Goal: Task Accomplishment & Management: Use online tool/utility

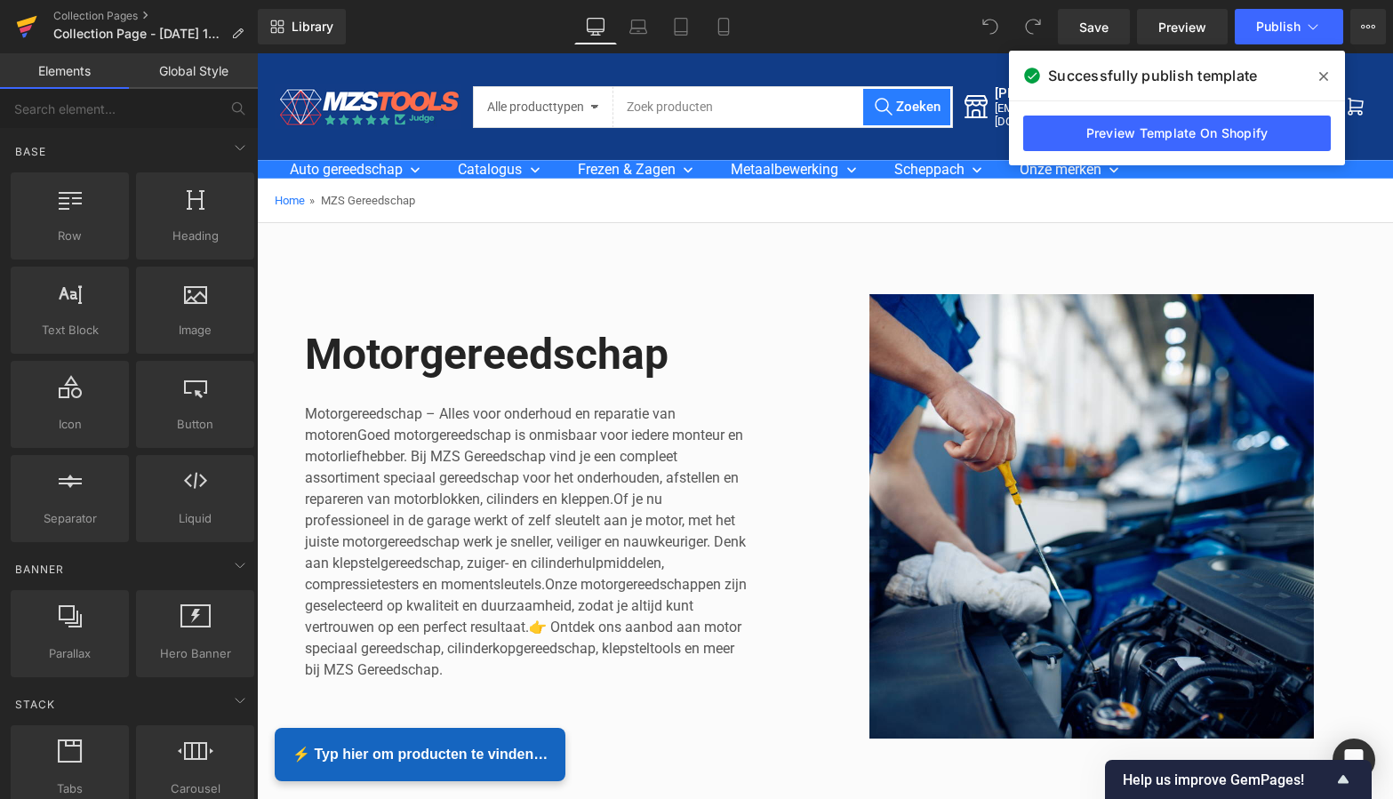
click at [28, 18] on icon at bounding box center [26, 26] width 21 height 44
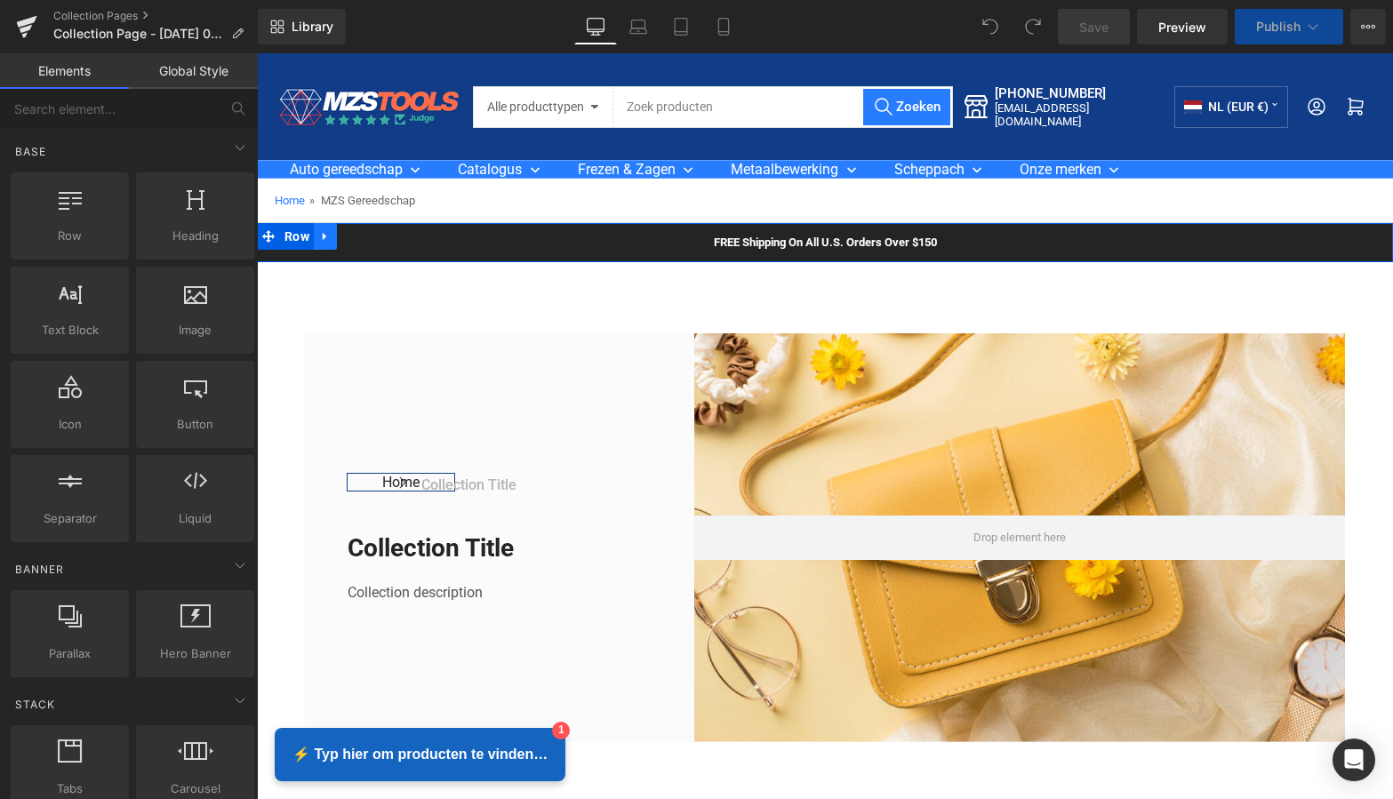
click at [323, 233] on icon at bounding box center [325, 237] width 4 height 8
click at [368, 236] on icon at bounding box center [371, 236] width 12 height 13
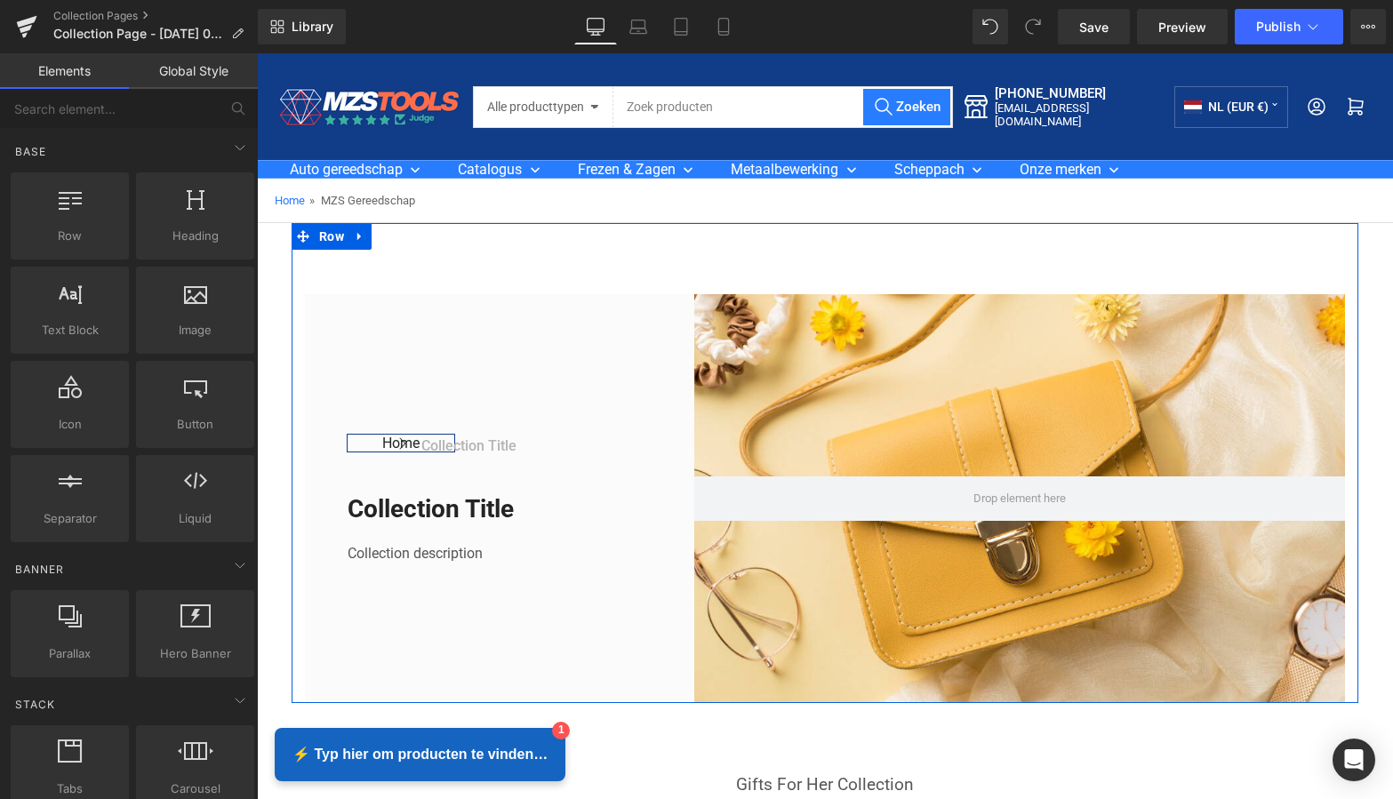
click at [357, 236] on icon at bounding box center [359, 237] width 4 height 8
click at [403, 236] on icon at bounding box center [406, 236] width 12 height 13
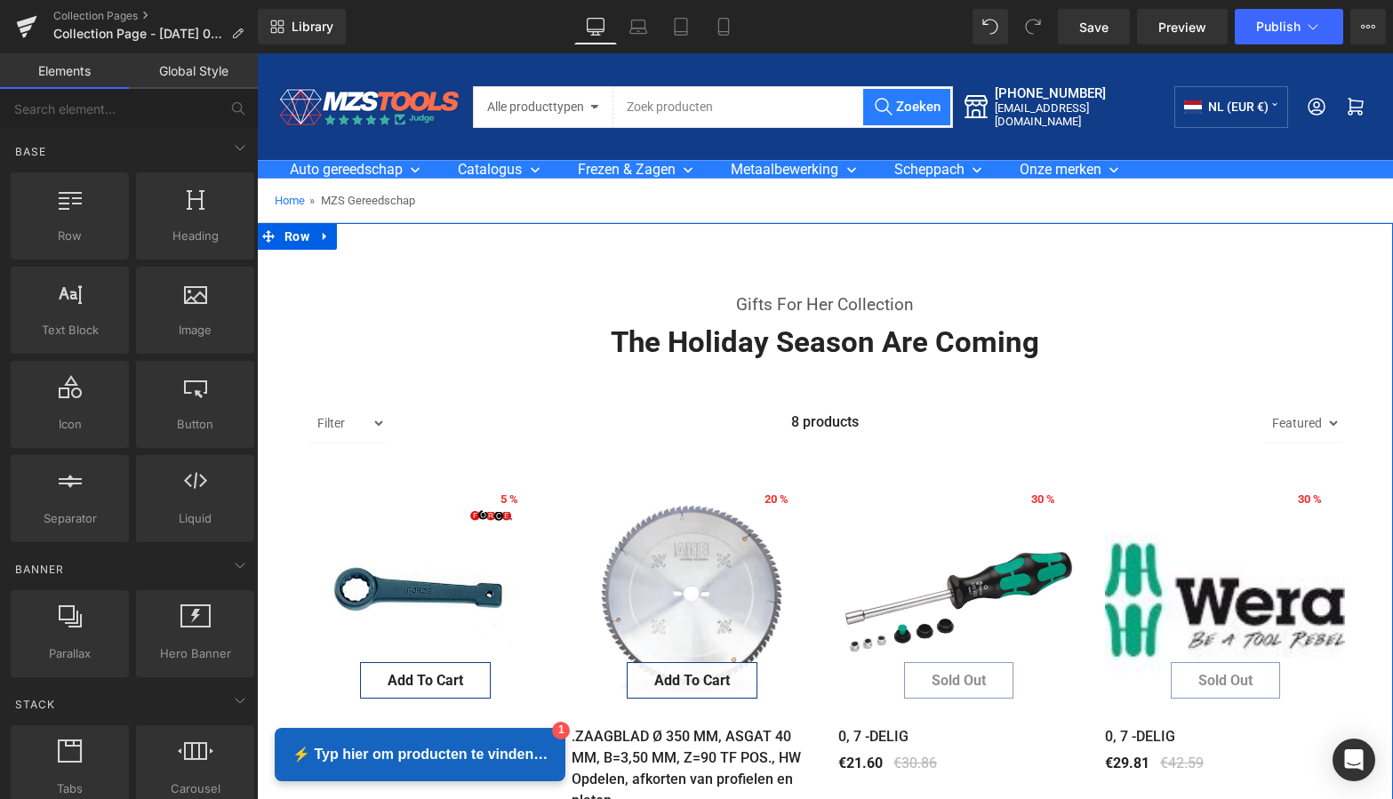
click at [323, 236] on icon at bounding box center [325, 236] width 12 height 13
click at [368, 232] on icon at bounding box center [371, 236] width 12 height 12
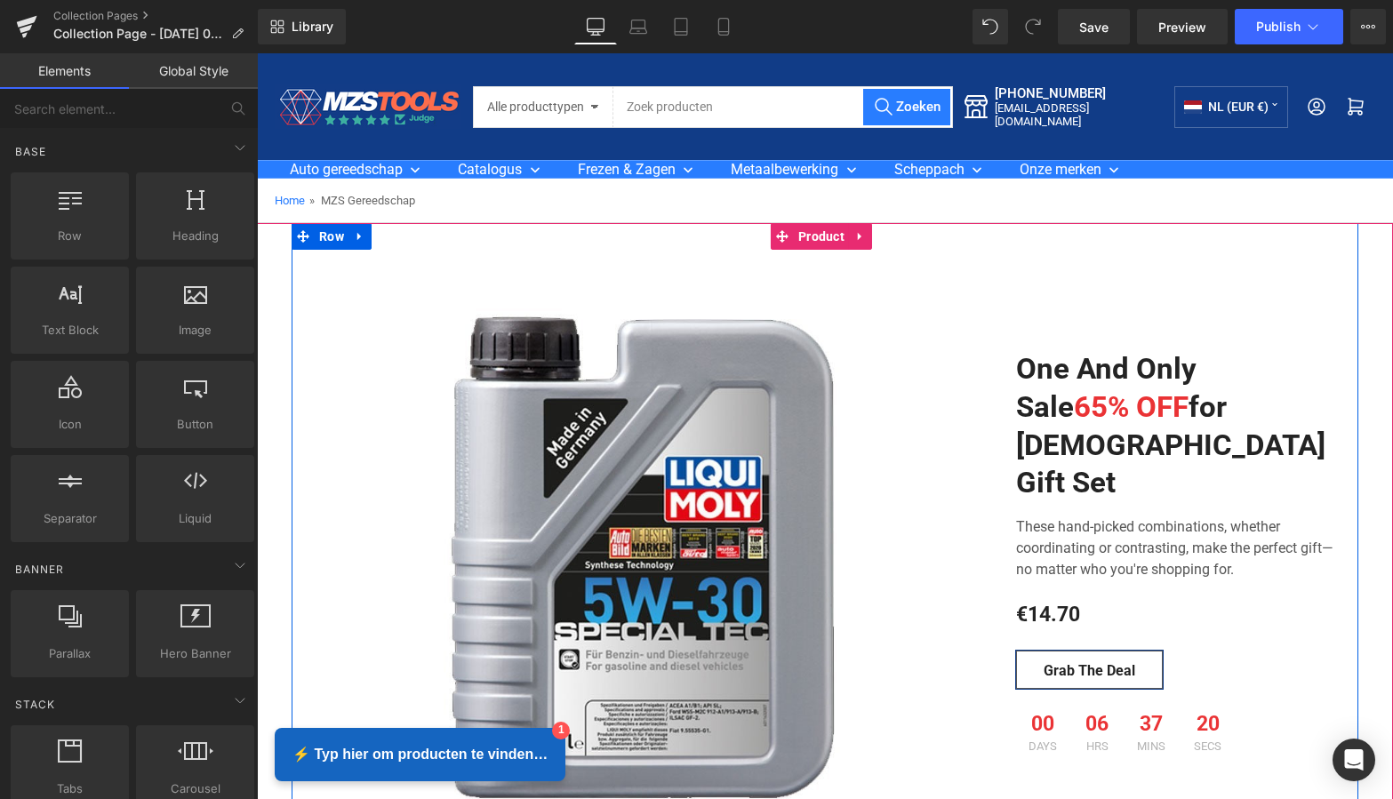
click at [358, 236] on icon at bounding box center [360, 236] width 12 height 13
click at [405, 237] on icon at bounding box center [406, 236] width 12 height 12
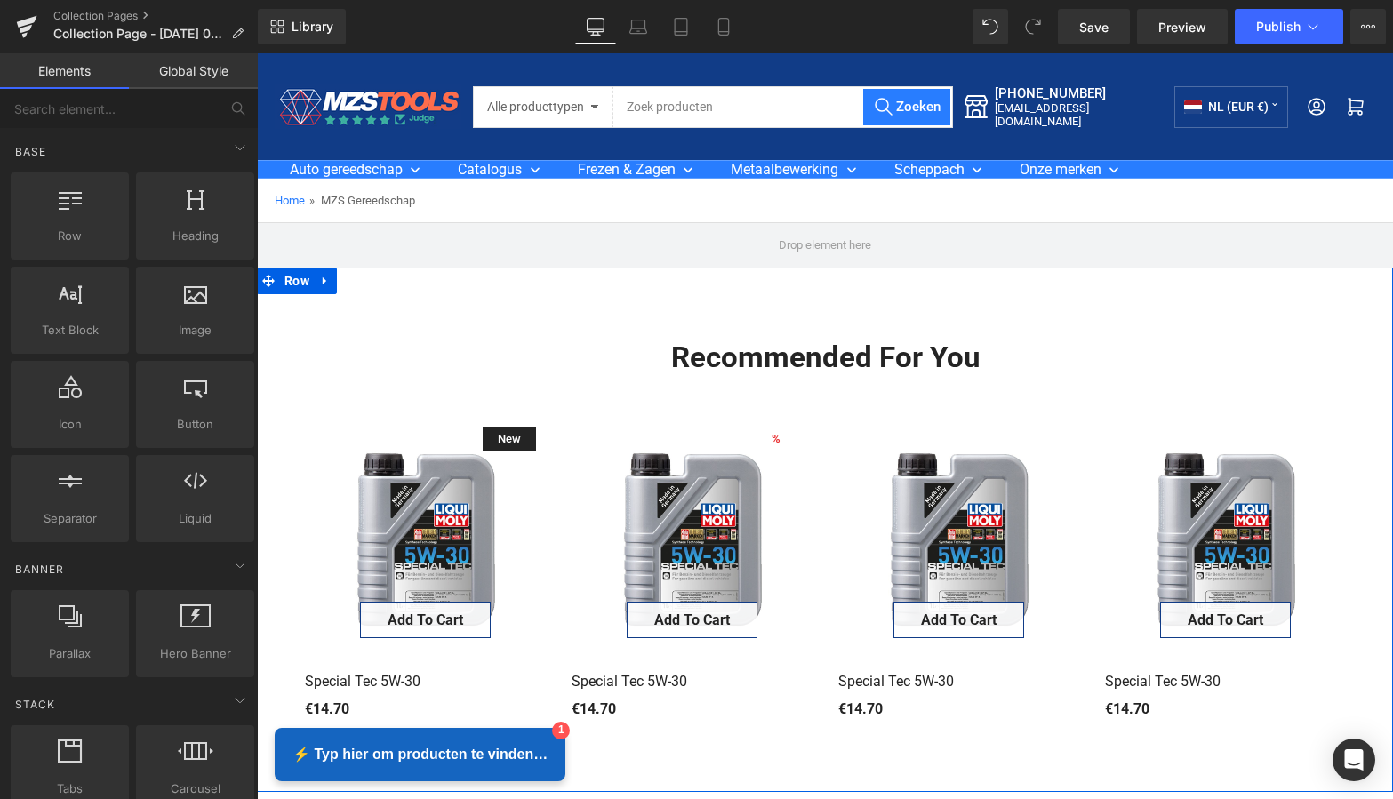
click at [323, 282] on icon at bounding box center [325, 281] width 4 height 8
click at [372, 281] on icon at bounding box center [371, 281] width 12 height 12
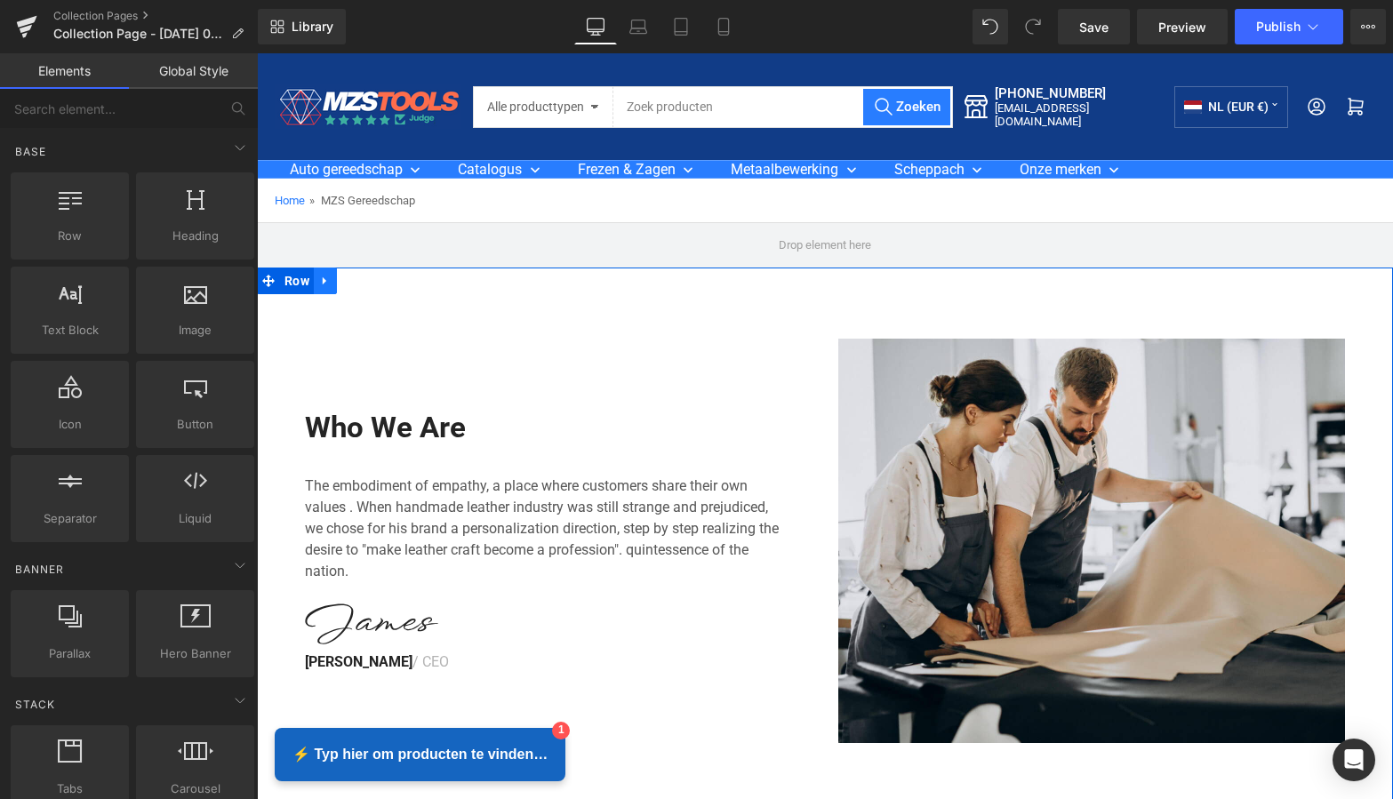
click at [326, 277] on icon at bounding box center [325, 281] width 12 height 13
click at [366, 282] on icon at bounding box center [371, 281] width 12 height 13
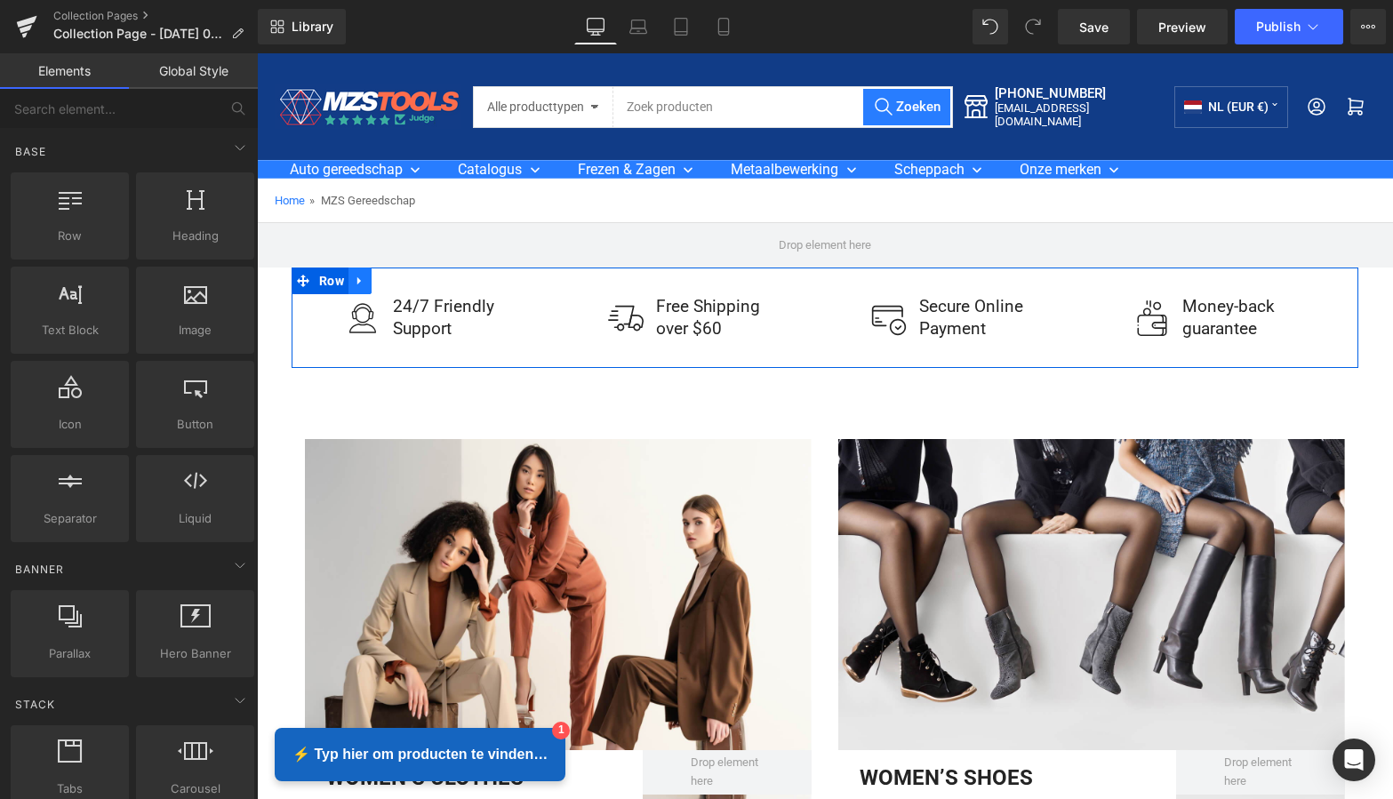
click at [359, 276] on icon at bounding box center [360, 281] width 12 height 13
click at [410, 278] on link at bounding box center [406, 281] width 23 height 27
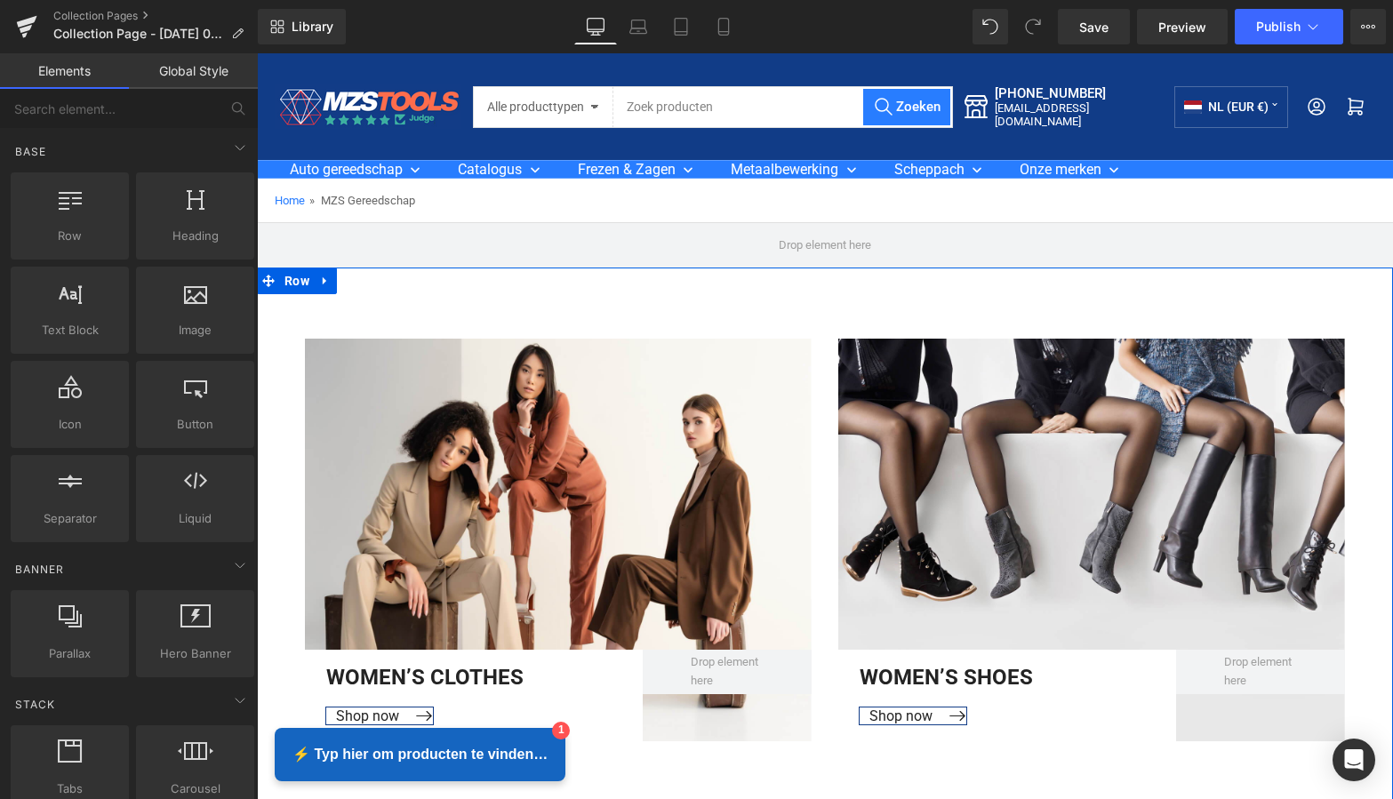
click at [329, 280] on link at bounding box center [325, 281] width 23 height 27
click at [371, 281] on icon at bounding box center [371, 281] width 12 height 12
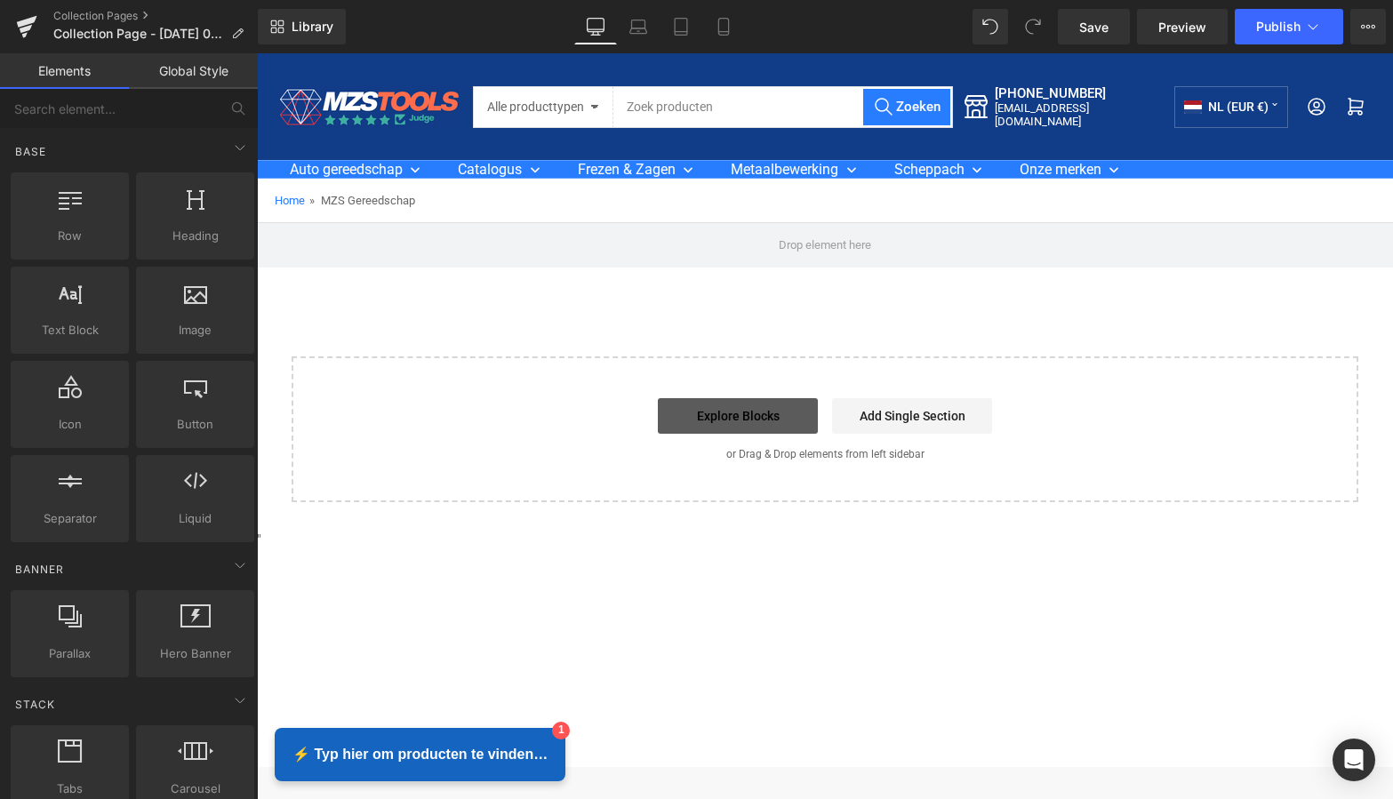
click at [719, 419] on link "Explore Blocks" at bounding box center [738, 416] width 160 height 36
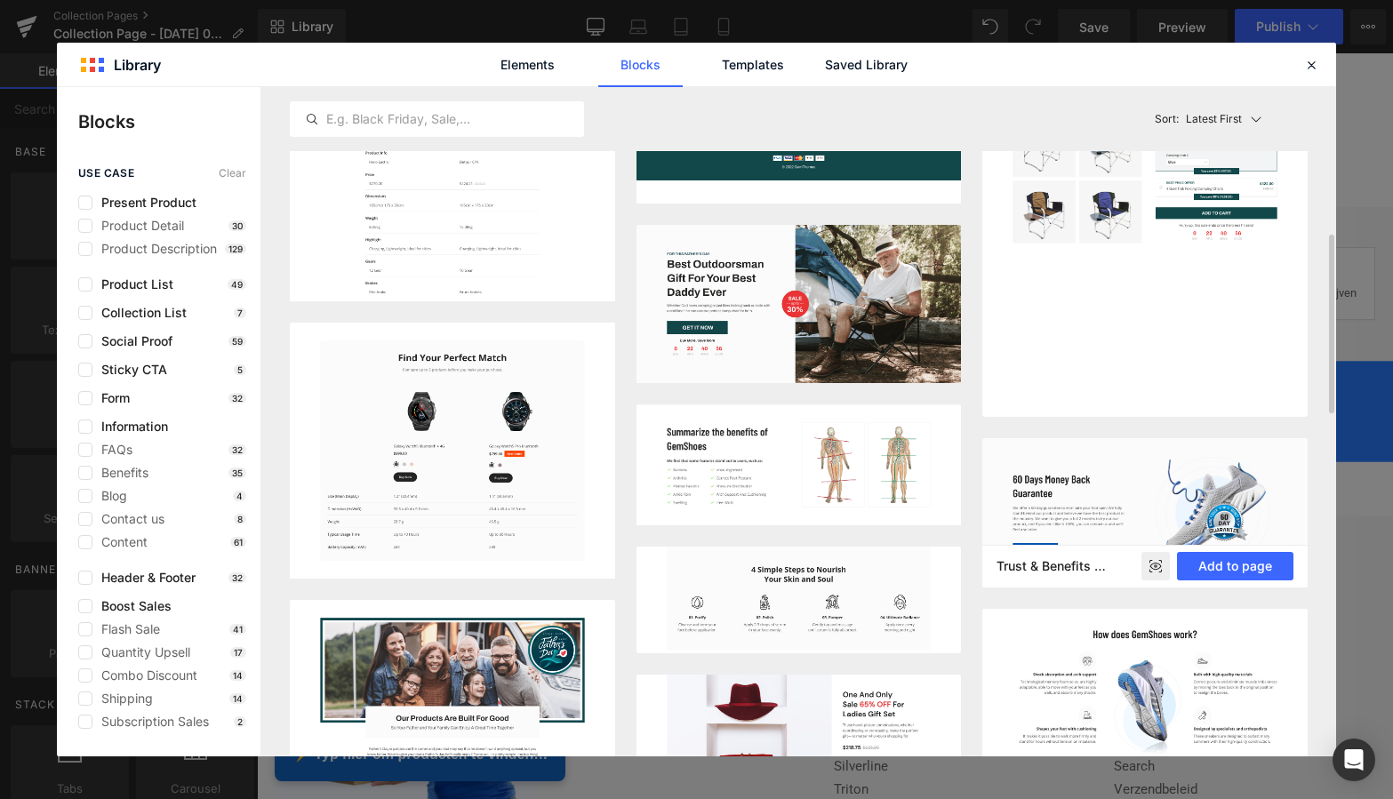
scroll to position [729, 0]
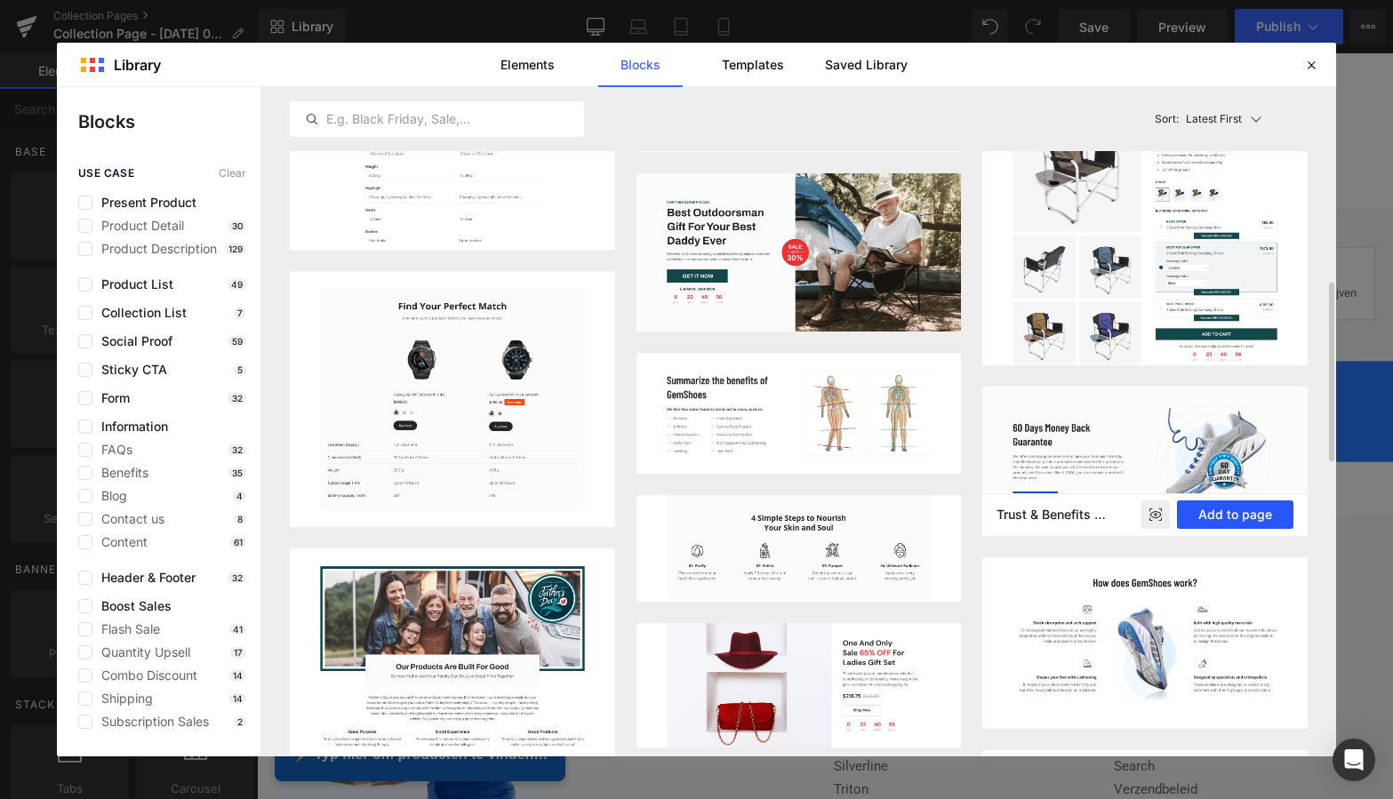
click at [1225, 516] on button "Add to page" at bounding box center [1235, 514] width 116 height 28
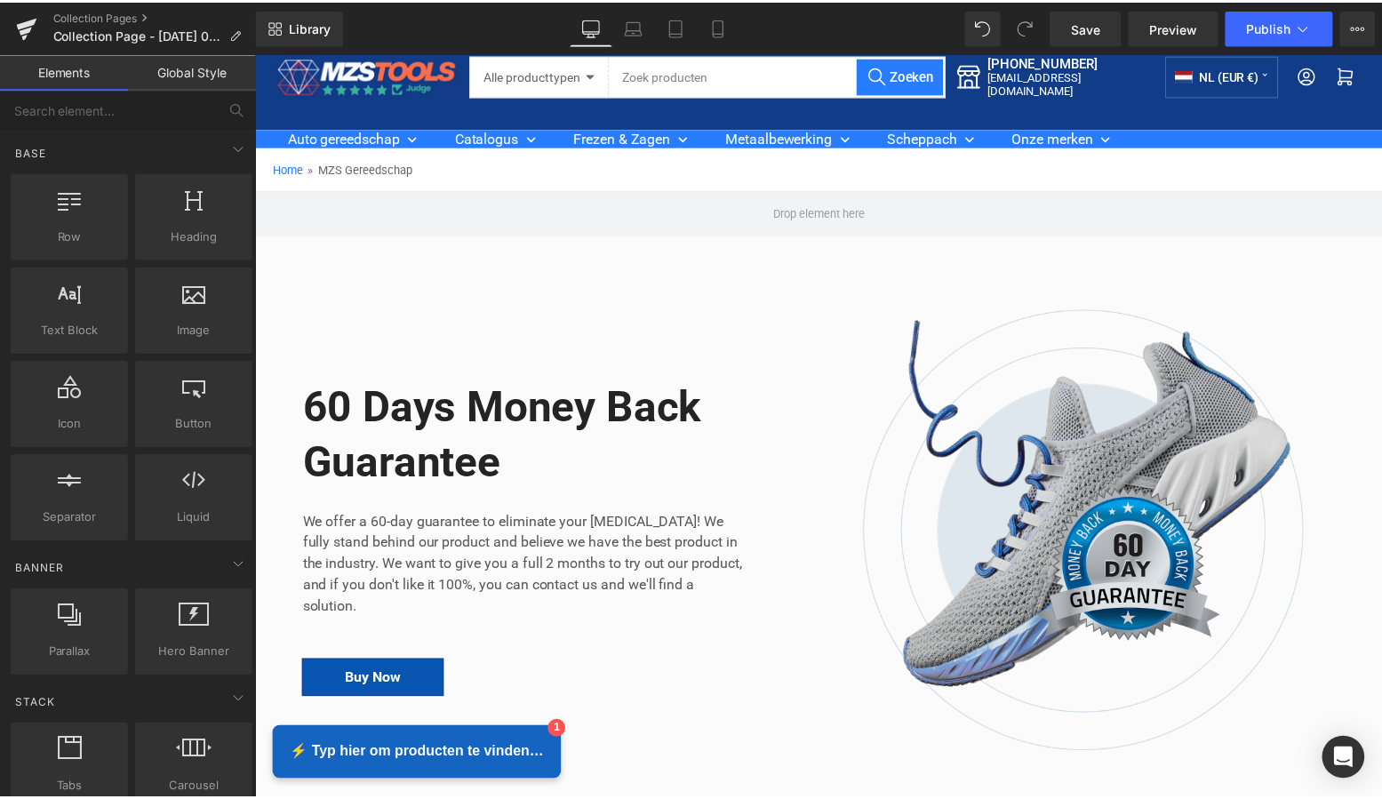
scroll to position [36, 0]
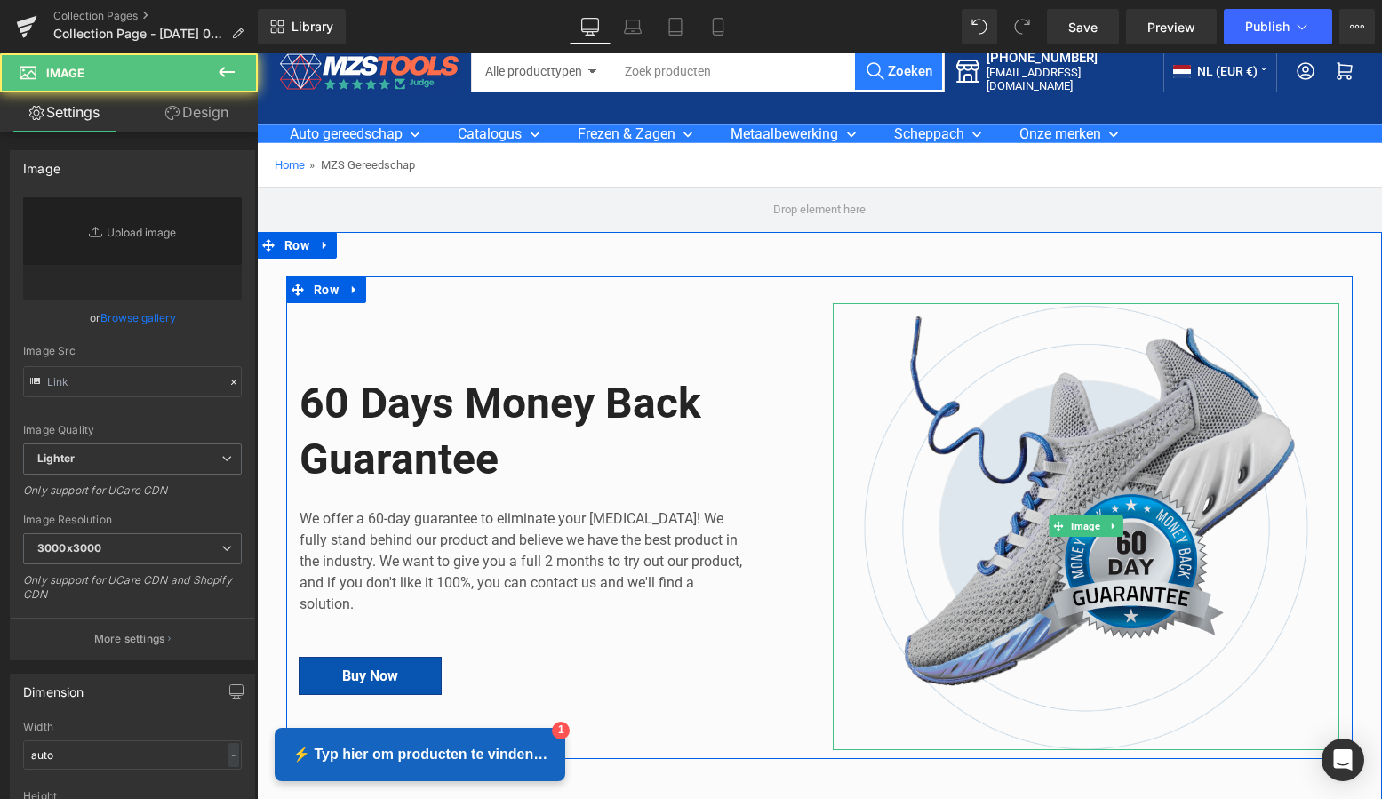
click at [1115, 435] on img at bounding box center [1086, 526] width 507 height 447
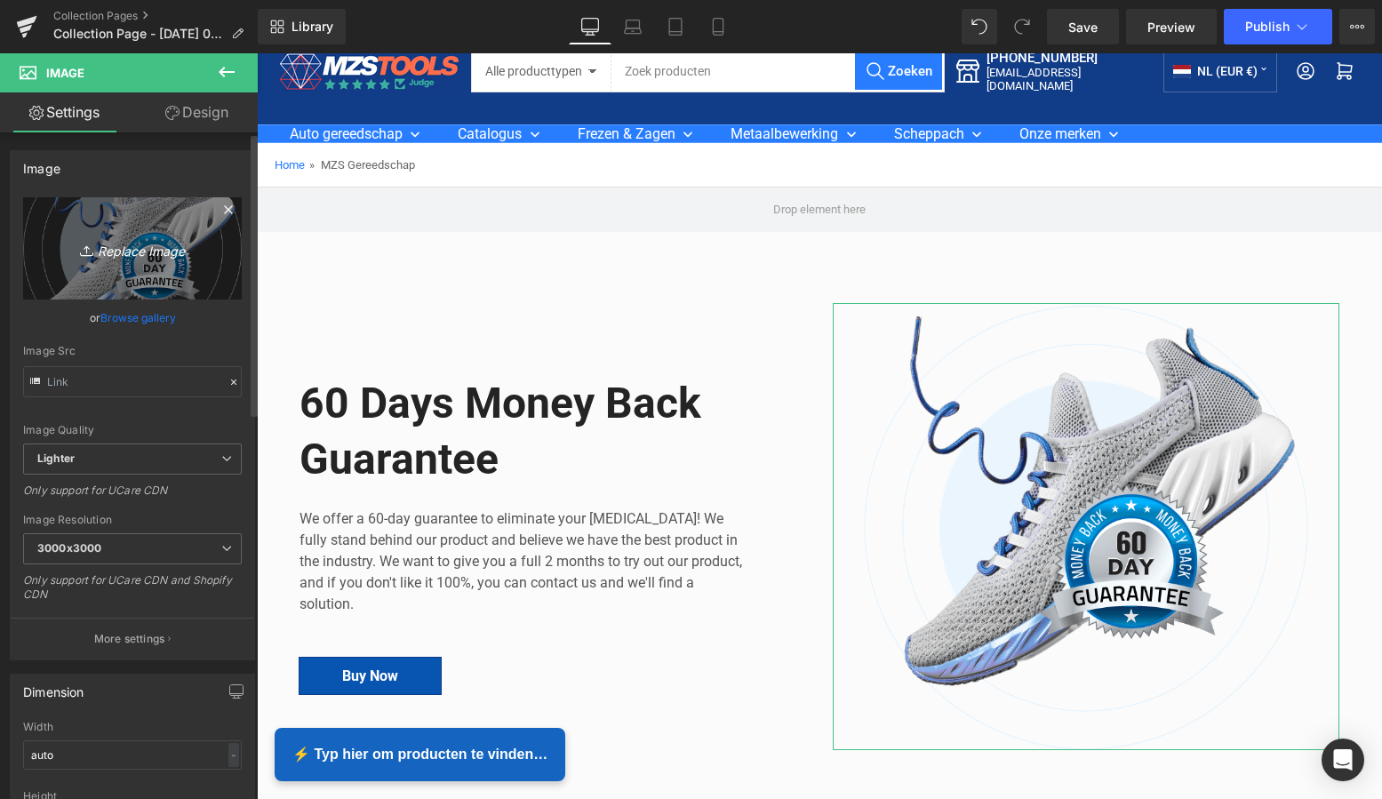
click at [141, 252] on icon "Replace Image" at bounding box center [132, 248] width 142 height 22
type input "C:\fakepath\Groen Modern Doe-het-zelf Instagram Stories (800 x 800 px).png"
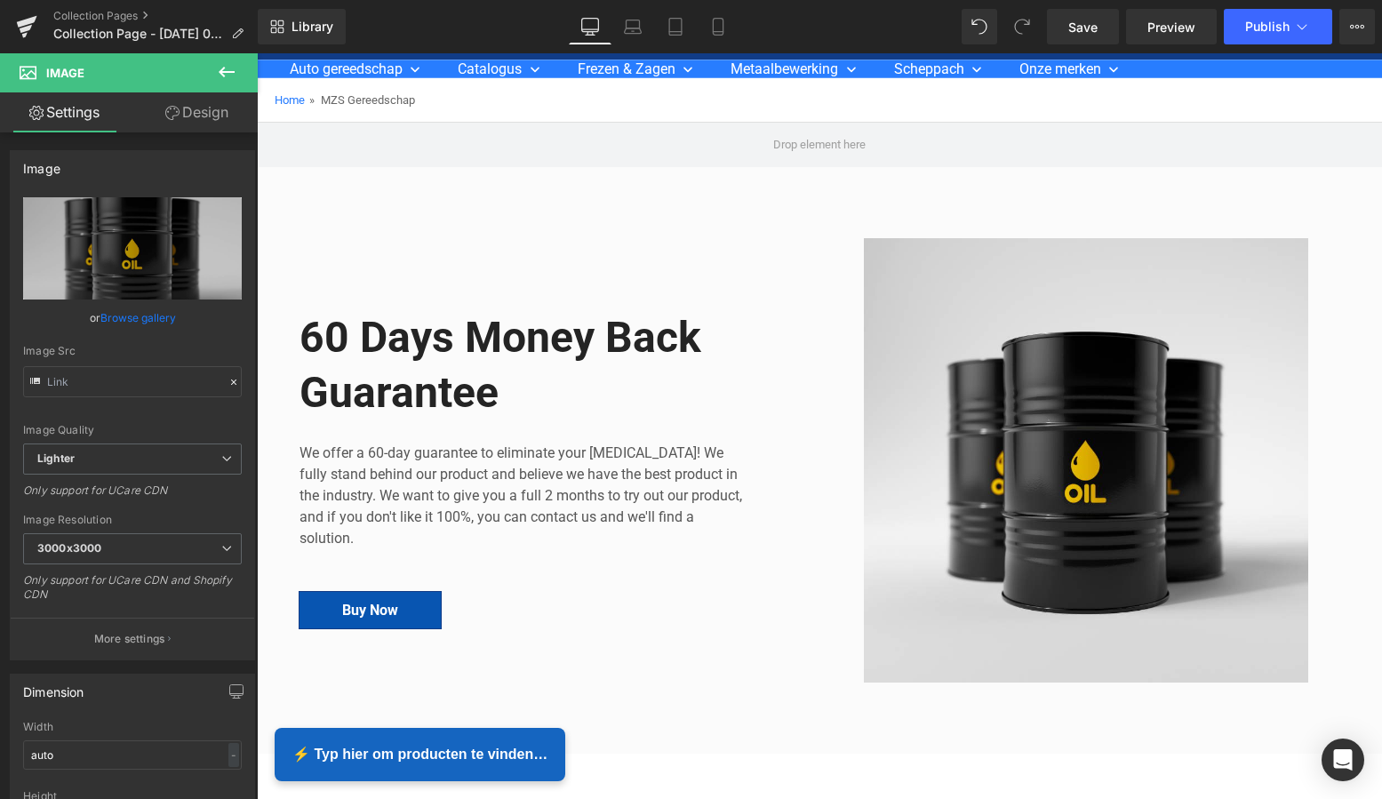
scroll to position [111, 0]
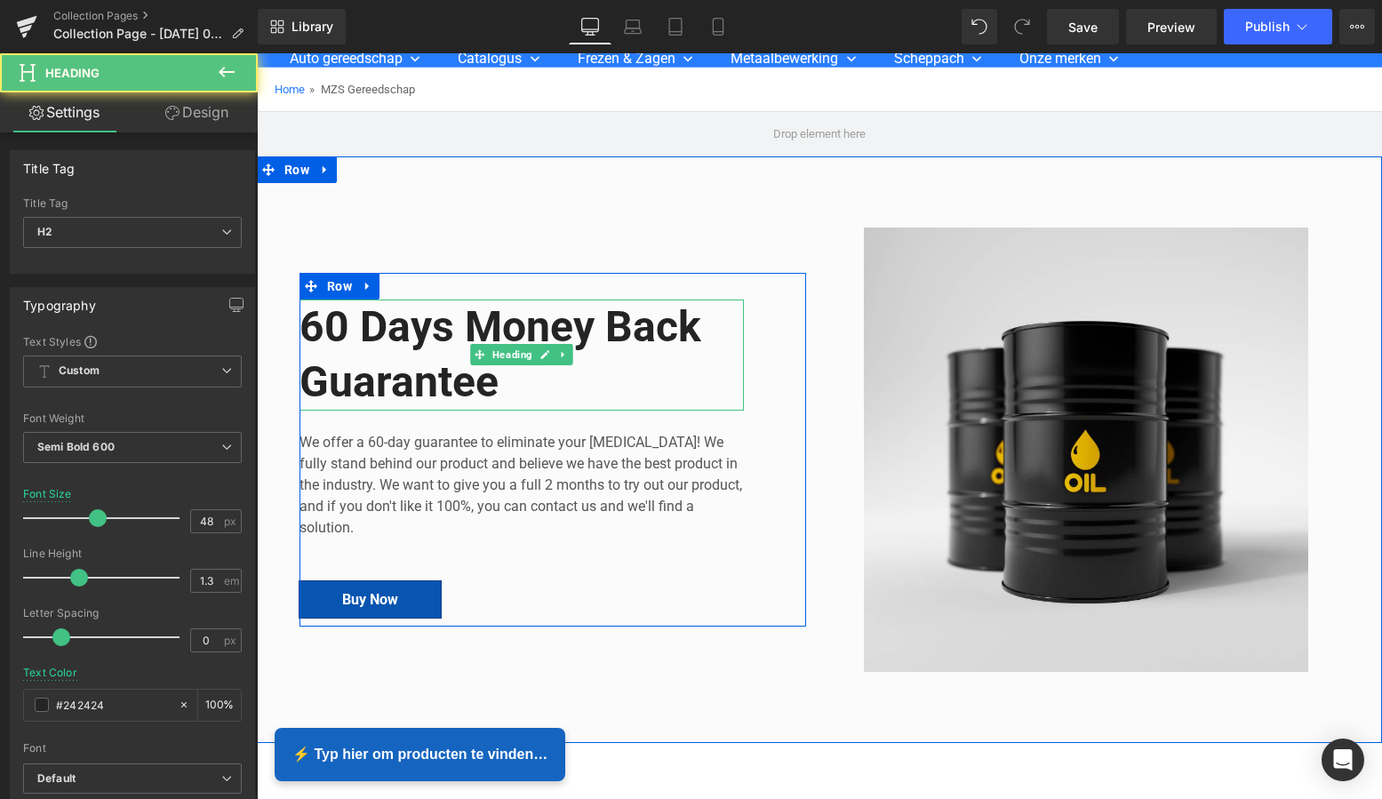
click at [505, 383] on h2 "60 Days Money Back Guarantee" at bounding box center [522, 355] width 444 height 111
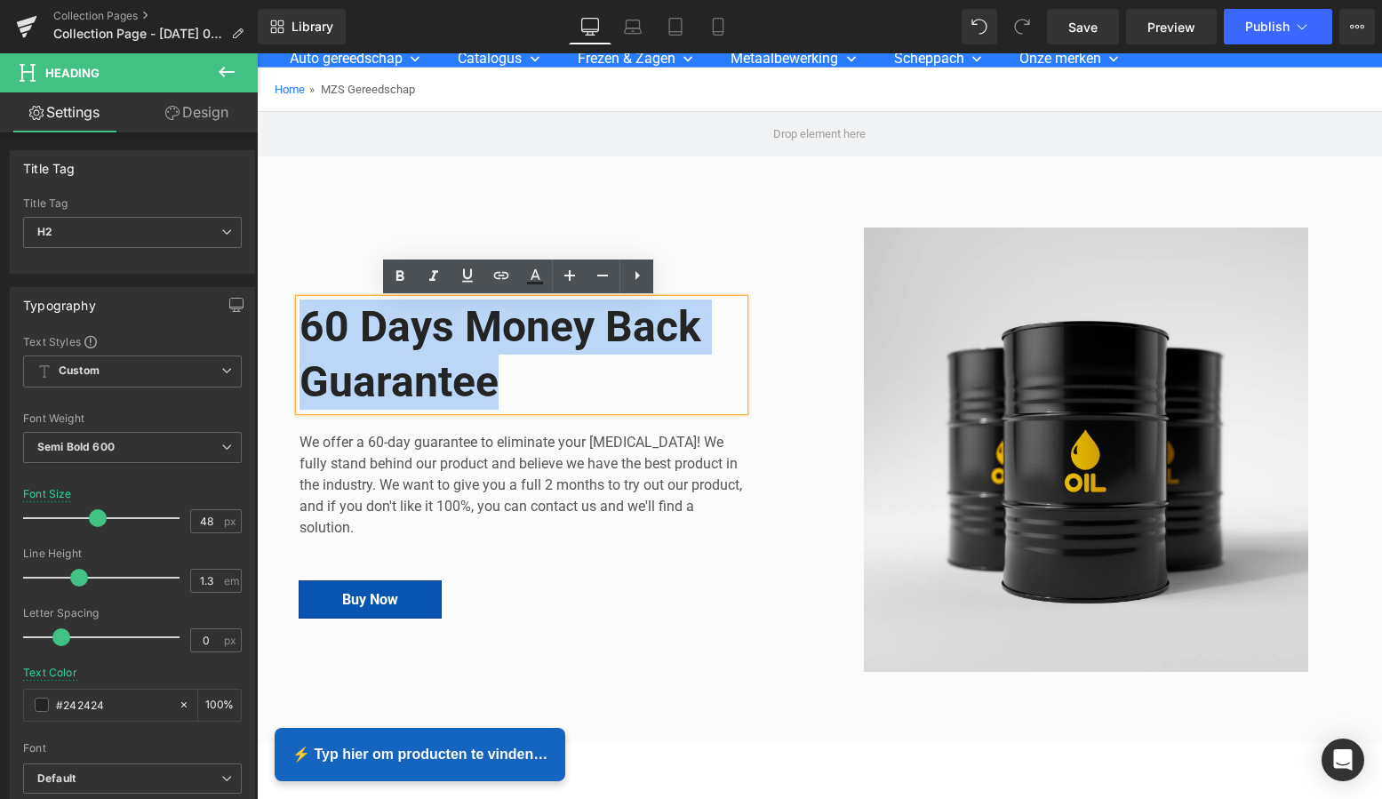
drag, startPoint x: 499, startPoint y: 385, endPoint x: 297, endPoint y: 328, distance: 210.5
click at [300, 328] on h2 "60 Days Money Back Guarantee" at bounding box center [522, 355] width 444 height 111
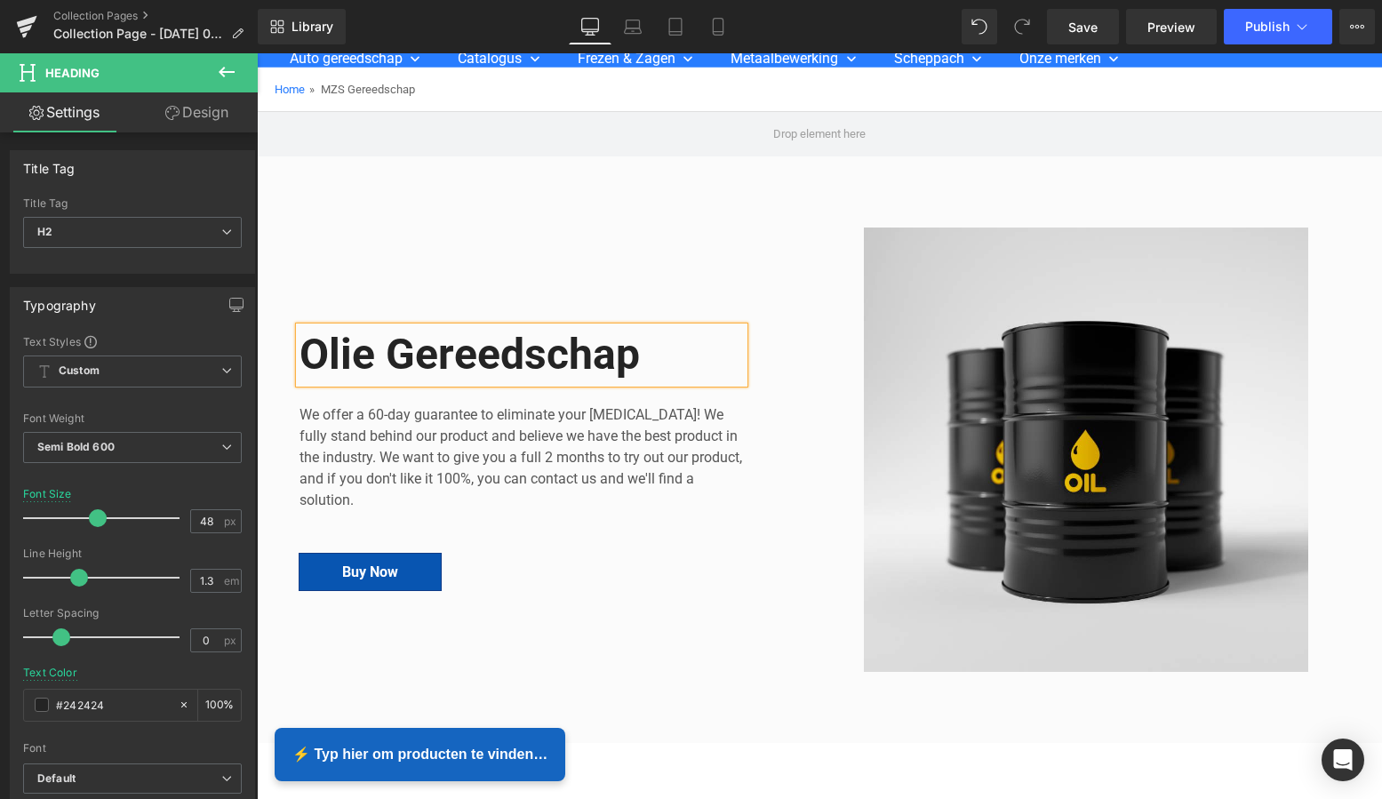
click at [361, 213] on div "Image Olie Gereedschap Heading We offer a 60-day guarantee to eliminate your fo…" at bounding box center [819, 441] width 1067 height 480
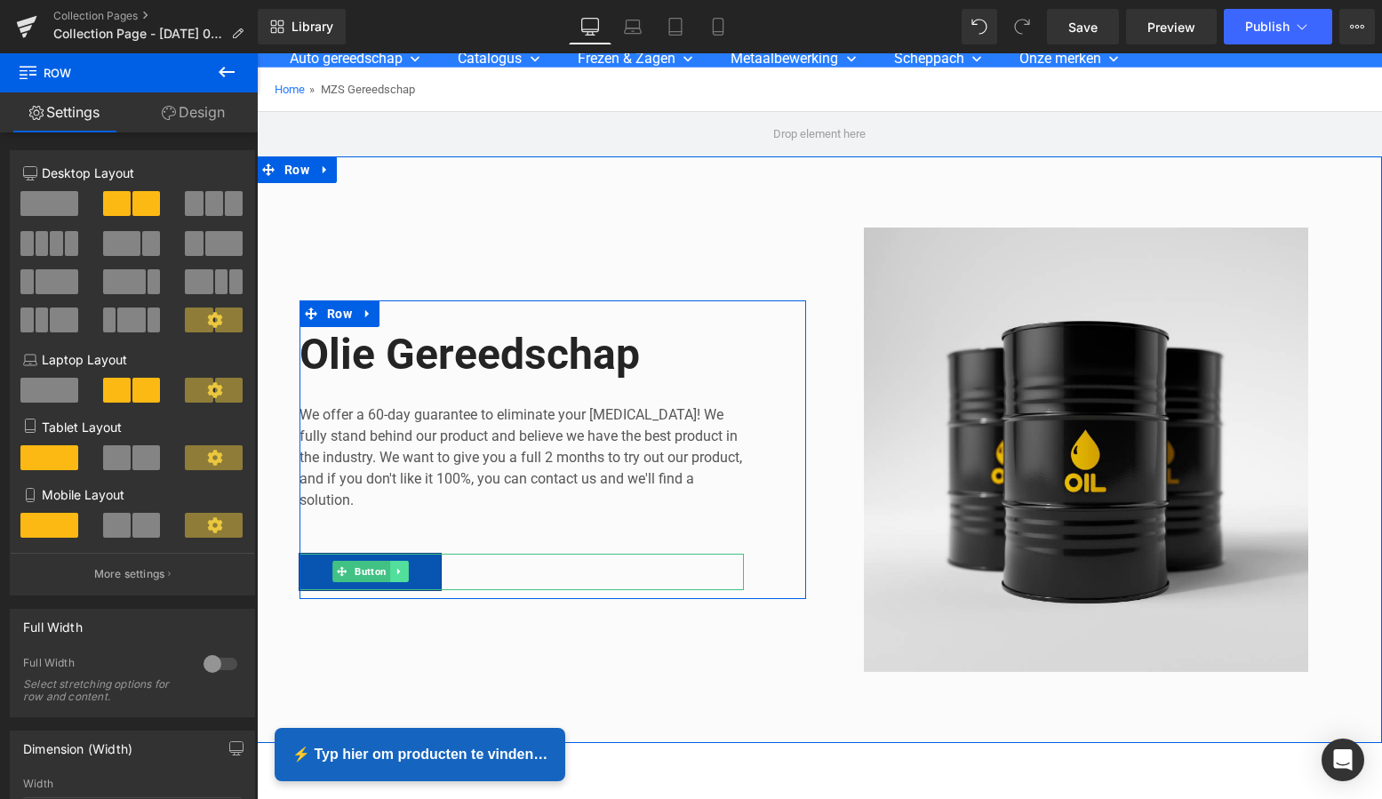
click at [396, 572] on icon at bounding box center [399, 571] width 10 height 11
click at [404, 570] on icon at bounding box center [409, 572] width 10 height 10
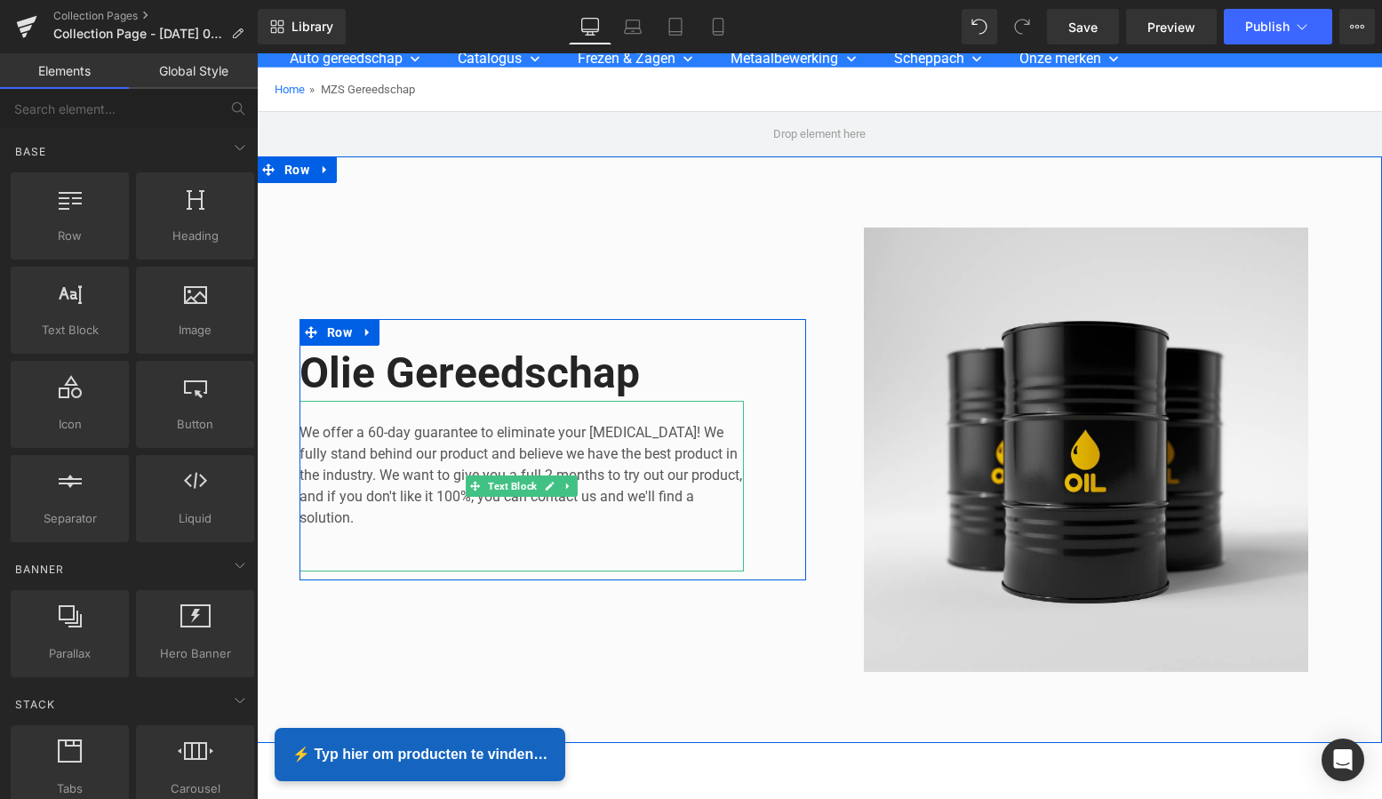
click at [356, 517] on p "We offer a 60-day guarantee to eliminate your [MEDICAL_DATA]! We fully stand be…" at bounding box center [522, 475] width 444 height 107
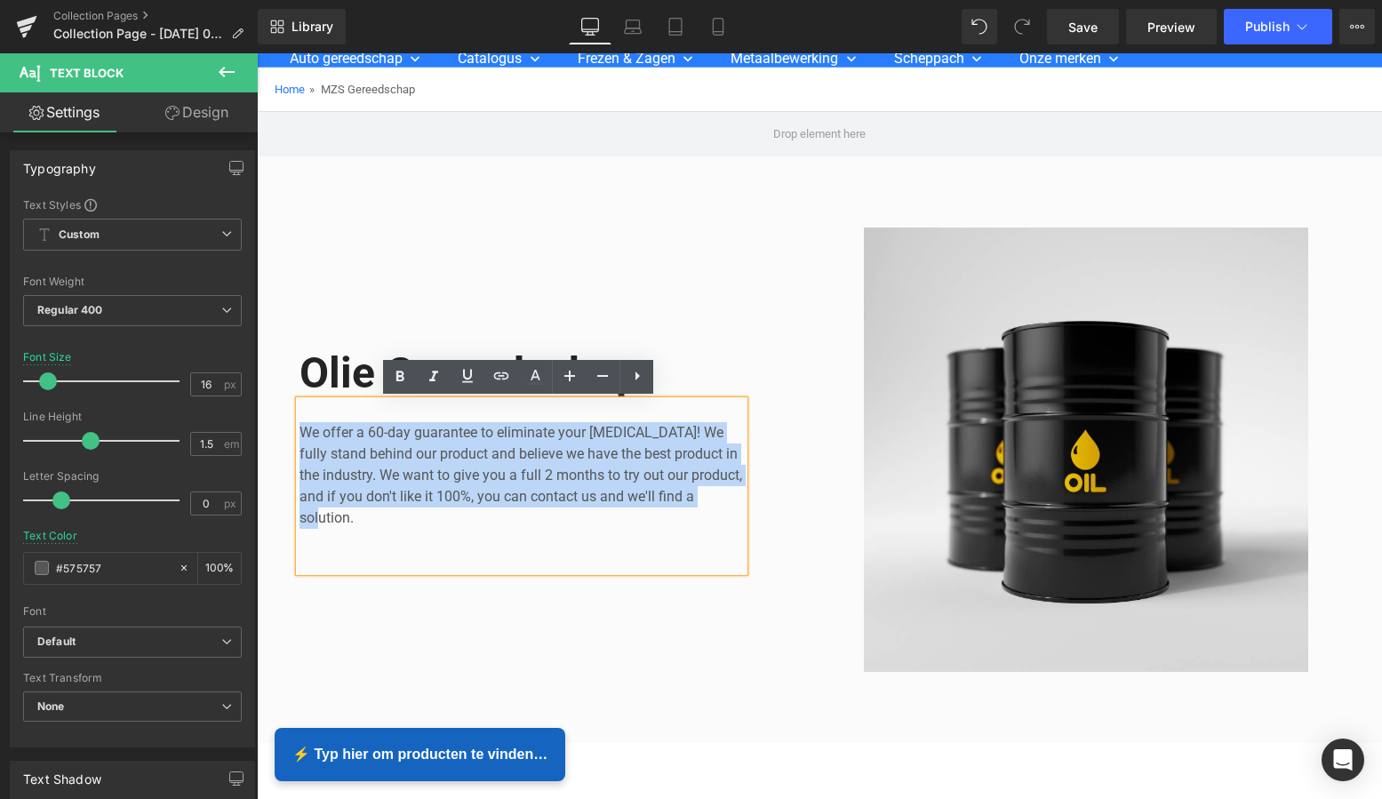
drag, startPoint x: 333, startPoint y: 512, endPoint x: 297, endPoint y: 428, distance: 92.0
click at [300, 428] on p "We offer a 60-day guarantee to eliminate your [MEDICAL_DATA]! We fully stand be…" at bounding box center [522, 475] width 444 height 107
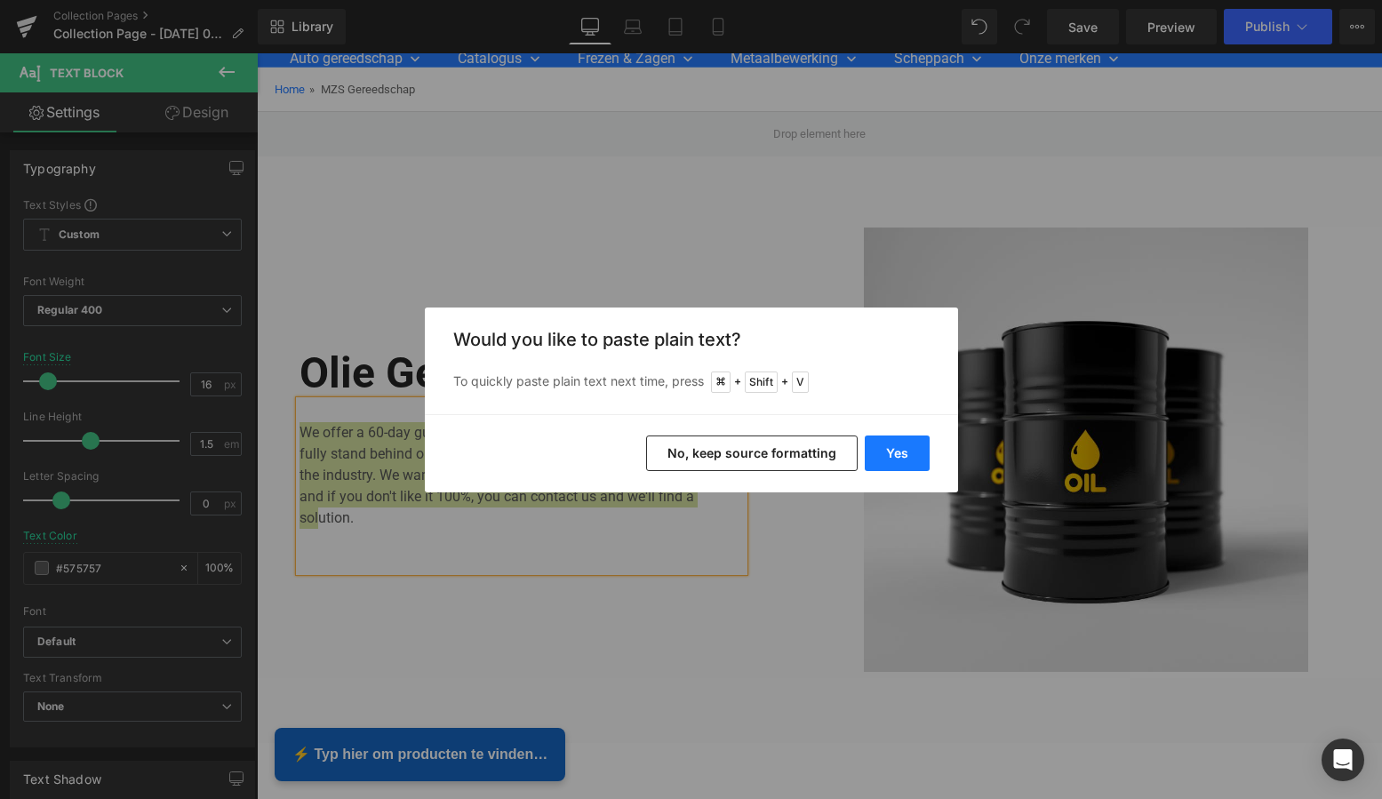
click at [889, 451] on button "Yes" at bounding box center [897, 454] width 65 height 36
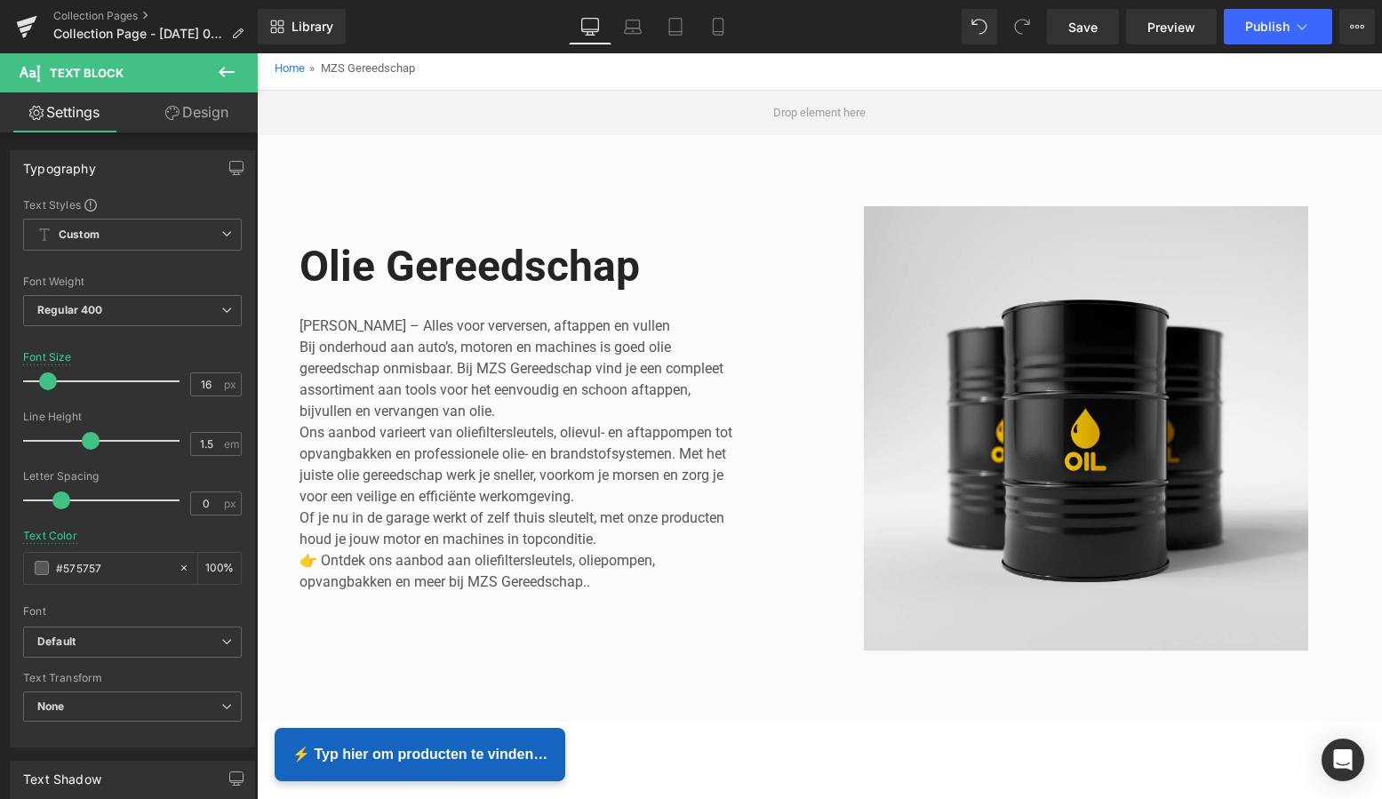
scroll to position [127, 0]
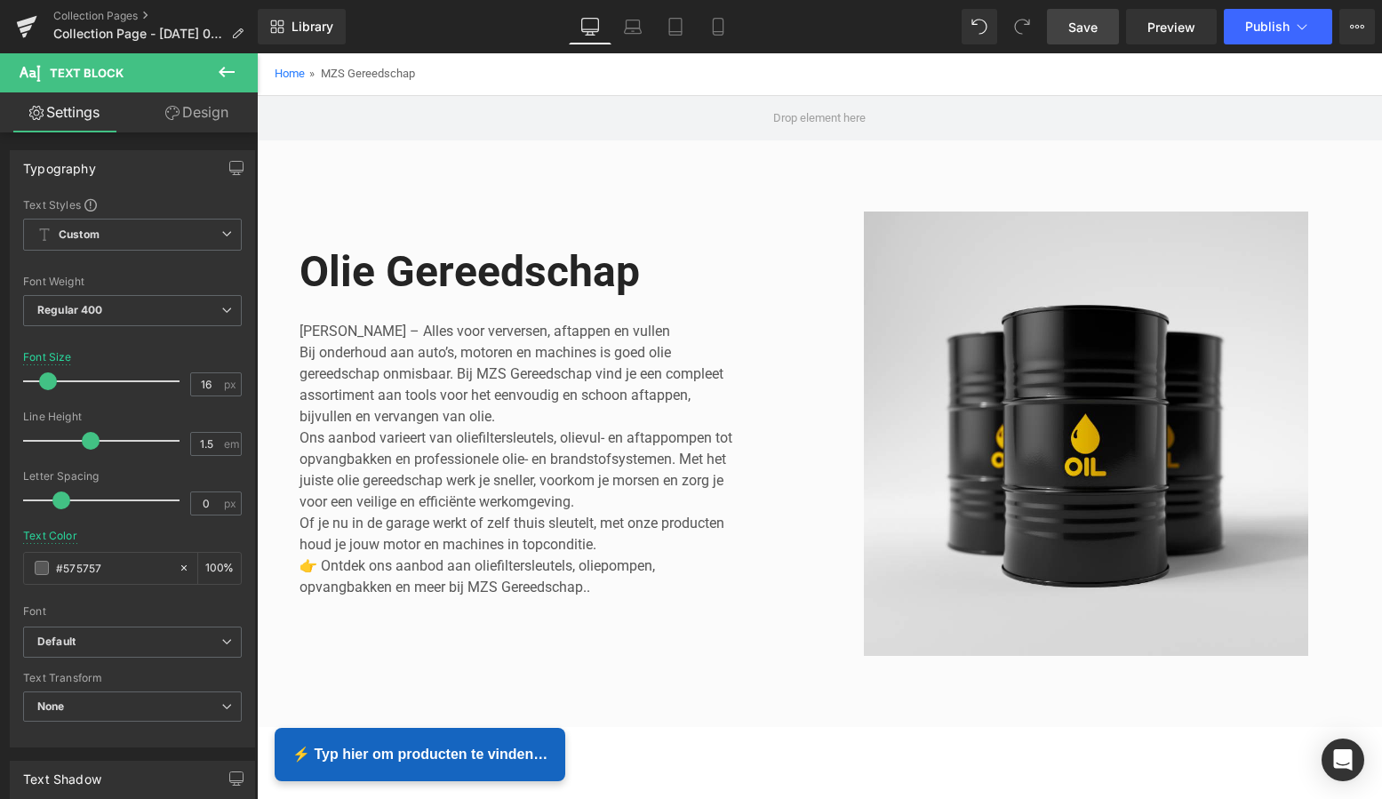
click at [1097, 37] on link "Save" at bounding box center [1083, 27] width 72 height 36
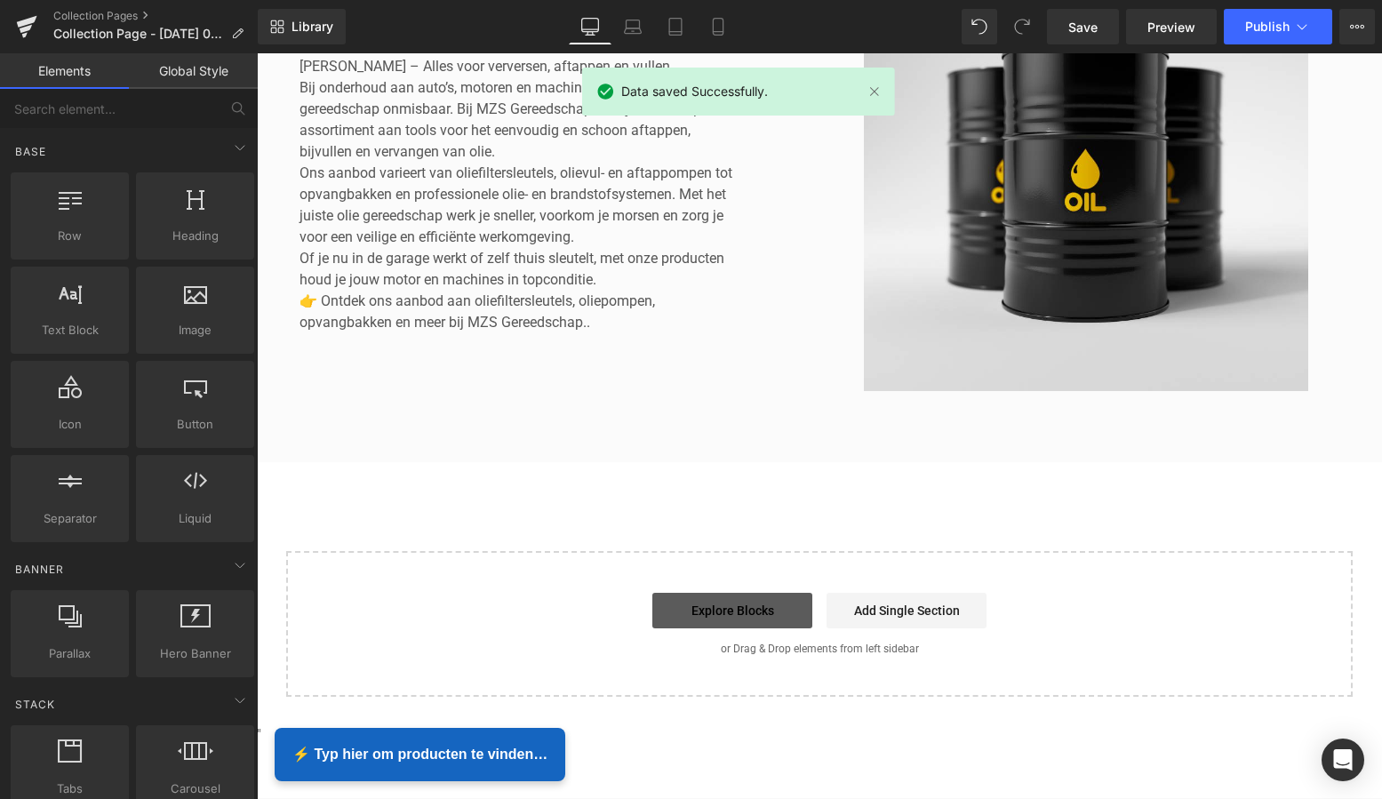
scroll to position [395, 0]
click at [747, 615] on link "Explore Blocks" at bounding box center [732, 612] width 160 height 36
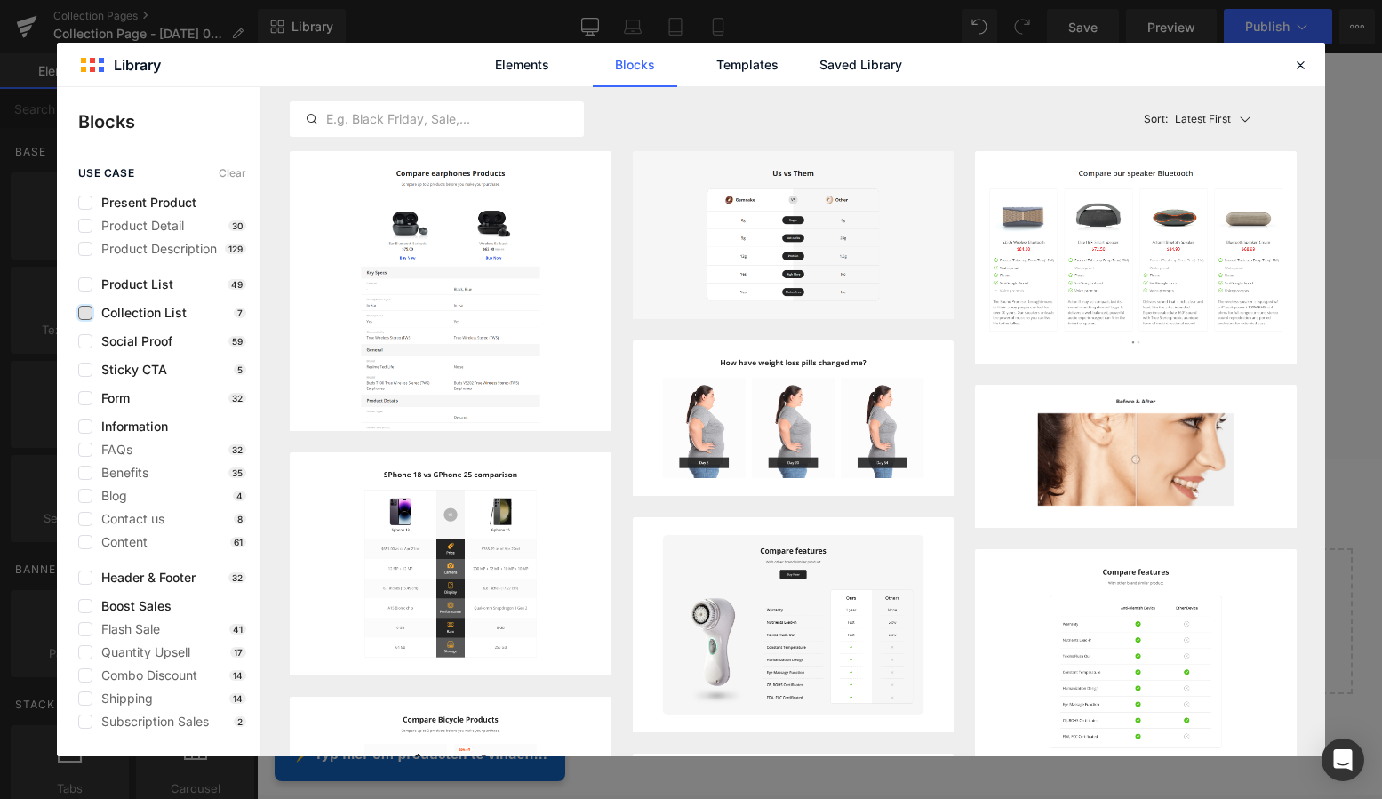
click at [85, 312] on label at bounding box center [85, 313] width 14 height 14
click at [85, 313] on input "checkbox" at bounding box center [85, 313] width 0 height 0
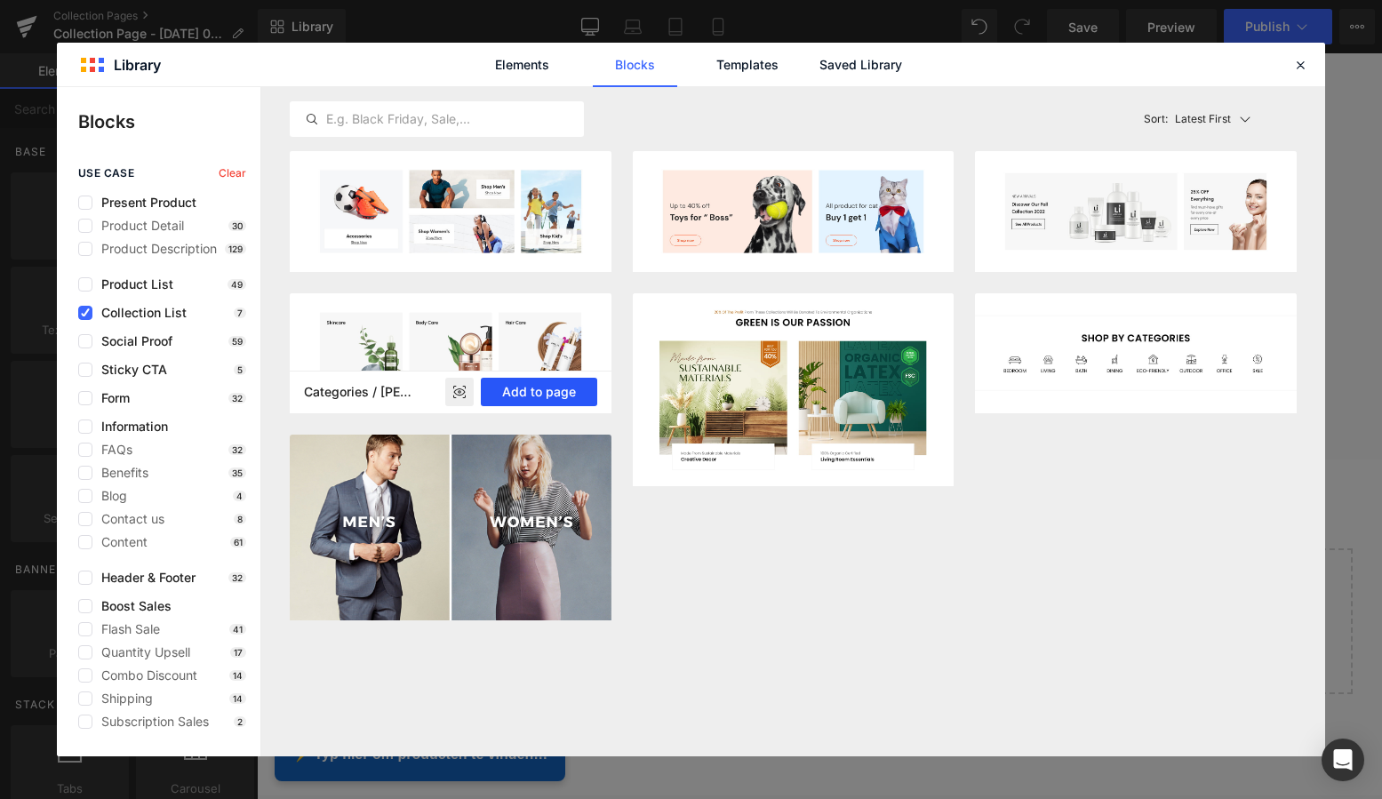
click at [535, 388] on button "Add to page" at bounding box center [539, 392] width 116 height 28
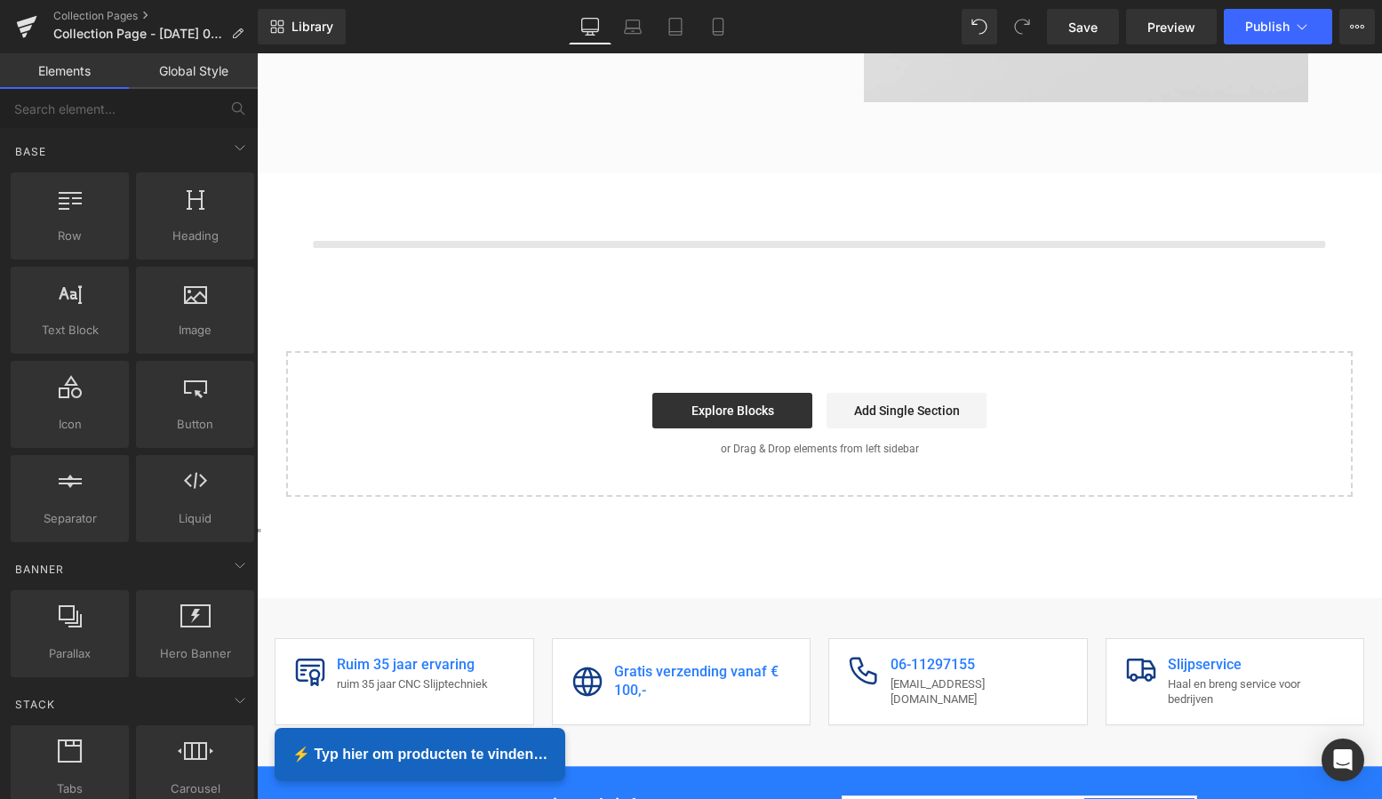
scroll to position [712, 0]
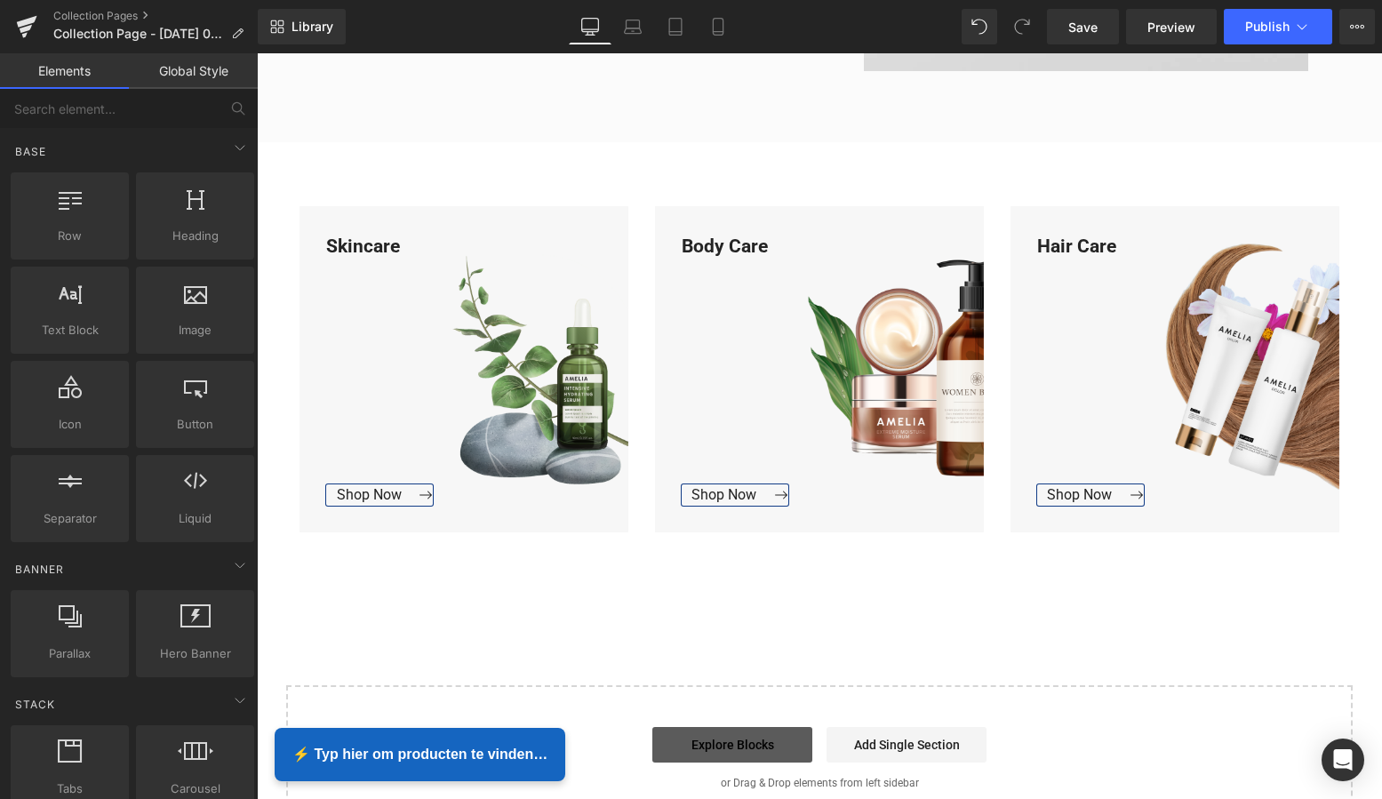
click at [731, 744] on link "Explore Blocks" at bounding box center [732, 745] width 160 height 36
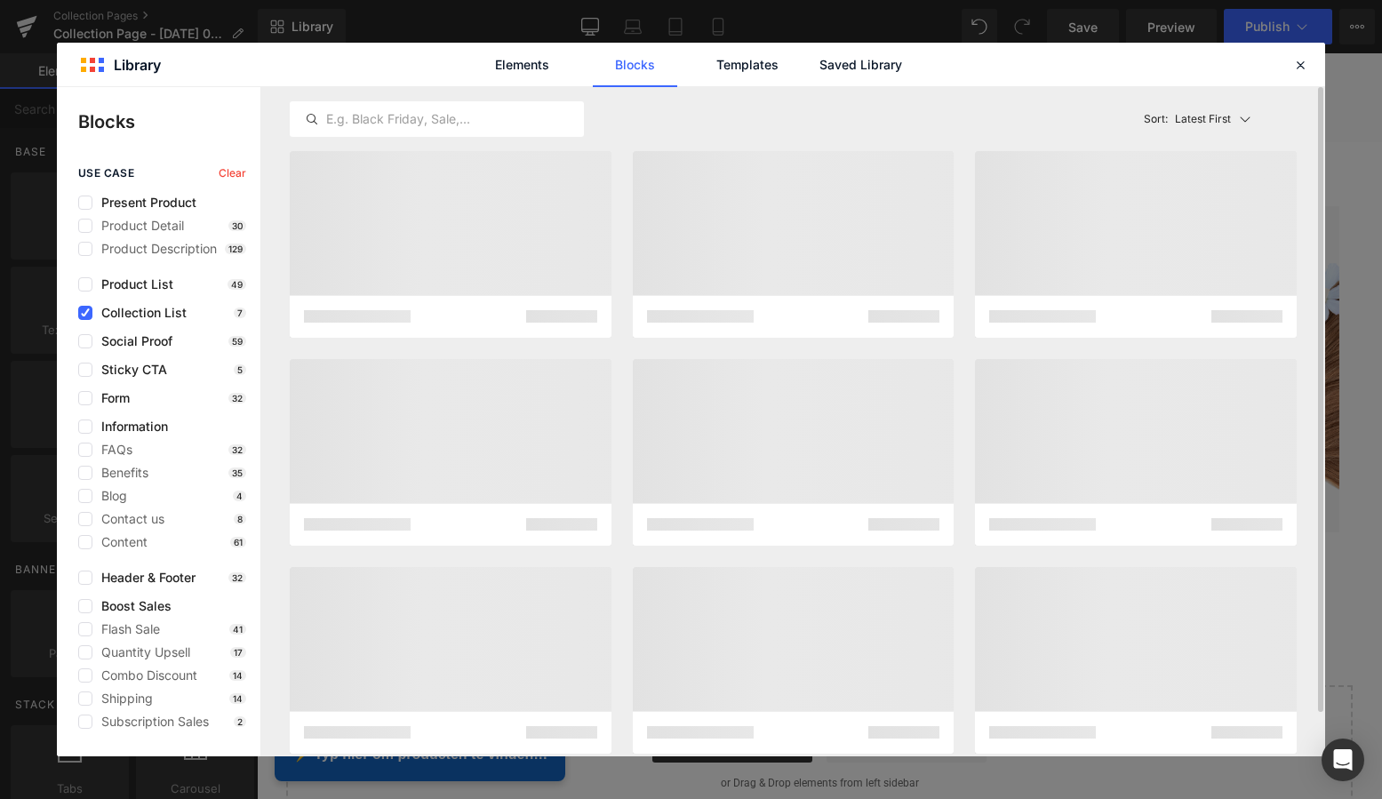
scroll to position [711, 0]
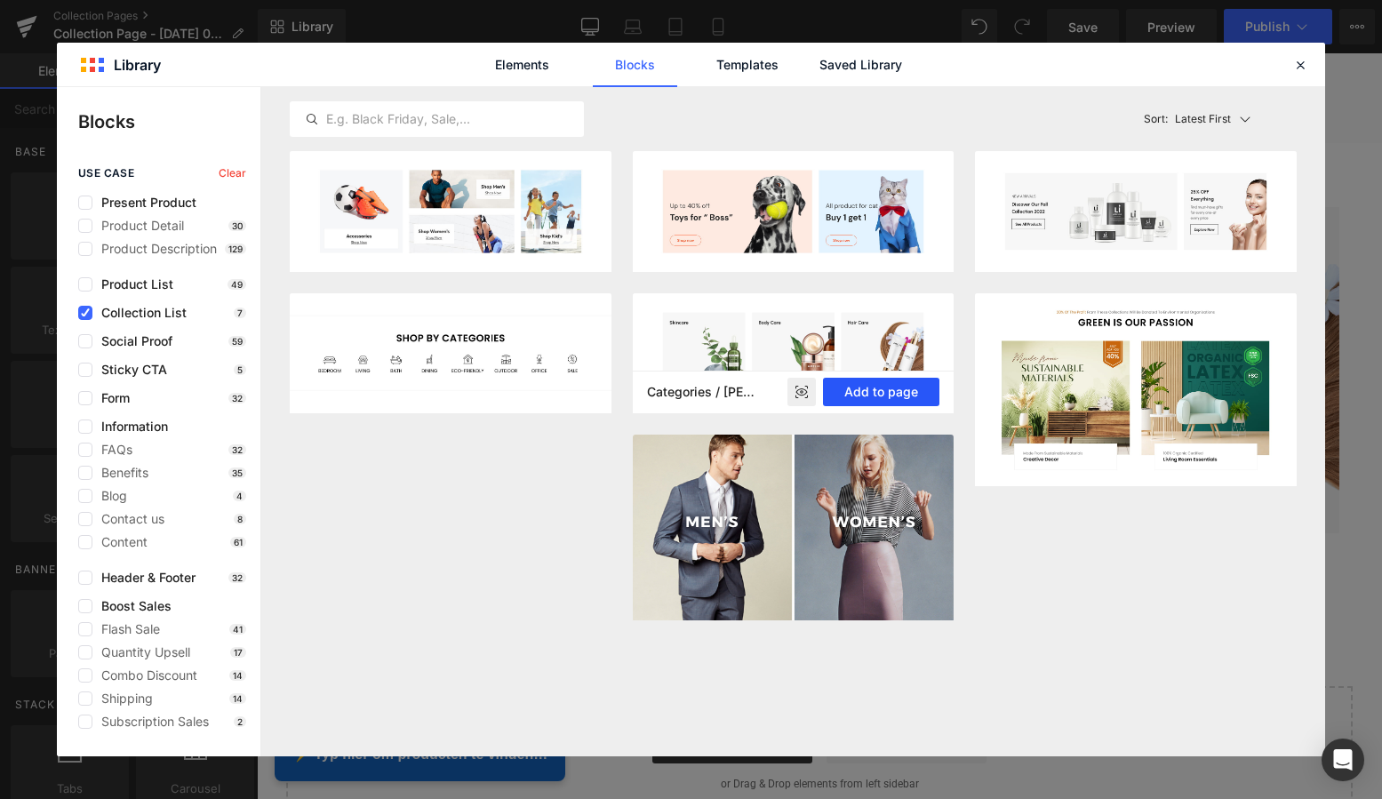
click at [875, 387] on button "Add to page" at bounding box center [881, 392] width 116 height 28
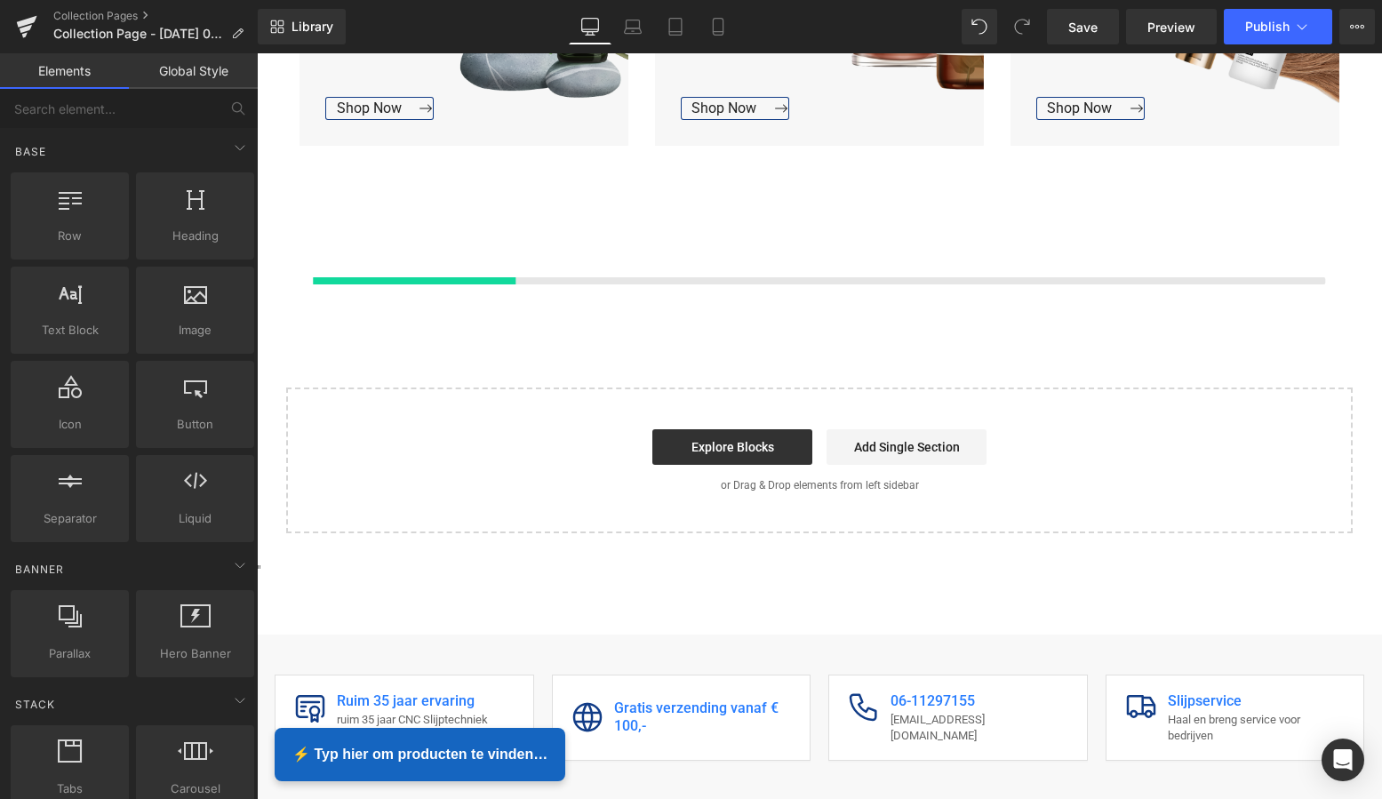
scroll to position [1165, 0]
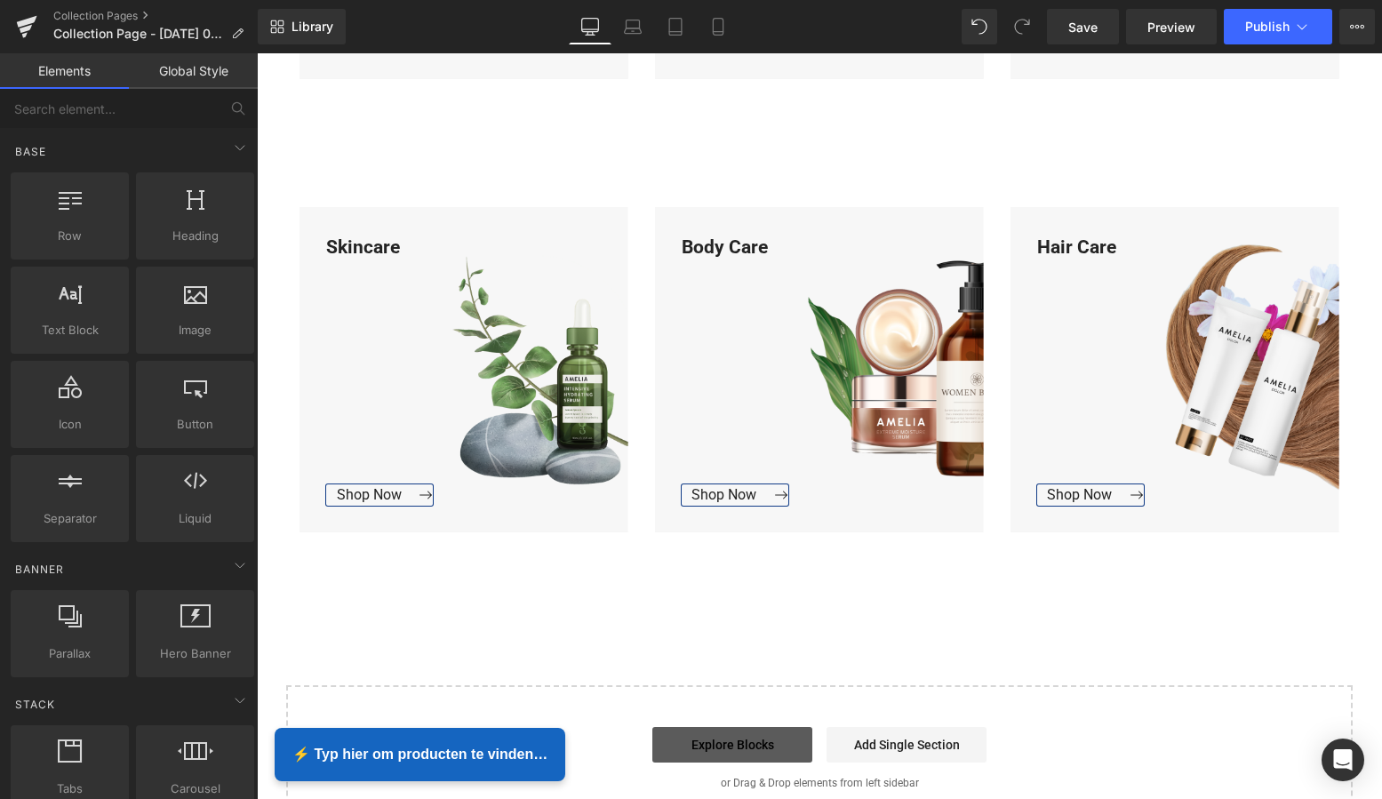
click at [725, 749] on link "Explore Blocks" at bounding box center [732, 745] width 160 height 36
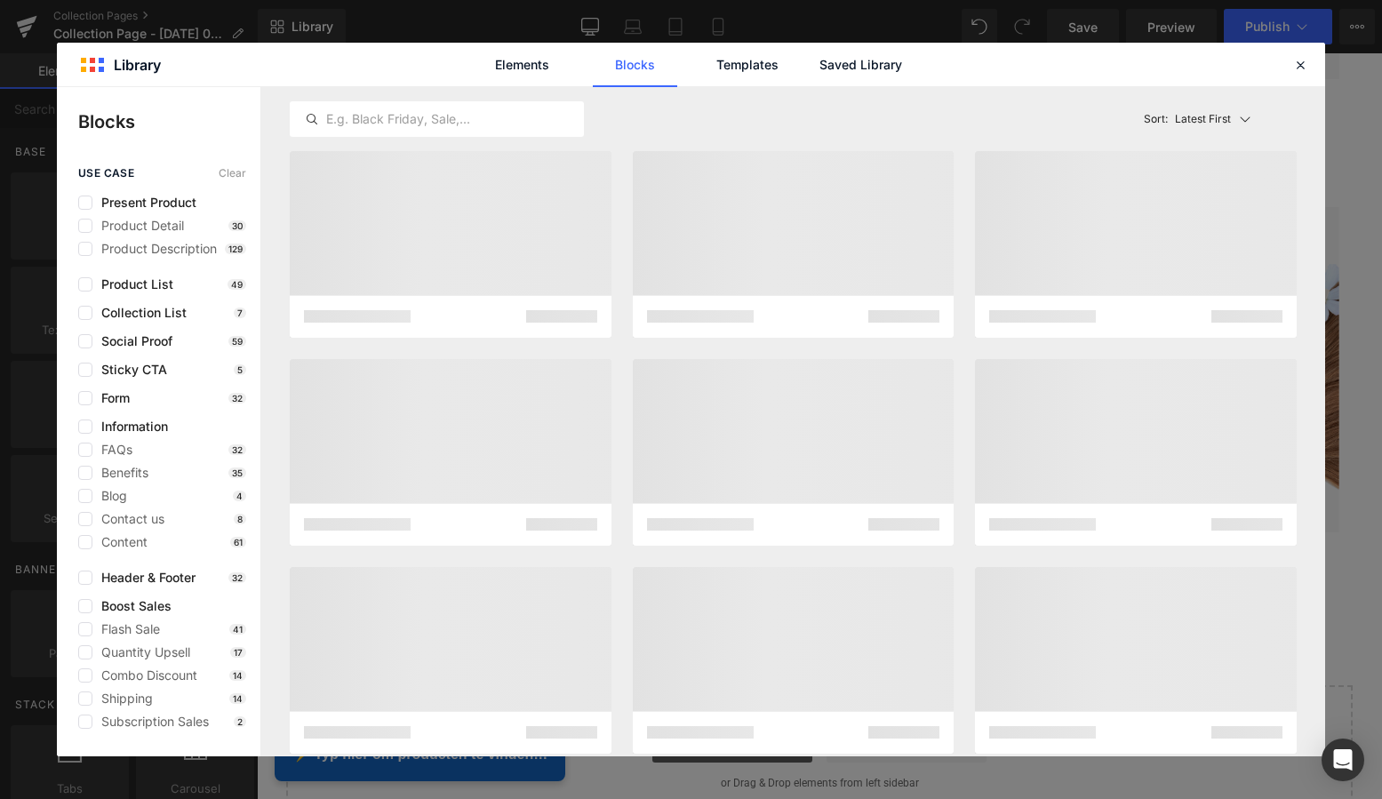
scroll to position [1164, 0]
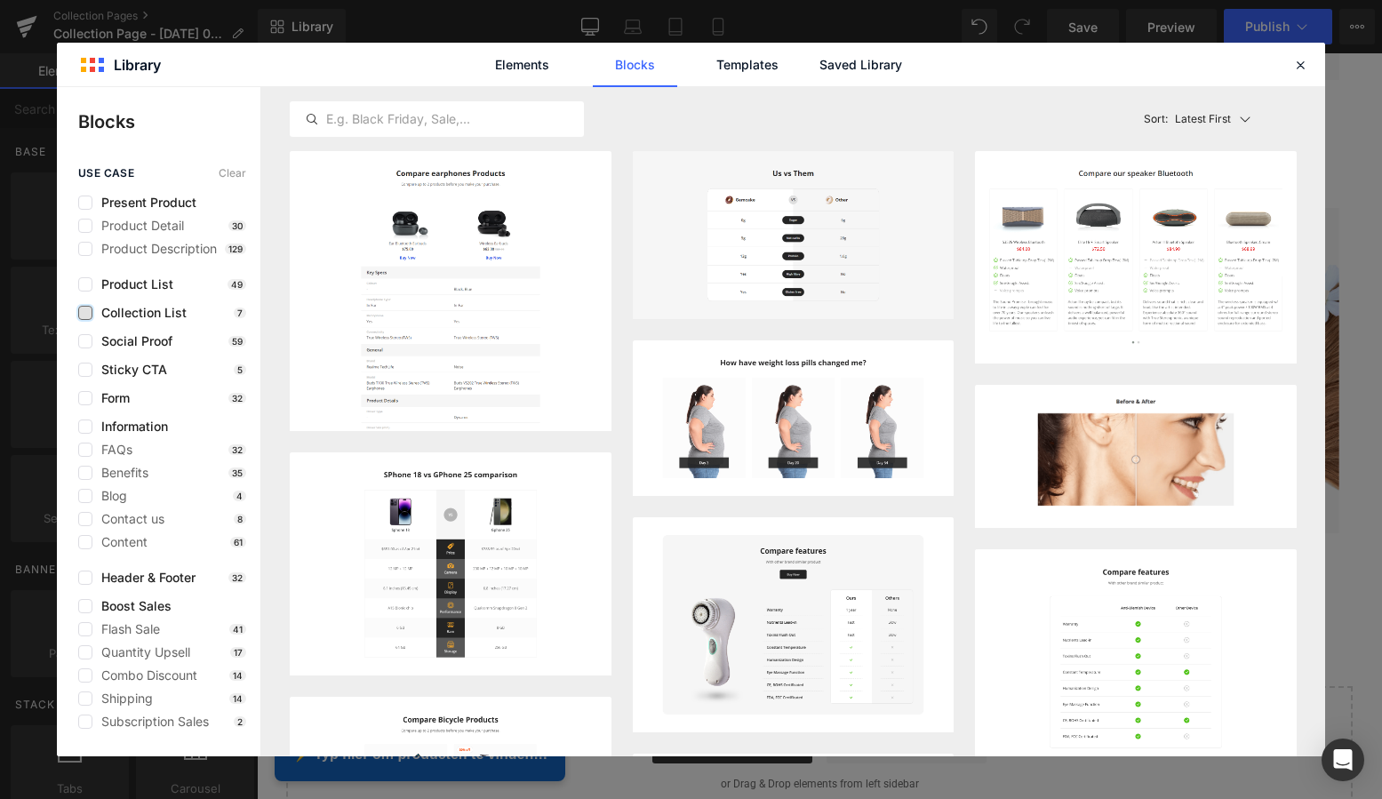
click at [84, 313] on label at bounding box center [85, 313] width 14 height 14
click at [85, 313] on input "checkbox" at bounding box center [85, 313] width 0 height 0
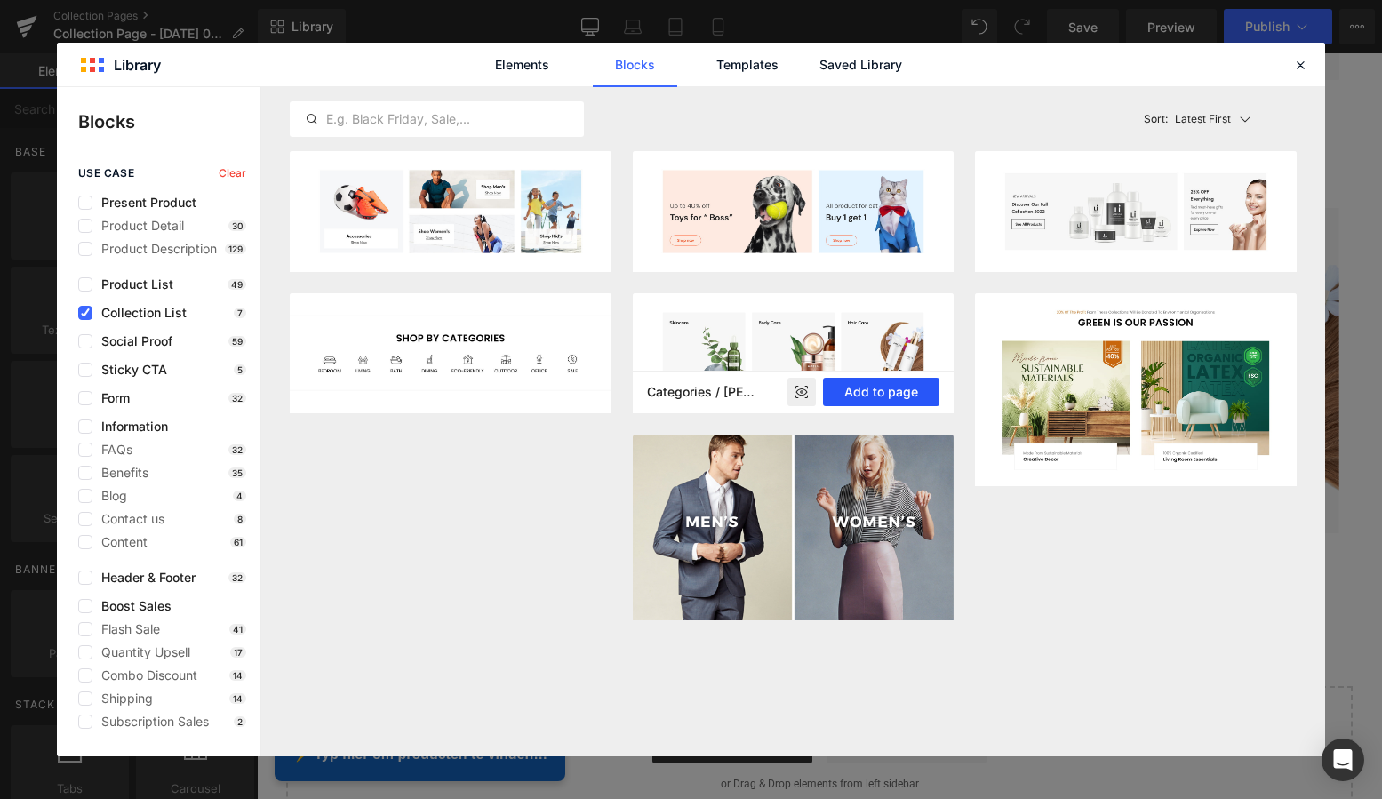
click at [907, 392] on button "Add to page" at bounding box center [881, 392] width 116 height 28
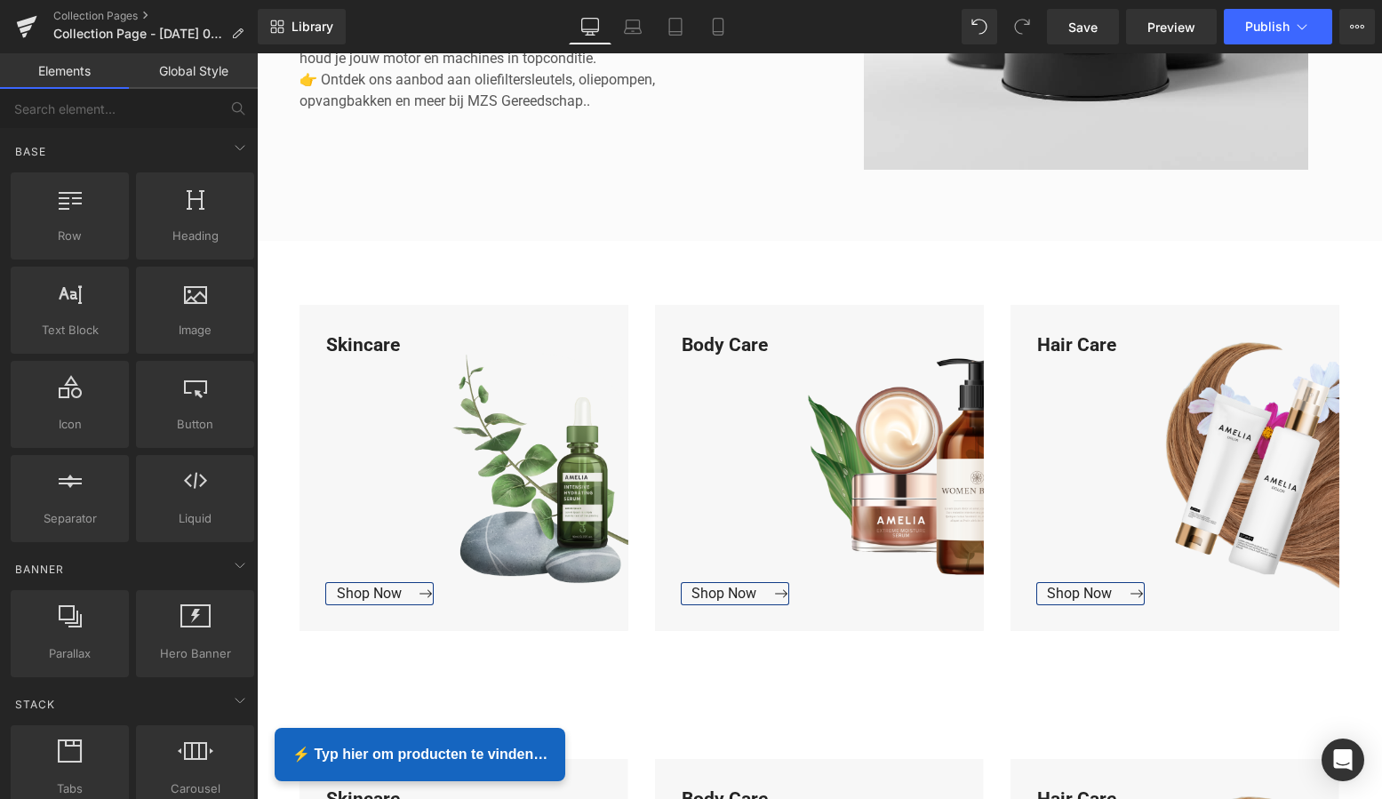
scroll to position [638, 0]
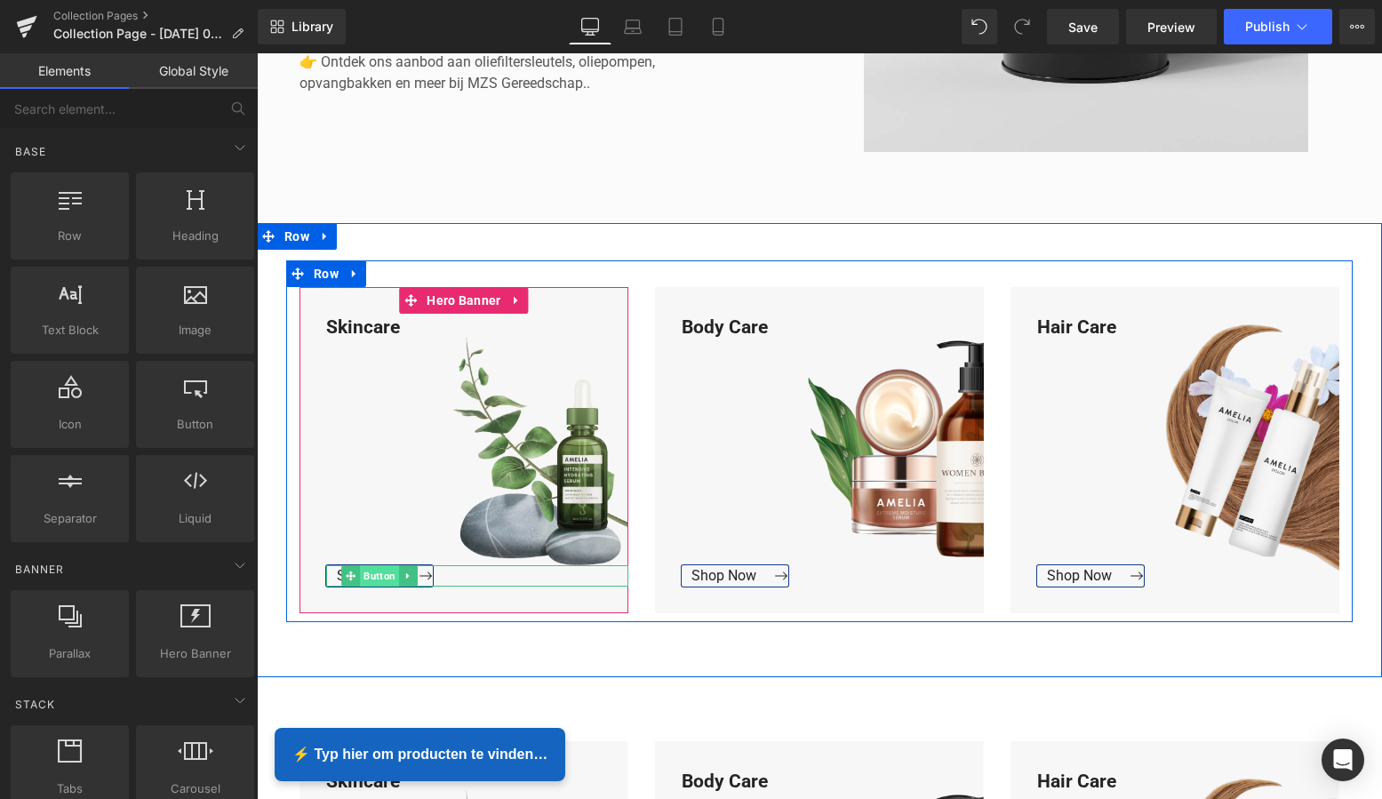
click at [377, 571] on span "Button" at bounding box center [379, 575] width 39 height 21
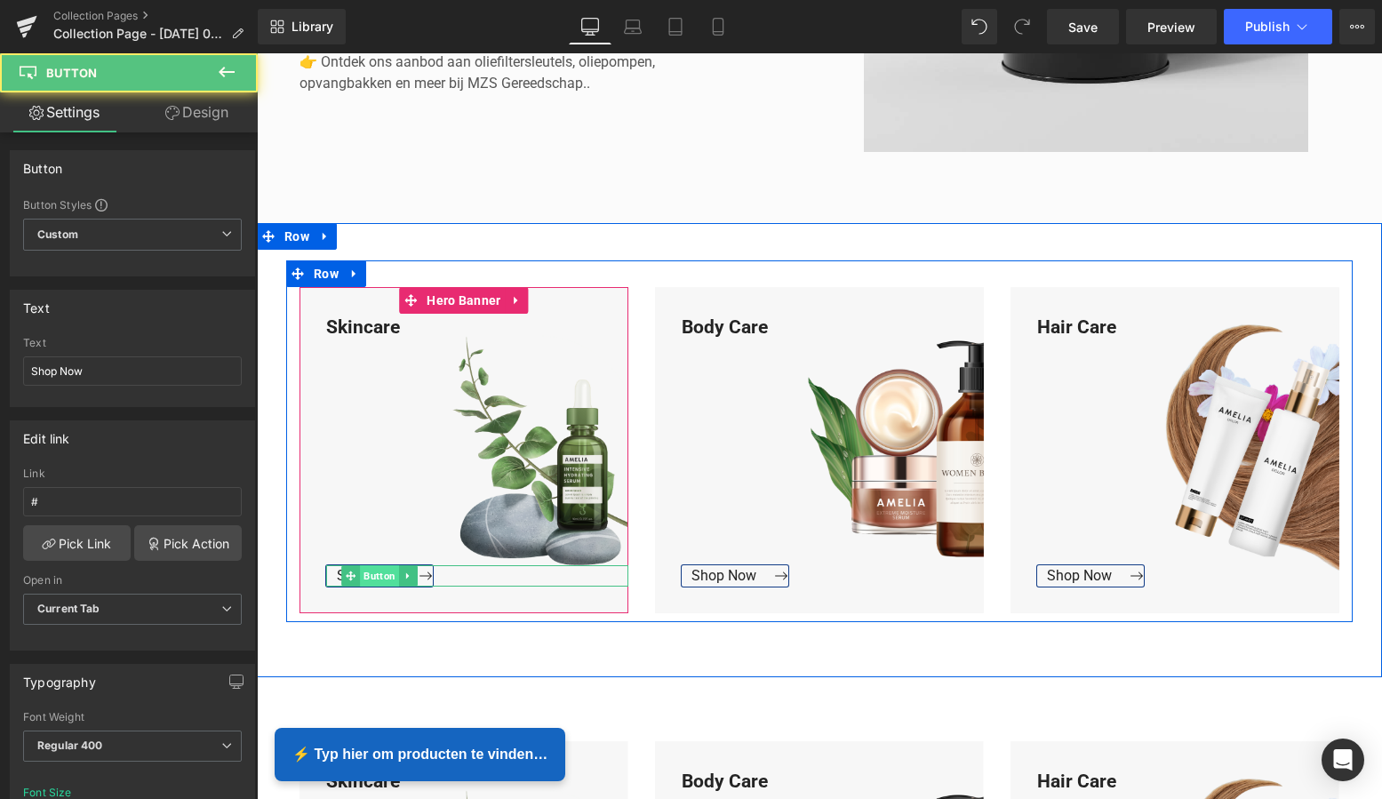
scroll to position [632, 0]
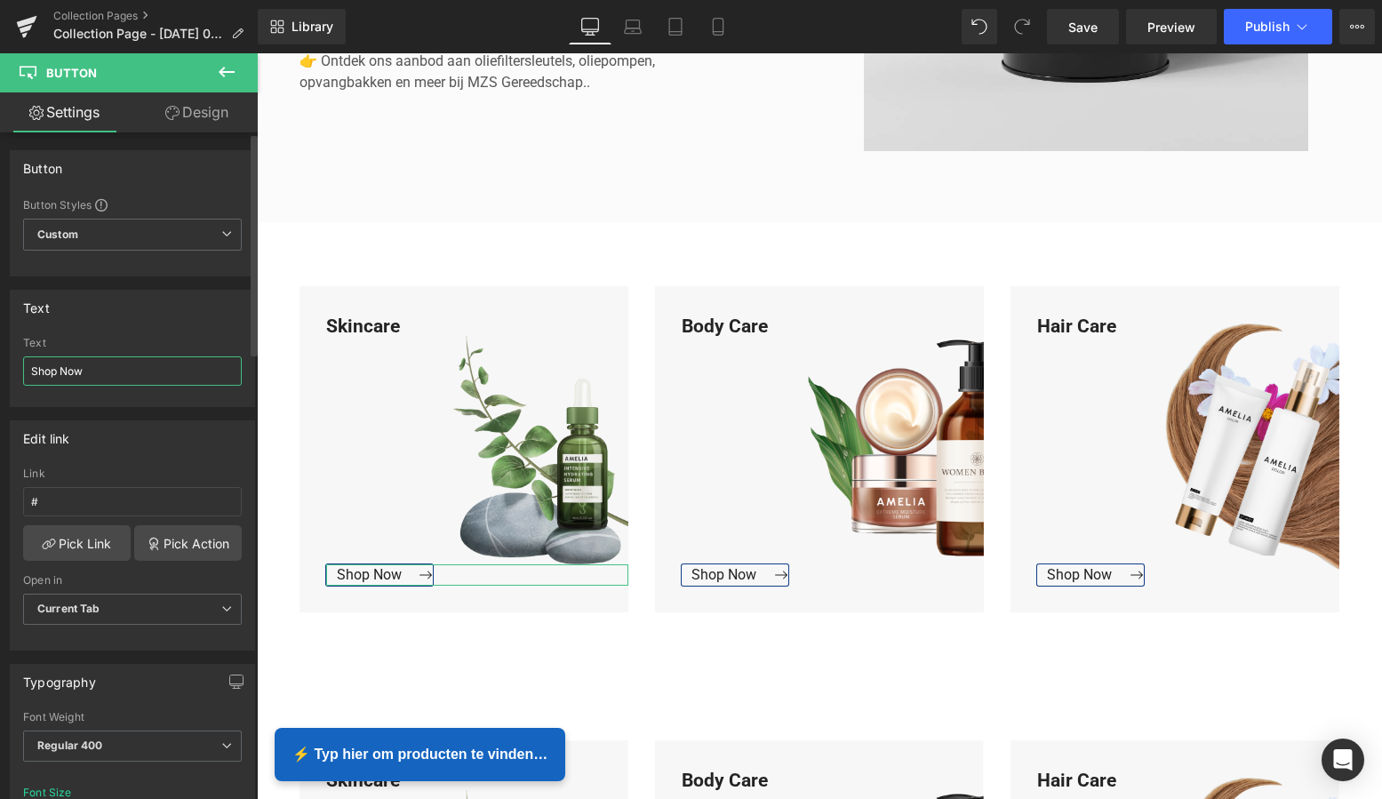
drag, startPoint x: 97, startPoint y: 376, endPoint x: 13, endPoint y: 373, distance: 83.6
click at [13, 373] on div "Shop Now Text Shop Now" at bounding box center [133, 371] width 244 height 69
type input "Bekijk Collectie"
drag, startPoint x: 114, startPoint y: 372, endPoint x: 29, endPoint y: 370, distance: 84.5
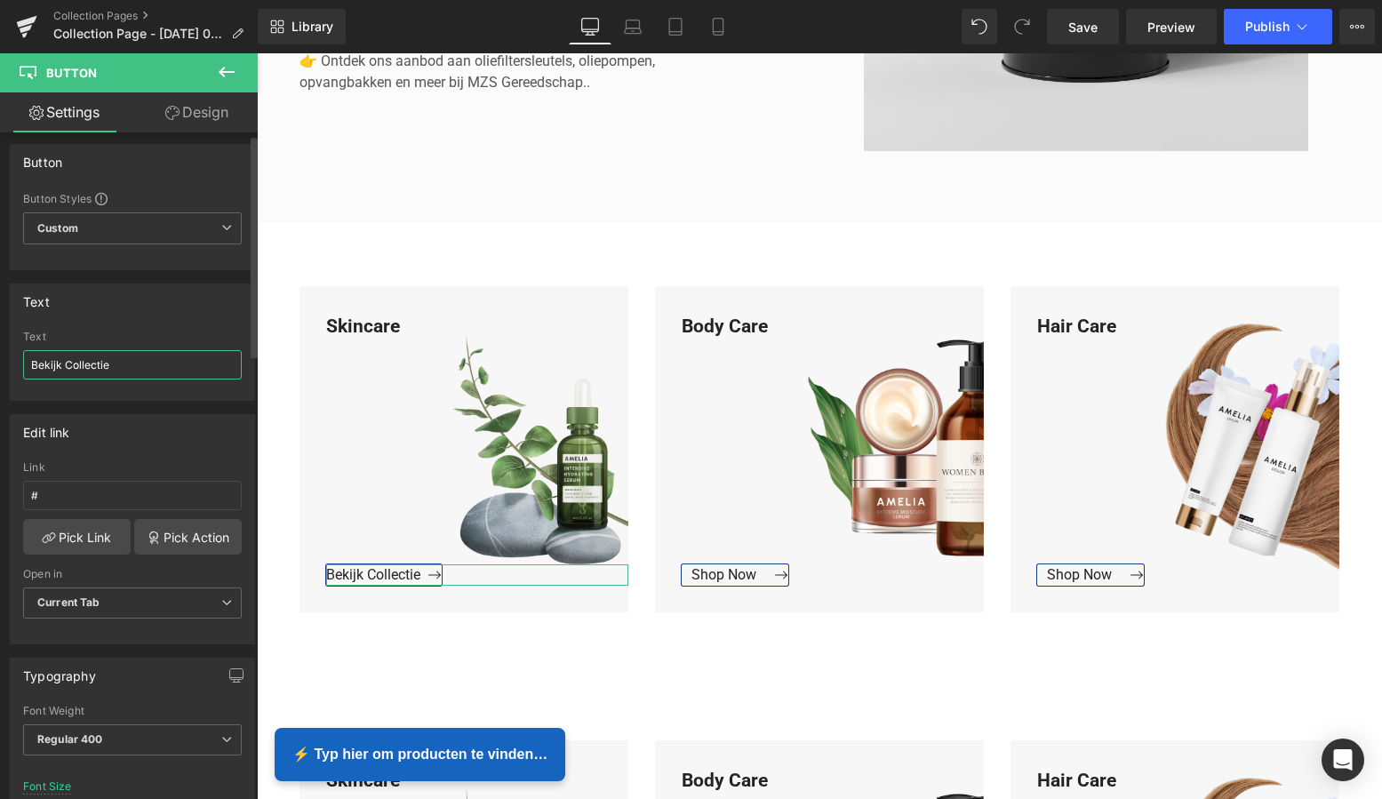
click at [28, 370] on input "Bekijk Collectie" at bounding box center [132, 364] width 219 height 29
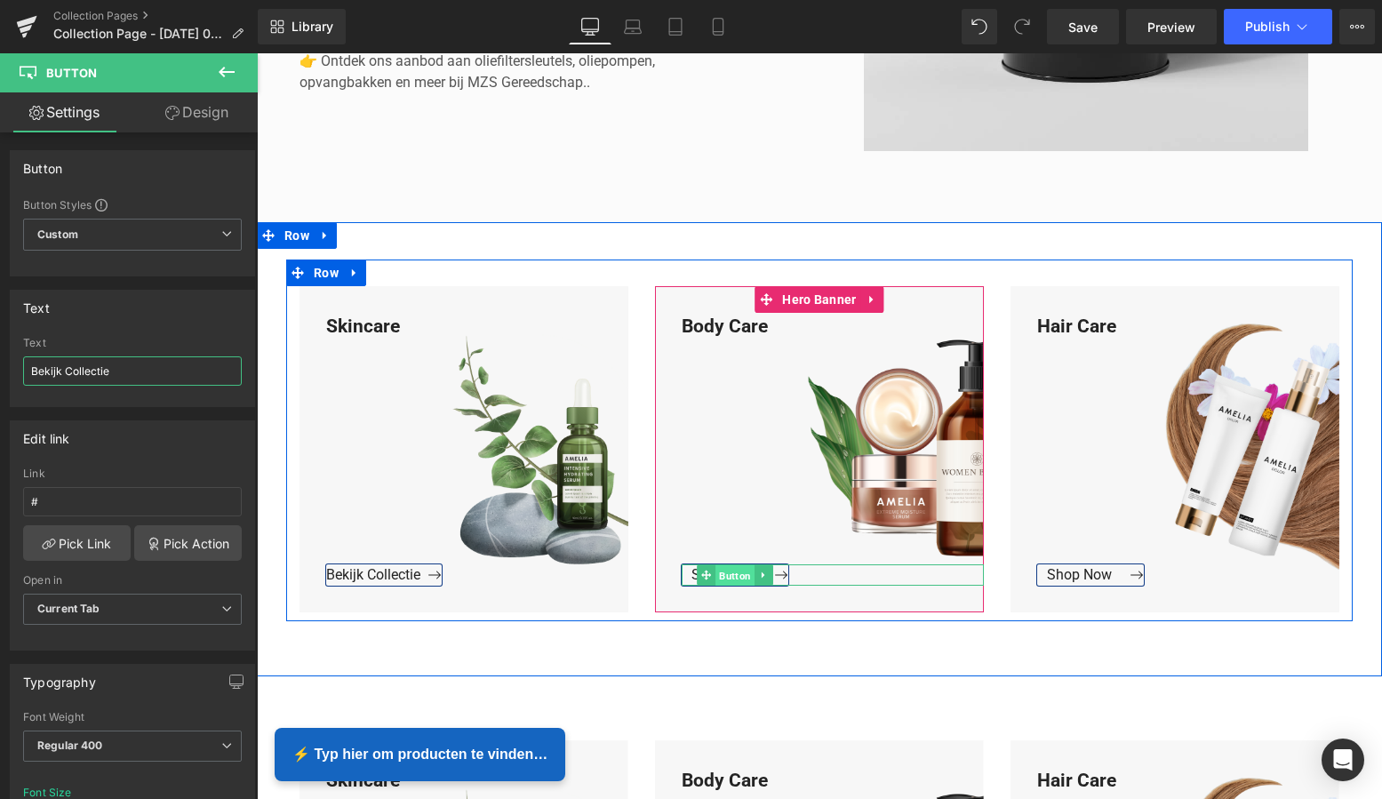
click at [722, 576] on span "Button" at bounding box center [734, 574] width 39 height 21
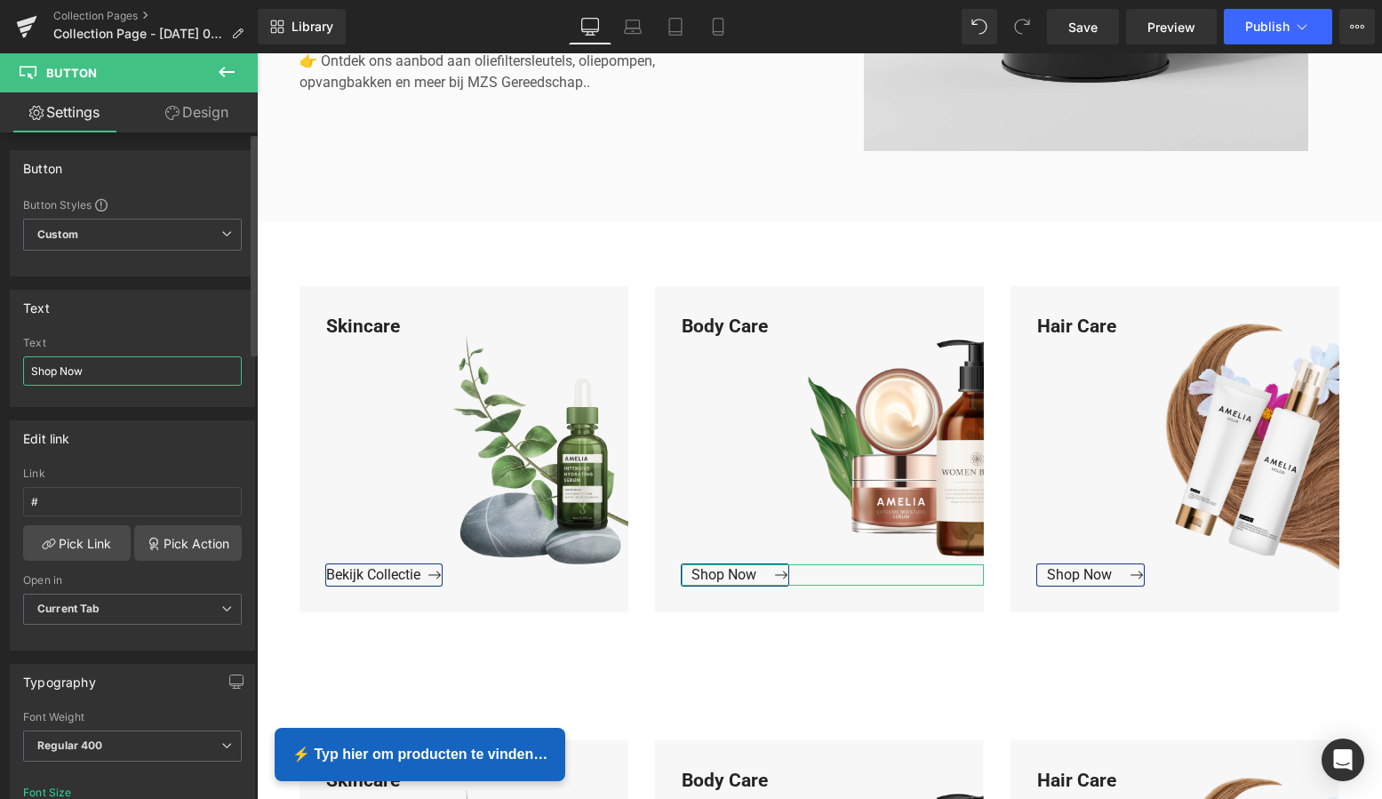
drag, startPoint x: 101, startPoint y: 378, endPoint x: 5, endPoint y: 372, distance: 96.1
click at [5, 372] on div "Text Shop Now Text Shop Now" at bounding box center [133, 341] width 266 height 131
paste input "Bekijk Collectie"
type input "Bekijk Collectie"
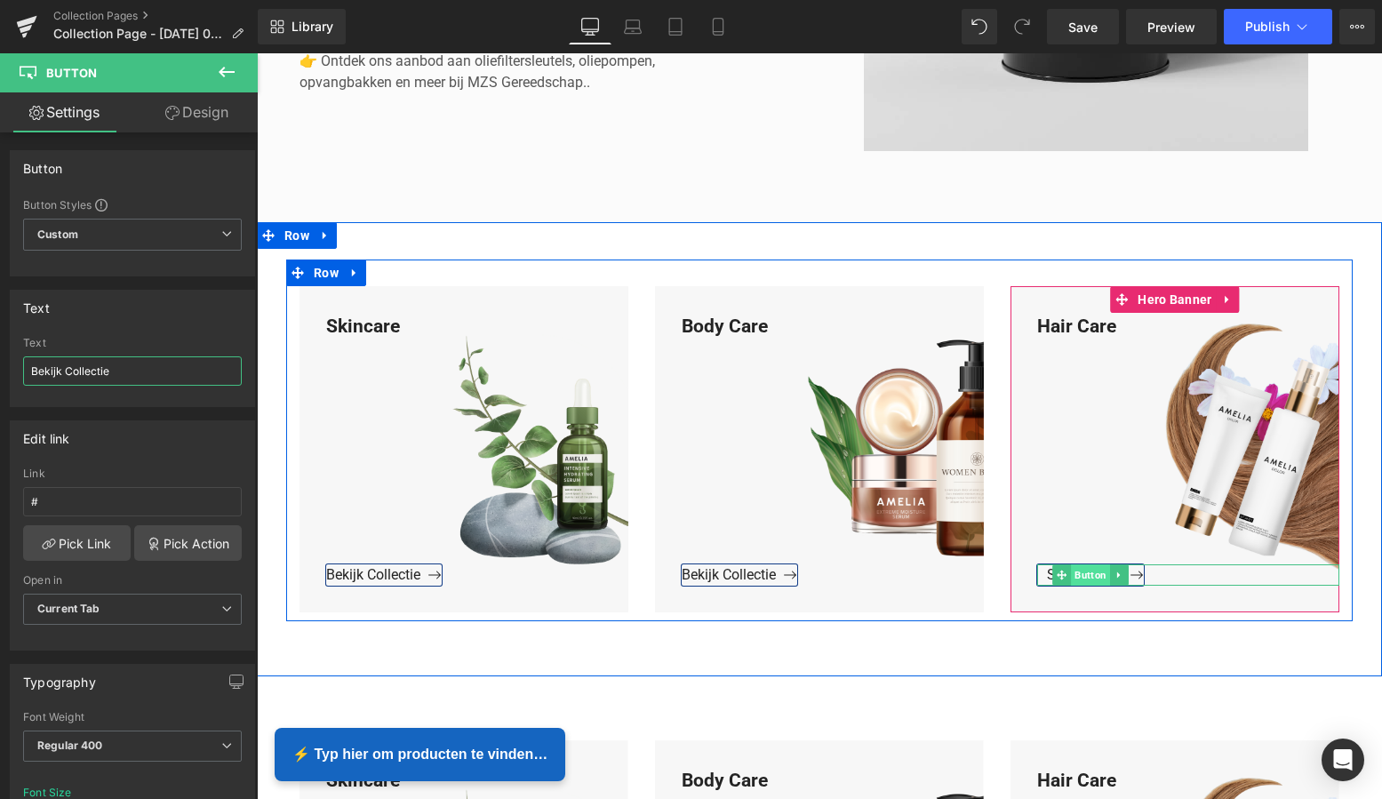
click at [1082, 571] on span "Button" at bounding box center [1090, 574] width 39 height 21
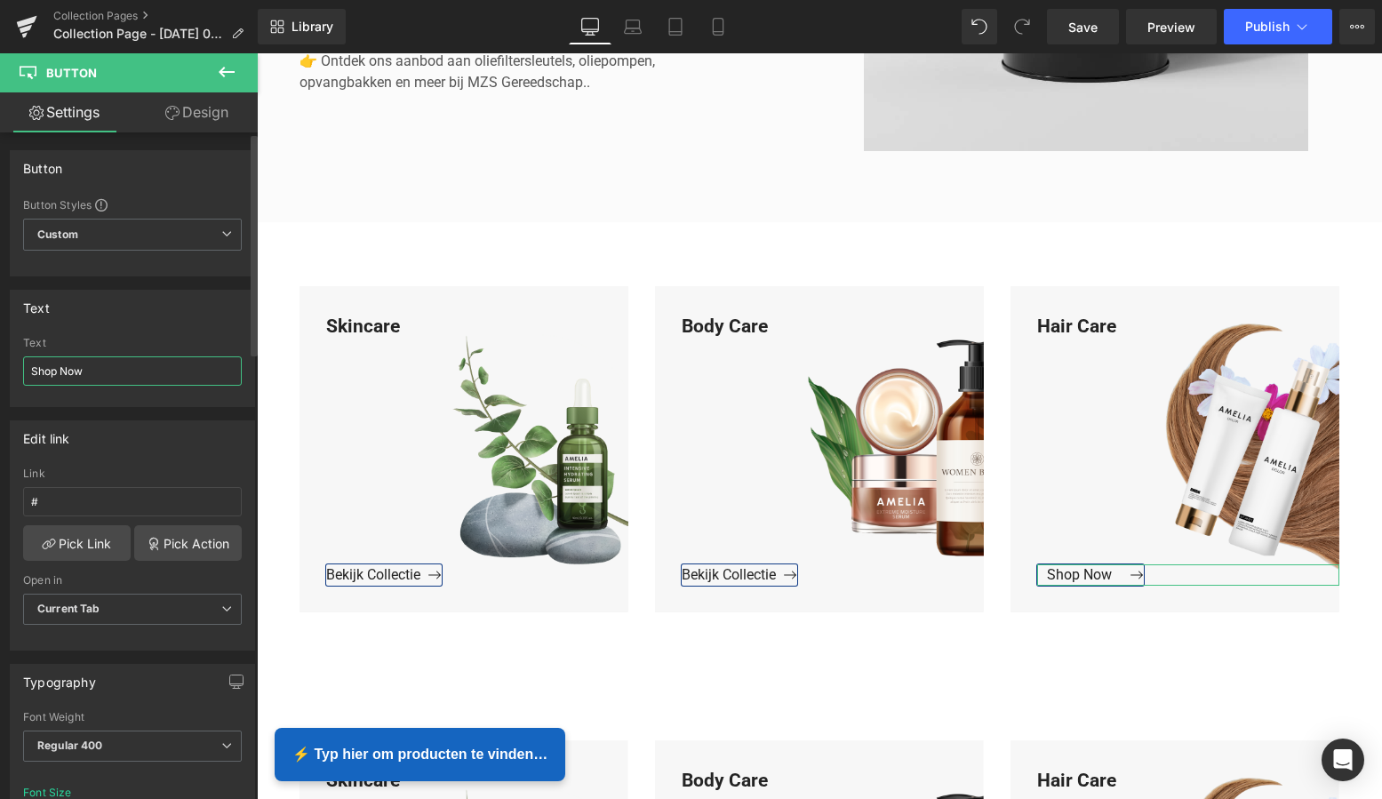
drag, startPoint x: 101, startPoint y: 380, endPoint x: 1, endPoint y: 367, distance: 101.3
click at [2, 366] on div "Text Shop Now Text Shop Now" at bounding box center [133, 341] width 266 height 131
paste input "Bekijk Collectie"
type input "Bekijk Collectie"
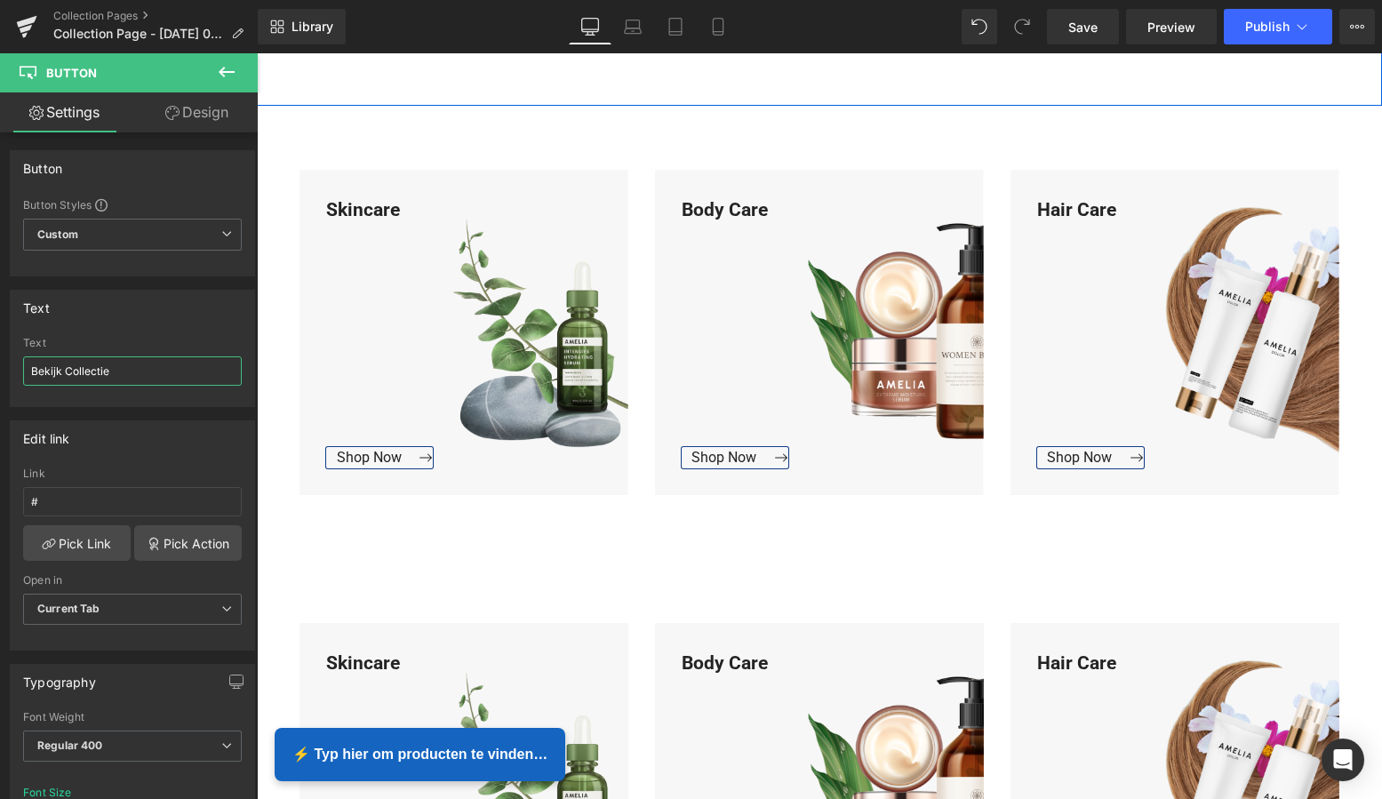
scroll to position [1240, 0]
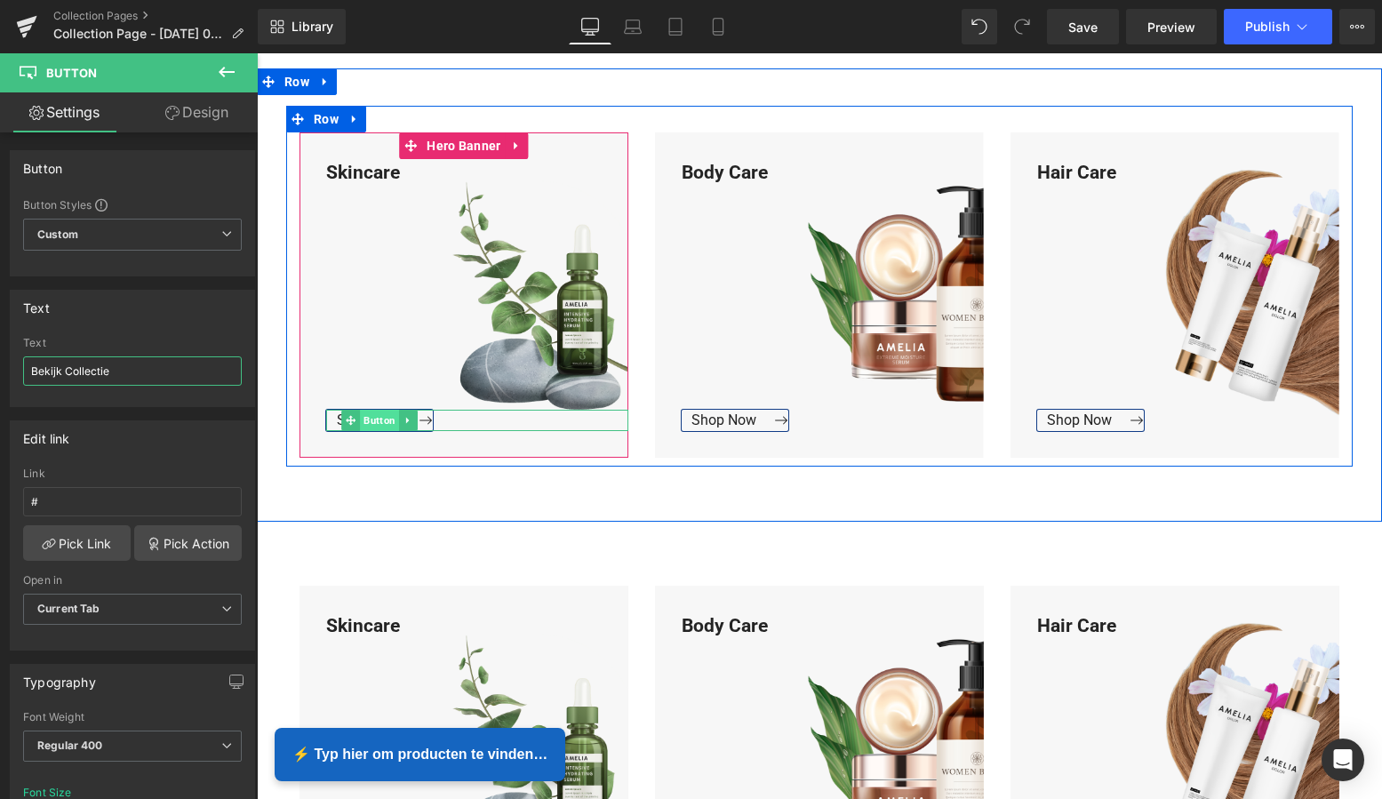
click at [371, 420] on span "Button" at bounding box center [379, 420] width 39 height 21
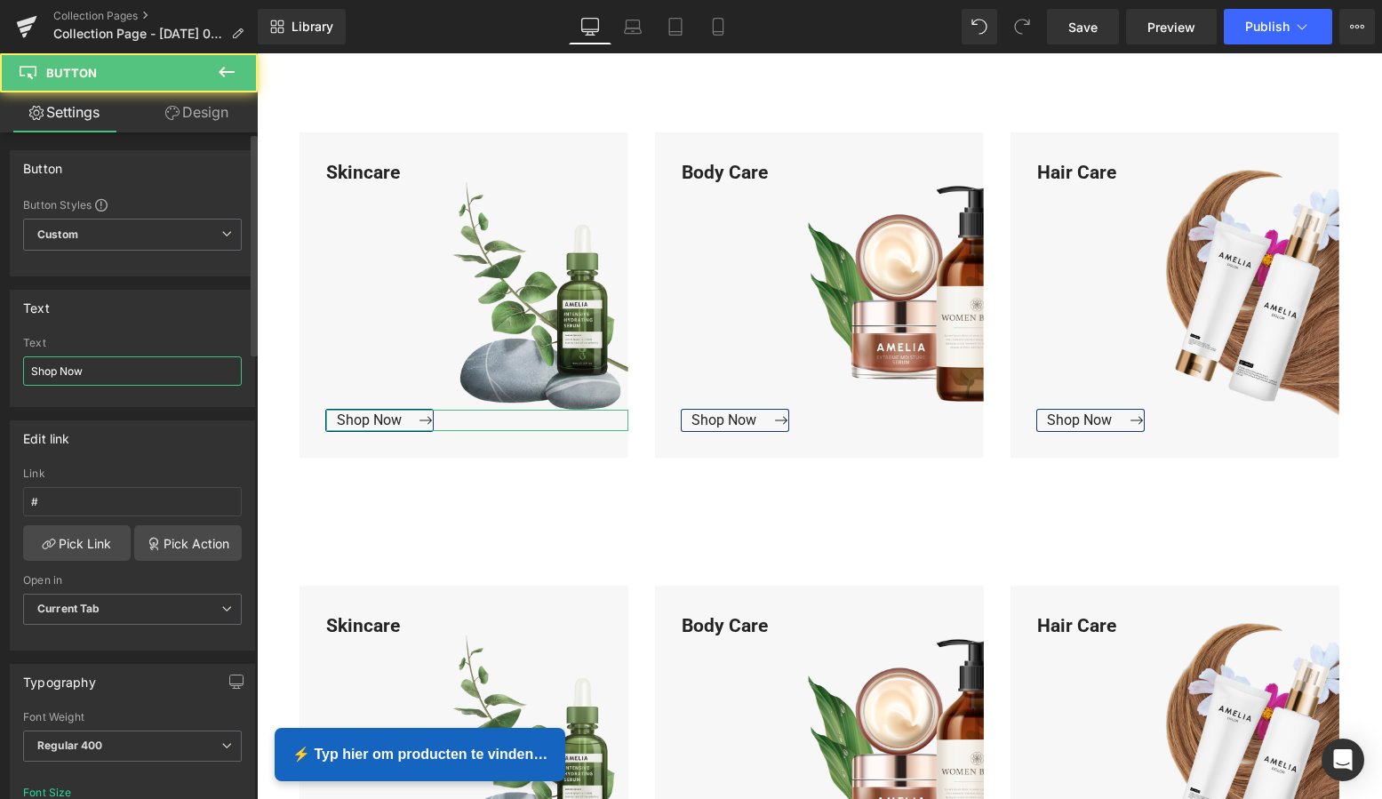
drag, startPoint x: 99, startPoint y: 375, endPoint x: 11, endPoint y: 370, distance: 88.2
click at [11, 370] on div "Shop Now Text Shop Now" at bounding box center [133, 371] width 244 height 69
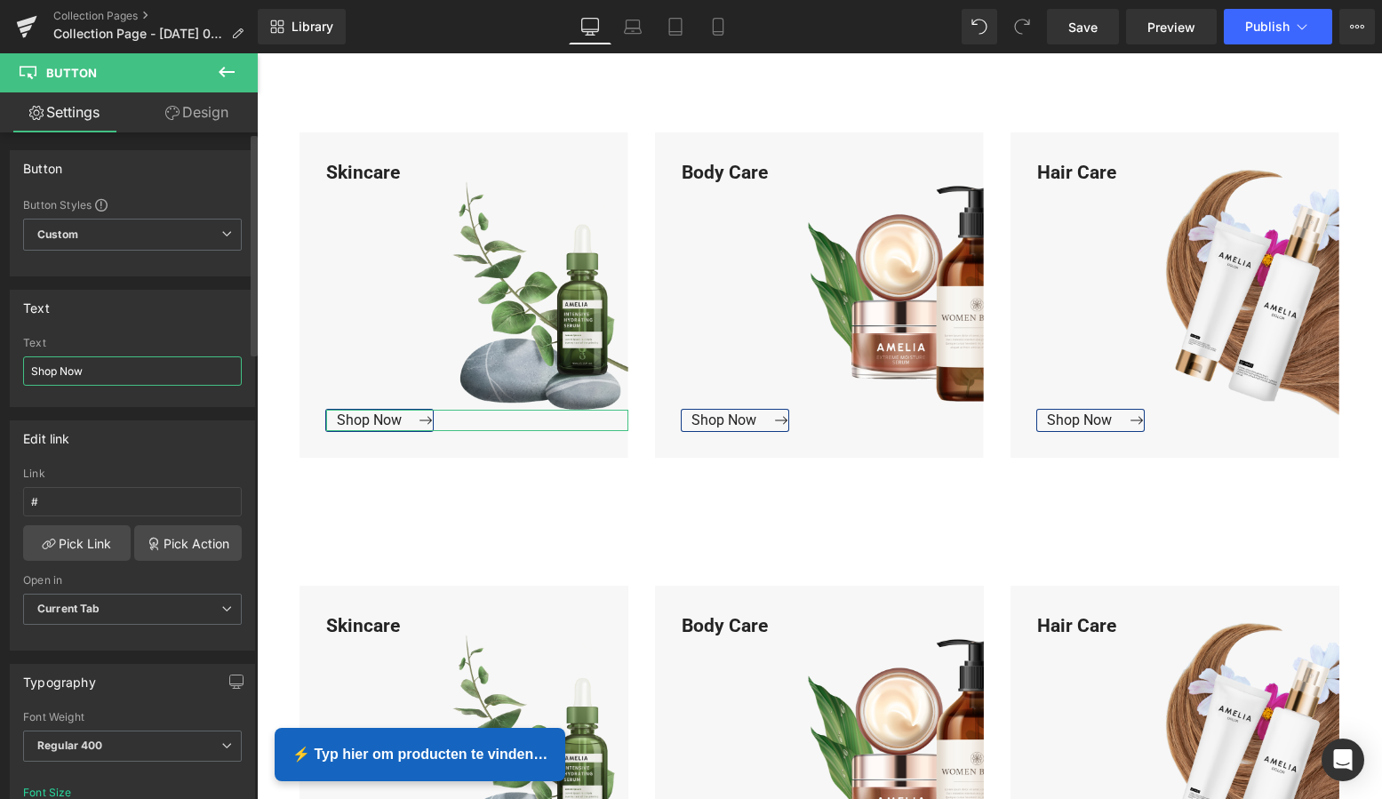
paste input "Bekijk Collectie"
type input "Bekijk Collectie"
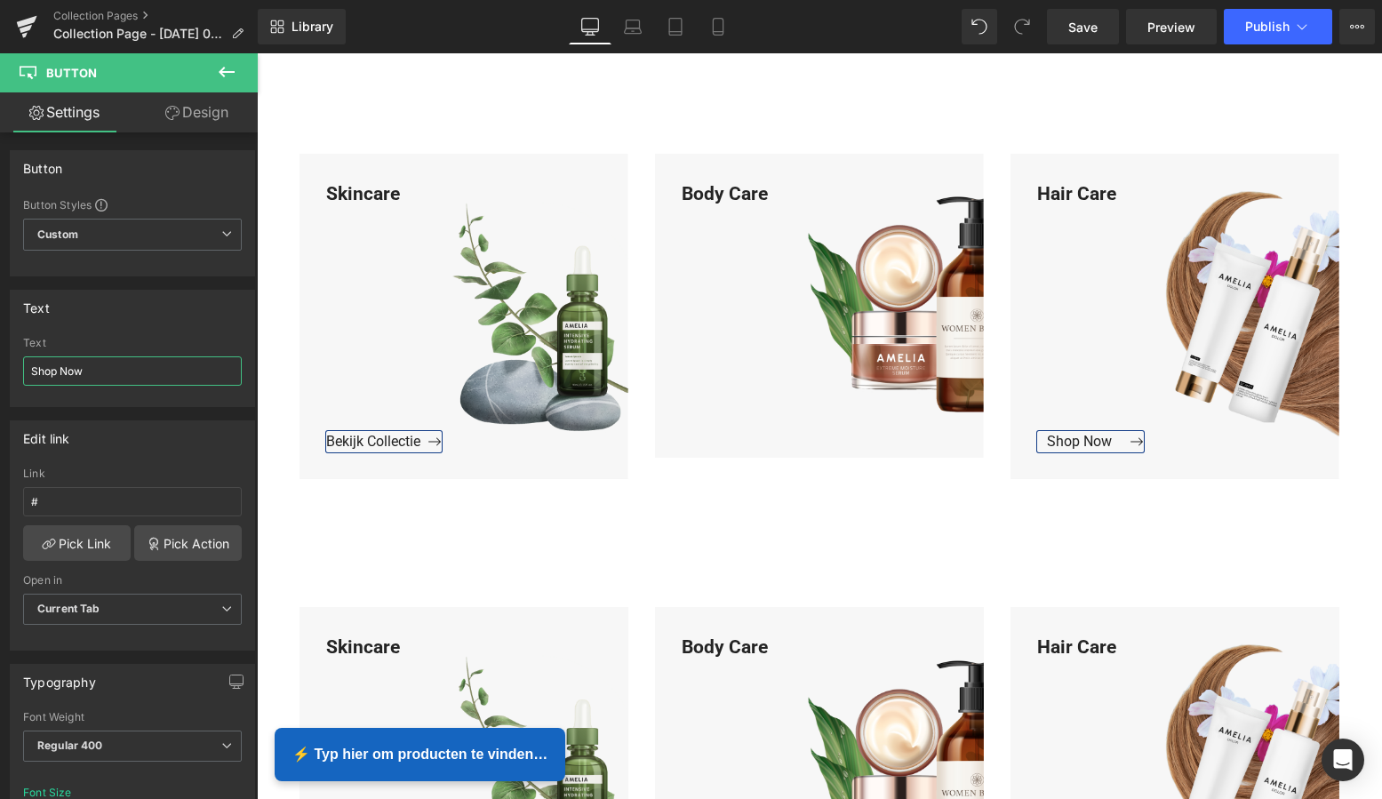
drag, startPoint x: 68, startPoint y: 375, endPoint x: -19, endPoint y: 367, distance: 87.5
click at [0, 367] on html "Button You are previewing how the will restyle your page. You can not edit Elem…" at bounding box center [691, 399] width 1382 height 799
paste input "Bekijk Collectie"
type input "Bekijk Collectie"
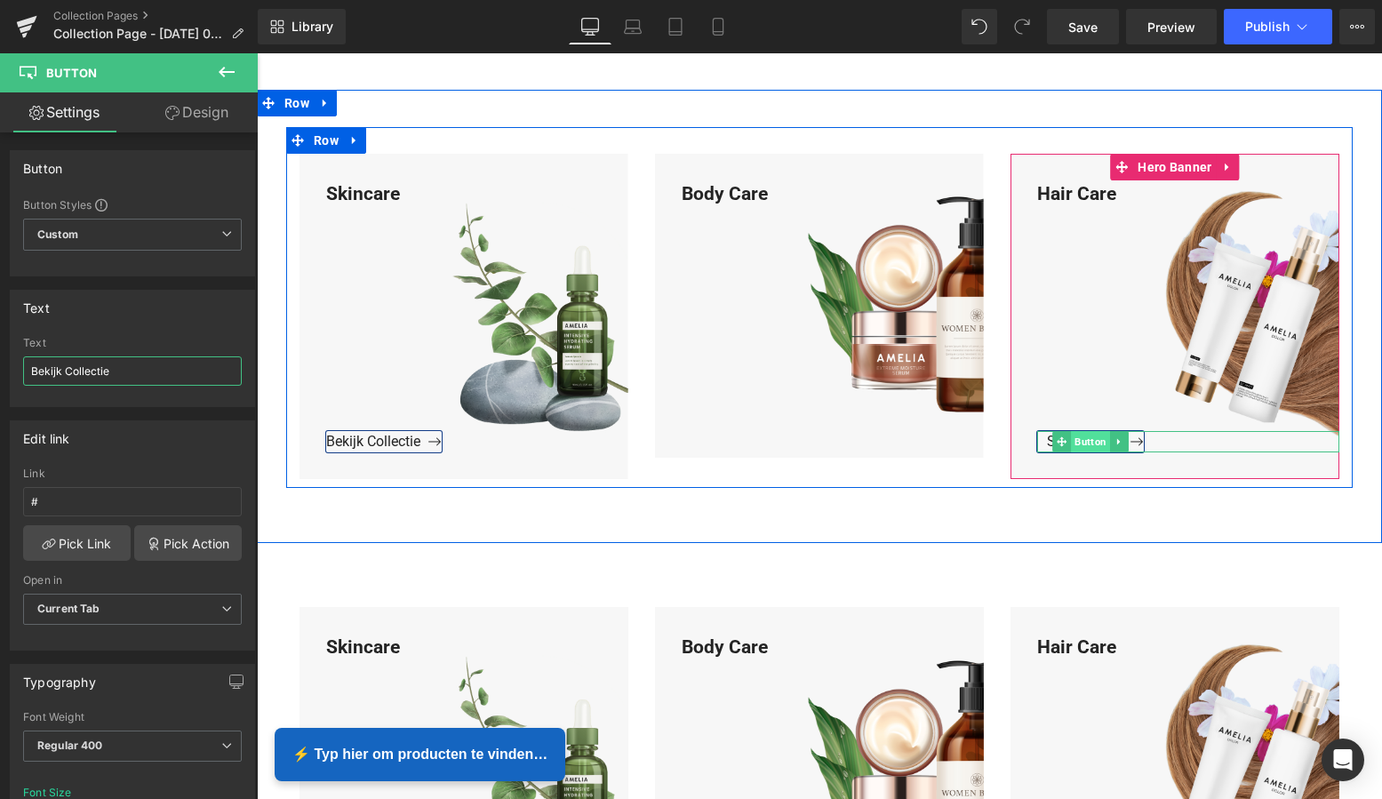
click at [1085, 442] on span "Button" at bounding box center [1090, 441] width 39 height 21
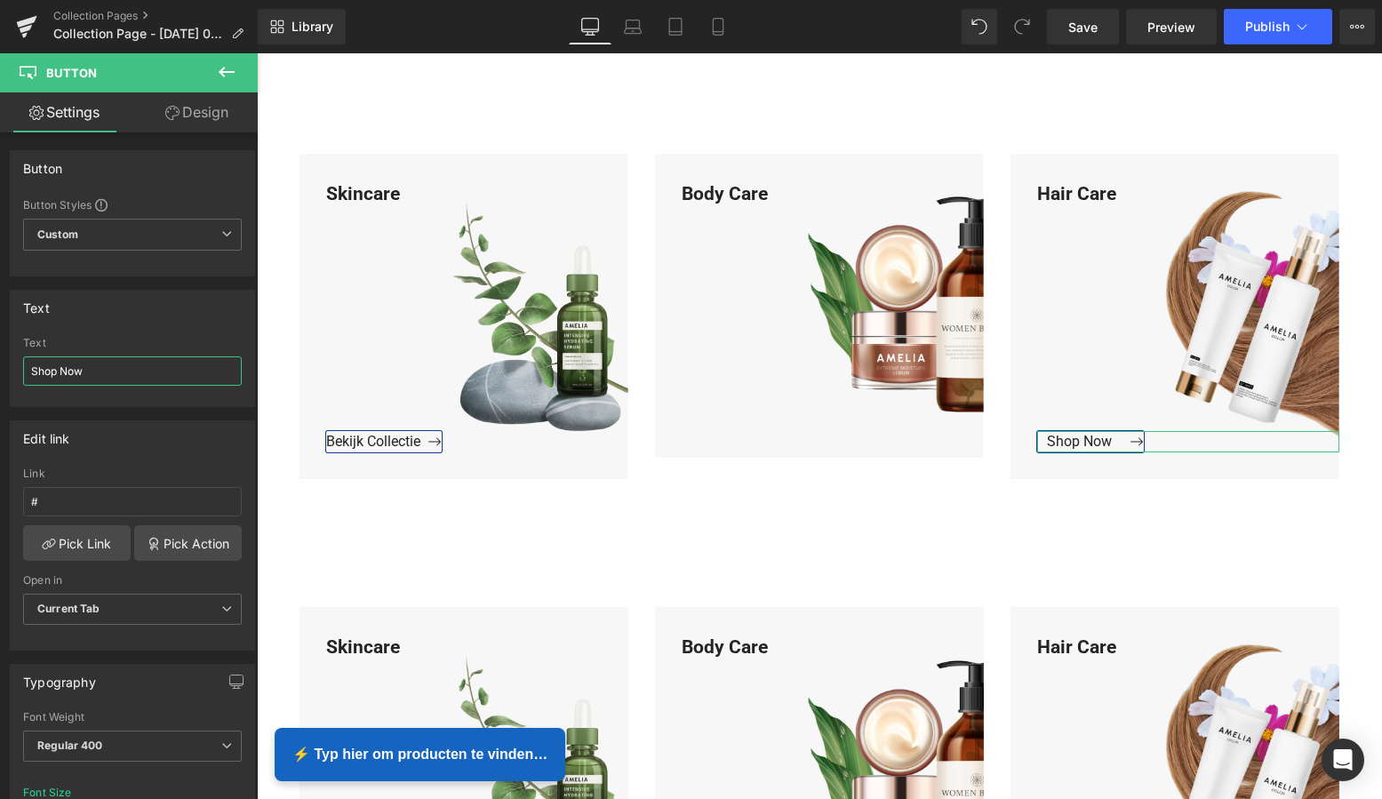
drag, startPoint x: 91, startPoint y: 370, endPoint x: -19, endPoint y: 361, distance: 109.7
click at [0, 361] on html "Button You are previewing how the will restyle your page. You can not edit Elem…" at bounding box center [691, 399] width 1382 height 799
paste input "Bekijk Collectie"
type input "Bekijk Collectie"
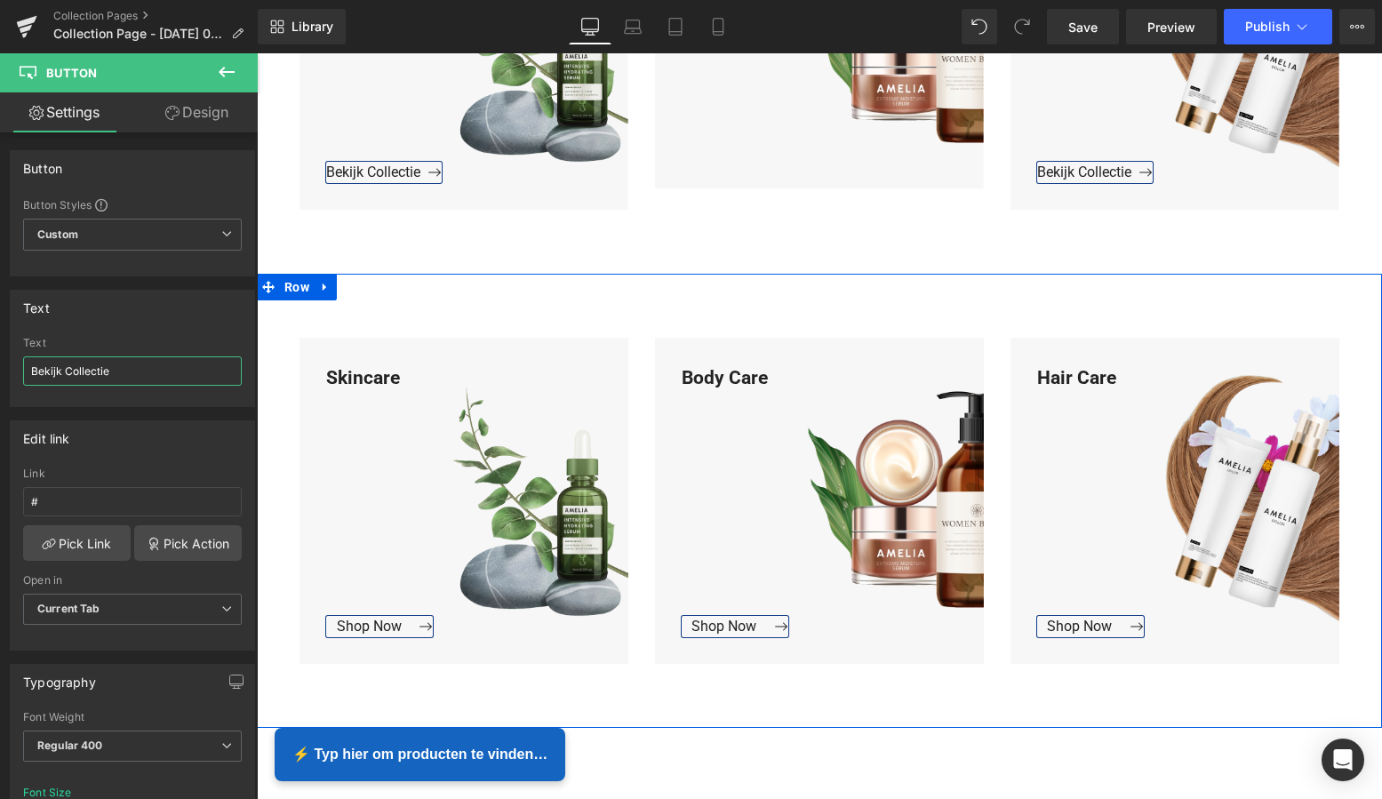
scroll to position [1566, 0]
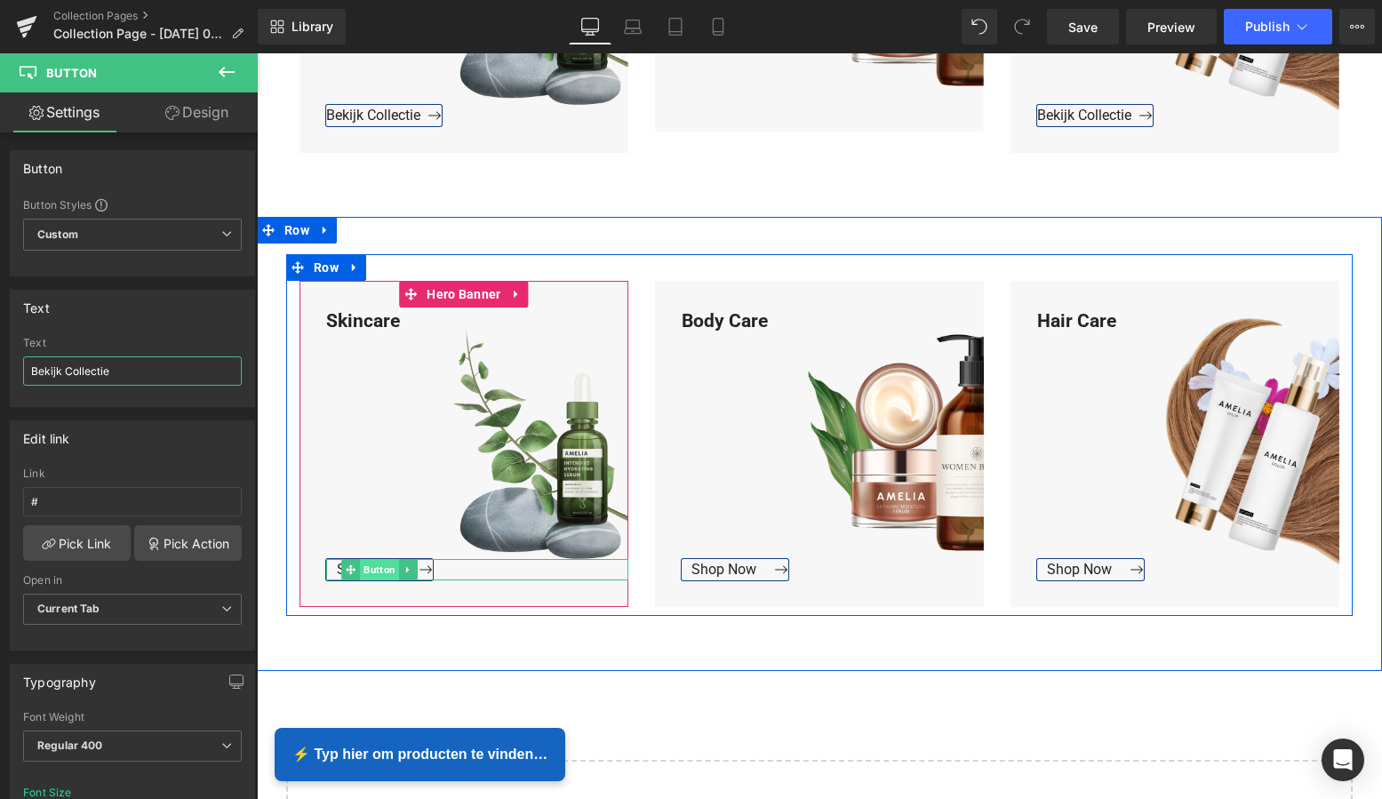
click at [372, 571] on span "Button" at bounding box center [379, 569] width 39 height 21
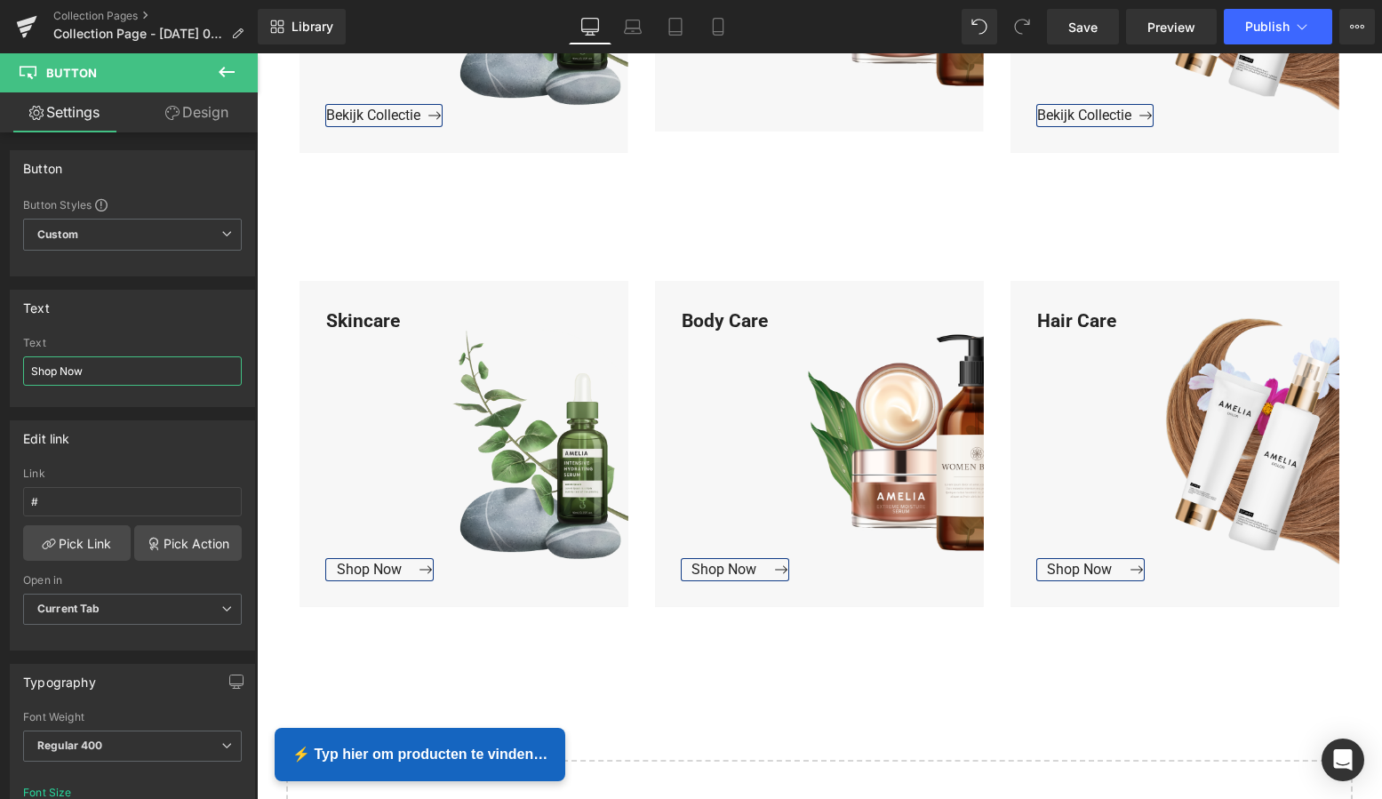
drag, startPoint x: 108, startPoint y: 380, endPoint x: -9, endPoint y: 373, distance: 117.5
click at [0, 373] on html "Button You are previewing how the will restyle your page. You can not edit Elem…" at bounding box center [691, 399] width 1382 height 799
paste input "Bekijk Collectie"
type input "Bekijk Collectie"
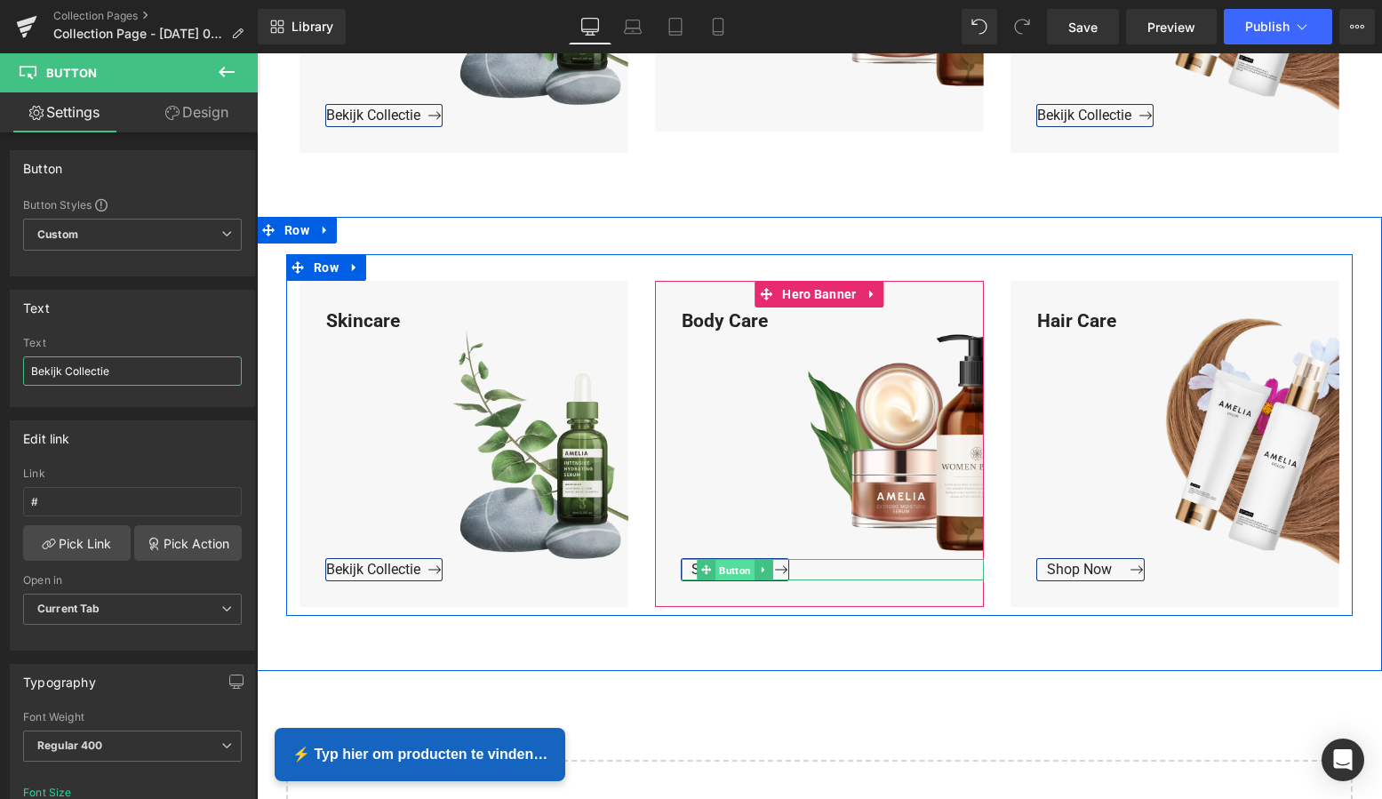
click at [729, 571] on span "Button" at bounding box center [734, 569] width 39 height 21
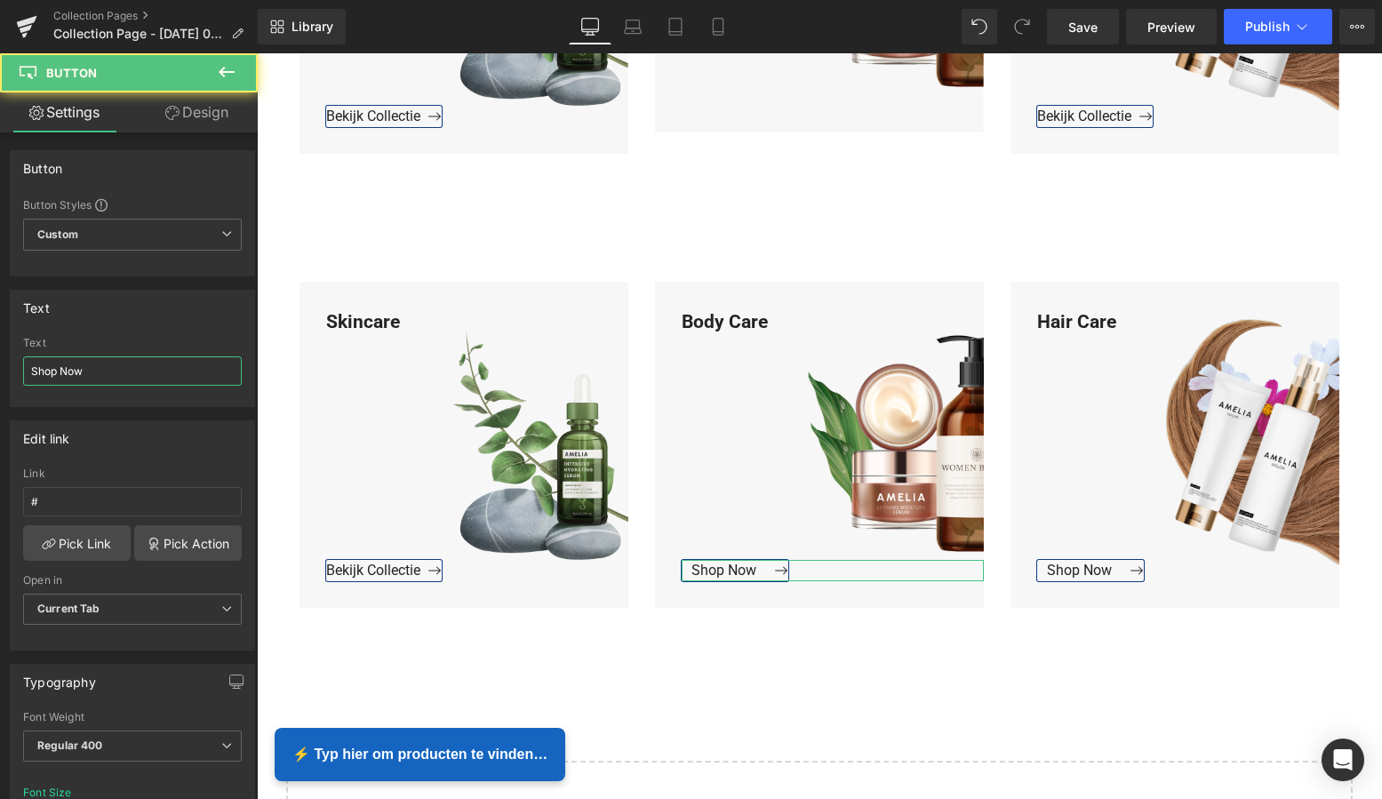
drag, startPoint x: 120, startPoint y: 375, endPoint x: -11, endPoint y: 369, distance: 130.8
click at [0, 369] on html "Button You are previewing how the will restyle your page. You can not edit Elem…" at bounding box center [691, 399] width 1382 height 799
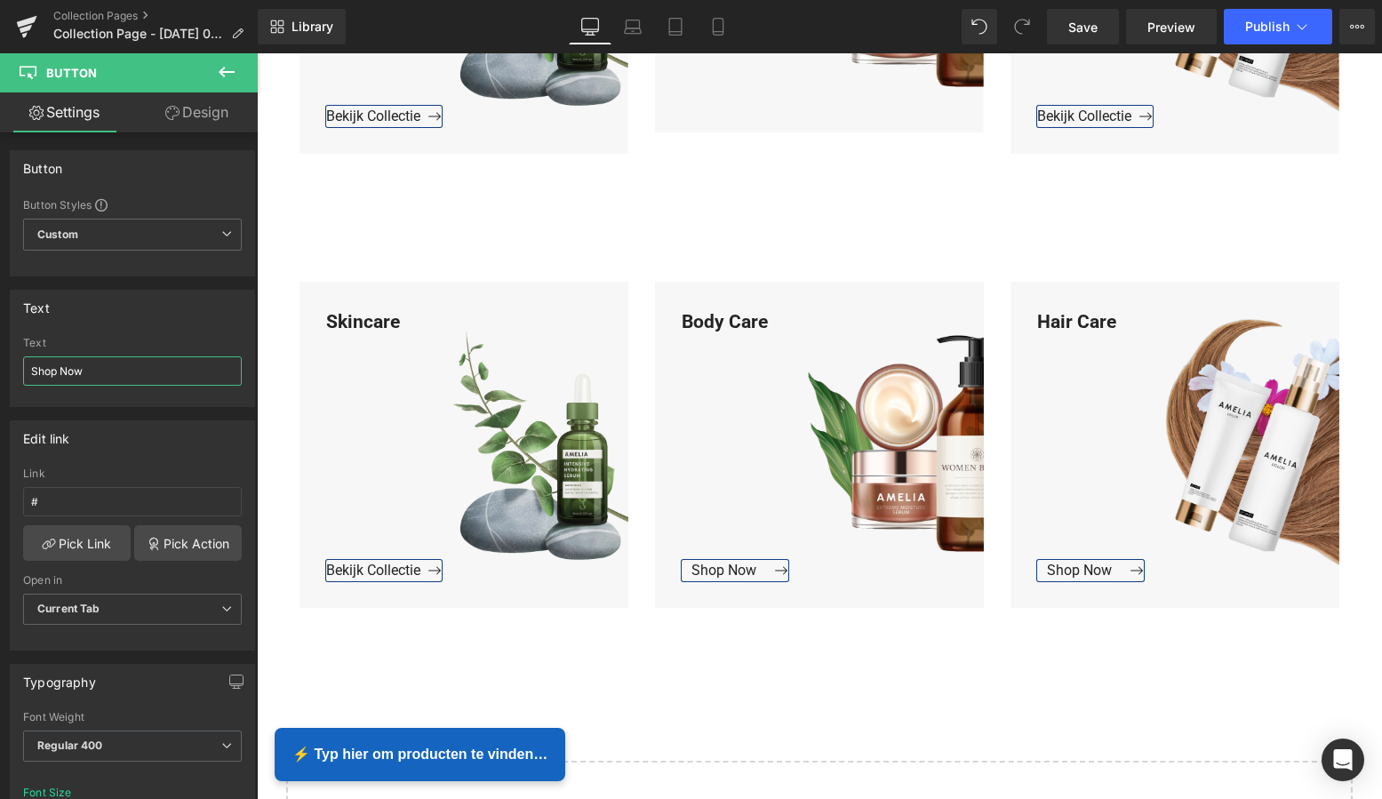
paste input "Bekijk Collectie"
type input "Bekijk Collectie"
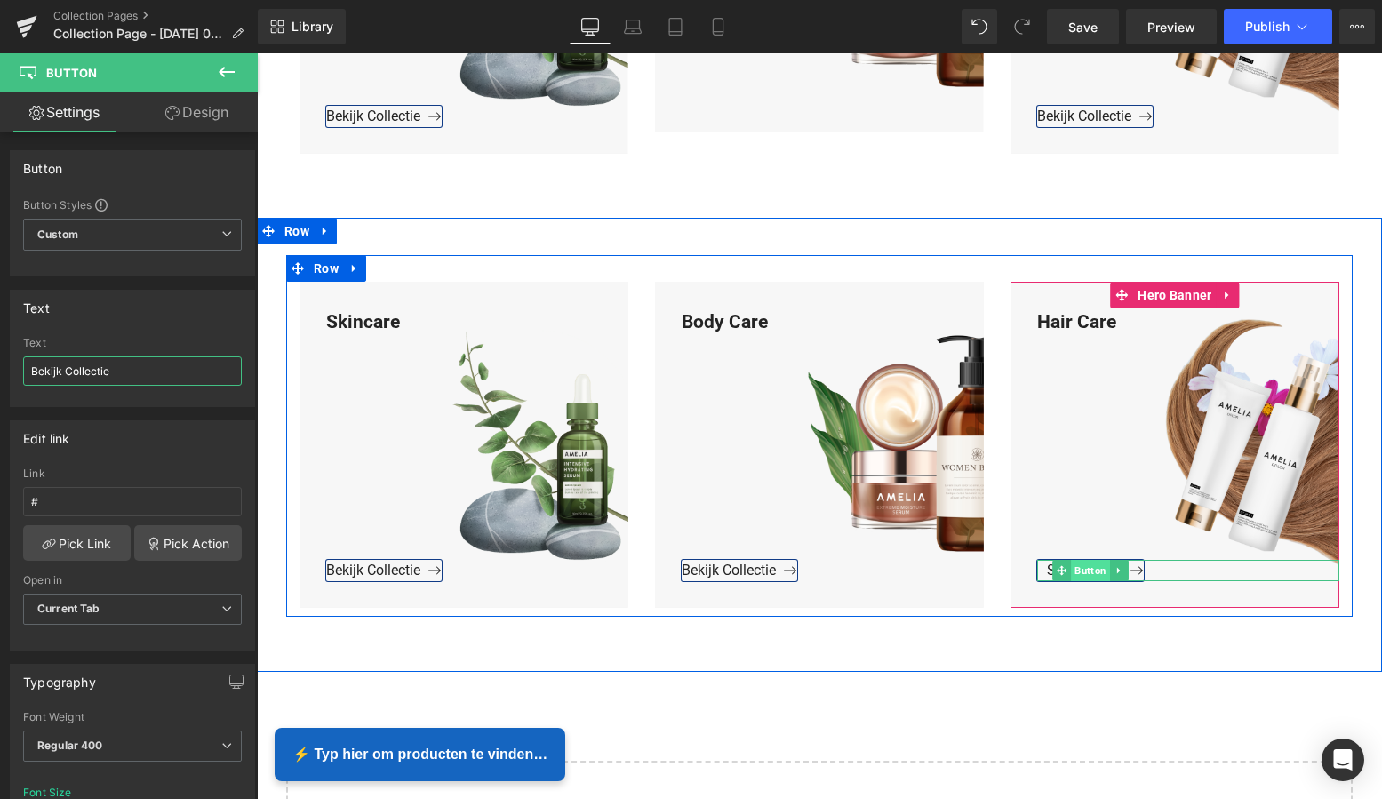
click at [1084, 572] on span "Button" at bounding box center [1090, 570] width 39 height 21
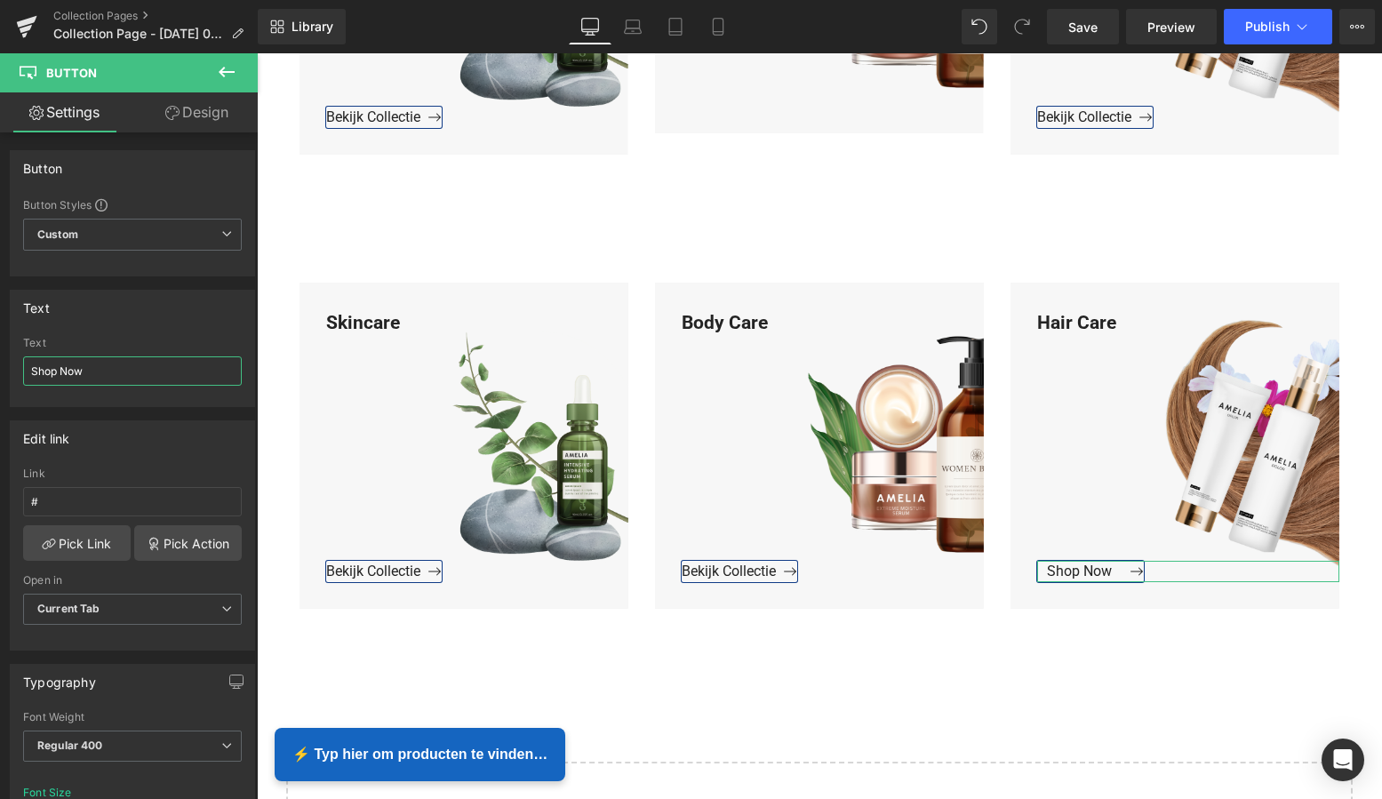
drag, startPoint x: 111, startPoint y: 376, endPoint x: -24, endPoint y: 364, distance: 135.7
click at [0, 364] on html "Button You are previewing how the will restyle your page. You can not edit Elem…" at bounding box center [691, 399] width 1382 height 799
paste input "Bekijk Collectie"
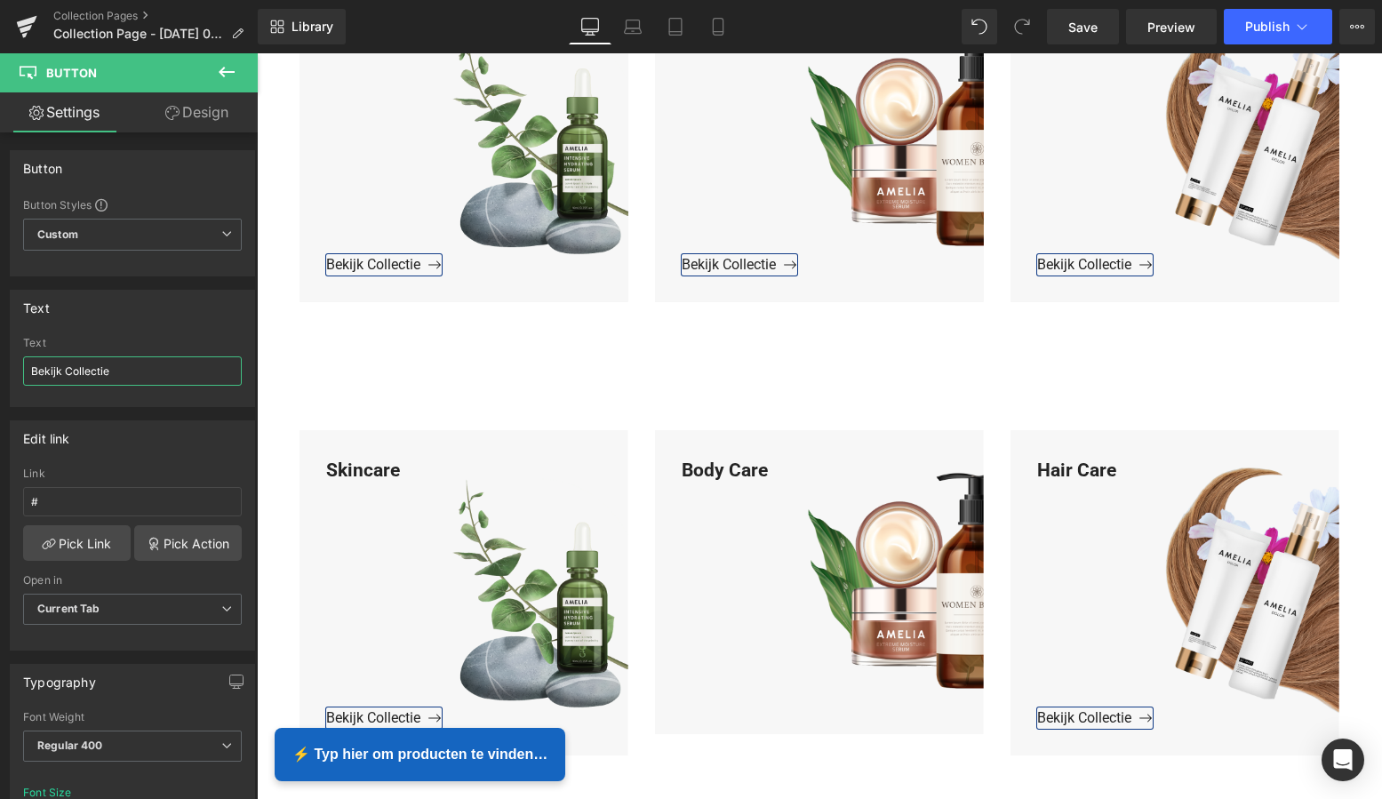
scroll to position [931, 0]
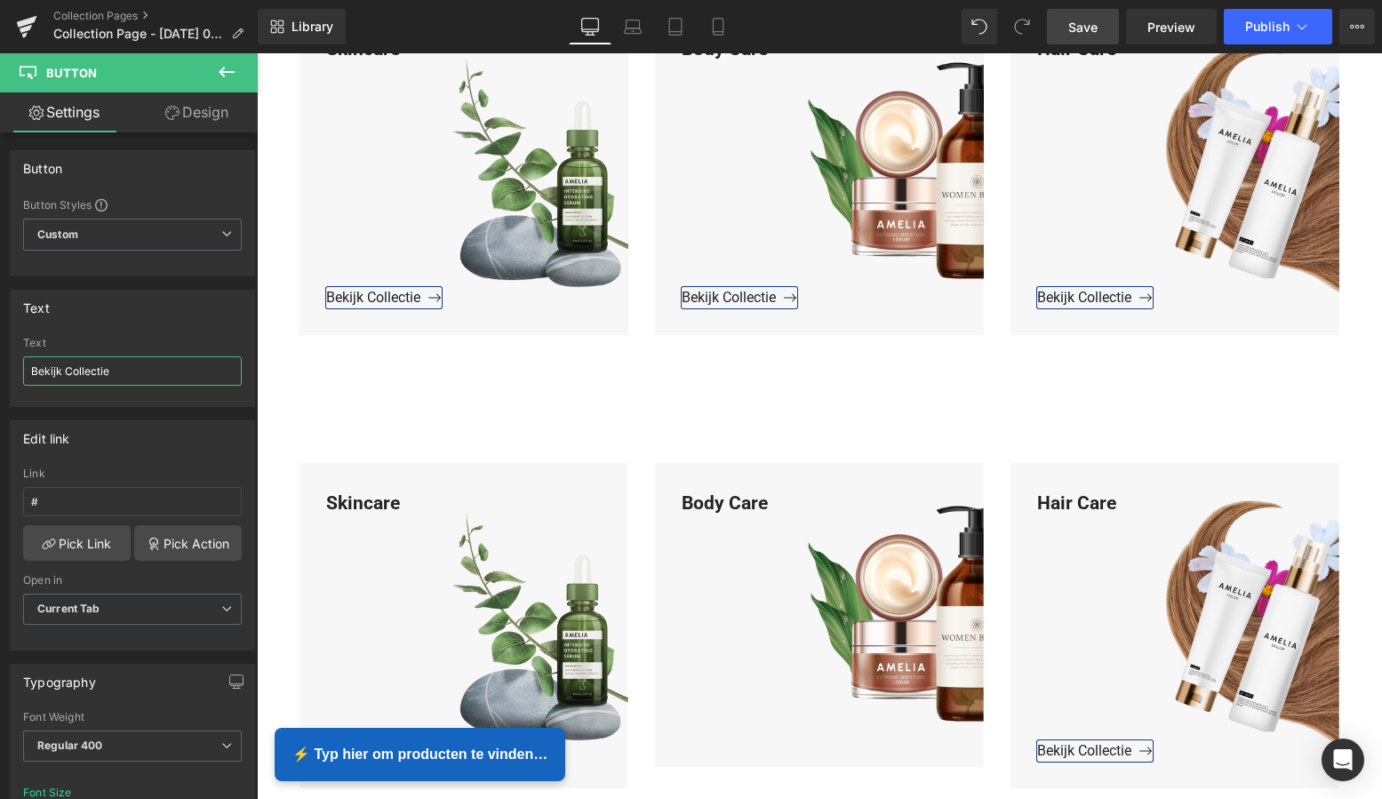
type input "Bekijk Collectie"
click at [1092, 28] on span "Save" at bounding box center [1082, 27] width 29 height 19
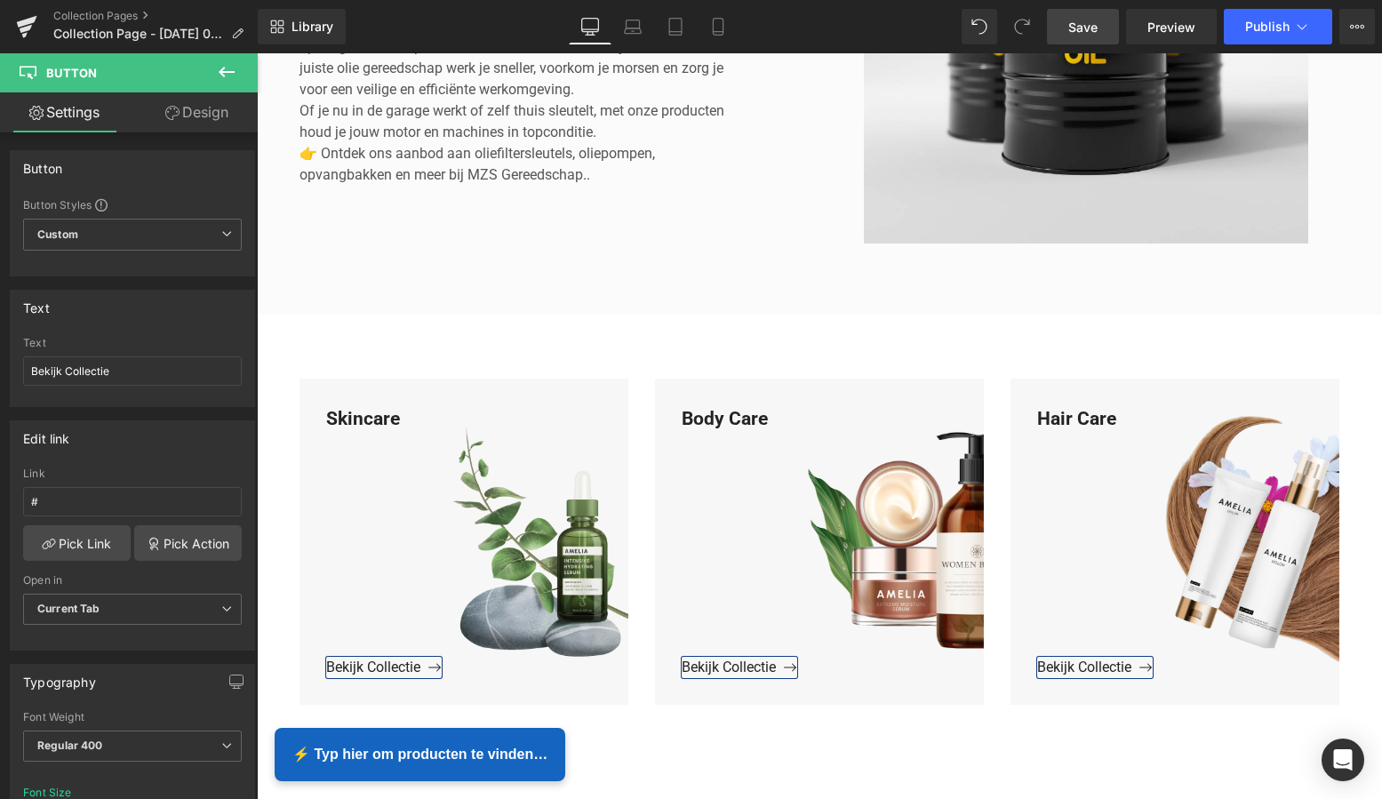
scroll to position [541, 0]
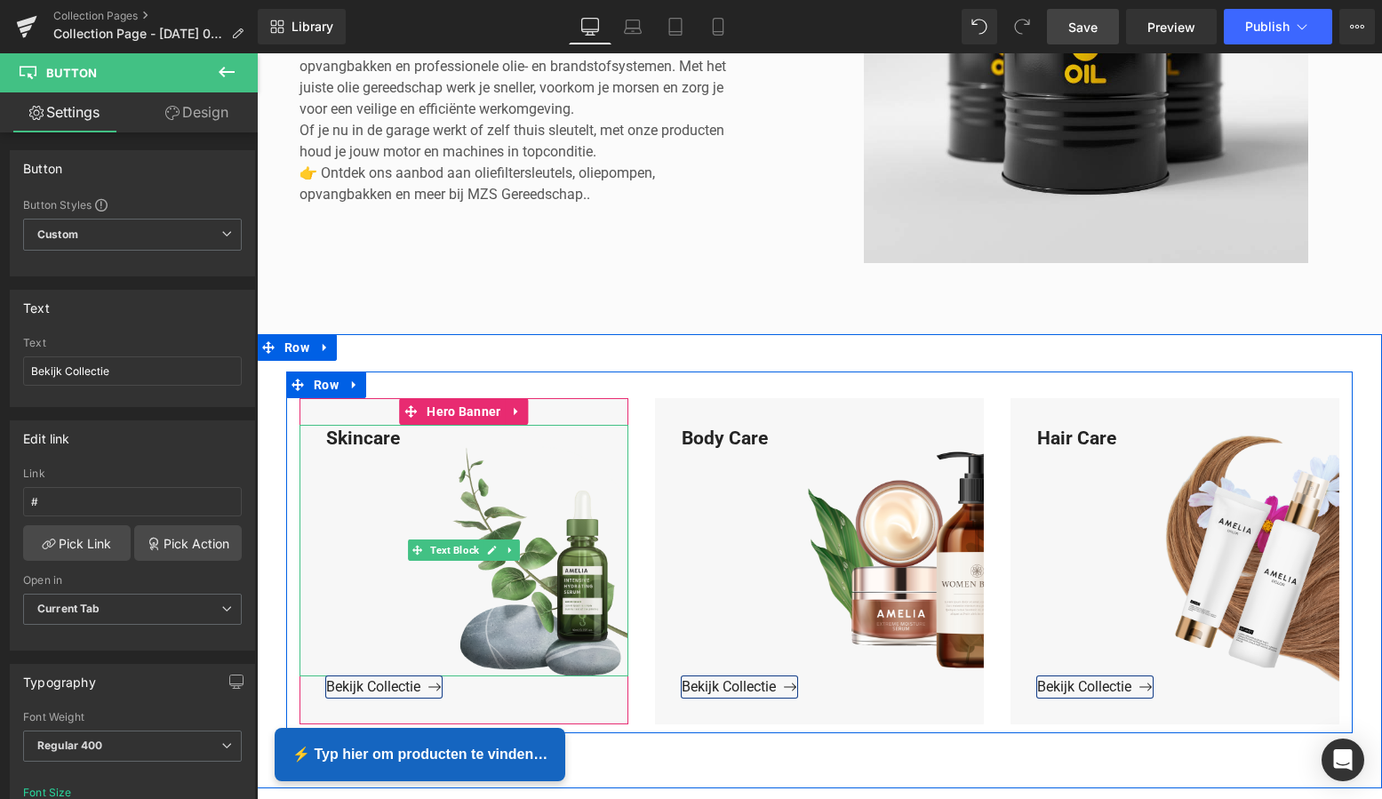
click at [404, 436] on div "Skincare" at bounding box center [464, 551] width 329 height 252
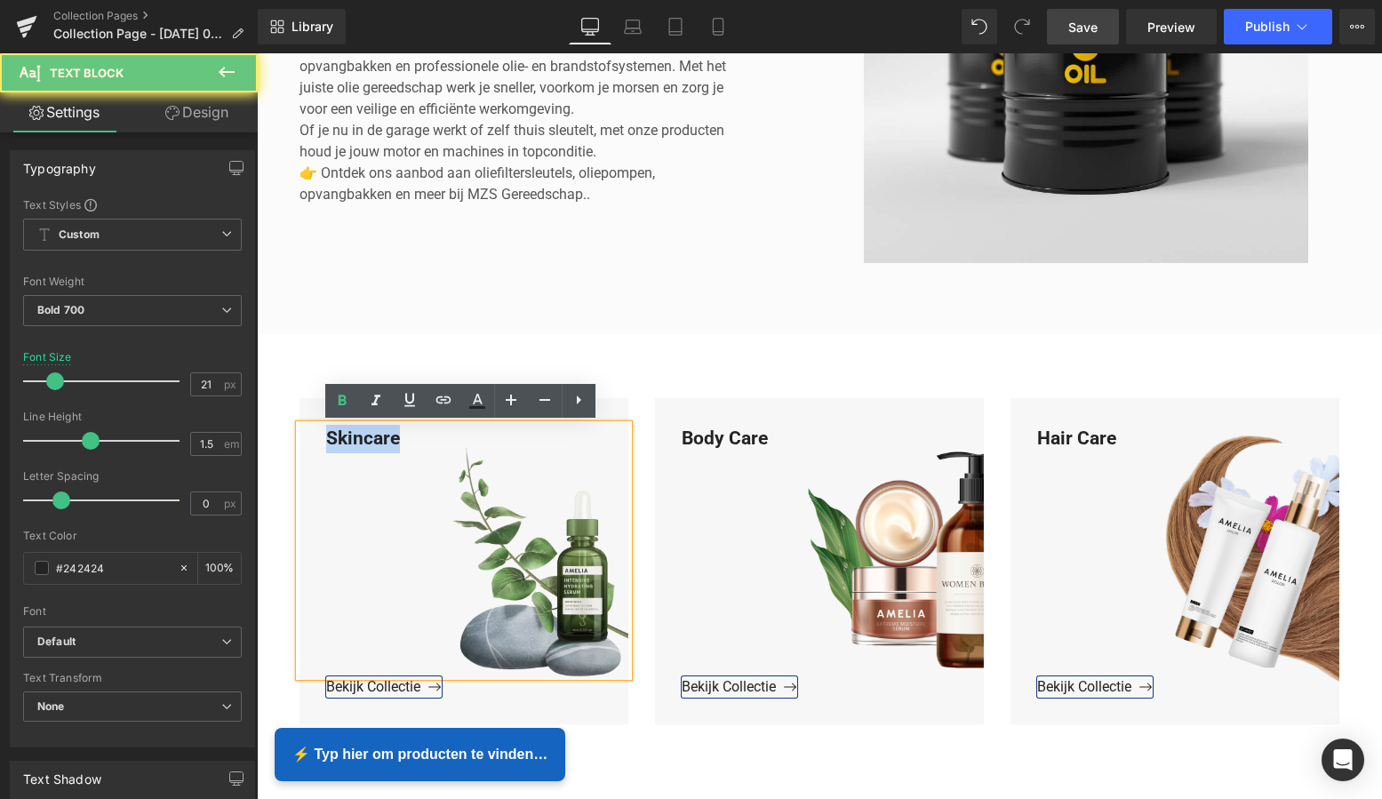
drag, startPoint x: 401, startPoint y: 439, endPoint x: 308, endPoint y: 433, distance: 93.5
click at [308, 433] on div "Skincare" at bounding box center [464, 551] width 329 height 252
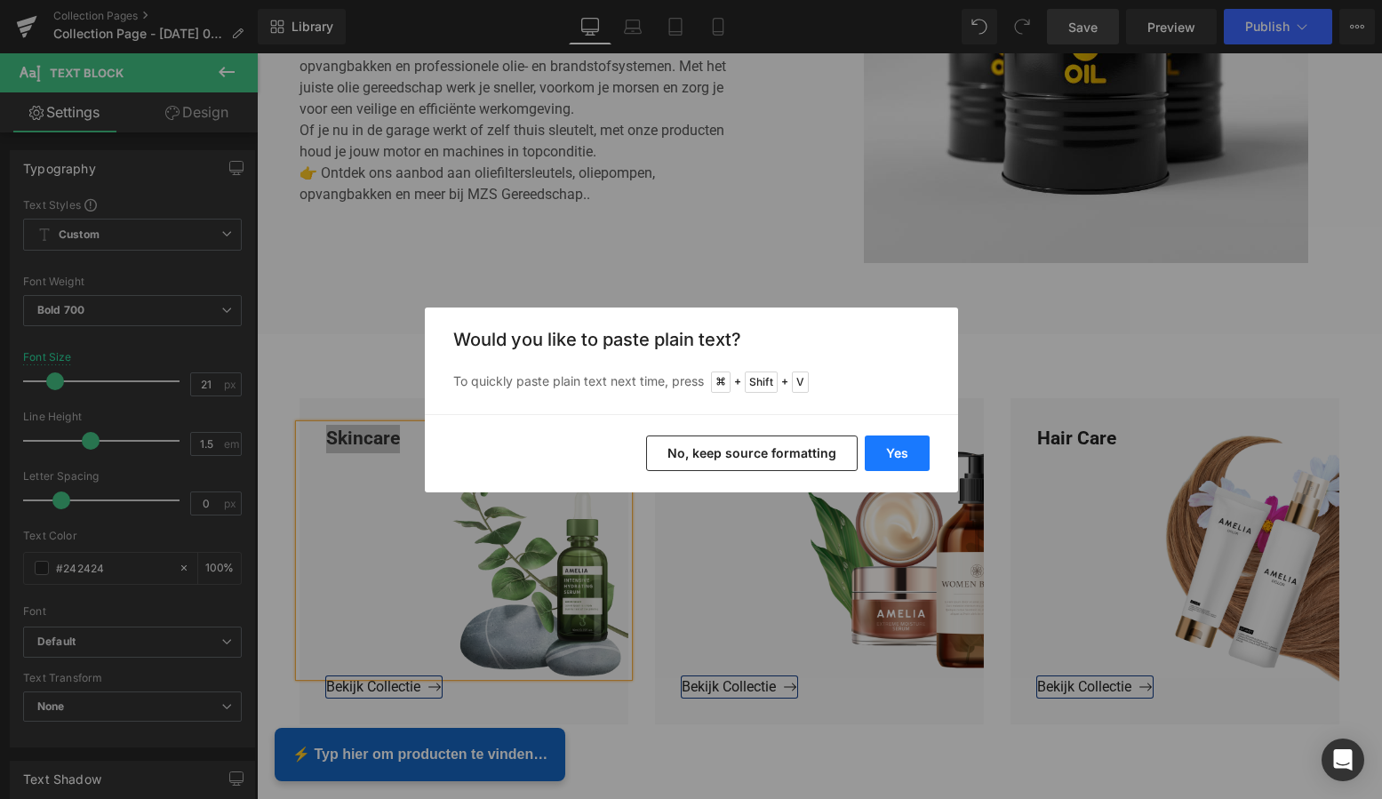
click at [916, 448] on button "Yes" at bounding box center [897, 454] width 65 height 36
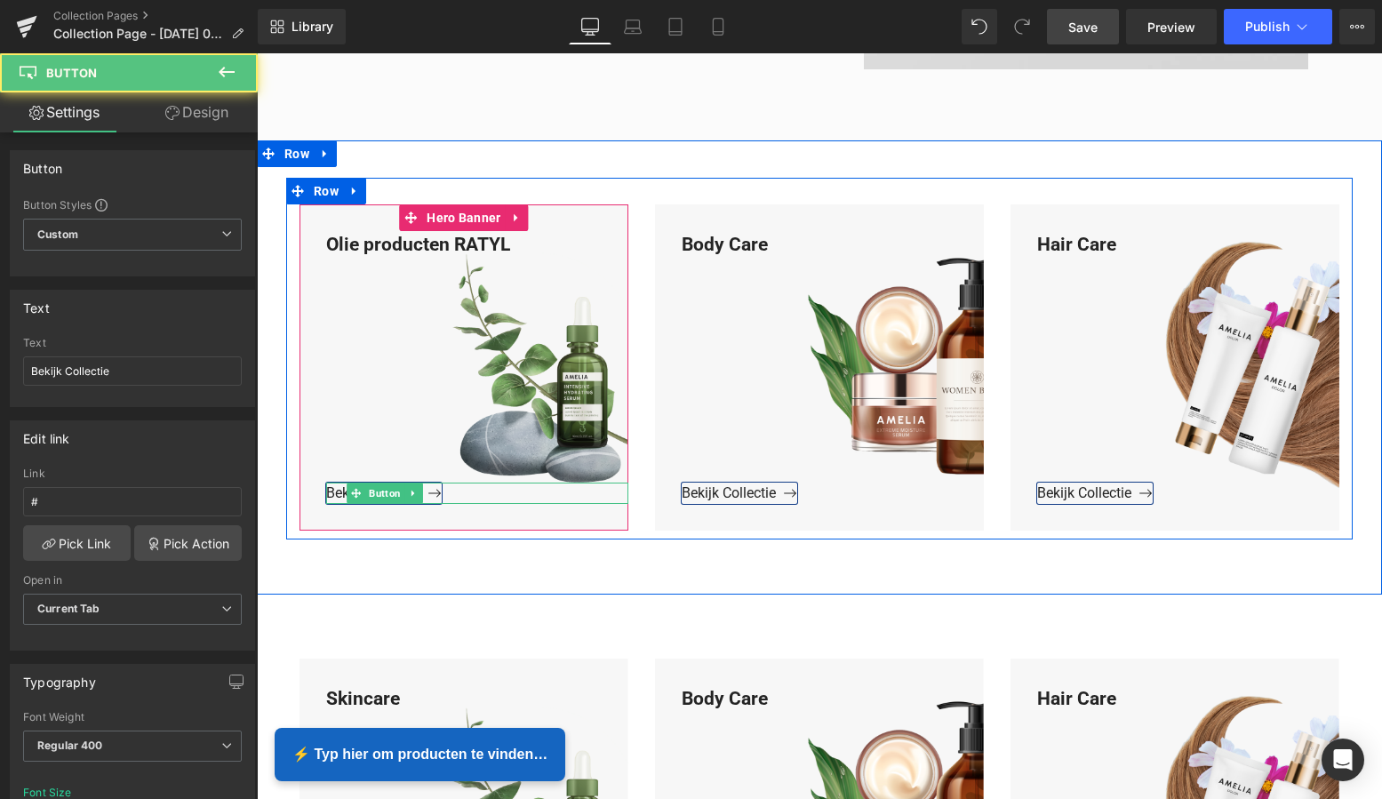
scroll to position [731, 0]
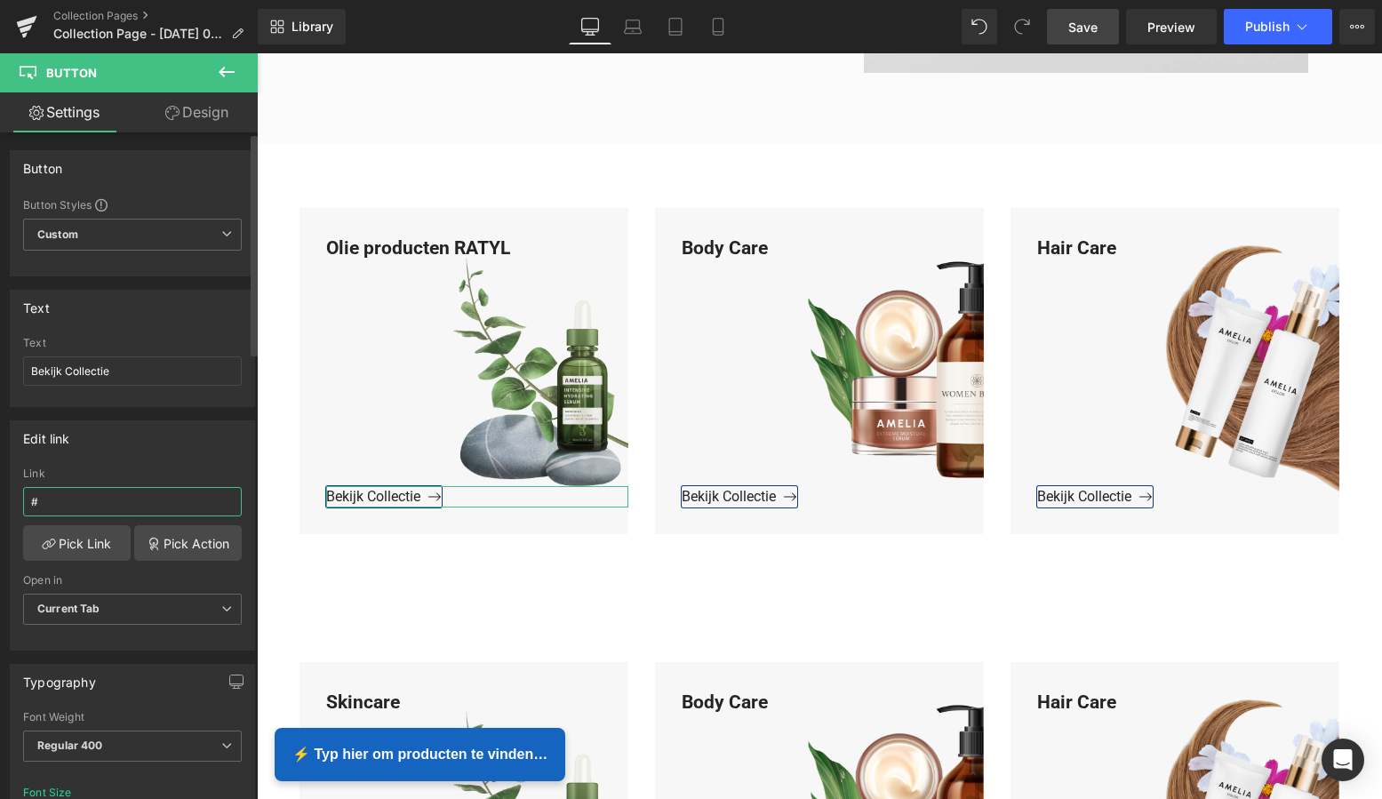
click at [52, 500] on input "#" at bounding box center [132, 501] width 219 height 29
drag, startPoint x: 47, startPoint y: 499, endPoint x: 6, endPoint y: 498, distance: 40.9
click at [7, 498] on div "Edit link # Link # Pick Link Pick Action Current Tab New Tab Open in Current Ta…" at bounding box center [133, 529] width 266 height 244
paste input "https://www.mzsgereedschap.nl/collections/olie-producten-van-ratyl"
type input "https://www.mzsgereedschap.nl/collections/olie-producten-van-ratyl"
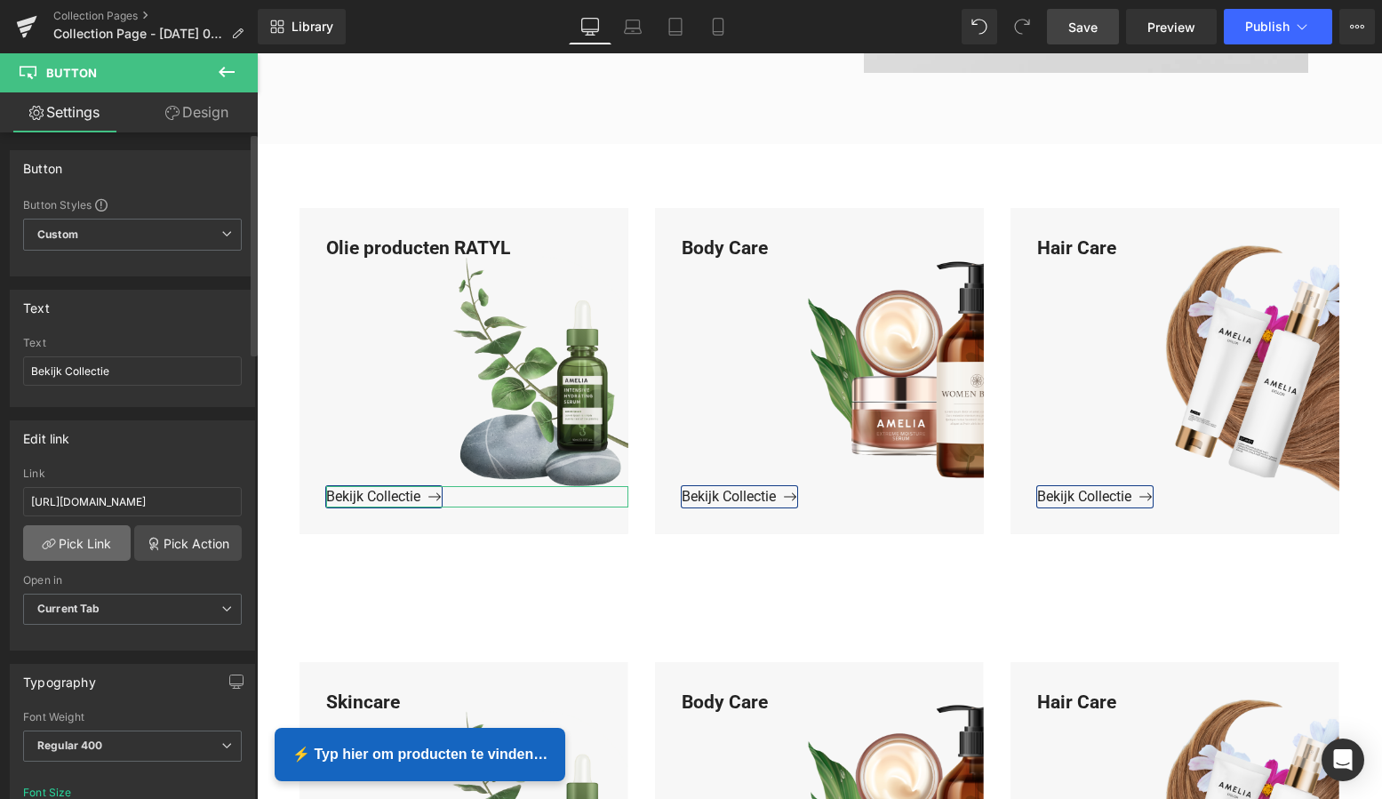
click at [78, 540] on link "Pick Link" at bounding box center [77, 543] width 108 height 36
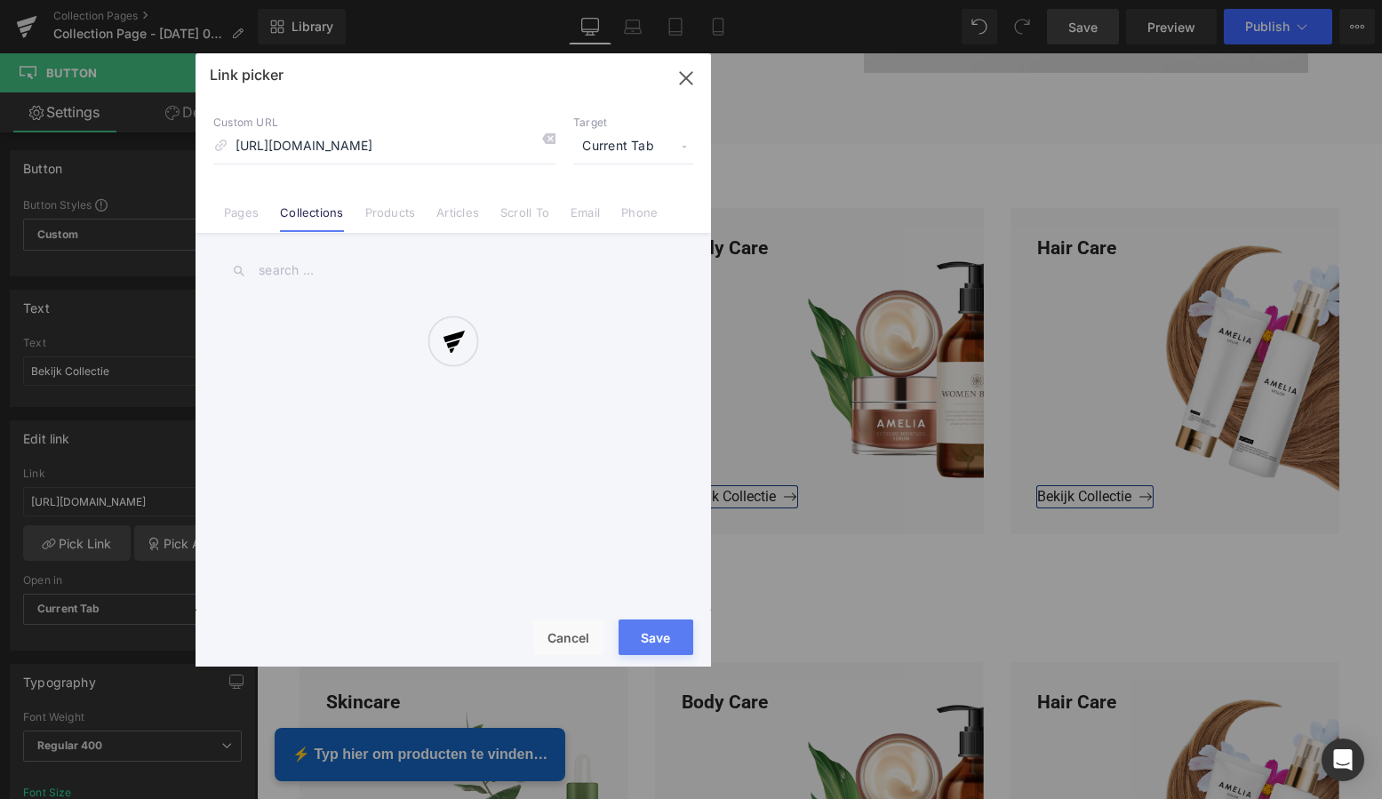
scroll to position [0, 100]
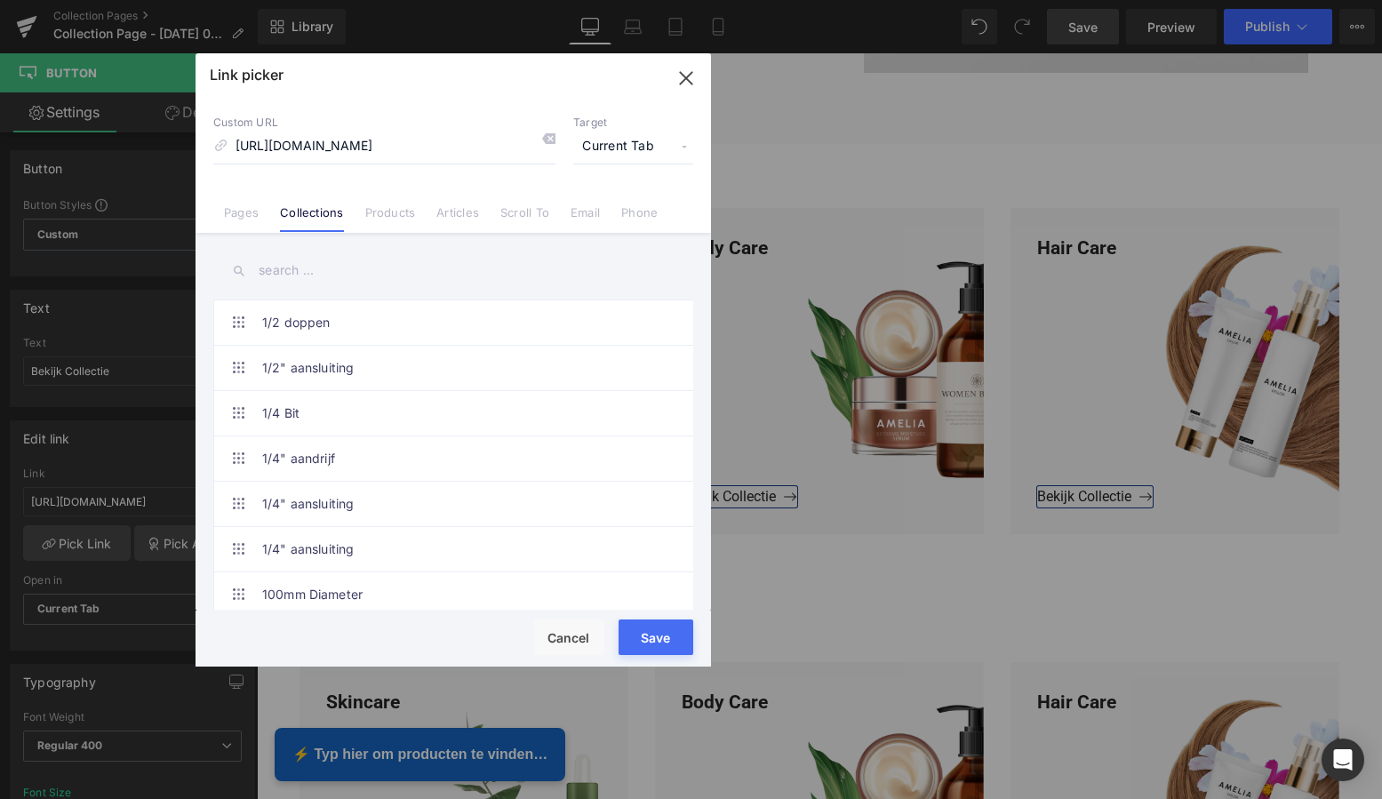
click at [661, 636] on button "Save" at bounding box center [656, 637] width 75 height 36
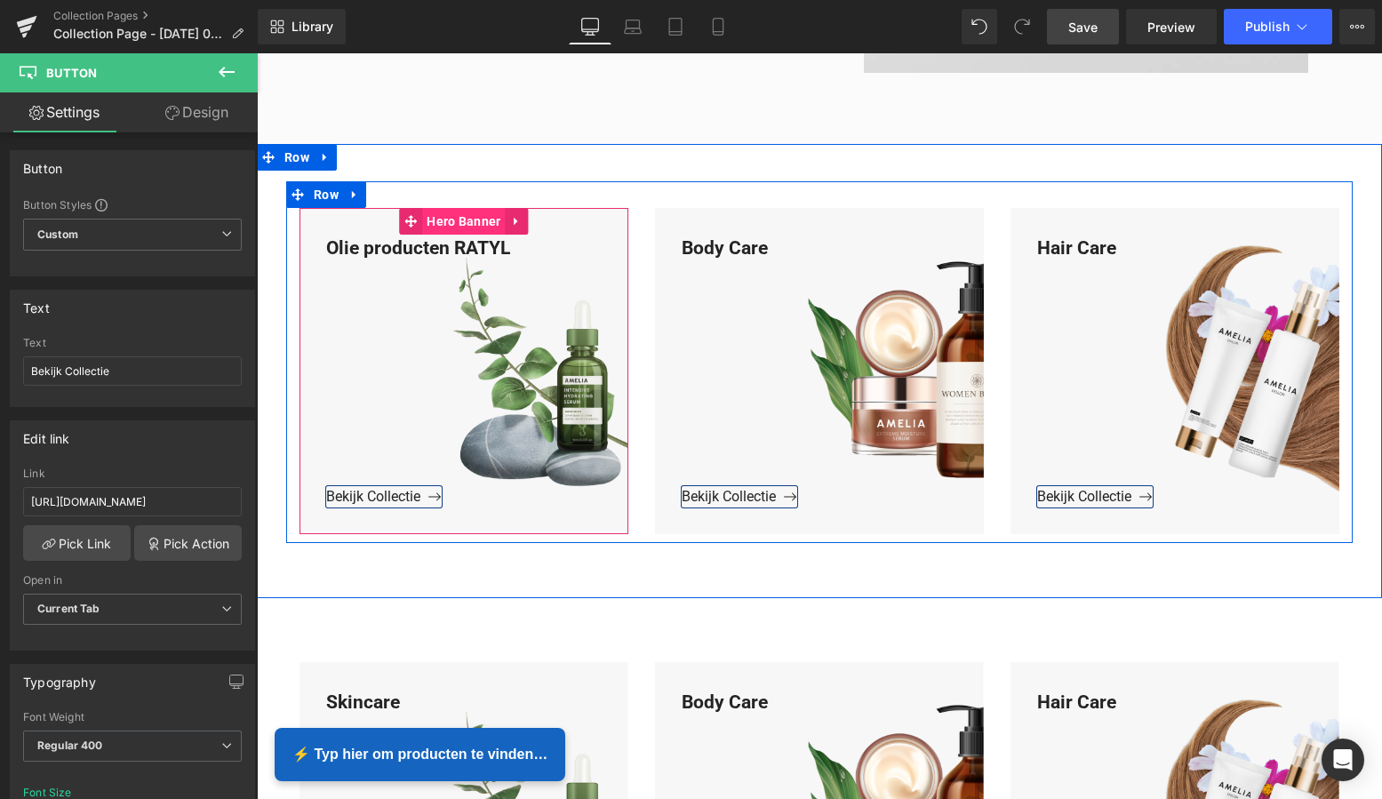
click at [476, 218] on span "Hero Banner" at bounding box center [463, 221] width 83 height 27
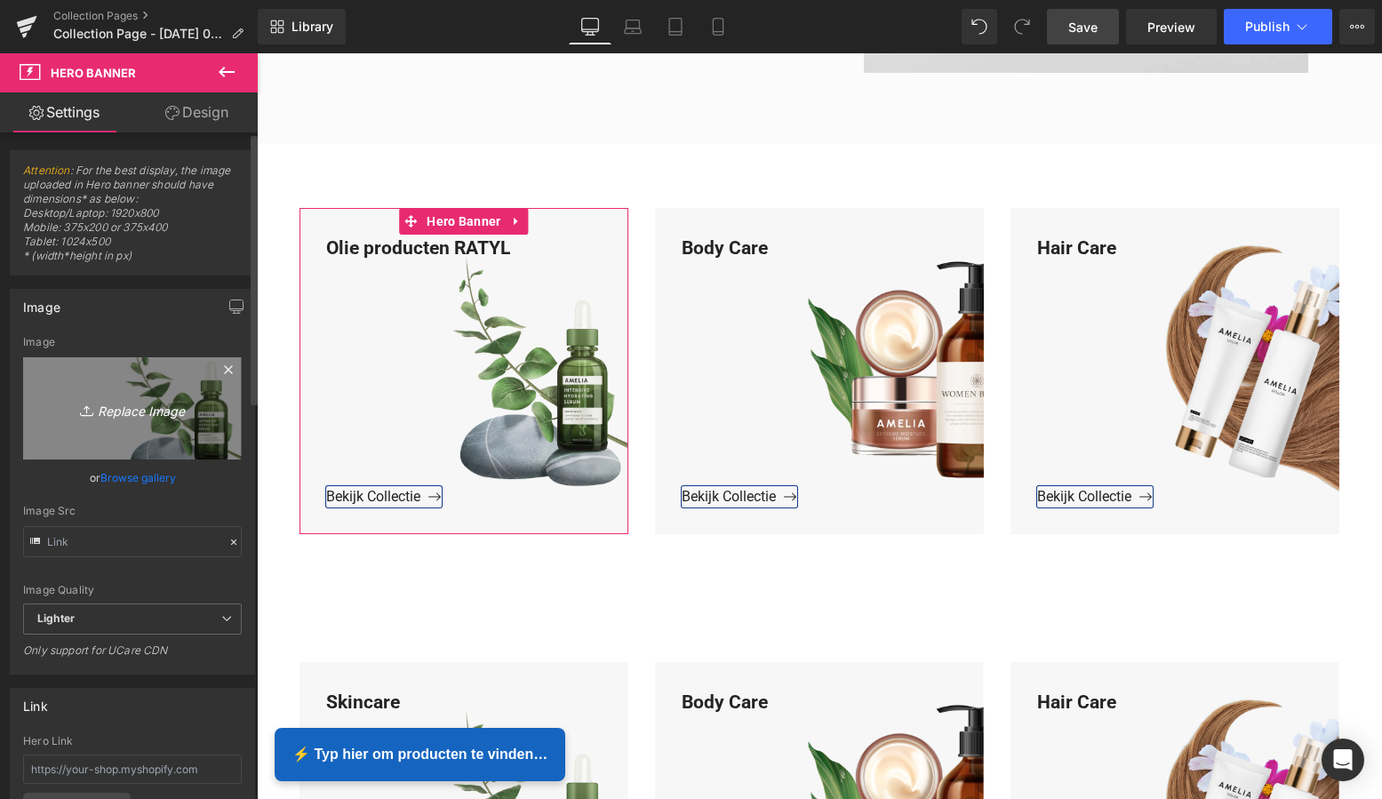
click at [126, 409] on icon "Replace Image" at bounding box center [132, 408] width 142 height 22
type input "C:\fakepath\Groen Modern Doe-het-zelf Instagram Stories (800 x 800 px).png"
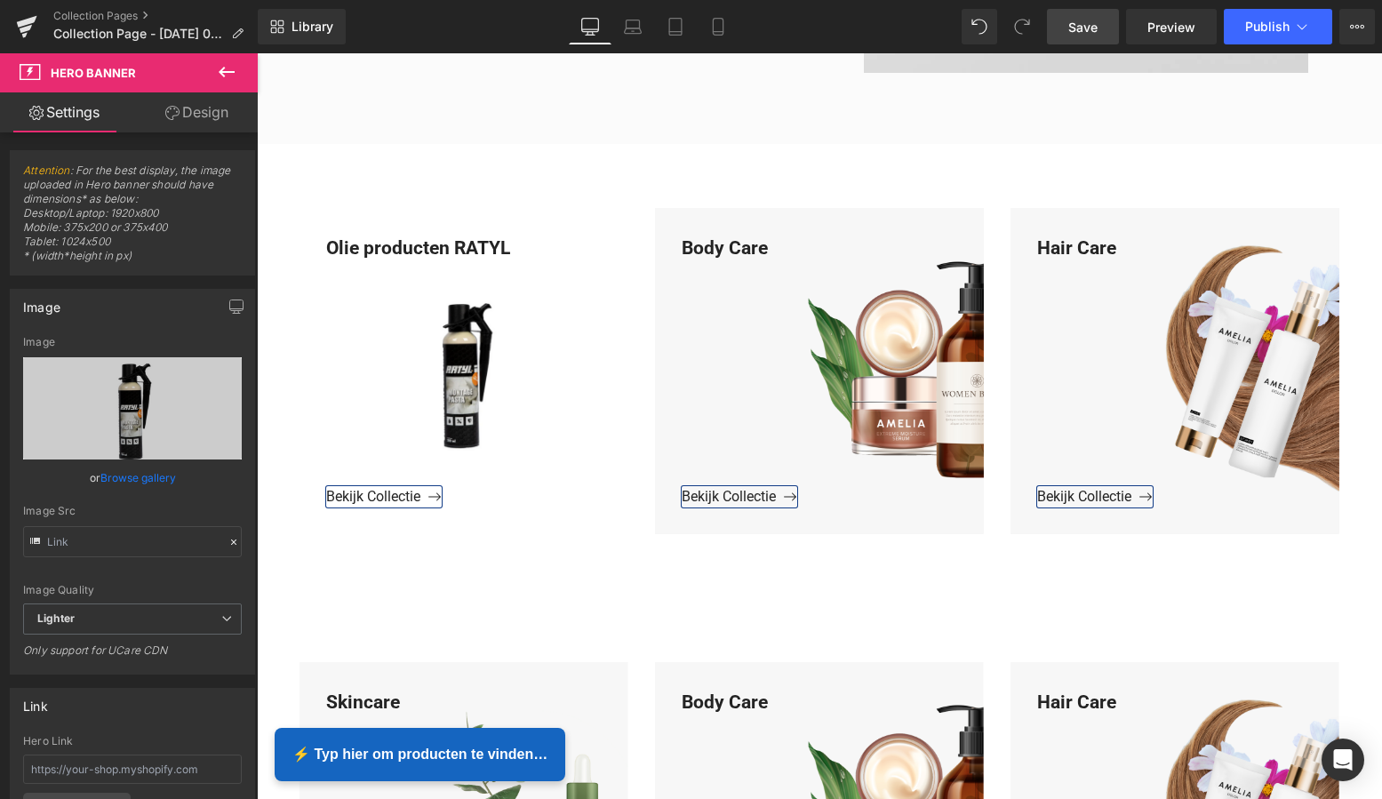
click at [1084, 20] on span "Save" at bounding box center [1082, 27] width 29 height 19
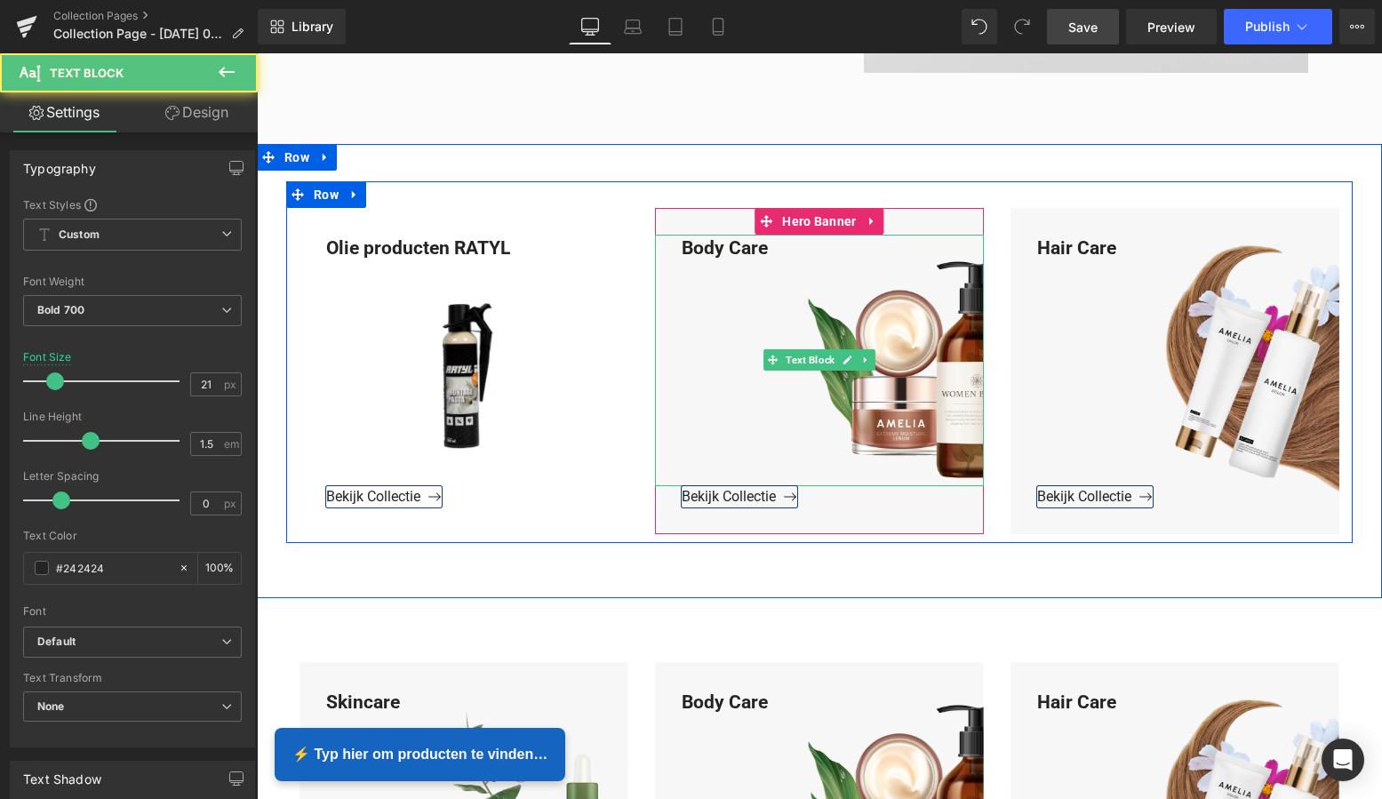
click at [769, 249] on div "Body Care" at bounding box center [819, 361] width 329 height 252
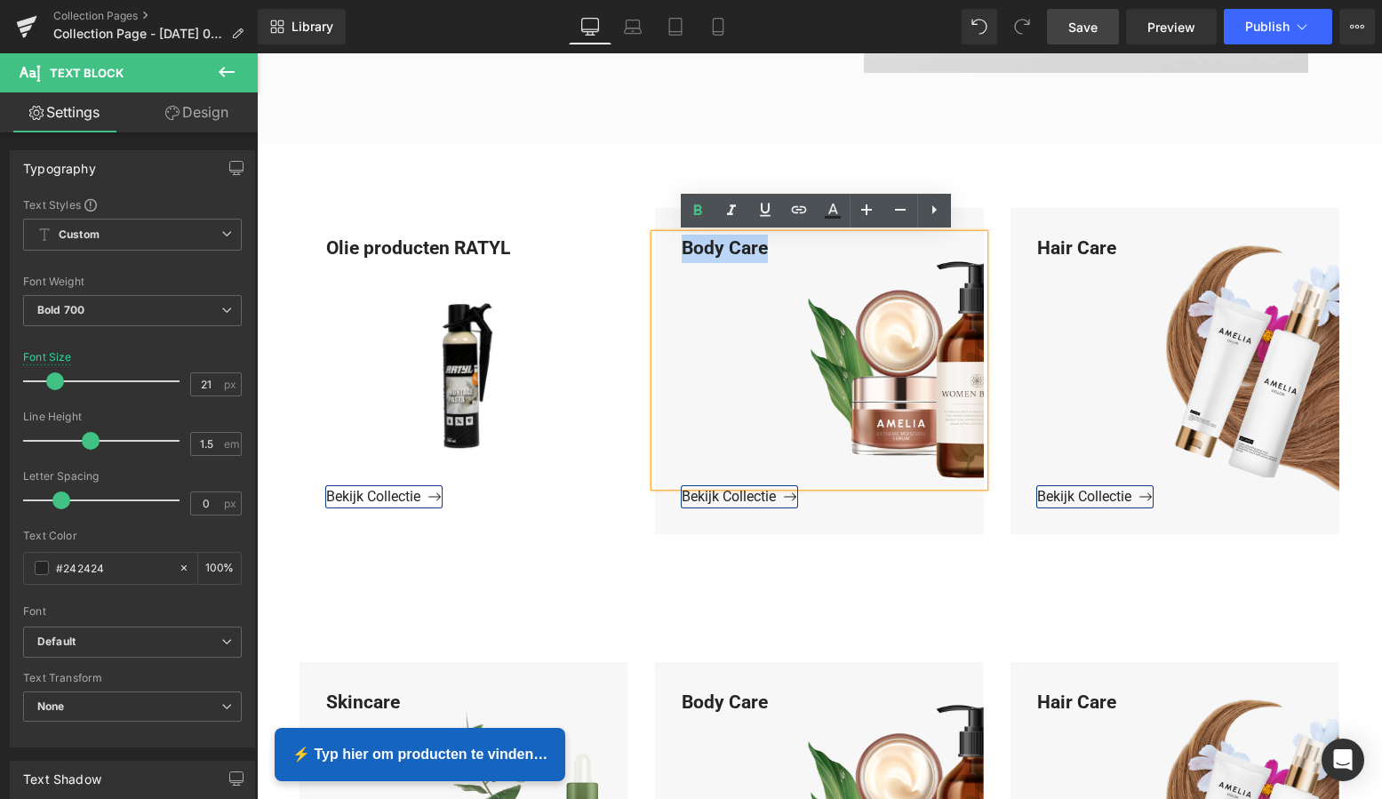
drag, startPoint x: 767, startPoint y: 250, endPoint x: 671, endPoint y: 244, distance: 96.1
click at [671, 244] on div "Body Care" at bounding box center [819, 361] width 329 height 252
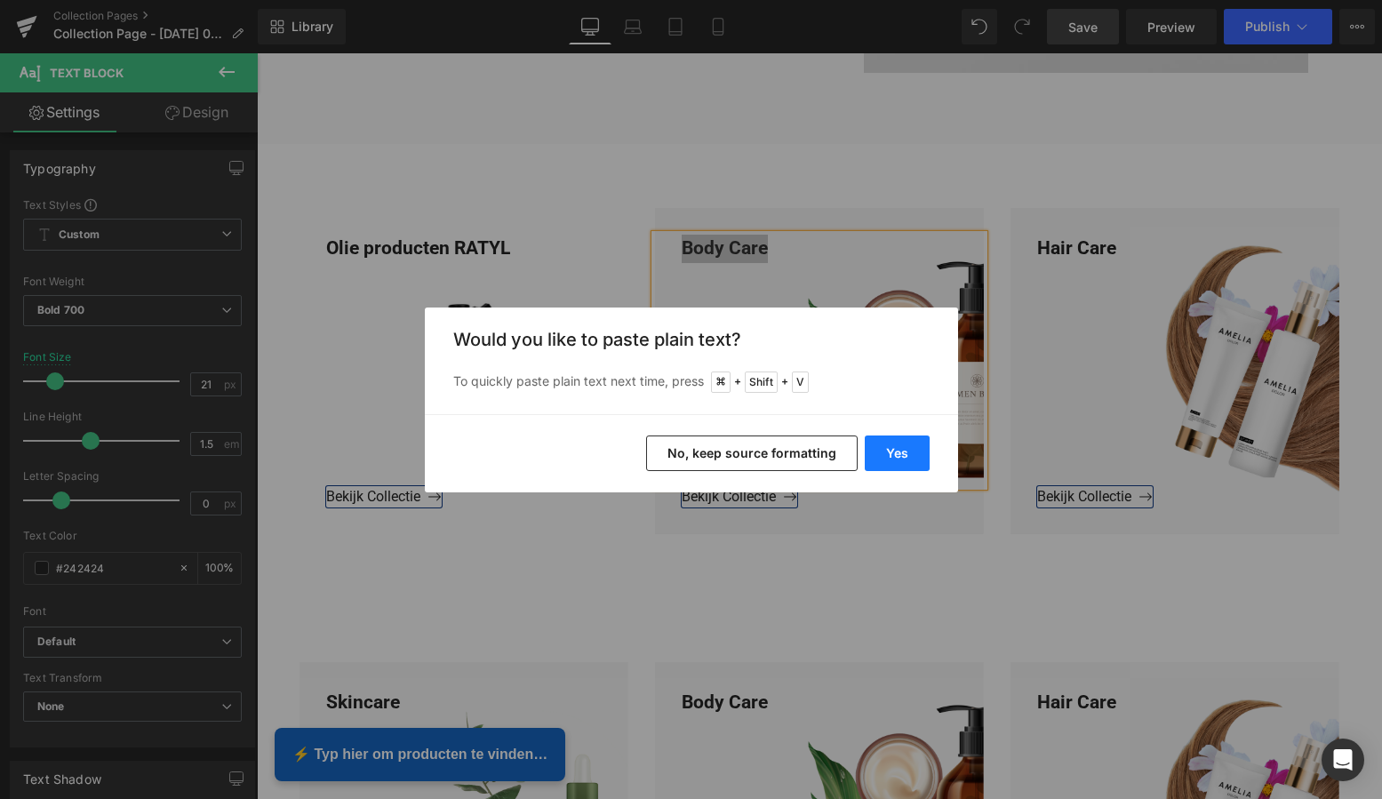
click at [892, 449] on button "Yes" at bounding box center [897, 454] width 65 height 36
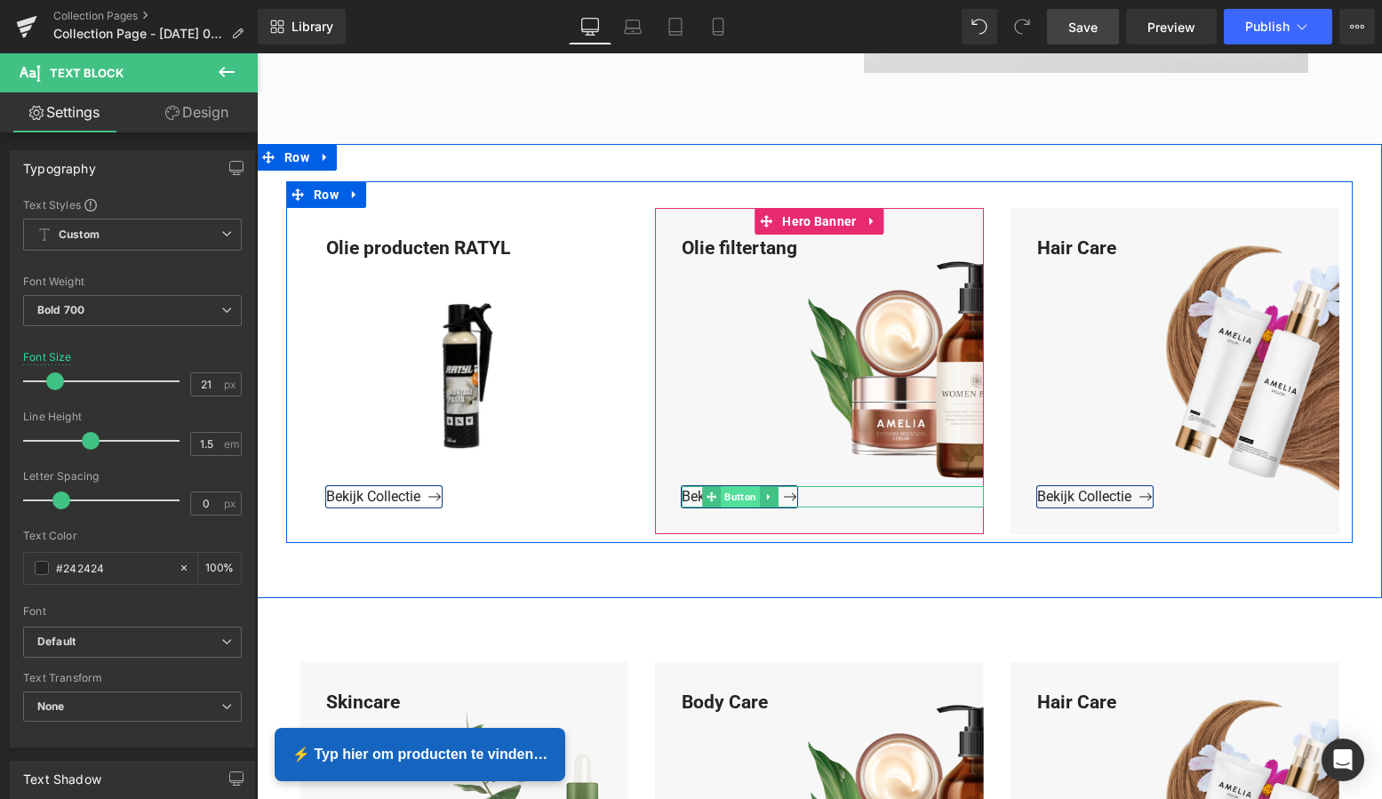
click at [733, 497] on span "Button" at bounding box center [740, 496] width 39 height 21
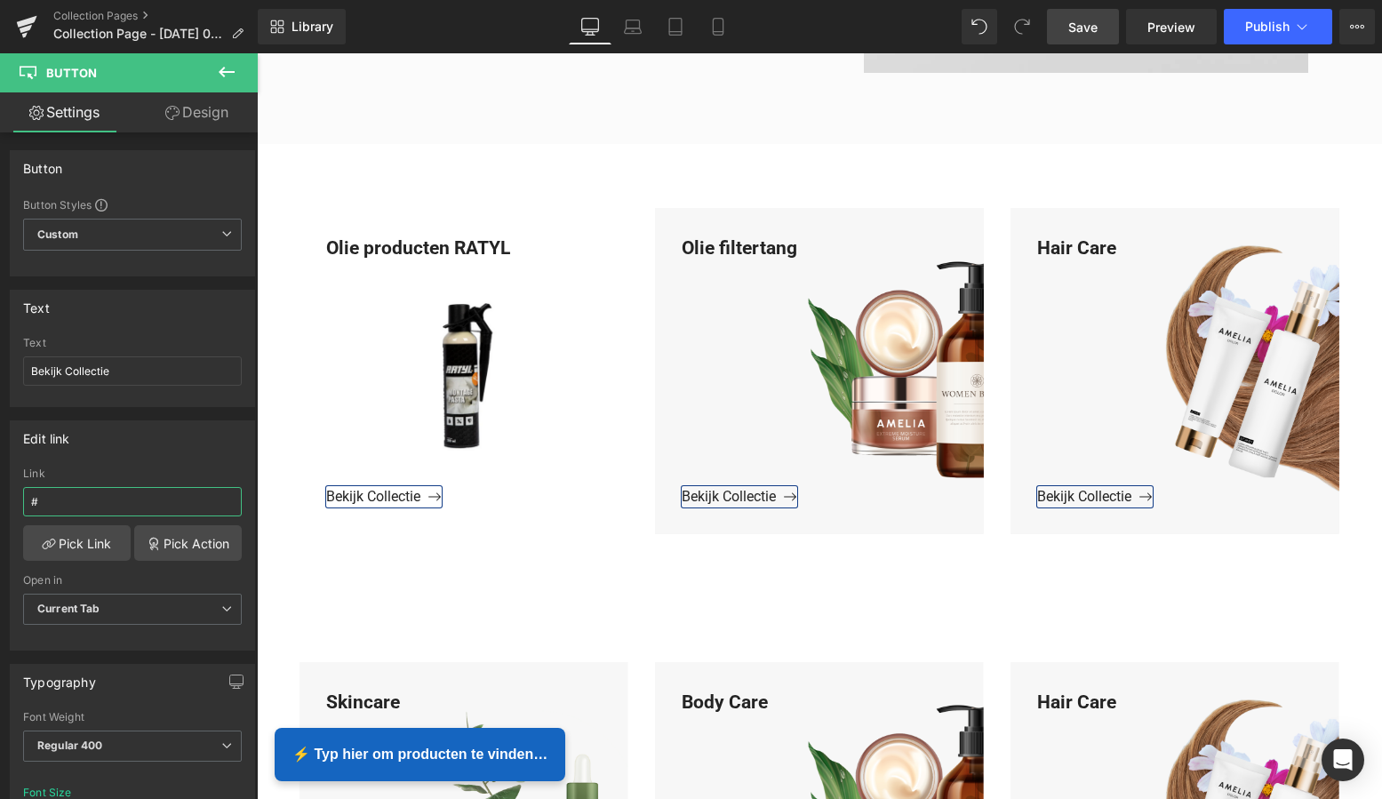
drag, startPoint x: 59, startPoint y: 499, endPoint x: -5, endPoint y: 496, distance: 64.0
click at [0, 496] on html "Button You are previewing how the will restyle your page. You can not edit Elem…" at bounding box center [691, 399] width 1382 height 799
paste input "https://www.mzsgereedschap.nl/collections/olie-filtertang"
type input "https://www.mzsgereedschap.nl/collections/olie-filtertang"
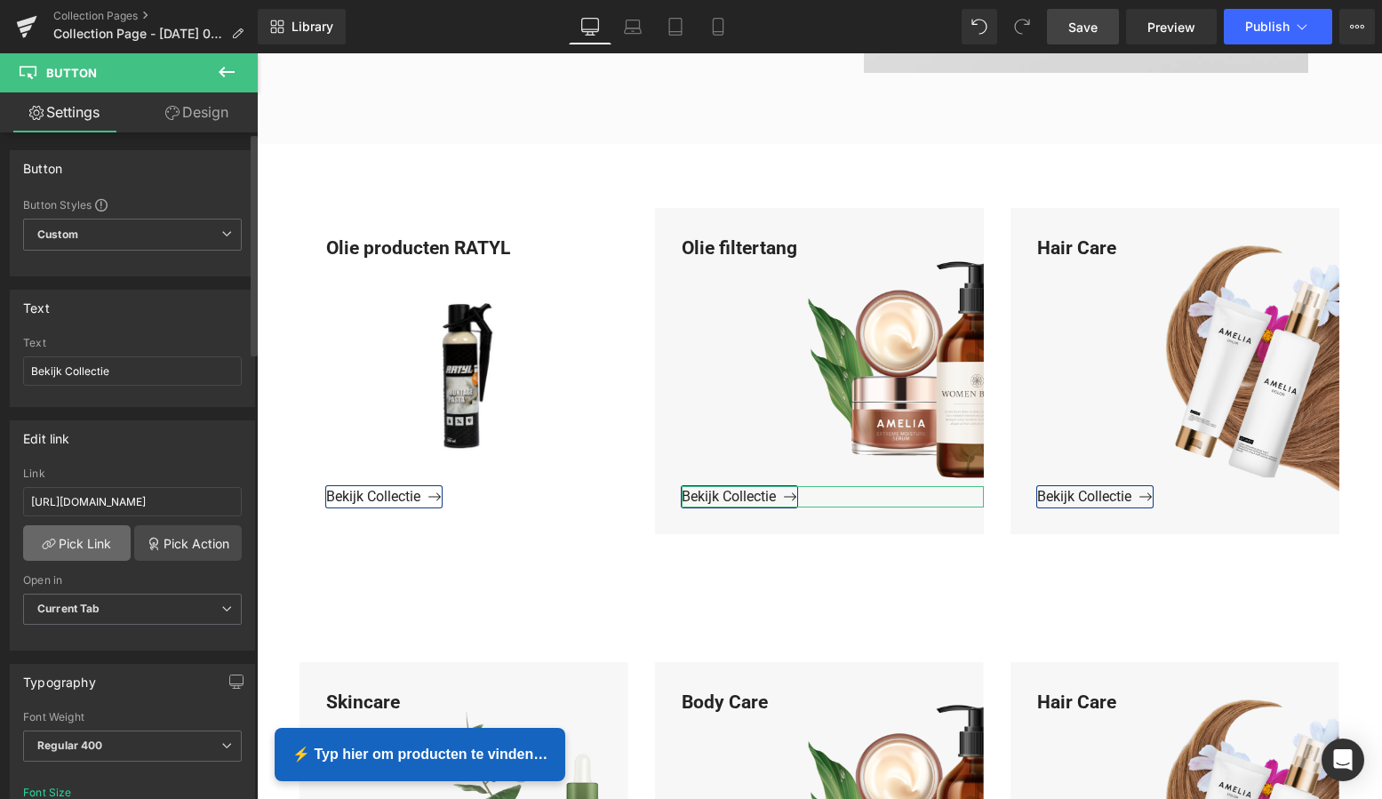
click at [84, 543] on link "Pick Link" at bounding box center [77, 543] width 108 height 36
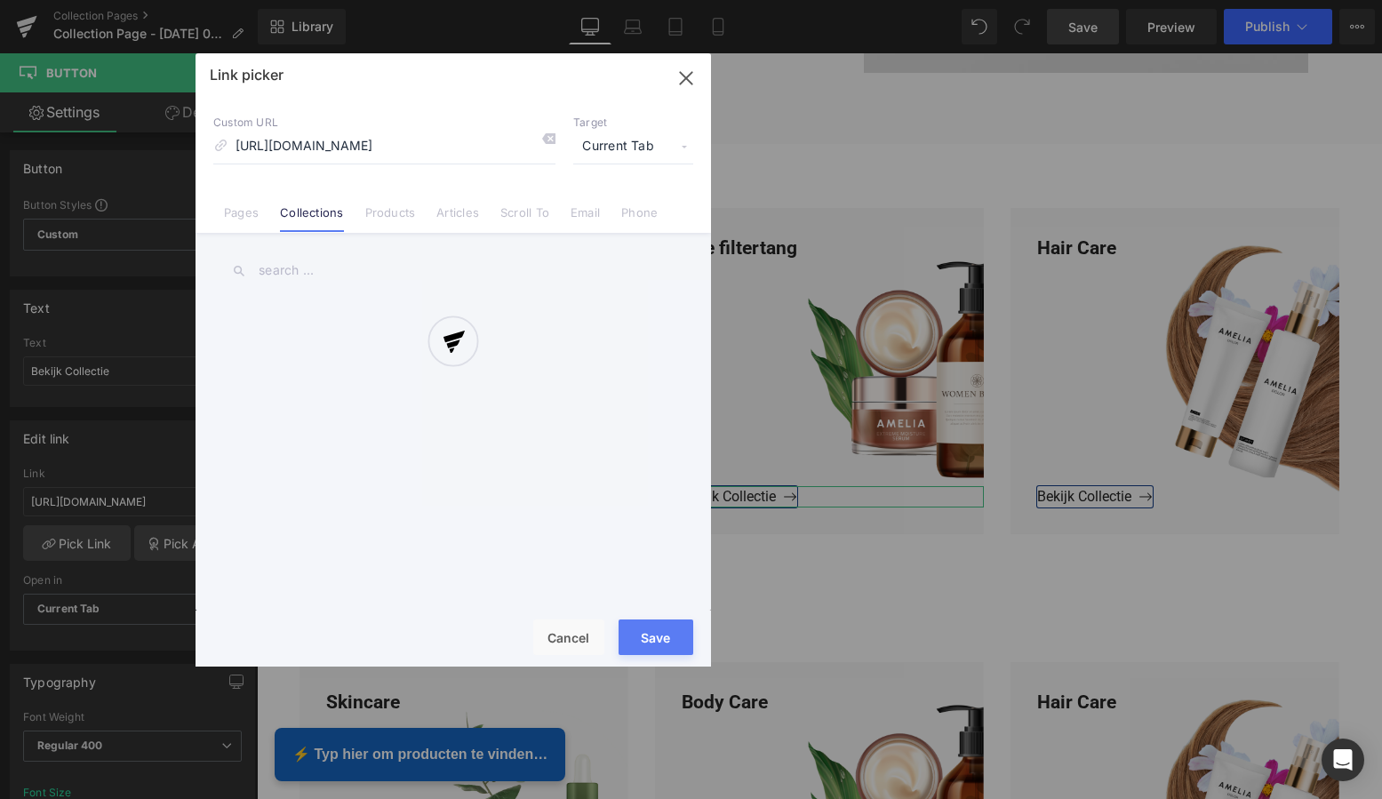
scroll to position [0, 35]
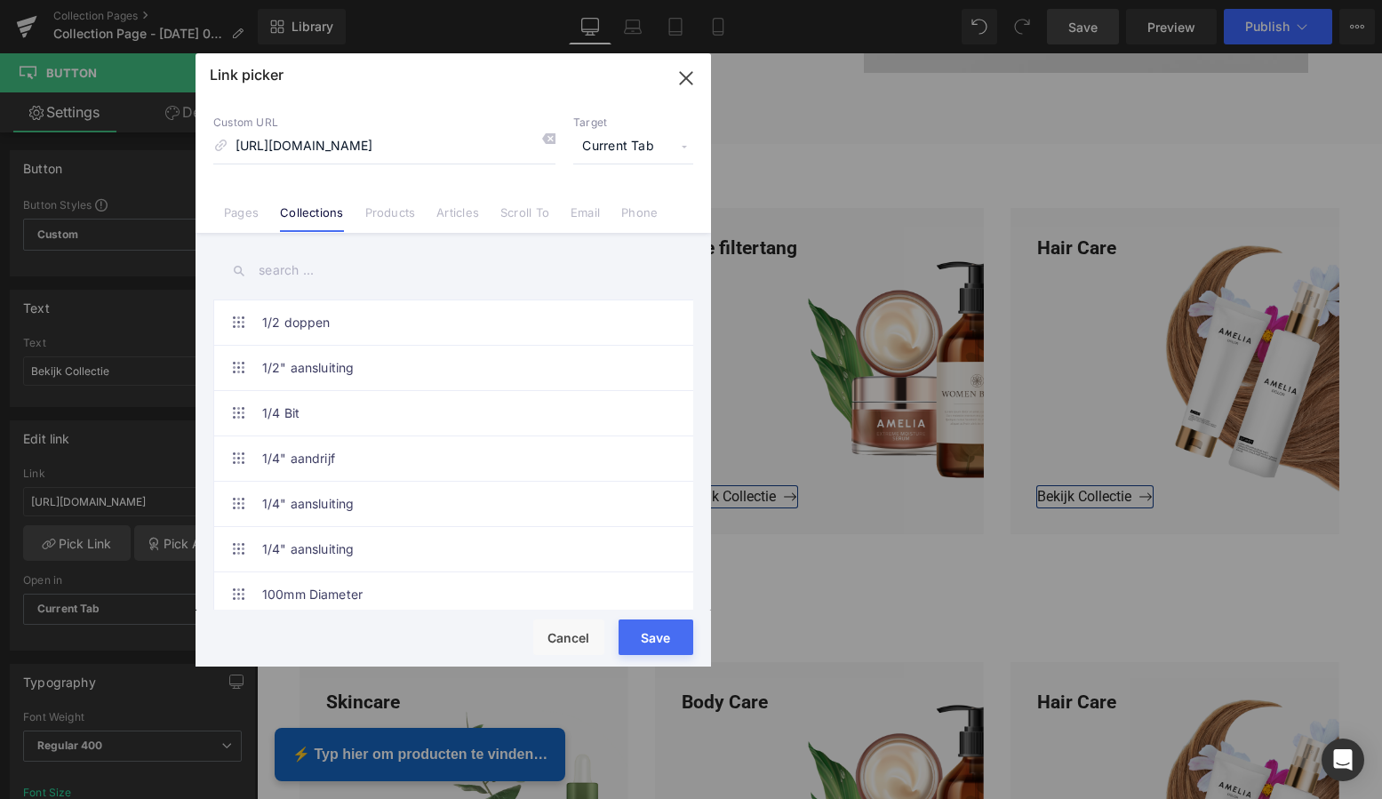
click at [659, 641] on button "Save" at bounding box center [656, 637] width 75 height 36
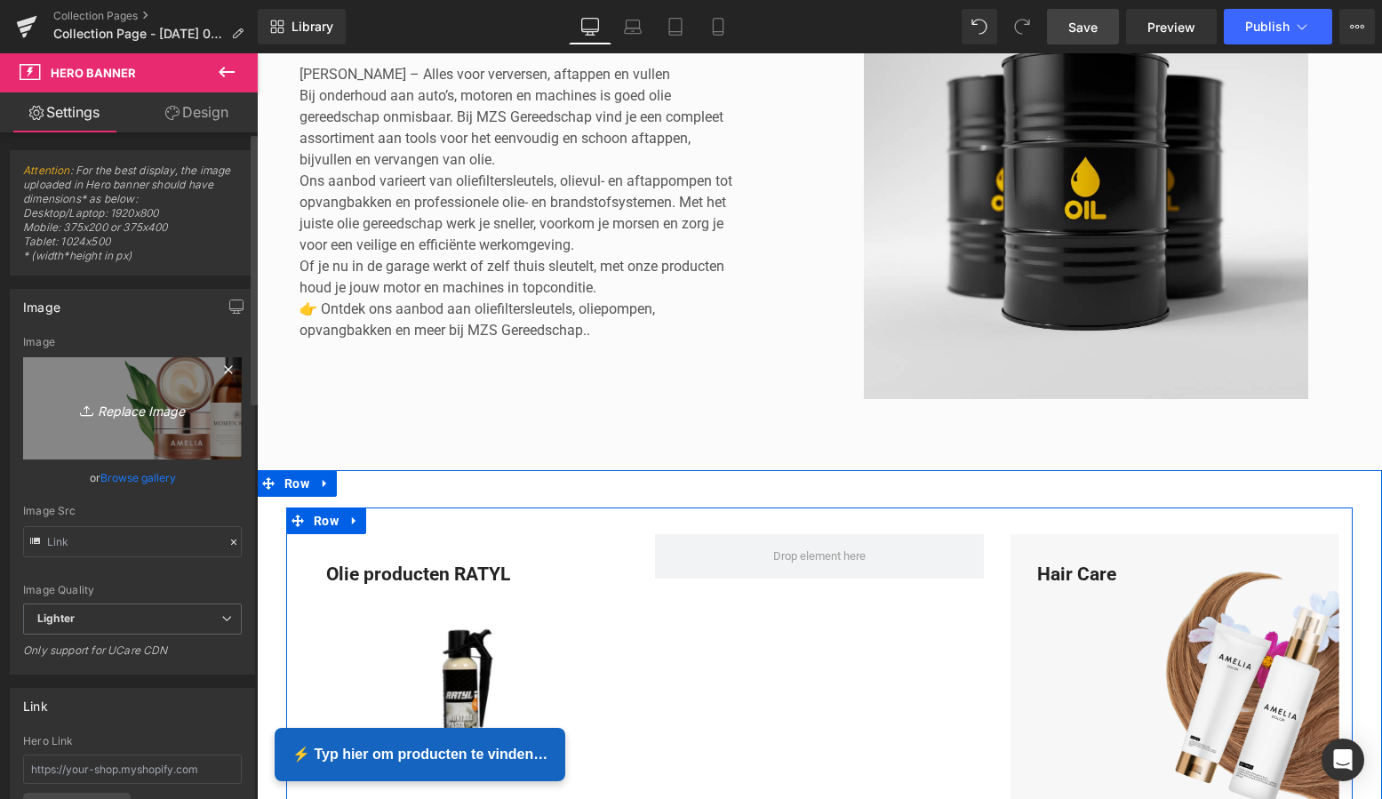
click at [140, 407] on icon "Replace Image" at bounding box center [132, 408] width 142 height 22
type input "C:\fakepath\Groen Modern Doe-het-zelf Instagram Stories (800 x 800 px).png"
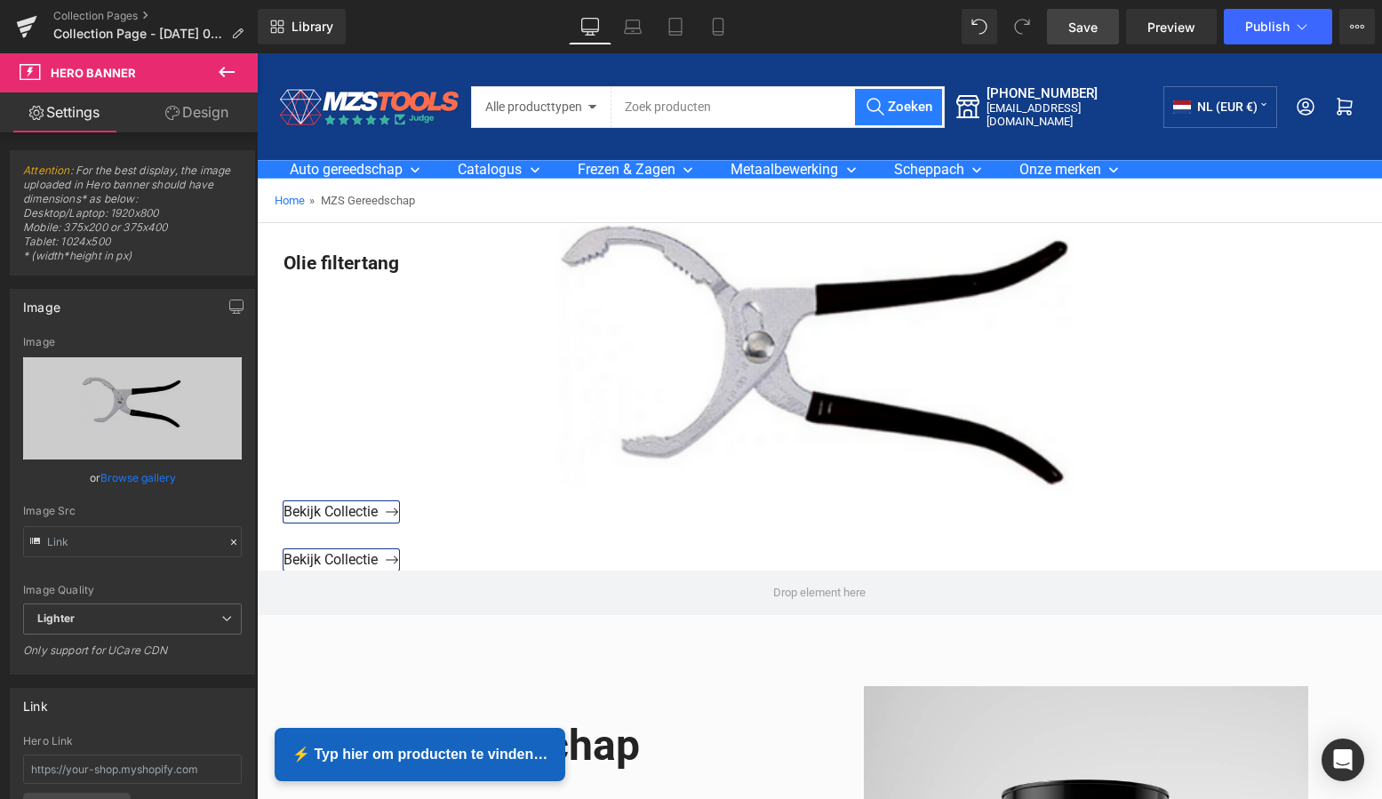
scroll to position [0, 0]
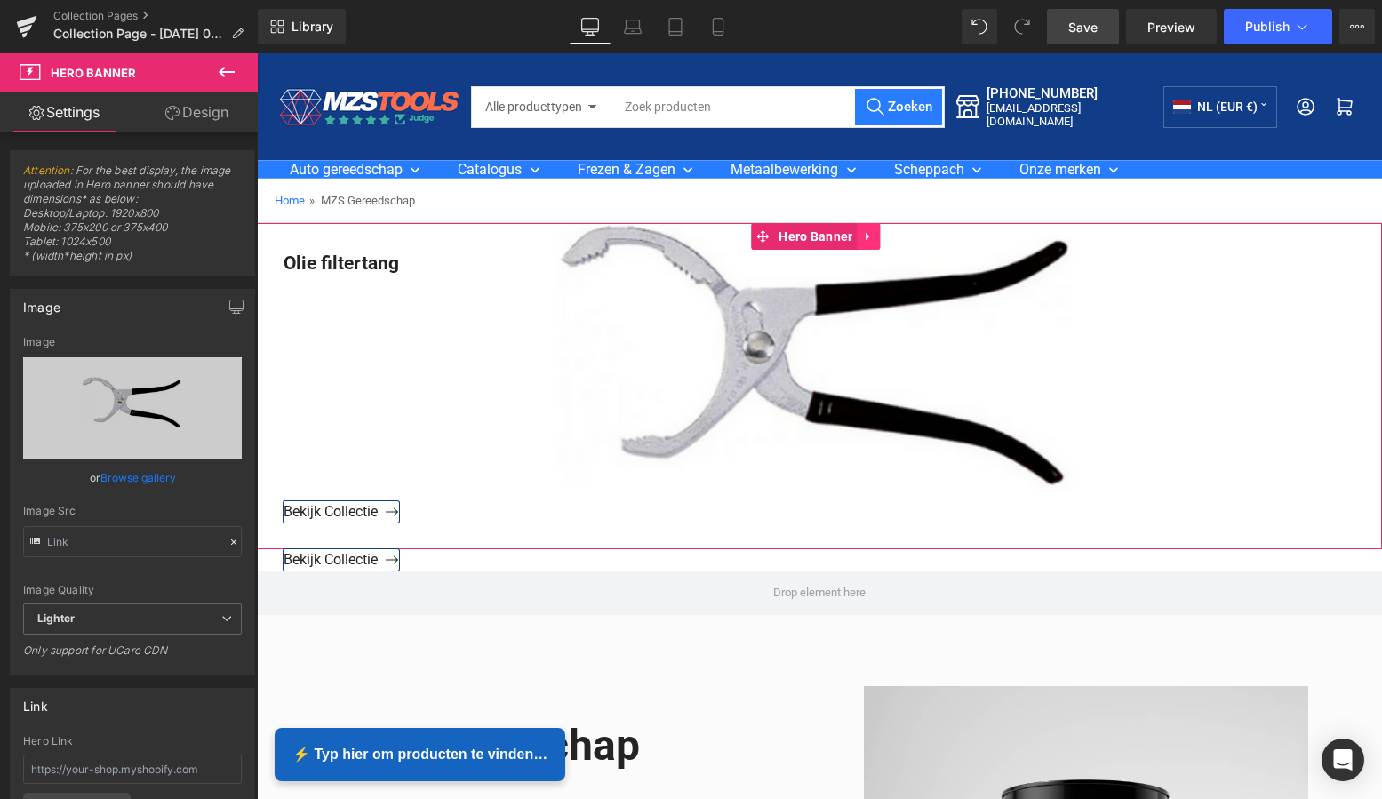
click at [873, 236] on icon at bounding box center [869, 236] width 12 height 13
click at [885, 235] on icon at bounding box center [881, 236] width 12 height 12
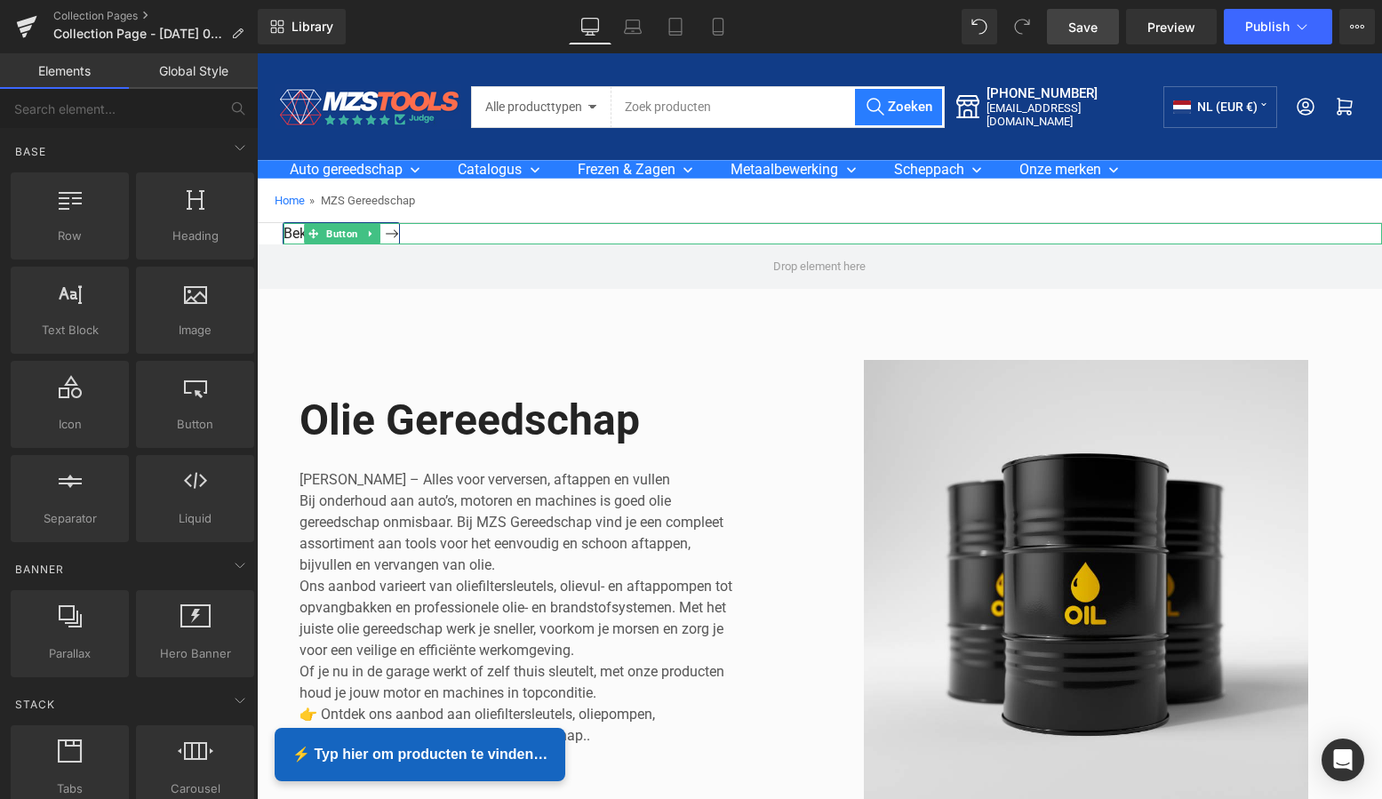
click at [369, 233] on icon at bounding box center [370, 234] width 3 height 6
click at [376, 233] on icon at bounding box center [380, 233] width 10 height 10
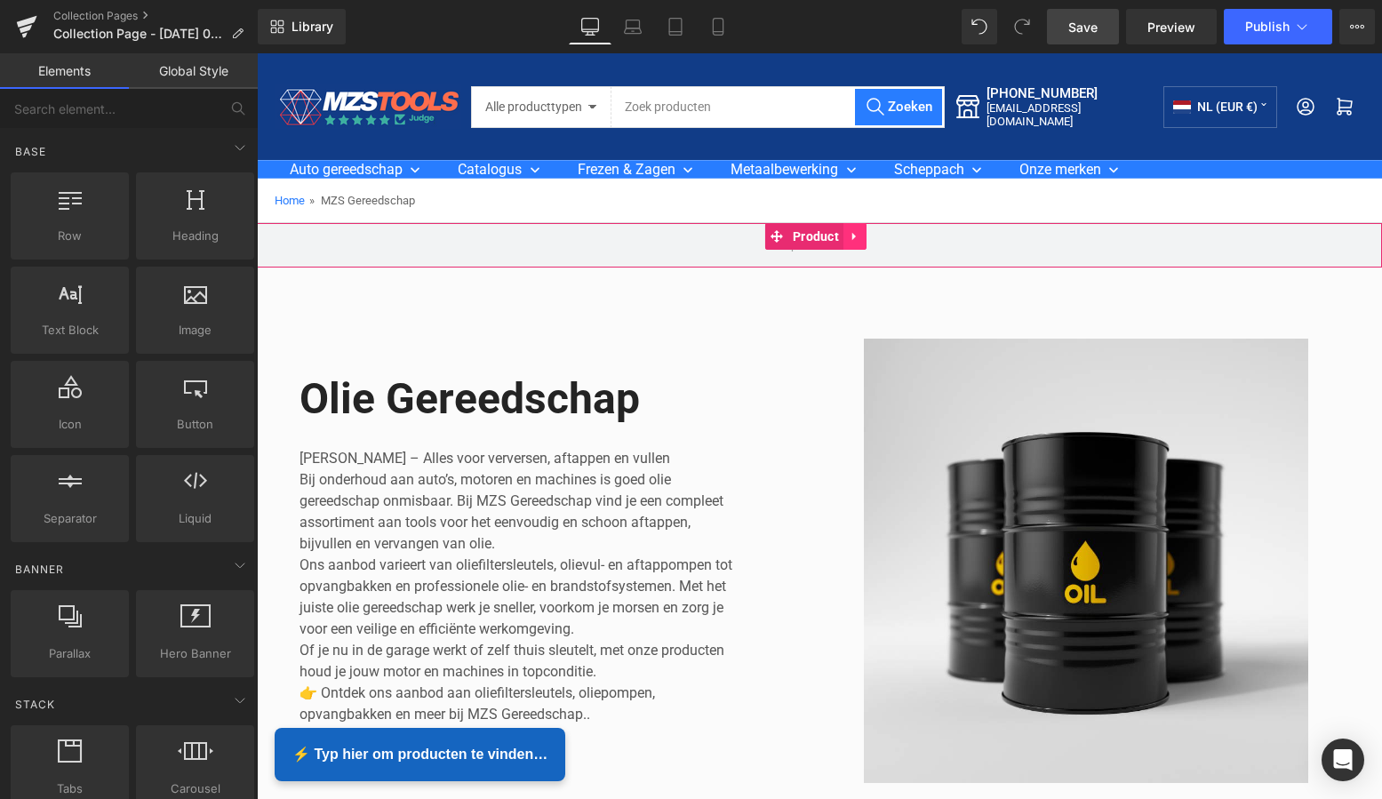
click at [859, 234] on icon at bounding box center [855, 236] width 12 height 13
click at [866, 235] on icon at bounding box center [866, 236] width 12 height 12
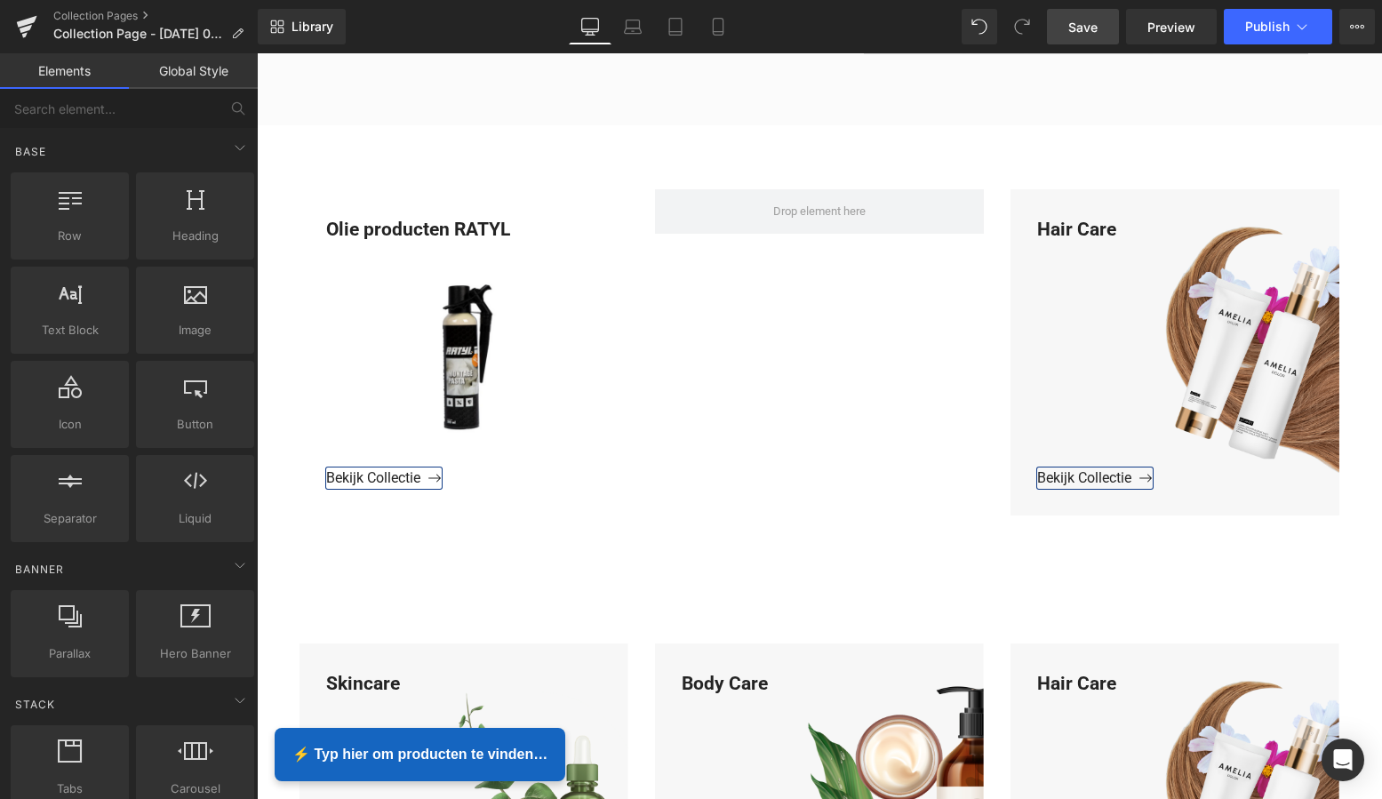
scroll to position [695, 0]
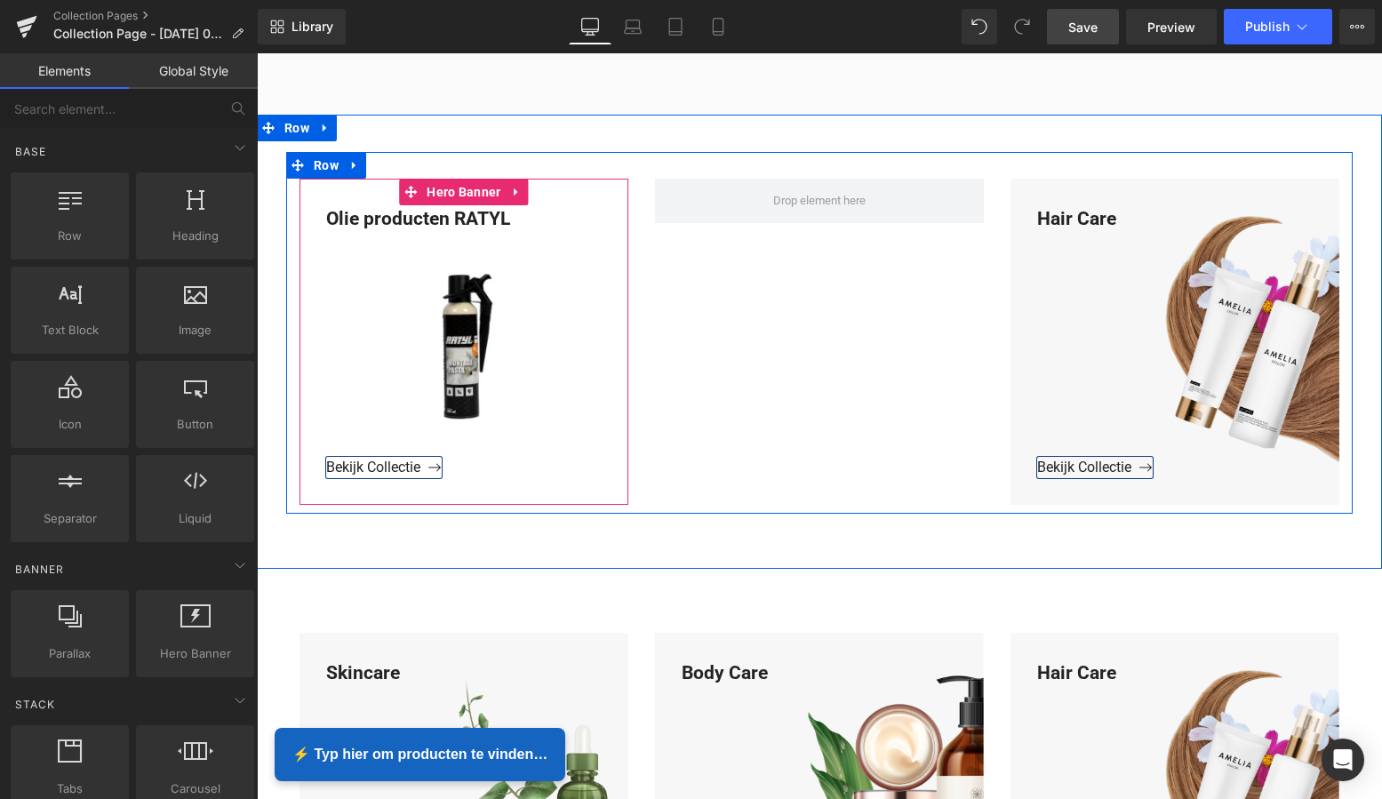
click at [514, 192] on icon at bounding box center [517, 192] width 12 height 13
click at [500, 195] on icon at bounding box center [505, 192] width 12 height 12
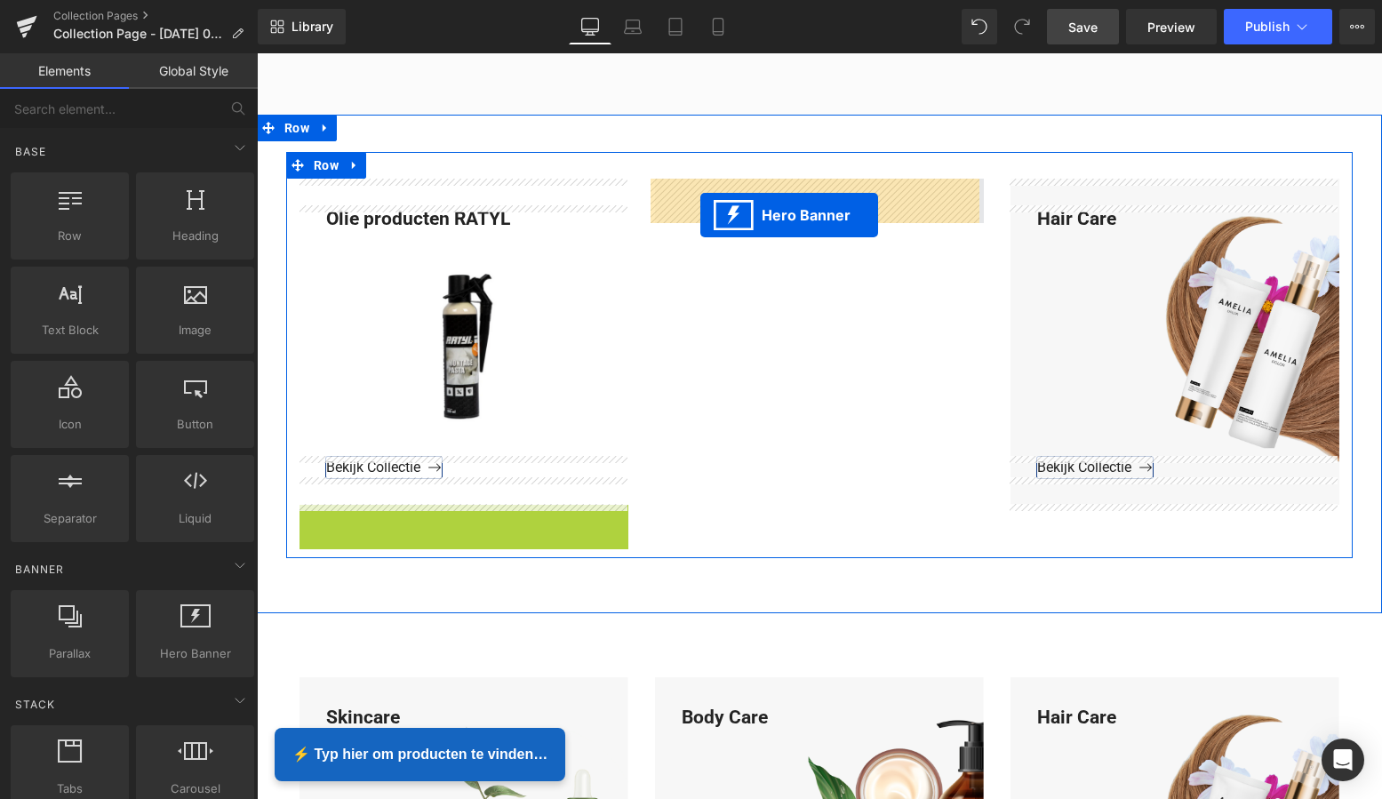
drag, startPoint x: 405, startPoint y: 519, endPoint x: 699, endPoint y: 215, distance: 423.0
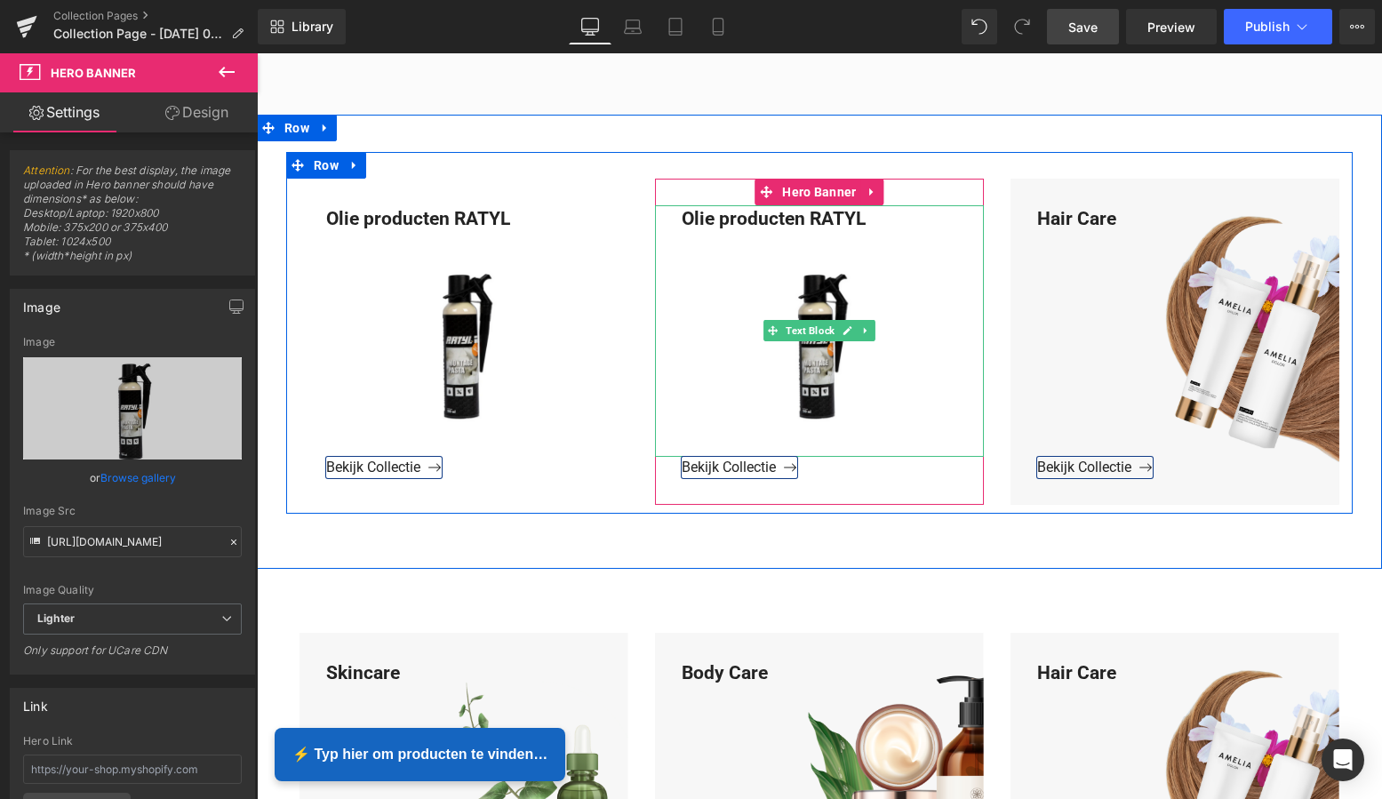
click at [863, 222] on div "Olie producten RATYL" at bounding box center [819, 331] width 329 height 252
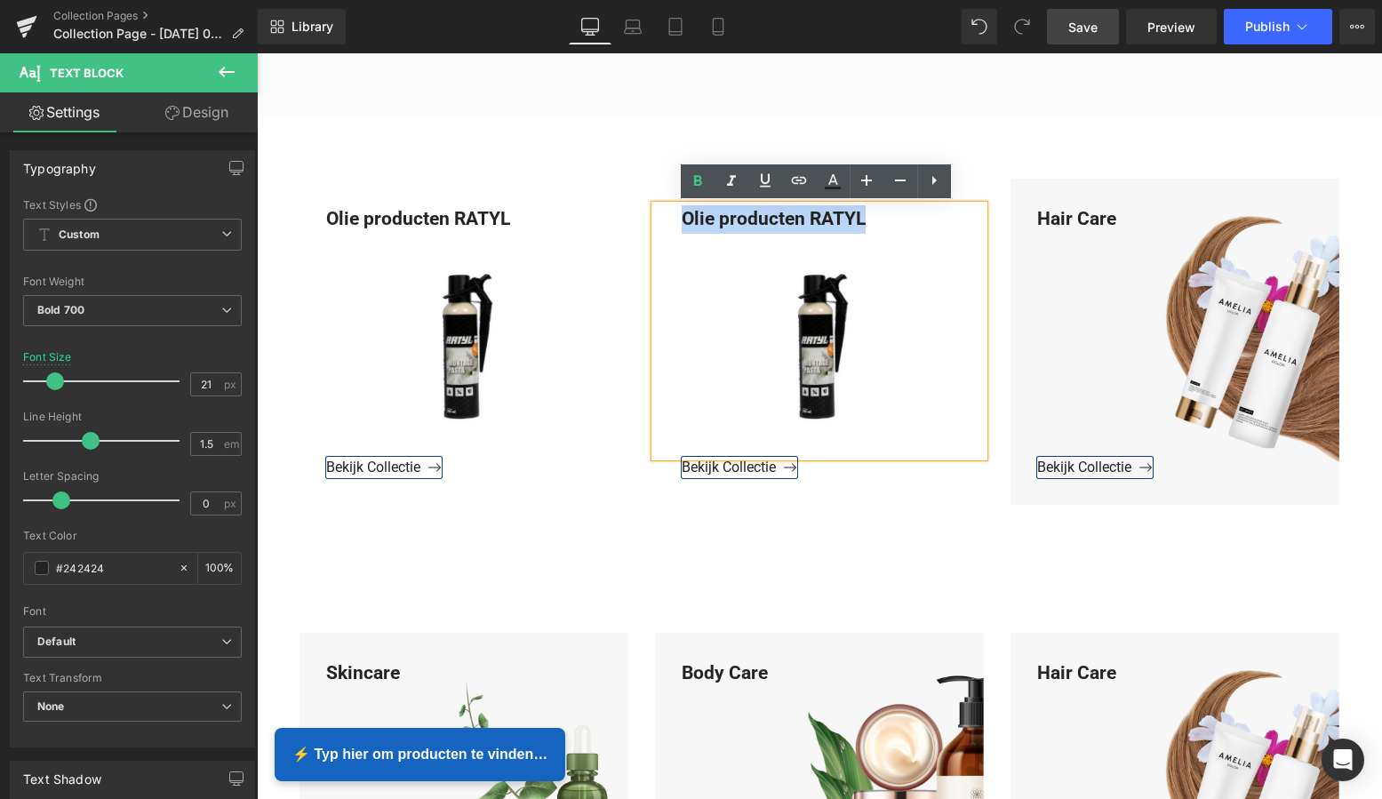
drag, startPoint x: 864, startPoint y: 219, endPoint x: 658, endPoint y: 218, distance: 206.2
click at [658, 218] on div "Olie producten RATYL" at bounding box center [819, 331] width 329 height 252
paste div
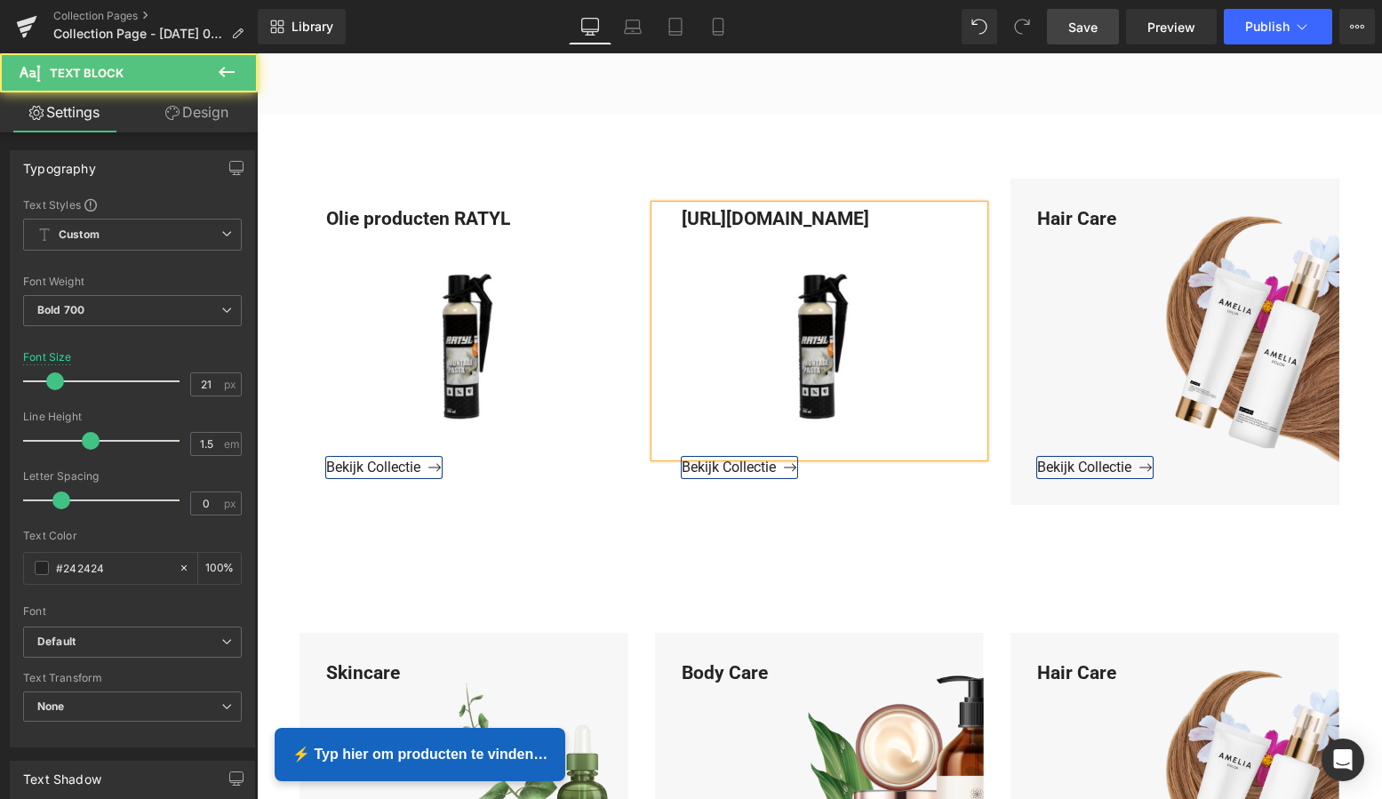
drag, startPoint x: 885, startPoint y: 248, endPoint x: 676, endPoint y: 219, distance: 210.9
click at [676, 219] on div "https://www.mzsgereedschap.nl/collections/olie-filtertang" at bounding box center [819, 331] width 329 height 252
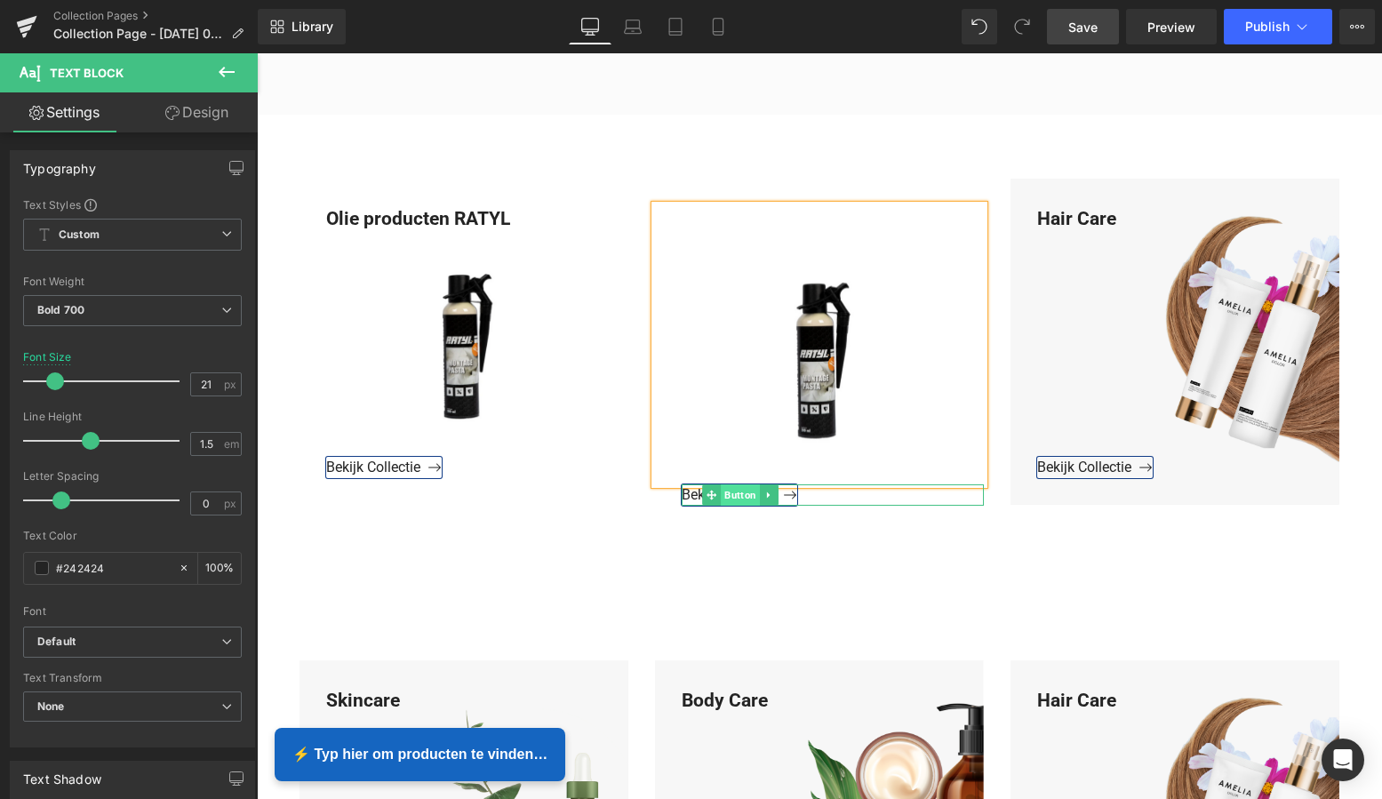
click at [735, 484] on span "Button" at bounding box center [740, 494] width 39 height 21
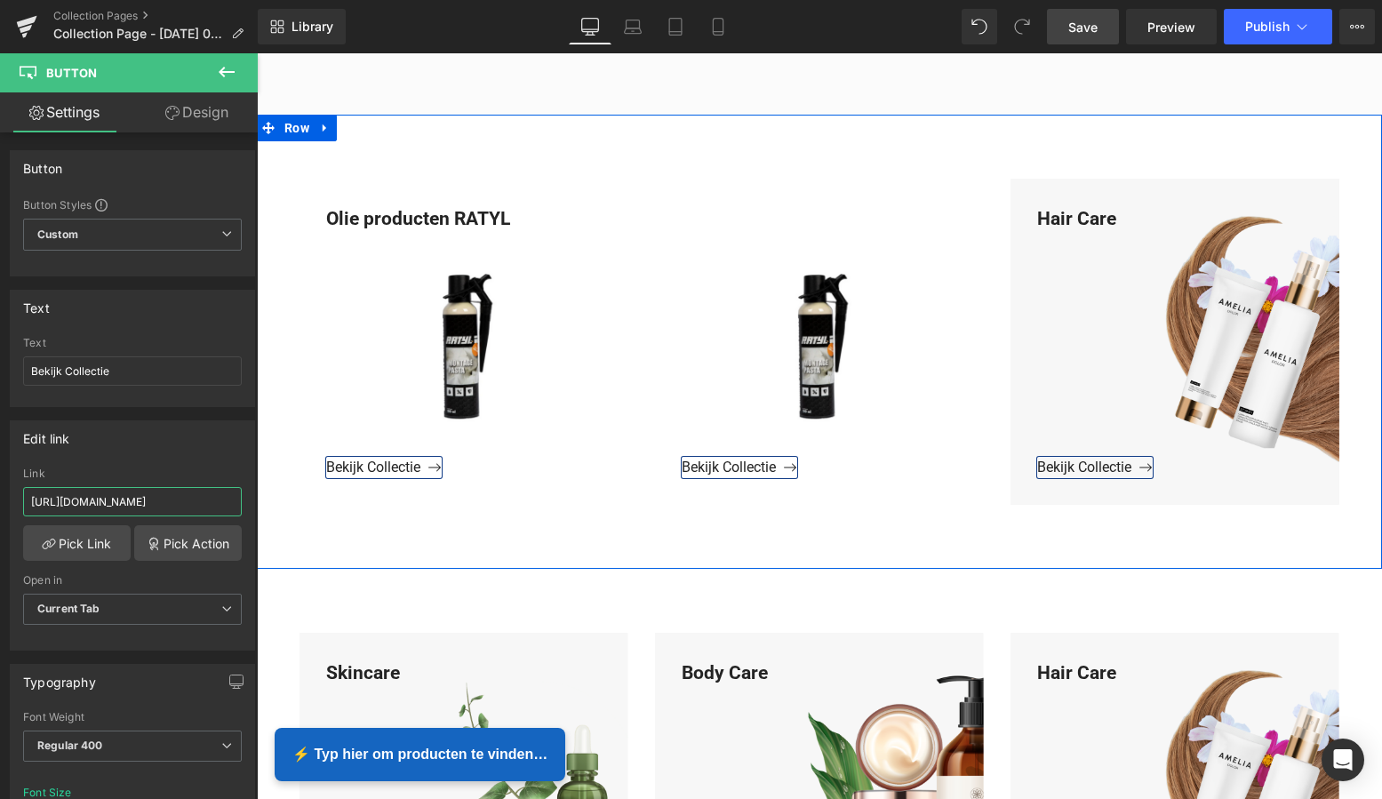
drag, startPoint x: 287, startPoint y: 554, endPoint x: 262, endPoint y: 511, distance: 49.4
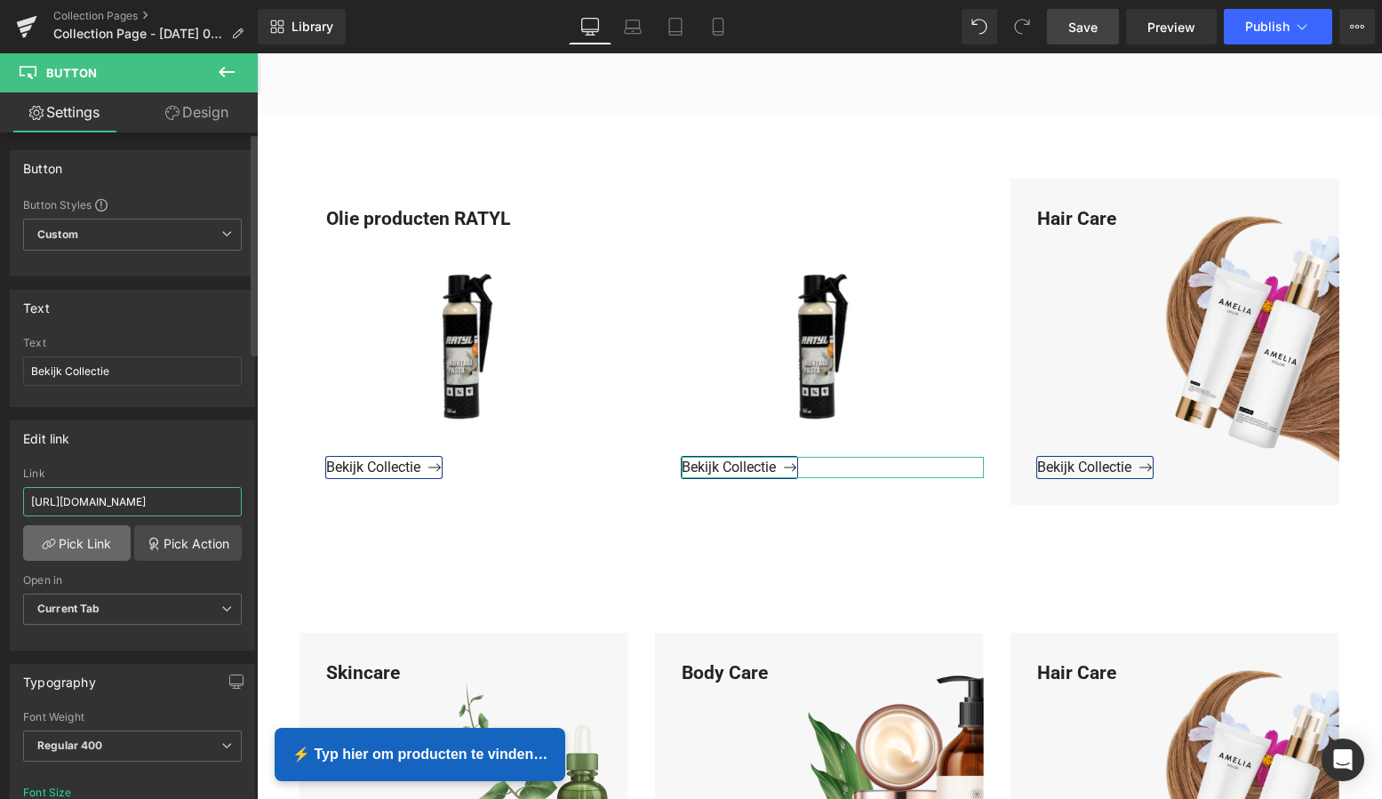
type input "https://www.mzsgereedschap.nl/collections/olie-filtertang"
click at [92, 538] on link "Pick Link" at bounding box center [77, 543] width 108 height 36
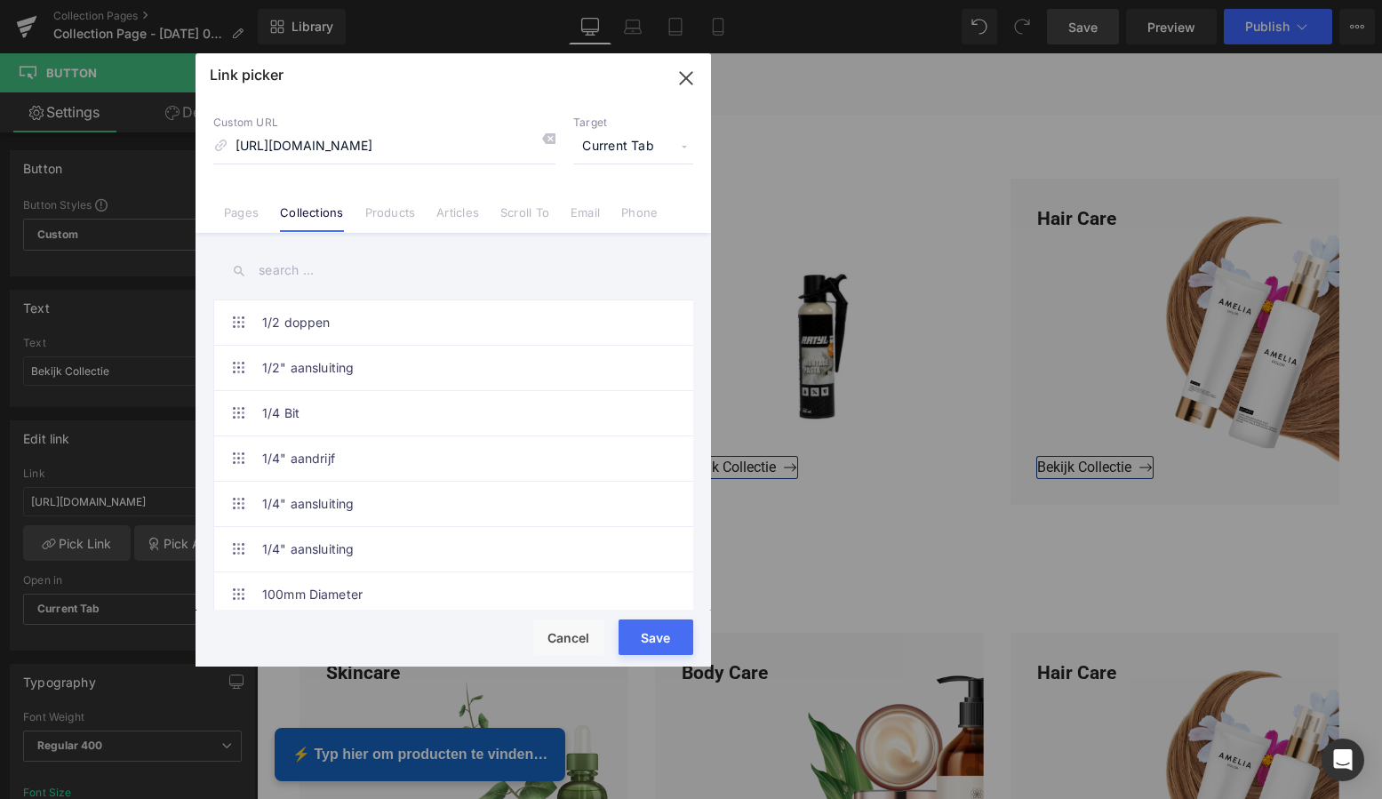
click at [660, 643] on button "Save" at bounding box center [656, 637] width 75 height 36
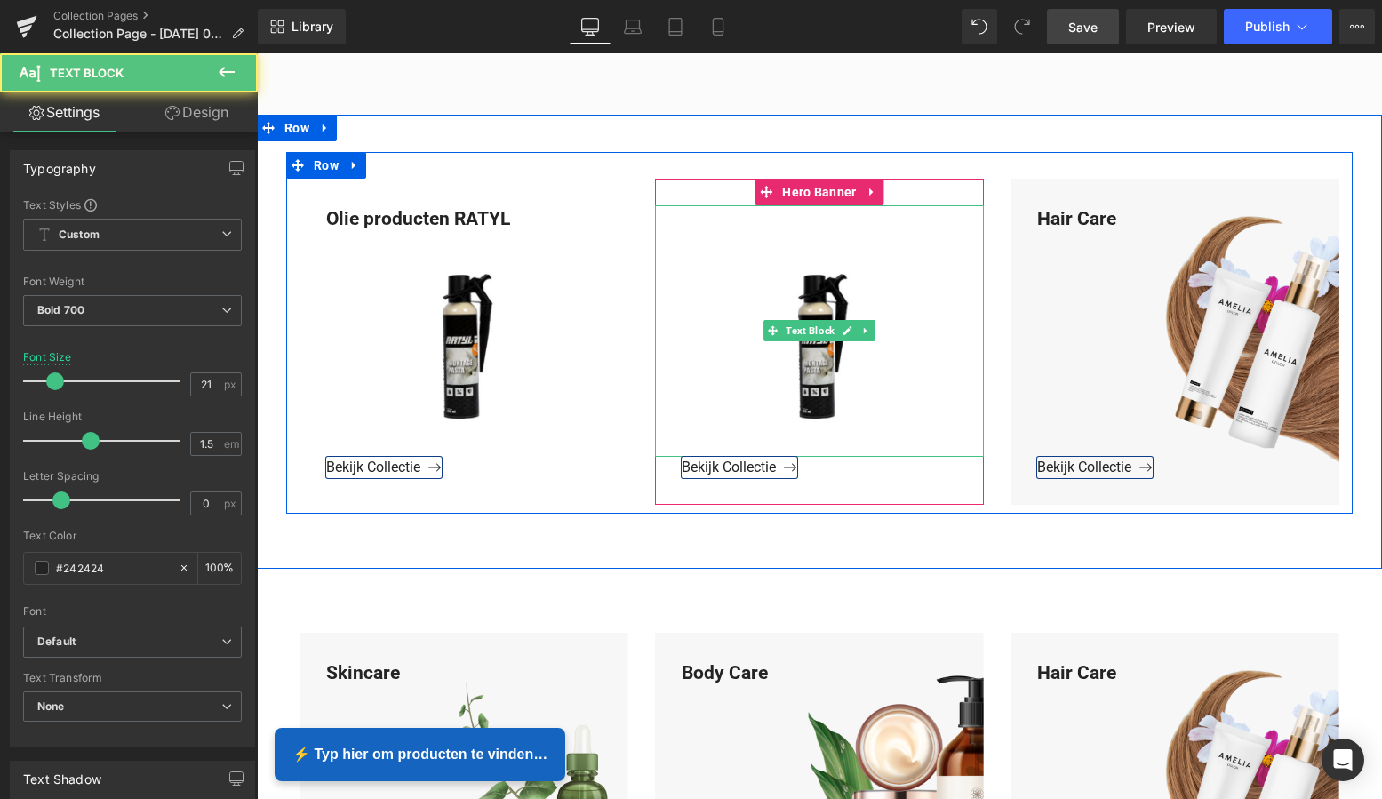
click at [717, 227] on div at bounding box center [819, 331] width 329 height 252
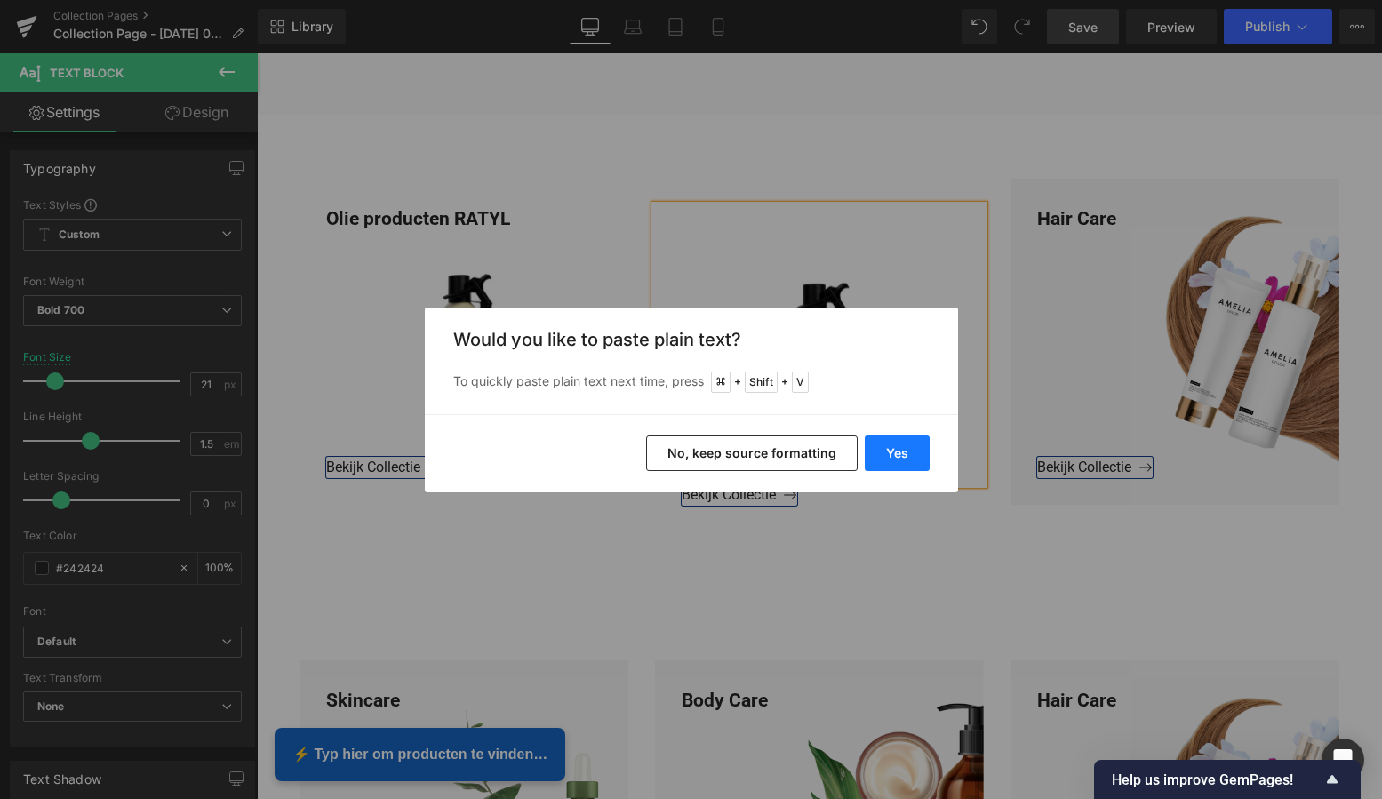
click at [902, 448] on button "Yes" at bounding box center [897, 454] width 65 height 36
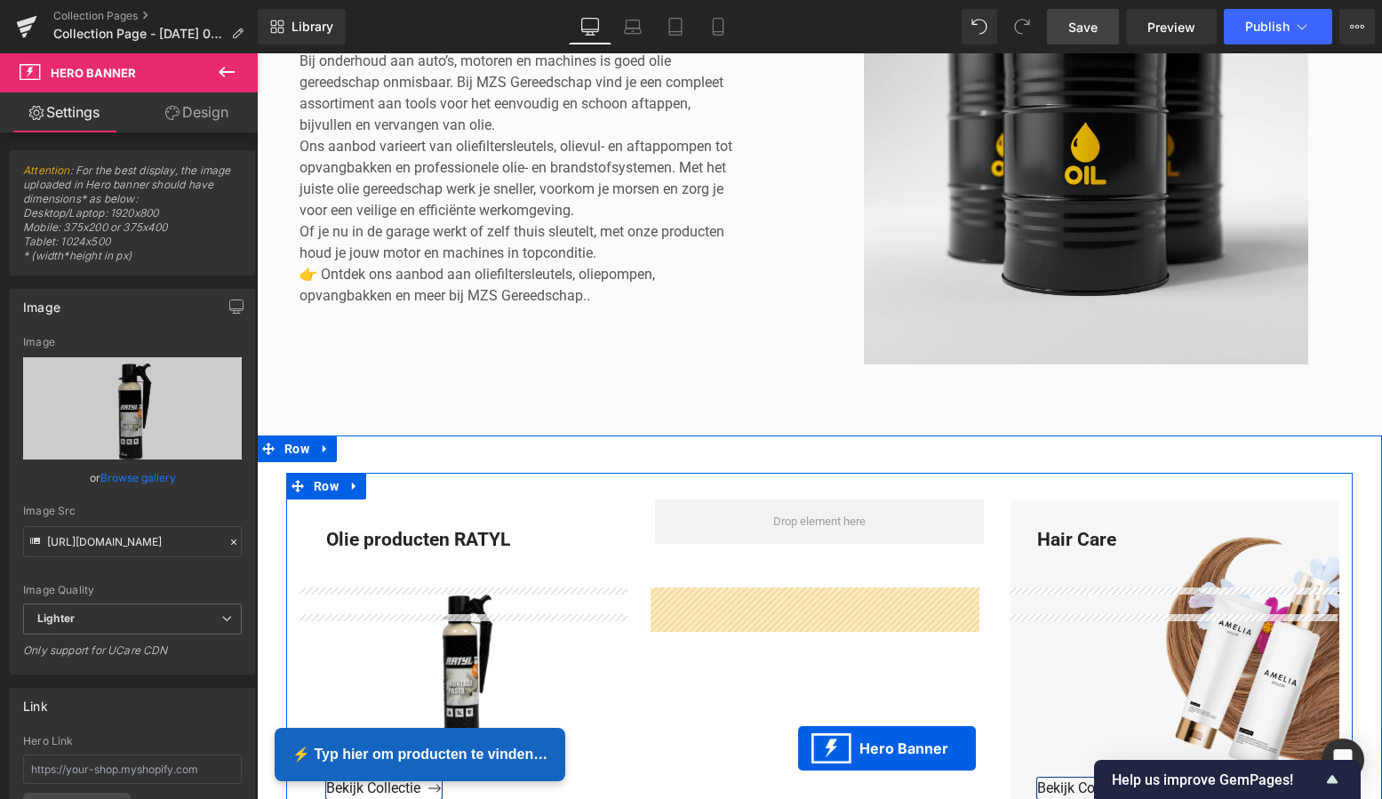
scroll to position [463, 0]
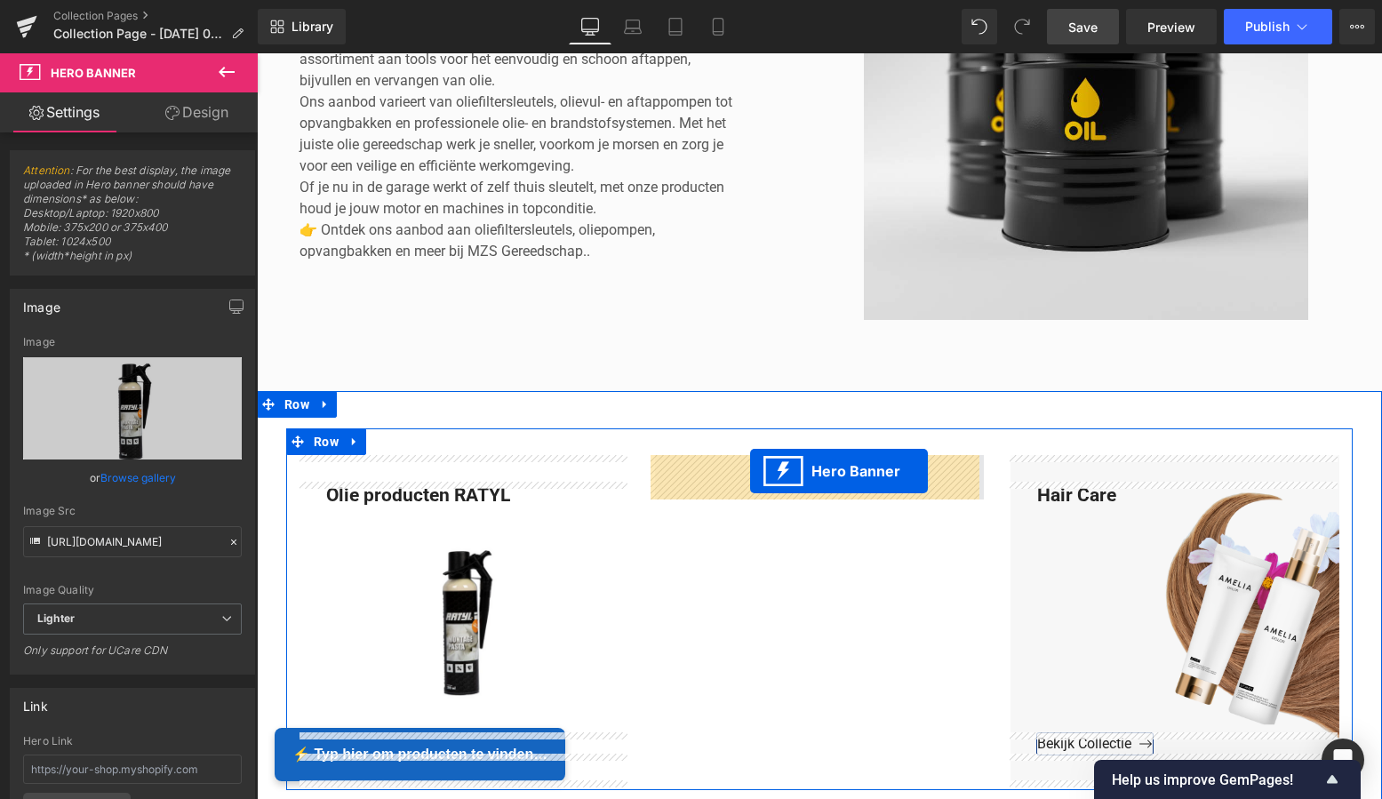
drag, startPoint x: 762, startPoint y: 235, endPoint x: 750, endPoint y: 471, distance: 236.7
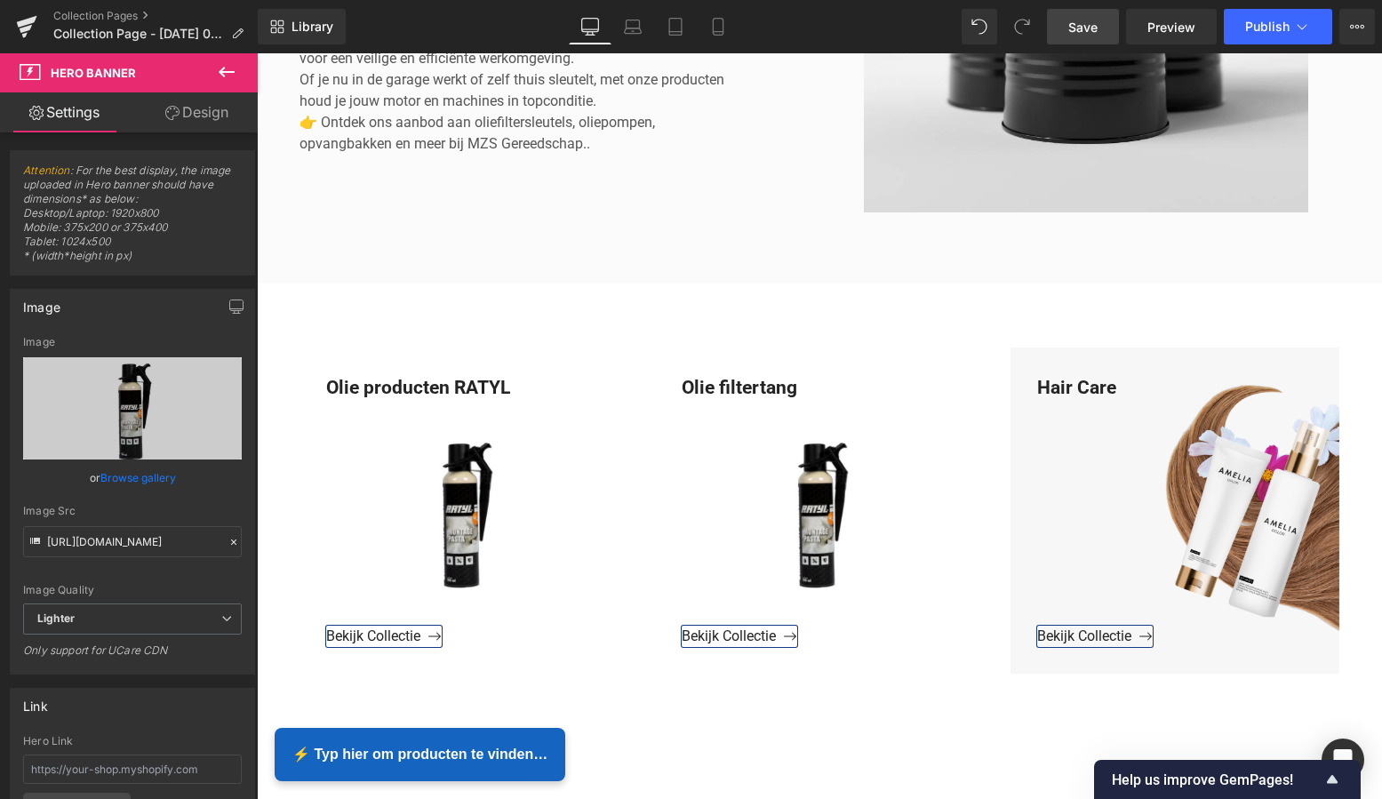
scroll to position [546, 0]
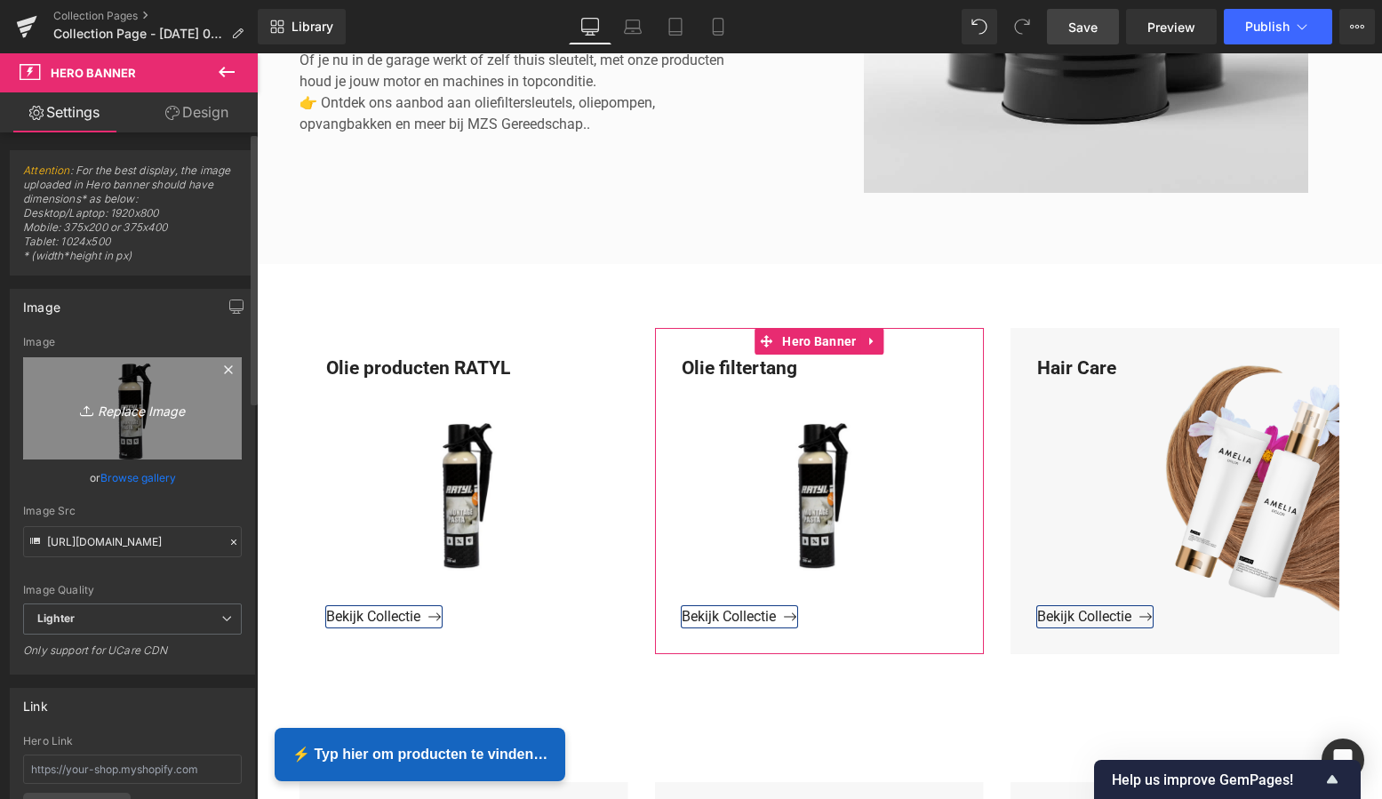
click at [122, 412] on icon "Replace Image" at bounding box center [132, 408] width 142 height 22
type input "C:\fakepath\Groen Modern Doe-het-zelf Instagram Stories (800 x 800 px).png"
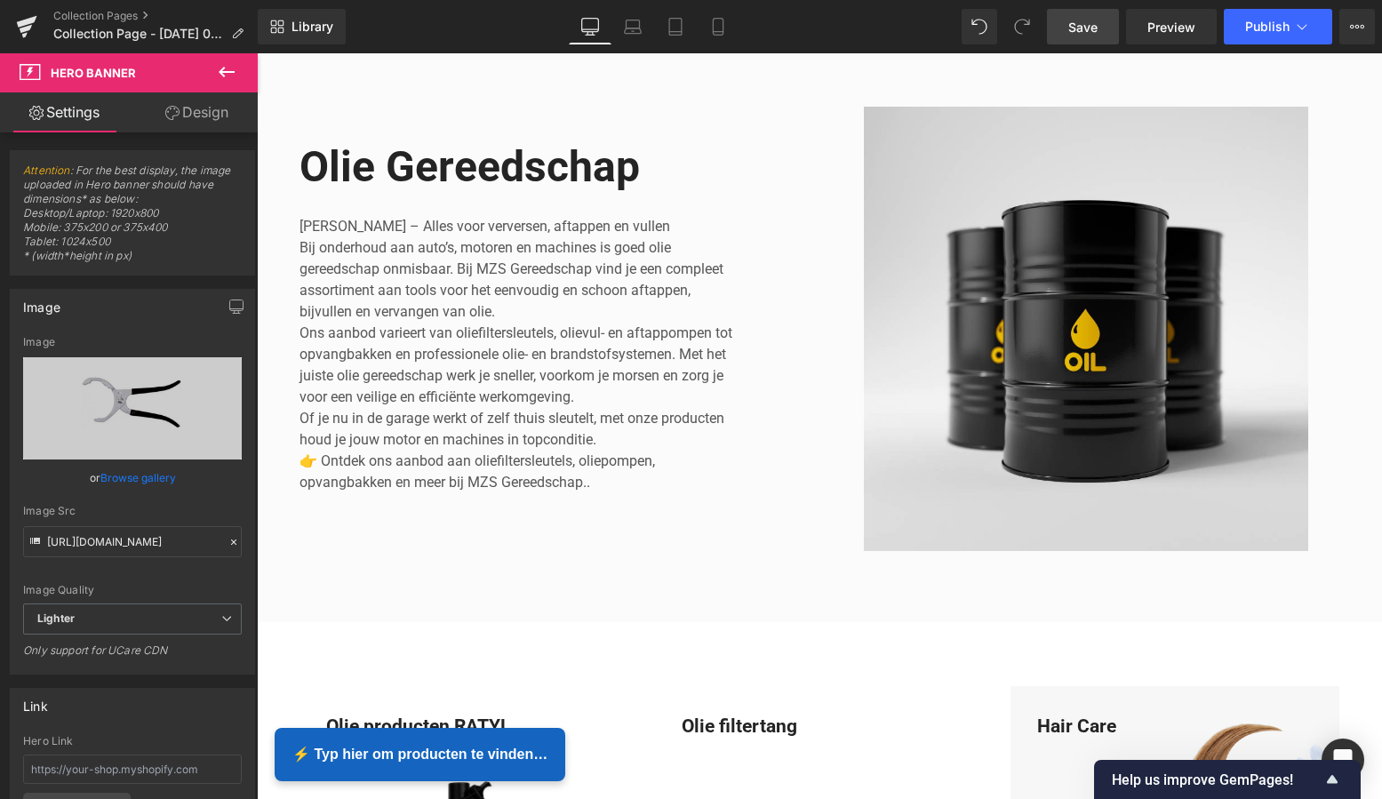
scroll to position [133, 0]
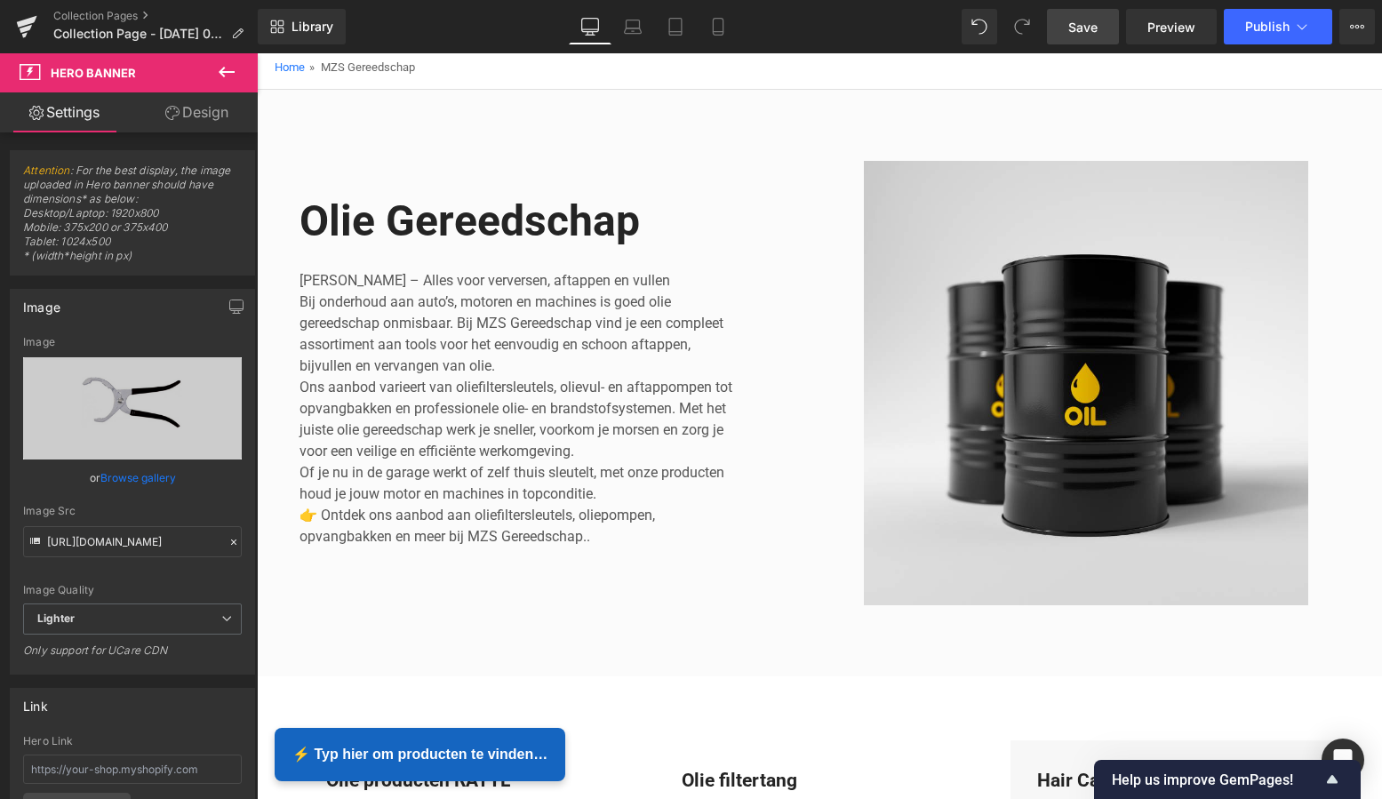
click at [1086, 28] on span "Save" at bounding box center [1082, 27] width 29 height 19
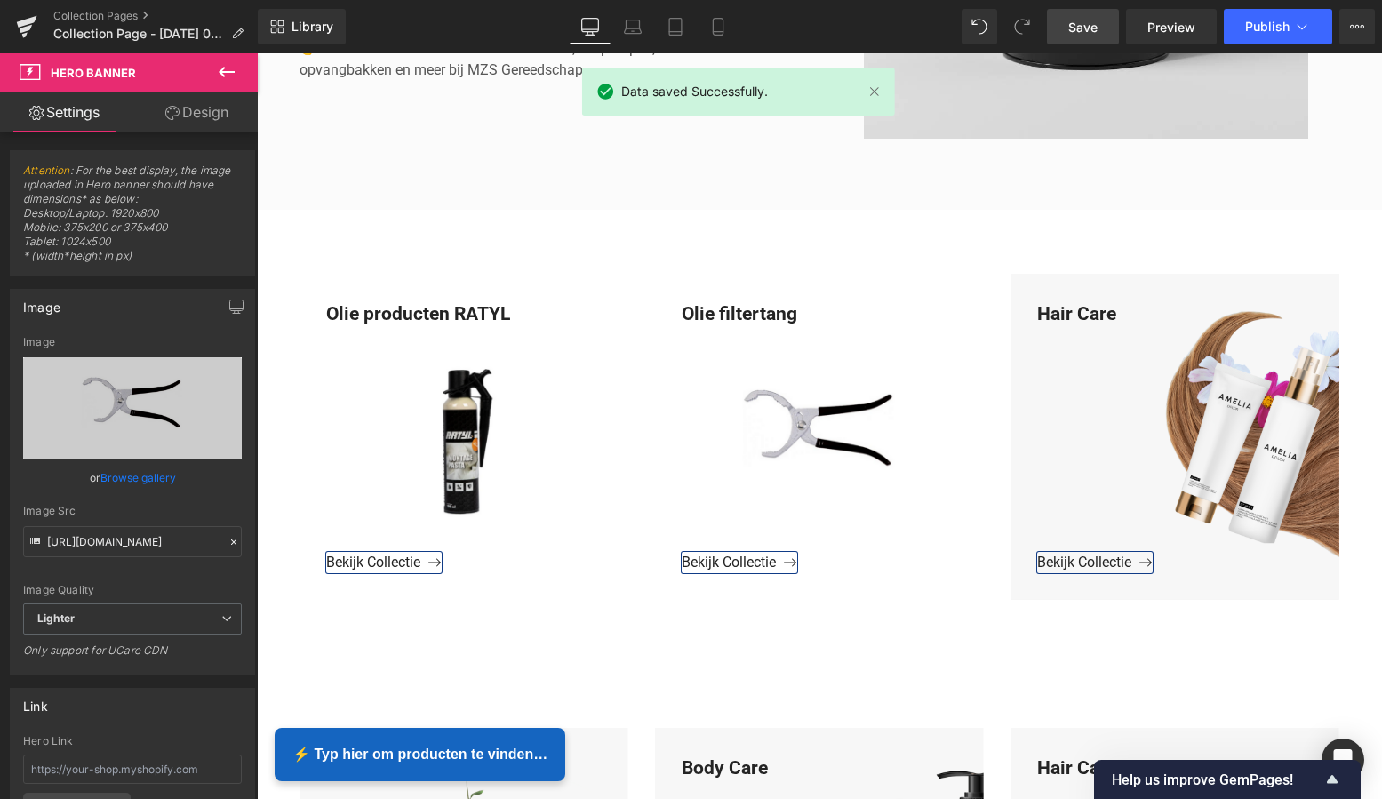
scroll to position [602, 0]
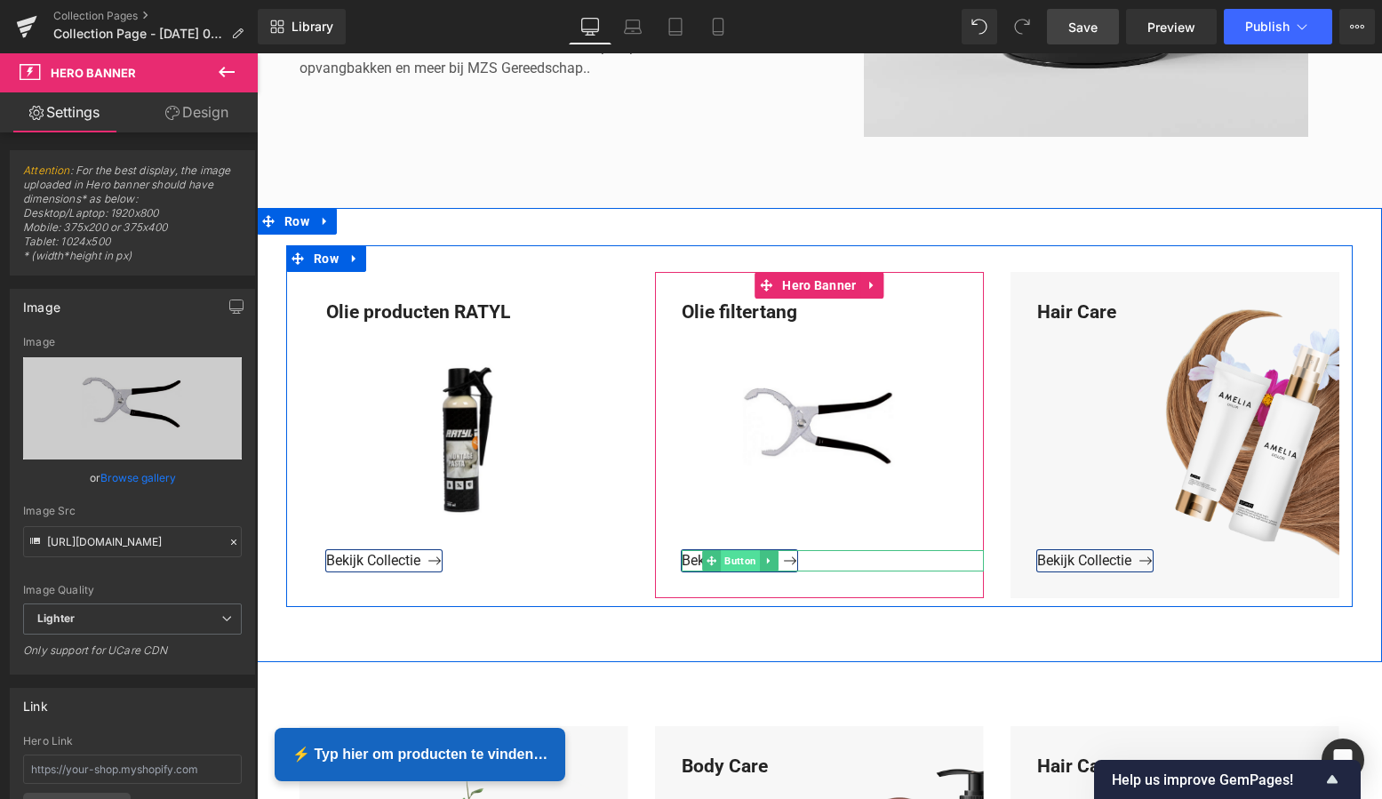
click at [738, 561] on span "Button" at bounding box center [740, 560] width 39 height 21
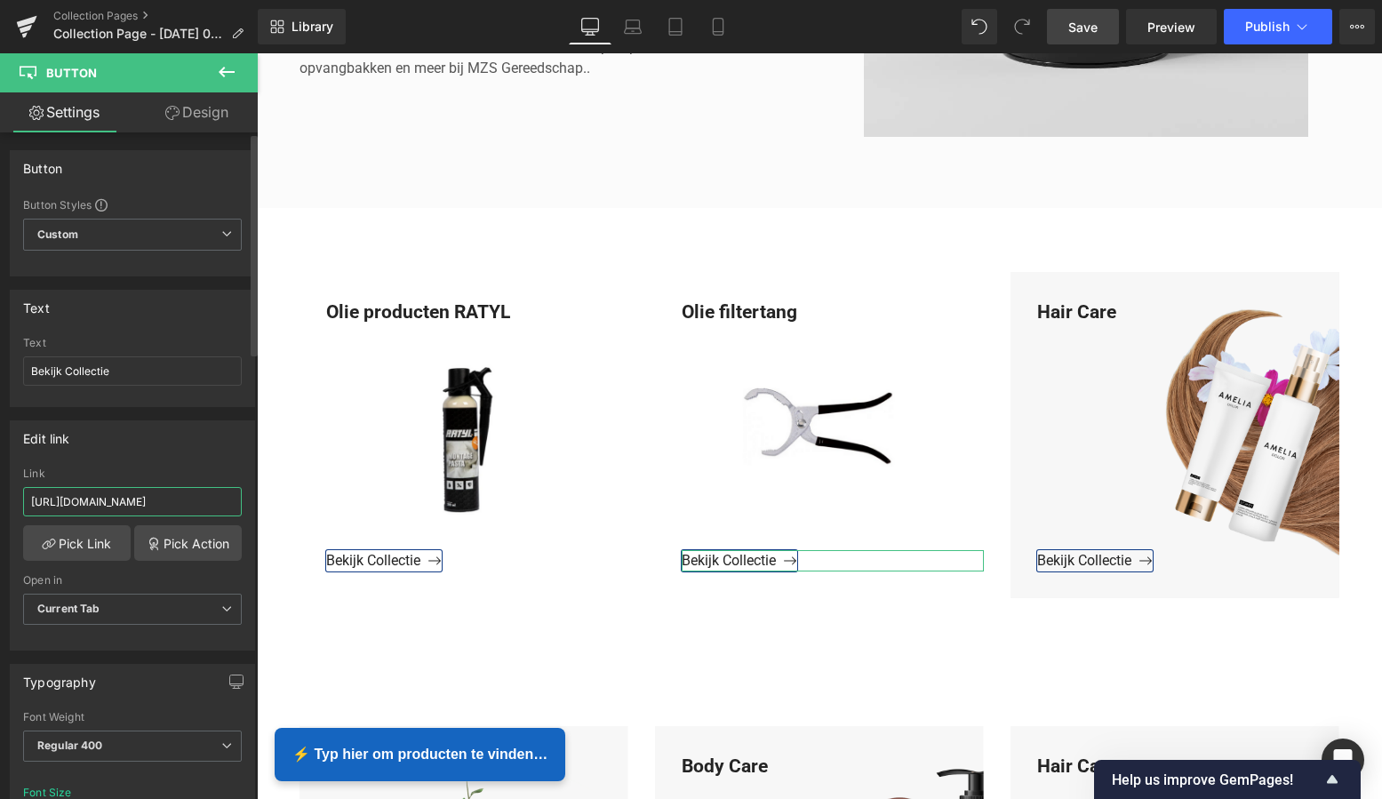
drag, startPoint x: 94, startPoint y: 506, endPoint x: 250, endPoint y: 508, distance: 155.6
click at [250, 508] on div "Edit link https://www.mzsgereedschap.nl/collections/olie-filtertang Link https:…" at bounding box center [133, 529] width 266 height 244
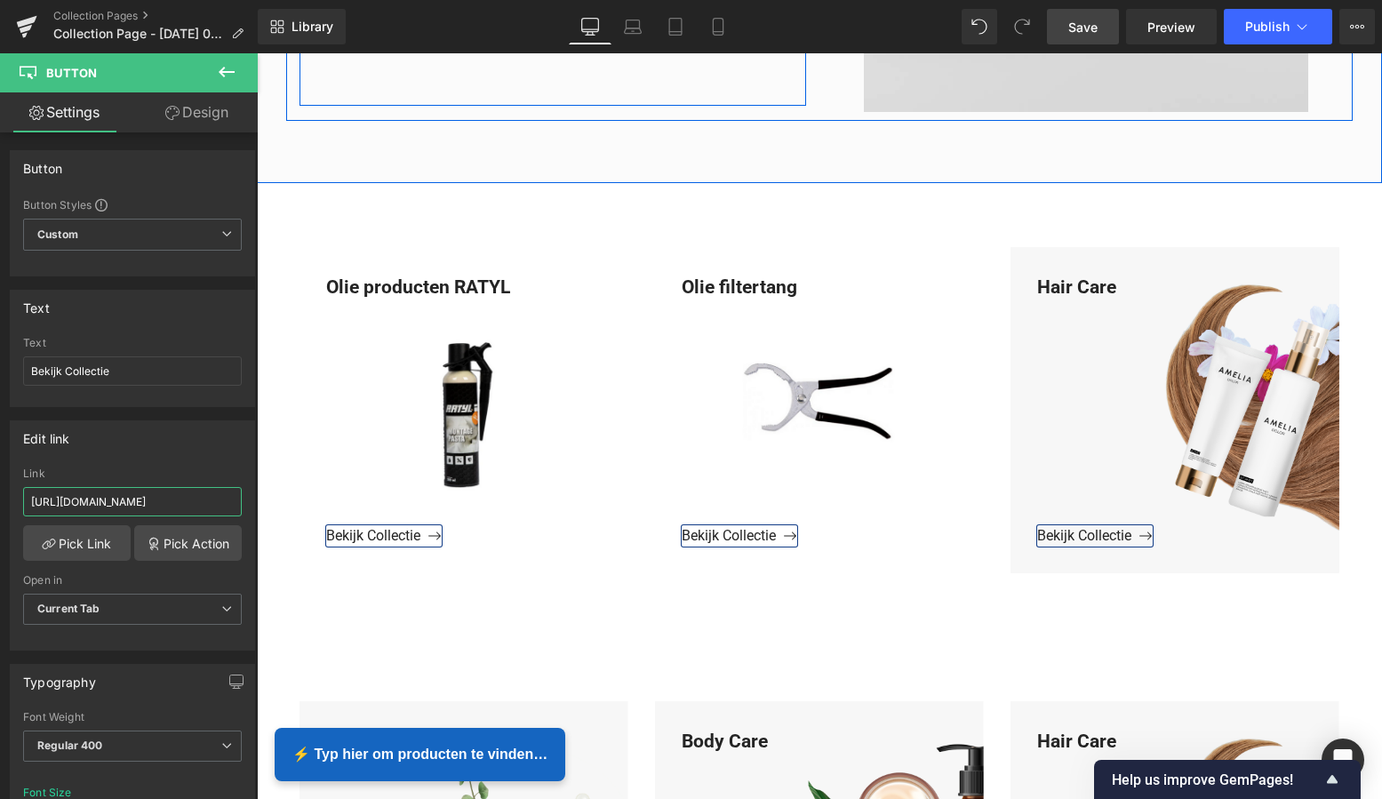
scroll to position [682, 0]
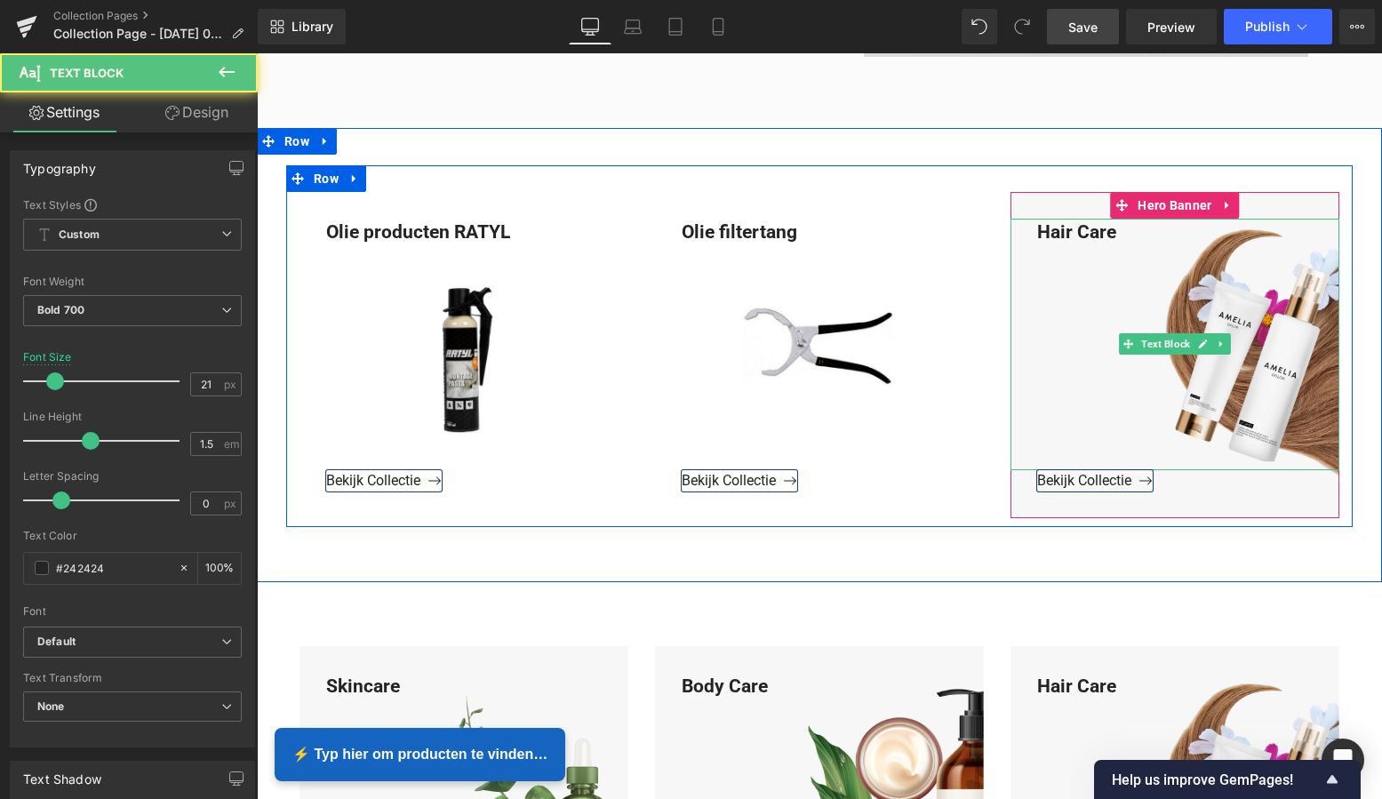
click at [1121, 237] on div "Hair Care" at bounding box center [1175, 345] width 329 height 252
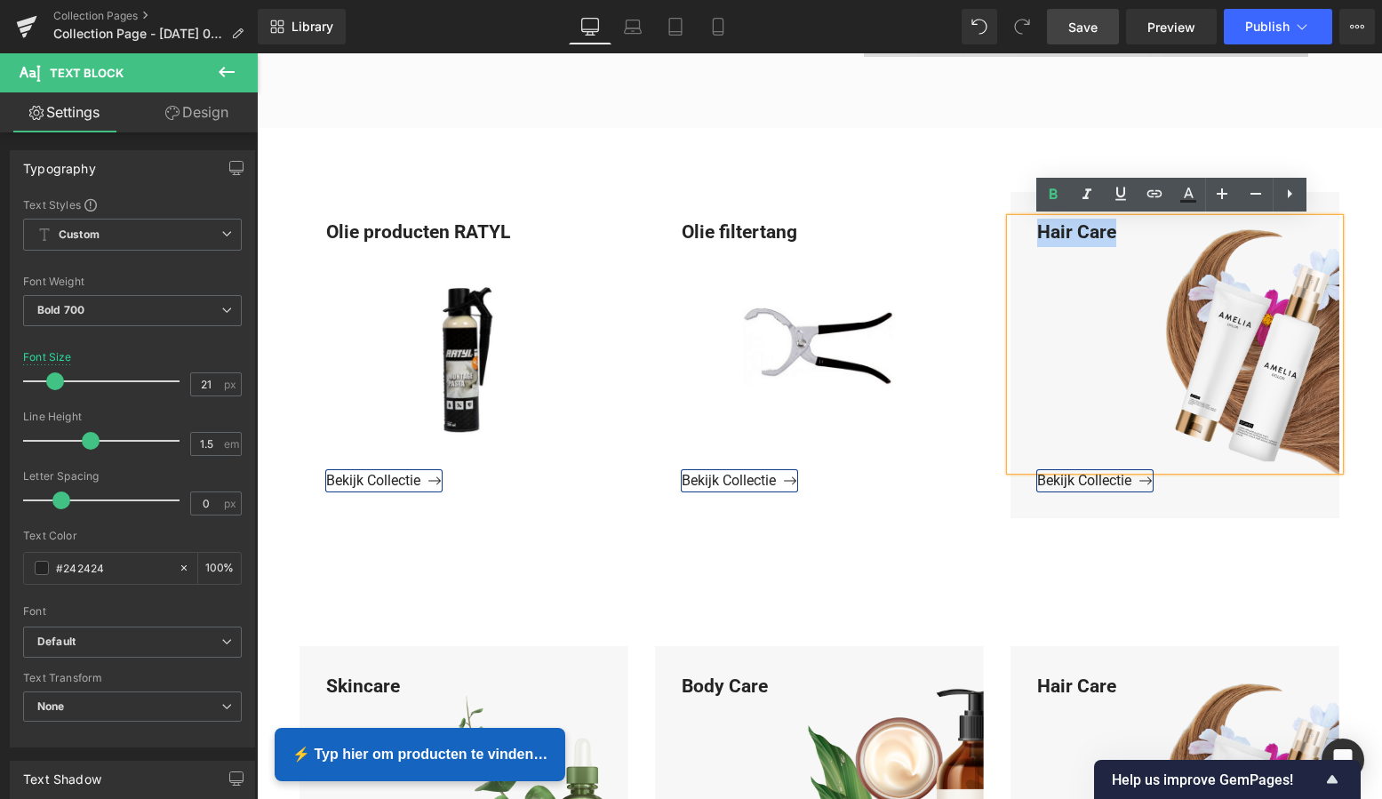
drag, startPoint x: 1115, startPoint y: 232, endPoint x: 1025, endPoint y: 230, distance: 90.7
click at [1026, 230] on div "Hair Care" at bounding box center [1175, 345] width 329 height 252
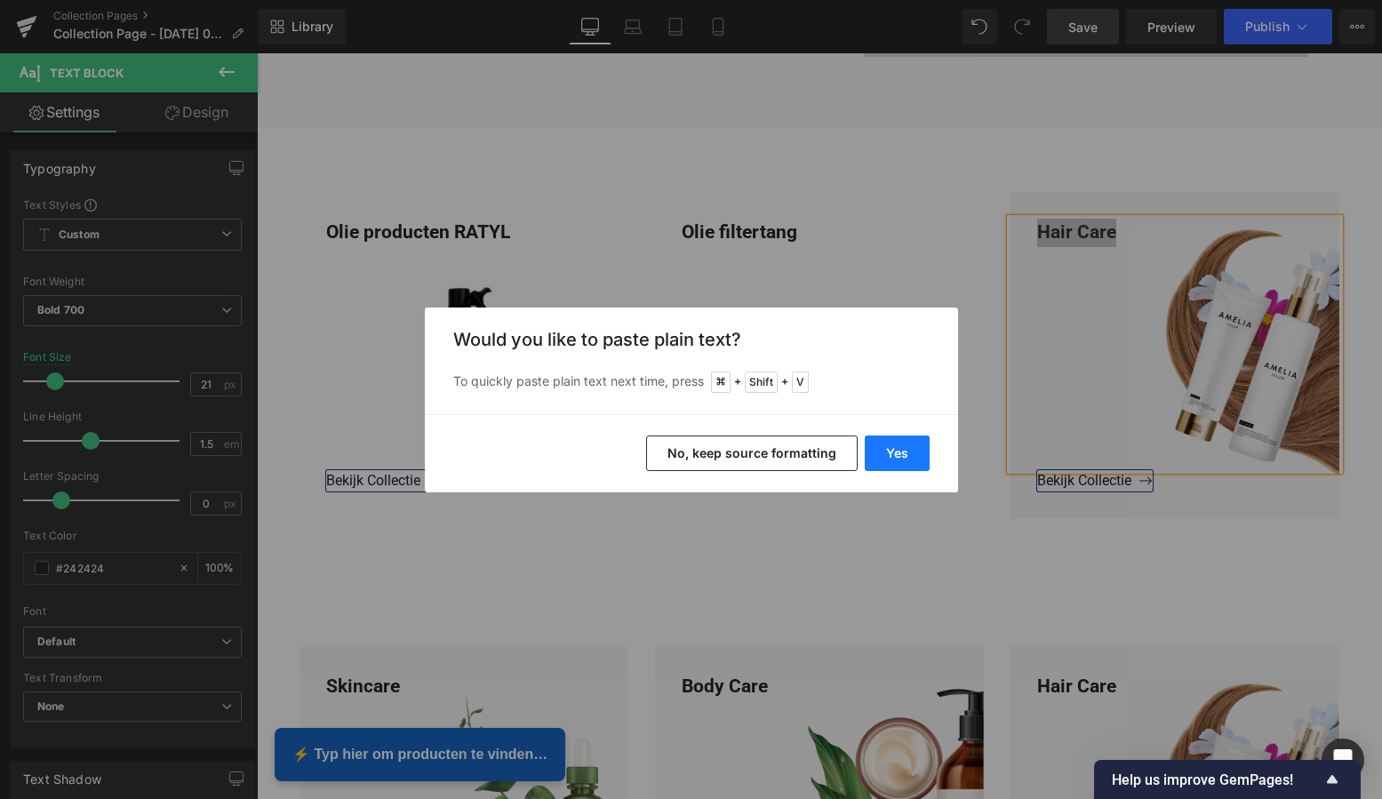
click at [889, 452] on button "Yes" at bounding box center [897, 454] width 65 height 36
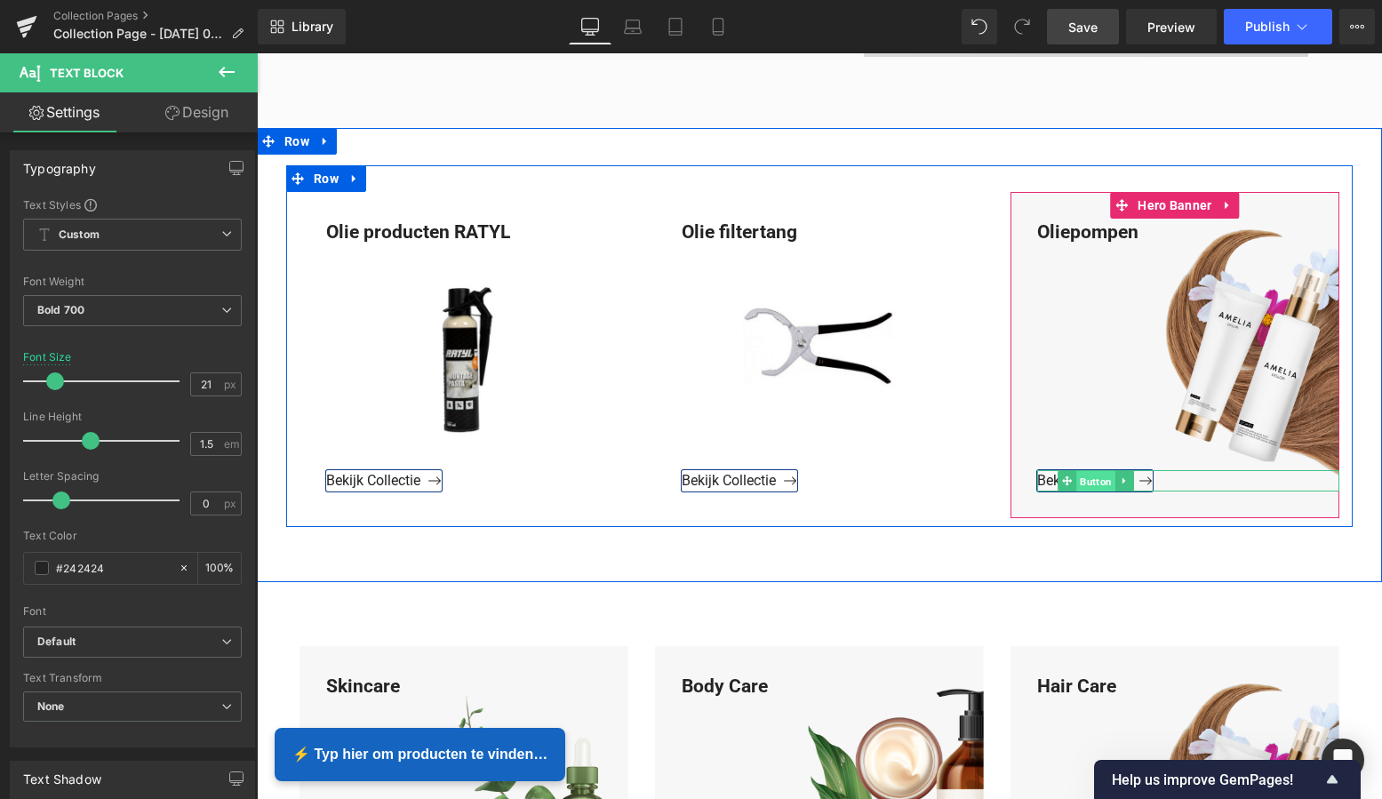
click at [1090, 480] on span "Button" at bounding box center [1095, 480] width 39 height 21
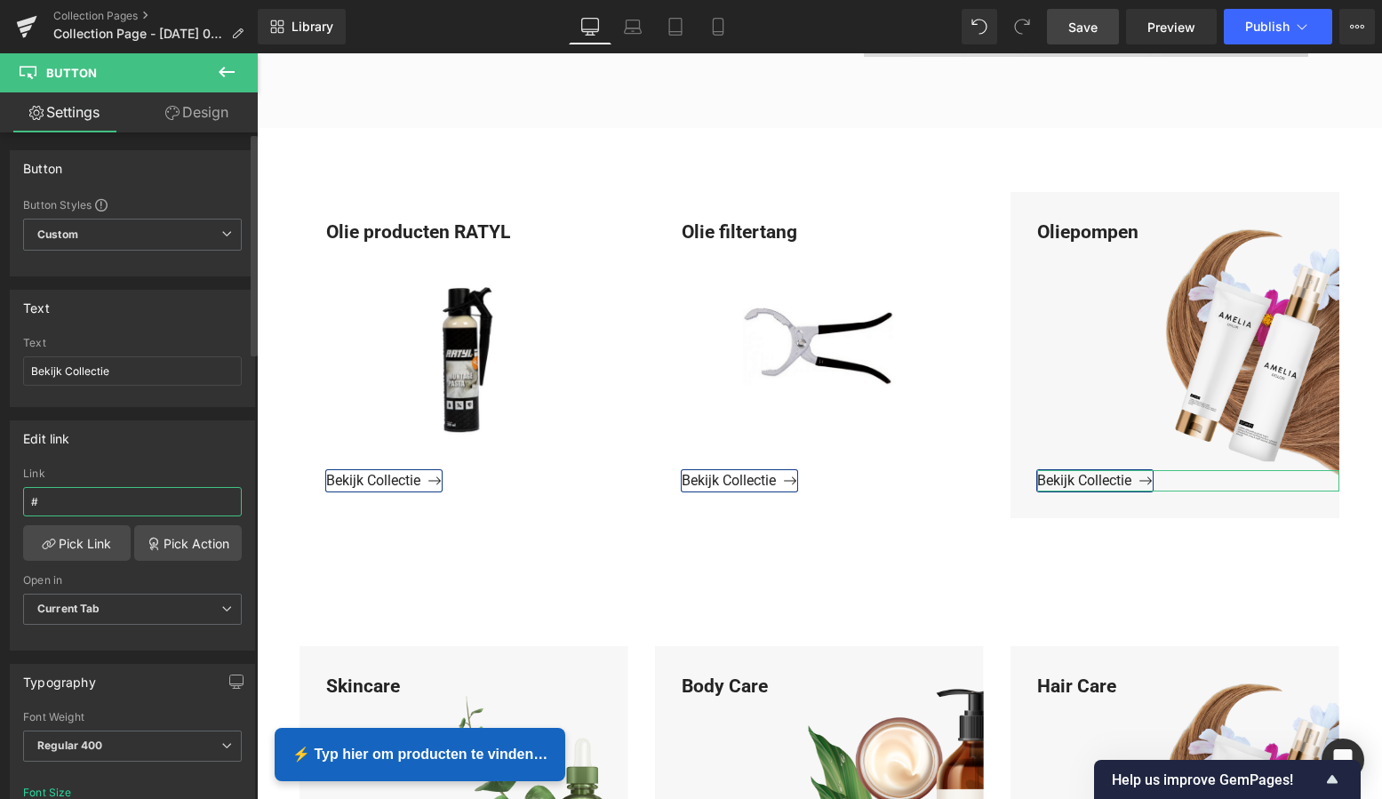
click at [51, 502] on input "#" at bounding box center [132, 501] width 219 height 29
drag, startPoint x: 37, startPoint y: 500, endPoint x: 8, endPoint y: 499, distance: 29.4
click at [8, 499] on div "Edit link # Link # Pick Link Pick Action Current Tab New Tab Open in Current Ta…" at bounding box center [133, 529] width 266 height 244
paste input "https://www.mzsgereedschap.nl/collections/olie-pompen"
type input "https://www.mzsgereedschap.nl/collections/olie-pompen"
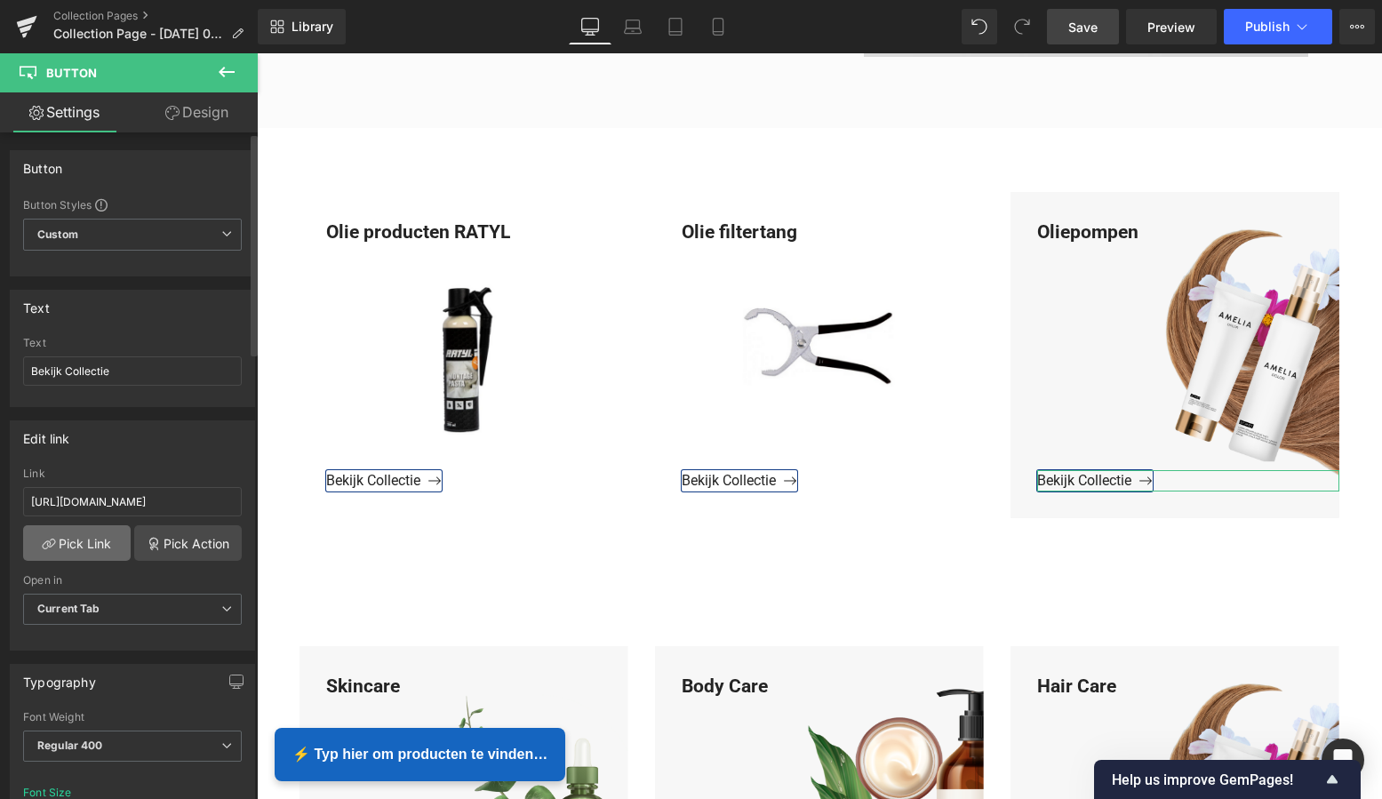
click at [67, 541] on link "Pick Link" at bounding box center [77, 543] width 108 height 36
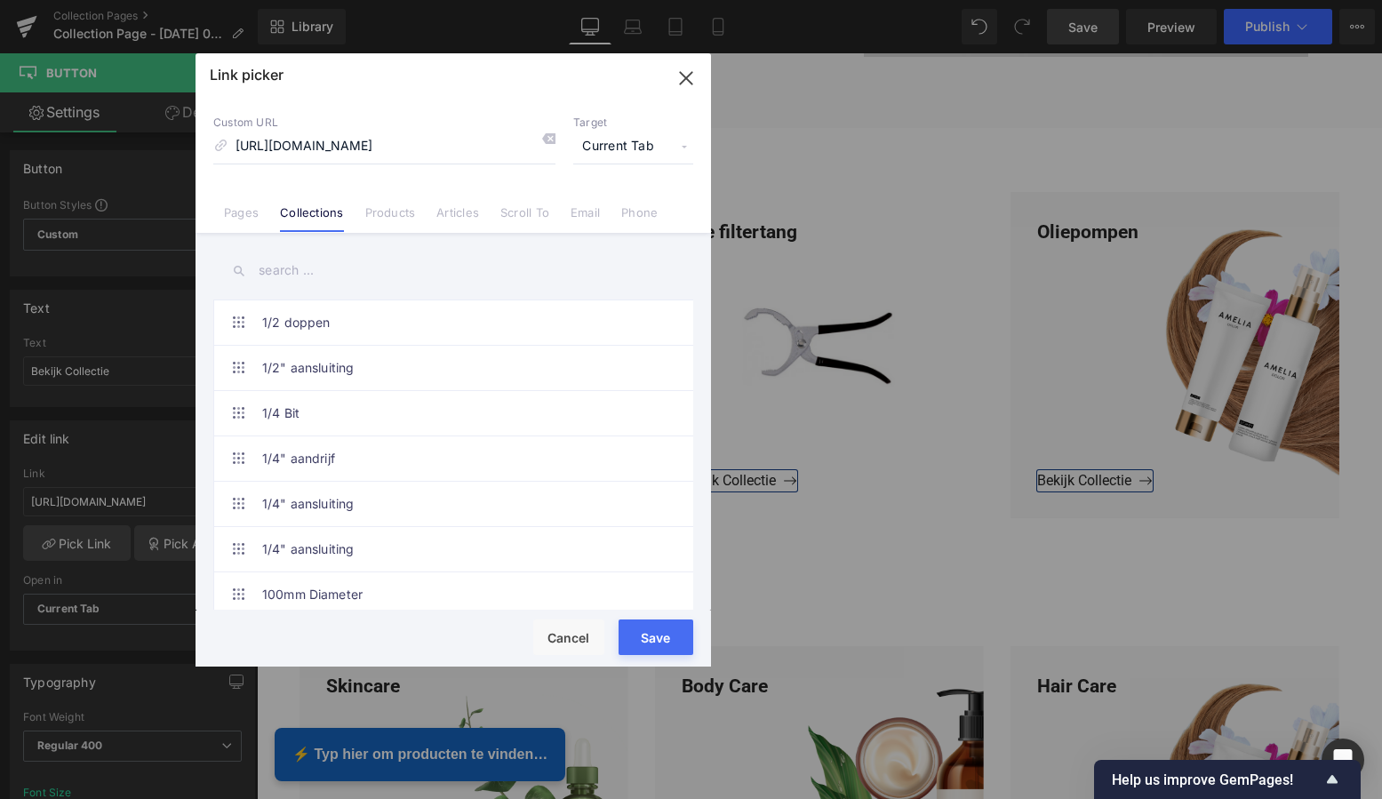
click at [659, 634] on button "Save" at bounding box center [656, 637] width 75 height 36
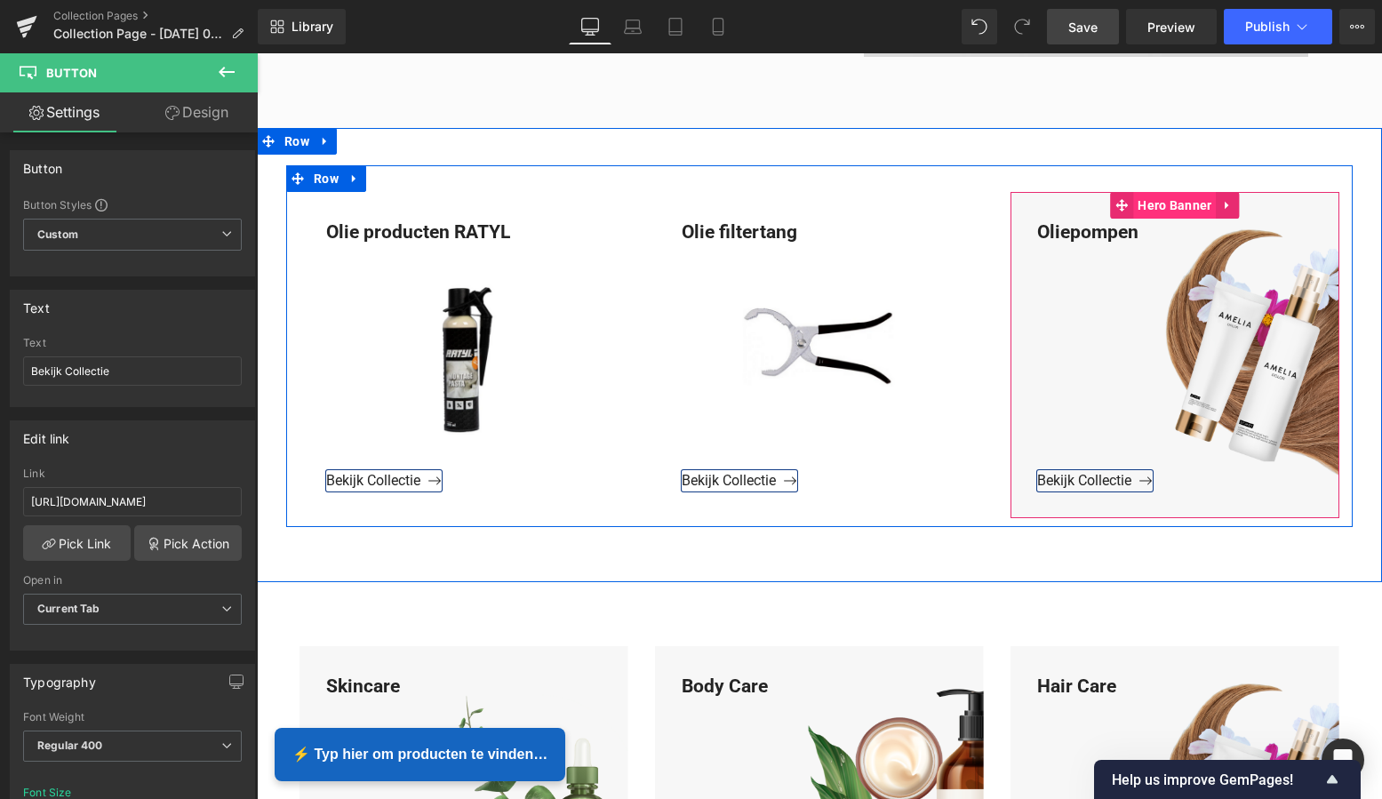
click at [1170, 205] on span "Hero Banner" at bounding box center [1174, 205] width 83 height 27
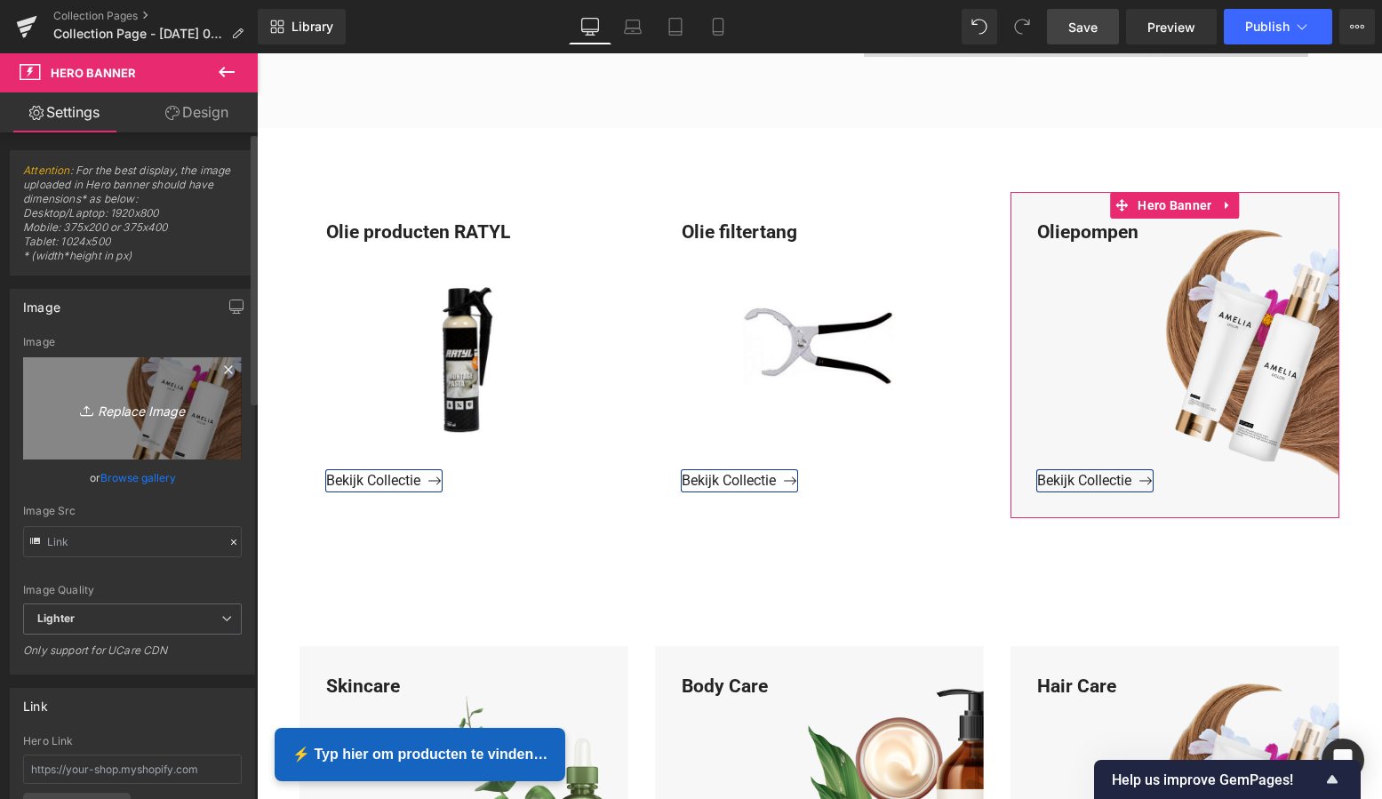
click at [151, 410] on icon "Replace Image" at bounding box center [132, 408] width 142 height 22
type input "C:\fakepath\Groen Modern Doe-het-zelf Instagram Stories (800 x 800 px)-2.png"
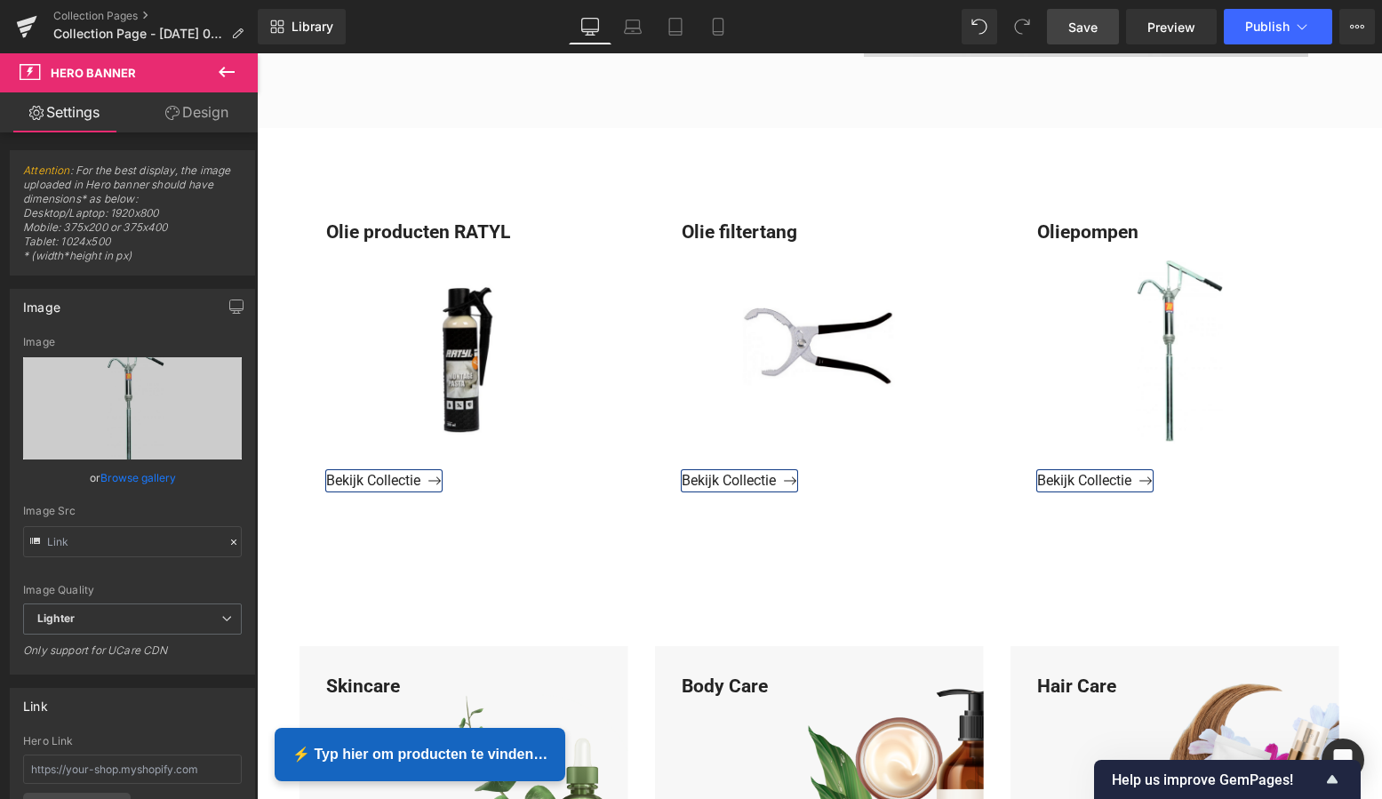
click at [1083, 35] on span "Save" at bounding box center [1082, 27] width 29 height 19
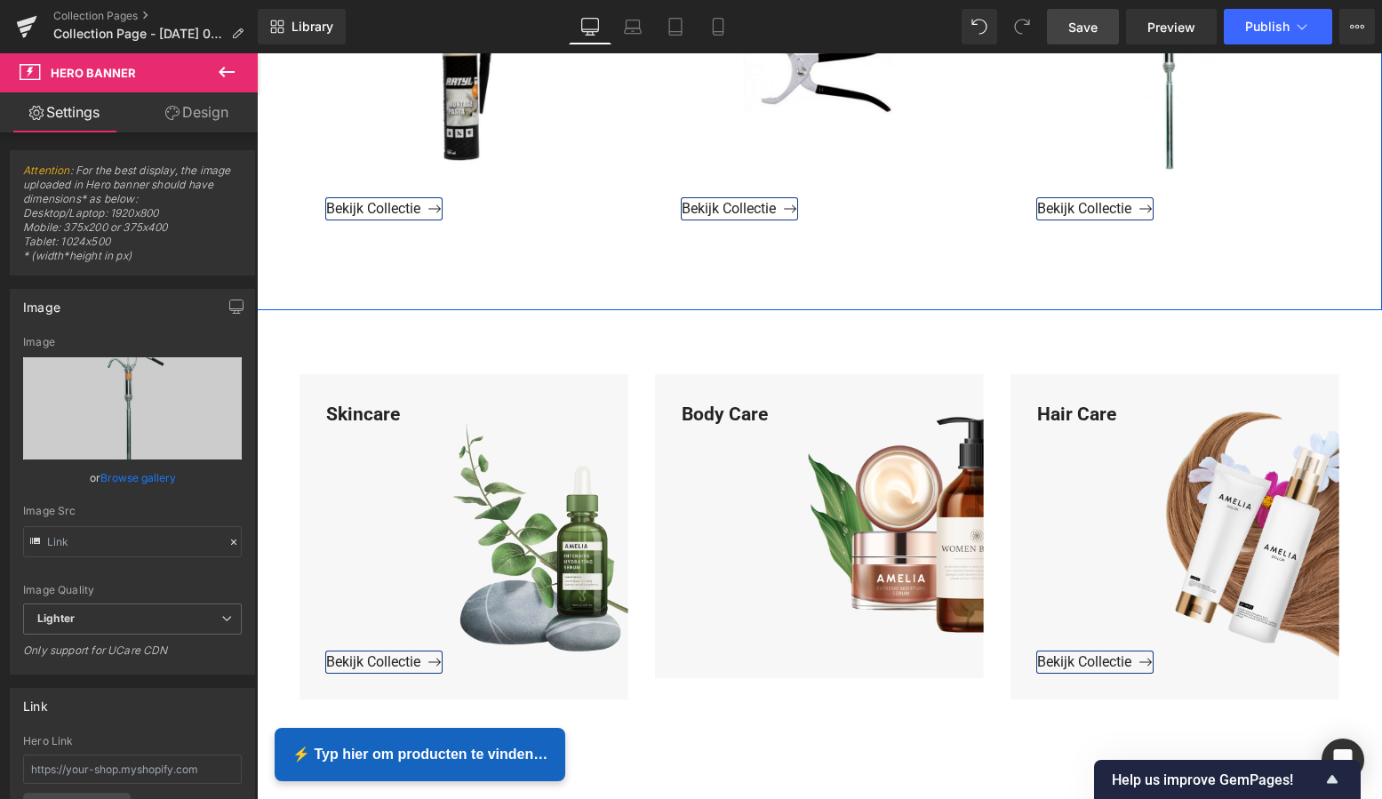
scroll to position [957, 0]
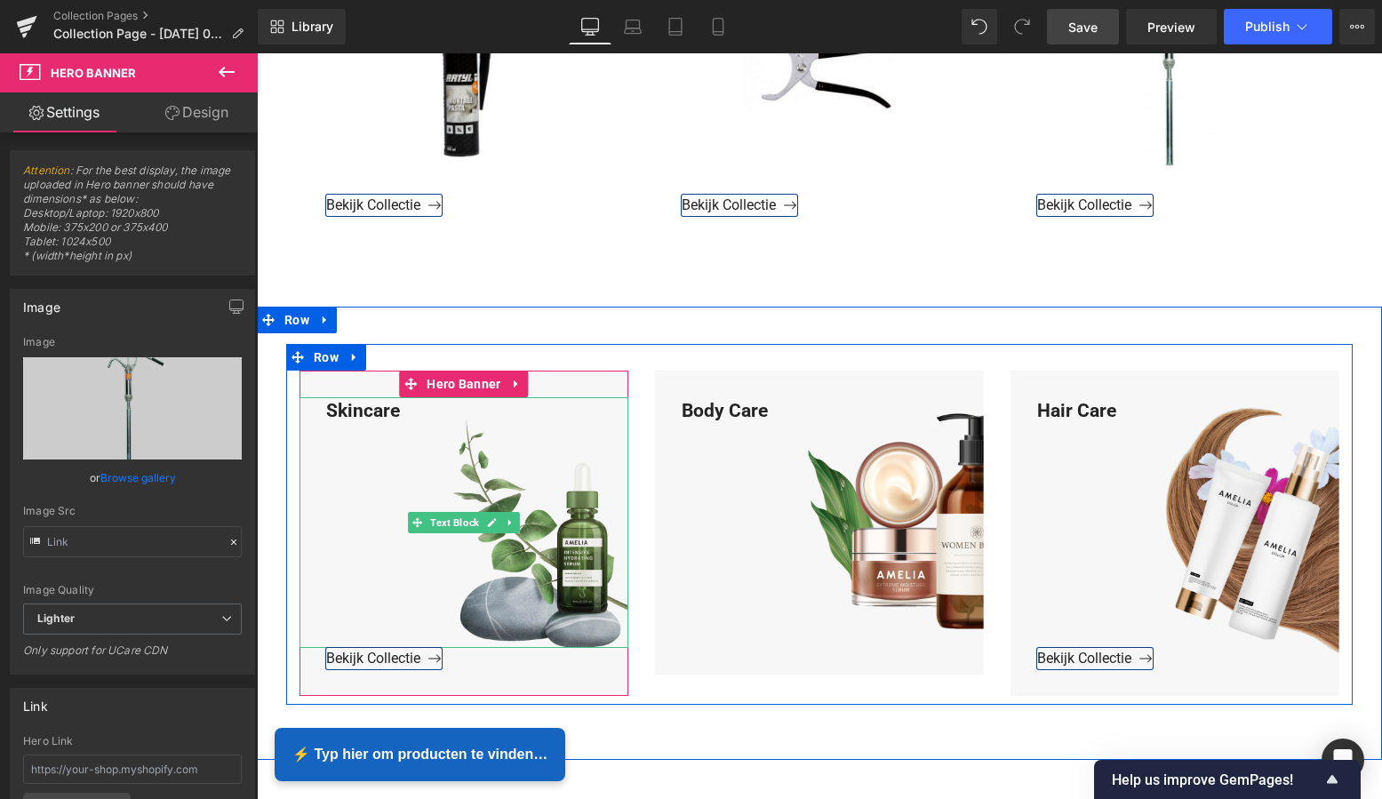
click at [401, 411] on div "Skincare" at bounding box center [464, 523] width 329 height 252
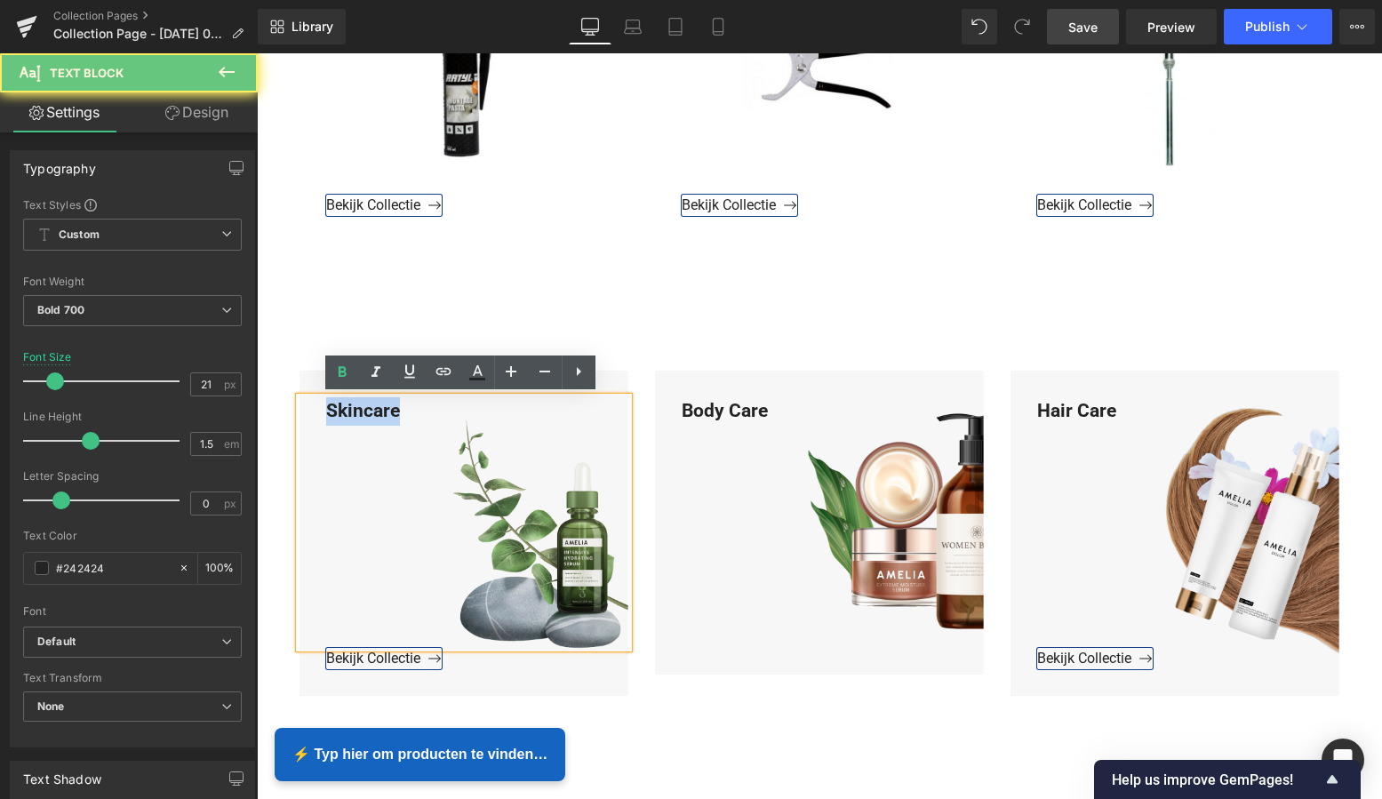
drag, startPoint x: 360, startPoint y: 410, endPoint x: 316, endPoint y: 409, distance: 44.4
click at [316, 408] on div "Skincare" at bounding box center [464, 523] width 329 height 252
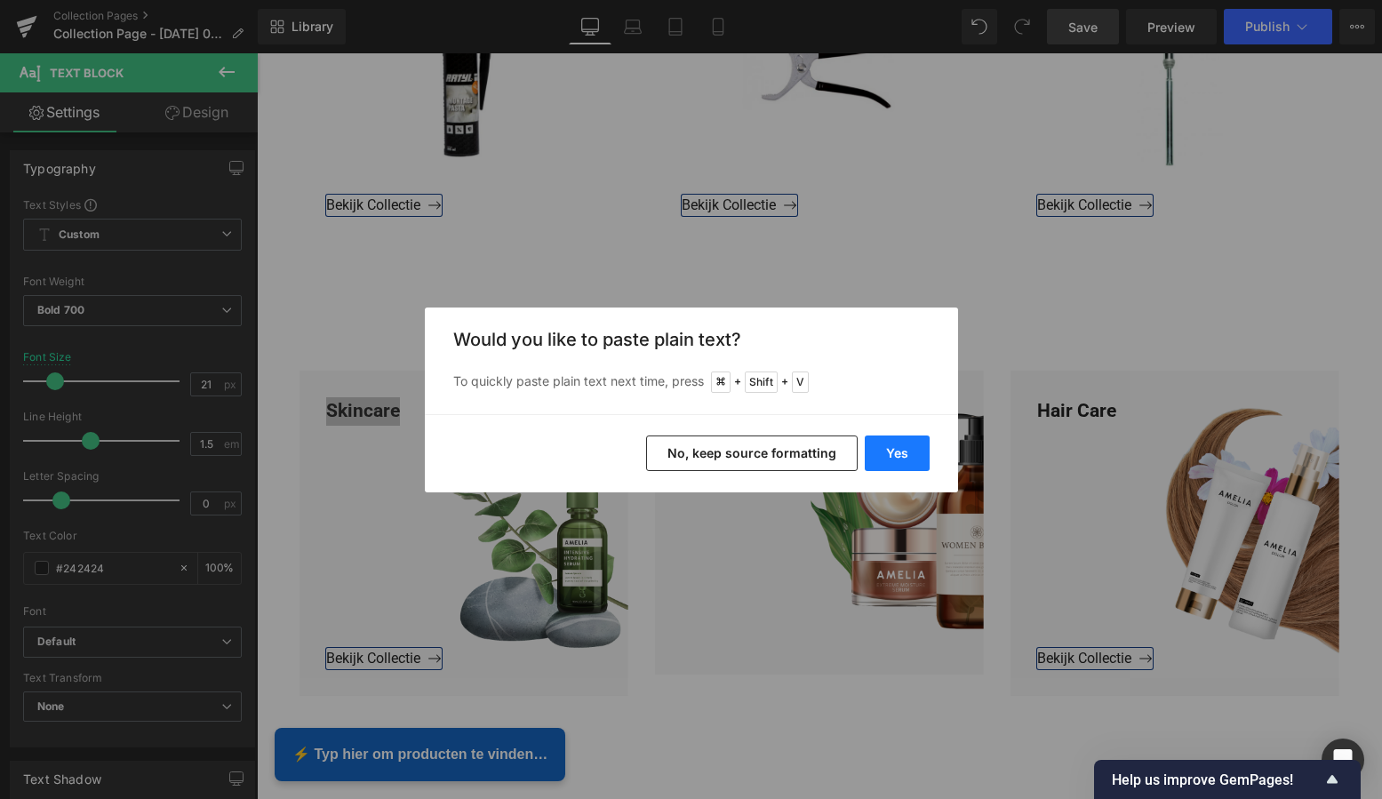
click at [887, 448] on button "Yes" at bounding box center [897, 454] width 65 height 36
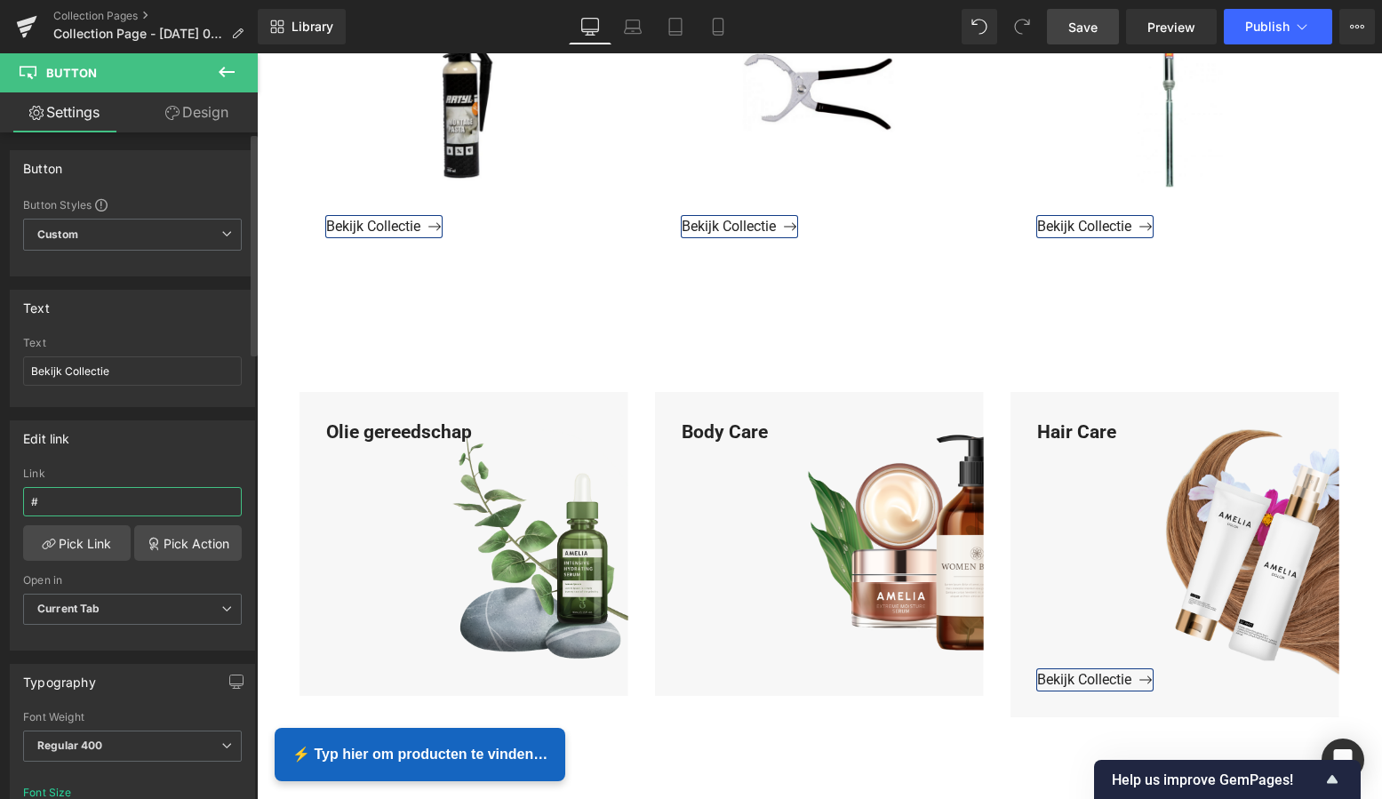
drag, startPoint x: 68, startPoint y: 506, endPoint x: 5, endPoint y: 499, distance: 63.4
click at [7, 499] on div "Edit link # Link # Pick Link Pick Action Current Tab New Tab Open in Current Ta…" at bounding box center [133, 529] width 266 height 244
paste input "https://www.mzsgereedschap.nl/collections/olie-gereedschap"
type input "https://www.mzsgereedschap.nl/collections/olie-gereedschap"
click at [66, 543] on link "Pick Link" at bounding box center [77, 543] width 108 height 36
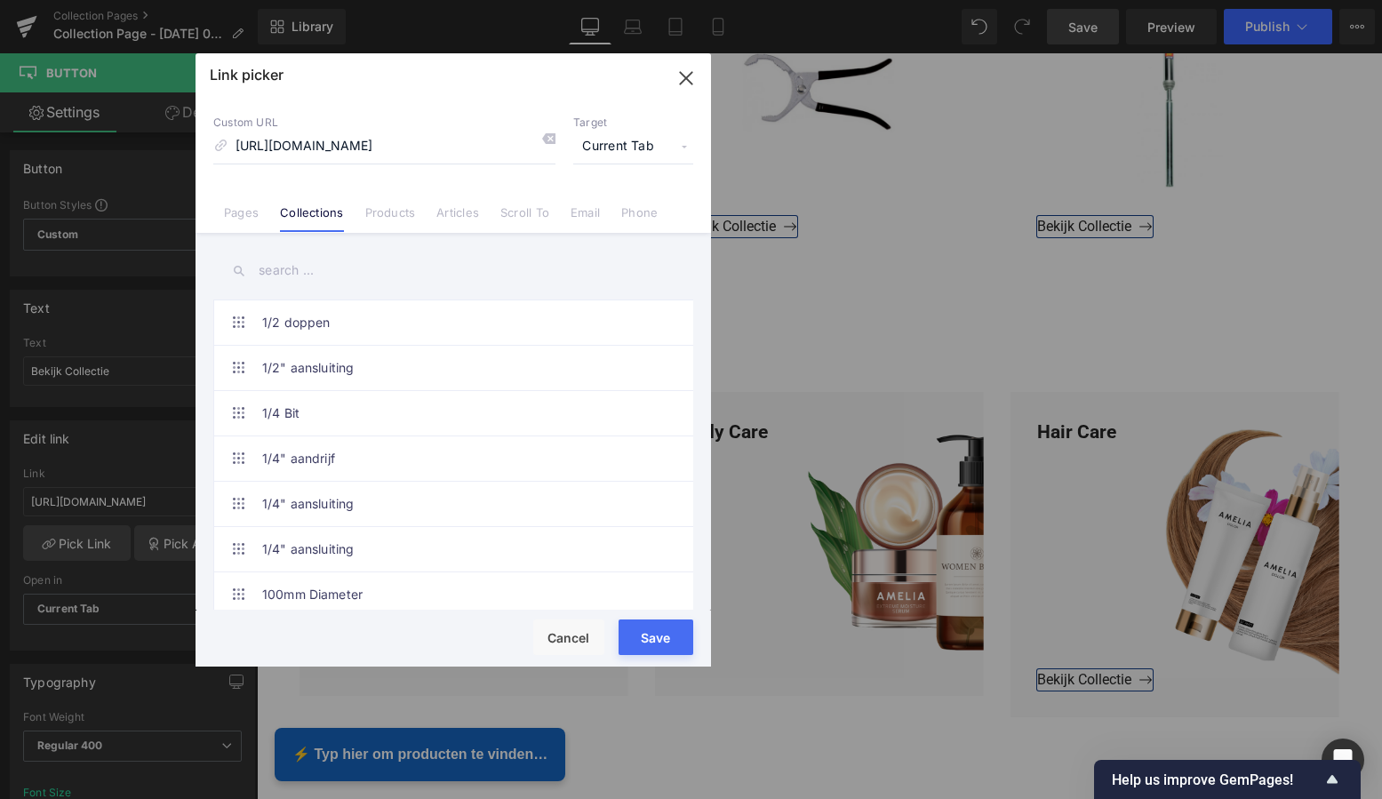
click at [665, 640] on button "Save" at bounding box center [656, 637] width 75 height 36
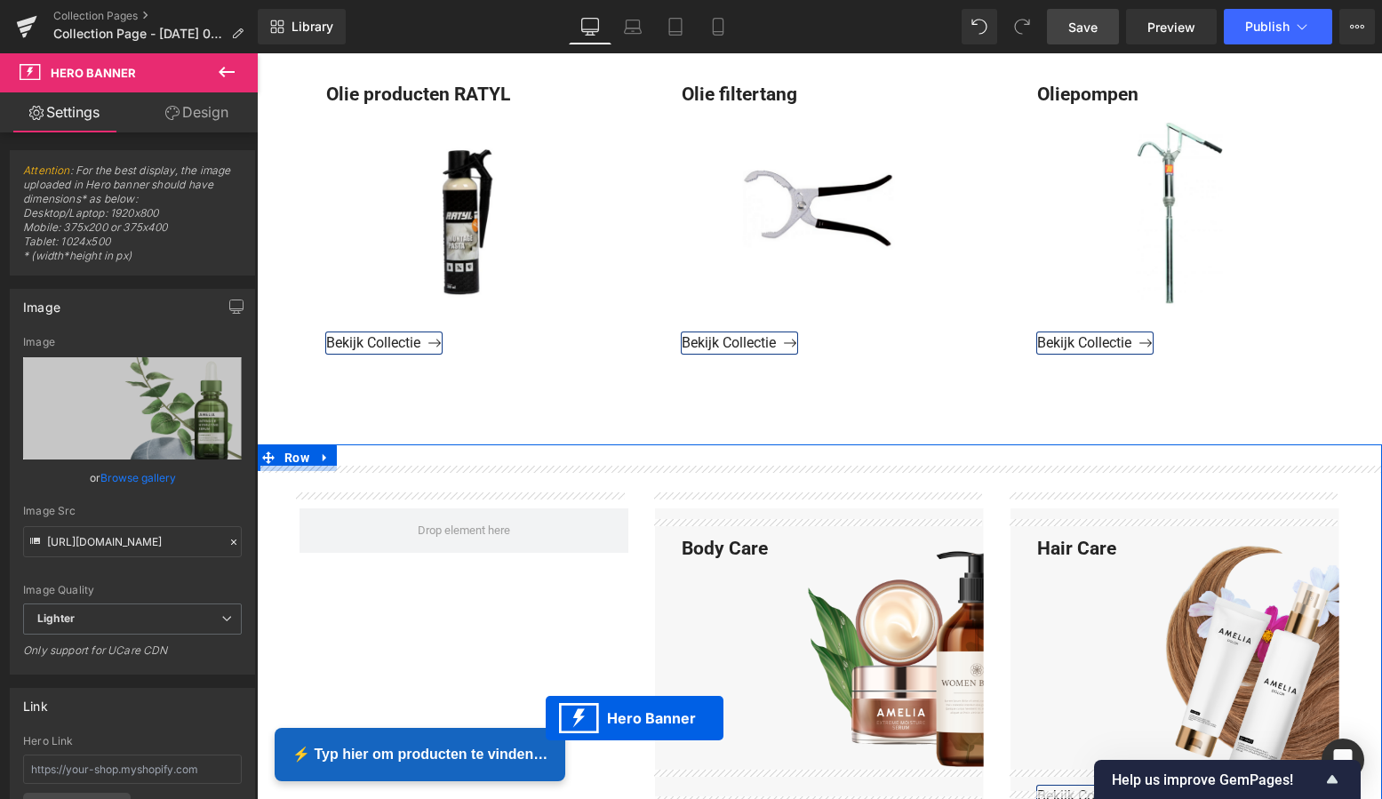
scroll to position [902, 0]
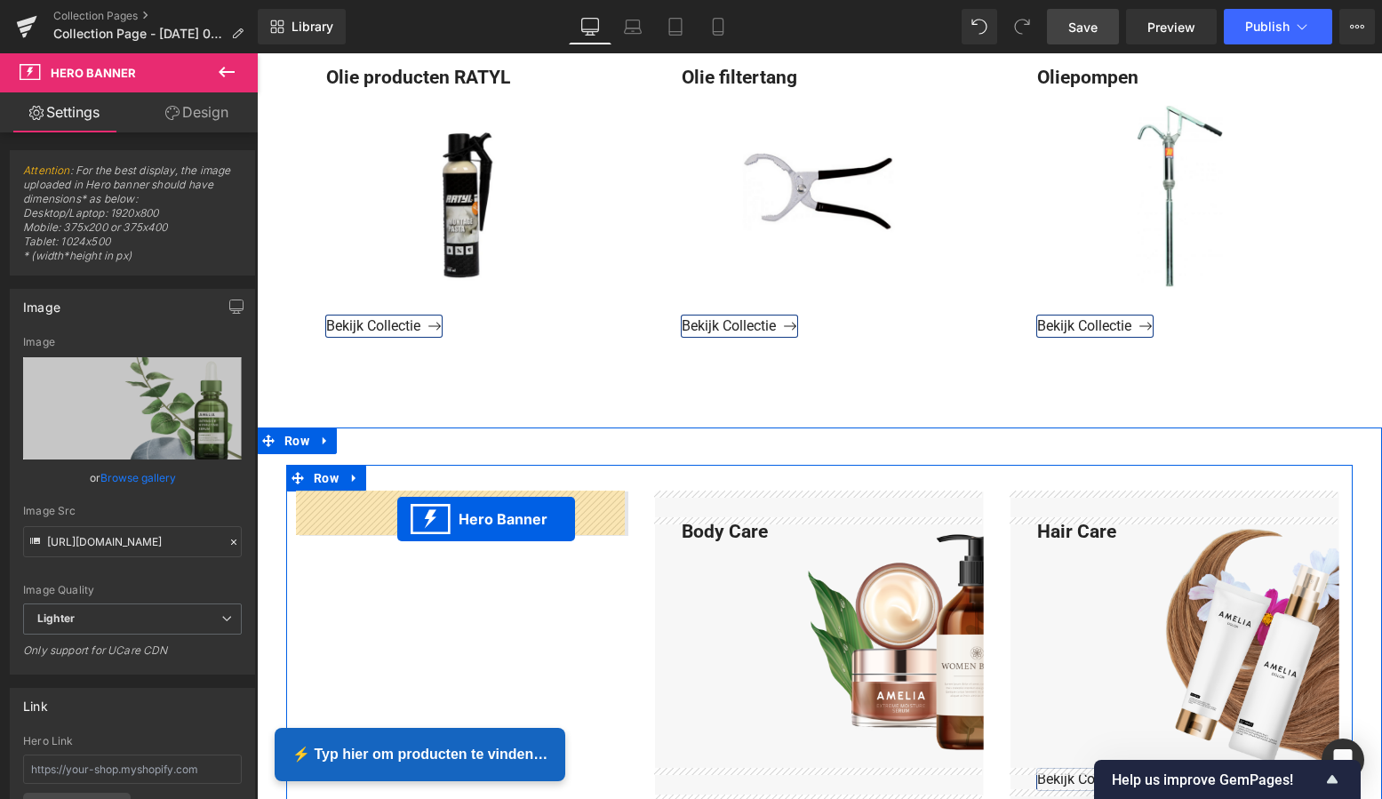
drag, startPoint x: 760, startPoint y: 239, endPoint x: 397, endPoint y: 519, distance: 458.1
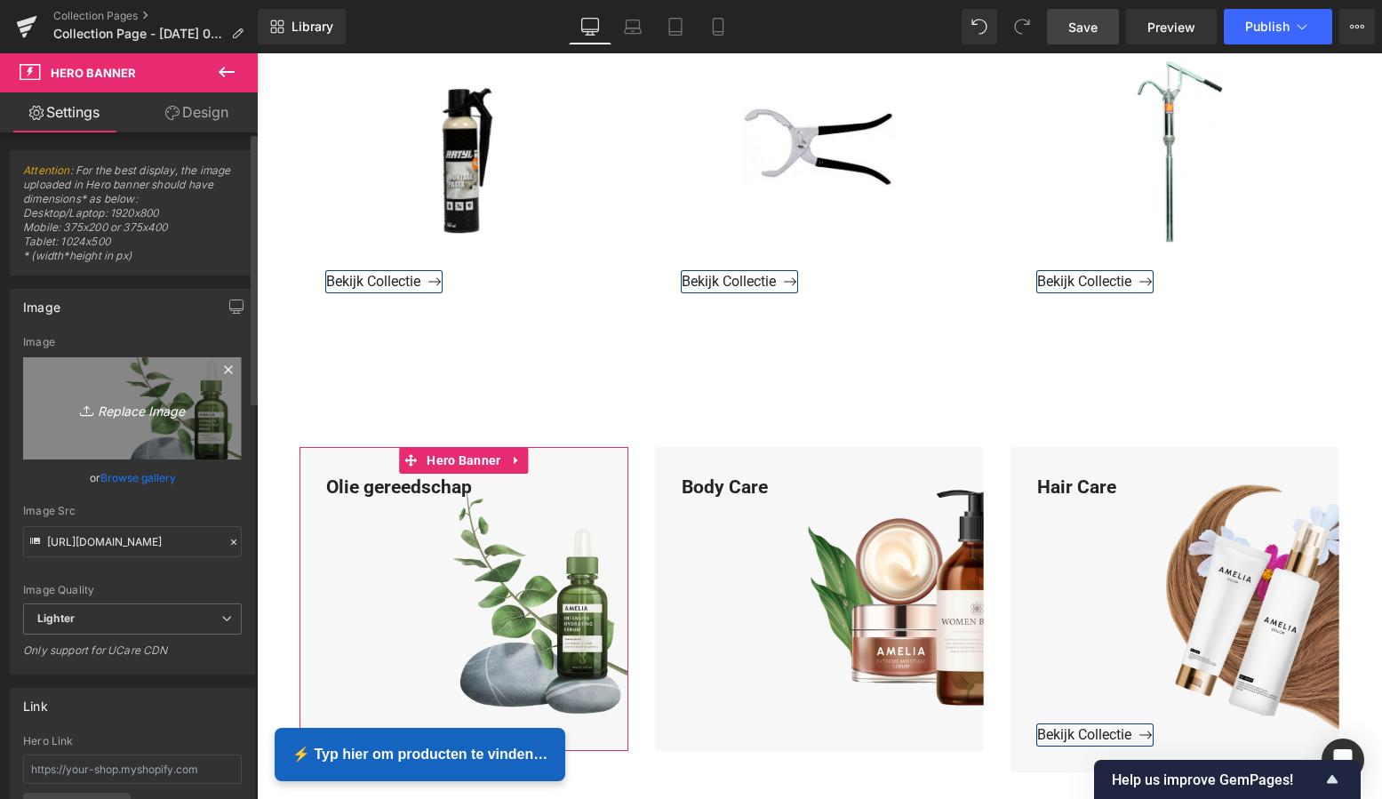
click at [144, 411] on icon "Replace Image" at bounding box center [132, 408] width 142 height 22
type input "C:\fakepath\Groen Modern Doe-het-zelf Instagram Stories (800 x 800 px)-2.png"
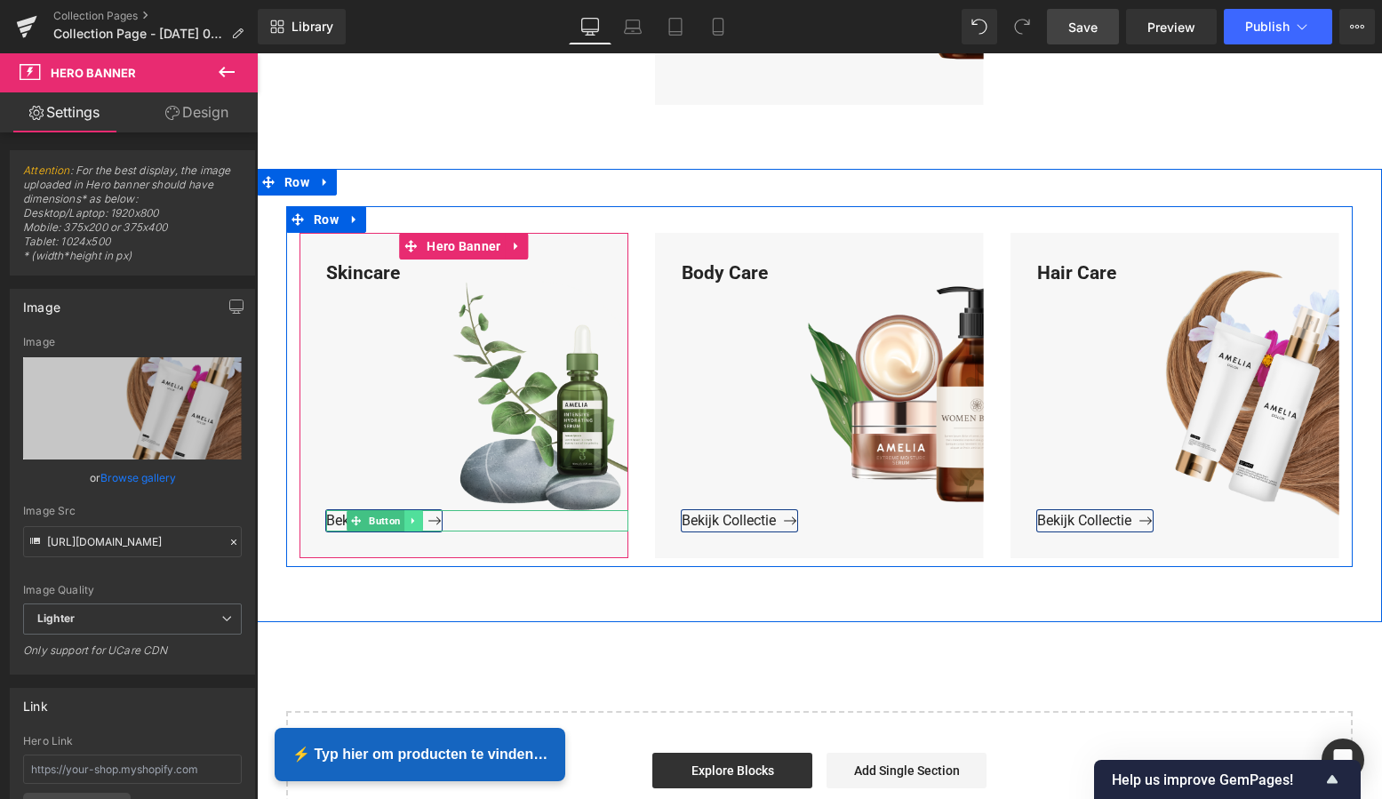
scroll to position [1871, 0]
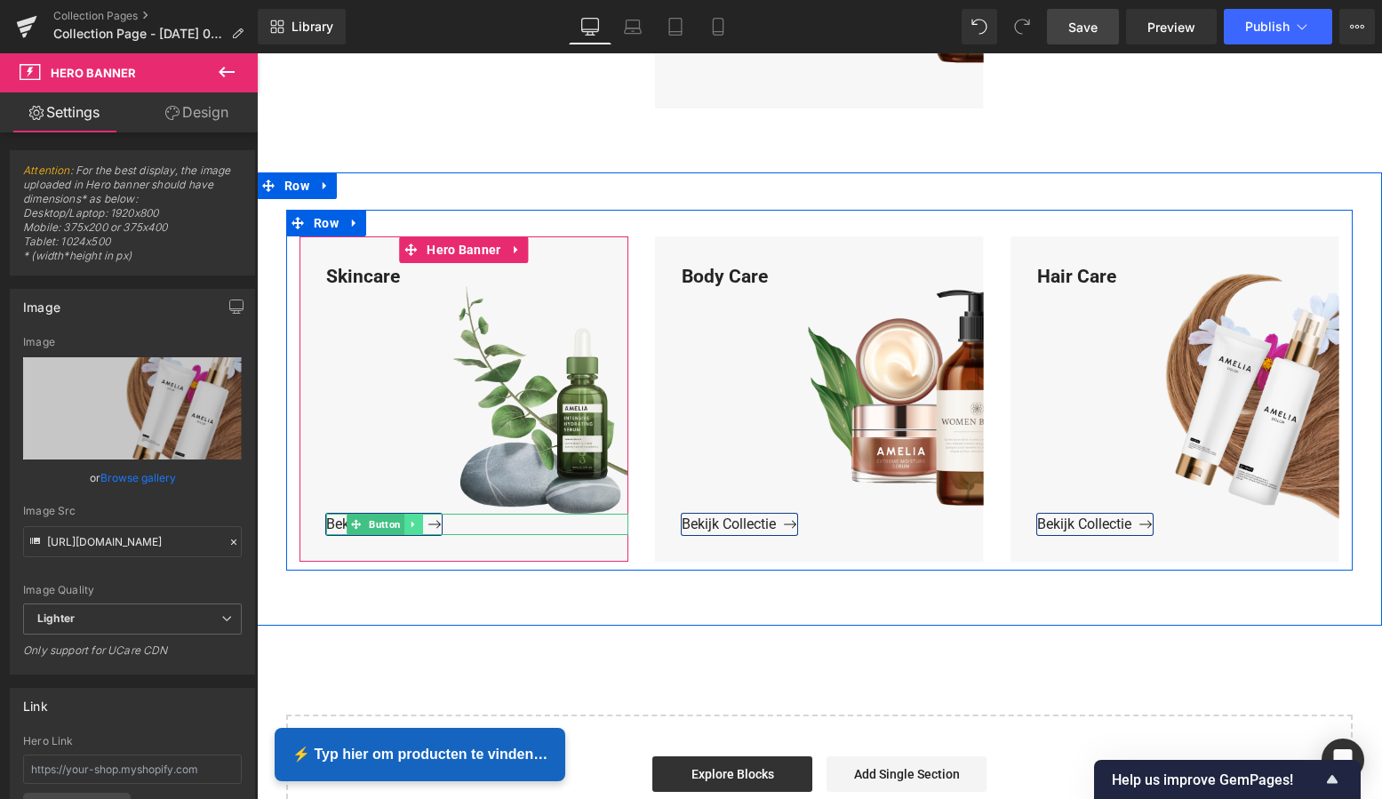
click at [410, 522] on icon at bounding box center [414, 524] width 10 height 11
click at [401, 521] on icon at bounding box center [404, 524] width 10 height 10
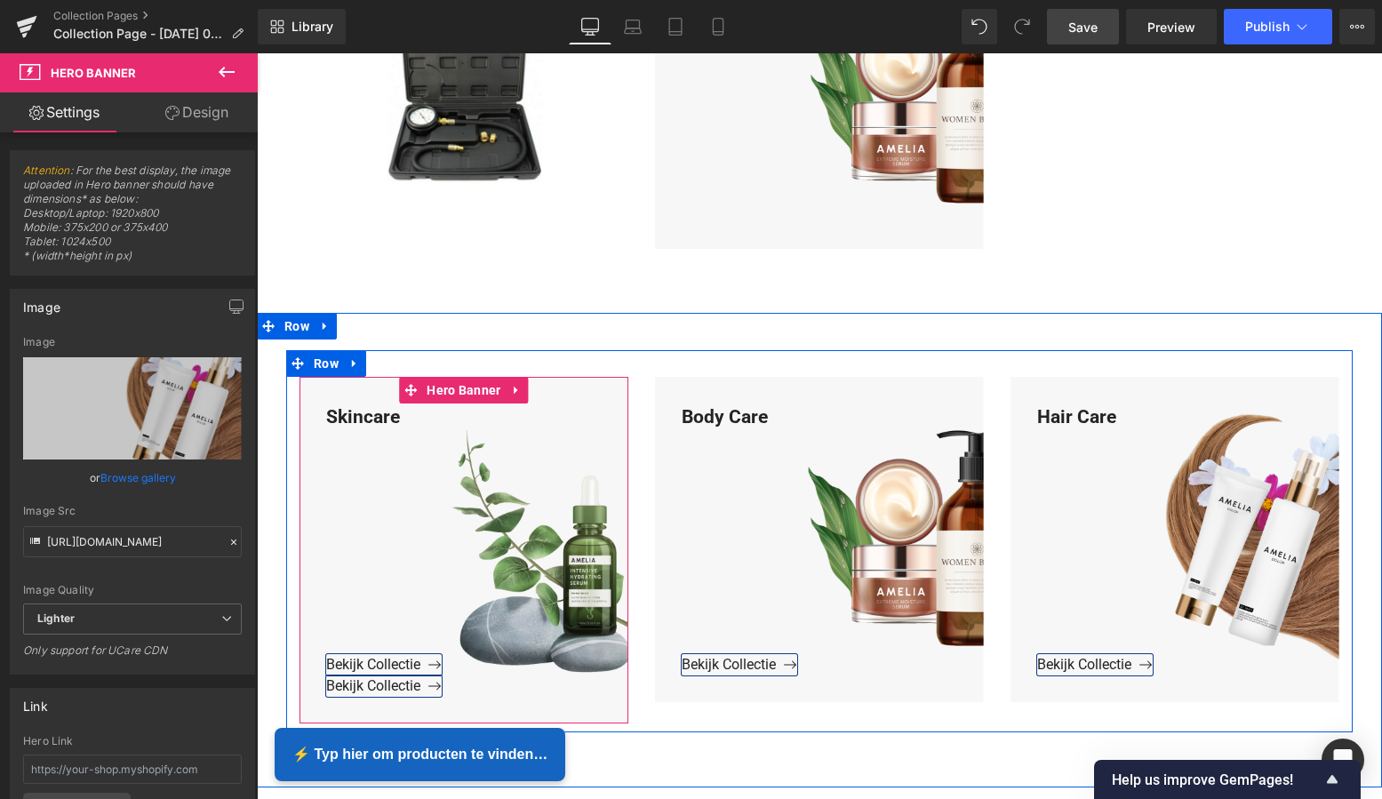
scroll to position [1722, 0]
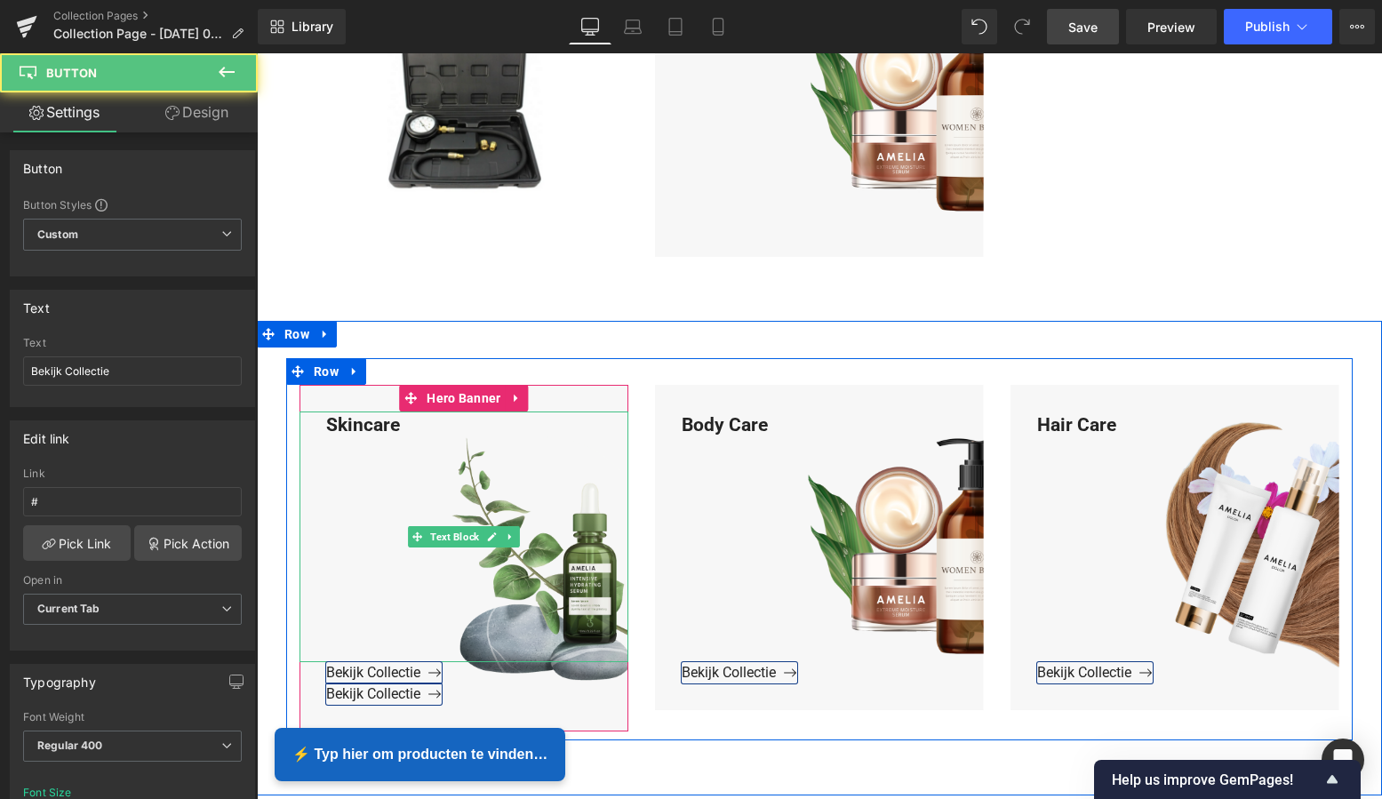
drag, startPoint x: 355, startPoint y: 694, endPoint x: 362, endPoint y: 480, distance: 214.3
click at [363, 460] on span "Skincare Text Block Bekijk Collectie Button Bekijk Collectie Button" at bounding box center [464, 559] width 329 height 294
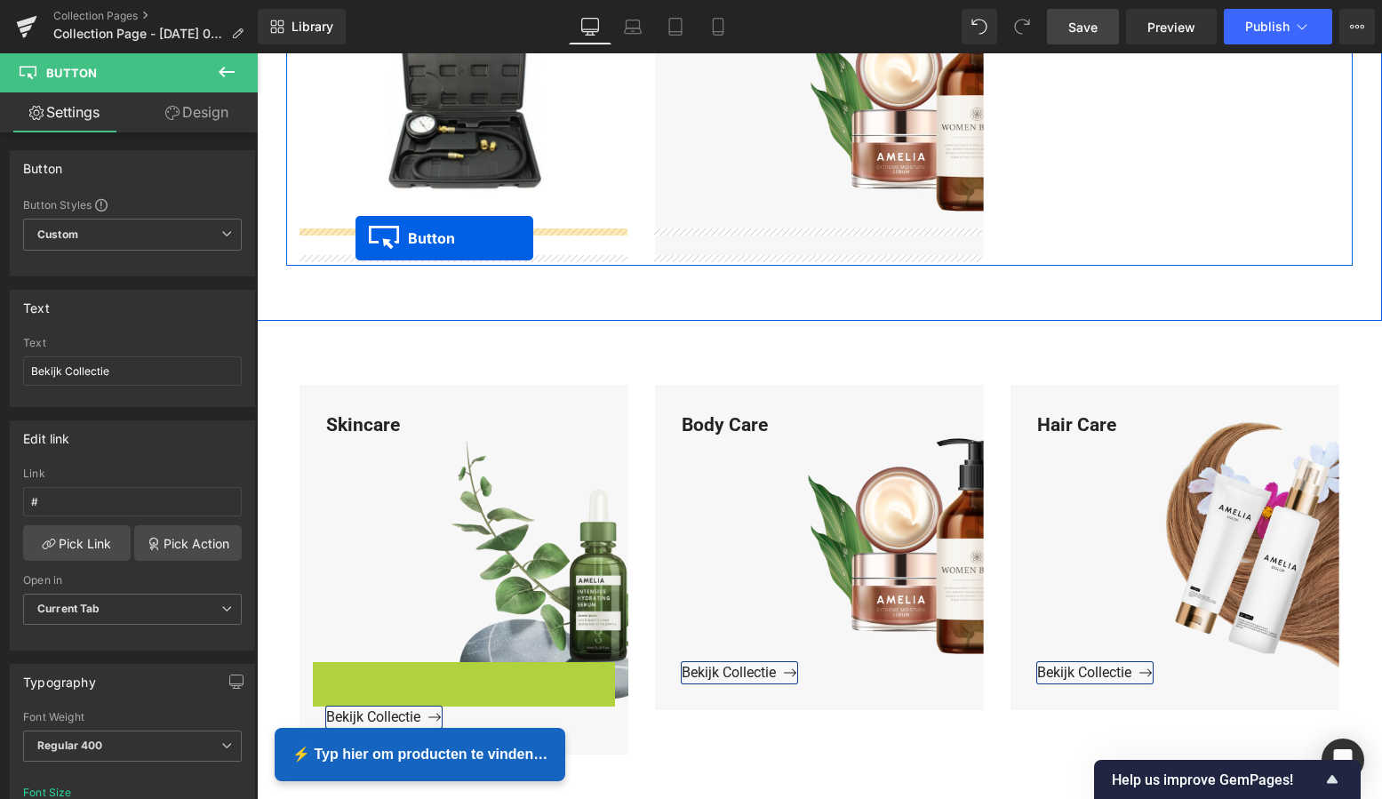
drag, startPoint x: 325, startPoint y: 670, endPoint x: 356, endPoint y: 238, distance: 433.0
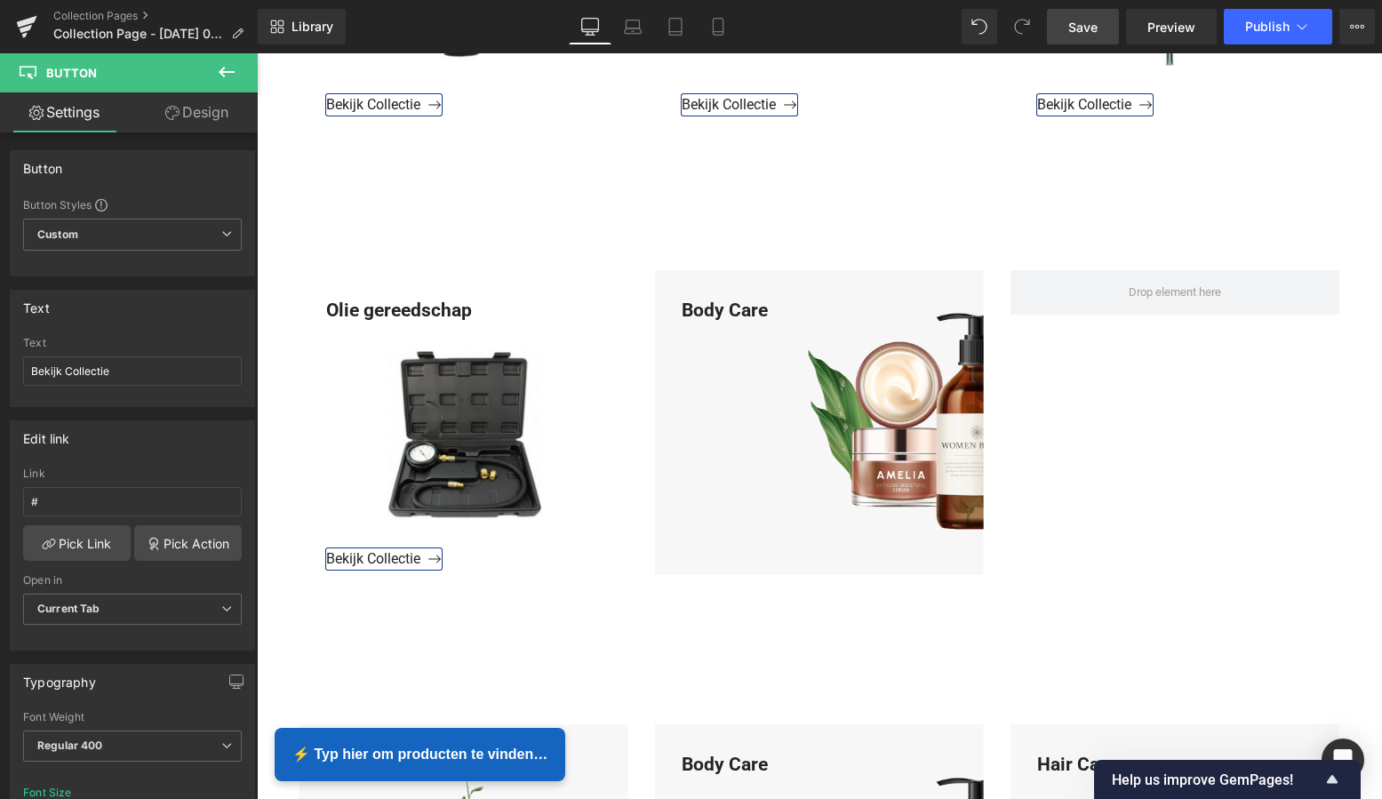
scroll to position [1400, 0]
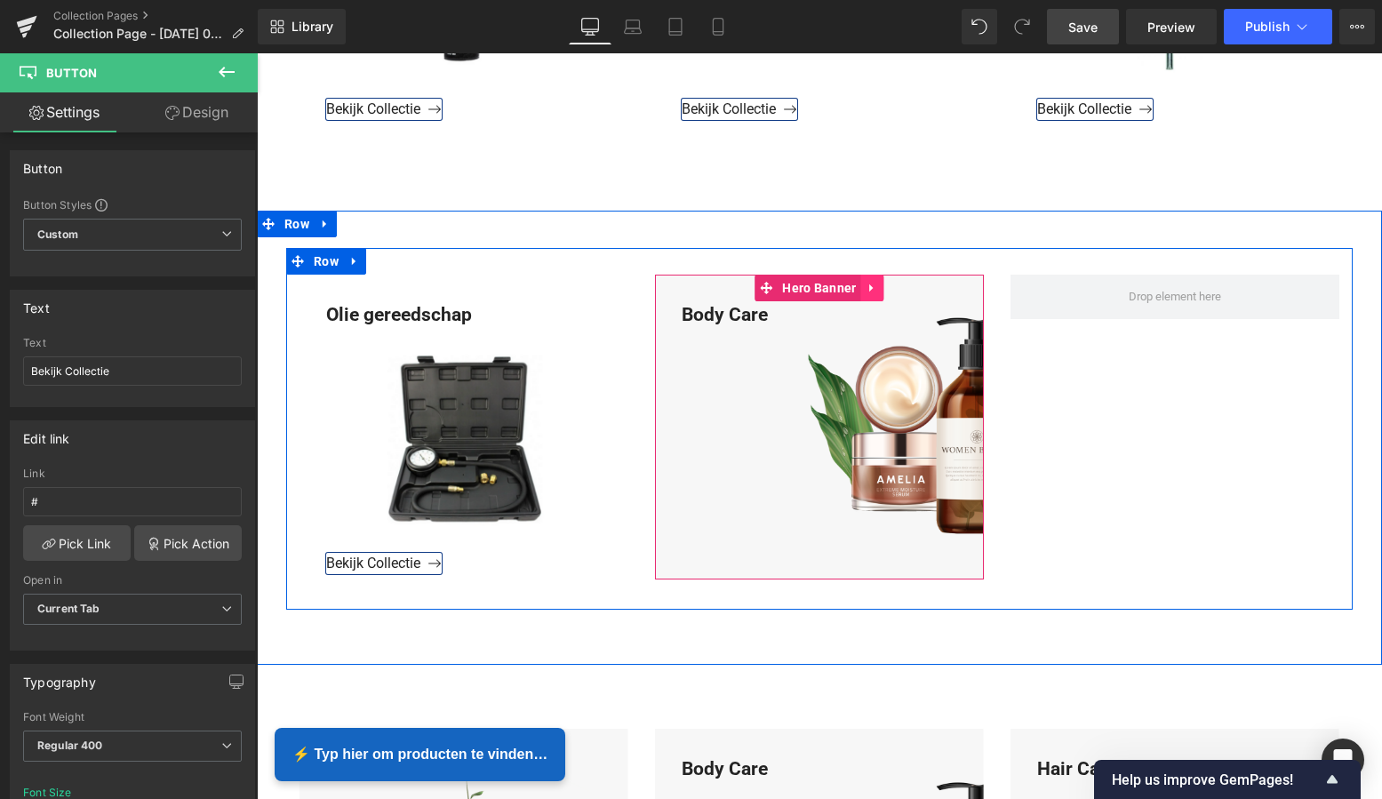
click at [869, 290] on icon at bounding box center [873, 288] width 12 height 13
click at [881, 285] on icon at bounding box center [884, 288] width 12 height 12
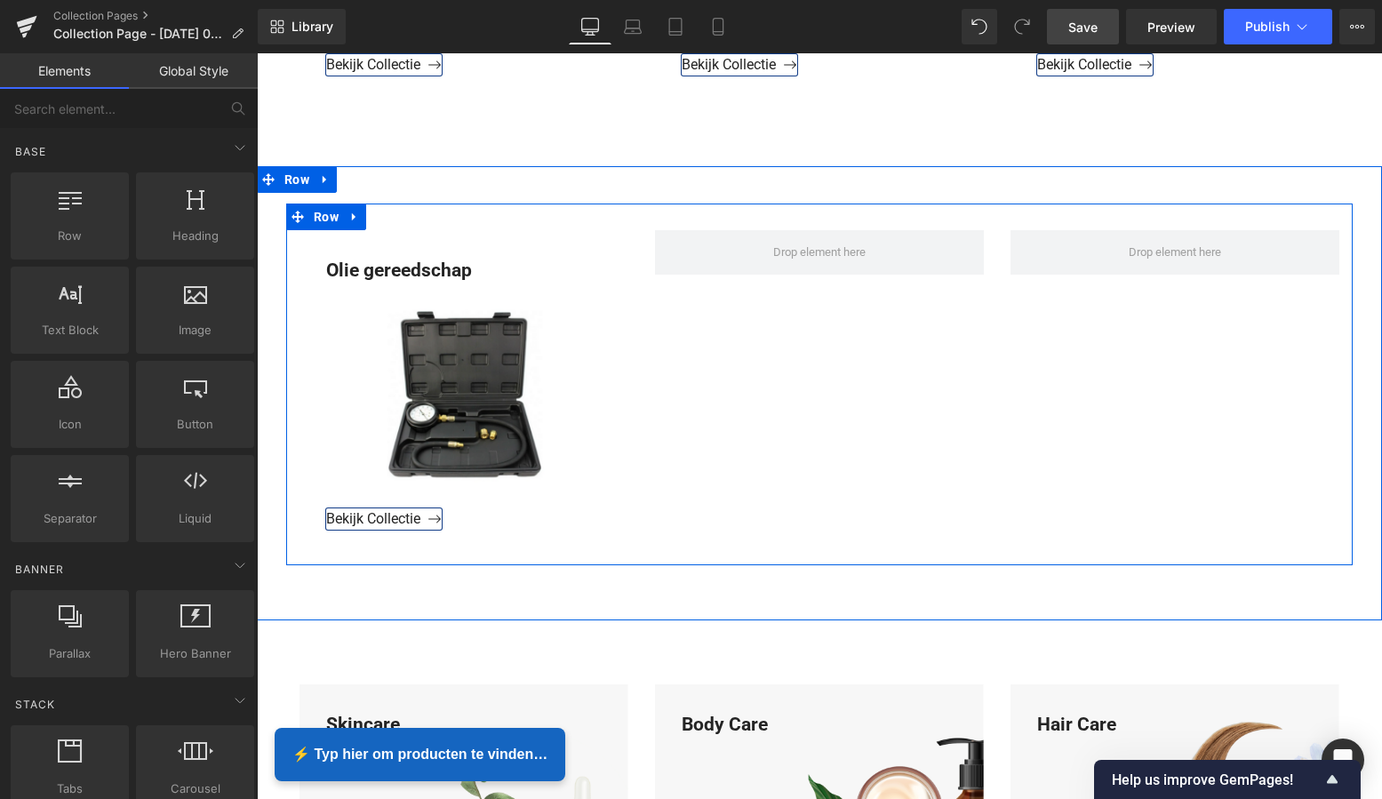
scroll to position [1433, 0]
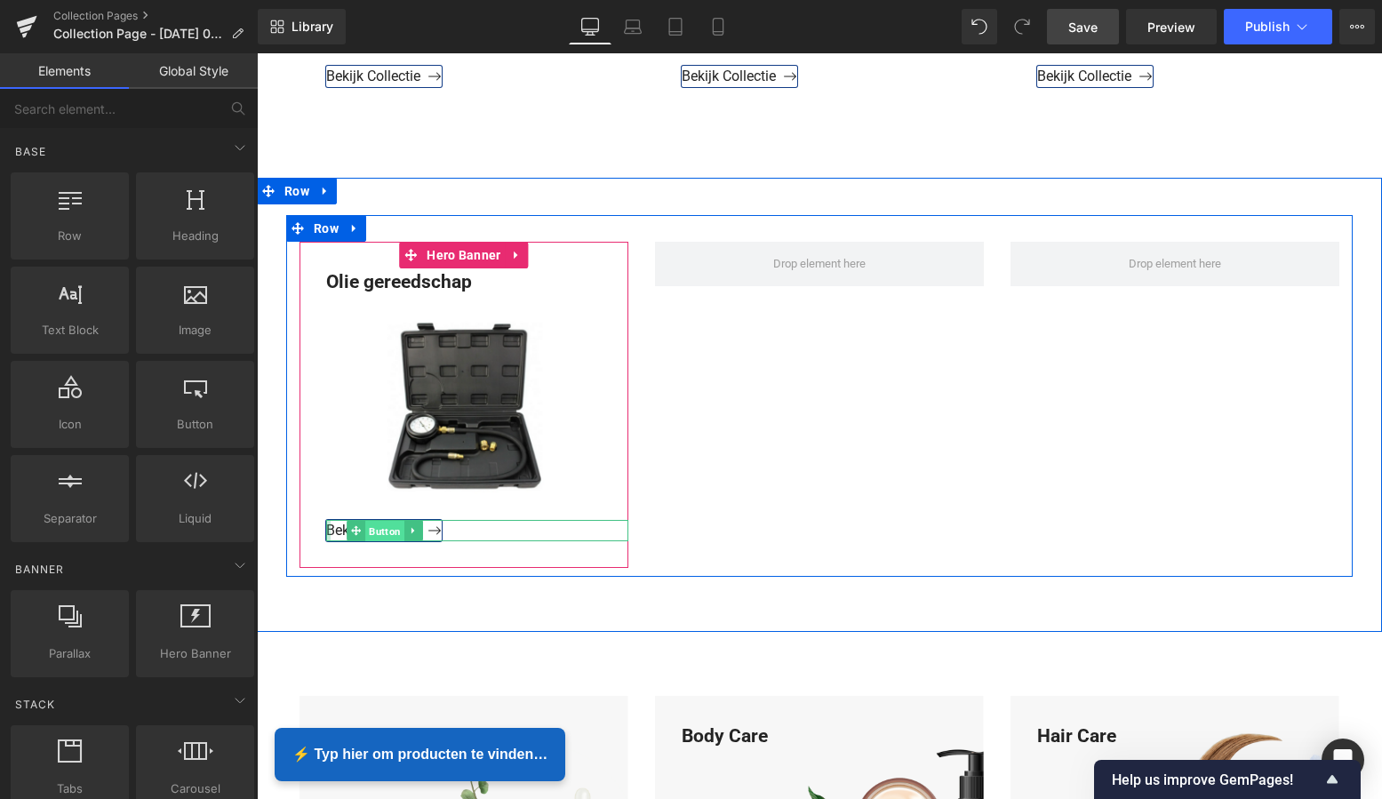
click at [382, 529] on span "Button" at bounding box center [384, 530] width 39 height 21
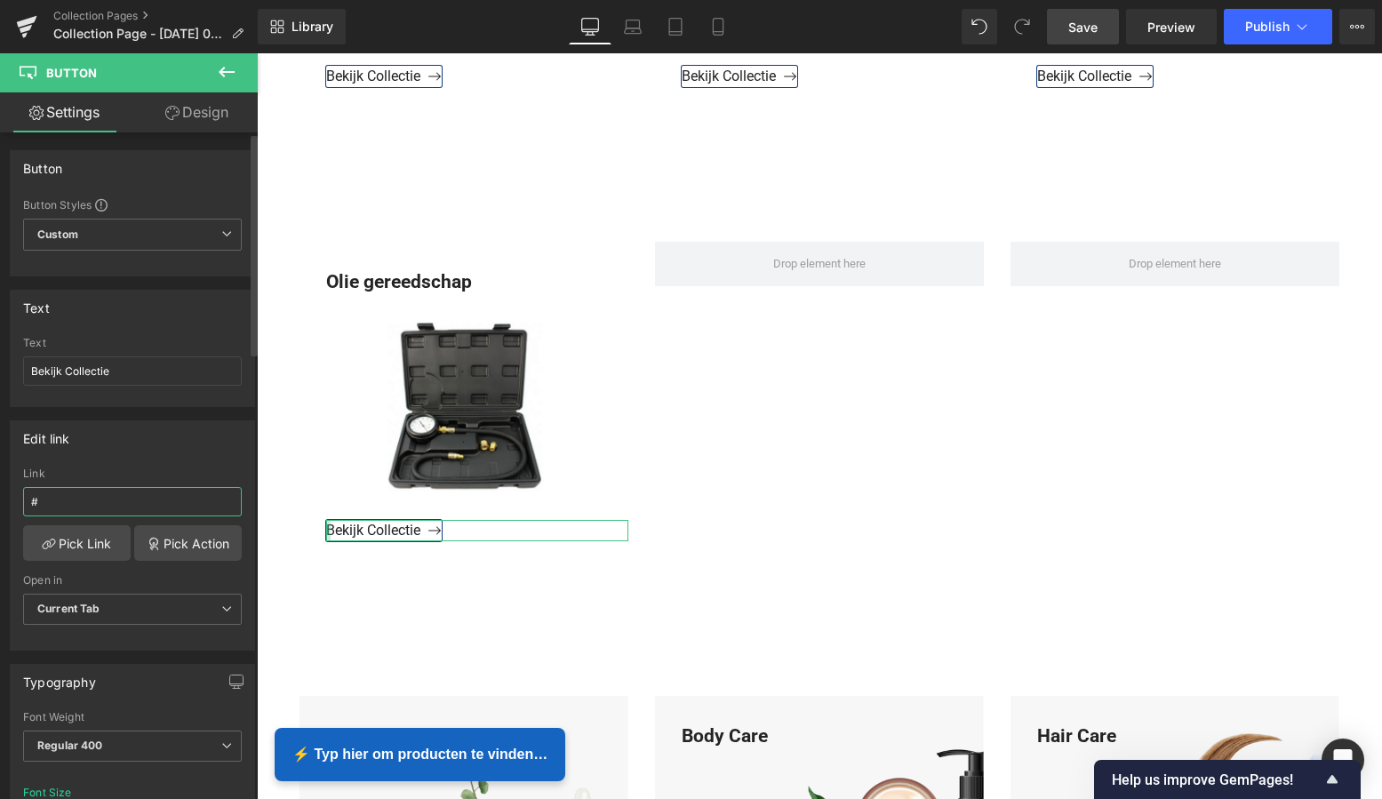
drag, startPoint x: 52, startPoint y: 506, endPoint x: 2, endPoint y: 501, distance: 50.0
click at [2, 501] on div "Edit link # Link # Pick Link Pick Action Current Tab New Tab Open in Current Ta…" at bounding box center [133, 529] width 266 height 244
type input "https://www.mzsgereedschap.nl/collections/olie-gereedschap"
click at [74, 545] on link "Pick Link" at bounding box center [77, 543] width 108 height 36
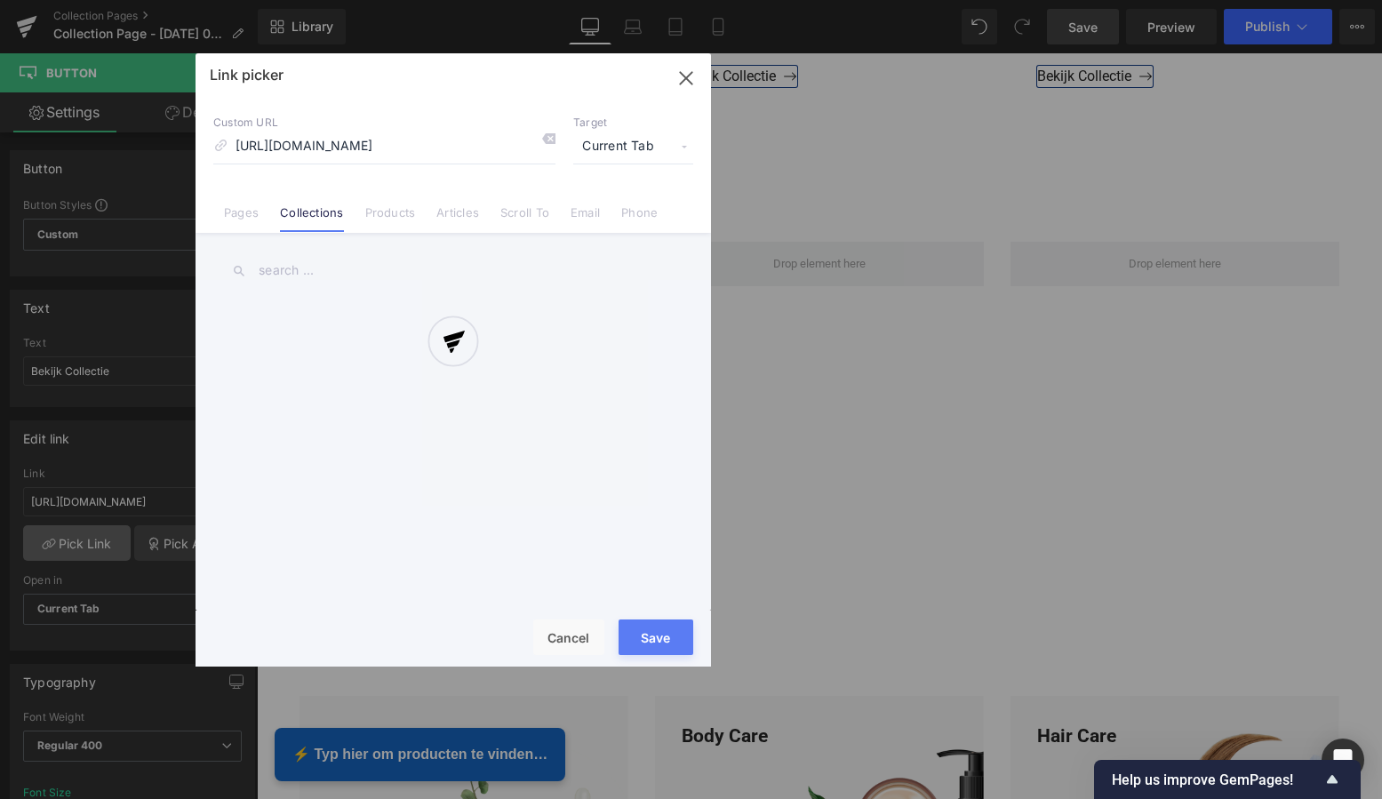
scroll to position [0, 59]
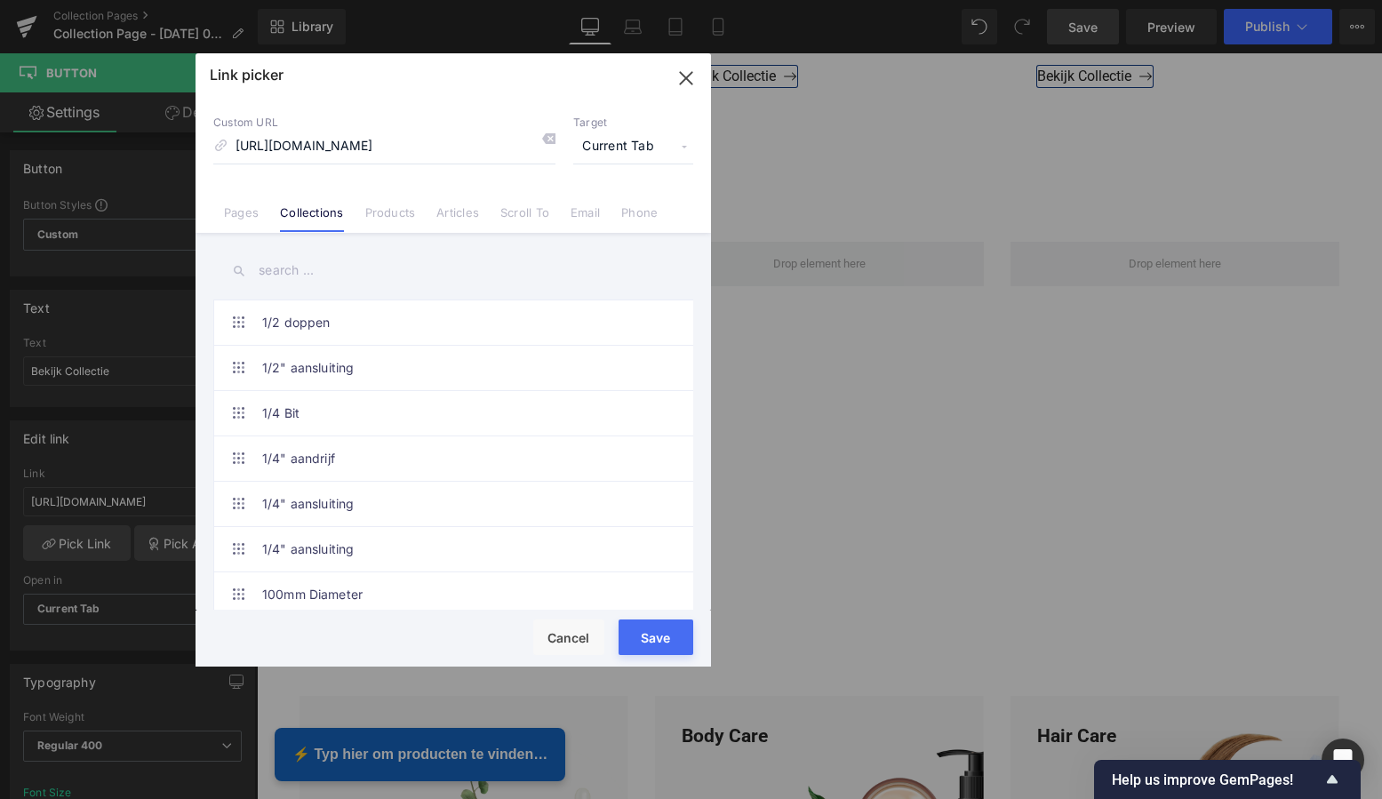
click at [651, 639] on button "Save" at bounding box center [656, 637] width 75 height 36
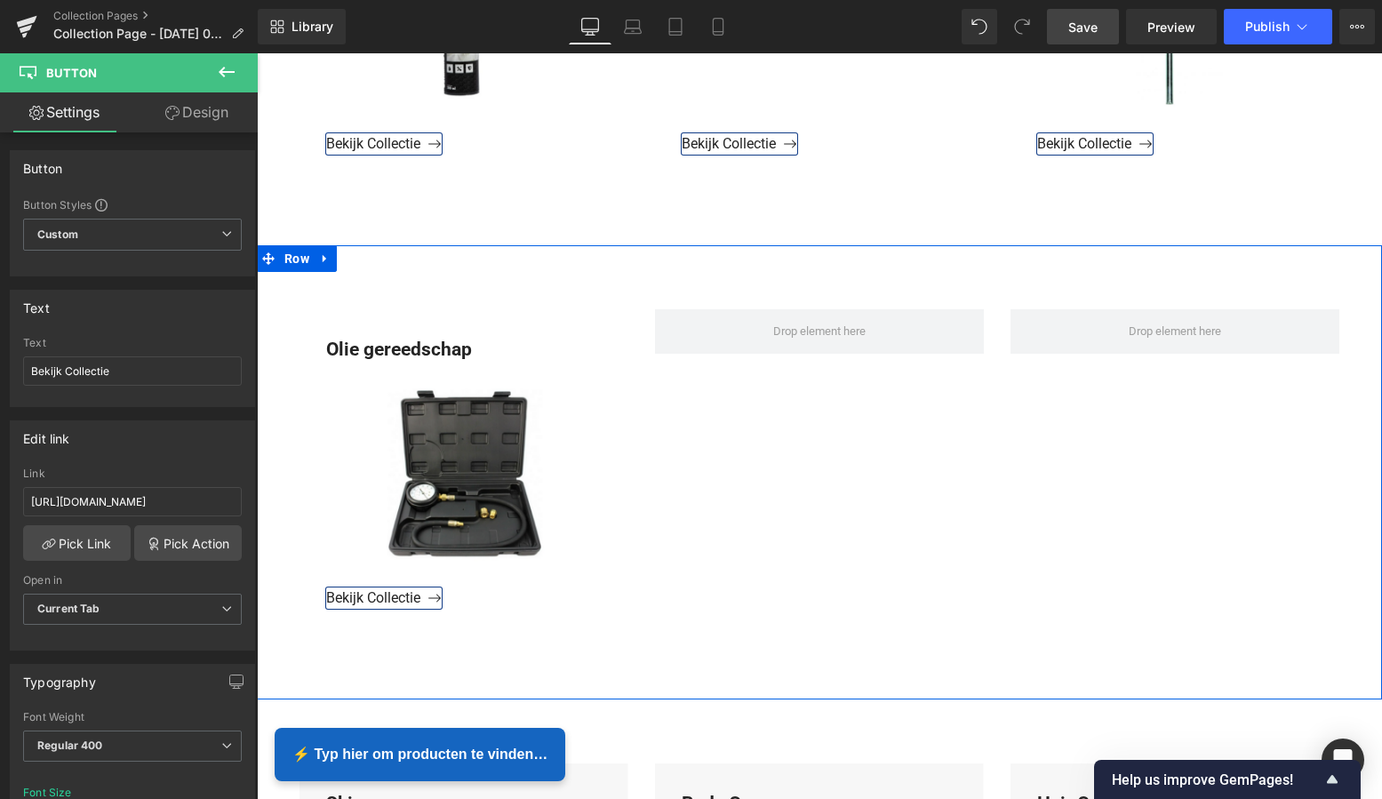
scroll to position [1380, 0]
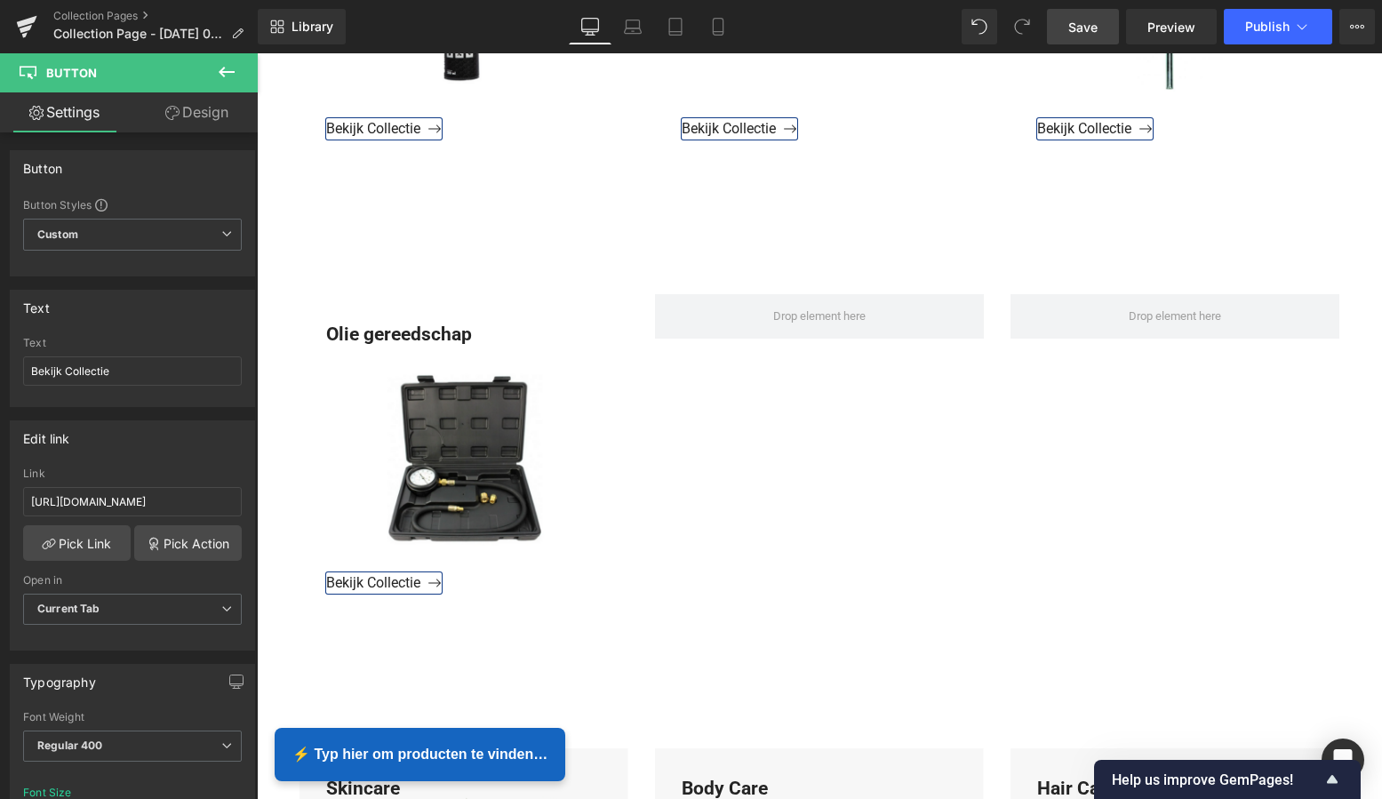
click at [1086, 36] on link "Save" at bounding box center [1083, 27] width 72 height 36
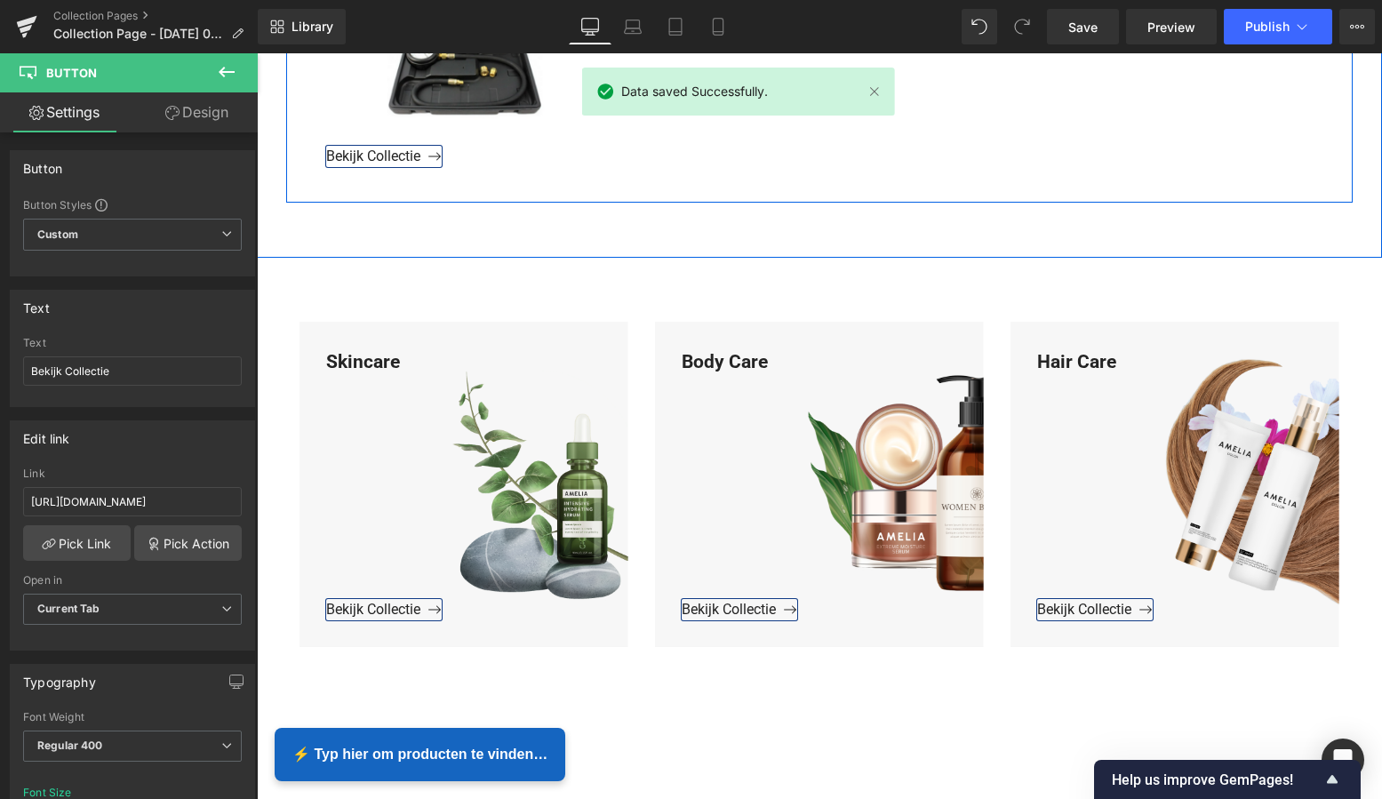
scroll to position [1867, 0]
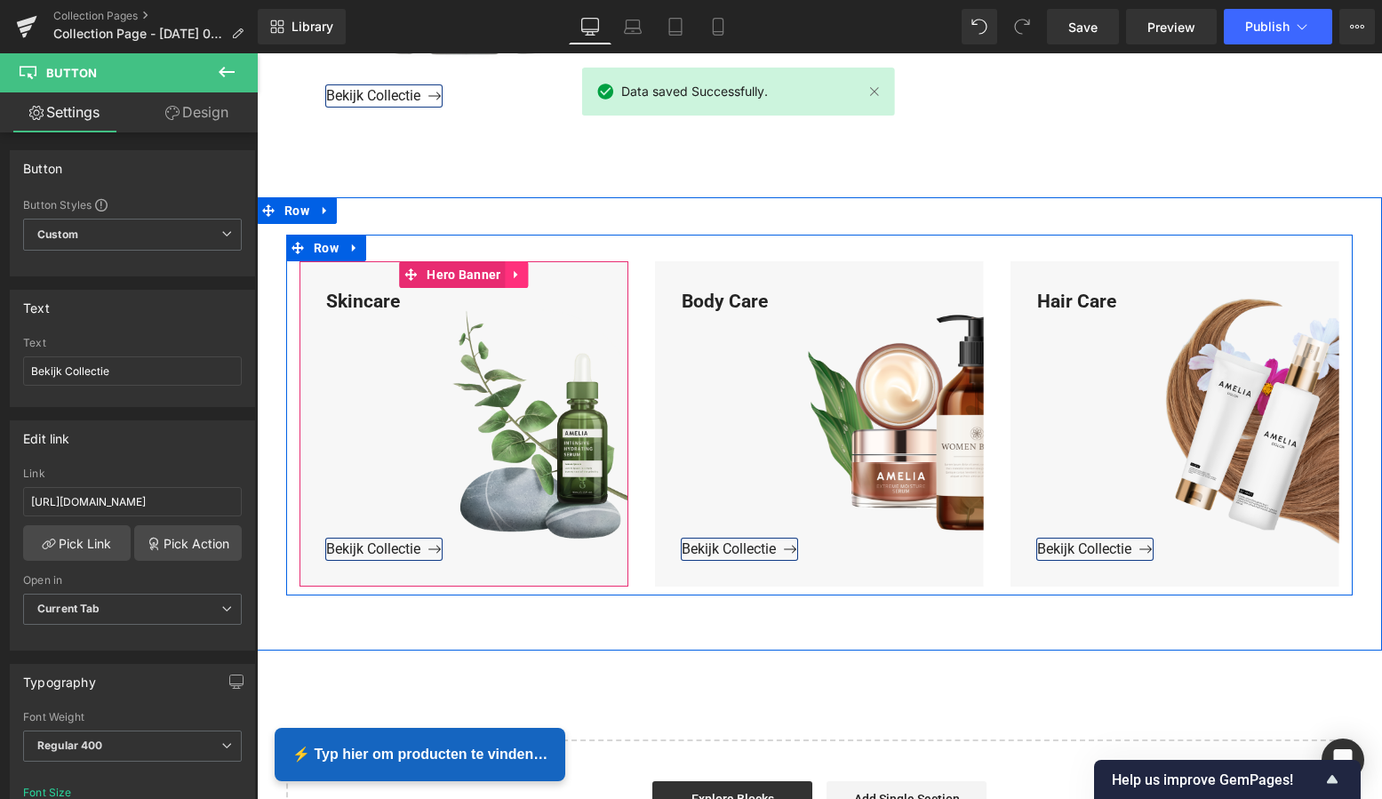
click at [511, 277] on icon at bounding box center [517, 274] width 12 height 13
click at [523, 270] on icon at bounding box center [529, 274] width 12 height 13
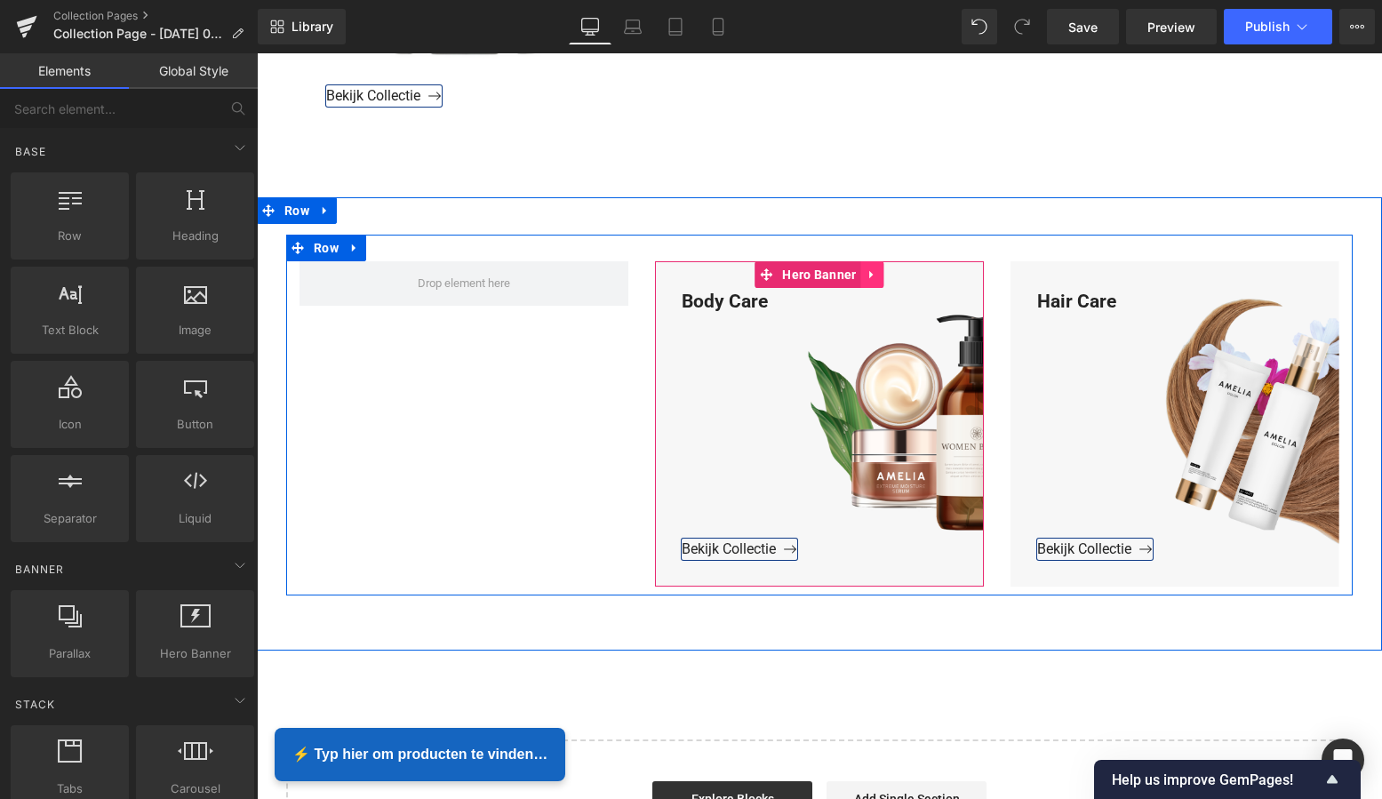
click at [867, 273] on icon at bounding box center [873, 274] width 12 height 13
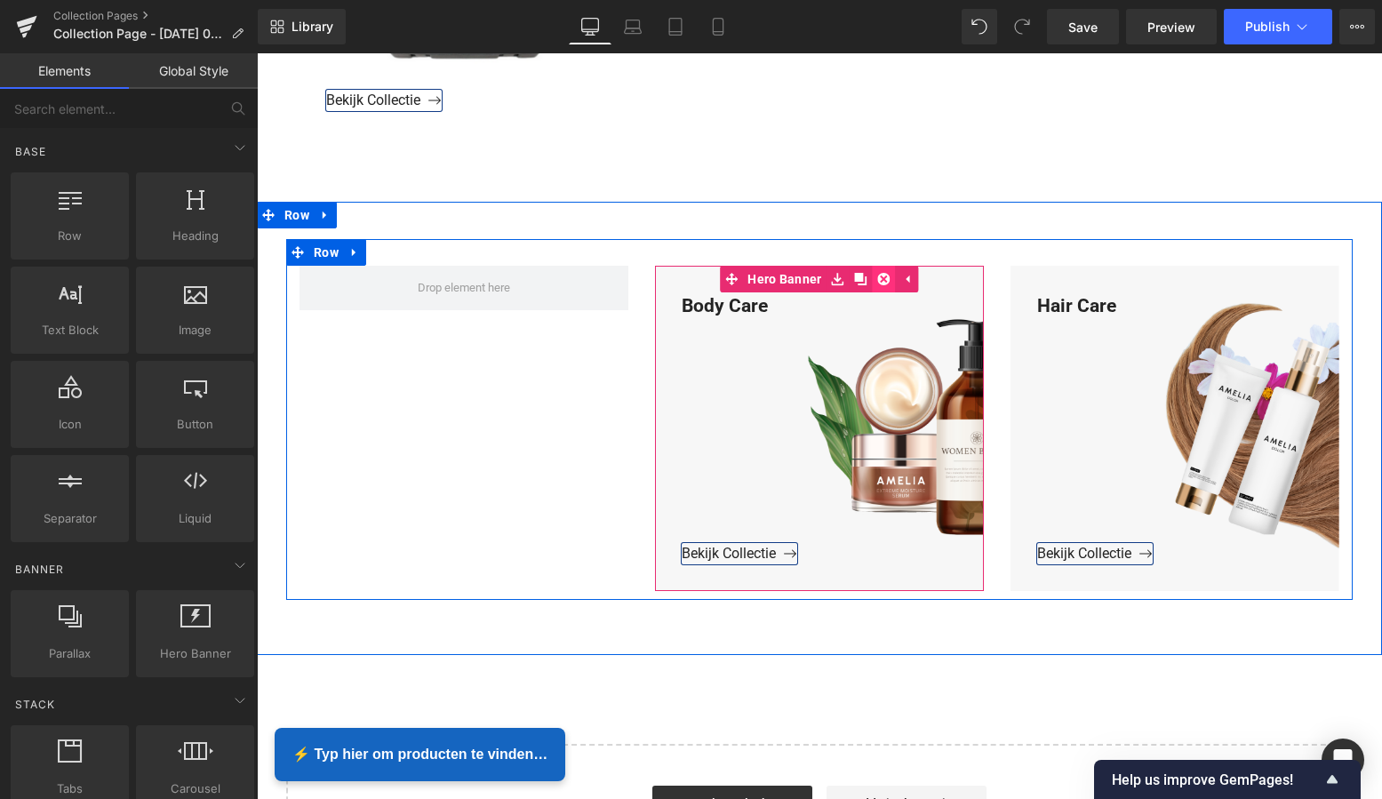
click at [883, 278] on icon at bounding box center [884, 279] width 12 height 12
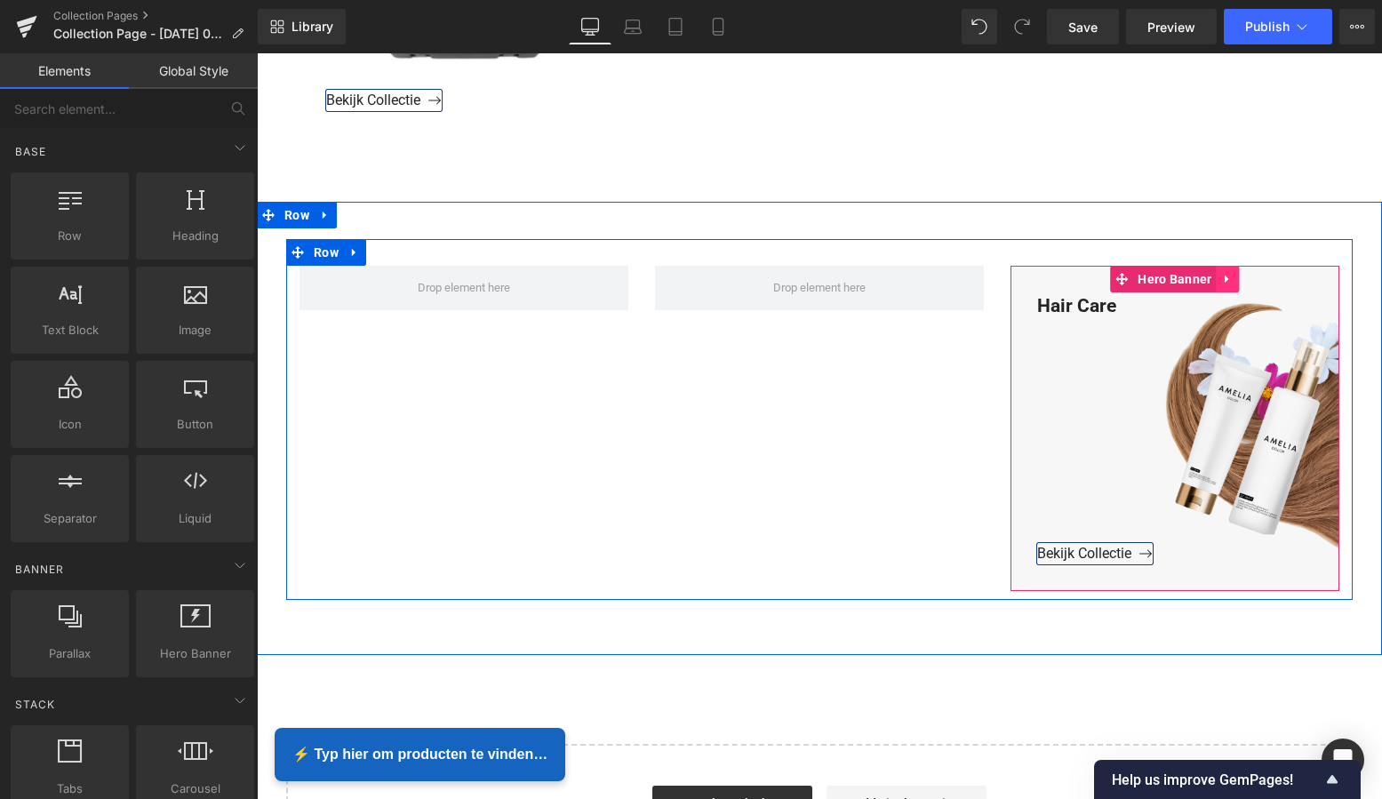
scroll to position [1862, 0]
click at [1224, 276] on icon at bounding box center [1228, 279] width 12 height 13
click at [1234, 277] on icon at bounding box center [1240, 280] width 12 height 12
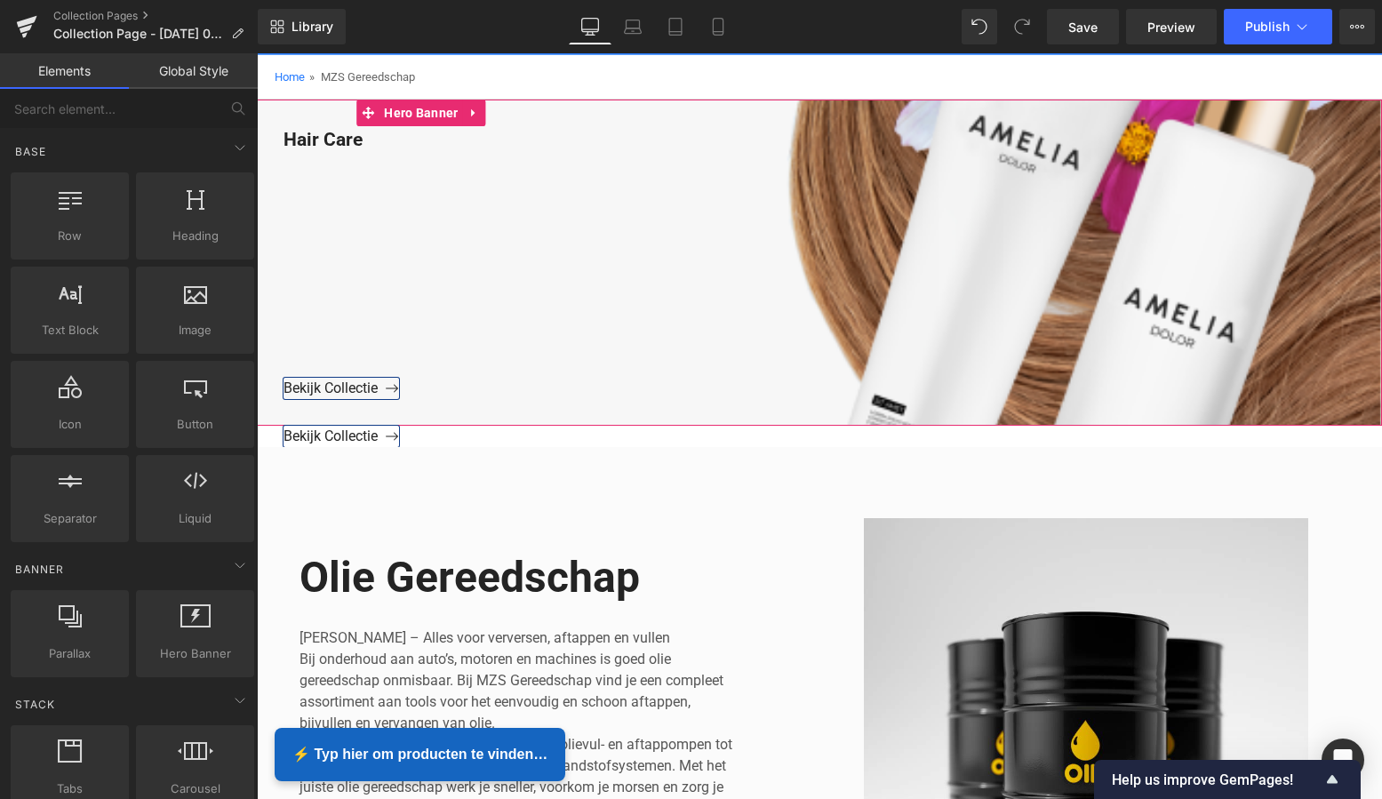
scroll to position [115, 0]
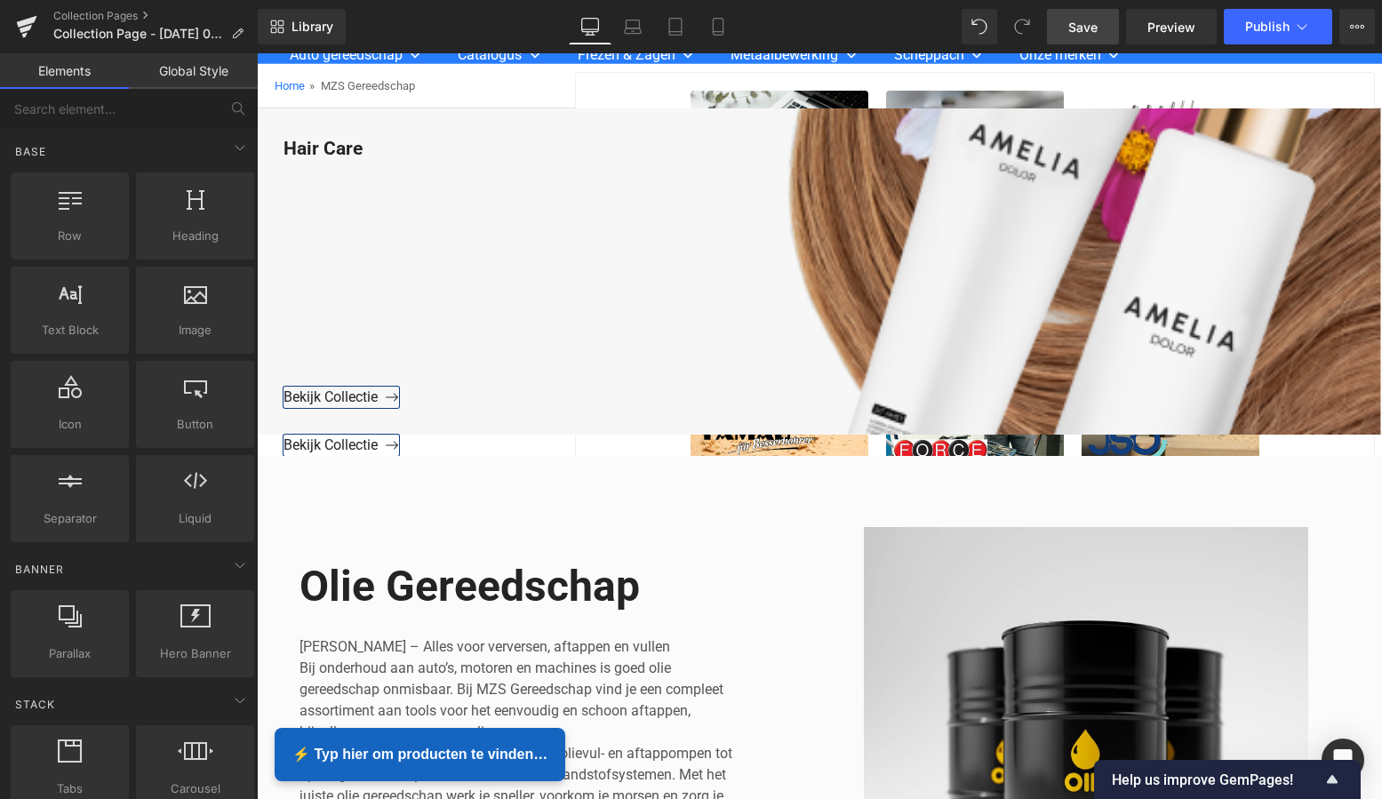
click at [1093, 34] on span "Save" at bounding box center [1082, 27] width 29 height 19
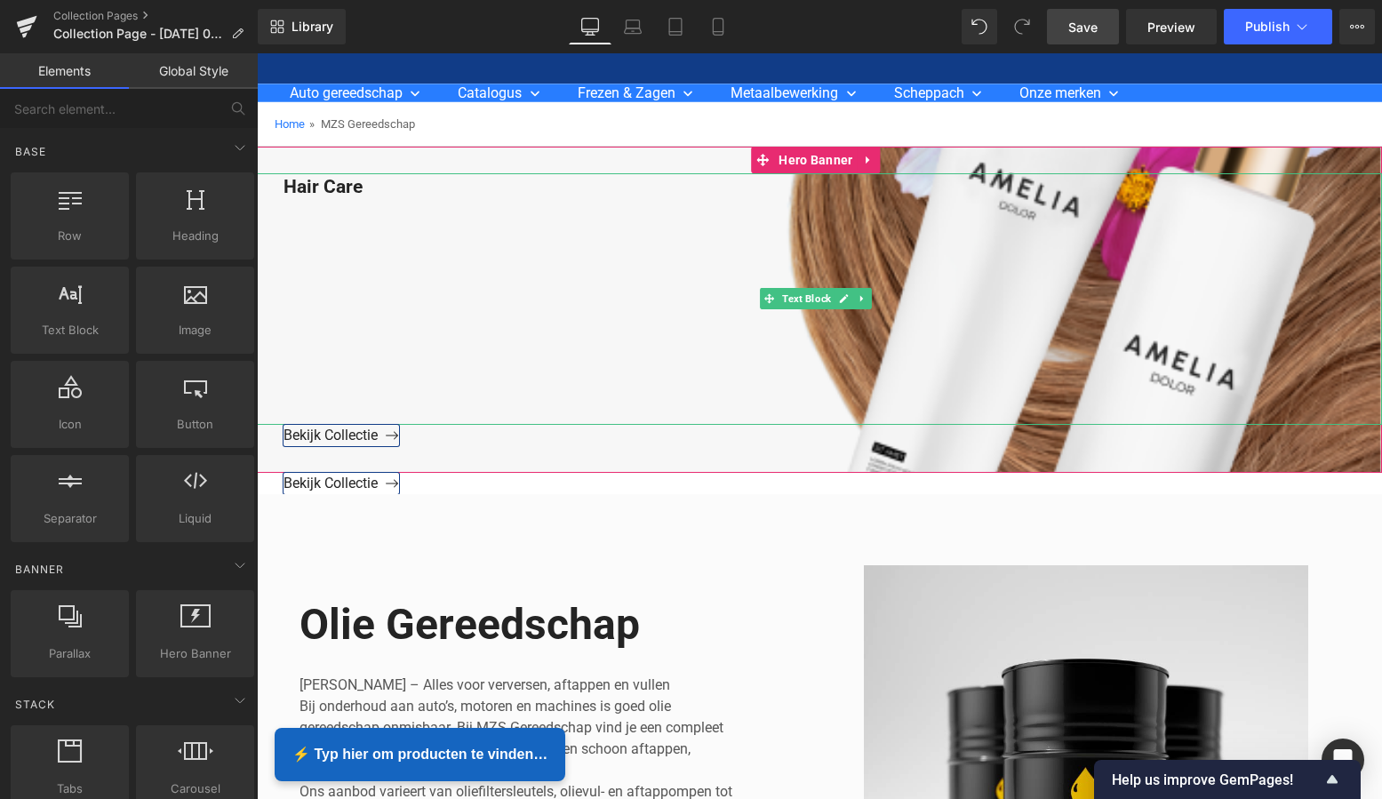
scroll to position [93, 0]
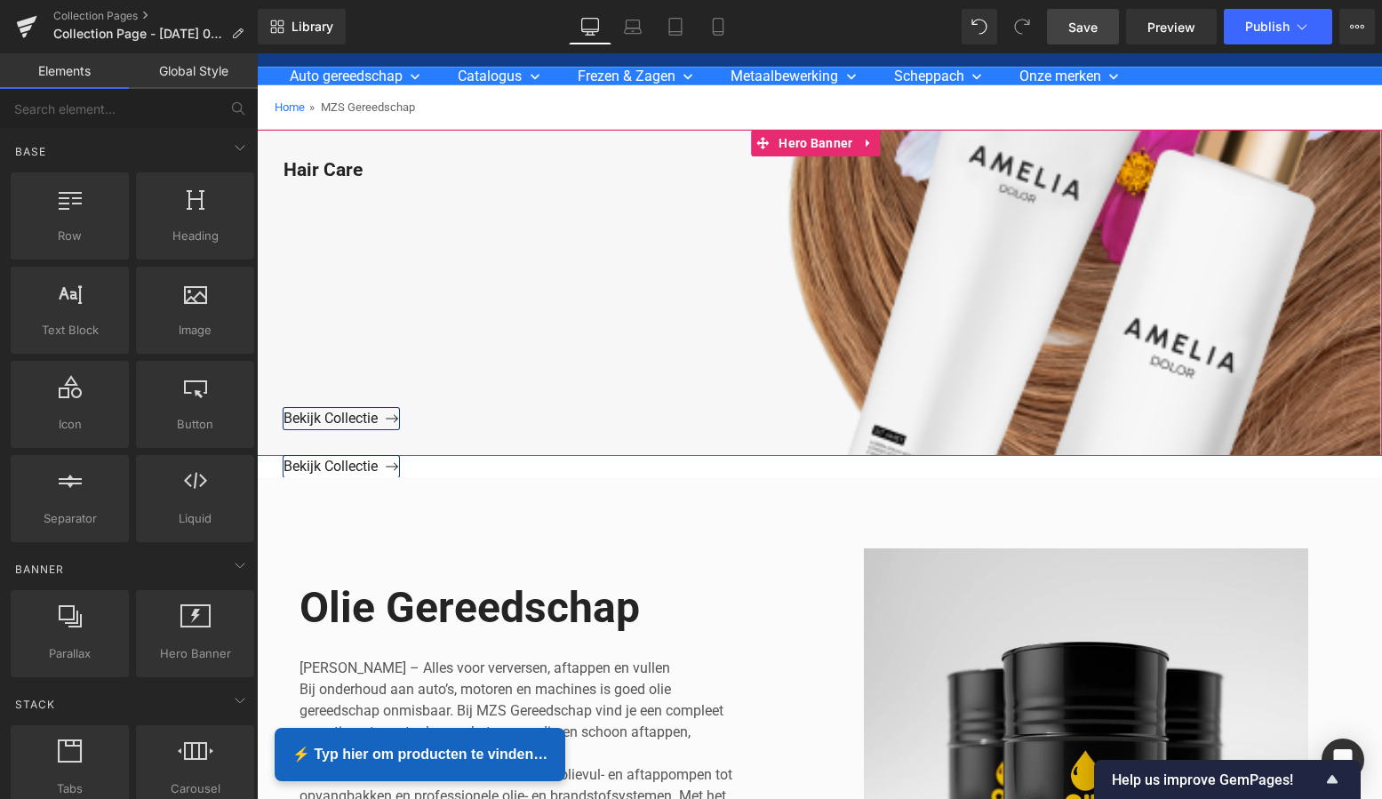
click at [874, 148] on icon at bounding box center [869, 143] width 12 height 13
click at [877, 146] on icon at bounding box center [881, 143] width 12 height 13
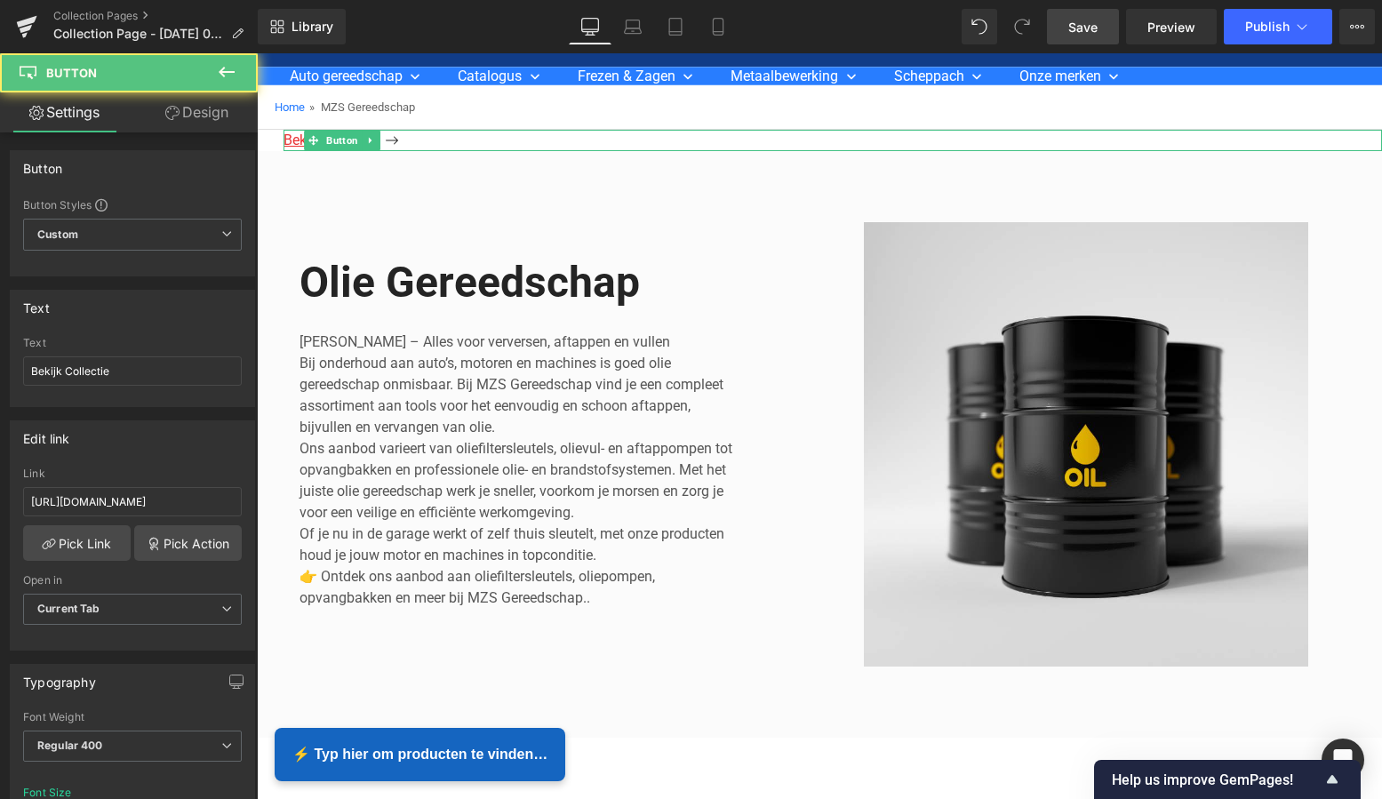
click at [396, 144] on span "Bekijk Collectie" at bounding box center [342, 140] width 116 height 17
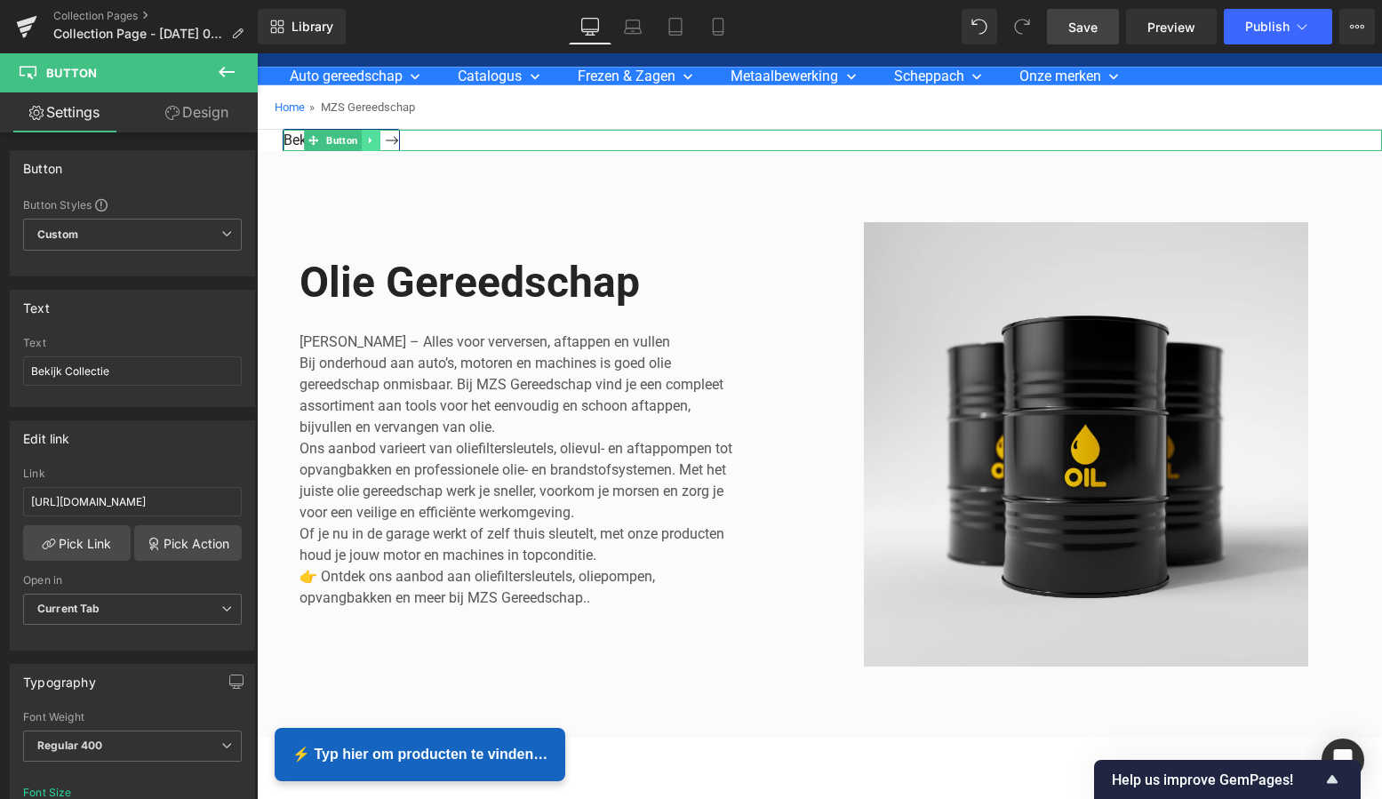
click at [372, 140] on icon at bounding box center [370, 141] width 3 height 6
click at [380, 140] on icon at bounding box center [380, 140] width 10 height 10
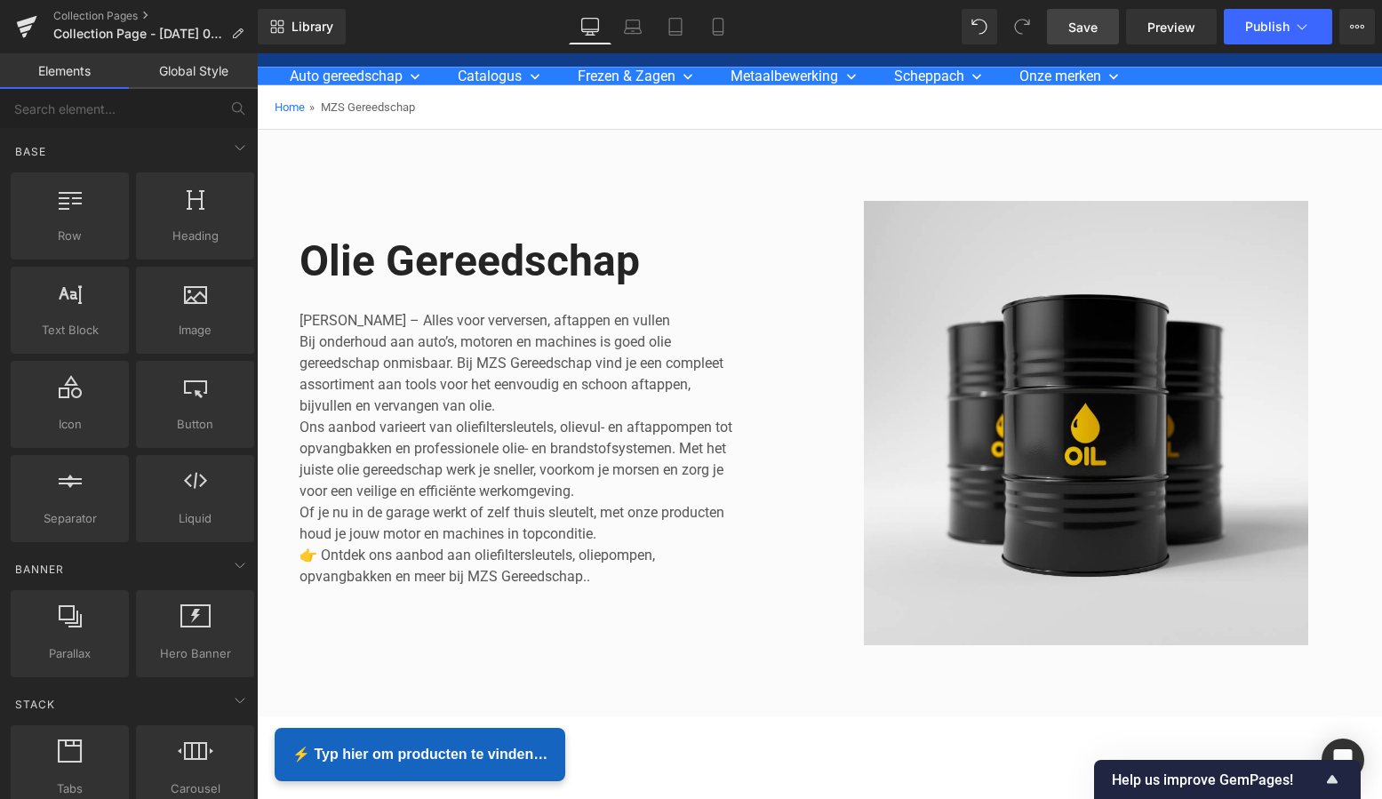
click at [1091, 34] on span "Save" at bounding box center [1082, 27] width 29 height 19
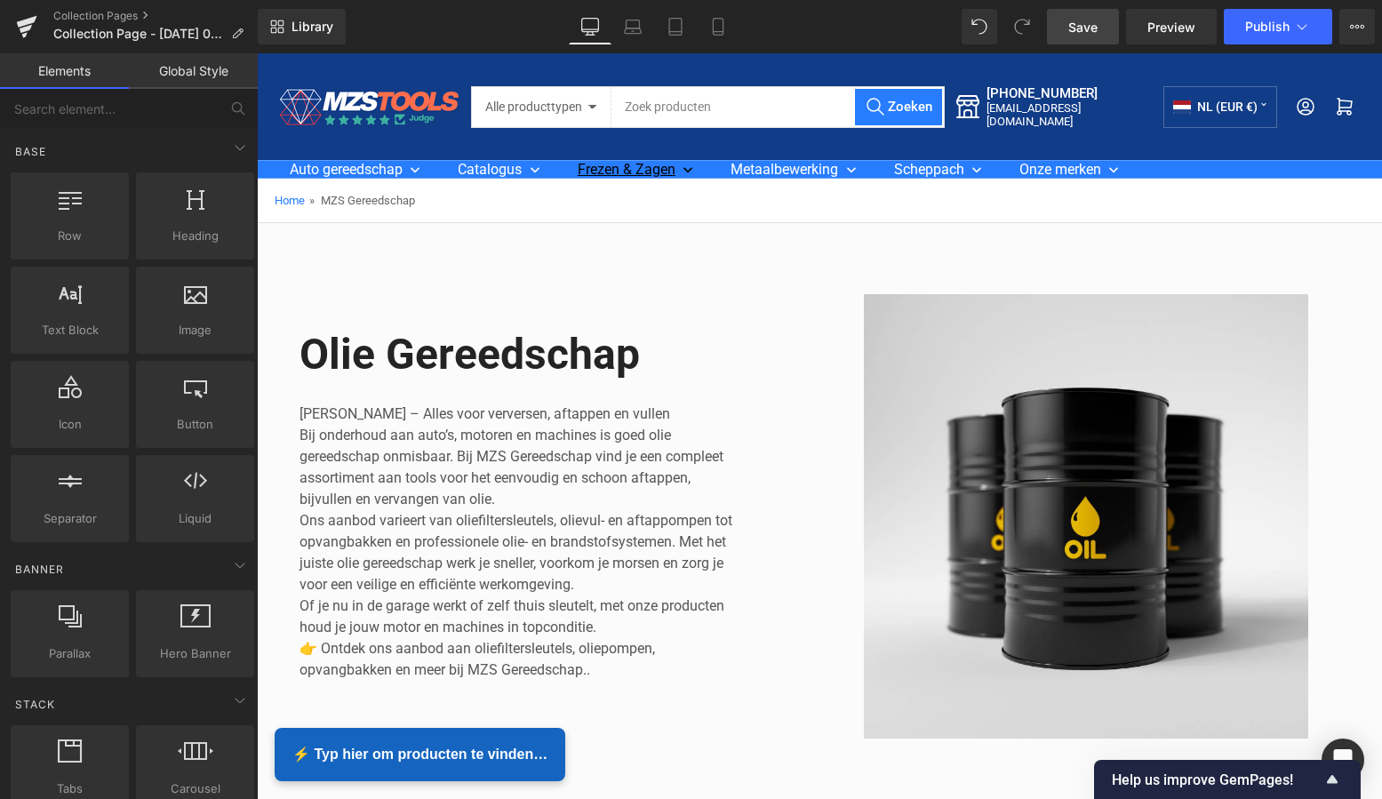
scroll to position [0, 0]
click at [27, 28] on icon at bounding box center [26, 29] width 12 height 8
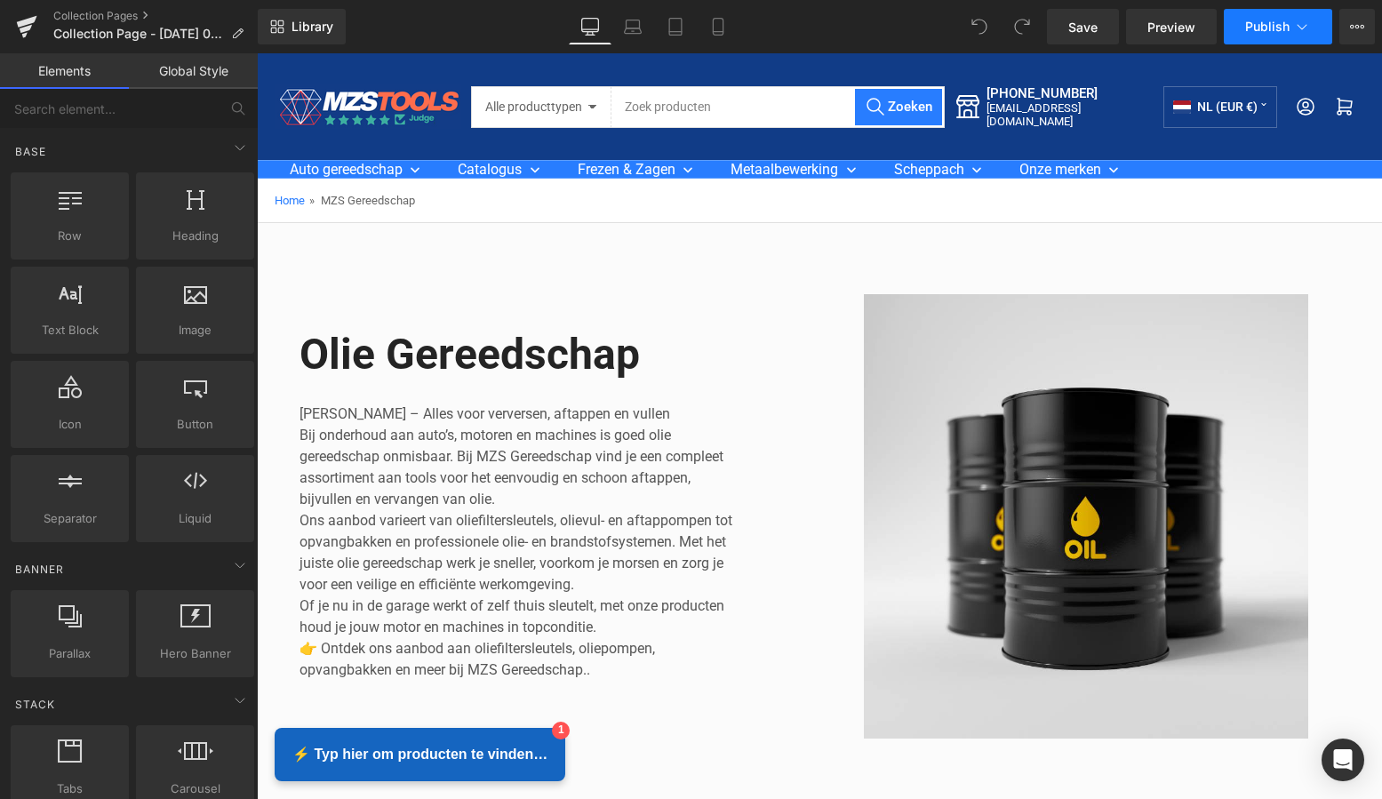
click at [1291, 17] on button "Publish" at bounding box center [1278, 27] width 108 height 36
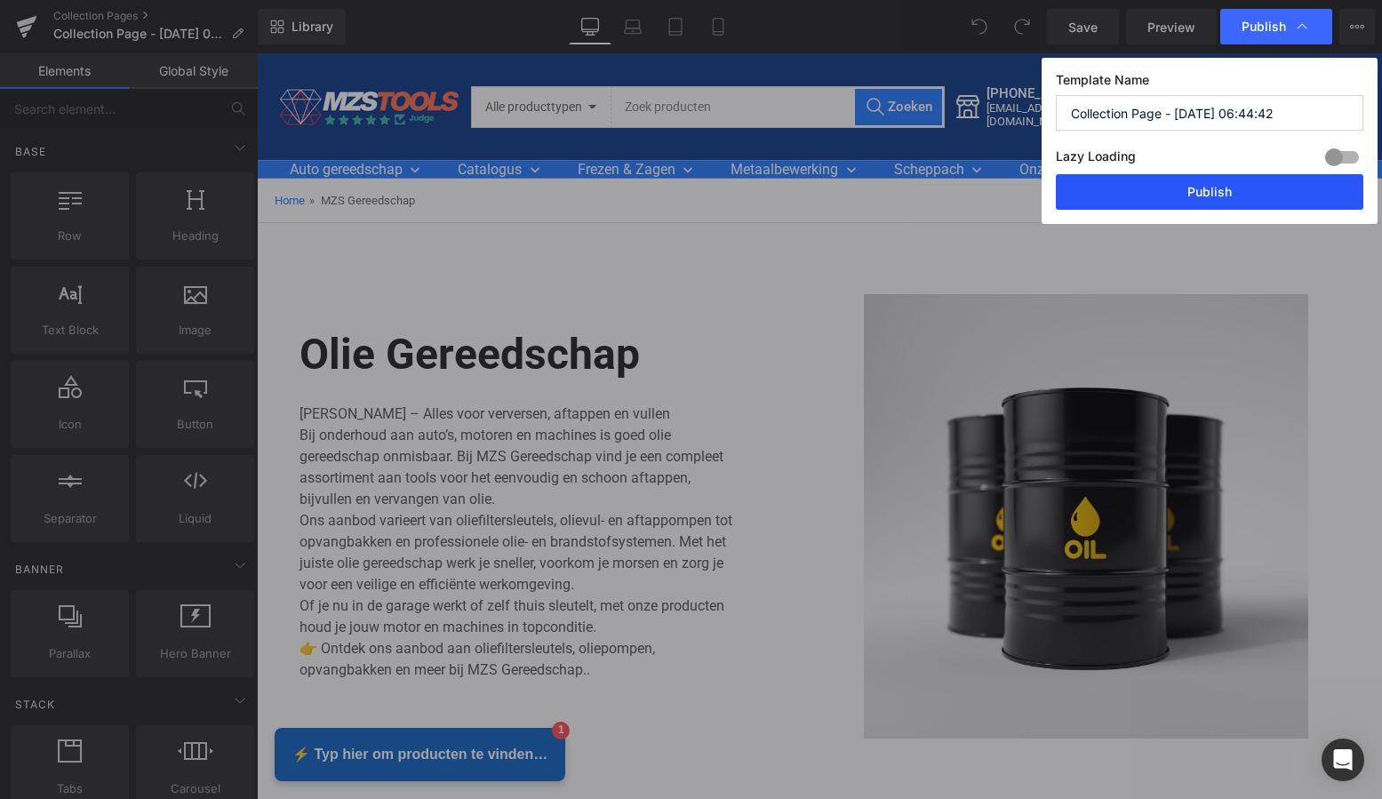
click at [1180, 201] on button "Publish" at bounding box center [1210, 192] width 308 height 36
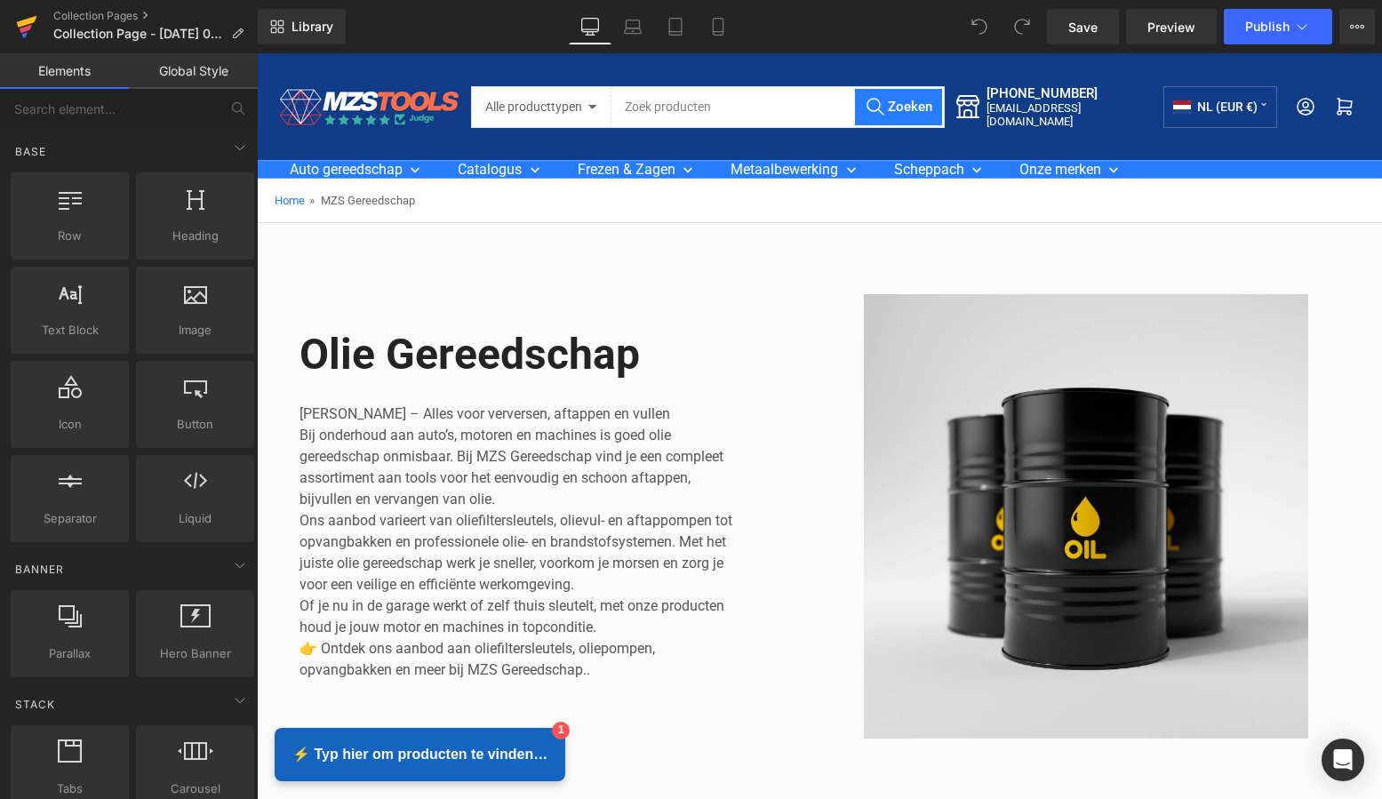
click at [25, 24] on icon at bounding box center [27, 22] width 20 height 12
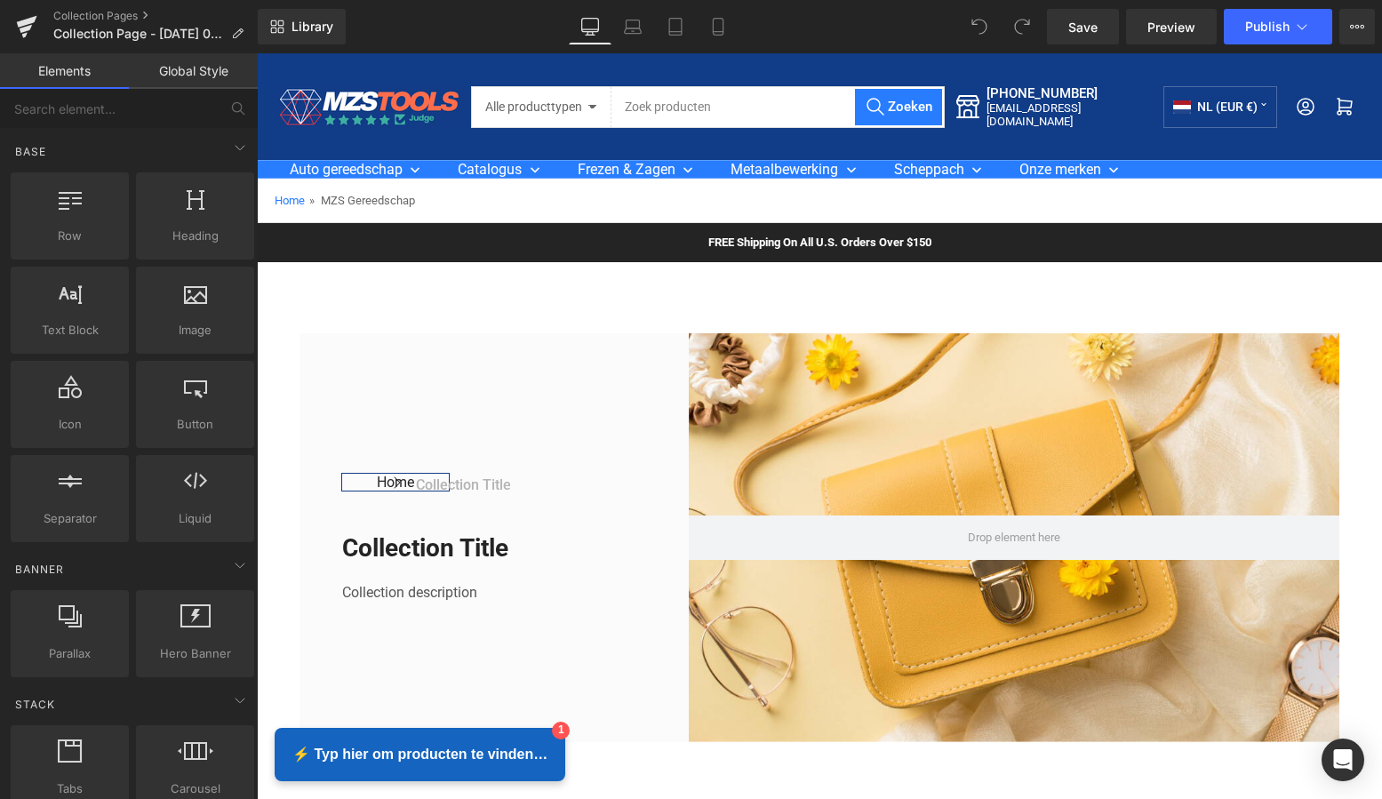
scroll to position [1, 0]
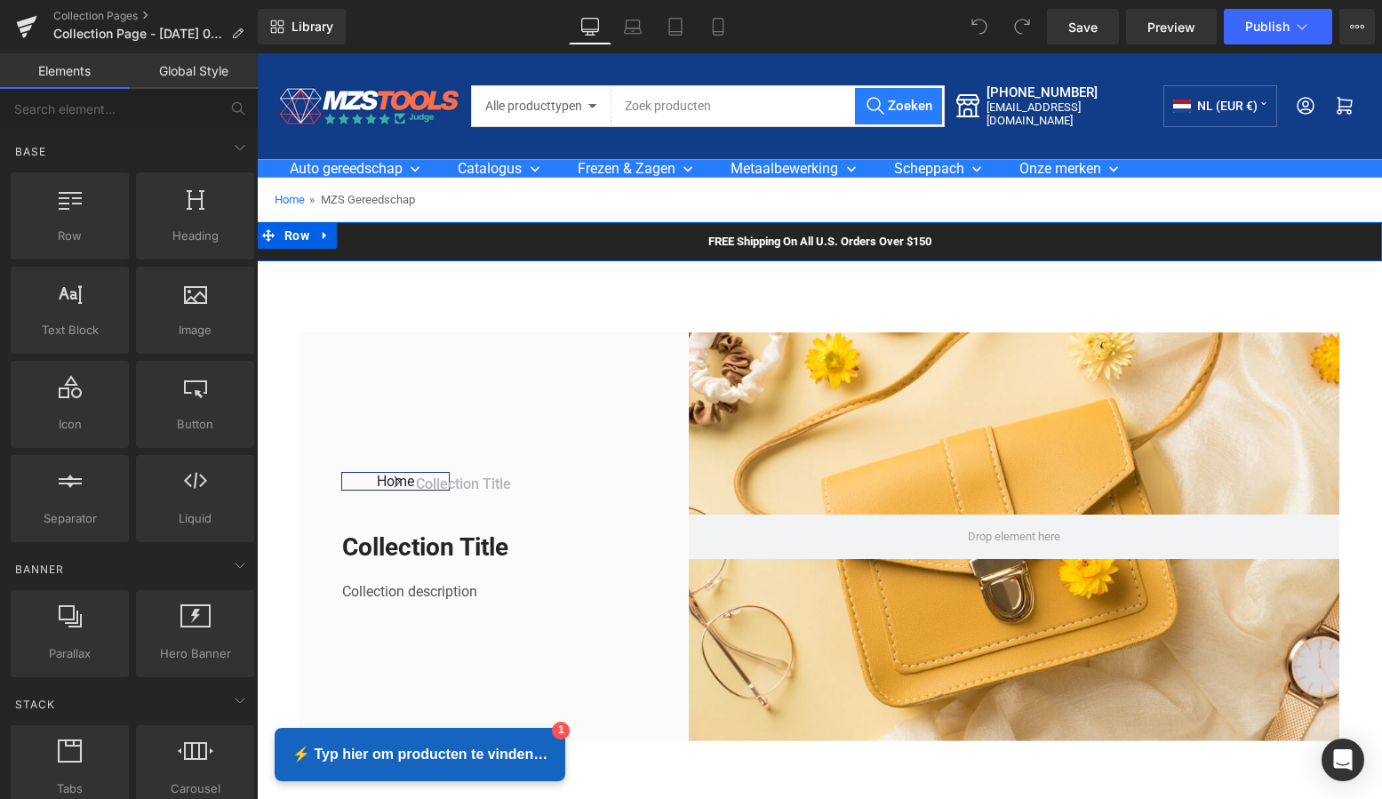
click at [323, 234] on icon at bounding box center [325, 235] width 12 height 13
click at [376, 236] on link at bounding box center [371, 235] width 23 height 27
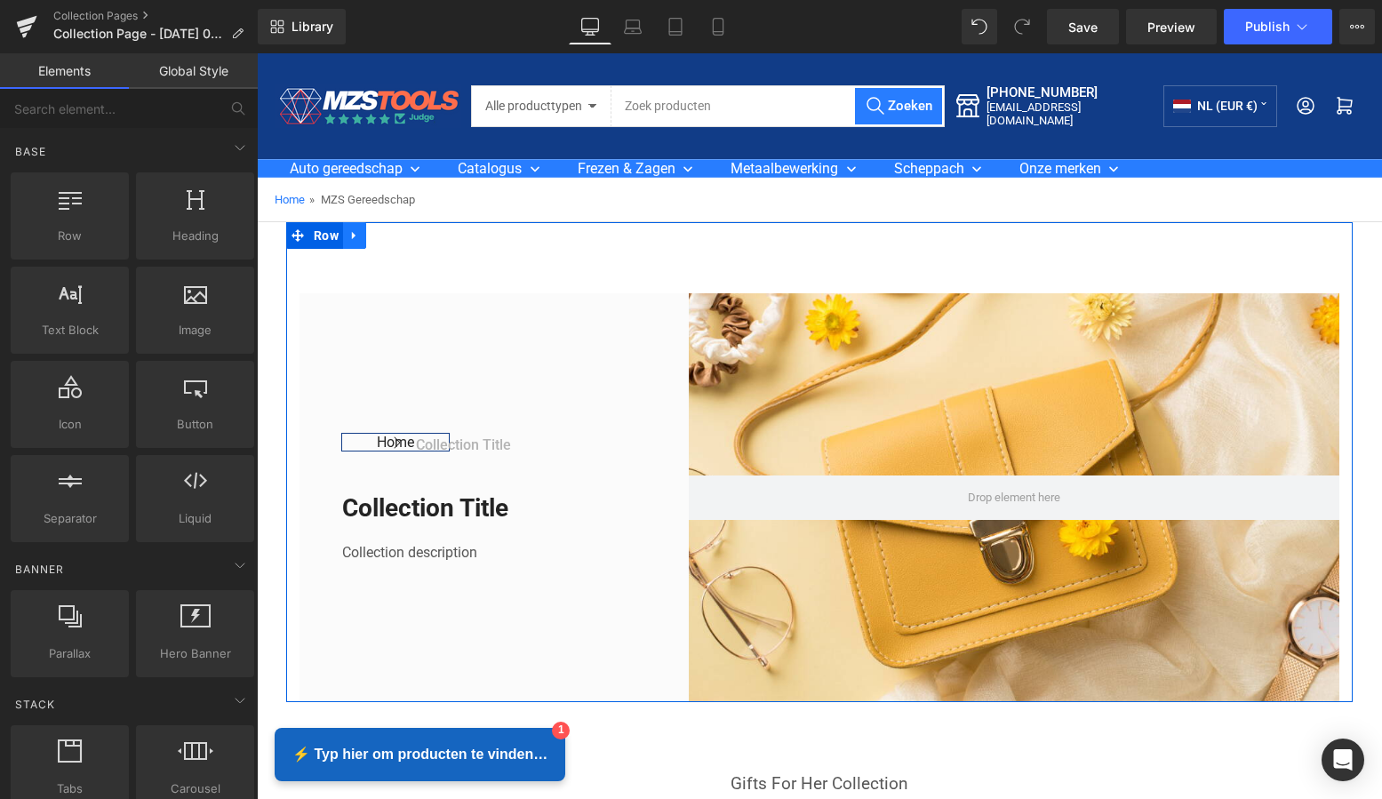
click at [352, 236] on icon at bounding box center [354, 236] width 4 height 8
click at [395, 233] on icon at bounding box center [401, 235] width 12 height 13
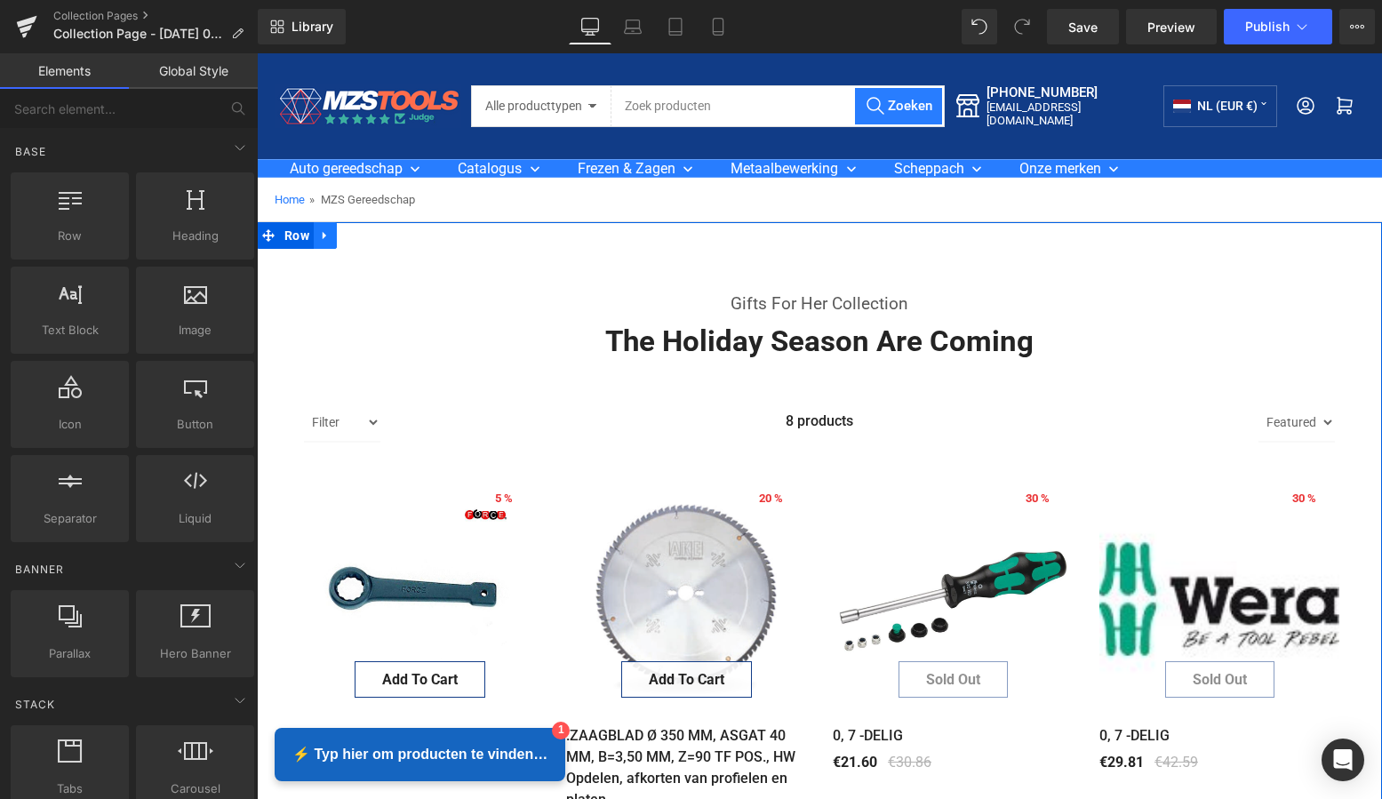
click at [323, 238] on icon at bounding box center [325, 236] width 4 height 8
click at [368, 232] on icon at bounding box center [371, 235] width 12 height 12
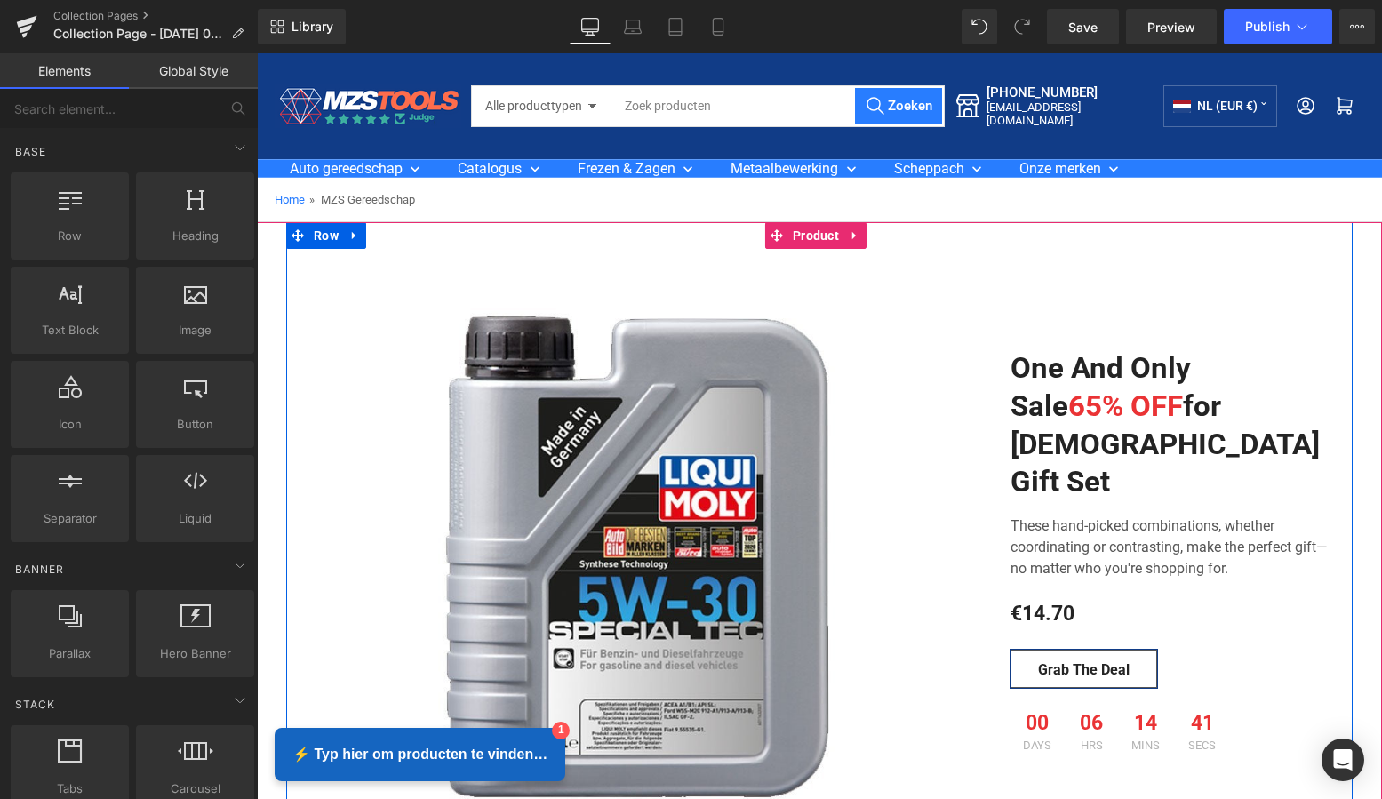
click at [352, 235] on icon at bounding box center [354, 236] width 4 height 8
click at [396, 235] on icon at bounding box center [401, 235] width 12 height 13
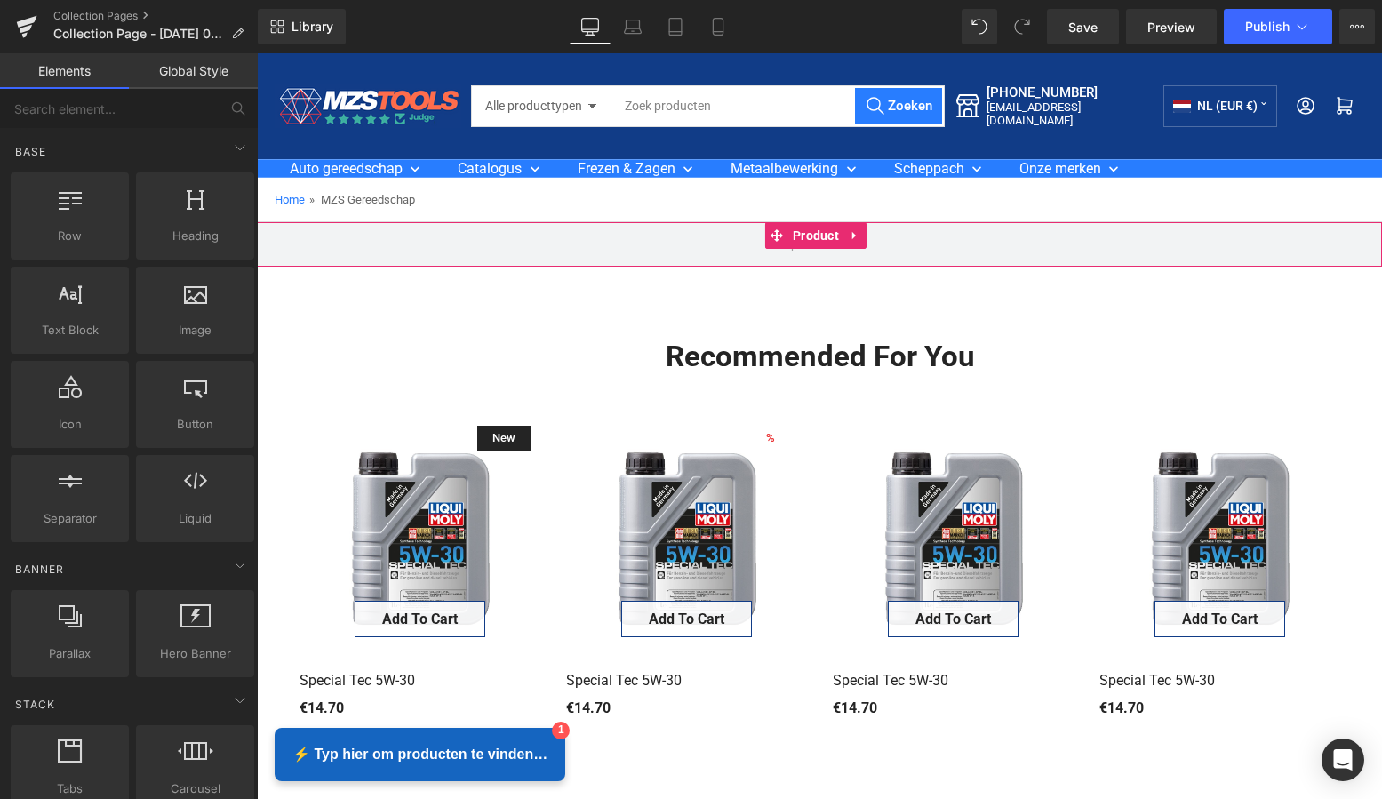
click at [851, 236] on icon at bounding box center [855, 235] width 12 height 13
click at [868, 236] on icon at bounding box center [866, 235] width 12 height 12
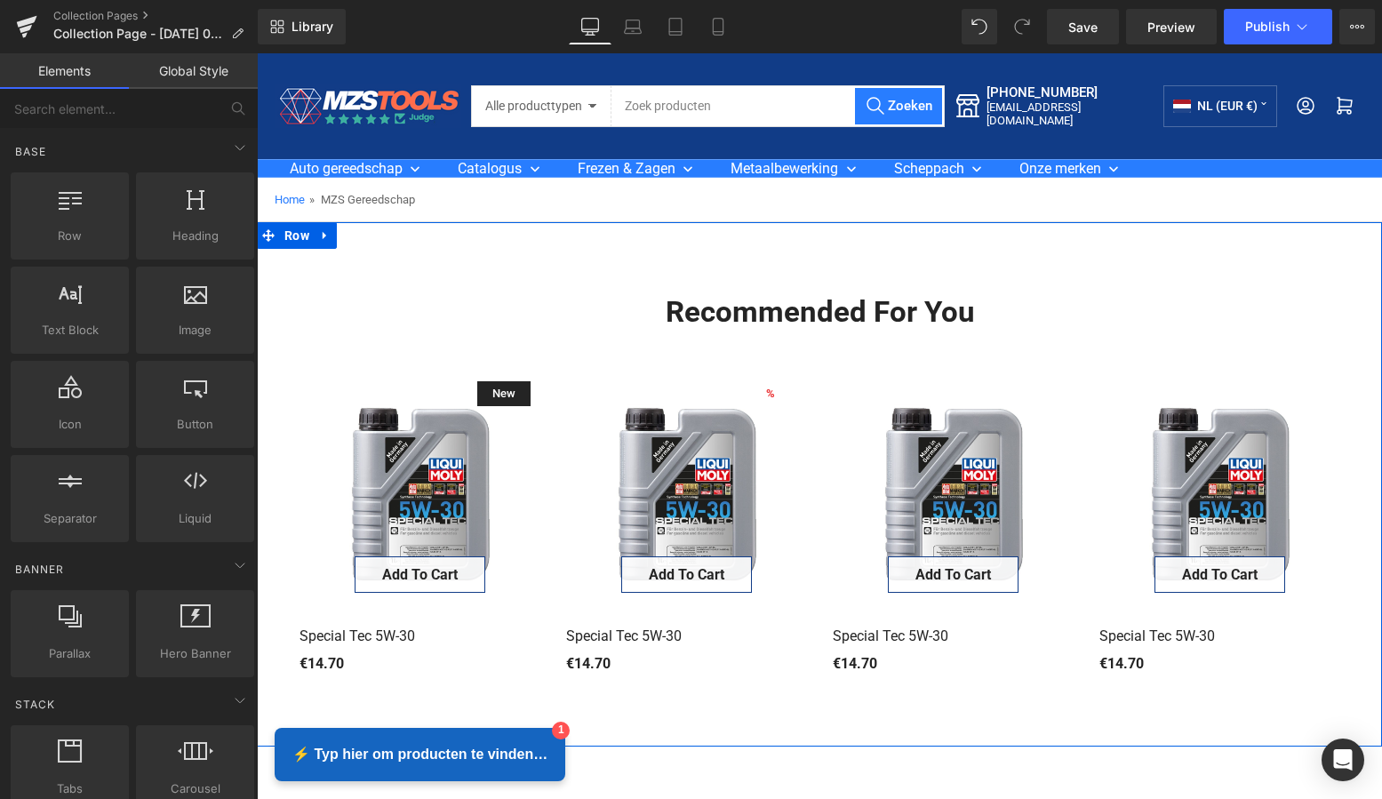
click at [321, 240] on icon at bounding box center [325, 235] width 12 height 13
click at [367, 237] on icon at bounding box center [371, 235] width 12 height 12
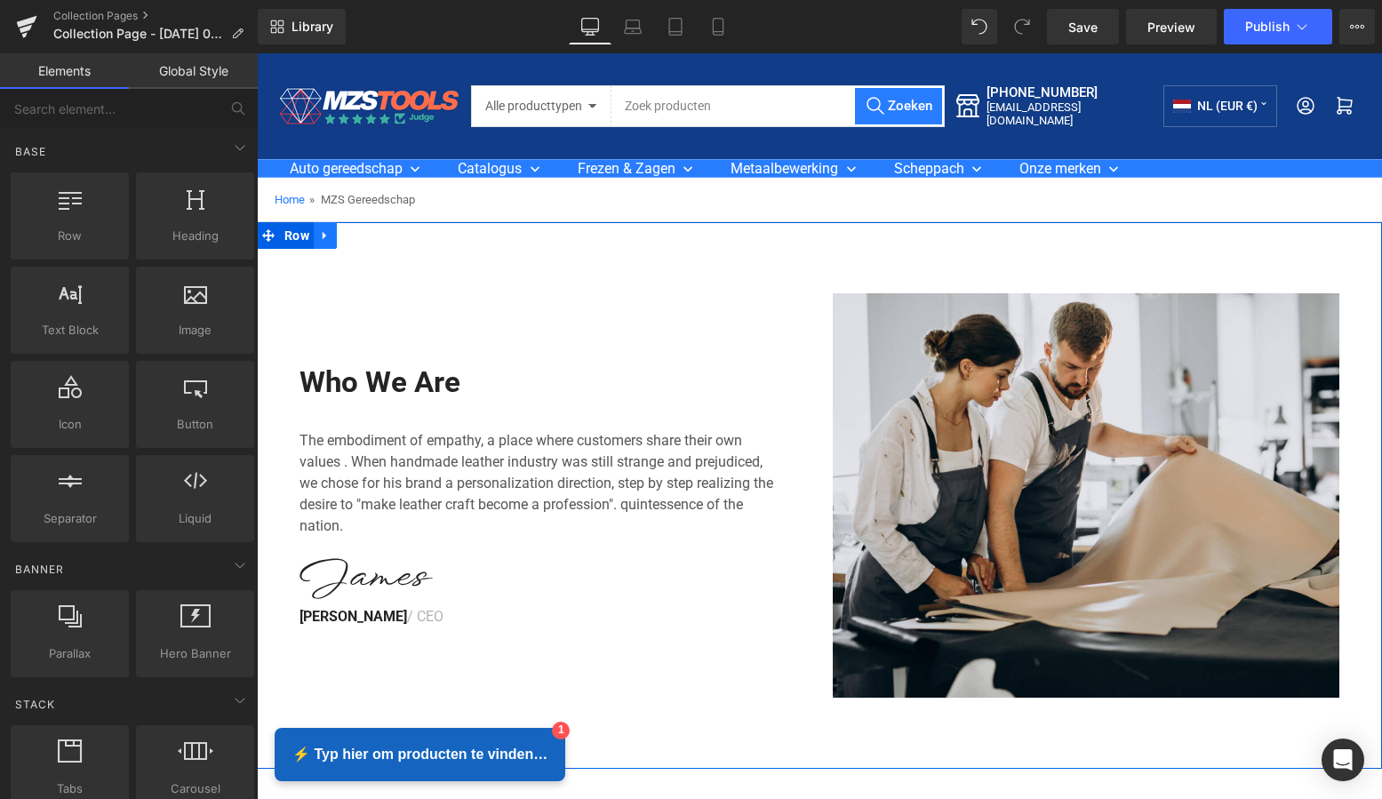
click at [323, 236] on icon at bounding box center [325, 236] width 4 height 8
click at [365, 236] on icon at bounding box center [371, 235] width 12 height 12
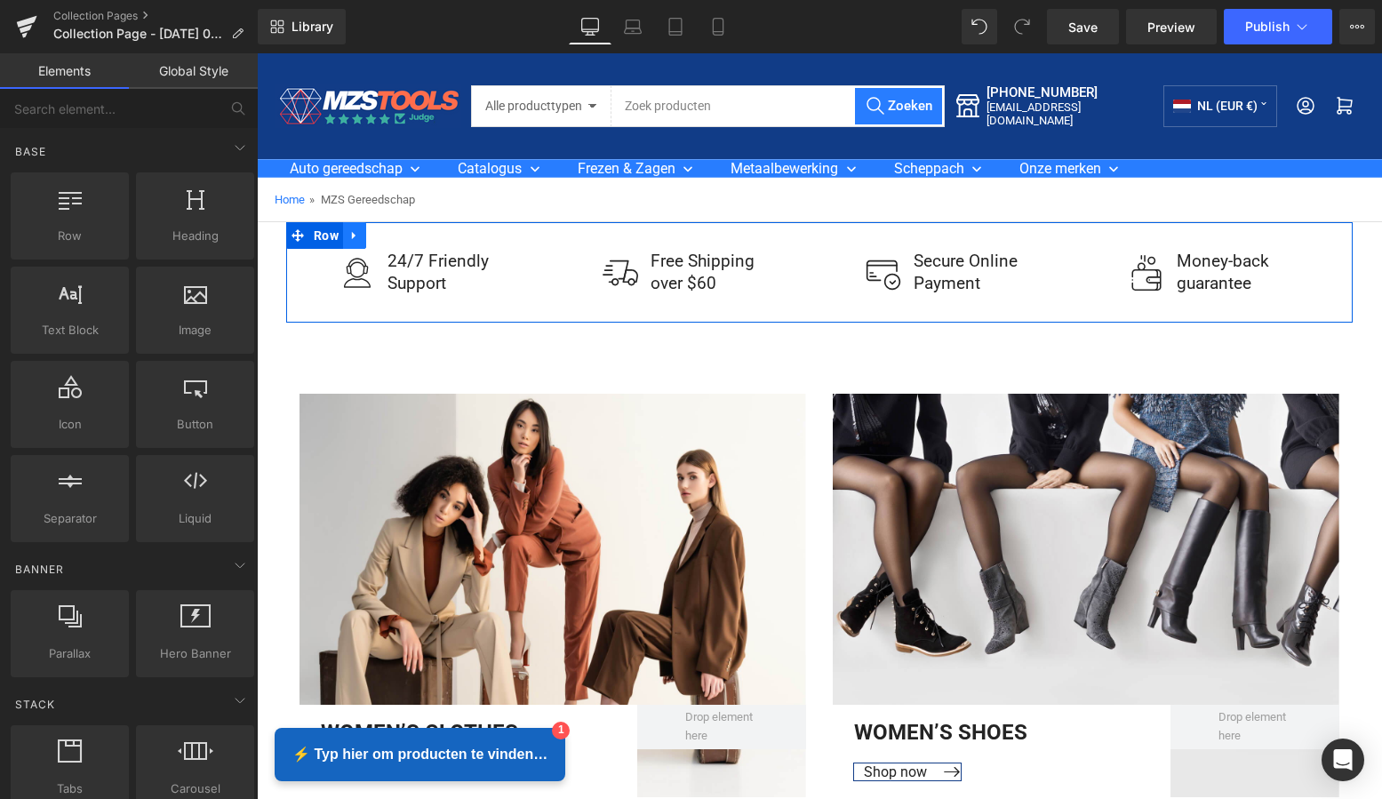
click at [348, 237] on icon at bounding box center [354, 235] width 12 height 13
click at [391, 236] on link at bounding box center [400, 235] width 23 height 27
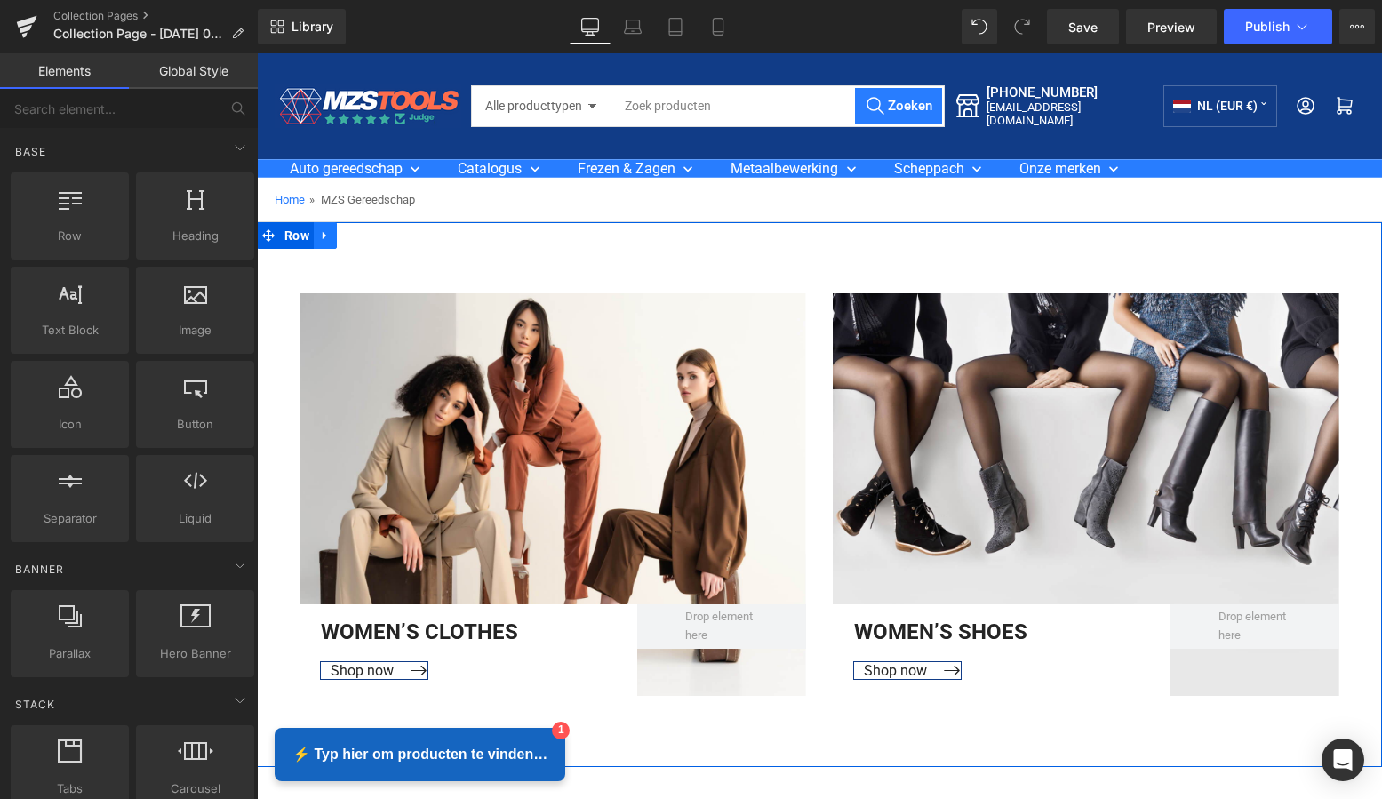
click at [323, 236] on icon at bounding box center [325, 235] width 12 height 13
click at [372, 236] on icon at bounding box center [371, 235] width 12 height 12
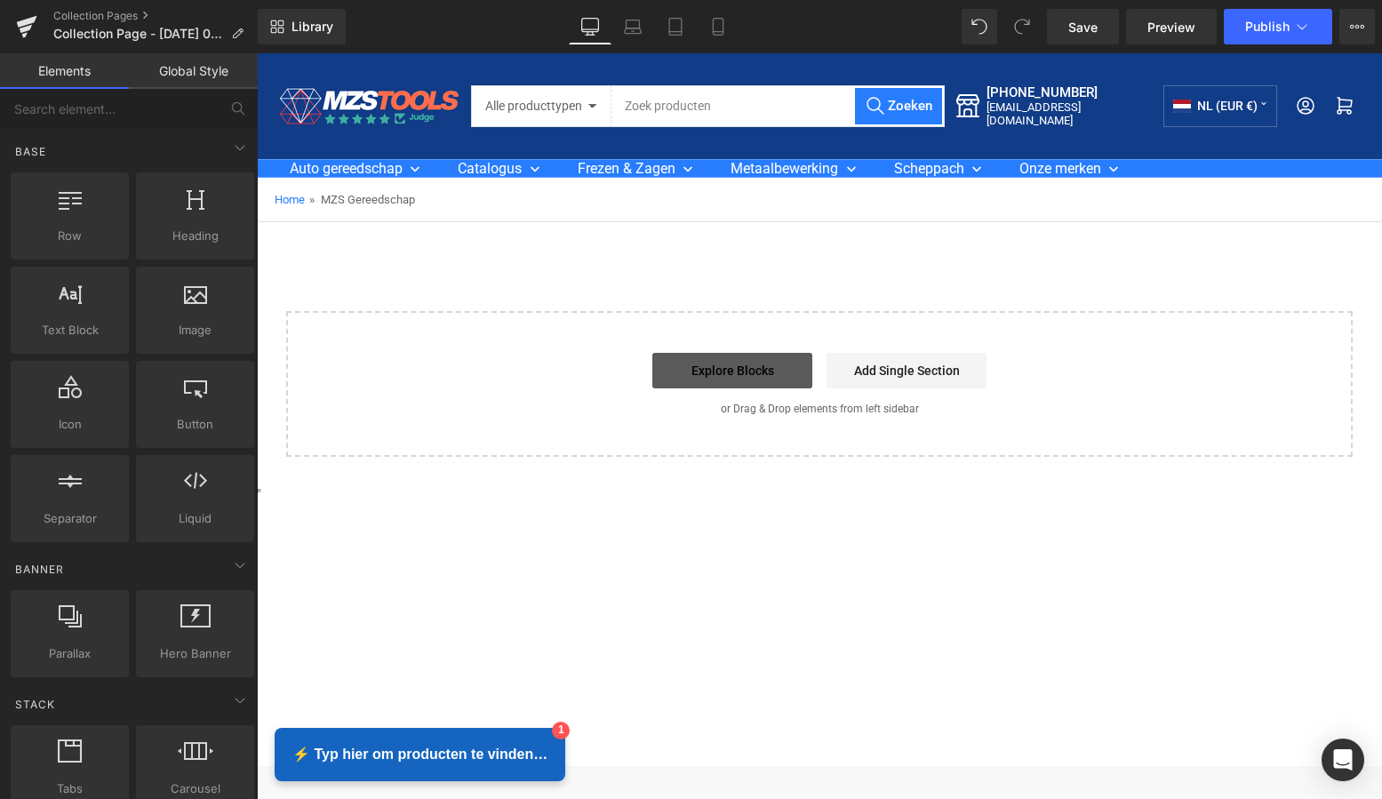
click at [726, 373] on link "Explore Blocks" at bounding box center [732, 371] width 160 height 36
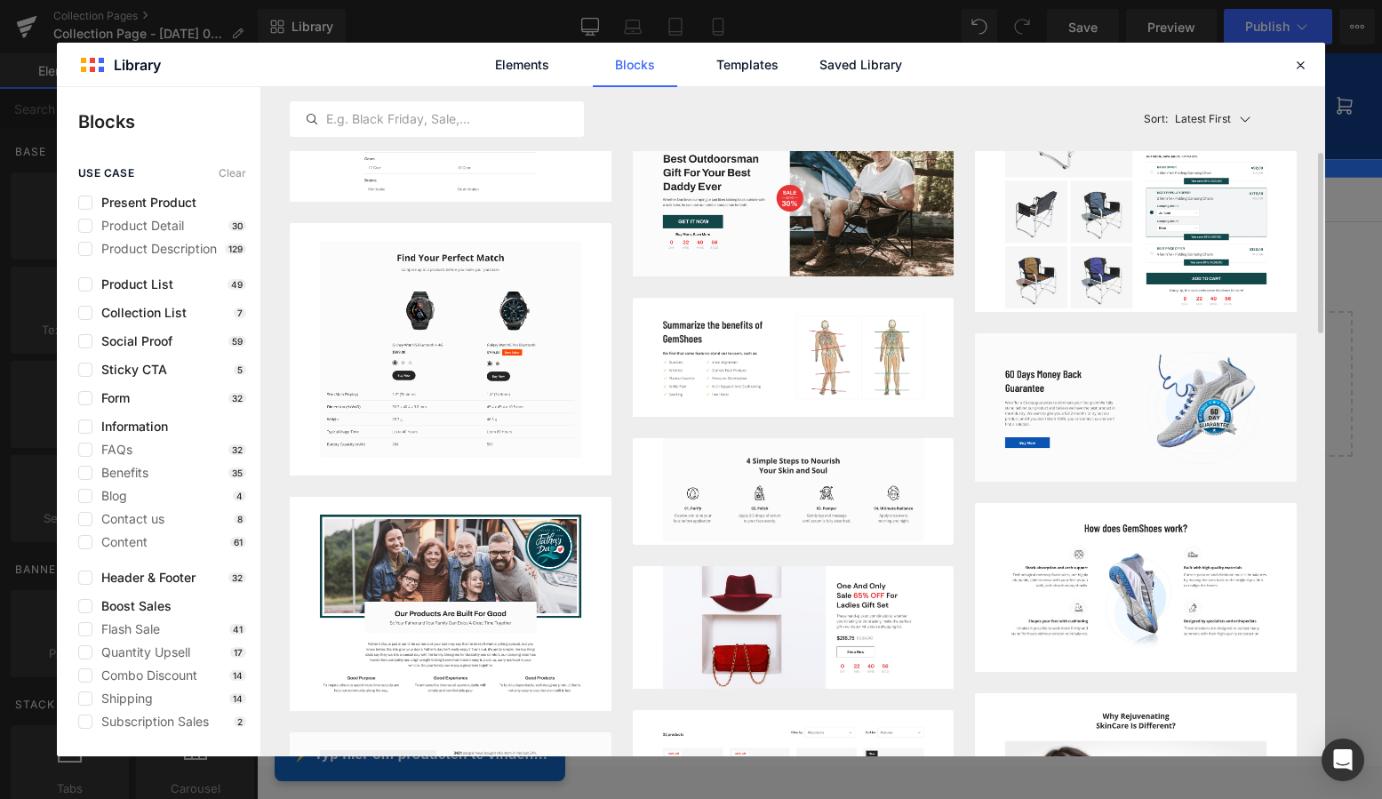
scroll to position [662, 0]
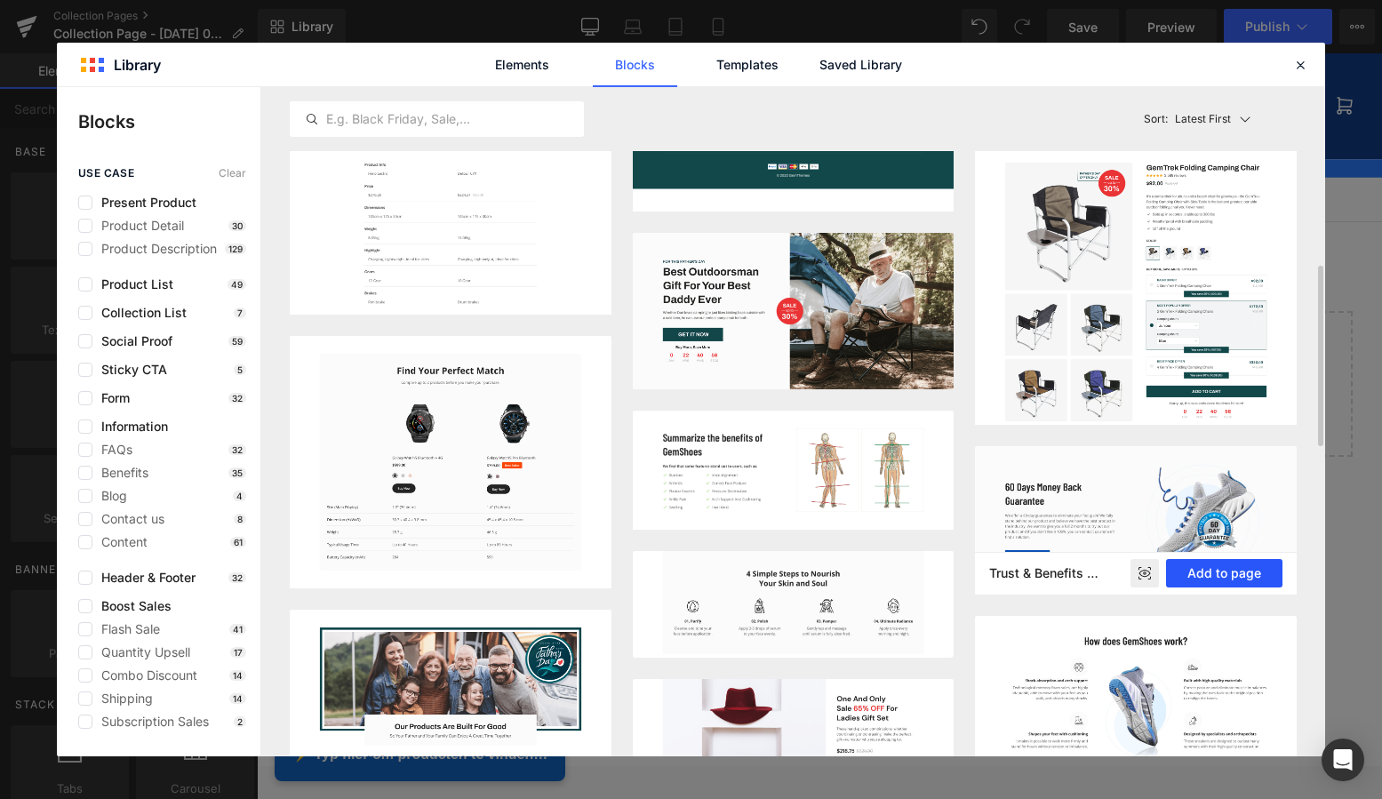
click at [1227, 572] on button "Add to page" at bounding box center [1224, 573] width 116 height 28
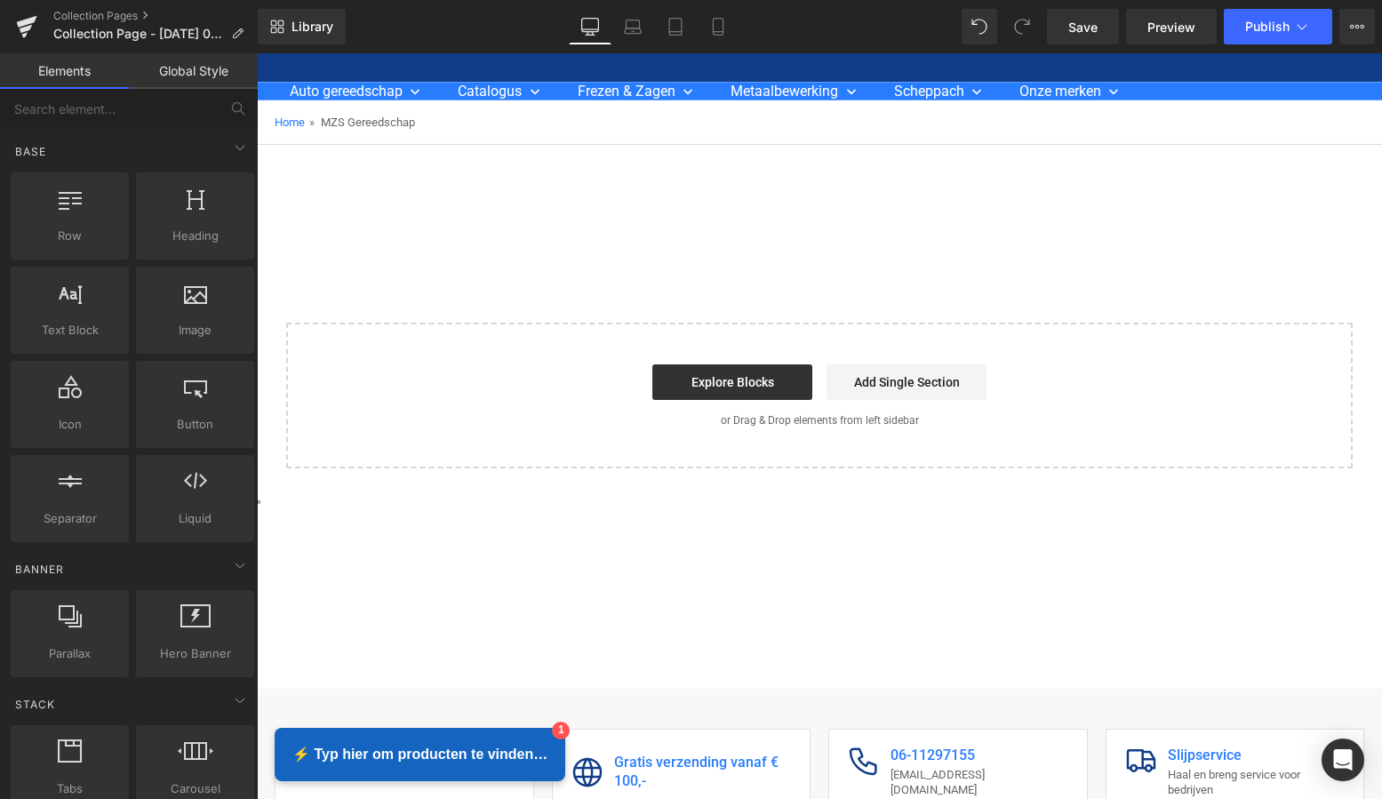
scroll to position [81, 0]
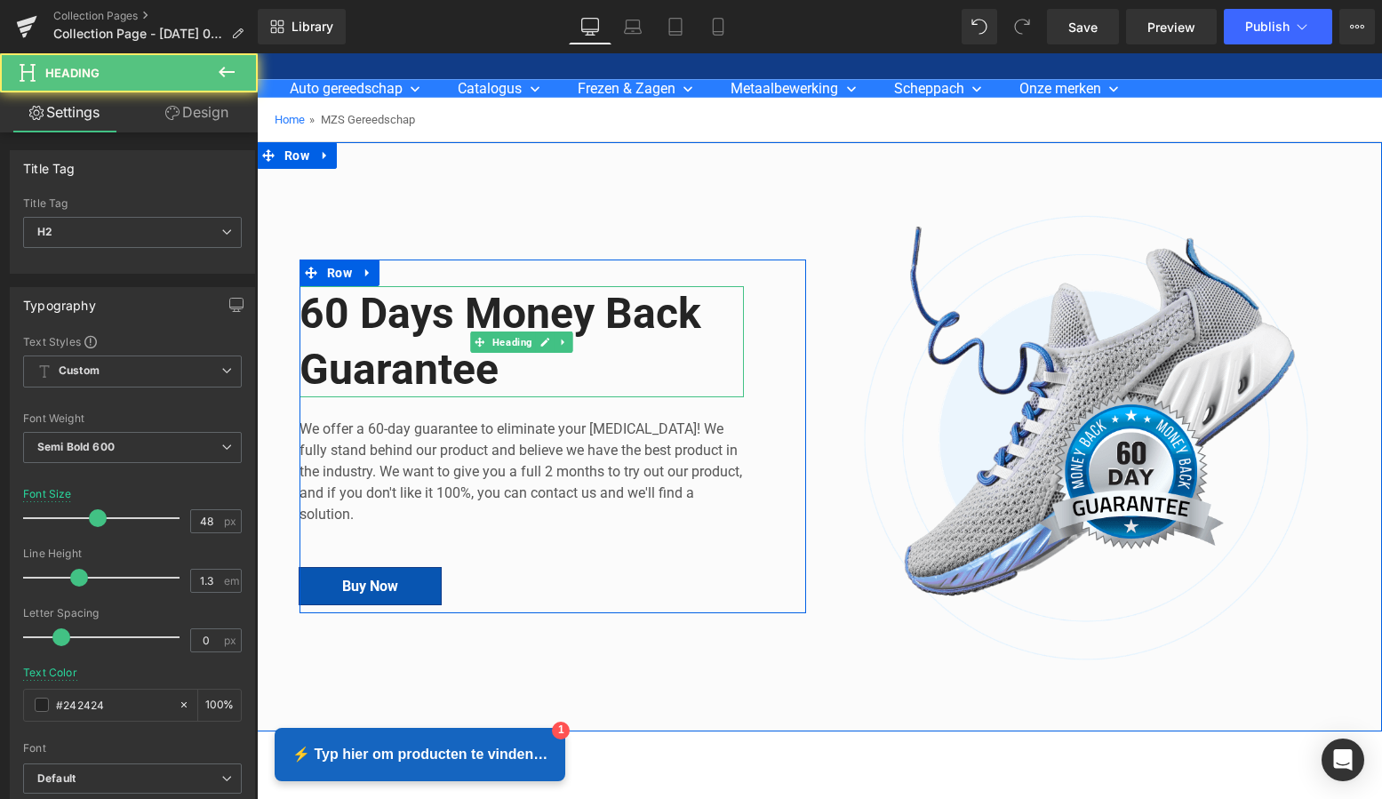
click at [504, 372] on h2 "60 Days Money Back Guarantee" at bounding box center [522, 341] width 444 height 111
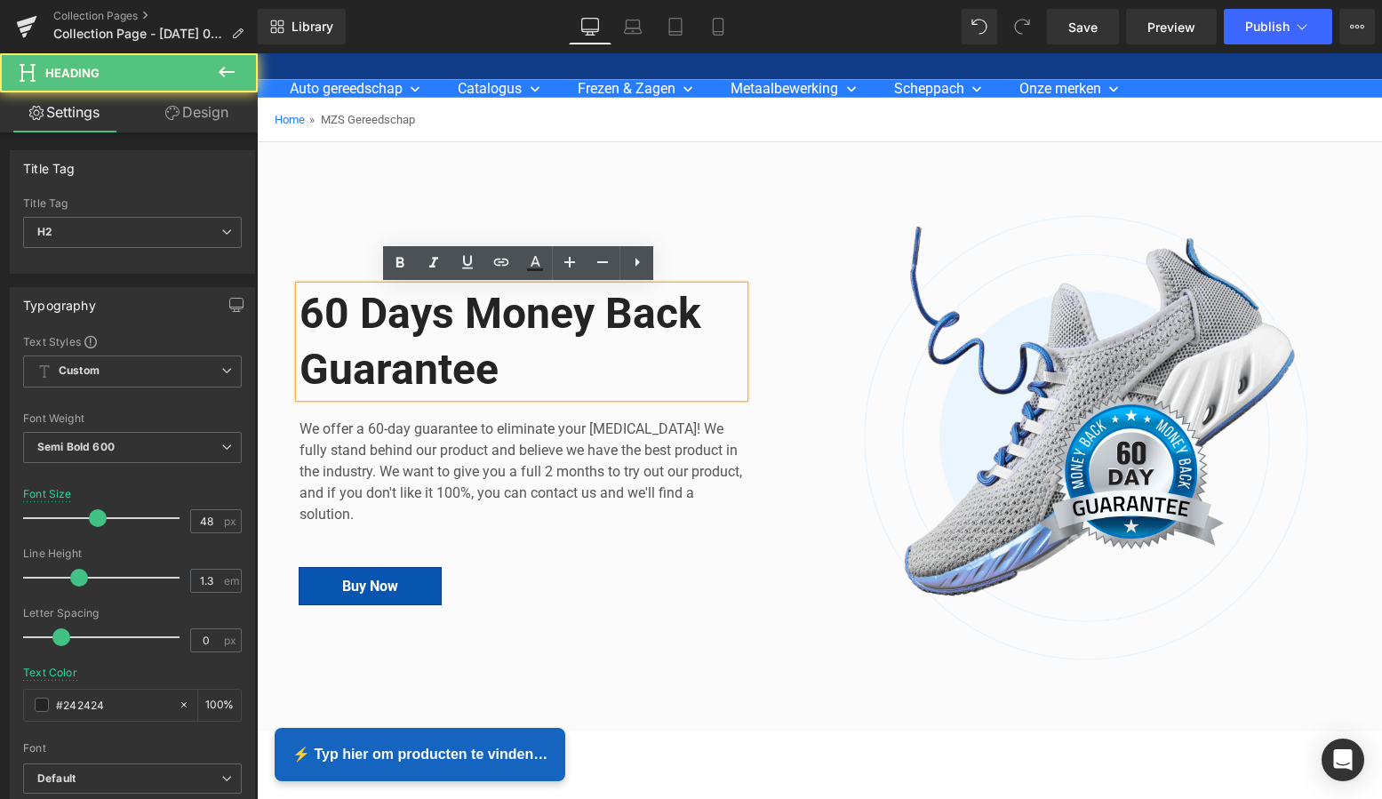
click at [499, 372] on h2 "60 Days Money Back Guarantee" at bounding box center [522, 341] width 444 height 111
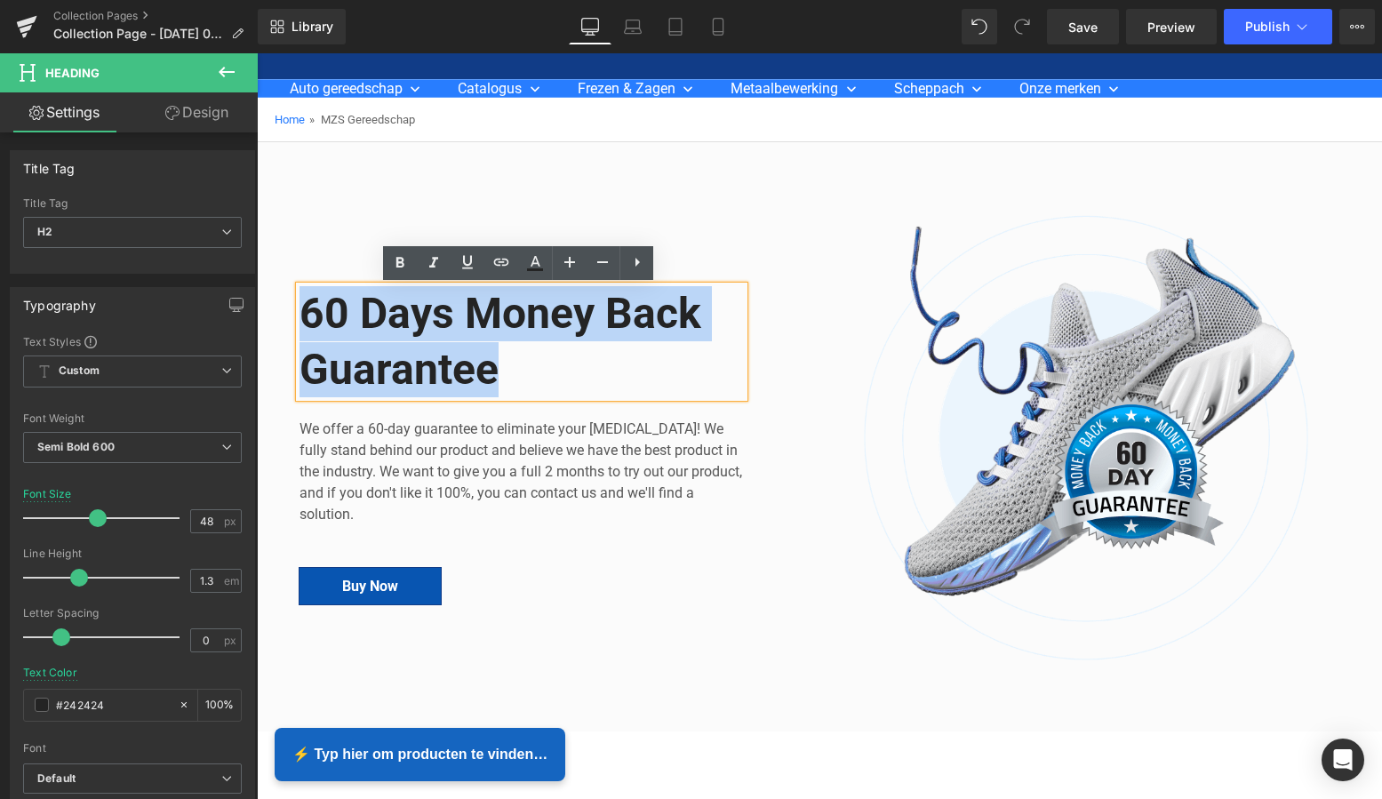
drag, startPoint x: 499, startPoint y: 371, endPoint x: 299, endPoint y: 306, distance: 210.2
click at [300, 306] on h2 "60 Days Money Back Guarantee" at bounding box center [522, 341] width 444 height 111
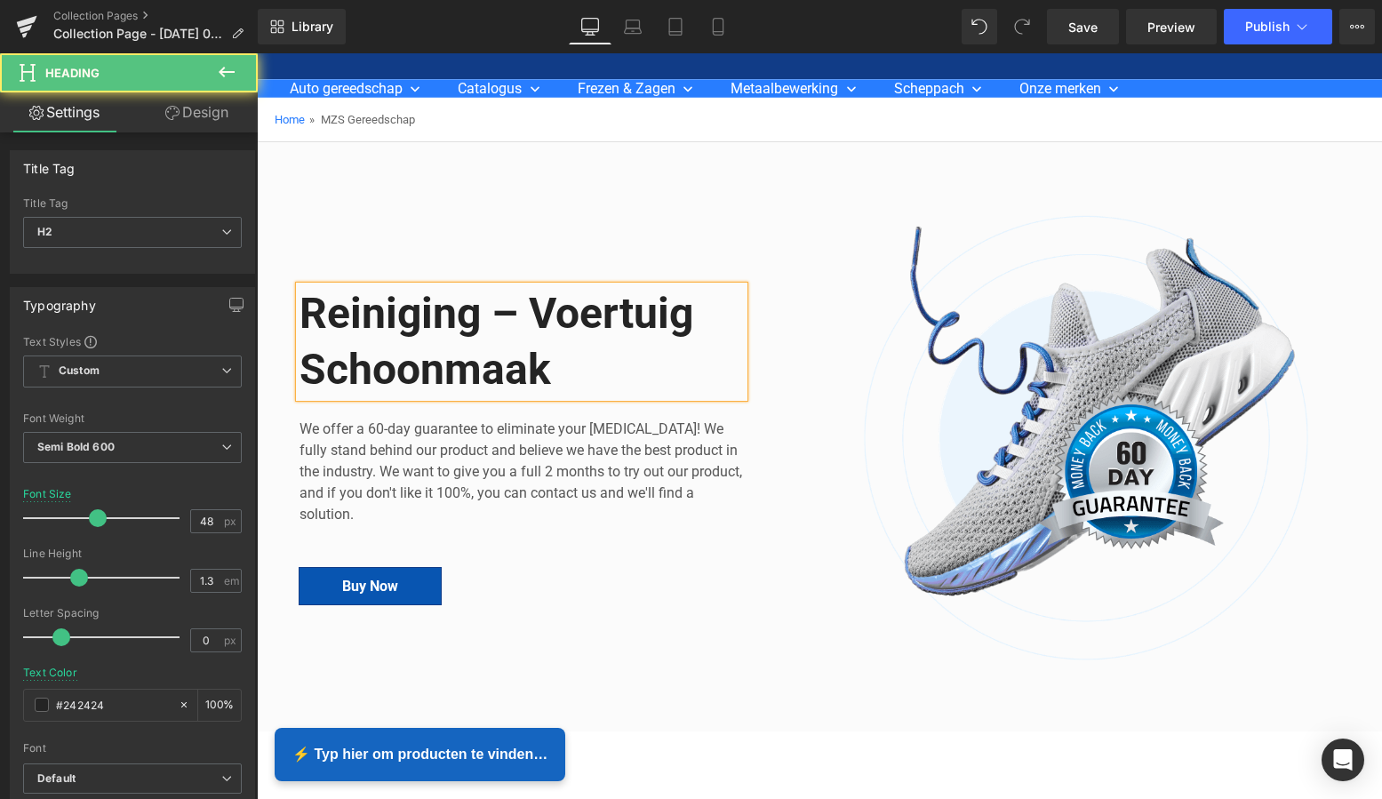
click at [552, 372] on h2 "Reiniging – Voertuig Schoonmaak" at bounding box center [522, 341] width 444 height 111
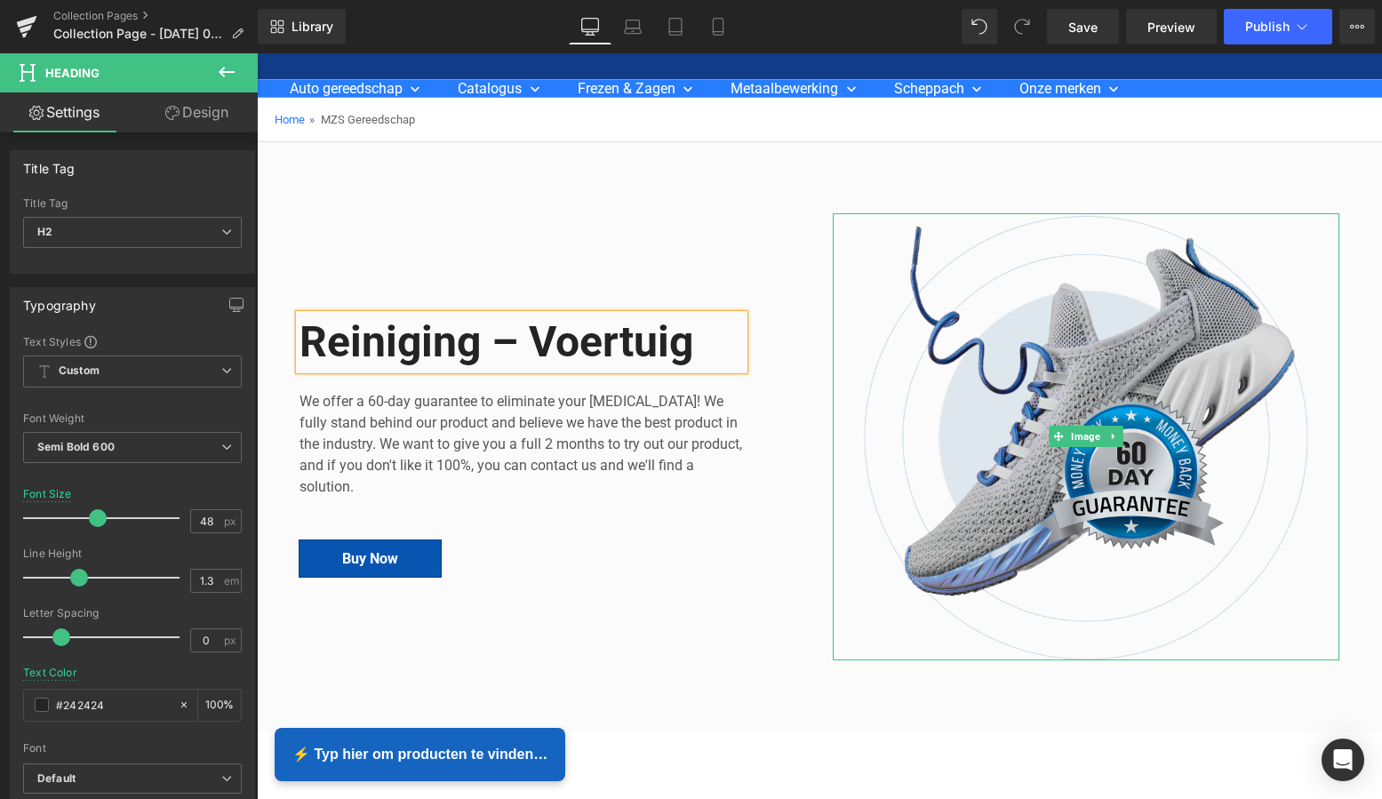
click at [1115, 370] on img at bounding box center [1086, 436] width 507 height 447
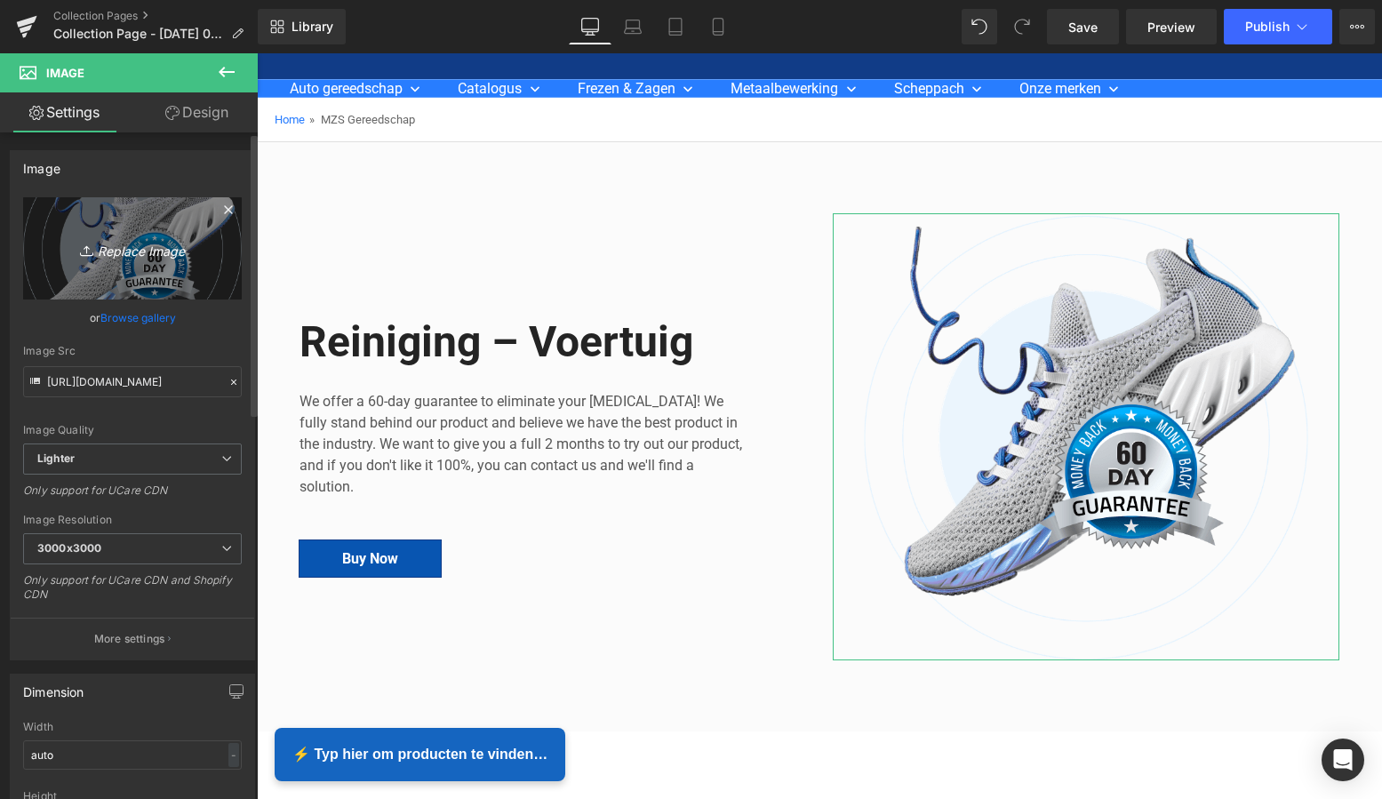
click at [156, 256] on icon "Replace Image" at bounding box center [132, 248] width 142 height 22
type input "C:\fakepath\Groen Modern Doe-het-zelf Instagram Stories (800 x 800 px)-2.png"
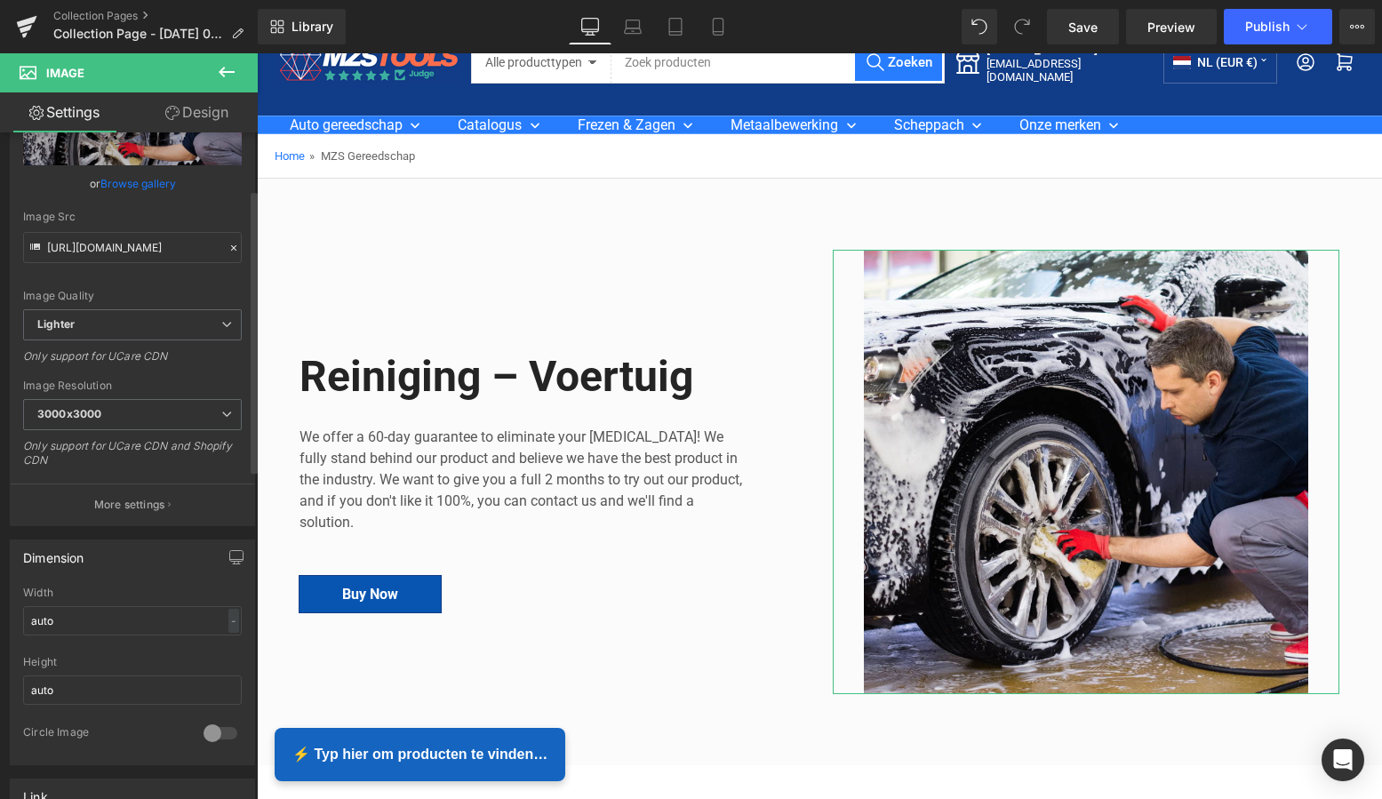
scroll to position [141, 0]
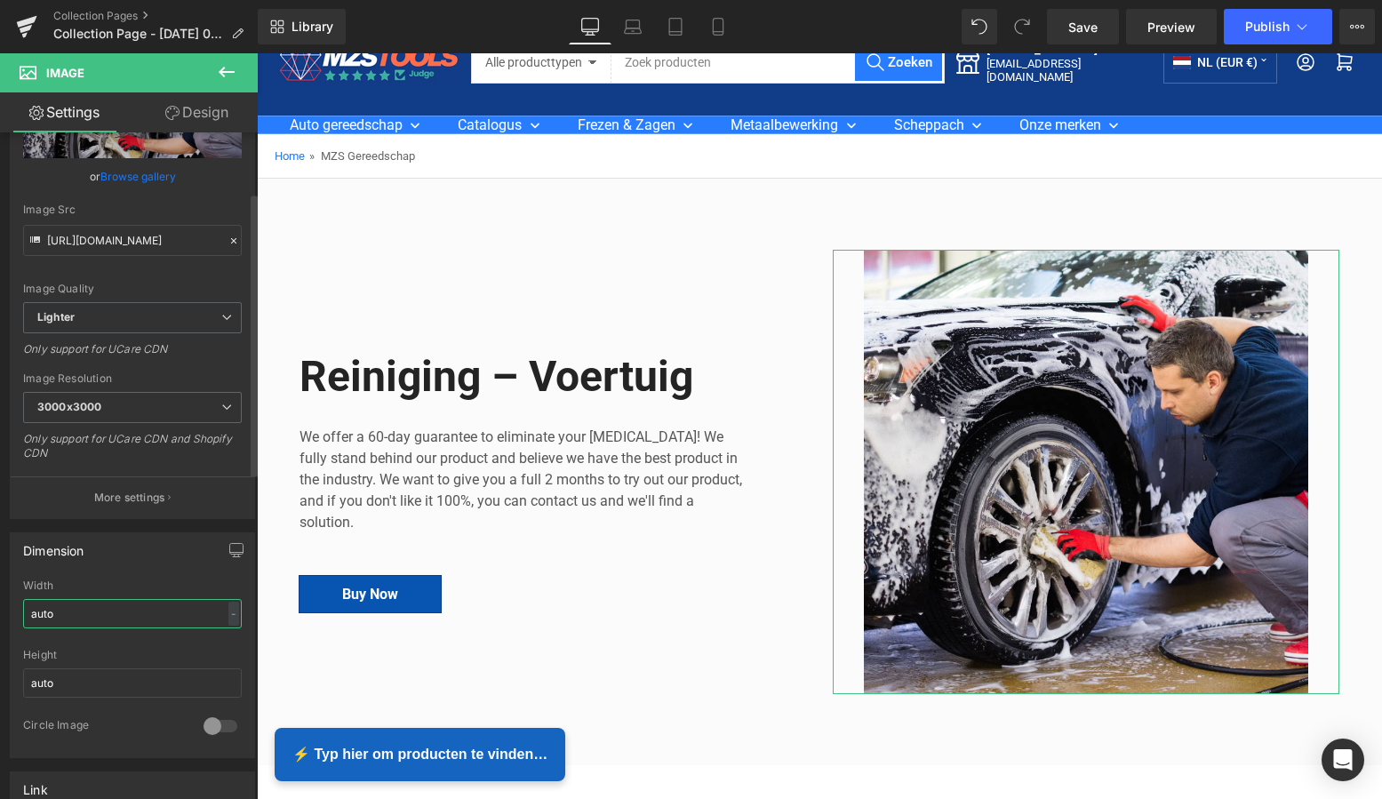
click at [79, 611] on input "auto" at bounding box center [132, 613] width 219 height 29
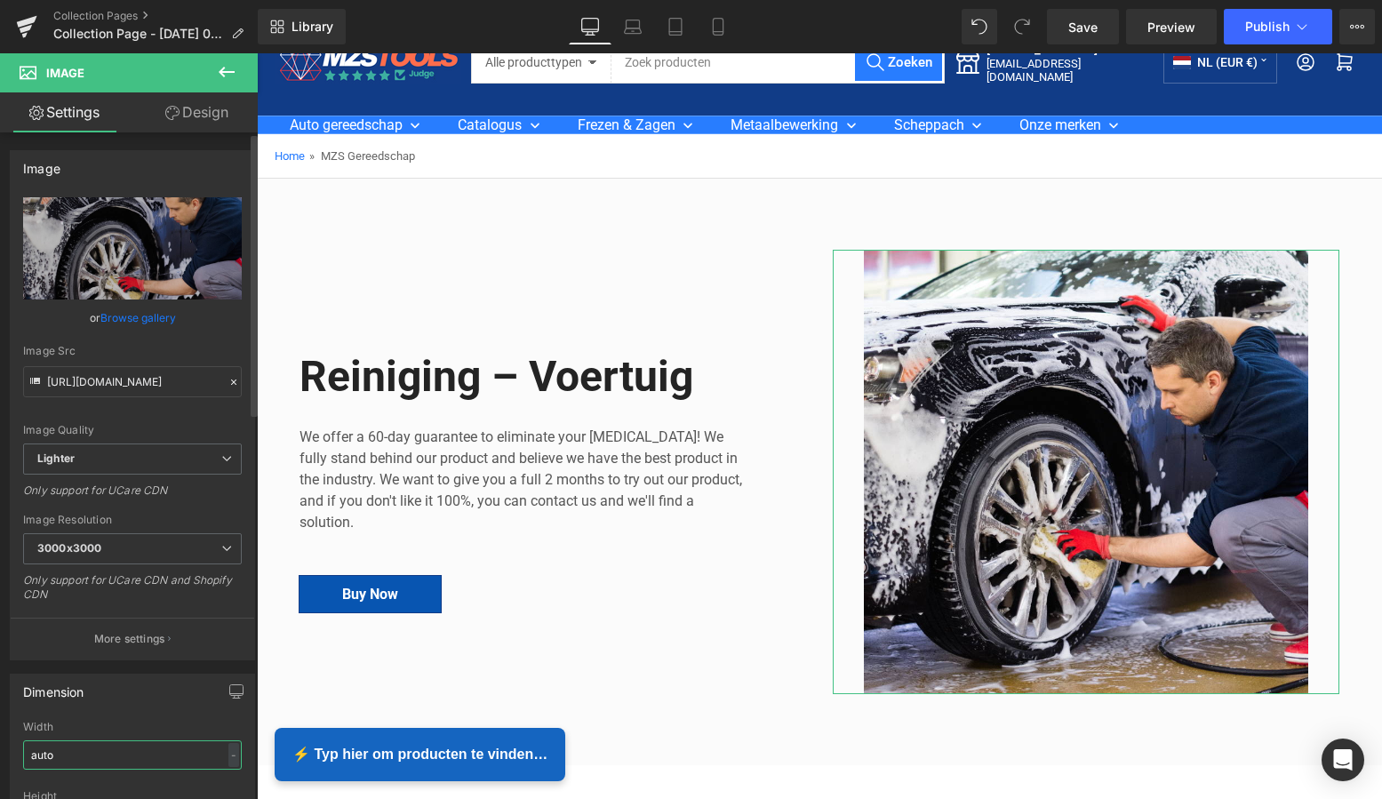
scroll to position [0, 0]
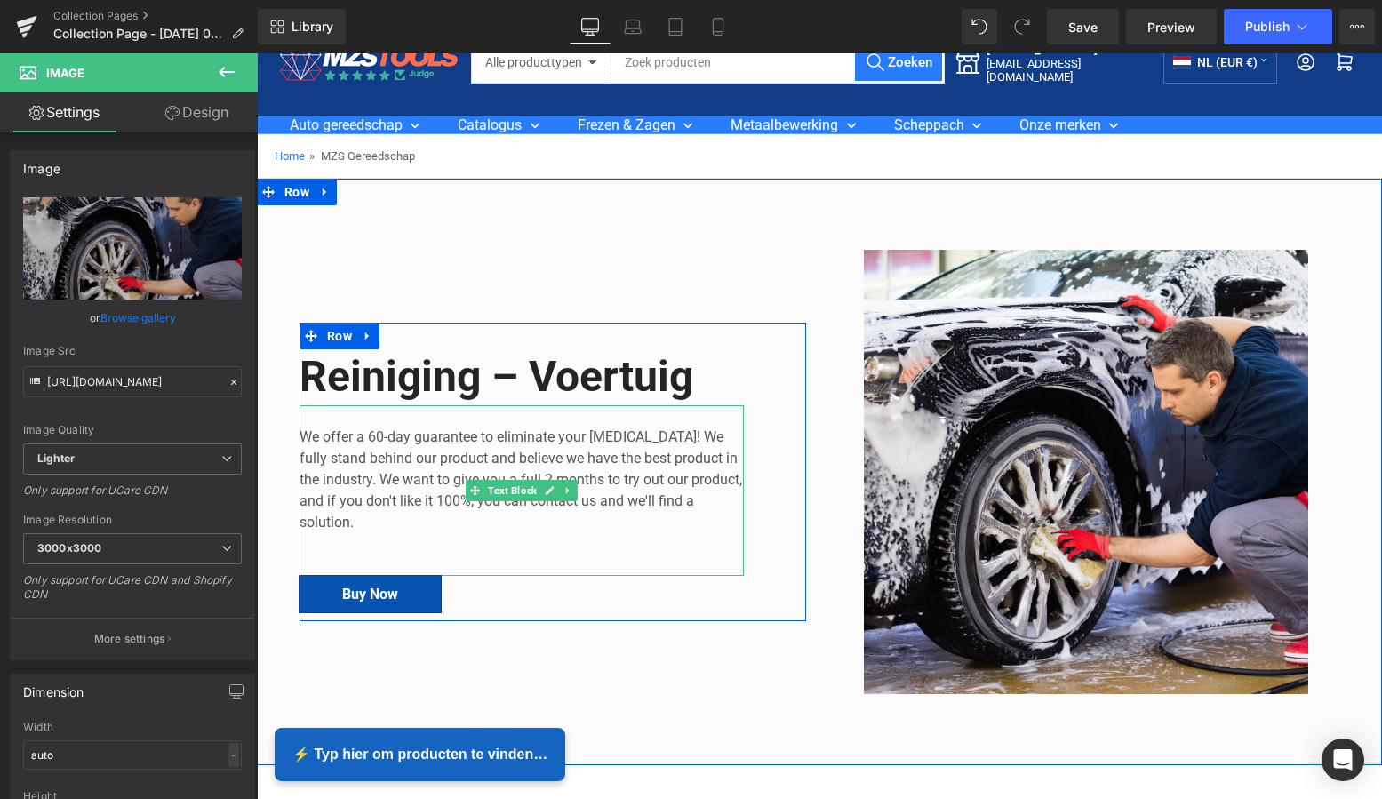
click at [358, 519] on p "We offer a 60-day guarantee to eliminate your foot pain! We fully stand behind …" at bounding box center [522, 480] width 444 height 107
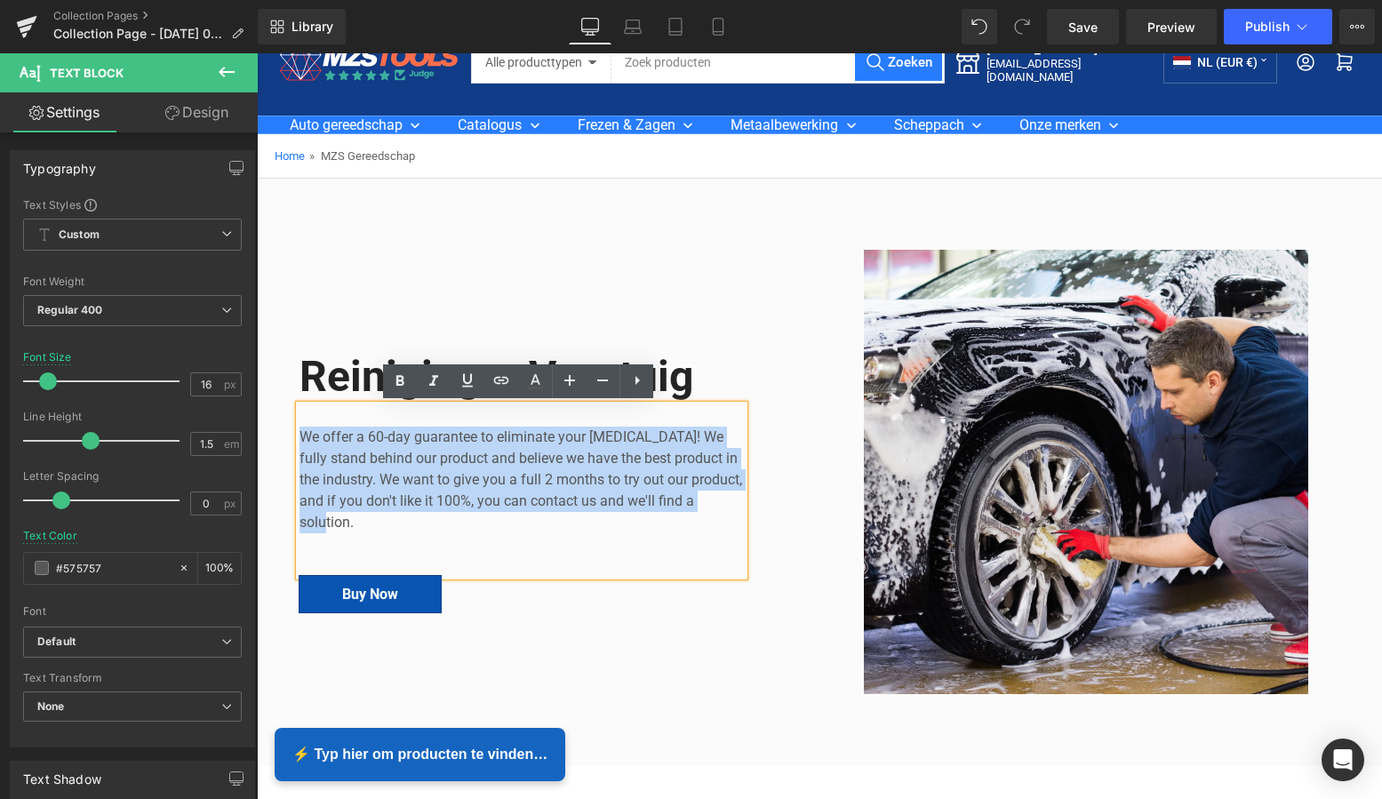
drag, startPoint x: 332, startPoint y: 515, endPoint x: 291, endPoint y: 435, distance: 90.2
click at [291, 434] on div "Reiniging – Voertuig Heading We offer a 60-day guarantee to eliminate your foot…" at bounding box center [552, 472] width 533 height 444
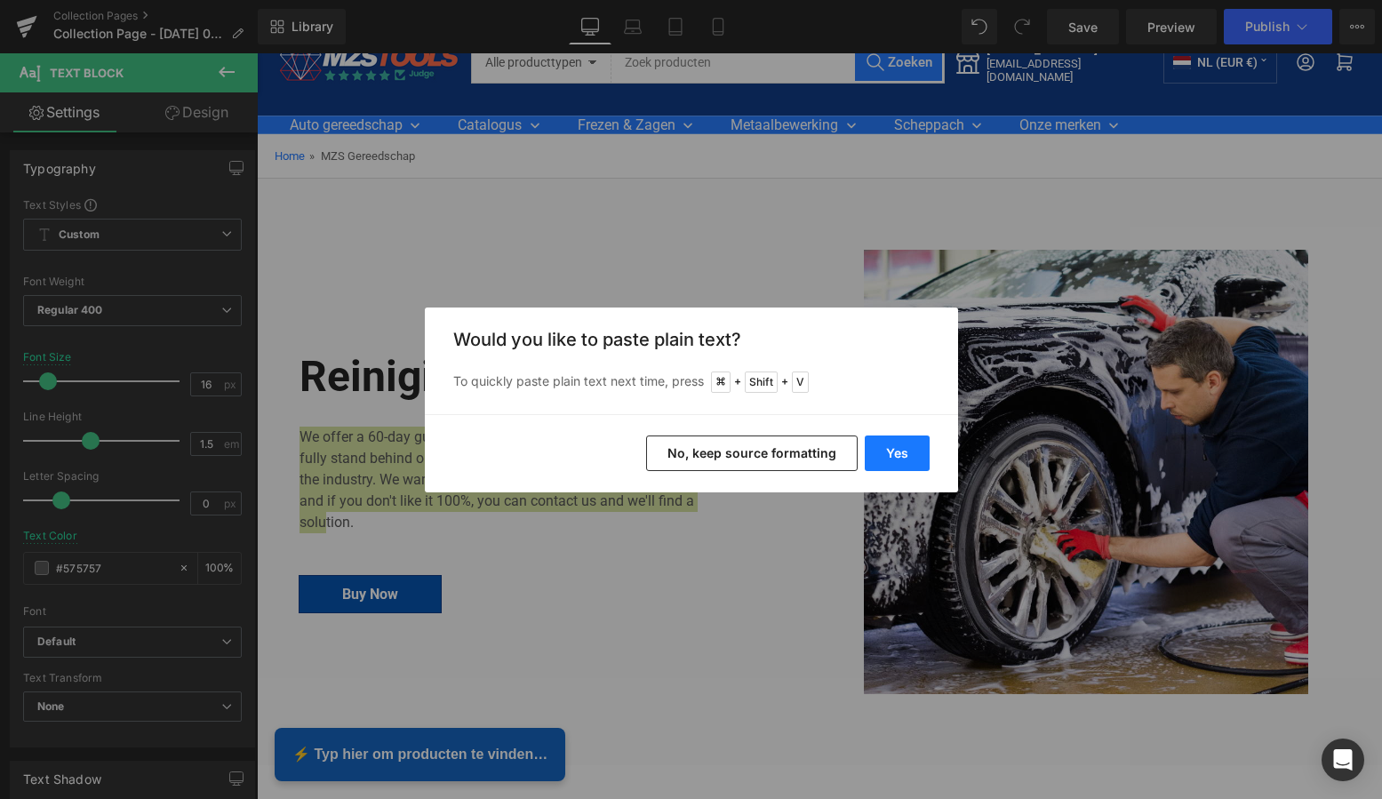
click at [885, 452] on button "Yes" at bounding box center [897, 454] width 65 height 36
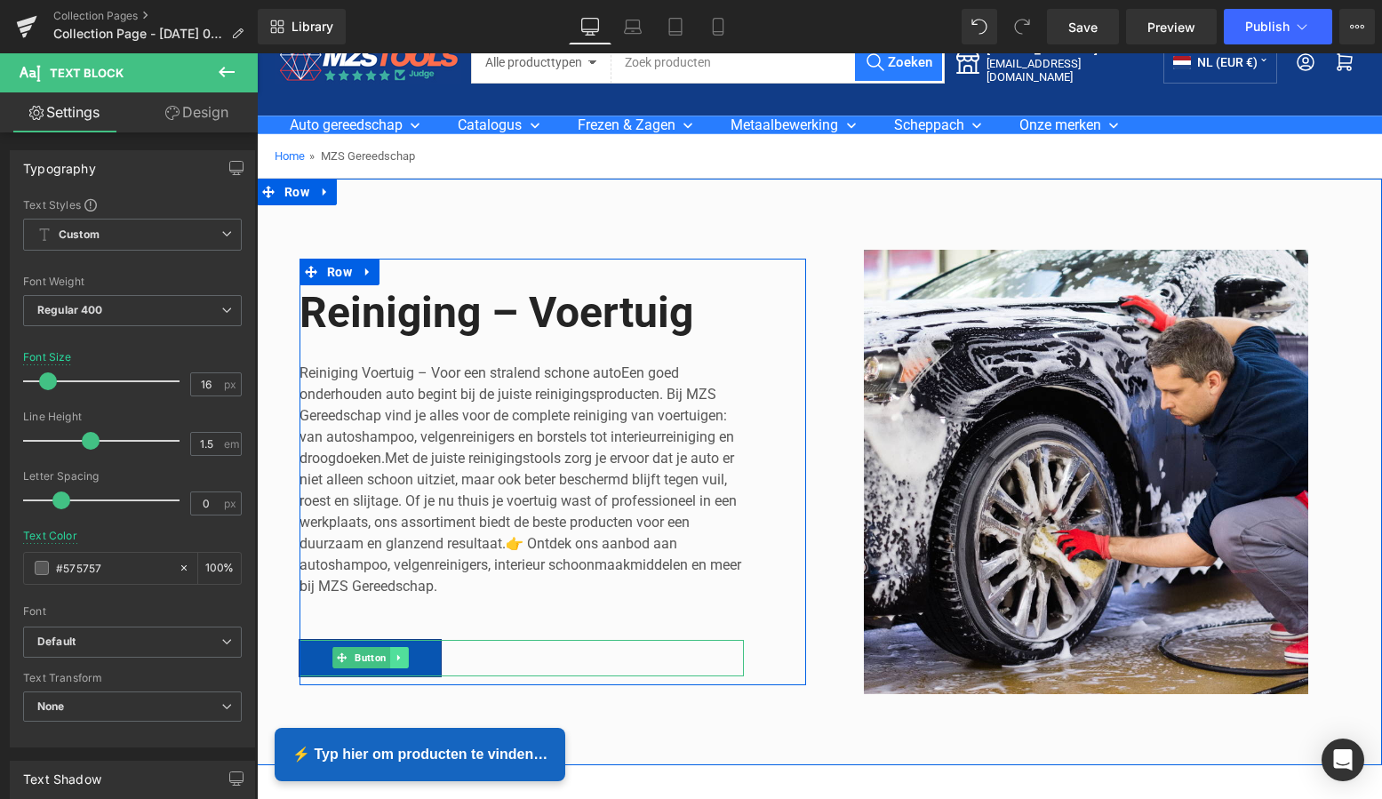
click at [396, 658] on icon at bounding box center [397, 658] width 3 height 6
click at [404, 656] on icon at bounding box center [409, 658] width 10 height 10
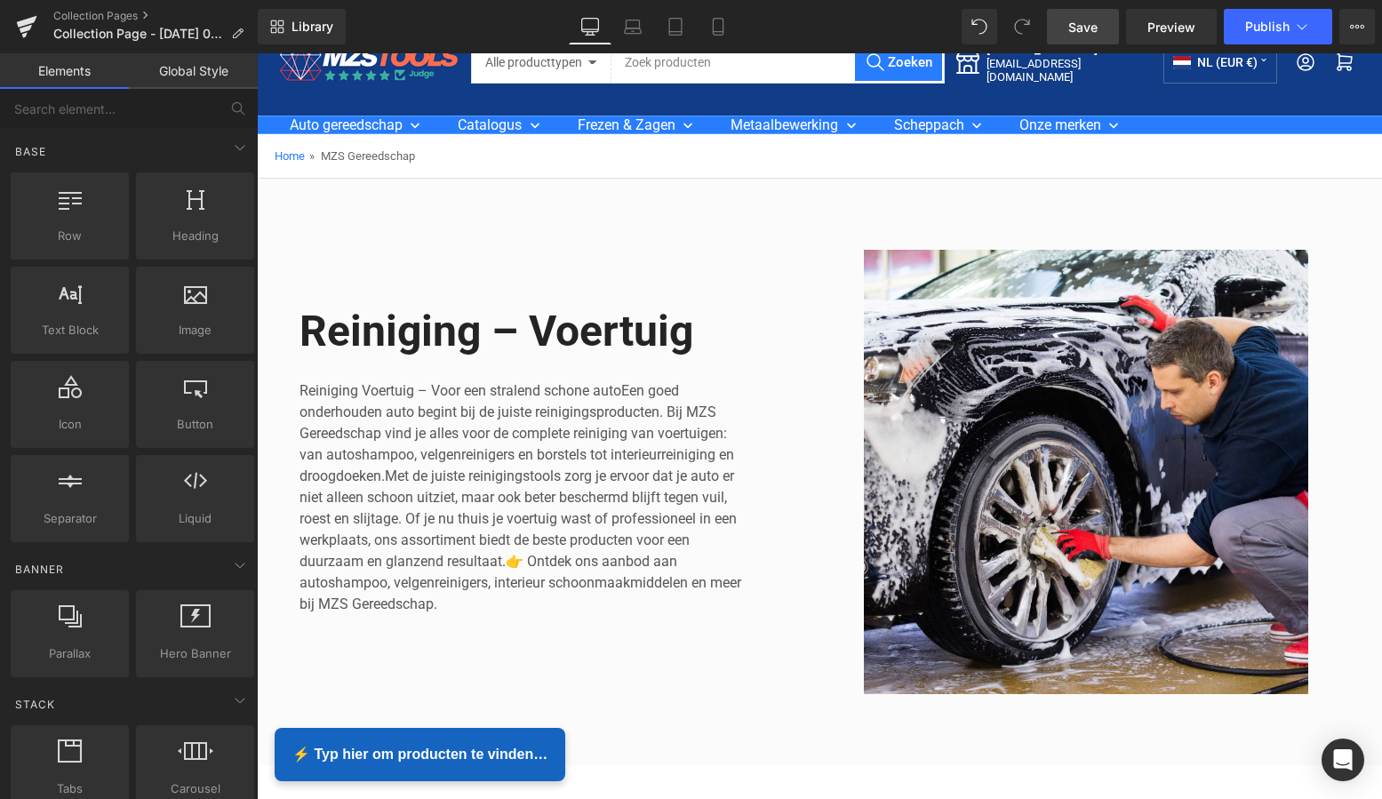
click at [1094, 28] on span "Save" at bounding box center [1082, 27] width 29 height 19
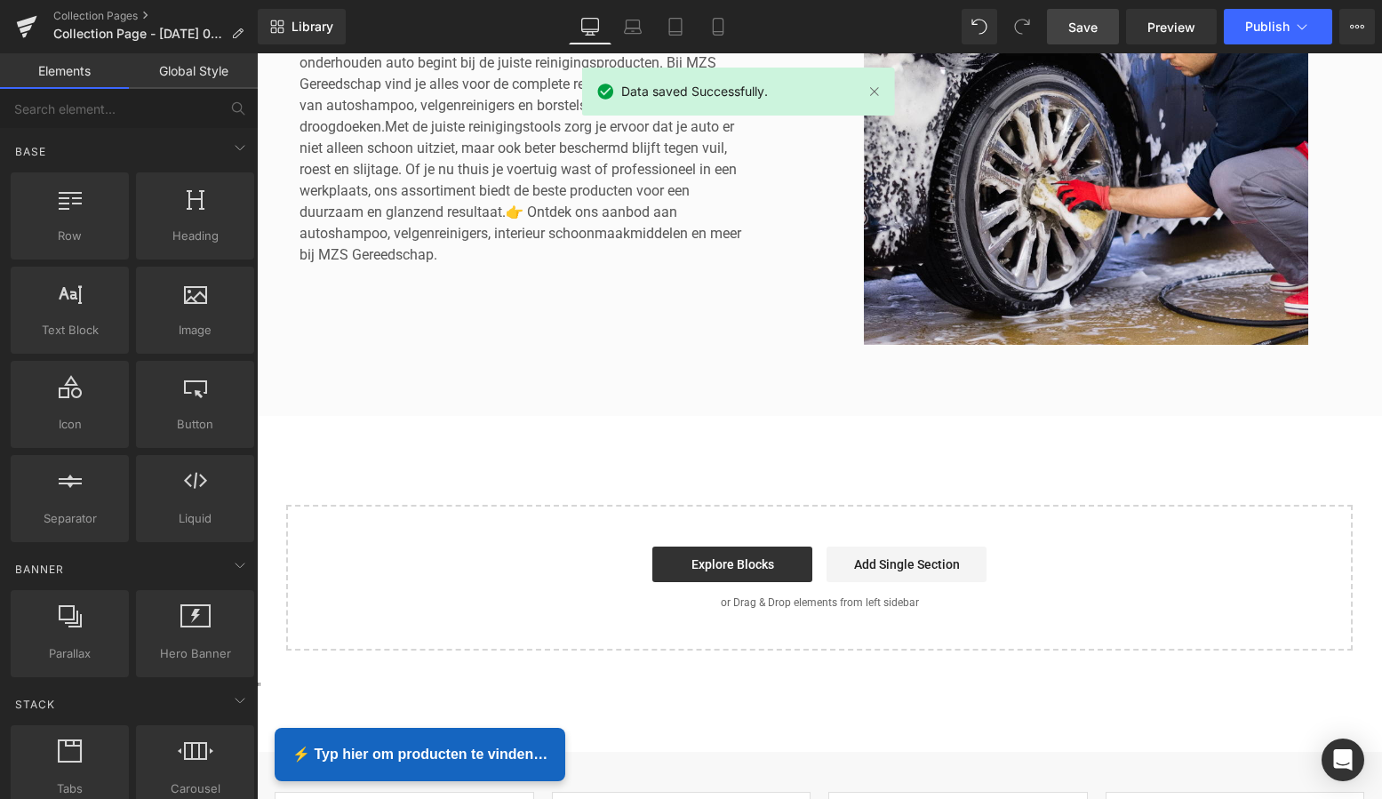
scroll to position [403, 0]
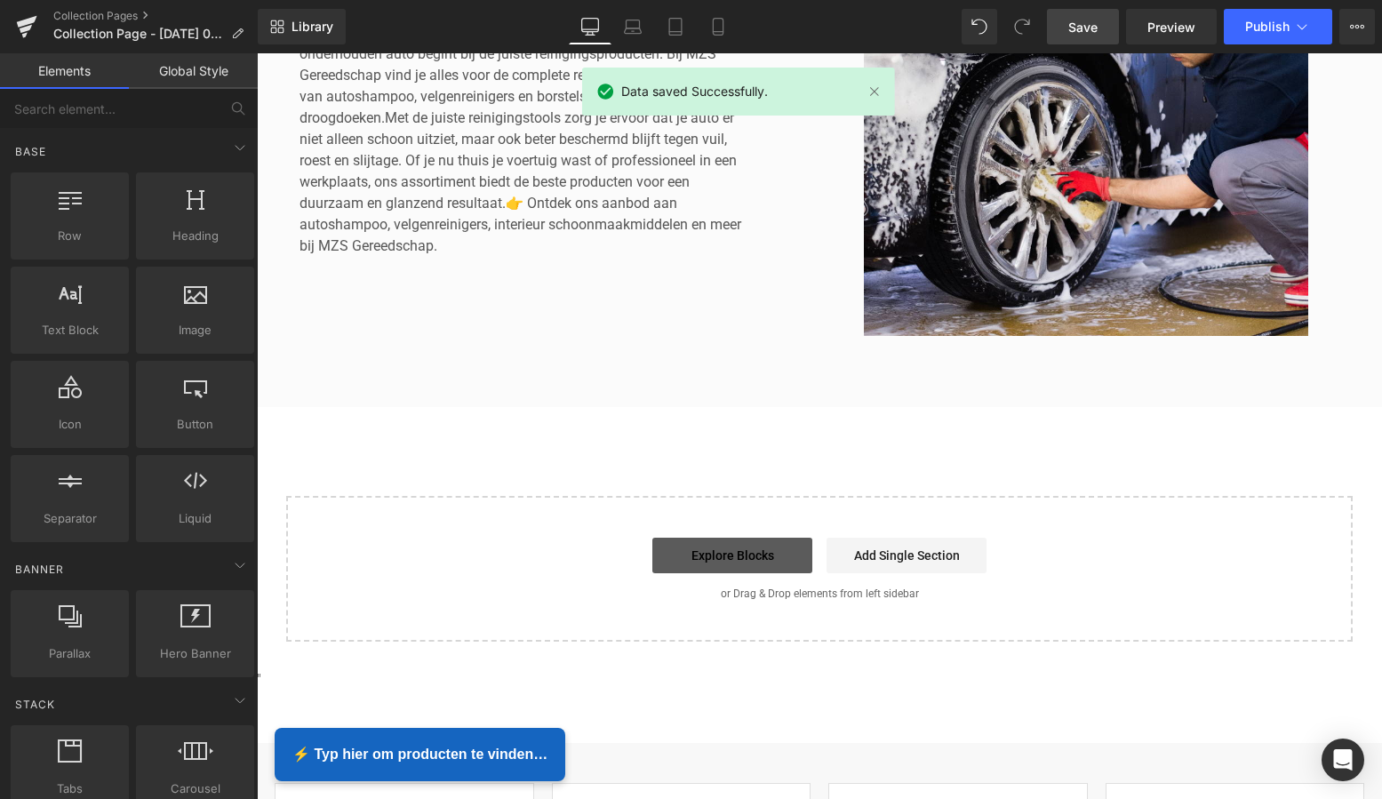
click at [721, 558] on link "Explore Blocks" at bounding box center [732, 556] width 160 height 36
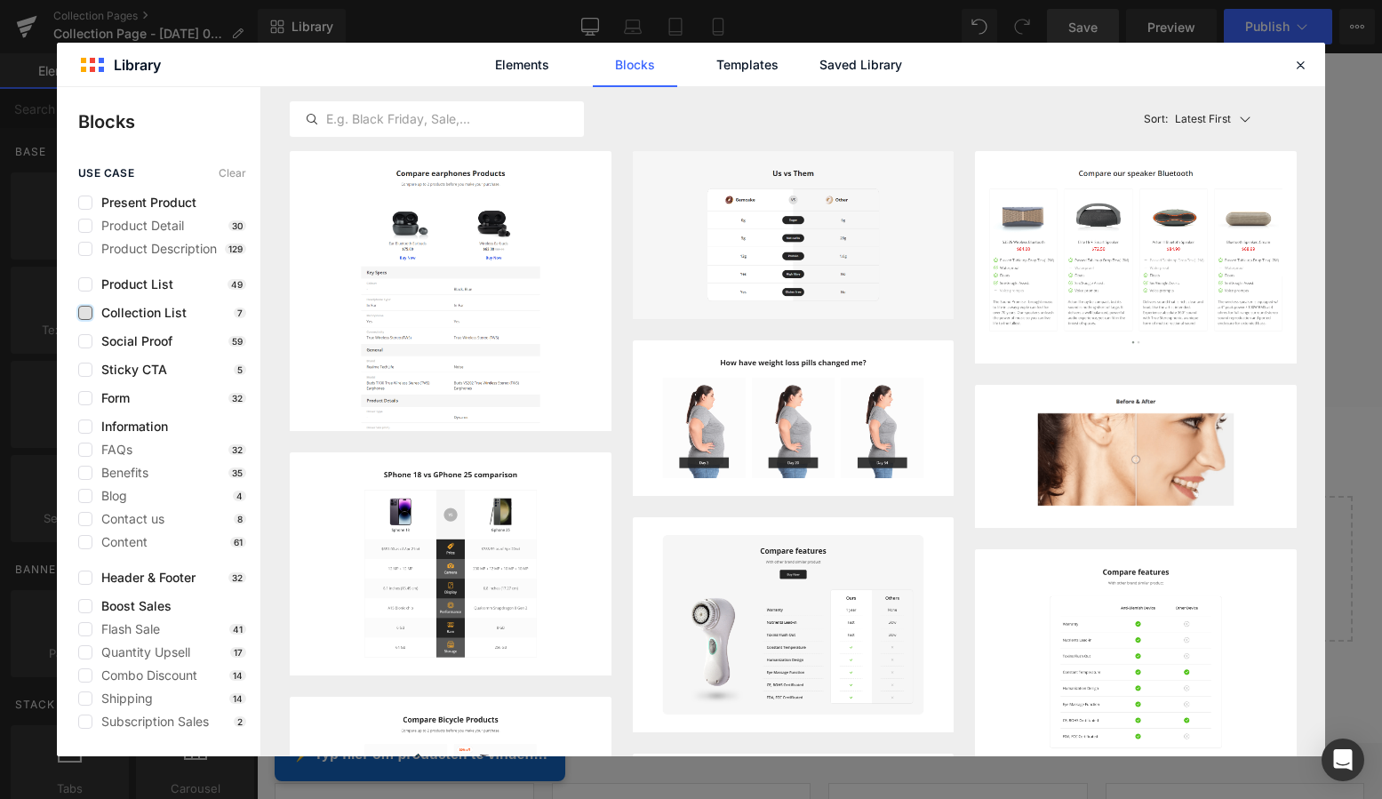
click at [88, 311] on label at bounding box center [85, 313] width 14 height 14
click at [85, 313] on input "checkbox" at bounding box center [85, 313] width 0 height 0
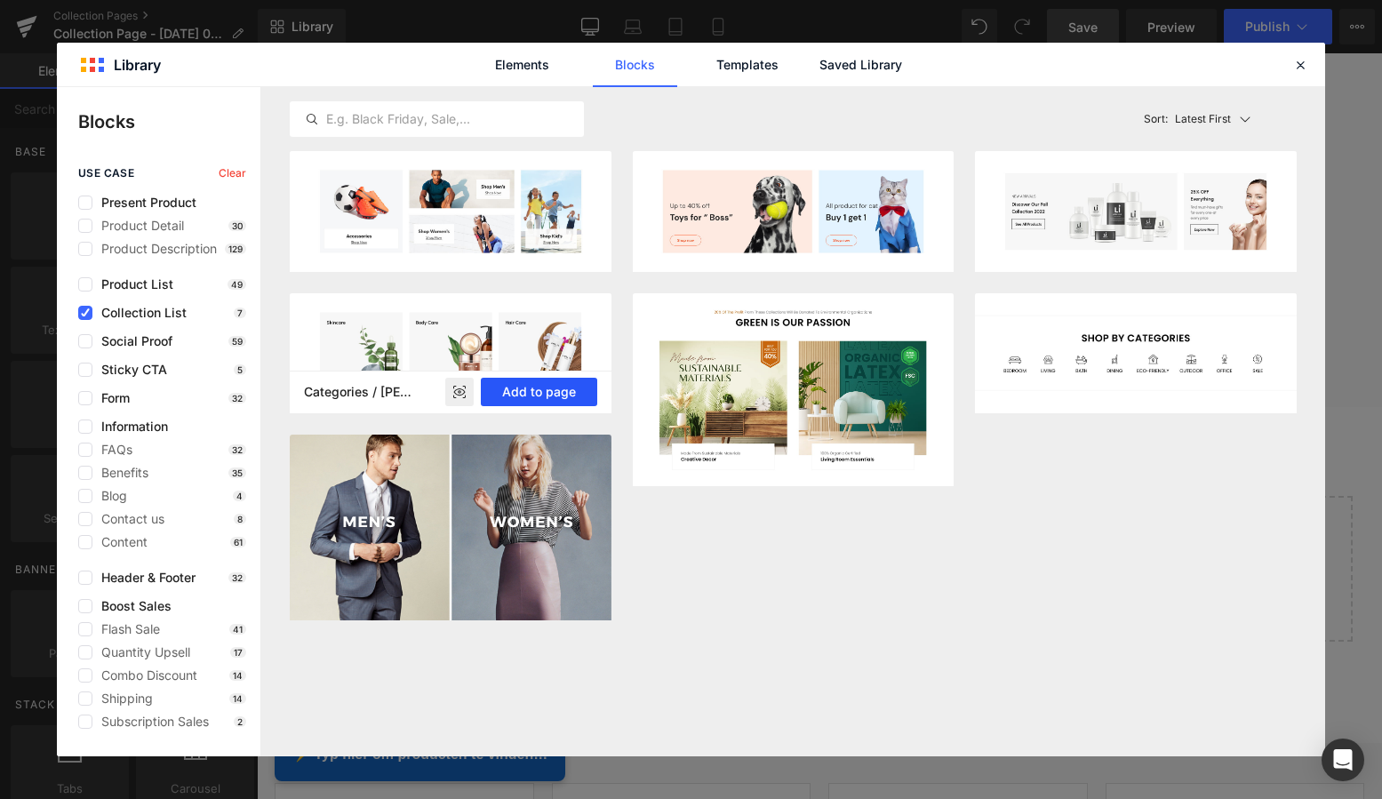
click at [552, 394] on button "Add to page" at bounding box center [539, 392] width 116 height 28
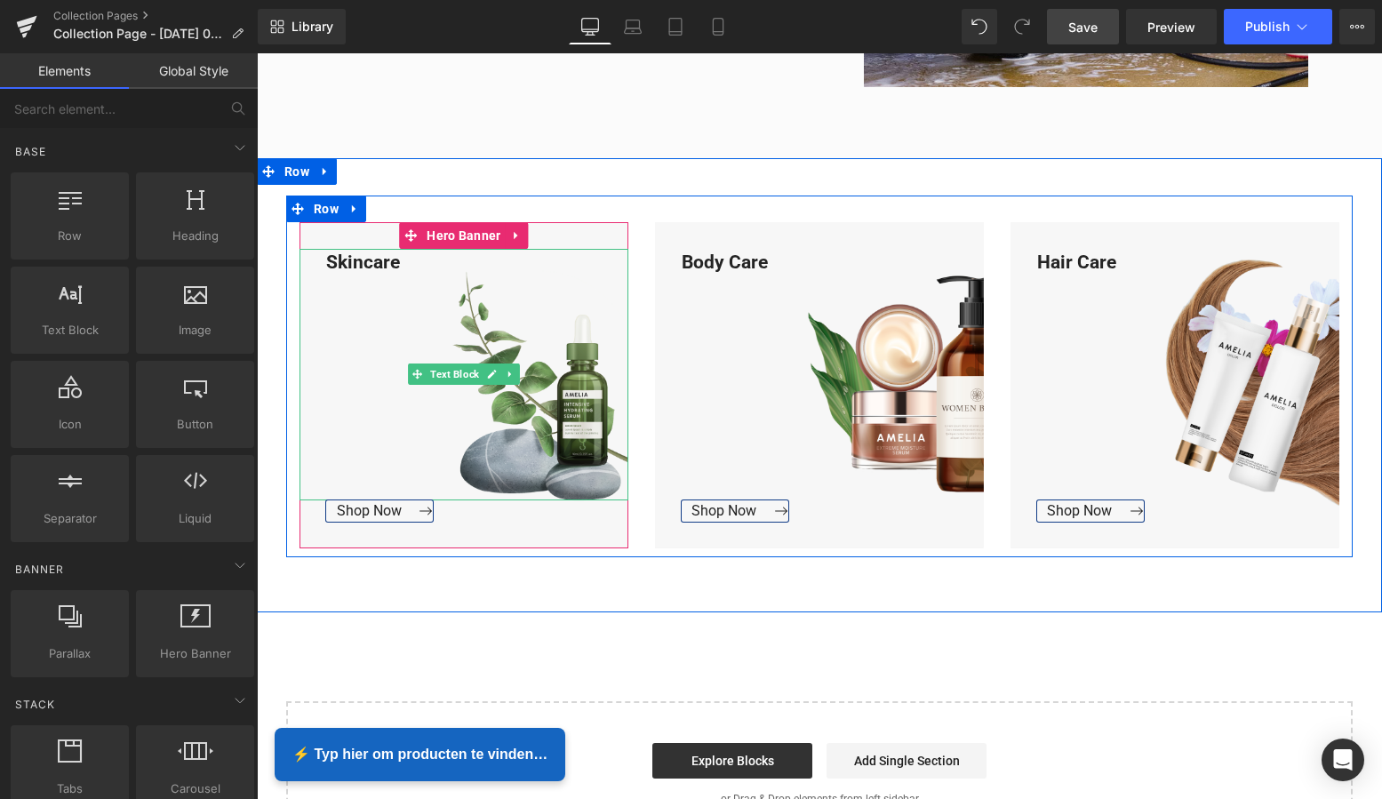
scroll to position [650, 0]
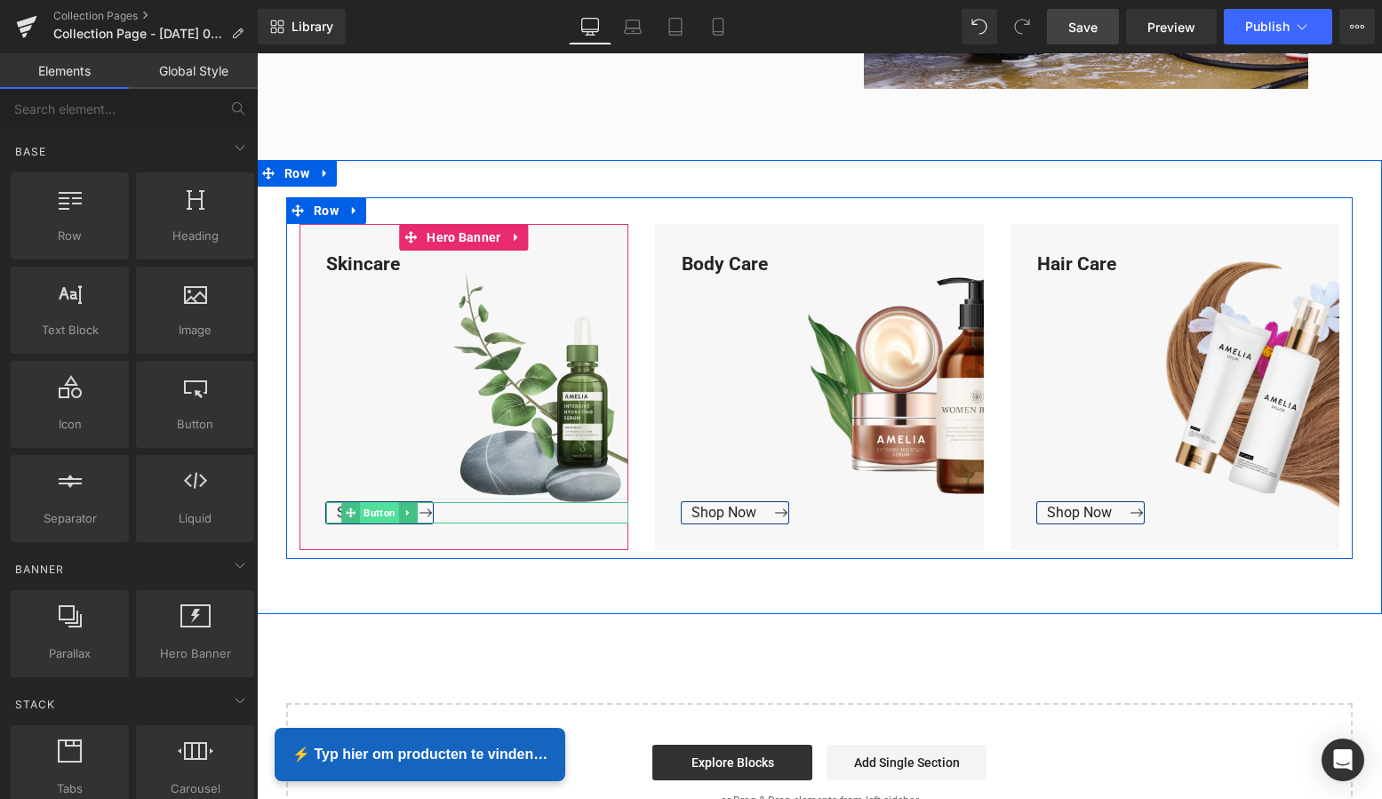
click at [372, 514] on span "Button" at bounding box center [379, 512] width 39 height 21
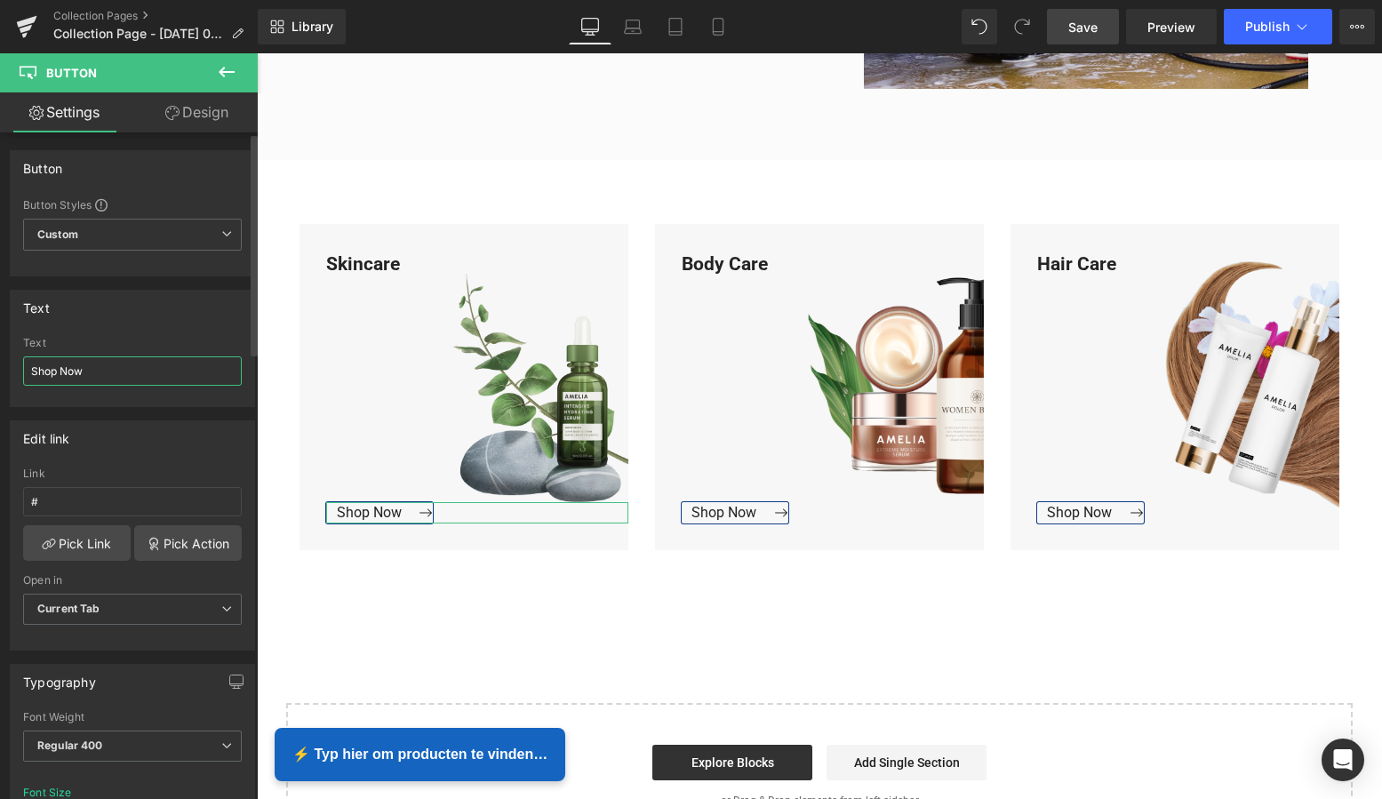
drag, startPoint x: 107, startPoint y: 374, endPoint x: 16, endPoint y: 372, distance: 90.7
click at [17, 372] on div "Shop Now Text Shop Now" at bounding box center [133, 371] width 244 height 69
type input "Bekijk Collectie"
drag, startPoint x: 115, startPoint y: 368, endPoint x: 41, endPoint y: 363, distance: 74.0
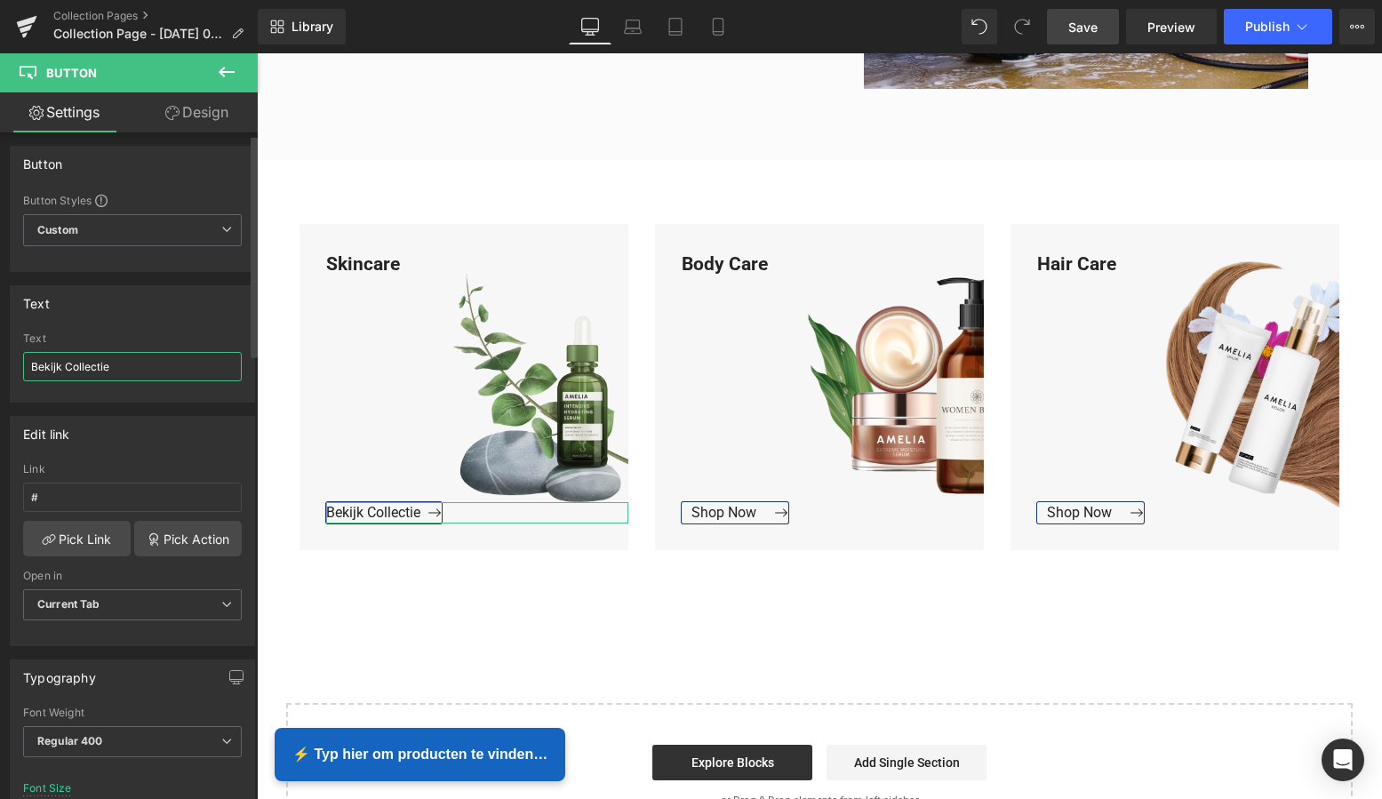
click at [41, 363] on input "Bekijk Collectie" at bounding box center [132, 366] width 219 height 29
drag, startPoint x: 40, startPoint y: 363, endPoint x: 55, endPoint y: 366, distance: 15.5
click at [37, 363] on input "Bekijk Collectie" at bounding box center [132, 368] width 219 height 29
drag, startPoint x: 46, startPoint y: 367, endPoint x: 23, endPoint y: 365, distance: 23.2
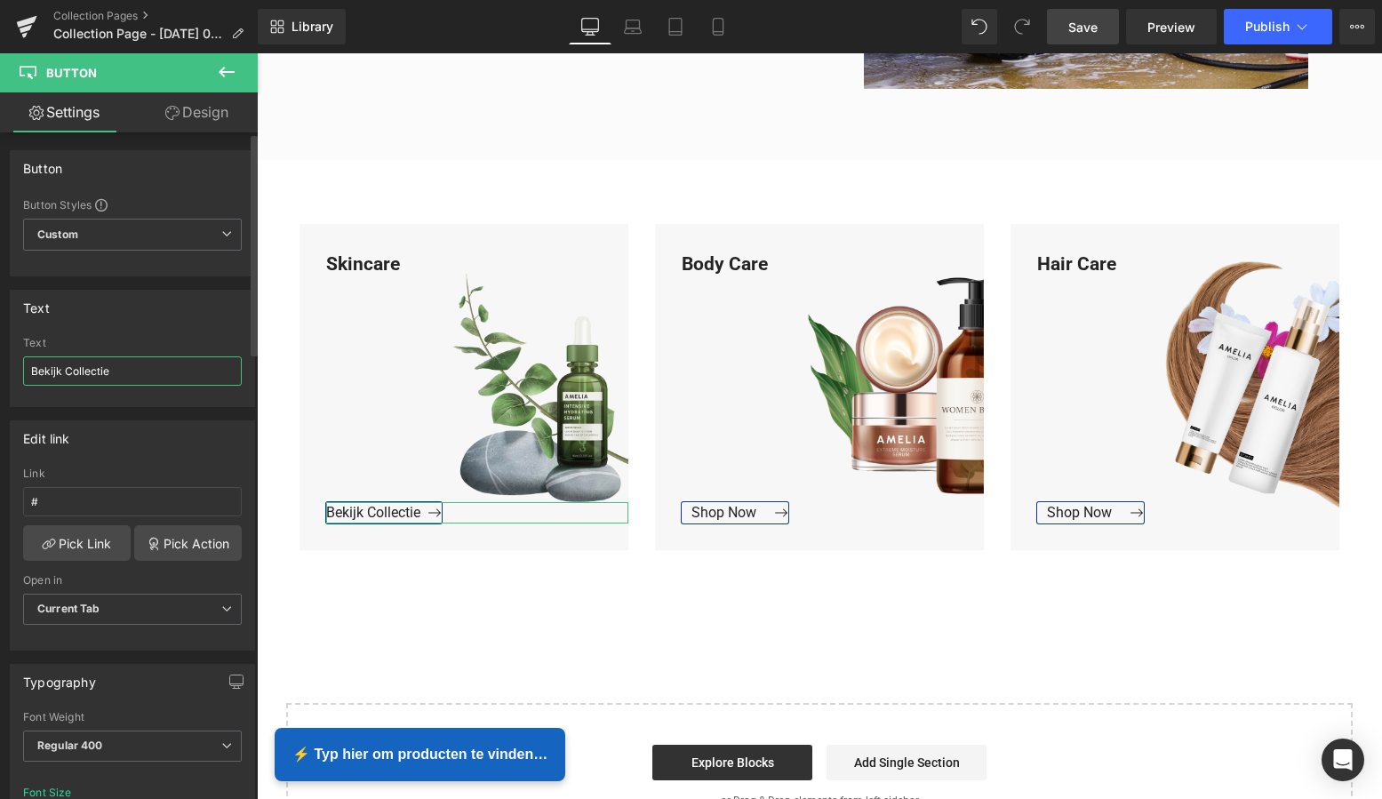
click at [23, 365] on input "Bekijk Collectie" at bounding box center [132, 370] width 219 height 29
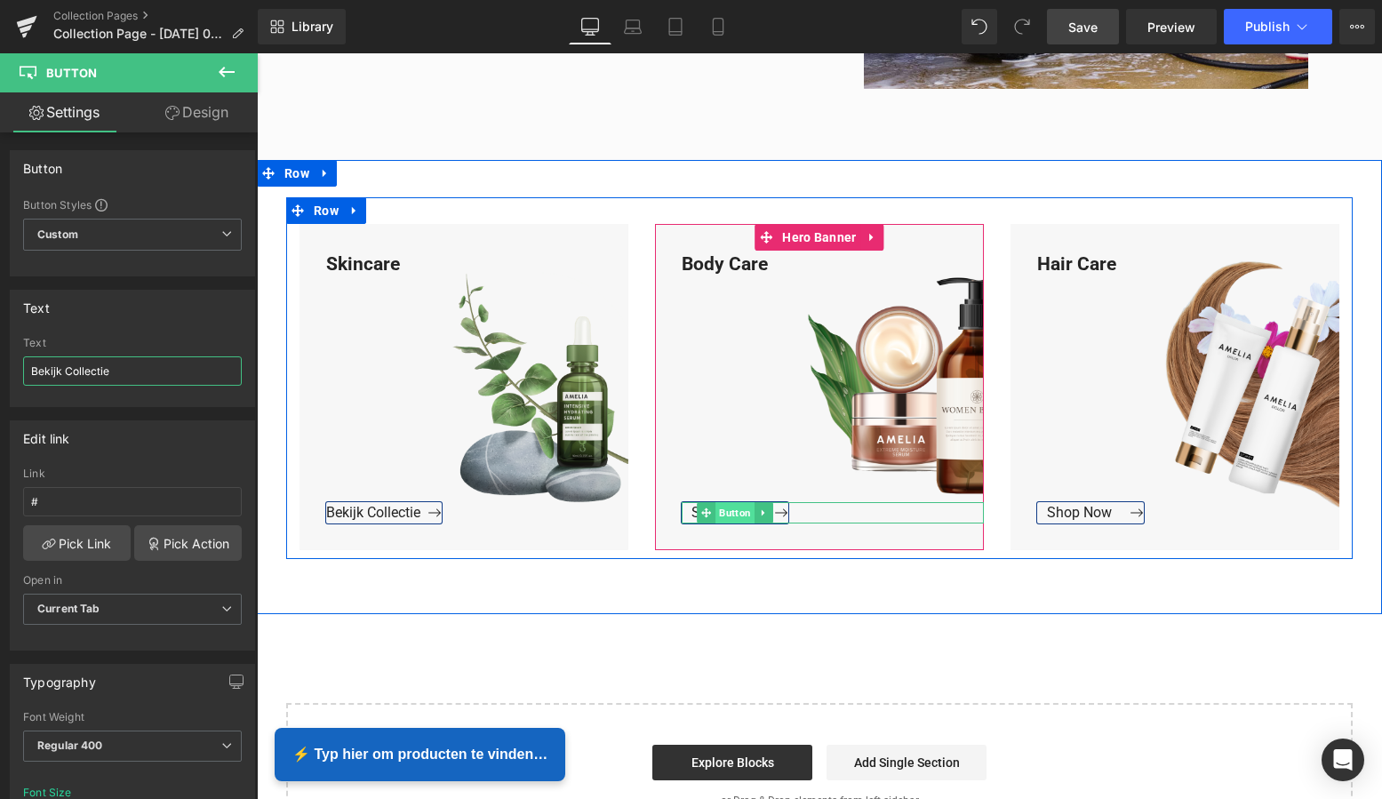
click at [721, 515] on span "Button" at bounding box center [734, 512] width 39 height 21
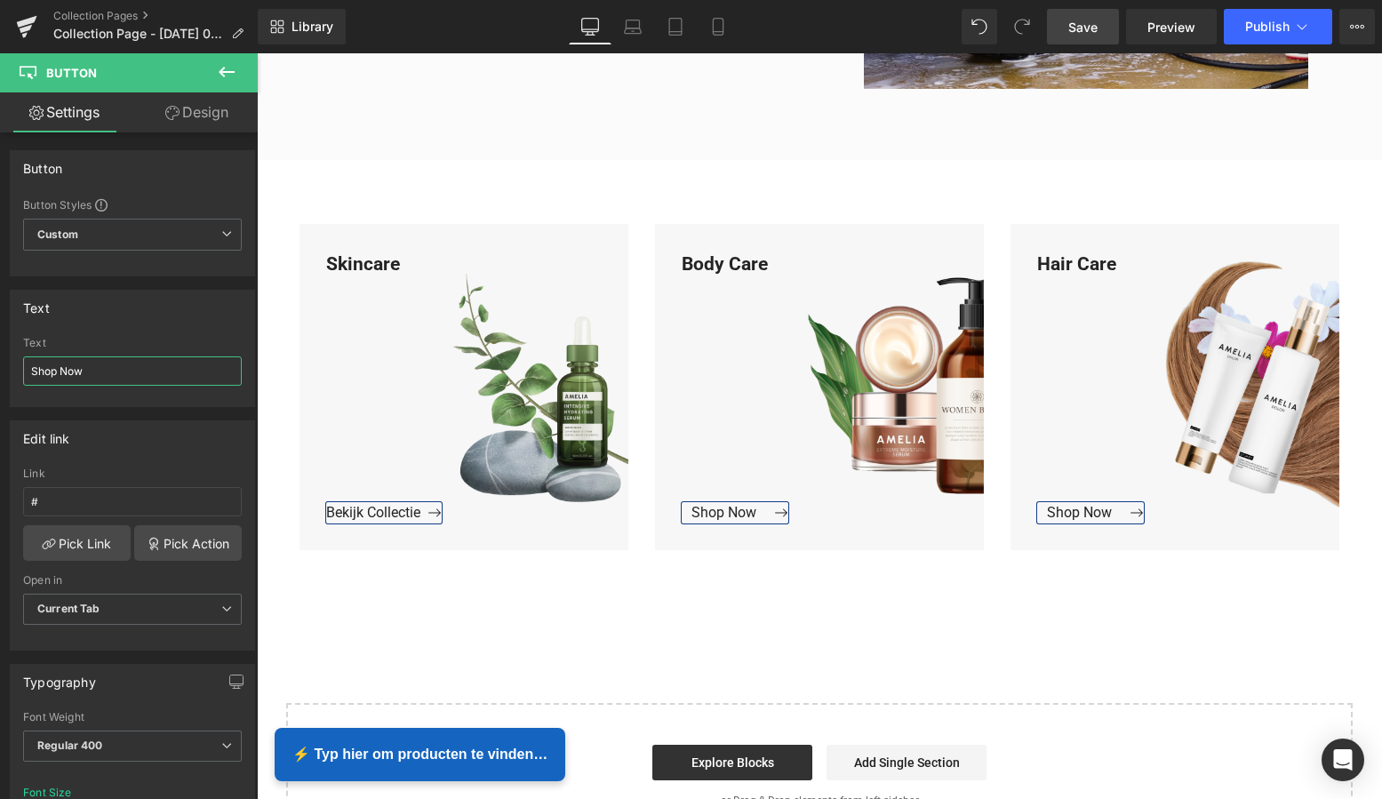
drag, startPoint x: 81, startPoint y: 376, endPoint x: -18, endPoint y: 363, distance: 99.6
click at [0, 363] on html "Button You are previewing how the will restyle your page. You can not edit Elem…" at bounding box center [691, 399] width 1382 height 799
paste input "Bekijk Collectie"
type input "Bekijk Collectie"
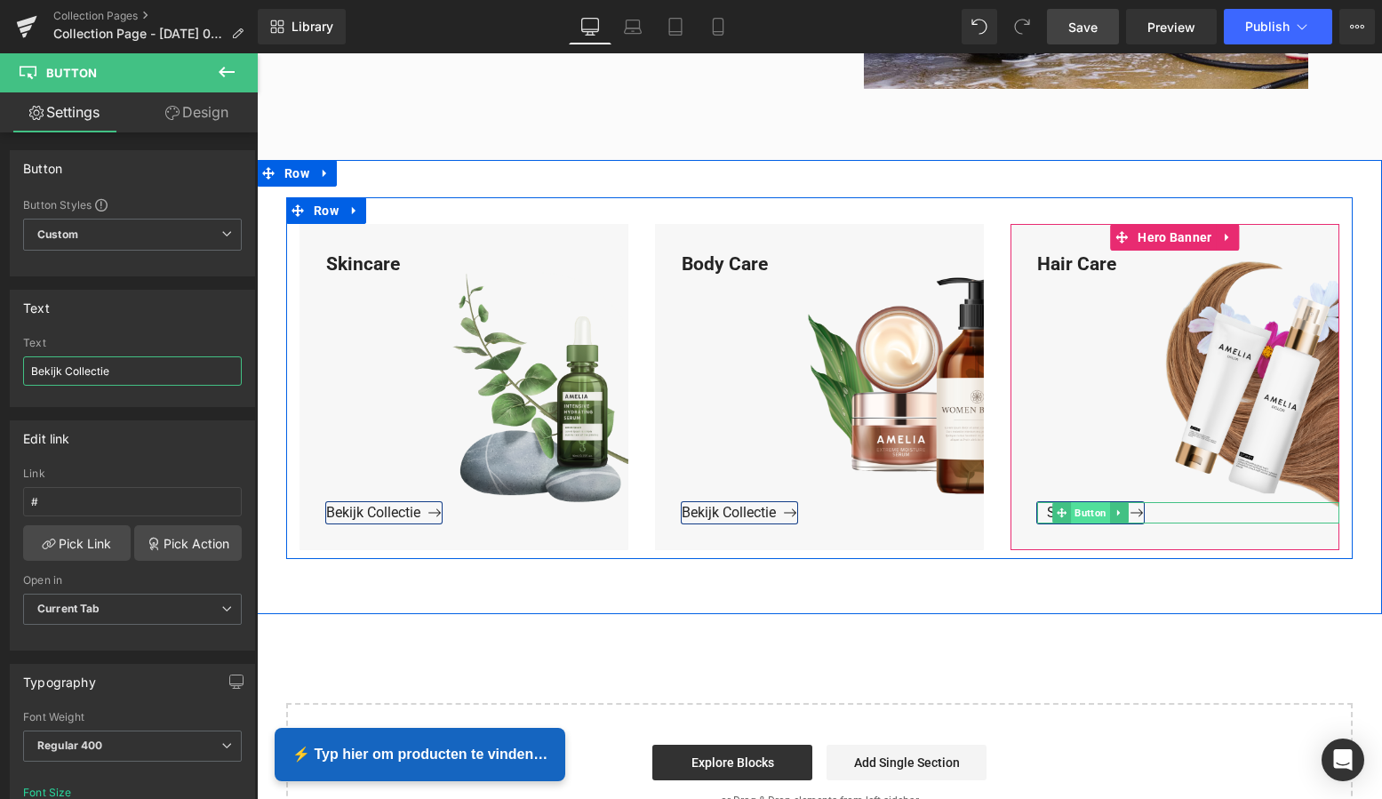
click at [1082, 515] on span "Button" at bounding box center [1090, 512] width 39 height 21
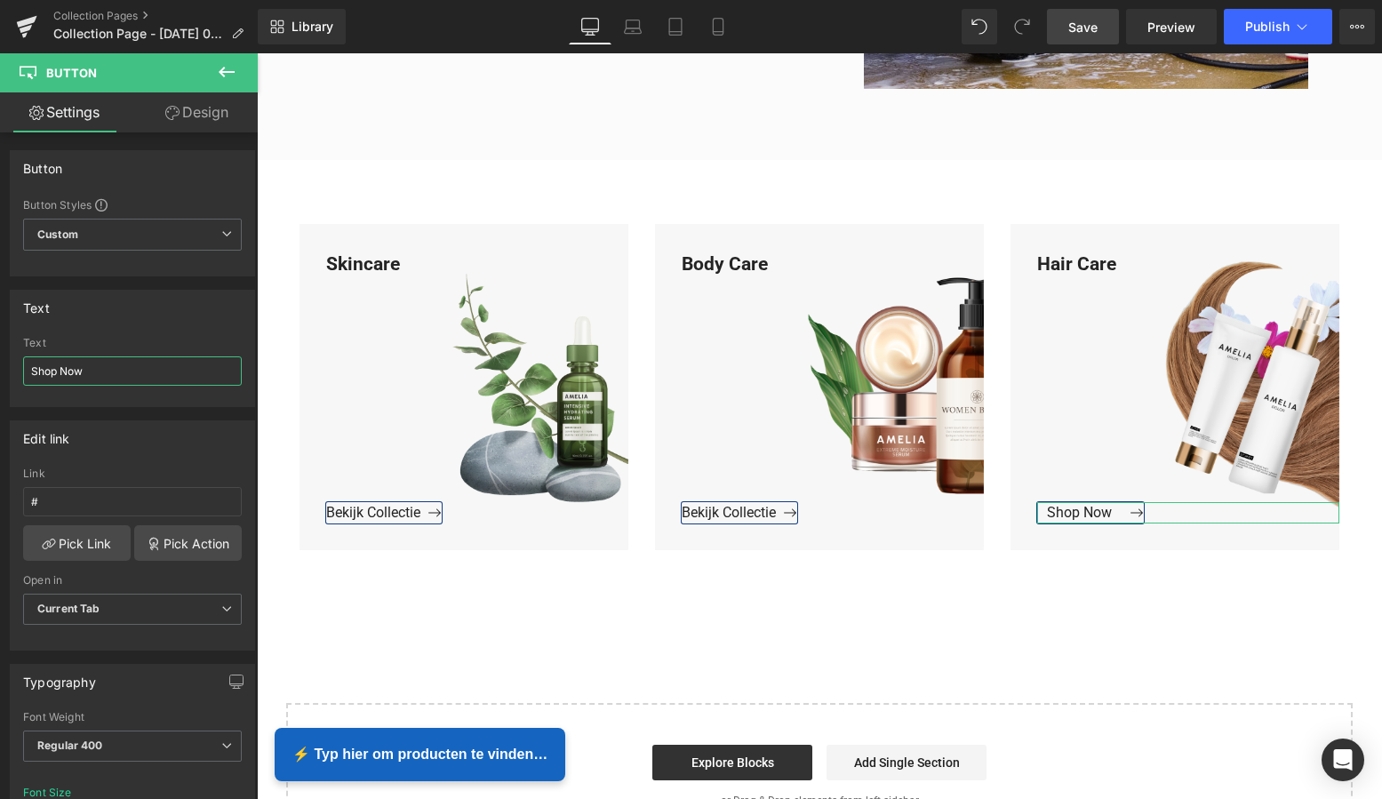
drag, startPoint x: 98, startPoint y: 375, endPoint x: -11, endPoint y: 366, distance: 108.8
click at [0, 366] on html "Button You are previewing how the will restyle your page. You can not edit Elem…" at bounding box center [691, 399] width 1382 height 799
paste input "Bekijk Collectie"
type input "Bekijk Collectie"
click at [1092, 30] on span "Save" at bounding box center [1082, 27] width 29 height 19
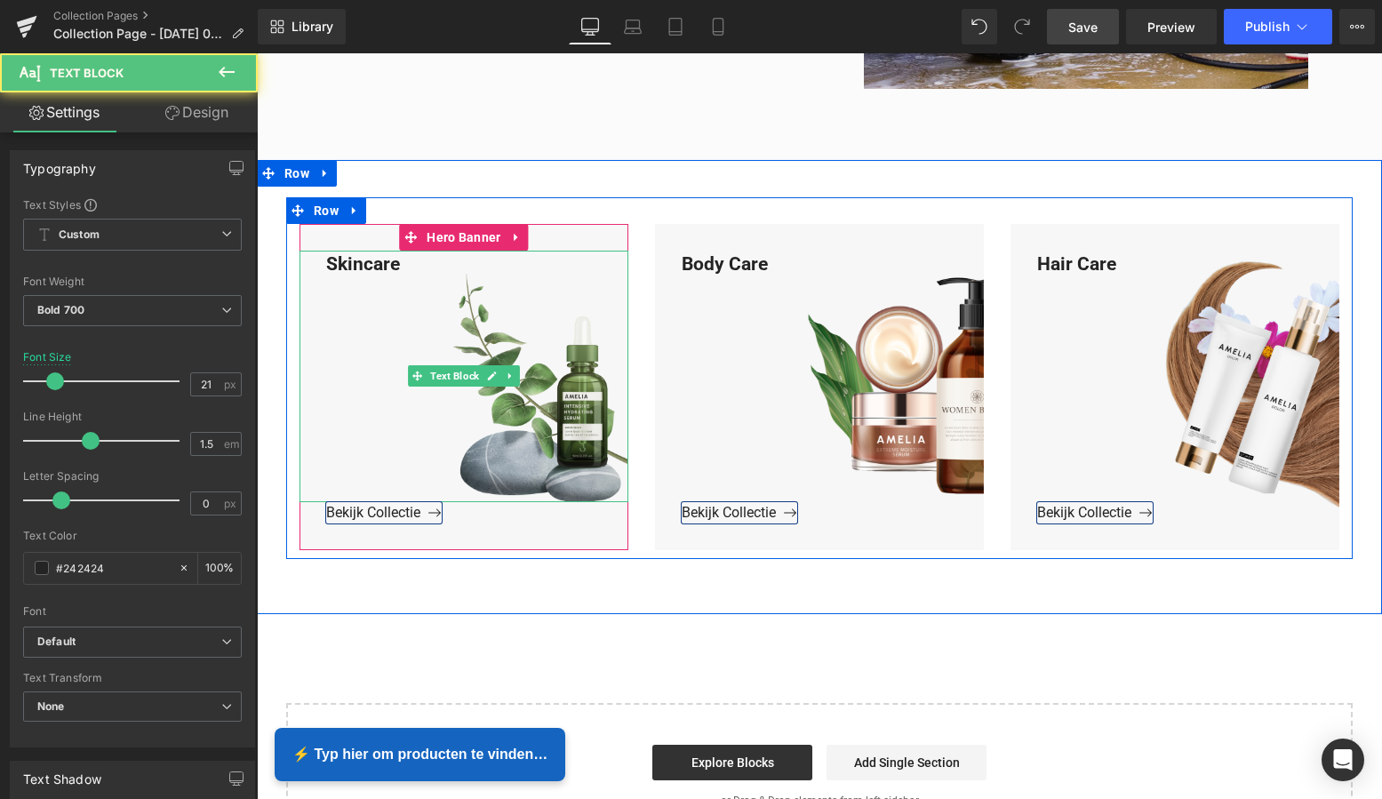
click at [406, 268] on div "Skincare" at bounding box center [464, 377] width 329 height 252
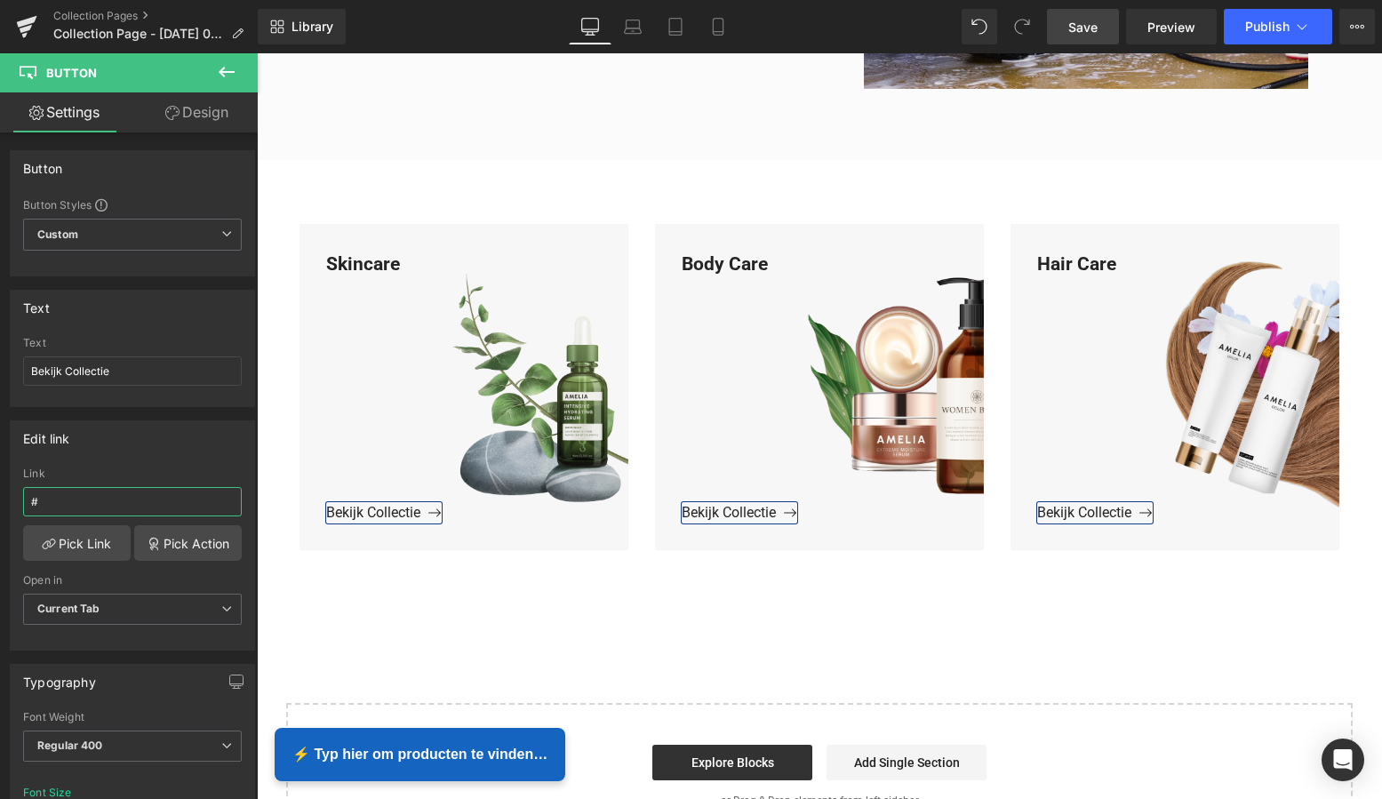
drag, startPoint x: 68, startPoint y: 506, endPoint x: -14, endPoint y: 495, distance: 82.5
click at [0, 495] on html "Button You are previewing how the will restyle your page. You can not edit Elem…" at bounding box center [691, 399] width 1382 height 799
type input "https://www.mzsgereedschap.nl/collections/onderhoud-en-reparatie"
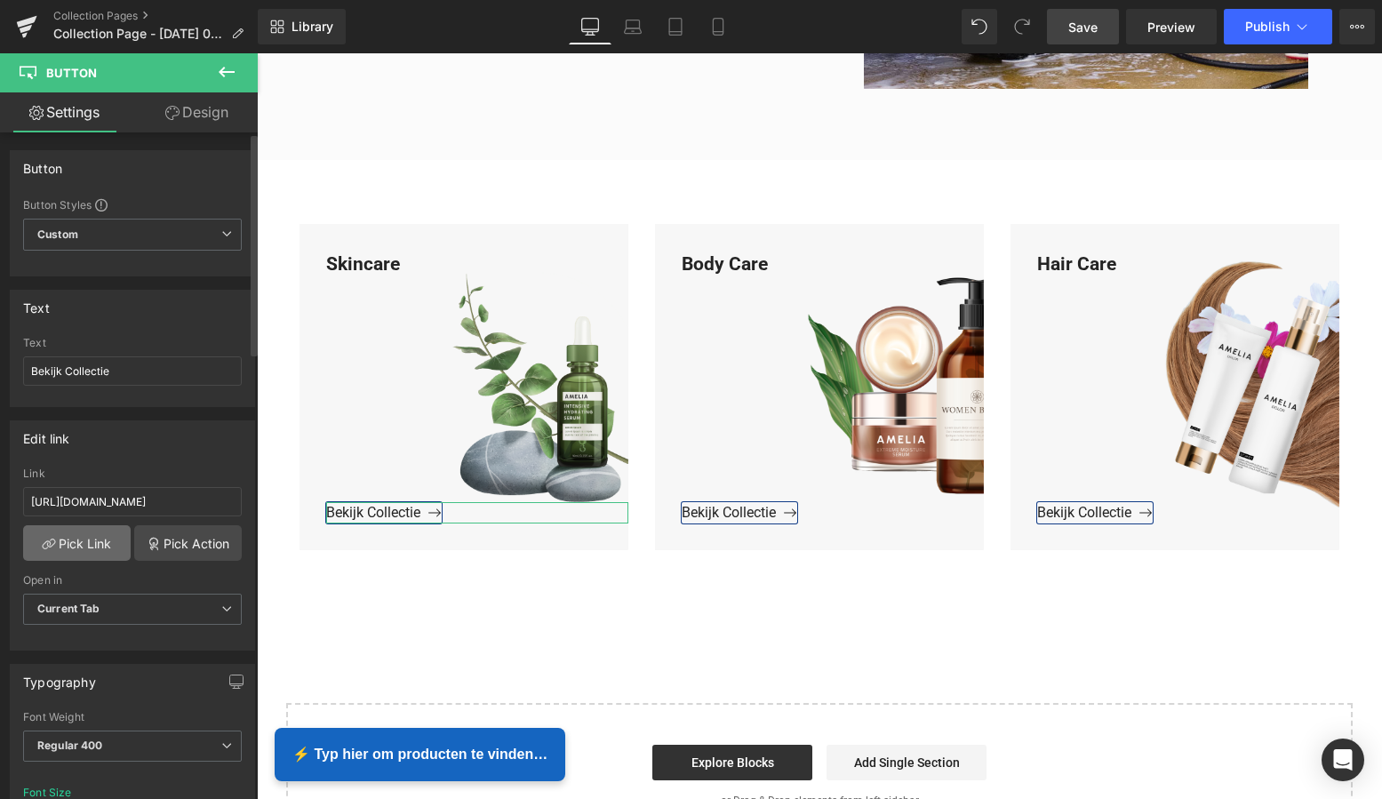
click at [92, 545] on link "Pick Link" at bounding box center [77, 543] width 108 height 36
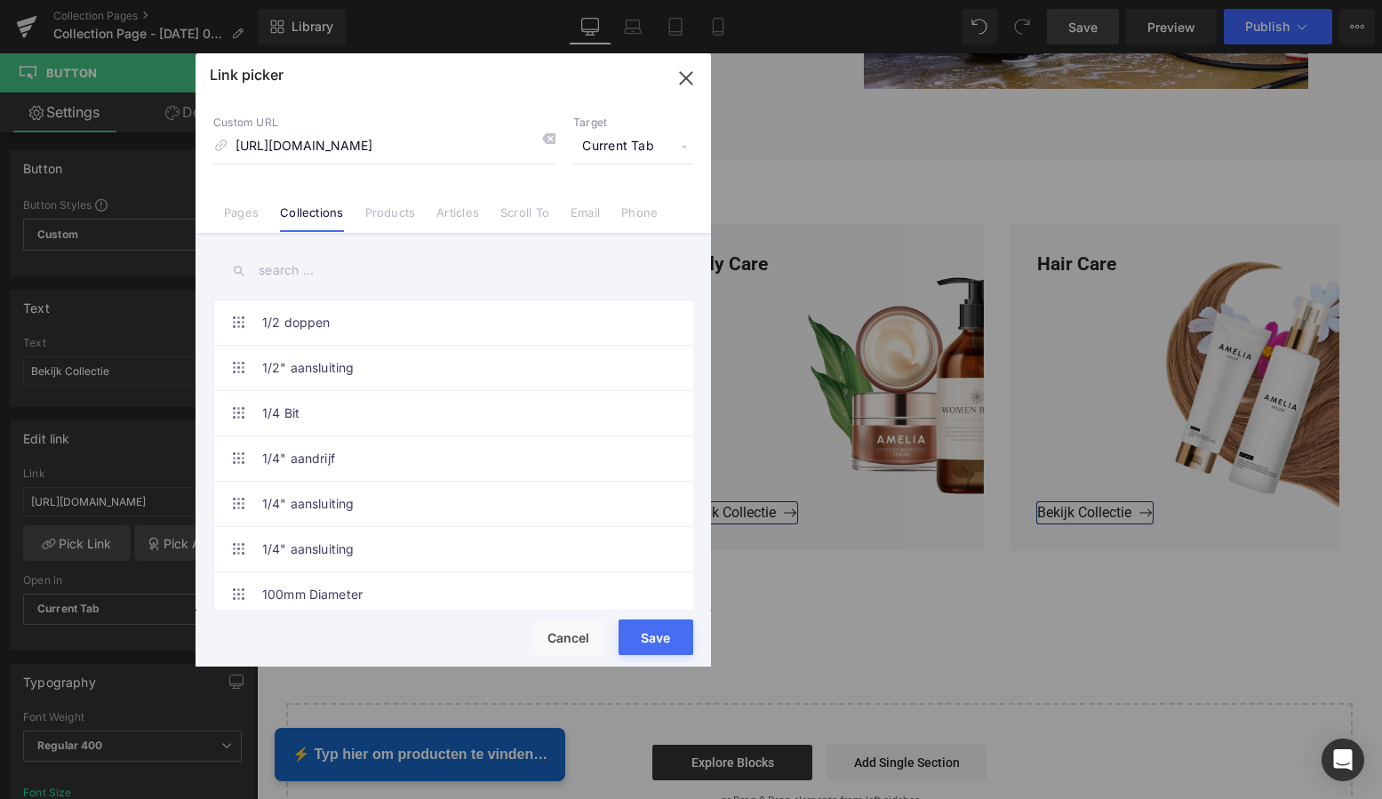
click at [656, 636] on button "Save" at bounding box center [656, 637] width 75 height 36
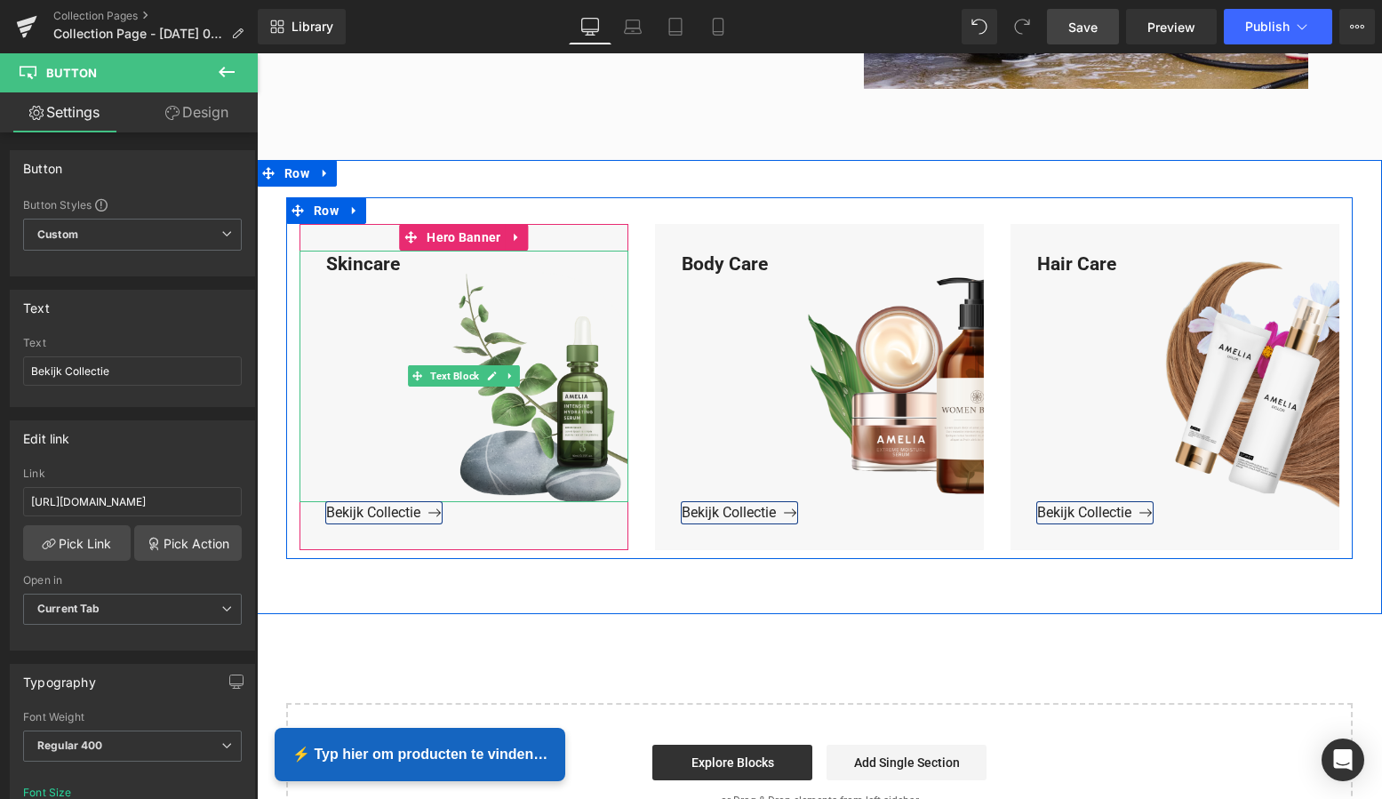
click at [403, 269] on div "Skincare" at bounding box center [464, 377] width 329 height 252
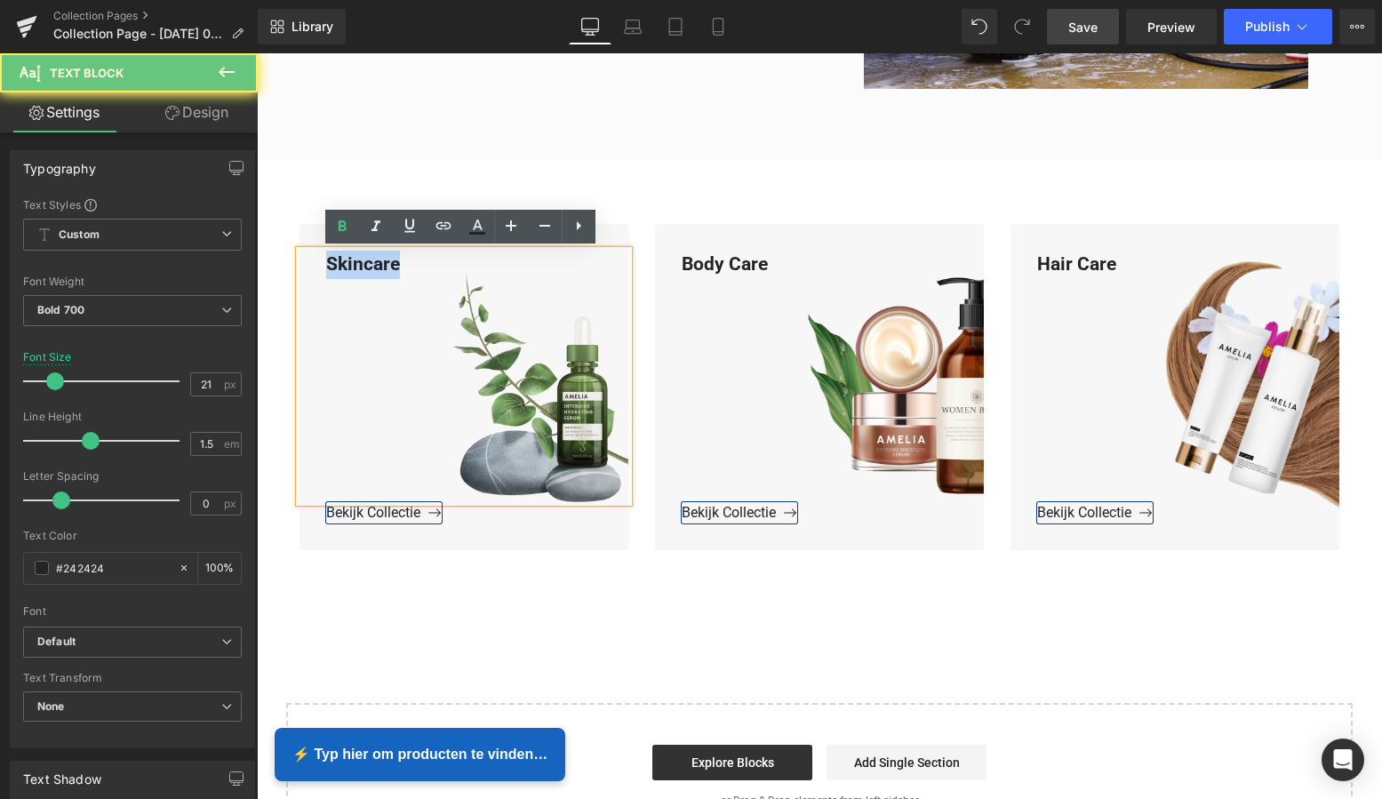
drag, startPoint x: 398, startPoint y: 263, endPoint x: 321, endPoint y: 262, distance: 77.3
click at [321, 262] on div "Skincare" at bounding box center [464, 377] width 329 height 252
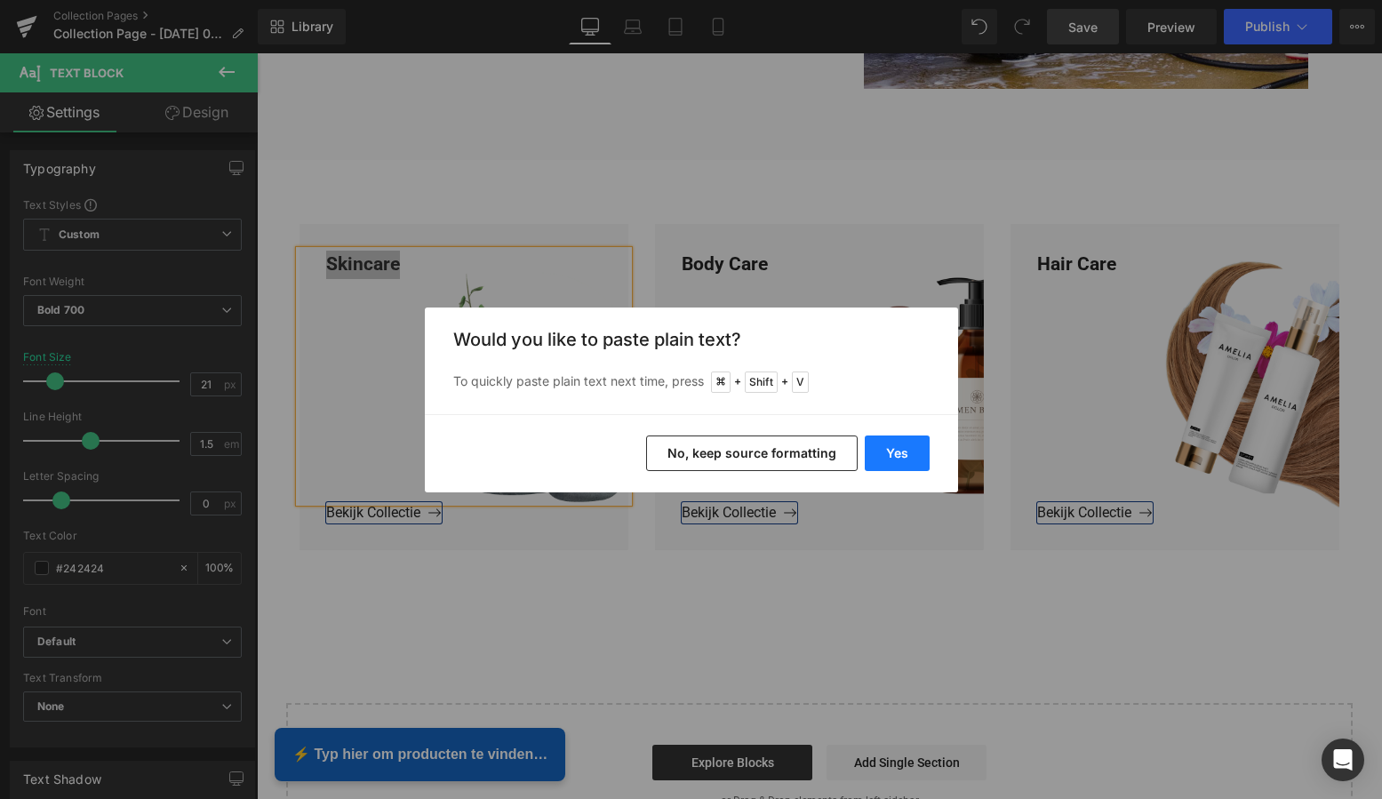
click at [886, 456] on button "Yes" at bounding box center [897, 454] width 65 height 36
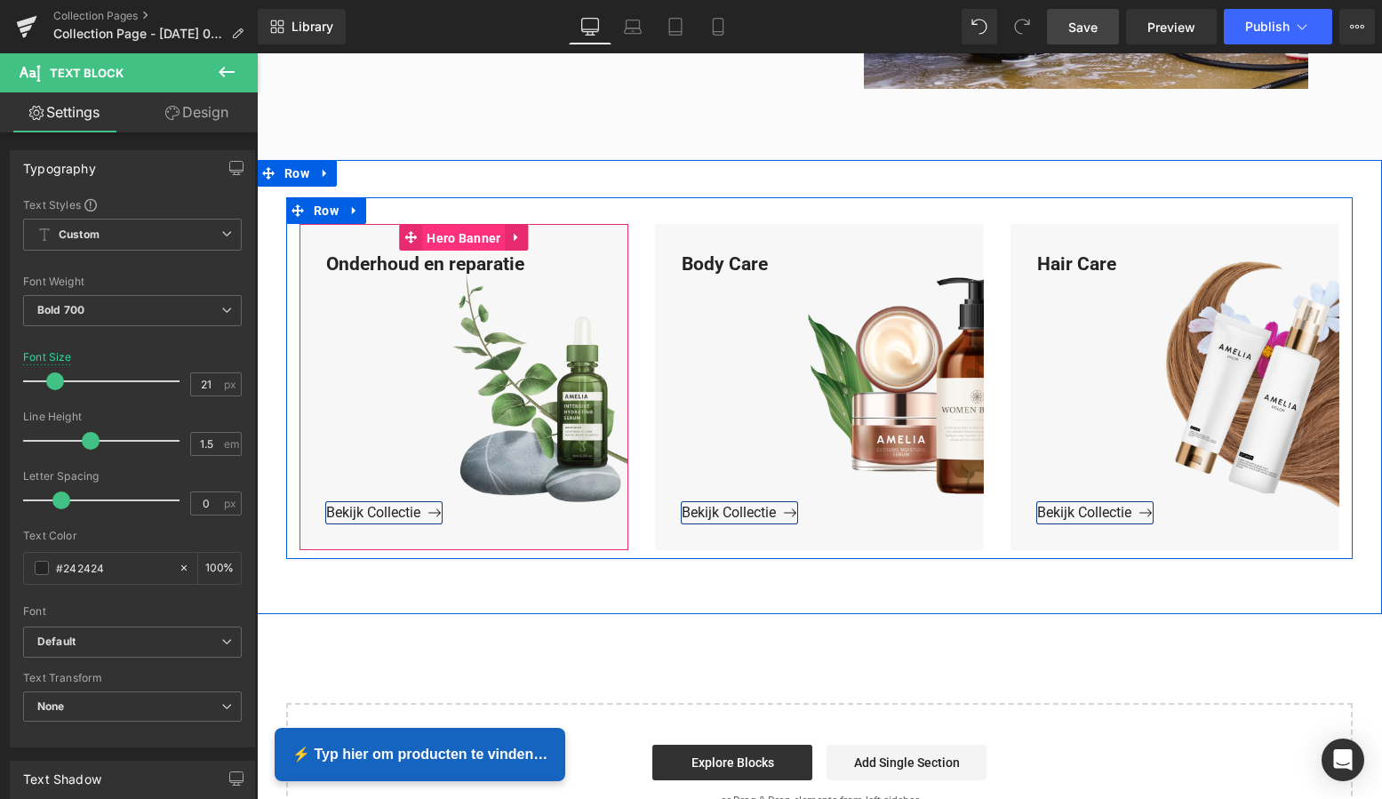
click at [463, 230] on span "Hero Banner" at bounding box center [463, 238] width 83 height 27
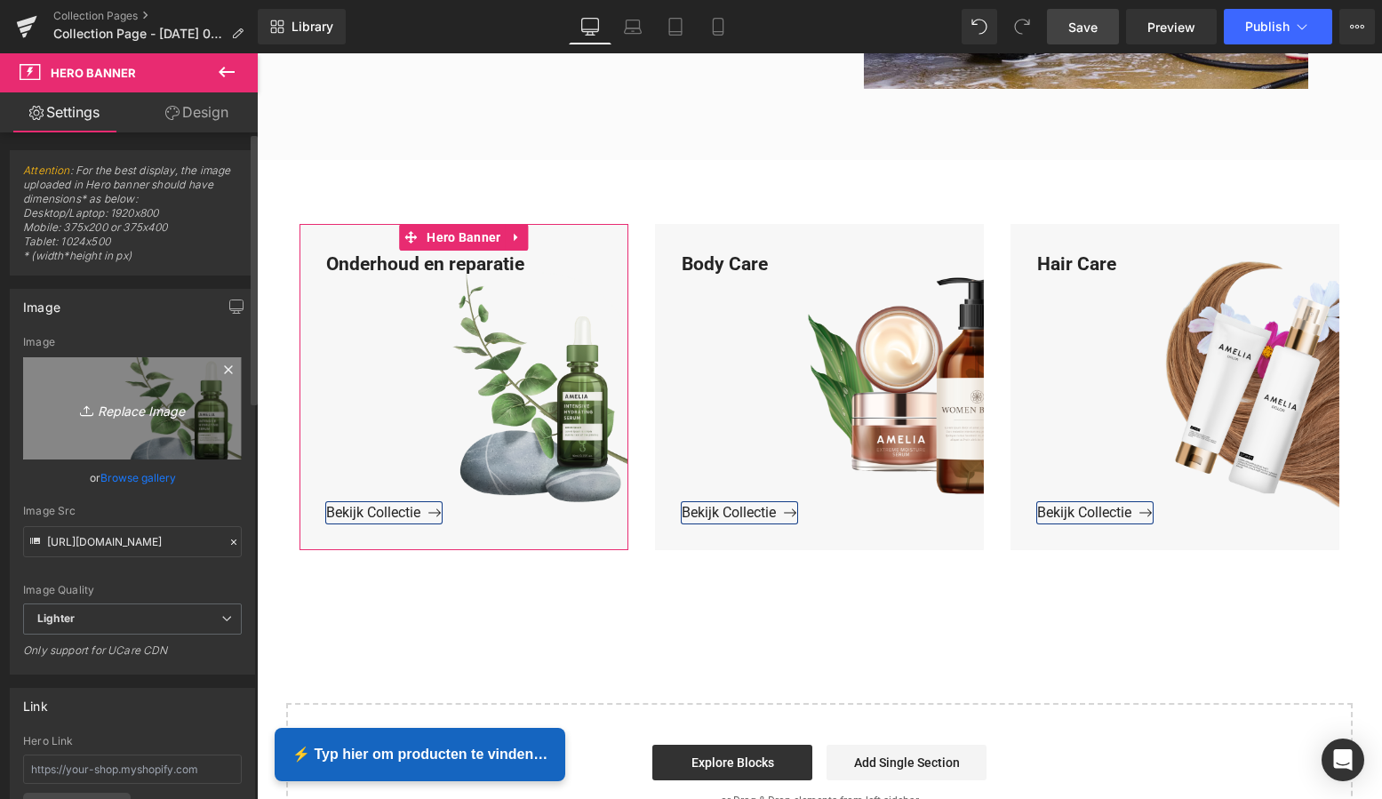
click at [134, 409] on icon "Replace Image" at bounding box center [132, 408] width 142 height 22
type input "C:\fakepath\Groen Modern Doe-het-zelf Instagram Stories (800 x 800 px)-2.png"
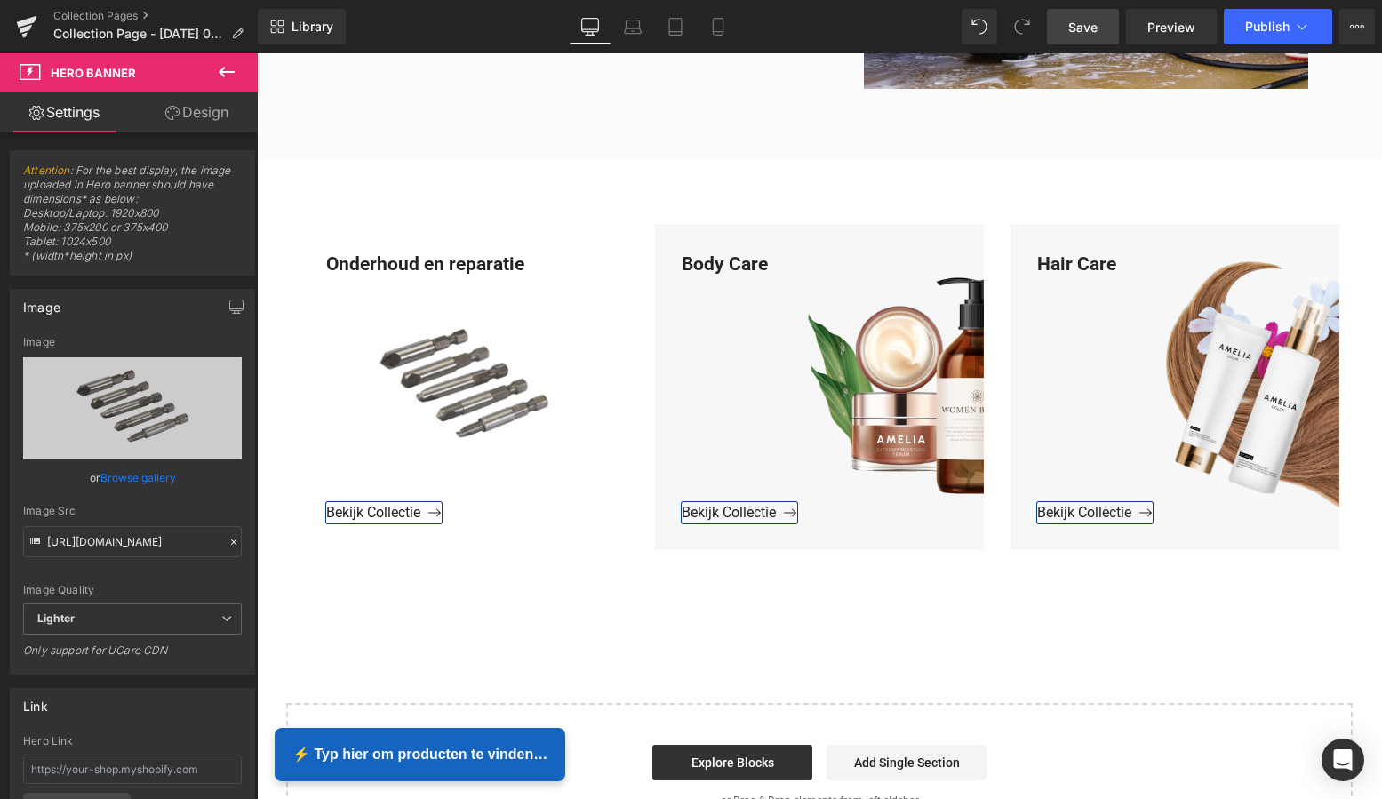
click at [1090, 32] on span "Save" at bounding box center [1082, 27] width 29 height 19
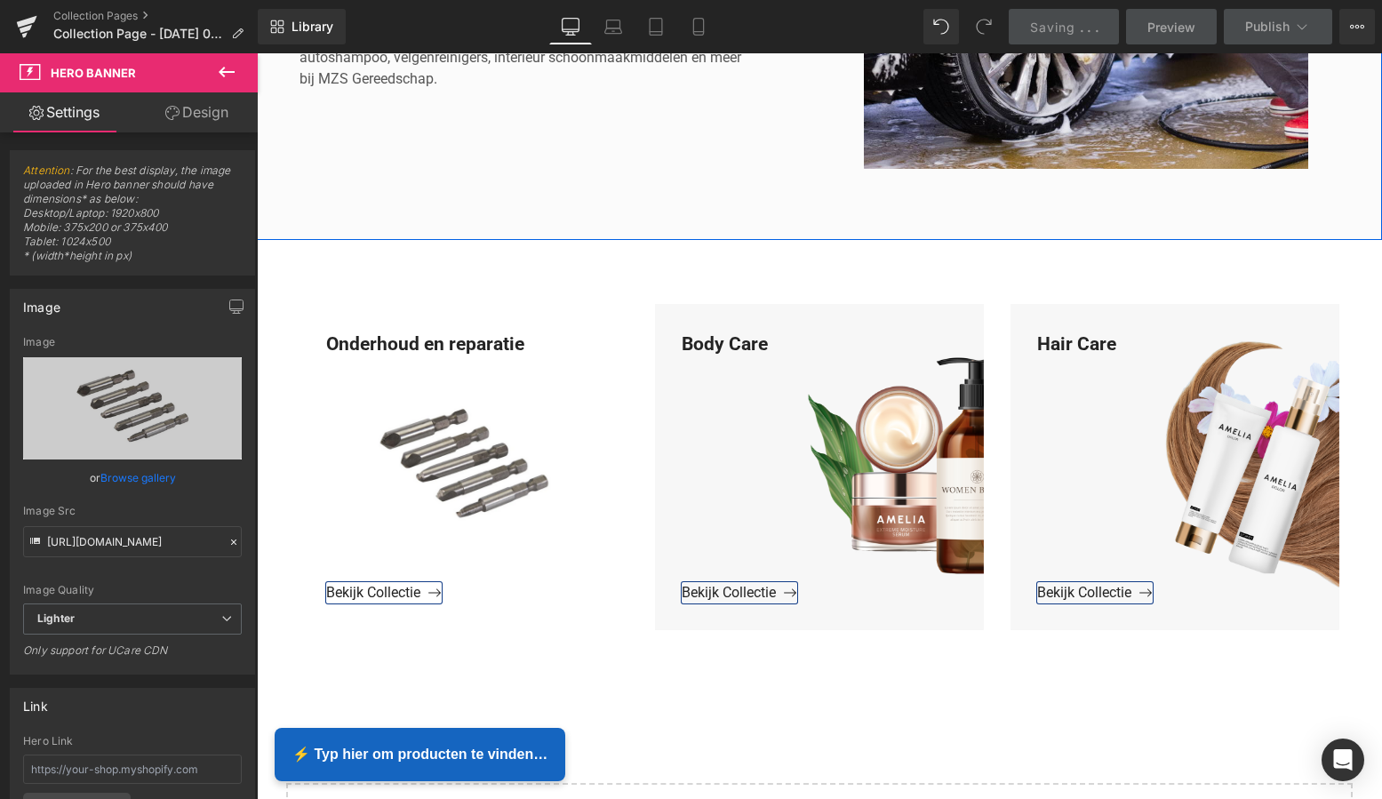
scroll to position [521, 0]
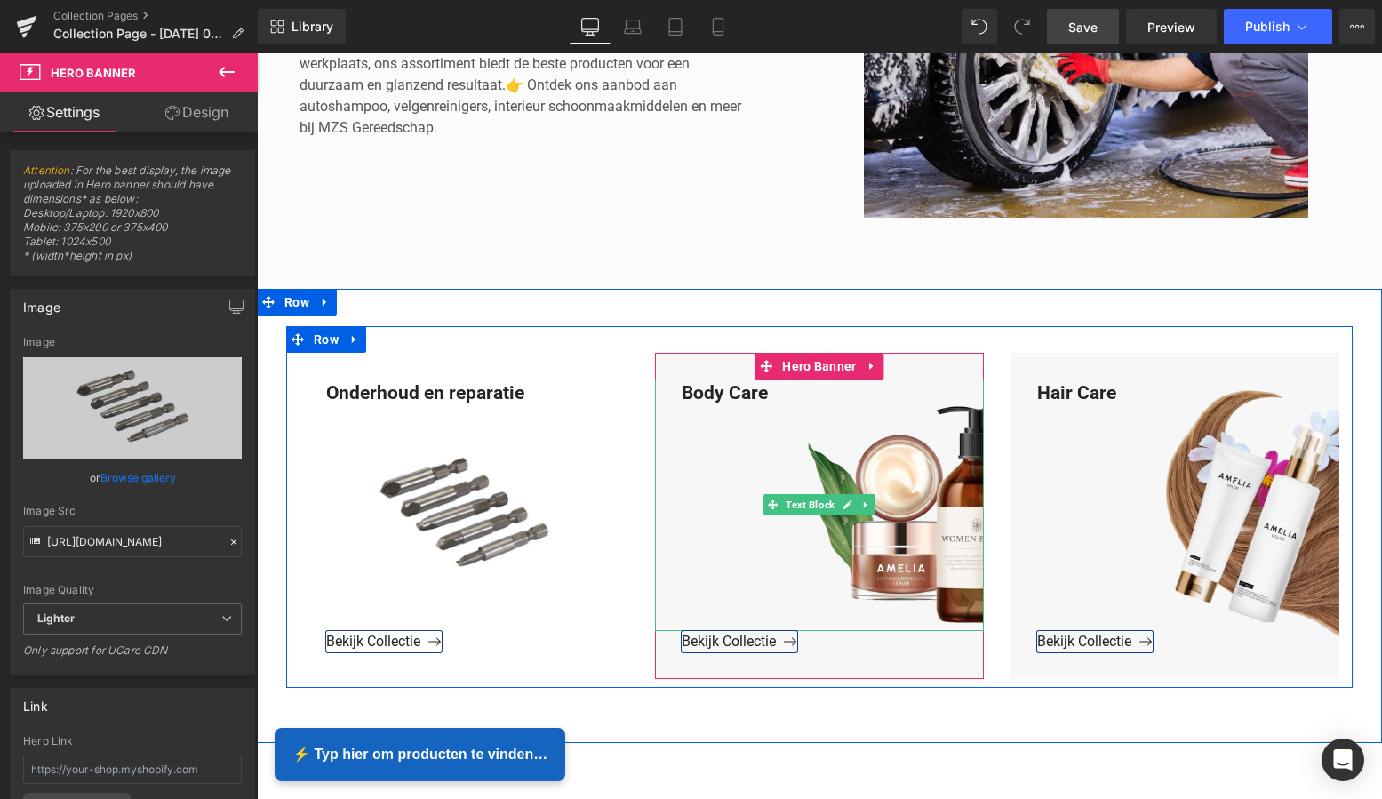
click at [769, 396] on div "Body Care" at bounding box center [819, 506] width 329 height 252
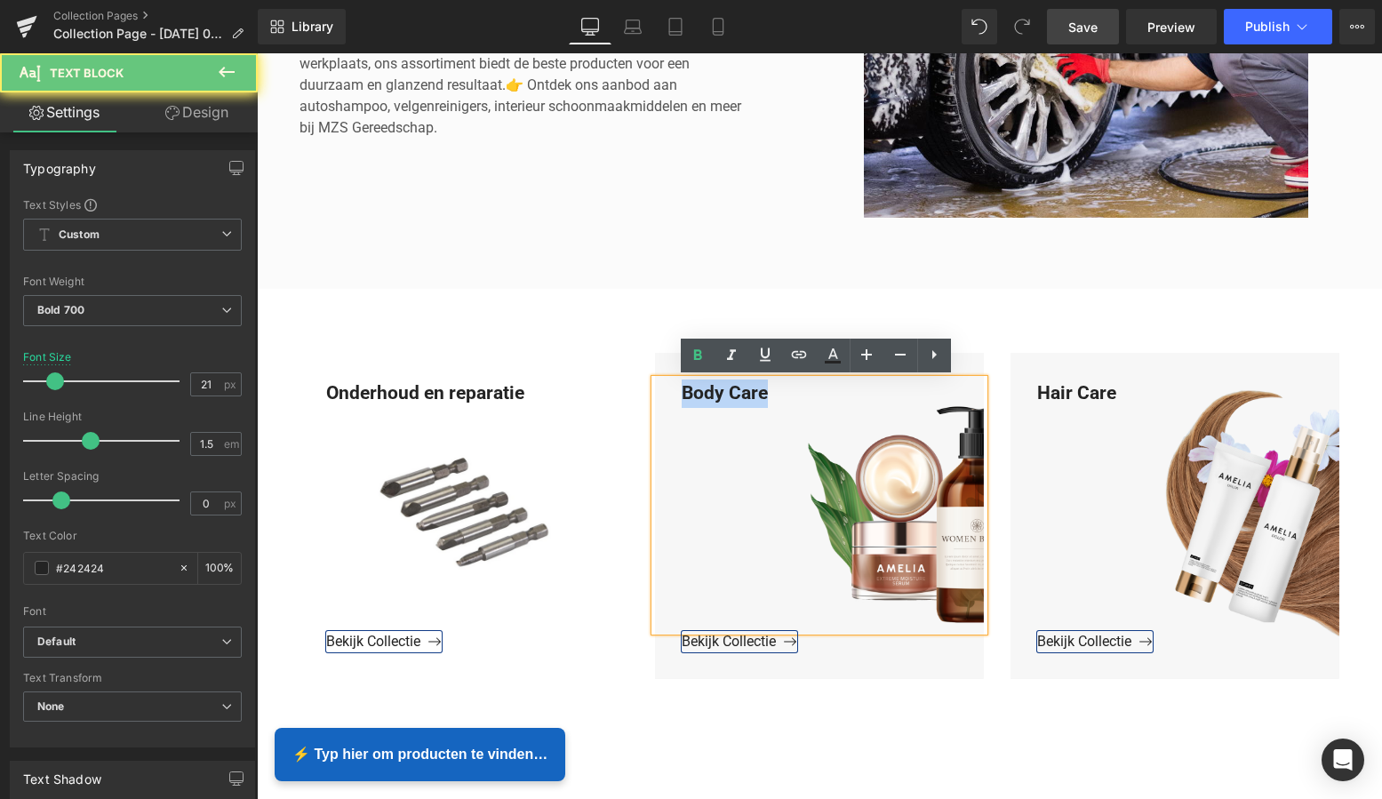
drag, startPoint x: 770, startPoint y: 392, endPoint x: 669, endPoint y: 386, distance: 100.6
click at [671, 386] on div "Body Care" at bounding box center [819, 506] width 329 height 252
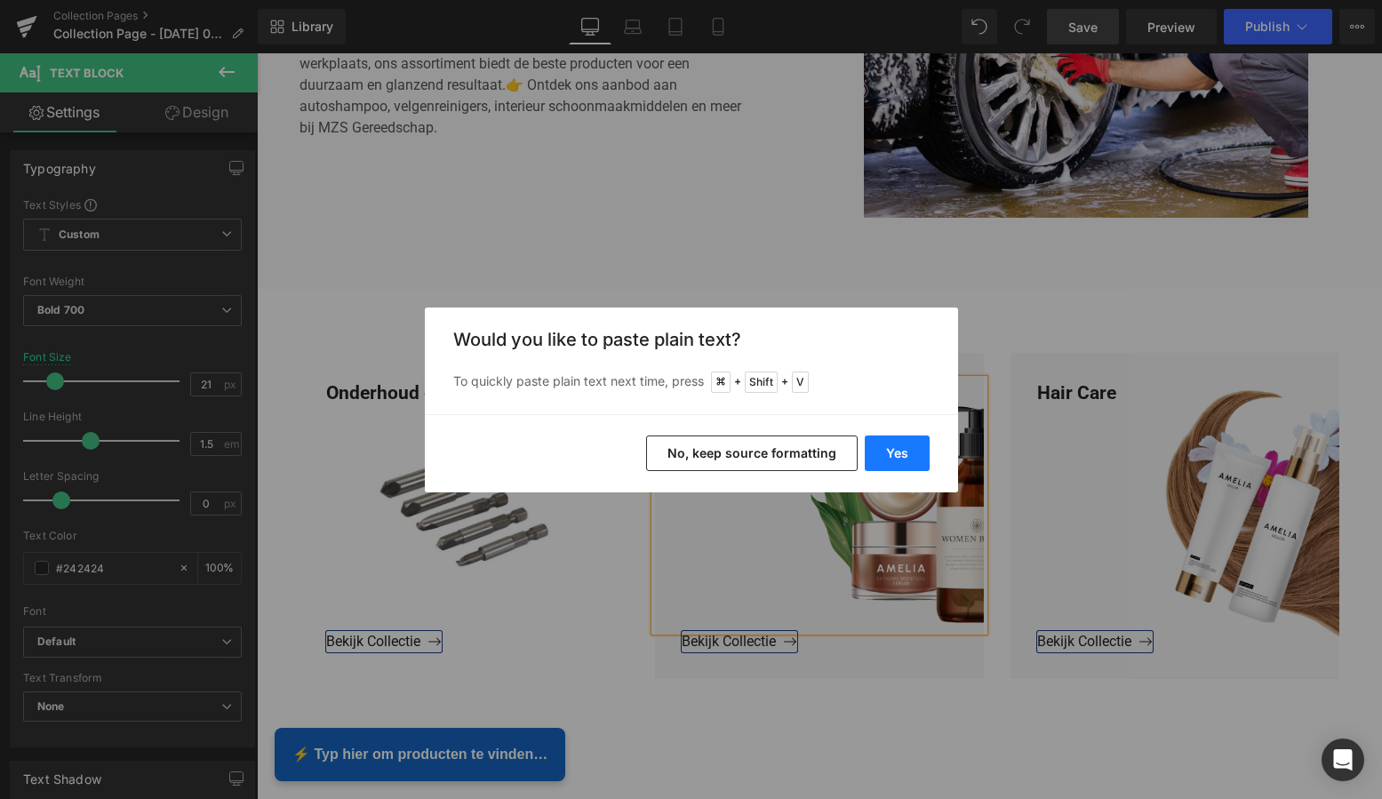
click at [891, 448] on button "Yes" at bounding box center [897, 454] width 65 height 36
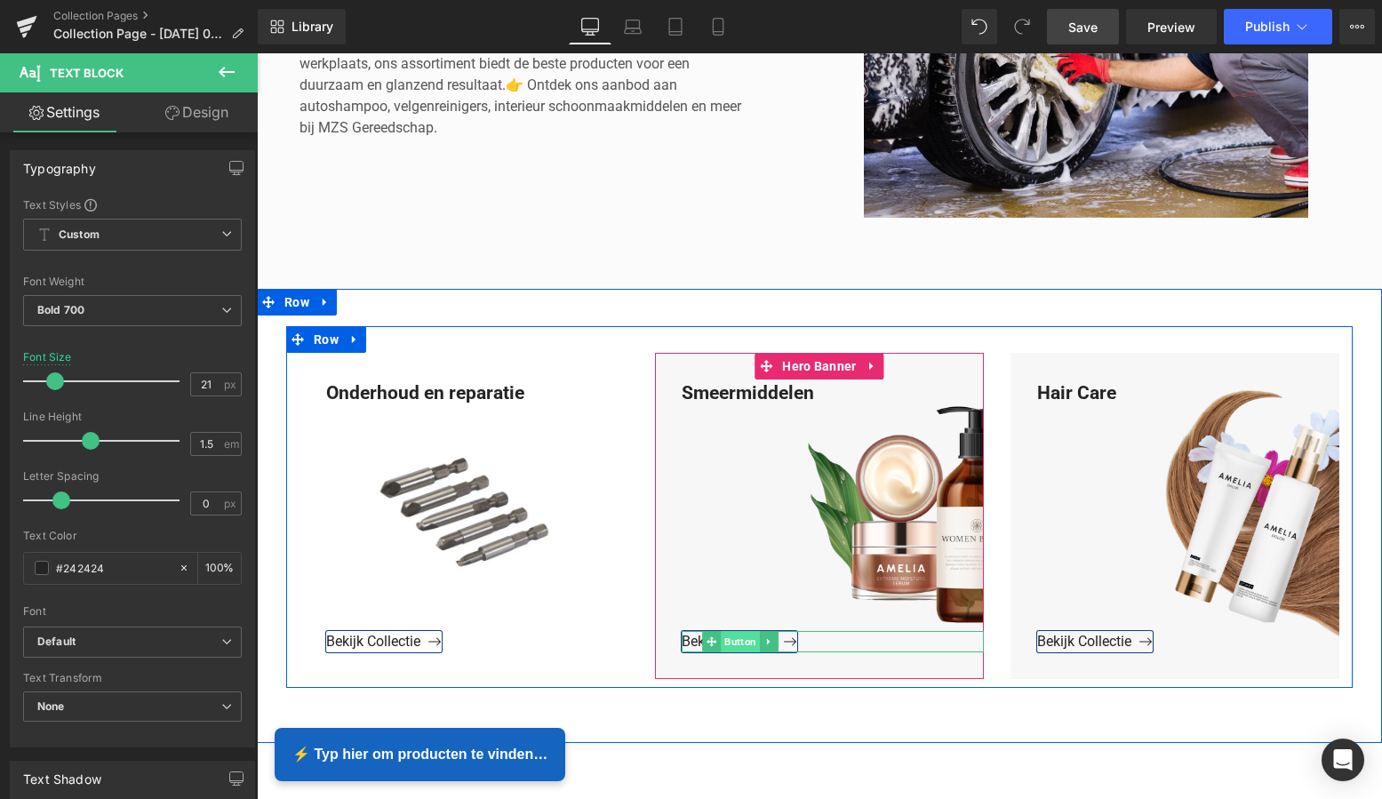
click at [736, 642] on span "Button" at bounding box center [740, 641] width 39 height 21
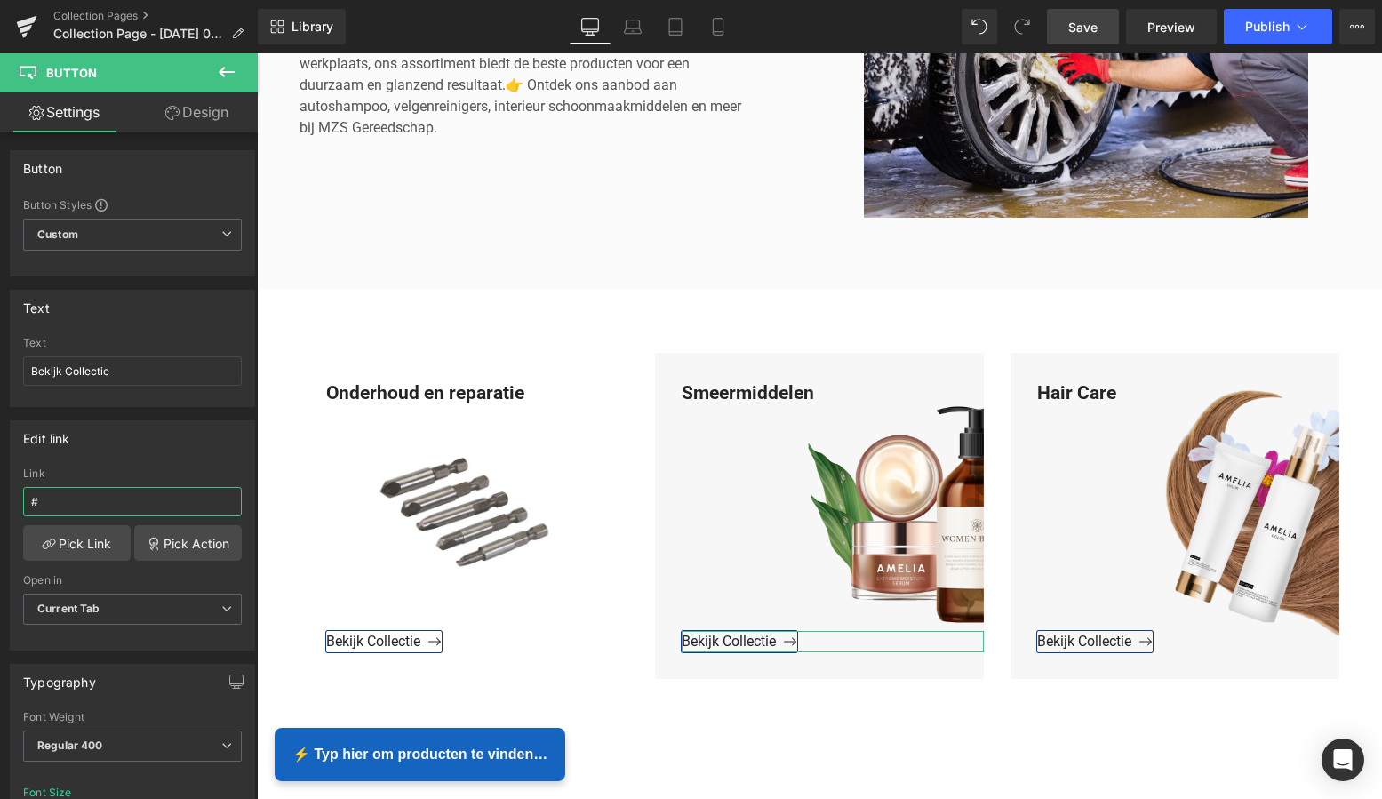
drag, startPoint x: 82, startPoint y: 501, endPoint x: -2, endPoint y: 496, distance: 83.7
click at [0, 496] on html "Button You are previewing how the will restyle your page. You can not edit Elem…" at bounding box center [691, 399] width 1382 height 799
paste input "https://www.mzsgereedschap.nl/collections/smeermiddelen"
type input "https://www.mzsgereedschap.nl/collections/smeermiddelen"
click at [88, 549] on link "Pick Link" at bounding box center [77, 543] width 108 height 36
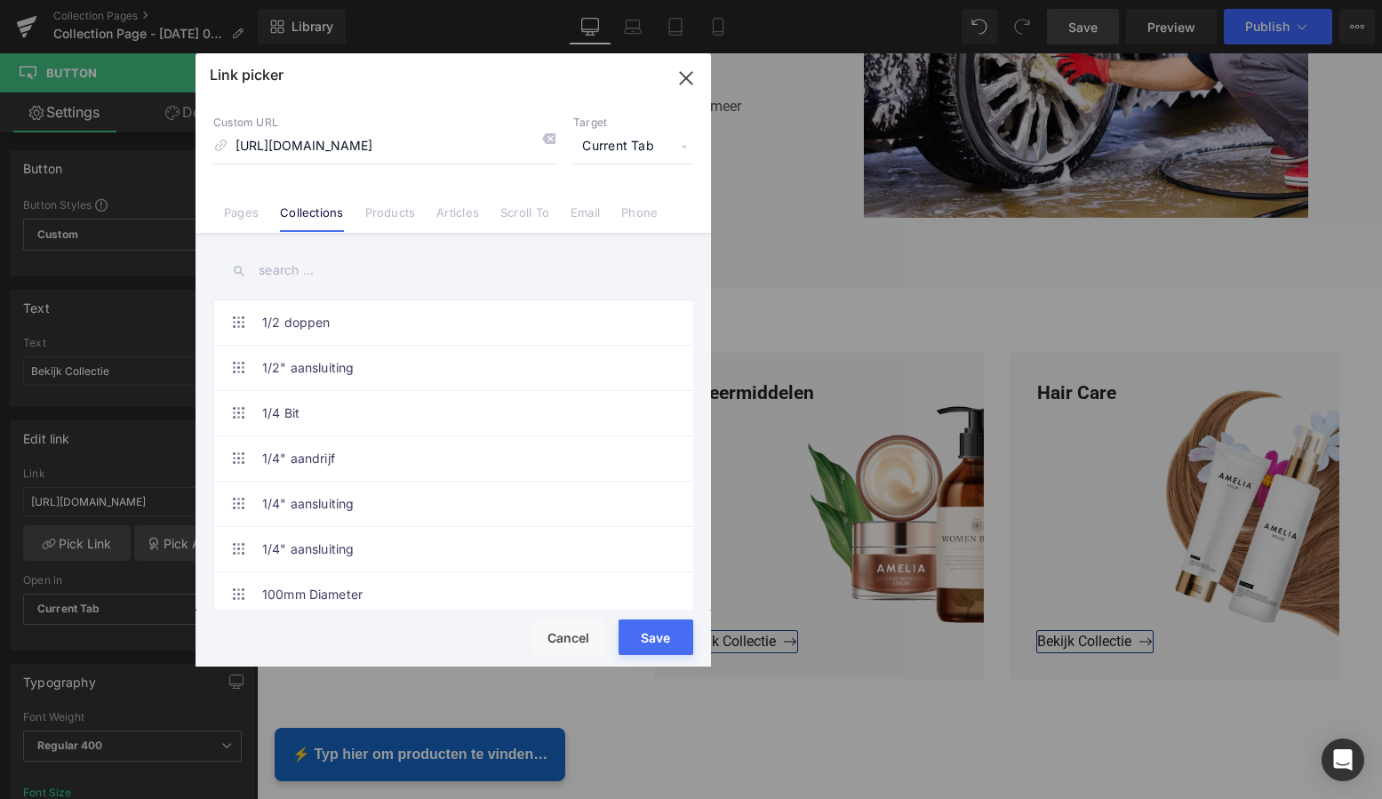
click at [665, 637] on button "Save" at bounding box center [656, 637] width 75 height 36
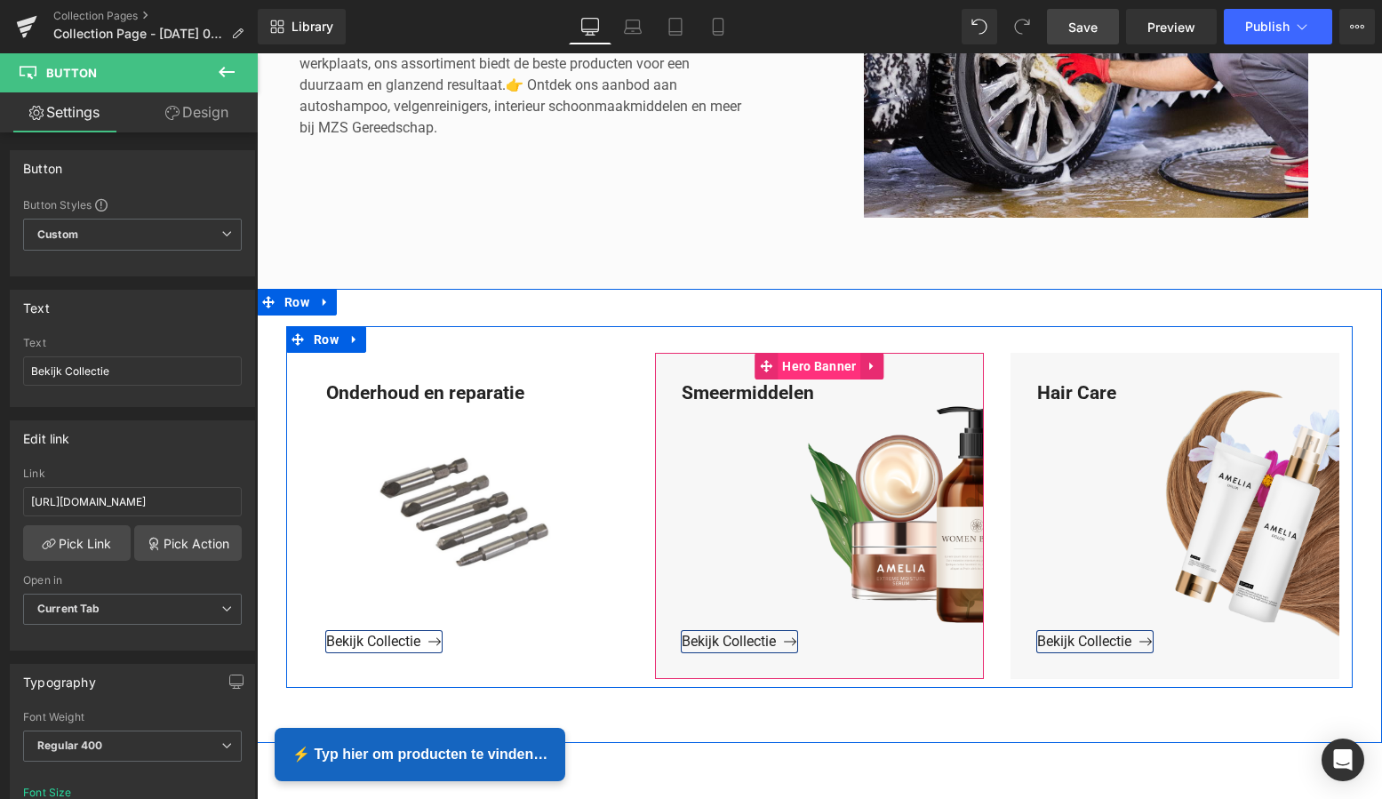
click at [813, 366] on span "Hero Banner" at bounding box center [819, 366] width 83 height 27
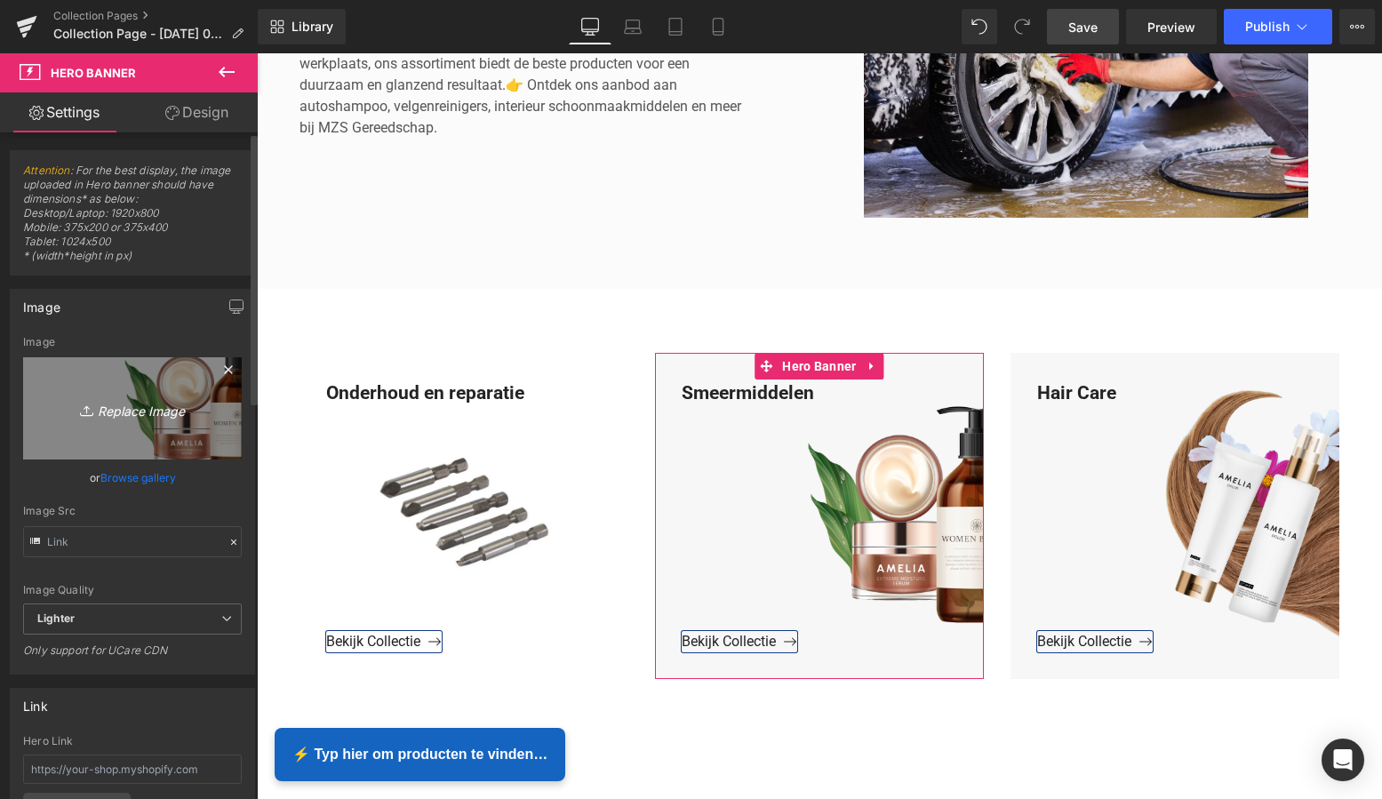
click at [155, 409] on icon "Replace Image" at bounding box center [132, 408] width 142 height 22
type input "C:\fakepath\Groen Modern Doe-het-zelf Instagram Stories (800 x 800 px)-2.png"
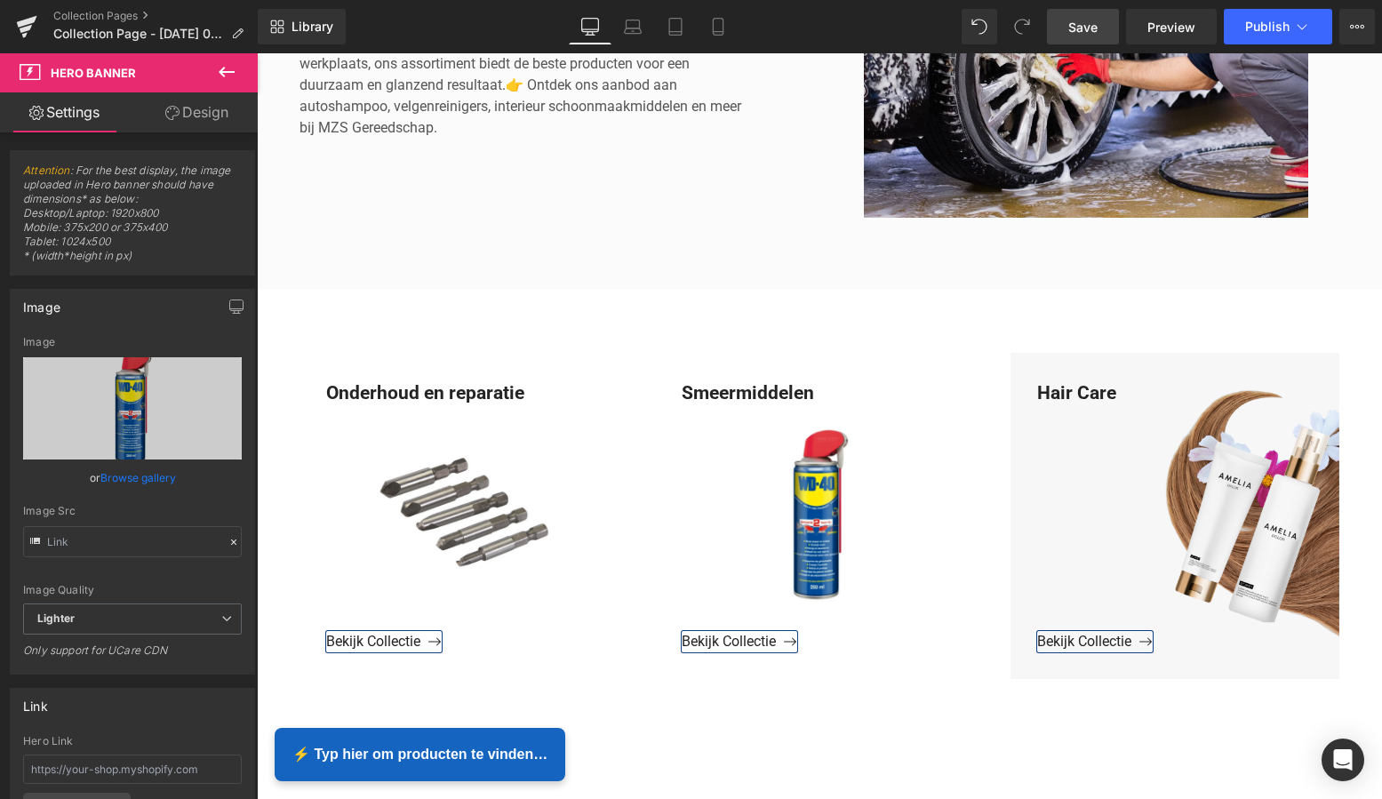
click at [1087, 28] on span "Save" at bounding box center [1082, 27] width 29 height 19
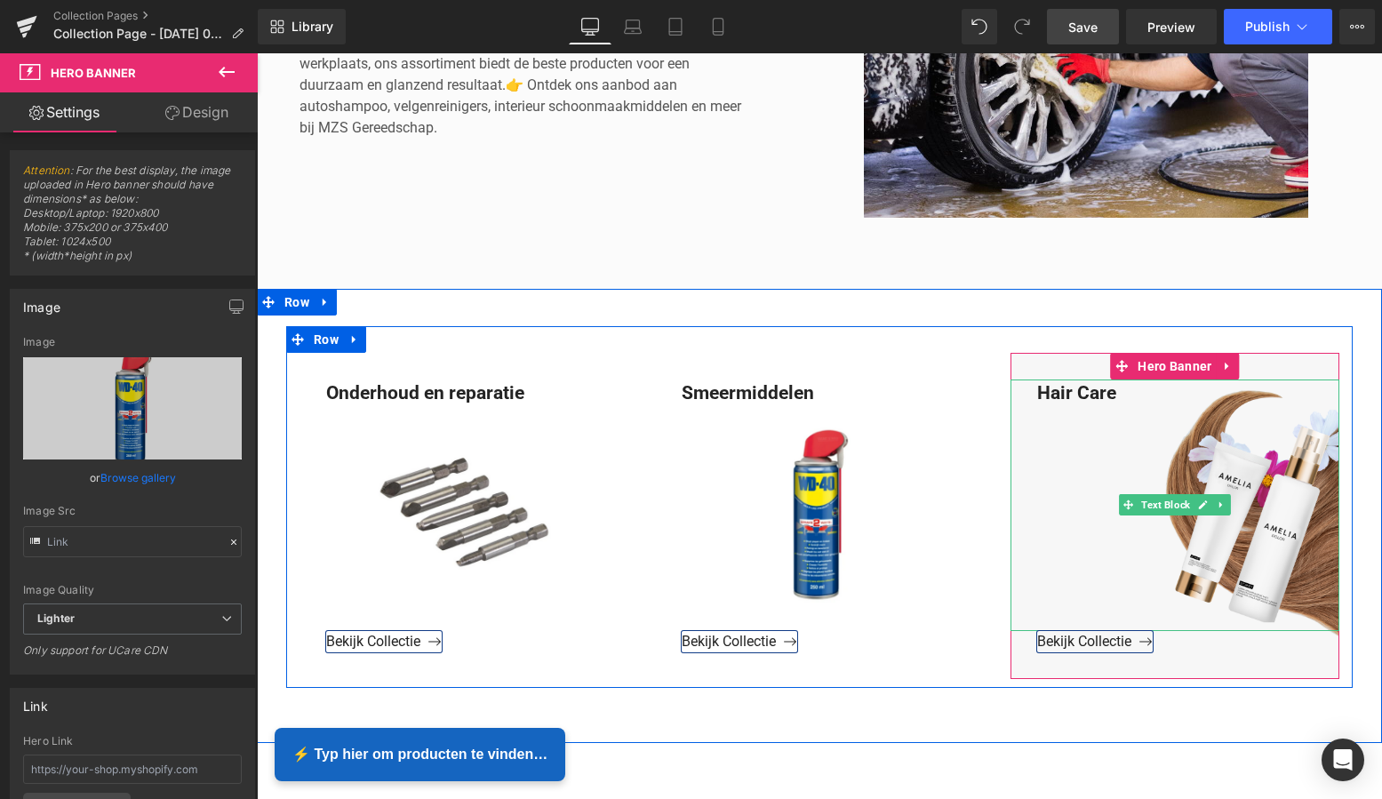
click at [1115, 394] on div "Hair Care" at bounding box center [1175, 506] width 329 height 252
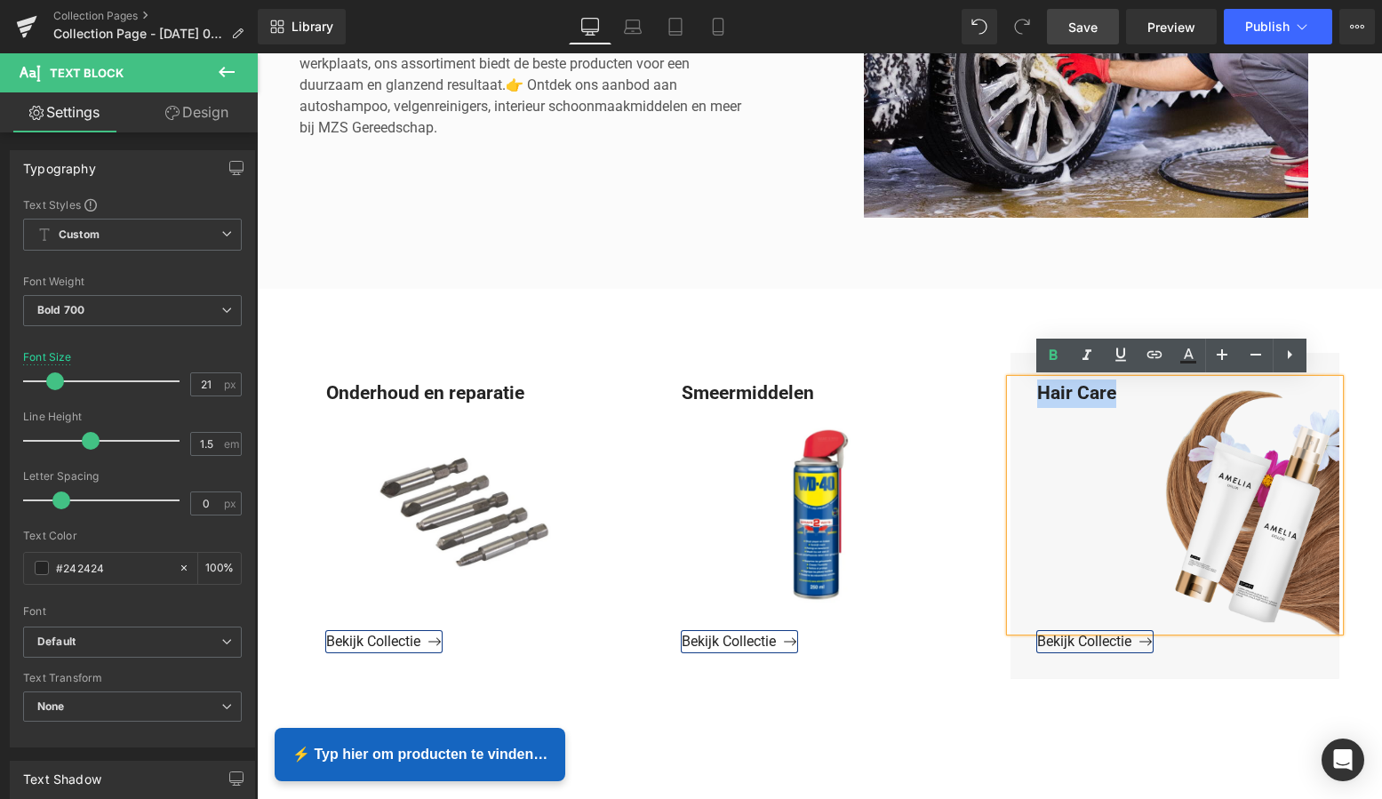
drag, startPoint x: 1114, startPoint y: 394, endPoint x: 1023, endPoint y: 391, distance: 90.7
click at [1026, 391] on div "Hair Care" at bounding box center [1175, 506] width 329 height 252
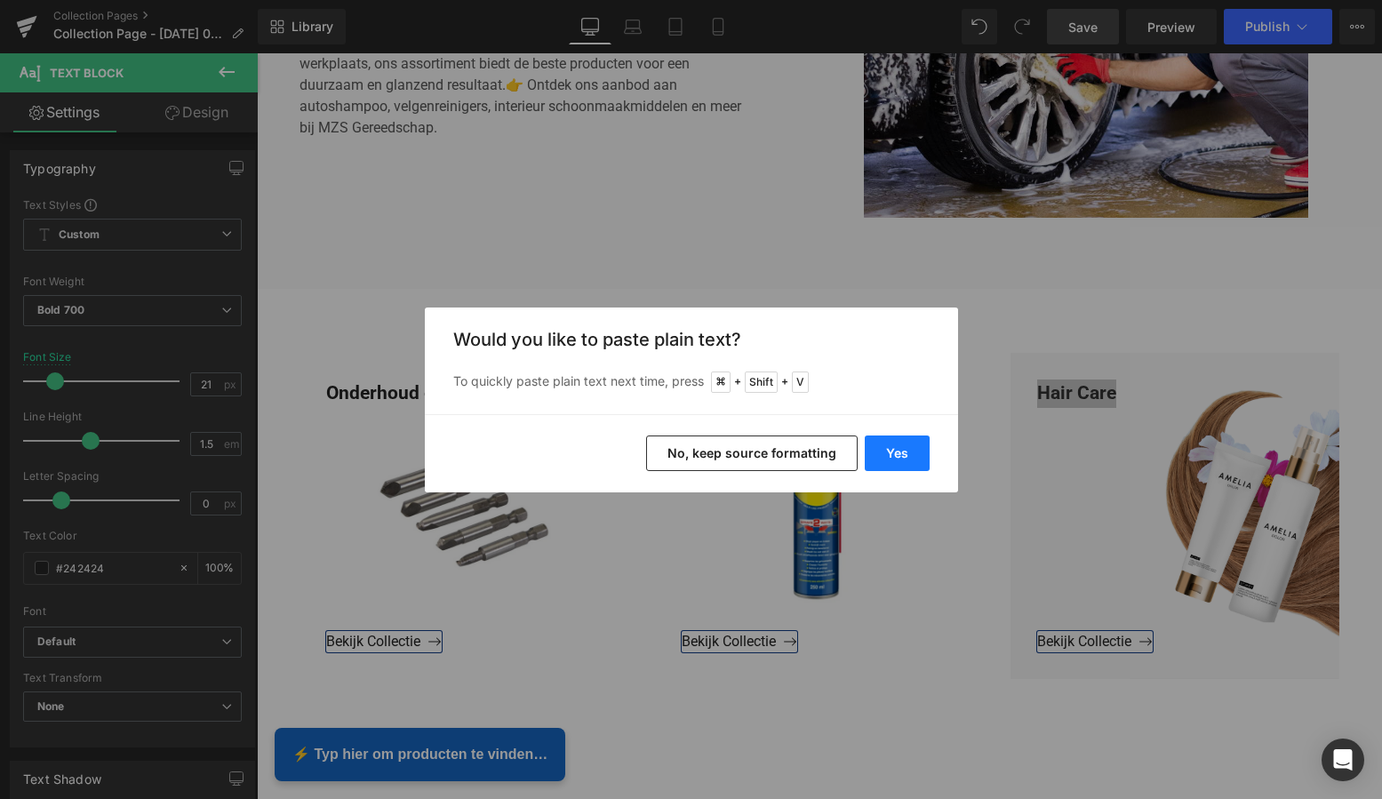
drag, startPoint x: 898, startPoint y: 452, endPoint x: 641, endPoint y: 397, distance: 262.5
click at [898, 452] on button "Yes" at bounding box center [897, 454] width 65 height 36
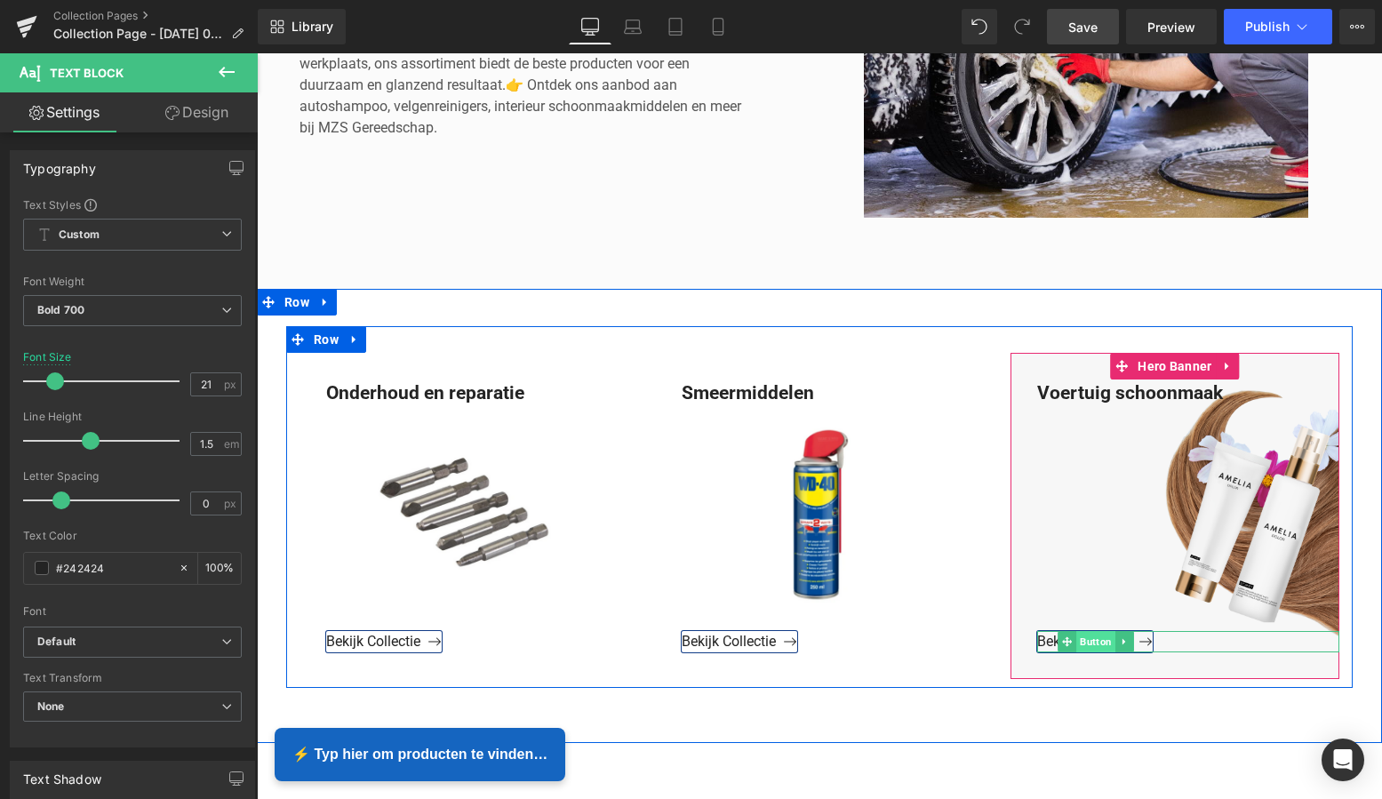
click at [1091, 642] on span "Button" at bounding box center [1095, 641] width 39 height 21
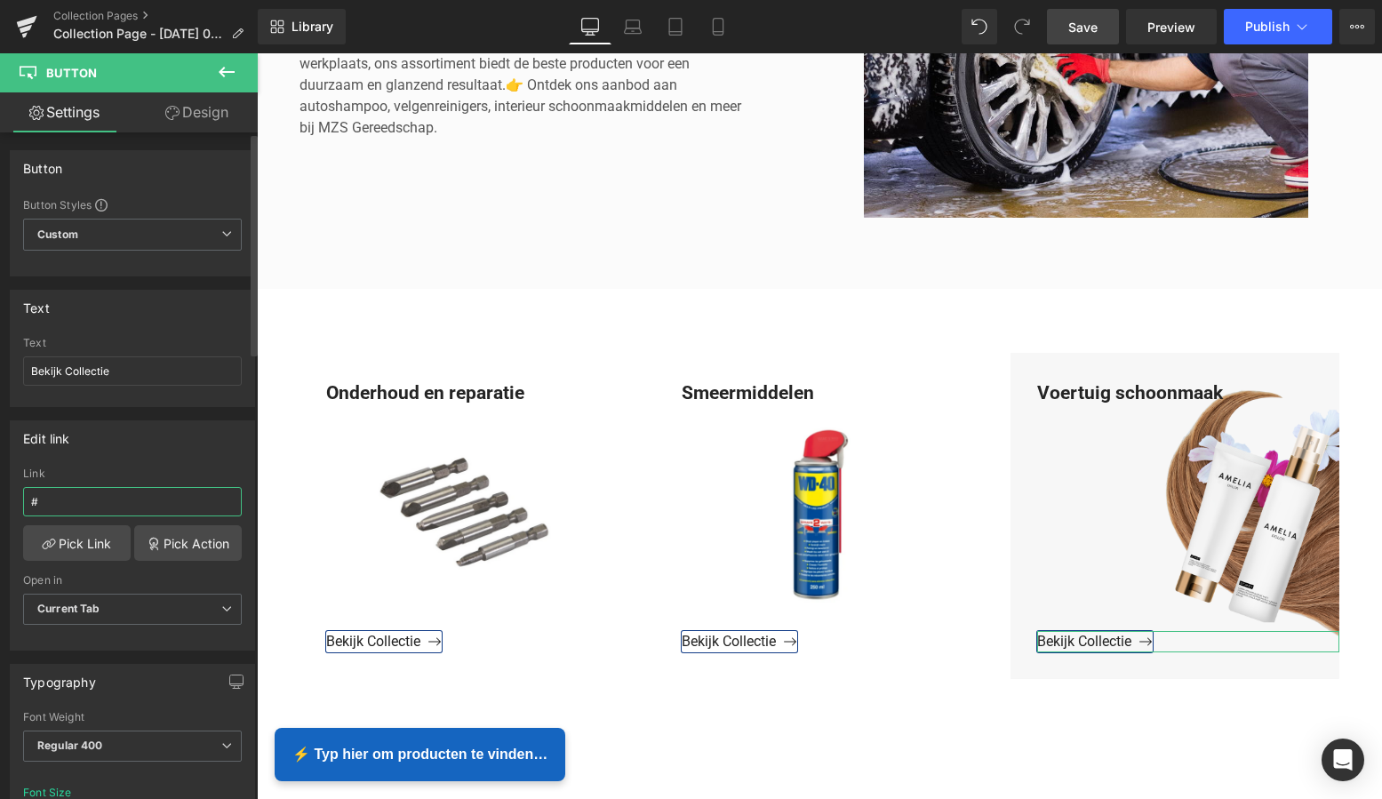
click at [3, 499] on div "Edit link # Link # Pick Link Pick Action Current Tab New Tab Open in Current Ta…" at bounding box center [133, 529] width 266 height 244
paste input "https://www.mzsgereedschap.nl/collections/voertuig-schoonmaak"
type input "https://www.mzsgereedschap.nl/collections/voertuig-schoonmaak"
click at [70, 538] on link "Pick Link" at bounding box center [77, 543] width 108 height 36
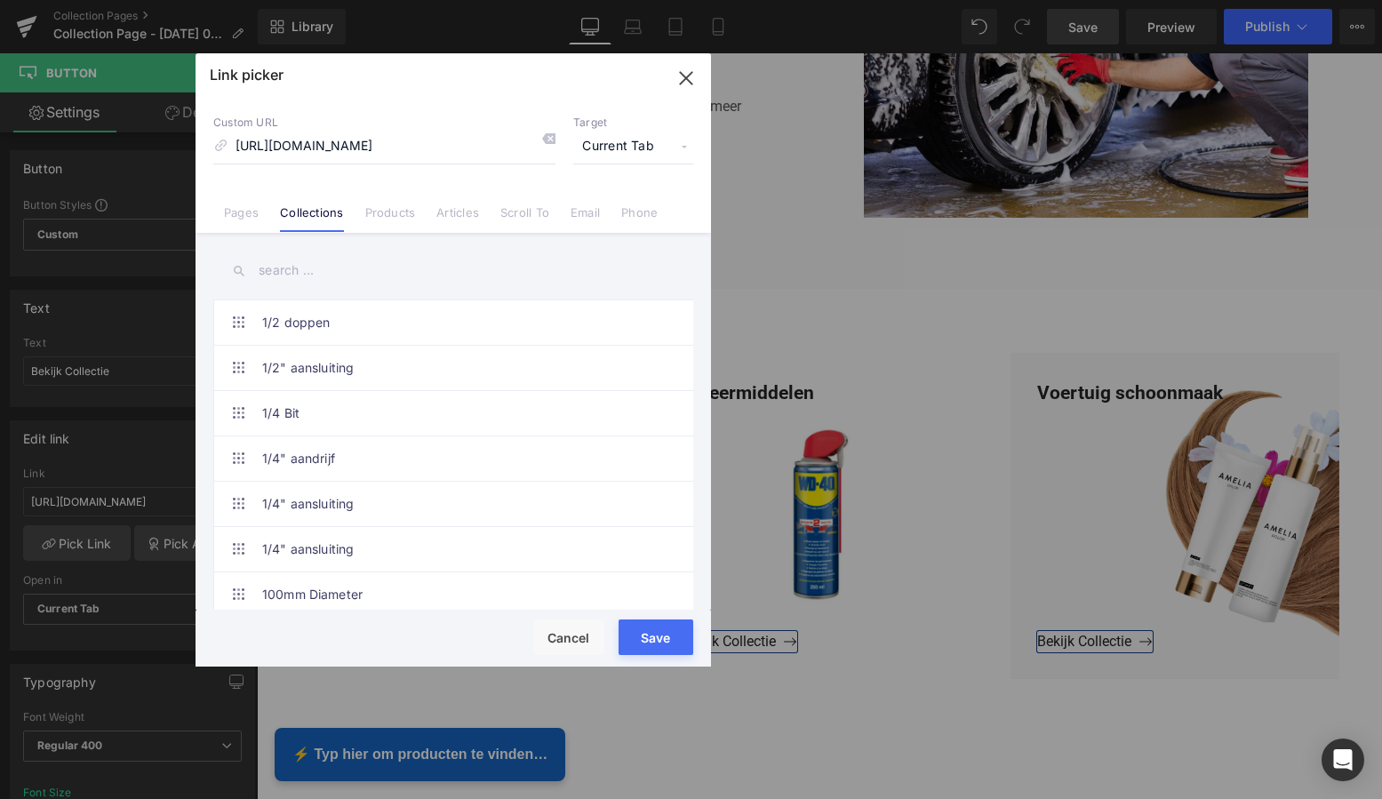
click at [651, 640] on button "Save" at bounding box center [656, 637] width 75 height 36
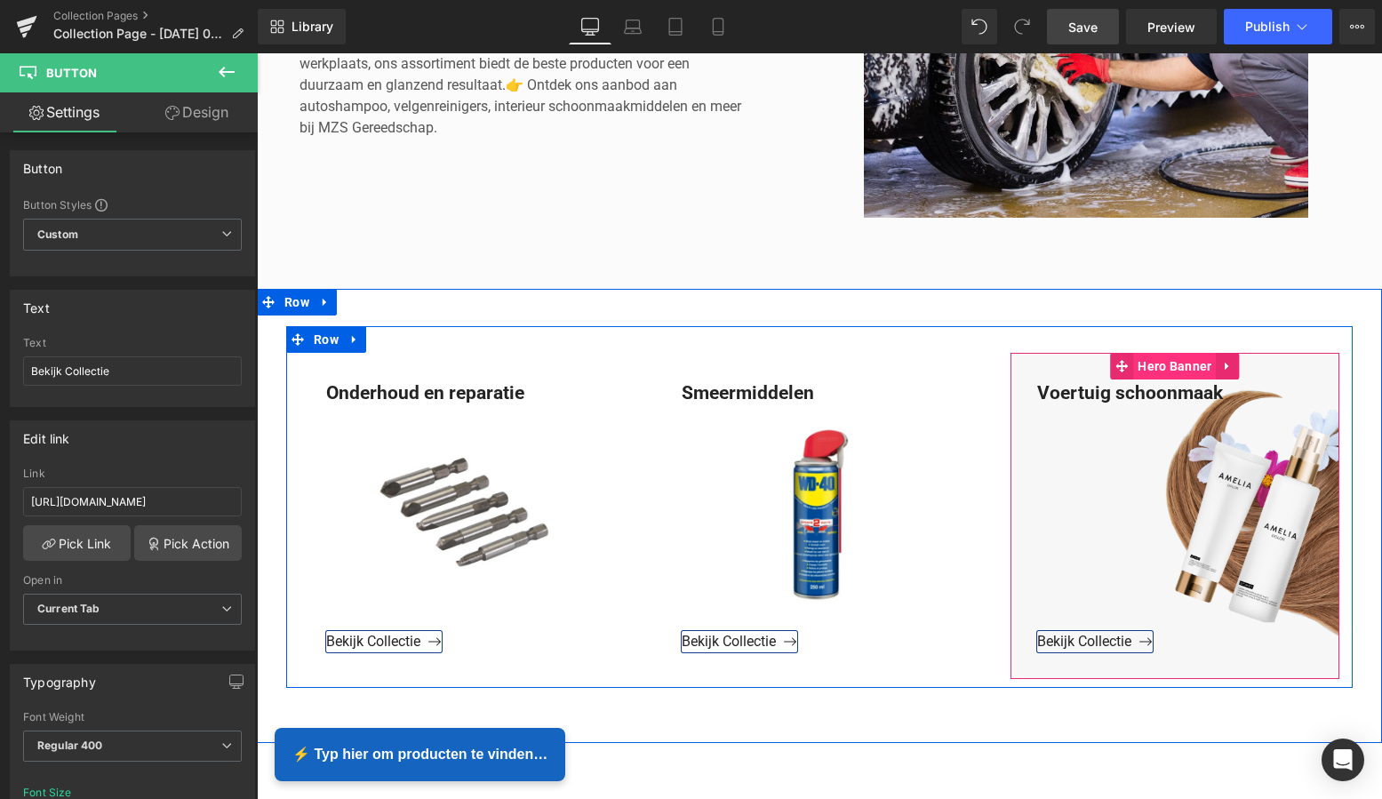
click at [1172, 369] on span "Hero Banner" at bounding box center [1174, 366] width 83 height 27
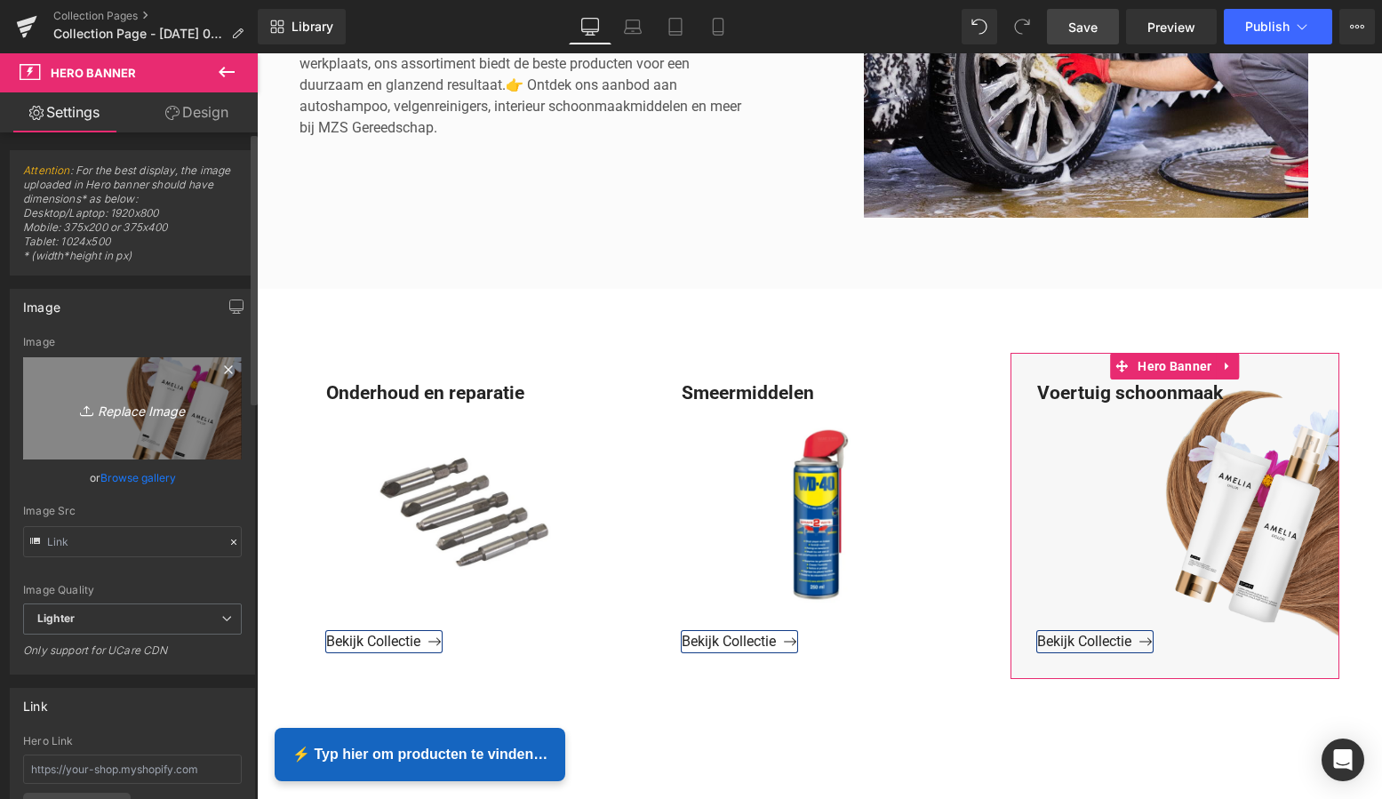
click at [133, 405] on icon "Replace Image" at bounding box center [132, 408] width 142 height 22
type input "C:\fakepath\Groen Modern Doe-het-zelf Instagram Stories (800 x 800 px)-2.png"
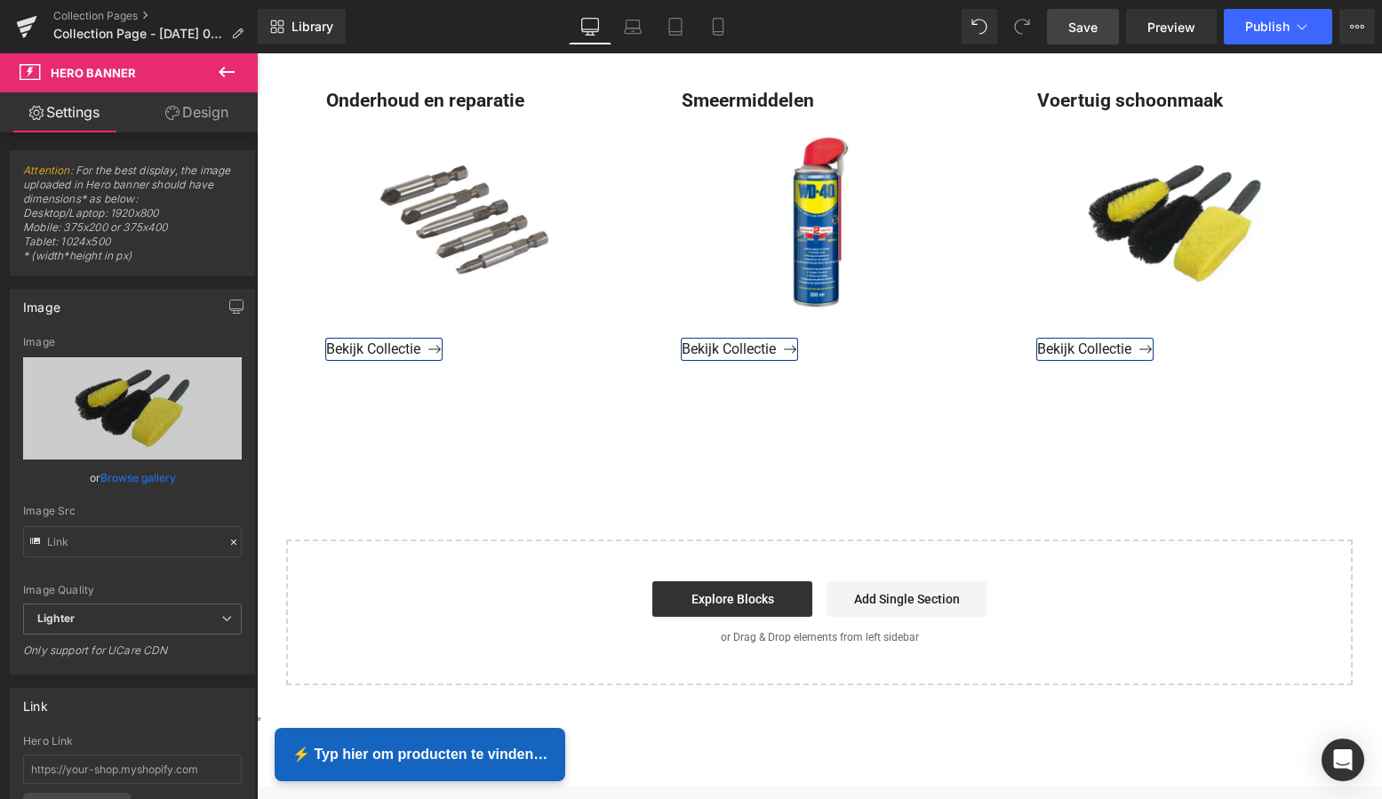
scroll to position [919, 0]
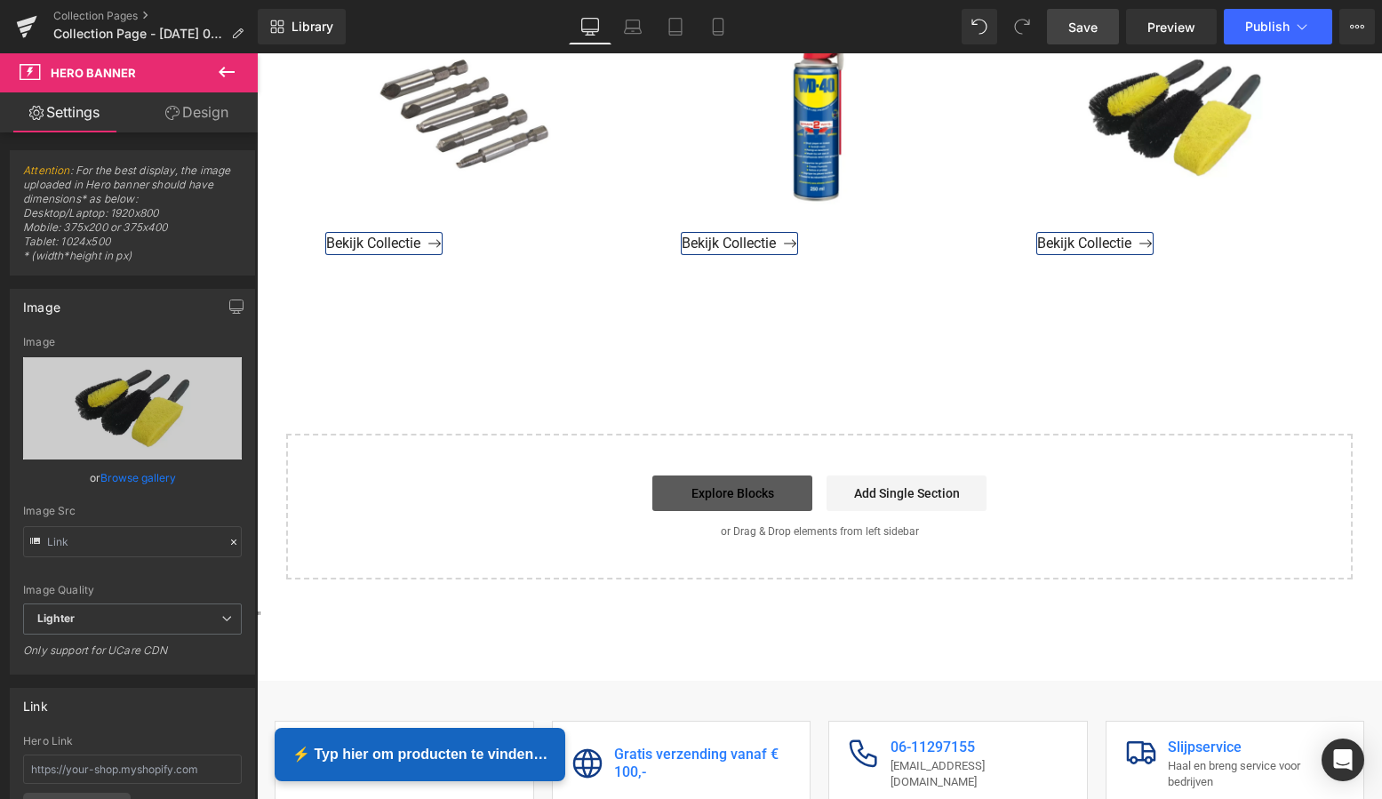
click at [758, 481] on link "Explore Blocks" at bounding box center [732, 494] width 160 height 36
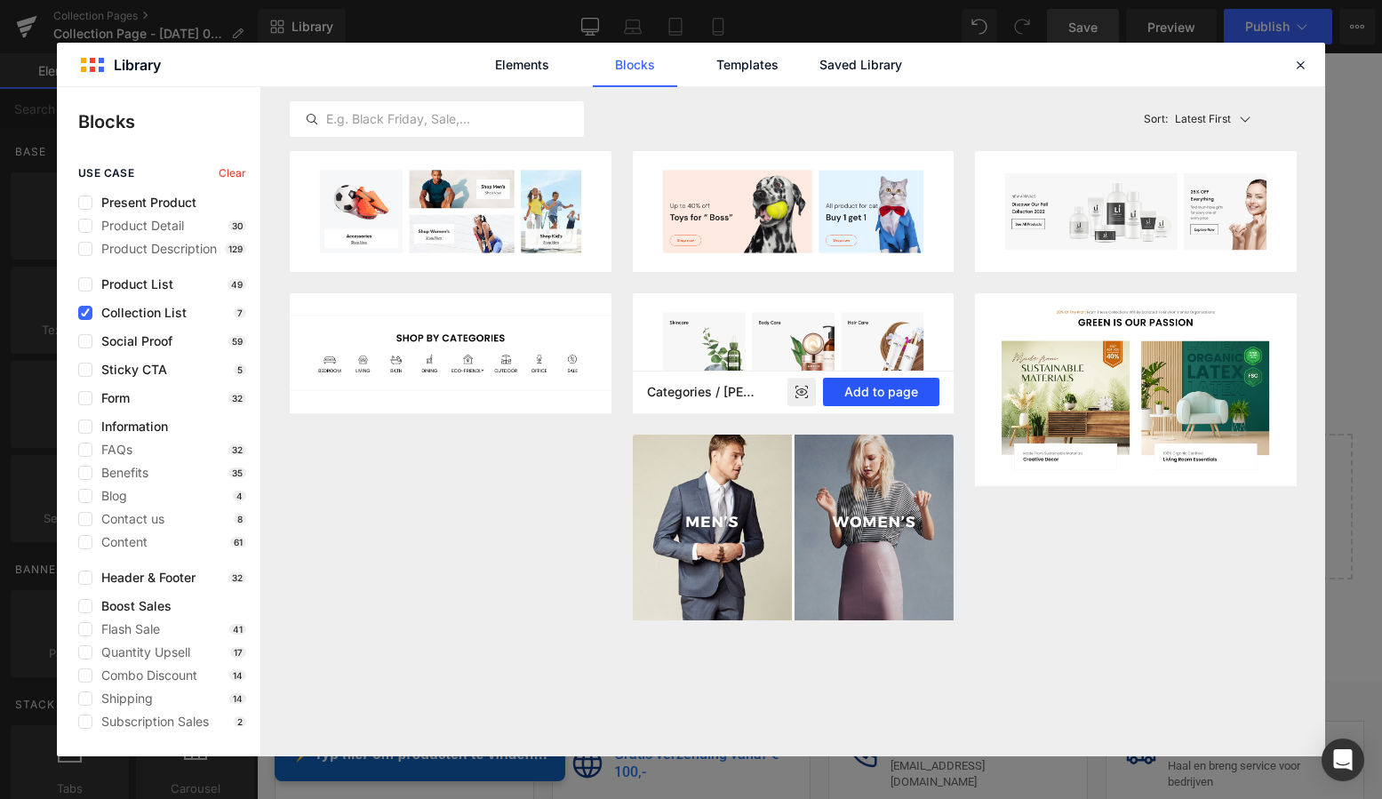
click at [903, 392] on button "Add to page" at bounding box center [881, 392] width 116 height 28
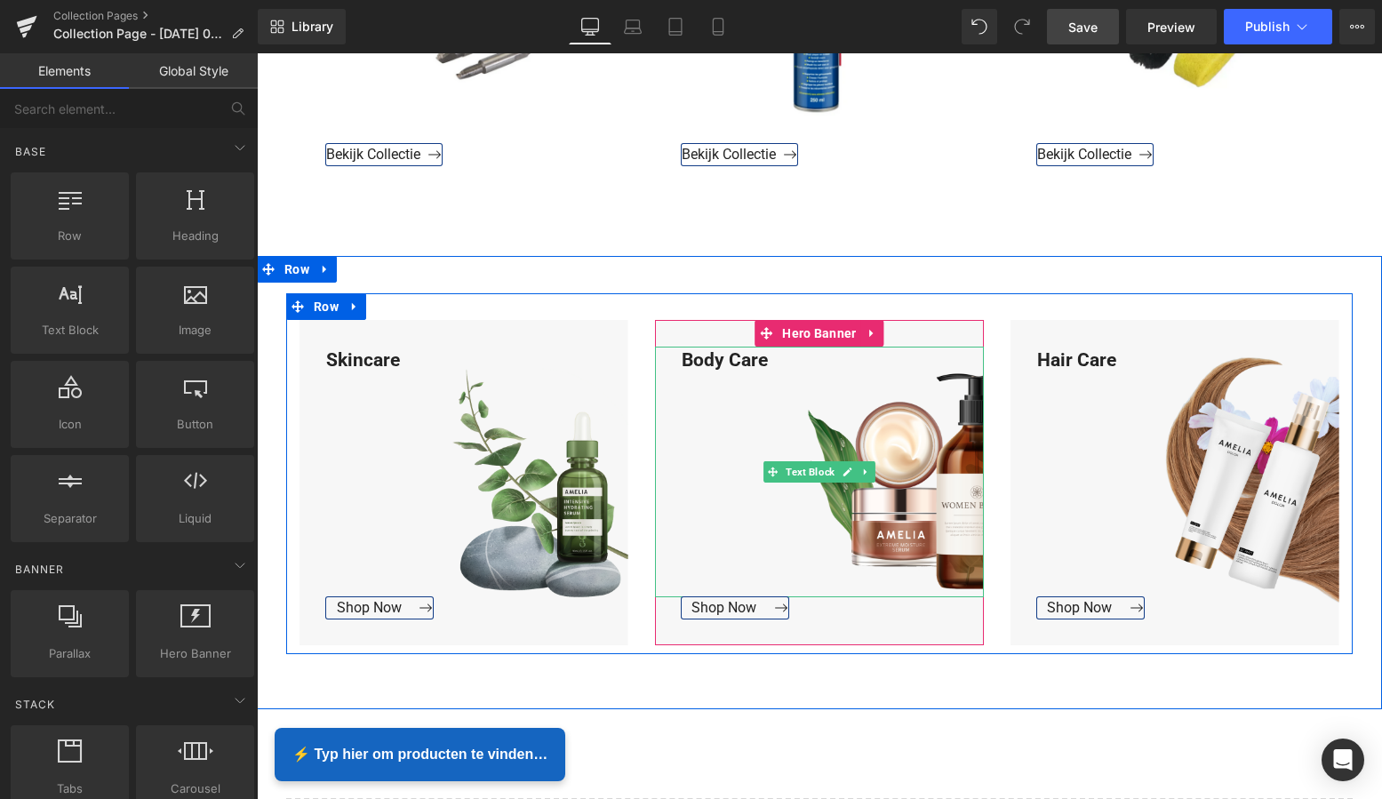
scroll to position [966, 0]
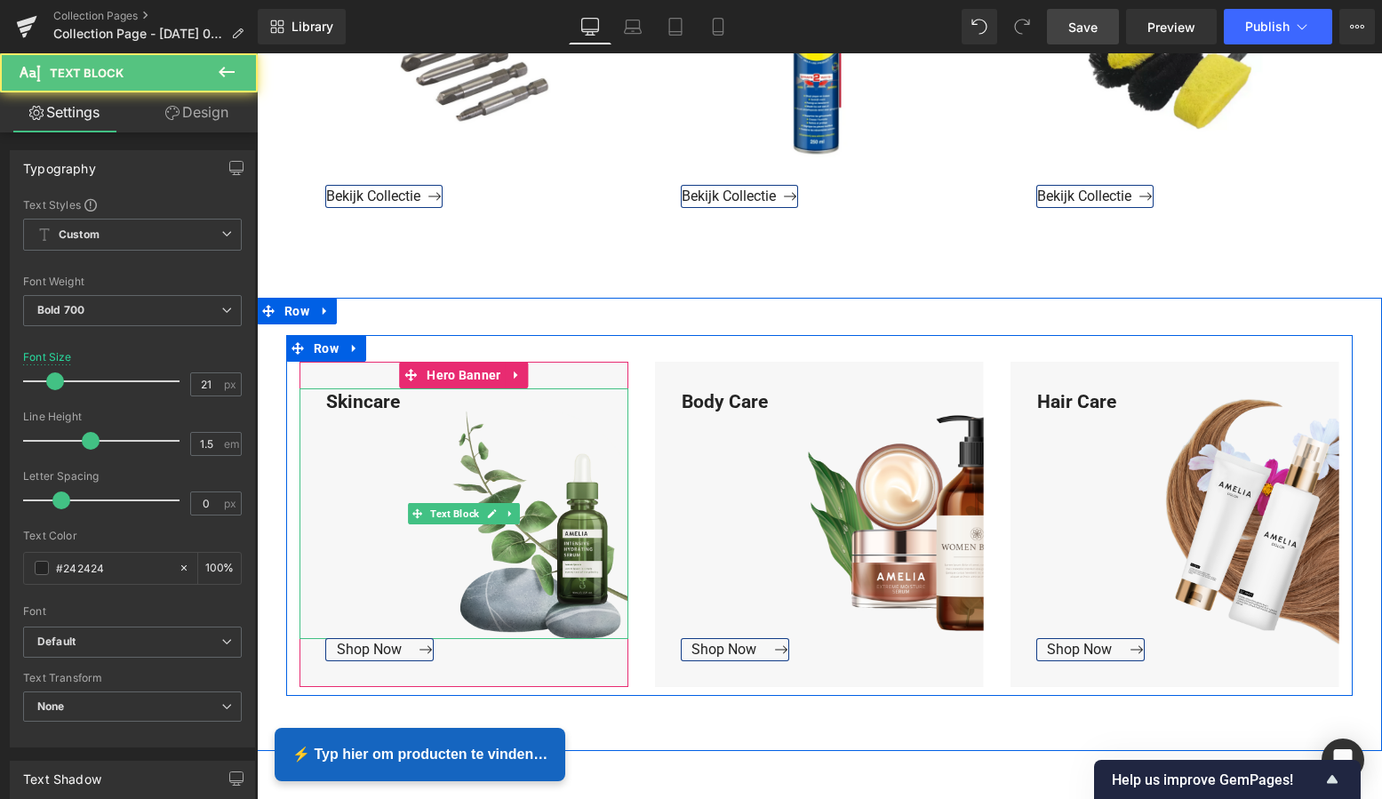
click at [396, 409] on div "Skincare" at bounding box center [464, 514] width 329 height 252
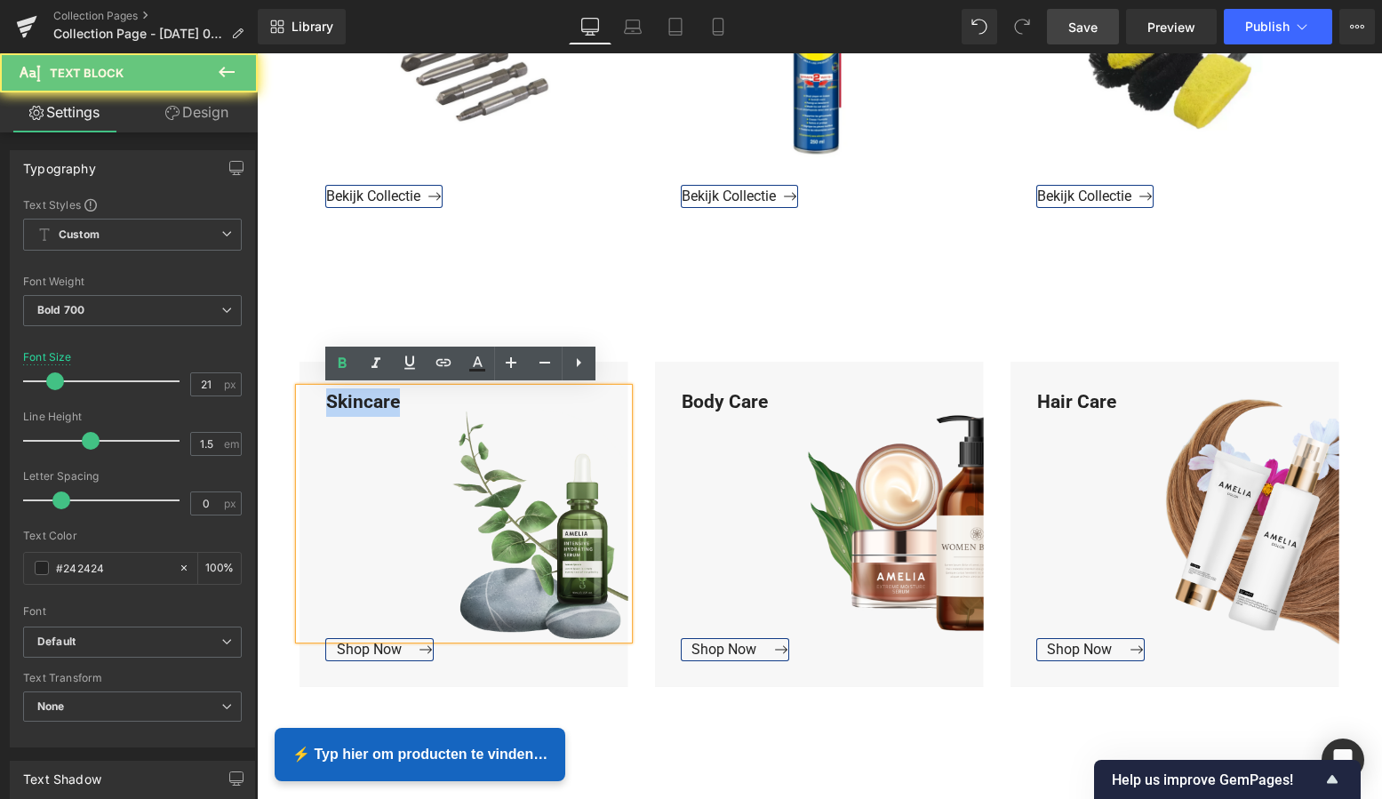
drag, startPoint x: 401, startPoint y: 404, endPoint x: 301, endPoint y: 396, distance: 99.8
click at [301, 396] on div "Skincare" at bounding box center [464, 514] width 329 height 252
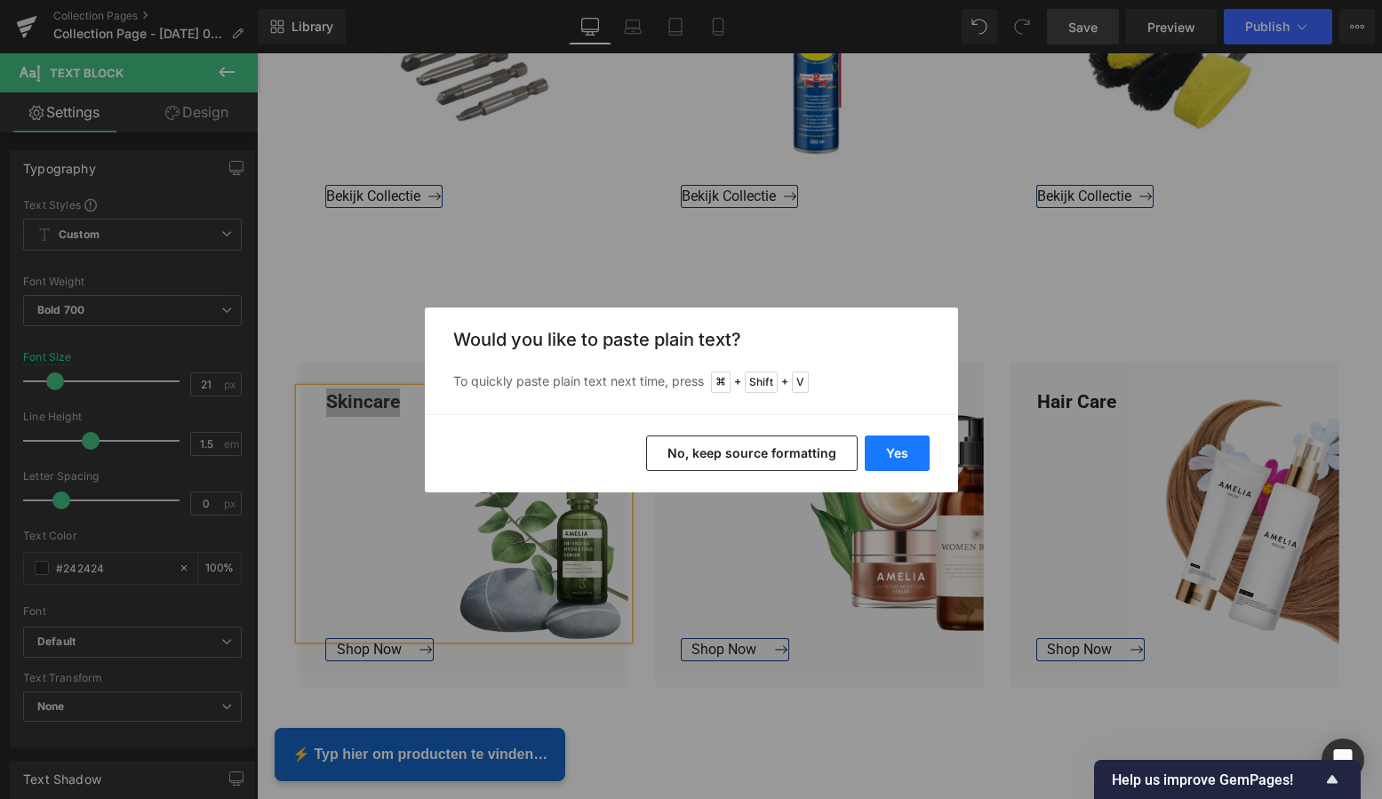
click at [894, 455] on button "Yes" at bounding box center [897, 454] width 65 height 36
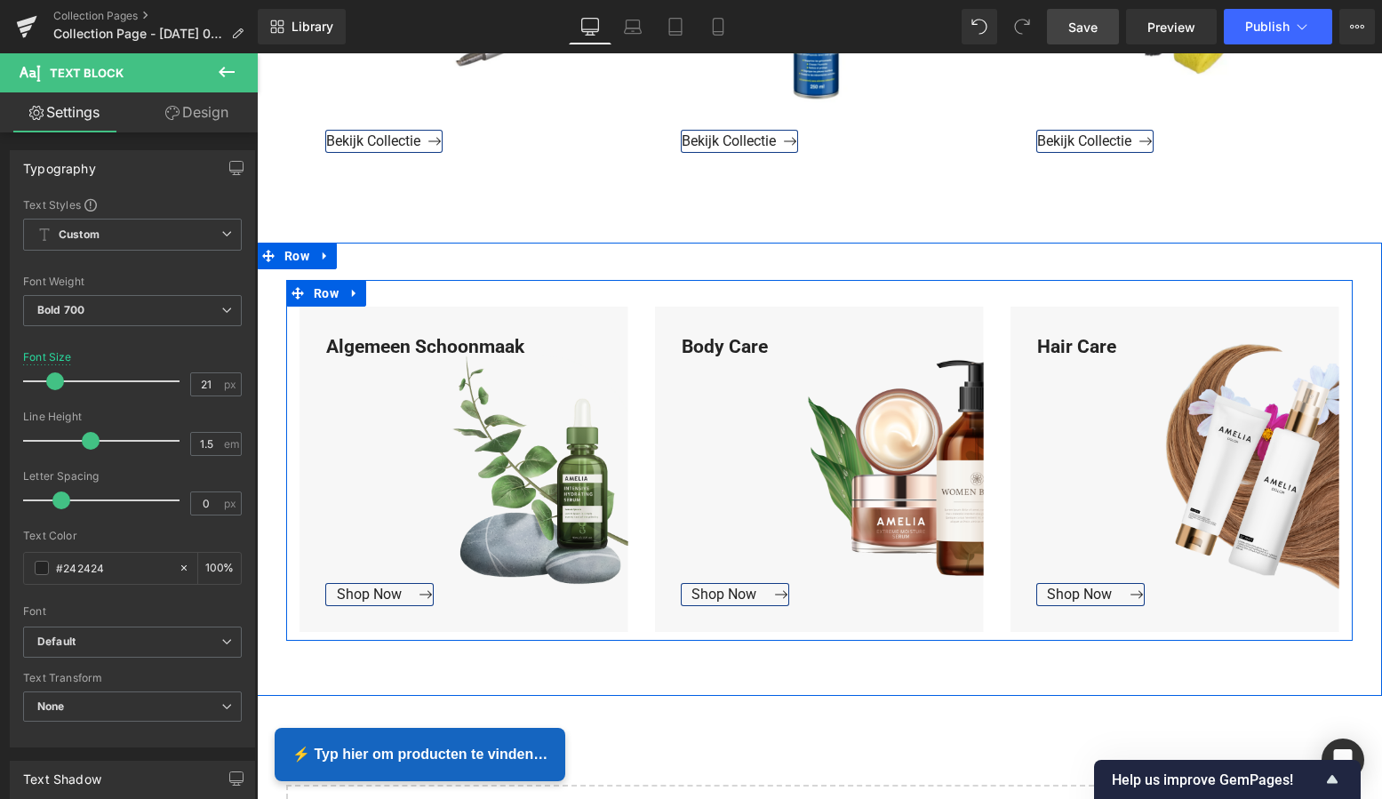
scroll to position [1067, 0]
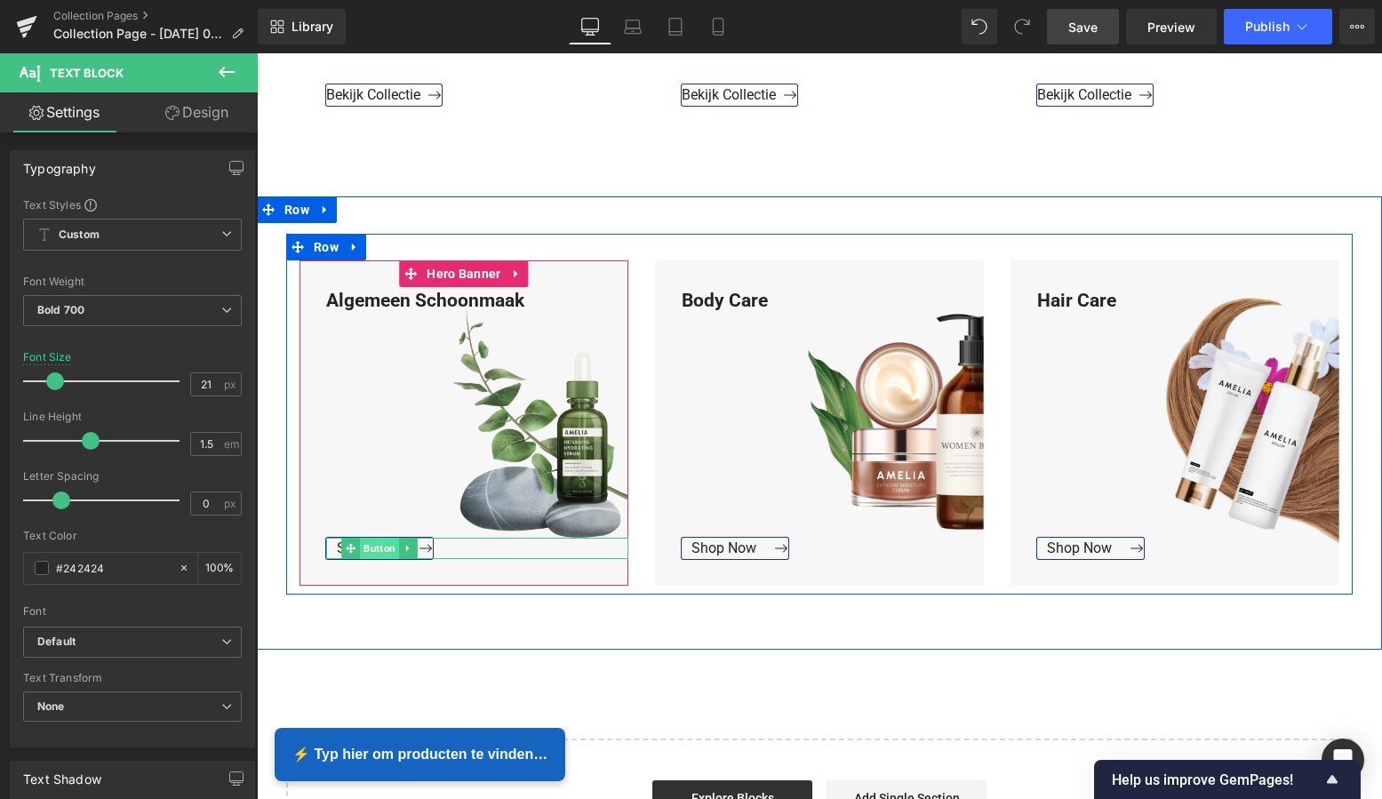
click at [366, 548] on span "Button" at bounding box center [379, 548] width 39 height 21
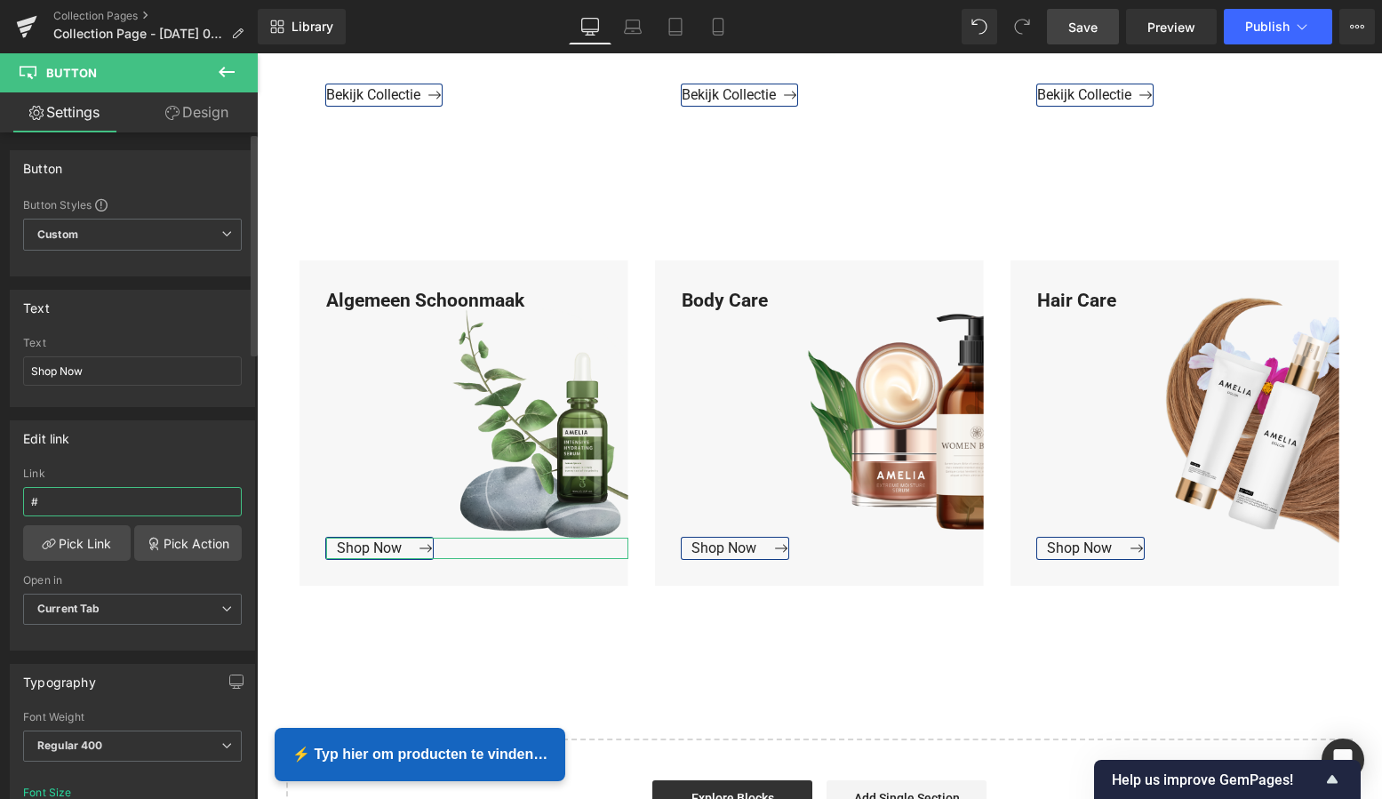
drag, startPoint x: 80, startPoint y: 499, endPoint x: 64, endPoint y: 500, distance: 16.0
click at [66, 500] on input "#" at bounding box center [132, 501] width 219 height 29
drag, startPoint x: 64, startPoint y: 500, endPoint x: -9, endPoint y: 495, distance: 73.1
click at [0, 495] on html "Button You are previewing how the will restyle your page. You can not edit Elem…" at bounding box center [691, 399] width 1382 height 799
paste input "https://www.mzsgereedschap.nl/collections/schoonmaak"
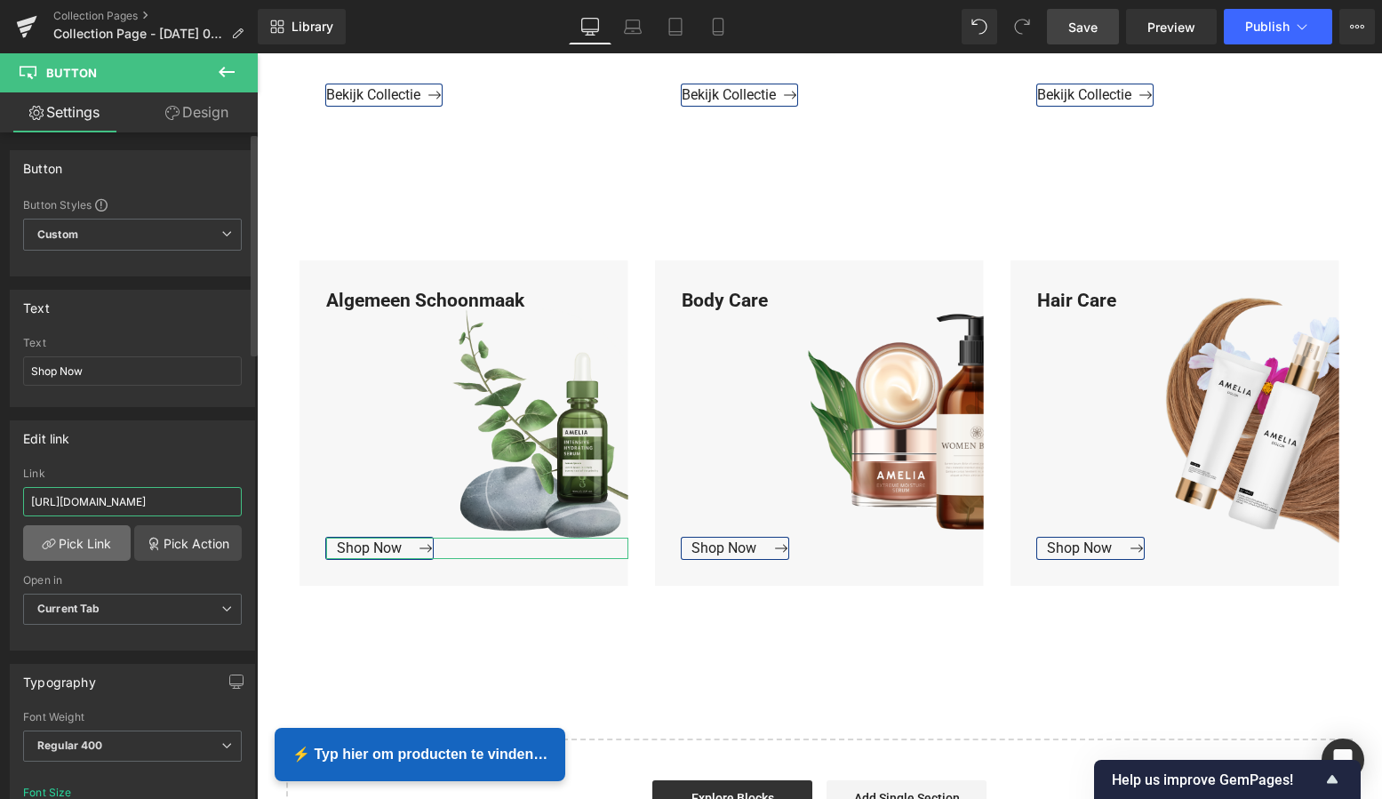
type input "https://www.mzsgereedschap.nl/collections/schoonmaak"
click at [68, 537] on link "Pick Link" at bounding box center [77, 543] width 108 height 36
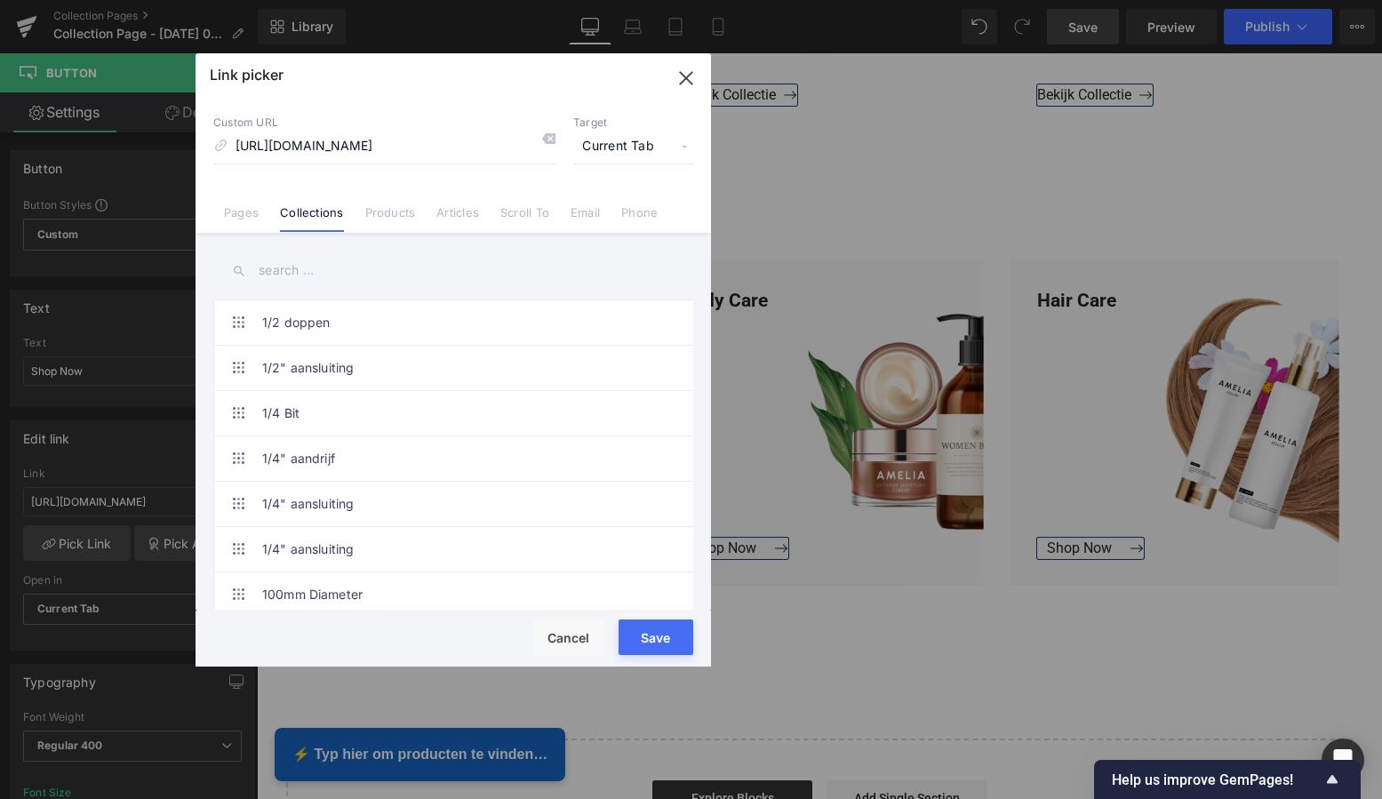
click at [659, 645] on button "Save" at bounding box center [656, 637] width 75 height 36
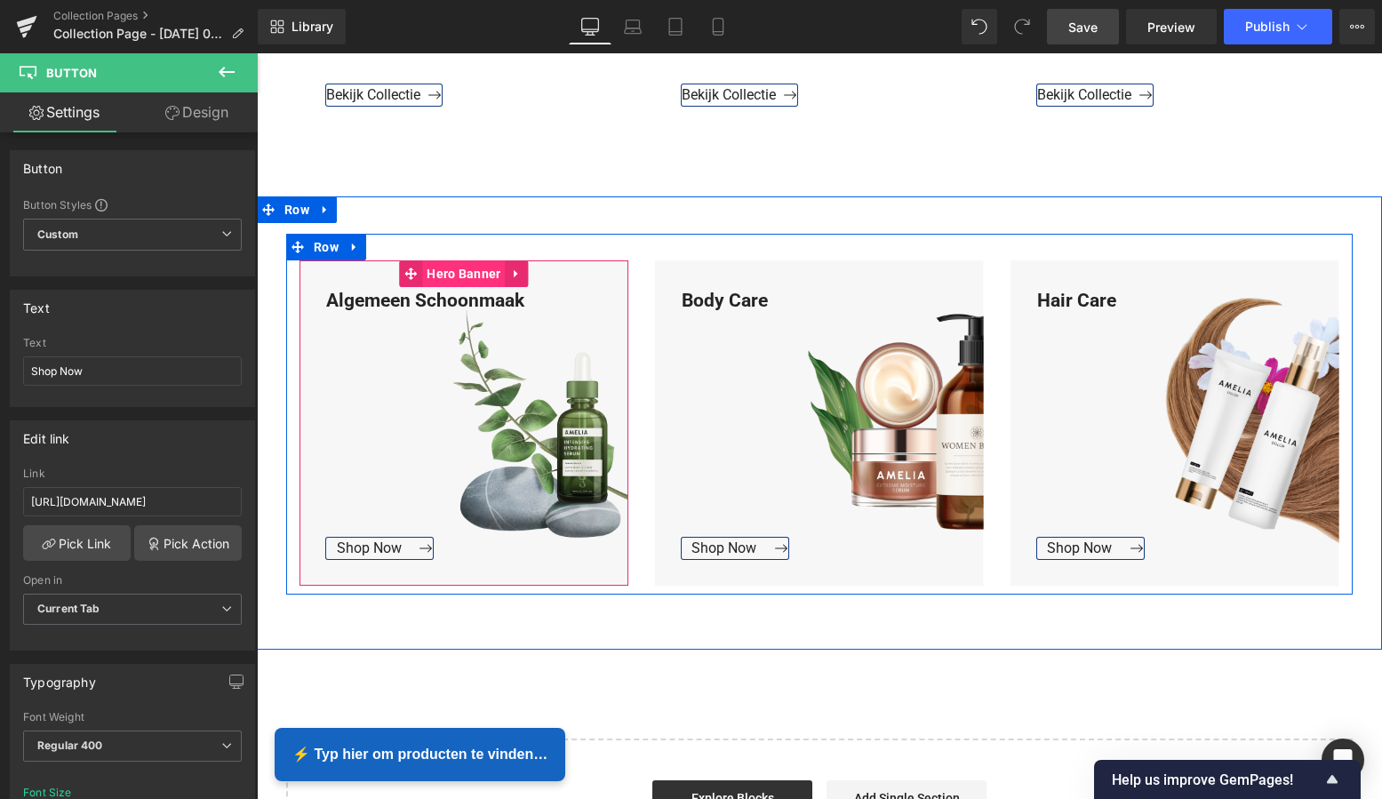
click at [458, 275] on span "Hero Banner" at bounding box center [463, 273] width 83 height 27
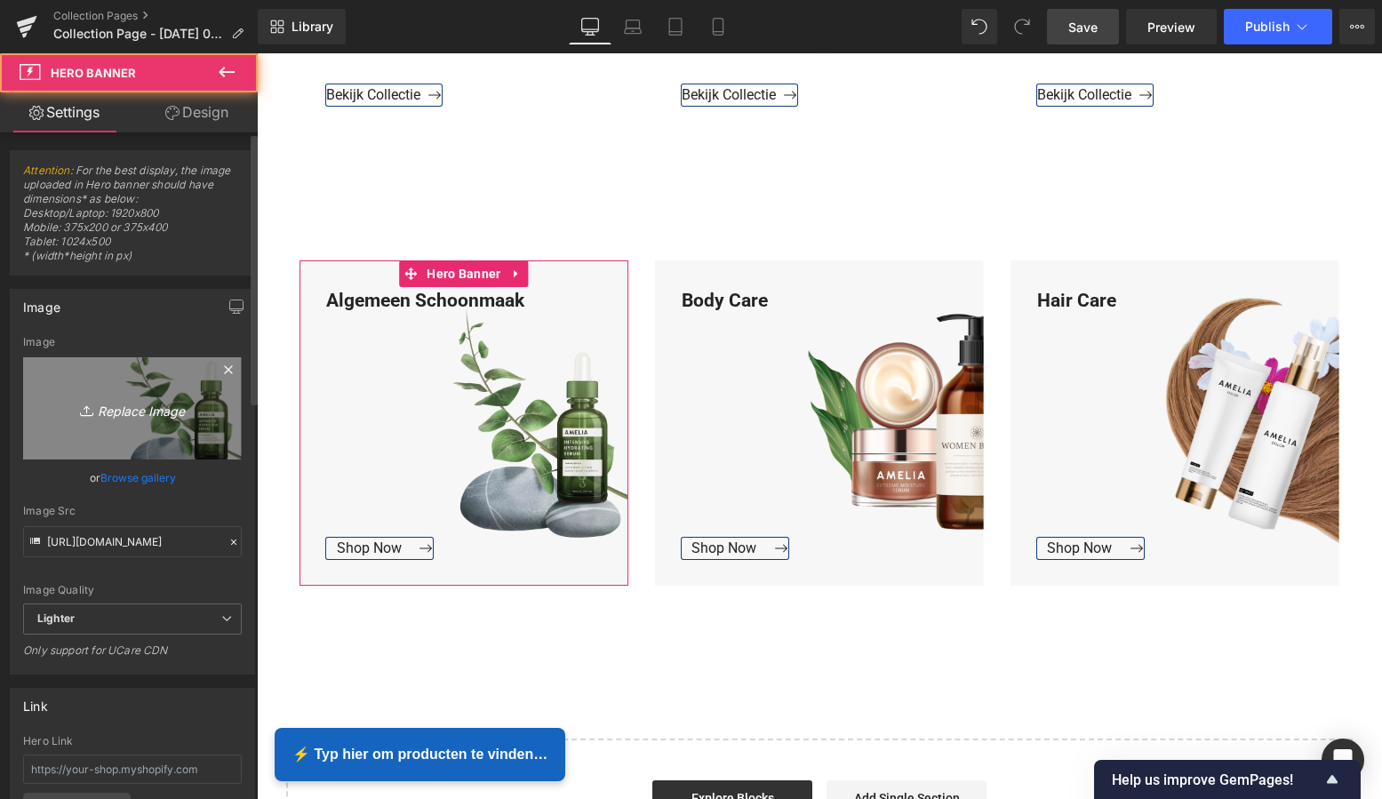
click at [148, 408] on icon "Replace Image" at bounding box center [132, 408] width 142 height 22
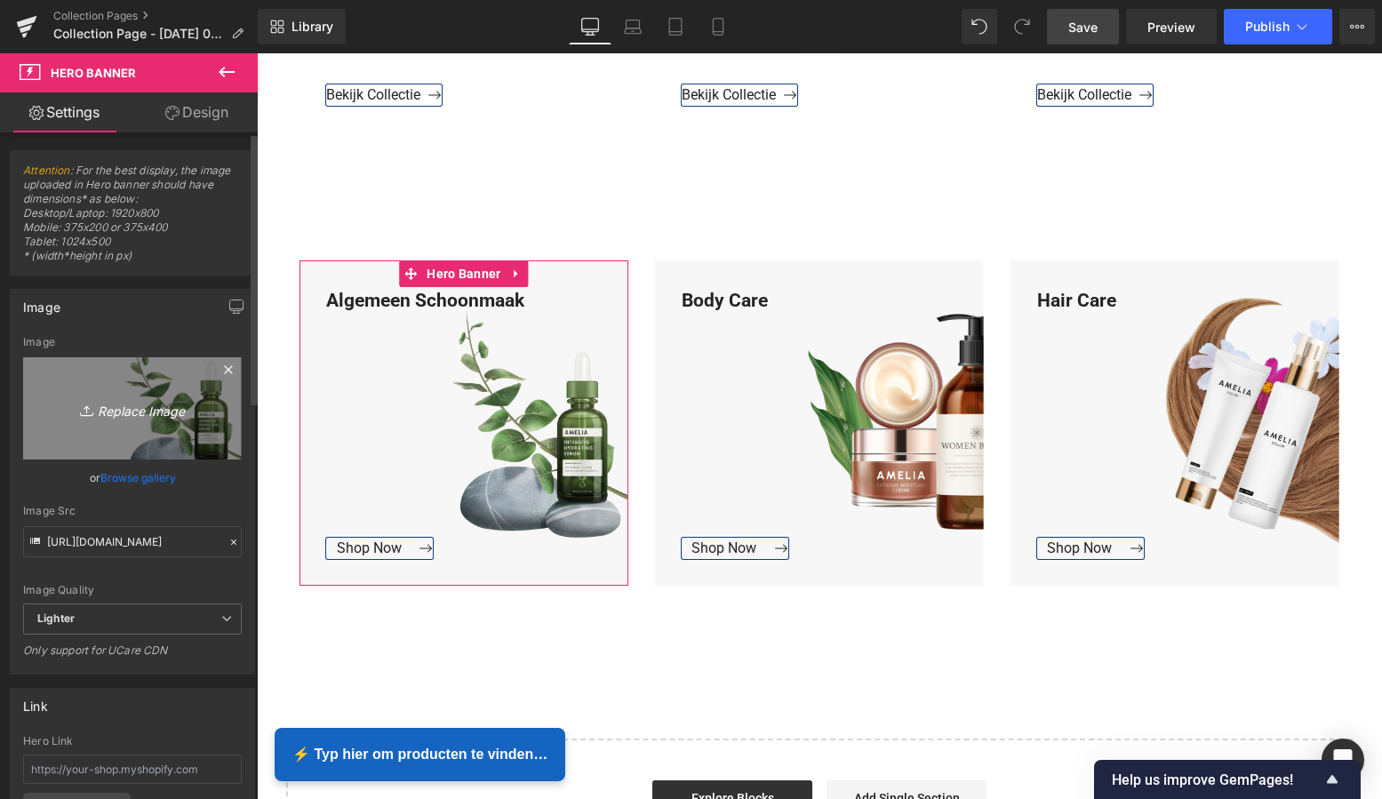
type input "C:\fakepath\Groen Modern Doe-het-zelf Instagram Stories (800 x 800 px)-2.png"
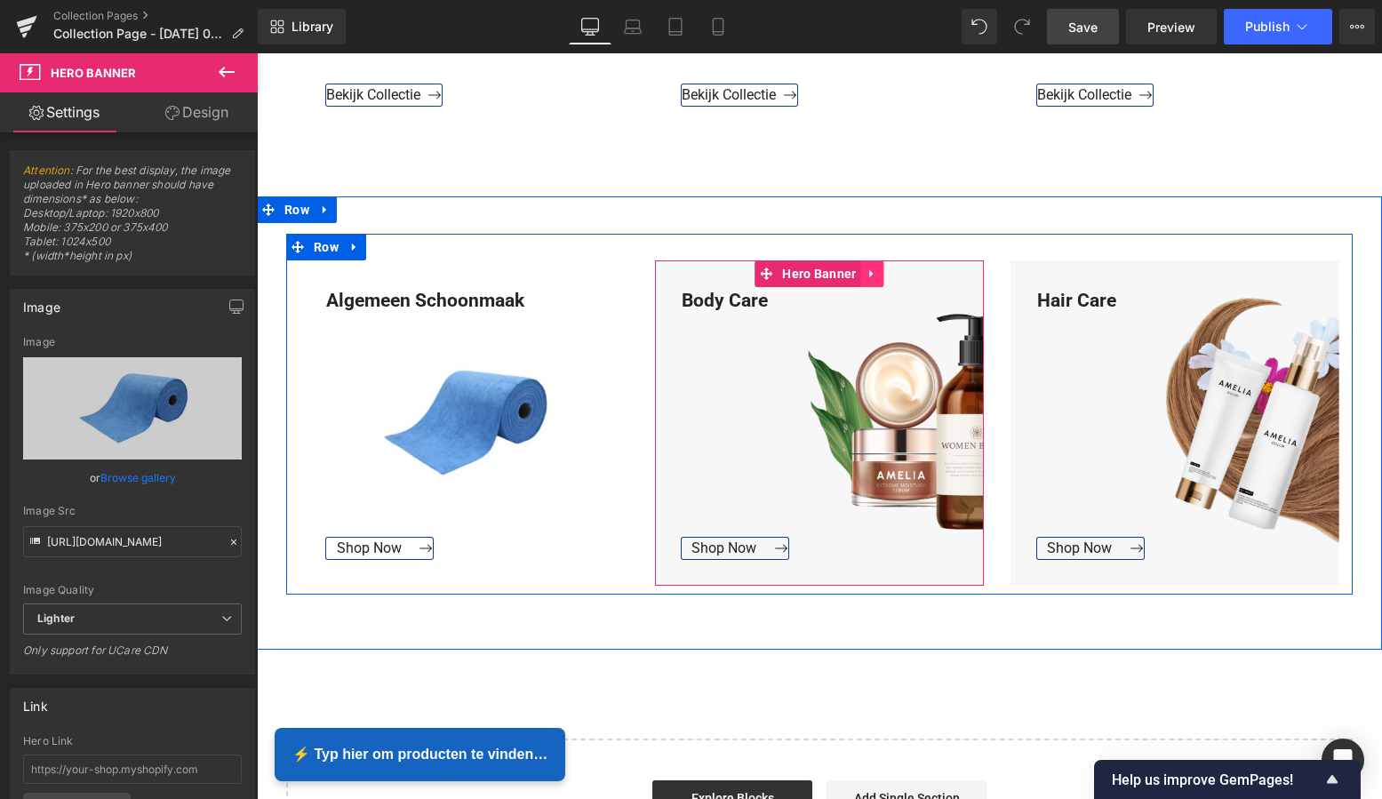
click at [875, 273] on link at bounding box center [872, 273] width 23 height 27
click at [878, 270] on icon at bounding box center [884, 274] width 12 height 12
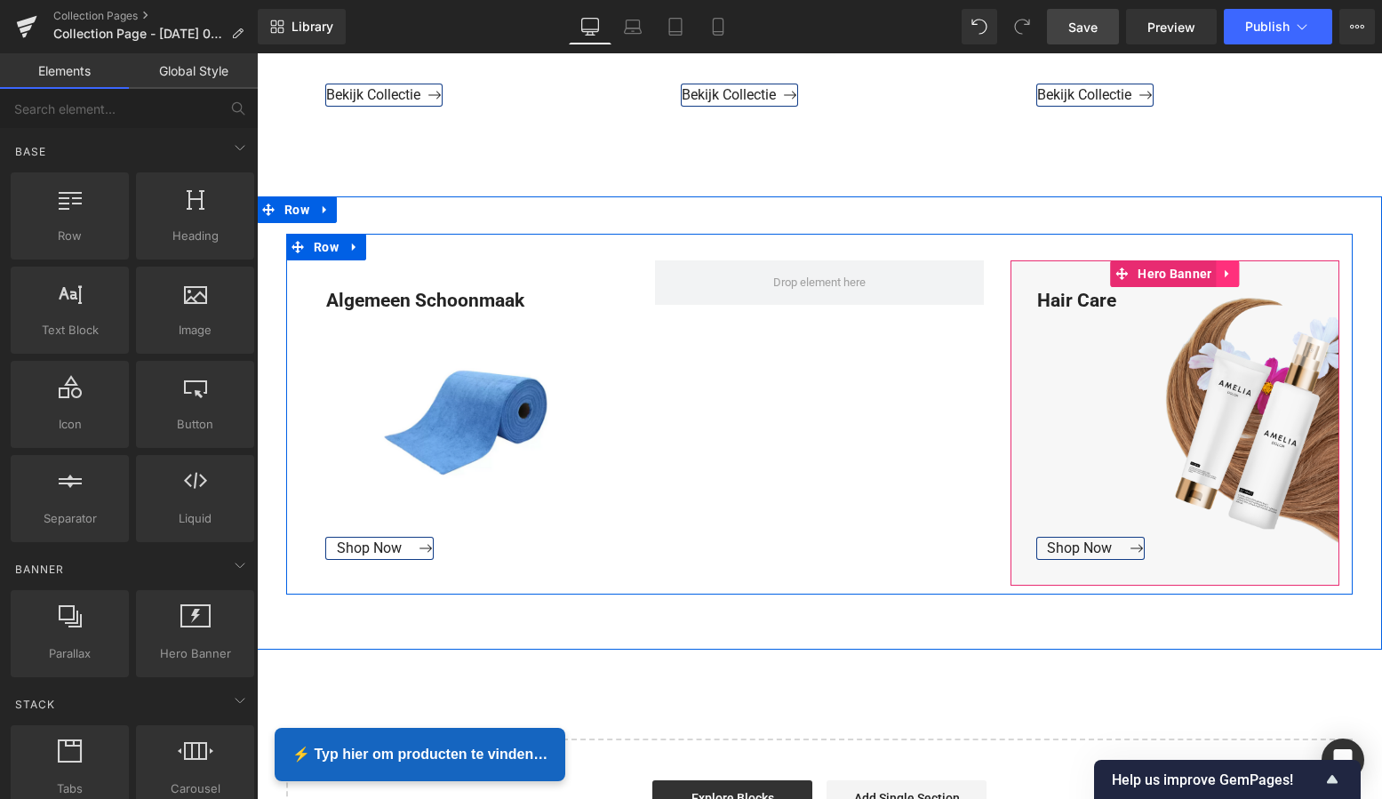
click at [1225, 270] on icon at bounding box center [1227, 273] width 4 height 8
click at [1238, 269] on icon at bounding box center [1240, 274] width 12 height 12
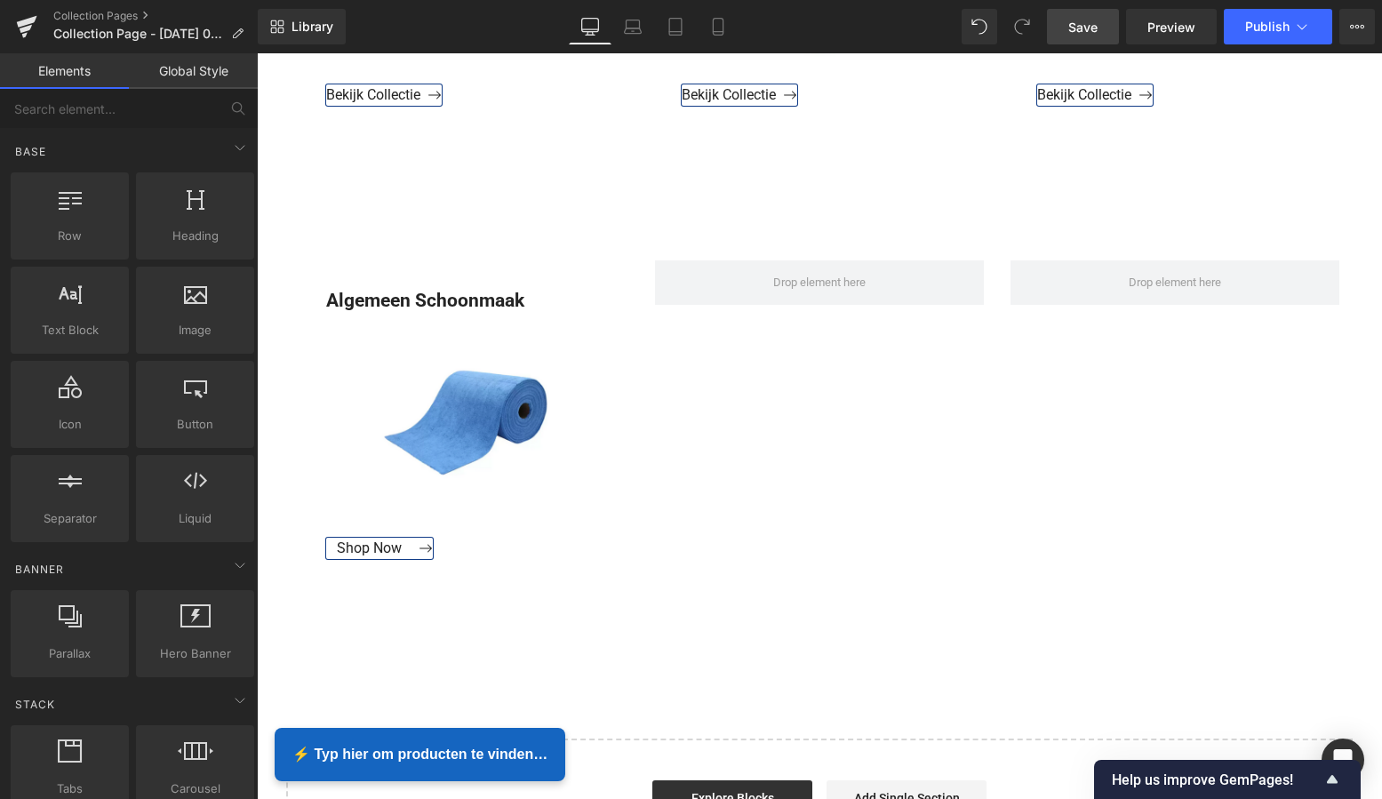
click at [1089, 16] on link "Save" at bounding box center [1083, 27] width 72 height 36
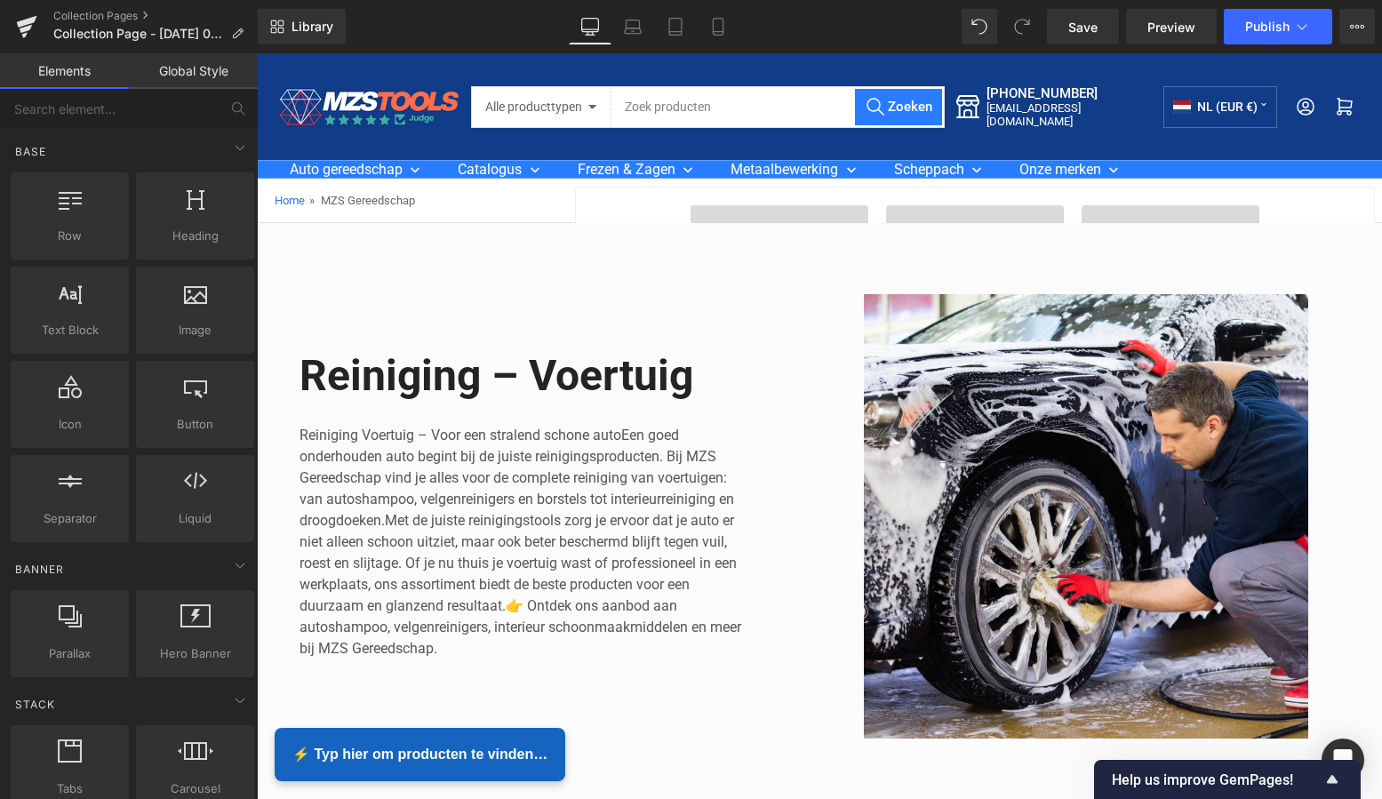
scroll to position [0, 0]
click at [27, 25] on icon at bounding box center [26, 26] width 21 height 44
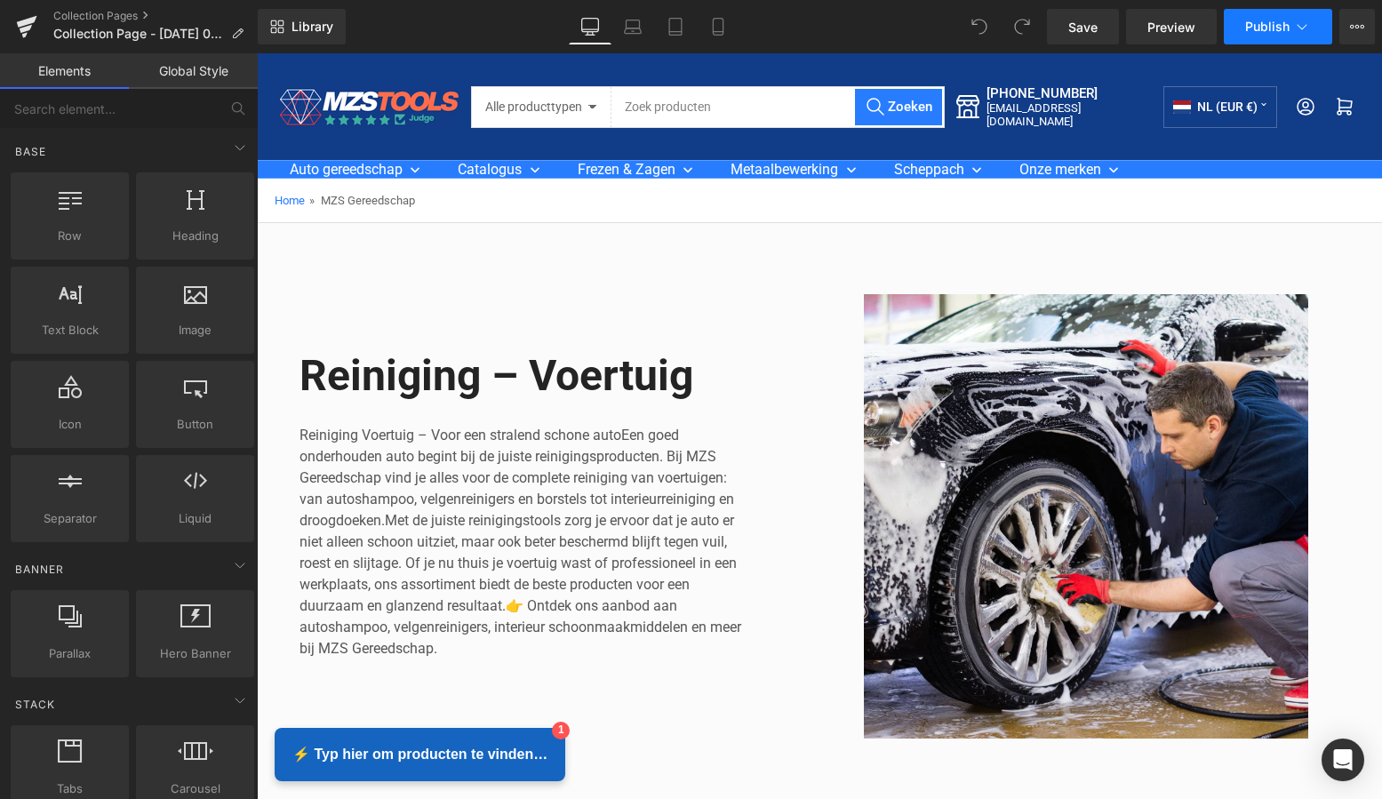
click at [1278, 30] on span "Publish" at bounding box center [1267, 27] width 44 height 14
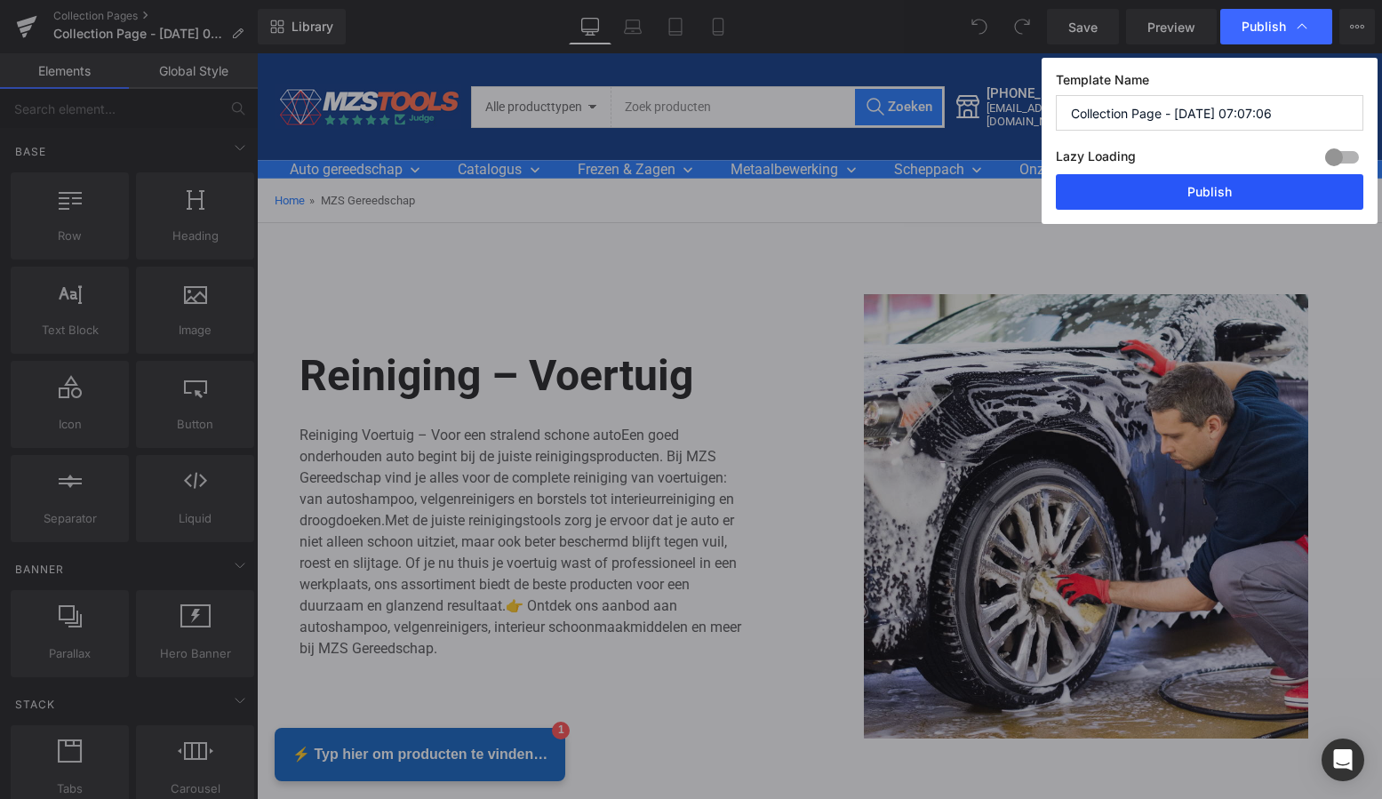
click at [1191, 199] on button "Publish" at bounding box center [1210, 192] width 308 height 36
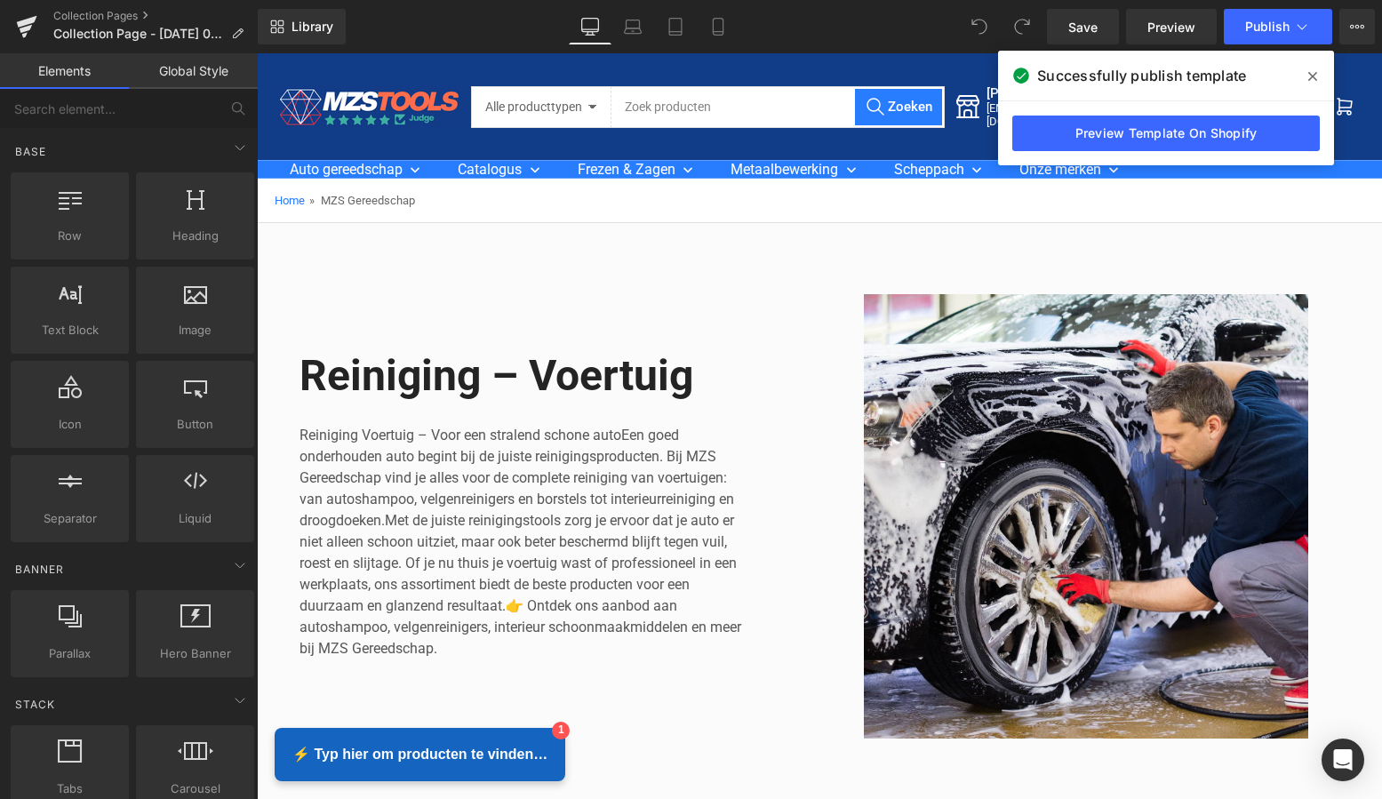
click at [1316, 76] on icon at bounding box center [1312, 76] width 9 height 14
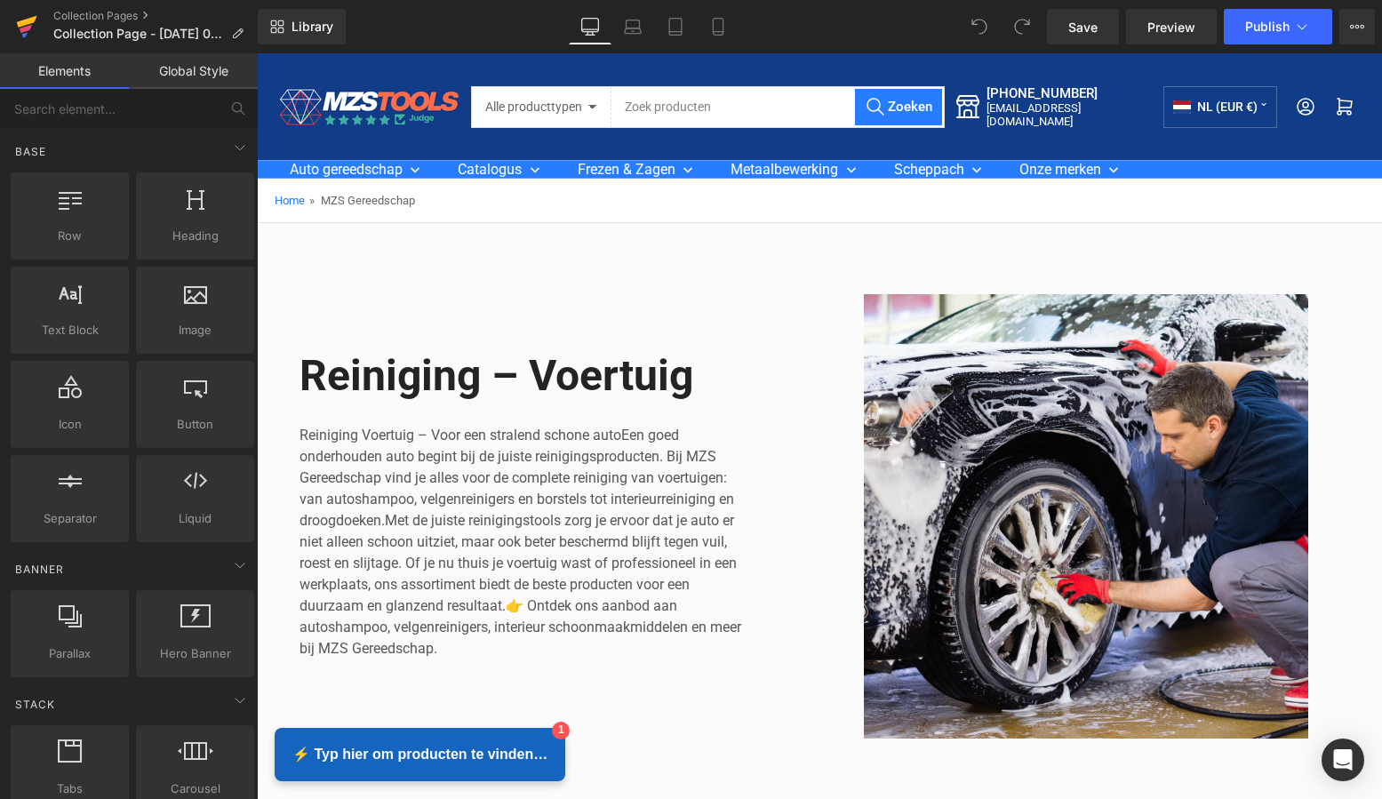
click at [28, 26] on icon at bounding box center [26, 26] width 21 height 44
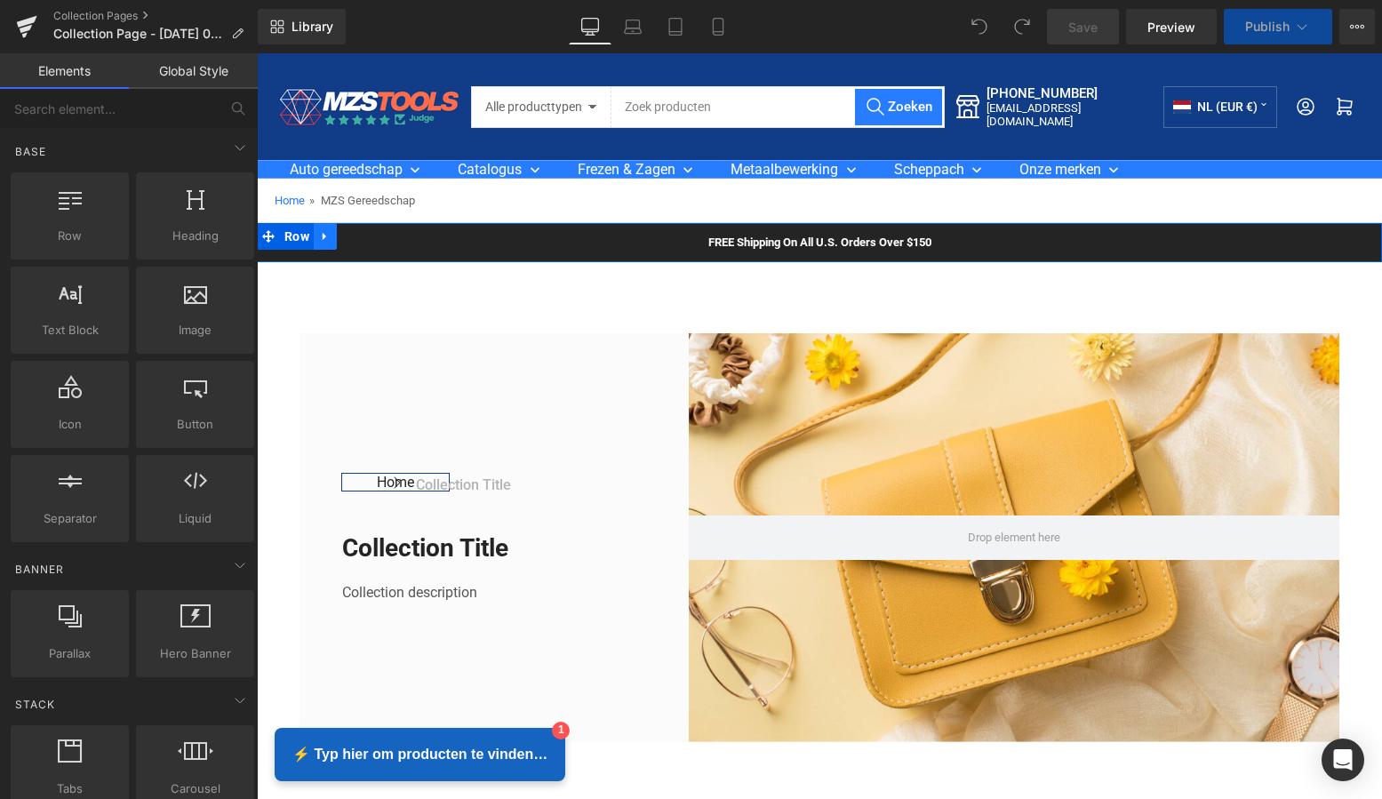
click at [323, 236] on icon at bounding box center [325, 237] width 4 height 8
click at [365, 236] on icon at bounding box center [371, 236] width 12 height 12
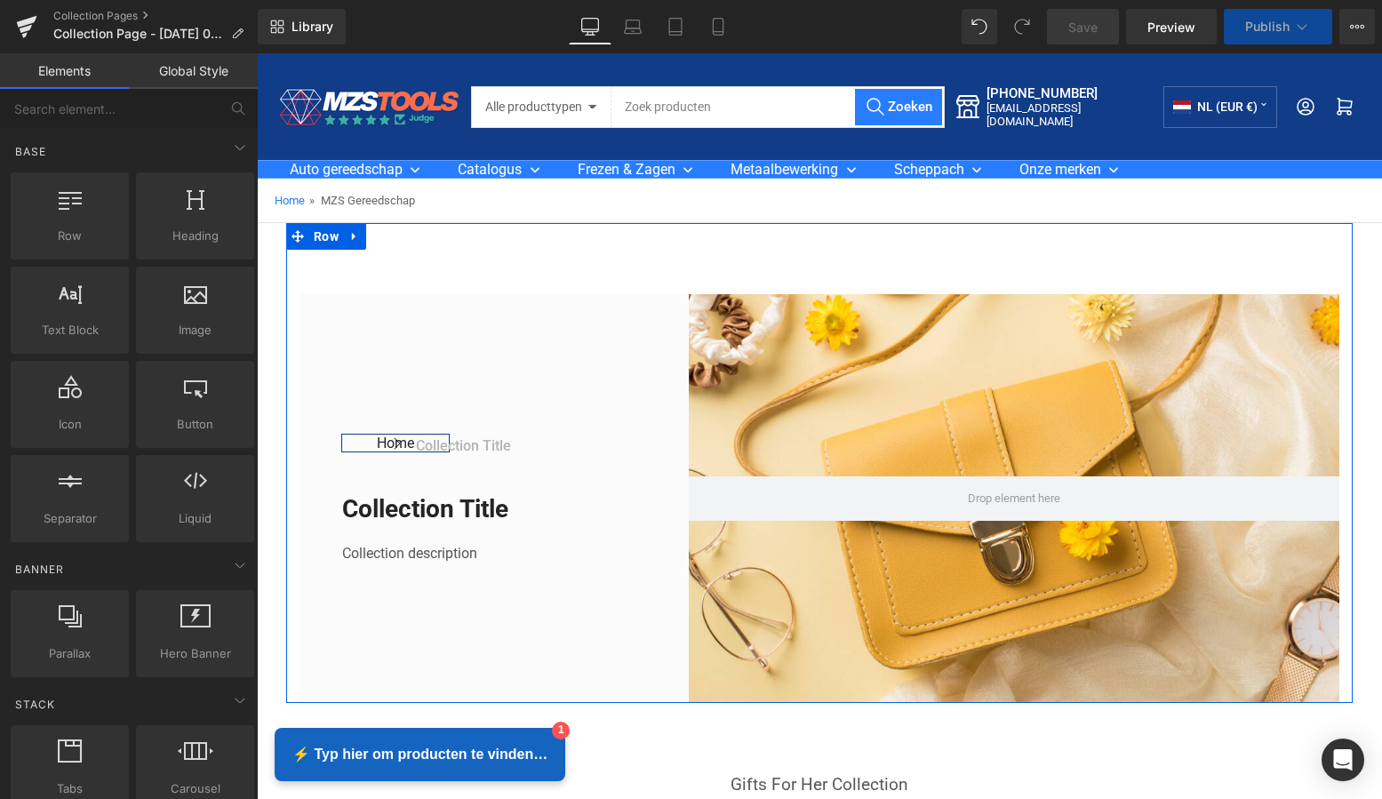
click at [348, 238] on icon at bounding box center [354, 236] width 12 height 13
click at [401, 234] on icon at bounding box center [401, 236] width 12 height 12
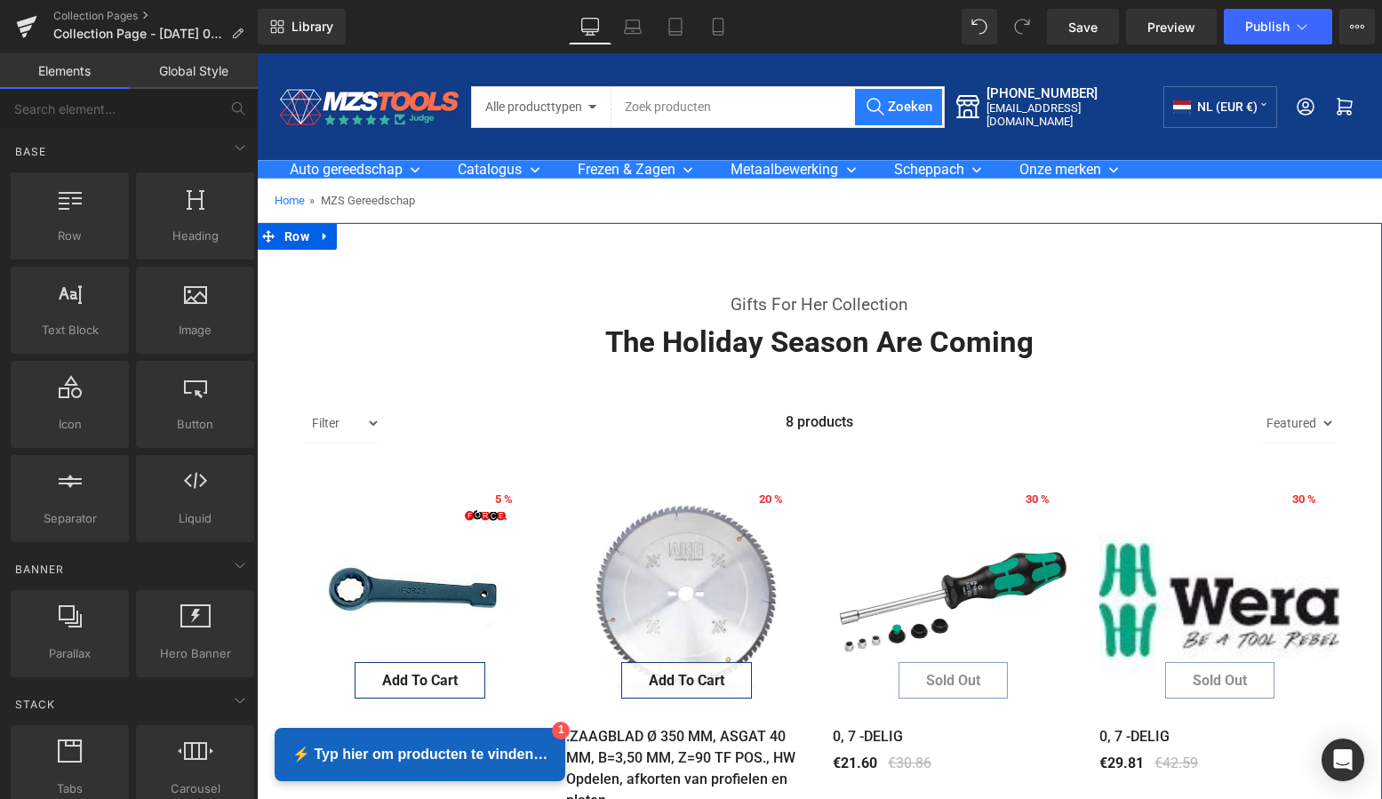
click at [325, 236] on icon at bounding box center [325, 236] width 12 height 13
click at [366, 234] on icon at bounding box center [371, 236] width 12 height 12
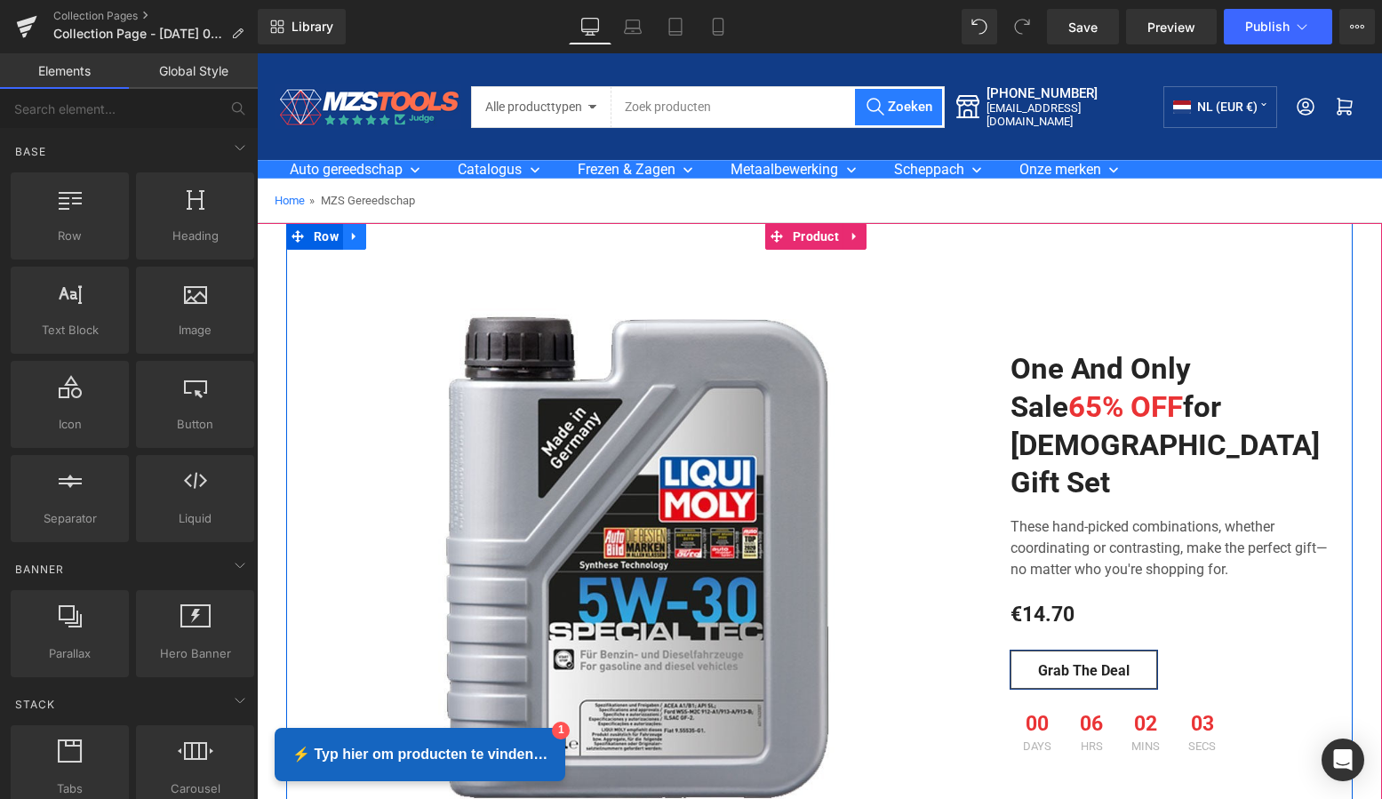
click at [348, 236] on icon at bounding box center [354, 236] width 12 height 13
click at [389, 235] on link at bounding box center [400, 236] width 23 height 27
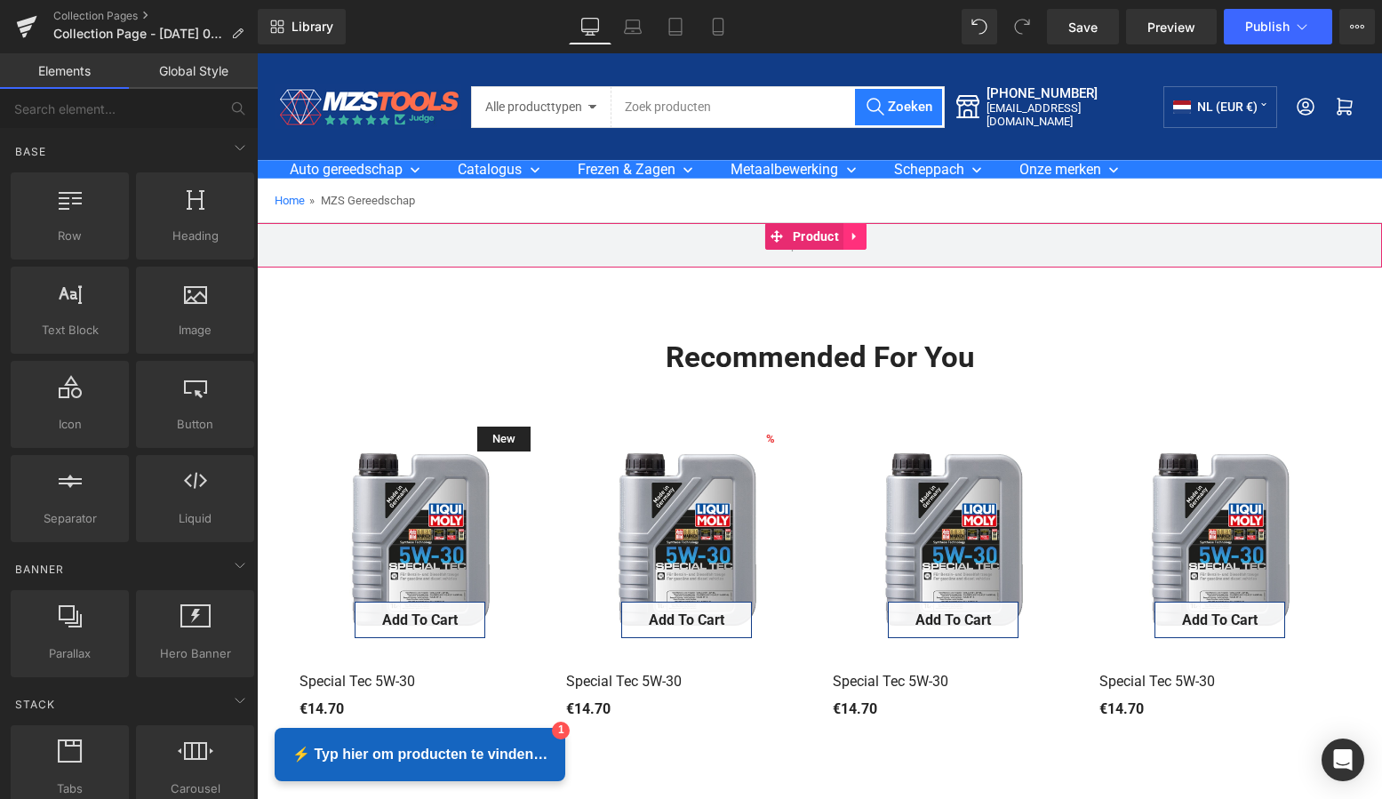
click at [851, 236] on icon at bounding box center [855, 236] width 12 height 13
click at [865, 238] on icon at bounding box center [866, 236] width 12 height 13
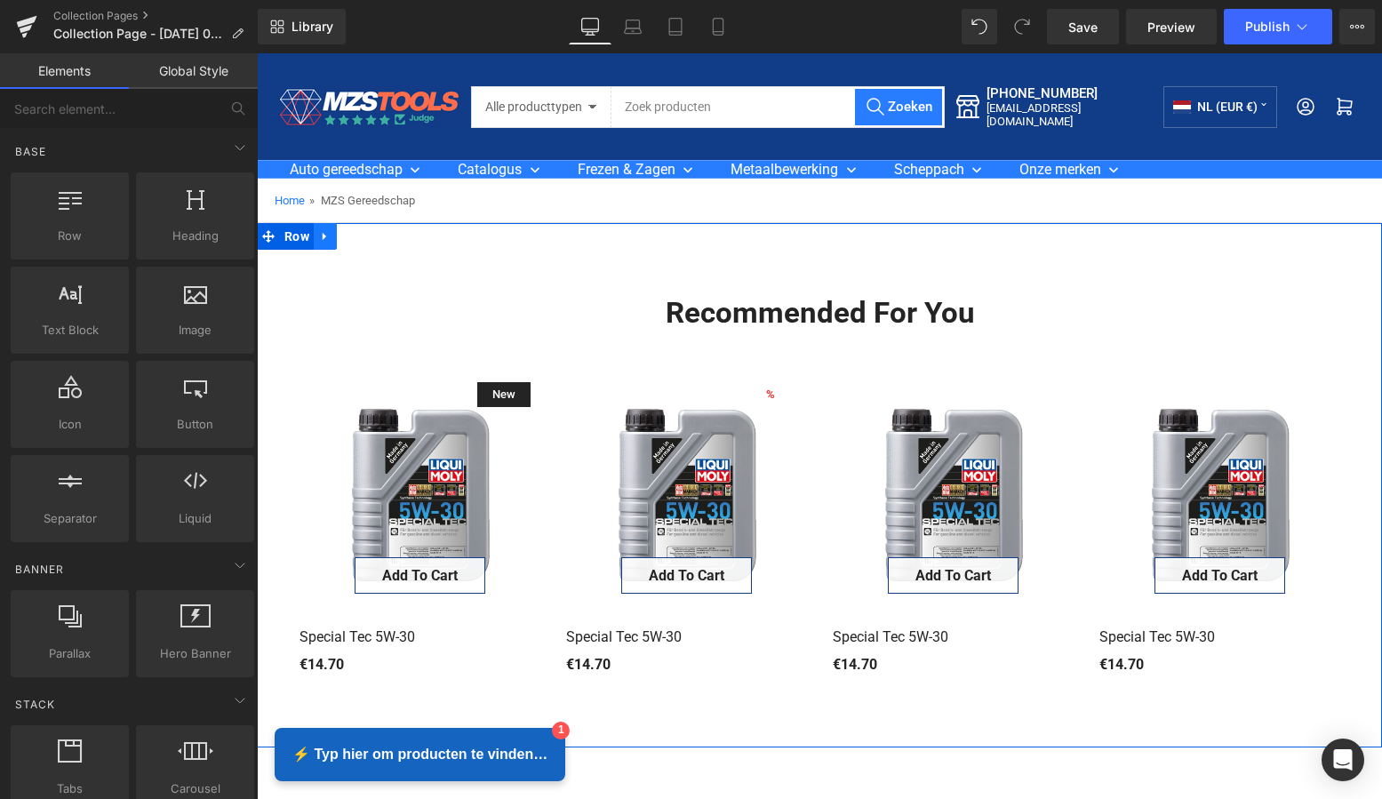
click at [324, 238] on icon at bounding box center [325, 236] width 12 height 13
click at [376, 237] on link at bounding box center [371, 236] width 23 height 27
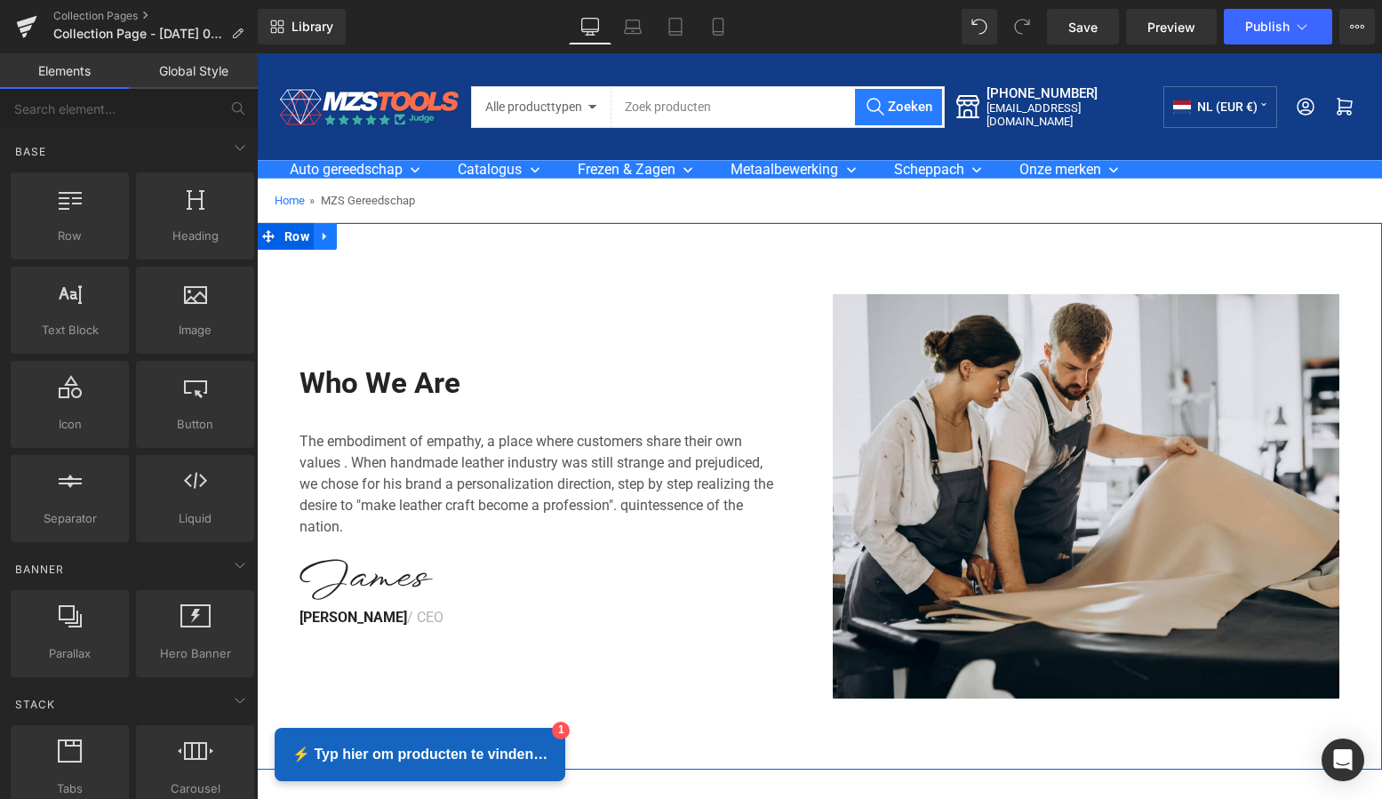
click at [322, 235] on icon at bounding box center [325, 236] width 12 height 13
click at [365, 235] on icon at bounding box center [371, 236] width 12 height 12
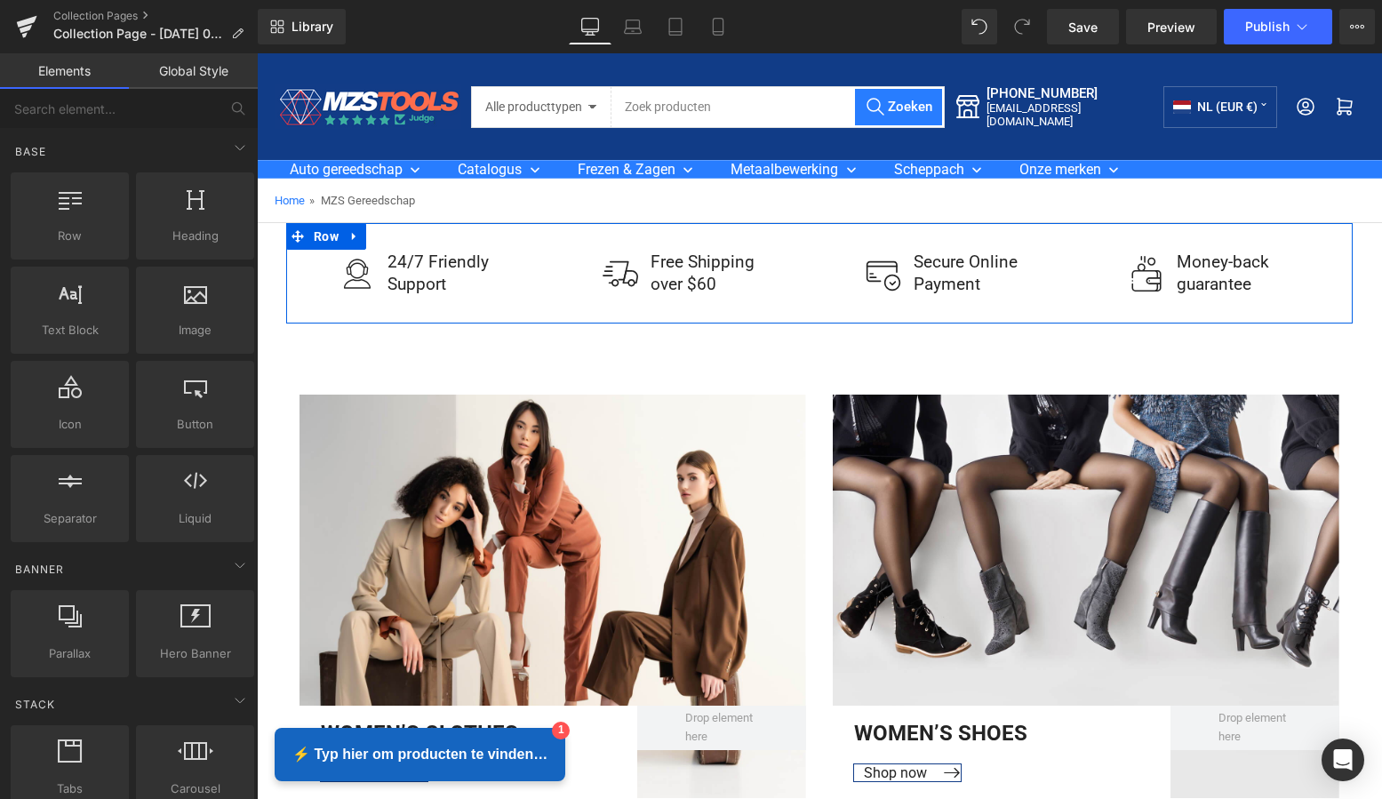
click at [352, 236] on icon at bounding box center [354, 237] width 4 height 8
click at [395, 234] on icon at bounding box center [401, 236] width 12 height 13
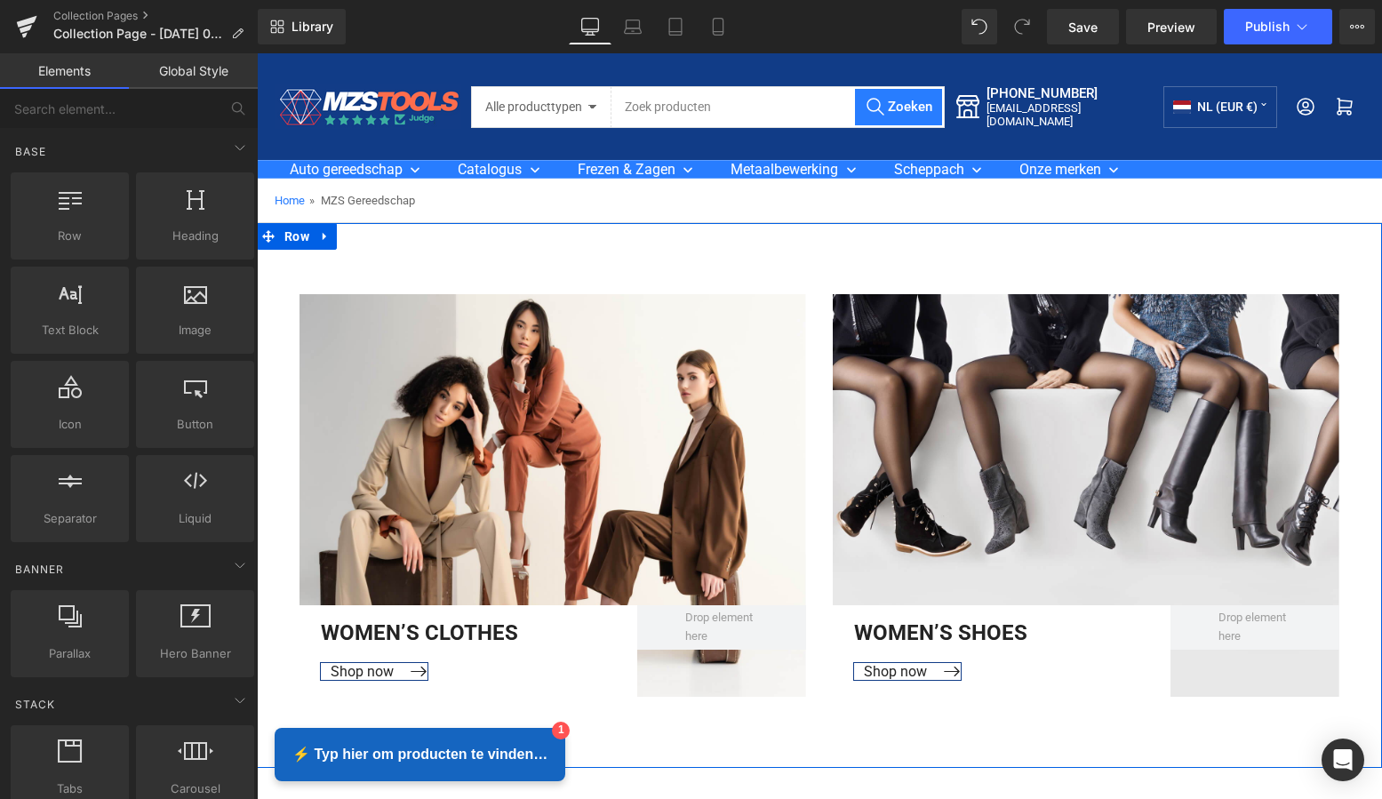
click at [323, 239] on icon at bounding box center [325, 236] width 12 height 13
click at [365, 237] on icon at bounding box center [371, 236] width 12 height 12
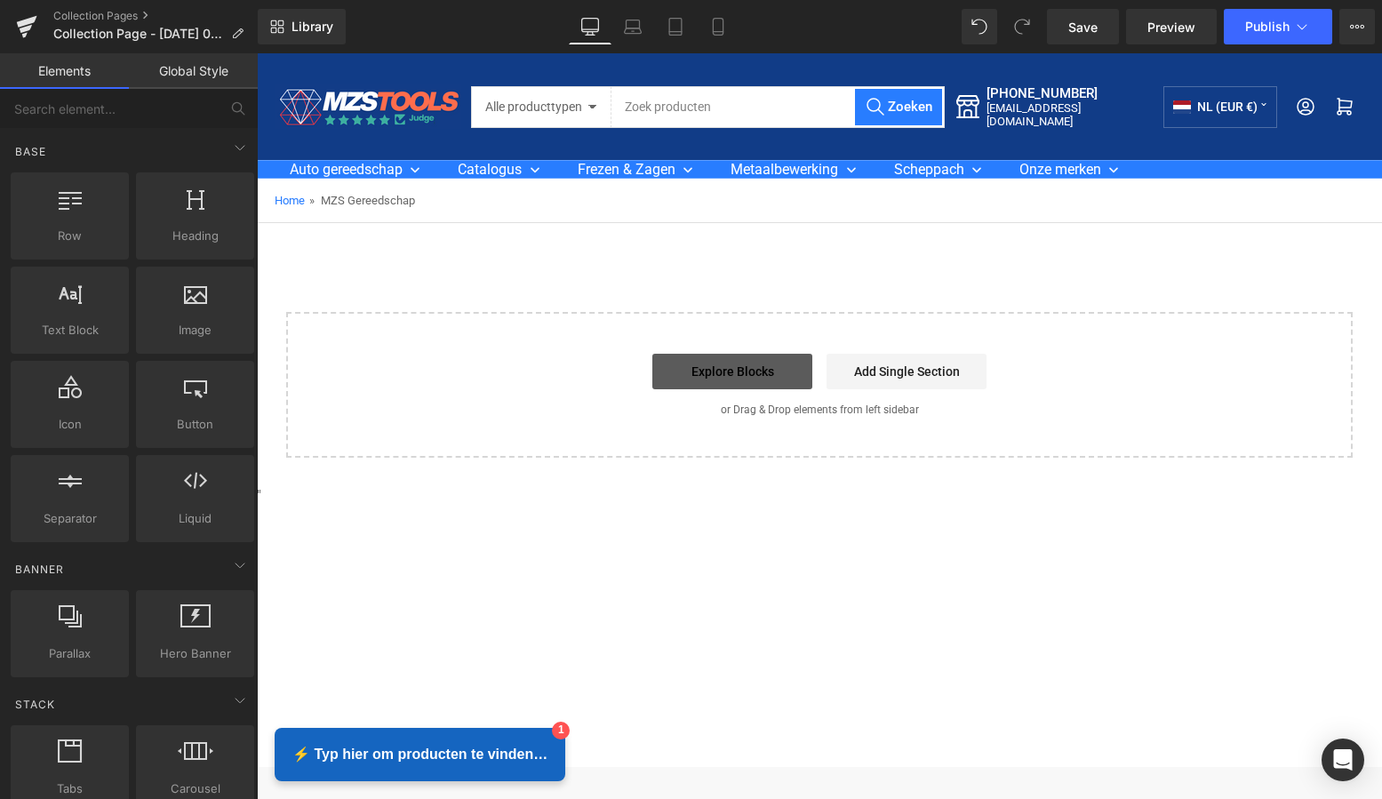
click at [729, 369] on link "Explore Blocks" at bounding box center [732, 372] width 160 height 36
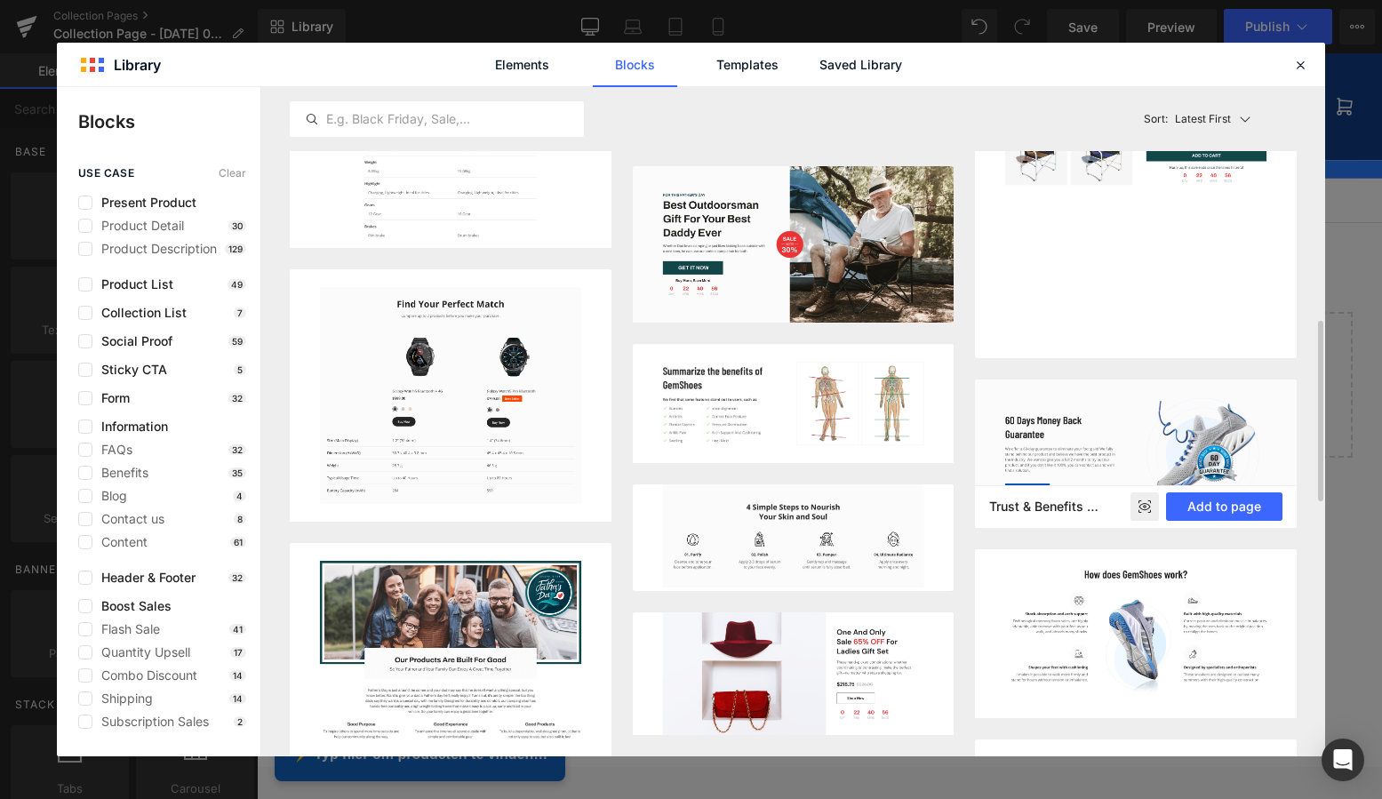
scroll to position [778, 0]
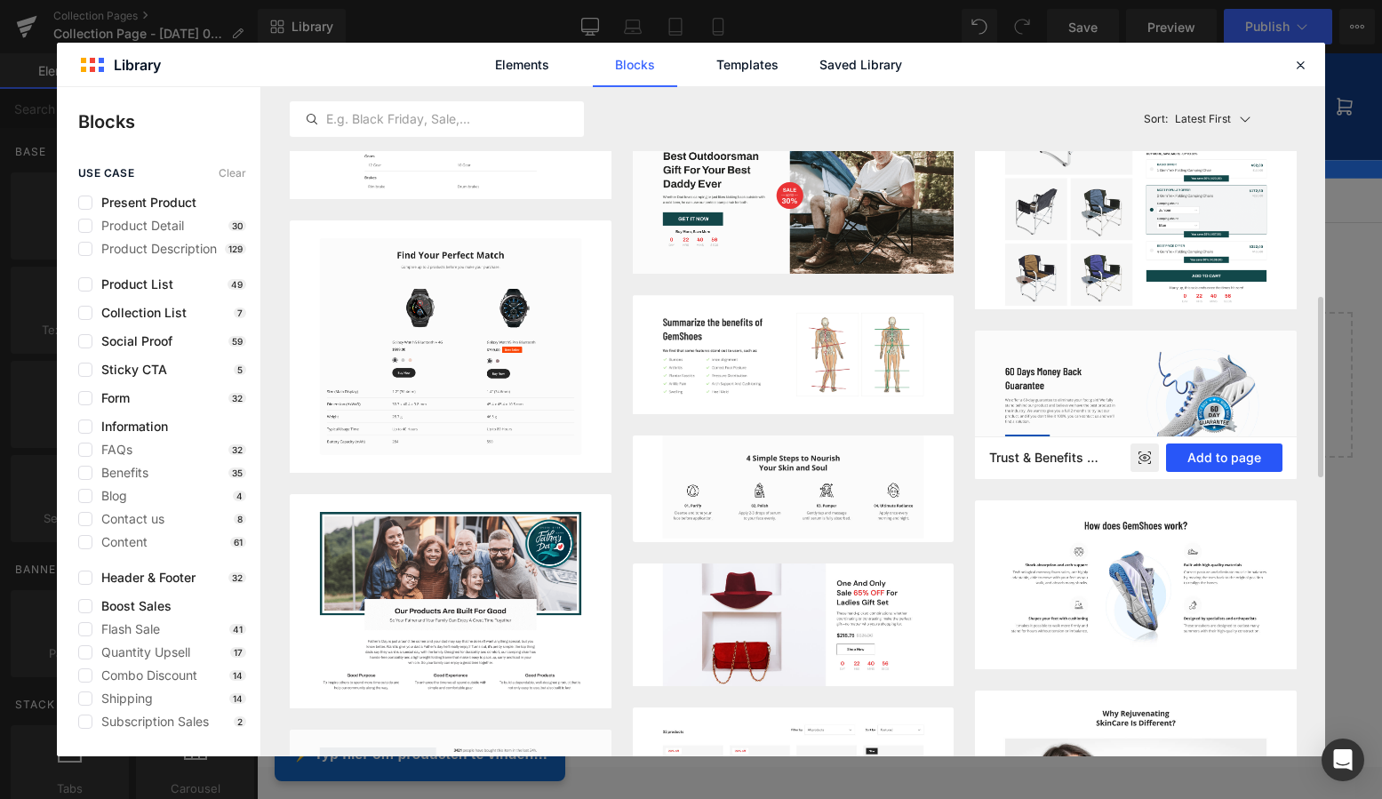
click at [1212, 460] on button "Add to page" at bounding box center [1224, 458] width 116 height 28
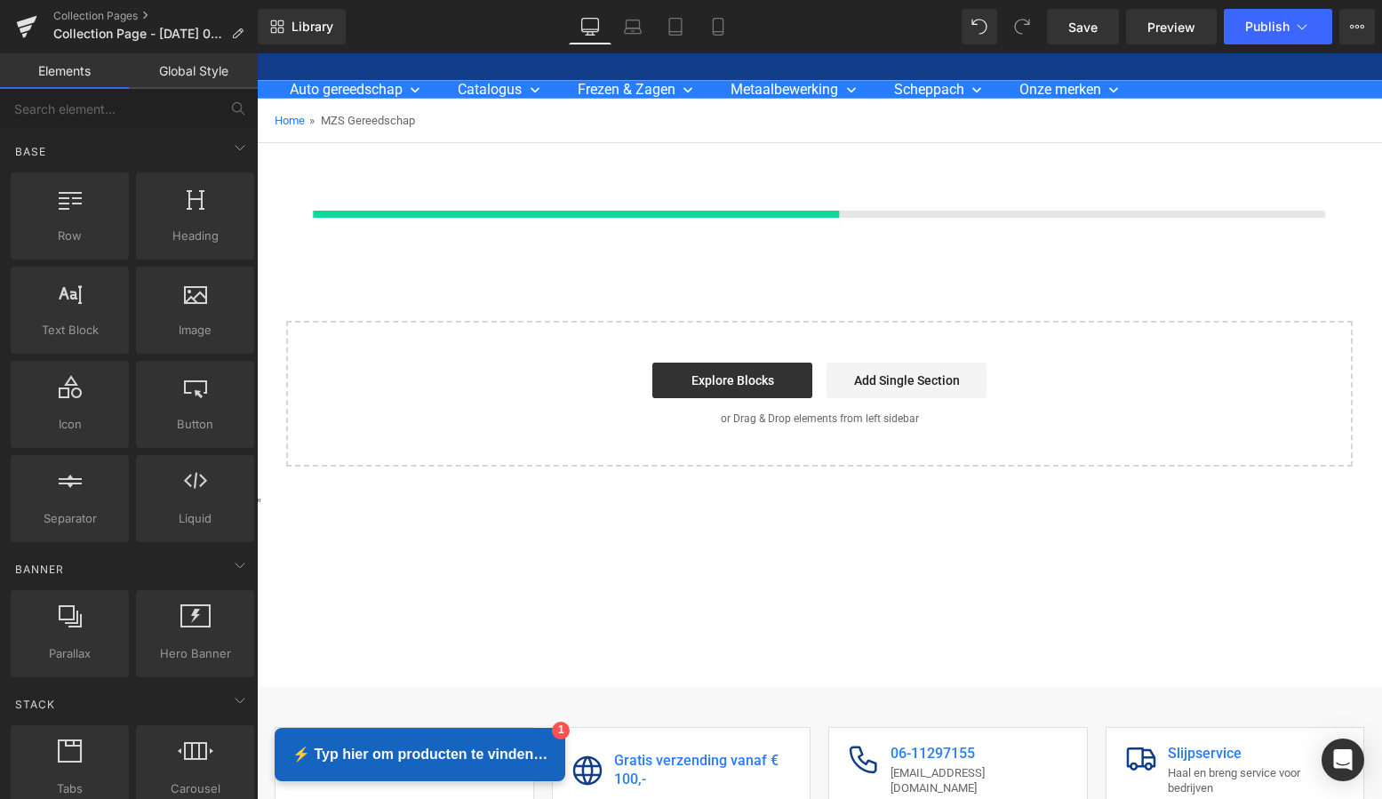
scroll to position [81, 0]
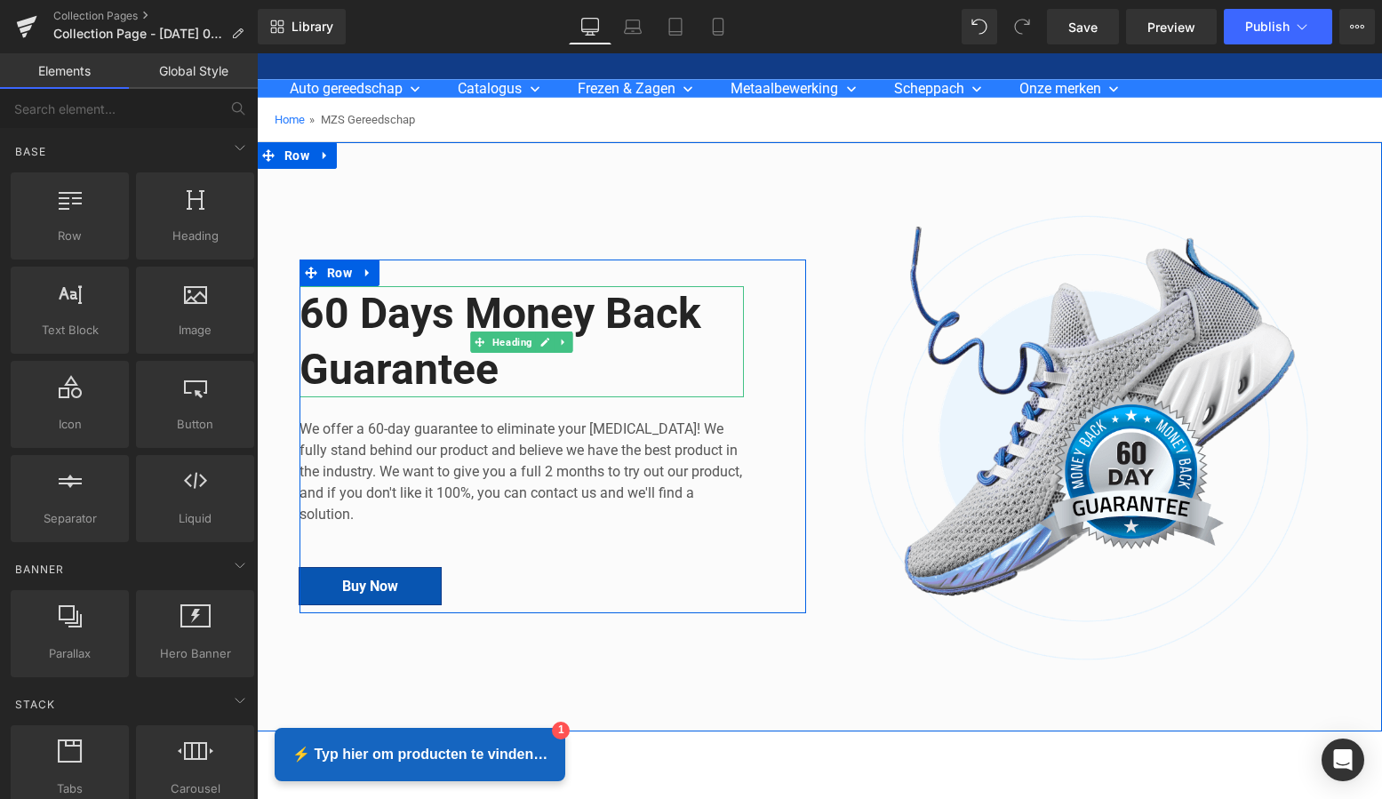
click at [498, 371] on h2 "60 Days Money Back Guarantee" at bounding box center [522, 341] width 444 height 111
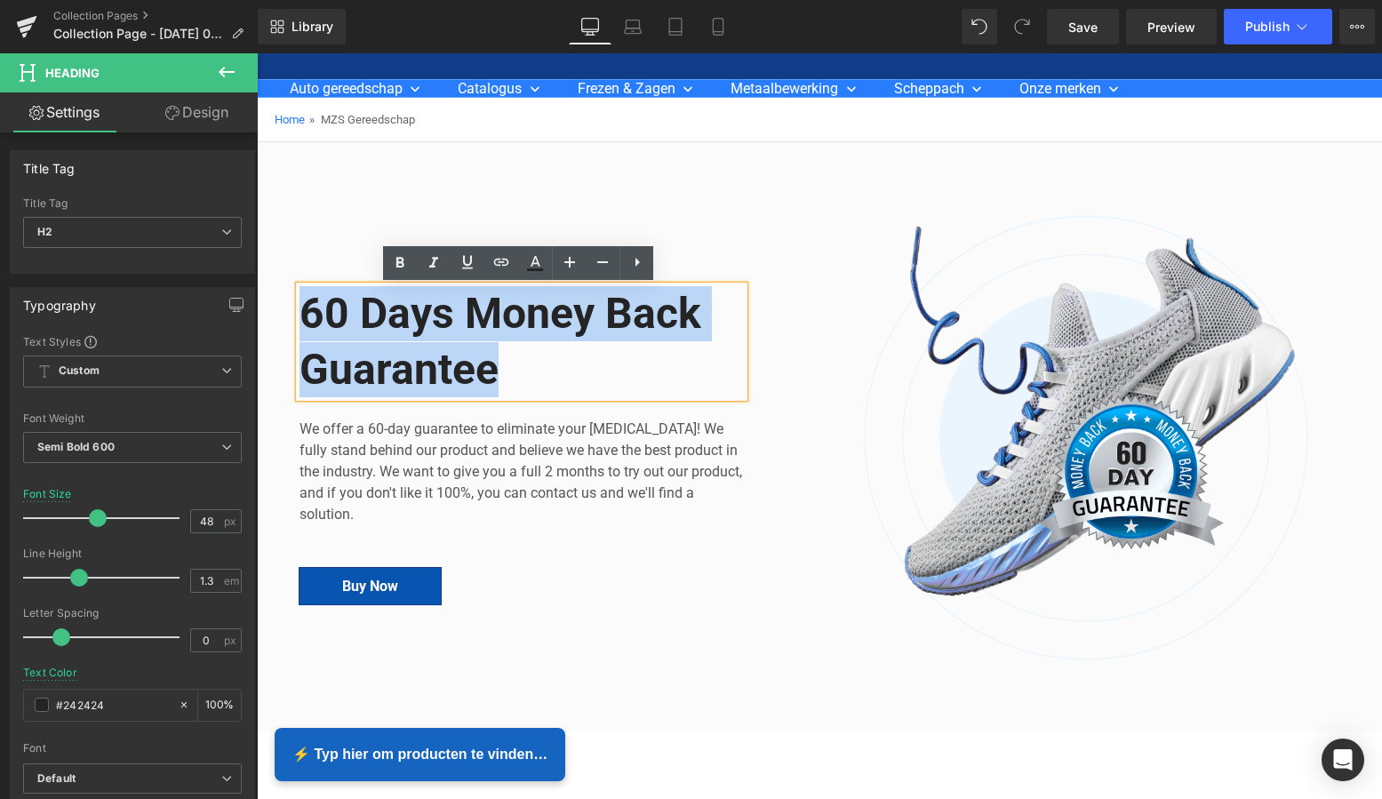
drag, startPoint x: 472, startPoint y: 369, endPoint x: 299, endPoint y: 323, distance: 179.4
click at [300, 323] on h2 "60 Days Money Back Guarantee" at bounding box center [522, 341] width 444 height 111
paste div
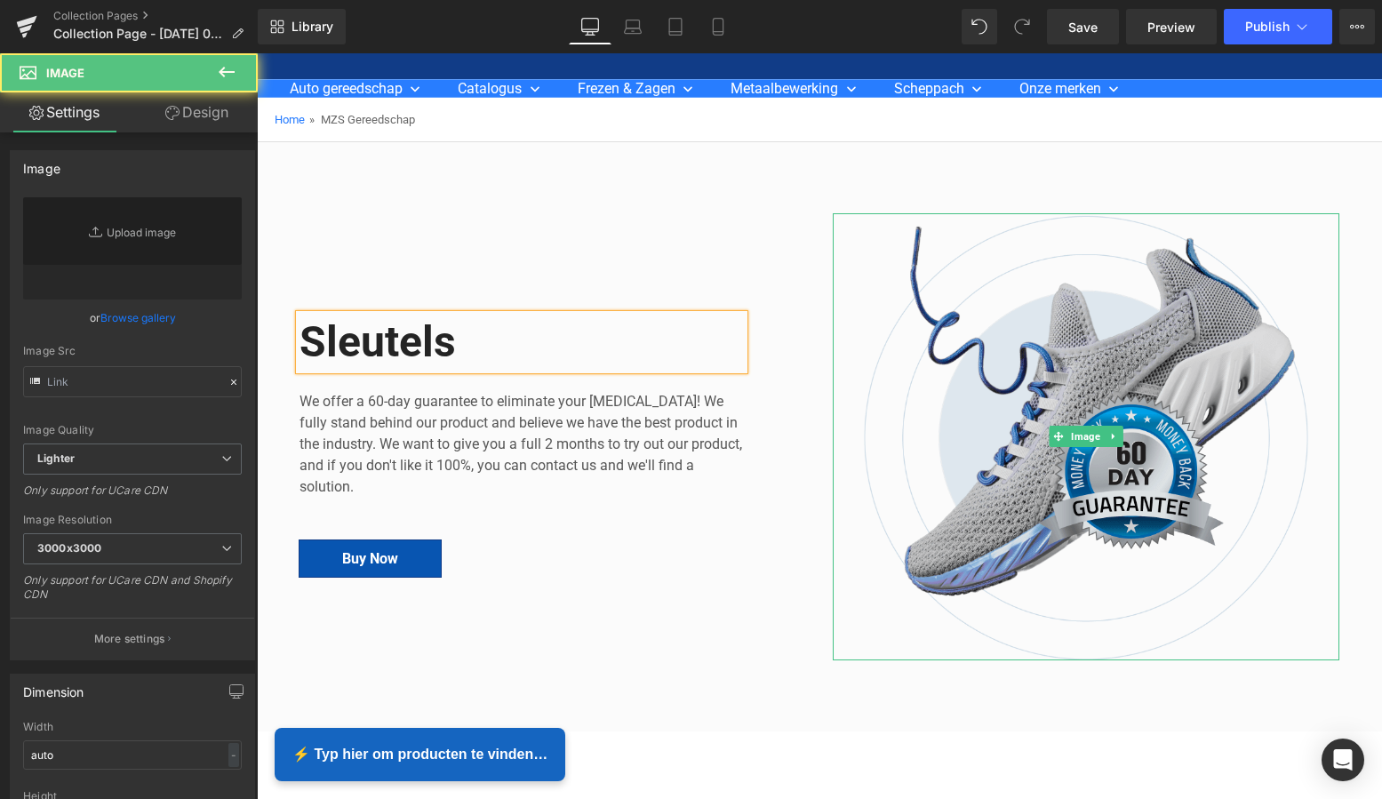
click at [1102, 364] on img at bounding box center [1086, 436] width 507 height 447
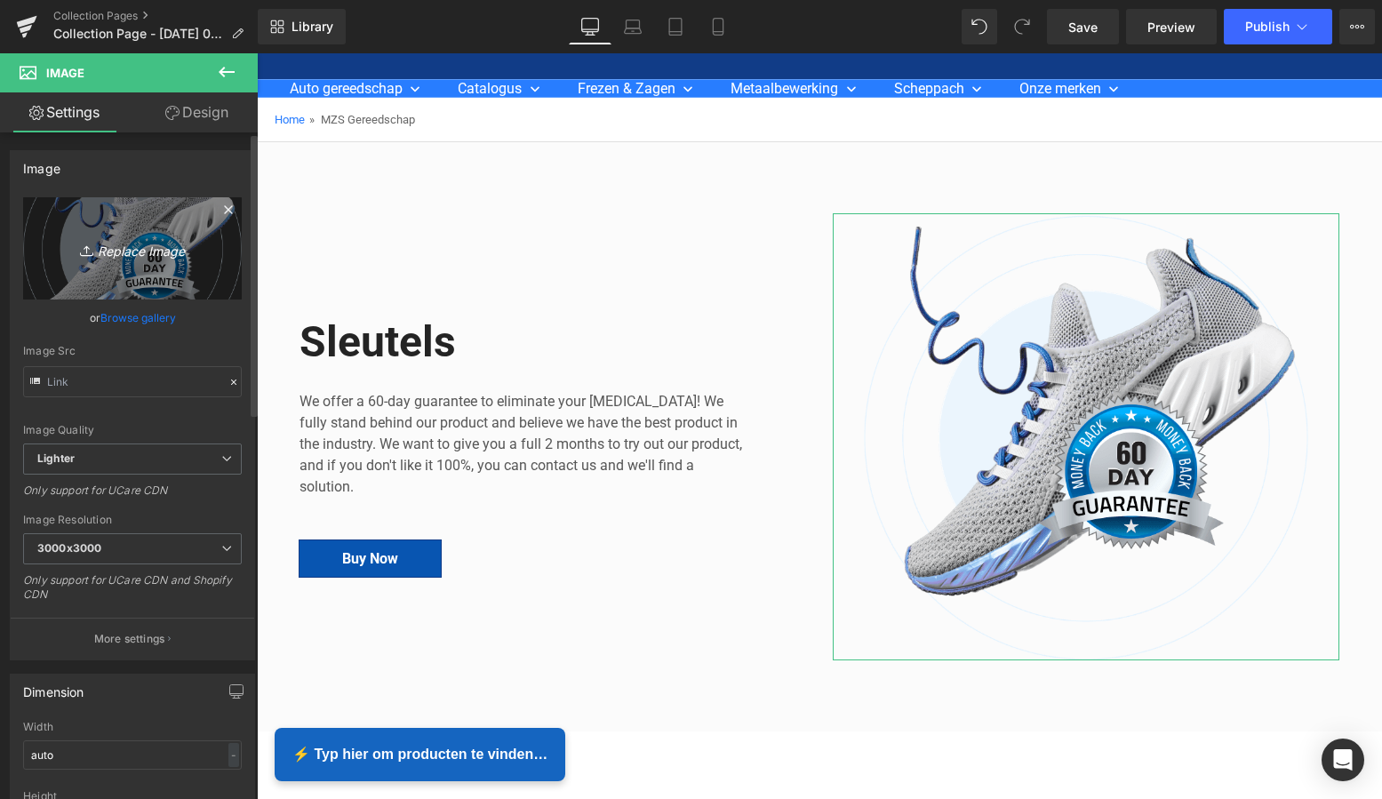
click at [113, 252] on icon "Replace Image" at bounding box center [132, 248] width 142 height 22
type input "C:\fakepath\Groen Modern Doe-het-zelf Instagram Stories (800 x 800 px)-2.png"
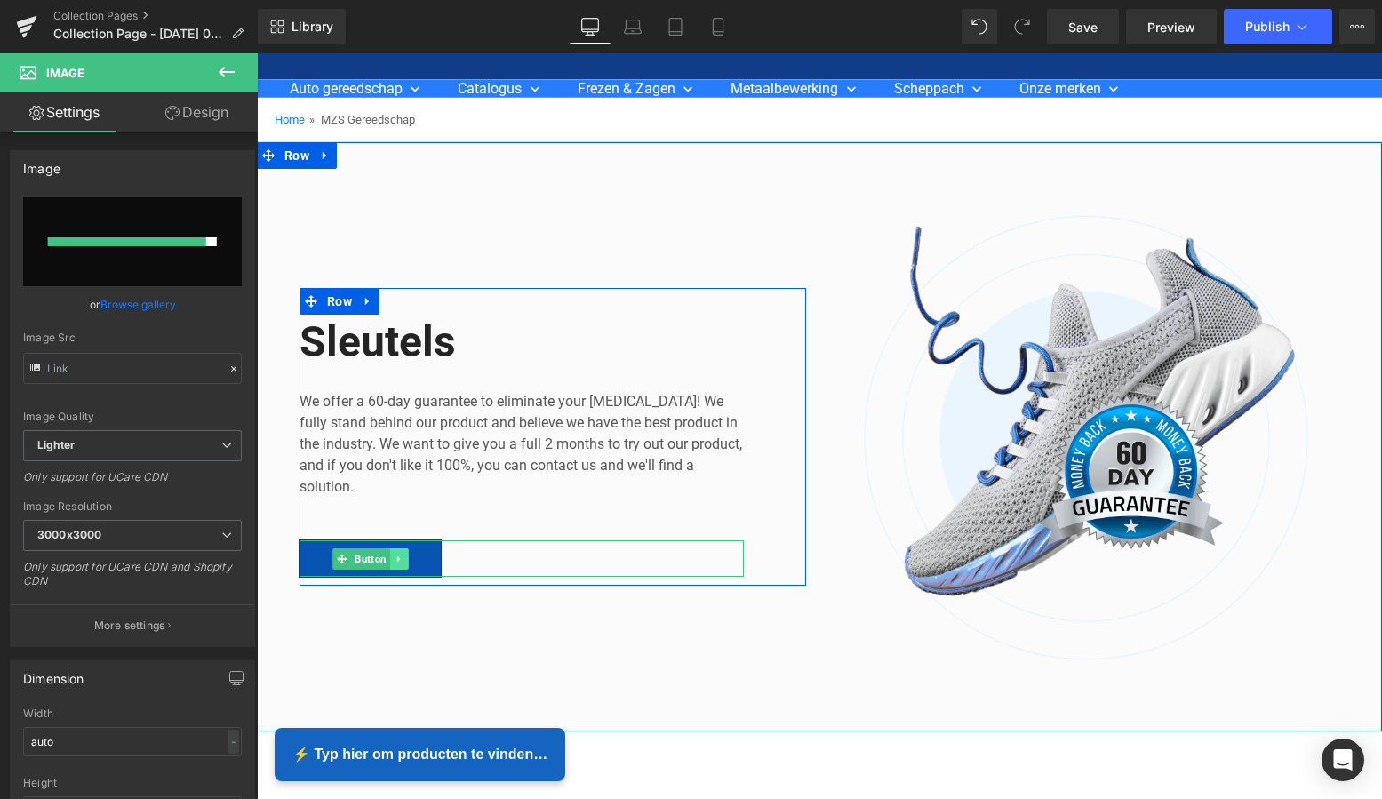
click at [397, 560] on icon at bounding box center [399, 559] width 10 height 11
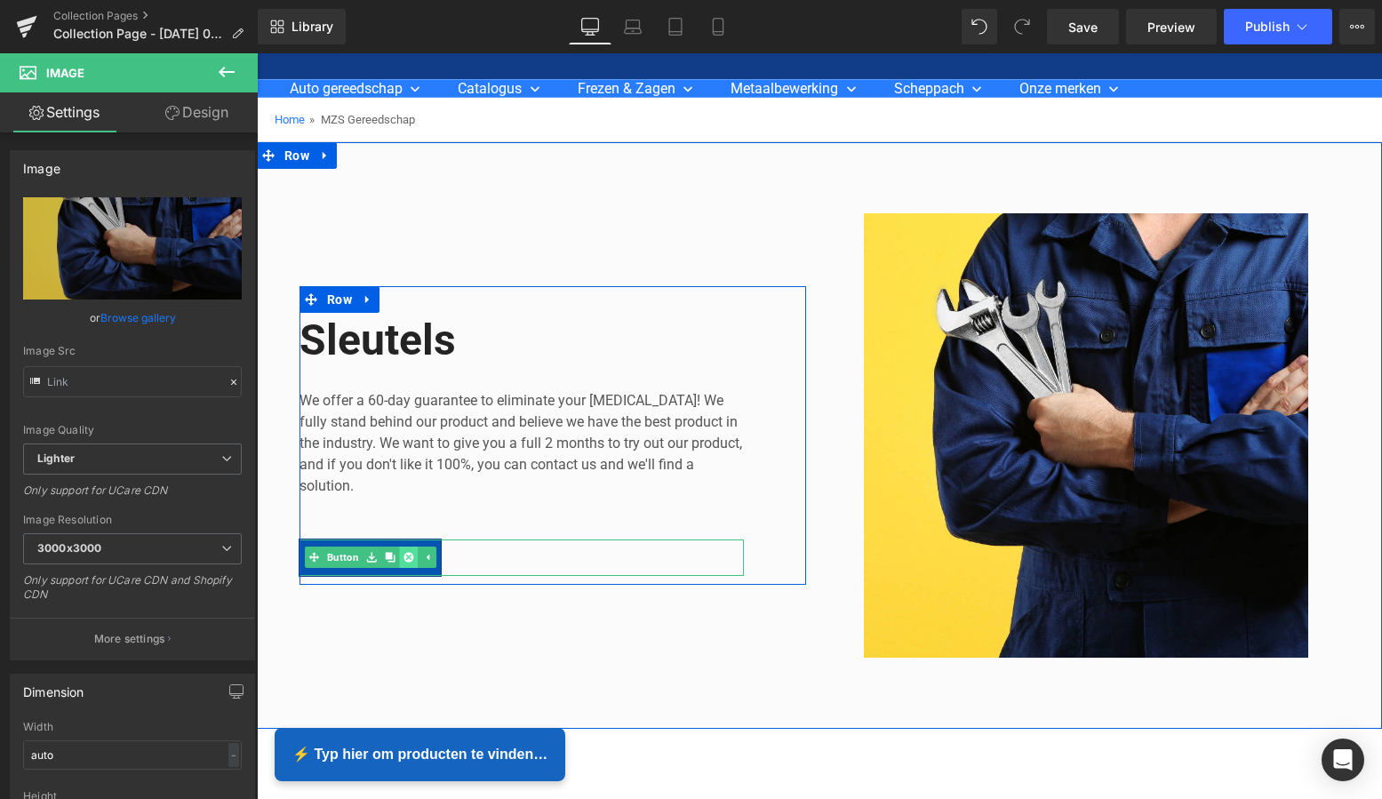
click at [404, 556] on icon at bounding box center [409, 558] width 10 height 10
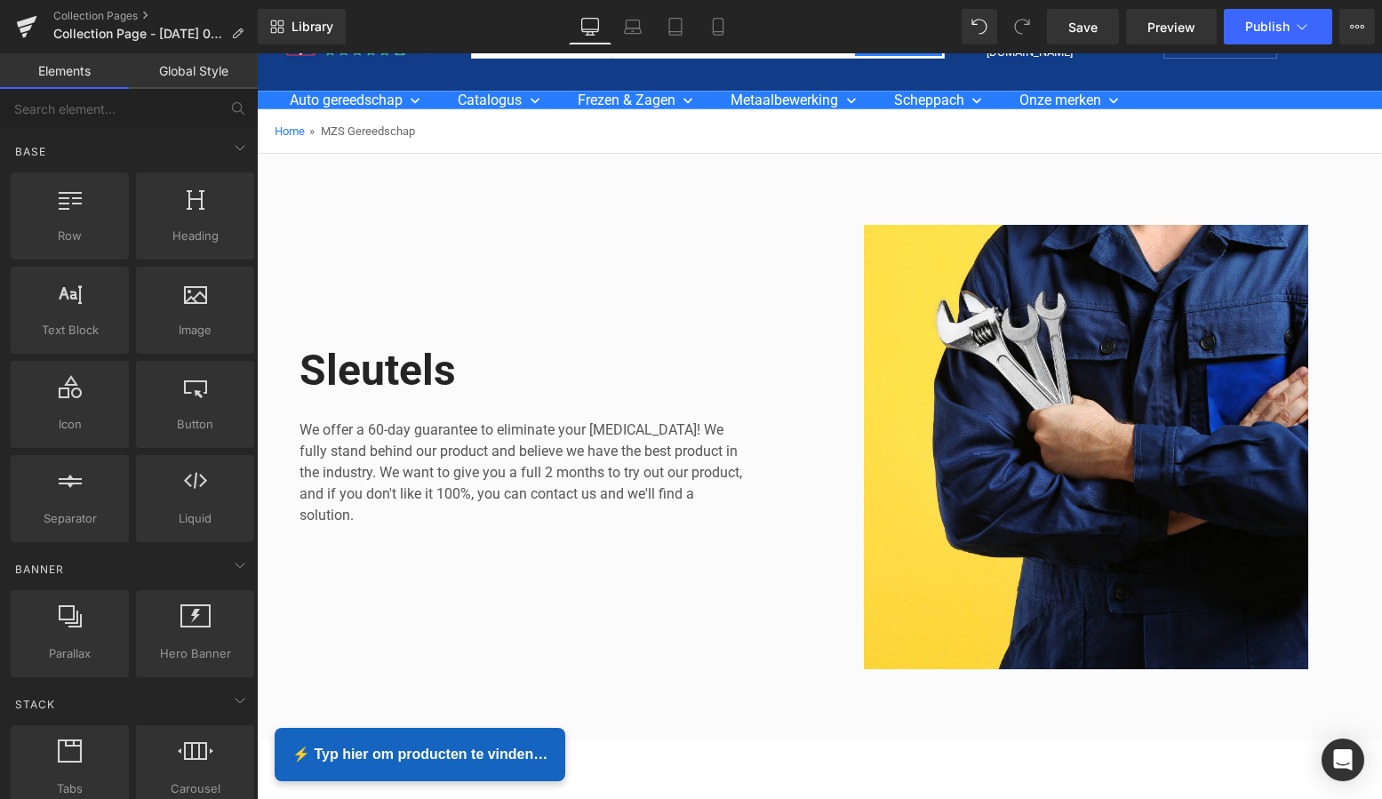
scroll to position [76, 0]
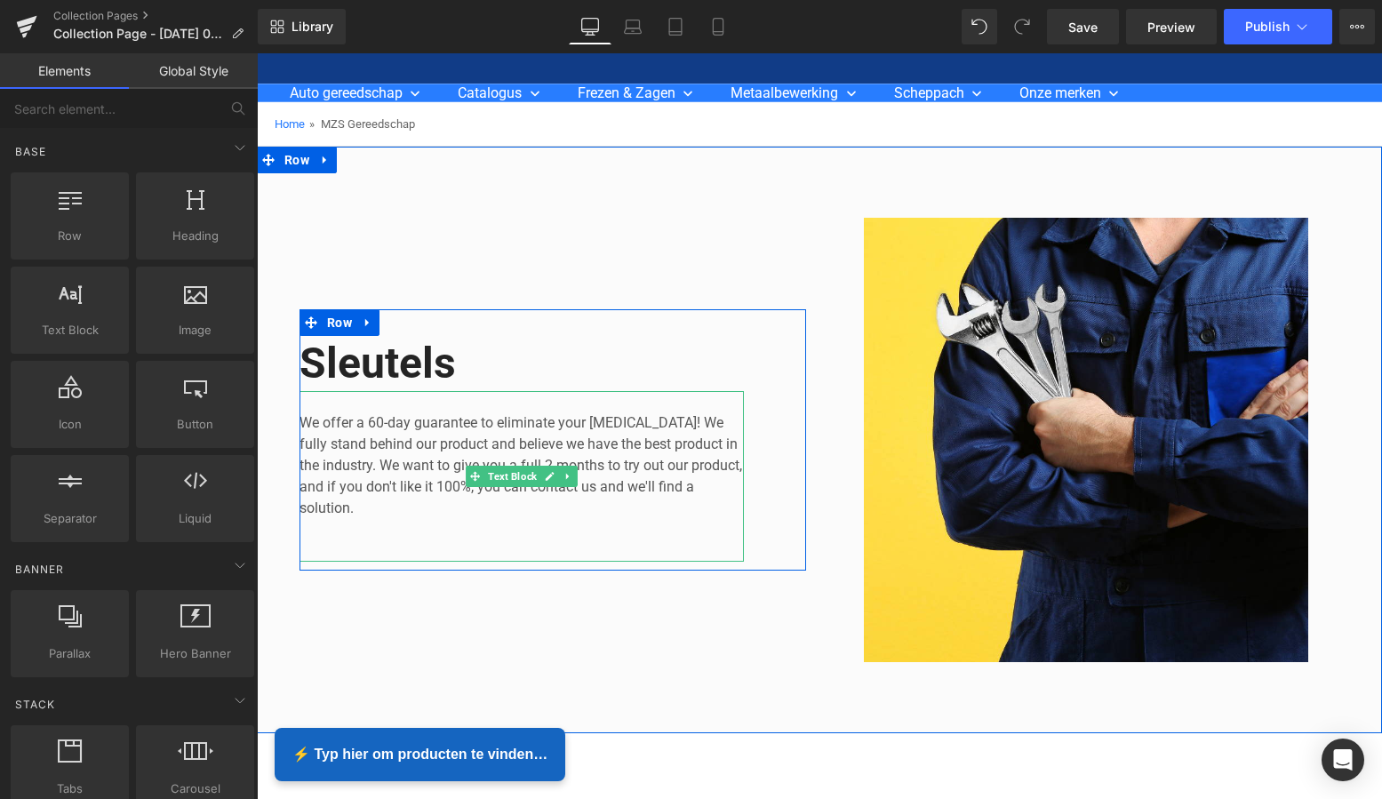
click at [359, 506] on p "We offer a 60-day guarantee to eliminate your foot pain! We fully stand behind …" at bounding box center [522, 465] width 444 height 107
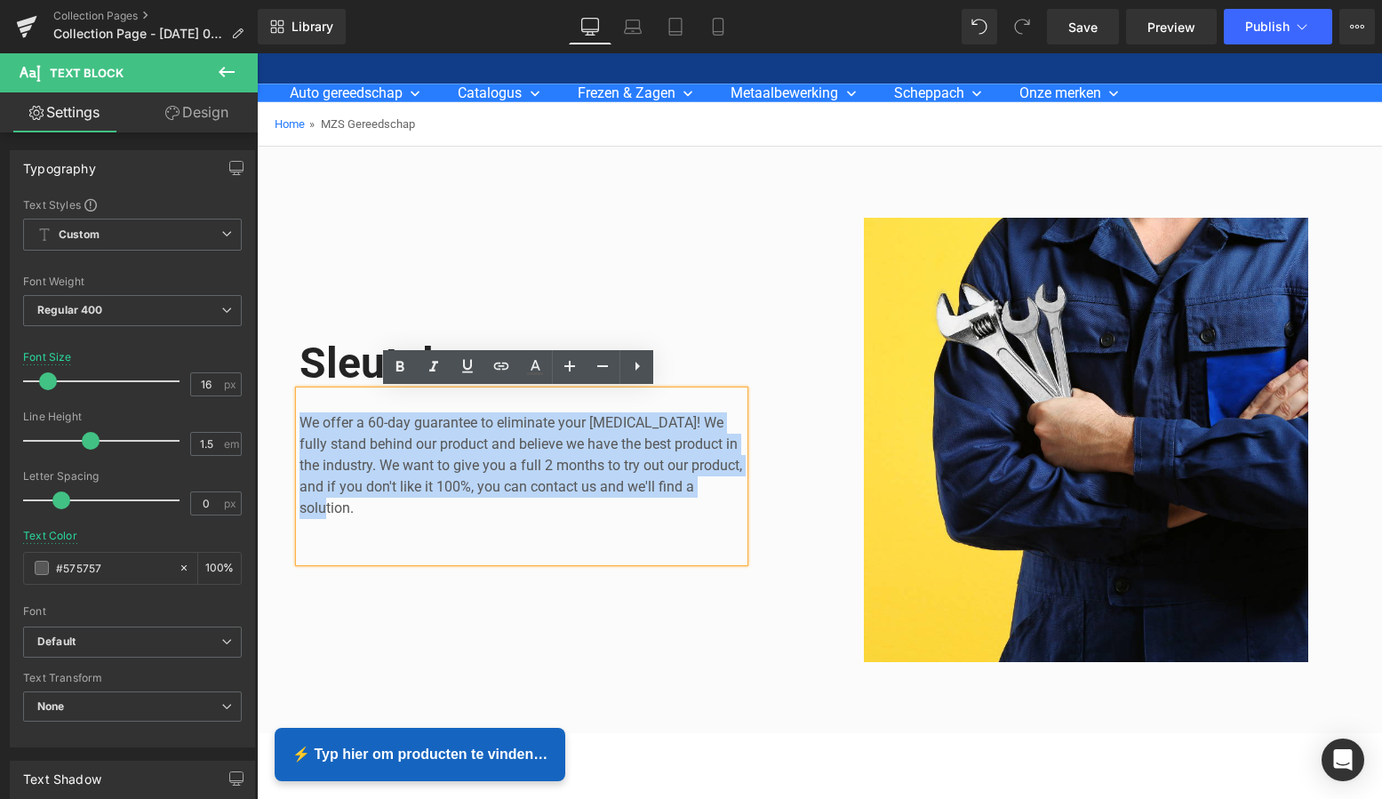
drag, startPoint x: 353, startPoint y: 508, endPoint x: 292, endPoint y: 421, distance: 106.0
click at [300, 420] on div "We offer a 60-day guarantee to eliminate your foot pain! We fully stand behind …" at bounding box center [522, 476] width 444 height 171
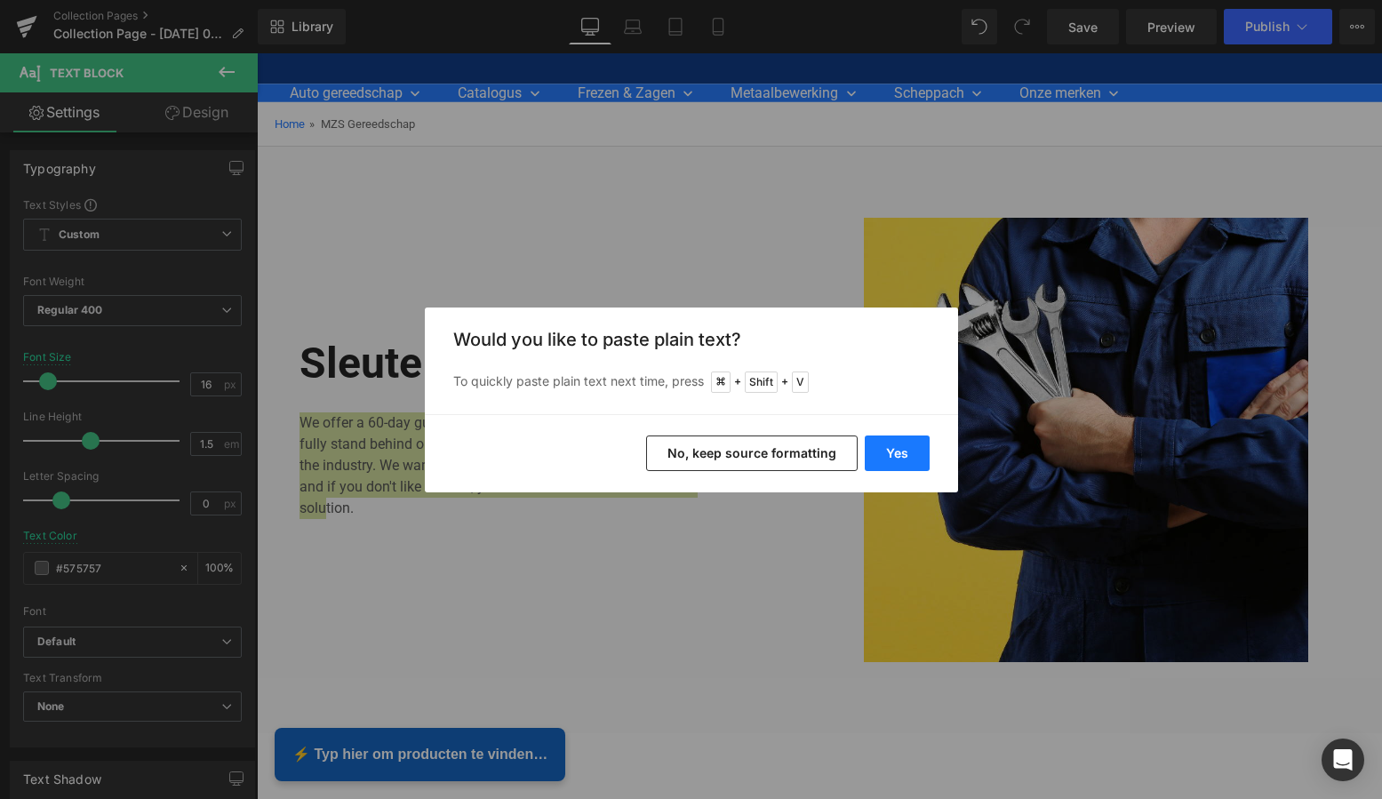
click at [903, 458] on button "Yes" at bounding box center [897, 454] width 65 height 36
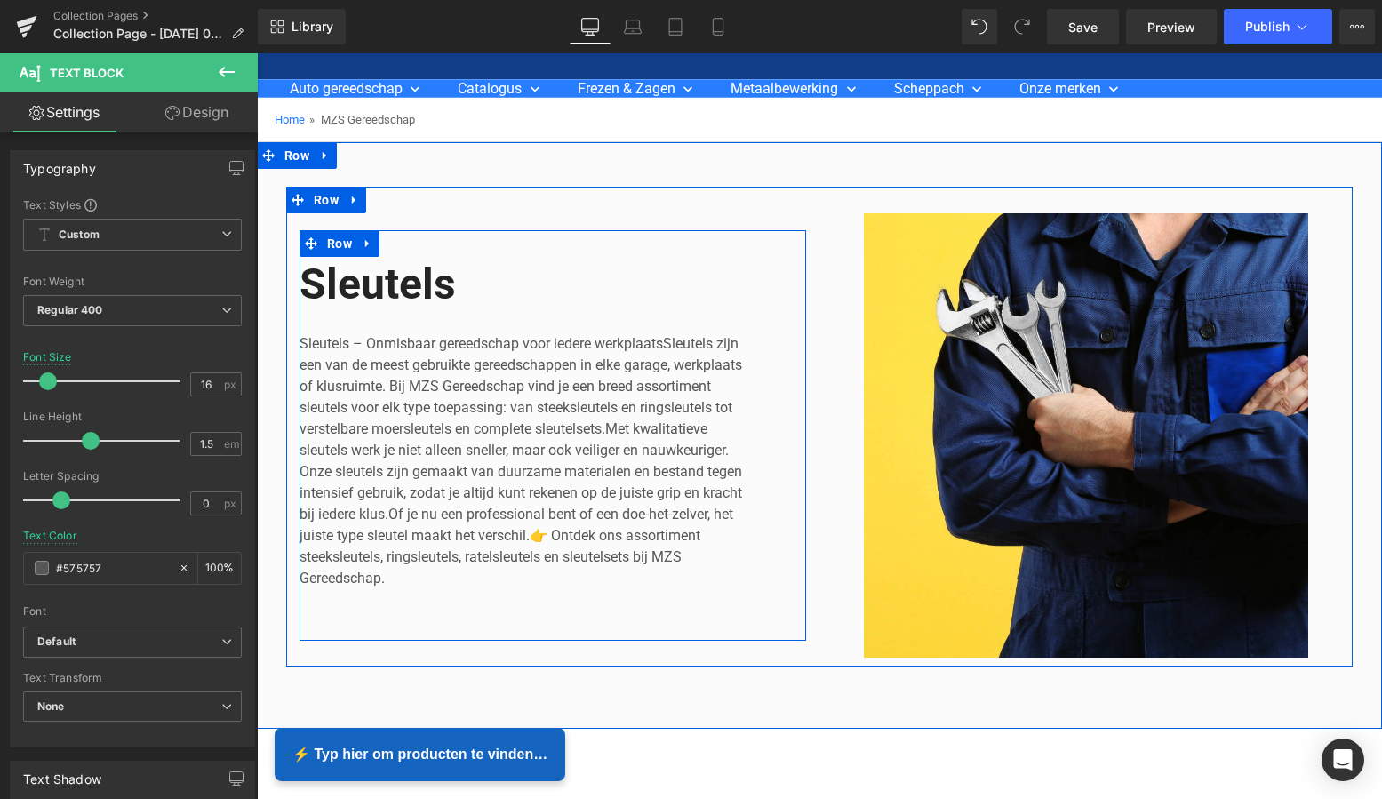
scroll to position [77, 0]
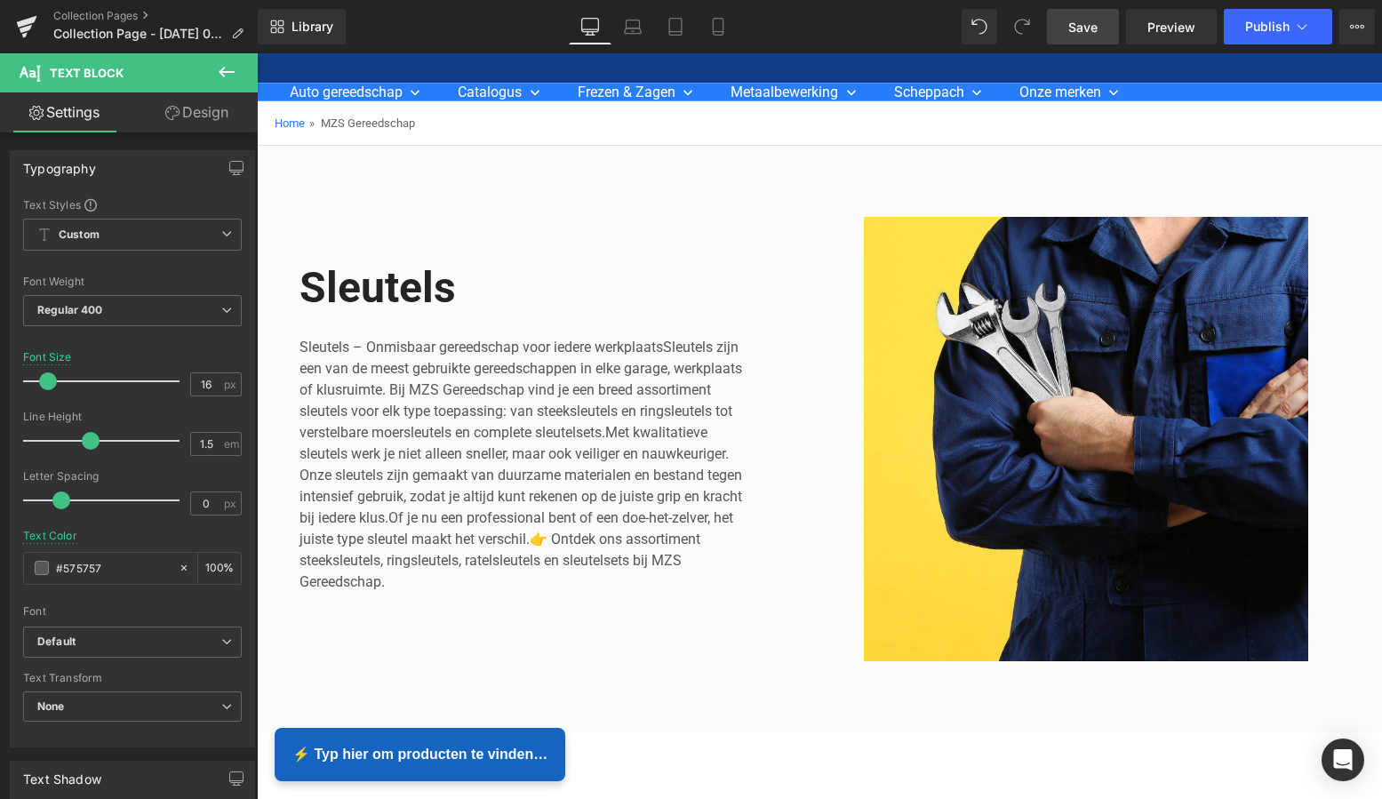
click at [1089, 27] on span "Save" at bounding box center [1082, 27] width 29 height 19
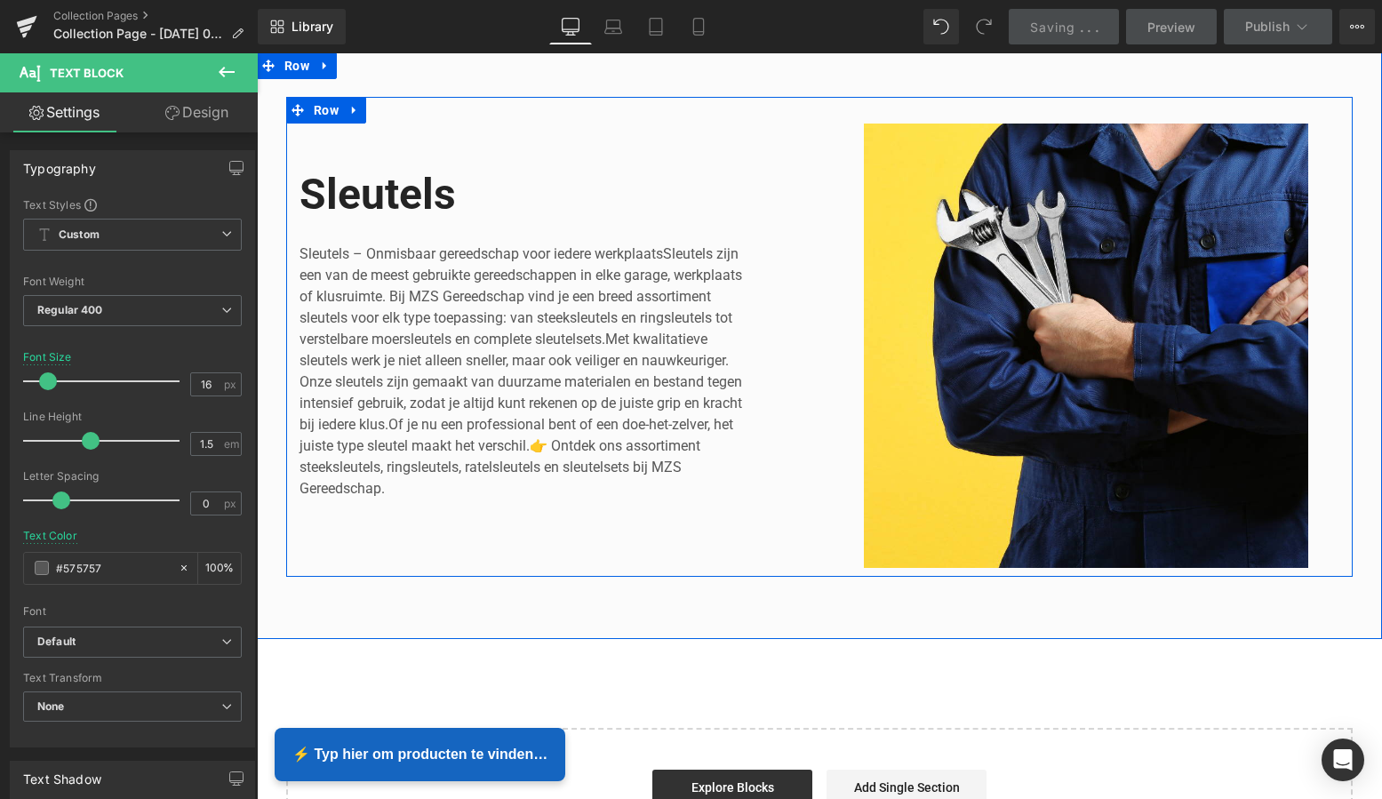
scroll to position [440, 0]
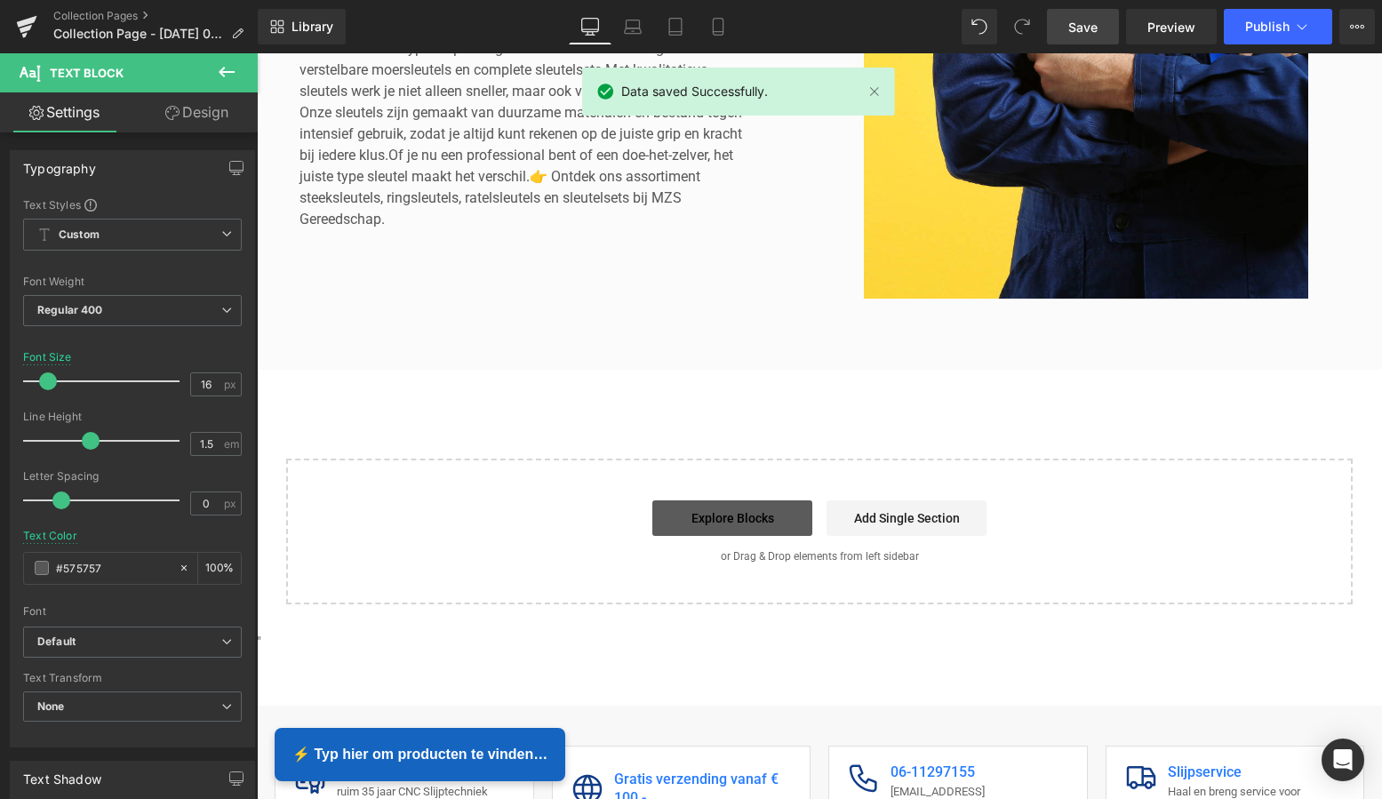
click at [745, 514] on link "Explore Blocks" at bounding box center [732, 518] width 160 height 36
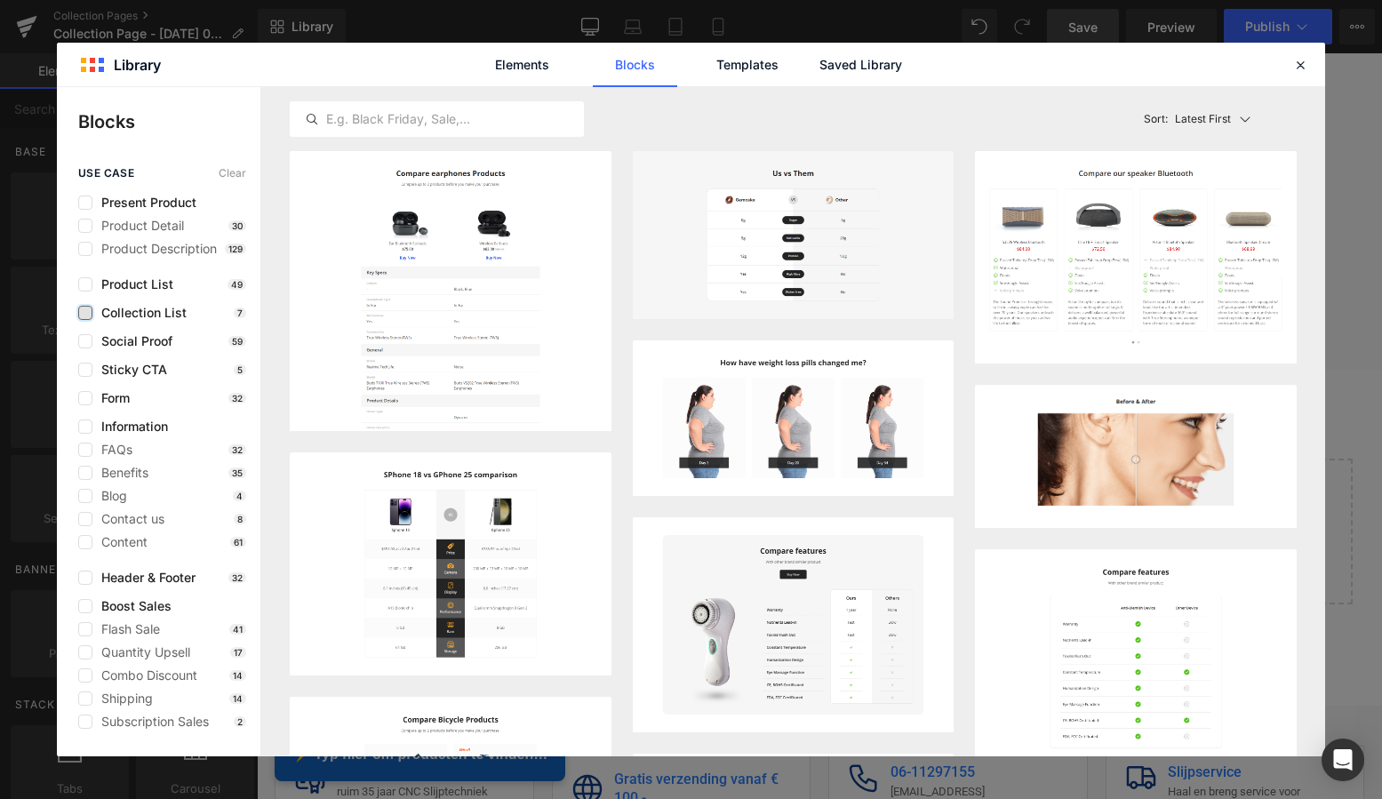
click at [84, 310] on label at bounding box center [85, 313] width 14 height 14
click at [85, 313] on input "checkbox" at bounding box center [85, 313] width 0 height 0
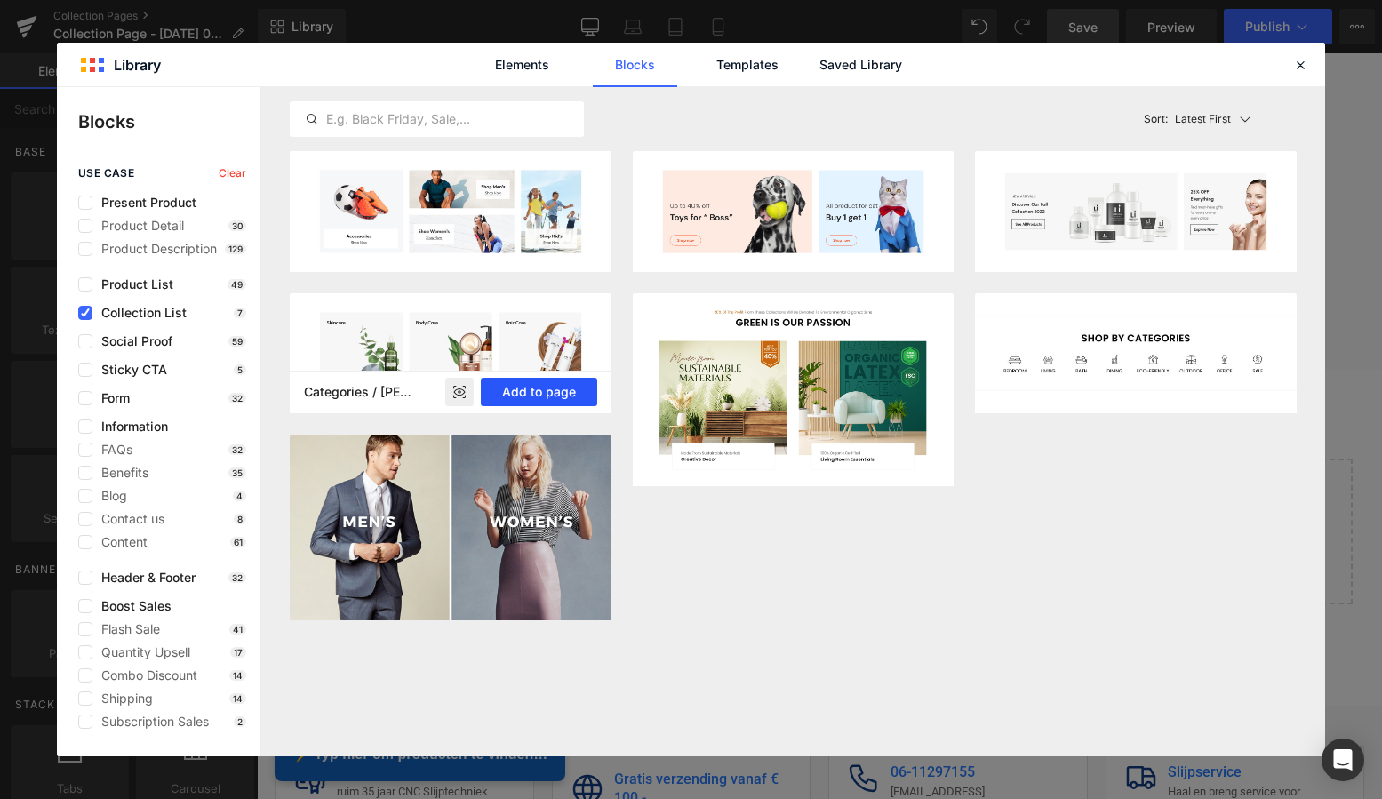
click at [566, 395] on button "Add to page" at bounding box center [539, 392] width 116 height 28
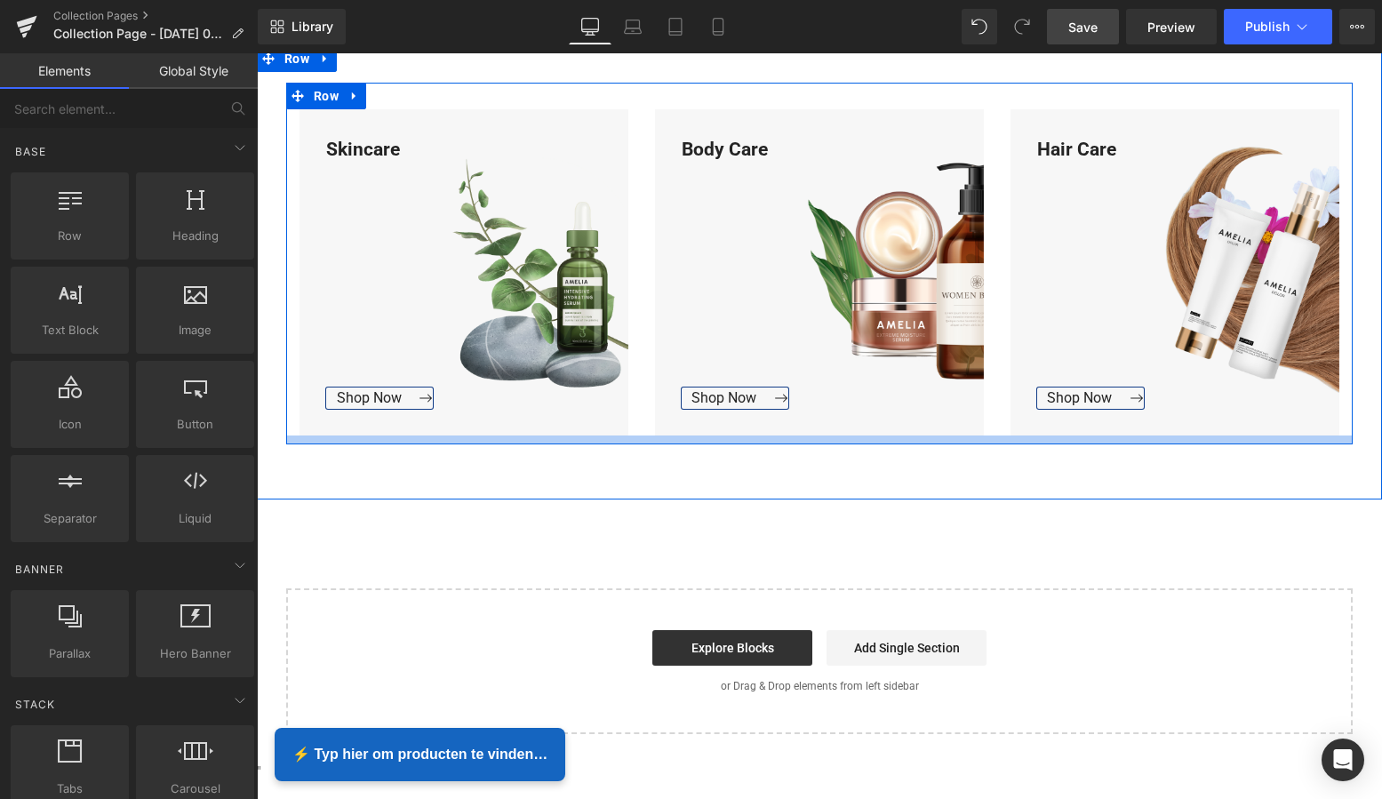
scroll to position [885, 0]
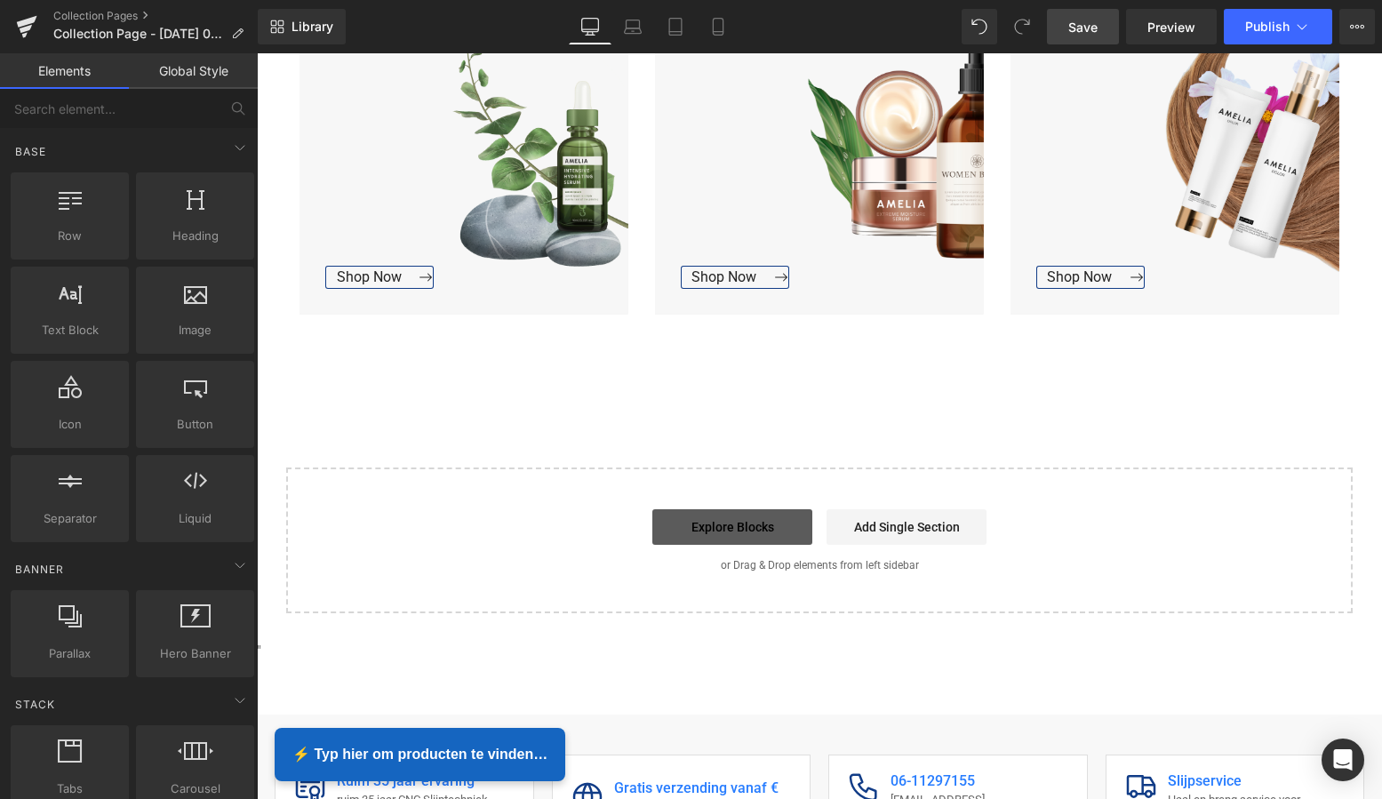
click at [742, 525] on link "Explore Blocks" at bounding box center [732, 527] width 160 height 36
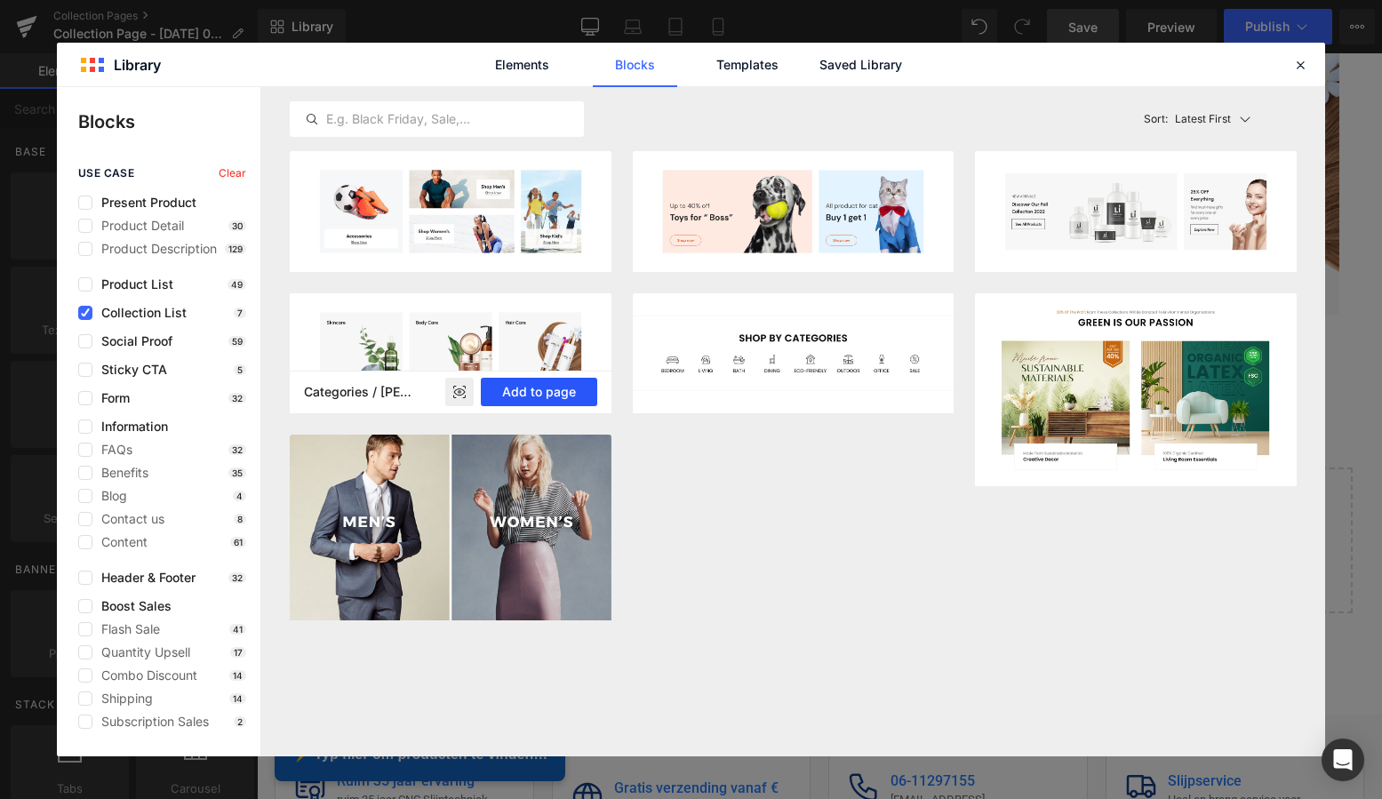
click at [566, 394] on button "Add to page" at bounding box center [539, 392] width 116 height 28
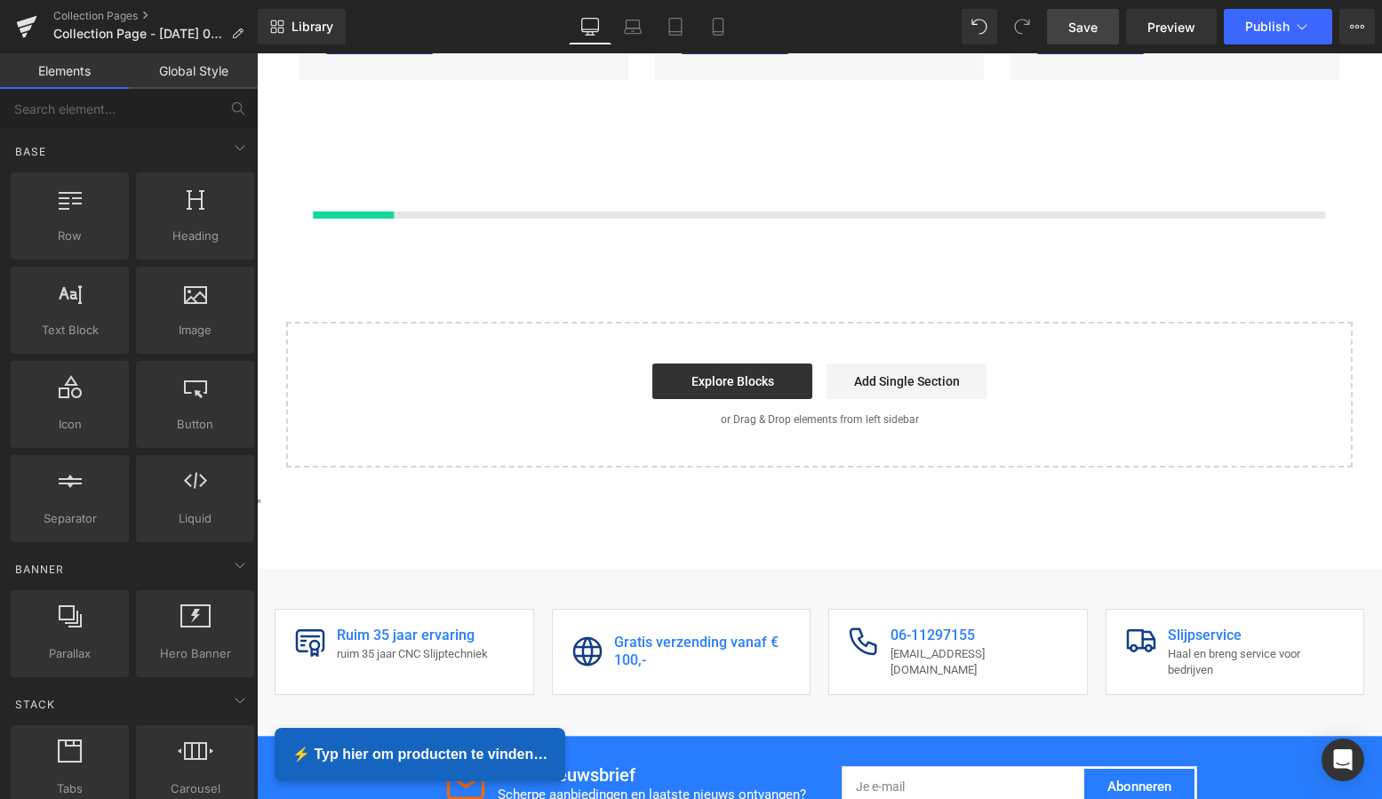
scroll to position [1121, 0]
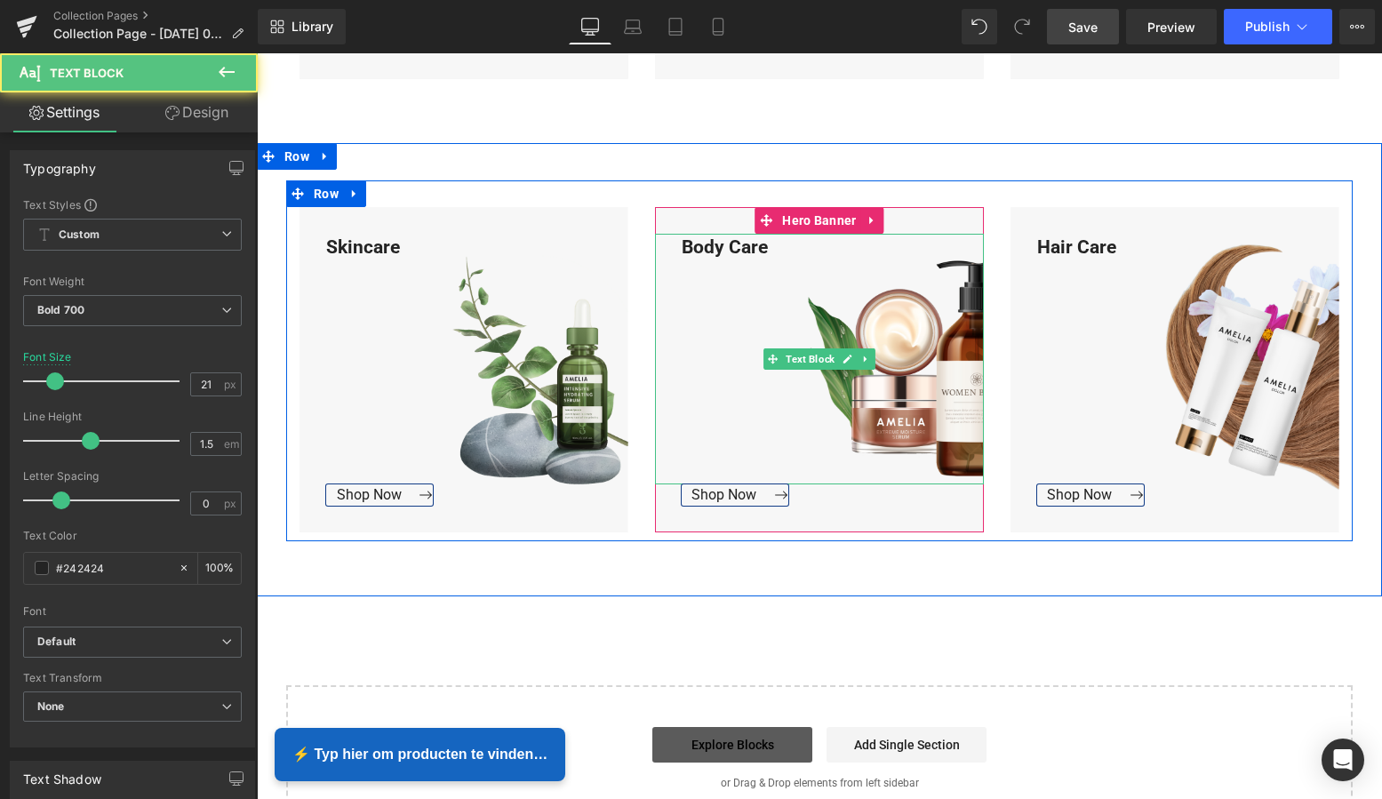
click at [747, 387] on div "Body Care" at bounding box center [819, 360] width 329 height 252
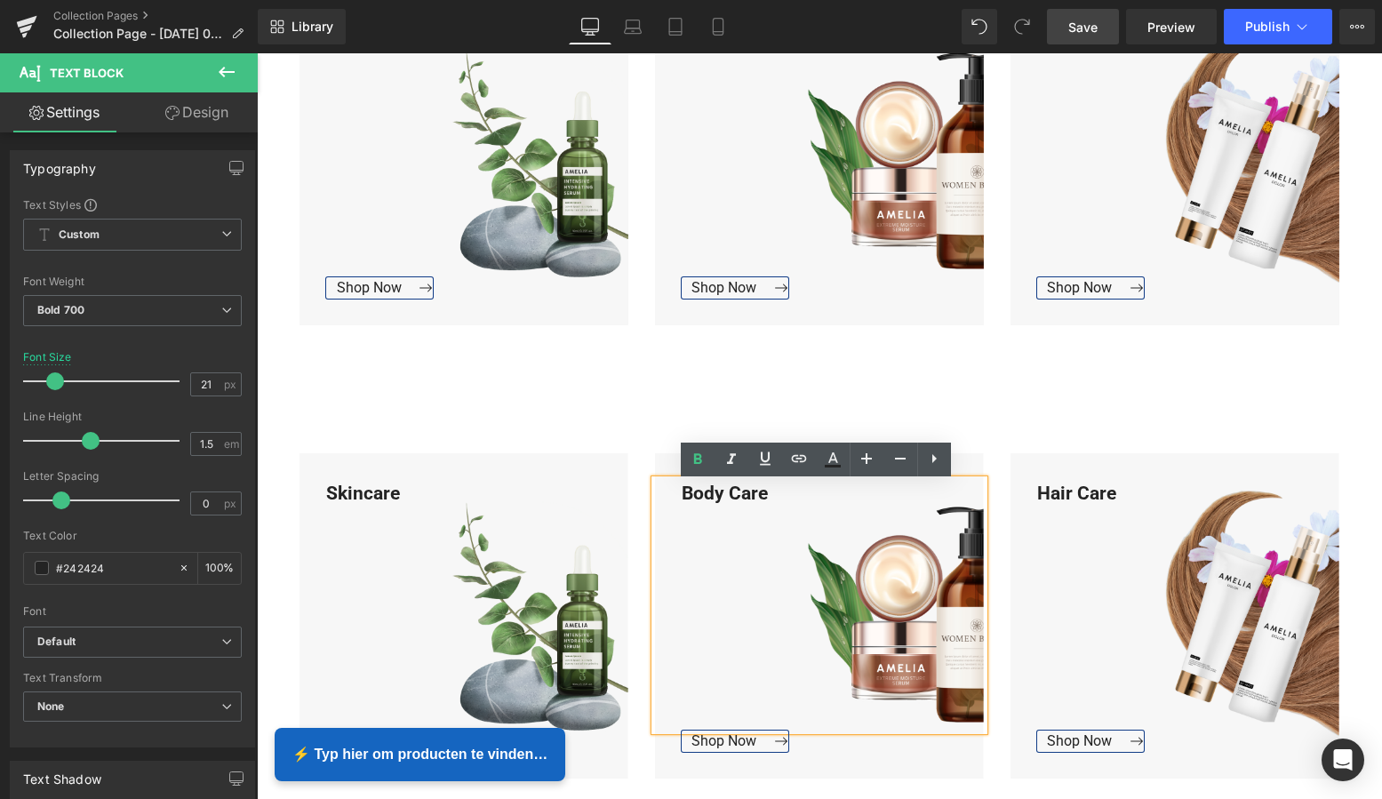
scroll to position [881, 0]
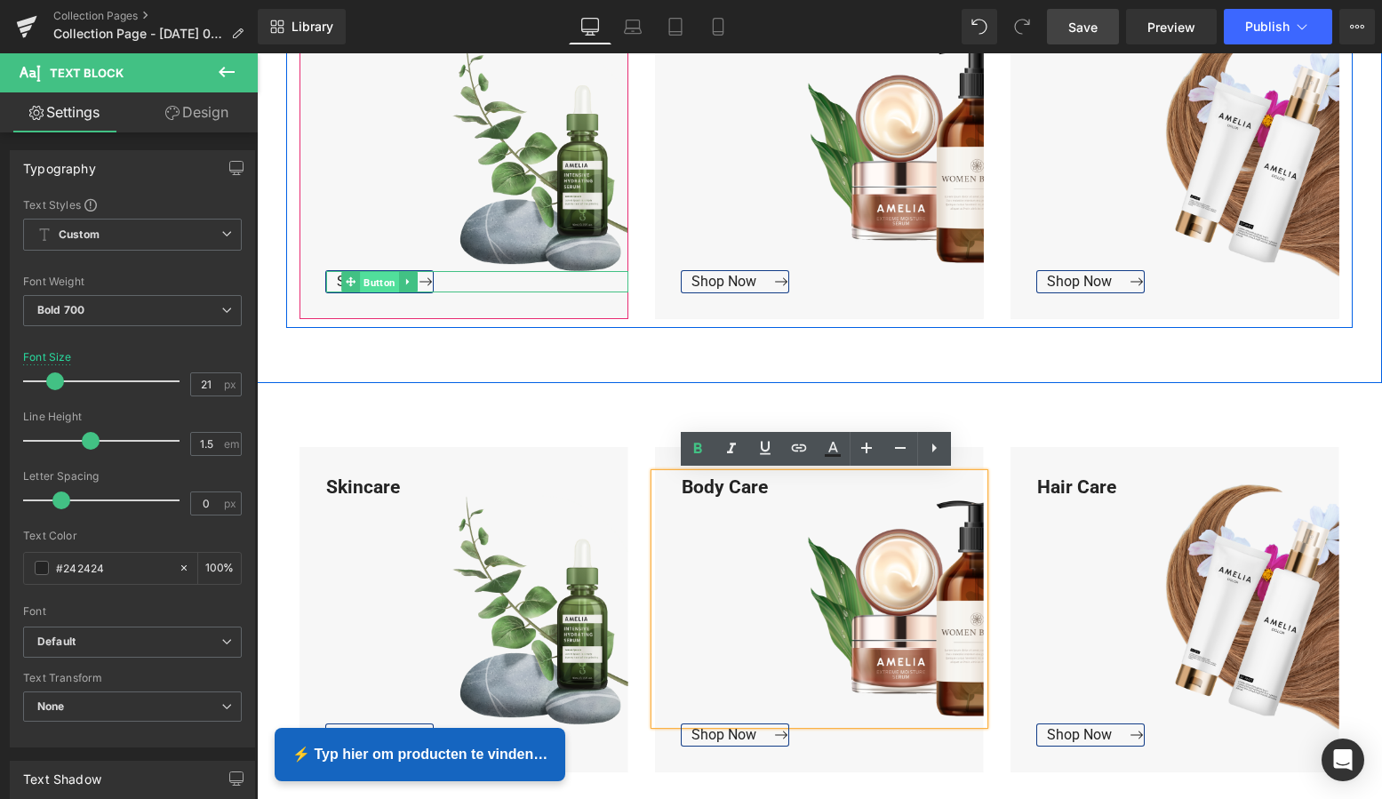
click at [372, 278] on span "Button" at bounding box center [379, 281] width 39 height 21
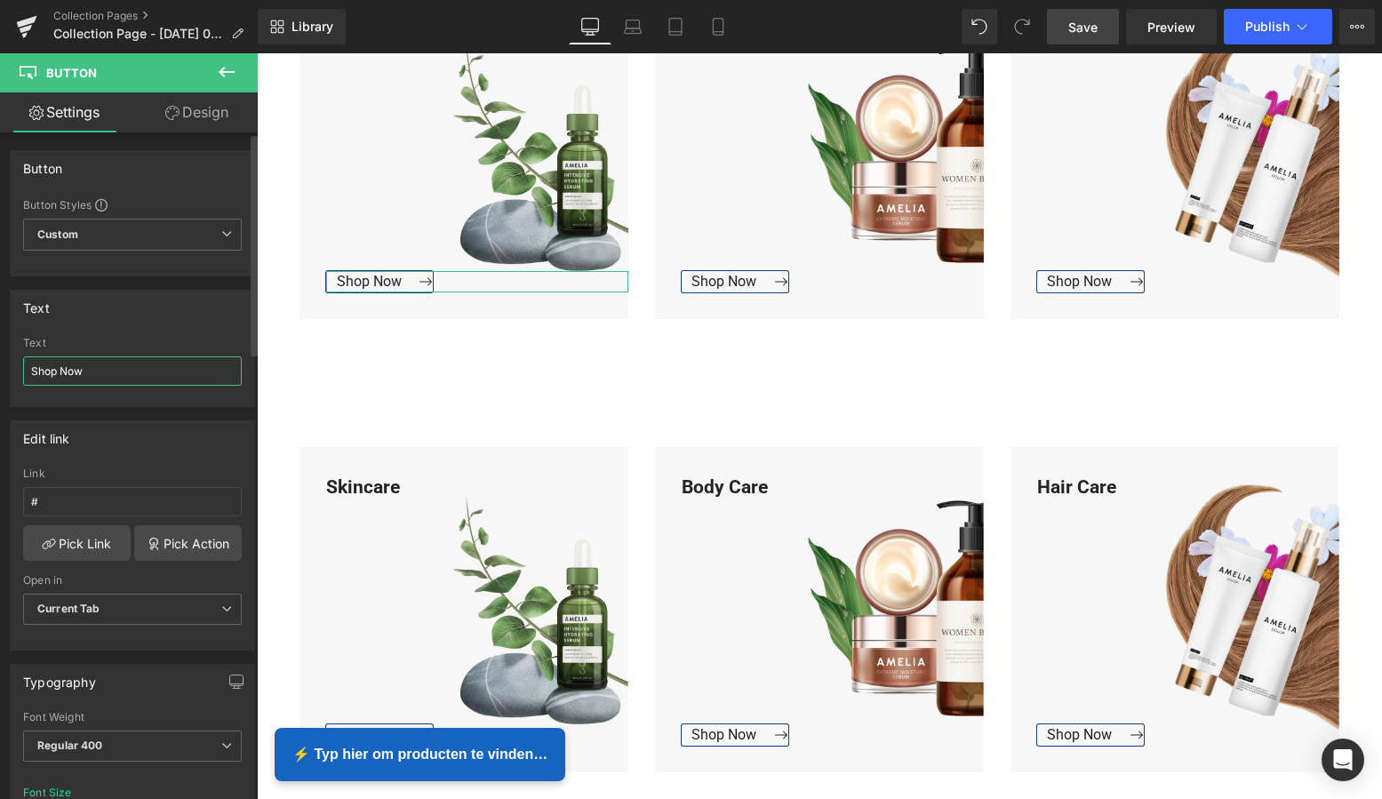
drag, startPoint x: 104, startPoint y: 374, endPoint x: 5, endPoint y: 373, distance: 98.7
click at [5, 373] on div "Text Shop Now Text Shop Now" at bounding box center [133, 341] width 266 height 131
type input "Bekijk Collectie"
drag, startPoint x: 108, startPoint y: 372, endPoint x: 27, endPoint y: 366, distance: 82.0
click at [27, 366] on input "Bekijk Collectie" at bounding box center [132, 370] width 219 height 29
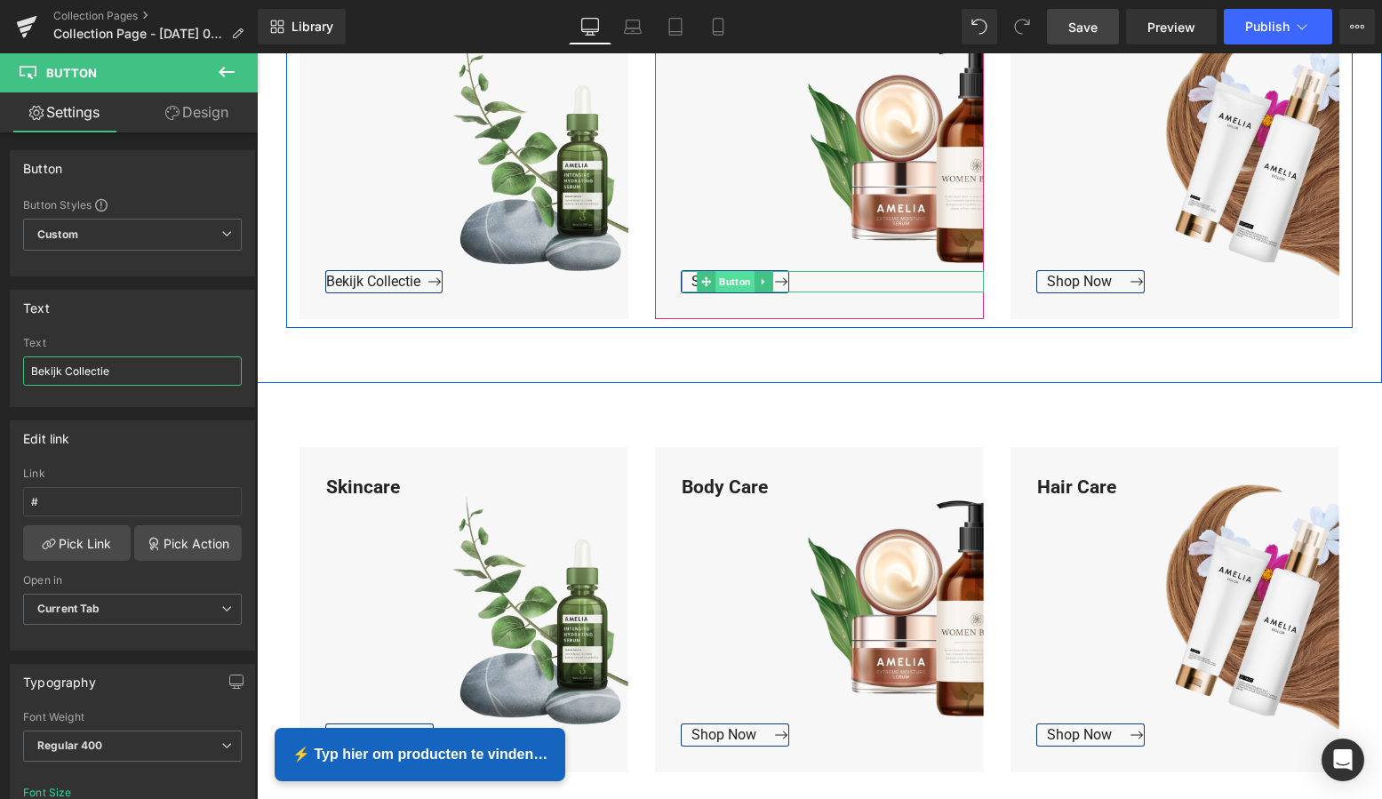
click at [723, 282] on span "Button" at bounding box center [734, 281] width 39 height 21
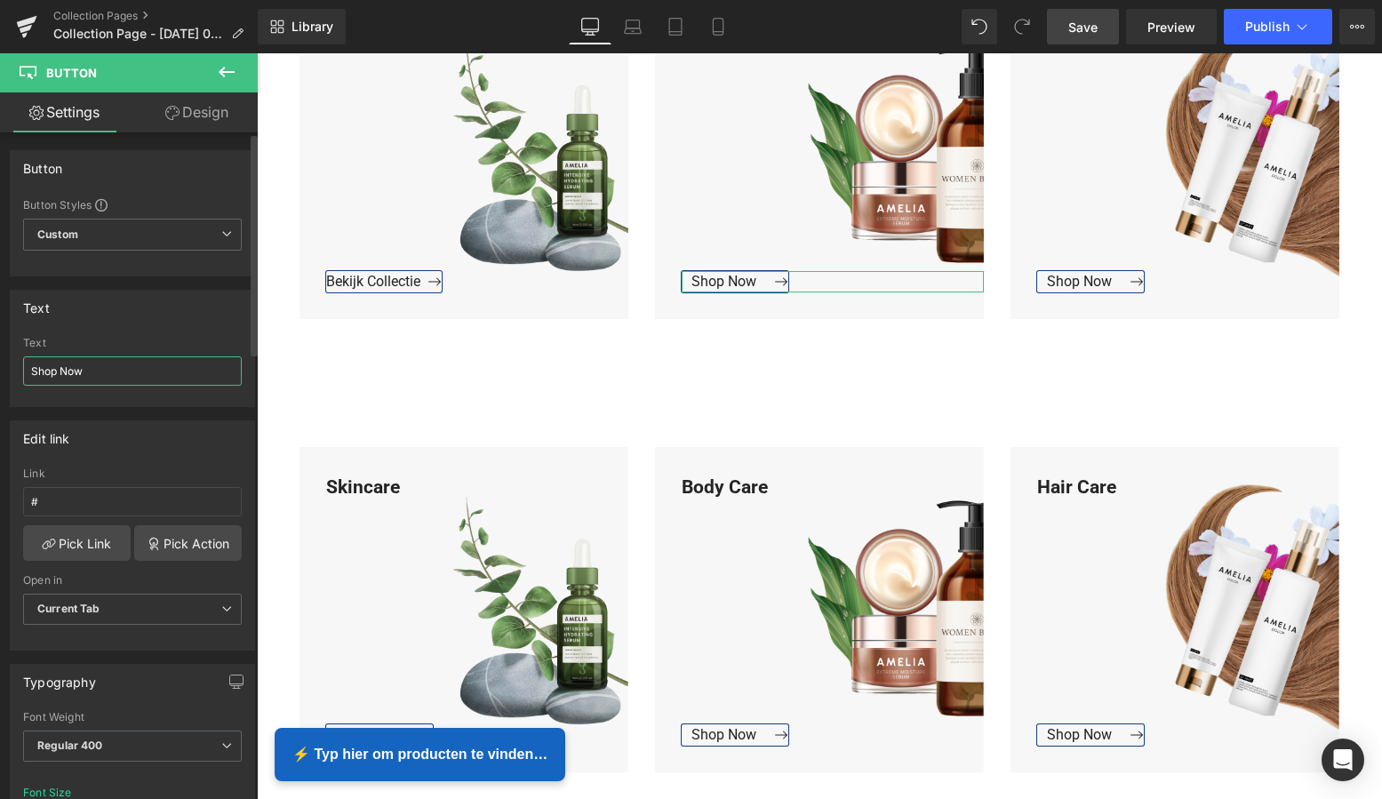
drag, startPoint x: 88, startPoint y: 365, endPoint x: 12, endPoint y: 369, distance: 75.6
click at [12, 367] on div "Shop Now Text Shop Now" at bounding box center [133, 371] width 244 height 69
paste input "Bekijk Collectie"
type input "Bekijk Collectie"
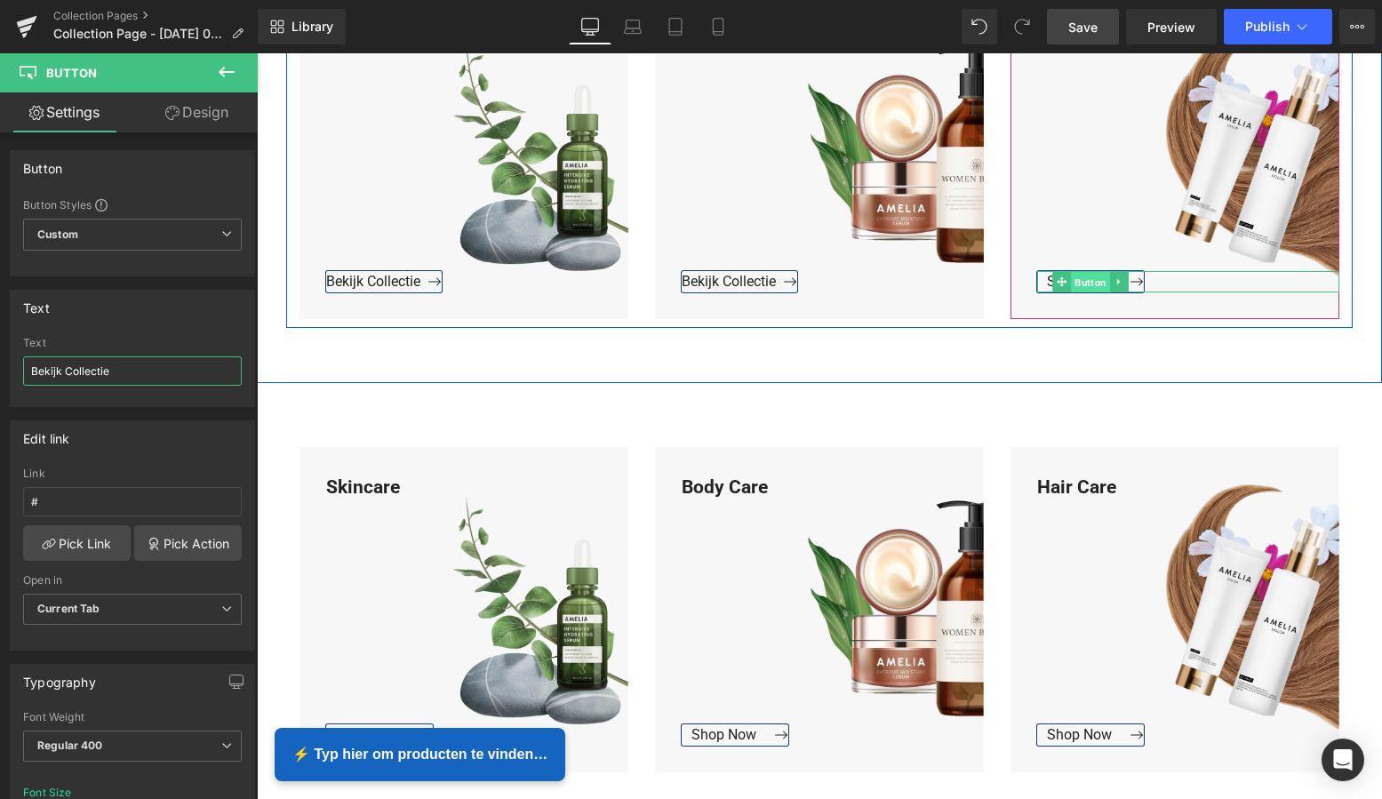
click at [1077, 283] on span "Button" at bounding box center [1090, 281] width 39 height 21
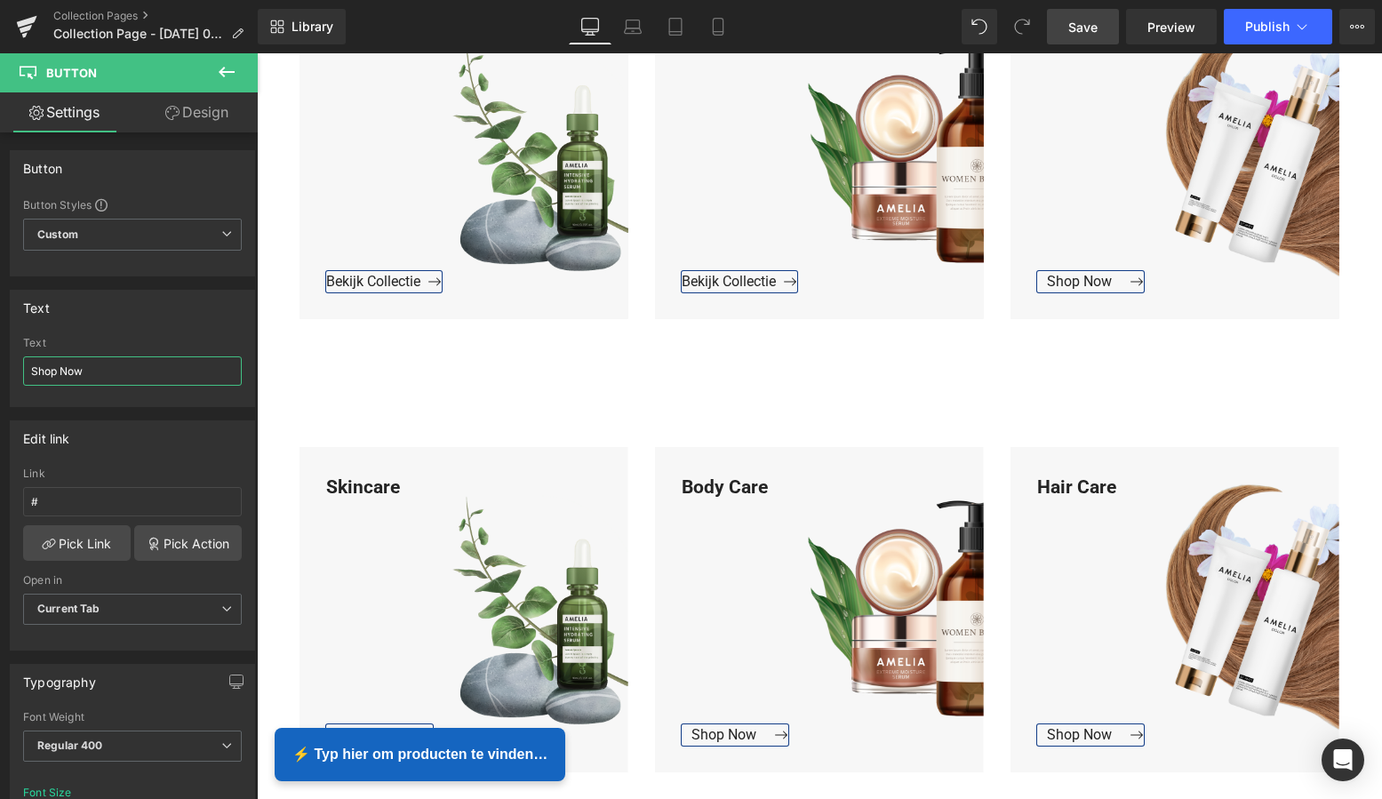
drag, startPoint x: 84, startPoint y: 374, endPoint x: -32, endPoint y: 364, distance: 116.8
click at [0, 364] on html "Button You are previewing how the will restyle your page. You can not edit Elem…" at bounding box center [691, 399] width 1382 height 799
paste input "Bekijk Collectie"
type input "Bekijk Collectie"
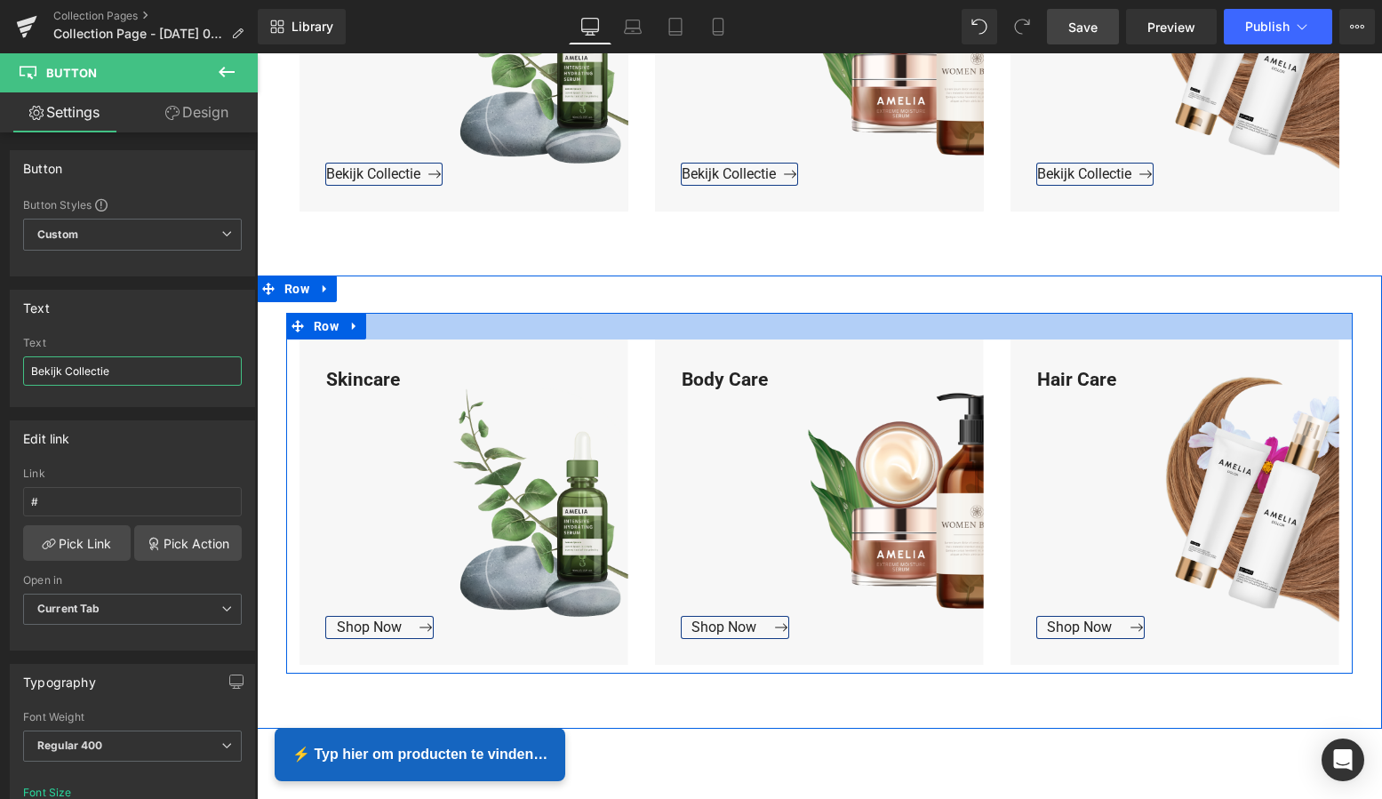
scroll to position [1058, 0]
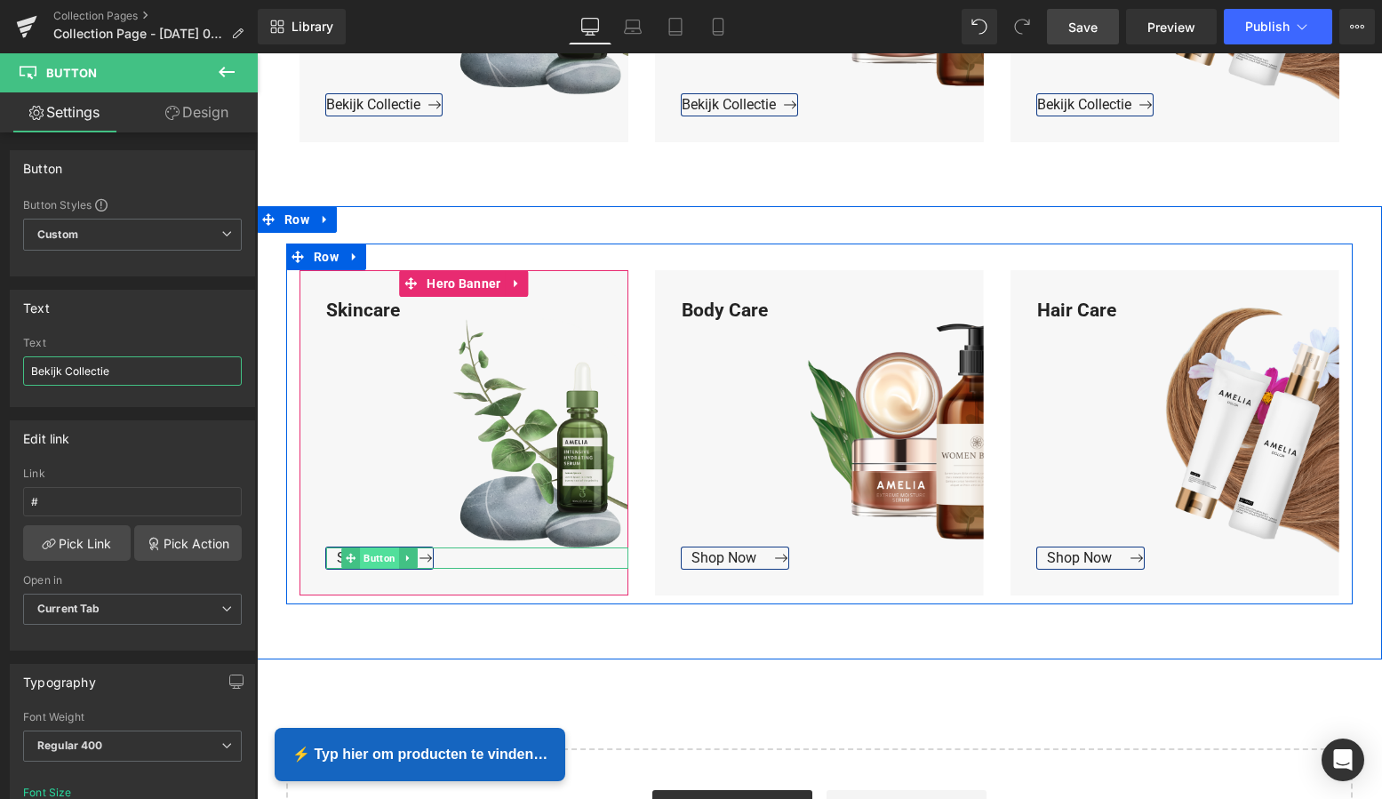
click at [371, 560] on span "Button" at bounding box center [379, 557] width 39 height 21
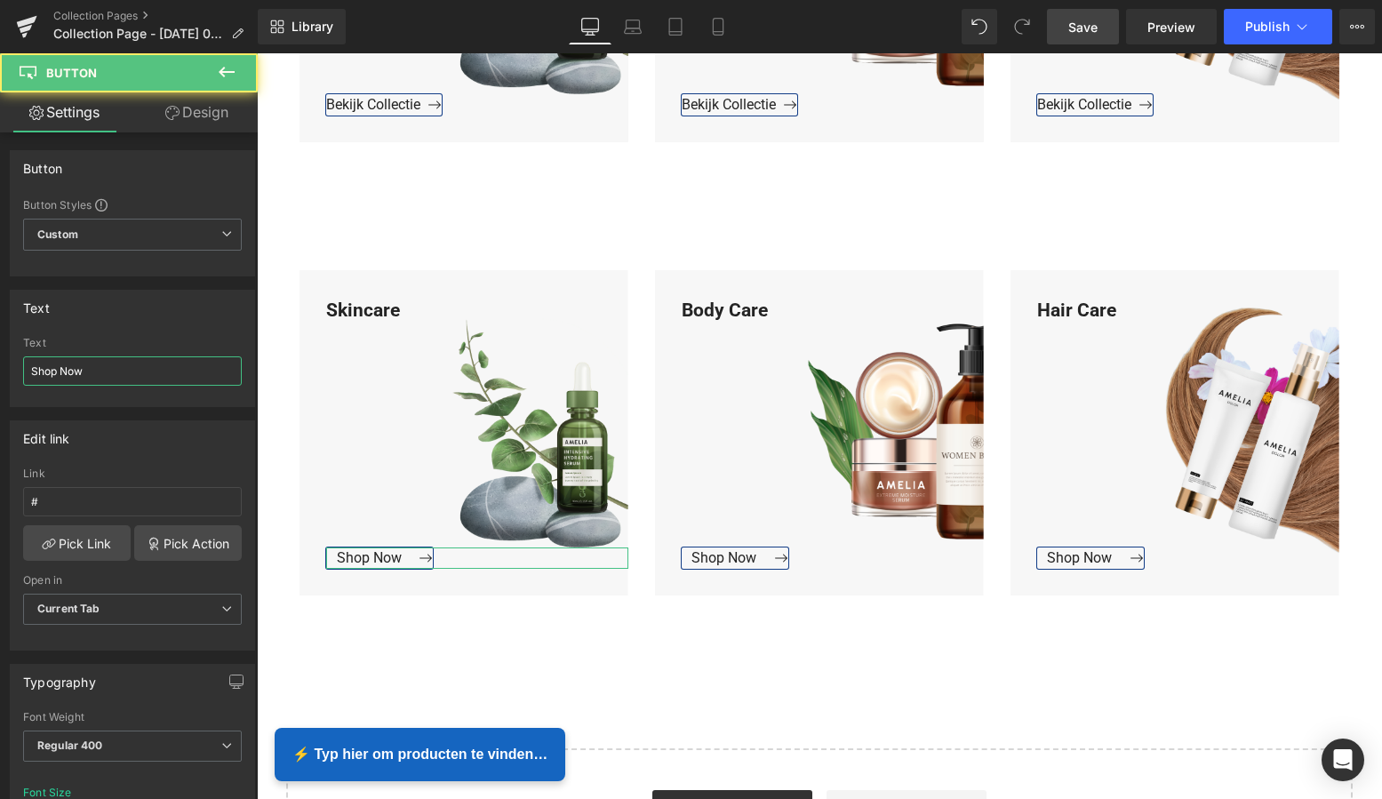
drag, startPoint x: 36, startPoint y: 372, endPoint x: -21, endPoint y: 368, distance: 57.9
click at [0, 368] on html "Button You are previewing how the will restyle your page. You can not edit Elem…" at bounding box center [691, 399] width 1382 height 799
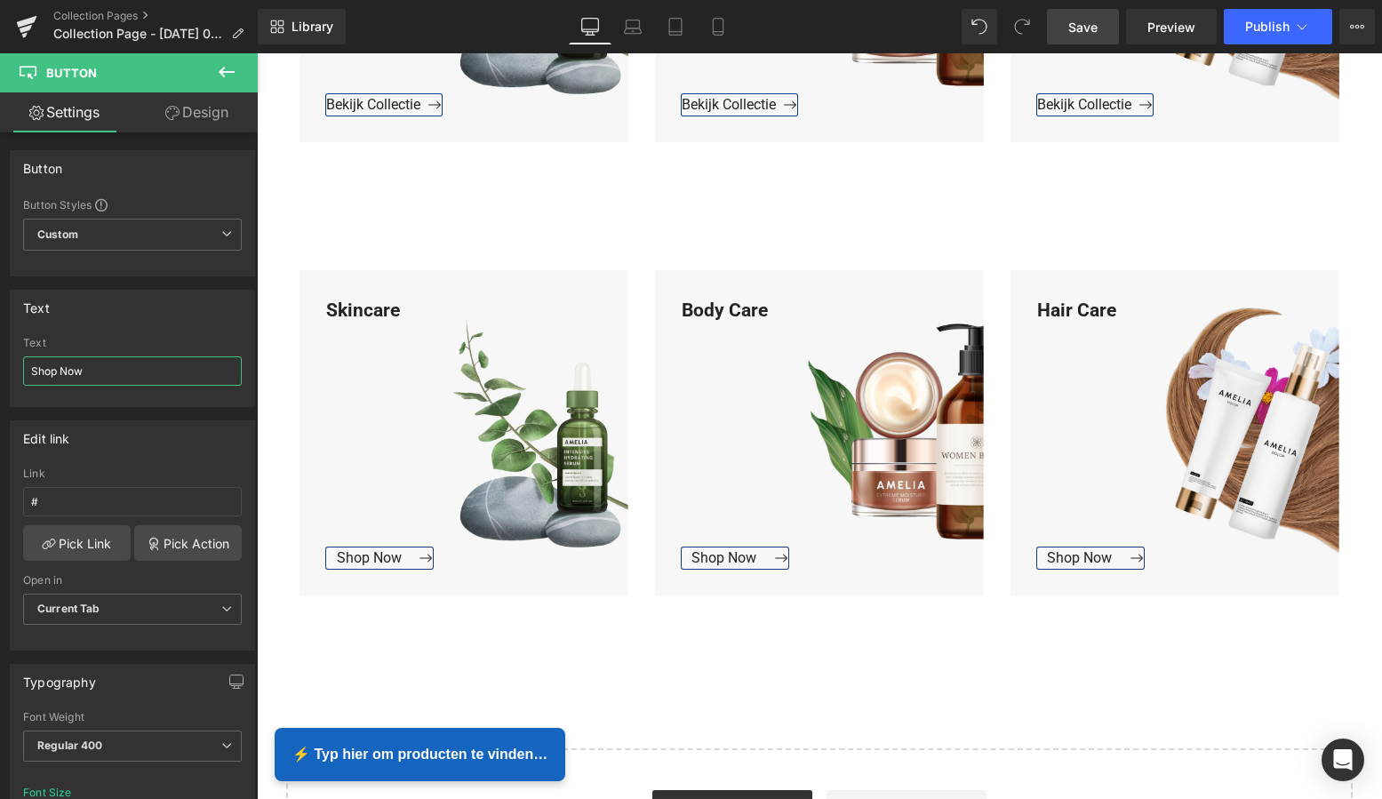
paste input "Bekijk Collectie"
type input "Bekijk Collectie"
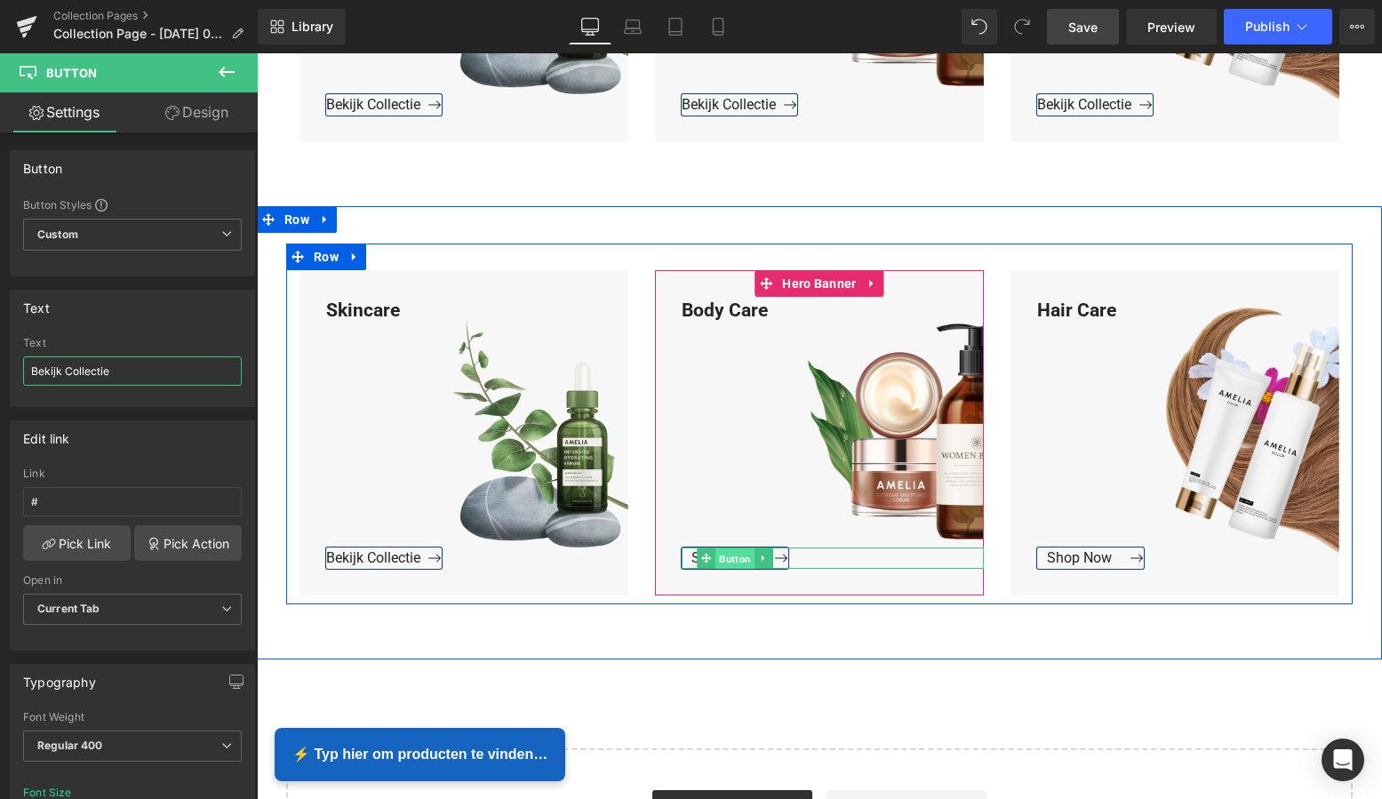
click at [718, 556] on span "Button" at bounding box center [734, 558] width 39 height 21
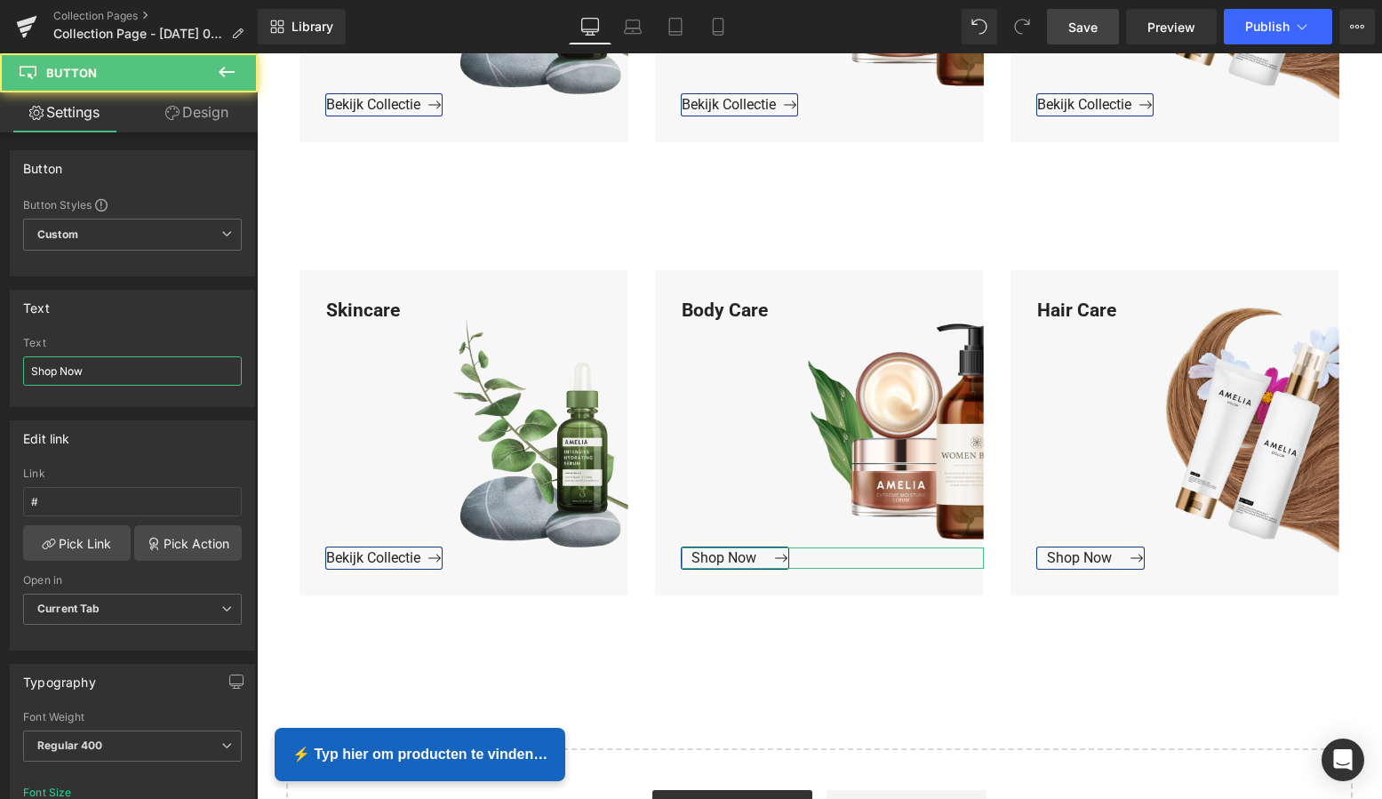
drag, startPoint x: 72, startPoint y: 372, endPoint x: -28, endPoint y: 369, distance: 99.6
click at [0, 369] on html "Button You are previewing how the will restyle your page. You can not edit Elem…" at bounding box center [691, 399] width 1382 height 799
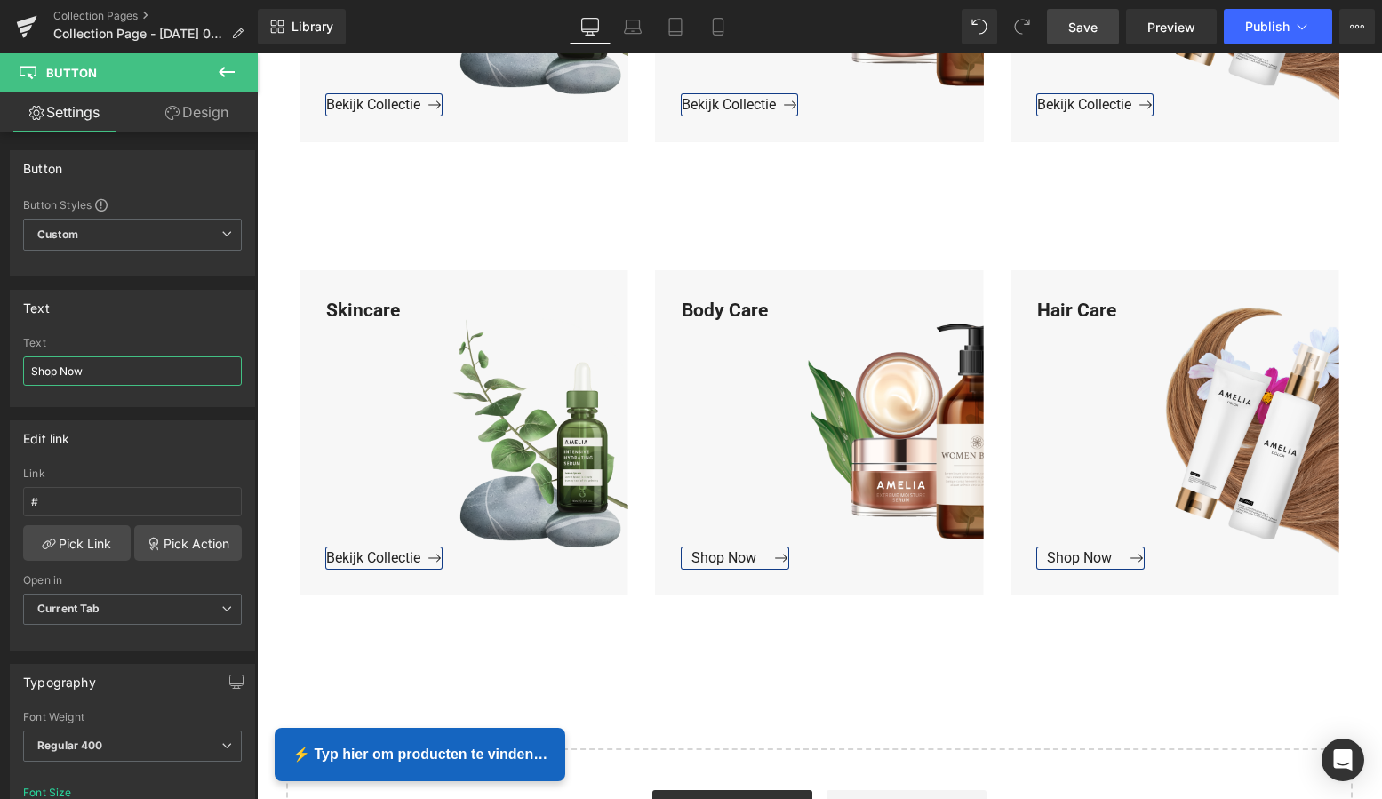
paste input "Bekijk Collectie"
type input "Bekijk Collectie"
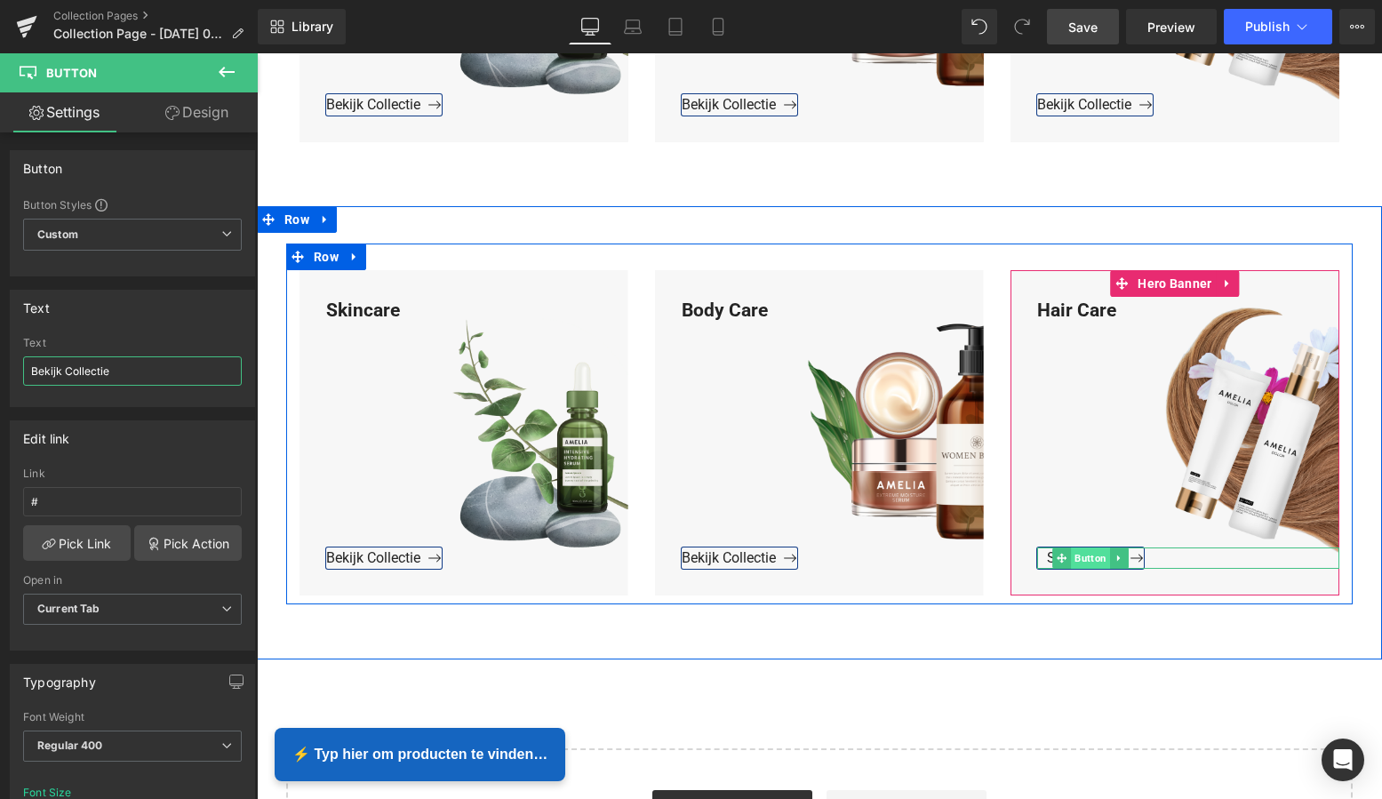
click at [1086, 560] on span "Button" at bounding box center [1090, 557] width 39 height 21
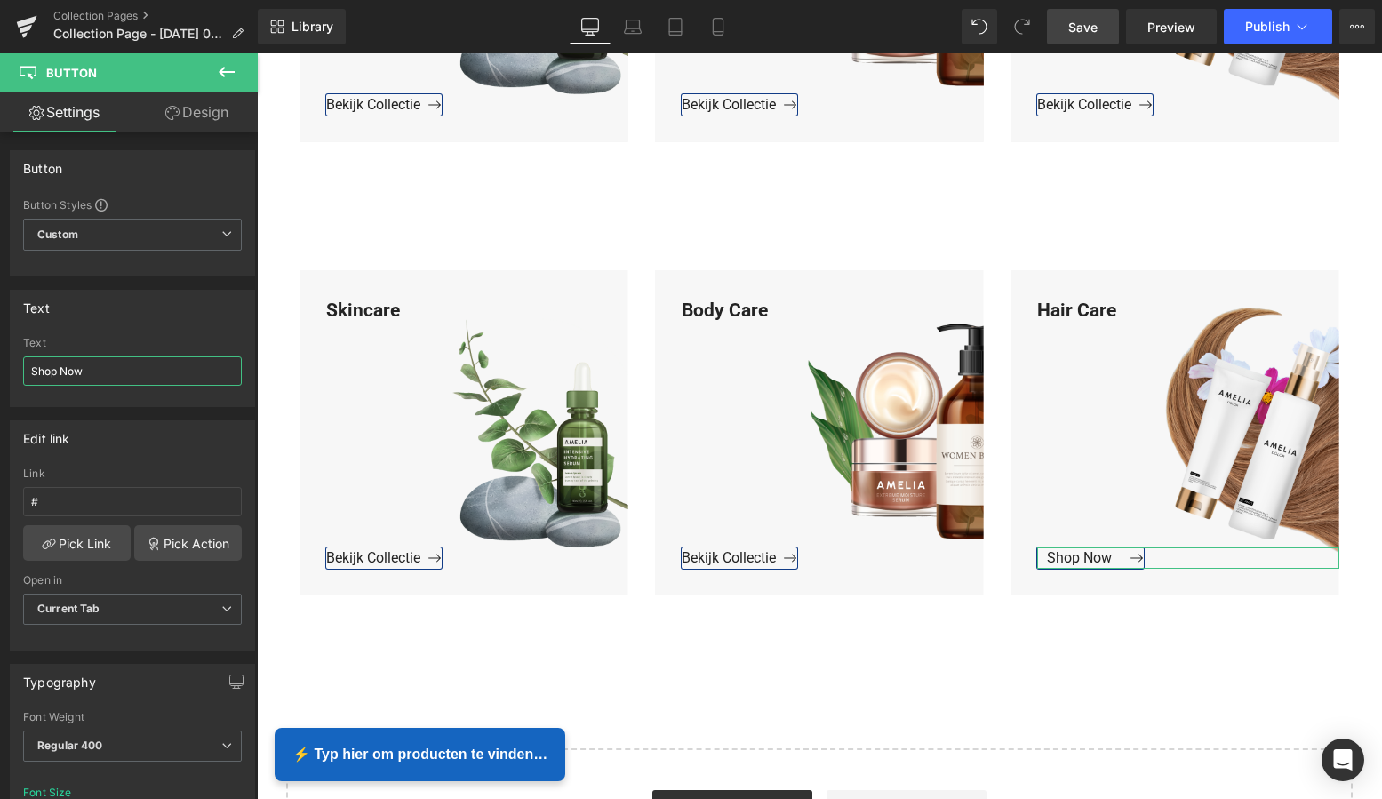
drag, startPoint x: 106, startPoint y: 377, endPoint x: -28, endPoint y: 367, distance: 133.7
click at [0, 367] on html "Button You are previewing how the will restyle your page. You can not edit Elem…" at bounding box center [691, 399] width 1382 height 799
paste input "Bekijk Collectie"
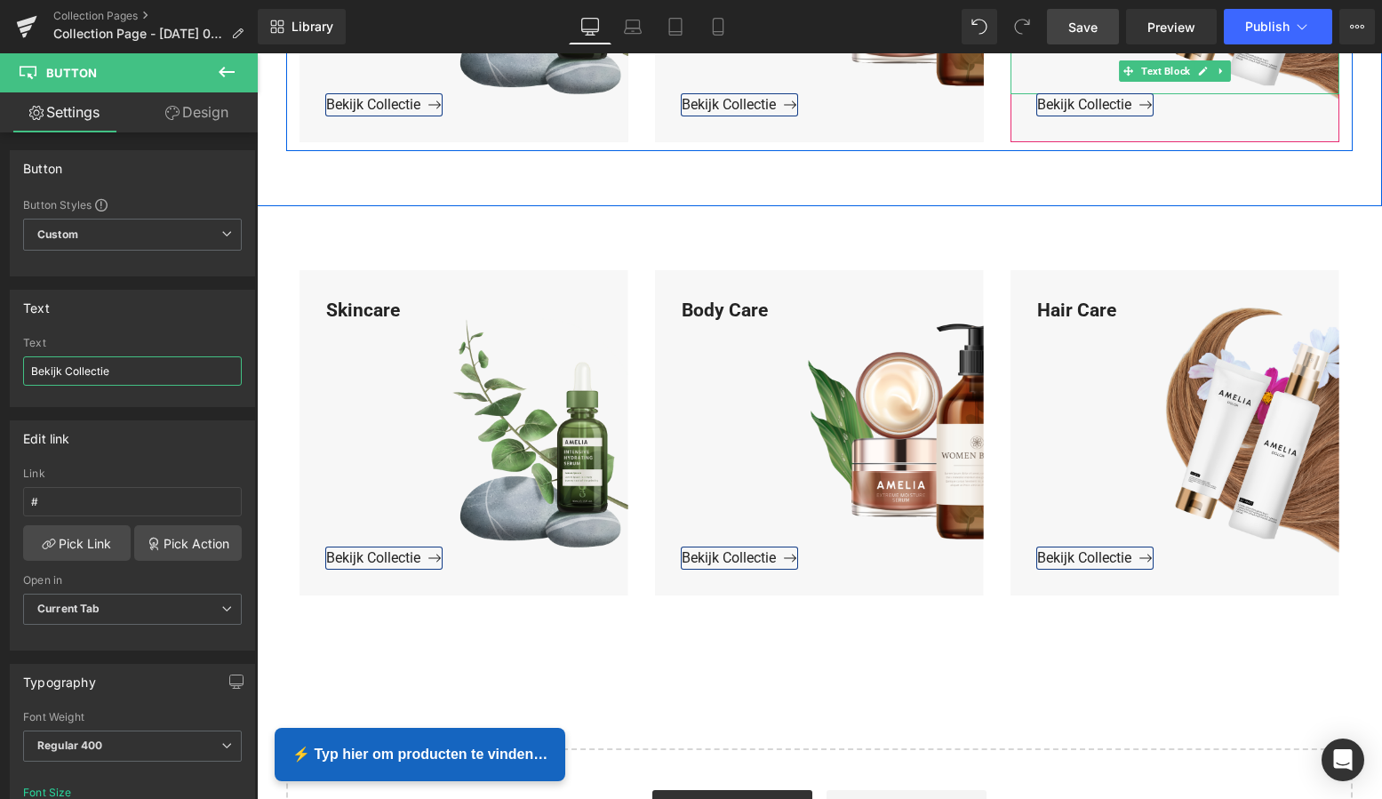
type input "Bekijk Collectie"
click at [1092, 36] on span "Save" at bounding box center [1082, 27] width 29 height 19
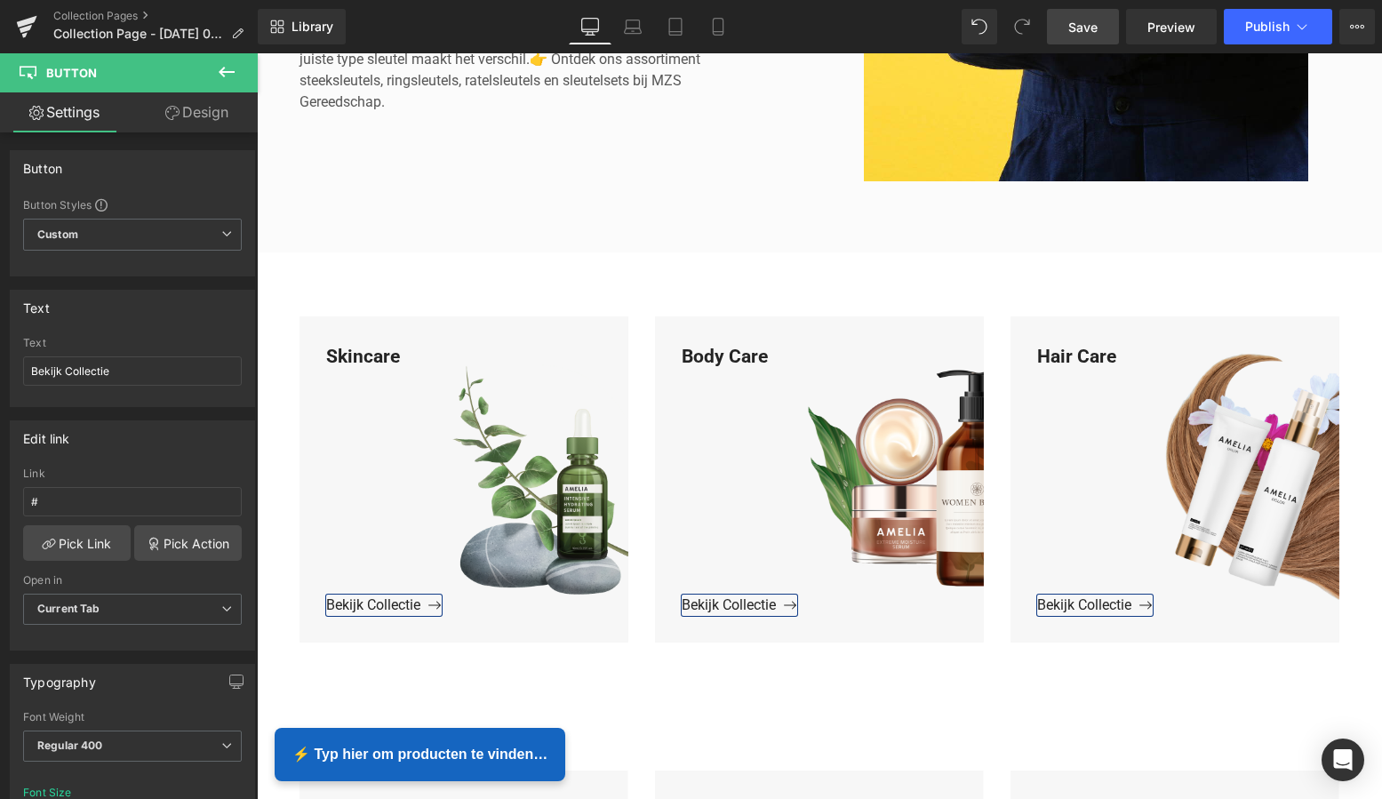
scroll to position [530, 0]
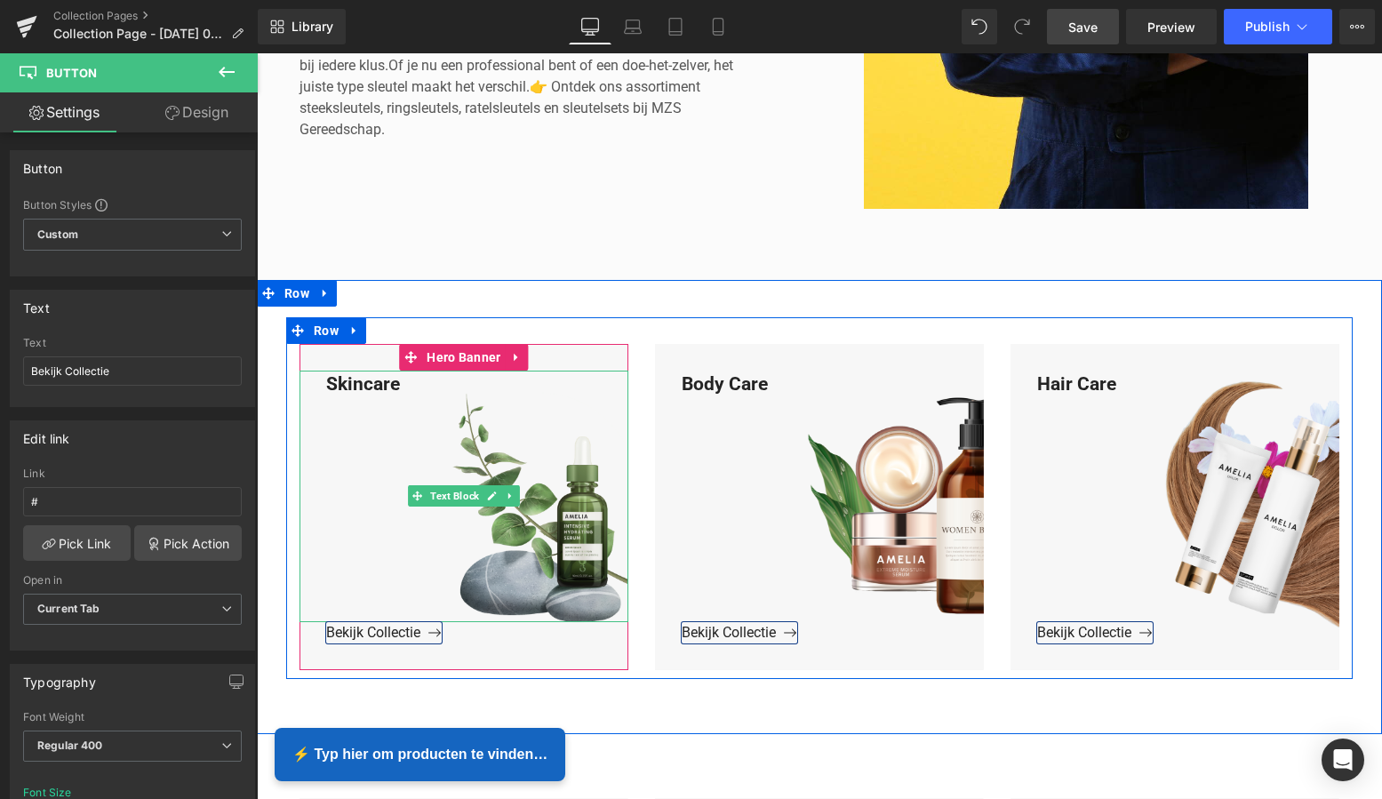
click at [404, 383] on div "Skincare" at bounding box center [464, 497] width 329 height 252
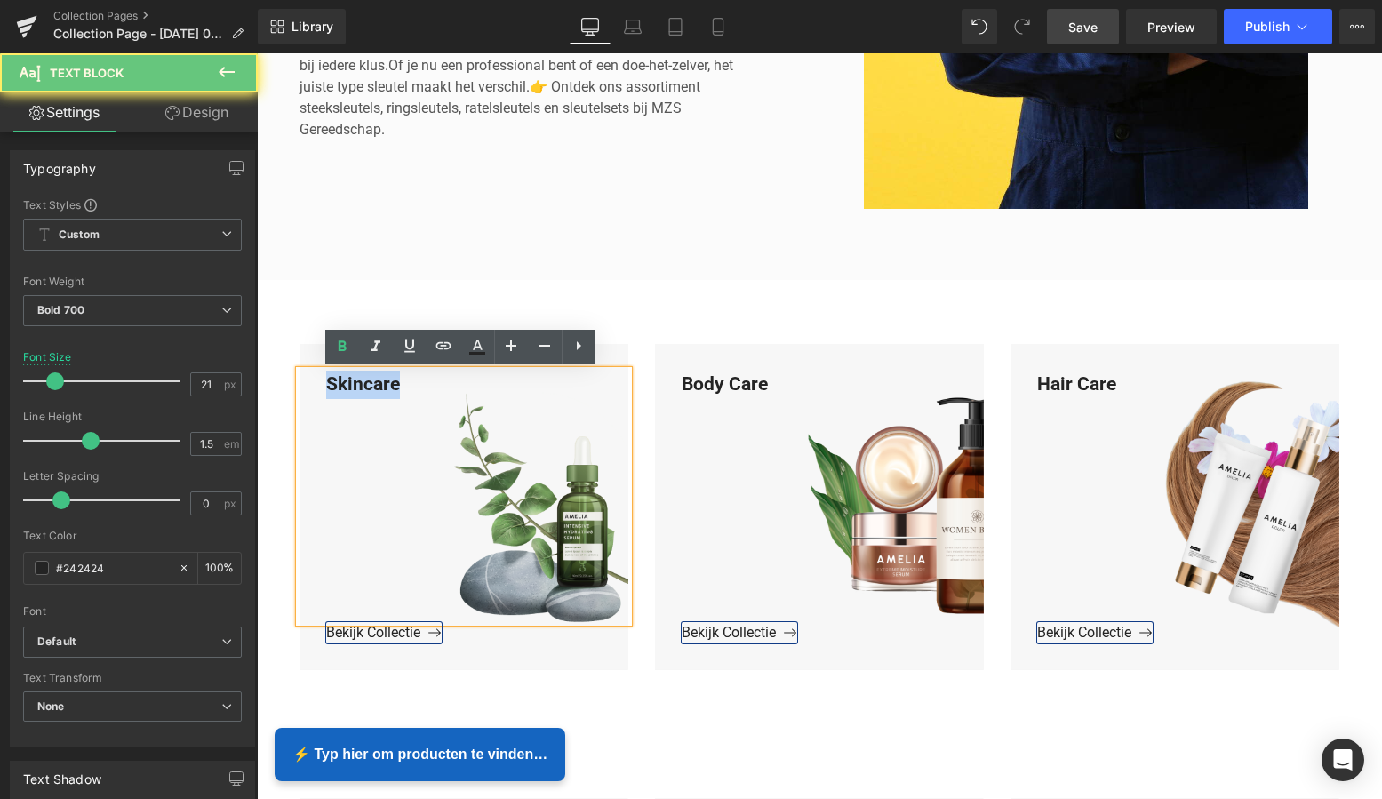
drag, startPoint x: 380, startPoint y: 383, endPoint x: 313, endPoint y: 380, distance: 67.6
click at [317, 380] on div "Skincare" at bounding box center [464, 497] width 329 height 252
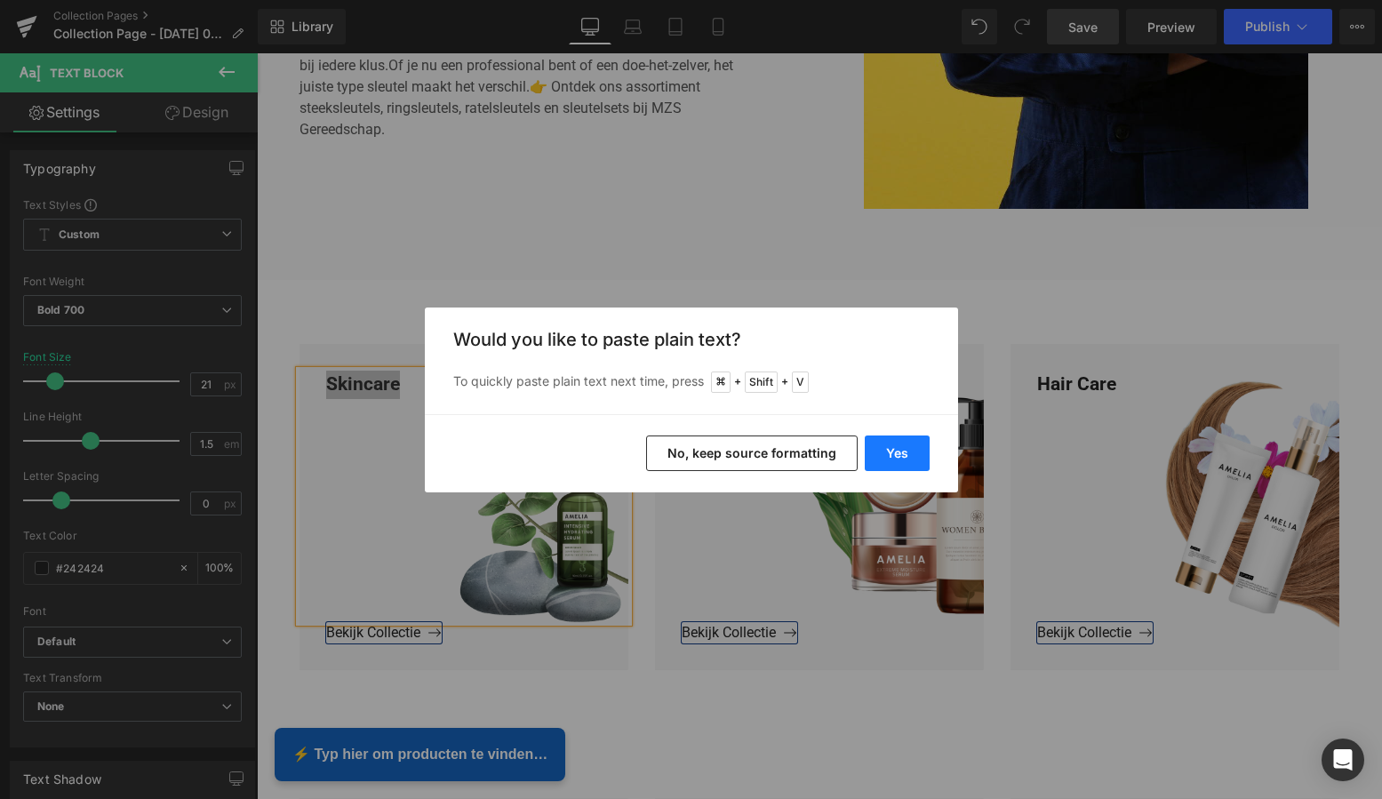
click at [902, 453] on button "Yes" at bounding box center [897, 454] width 65 height 36
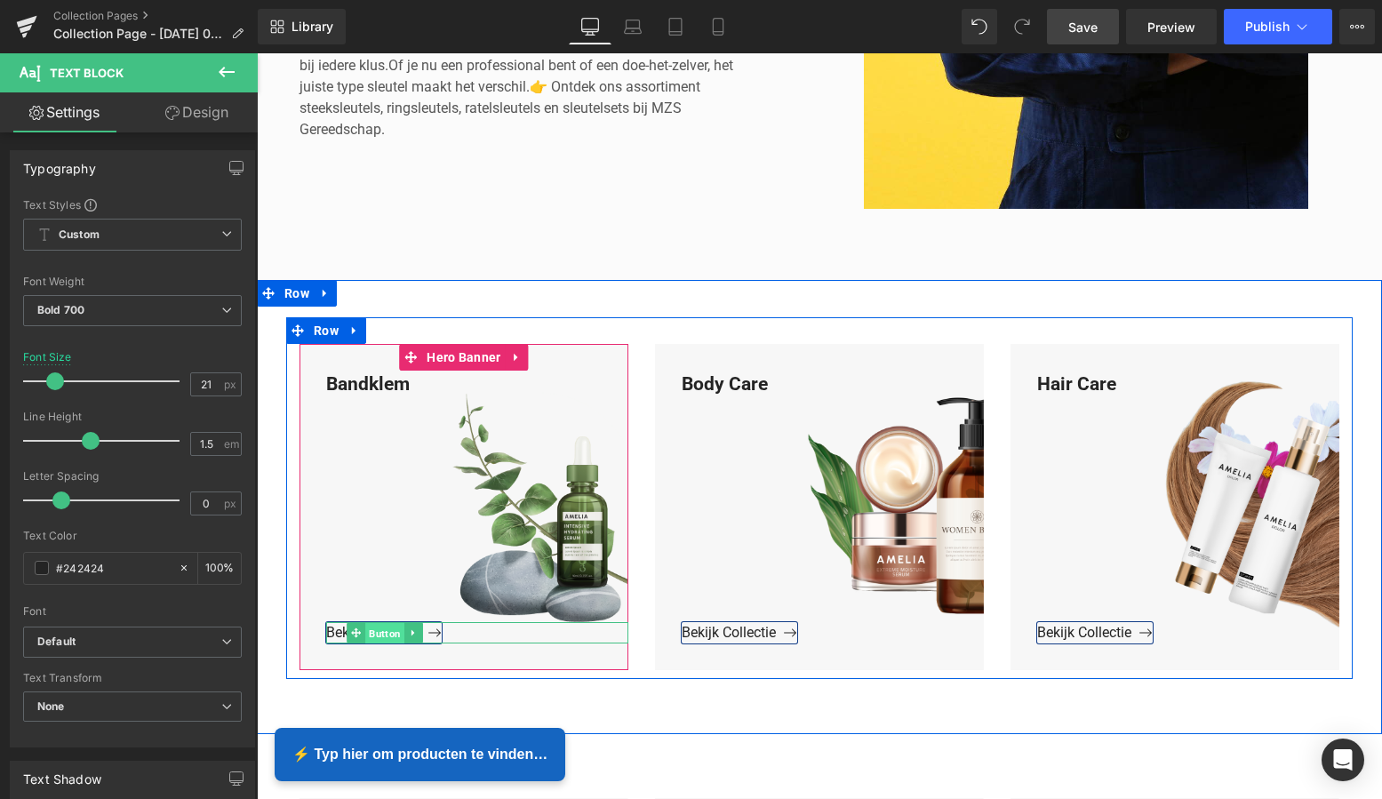
click at [377, 632] on span "Button" at bounding box center [384, 632] width 39 height 21
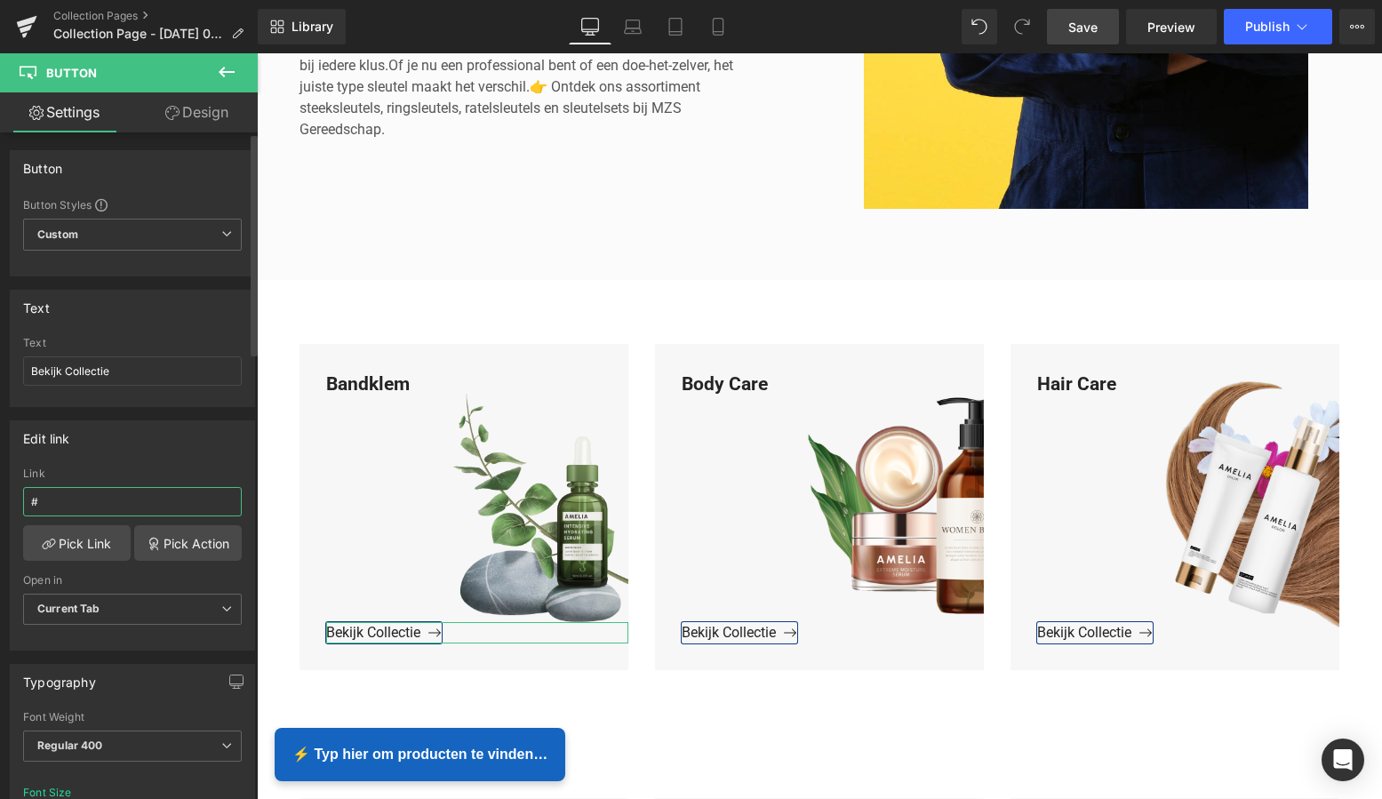
drag, startPoint x: 46, startPoint y: 502, endPoint x: 1, endPoint y: 503, distance: 45.3
click at [0, 499] on div "Edit link # Link # Pick Link Pick Action Current Tab New Tab Open in Current Ta…" at bounding box center [133, 529] width 266 height 244
paste input "https://www.mzsgereedschap.nl/collections/bandklem"
type input "https://www.mzsgereedschap.nl/collections/bandklem"
click at [66, 543] on link "Pick Link" at bounding box center [77, 543] width 108 height 36
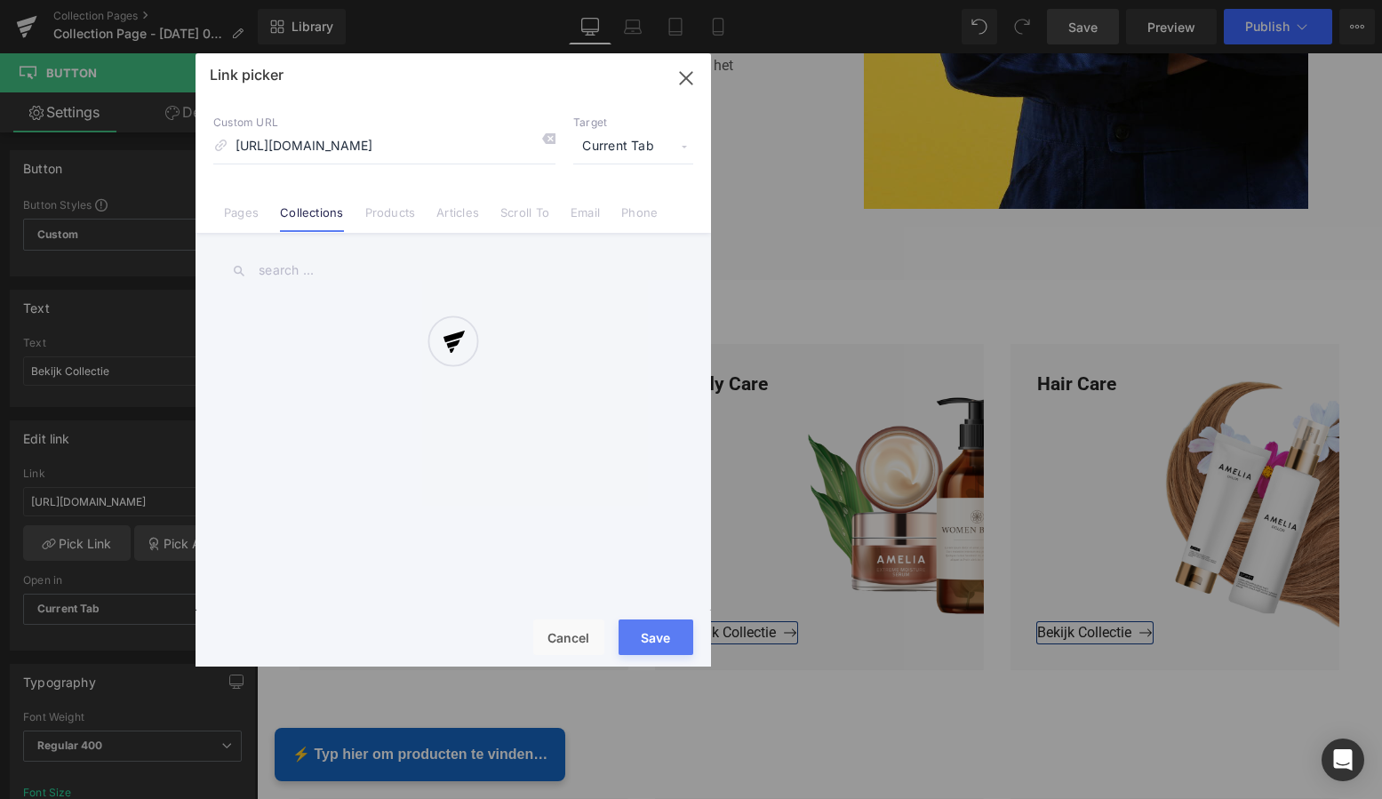
scroll to position [0, 12]
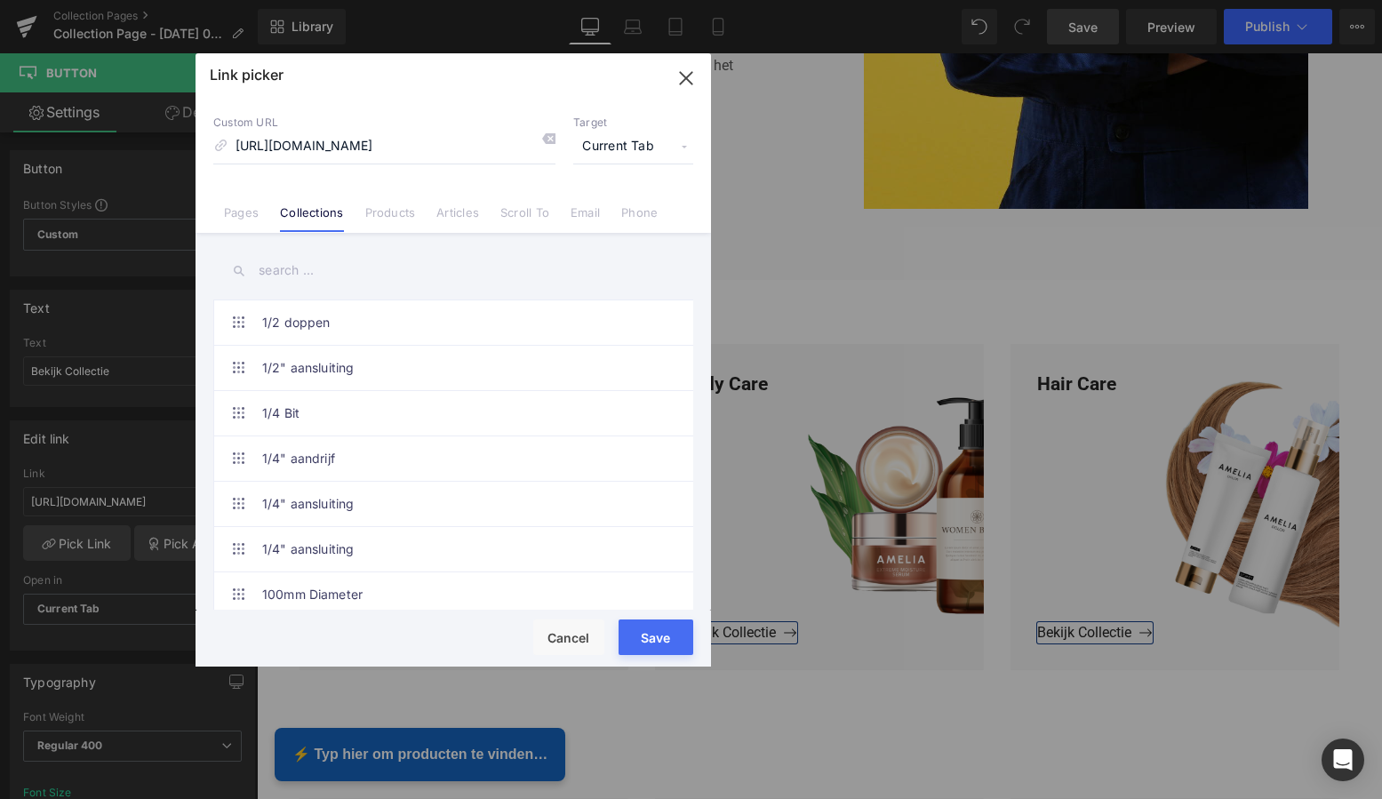
click at [655, 635] on button "Save" at bounding box center [656, 637] width 75 height 36
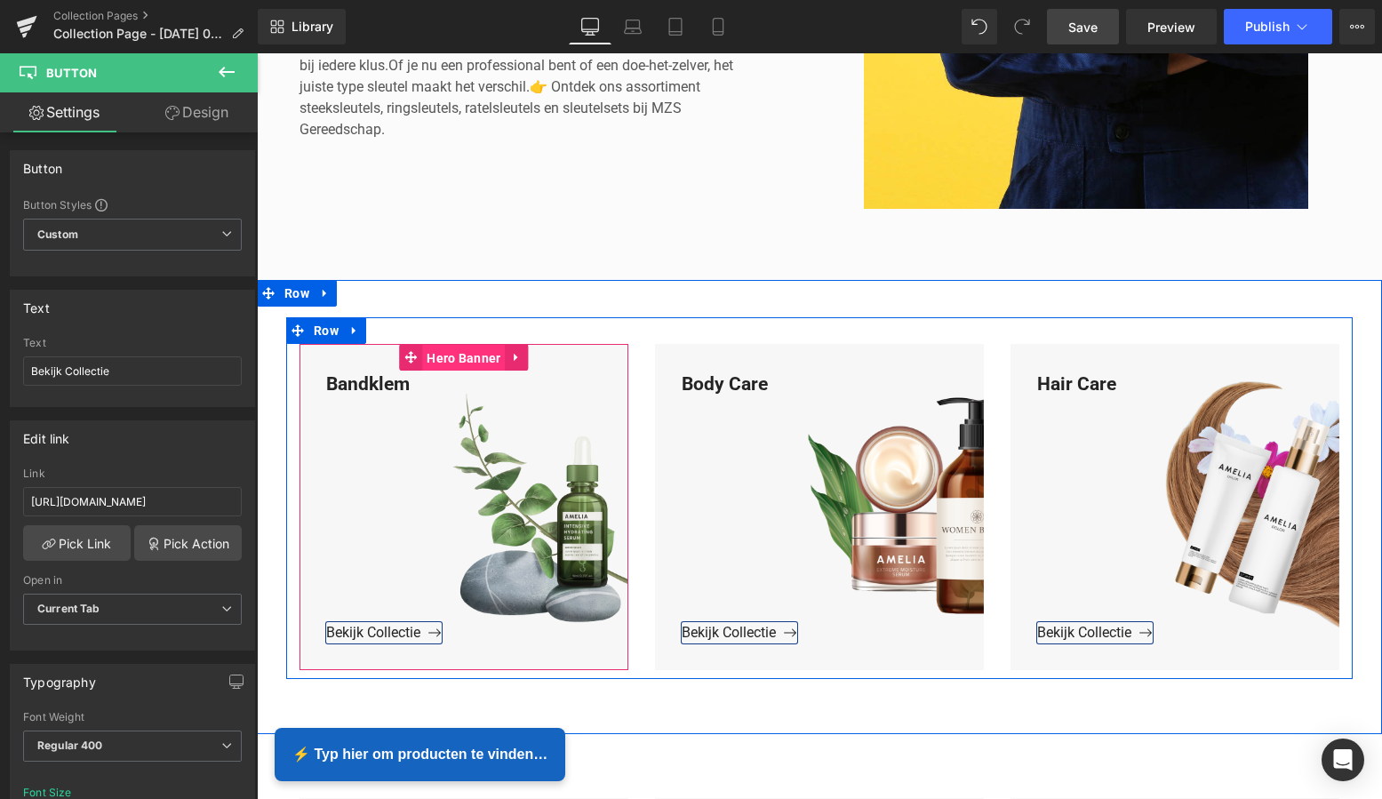
click at [455, 358] on span "Hero Banner" at bounding box center [463, 358] width 83 height 27
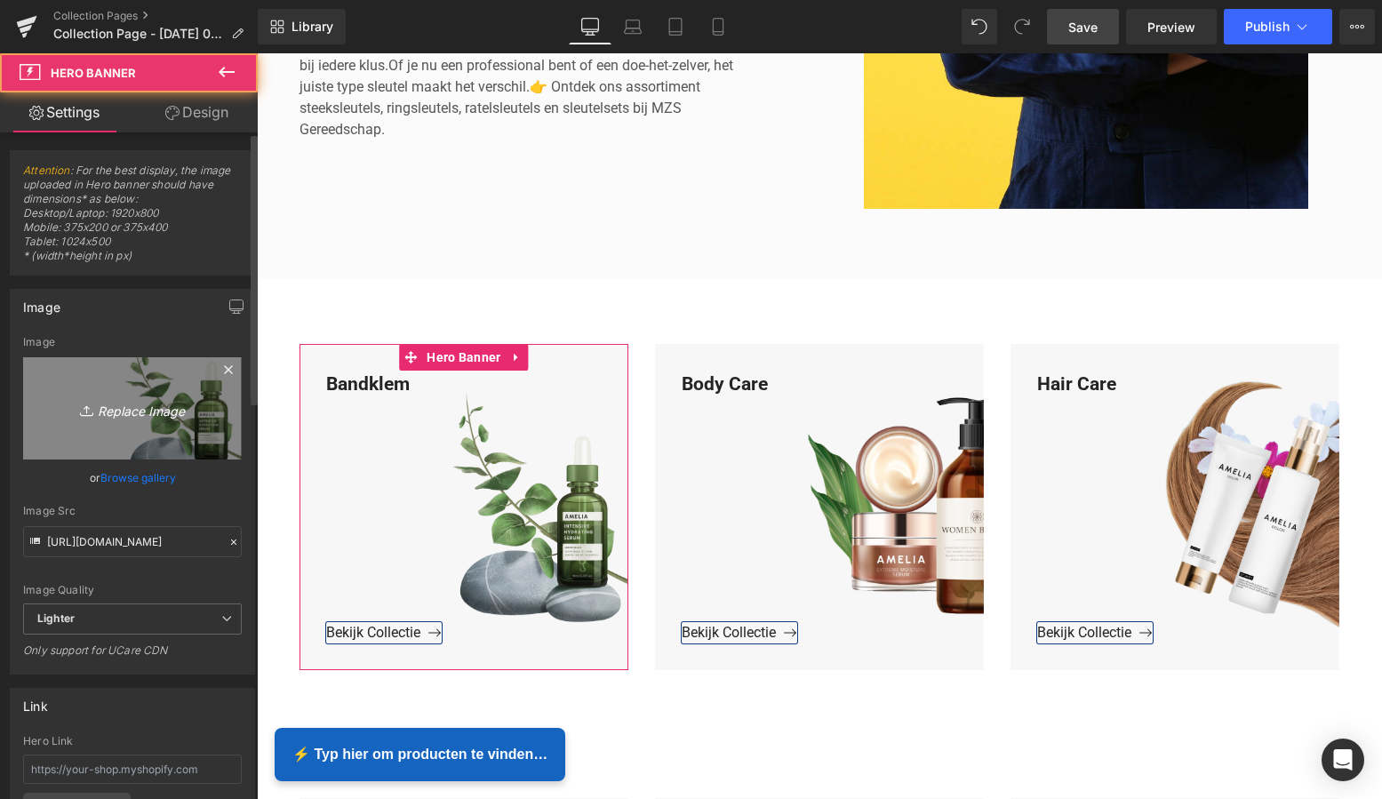
click at [156, 401] on icon "Replace Image" at bounding box center [132, 408] width 142 height 22
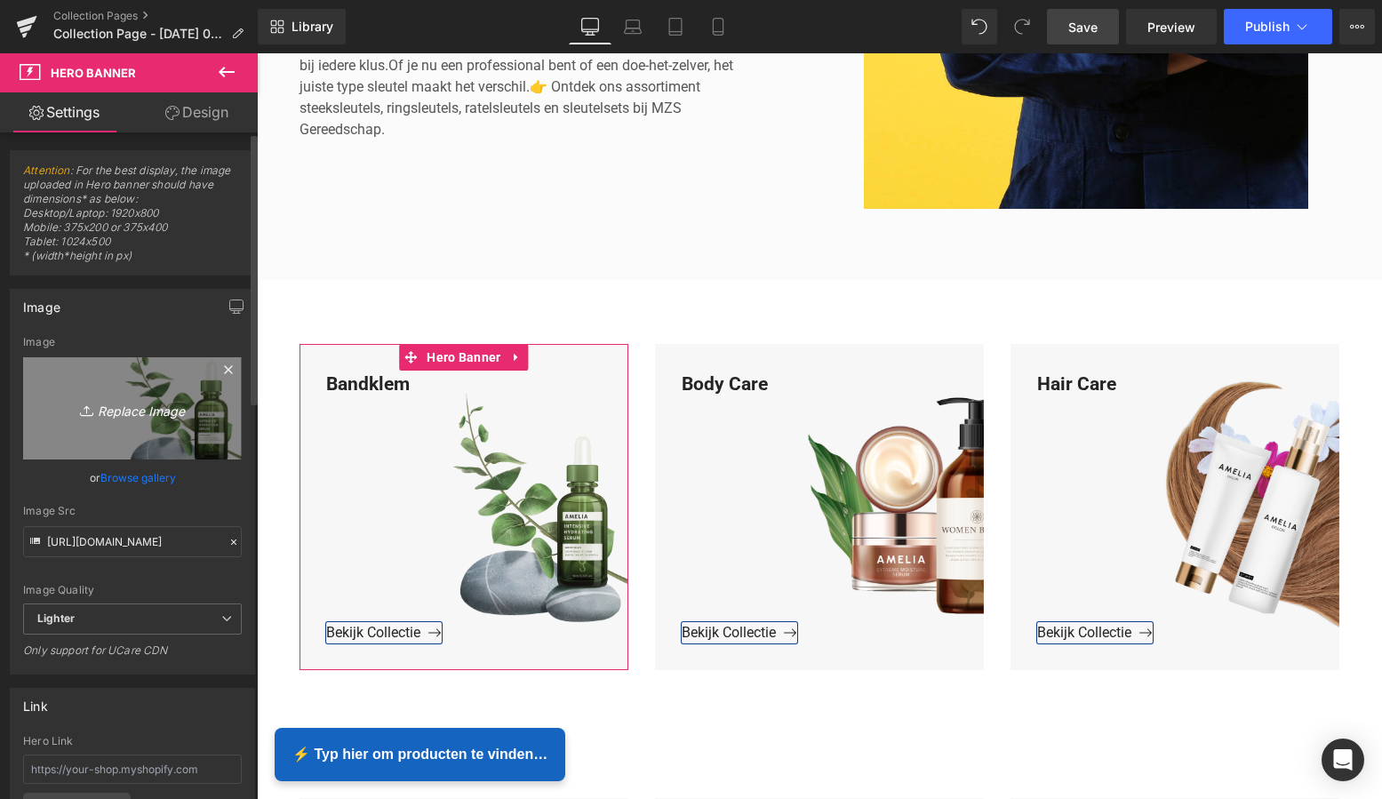
type input "C:\fakepath\Groen Modern Doe-het-zelf Instagram Stories (800 x 800 px)-2.png"
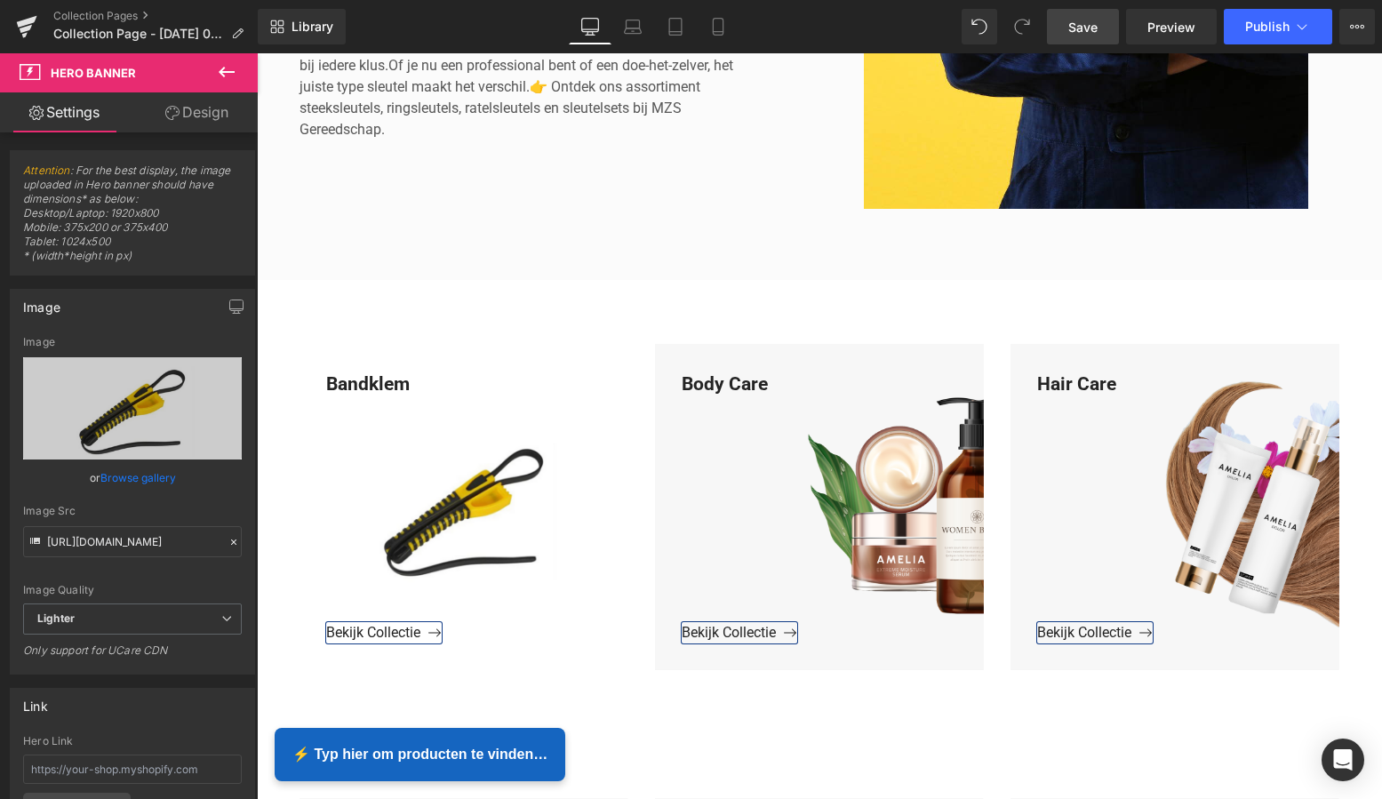
click at [1083, 30] on span "Save" at bounding box center [1082, 27] width 29 height 19
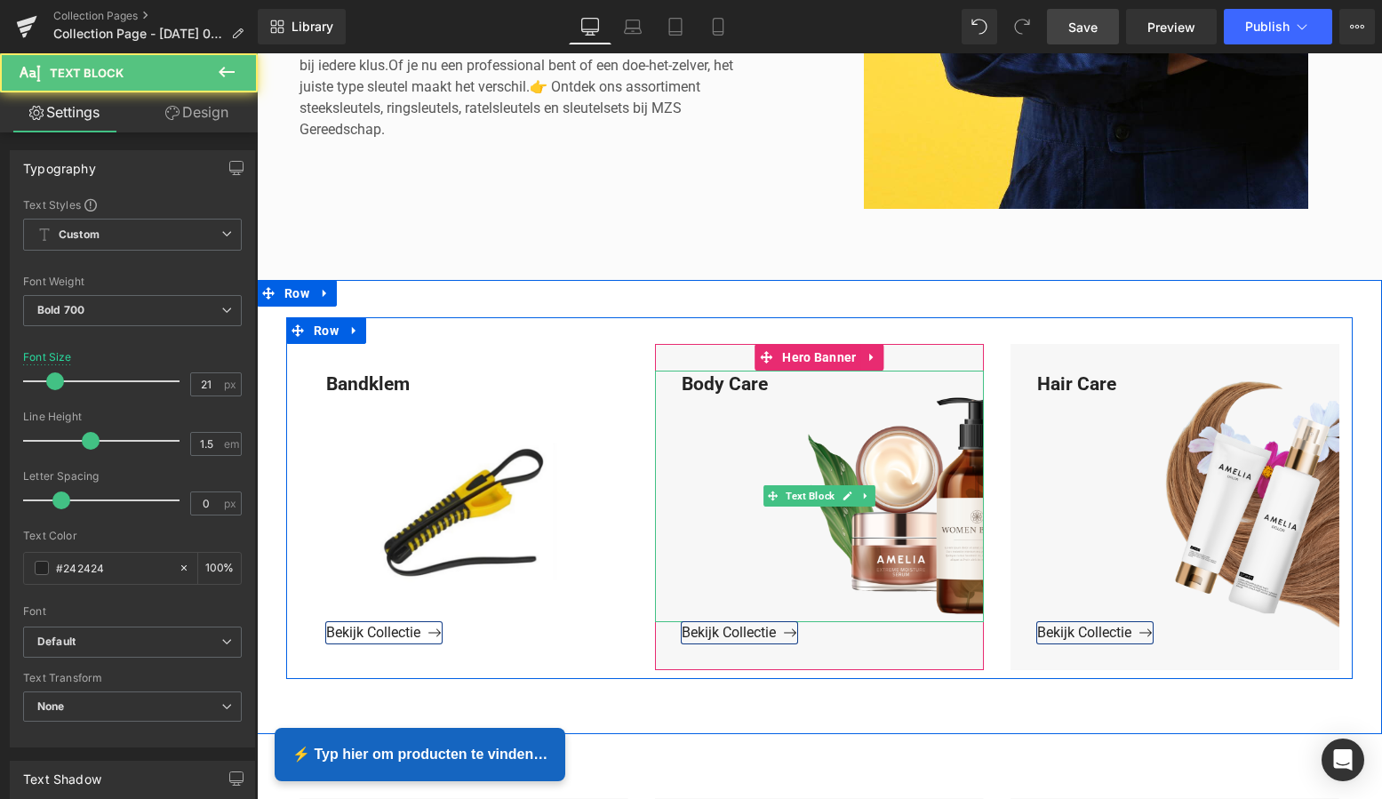
click at [777, 388] on div "Body Care" at bounding box center [819, 497] width 329 height 252
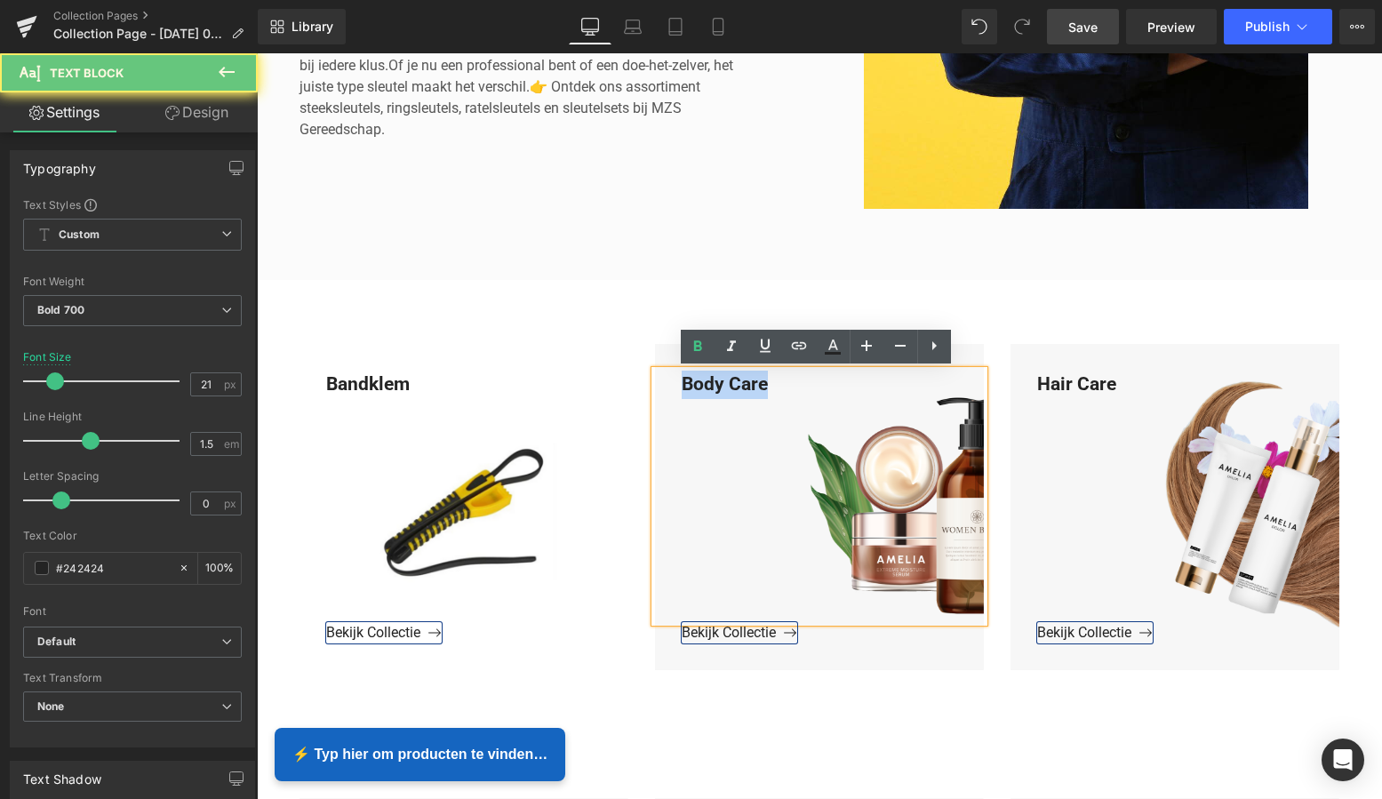
drag, startPoint x: 775, startPoint y: 384, endPoint x: 666, endPoint y: 379, distance: 109.5
click at [667, 378] on div "Body Care" at bounding box center [819, 497] width 329 height 252
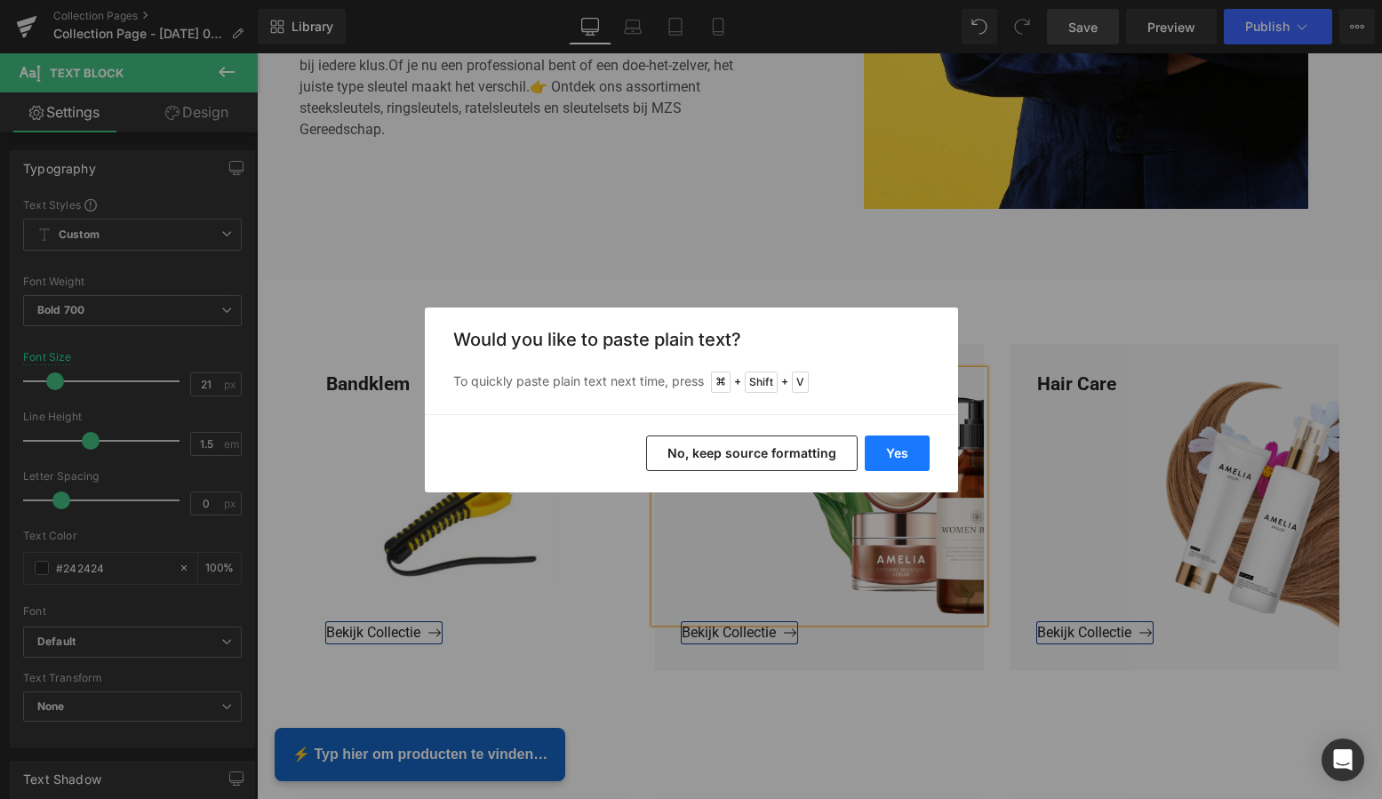
click at [903, 448] on button "Yes" at bounding box center [897, 454] width 65 height 36
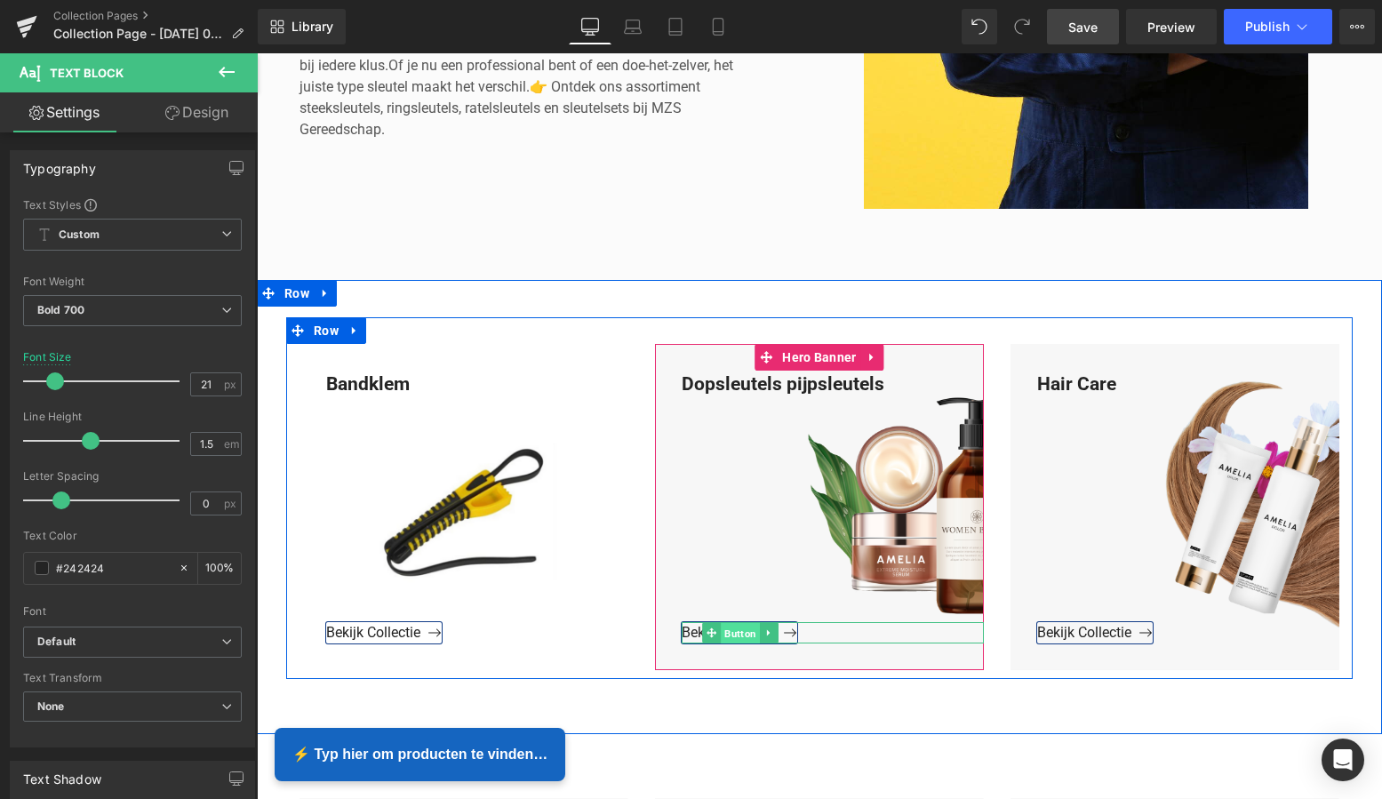
click at [735, 631] on span "Button" at bounding box center [740, 632] width 39 height 21
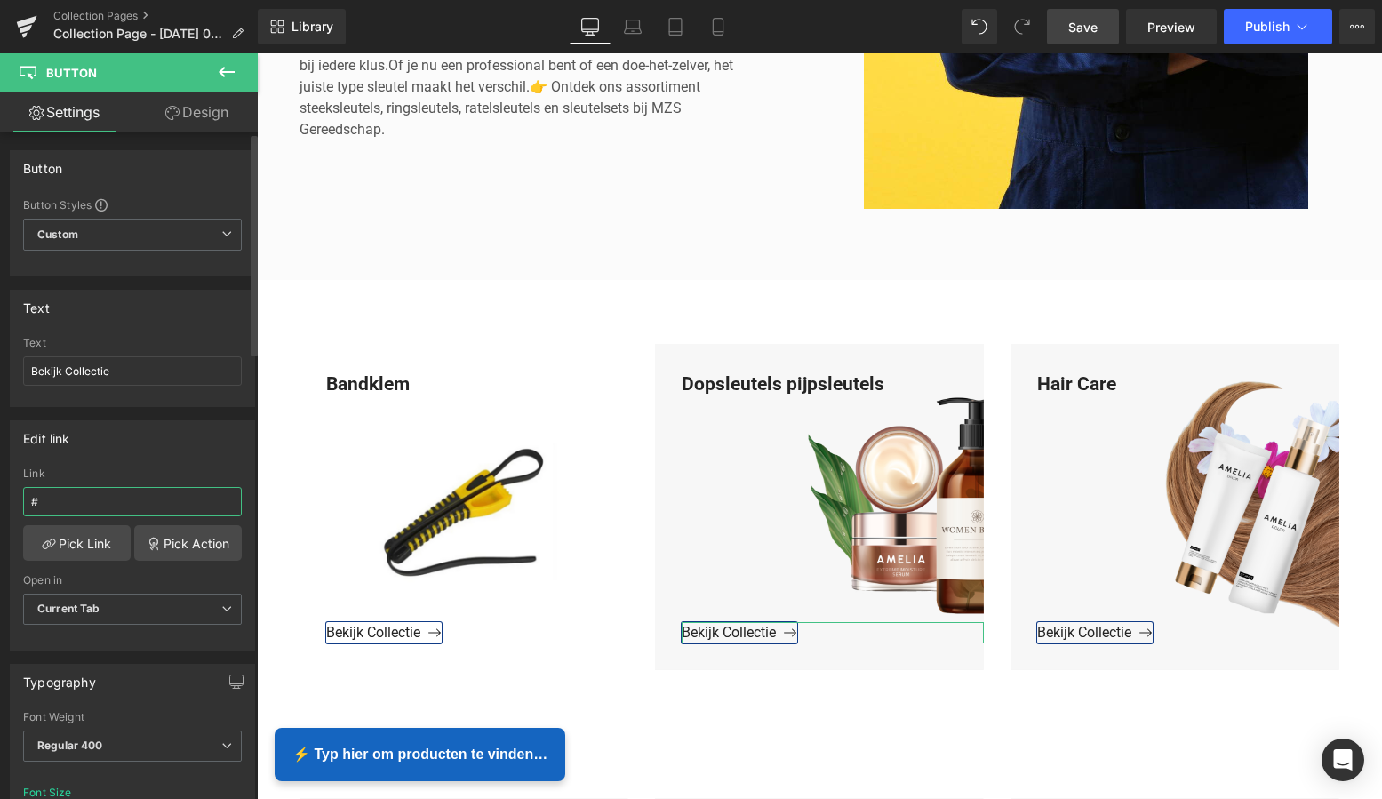
drag, startPoint x: 60, startPoint y: 502, endPoint x: 4, endPoint y: 507, distance: 56.2
click at [0, 499] on html "Button You are previewing how the will restyle your page. You can not edit Elem…" at bounding box center [691, 399] width 1382 height 799
paste input "https://www.mzsgereedschap.nl/collections/dopsleutels"
type input "https://www.mzsgereedschap.nl/collections/dopsleutels"
click at [73, 549] on link "Pick Link" at bounding box center [77, 543] width 108 height 36
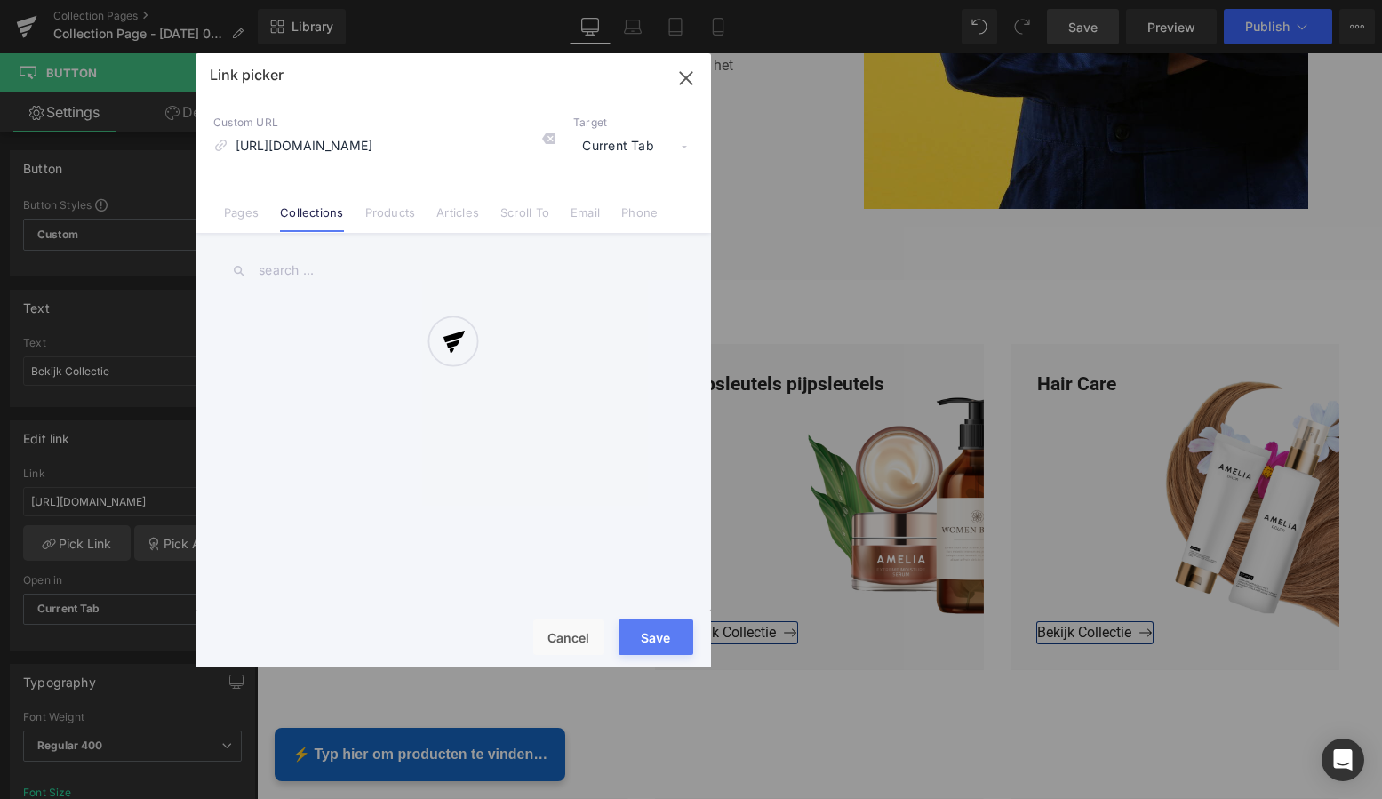
scroll to position [0, 22]
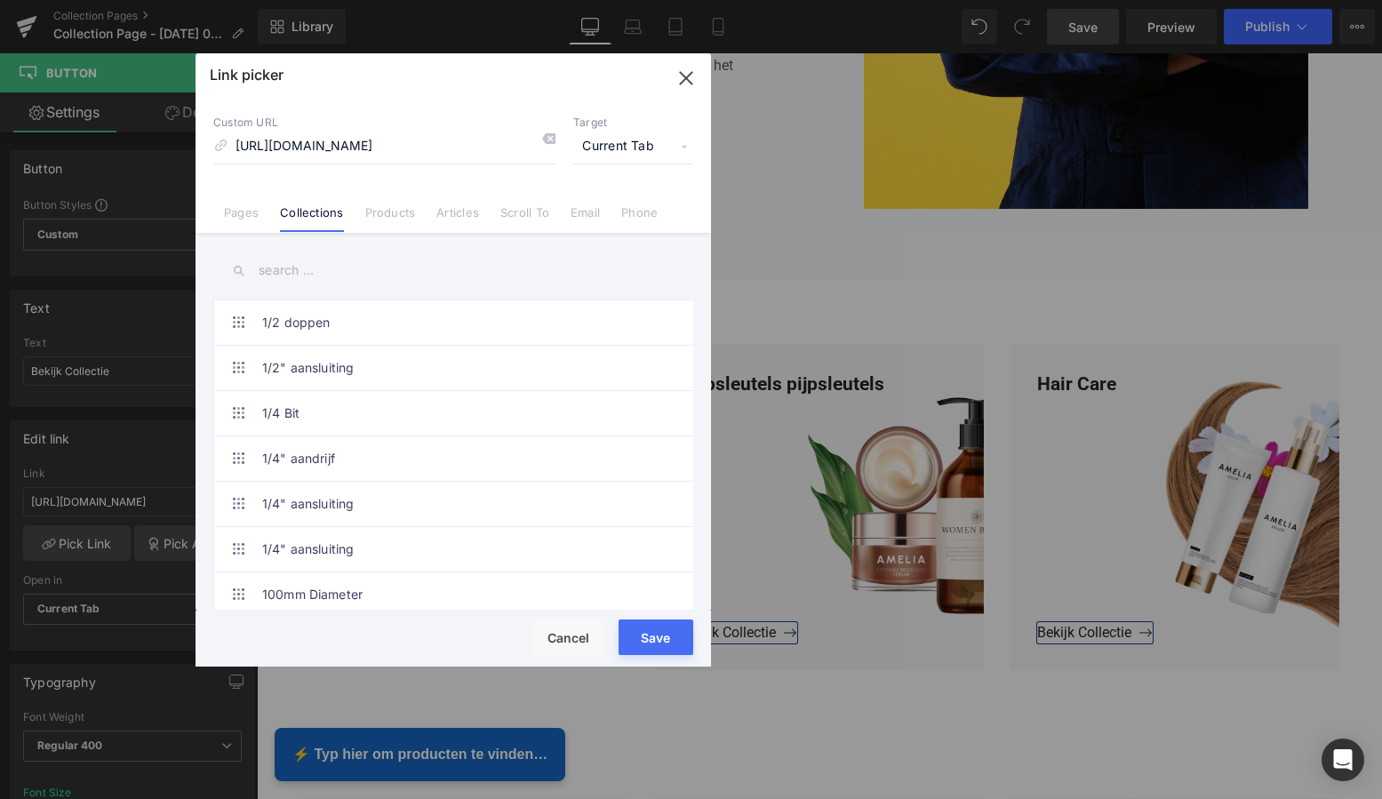
click at [659, 636] on button "Save" at bounding box center [656, 637] width 75 height 36
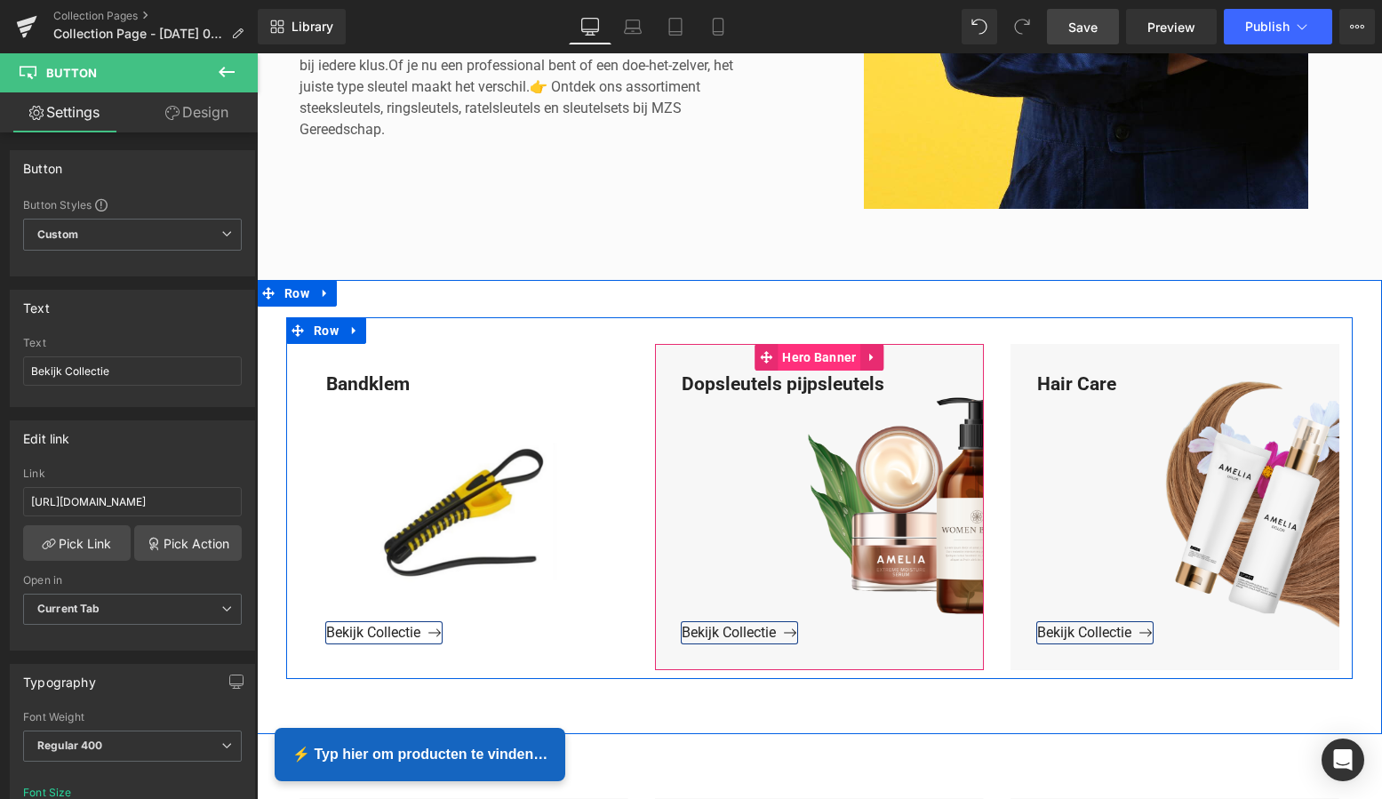
click at [821, 356] on span "Hero Banner" at bounding box center [819, 357] width 83 height 27
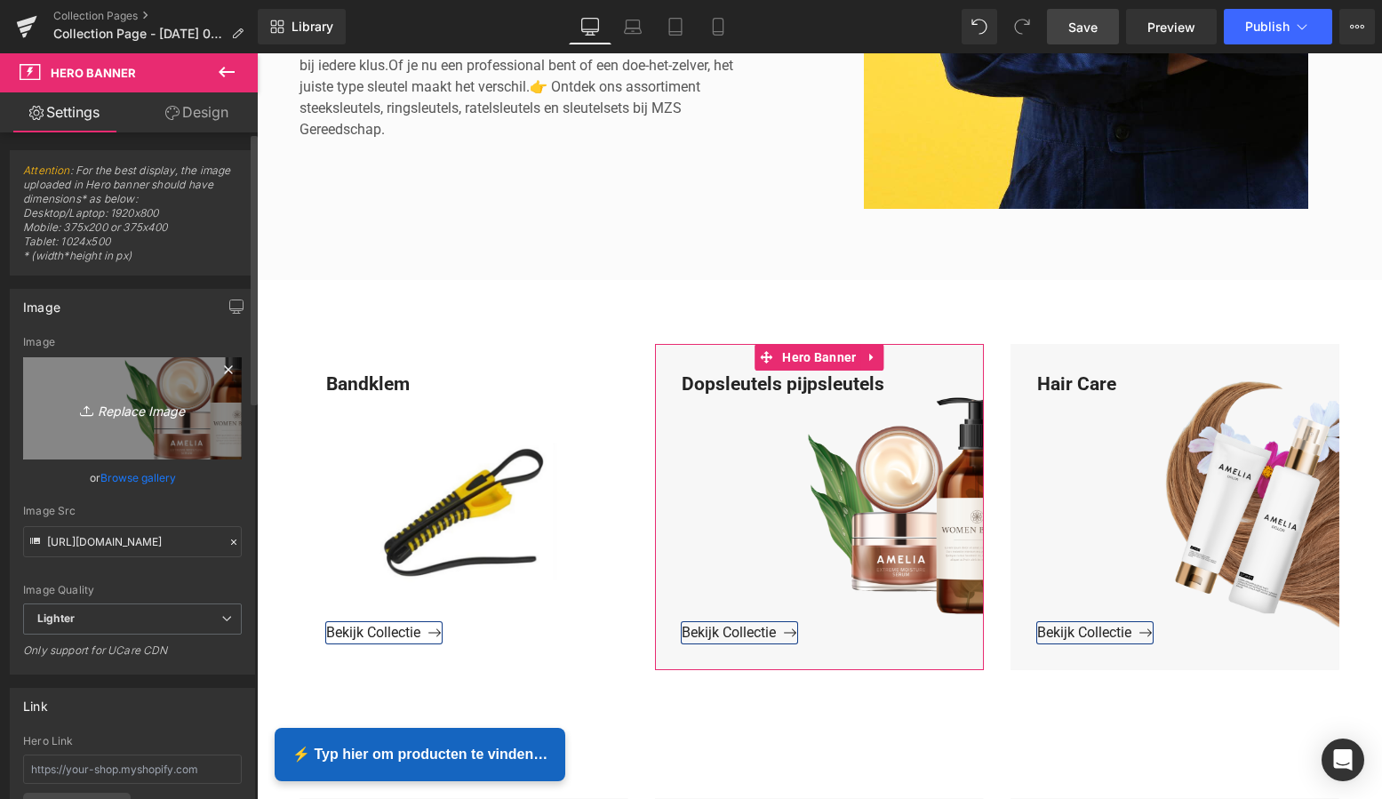
click at [147, 411] on icon "Replace Image" at bounding box center [132, 408] width 142 height 22
type input "C:\fakepath\Groen Modern Doe-het-zelf Instagram Stories (800 x 800 px)-2.png"
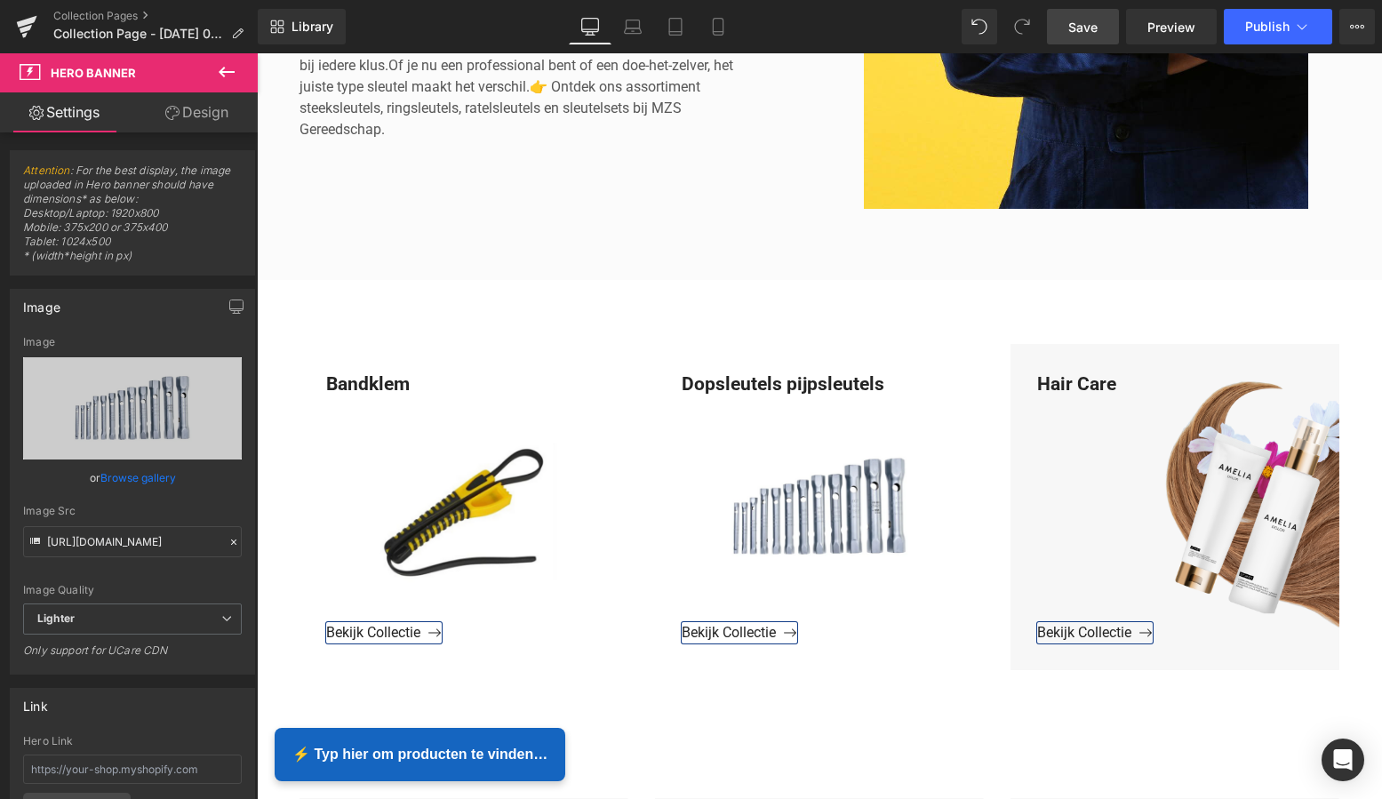
click at [1076, 27] on span "Save" at bounding box center [1082, 27] width 29 height 19
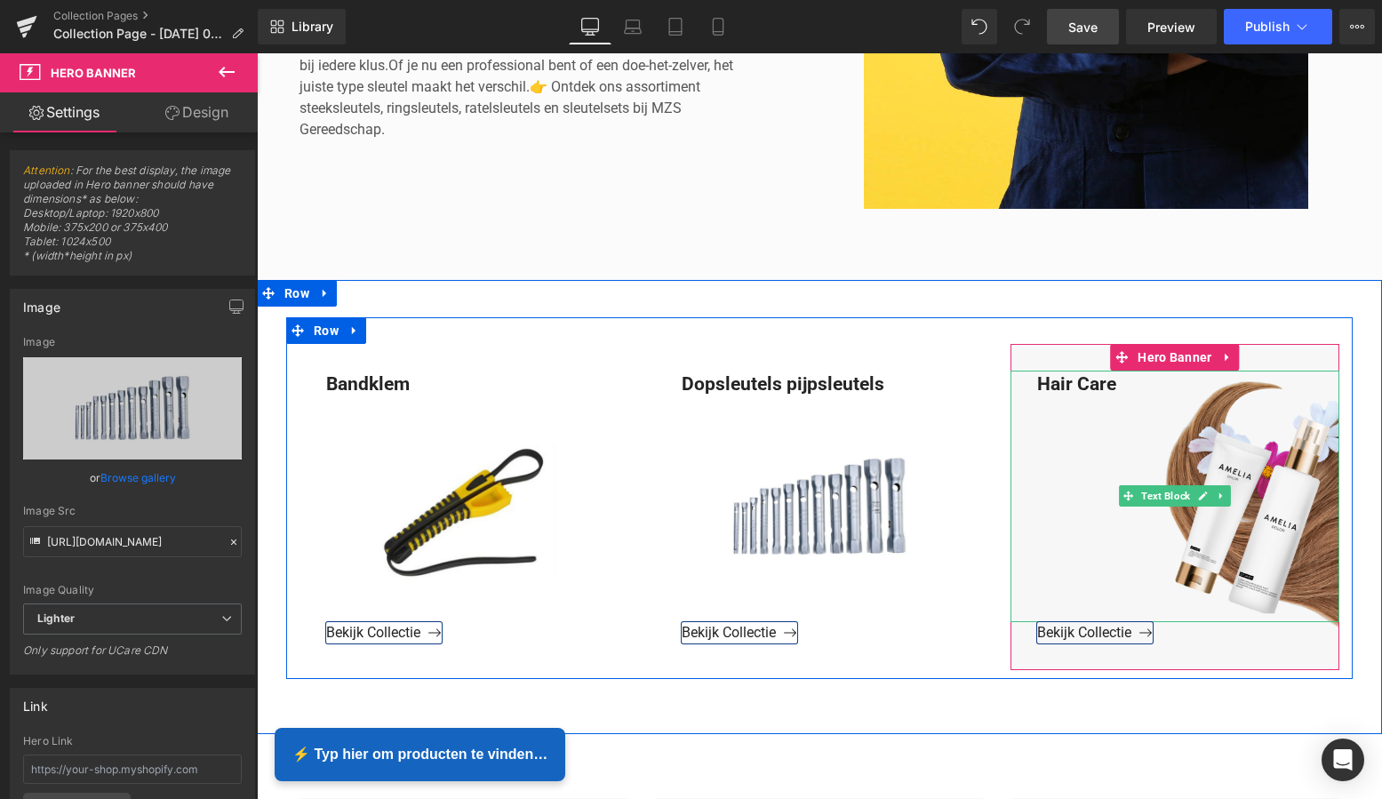
click at [1123, 388] on div "Hair Care" at bounding box center [1175, 497] width 329 height 252
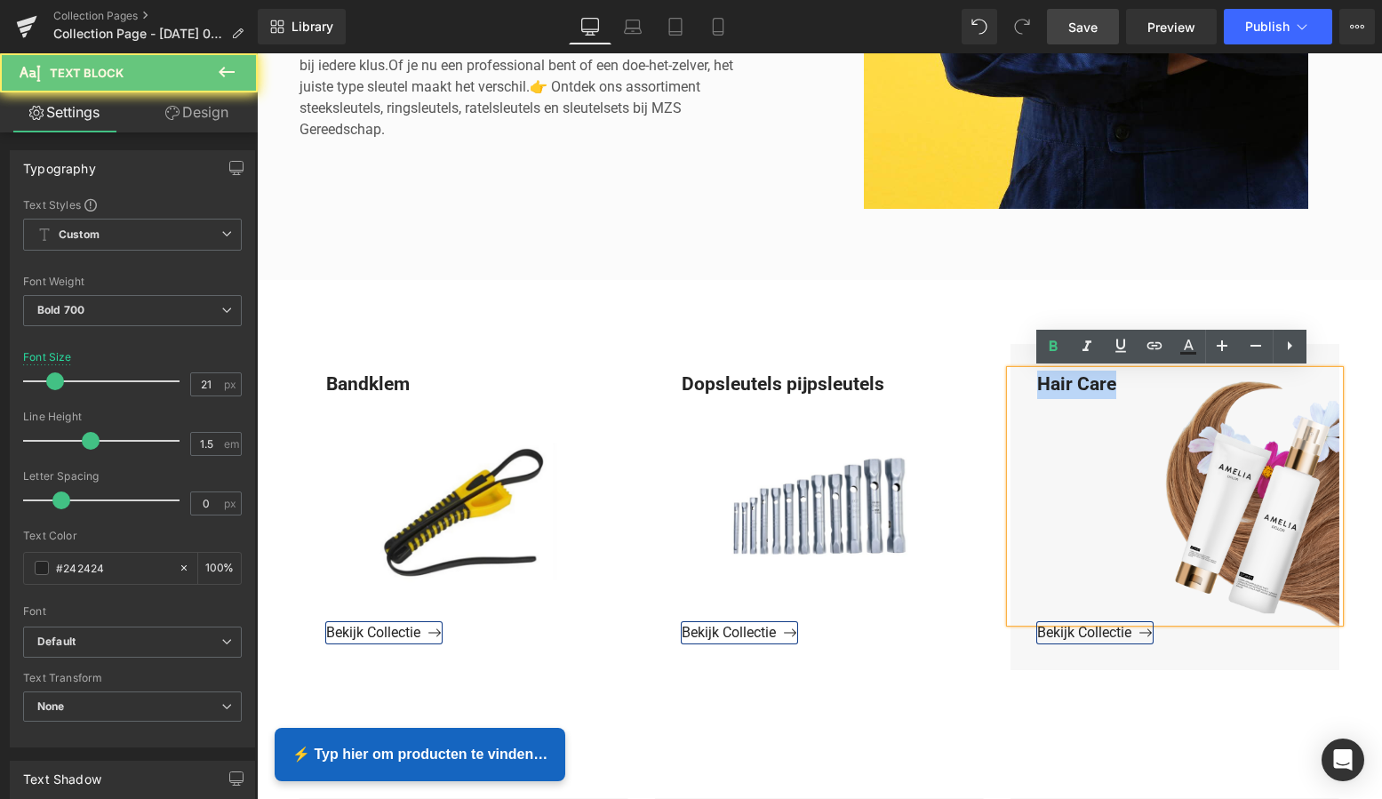
drag, startPoint x: 1119, startPoint y: 386, endPoint x: 1008, endPoint y: 377, distance: 111.5
click at [1012, 376] on div "Hair Care" at bounding box center [1175, 497] width 329 height 252
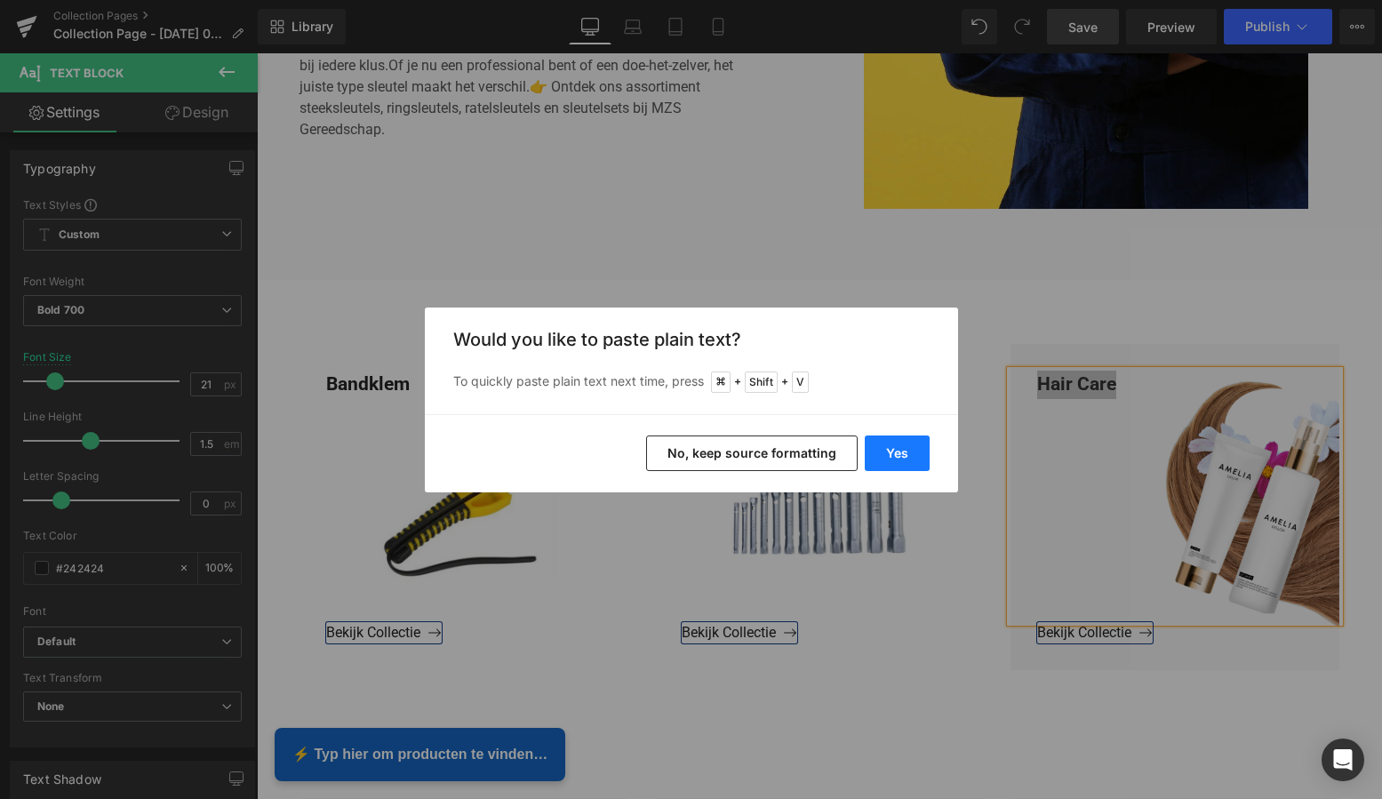
click at [893, 449] on button "Yes" at bounding box center [897, 454] width 65 height 36
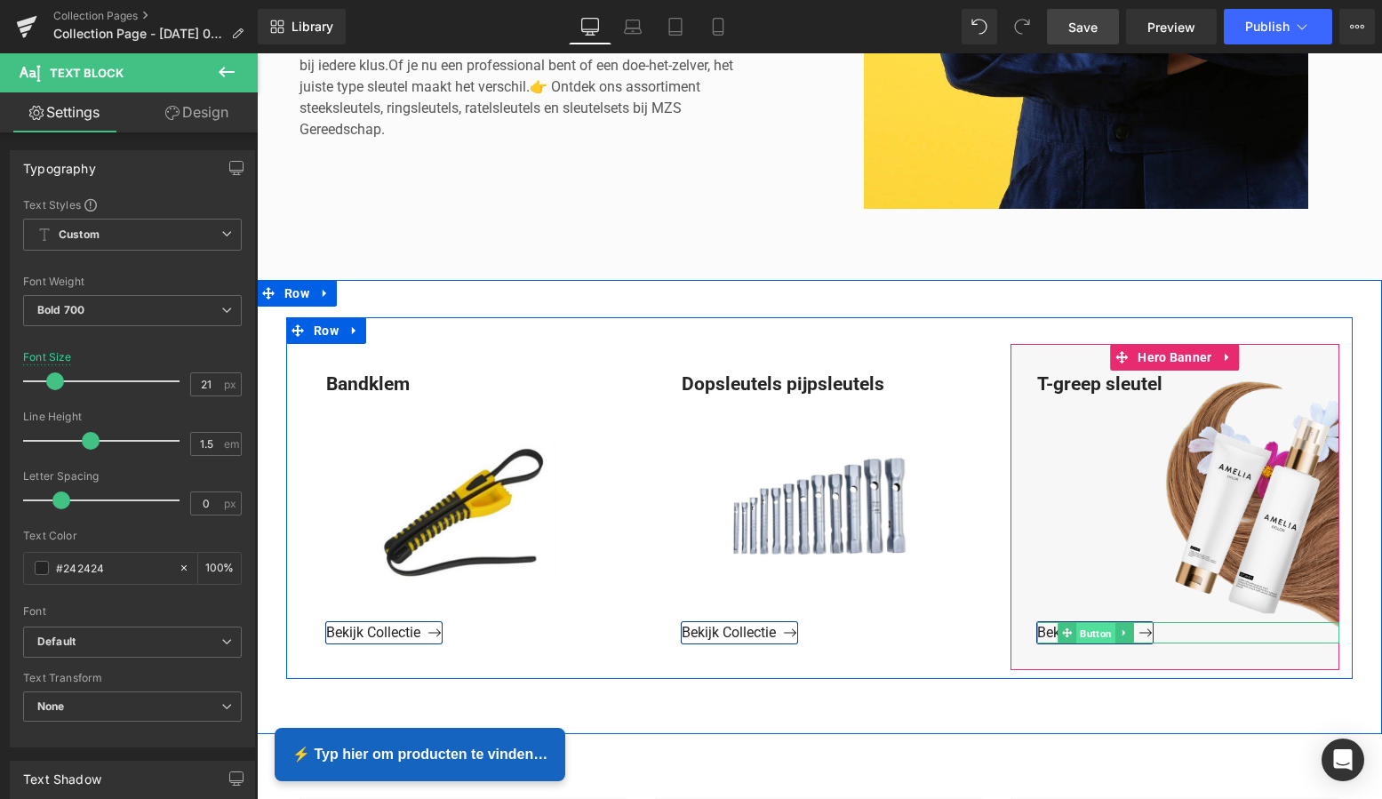
click at [1089, 634] on span "Button" at bounding box center [1095, 632] width 39 height 21
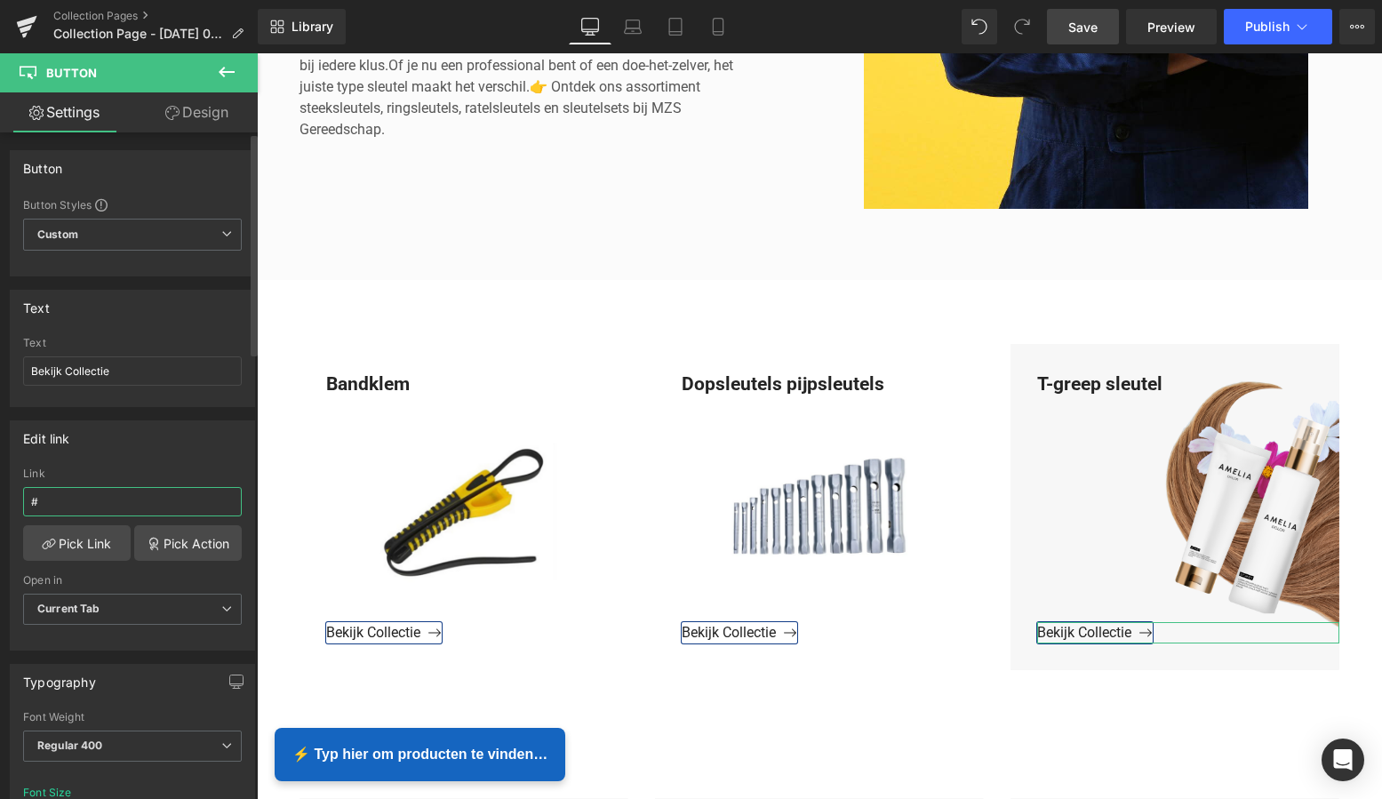
drag, startPoint x: 62, startPoint y: 499, endPoint x: 4, endPoint y: 495, distance: 57.9
click at [0, 495] on html "Button You are previewing how the will restyle your page. You can not edit Elem…" at bounding box center [691, 399] width 1382 height 799
paste input "https://www.mzsgereedschap.nl/collections/force-t-greep-sleutel-torx"
type input "https://www.mzsgereedschap.nl/collections/force-t-greep-sleutel-torx"
click at [68, 538] on link "Pick Link" at bounding box center [77, 543] width 108 height 36
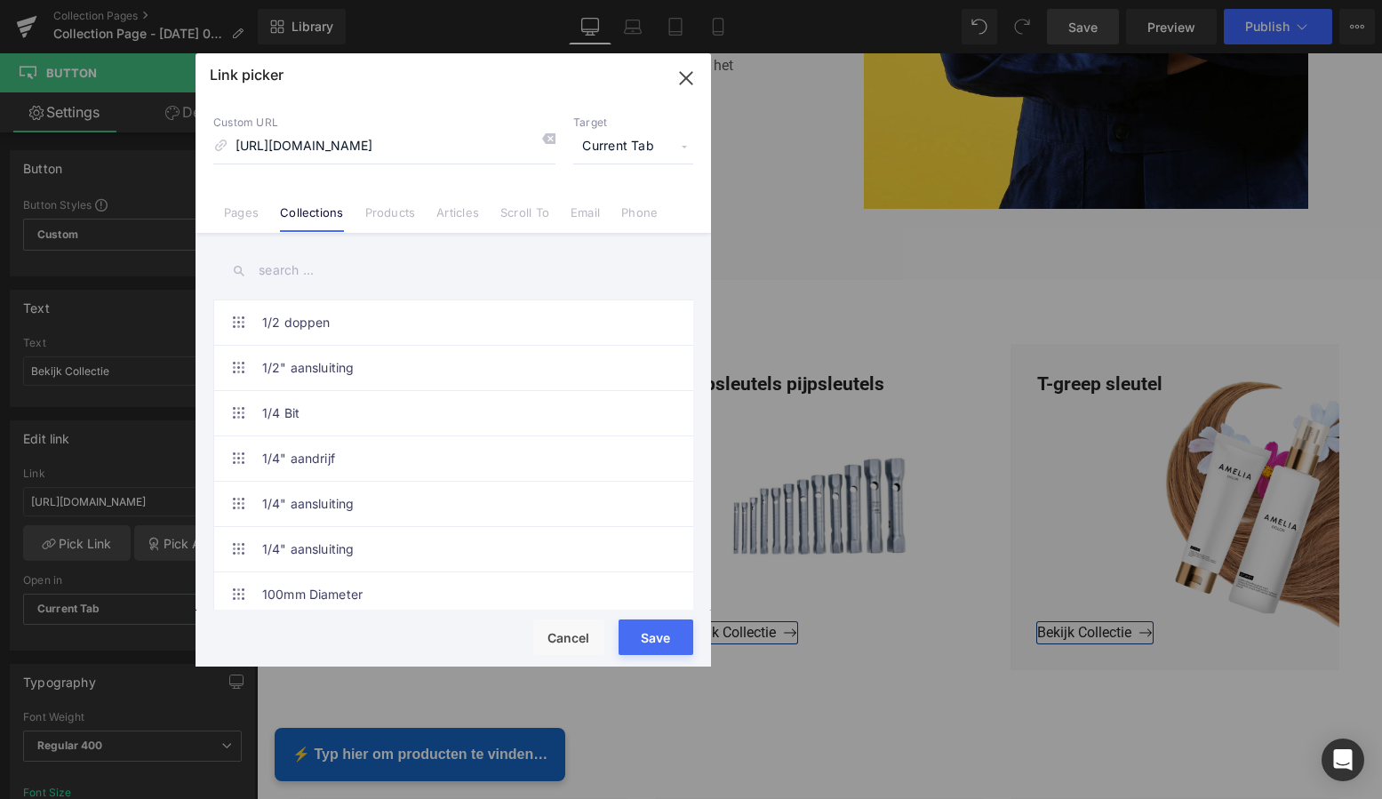
click at [642, 635] on button "Save" at bounding box center [656, 637] width 75 height 36
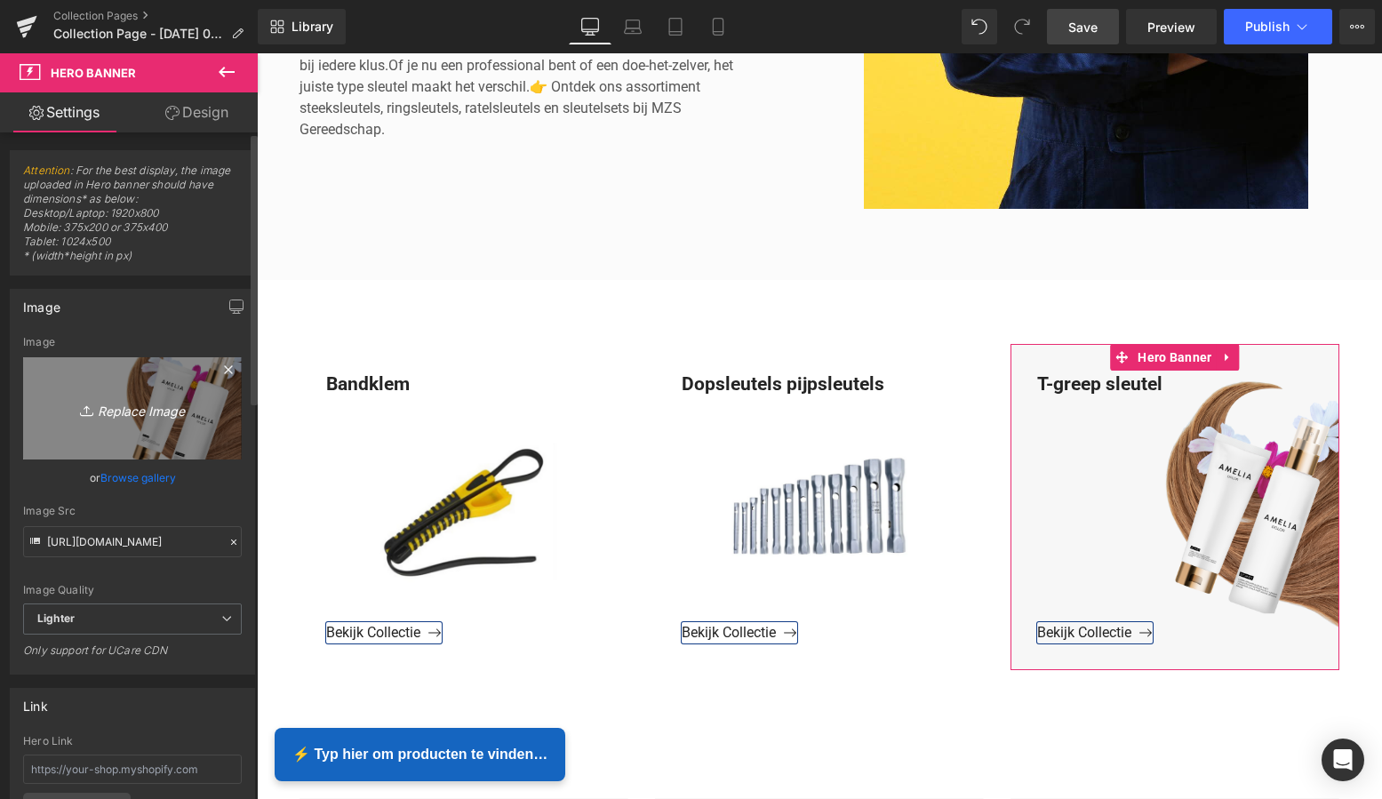
click at [135, 405] on icon "Replace Image" at bounding box center [132, 408] width 142 height 22
type input "C:\fakepath\Groen Modern Doe-het-zelf Instagram Stories (800 x 800 px)-2.png"
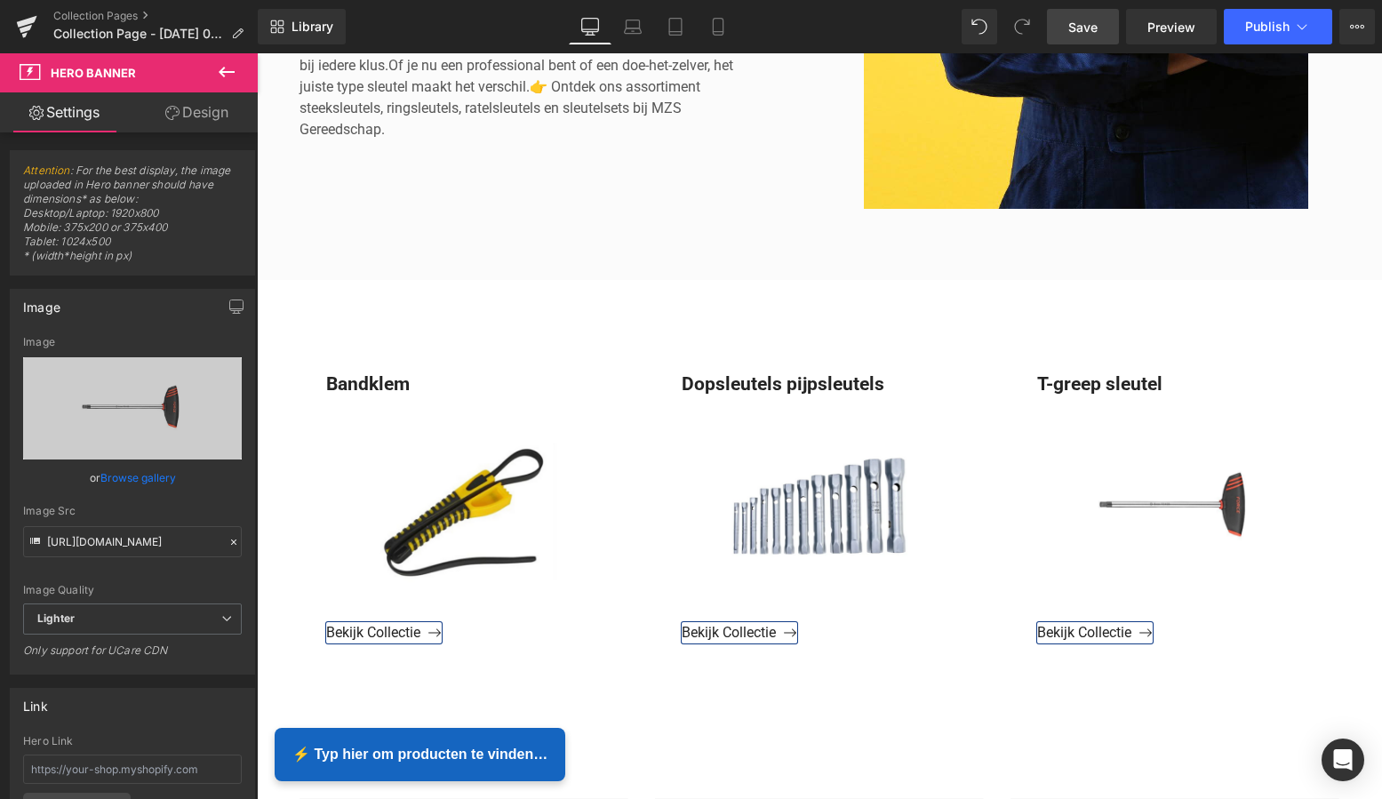
click at [1083, 30] on span "Save" at bounding box center [1082, 27] width 29 height 19
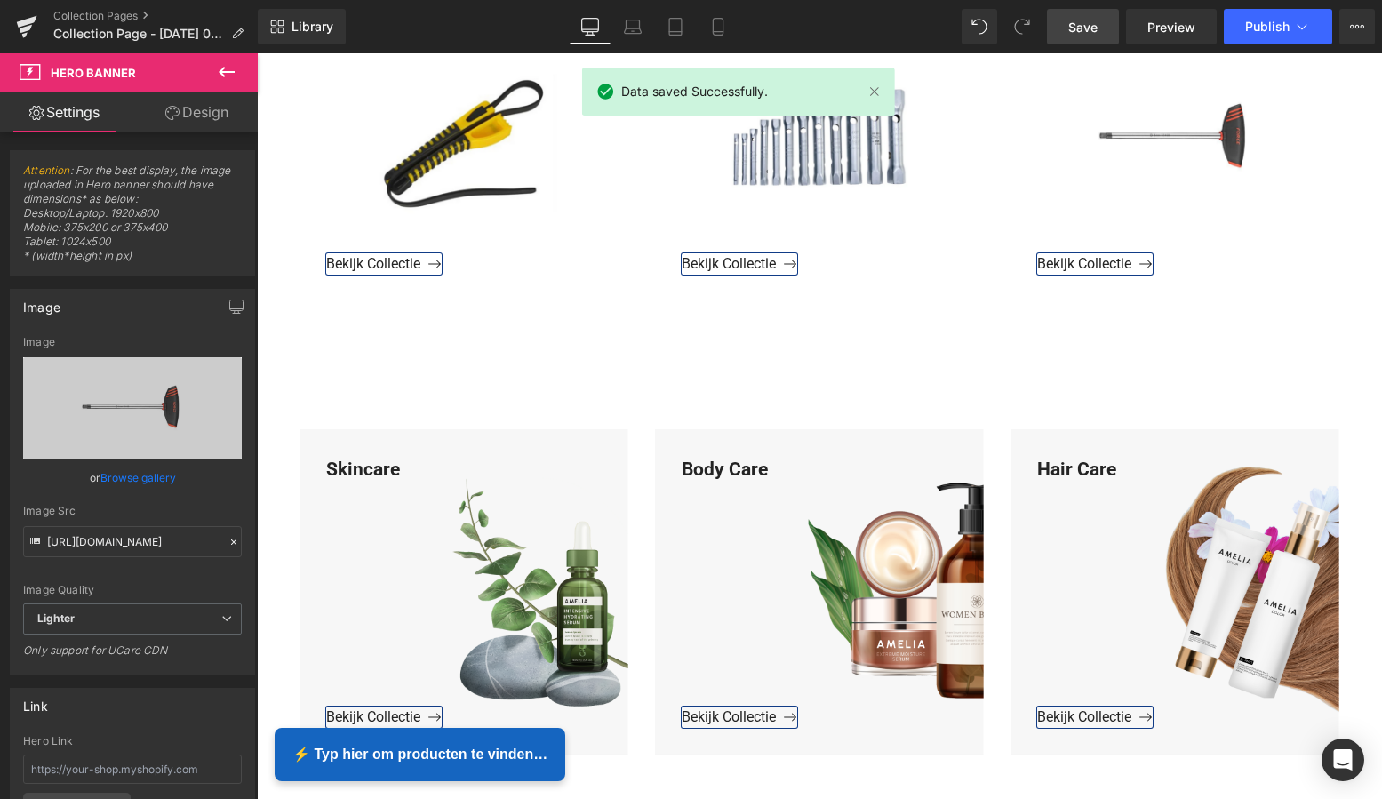
scroll to position [941, 0]
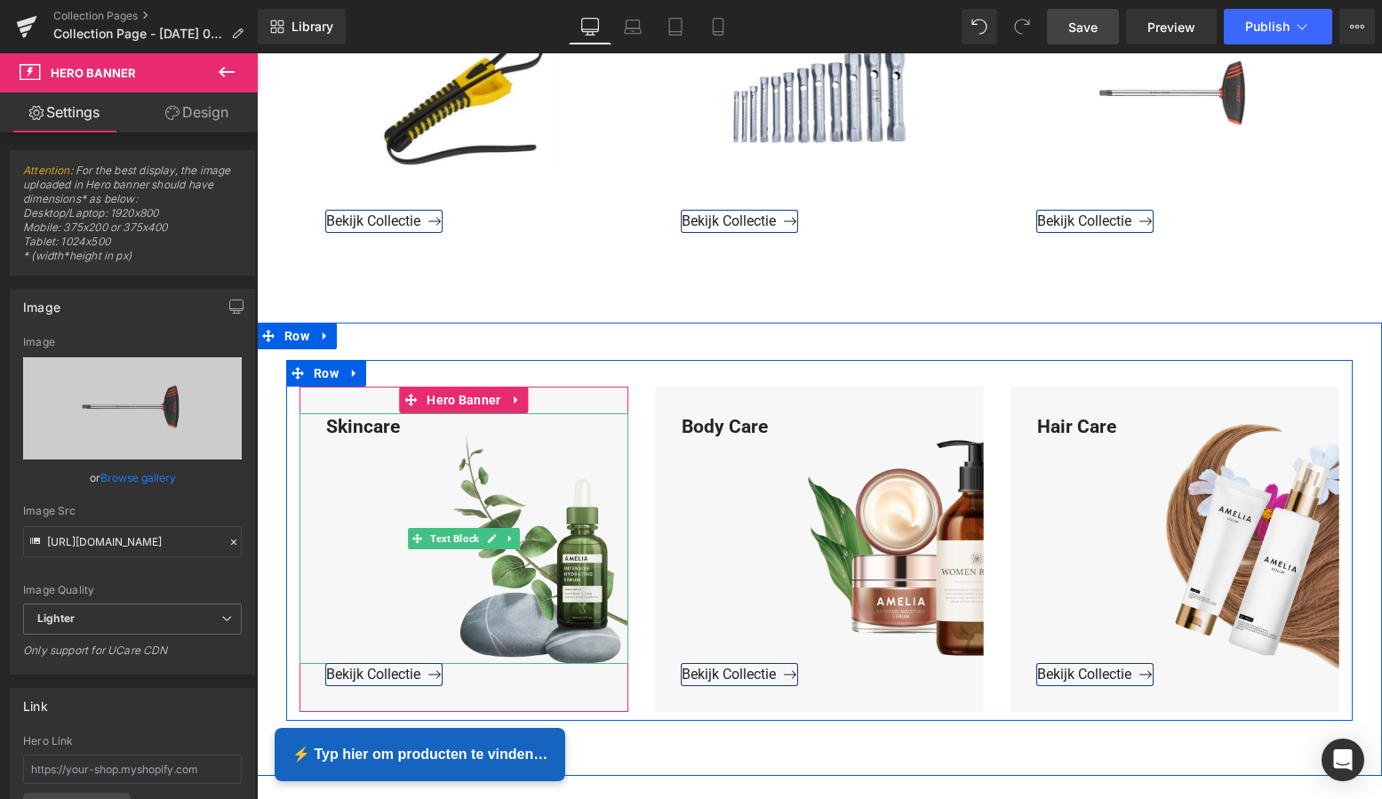
click at [403, 431] on div "Skincare" at bounding box center [464, 539] width 329 height 252
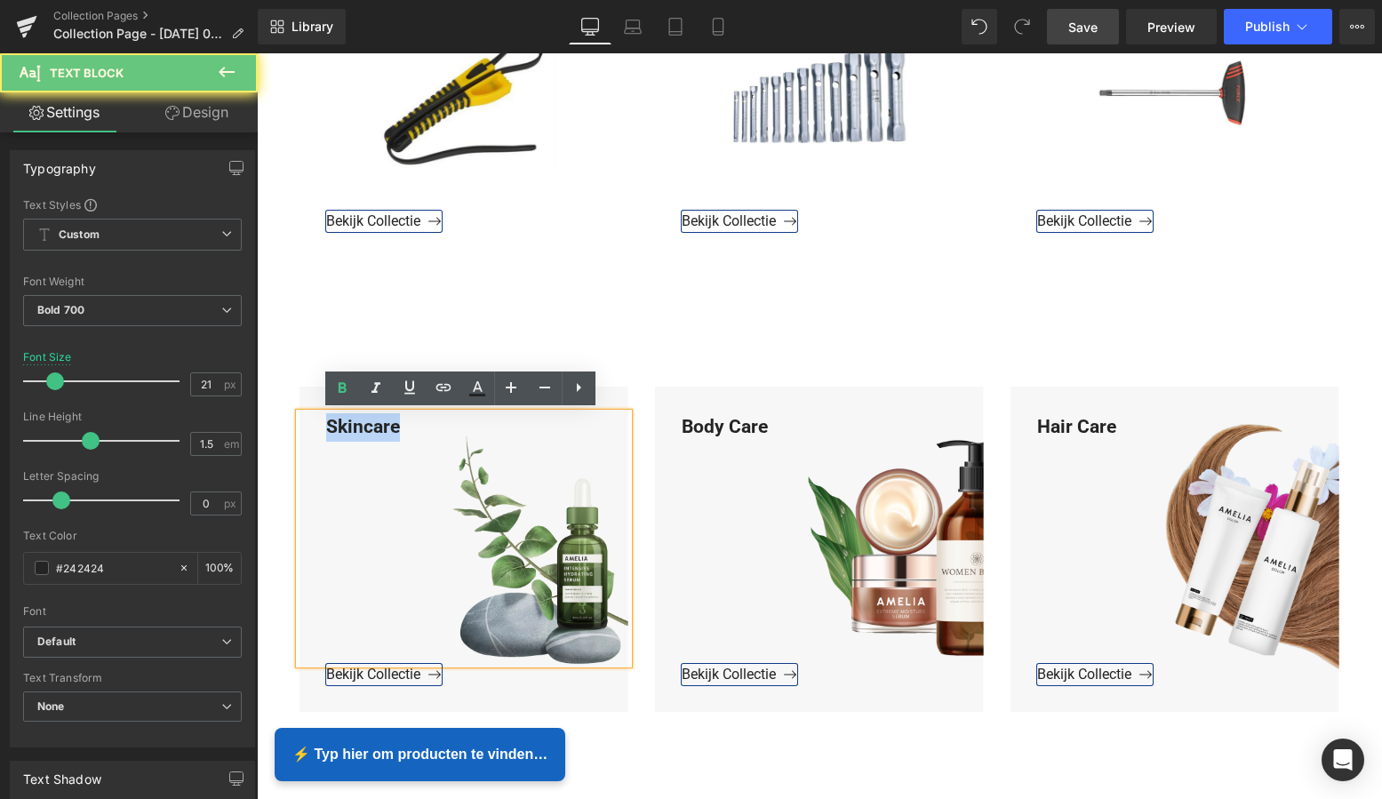
drag, startPoint x: 402, startPoint y: 428, endPoint x: 308, endPoint y: 421, distance: 93.6
click at [308, 421] on div "Skincare" at bounding box center [464, 539] width 329 height 252
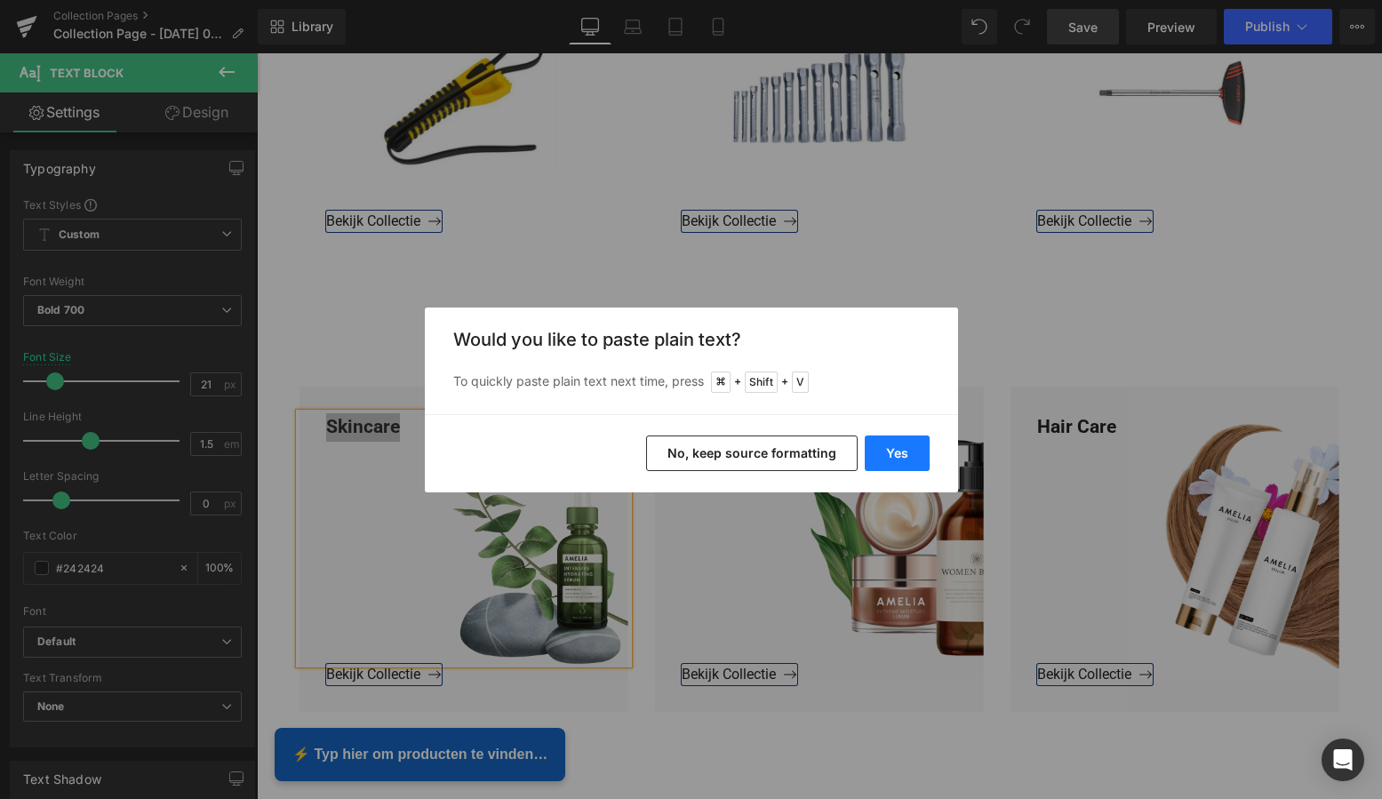
click at [884, 454] on button "Yes" at bounding box center [897, 454] width 65 height 36
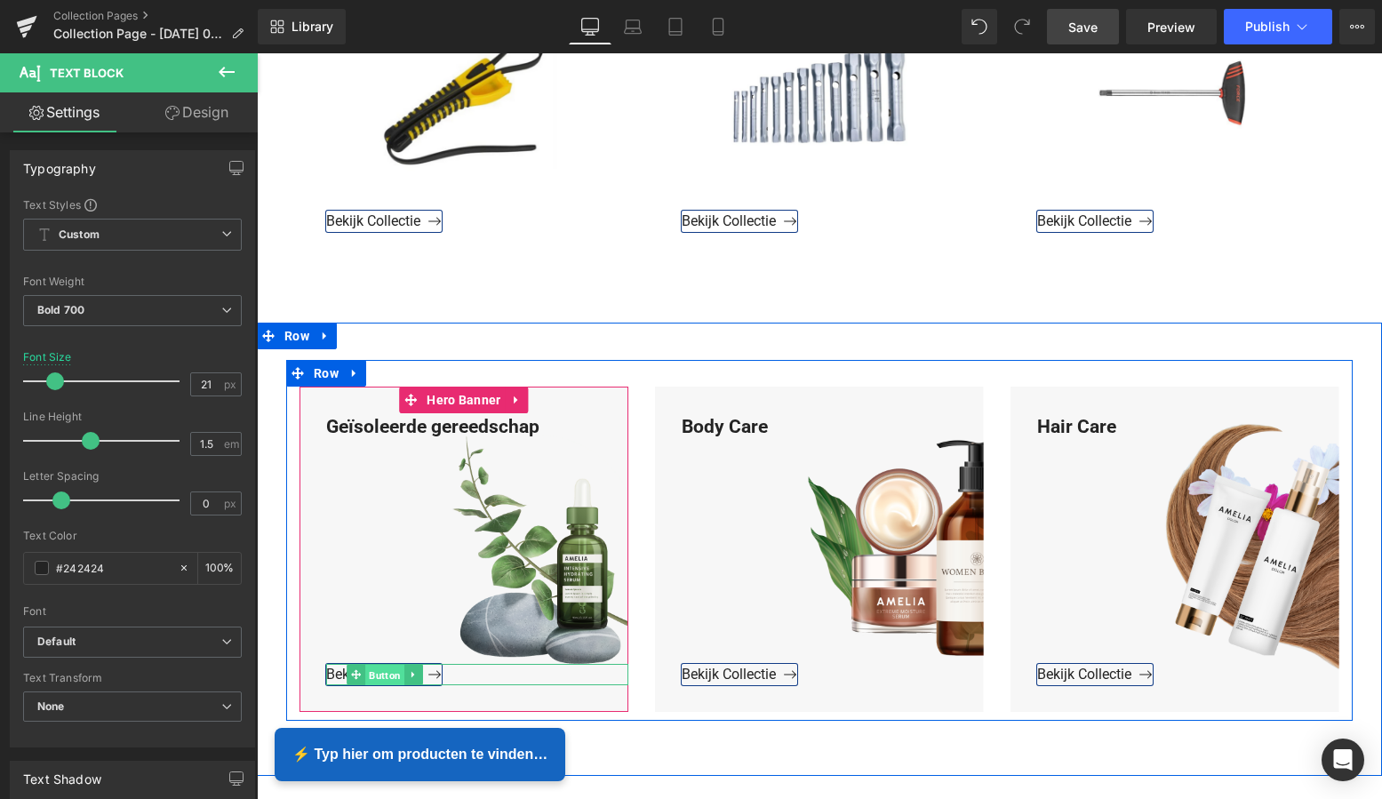
click at [378, 671] on span "Button" at bounding box center [384, 675] width 39 height 21
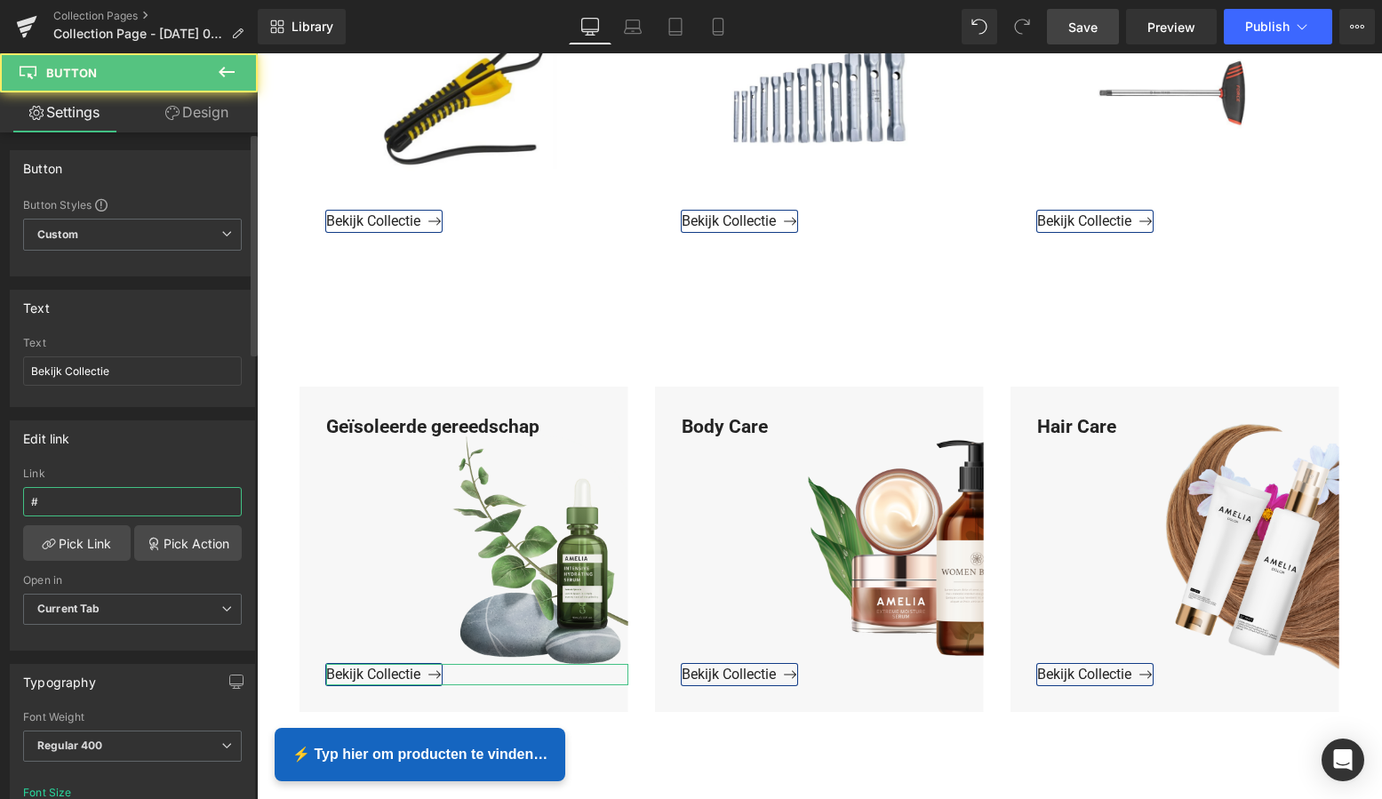
drag, startPoint x: 44, startPoint y: 499, endPoint x: 5, endPoint y: 499, distance: 39.1
click at [5, 499] on div "Edit link # Link # Pick Link Pick Action Current Tab New Tab Open in Current Ta…" at bounding box center [133, 529] width 266 height 244
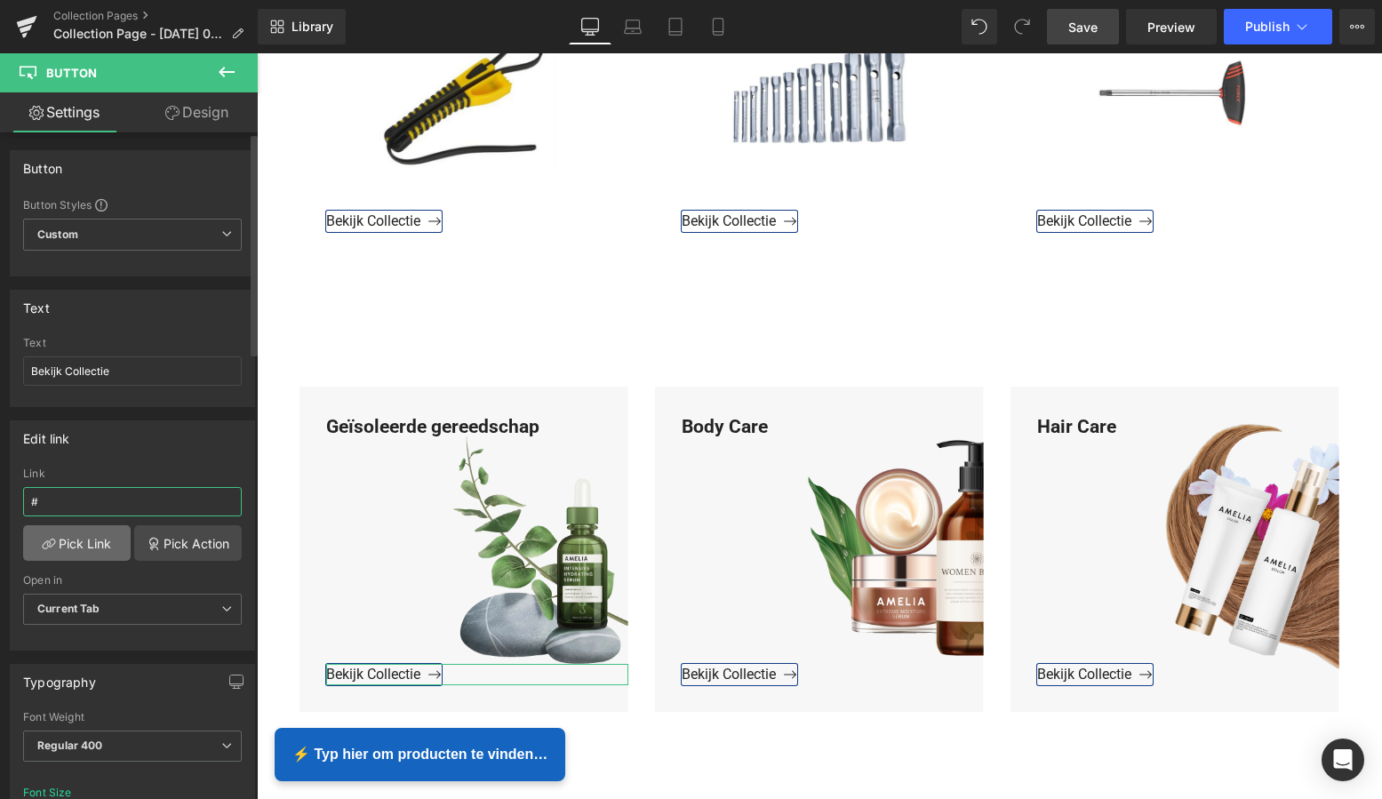
paste input "https://www.mzsgereedschap.nl/collections/geisoleerde-gereedschap"
type input "https://www.mzsgereedschap.nl/collections/geisoleerde-gereedschap"
click at [64, 545] on link "Pick Link" at bounding box center [77, 543] width 108 height 36
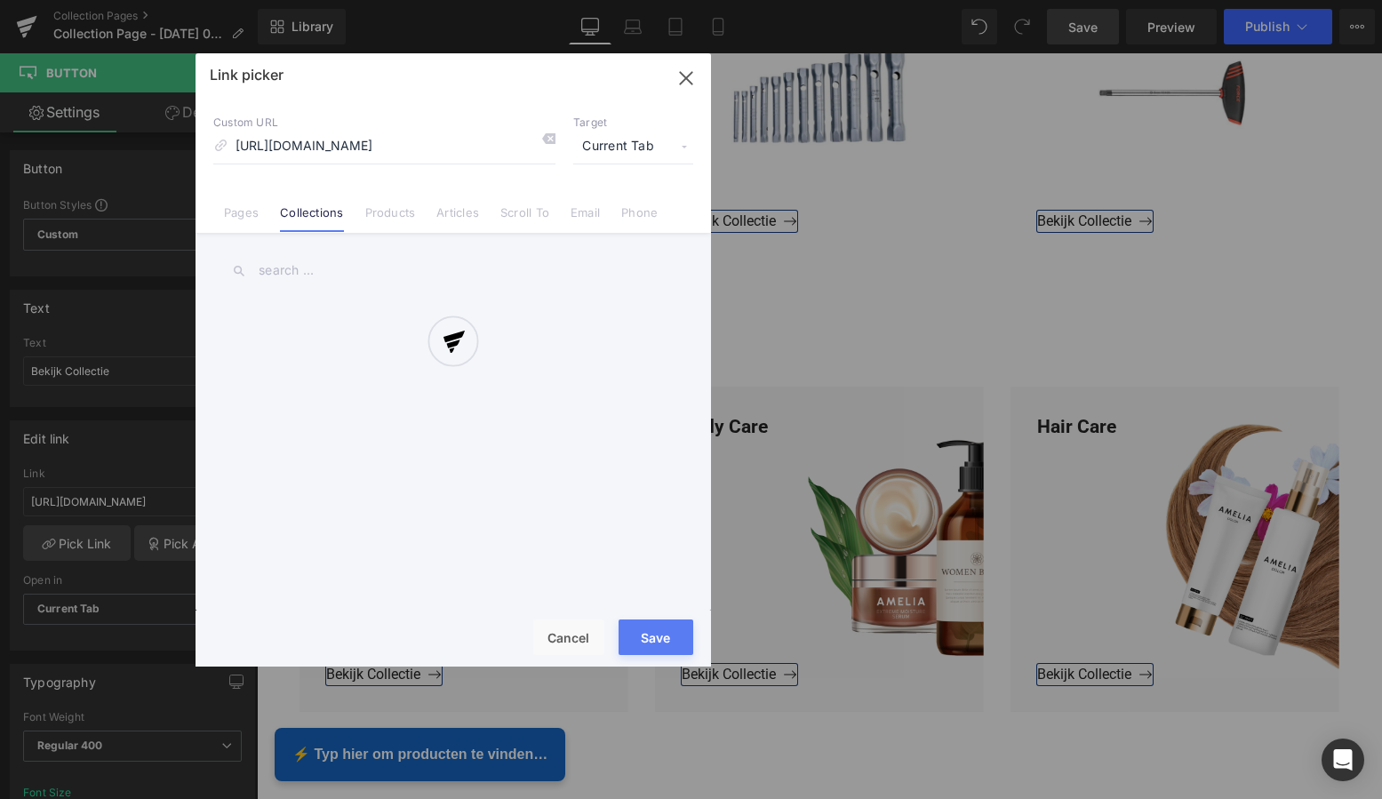
scroll to position [0, 107]
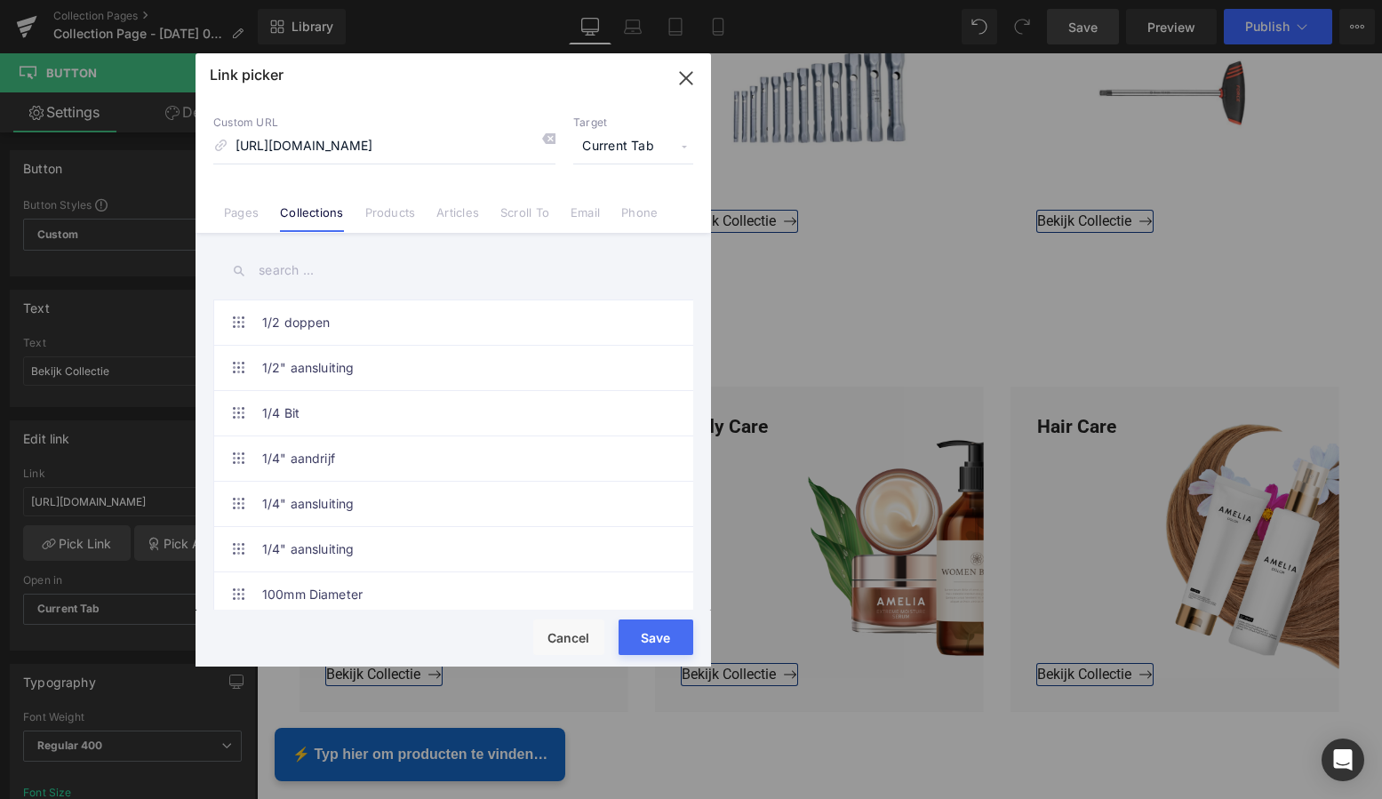
click at [661, 636] on button "Save" at bounding box center [656, 637] width 75 height 36
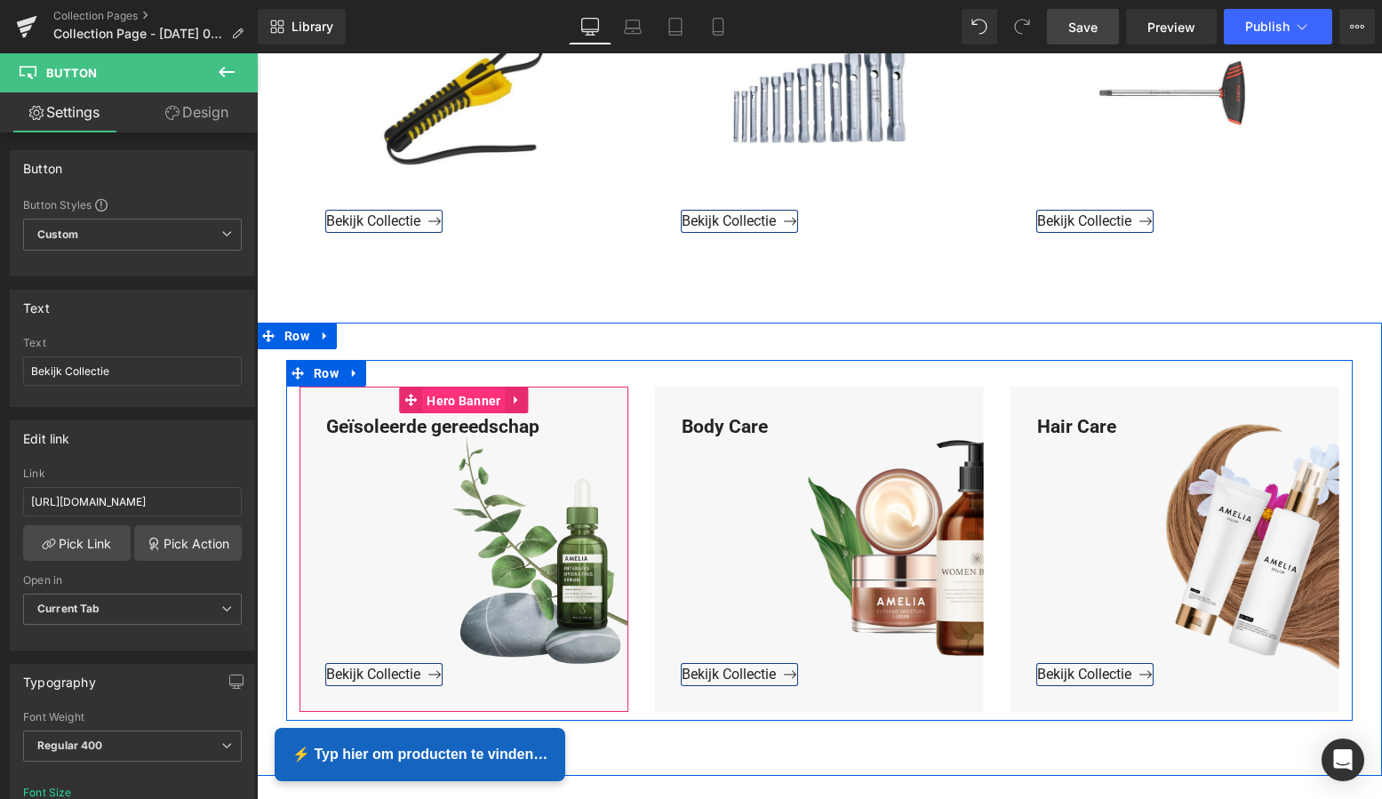
click at [457, 401] on span "Hero Banner" at bounding box center [463, 401] width 83 height 27
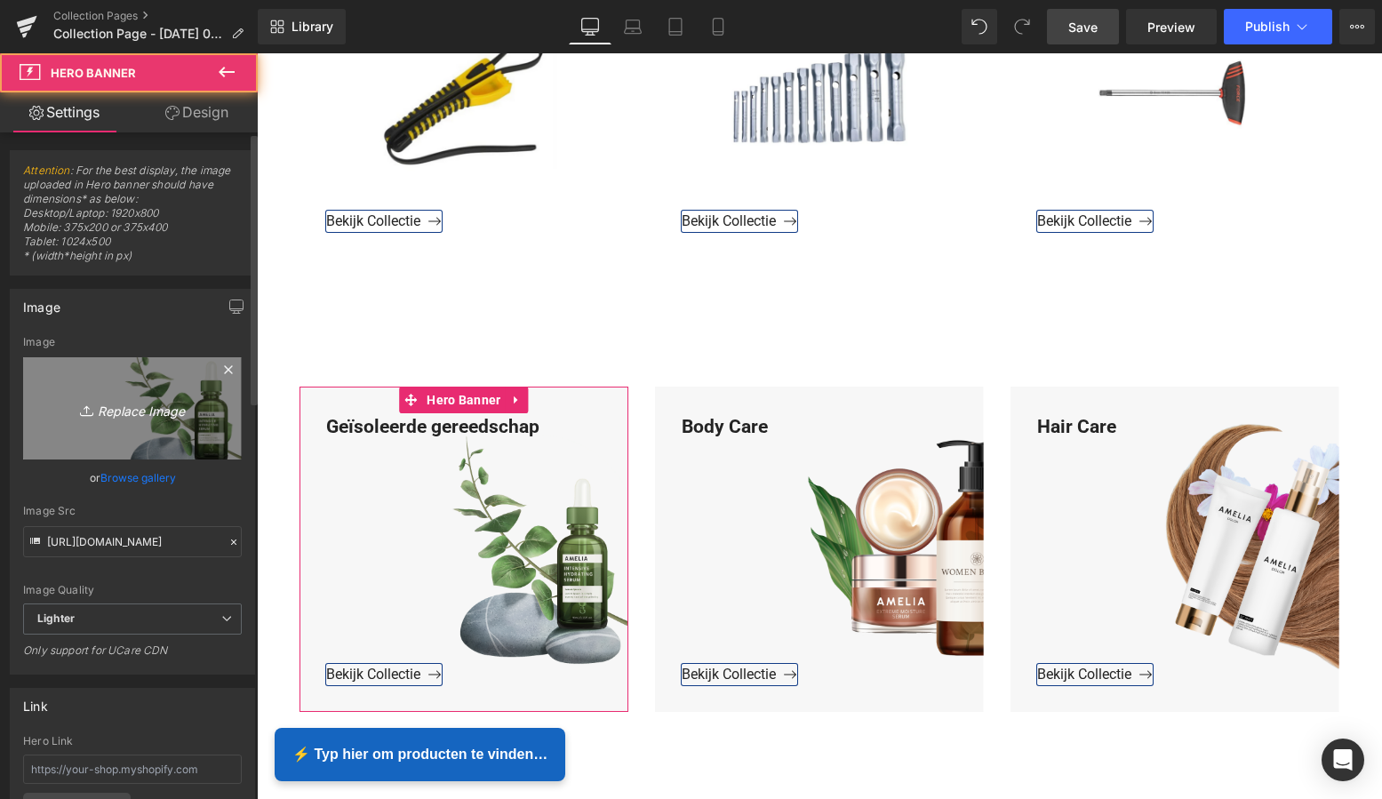
click at [128, 408] on icon "Replace Image" at bounding box center [132, 408] width 142 height 22
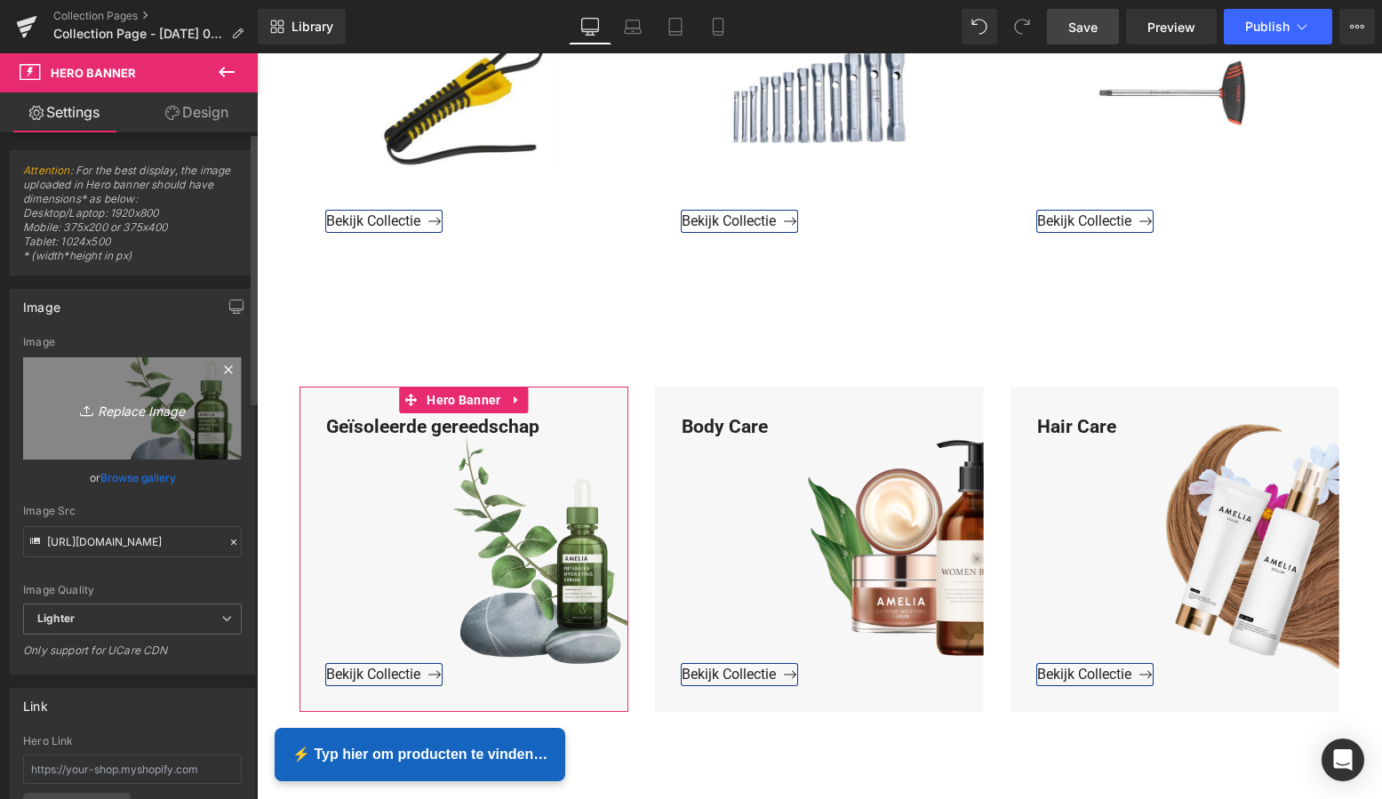
type input "C:\fakepath\Groen Modern Doe-het-zelf Instagram Stories (800 x 800 px)-2.png"
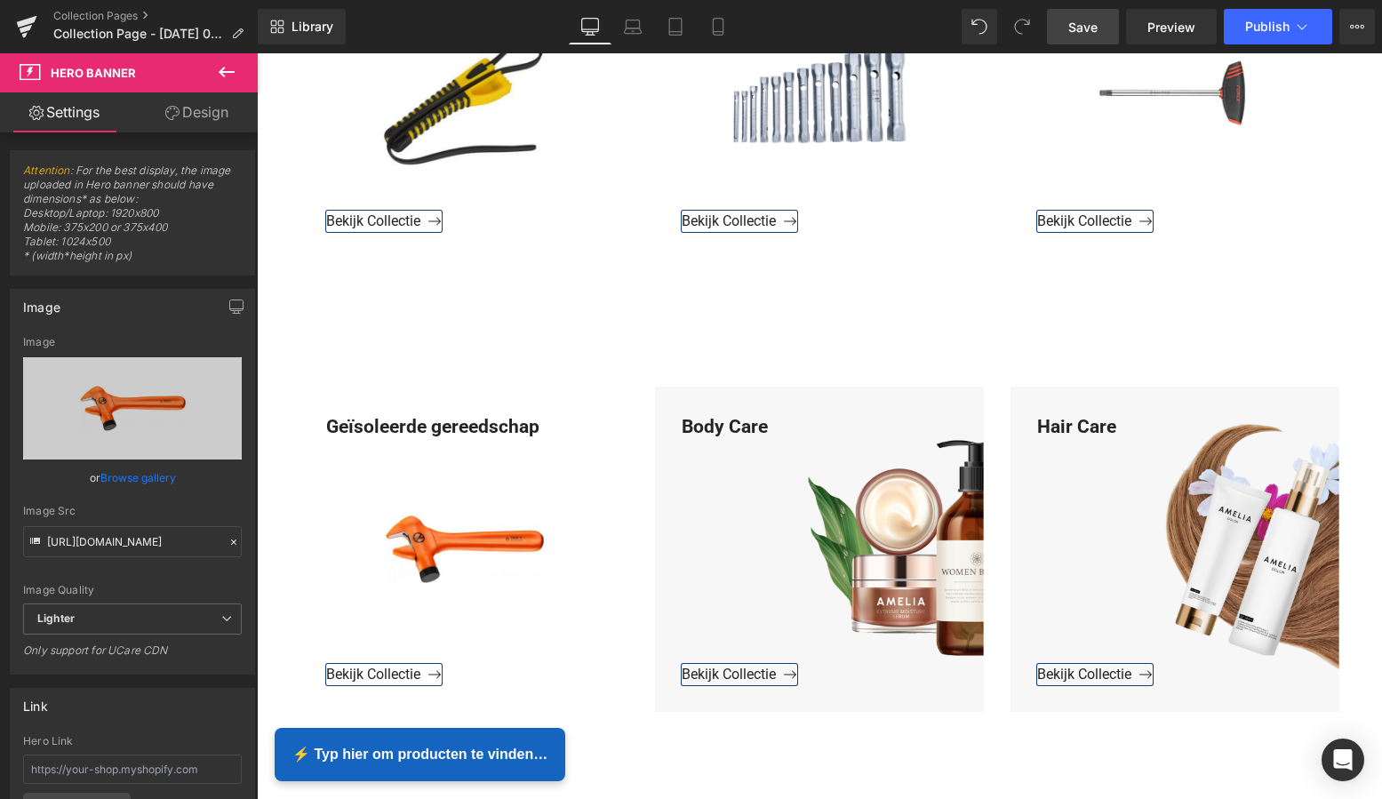
click at [1087, 33] on span "Save" at bounding box center [1082, 27] width 29 height 19
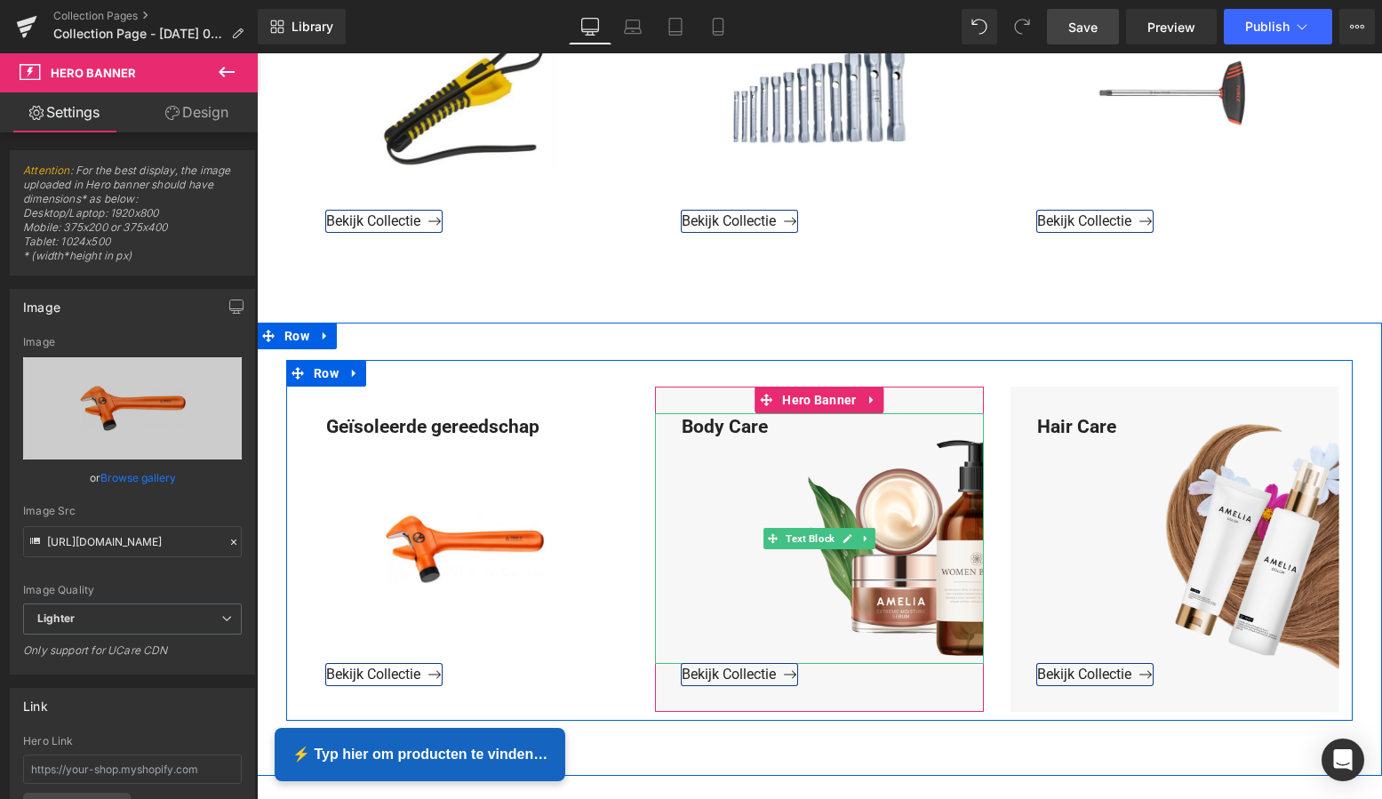
drag, startPoint x: 768, startPoint y: 427, endPoint x: 779, endPoint y: 427, distance: 11.6
click at [769, 427] on div "Body Care" at bounding box center [819, 539] width 329 height 252
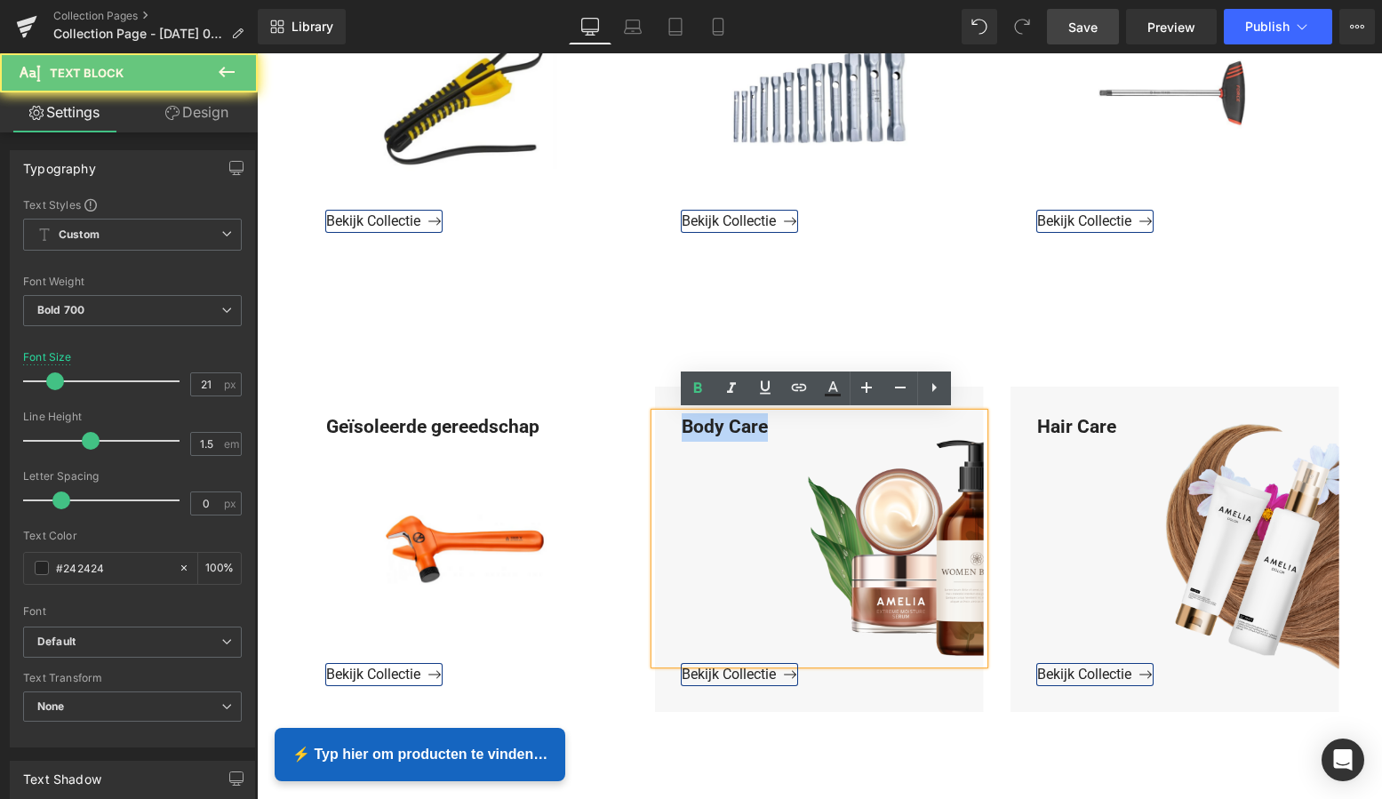
drag, startPoint x: 775, startPoint y: 427, endPoint x: 627, endPoint y: 420, distance: 148.6
click at [635, 420] on div "Geïsoleerde gereedschap Text Block Bekijk Collectie Button Hero Banner Body Car…" at bounding box center [819, 541] width 1067 height 362
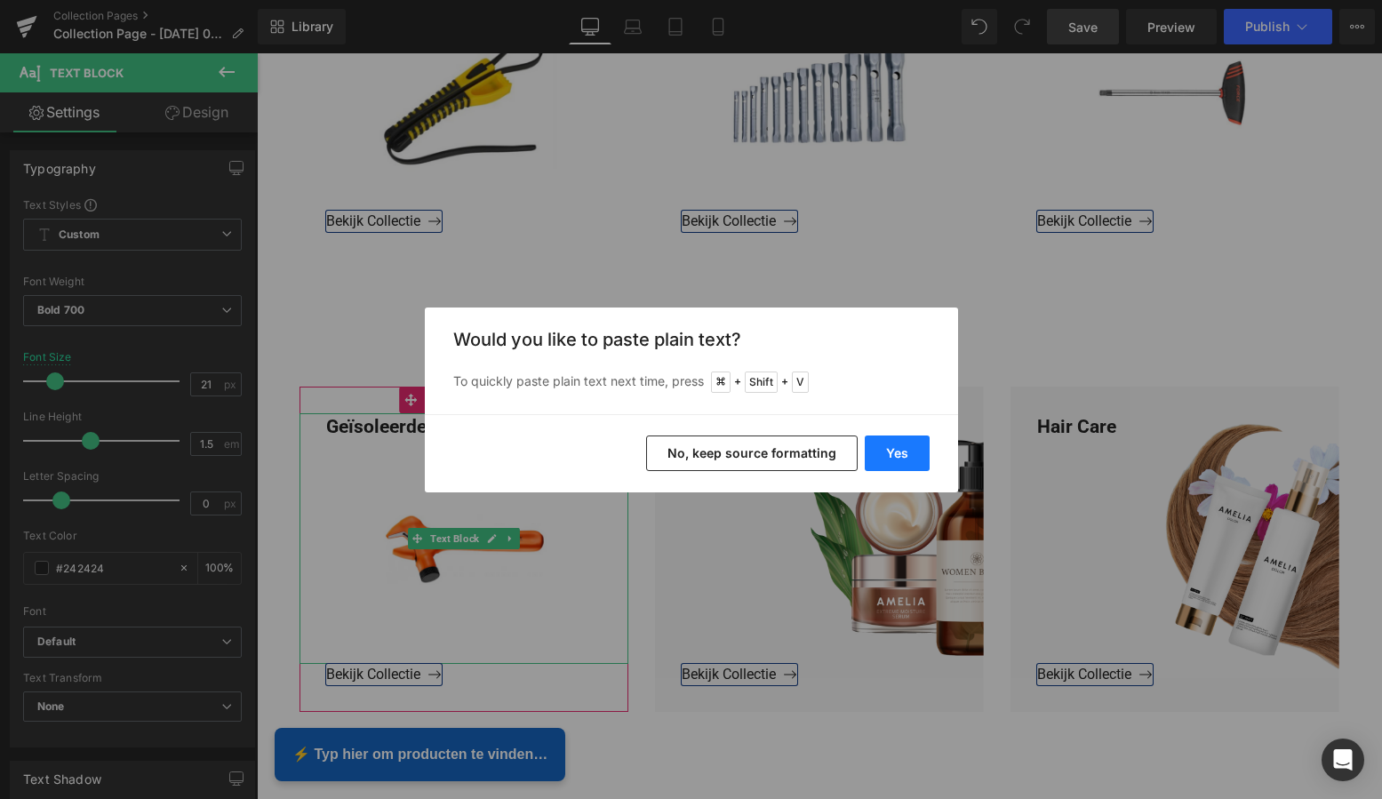
click at [895, 446] on button "Yes" at bounding box center [897, 454] width 65 height 36
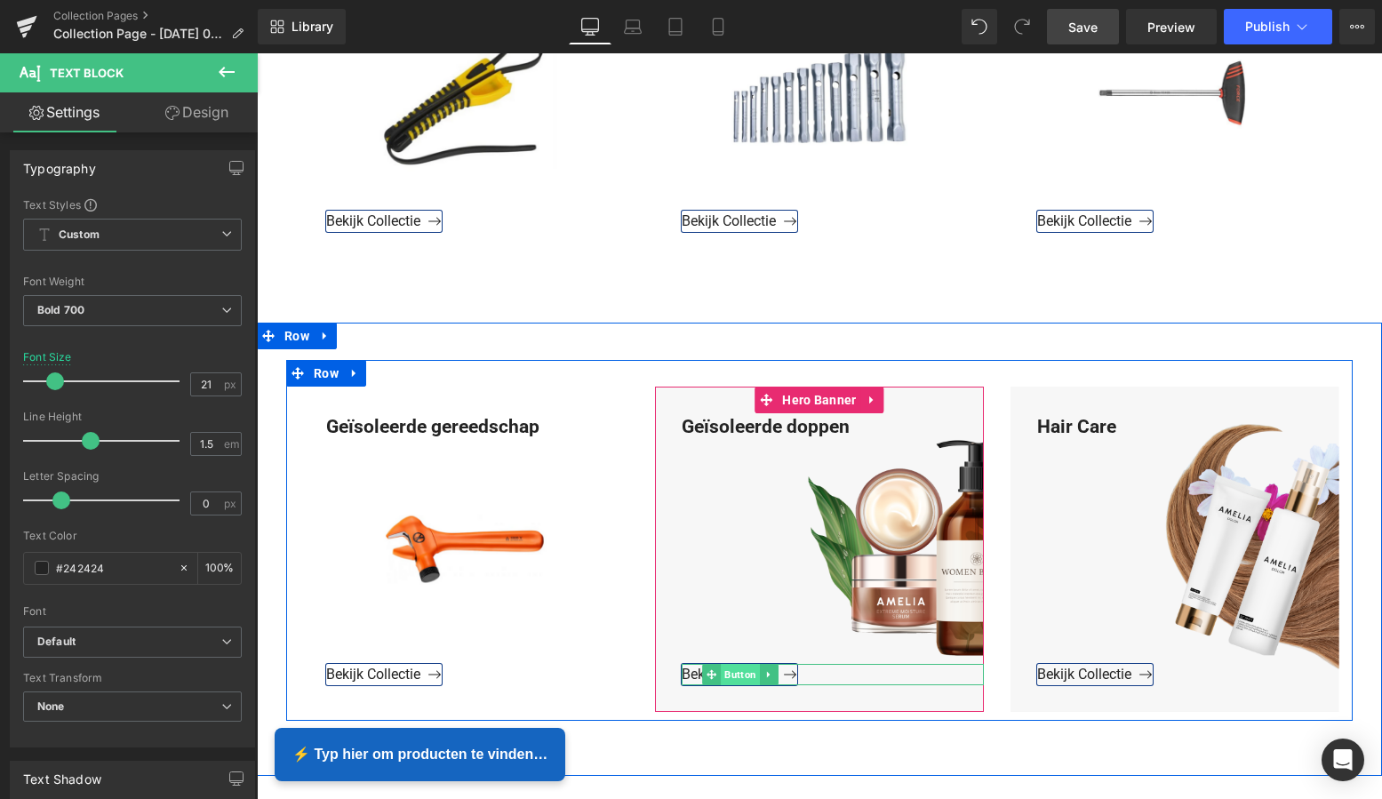
click at [732, 676] on span "Button" at bounding box center [740, 674] width 39 height 21
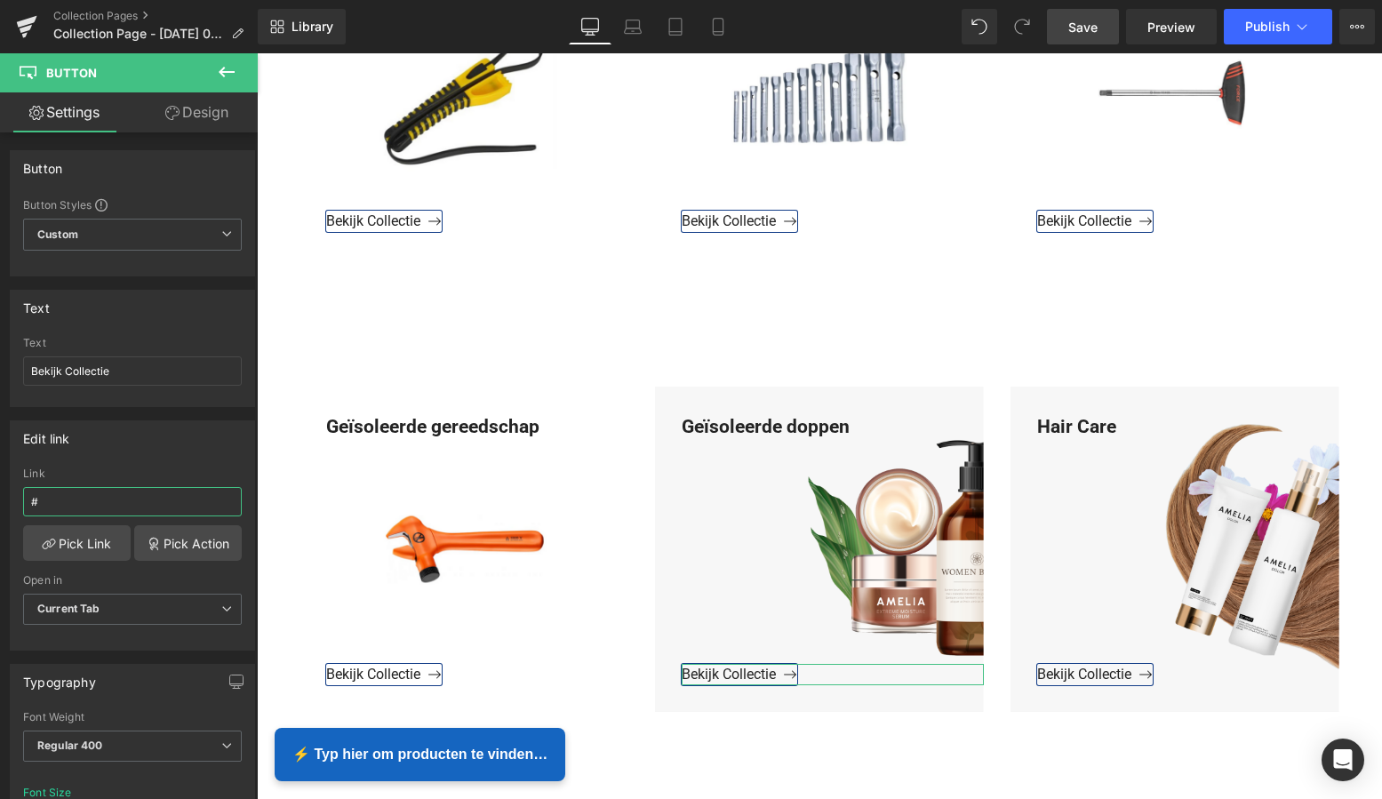
drag, startPoint x: 60, startPoint y: 500, endPoint x: -9, endPoint y: 499, distance: 68.4
click at [0, 499] on html "Button You are previewing how the will restyle your page. You can not edit Elem…" at bounding box center [691, 399] width 1382 height 799
paste input "https://www.mzsgereedschap.nl/collections/geisoleerde-doppen"
type input "https://www.mzsgereedschap.nl/collections/geisoleerde-doppen"
click at [67, 546] on link "Pick Link" at bounding box center [77, 543] width 108 height 36
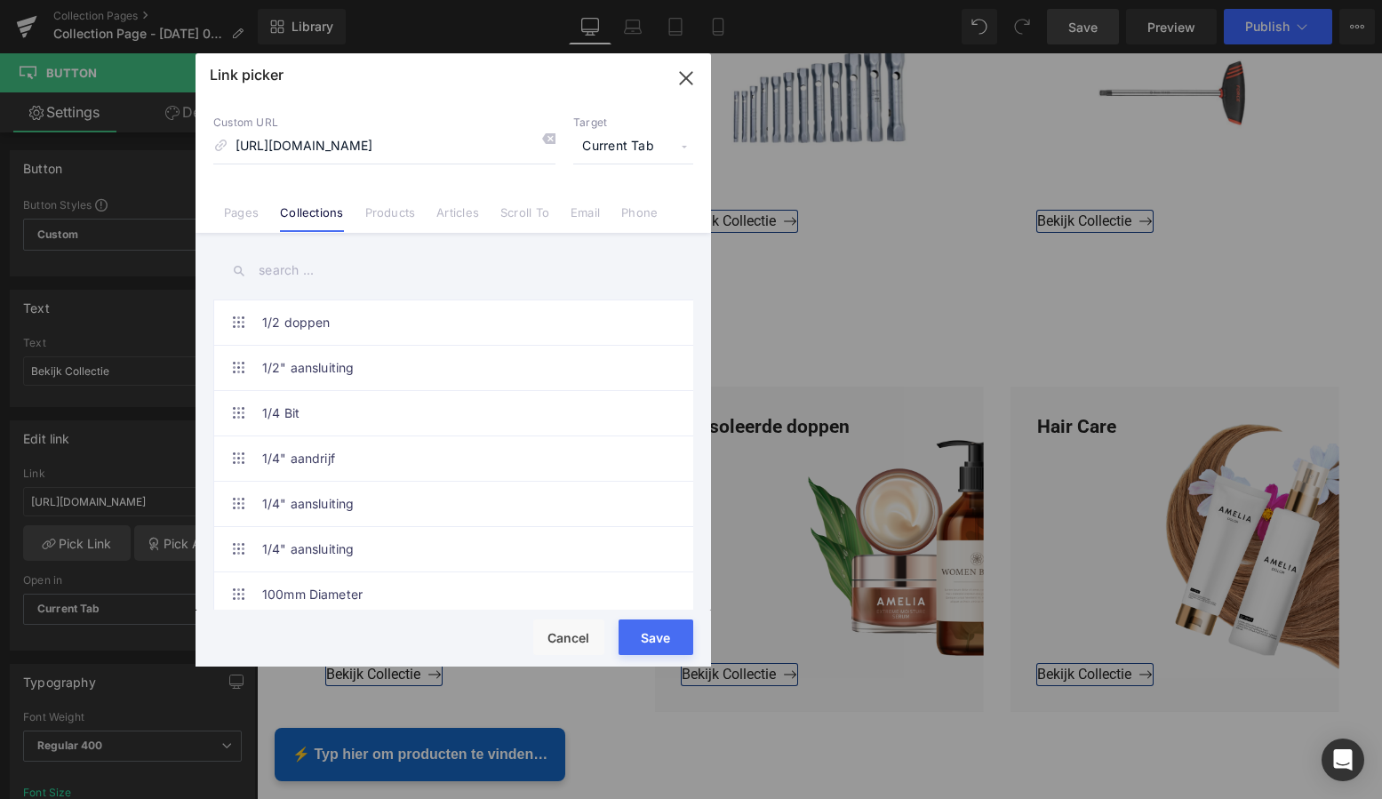
click at [651, 636] on button "Save" at bounding box center [656, 637] width 75 height 36
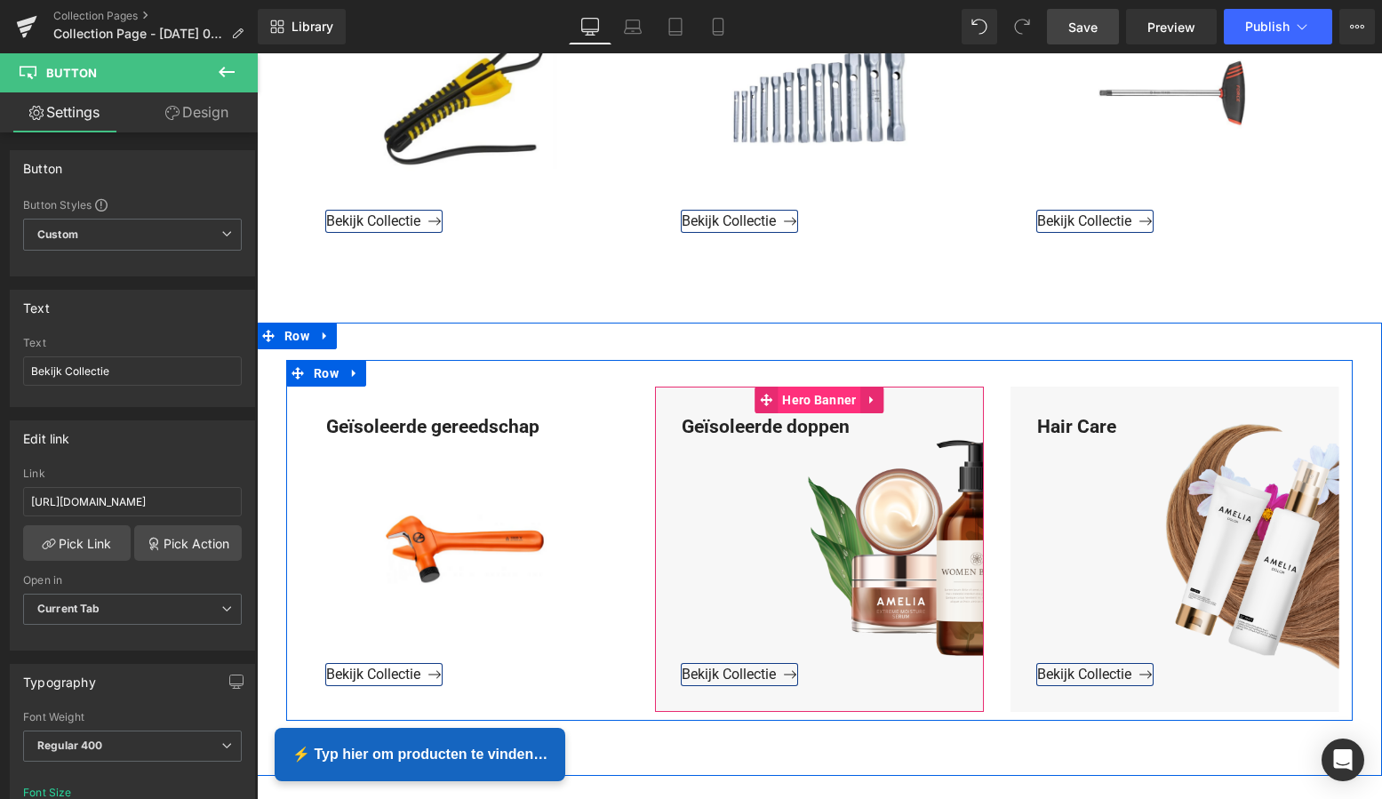
click at [817, 404] on span "Hero Banner" at bounding box center [819, 400] width 83 height 27
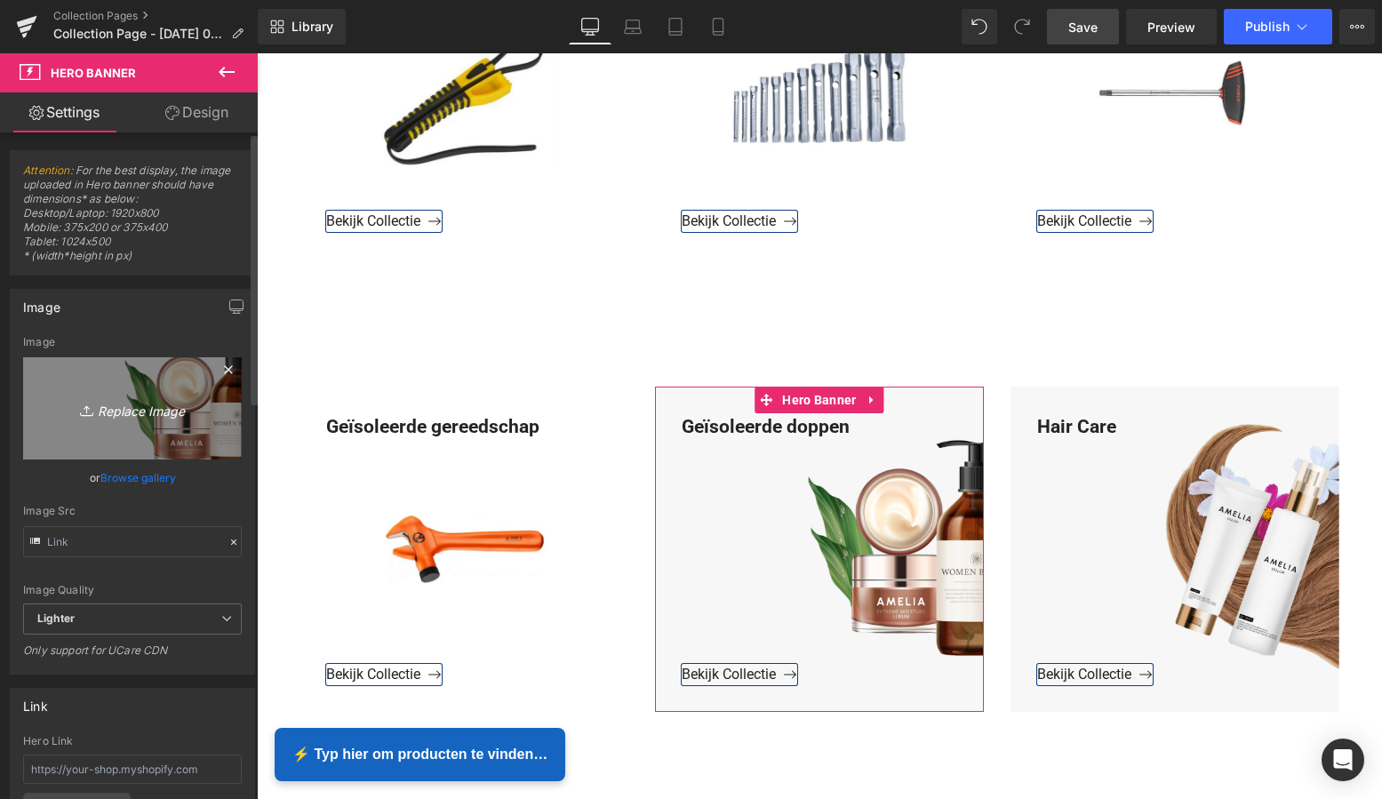
click at [143, 403] on icon "Replace Image" at bounding box center [132, 408] width 142 height 22
type input "C:\fakepath\Groen Modern Doe-het-zelf Instagram Stories (800 x 800 px)-2.png"
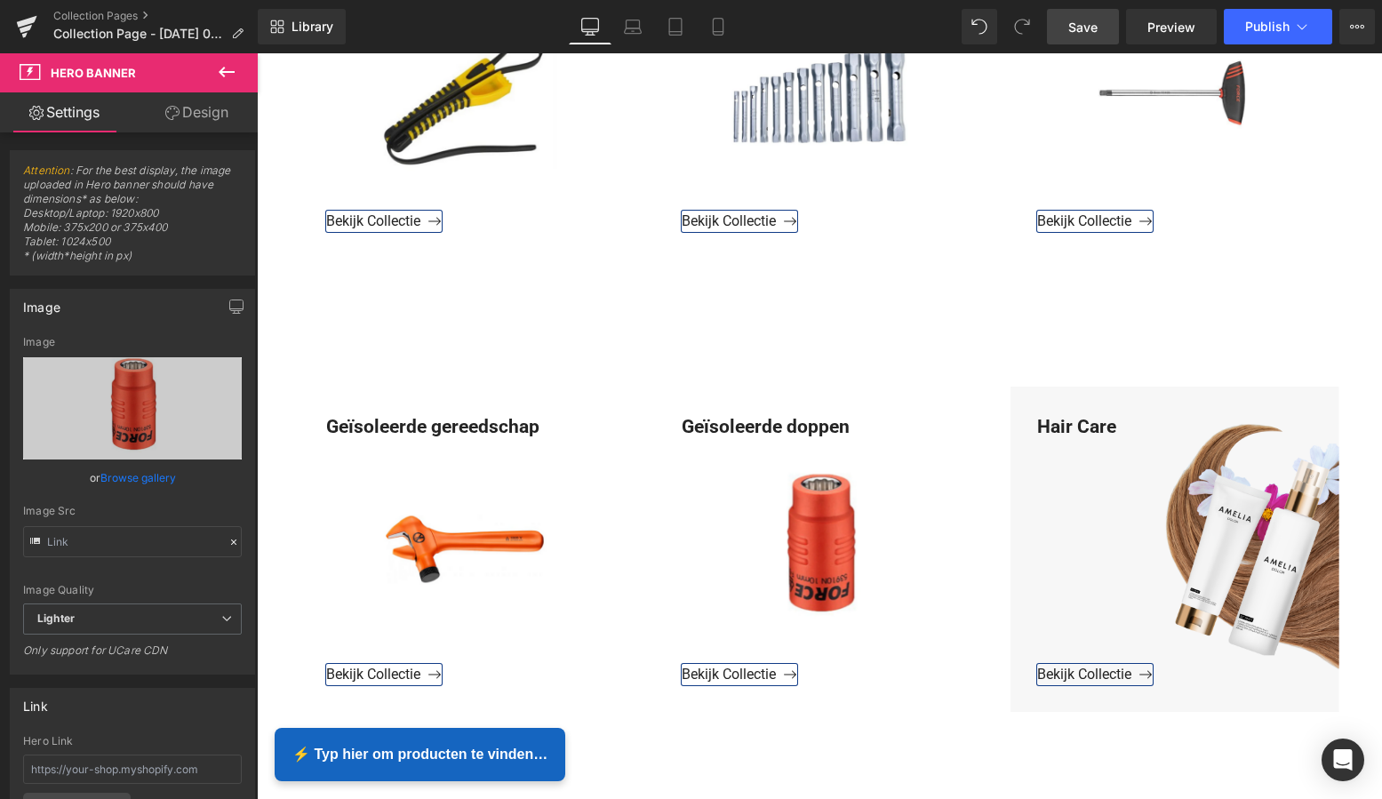
click at [1101, 28] on link "Save" at bounding box center [1083, 27] width 72 height 36
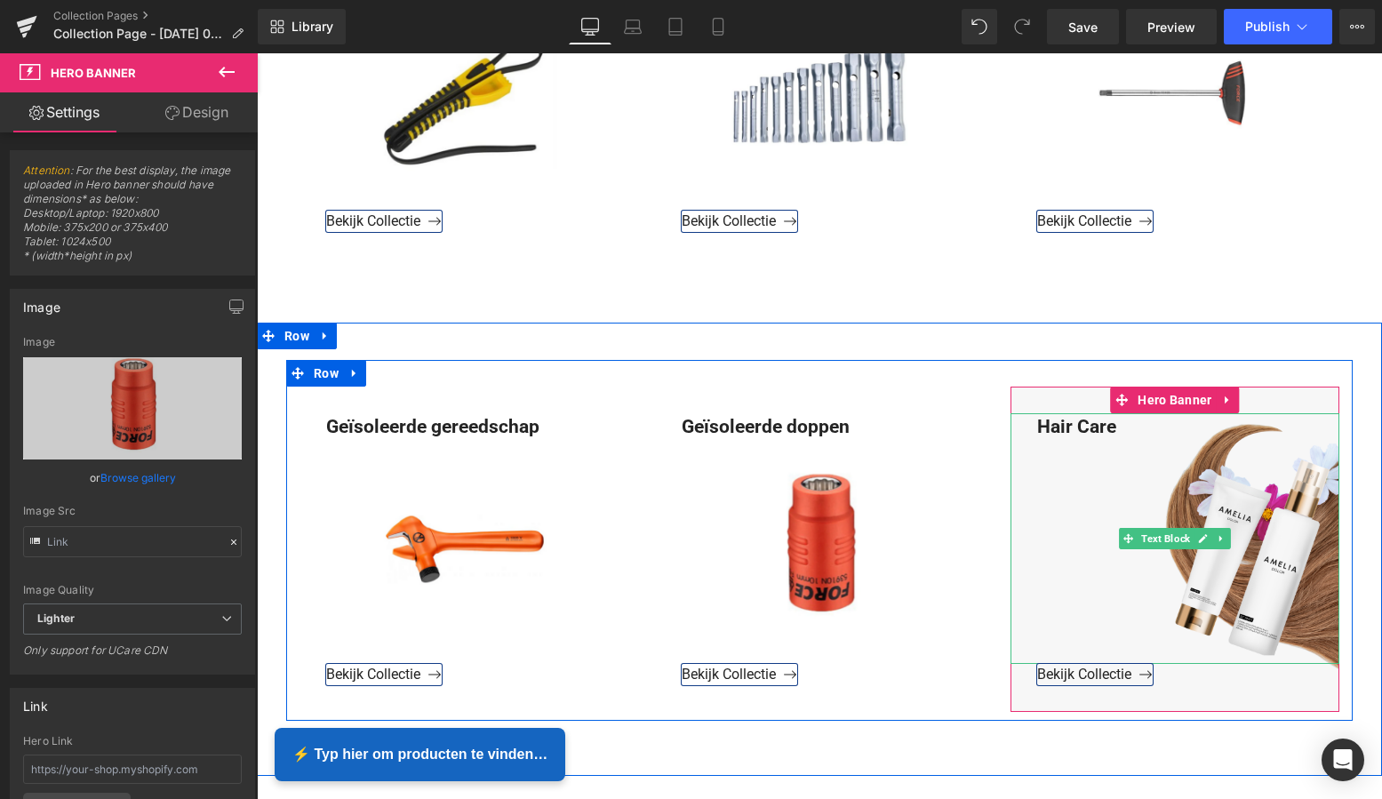
click at [1114, 423] on div "Hair Care" at bounding box center [1175, 539] width 329 height 252
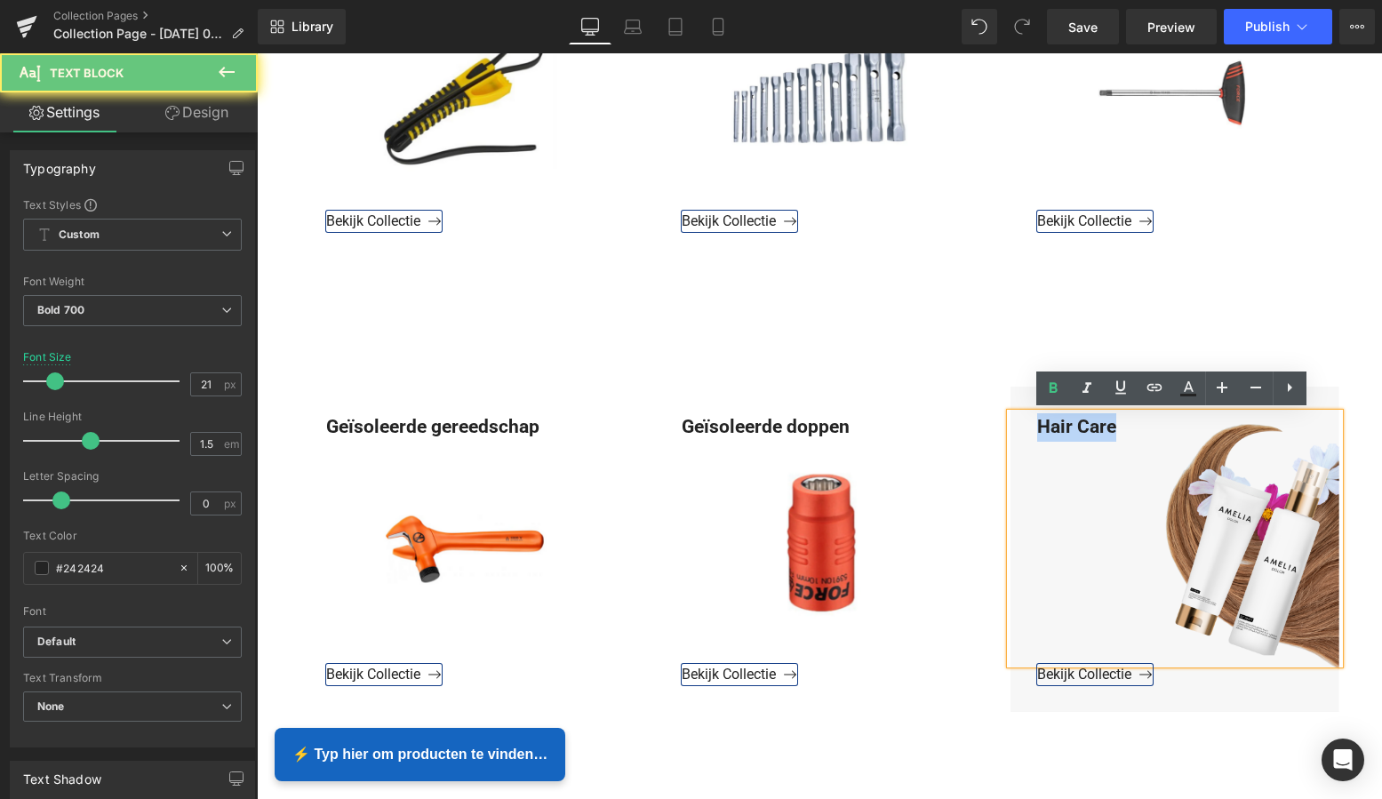
drag, startPoint x: 1115, startPoint y: 427, endPoint x: 1019, endPoint y: 421, distance: 97.0
click at [1019, 421] on div "Hair Care" at bounding box center [1175, 539] width 329 height 252
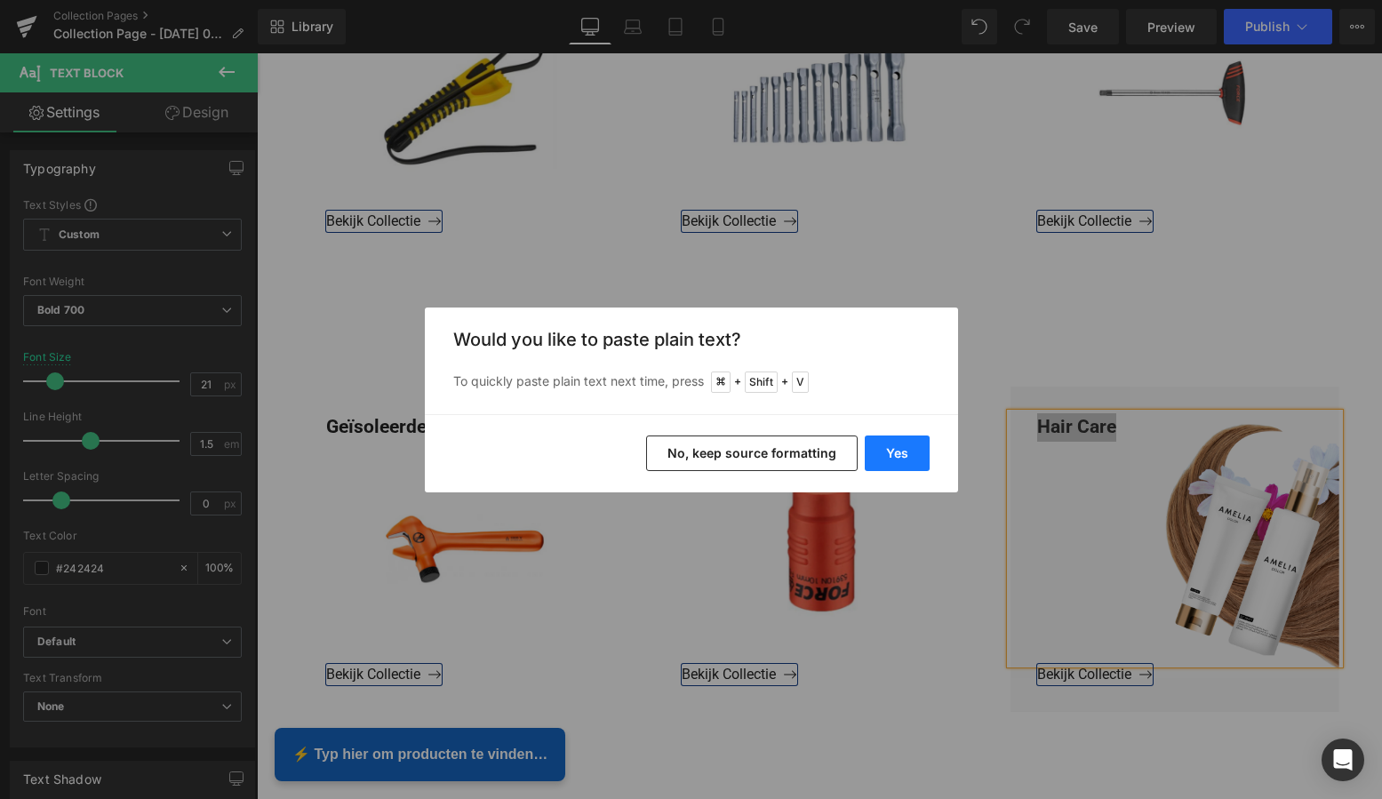
click at [896, 450] on button "Yes" at bounding box center [897, 454] width 65 height 36
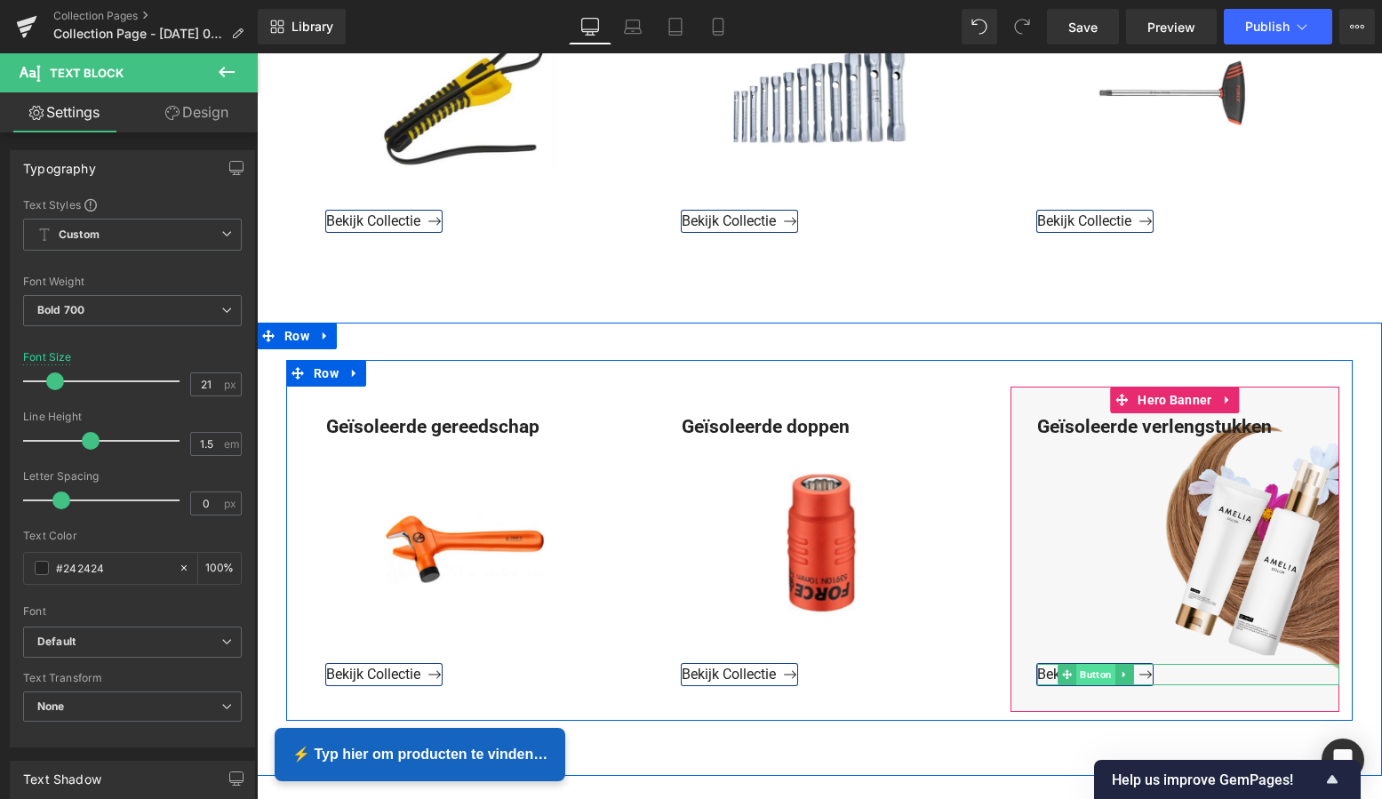
click at [1092, 672] on span "Button" at bounding box center [1095, 674] width 39 height 21
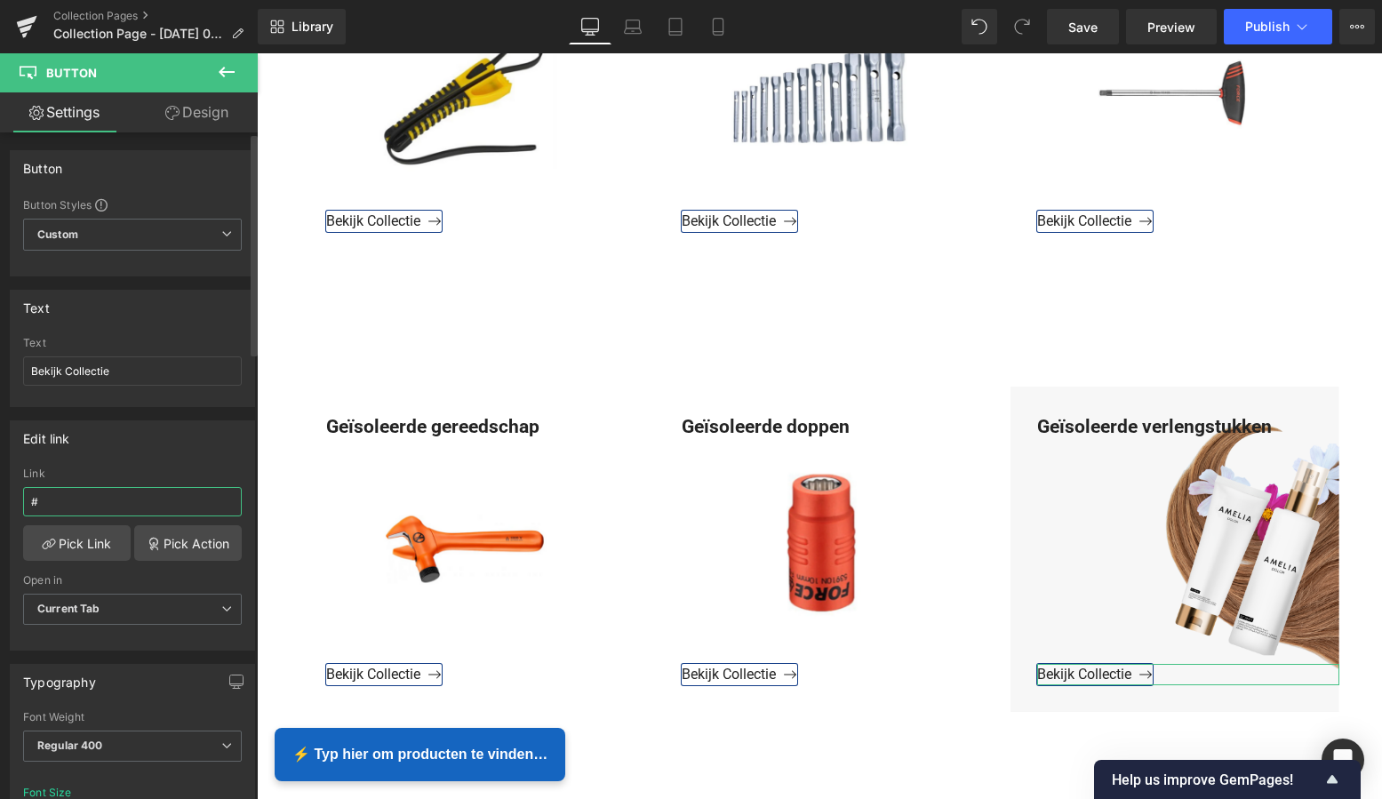
drag, startPoint x: 63, startPoint y: 498, endPoint x: 11, endPoint y: 499, distance: 52.4
click at [11, 498] on div "# Link # Pick Link Pick Action Current Tab New Tab Open in Current Tab Current …" at bounding box center [133, 559] width 244 height 182
paste input "https://www.mzsgereedschap.nl/collections/geisoleerde-verlengstukken"
type input "https://www.mzsgereedschap.nl/collections/geisoleerde-verlengstukken"
click at [106, 546] on link "Pick Link" at bounding box center [77, 543] width 108 height 36
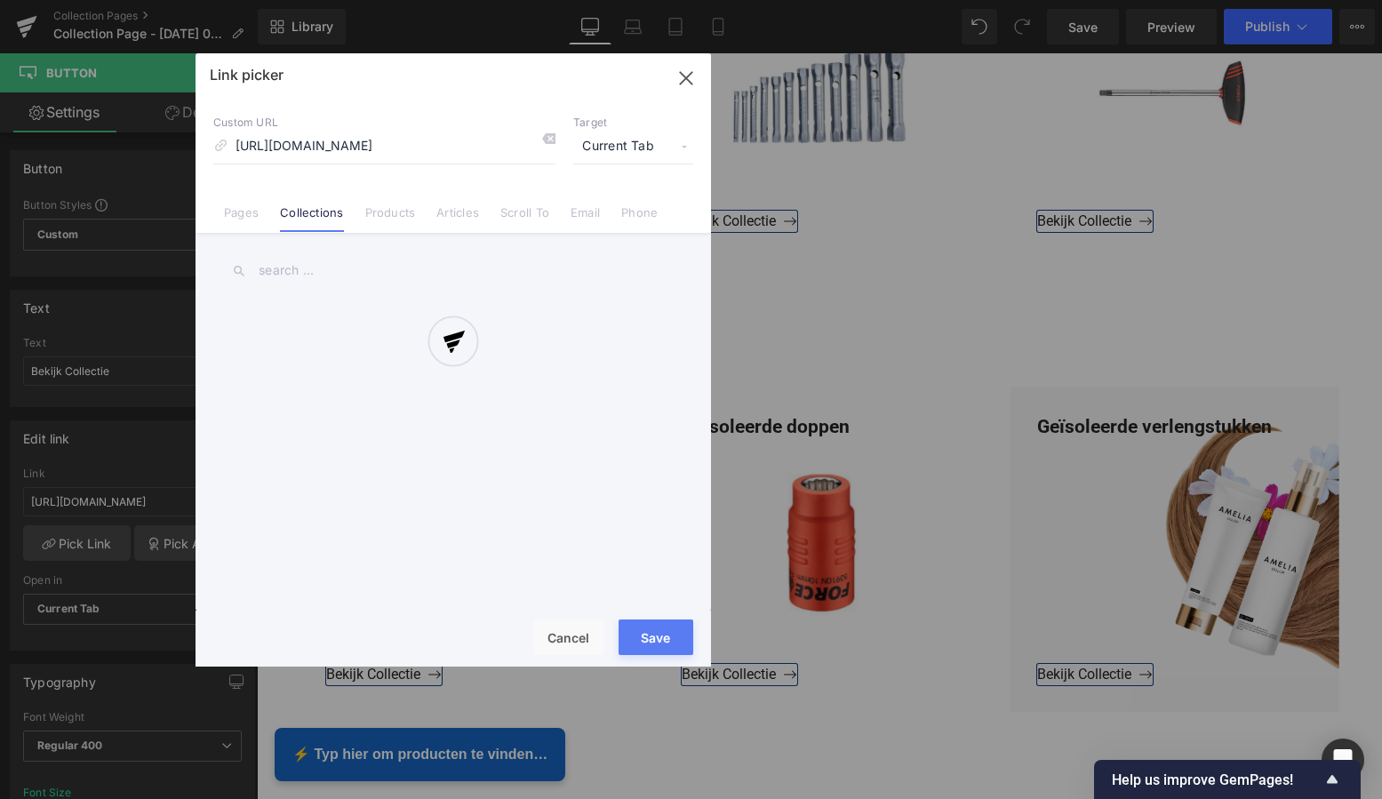
scroll to position [0, 119]
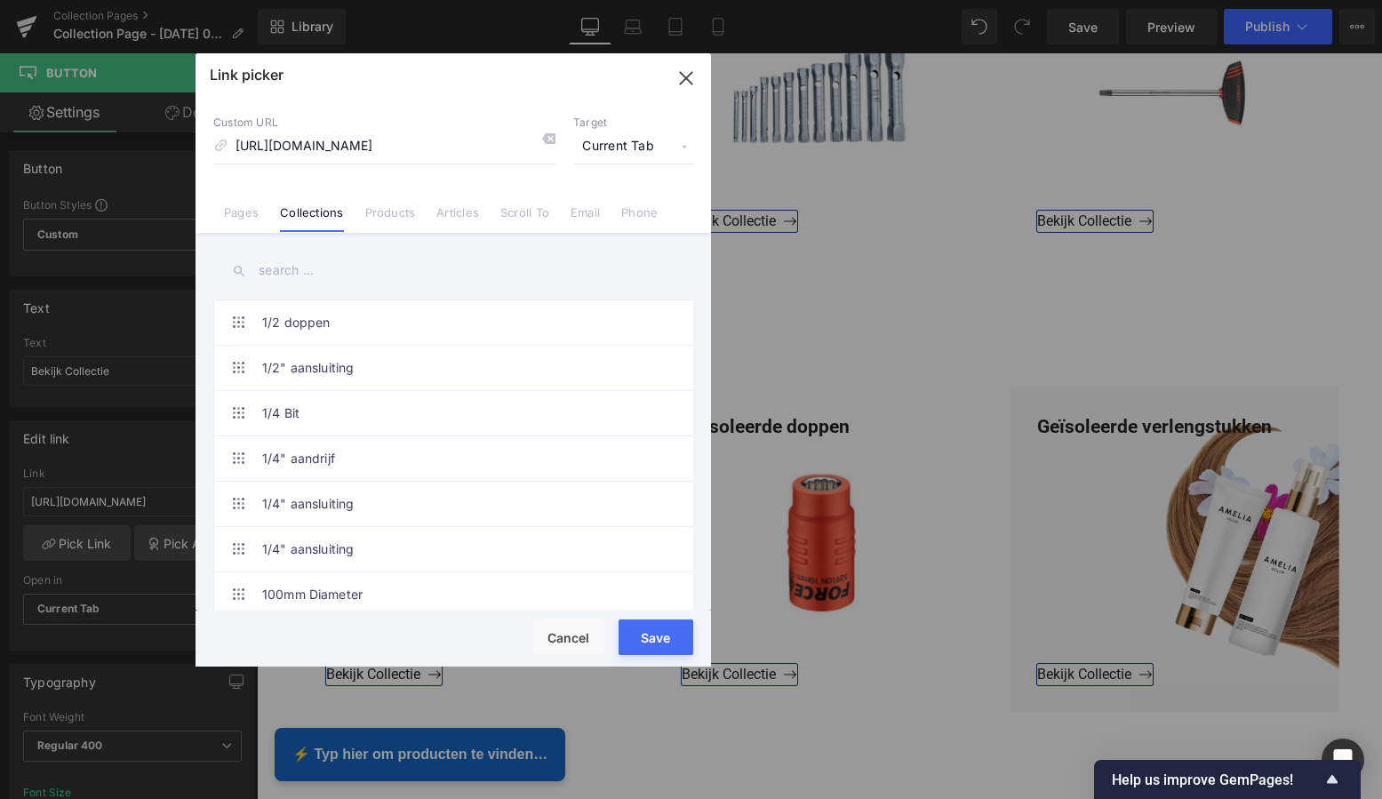
click at [663, 633] on button "Save" at bounding box center [656, 637] width 75 height 36
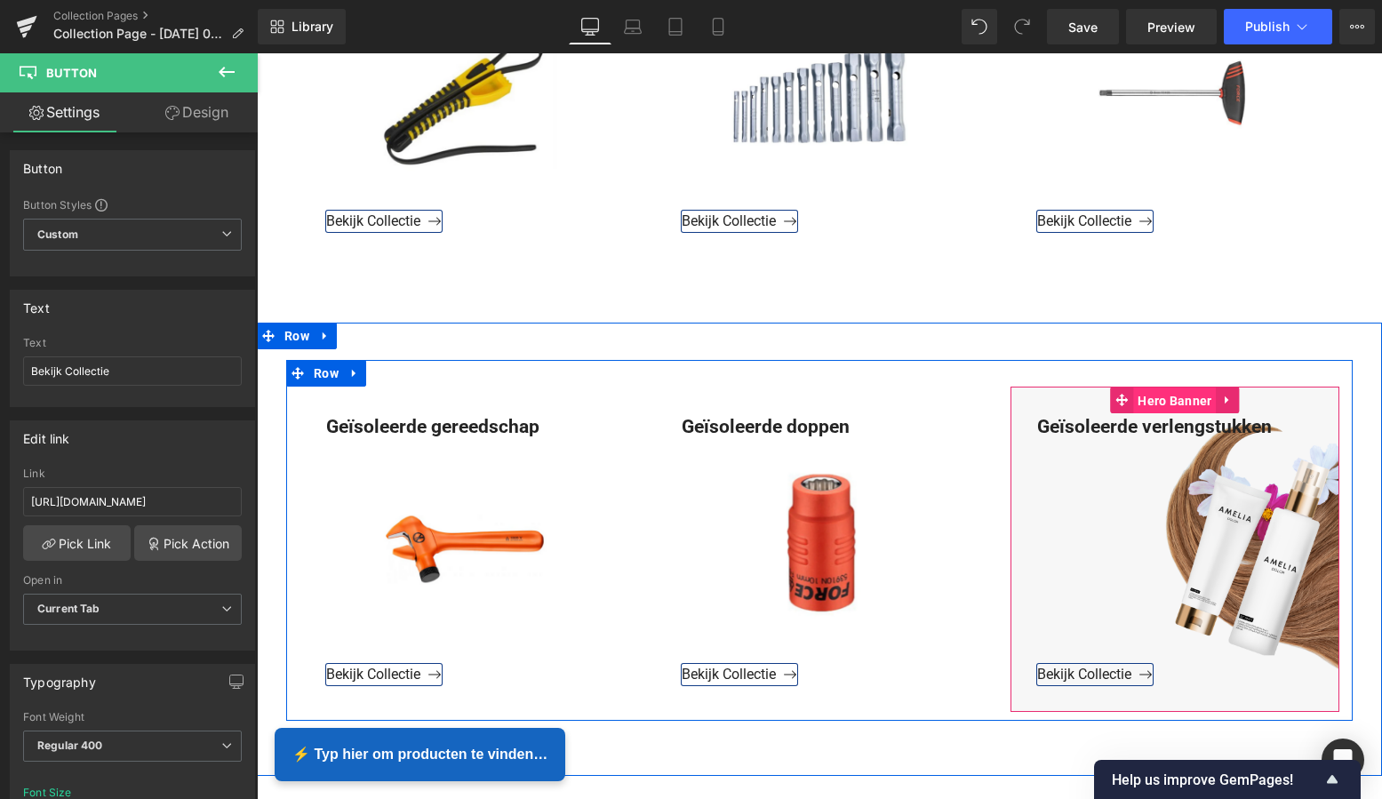
drag, startPoint x: 1182, startPoint y: 404, endPoint x: 1172, endPoint y: 404, distance: 9.8
click at [1181, 404] on span "Hero Banner" at bounding box center [1174, 401] width 83 height 27
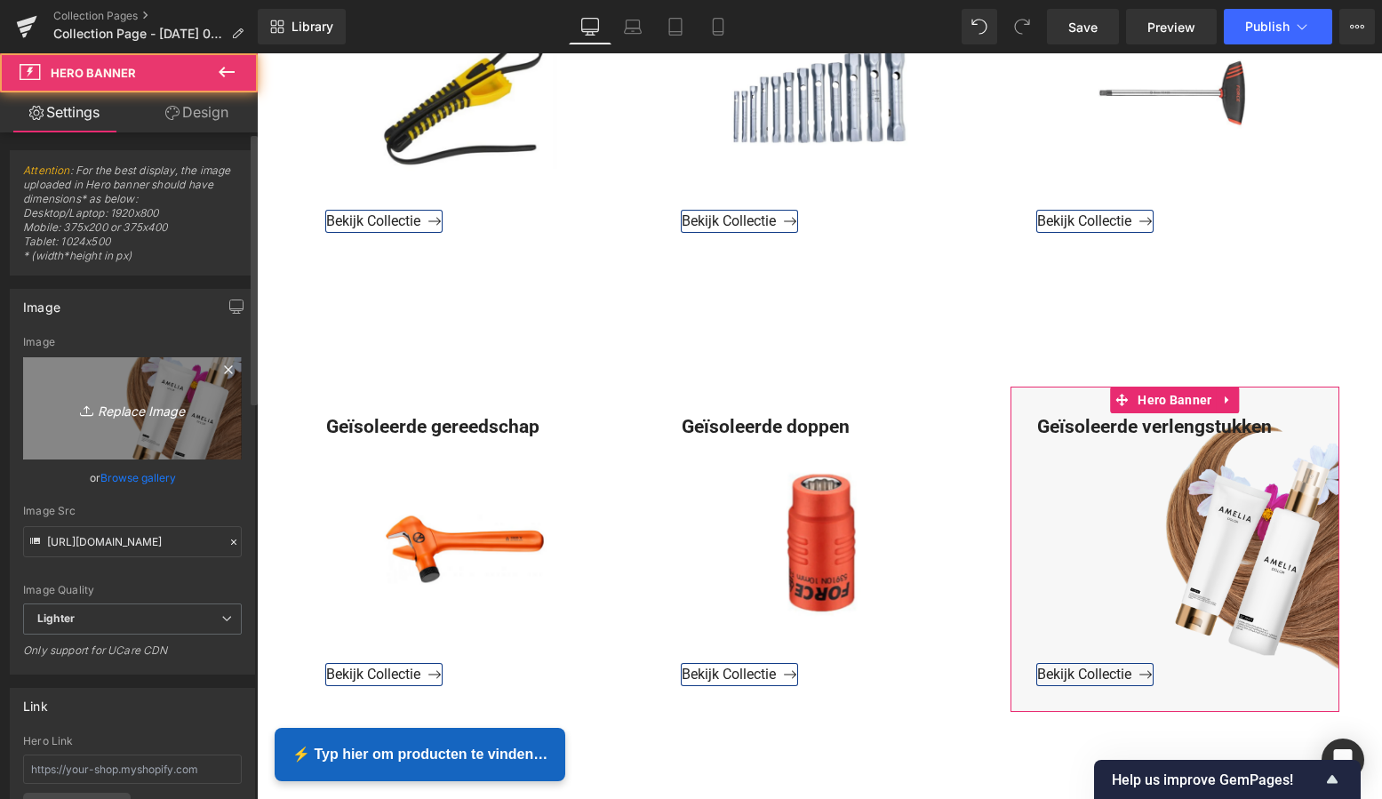
click at [121, 411] on icon "Replace Image" at bounding box center [132, 408] width 142 height 22
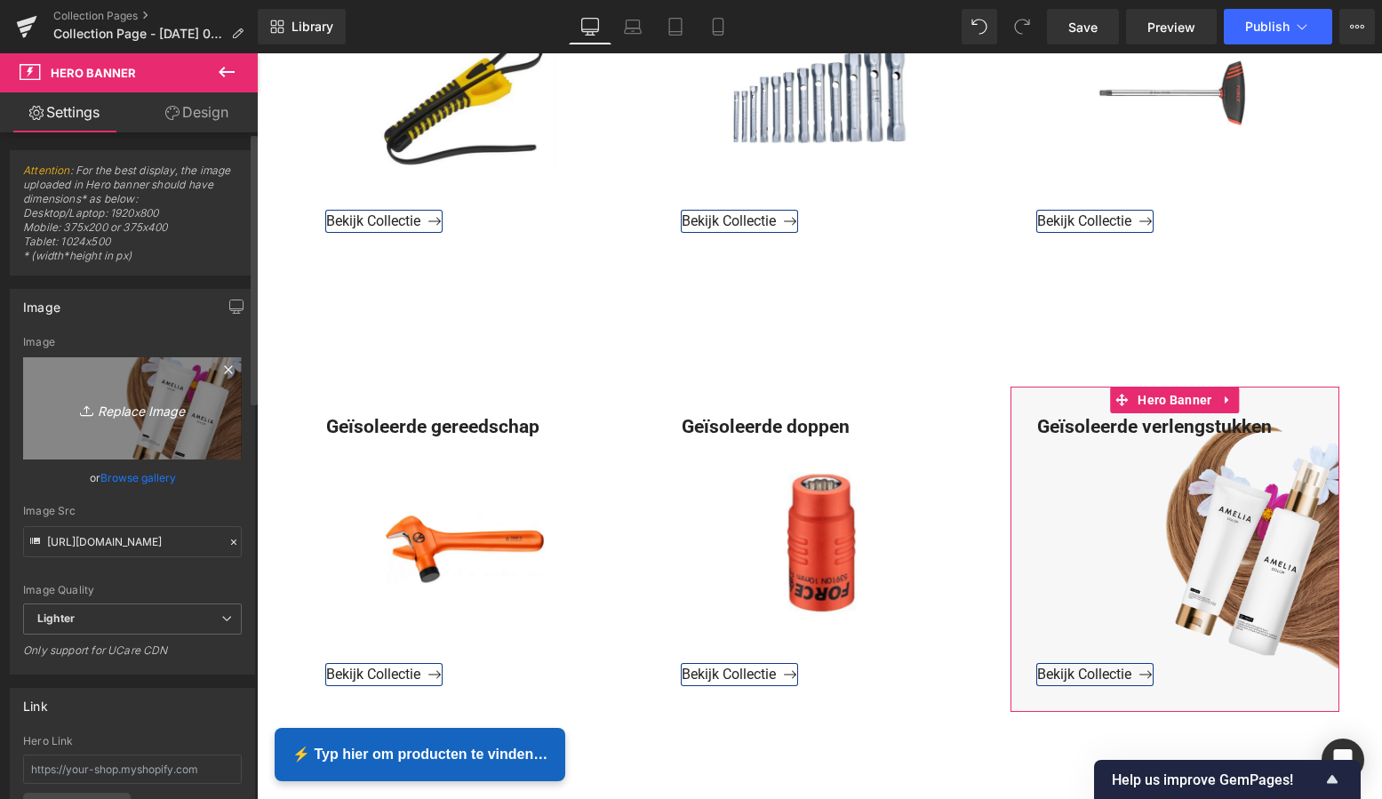
type input "C:\fakepath\Groen Modern Doe-het-zelf Instagram Stories (800 x 800 px)-2.png"
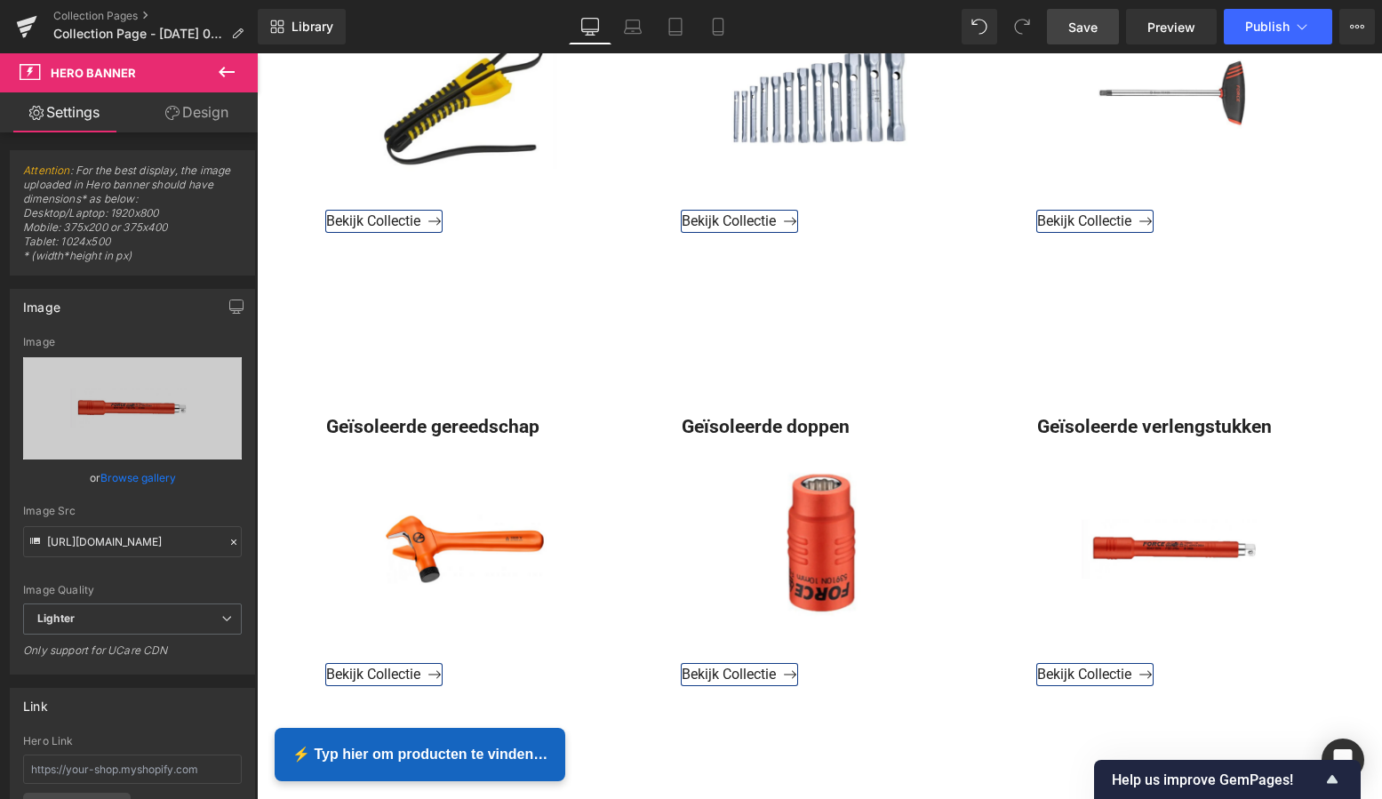
click at [1086, 28] on span "Save" at bounding box center [1082, 27] width 29 height 19
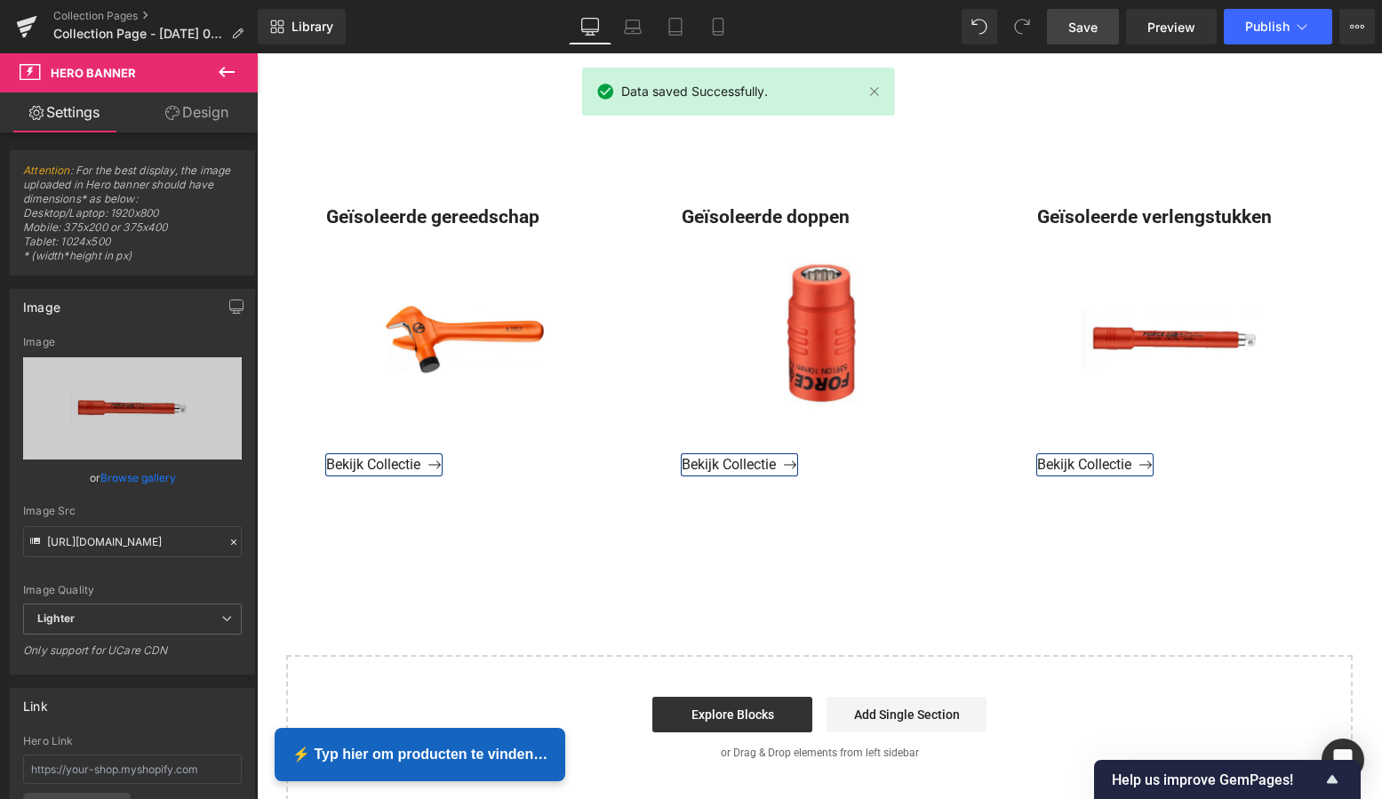
scroll to position [1431, 0]
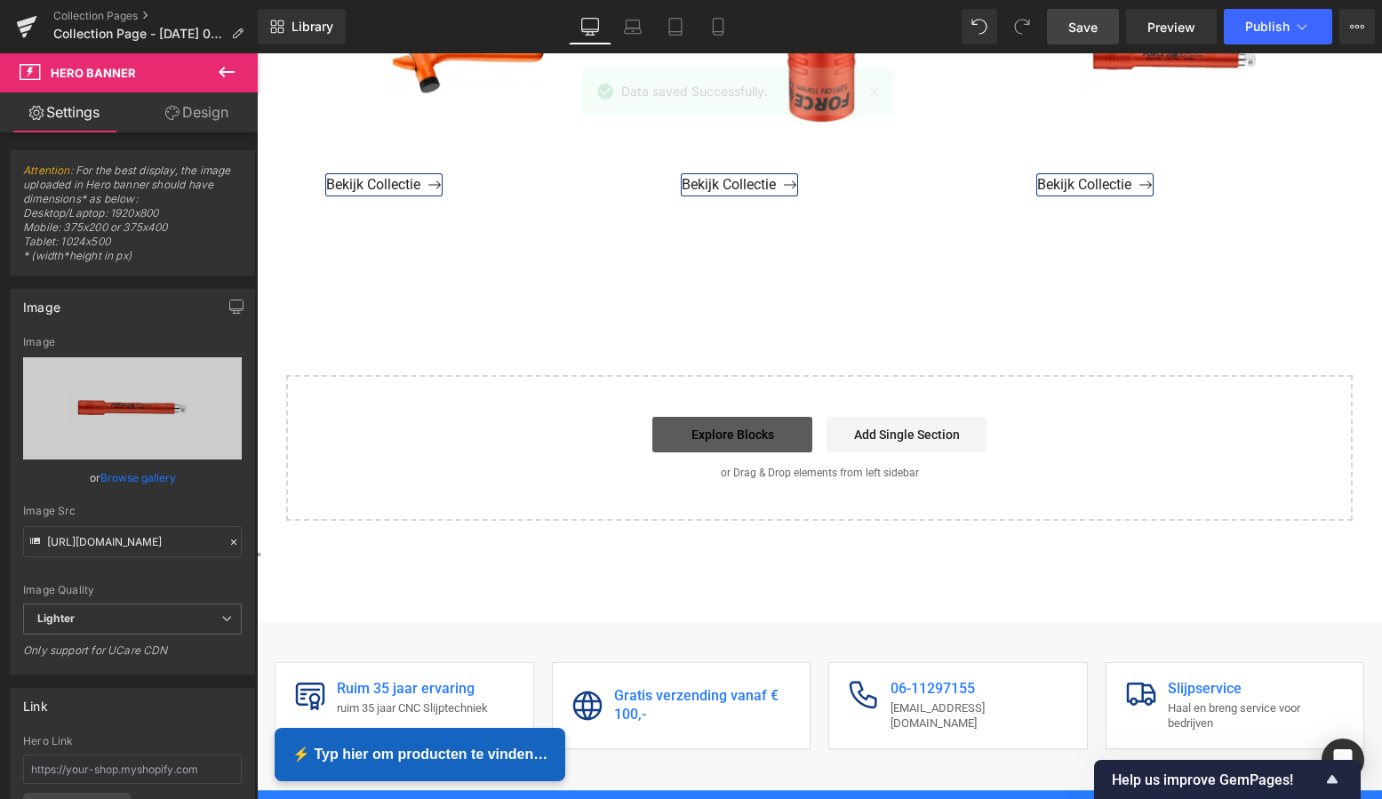
click at [734, 434] on link "Explore Blocks" at bounding box center [732, 435] width 160 height 36
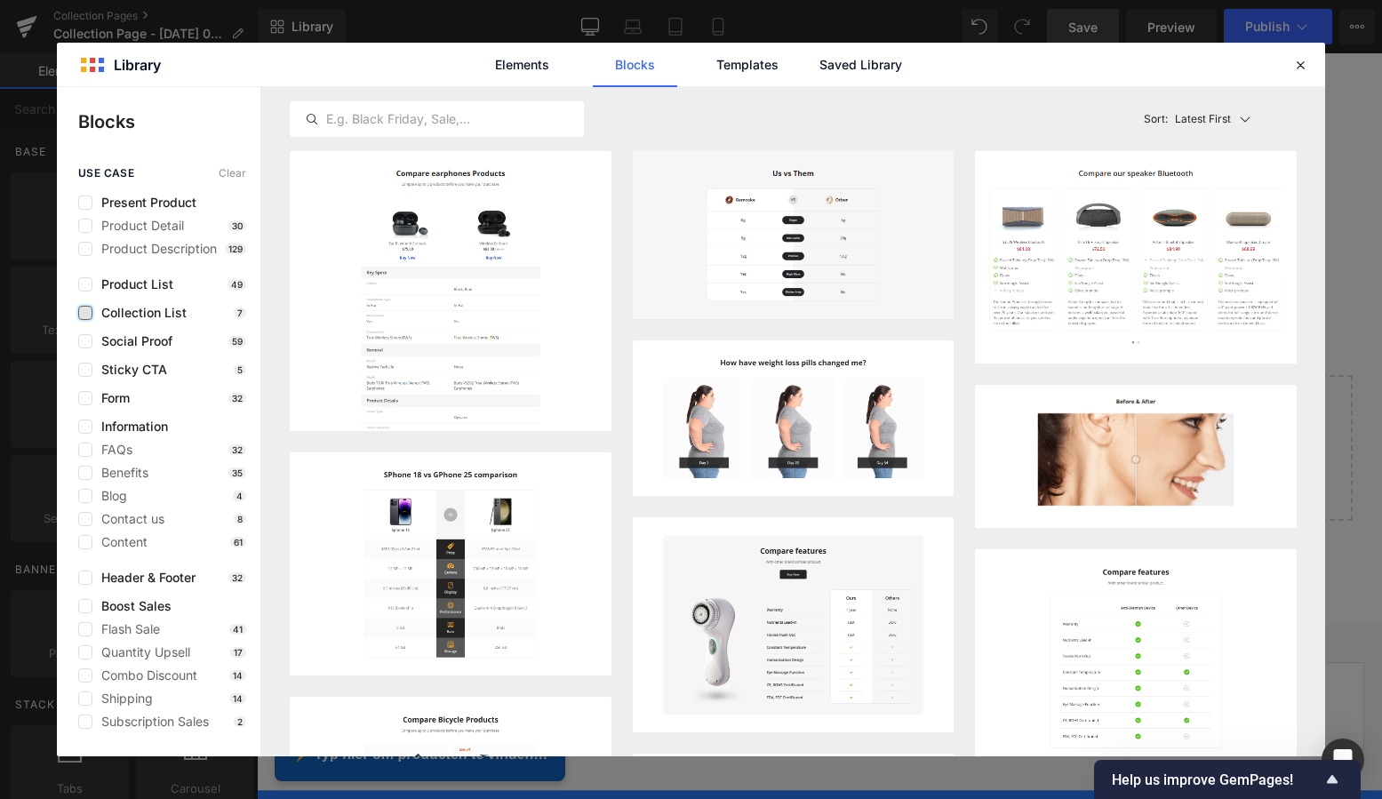
click at [83, 314] on label at bounding box center [85, 313] width 14 height 14
click at [85, 313] on input "checkbox" at bounding box center [85, 313] width 0 height 0
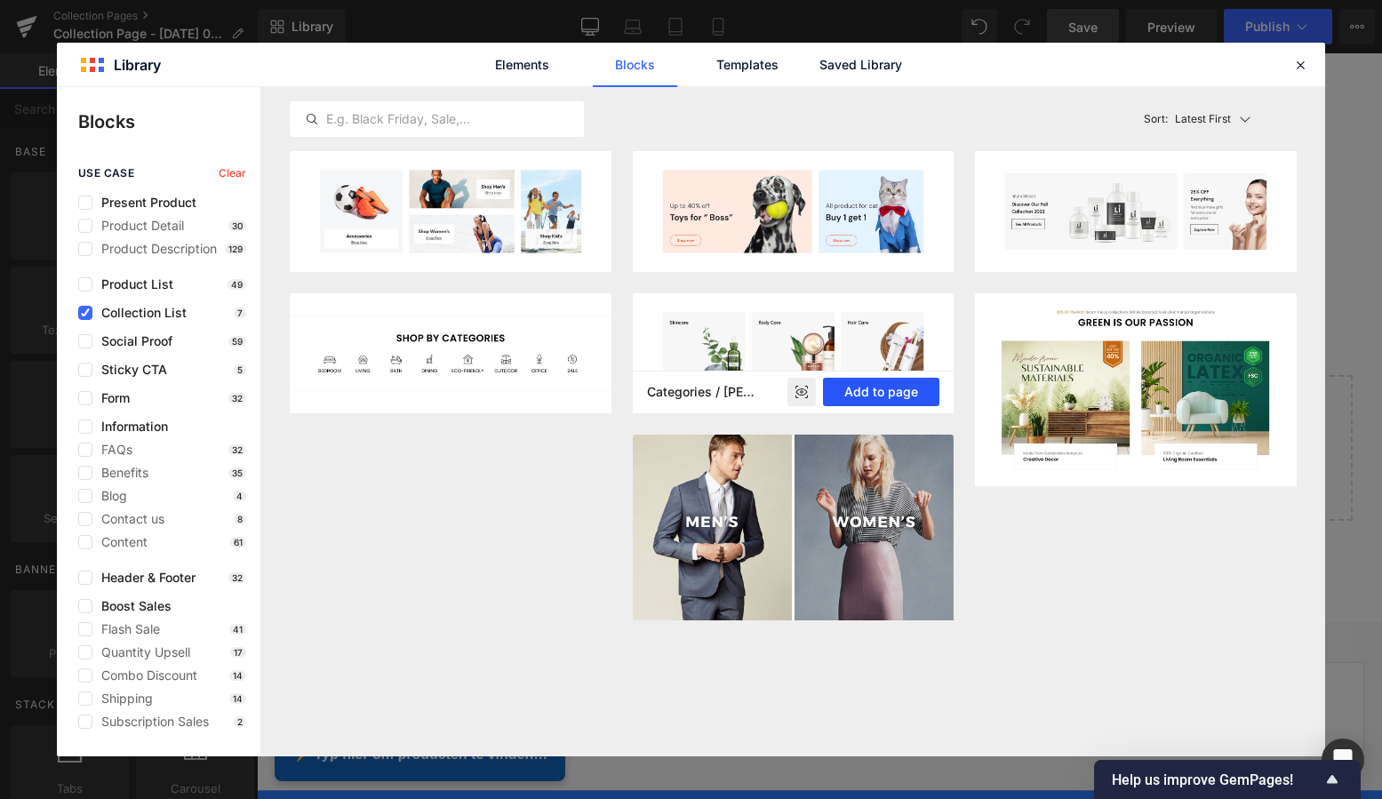
click at [903, 392] on button "Add to page" at bounding box center [881, 392] width 116 height 28
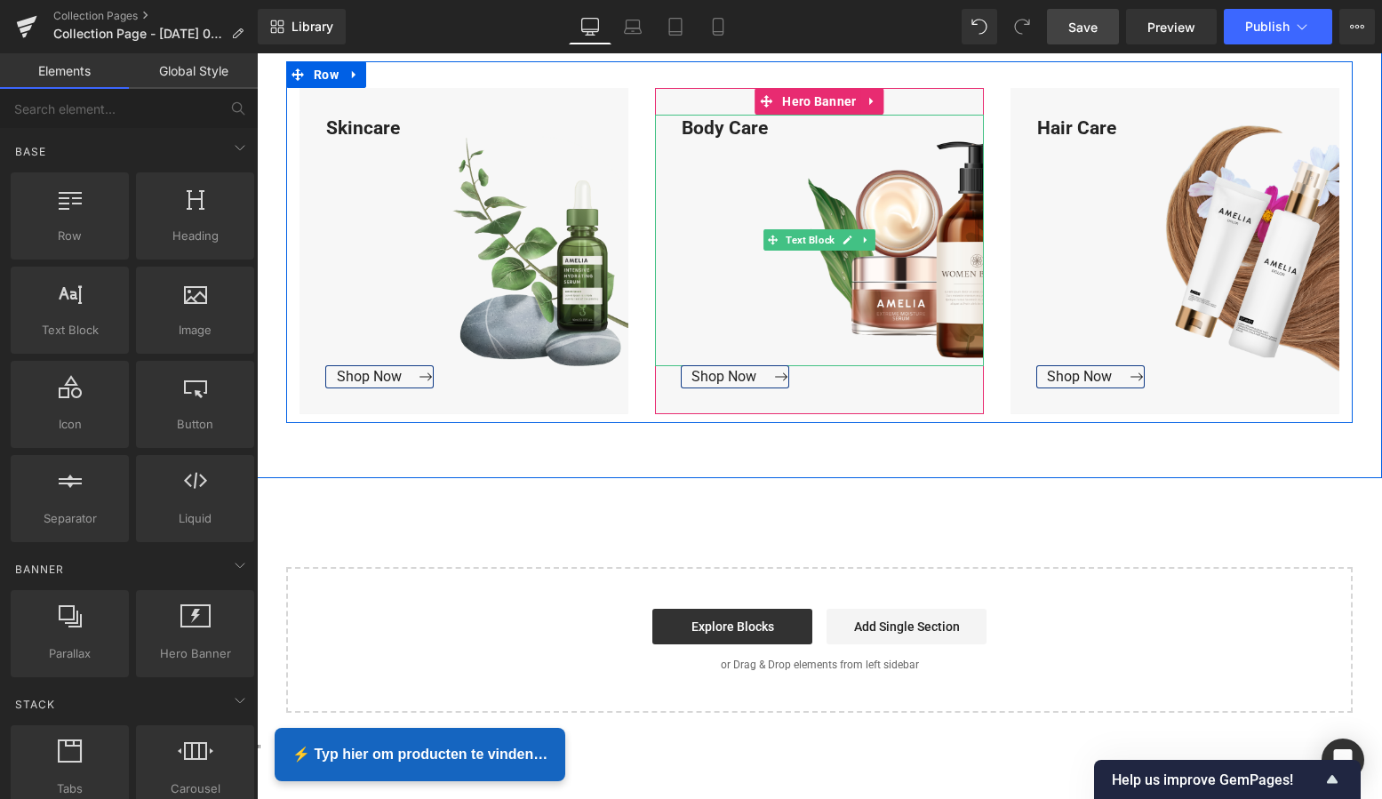
scroll to position [1779, 0]
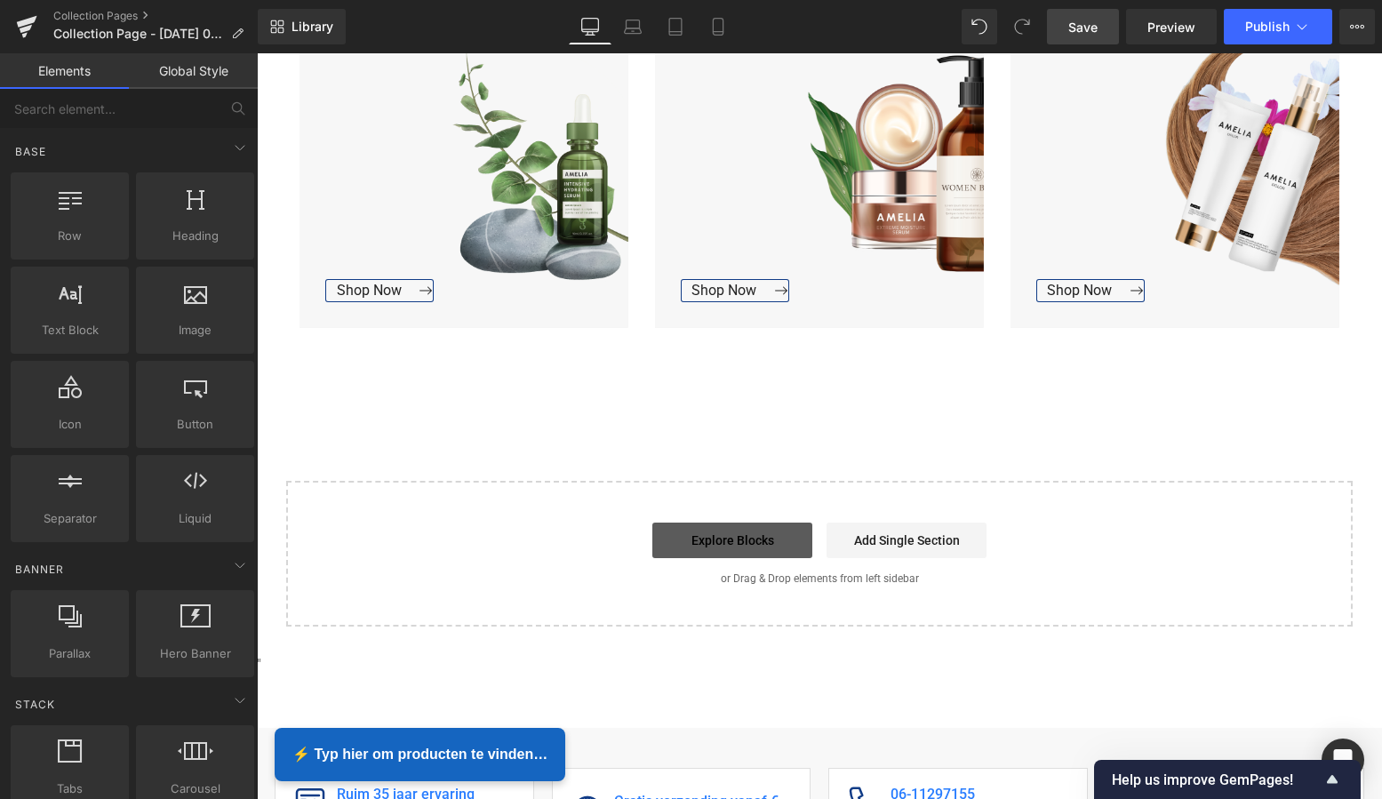
click at [741, 540] on link "Explore Blocks" at bounding box center [732, 541] width 160 height 36
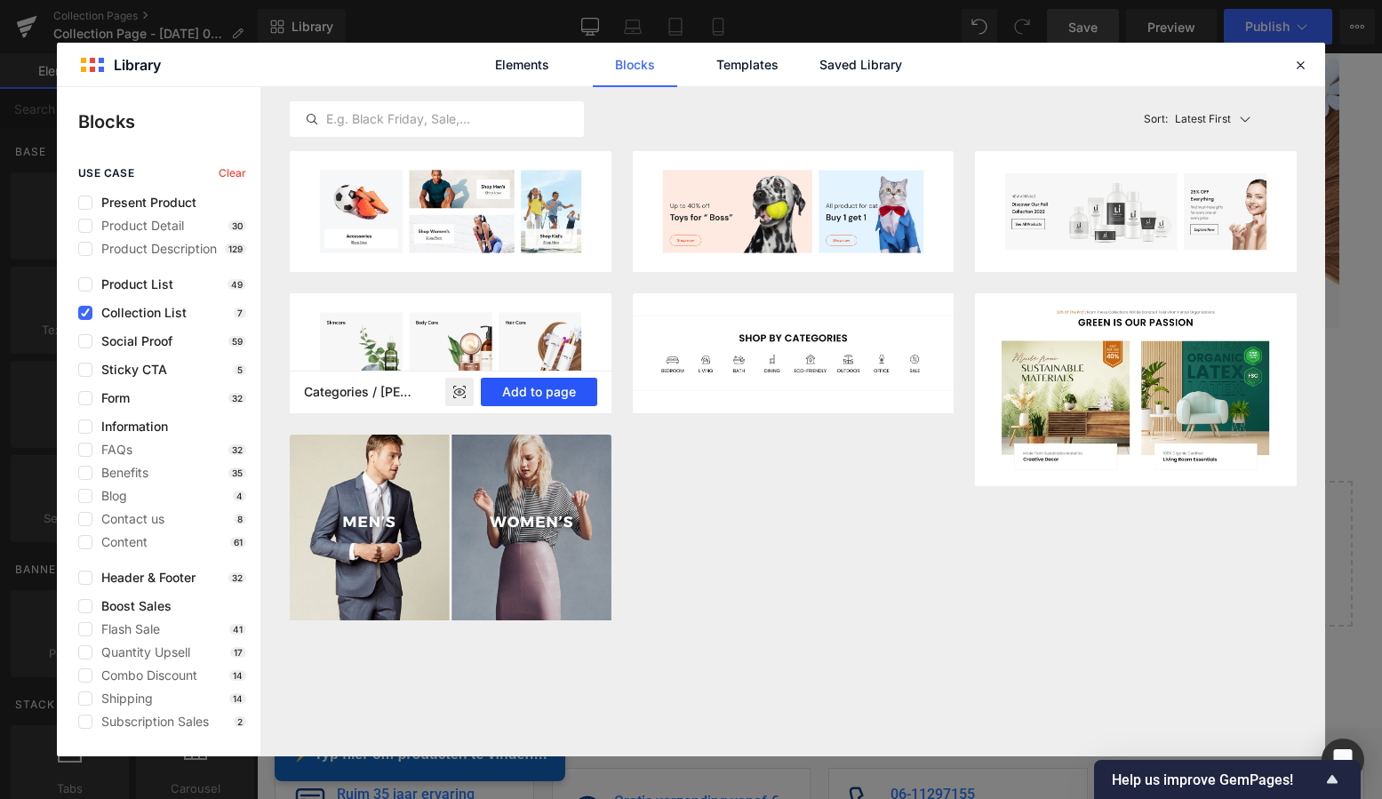
click at [551, 400] on button "Add to page" at bounding box center [539, 392] width 116 height 28
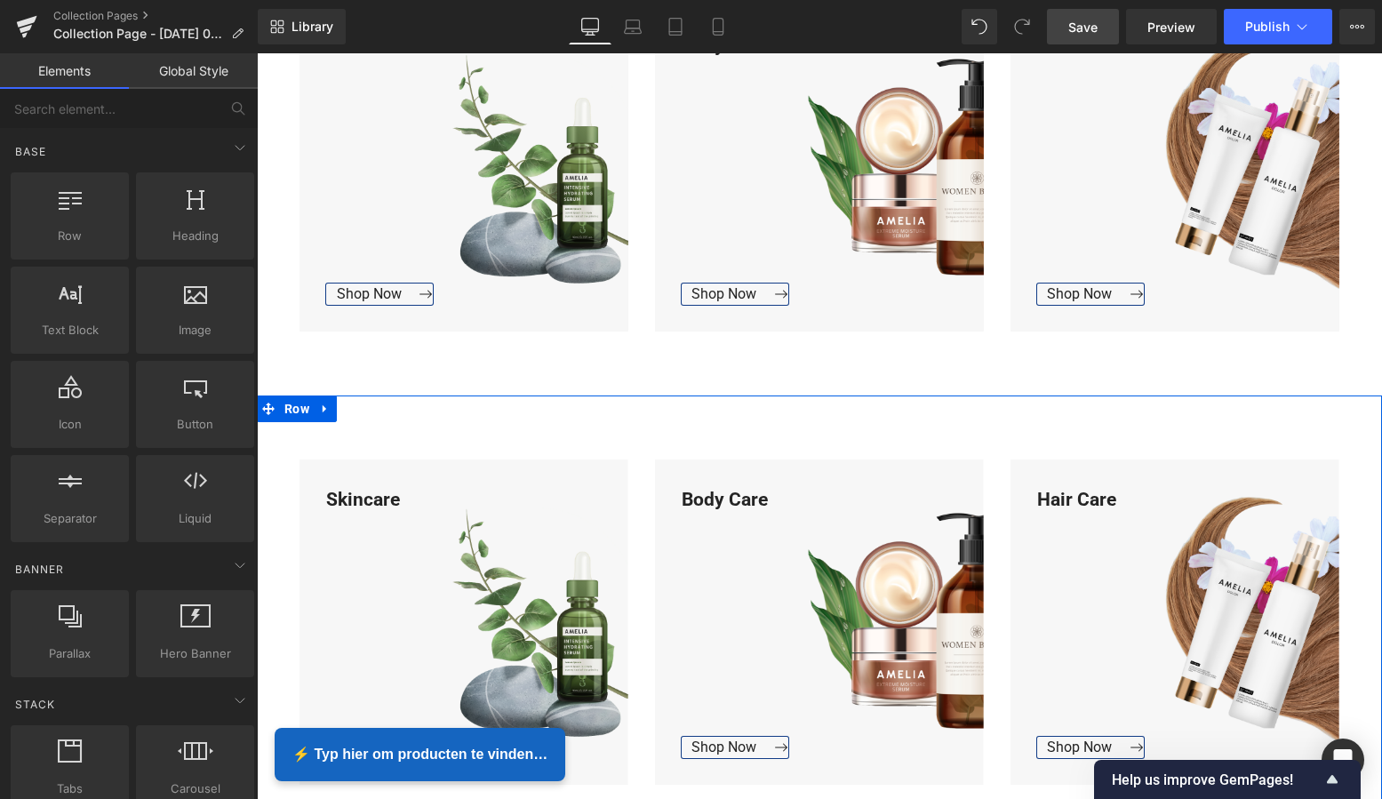
scroll to position [1757, 0]
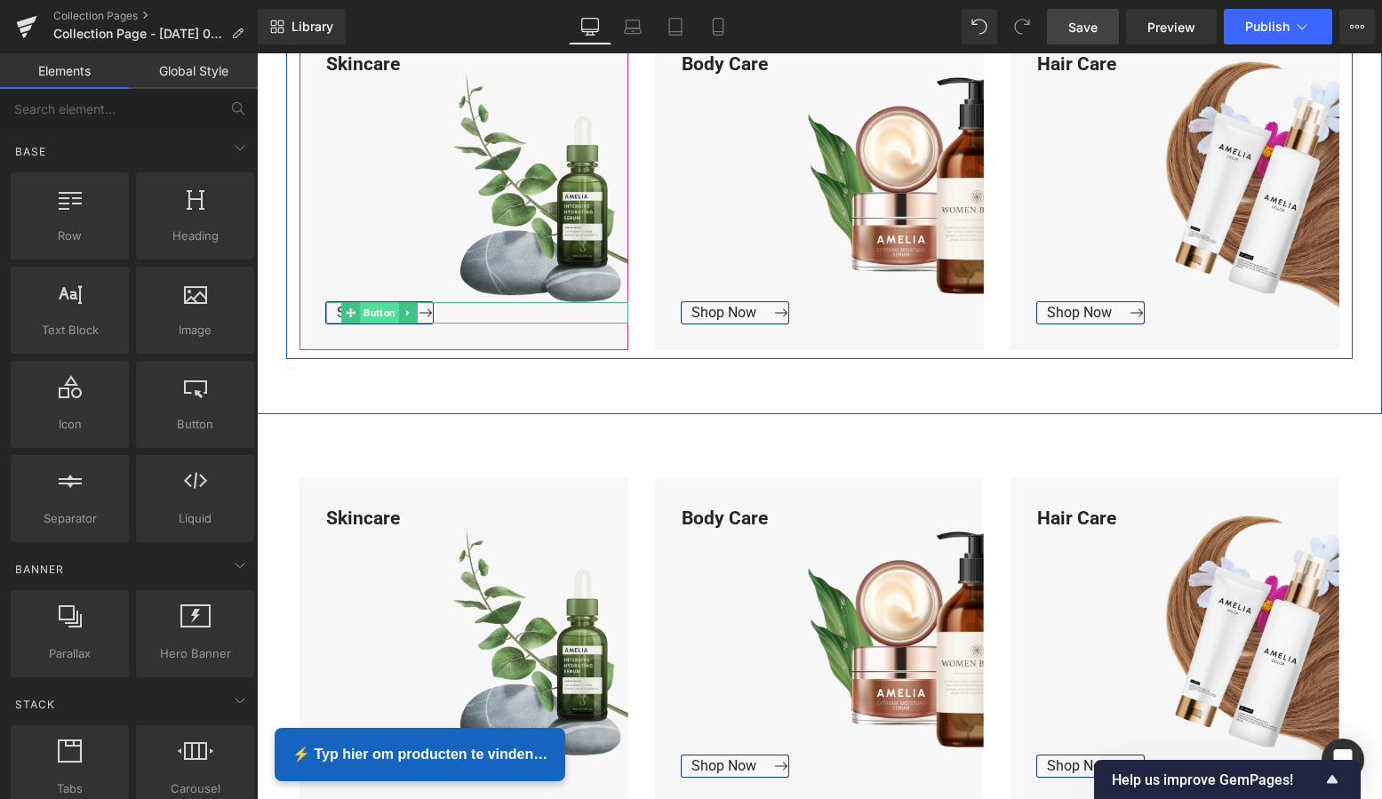
click at [368, 311] on span "Button" at bounding box center [379, 312] width 39 height 21
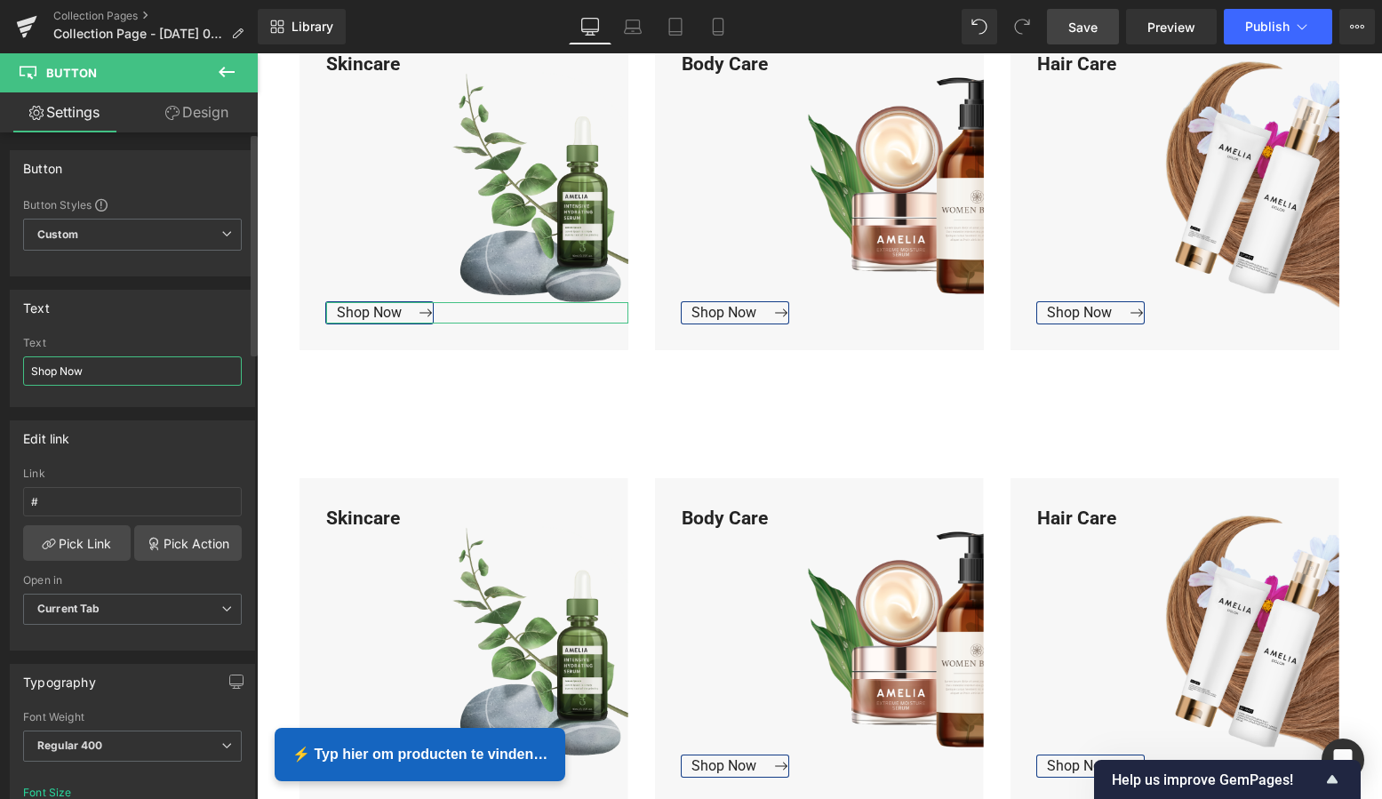
drag, startPoint x: 43, startPoint y: 366, endPoint x: 27, endPoint y: 364, distance: 16.1
click at [28, 365] on input "Shop Now" at bounding box center [132, 370] width 219 height 29
type input "Bekijk Collectie"
drag, startPoint x: 121, startPoint y: 371, endPoint x: 36, endPoint y: 367, distance: 85.4
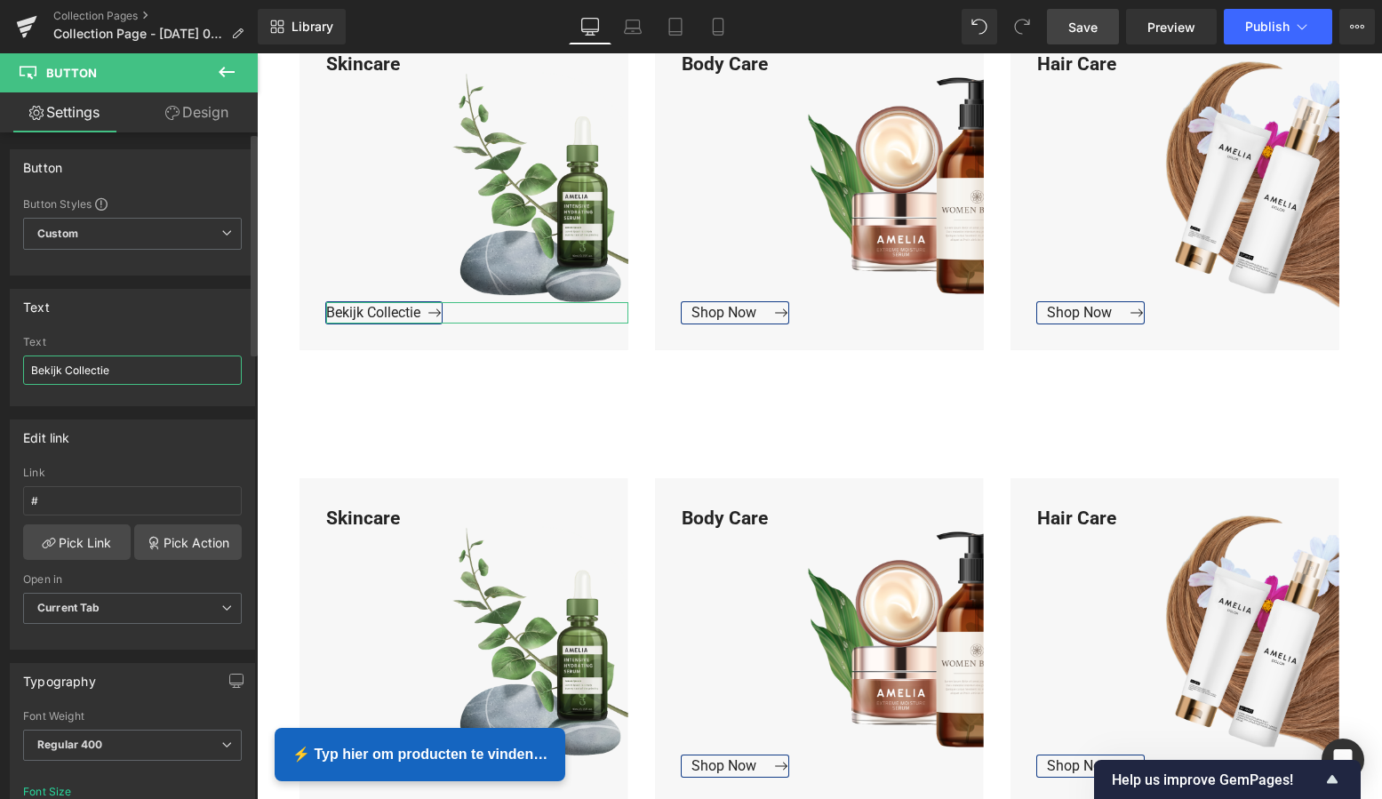
click at [28, 364] on input "Bekijk Collectie" at bounding box center [132, 370] width 219 height 29
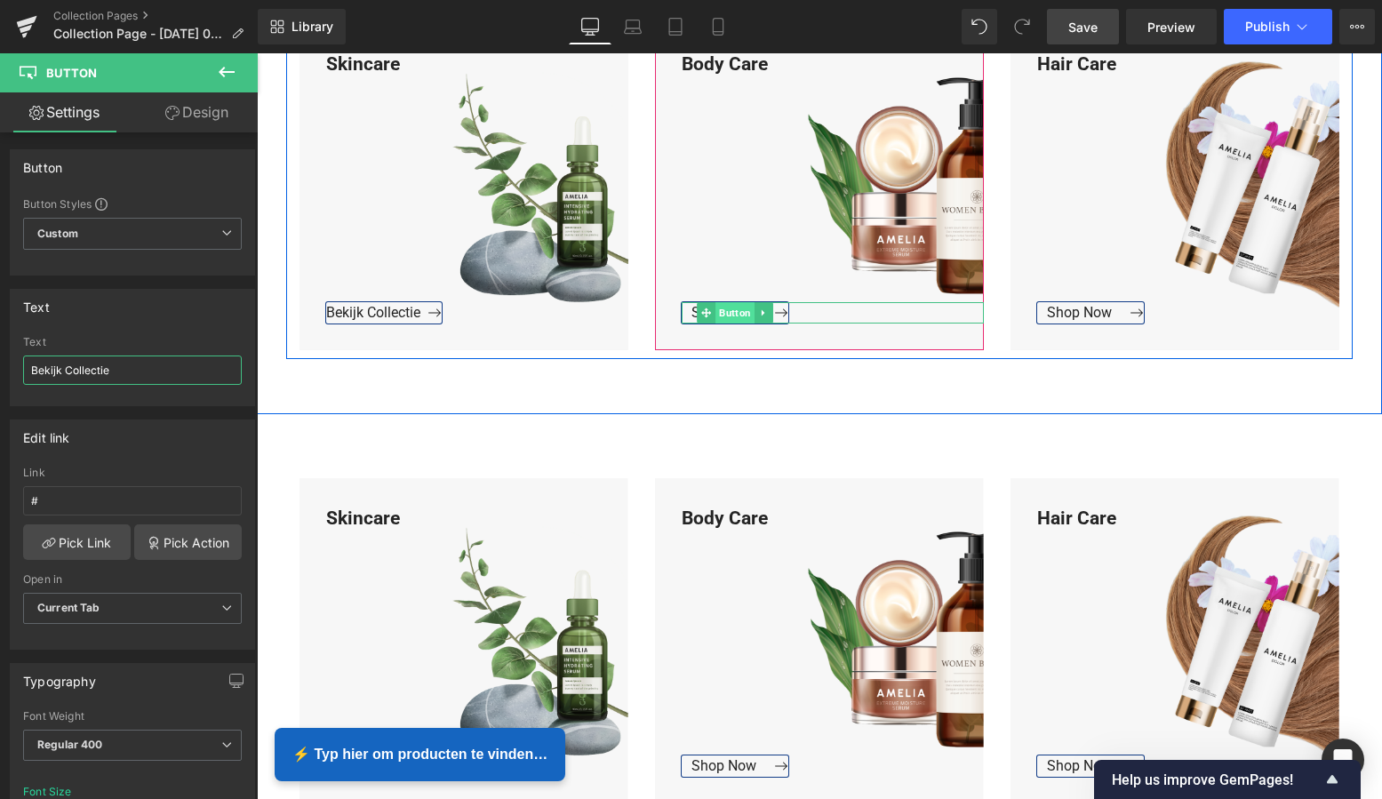
click at [717, 311] on span "Button" at bounding box center [734, 312] width 39 height 21
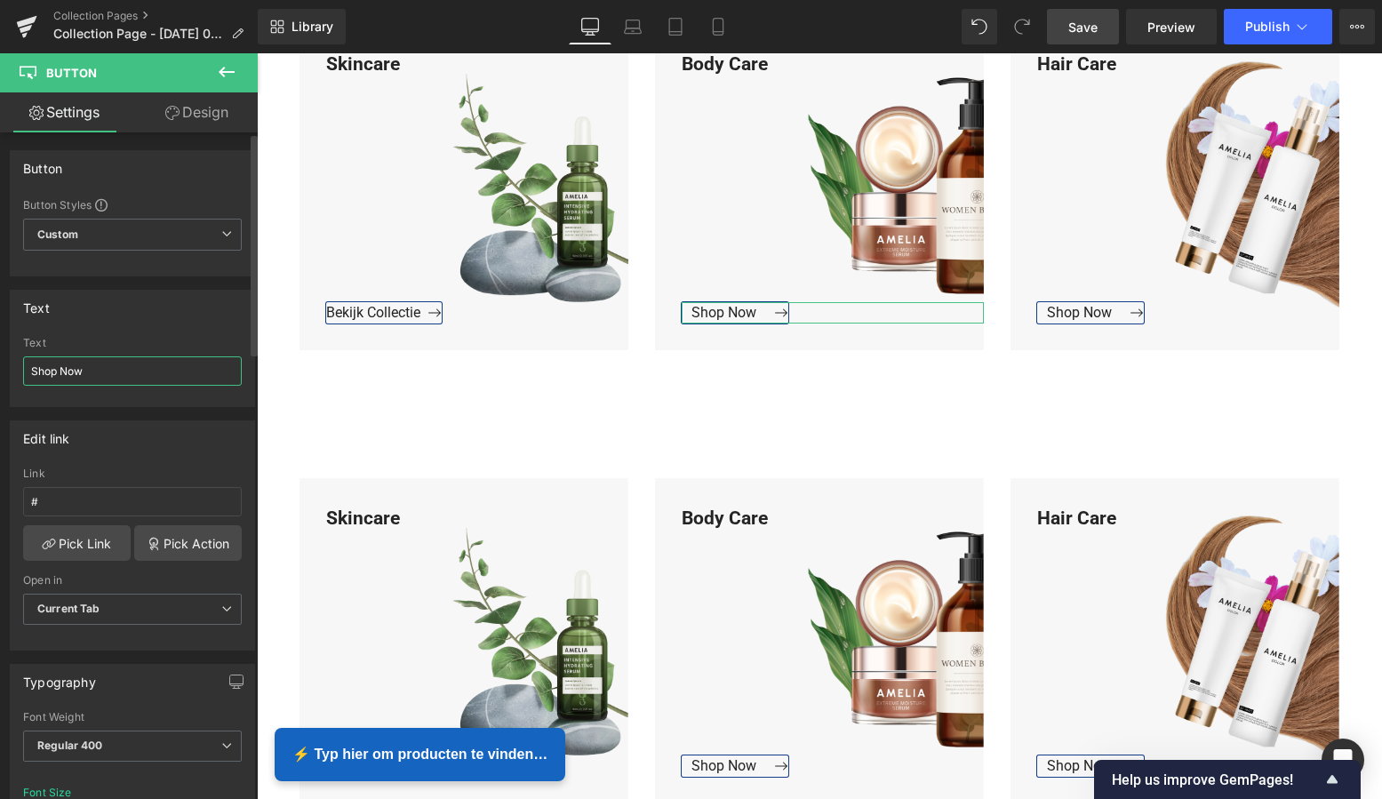
drag, startPoint x: 68, startPoint y: 371, endPoint x: 3, endPoint y: 367, distance: 65.9
click at [3, 367] on div "Text Shop Now Text Shop Now" at bounding box center [133, 341] width 266 height 131
paste input "Bekijk Collectie"
type input "Bekijk Collectie"
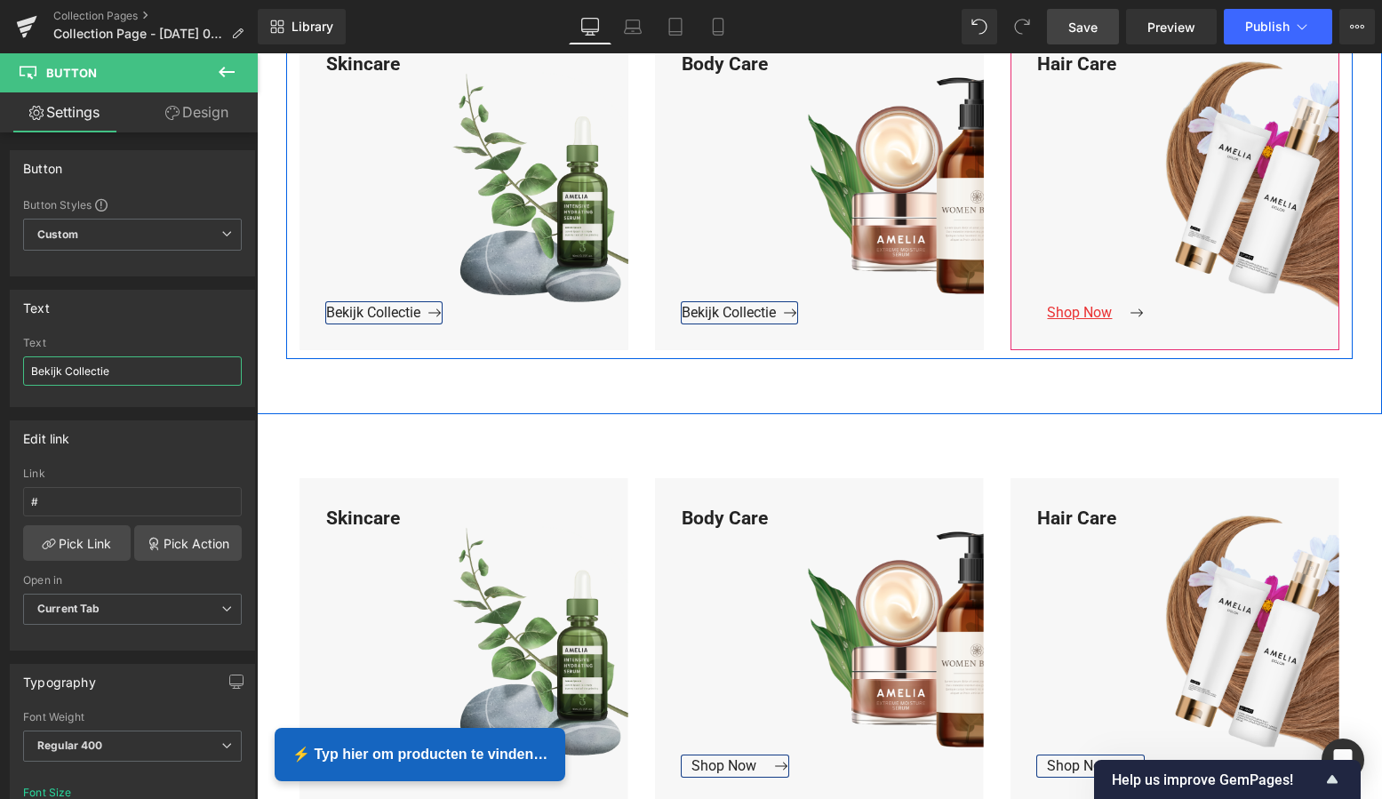
click at [1169, 314] on span "Button" at bounding box center [1188, 312] width 39 height 21
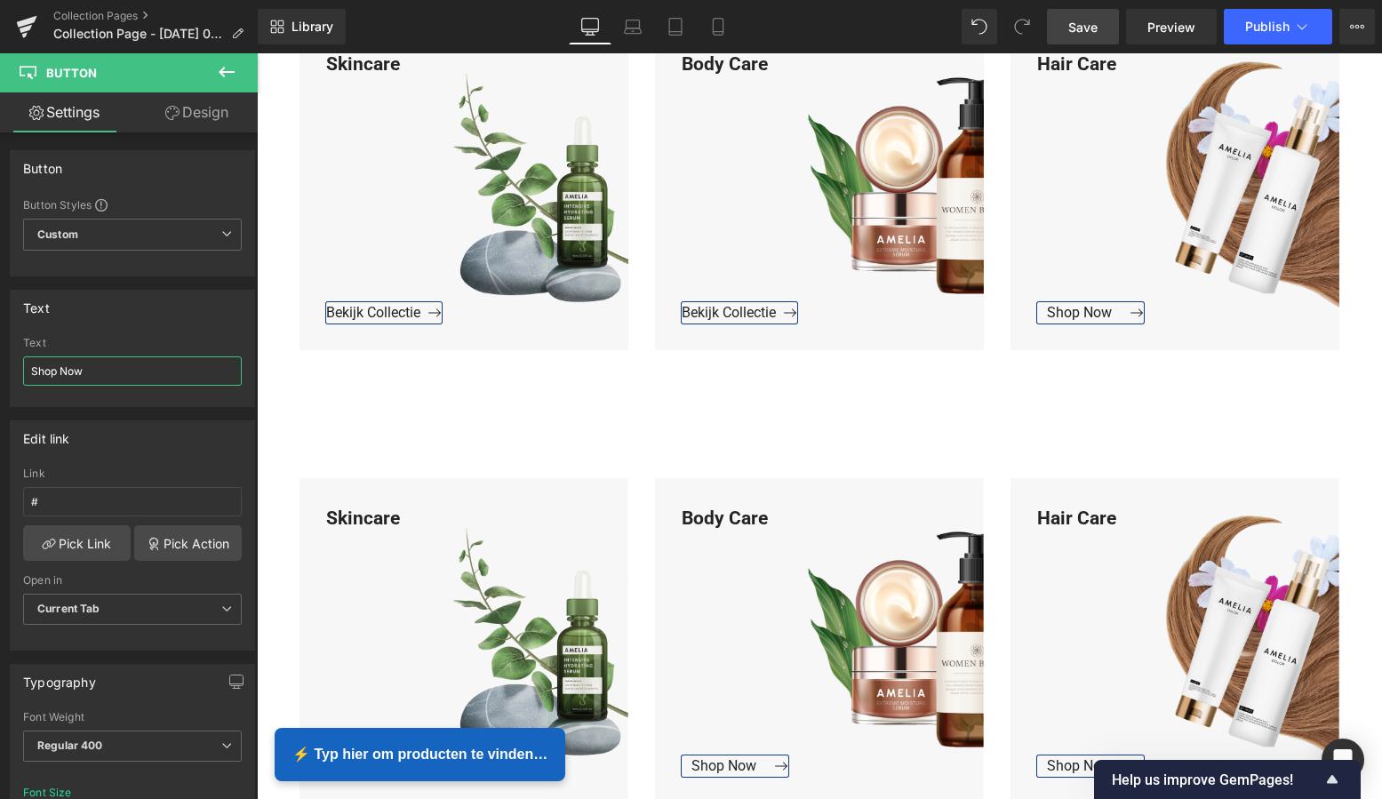
drag, startPoint x: 79, startPoint y: 371, endPoint x: -18, endPoint y: 367, distance: 96.9
click at [0, 367] on html "Button You are previewing how the will restyle your page. You can not edit Elem…" at bounding box center [691, 399] width 1382 height 799
paste input "Bekijk Collectie"
type input "Bekijk Collectie"
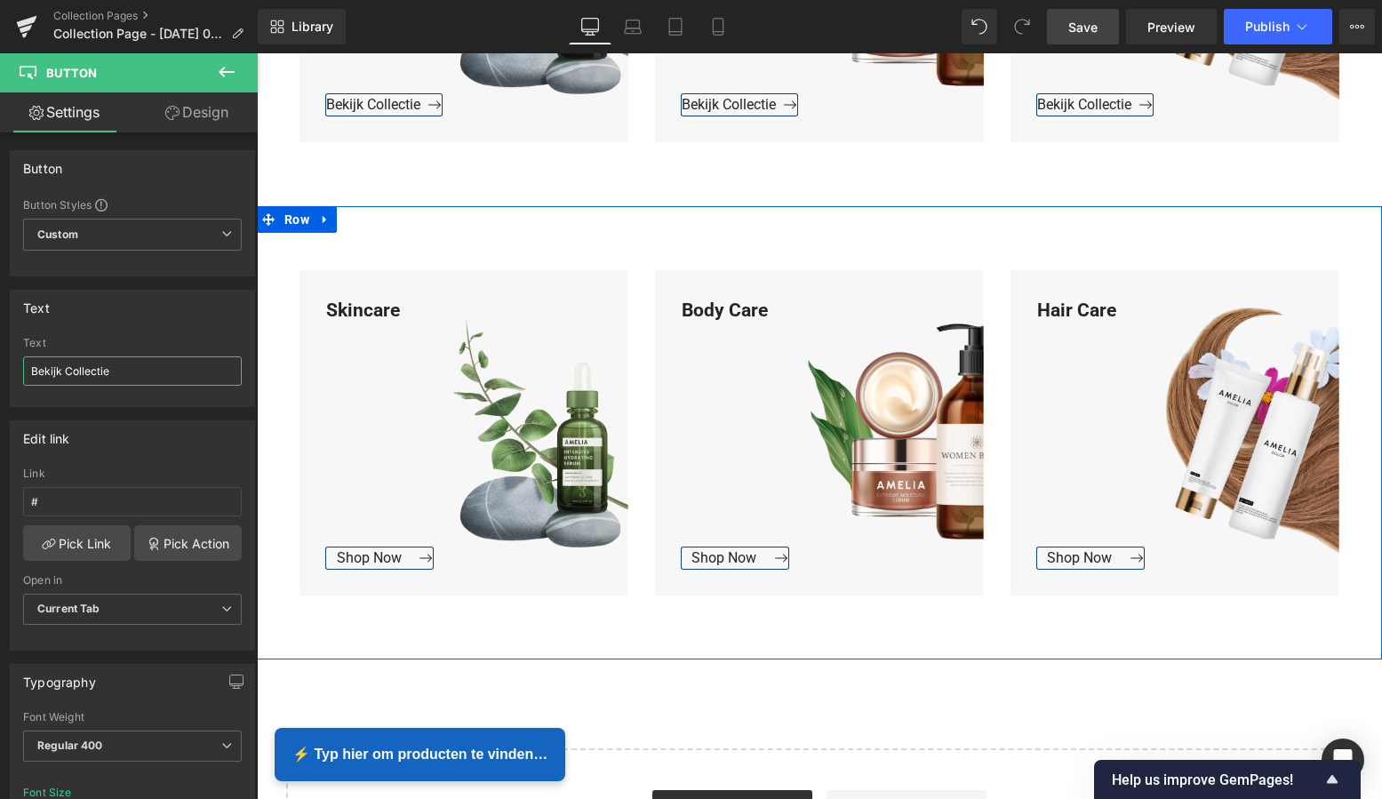
scroll to position [2004, 0]
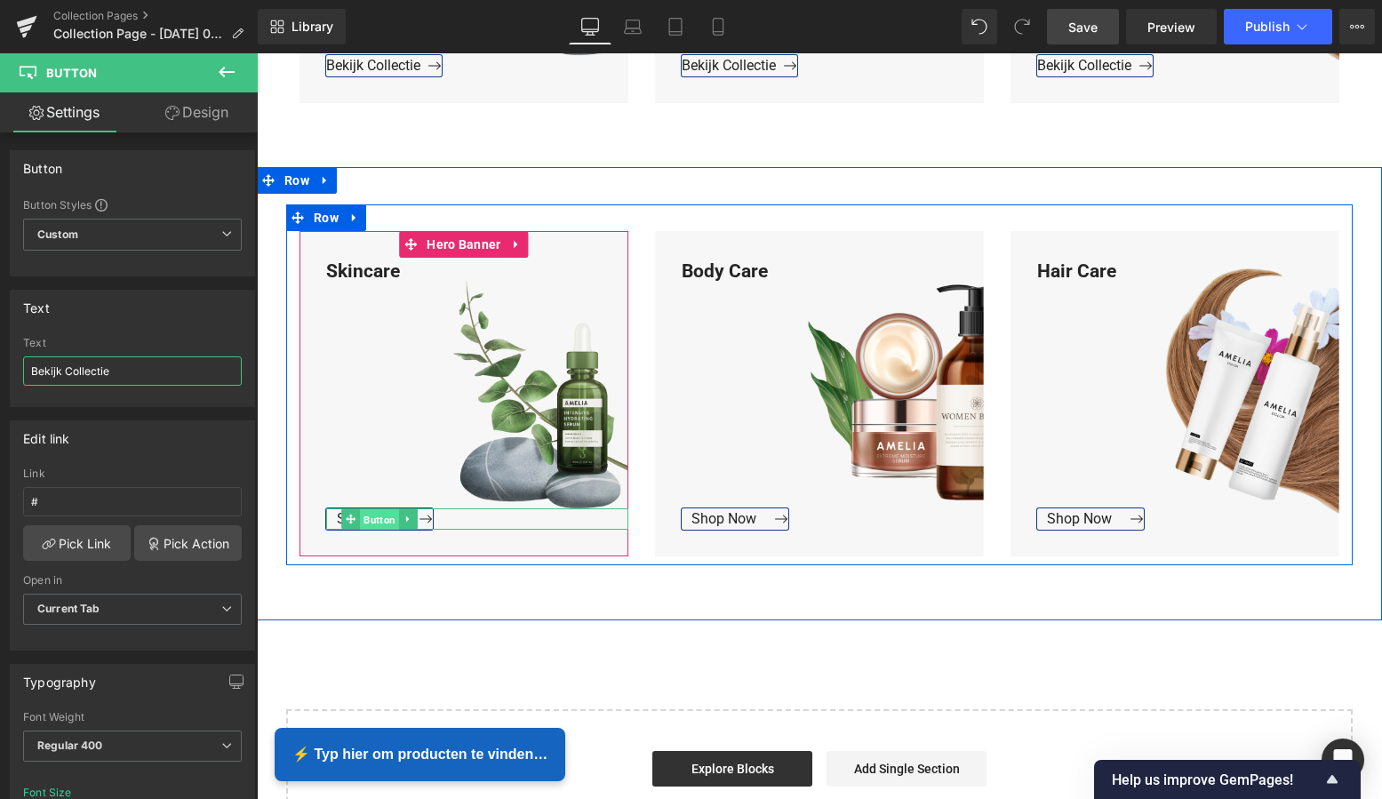
click at [369, 519] on span "Button" at bounding box center [379, 519] width 39 height 21
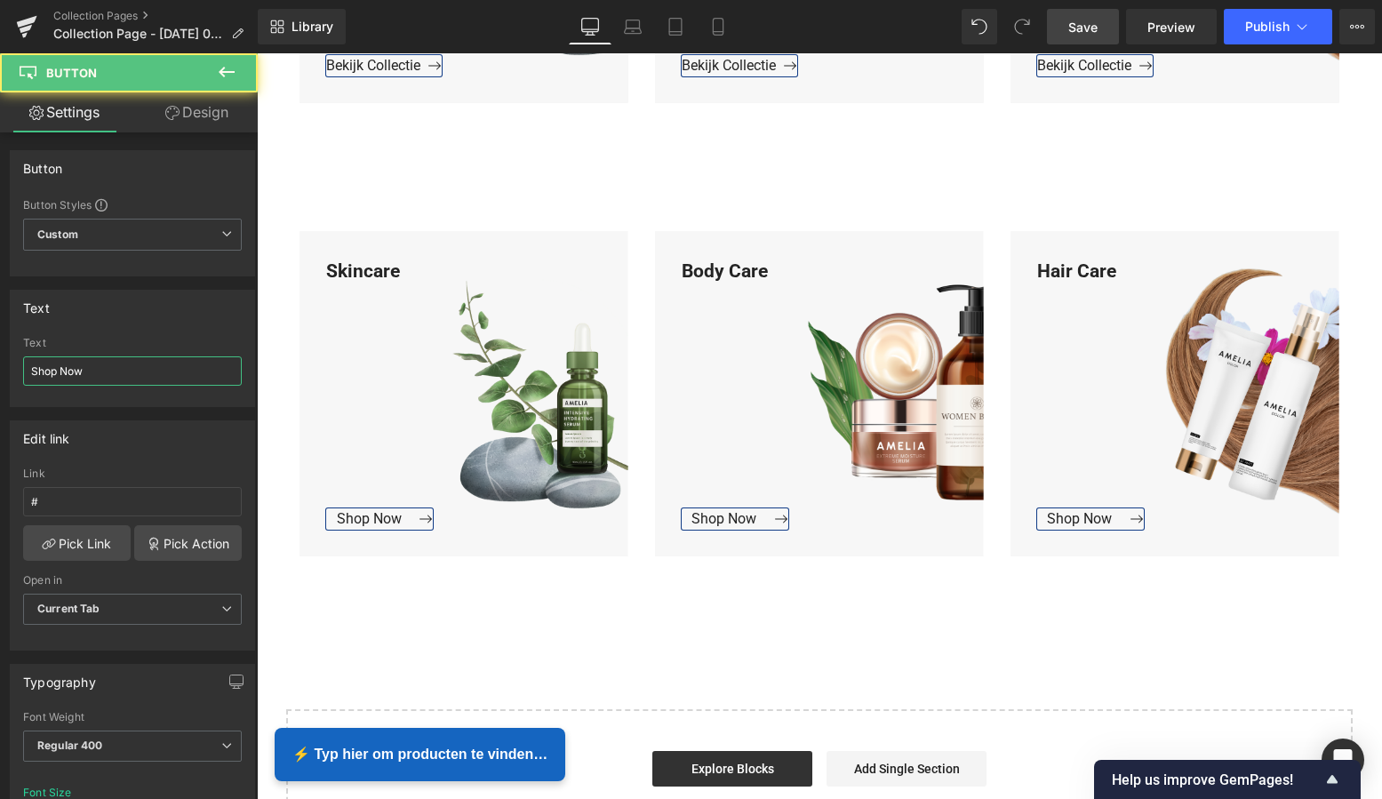
drag, startPoint x: 104, startPoint y: 371, endPoint x: -13, endPoint y: 367, distance: 117.4
click at [0, 367] on html "Button You are previewing how the will restyle your page. You can not edit Elem…" at bounding box center [691, 399] width 1382 height 799
paste input "Bekijk Collectie"
type input "Bekijk Collectie"
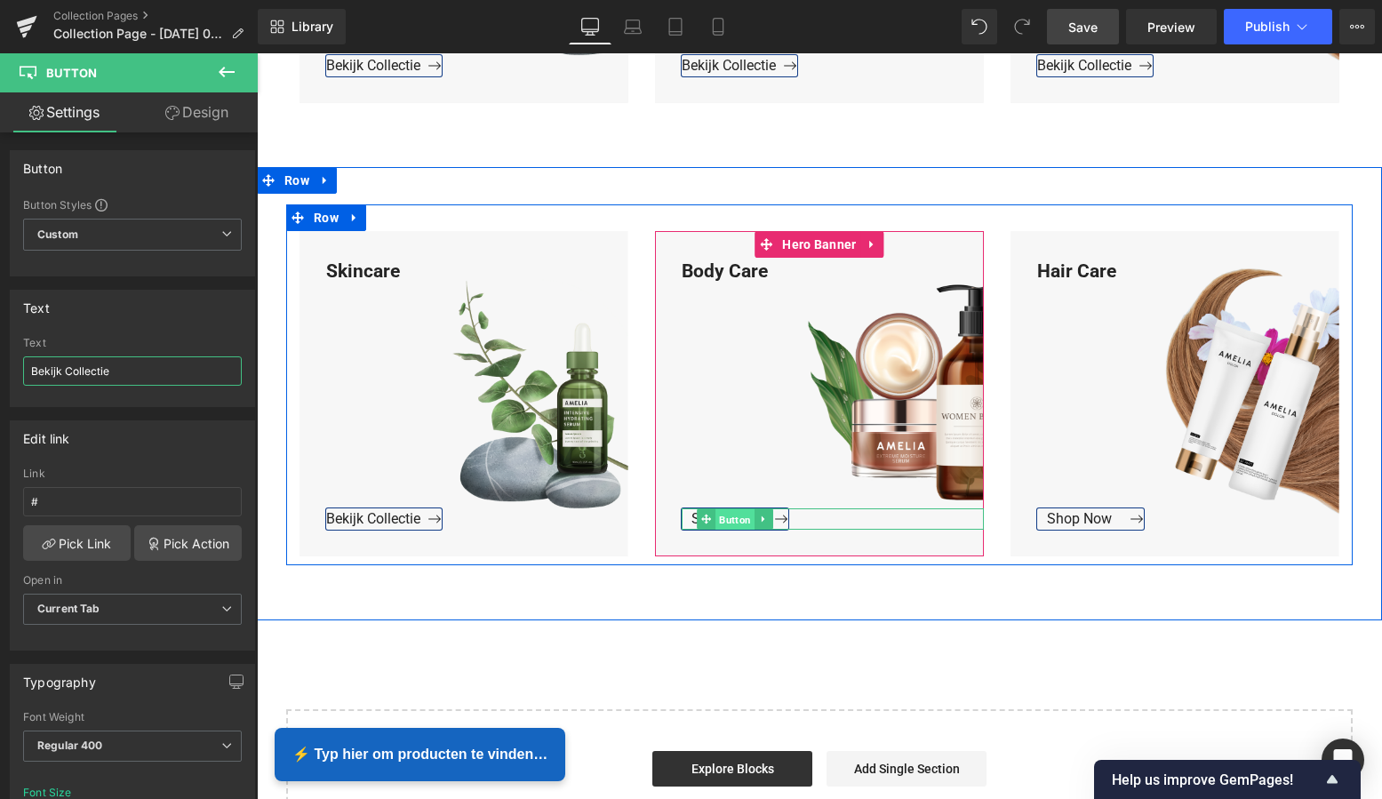
click at [724, 517] on span "Button" at bounding box center [734, 519] width 39 height 21
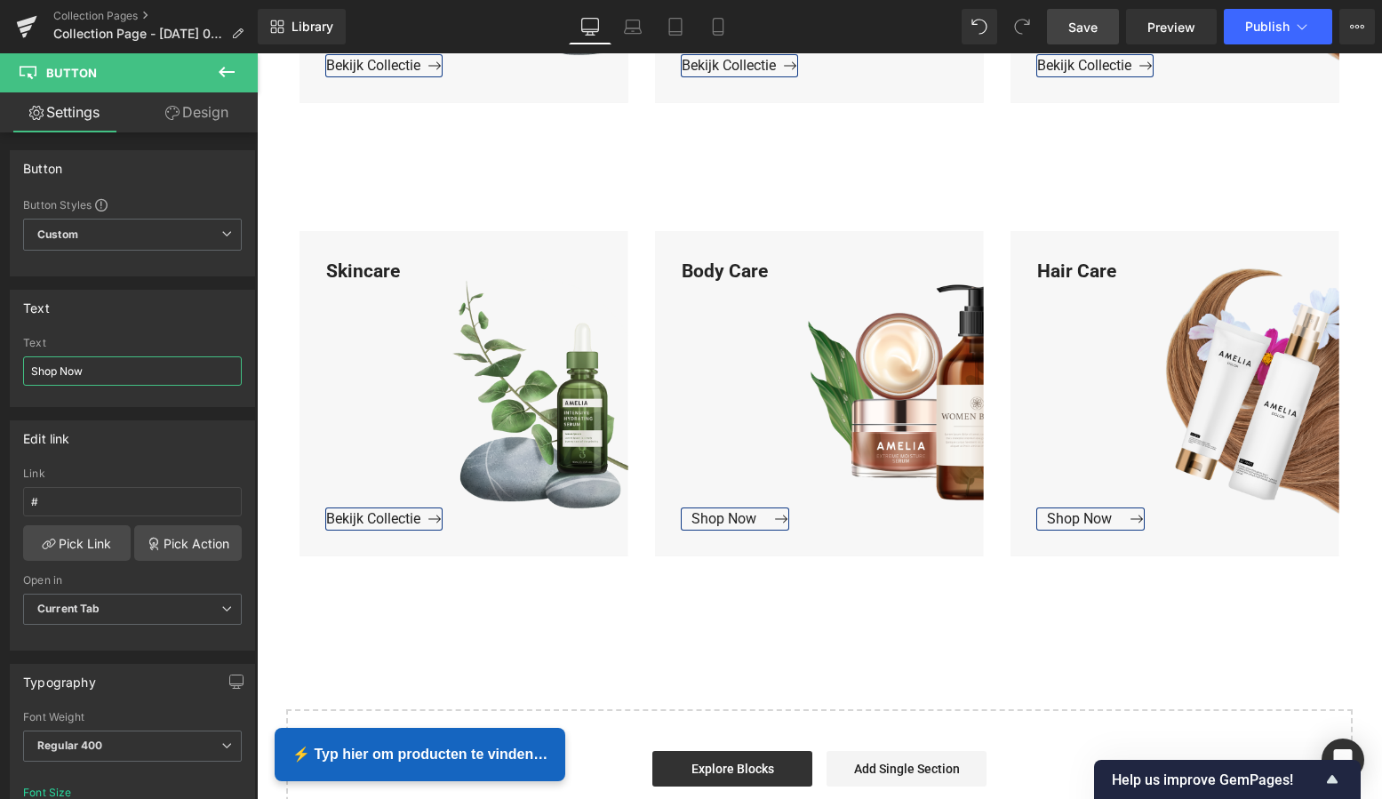
drag, startPoint x: 96, startPoint y: 373, endPoint x: -39, endPoint y: 363, distance: 135.5
click at [0, 363] on html "Button You are previewing how the will restyle your page. You can not edit Elem…" at bounding box center [691, 399] width 1382 height 799
paste input "Bekijk Collectie"
type input "Bekijk Collectie"
drag, startPoint x: 83, startPoint y: 372, endPoint x: -28, endPoint y: 366, distance: 111.2
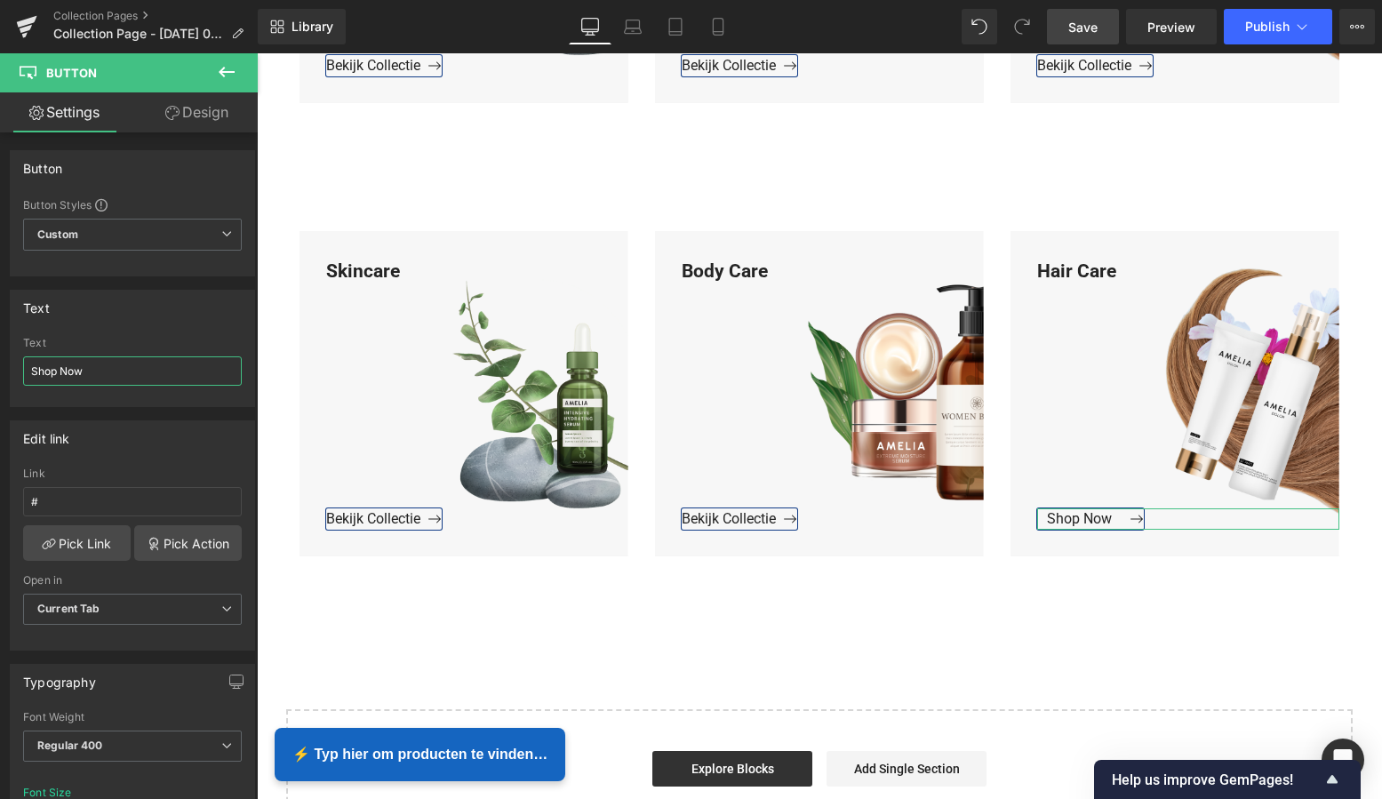
click at [0, 366] on html "Button You are previewing how the will restyle your page. You can not edit Elem…" at bounding box center [691, 399] width 1382 height 799
paste input "Bekijk Collectie"
type input "Bekijk Collectie"
click at [1094, 22] on span "Save" at bounding box center [1082, 27] width 29 height 19
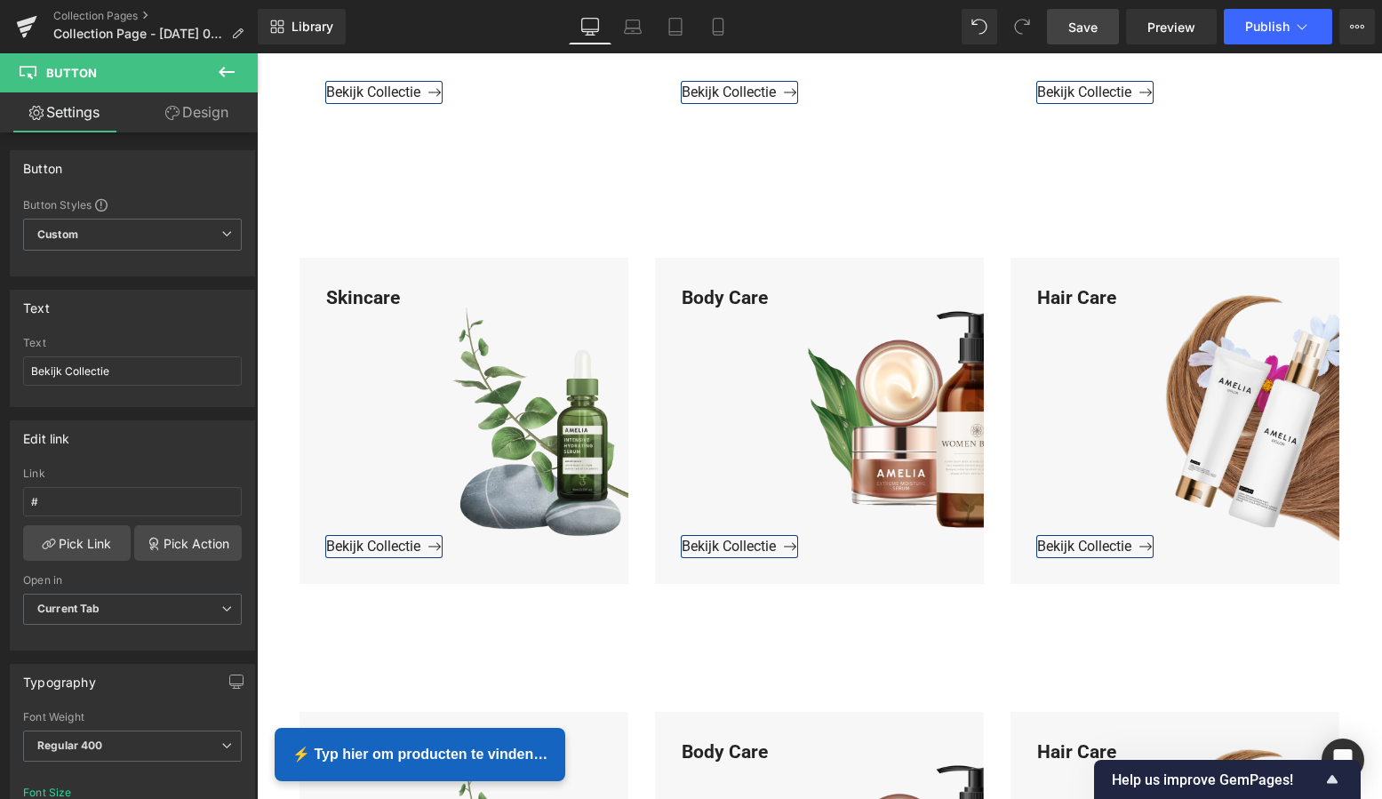
scroll to position [1537, 0]
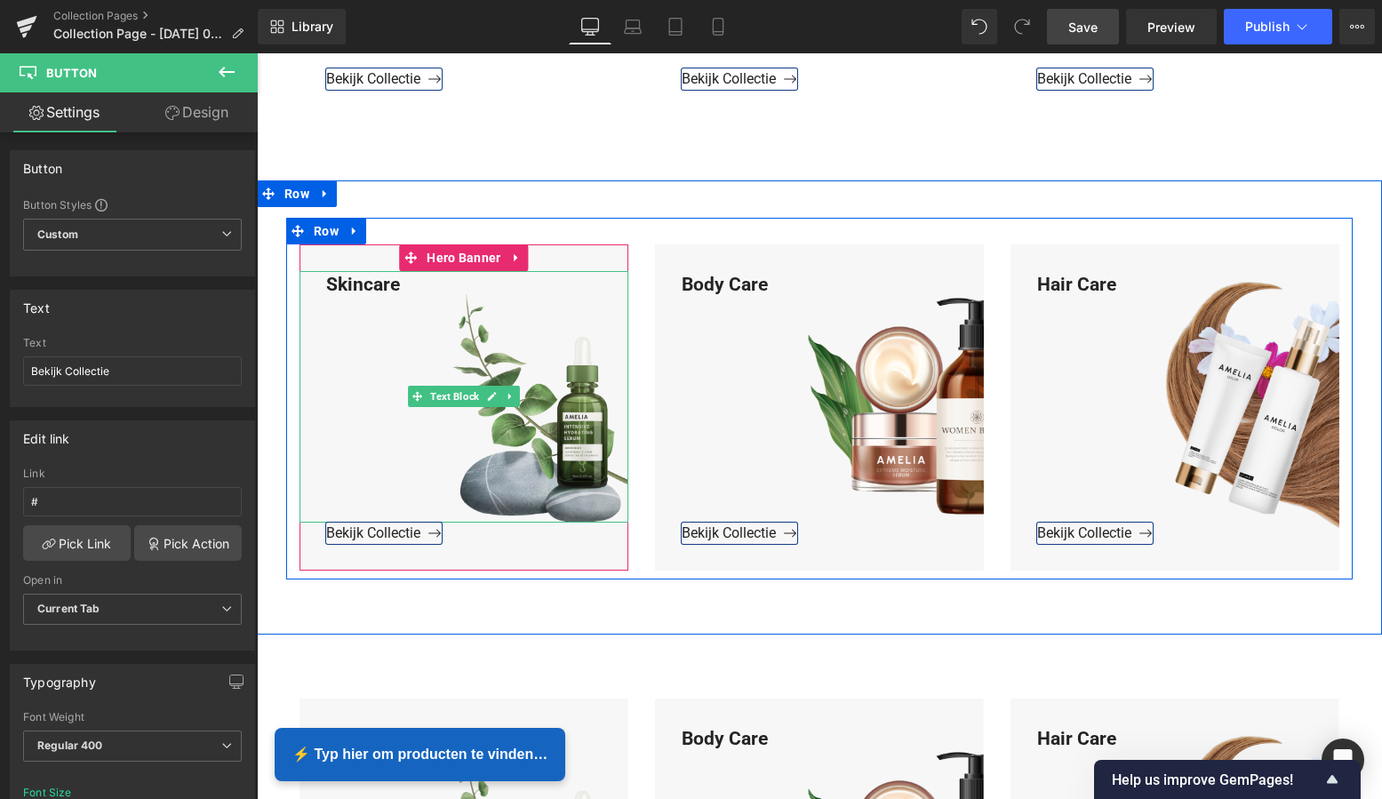
click at [397, 284] on div "Skincare" at bounding box center [464, 397] width 329 height 252
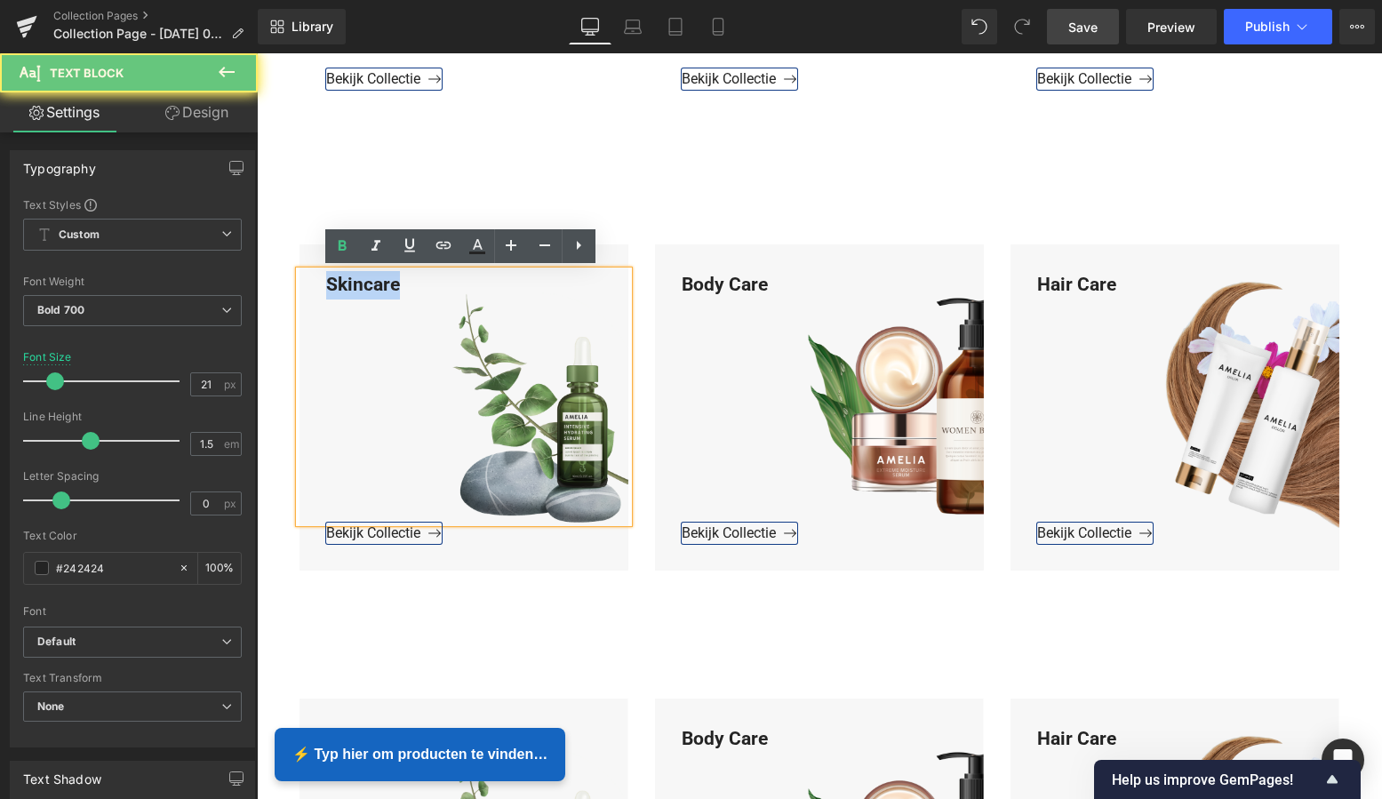
drag, startPoint x: 390, startPoint y: 283, endPoint x: 311, endPoint y: 278, distance: 79.2
click at [313, 276] on div "Skincare" at bounding box center [464, 397] width 329 height 252
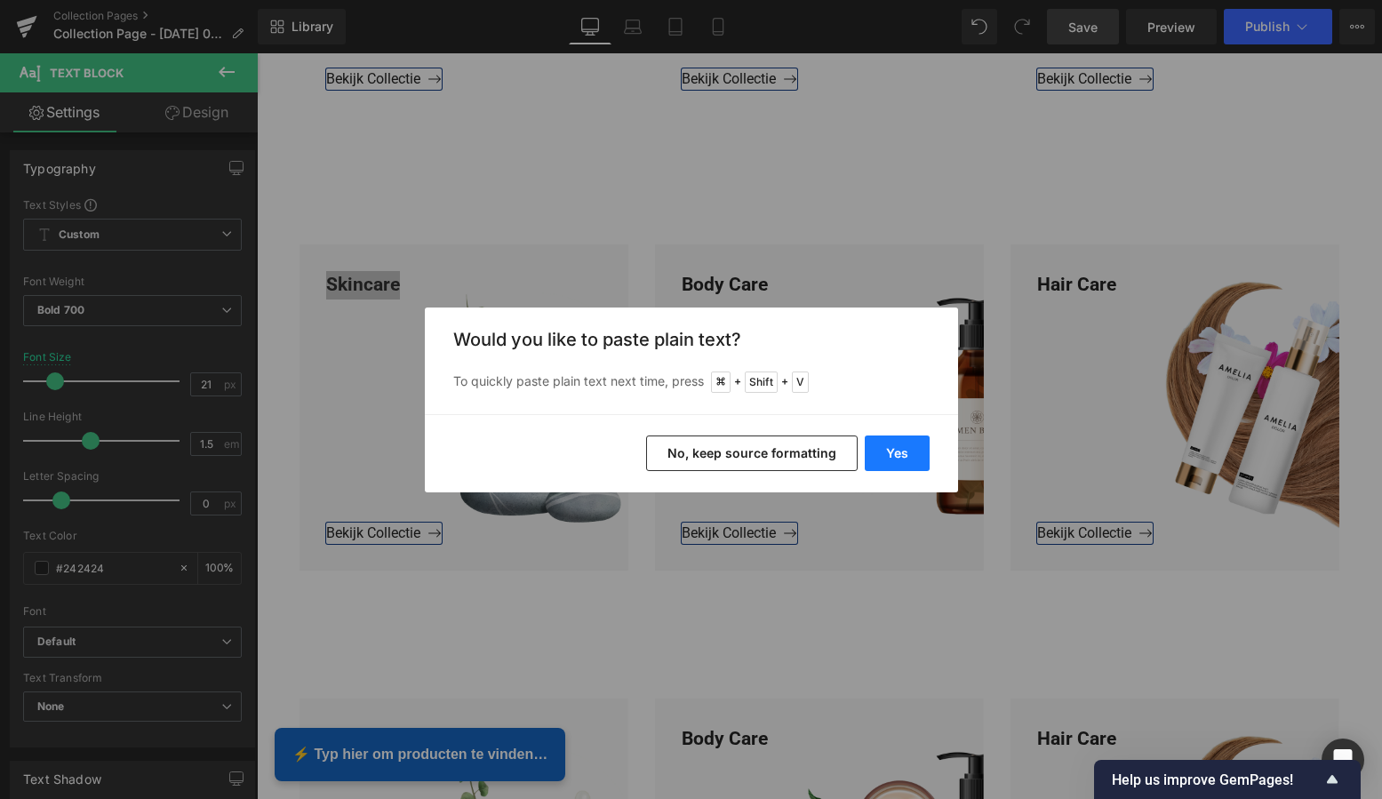
click at [891, 457] on button "Yes" at bounding box center [897, 454] width 65 height 36
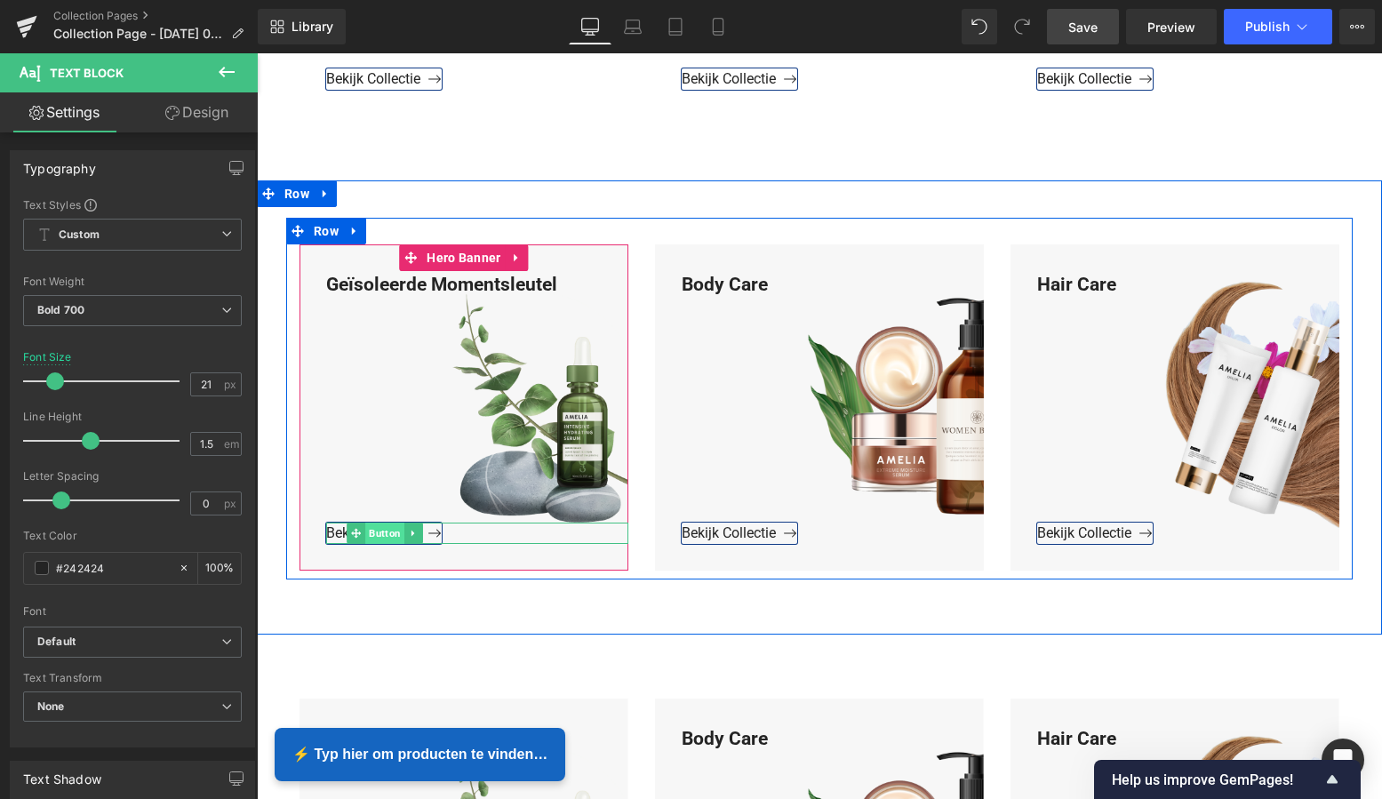
click at [380, 531] on span "Button" at bounding box center [384, 533] width 39 height 21
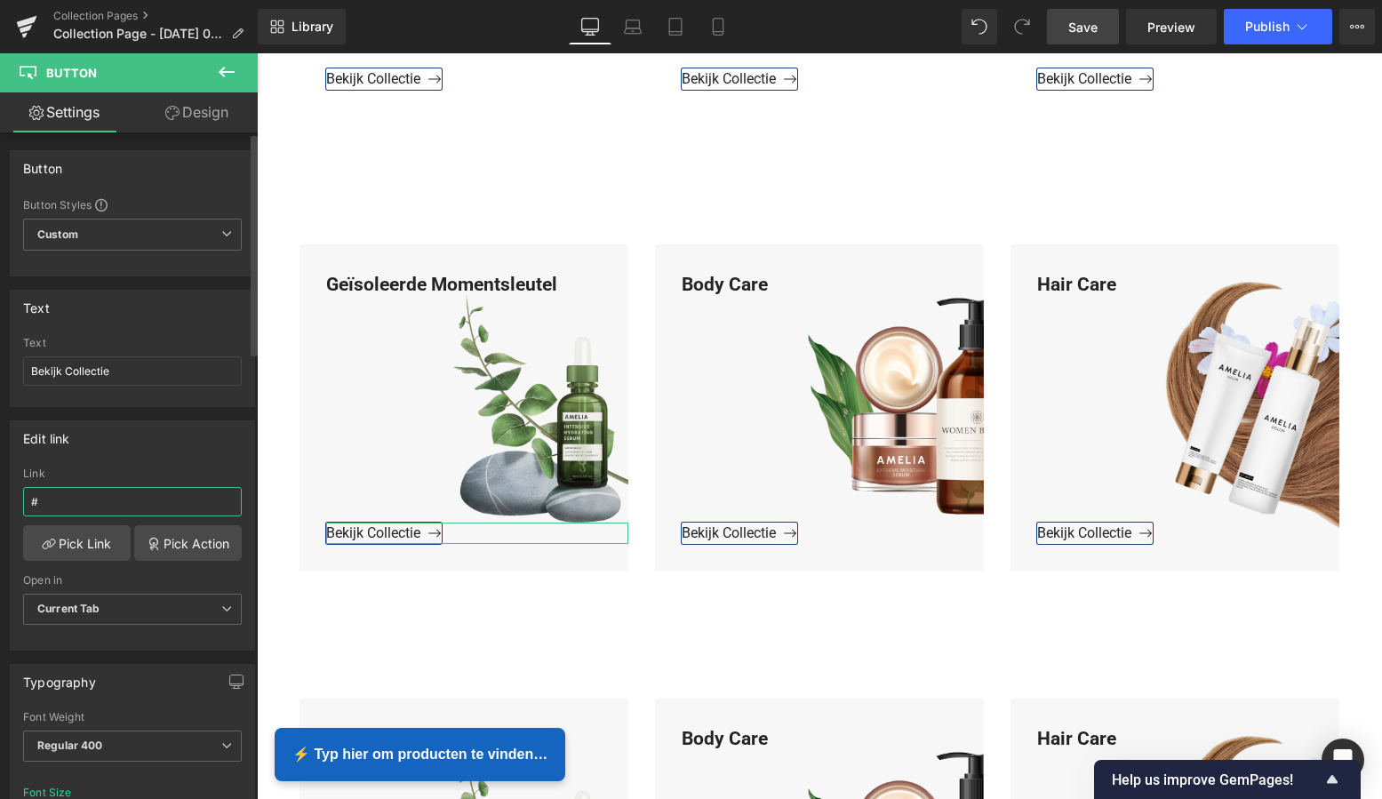
drag, startPoint x: 44, startPoint y: 494, endPoint x: 1, endPoint y: 492, distance: 42.7
click at [3, 491] on div "Edit link # Link # Pick Link Pick Action Current Tab New Tab Open in Current Ta…" at bounding box center [133, 529] width 266 height 244
paste input "https://www.mzsgereedschap.nl/collections/geisoleerde-momentsleutel"
type input "https://www.mzsgereedschap.nl/collections/geisoleerde-momentsleutel"
click at [66, 533] on link "Pick Link" at bounding box center [77, 543] width 108 height 36
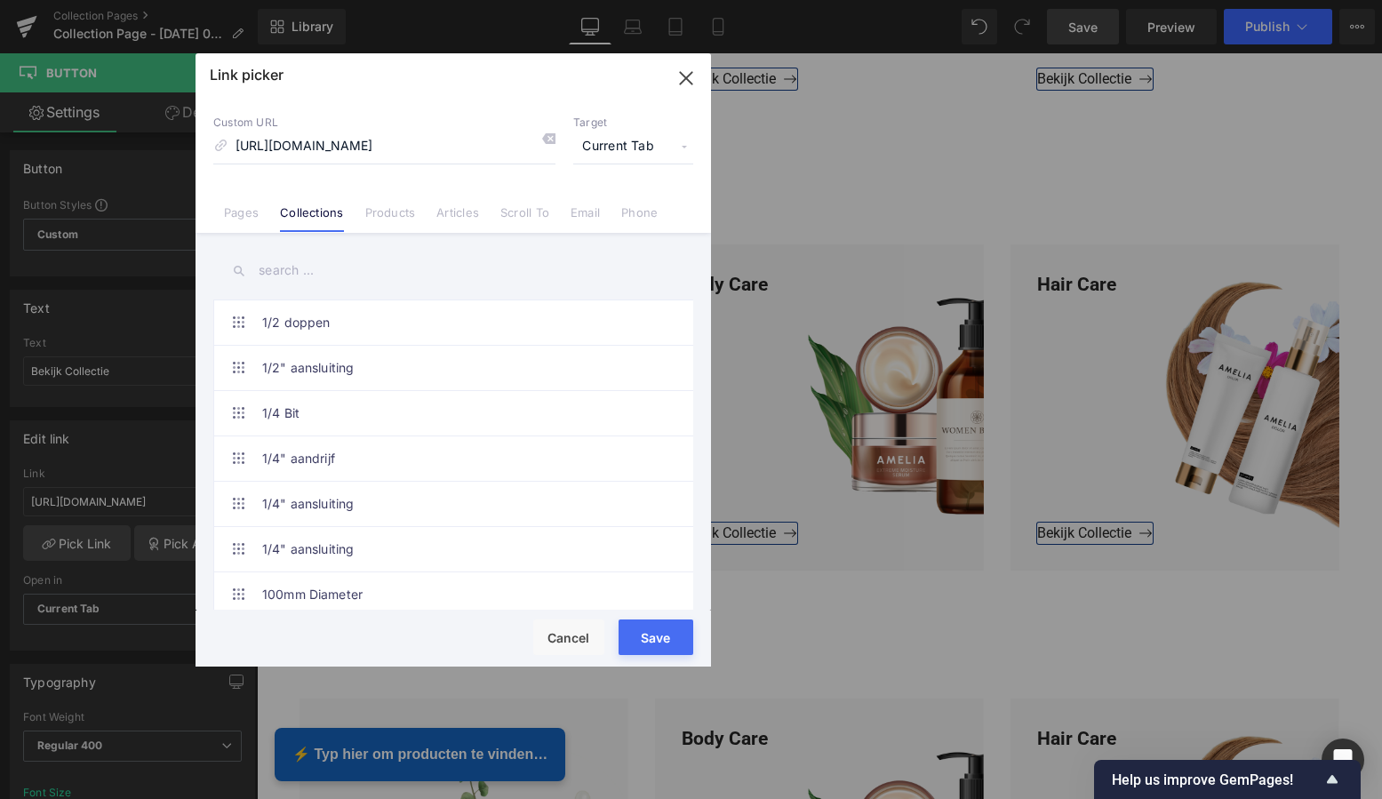
click at [665, 637] on button "Save" at bounding box center [656, 637] width 75 height 36
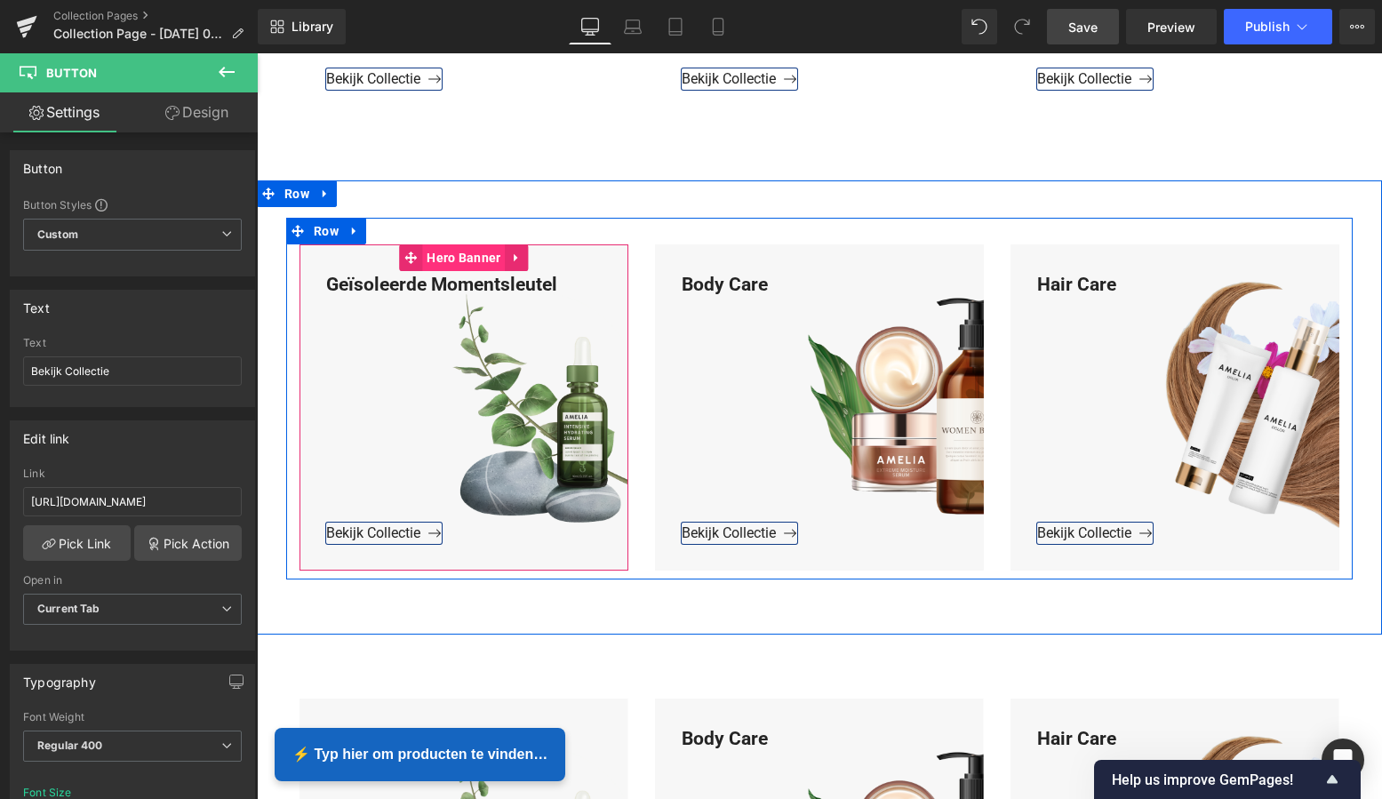
click at [464, 259] on span "Hero Banner" at bounding box center [463, 257] width 83 height 27
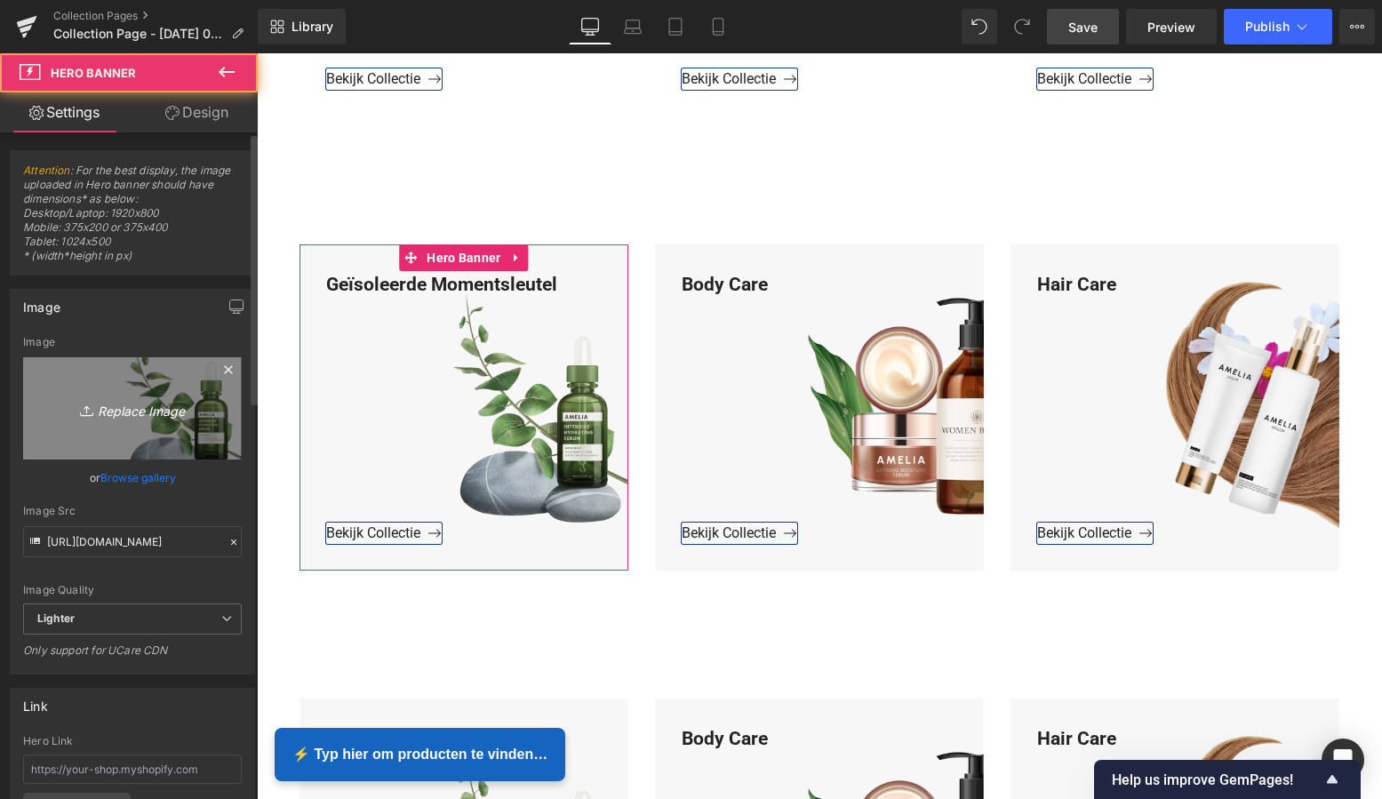
click at [135, 406] on icon "Replace Image" at bounding box center [132, 408] width 142 height 22
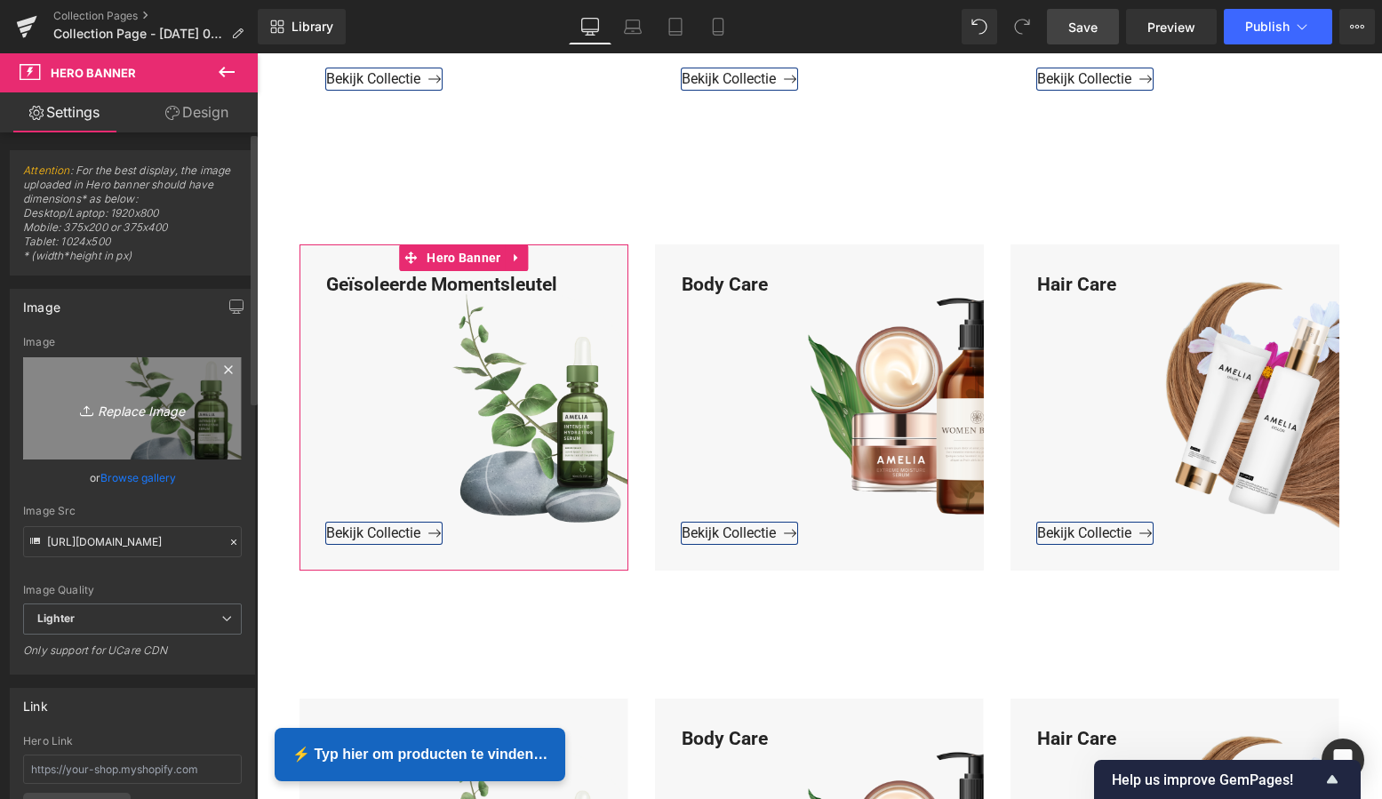
type input "C:\fakepath\Groen Modern Doe-het-zelf Instagram Stories (800 x 800 px)-2.png"
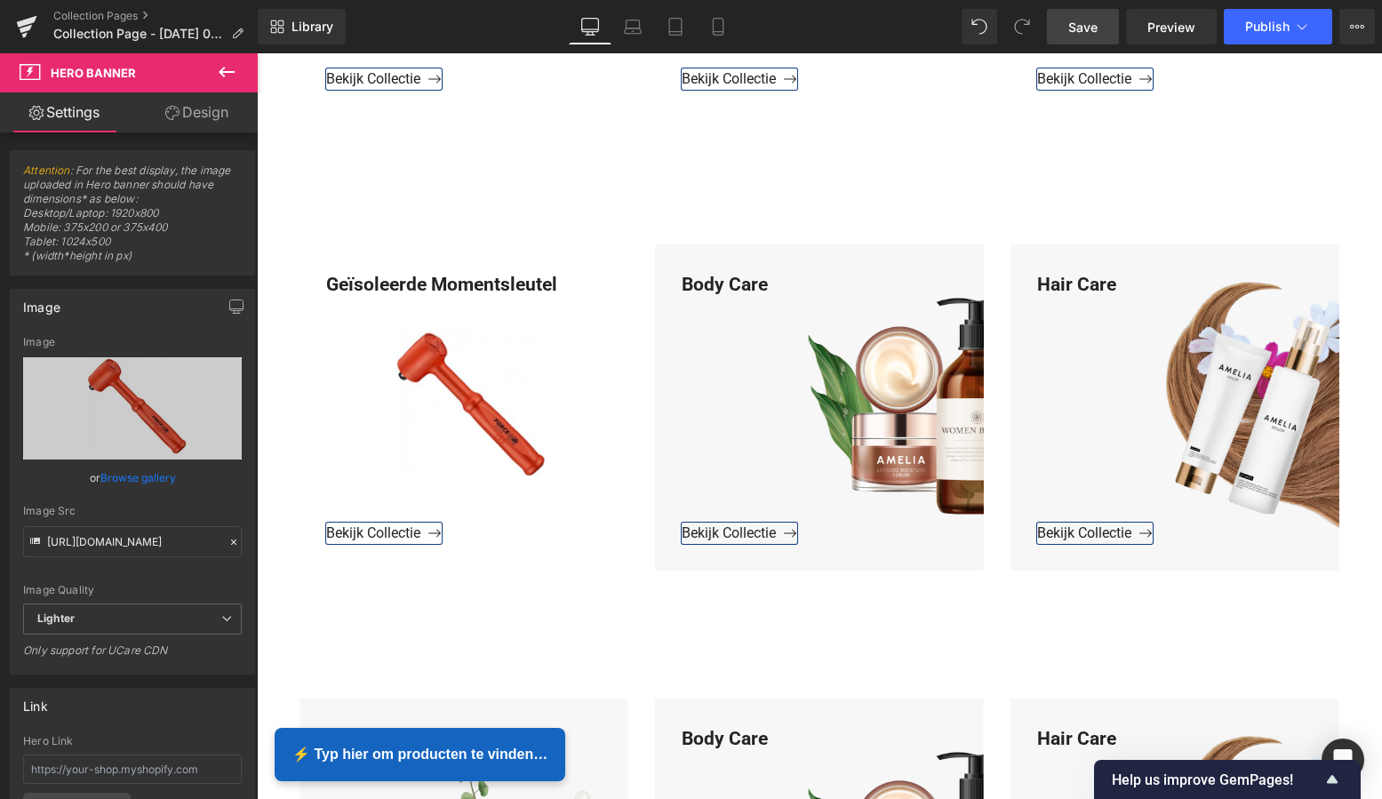
click at [1092, 36] on span "Save" at bounding box center [1082, 27] width 29 height 19
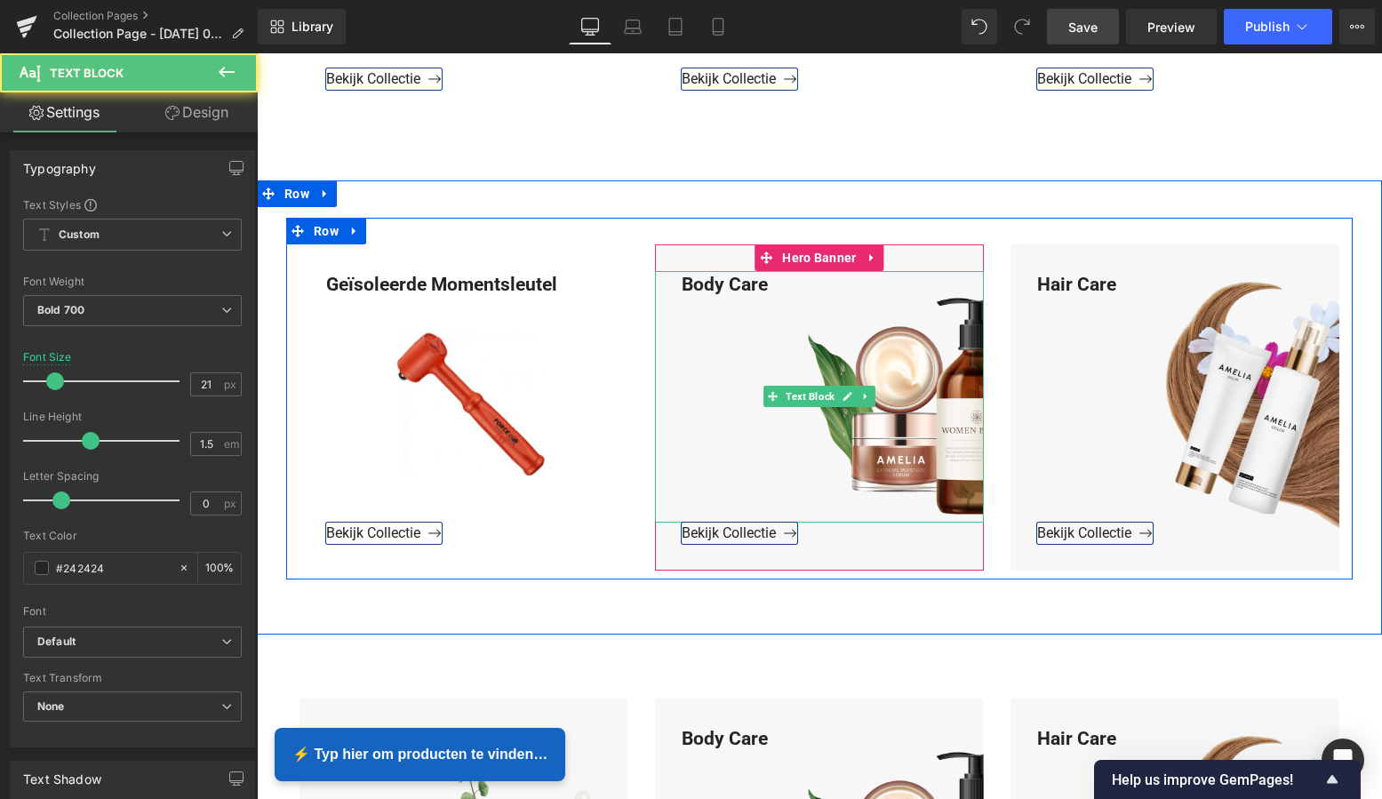
click at [773, 285] on div "Body Care" at bounding box center [819, 397] width 329 height 252
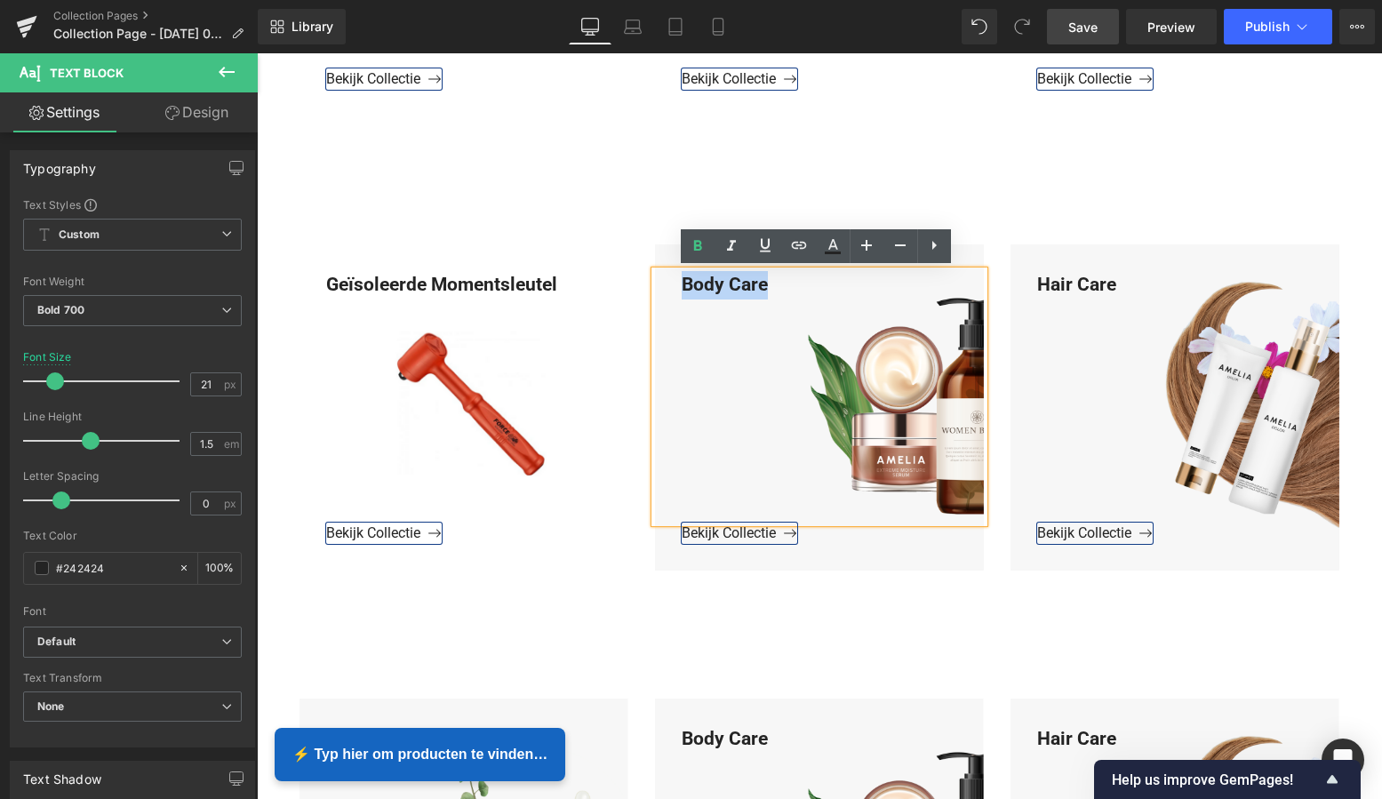
drag, startPoint x: 771, startPoint y: 283, endPoint x: 668, endPoint y: 279, distance: 102.3
click at [668, 279] on div "Body Care" at bounding box center [819, 397] width 329 height 252
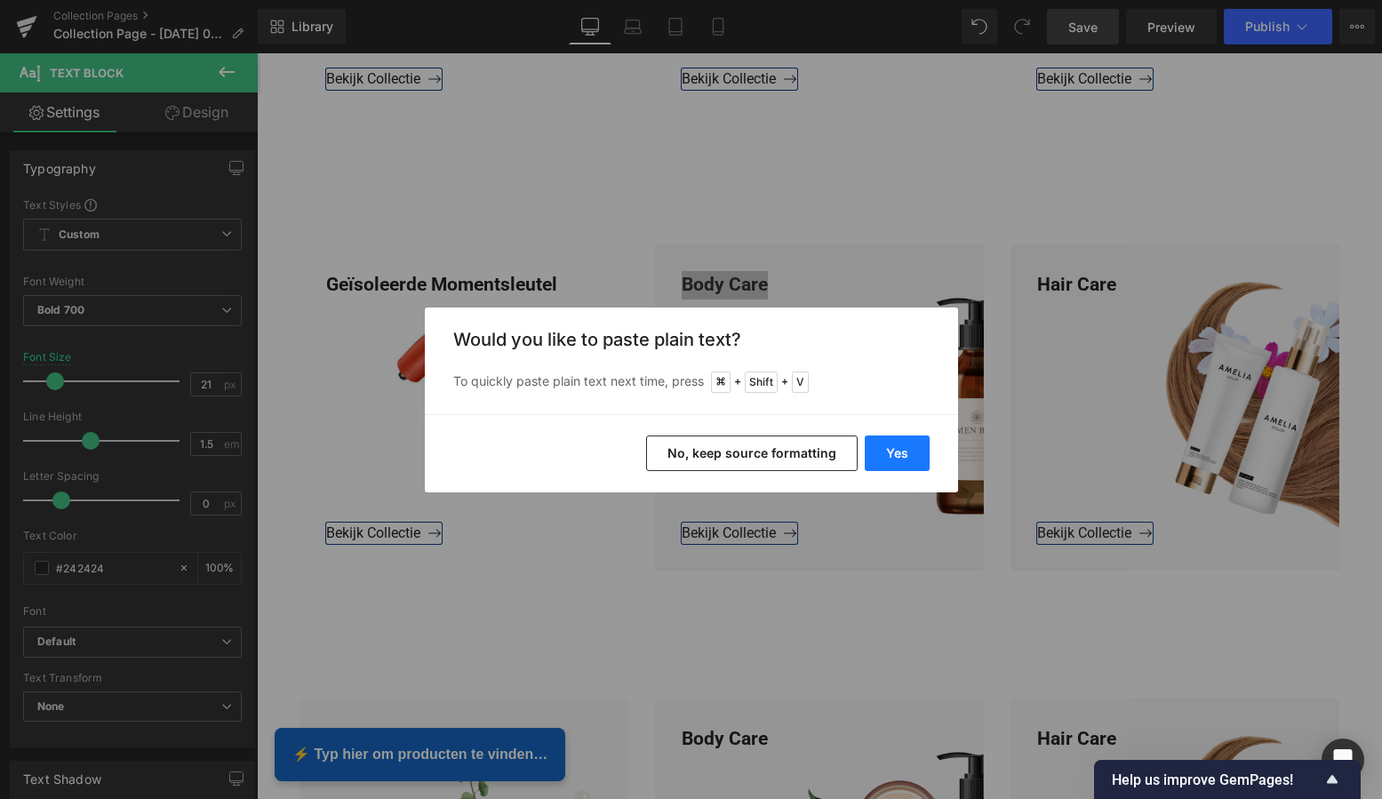
click at [888, 455] on button "Yes" at bounding box center [897, 454] width 65 height 36
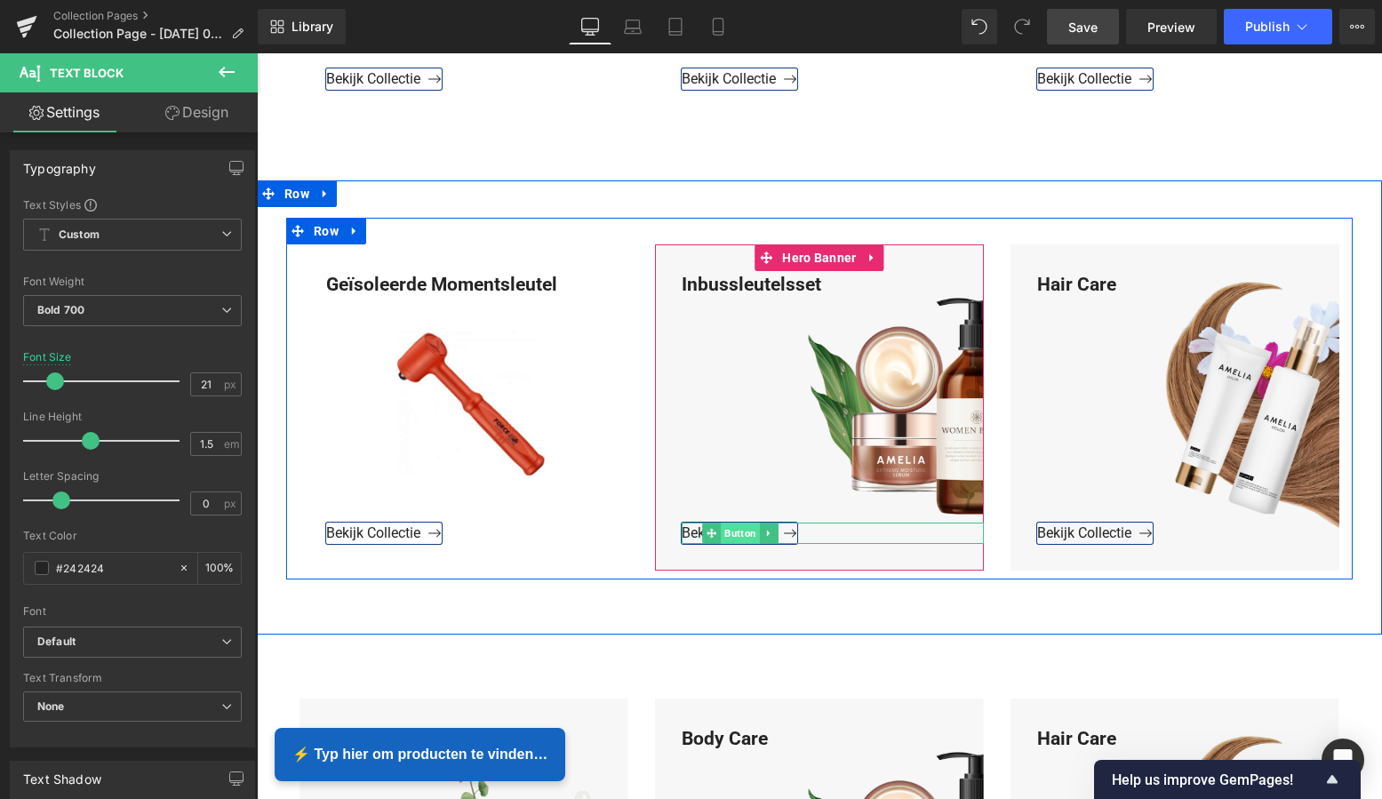
click at [734, 532] on span "Button" at bounding box center [740, 533] width 39 height 21
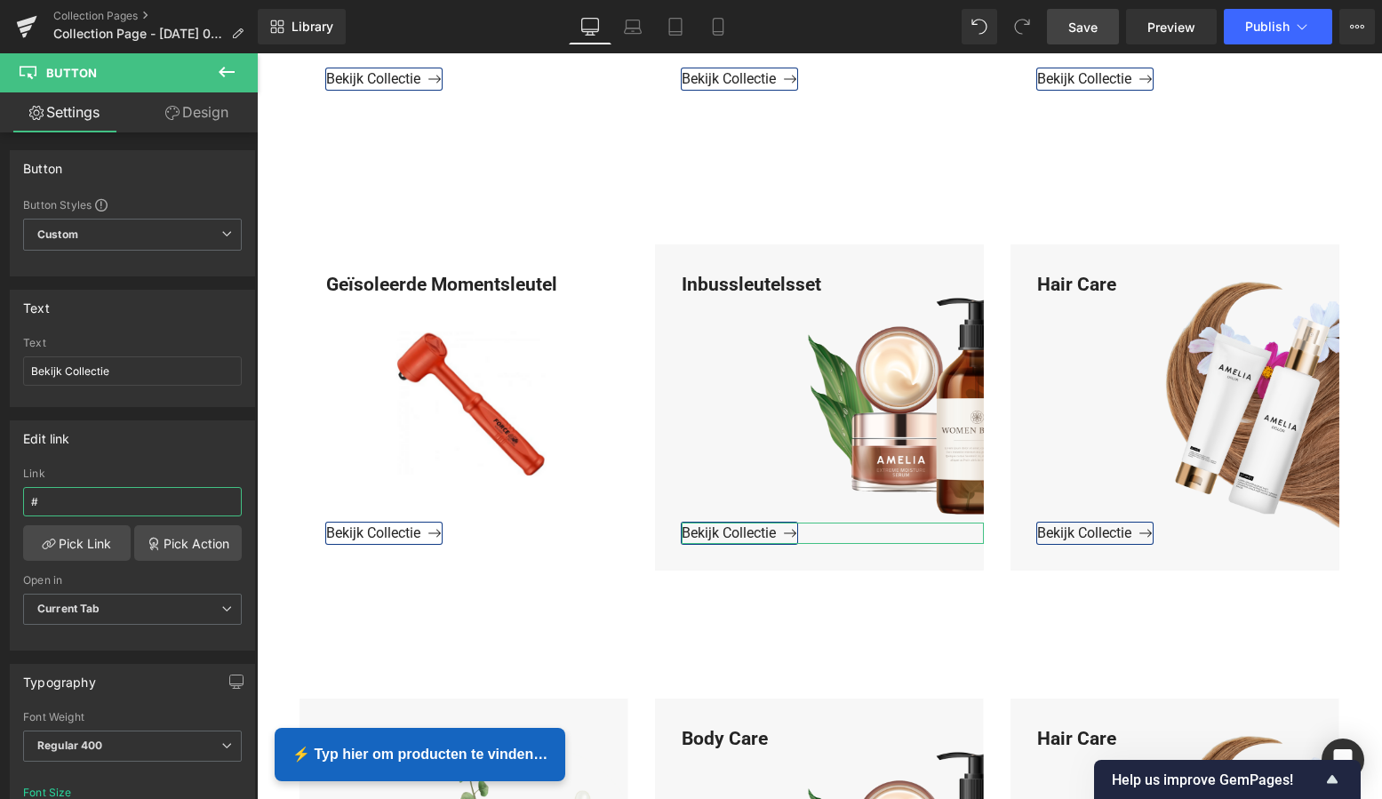
drag, startPoint x: 43, startPoint y: 501, endPoint x: -8, endPoint y: 497, distance: 50.9
click at [0, 497] on html "Button You are previewing how the will restyle your page. You can not edit Elem…" at bounding box center [691, 399] width 1382 height 799
paste input "https://www.mzsgereedschap.nl/collections/inbussleutels"
type input "https://www.mzsgereedschap.nl/collections/inbussleutels"
click at [84, 544] on link "Pick Link" at bounding box center [77, 543] width 108 height 36
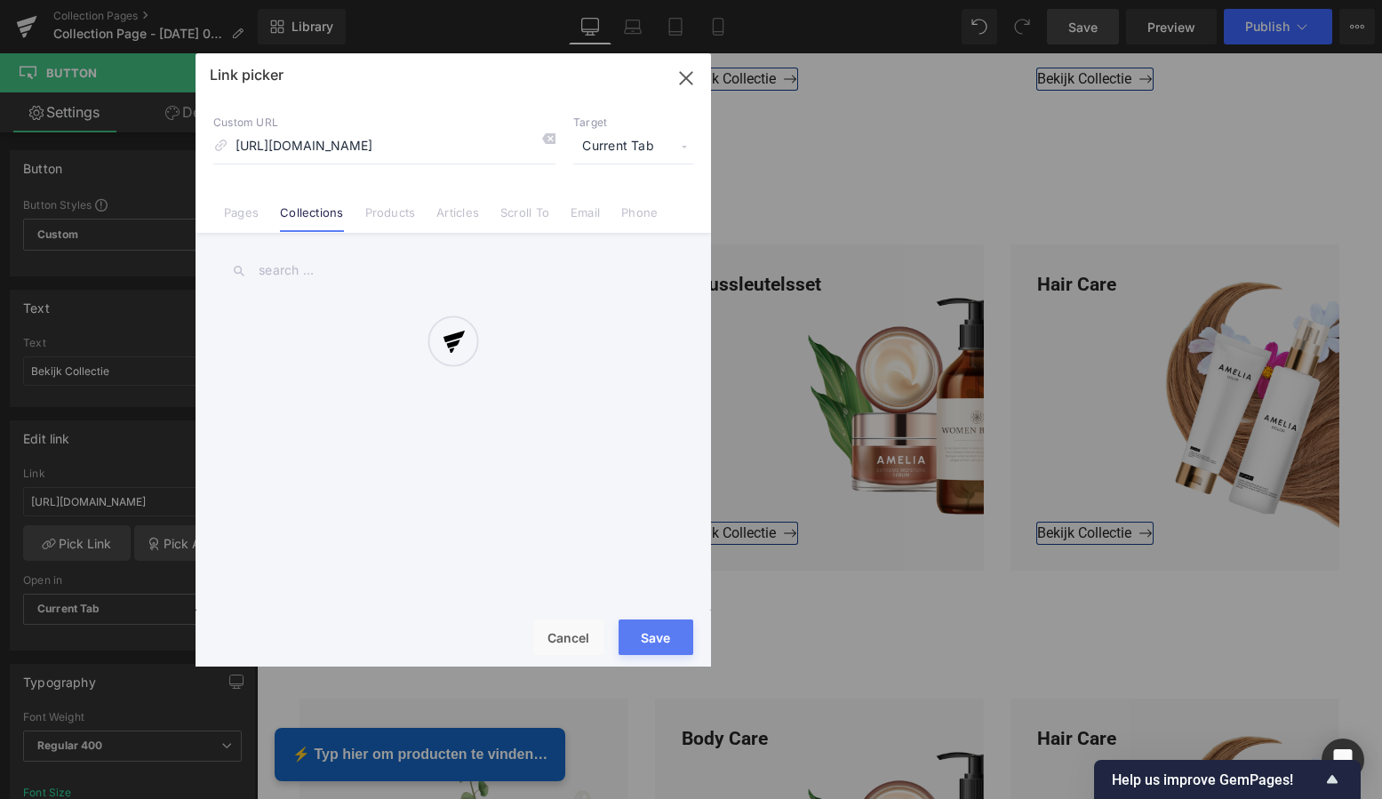
scroll to position [0, 32]
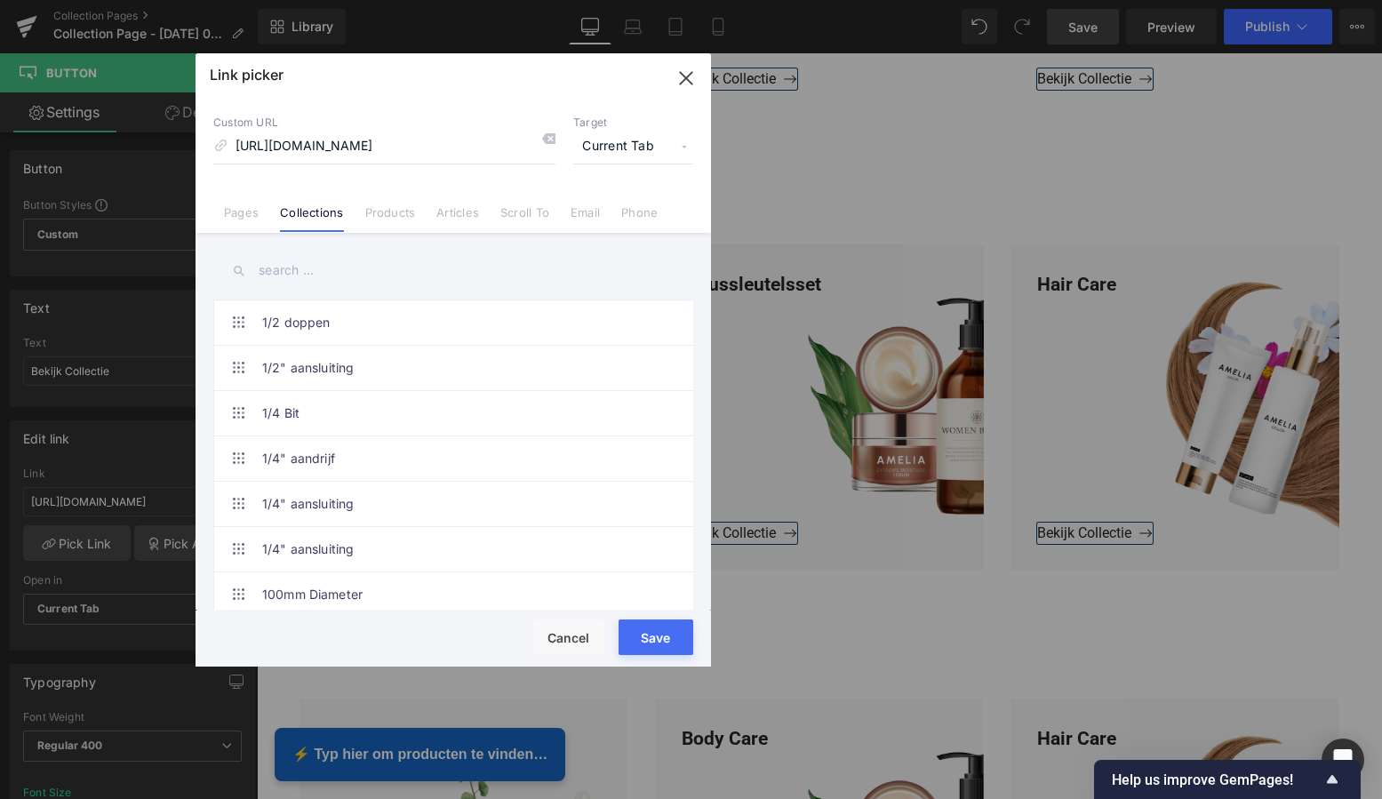
click at [659, 635] on button "Save" at bounding box center [656, 637] width 75 height 36
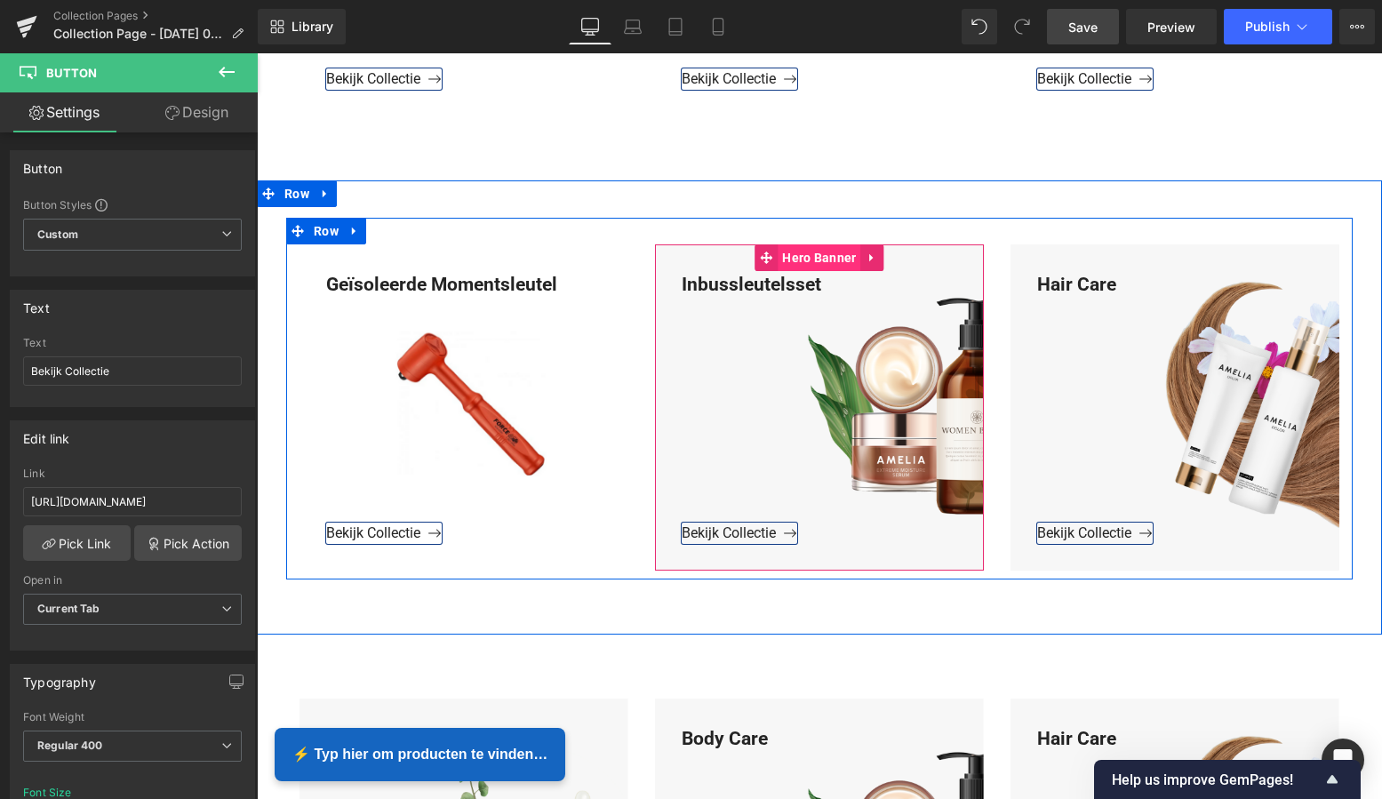
click at [812, 258] on span "Hero Banner" at bounding box center [819, 257] width 83 height 27
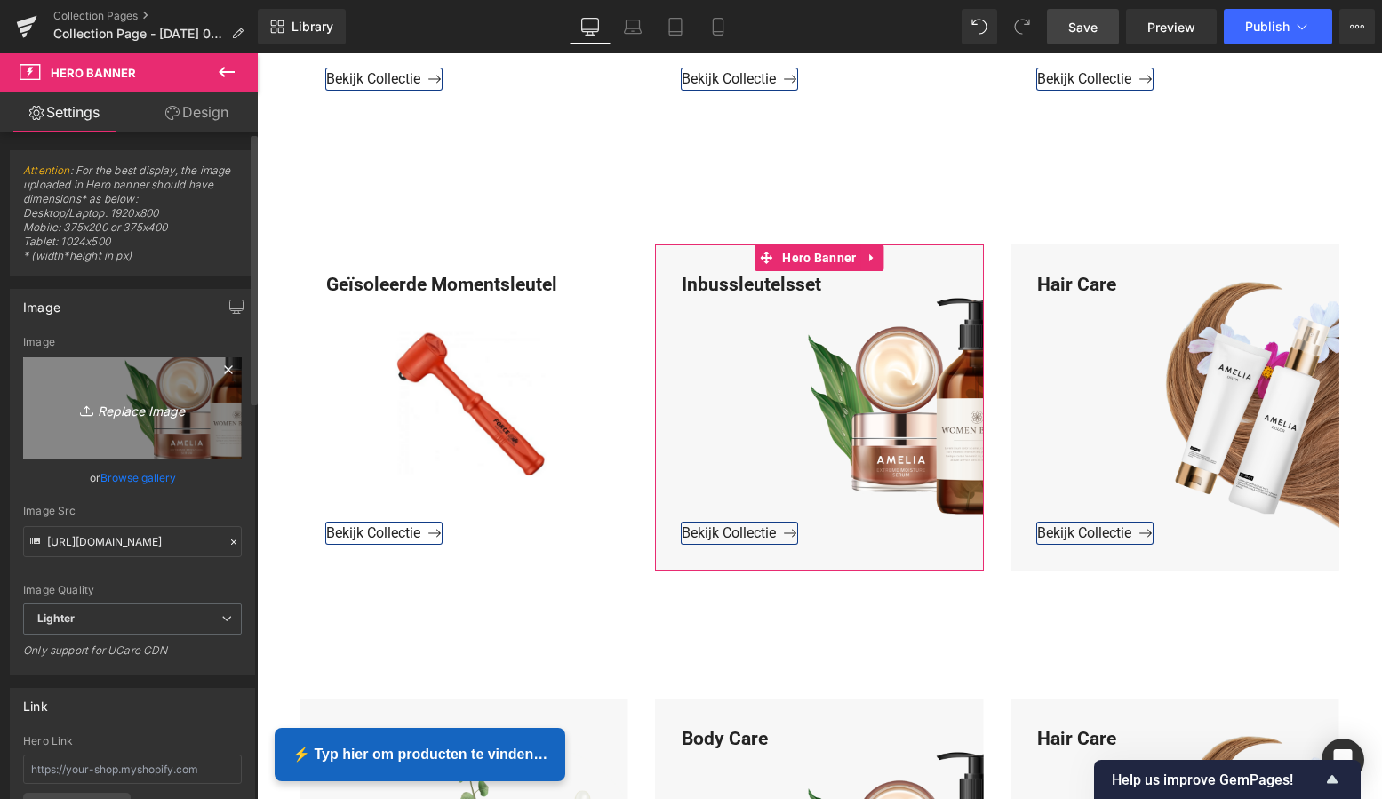
click at [146, 407] on icon "Replace Image" at bounding box center [132, 408] width 142 height 22
type input "C:\fakepath\Groen Modern Doe-het-zelf Instagram Stories (800 x 800 px)-2.png"
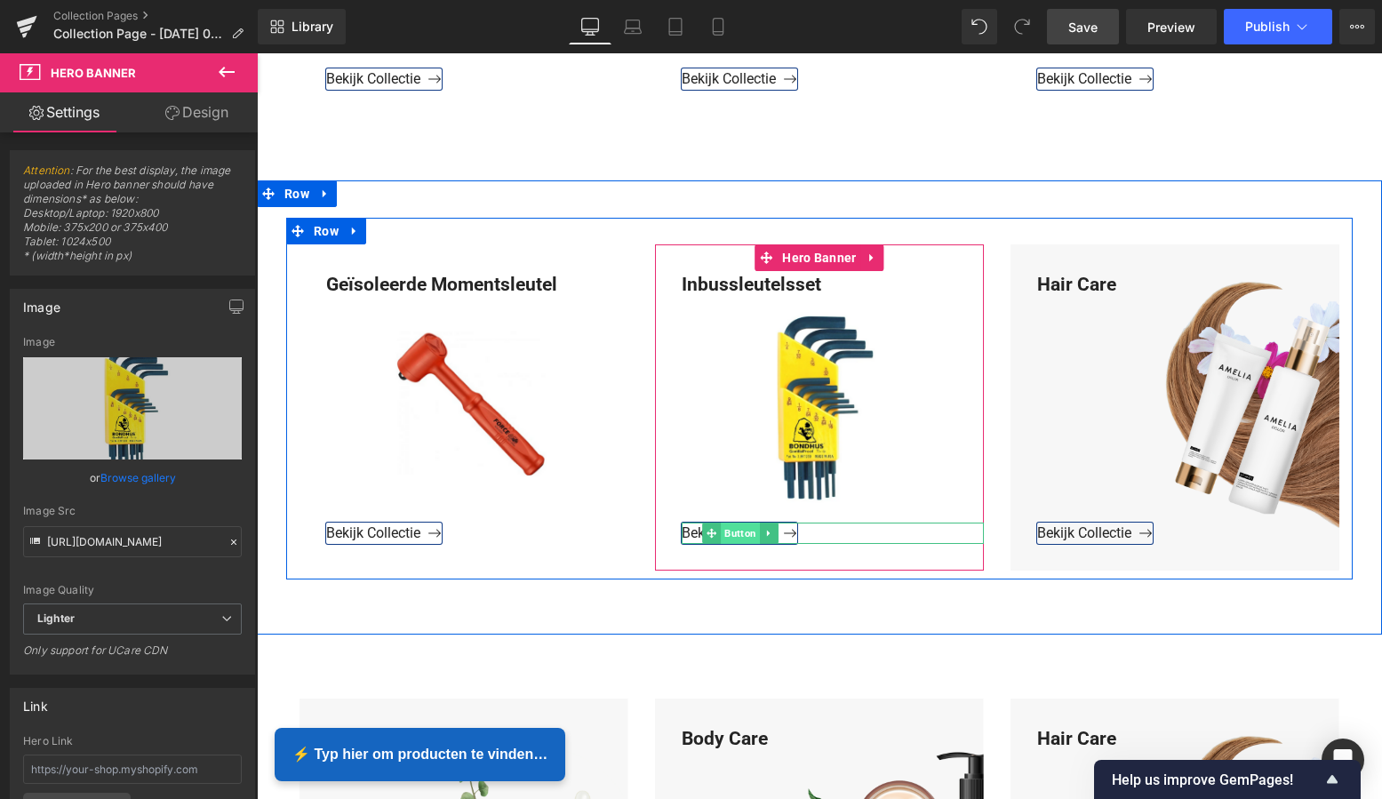
click at [735, 534] on span "Button" at bounding box center [740, 533] width 39 height 21
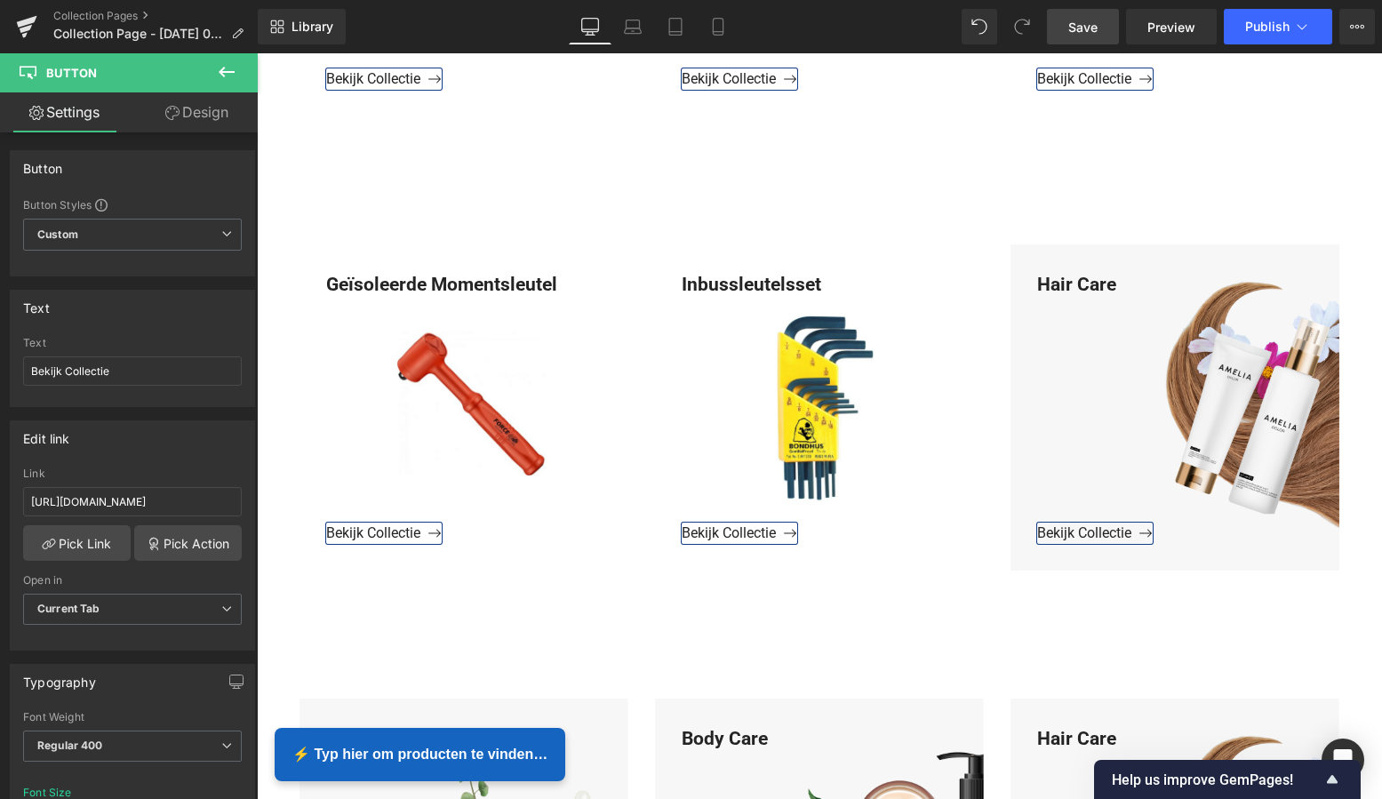
click at [1079, 20] on span "Save" at bounding box center [1082, 27] width 29 height 19
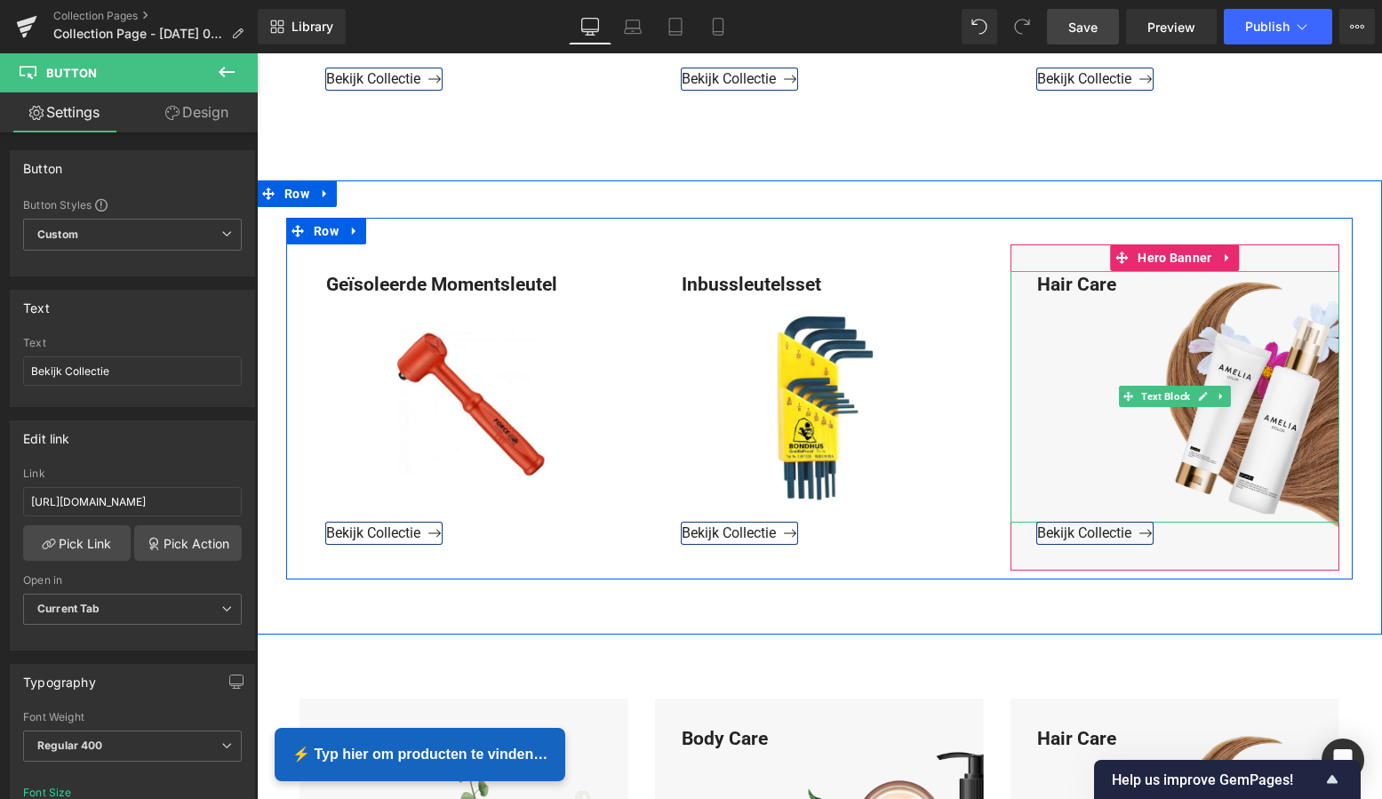
click at [1108, 291] on div "Hair Care" at bounding box center [1175, 397] width 329 height 252
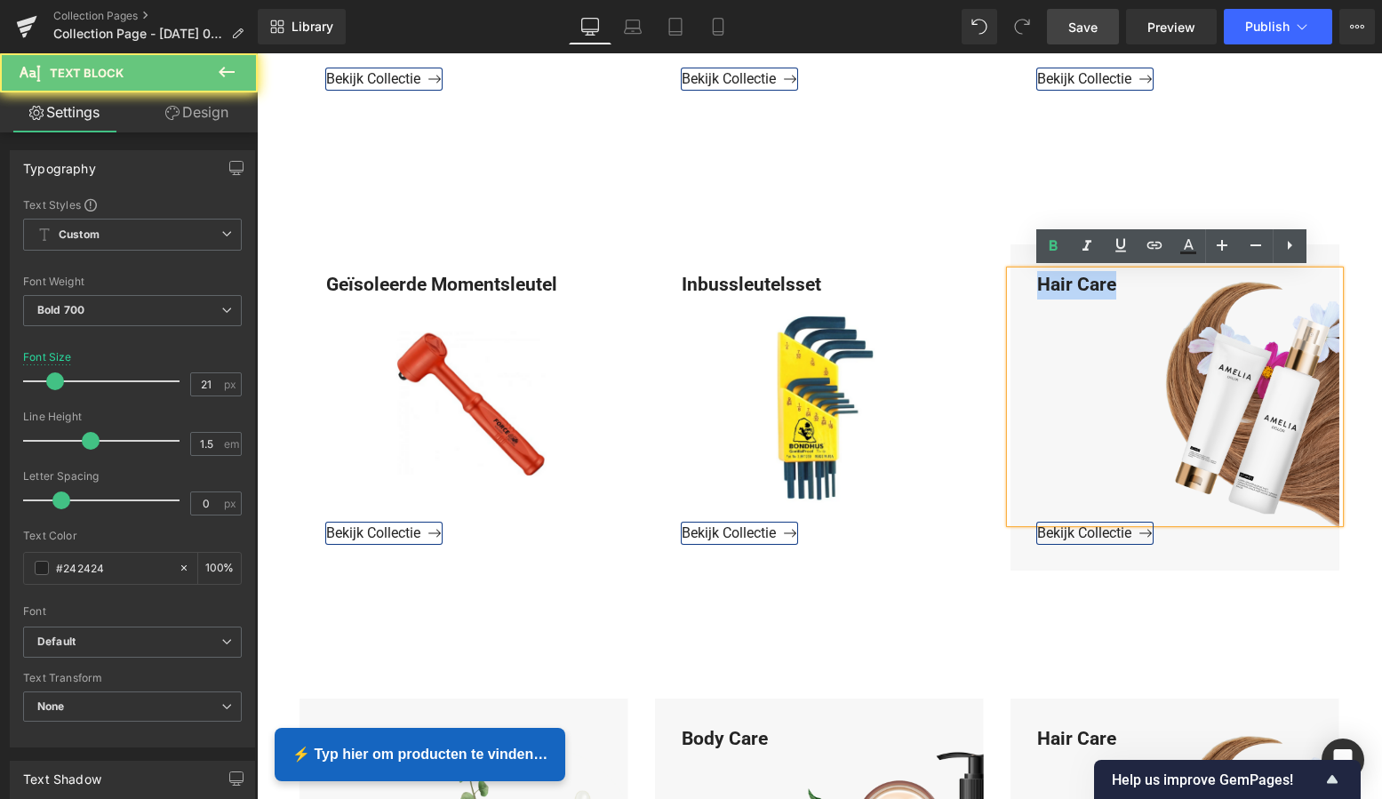
drag, startPoint x: 1115, startPoint y: 284, endPoint x: 1024, endPoint y: 283, distance: 91.6
click at [1024, 283] on div "Hair Care" at bounding box center [1175, 397] width 329 height 252
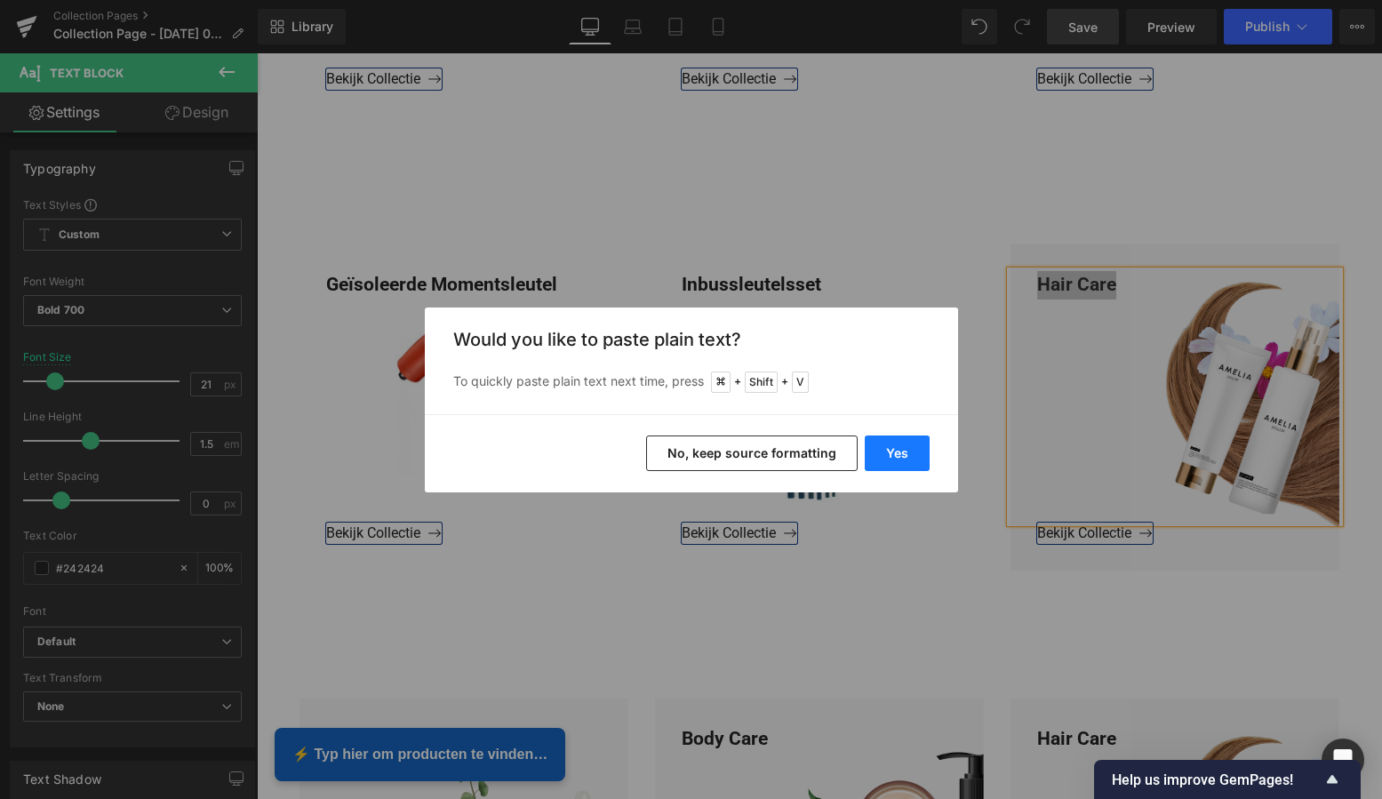
click at [892, 443] on button "Yes" at bounding box center [897, 454] width 65 height 36
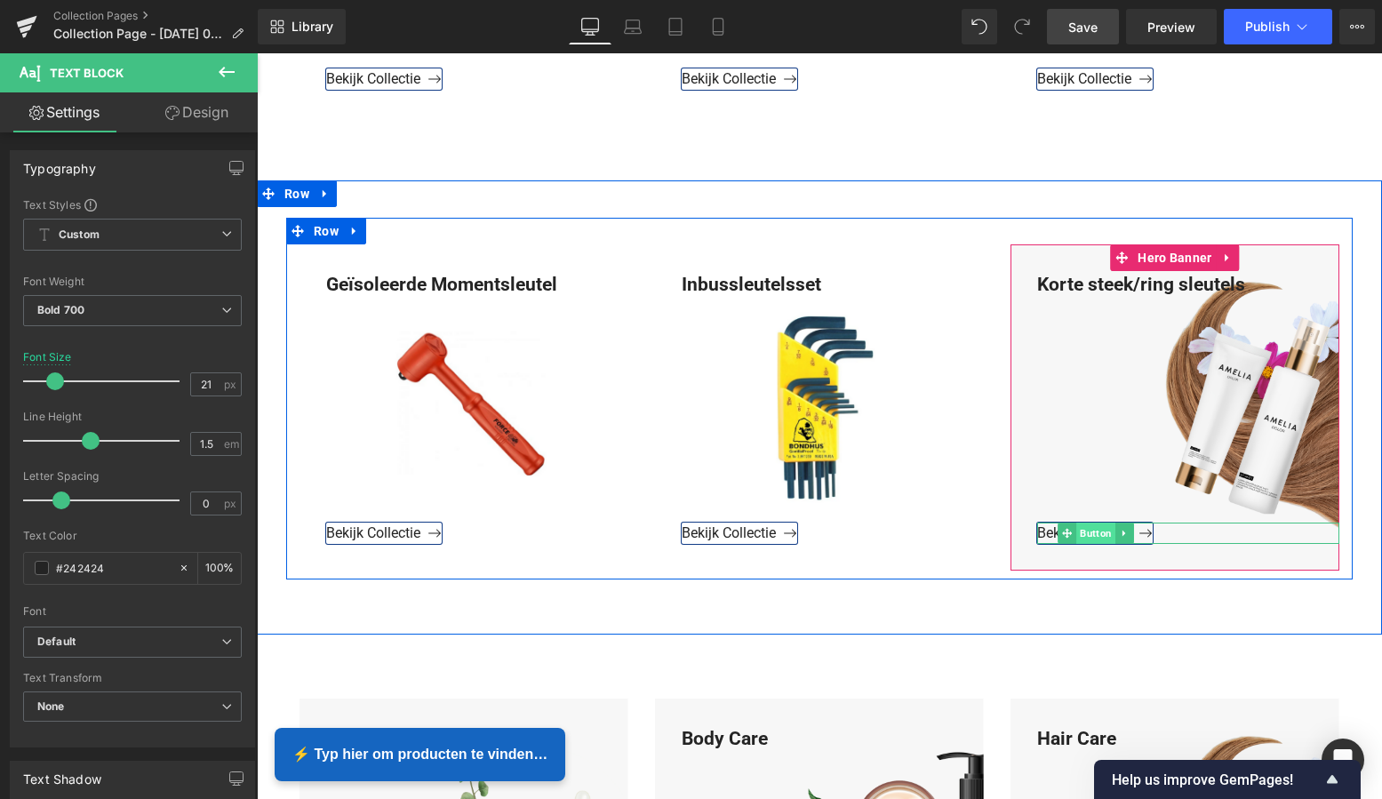
click at [1090, 535] on span "Button" at bounding box center [1095, 533] width 39 height 21
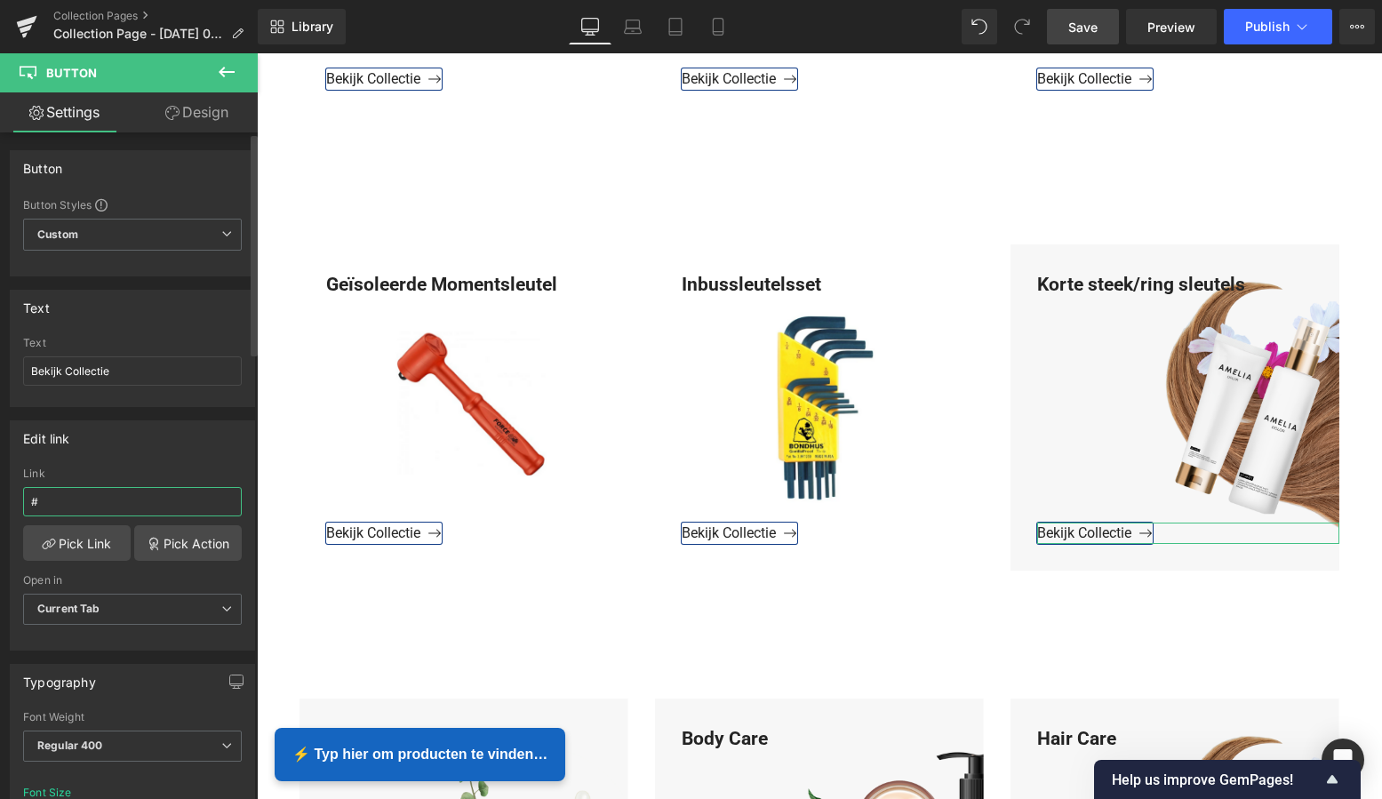
drag, startPoint x: 33, startPoint y: 504, endPoint x: 3, endPoint y: 499, distance: 30.5
click at [3, 499] on div "Edit link # Link # Pick Link Pick Action Current Tab New Tab Open in Current Ta…" at bounding box center [133, 529] width 266 height 244
paste input "https://www.mzsgereedschap.nl/collections/korte-steeksleutels"
type input "https://www.mzsgereedschap.nl/collections/korte-steeksleutels"
click at [88, 548] on link "Pick Link" at bounding box center [77, 543] width 108 height 36
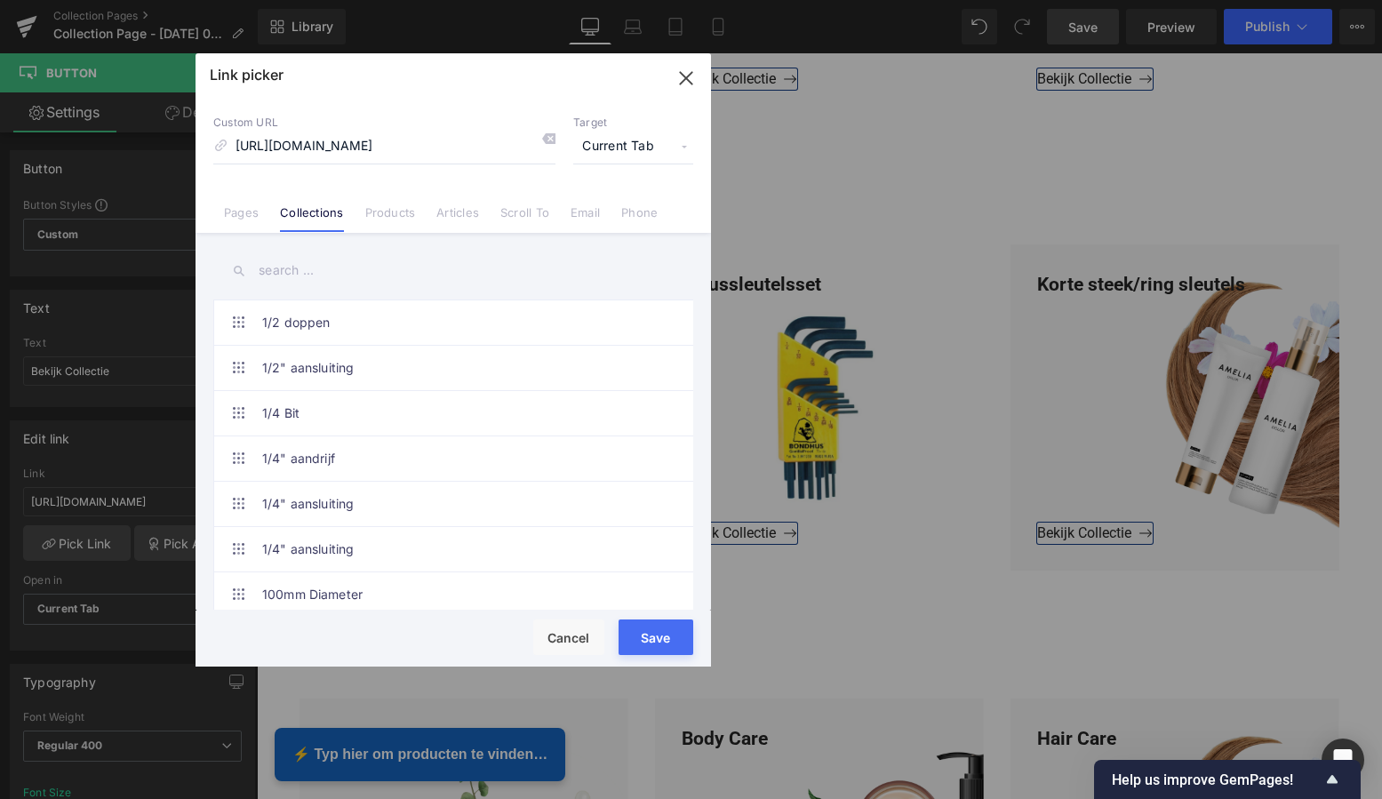
click at [657, 642] on button "Save" at bounding box center [656, 637] width 75 height 36
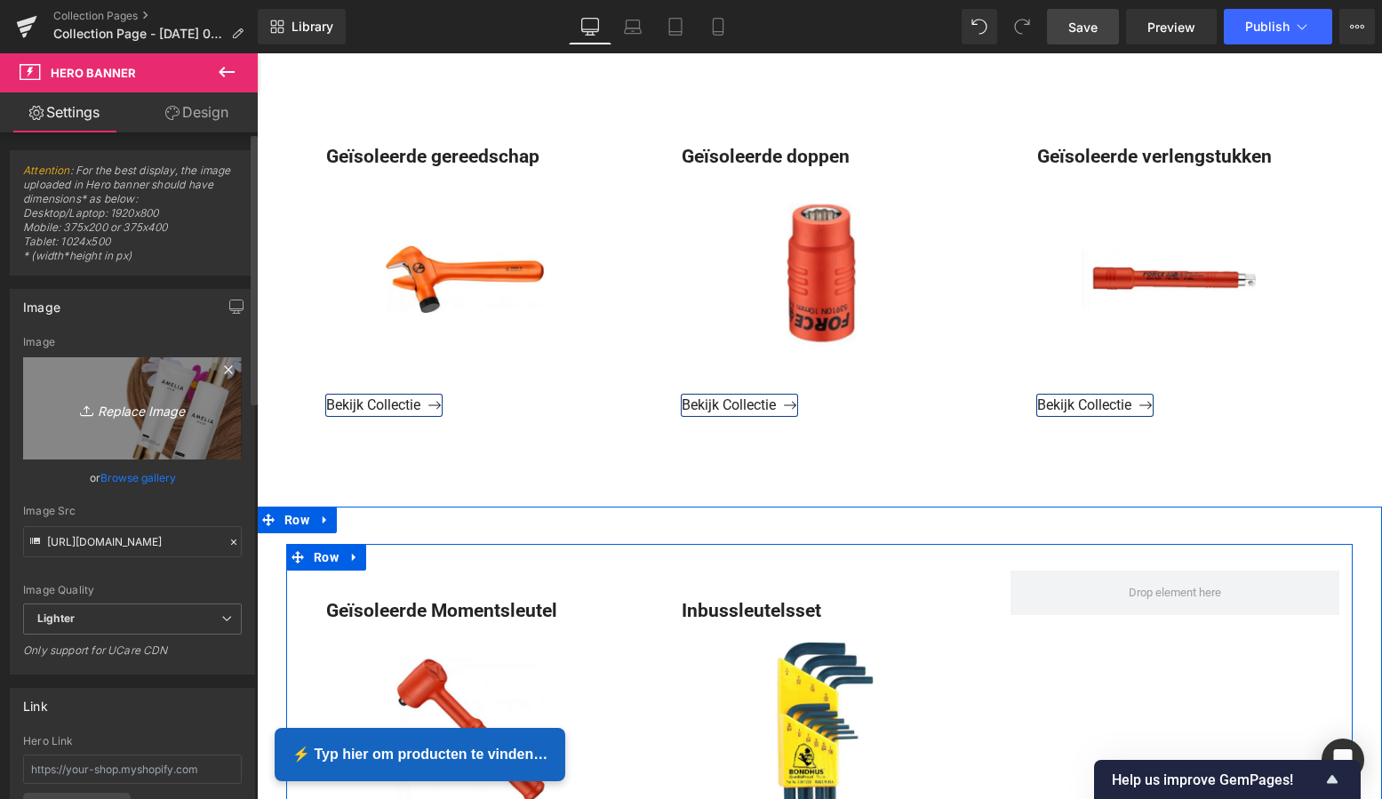
click at [143, 412] on icon "Replace Image" at bounding box center [132, 408] width 142 height 22
type input "C:\fakepath\Scherm­afbeelding 2025-10-02 om 07.36.42.png"
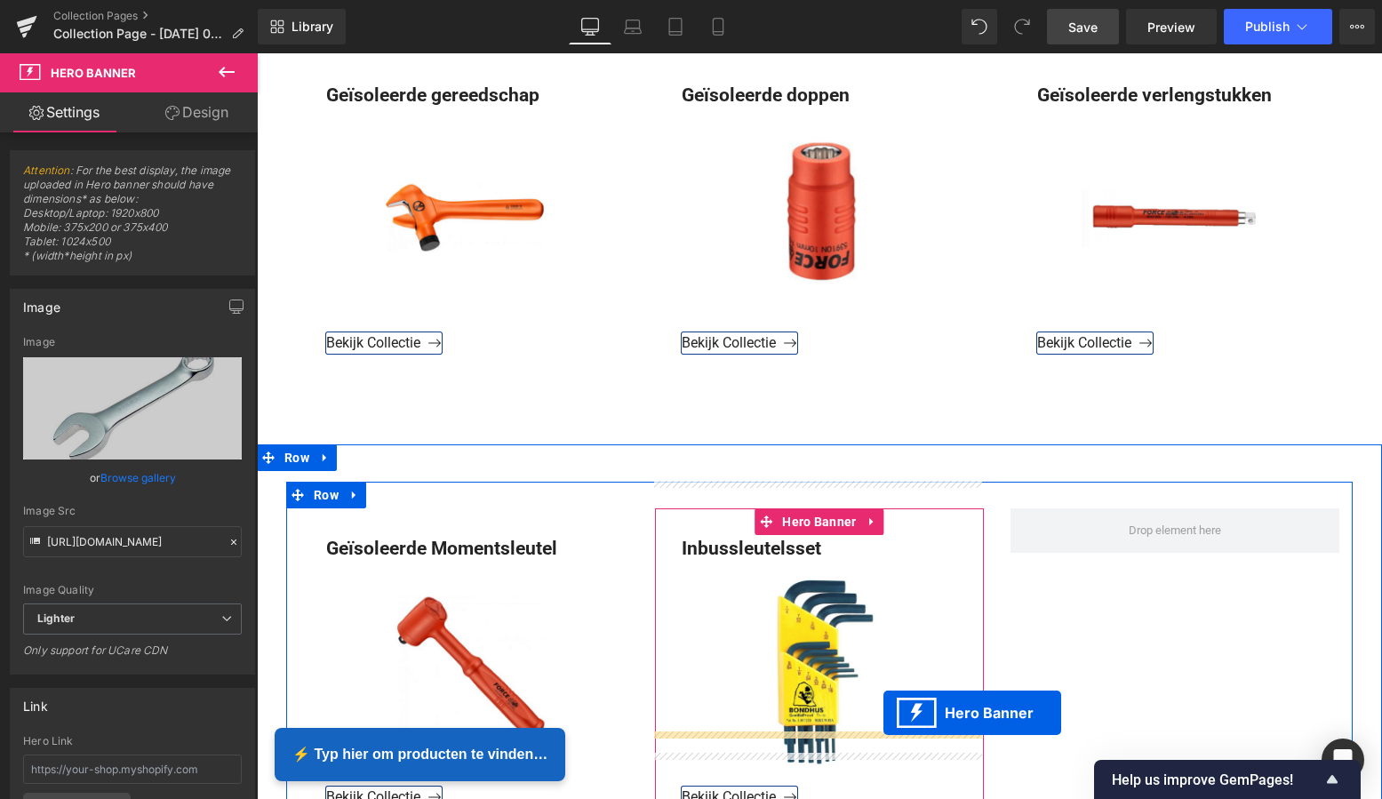
scroll to position [1371, 0]
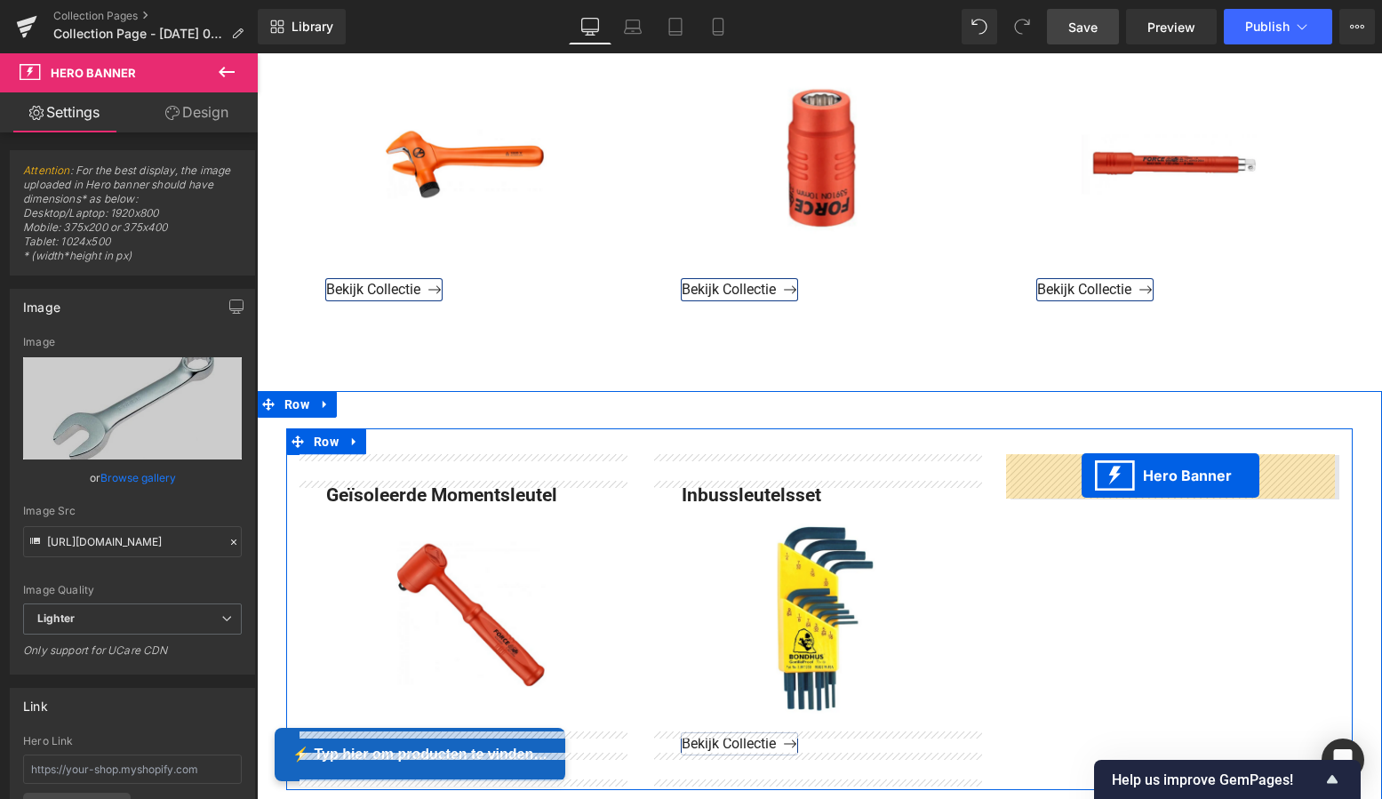
drag, startPoint x: 762, startPoint y: 212, endPoint x: 1082, endPoint y: 476, distance: 414.8
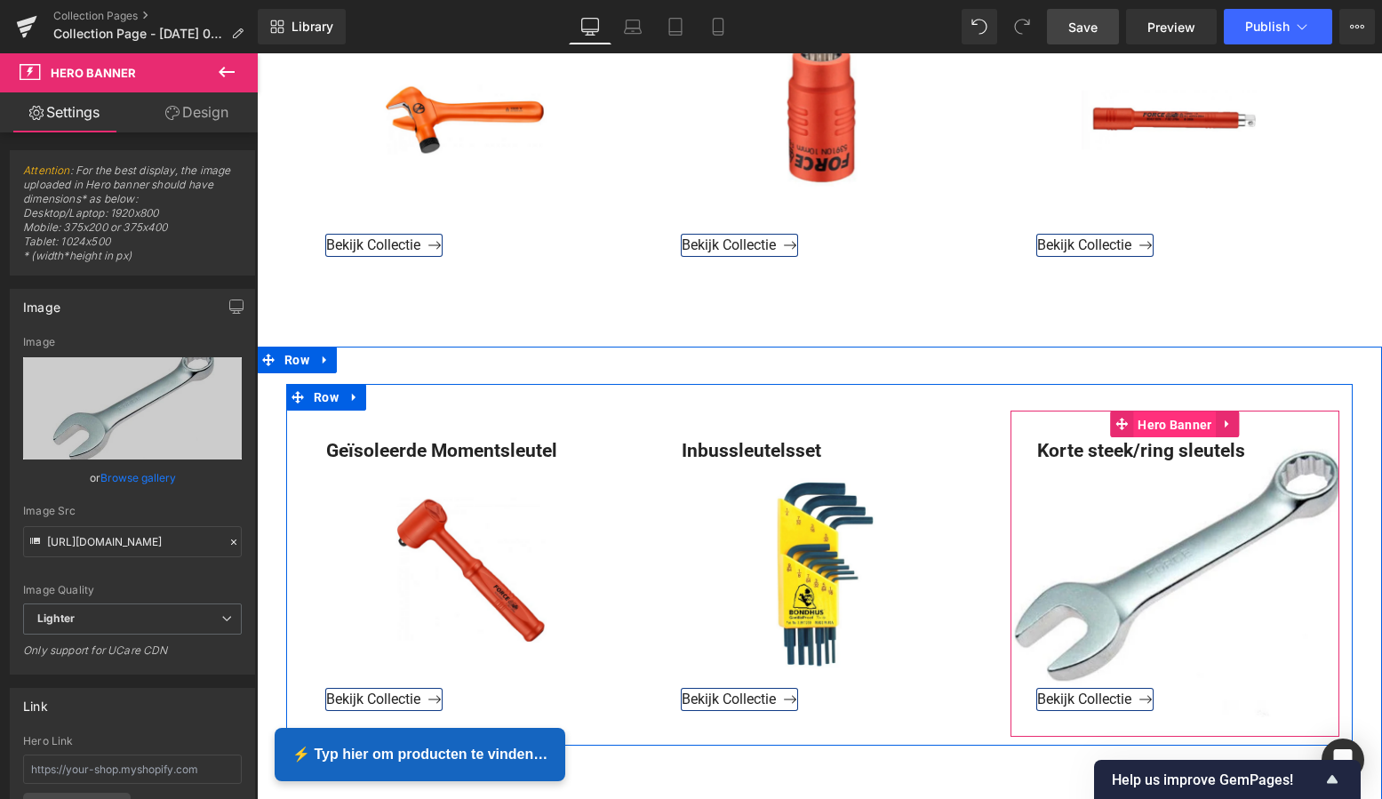
click at [1170, 424] on span "Hero Banner" at bounding box center [1174, 425] width 83 height 27
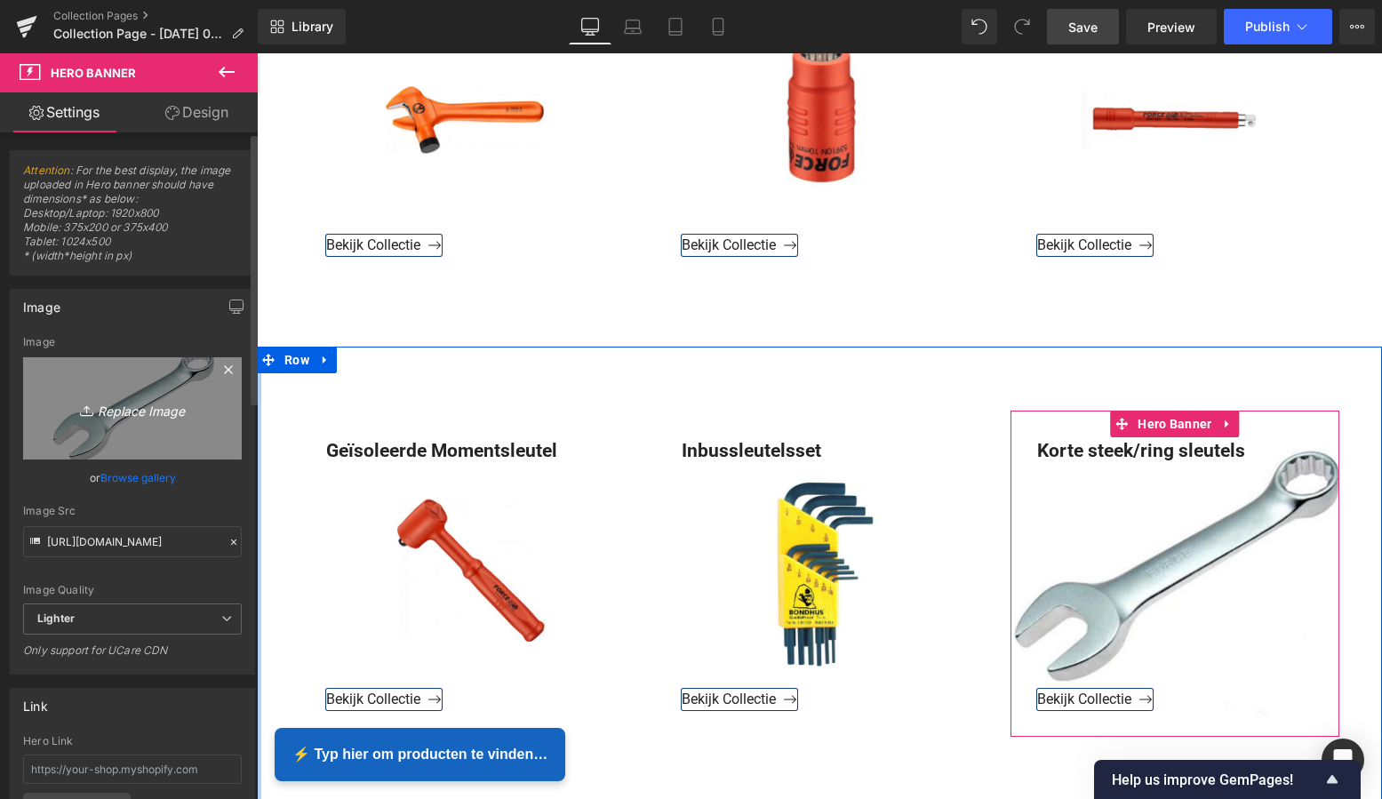
click at [137, 407] on icon "Replace Image" at bounding box center [132, 408] width 142 height 22
type input "C:\fakepath\Groen Modern Doe-het-zelf Instagram Stories (800 x 800 px)-2.png"
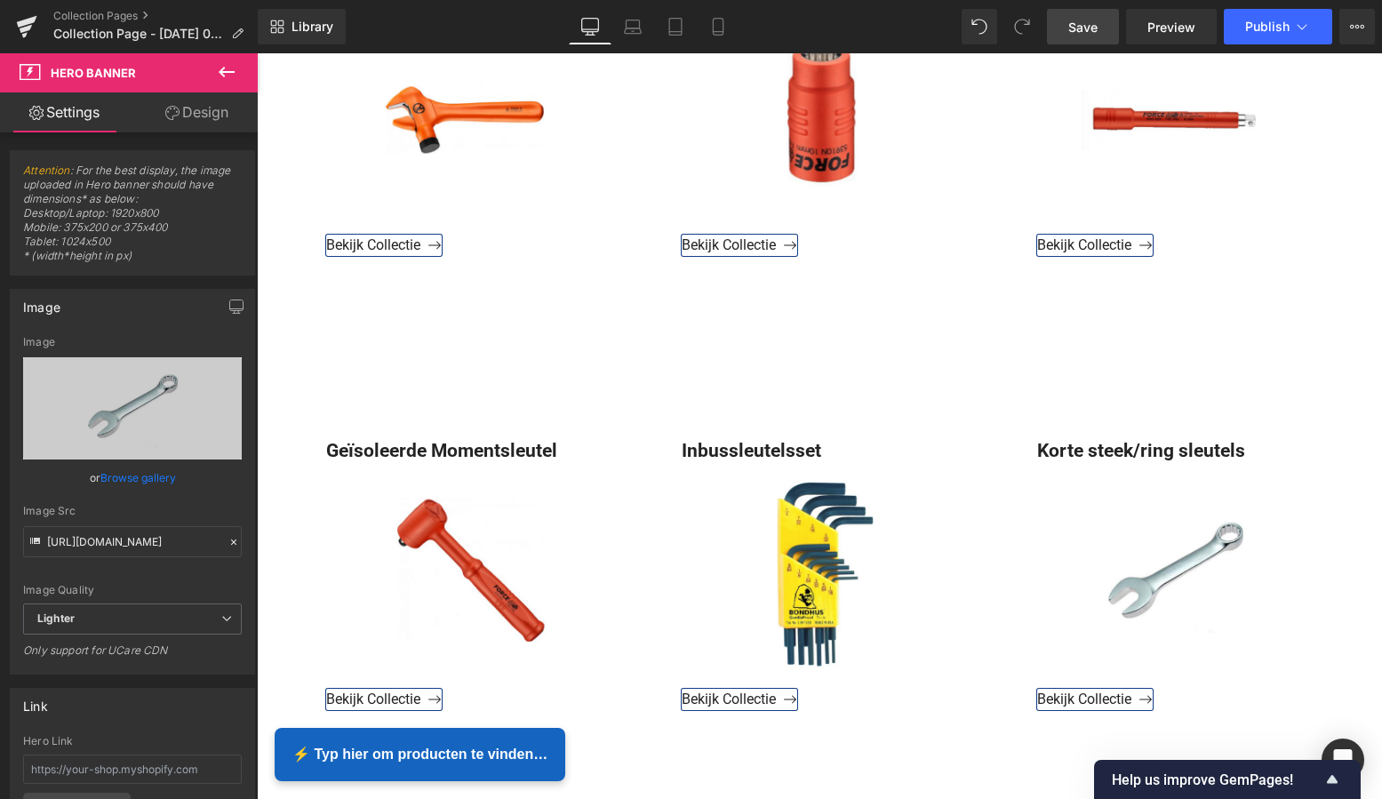
click at [1078, 31] on span "Save" at bounding box center [1082, 27] width 29 height 19
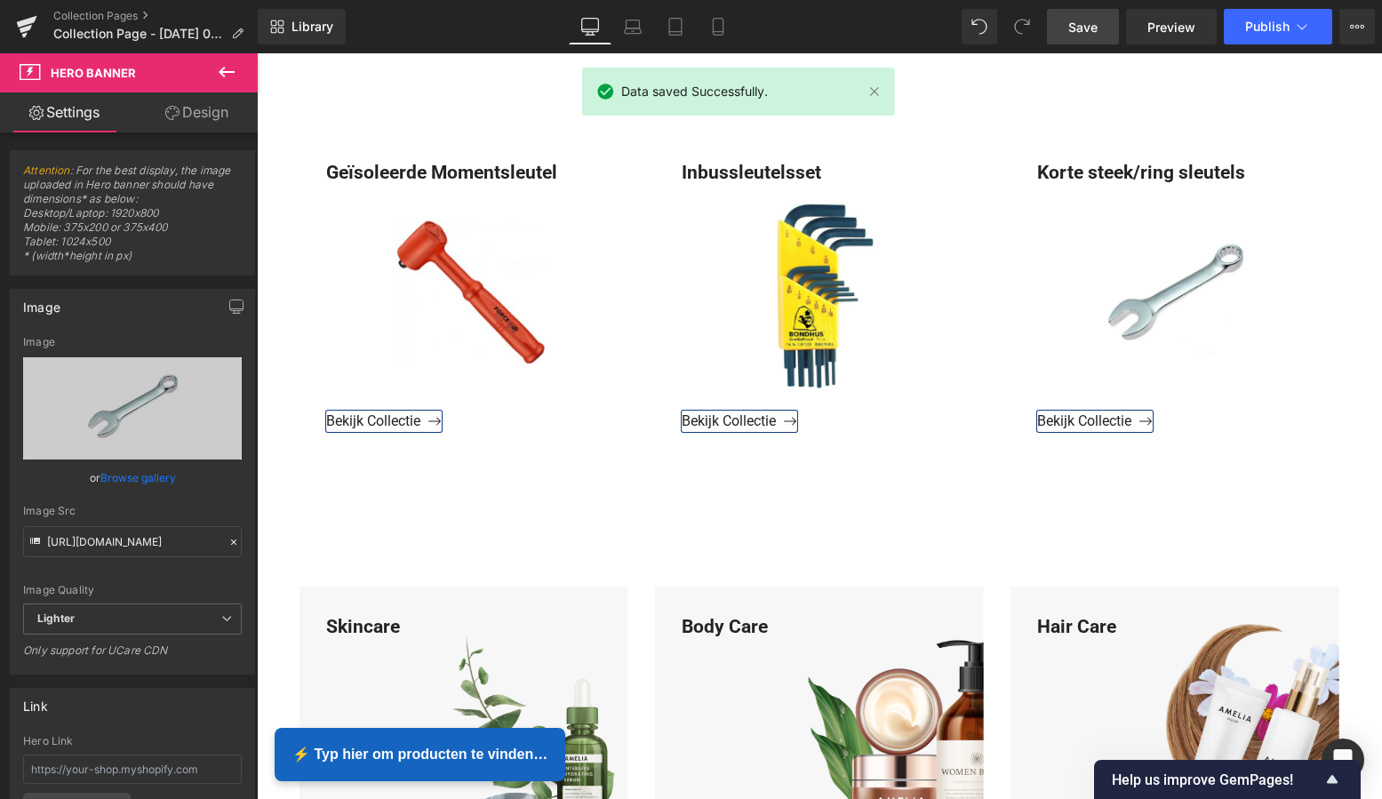
scroll to position [1568, 0]
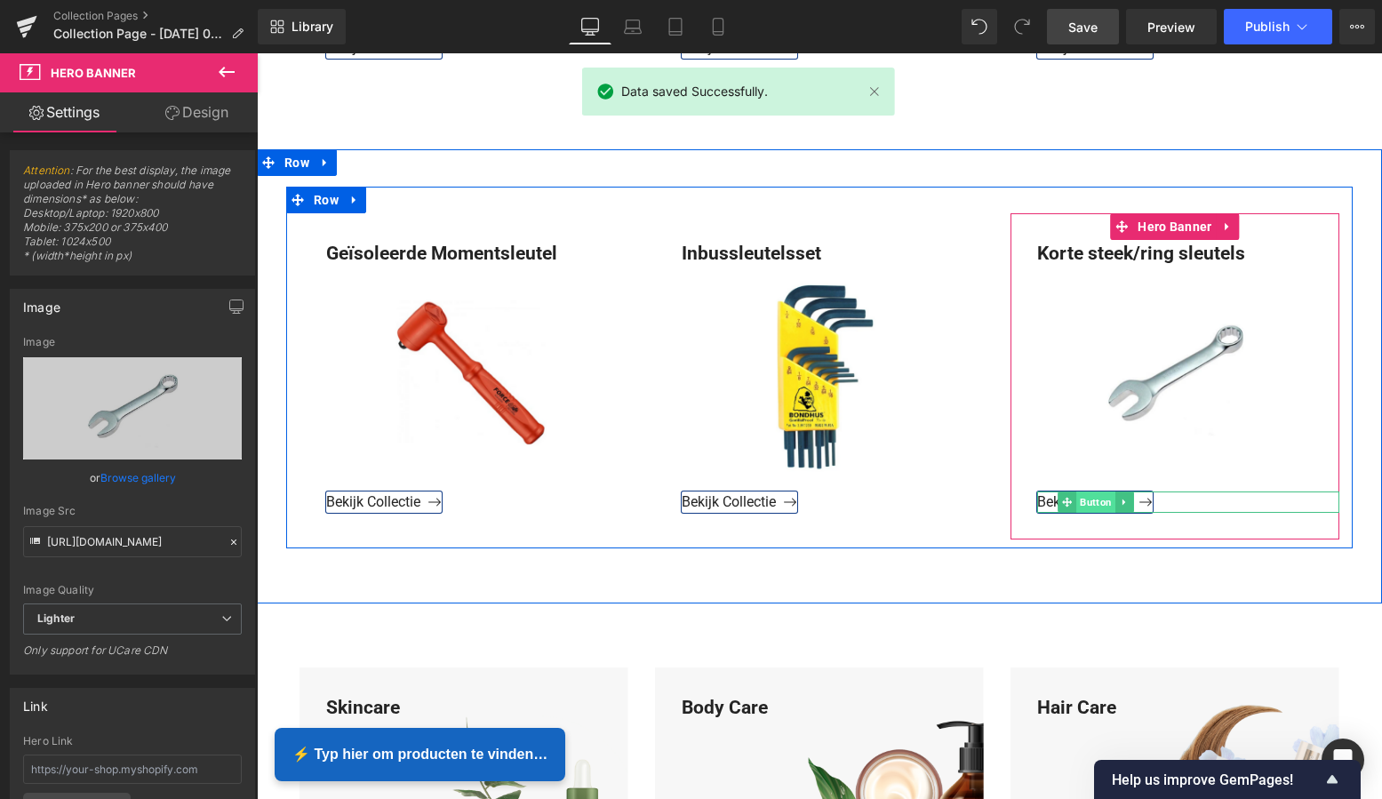
click at [1090, 496] on span "Button" at bounding box center [1095, 501] width 39 height 21
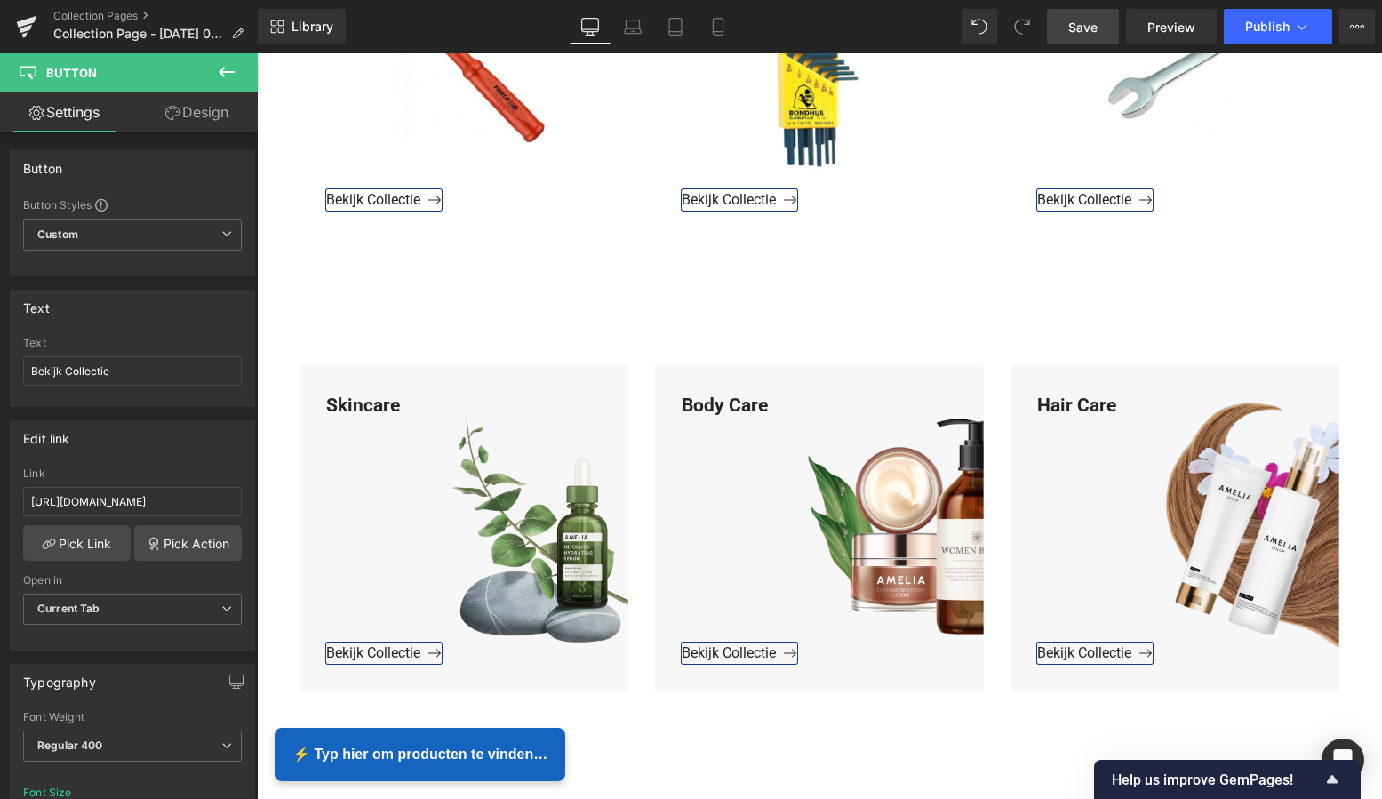
scroll to position [1995, 0]
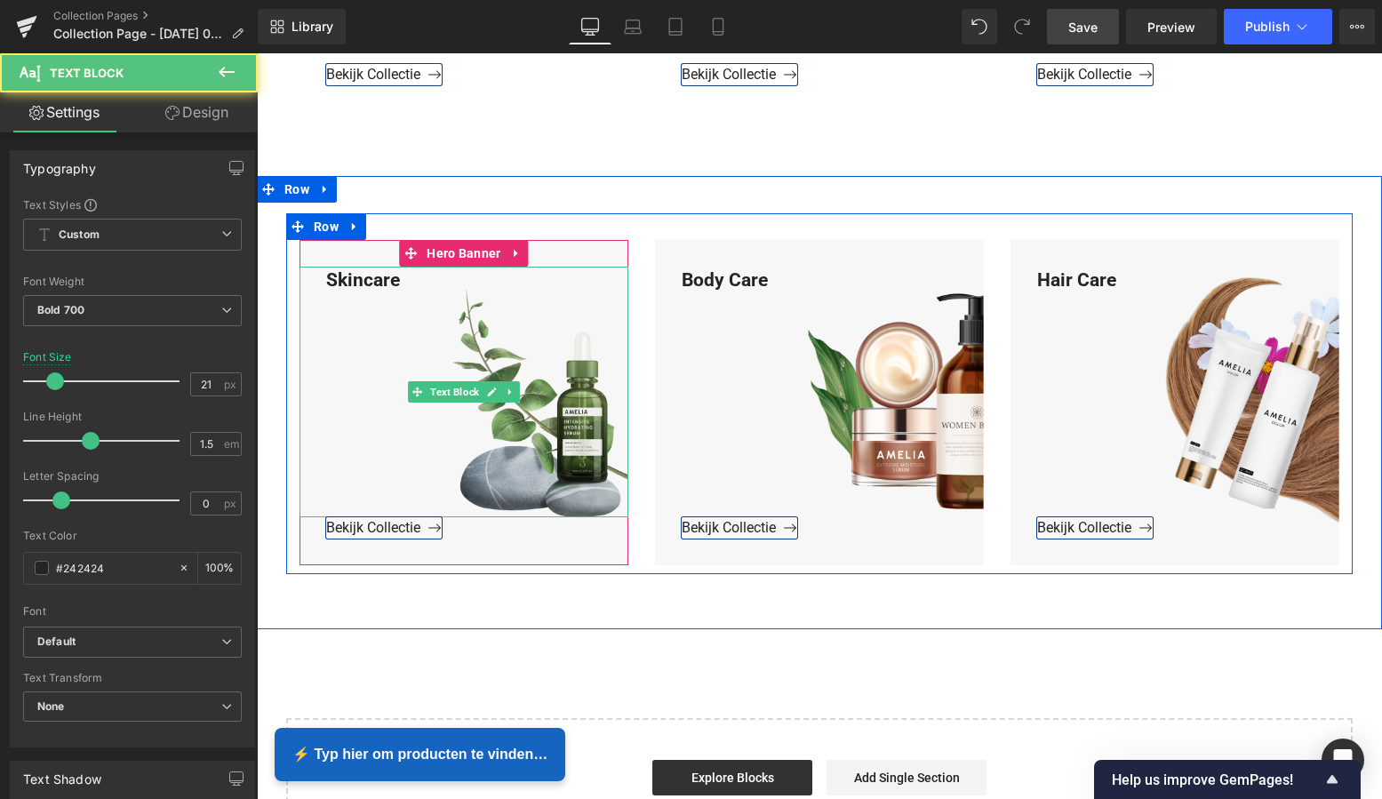
drag, startPoint x: 394, startPoint y: 291, endPoint x: 403, endPoint y: 281, distance: 13.2
click at [396, 288] on div "Skincare" at bounding box center [464, 393] width 329 height 252
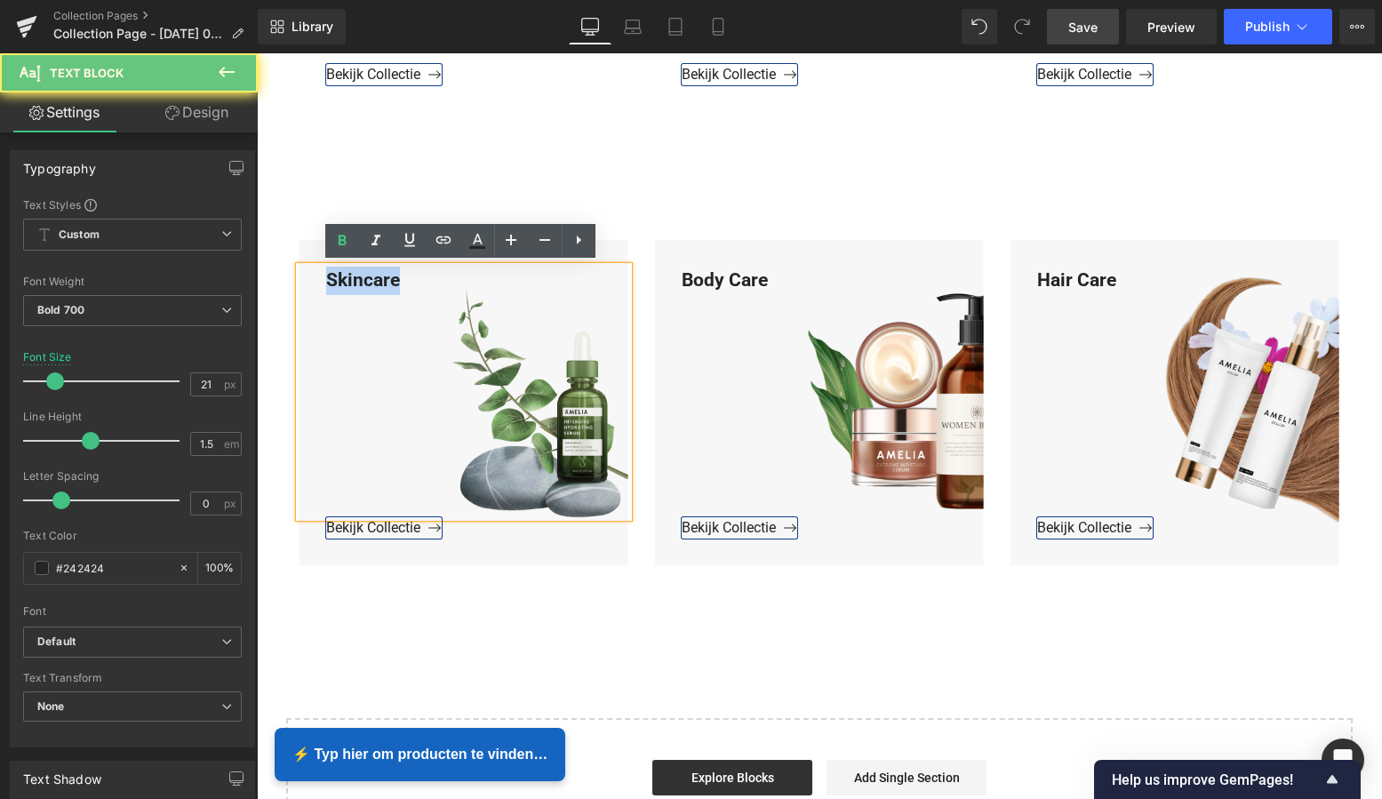
drag, startPoint x: 403, startPoint y: 281, endPoint x: 297, endPoint y: 276, distance: 105.9
click at [300, 276] on div "Skincare" at bounding box center [464, 393] width 329 height 252
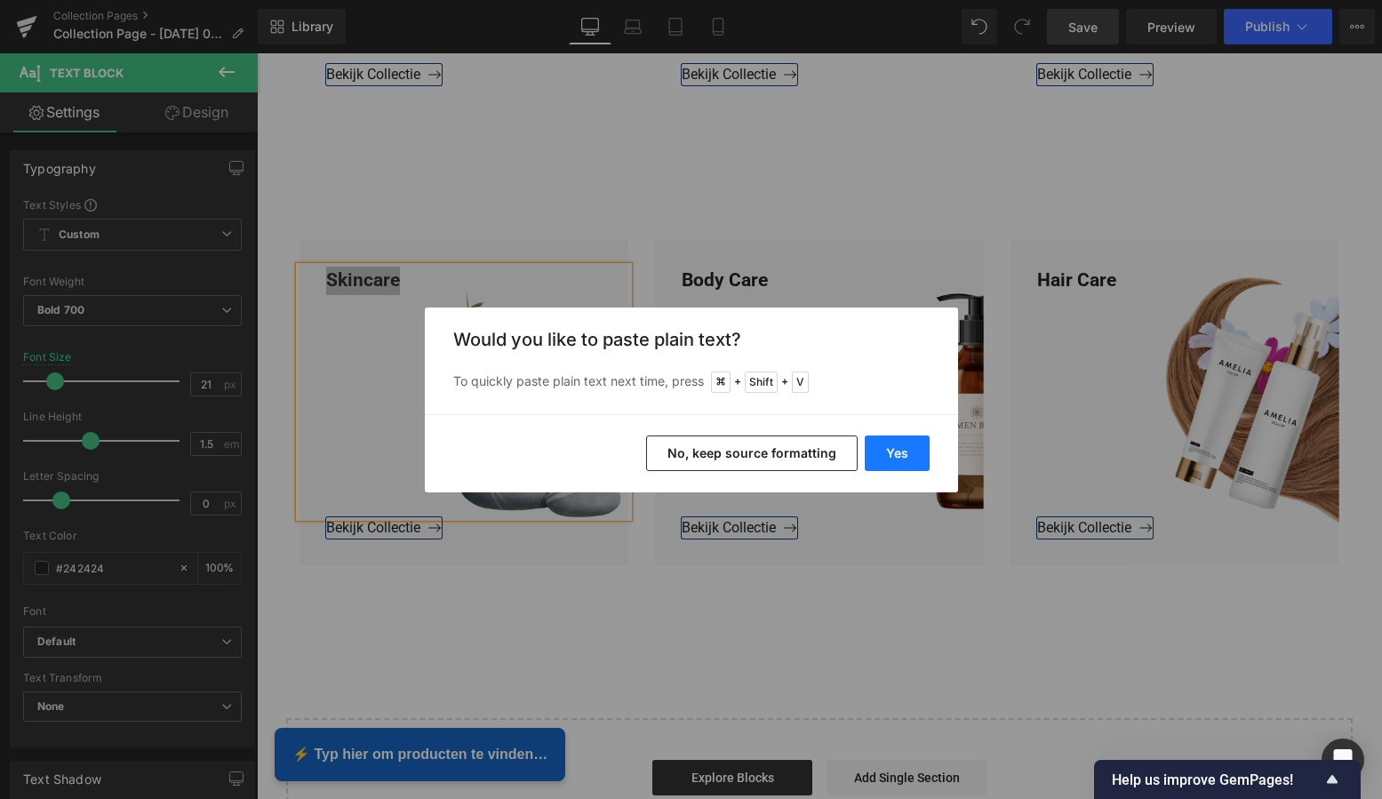
click at [908, 446] on button "Yes" at bounding box center [897, 454] width 65 height 36
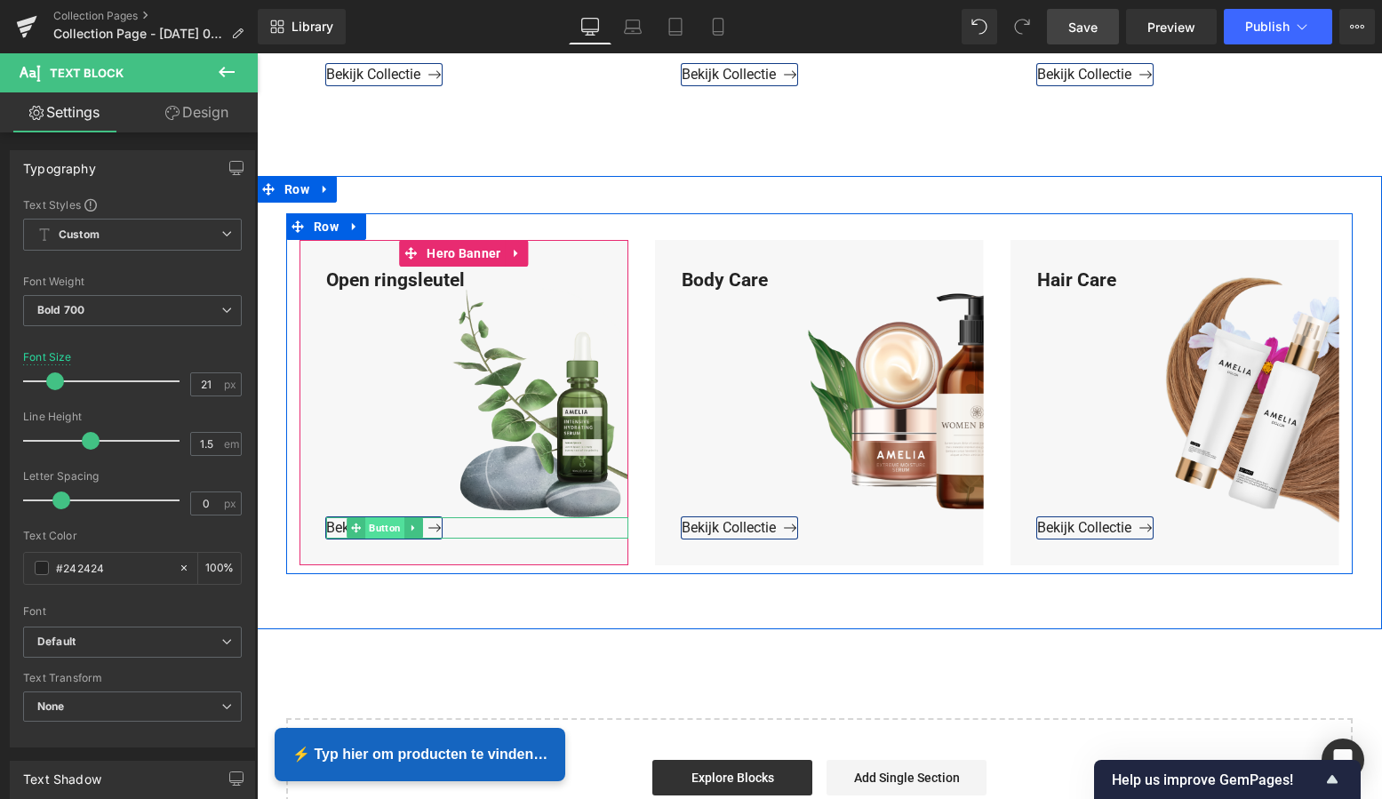
click at [378, 525] on span "Button" at bounding box center [384, 527] width 39 height 21
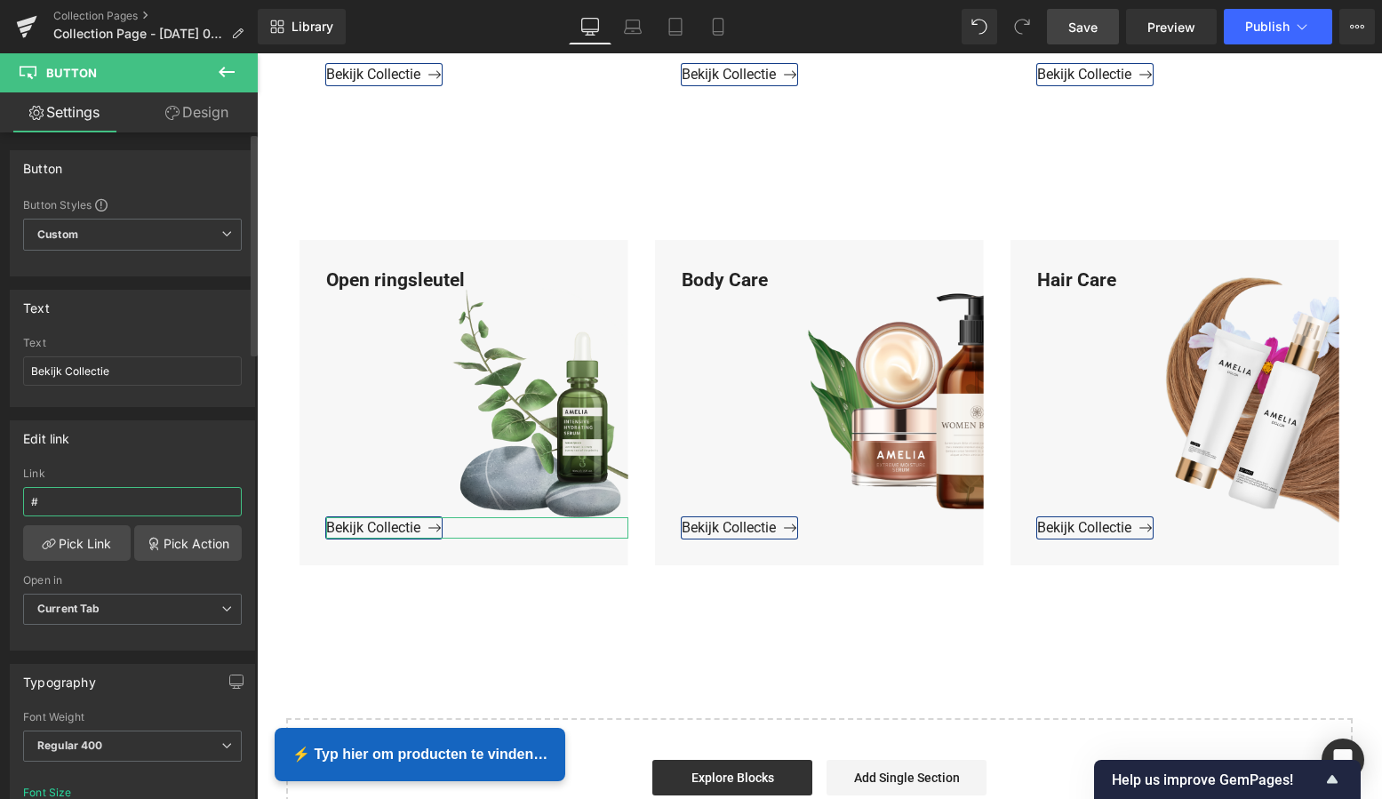
click at [77, 502] on input "#" at bounding box center [132, 501] width 219 height 29
drag, startPoint x: 26, startPoint y: 499, endPoint x: -12, endPoint y: 493, distance: 38.6
click at [0, 493] on html "Button You are previewing how the will restyle your page. You can not edit Elem…" at bounding box center [691, 399] width 1382 height 799
paste input "https://www.mzsgereedschap.nl/collections/open-ringsleutel"
type input "https://www.mzsgereedschap.nl/collections/open-ringsleutel"
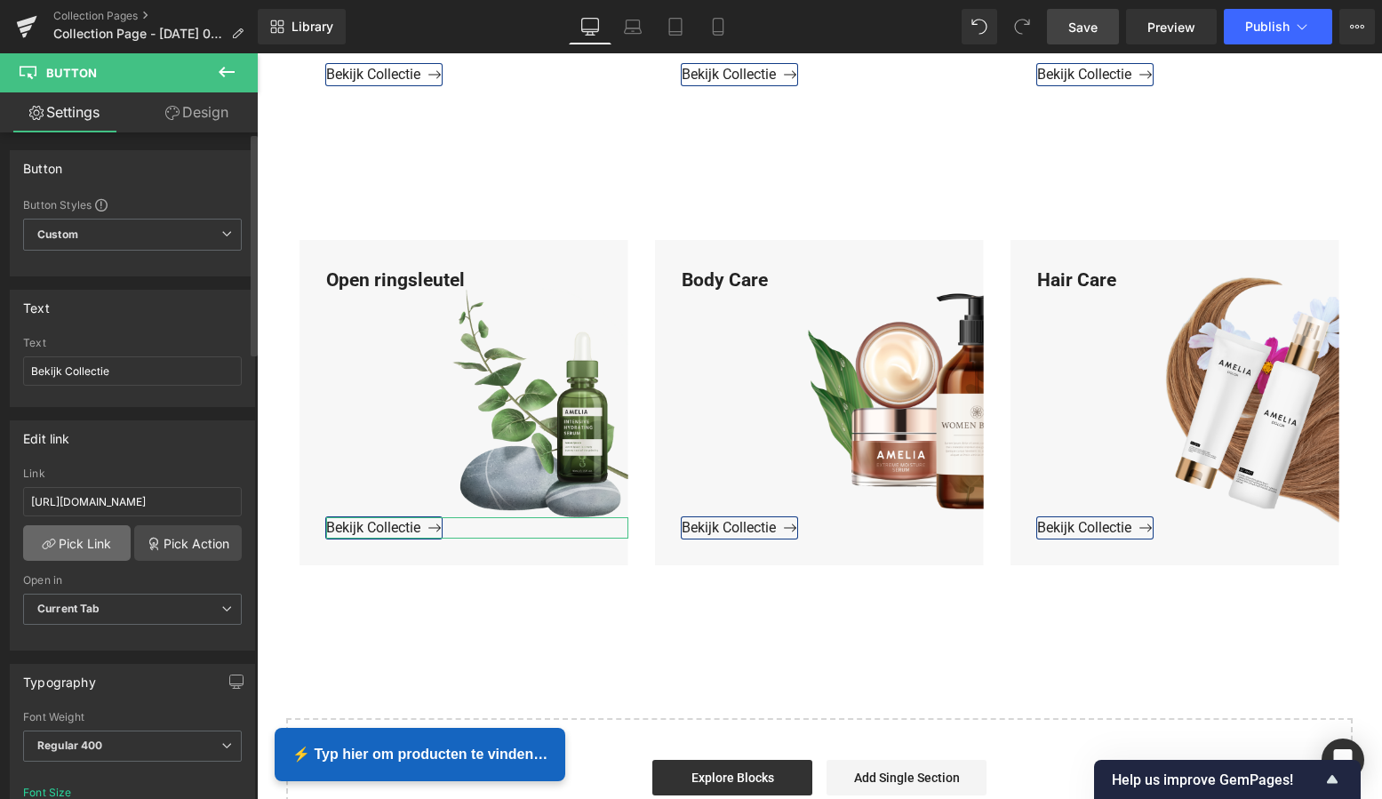
click at [80, 543] on link "Pick Link" at bounding box center [77, 543] width 108 height 36
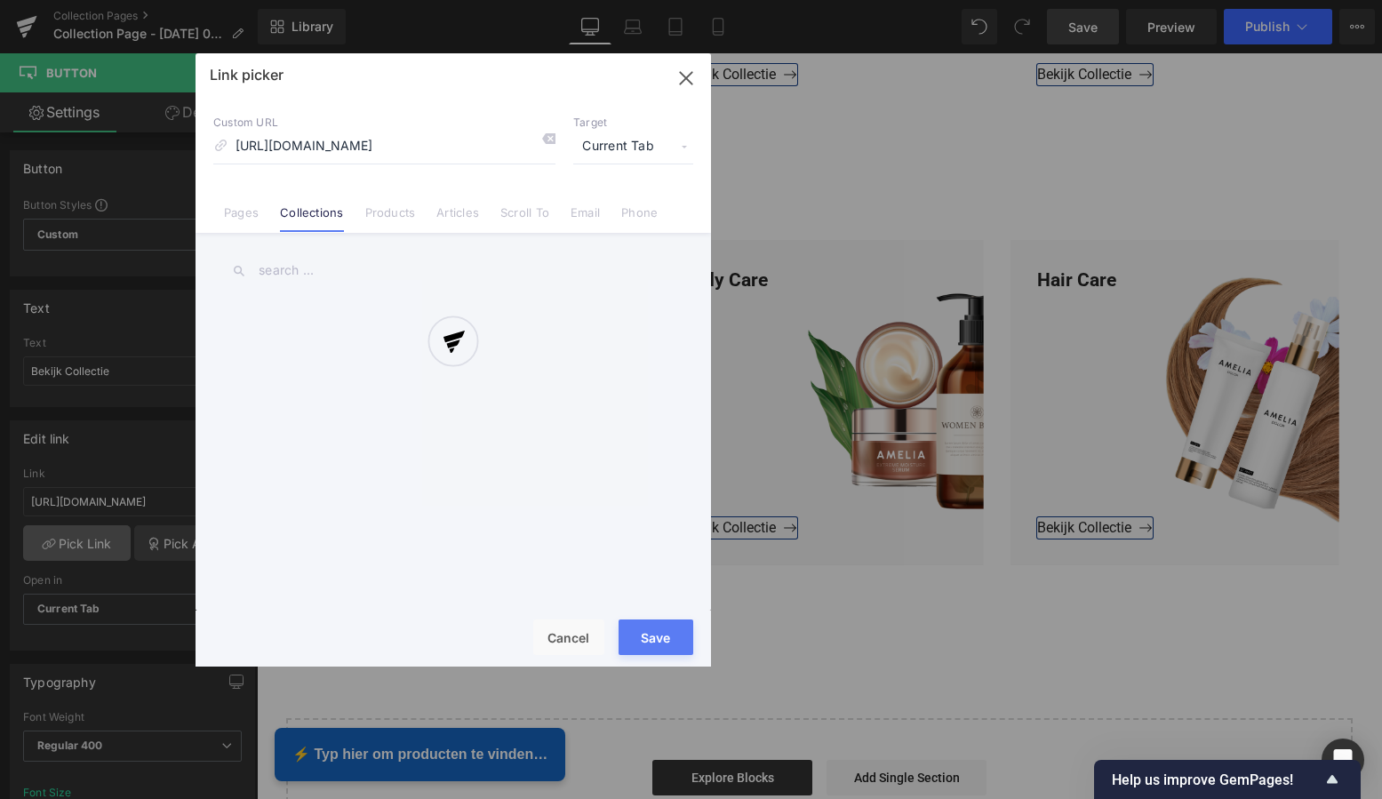
scroll to position [0, 52]
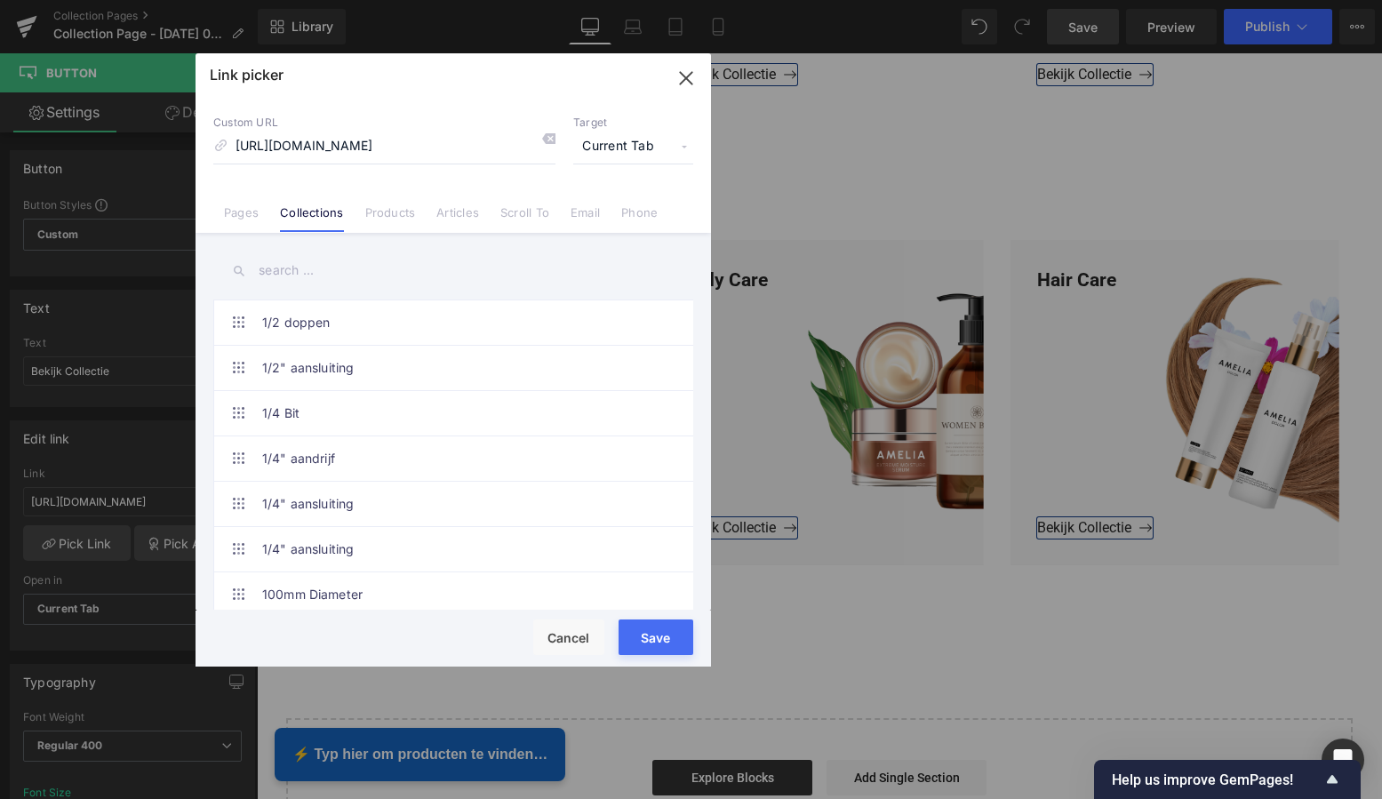
click at [664, 643] on button "Save" at bounding box center [656, 637] width 75 height 36
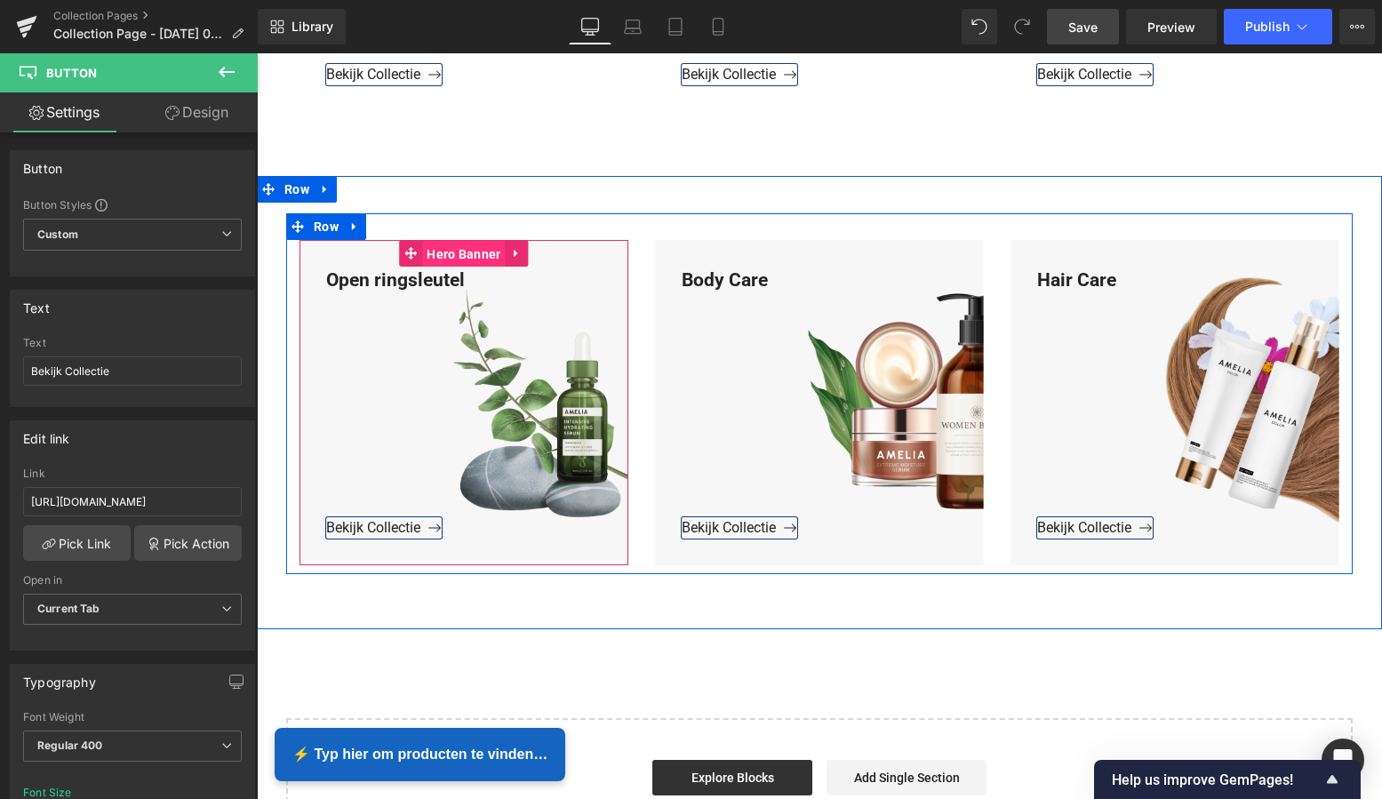
click at [471, 252] on span "Hero Banner" at bounding box center [463, 254] width 83 height 27
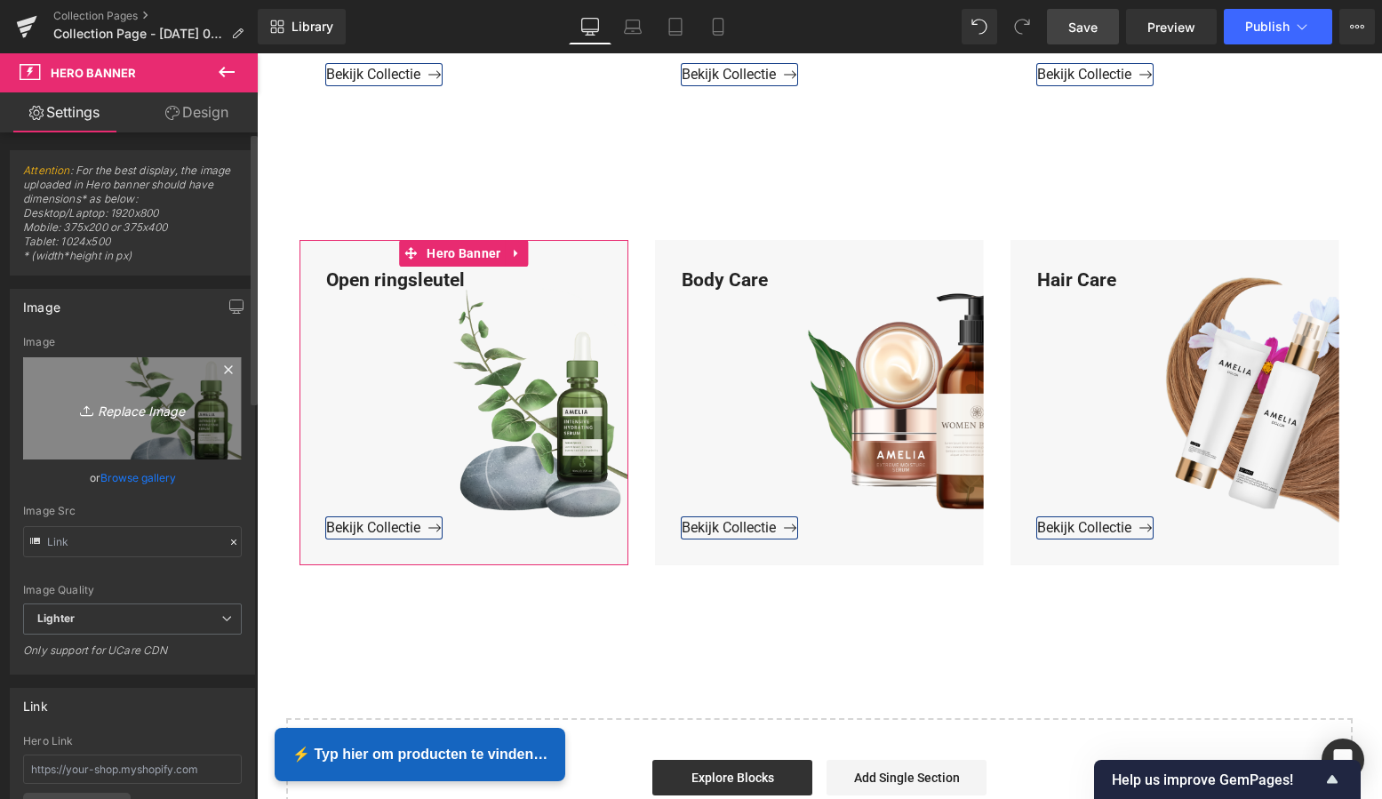
click at [137, 411] on icon "Replace Image" at bounding box center [132, 408] width 142 height 22
type input "C:\fakepath\Groen Modern Doe-het-zelf Instagram Stories (800 x 800 px)-2.png"
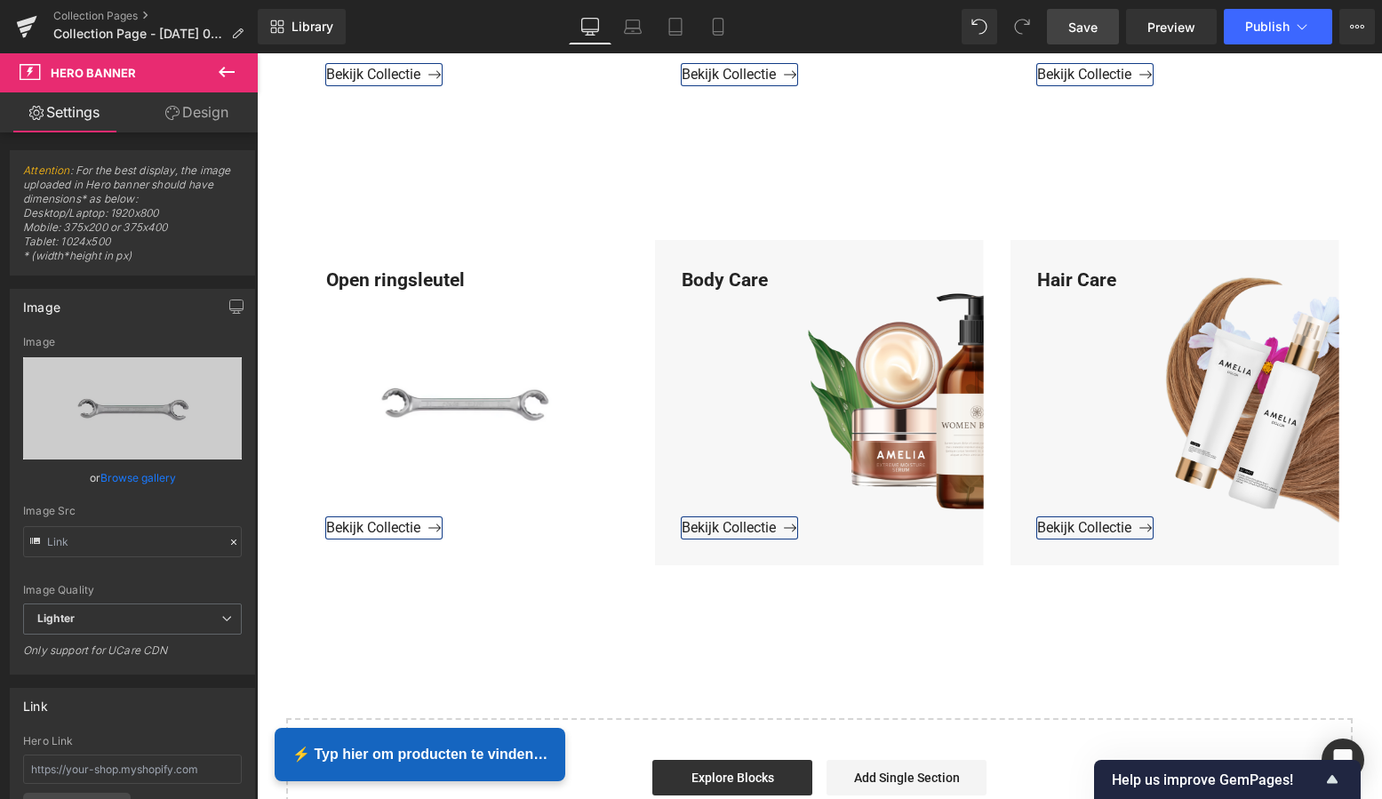
click at [1079, 28] on span "Save" at bounding box center [1082, 27] width 29 height 19
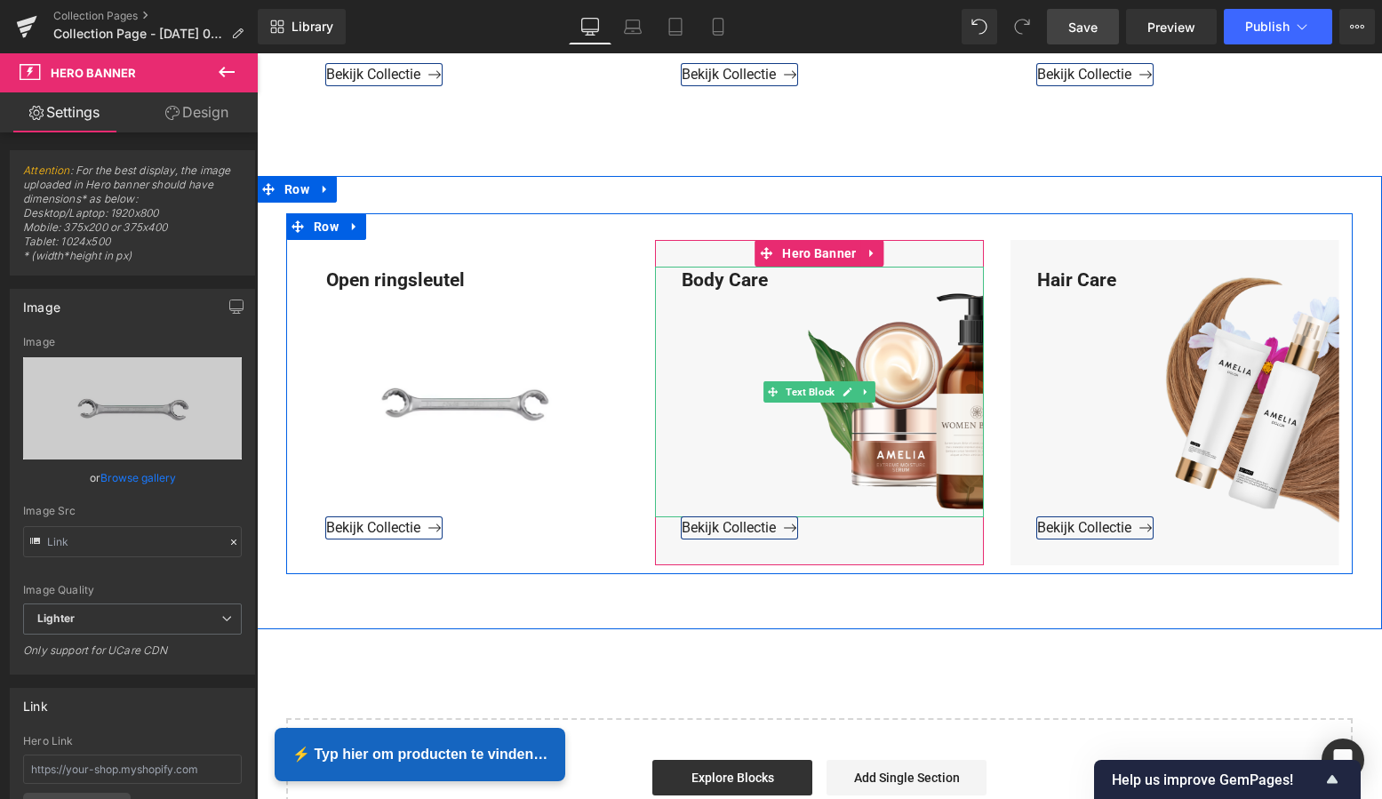
click at [772, 288] on div "Body Care" at bounding box center [819, 393] width 329 height 252
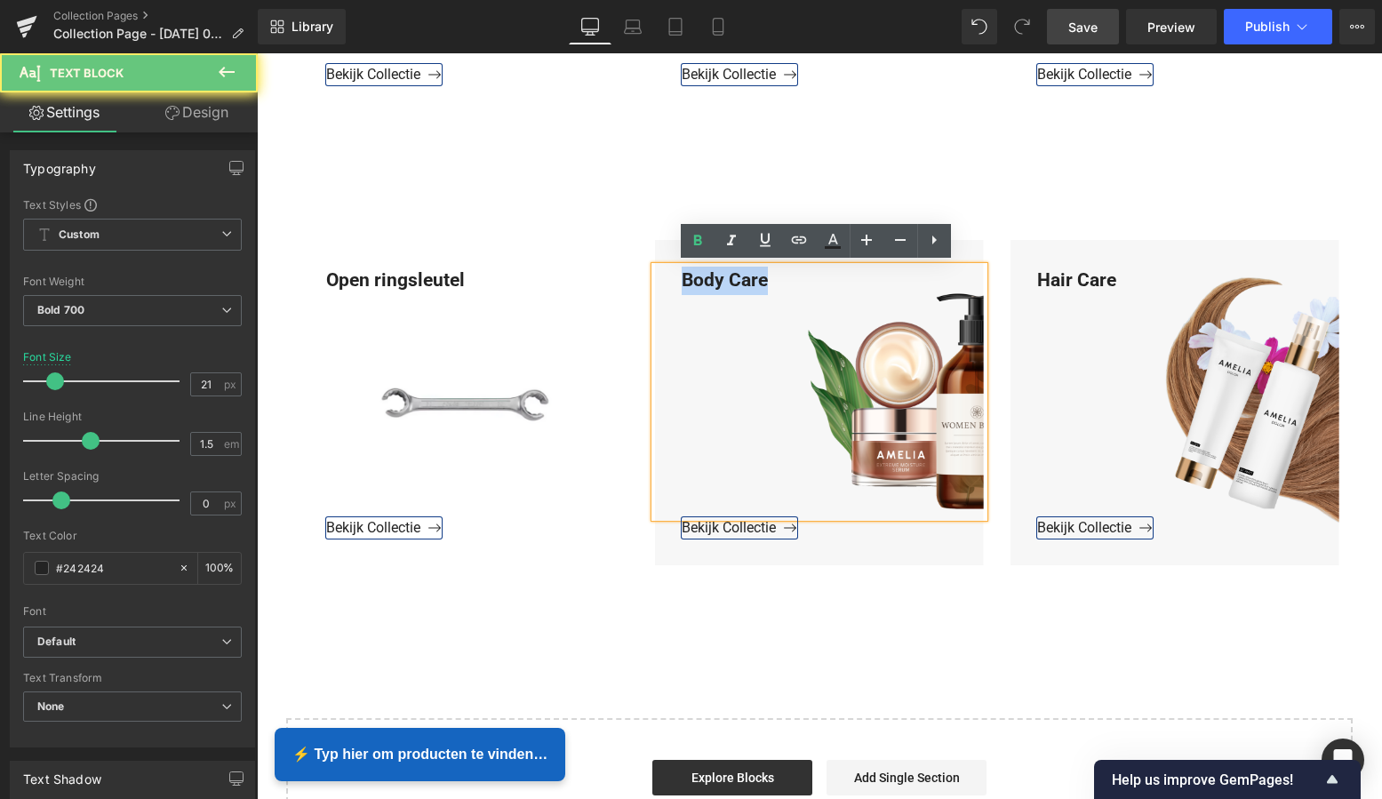
drag, startPoint x: 760, startPoint y: 280, endPoint x: 666, endPoint y: 278, distance: 94.2
click at [666, 278] on div "Body Care" at bounding box center [819, 393] width 329 height 252
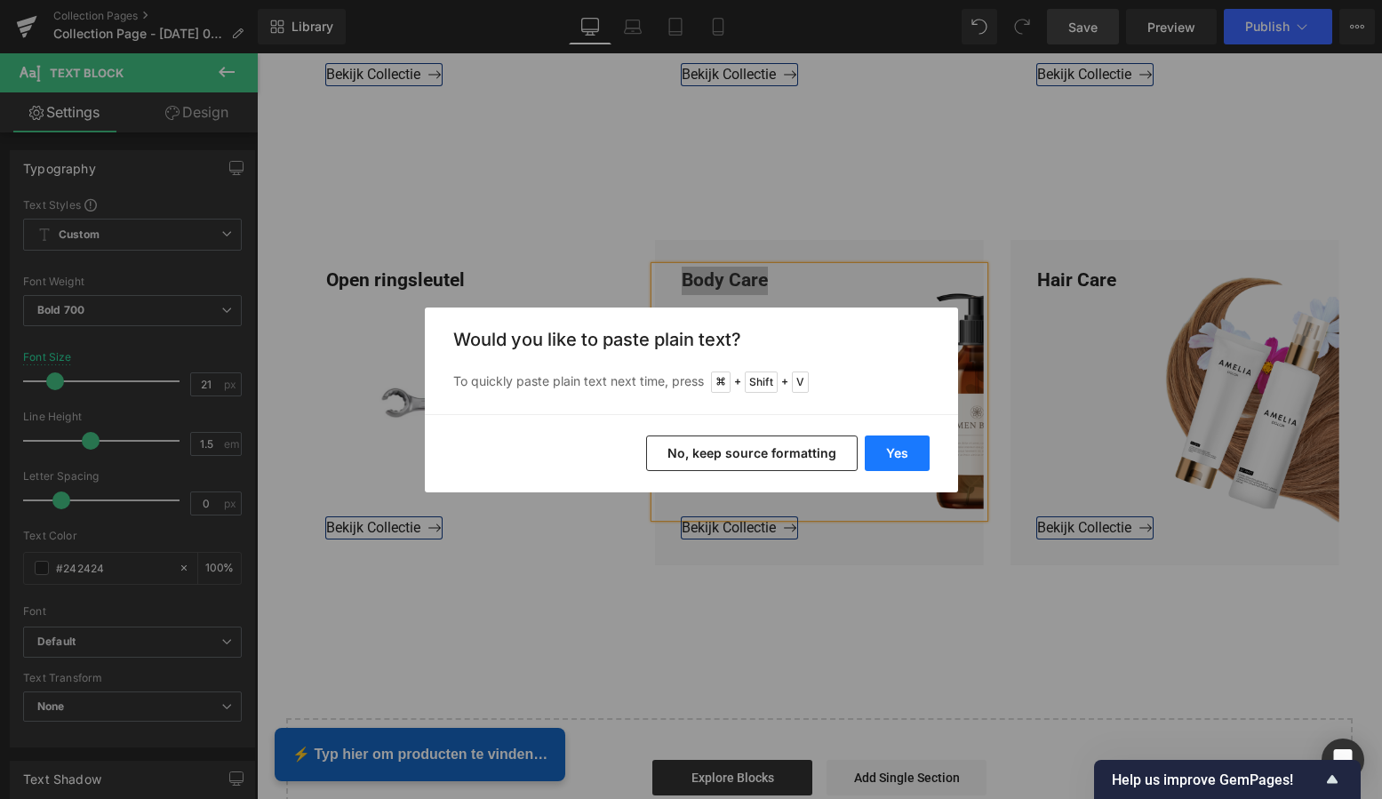
click at [893, 458] on button "Yes" at bounding box center [897, 454] width 65 height 36
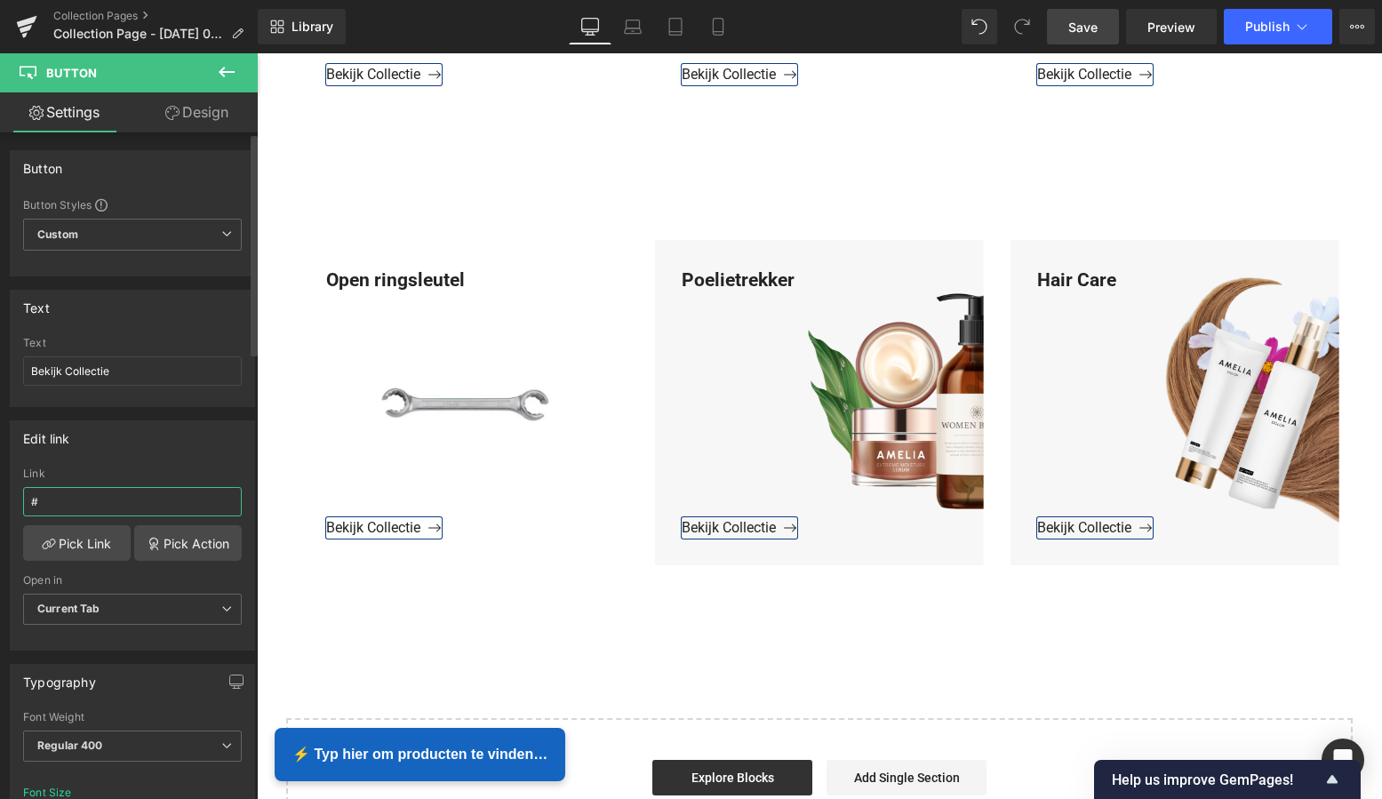
drag, startPoint x: 63, startPoint y: 500, endPoint x: 0, endPoint y: 497, distance: 63.2
click at [0, 498] on html "Button You are previewing how the will restyle your page. You can not edit Elem…" at bounding box center [691, 399] width 1382 height 799
paste input "https://www.mzsgereedschap.nl/collections/trekker-gereedschap"
type input "https://www.mzsgereedschap.nl/collections/trekker-gereedschap"
click at [75, 549] on link "Pick Link" at bounding box center [77, 543] width 108 height 36
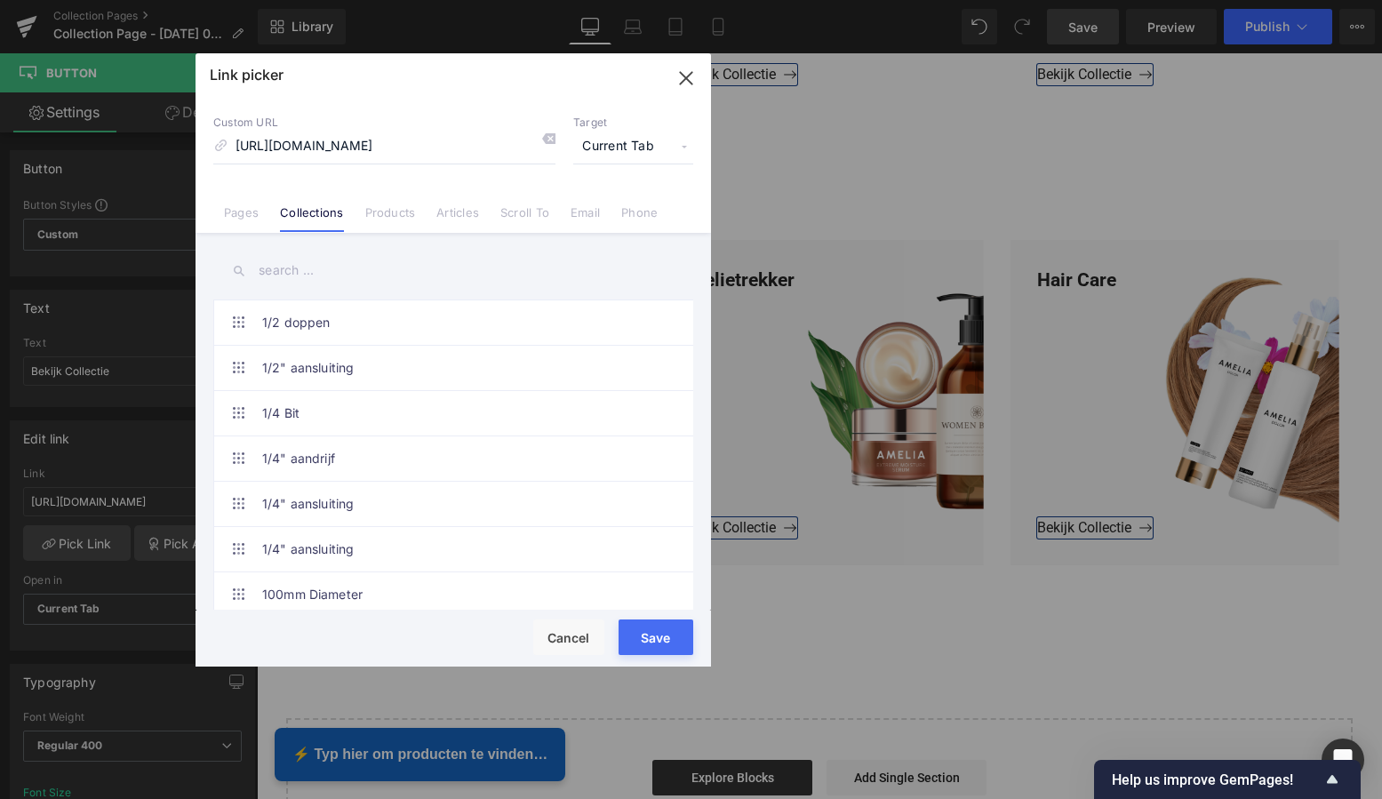
click at [652, 641] on button "Save" at bounding box center [656, 637] width 75 height 36
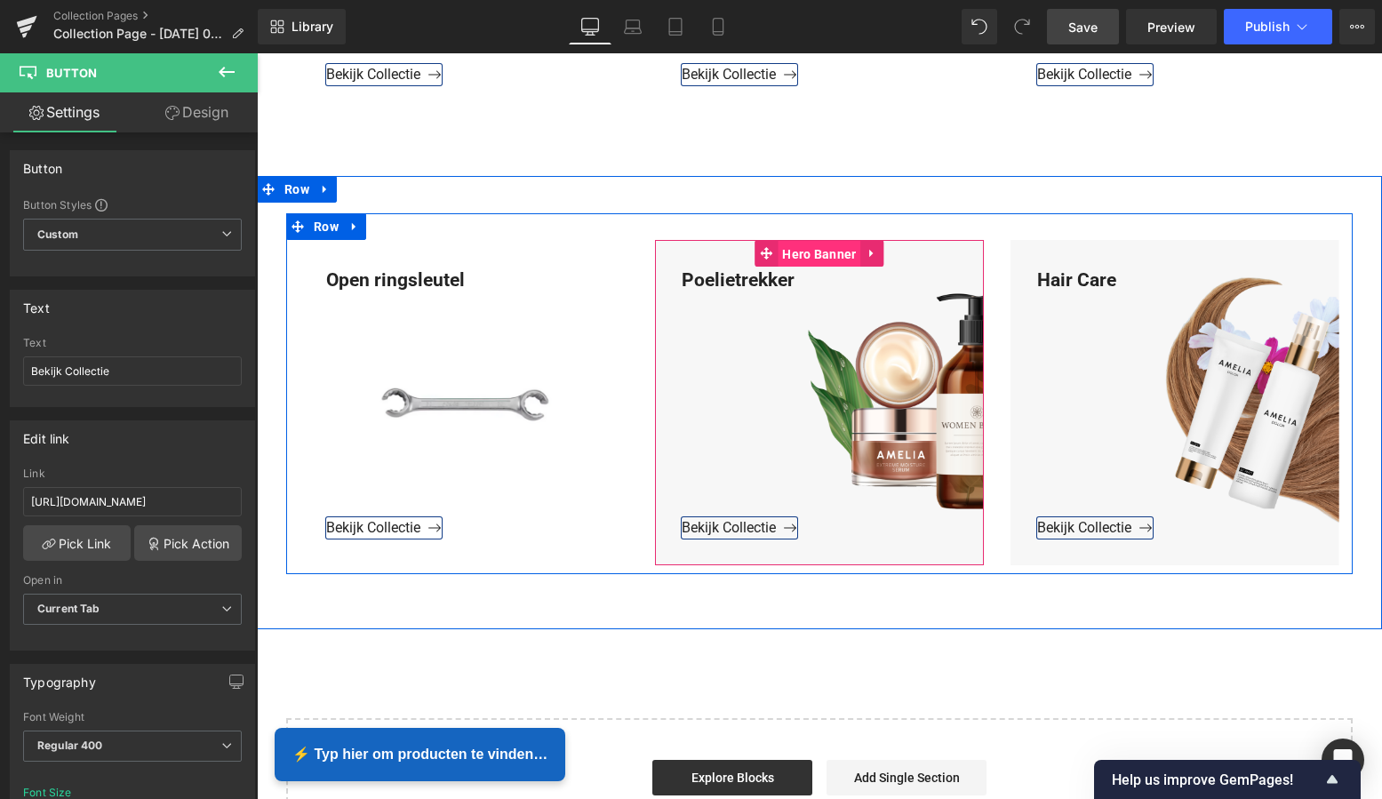
click at [824, 256] on span "Hero Banner" at bounding box center [819, 254] width 83 height 27
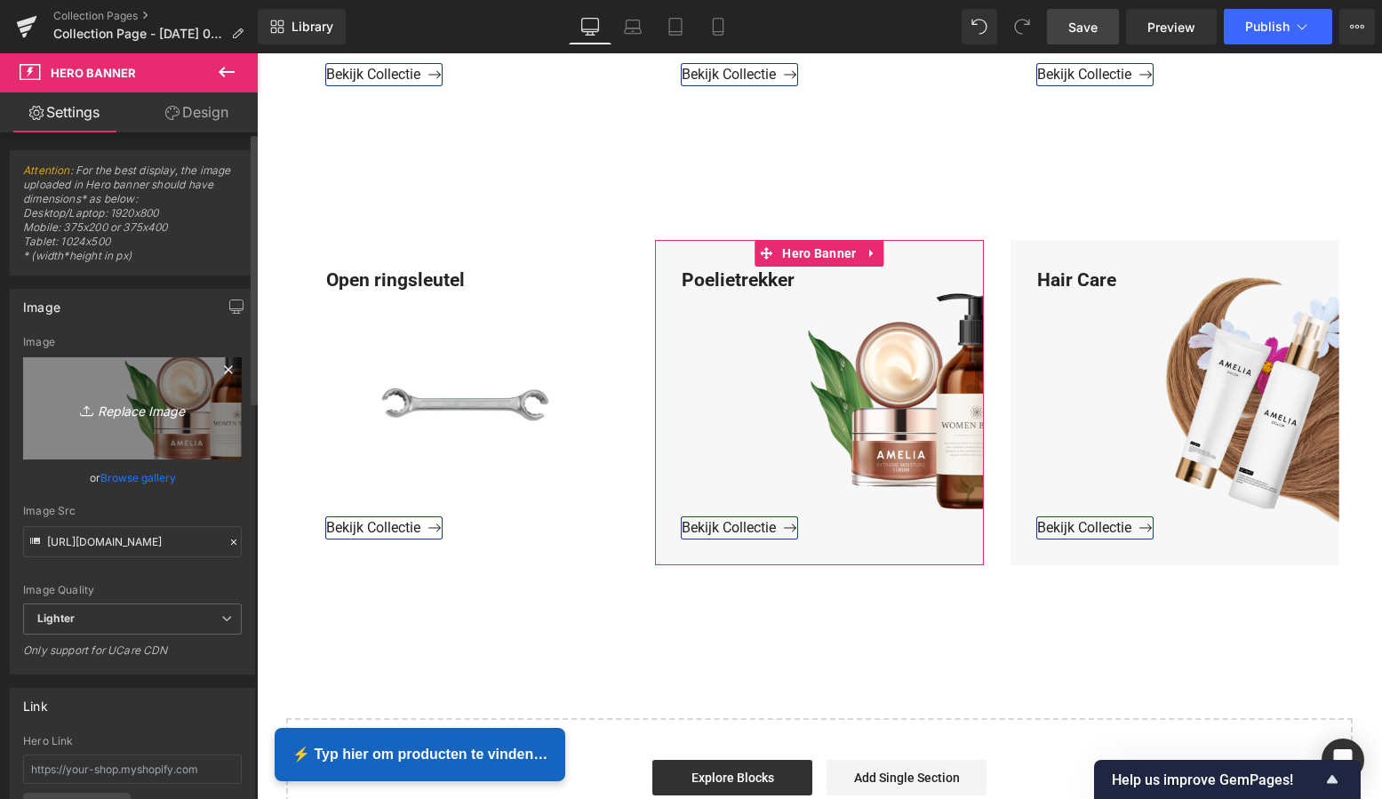
click at [132, 407] on icon "Replace Image" at bounding box center [132, 408] width 142 height 22
type input "C:\fakepath\Groen Modern Doe-het-zelf Instagram Stories (800 x 800 px)-2.png"
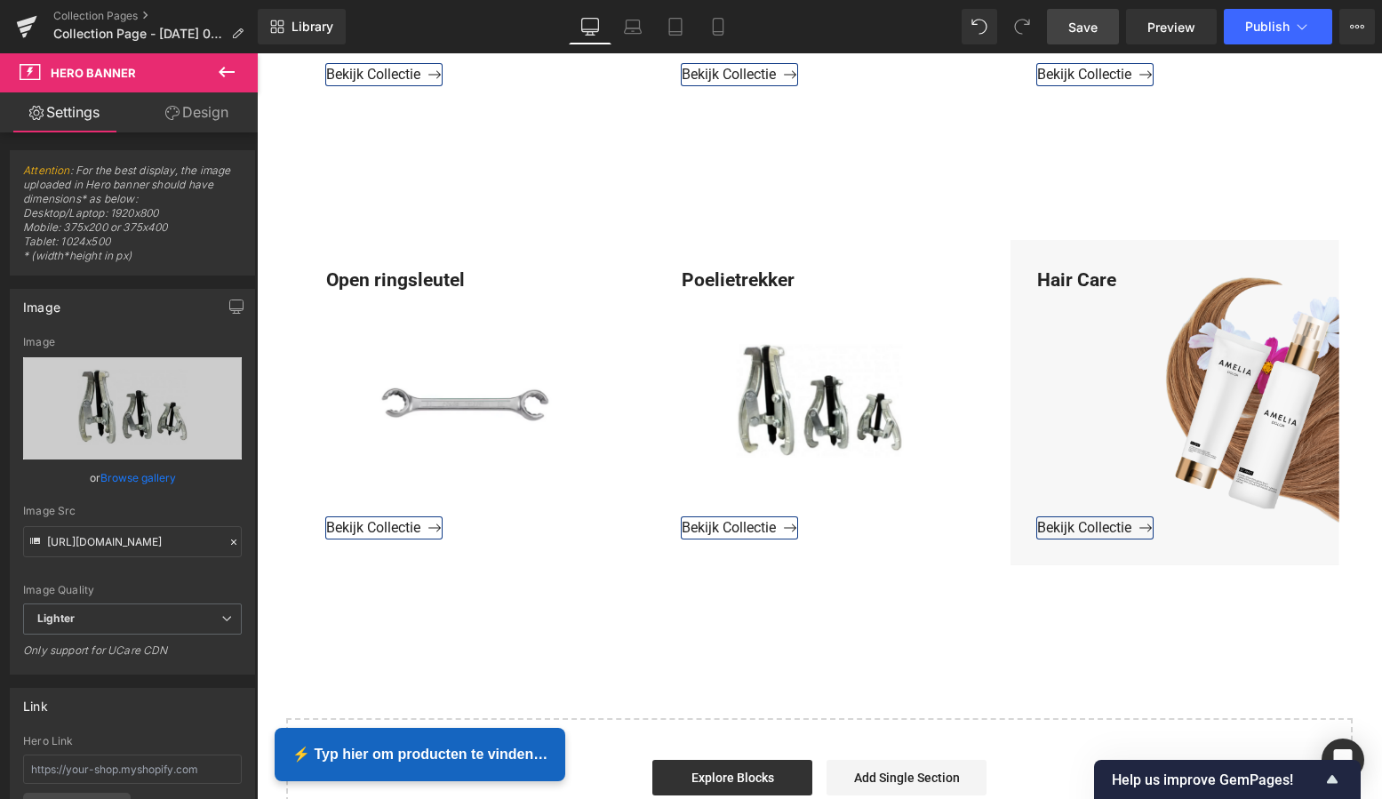
click at [1090, 29] on span "Save" at bounding box center [1082, 27] width 29 height 19
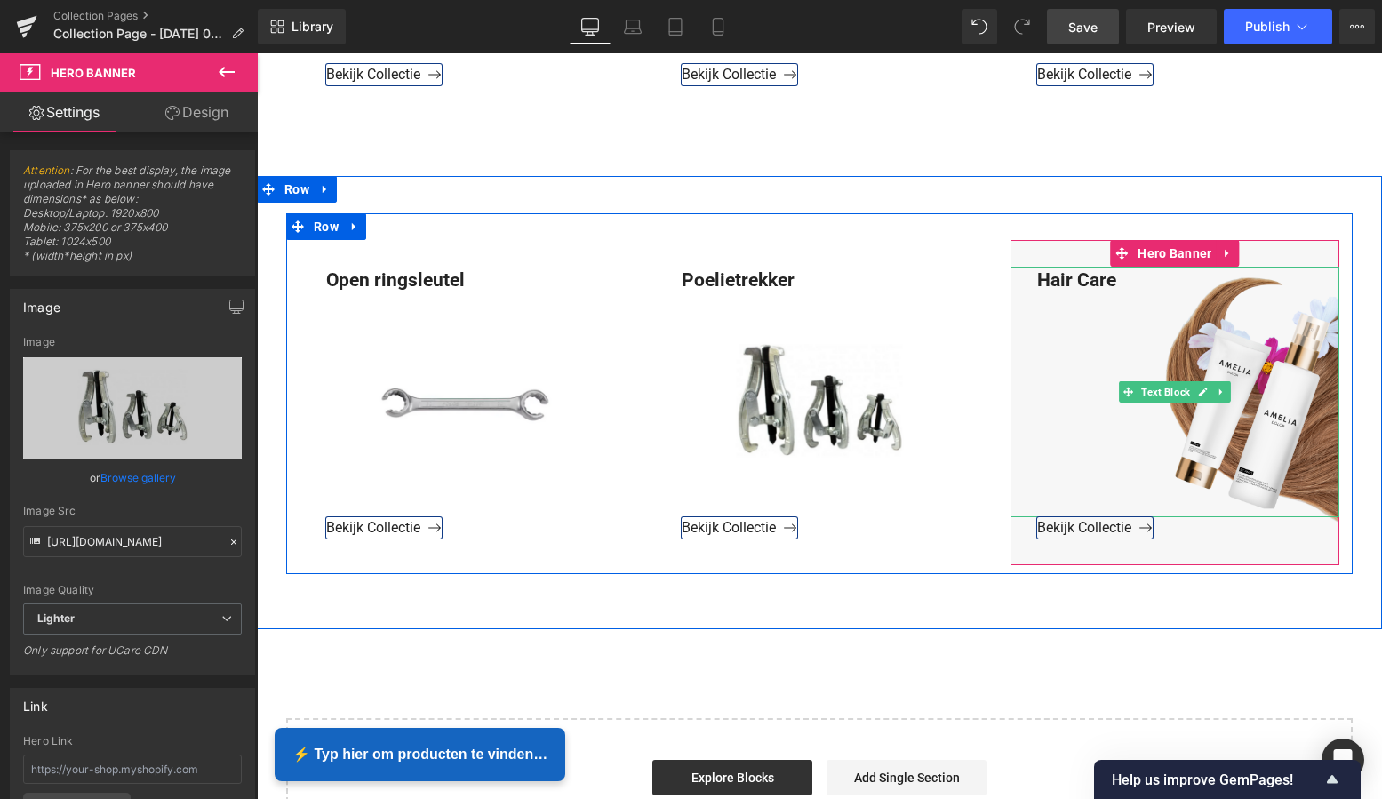
click at [1112, 285] on div "Hair Care" at bounding box center [1175, 393] width 329 height 252
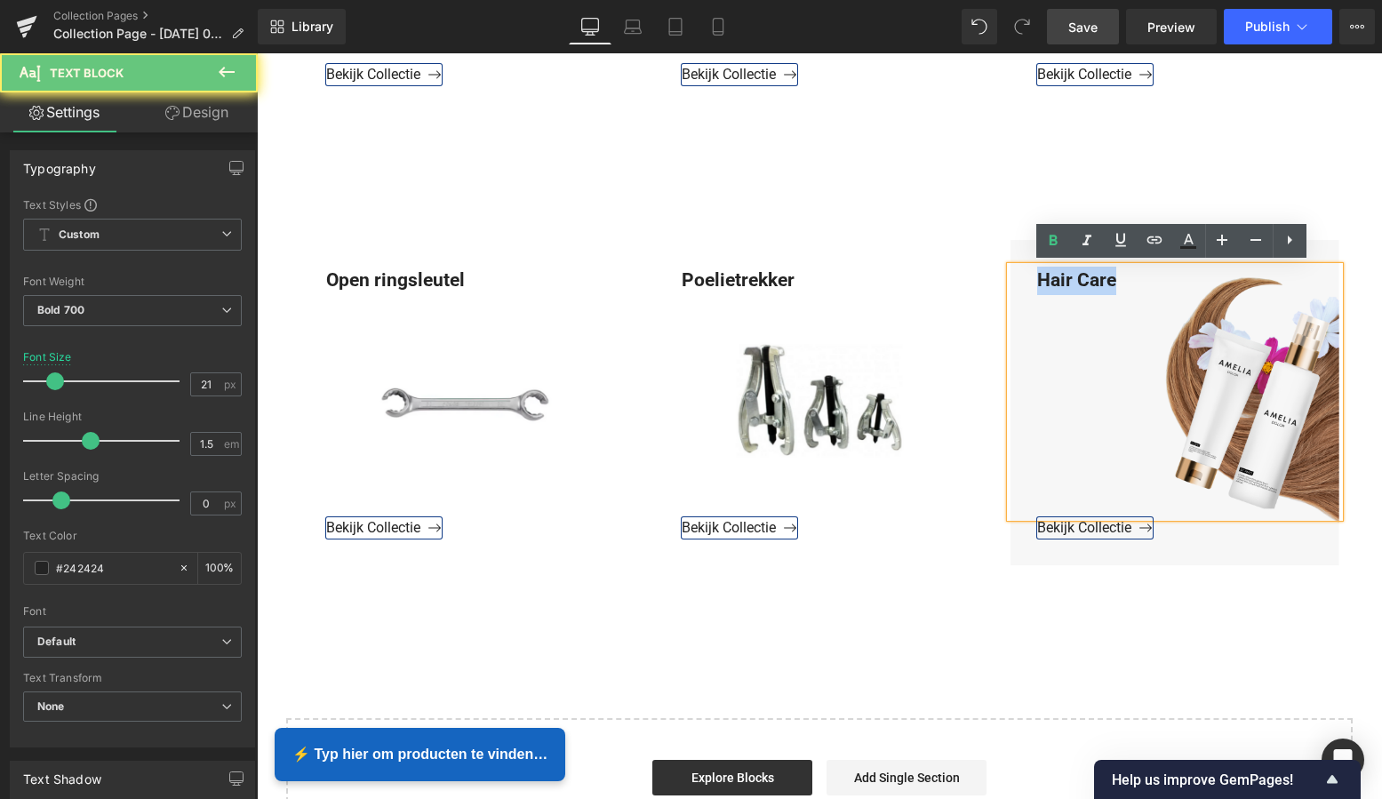
drag, startPoint x: 1105, startPoint y: 279, endPoint x: 1000, endPoint y: 276, distance: 104.9
click at [1011, 275] on div "Hair Care" at bounding box center [1175, 393] width 329 height 252
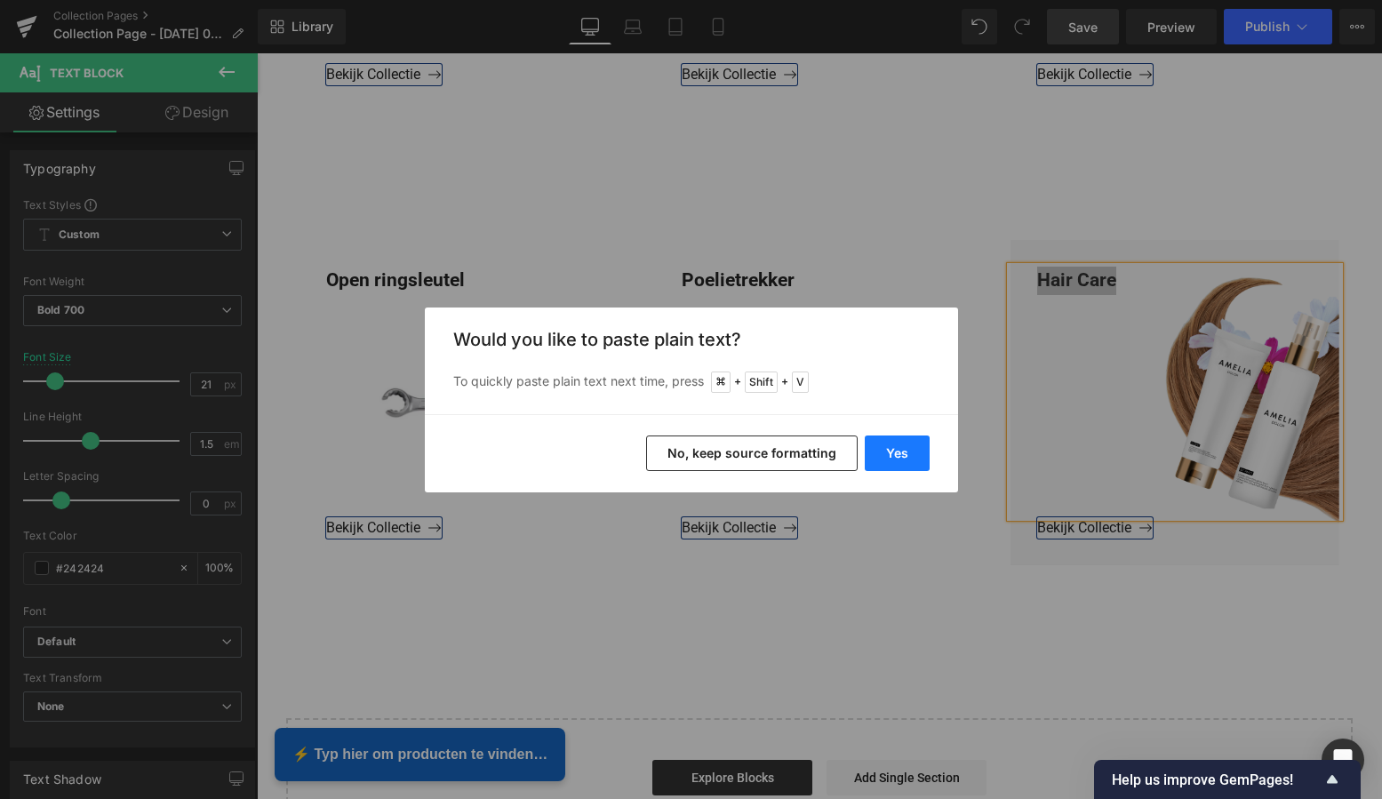
click at [896, 455] on button "Yes" at bounding box center [897, 454] width 65 height 36
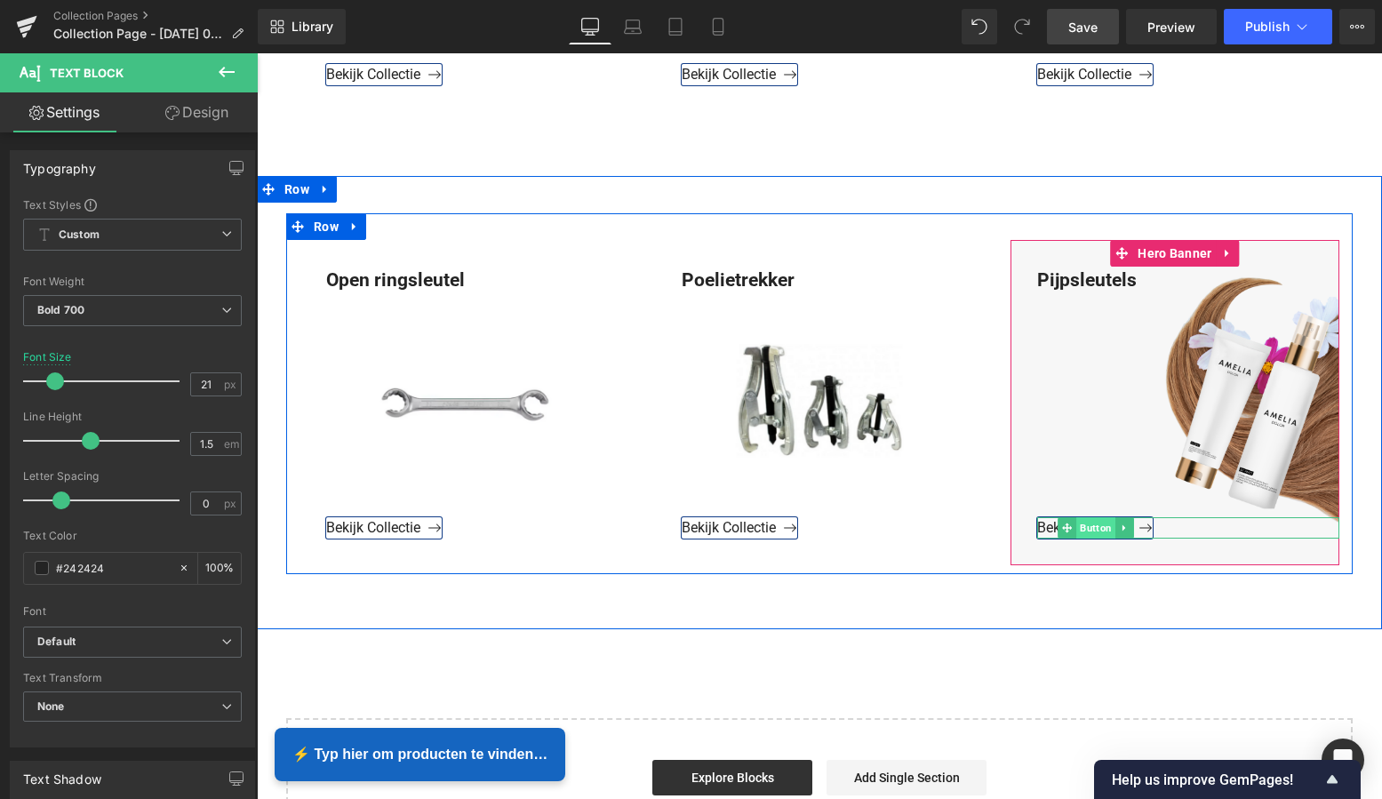
click at [1086, 527] on span "Button" at bounding box center [1095, 527] width 39 height 21
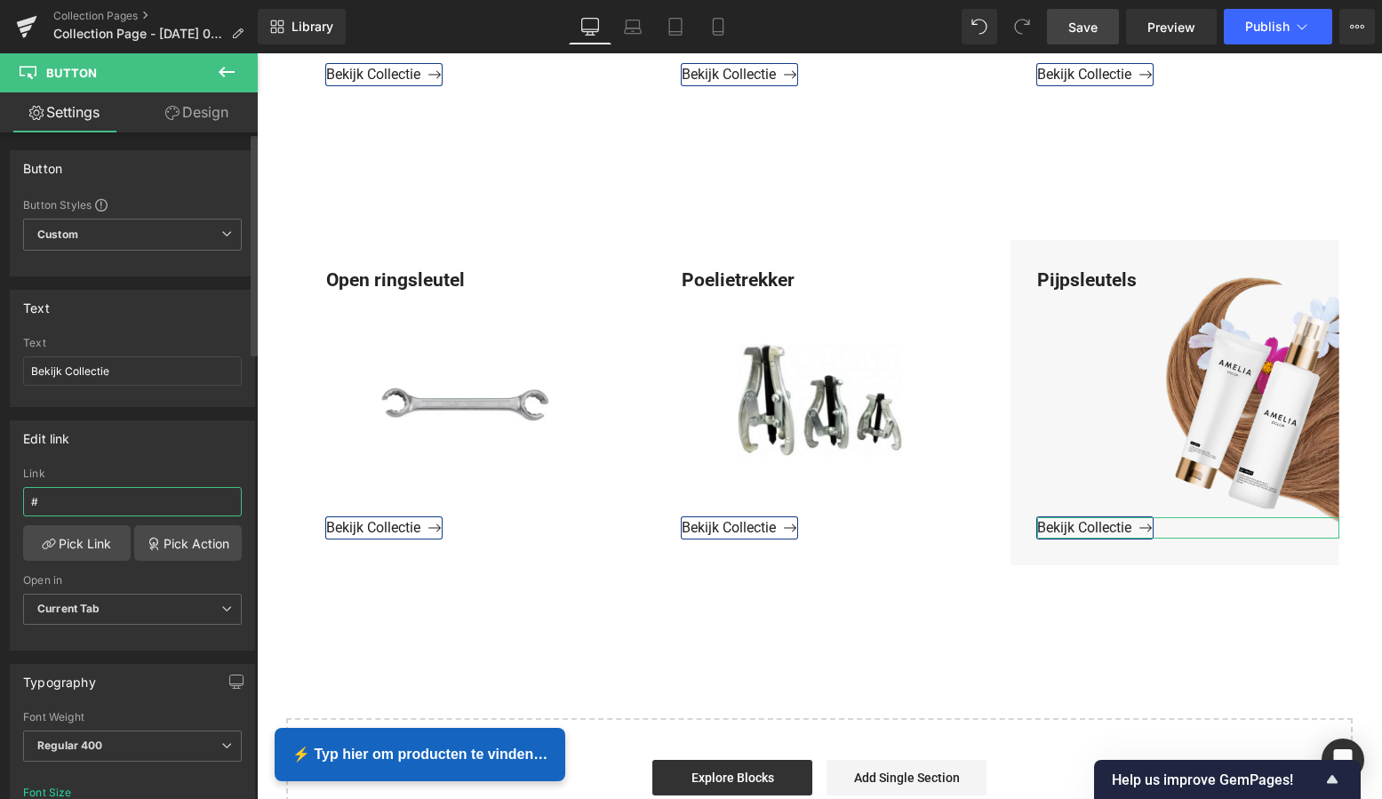
drag, startPoint x: 84, startPoint y: 501, endPoint x: 67, endPoint y: 500, distance: 17.8
click at [81, 501] on input "#" at bounding box center [132, 501] width 219 height 29
drag, startPoint x: 67, startPoint y: 500, endPoint x: -18, endPoint y: 493, distance: 84.7
click at [0, 493] on html "Button You are previewing how the will restyle your page. You can not edit Elem…" at bounding box center [691, 399] width 1382 height 799
paste input "https://www.mzsgereedschap.nl/collections/pijpsleutels"
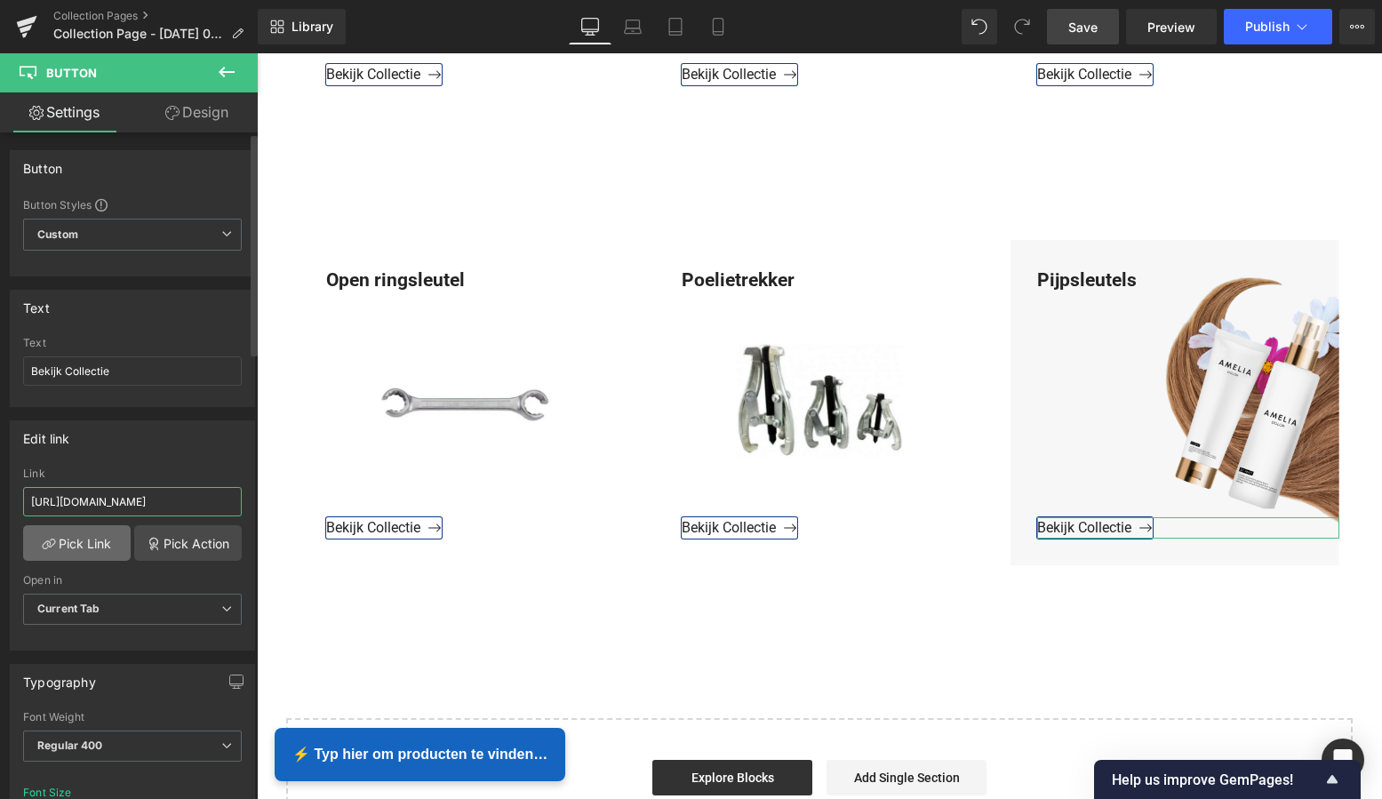
type input "https://www.mzsgereedschap.nl/collections/pijpsleutels"
click at [74, 543] on link "Pick Link" at bounding box center [77, 543] width 108 height 36
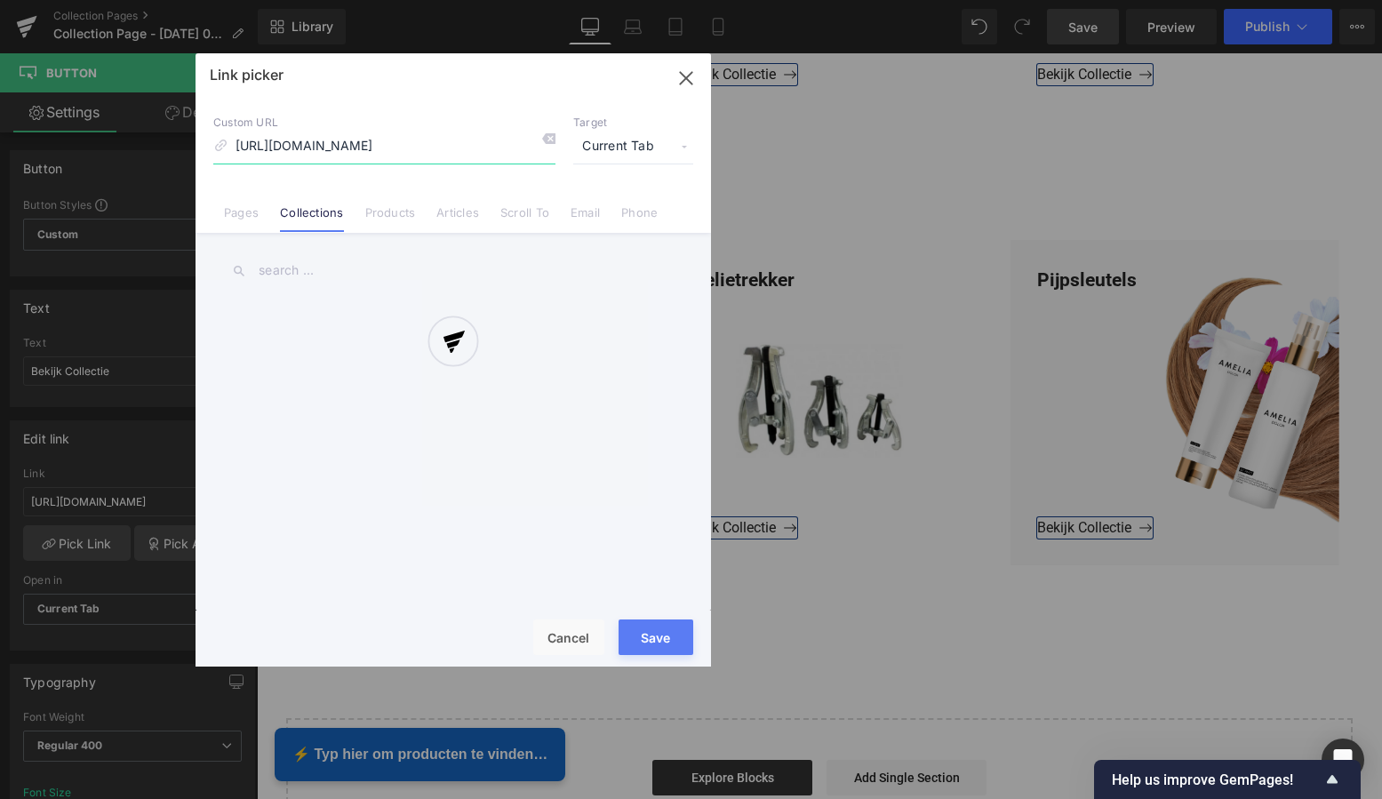
scroll to position [0, 21]
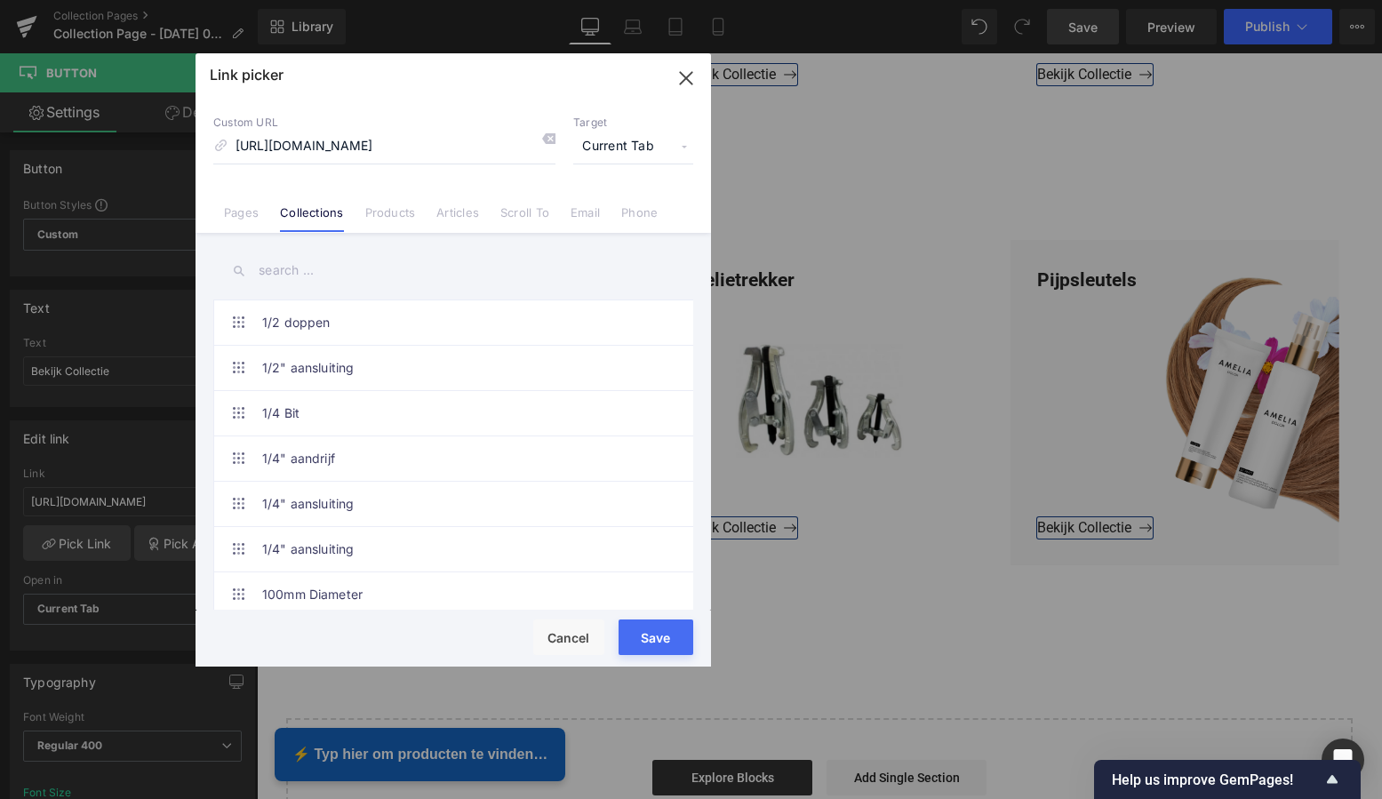
click at [655, 645] on button "Save" at bounding box center [656, 637] width 75 height 36
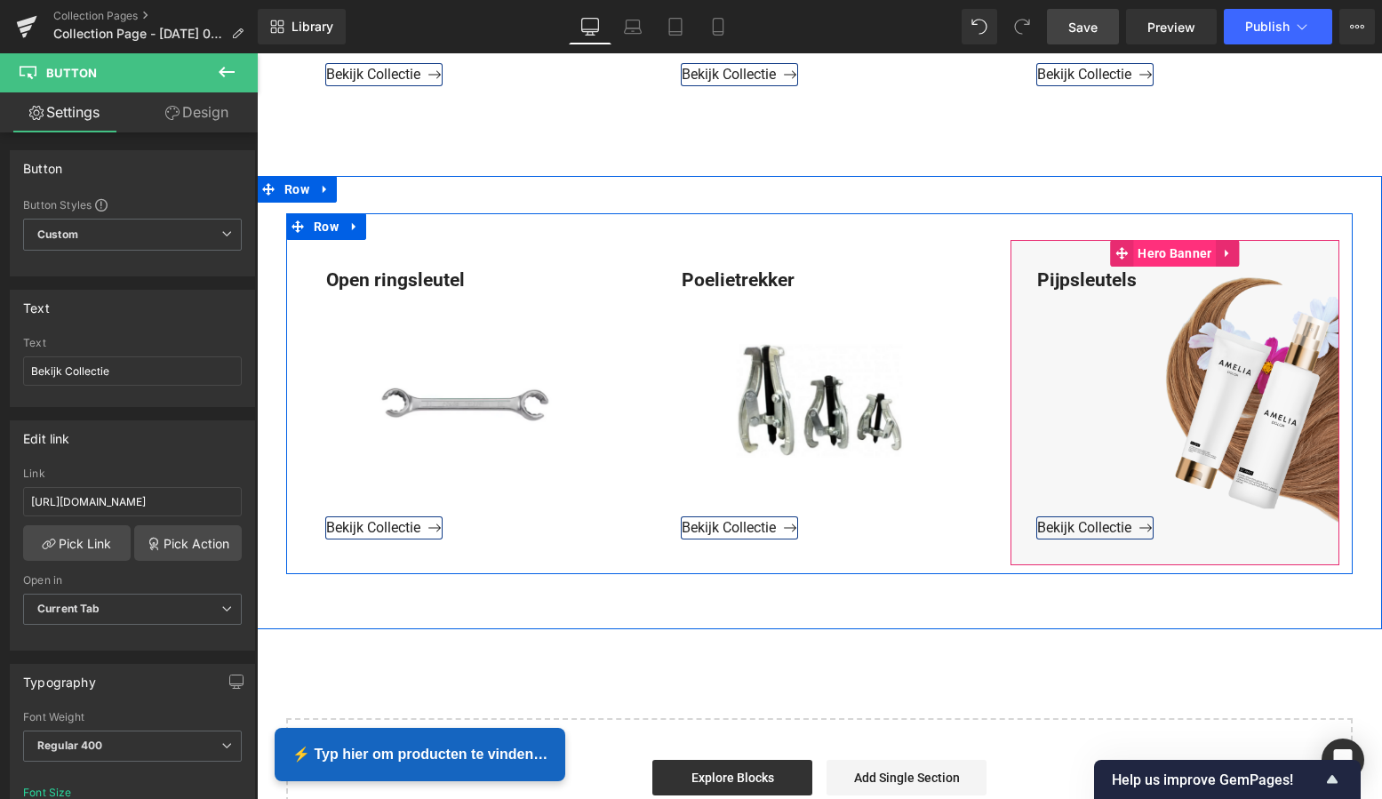
click at [1183, 252] on span "Hero Banner" at bounding box center [1174, 253] width 83 height 27
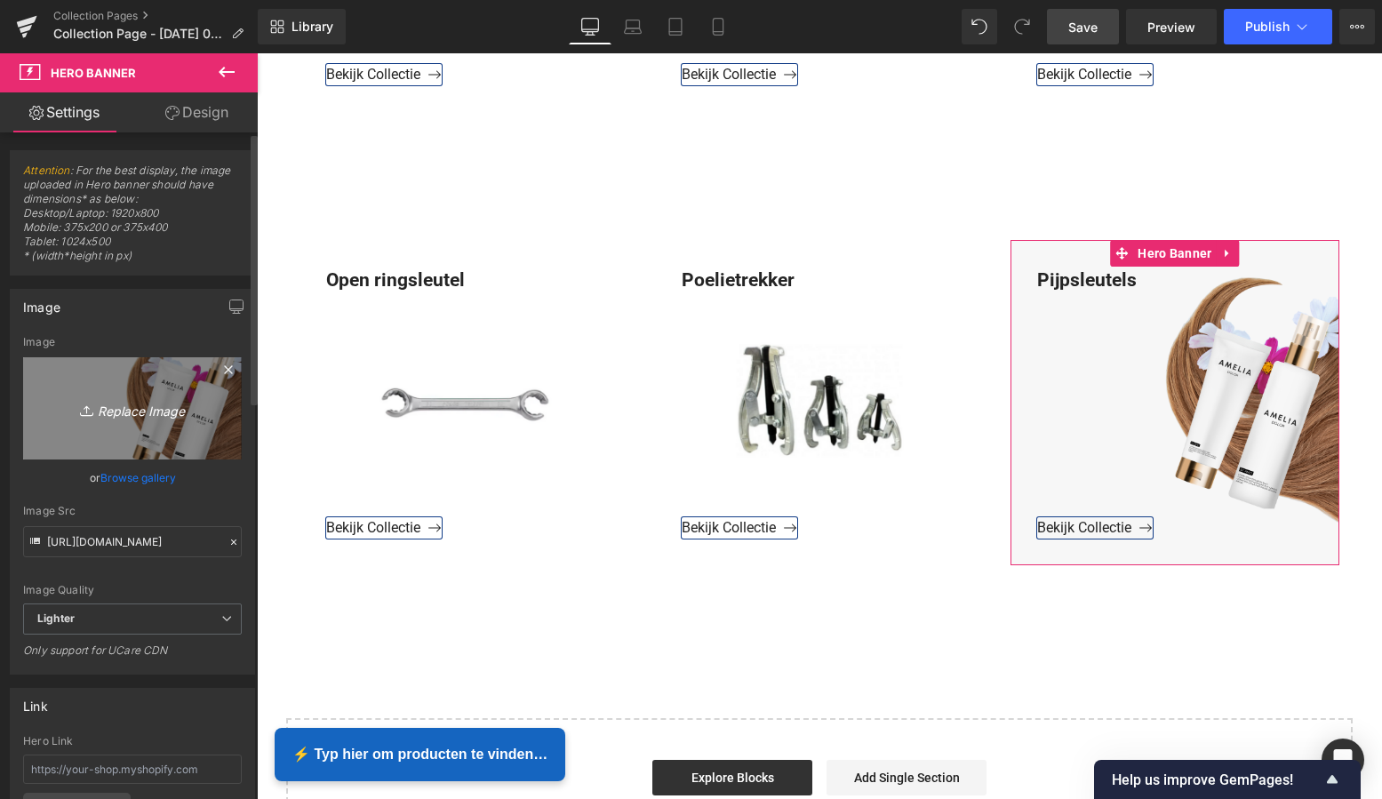
click at [130, 404] on icon "Replace Image" at bounding box center [132, 408] width 142 height 22
type input "C:\fakepath\Groen Modern Doe-het-zelf Instagram Stories (800 x 800 px)-2.png"
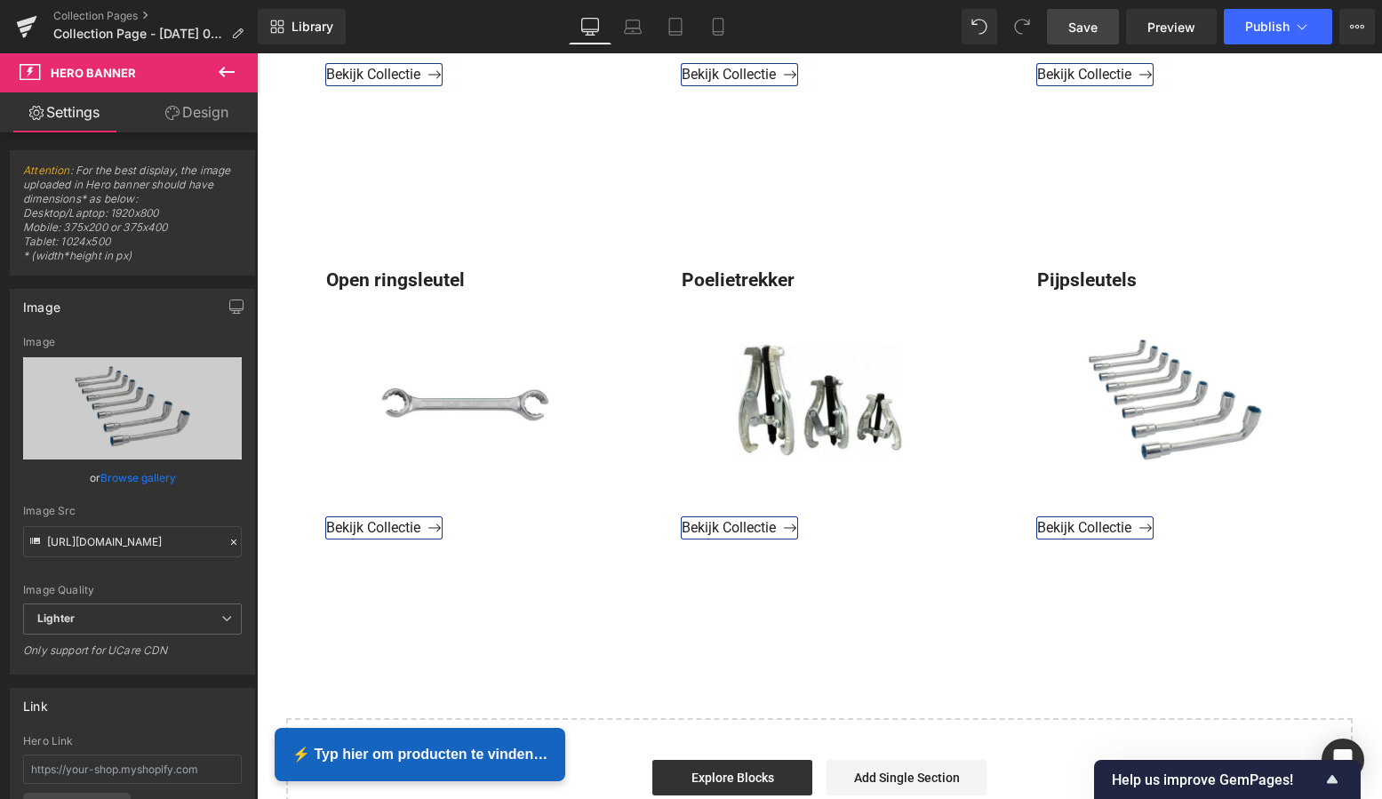
click at [1086, 26] on span "Save" at bounding box center [1082, 27] width 29 height 19
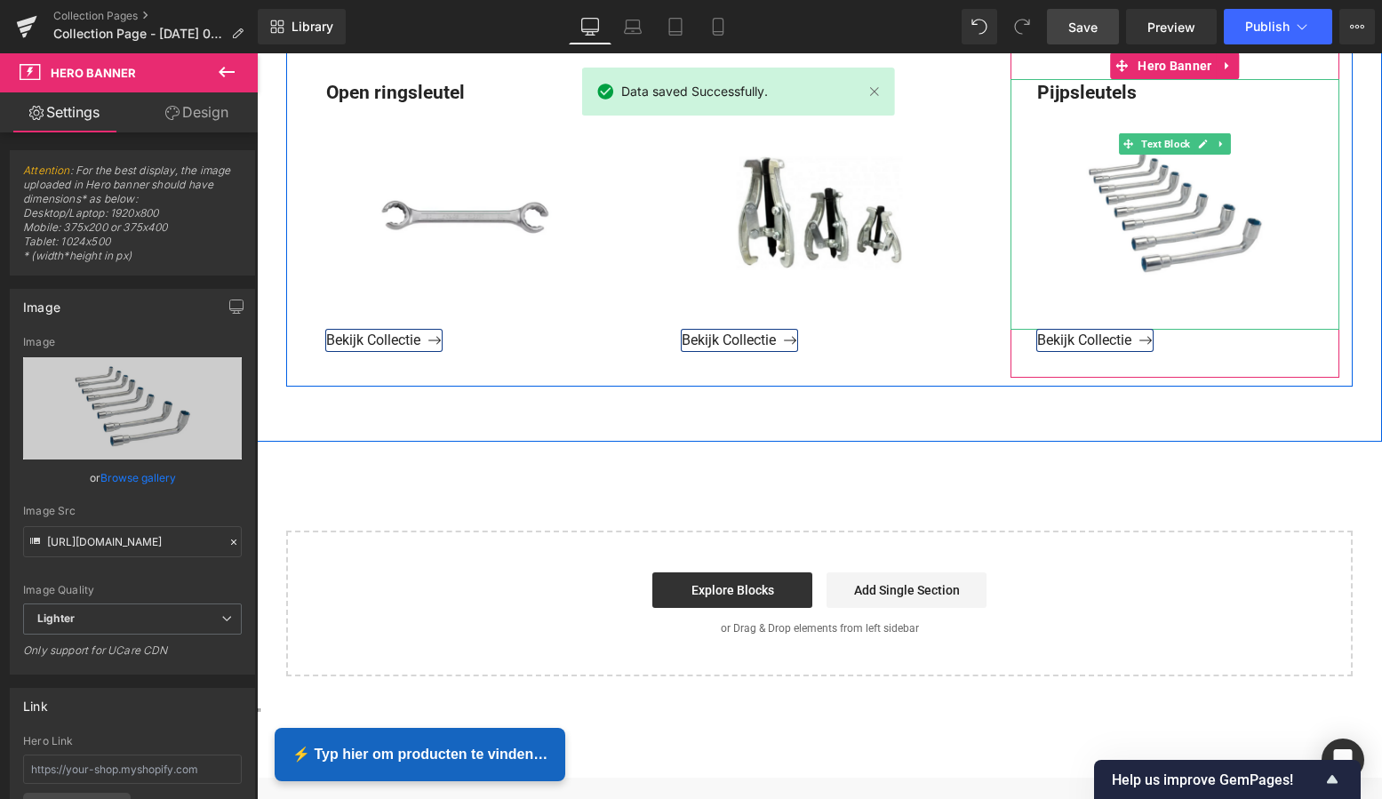
scroll to position [2254, 0]
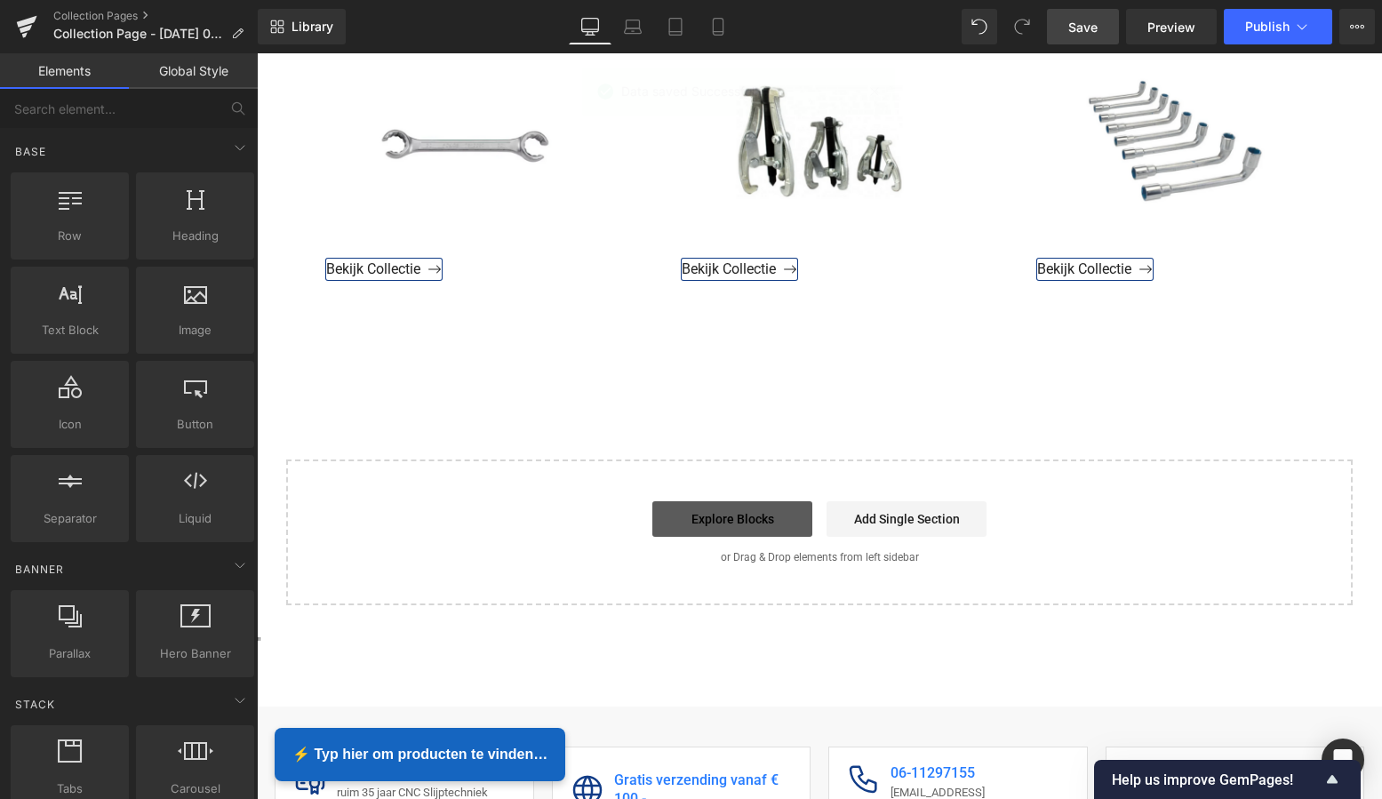
click at [739, 528] on link "Explore Blocks" at bounding box center [732, 519] width 160 height 36
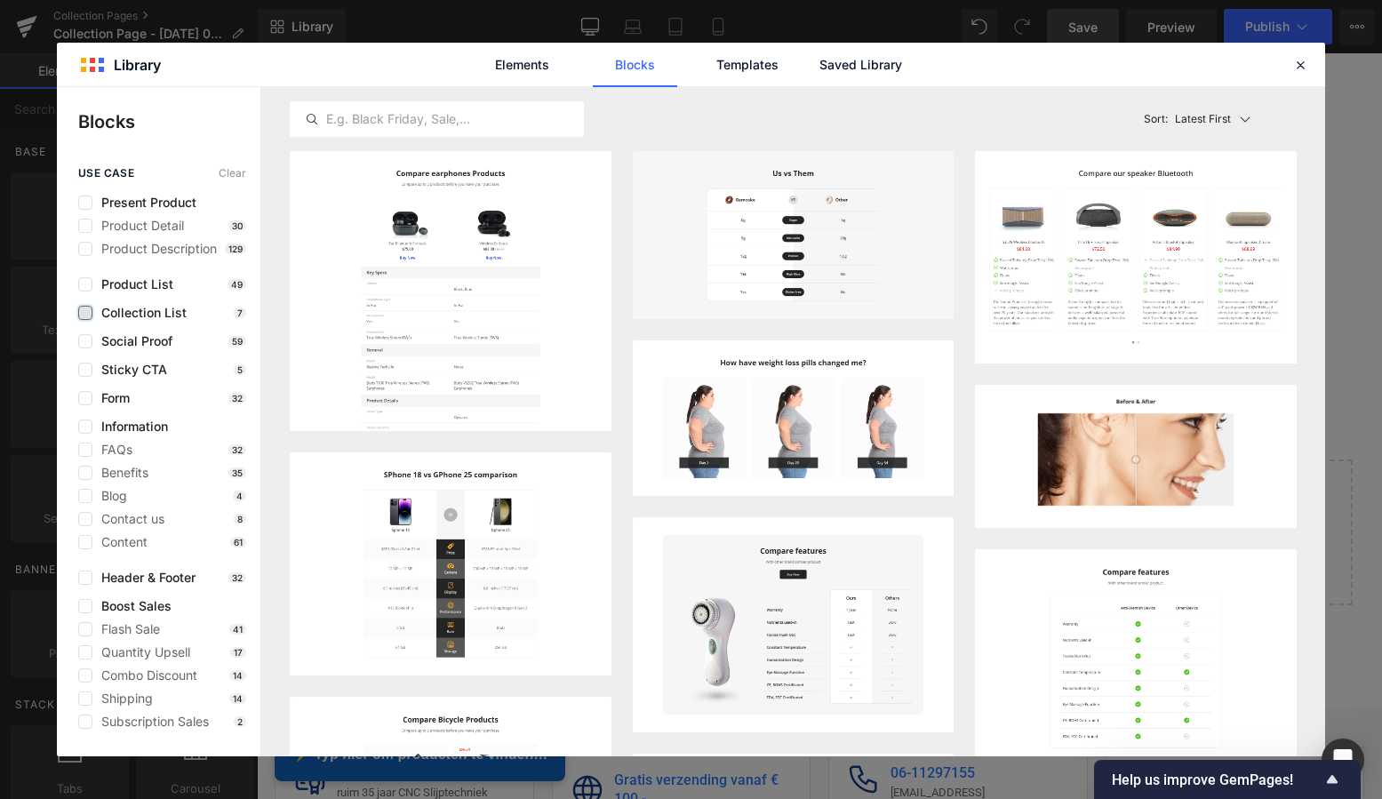
click at [88, 314] on label at bounding box center [85, 313] width 14 height 14
click at [85, 313] on input "checkbox" at bounding box center [85, 313] width 0 height 0
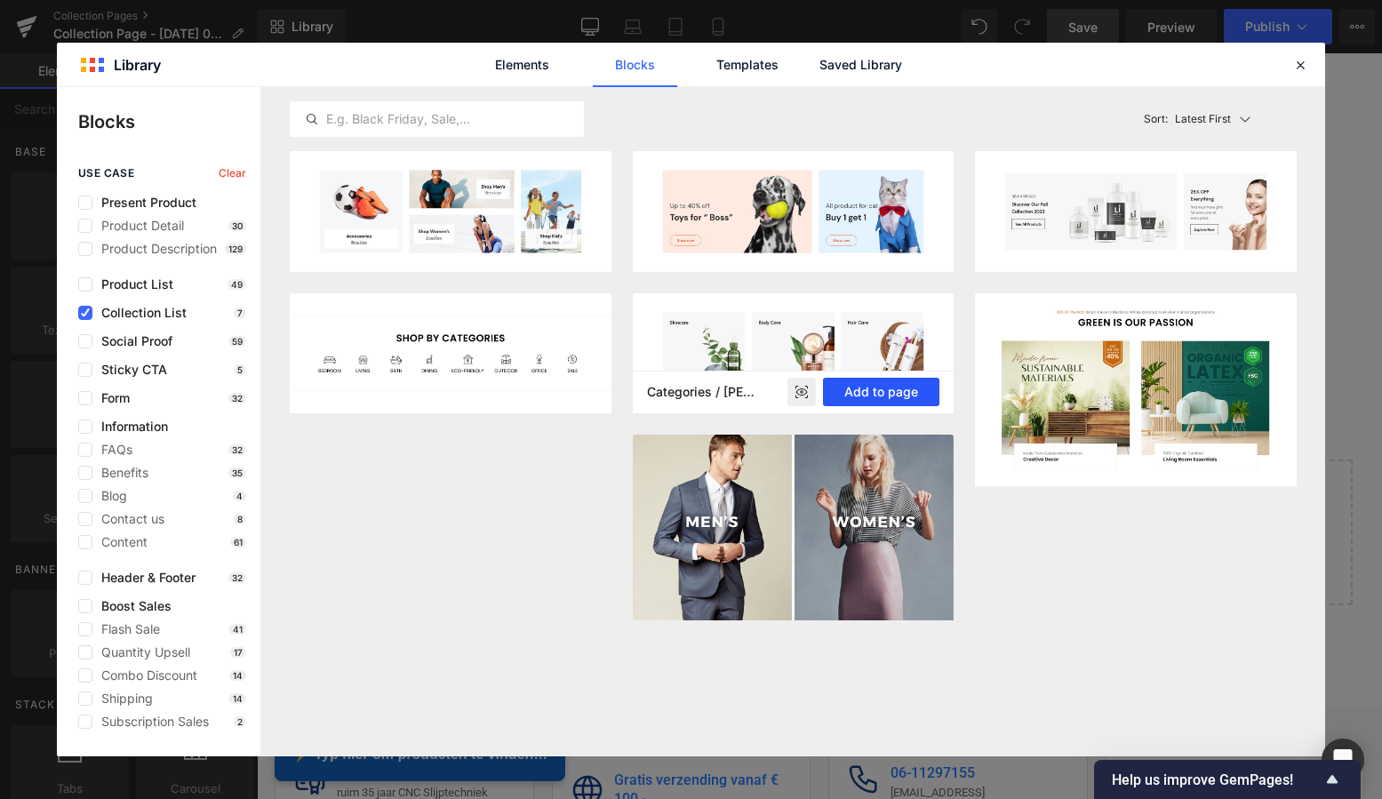
click at [904, 392] on button "Add to page" at bounding box center [881, 392] width 116 height 28
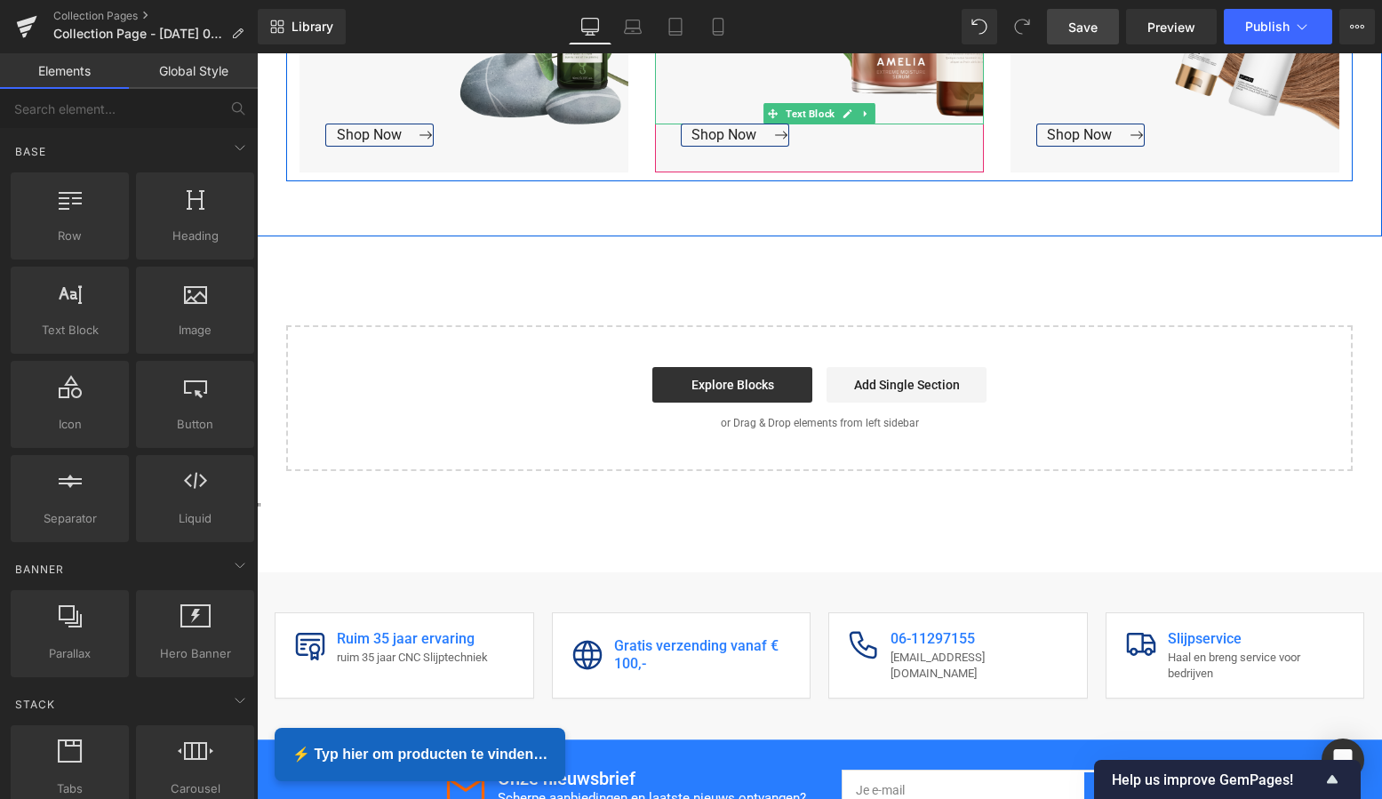
scroll to position [2883, 0]
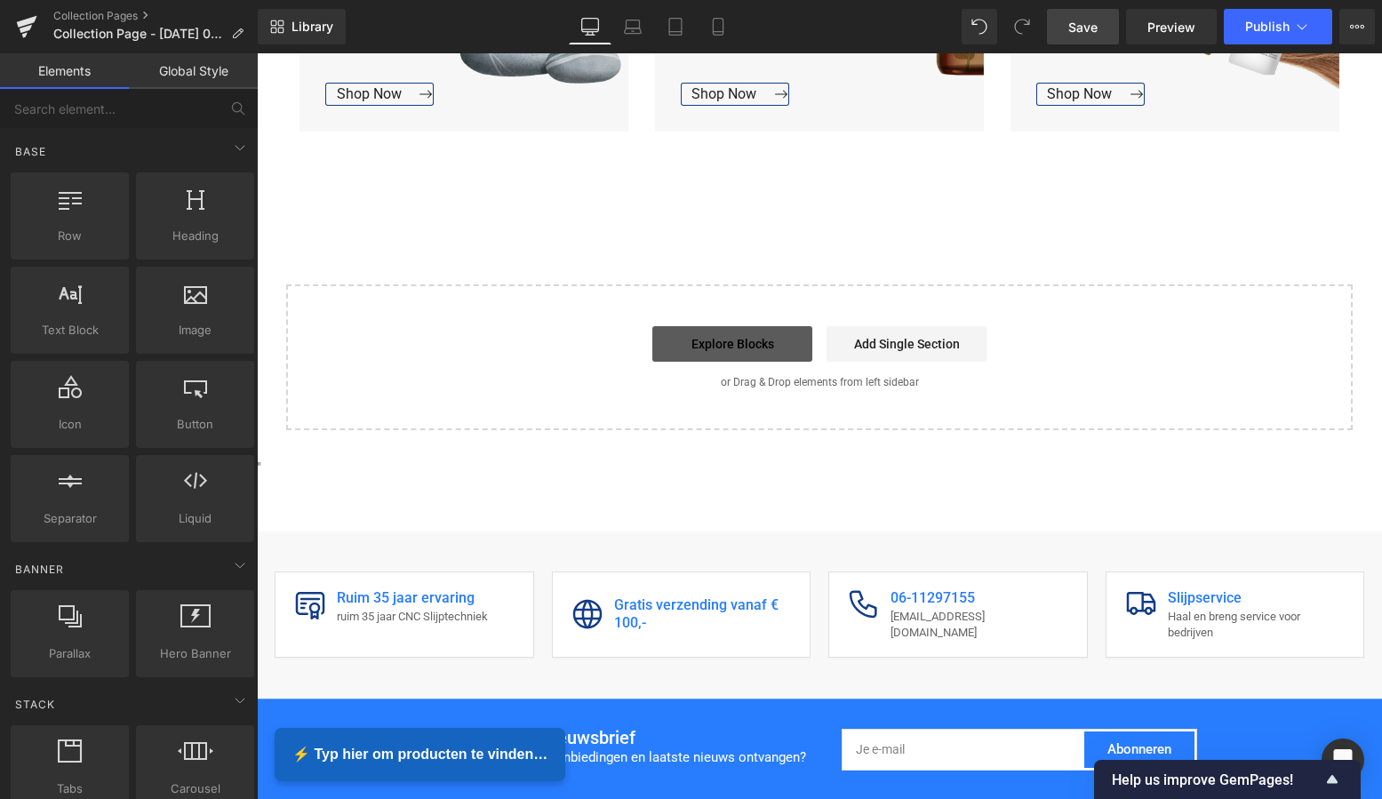
click at [738, 350] on link "Explore Blocks" at bounding box center [732, 344] width 160 height 36
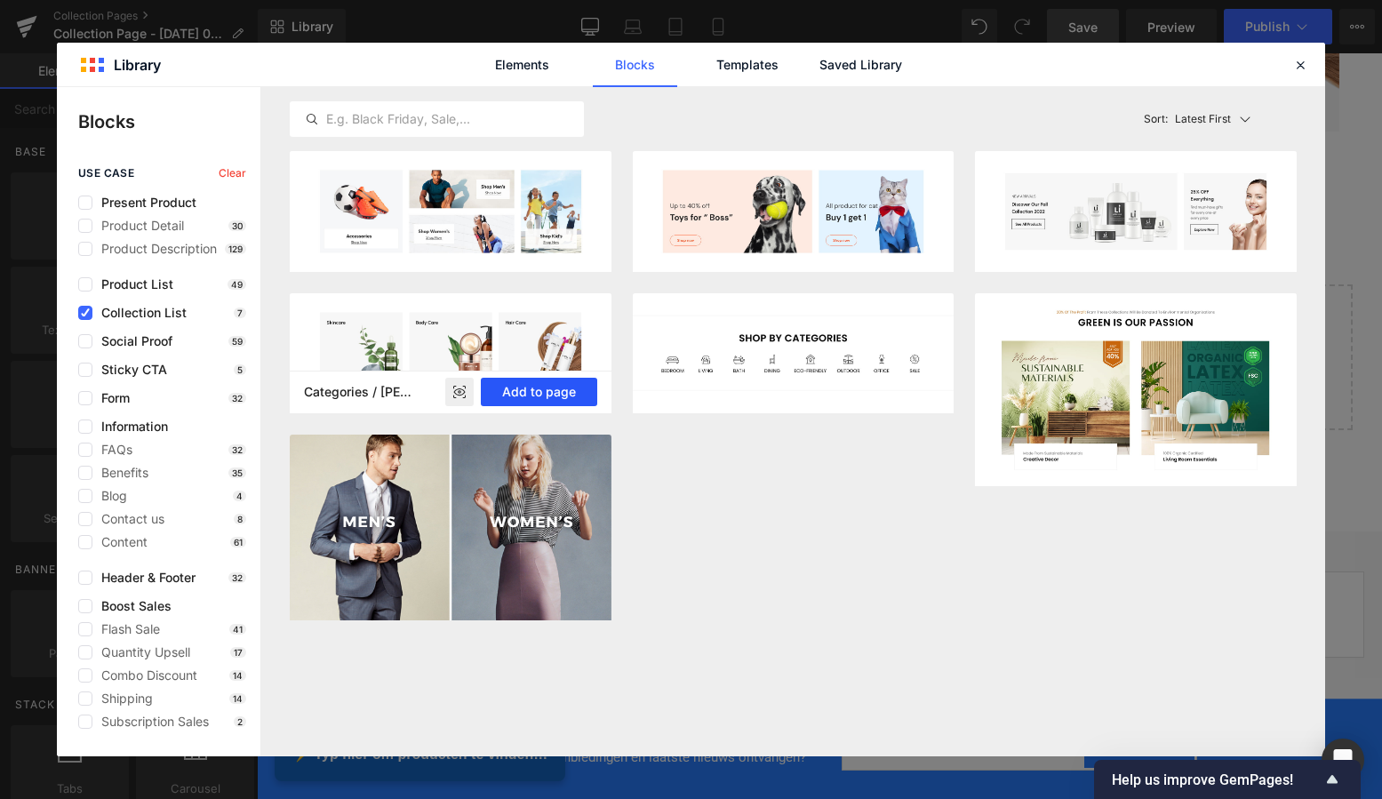
click at [561, 393] on button "Add to page" at bounding box center [539, 392] width 116 height 28
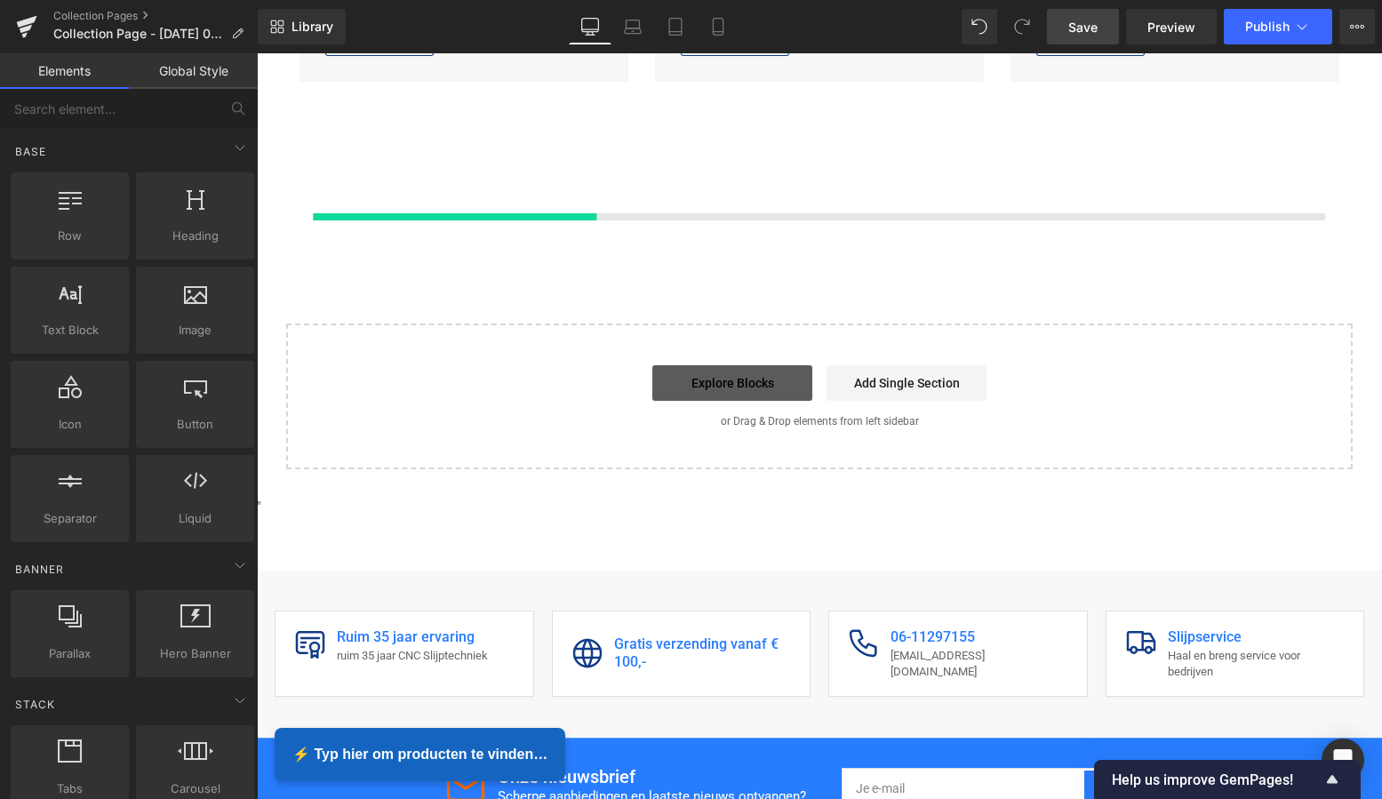
scroll to position [2934, 0]
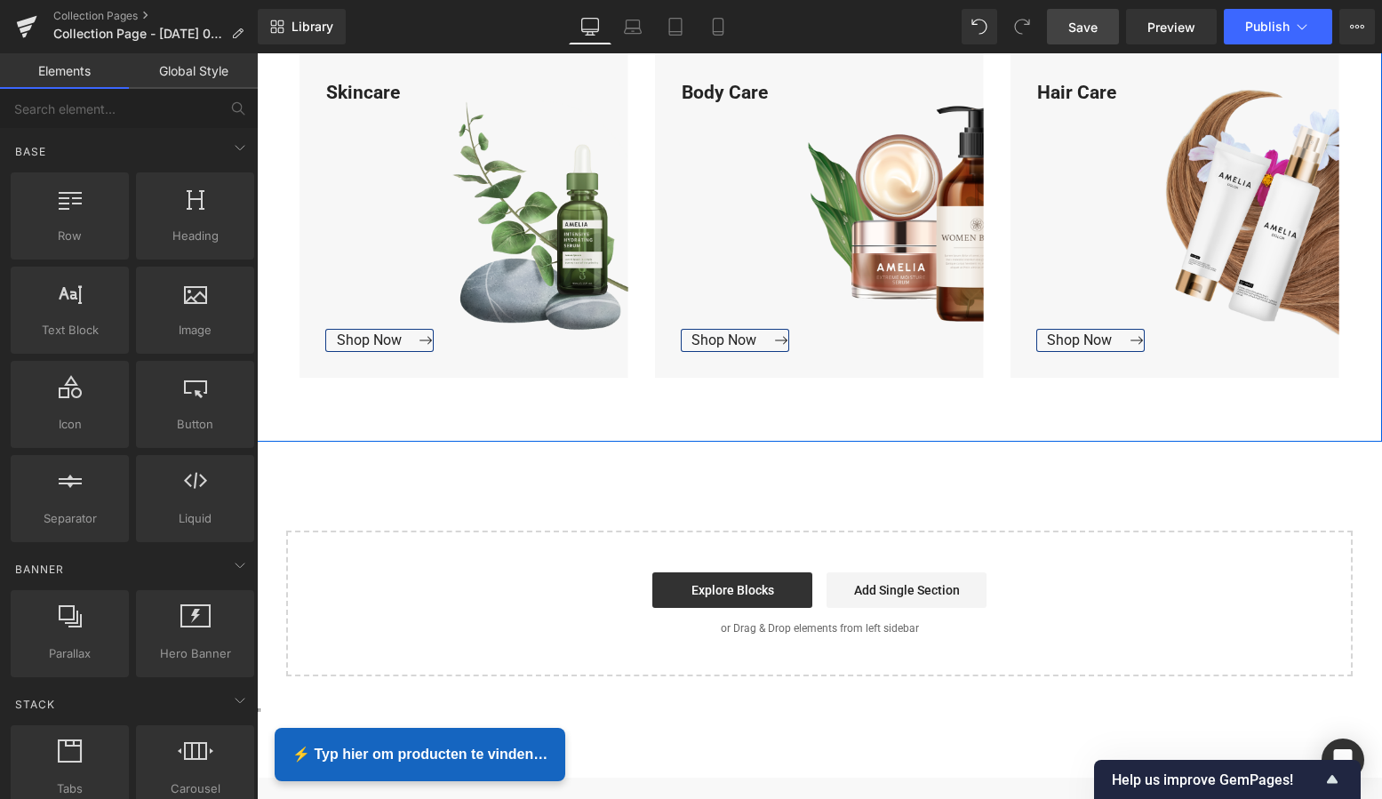
scroll to position [3186, 0]
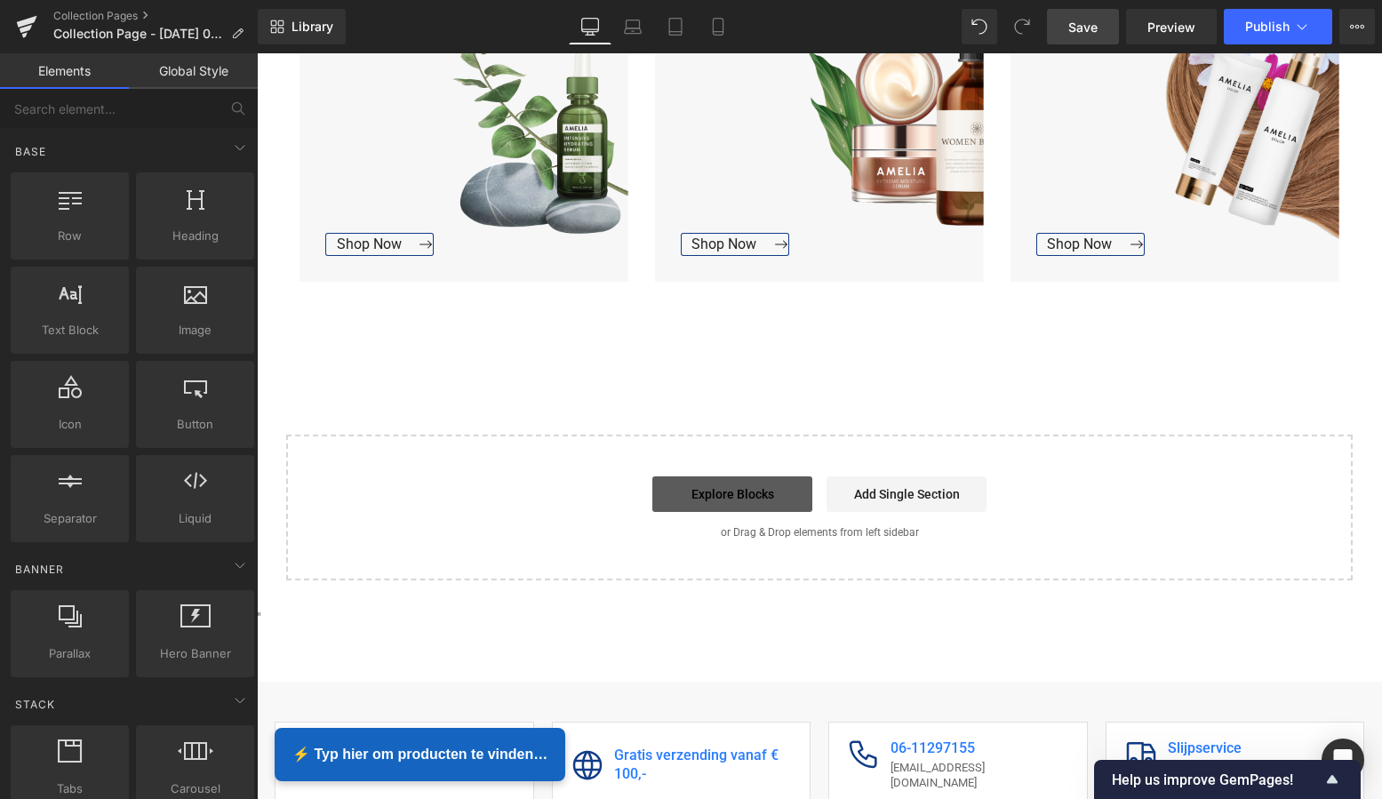
click at [749, 482] on link "Explore Blocks" at bounding box center [732, 494] width 160 height 36
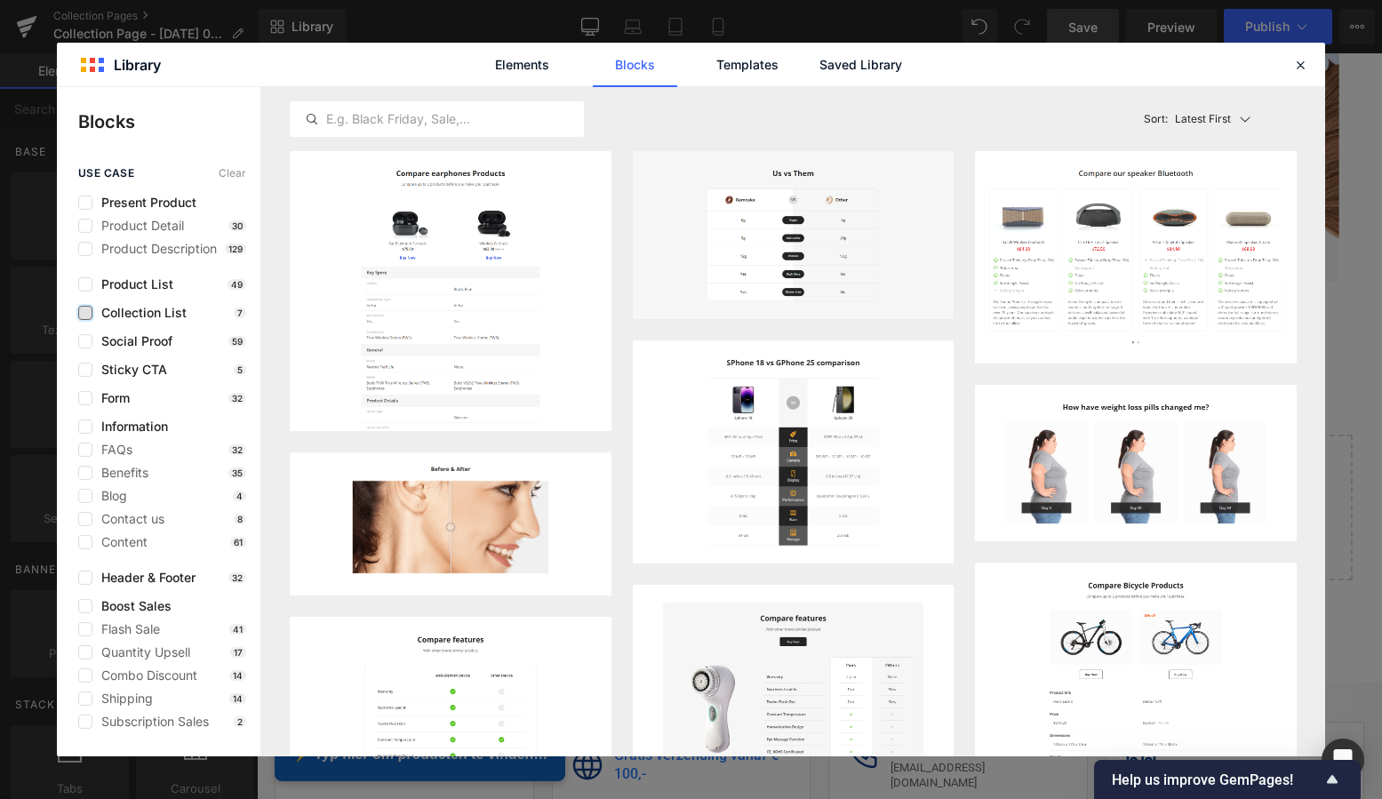
click at [86, 314] on label at bounding box center [85, 313] width 14 height 14
click at [85, 313] on input "checkbox" at bounding box center [85, 313] width 0 height 0
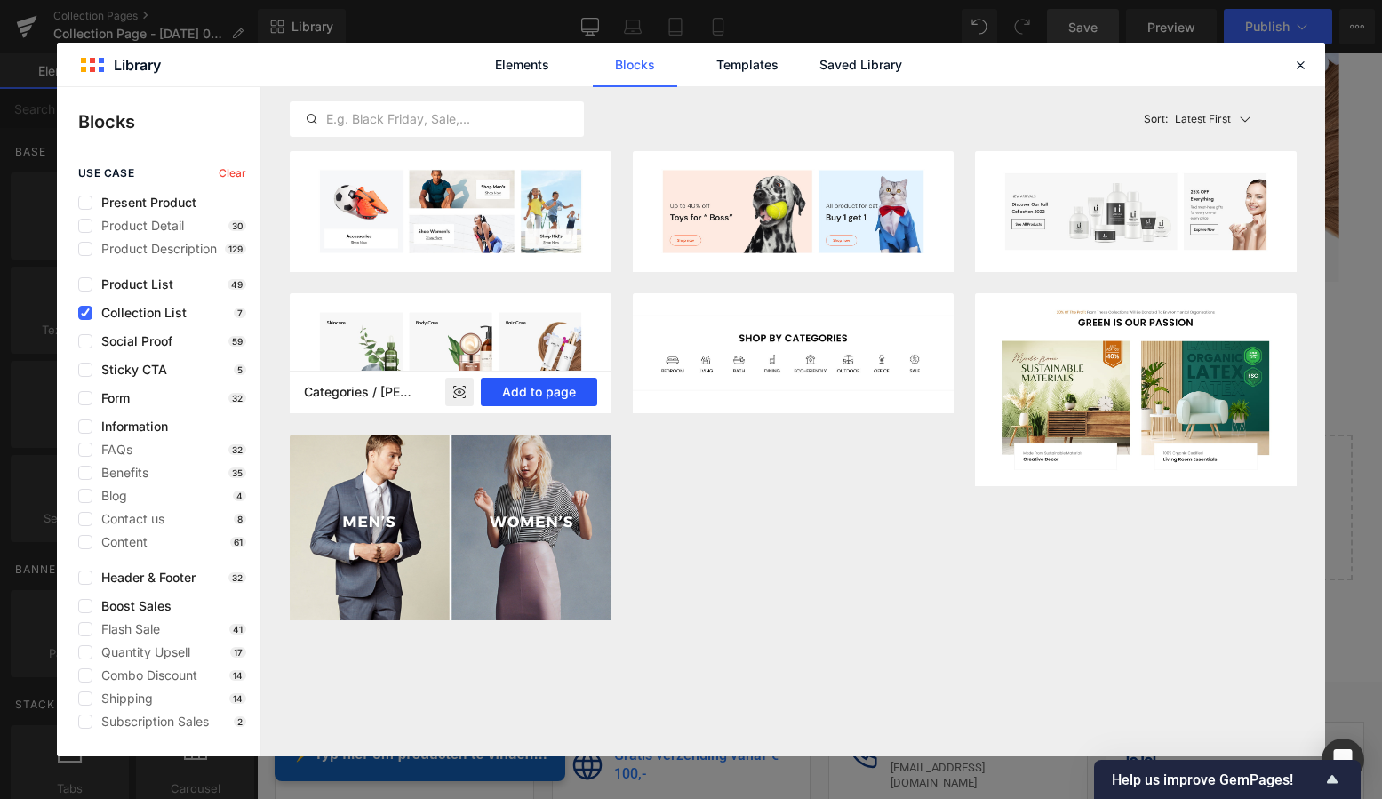
click at [537, 396] on button "Add to page" at bounding box center [539, 392] width 116 height 28
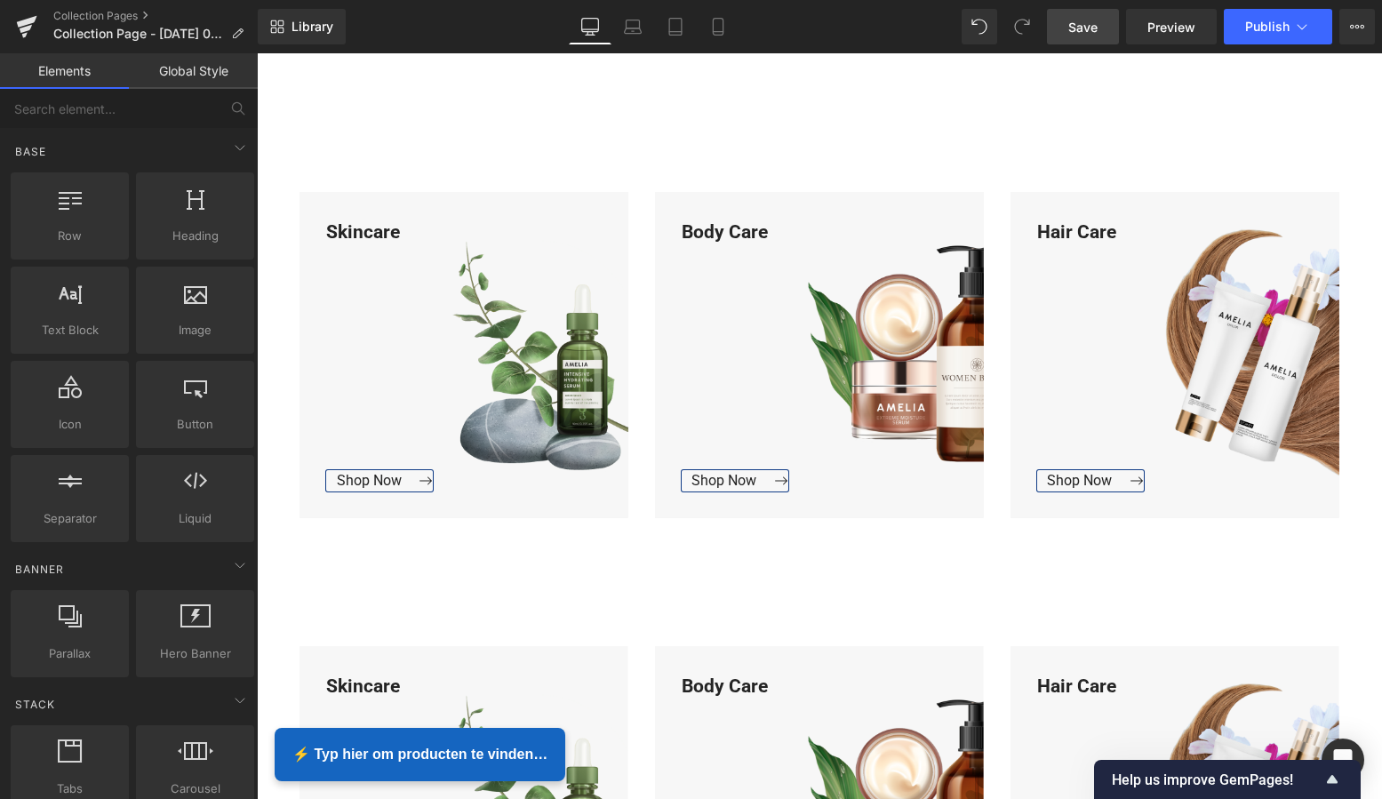
scroll to position [2561, 0]
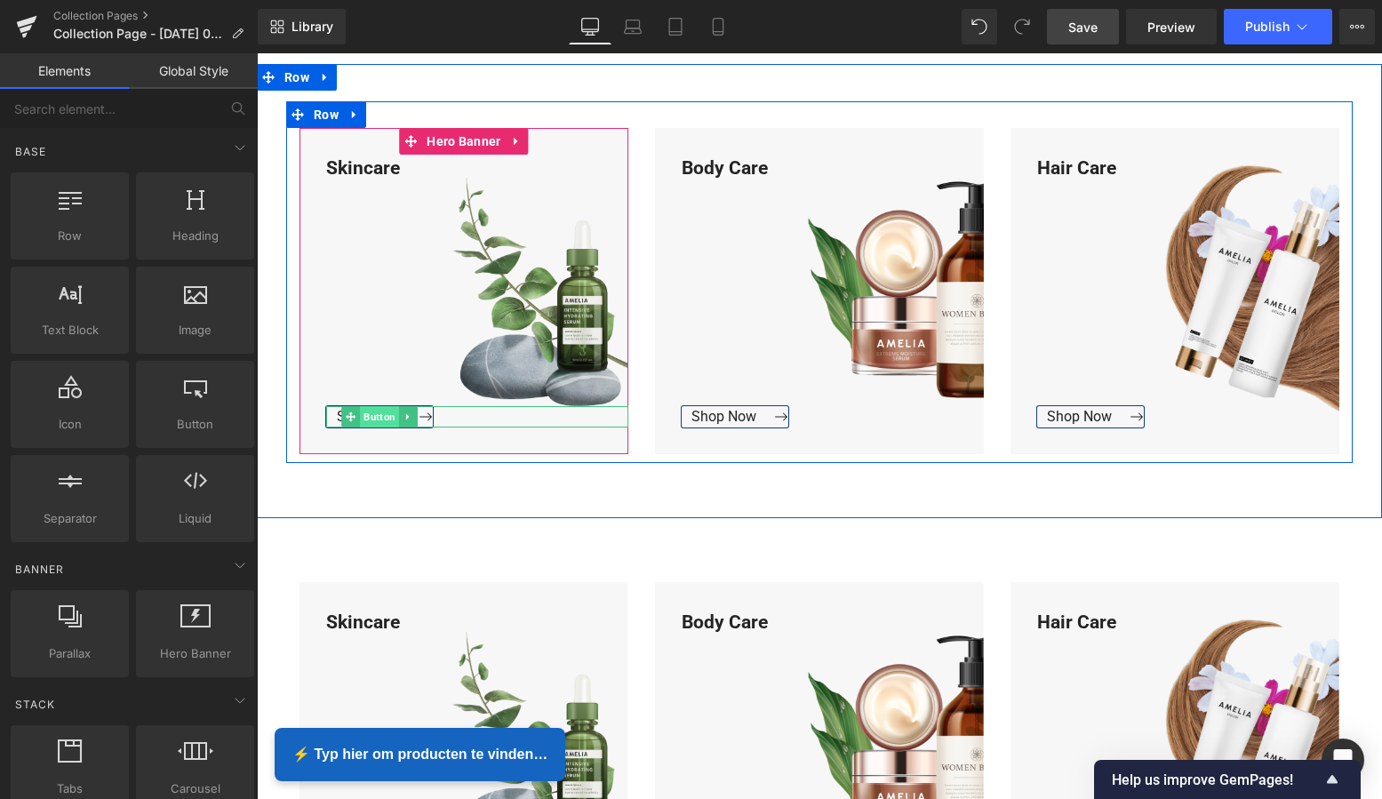
click at [371, 415] on span "Button" at bounding box center [379, 416] width 39 height 21
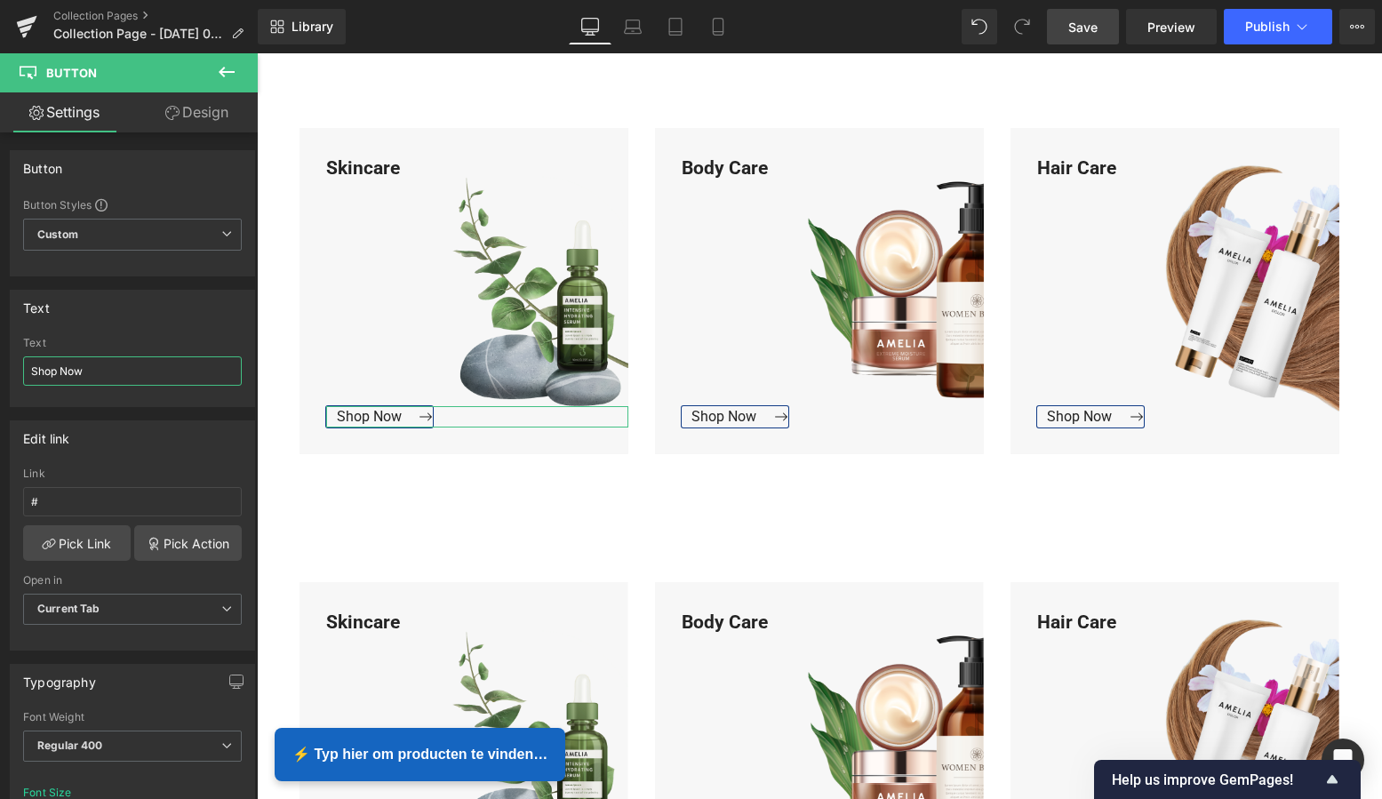
drag, startPoint x: 88, startPoint y: 371, endPoint x: -12, endPoint y: 365, distance: 100.6
click at [0, 365] on html "Button You are previewing how the will restyle your page. You can not edit Elem…" at bounding box center [691, 399] width 1382 height 799
type input "Bekijk Collectie"
drag, startPoint x: 95, startPoint y: 372, endPoint x: 35, endPoint y: 368, distance: 60.5
click at [25, 367] on input "Bekijk Collectie" at bounding box center [132, 370] width 219 height 29
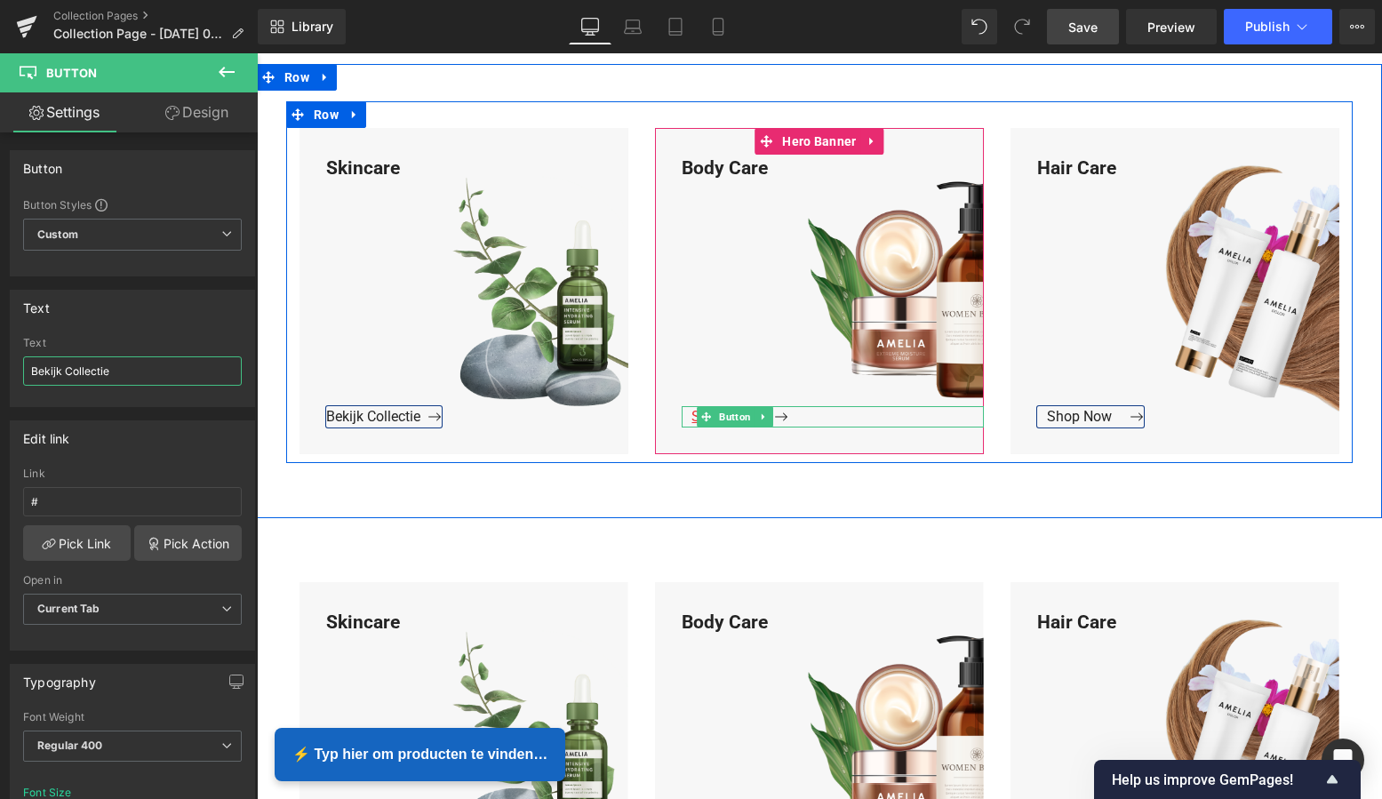
click at [720, 417] on span "Button" at bounding box center [734, 416] width 39 height 21
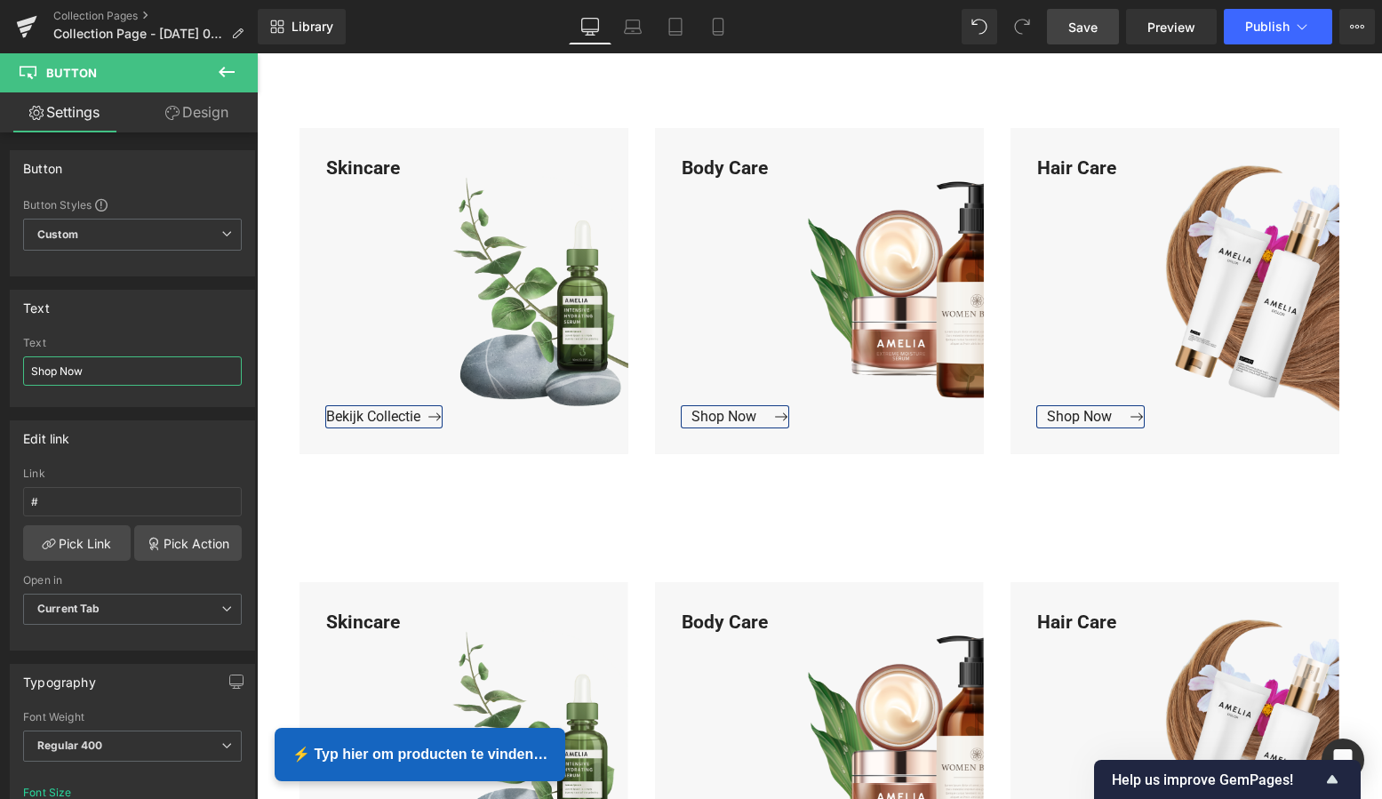
drag, startPoint x: 111, startPoint y: 375, endPoint x: -7, endPoint y: 368, distance: 118.4
click at [0, 368] on html "Button You are previewing how the will restyle your page. You can not edit Elem…" at bounding box center [691, 399] width 1382 height 799
paste input "Bekijk Collectie"
type input "Bekijk Collectie"
drag, startPoint x: 52, startPoint y: 365, endPoint x: 2, endPoint y: 362, distance: 50.8
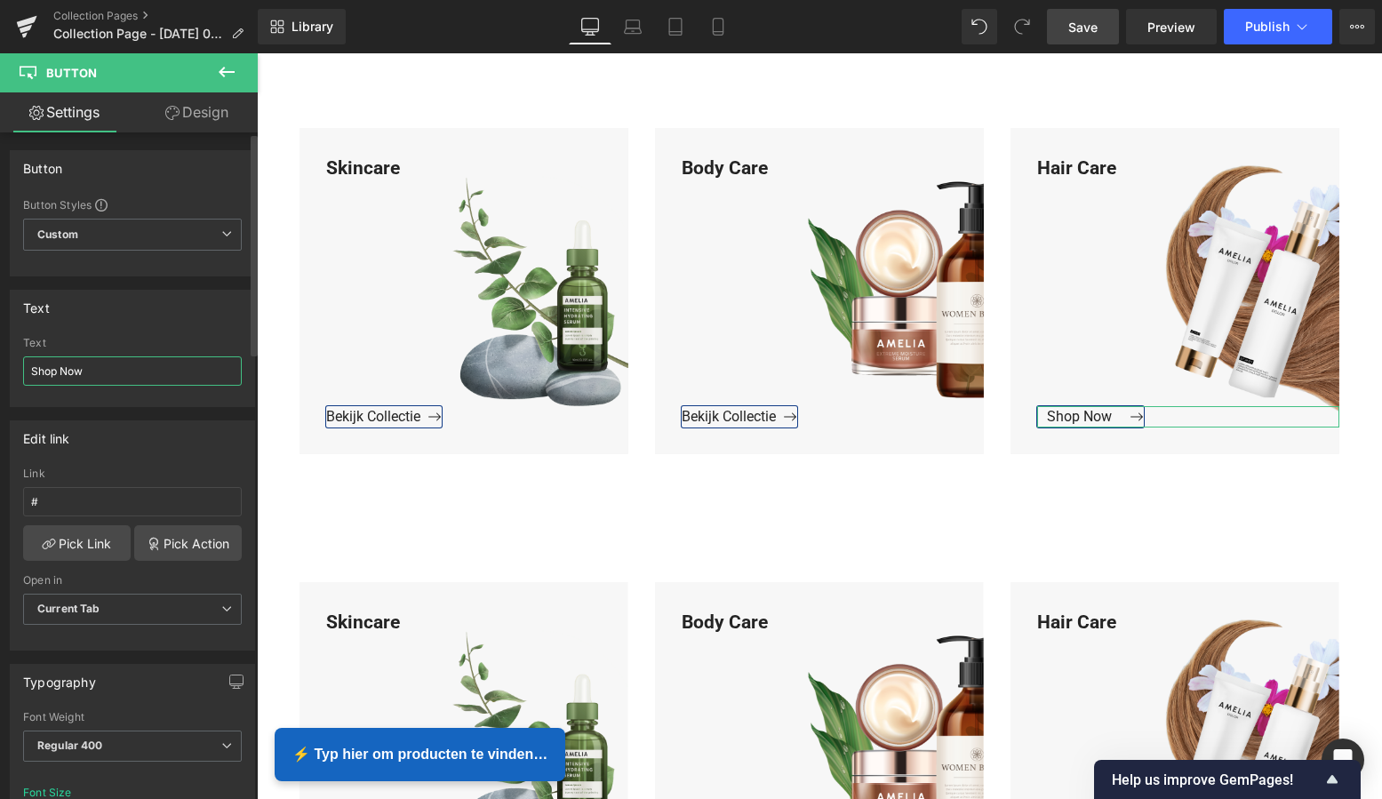
click at [2, 361] on div "Text Shop Now Text Shop Now" at bounding box center [133, 341] width 266 height 131
paste input "Bekijk Collectie"
type input "Bekijk Collectie"
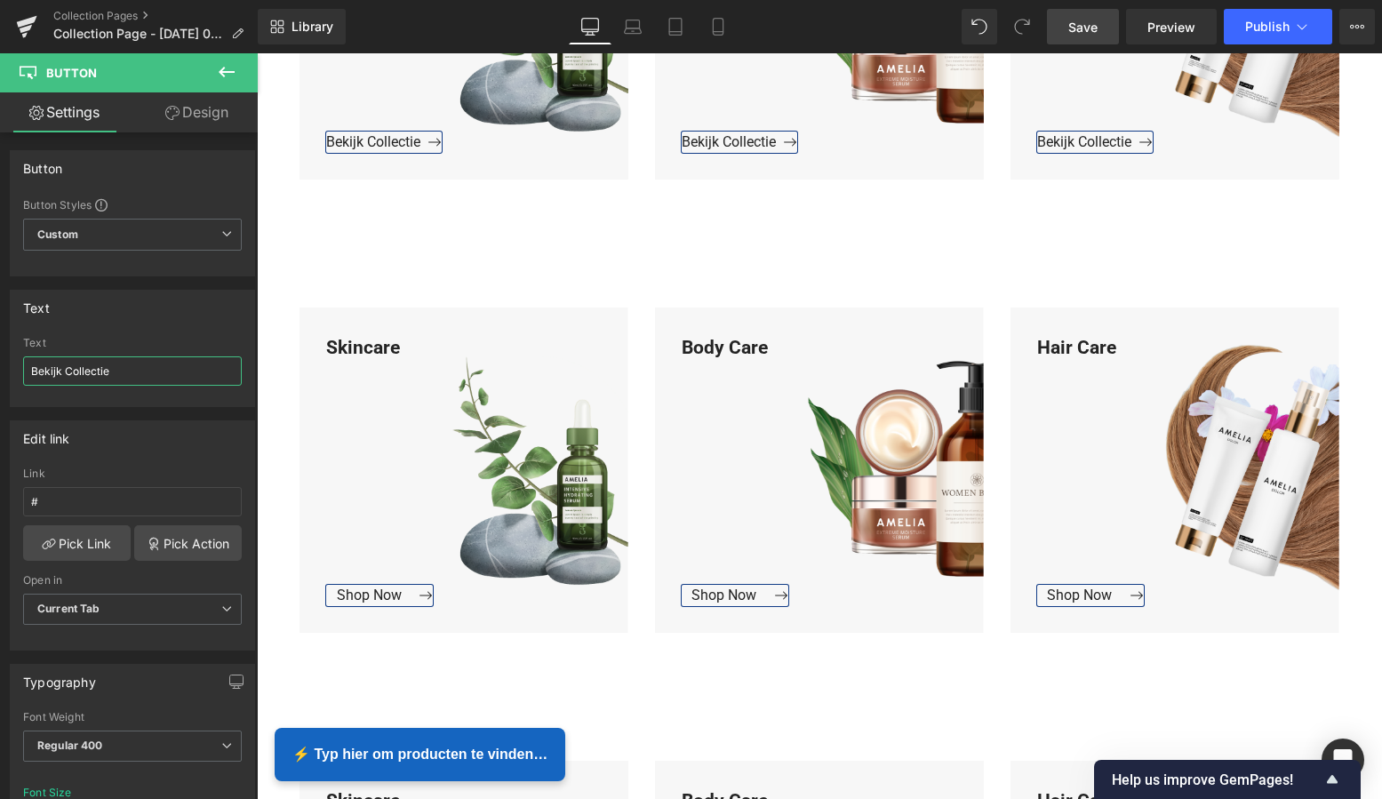
scroll to position [2885, 0]
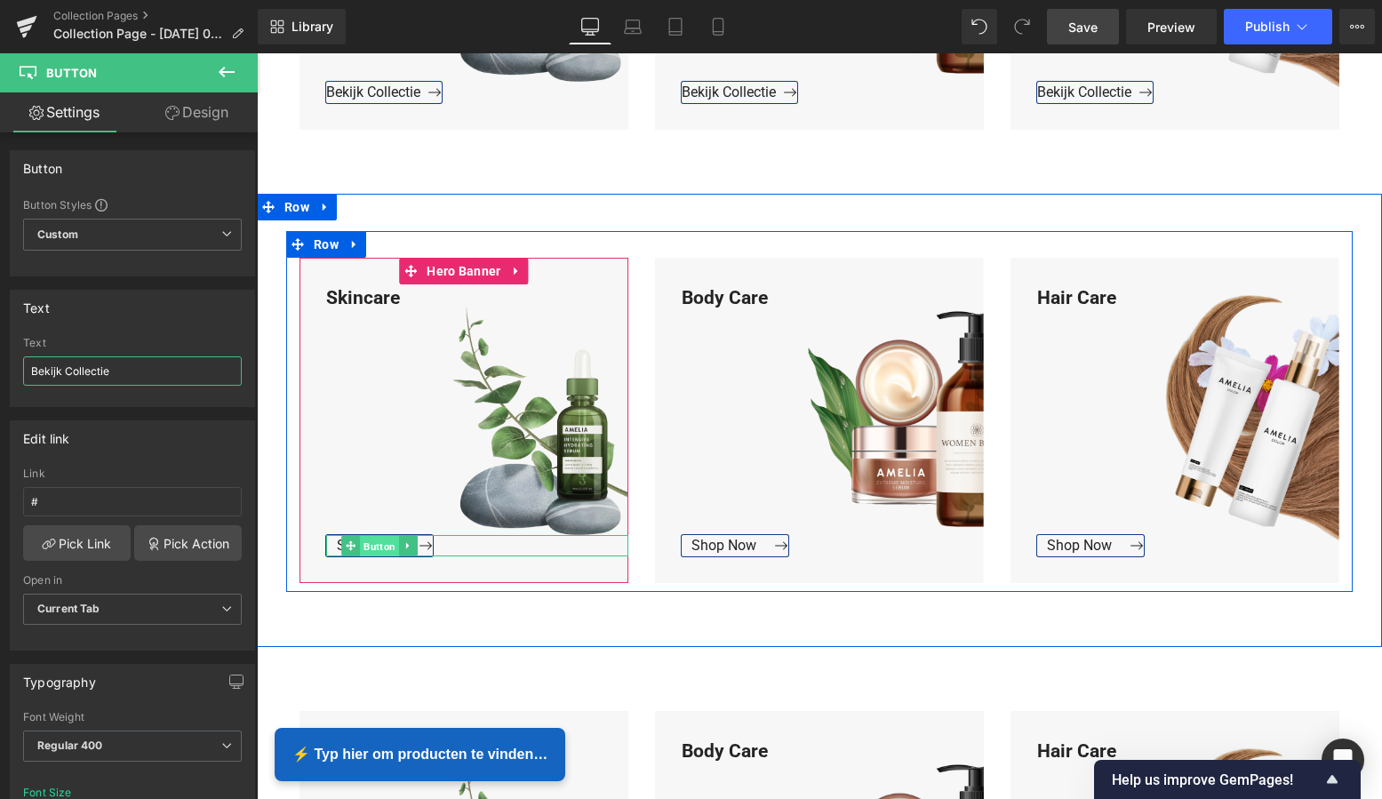
click at [369, 547] on span "Button" at bounding box center [379, 546] width 39 height 21
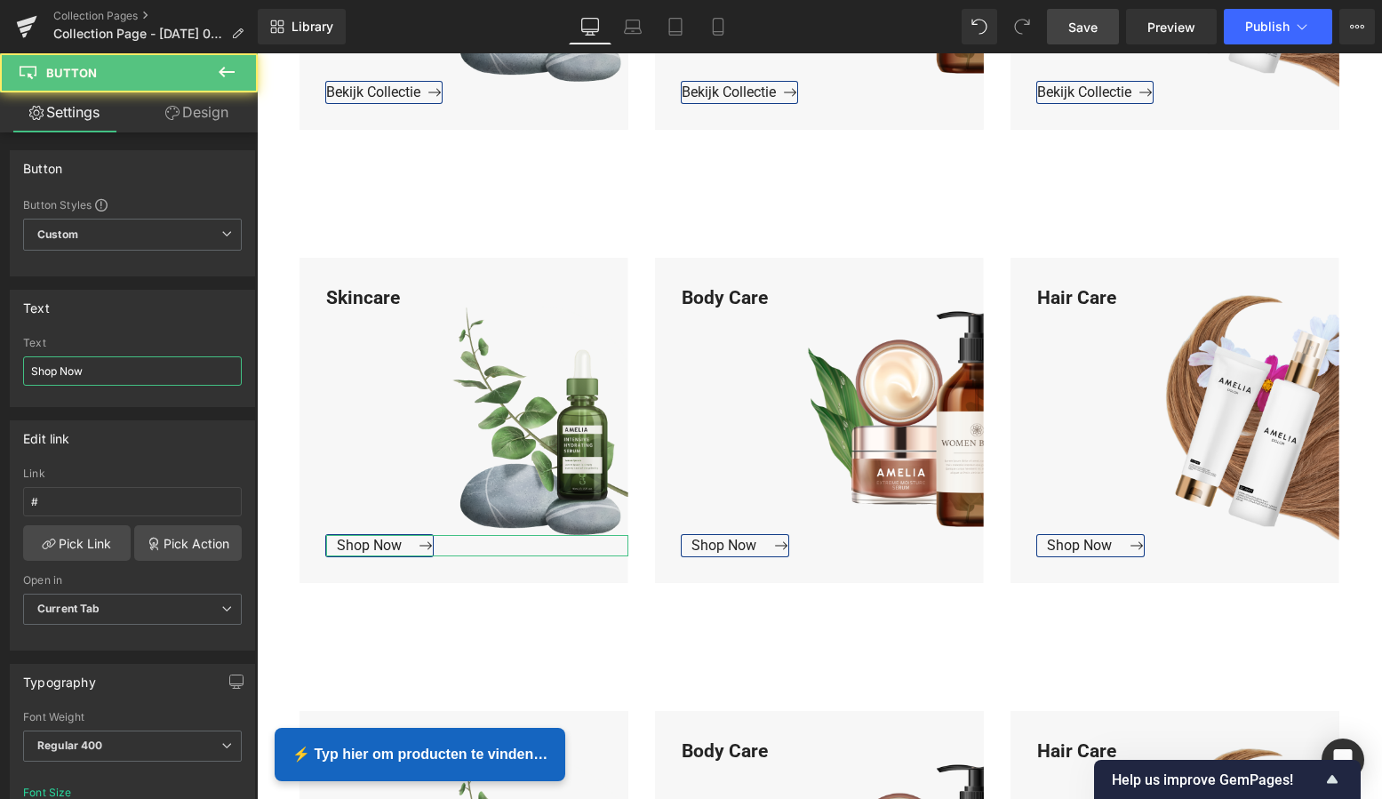
drag, startPoint x: 83, startPoint y: 378, endPoint x: -28, endPoint y: 364, distance: 111.0
click at [0, 364] on html "Button You are previewing how the will restyle your page. You can not edit Elem…" at bounding box center [691, 399] width 1382 height 799
paste input "Bekijk Collectie"
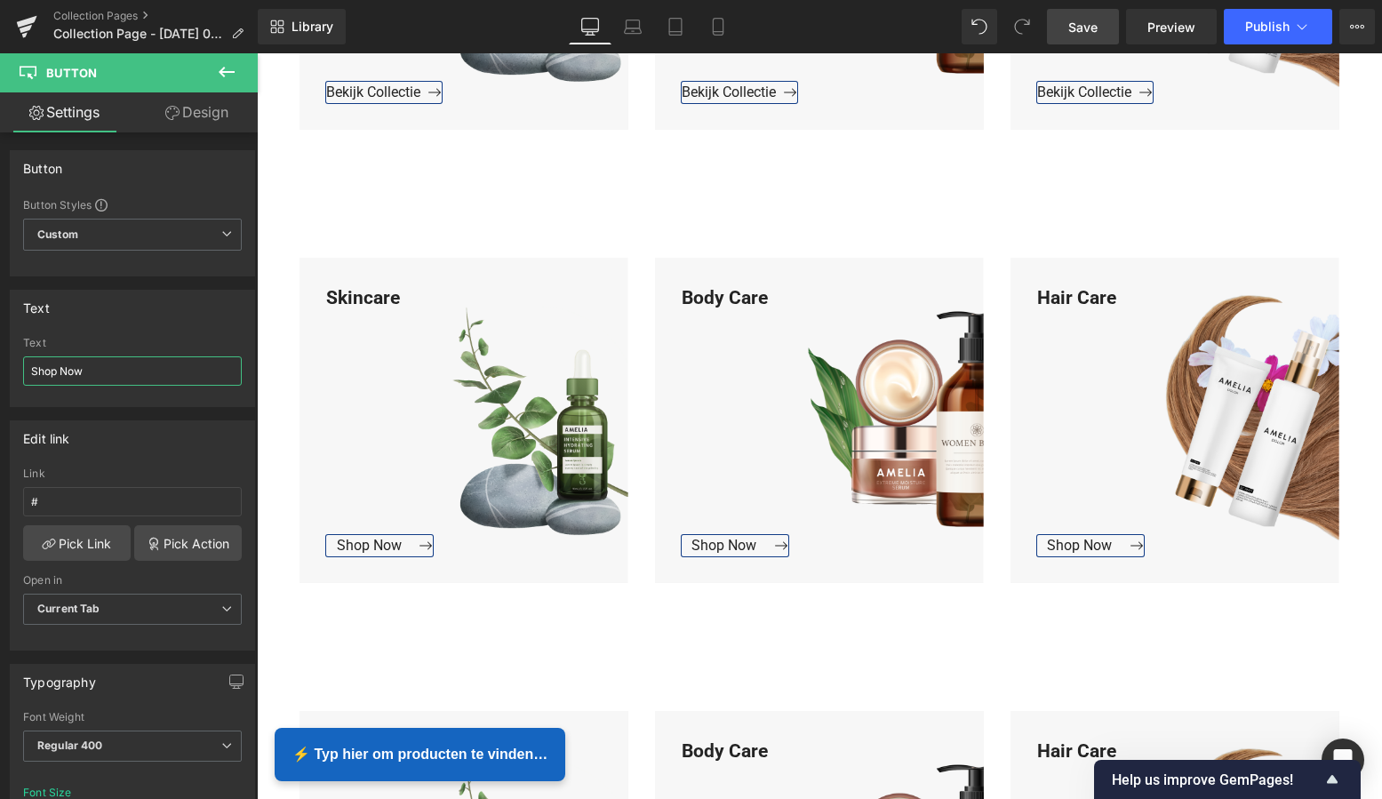
type input "Bekijk Collectie"
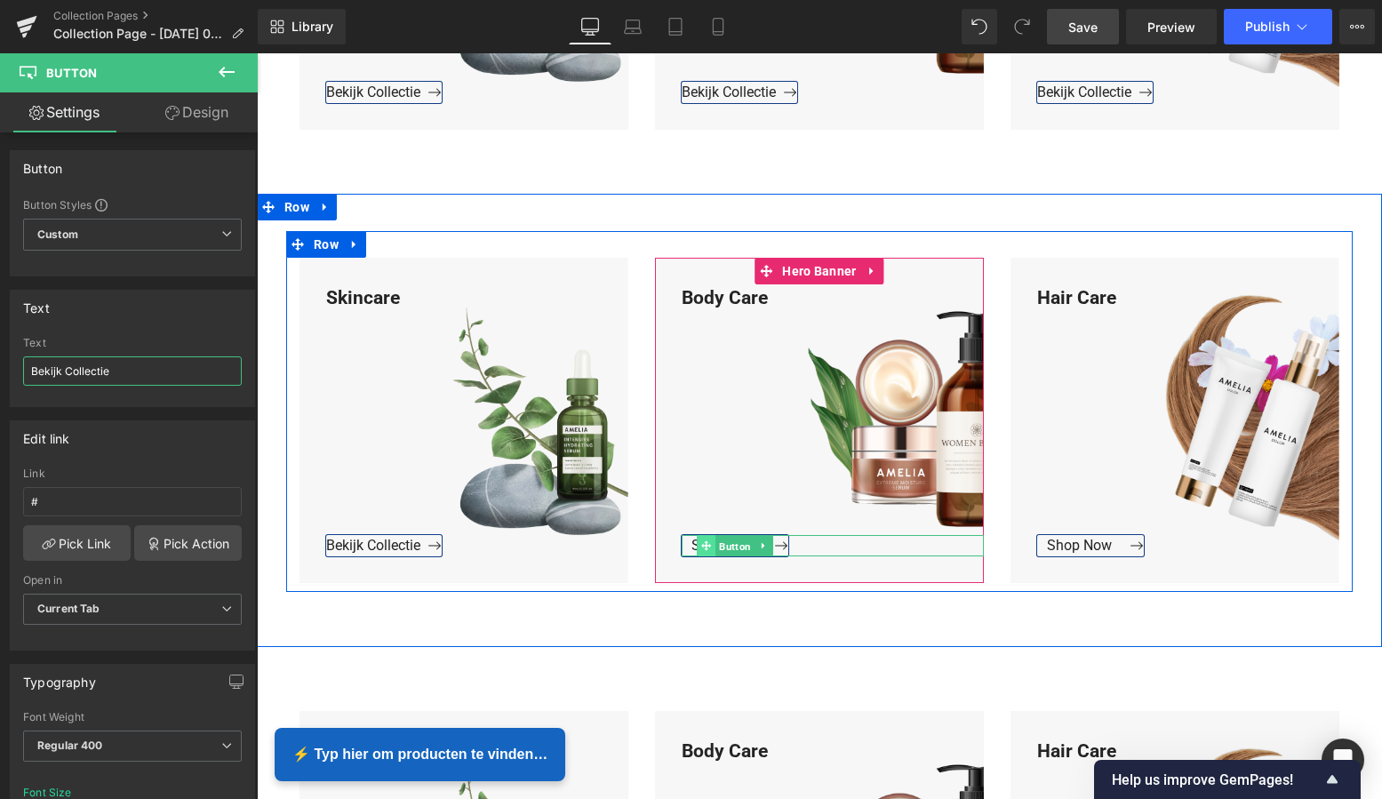
drag, startPoint x: 739, startPoint y: 544, endPoint x: 712, endPoint y: 544, distance: 26.7
click at [739, 544] on span "Button" at bounding box center [734, 546] width 39 height 21
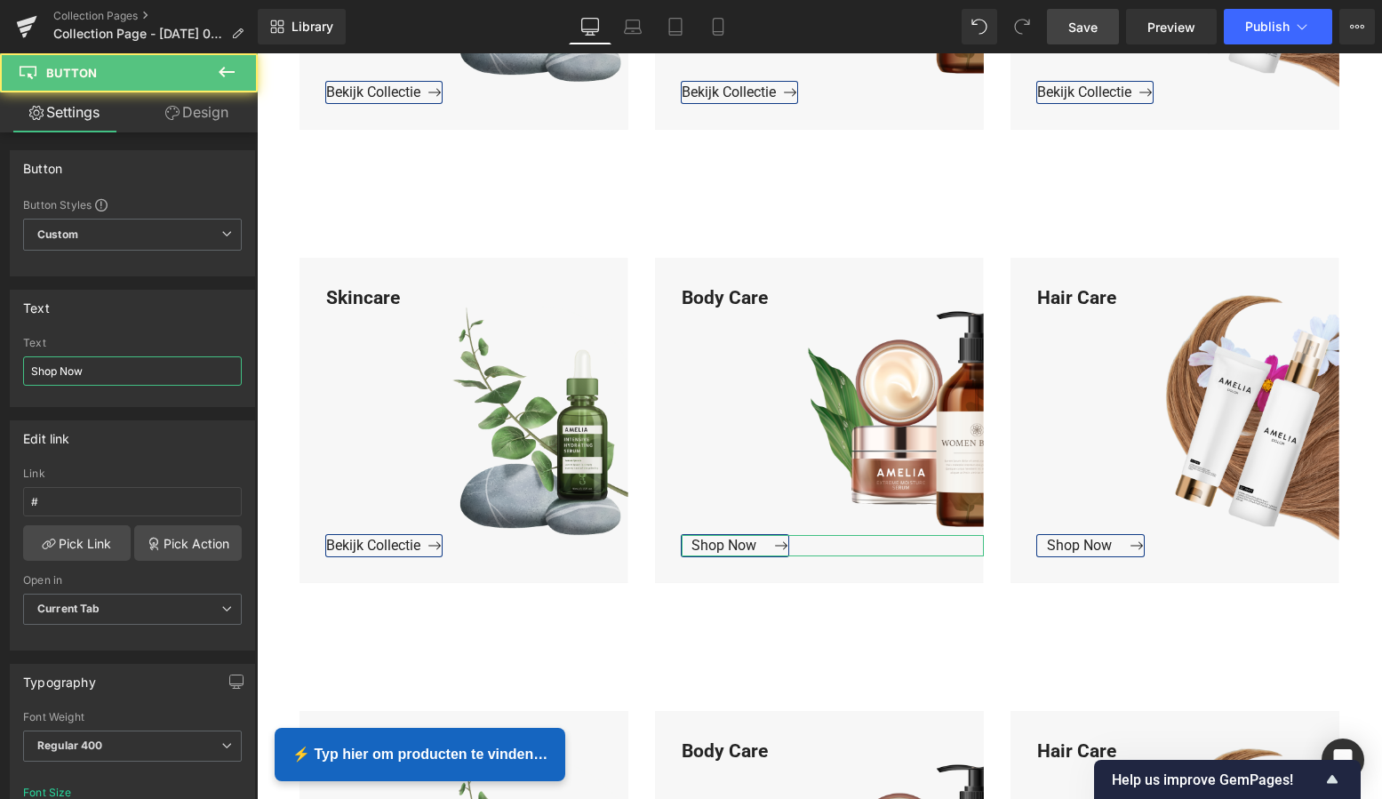
drag, startPoint x: 102, startPoint y: 378, endPoint x: -22, endPoint y: 366, distance: 125.0
click at [0, 366] on html "Button You are previewing how the will restyle your page. You can not edit Elem…" at bounding box center [691, 399] width 1382 height 799
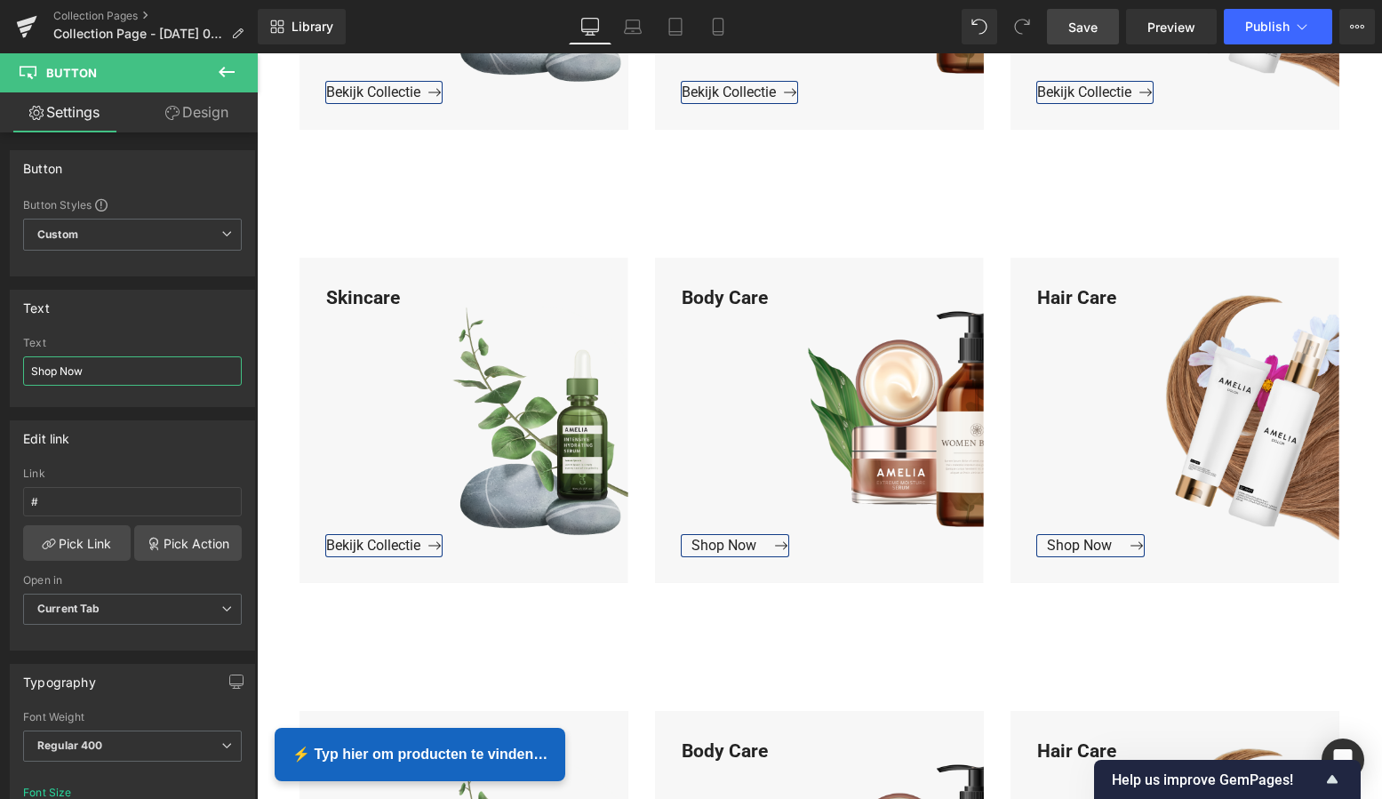
paste input "Bekijk Collectie"
type input "Bekijk Collectie"
drag, startPoint x: 105, startPoint y: 379, endPoint x: -30, endPoint y: 363, distance: 136.0
click at [0, 363] on html "Button You are previewing how the will restyle your page. You can not edit Elem…" at bounding box center [691, 399] width 1382 height 799
paste input "Bekijk Collectie"
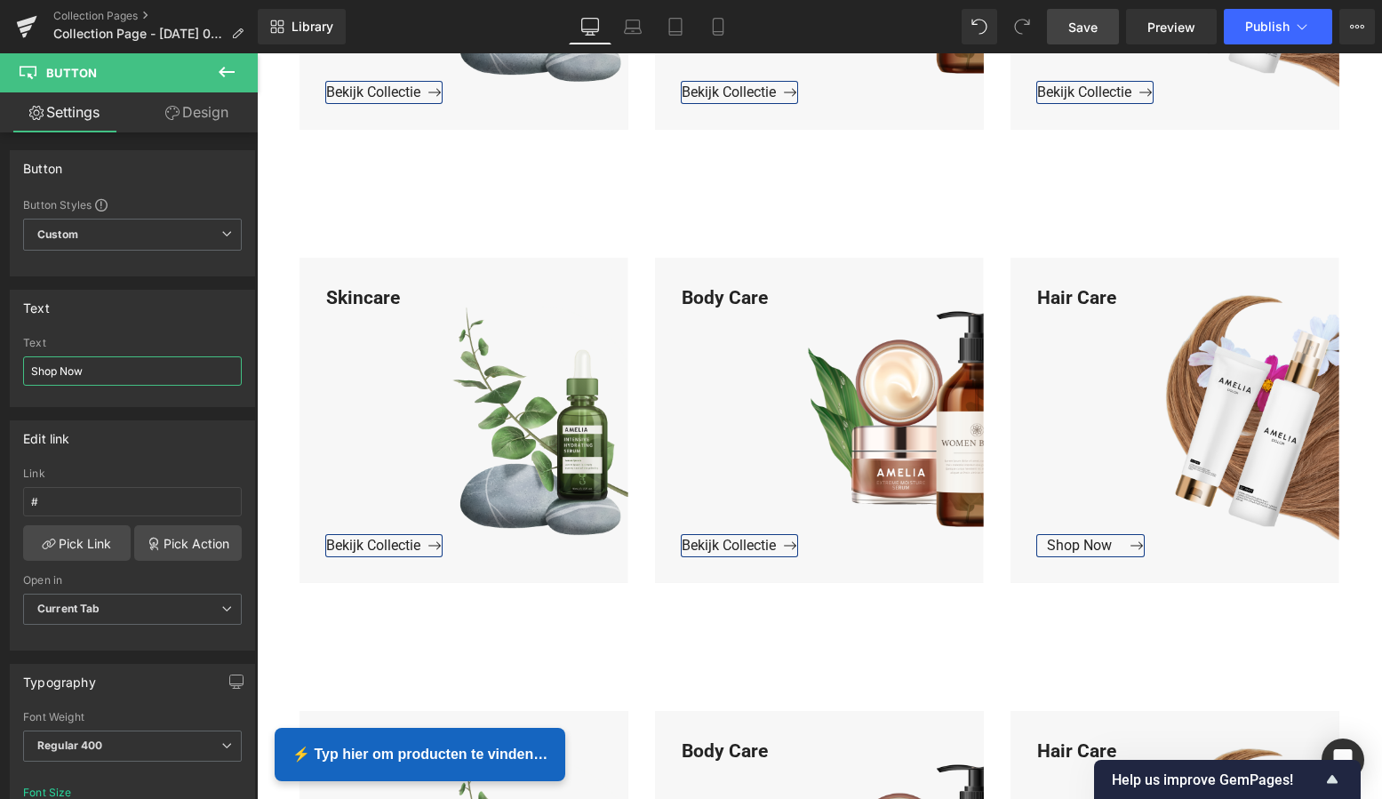
type input "Bekijk Collectie"
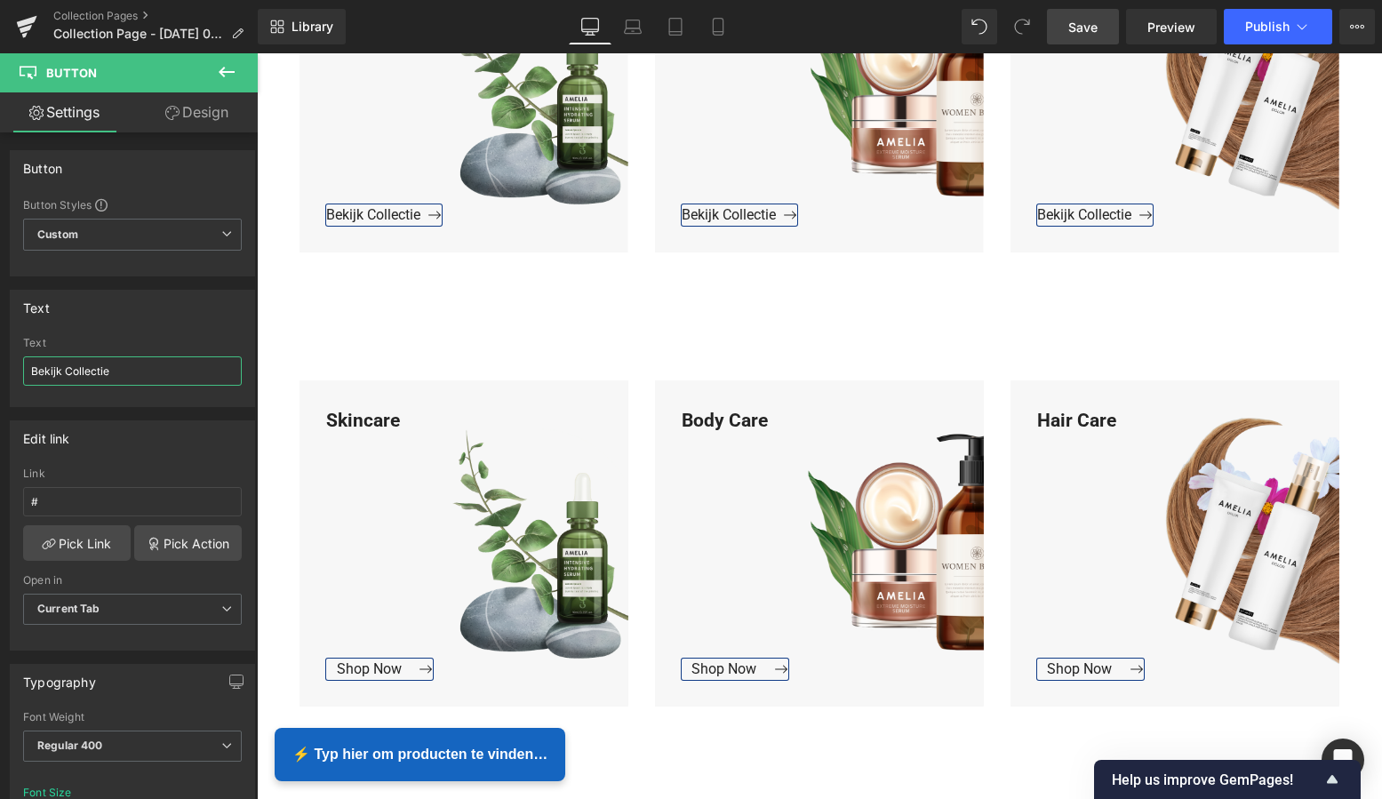
scroll to position [3226, 0]
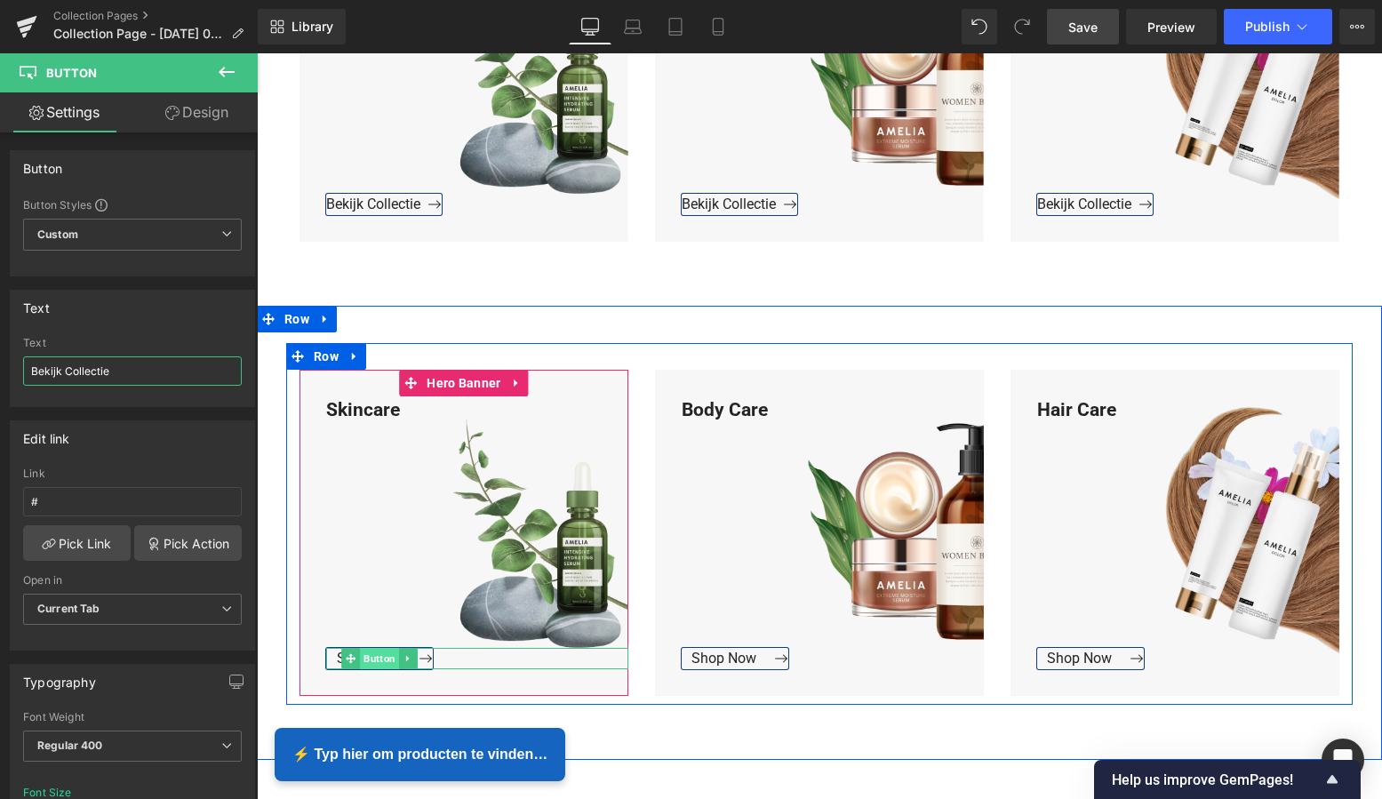
click at [375, 655] on span "Button" at bounding box center [379, 658] width 39 height 21
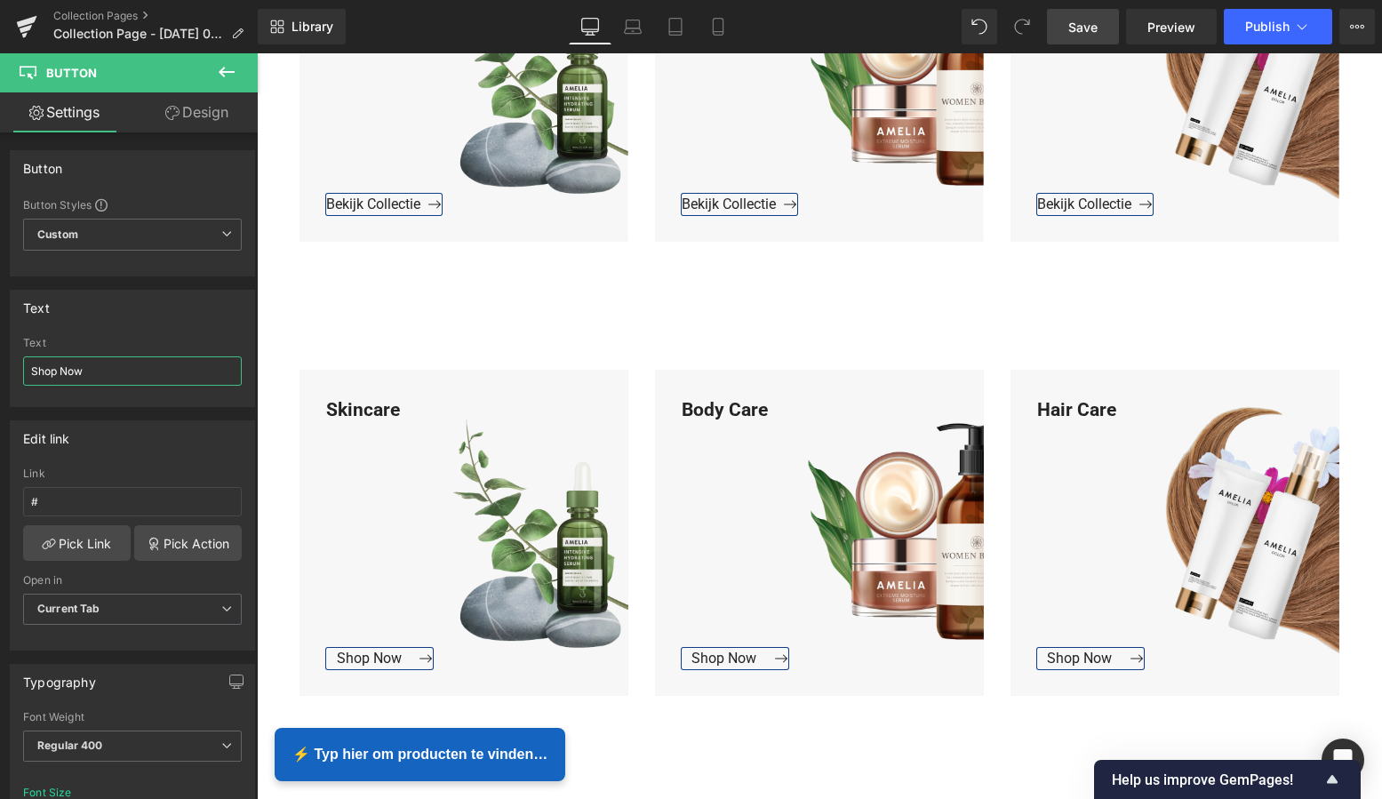
drag, startPoint x: 113, startPoint y: 380, endPoint x: -15, endPoint y: 367, distance: 128.7
click at [0, 367] on html "Button You are previewing how the will restyle your page. You can not edit Elem…" at bounding box center [691, 399] width 1382 height 799
paste input "Bekijk Collectie"
type input "Bekijk Collectie"
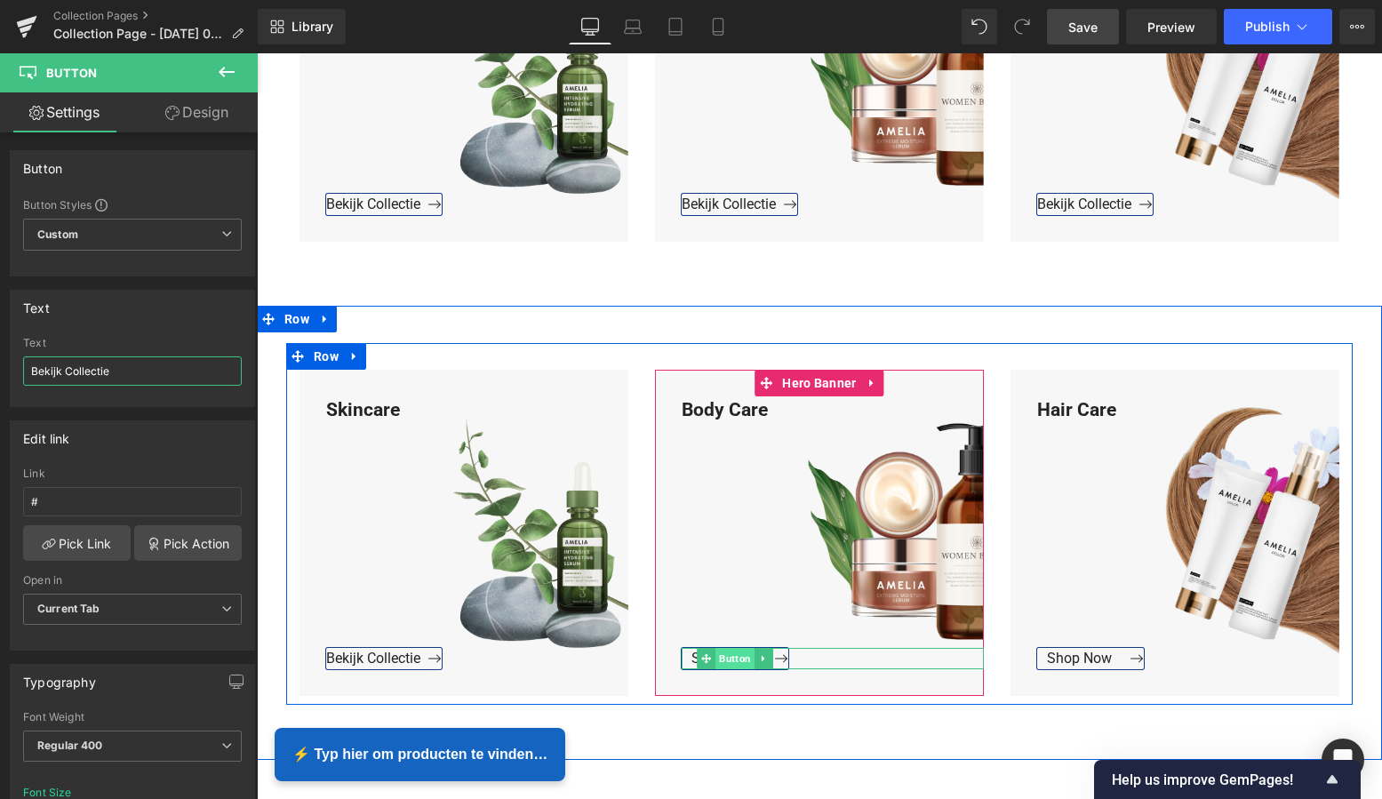
click at [731, 657] on span "Button" at bounding box center [734, 658] width 39 height 21
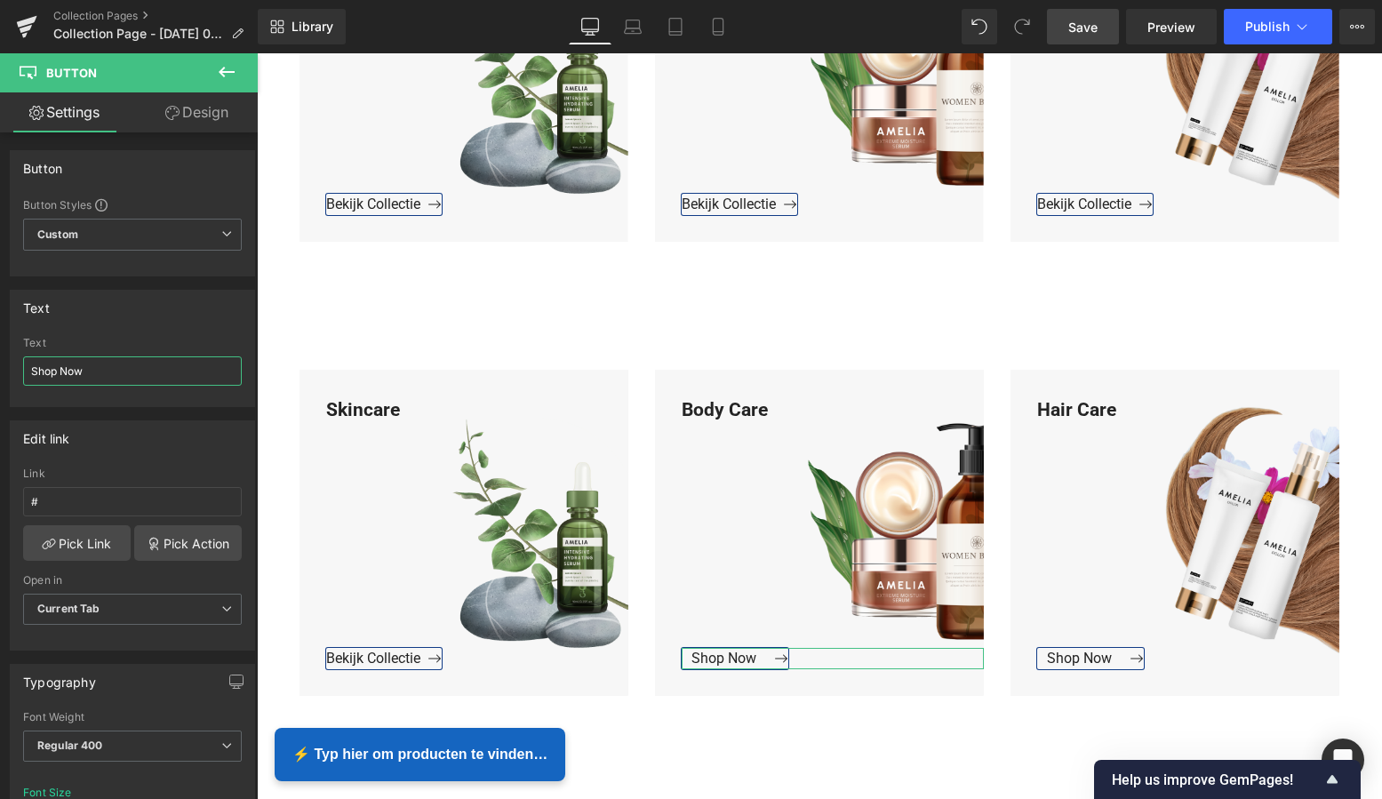
drag, startPoint x: 120, startPoint y: 377, endPoint x: -13, endPoint y: 371, distance: 133.5
click at [0, 371] on html "Button You are previewing how the will restyle your page. You can not edit Elem…" at bounding box center [691, 399] width 1382 height 799
paste input "Bekijk Collectie"
type input "Bekijk Collectie"
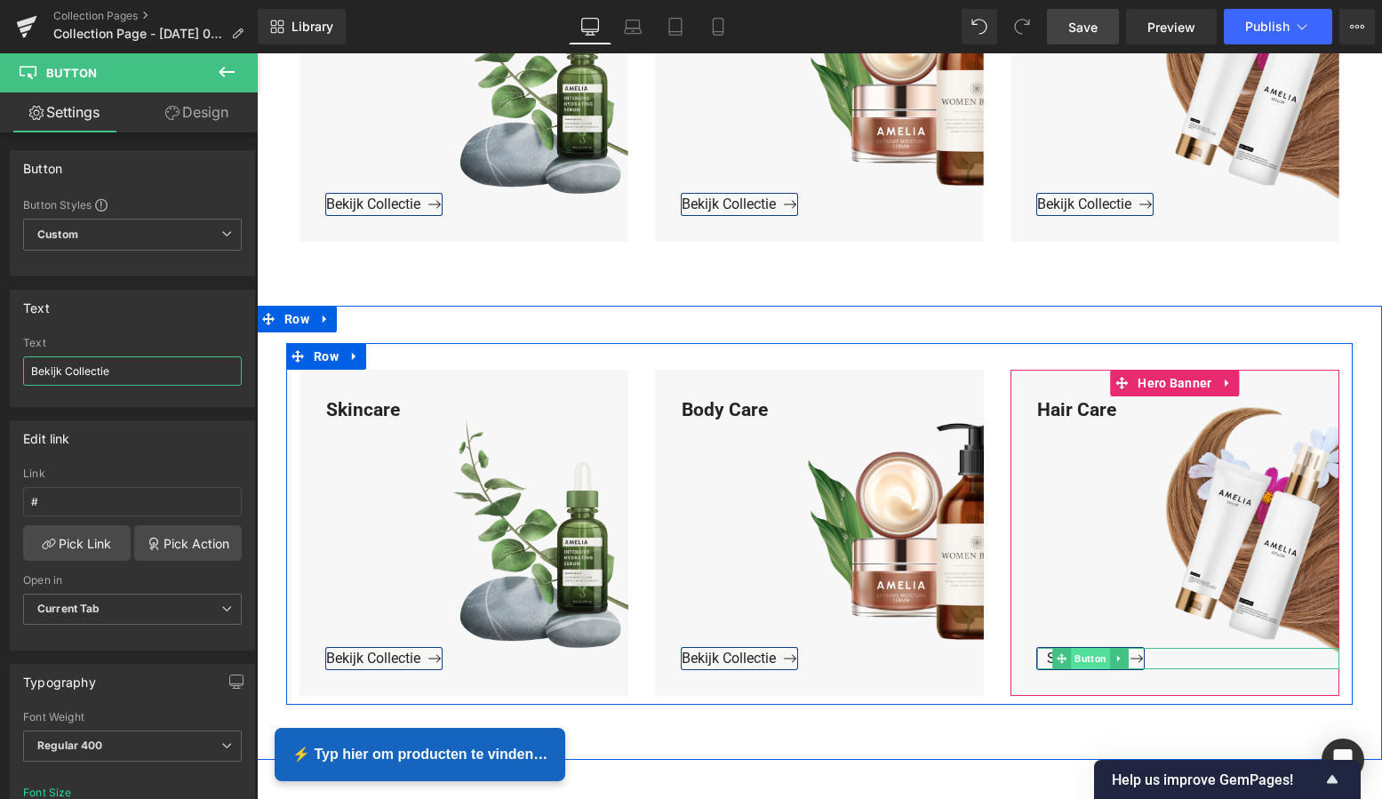
click at [1083, 659] on span "Button" at bounding box center [1090, 658] width 39 height 21
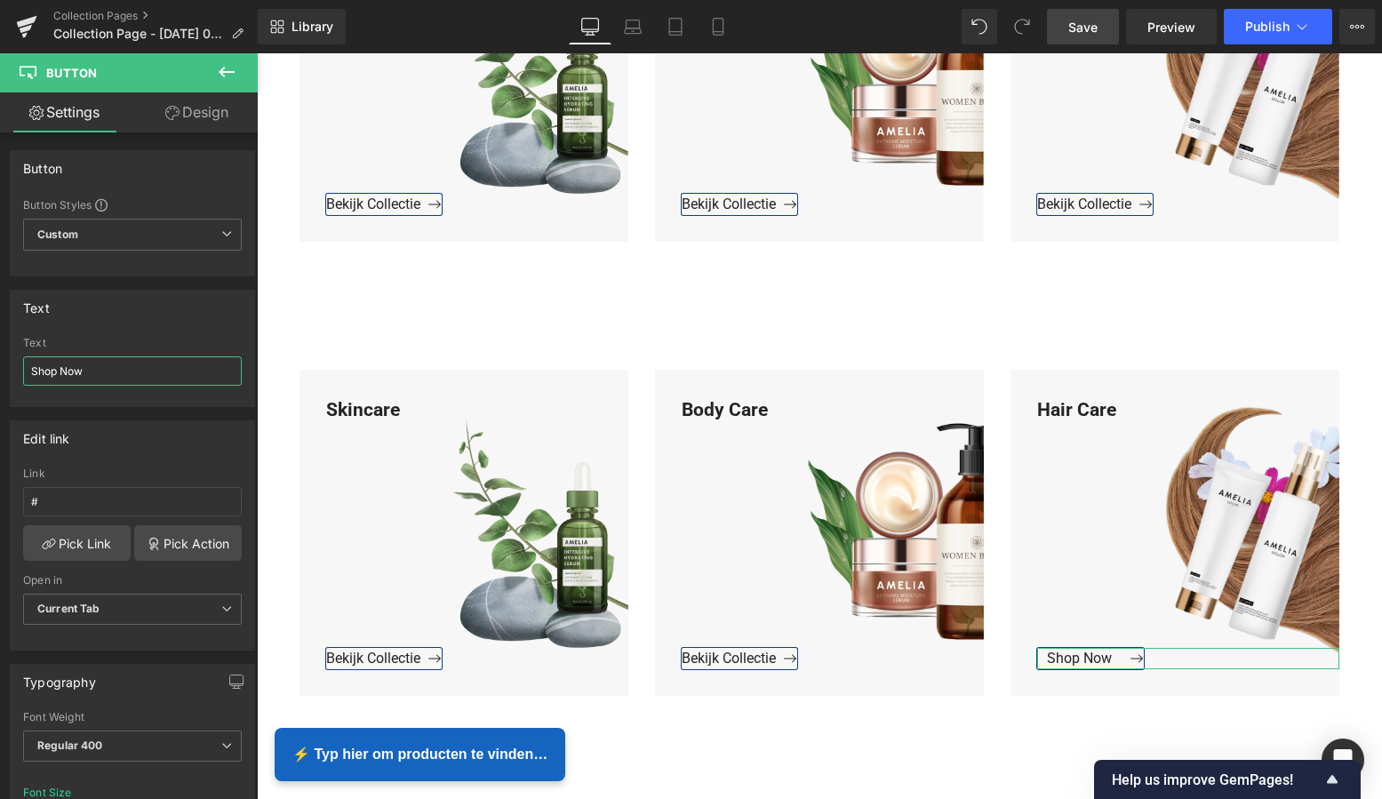
drag, startPoint x: 108, startPoint y: 374, endPoint x: -9, endPoint y: 372, distance: 117.4
click at [0, 372] on html "Button You are previewing how the will restyle your page. You can not edit Elem…" at bounding box center [691, 399] width 1382 height 799
paste input "Bekijk Collectie"
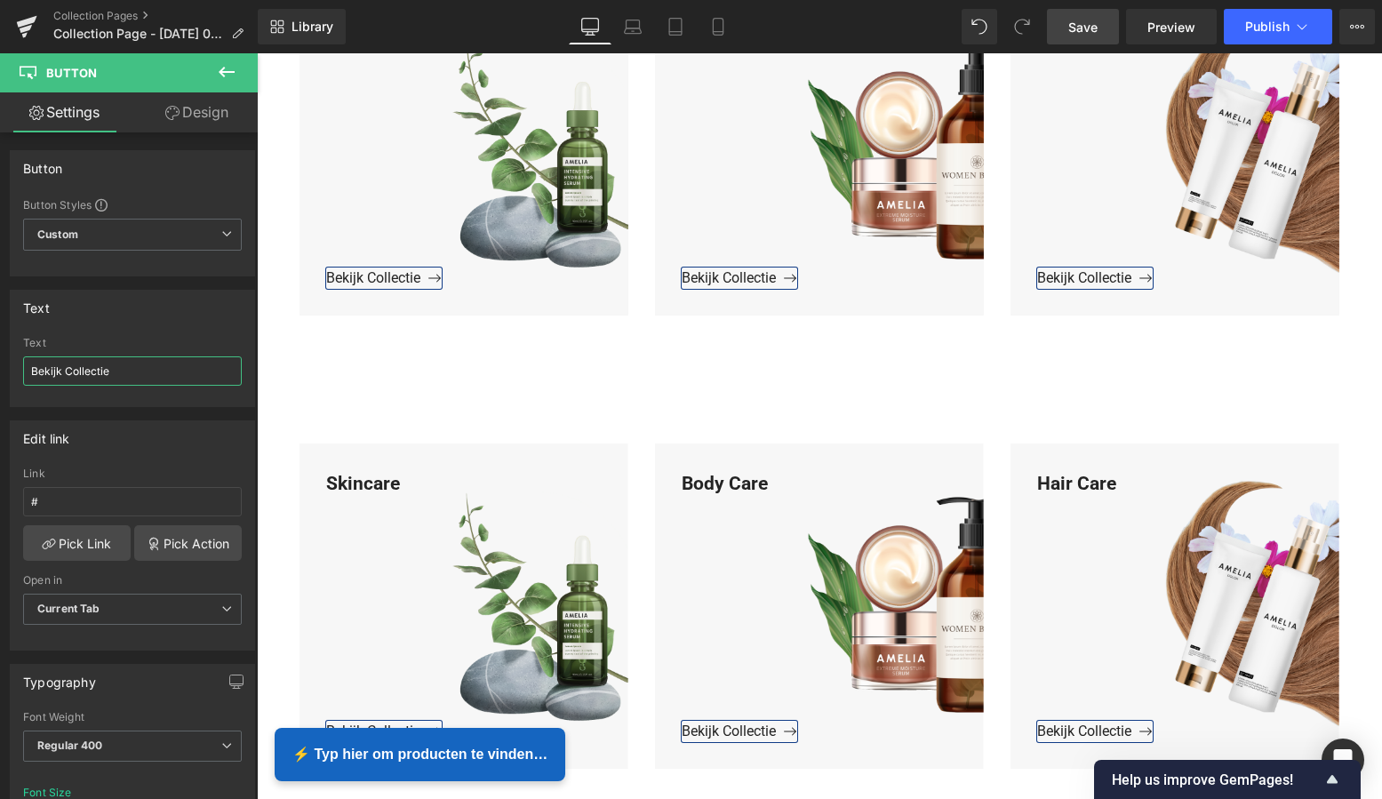
scroll to position [2697, 0]
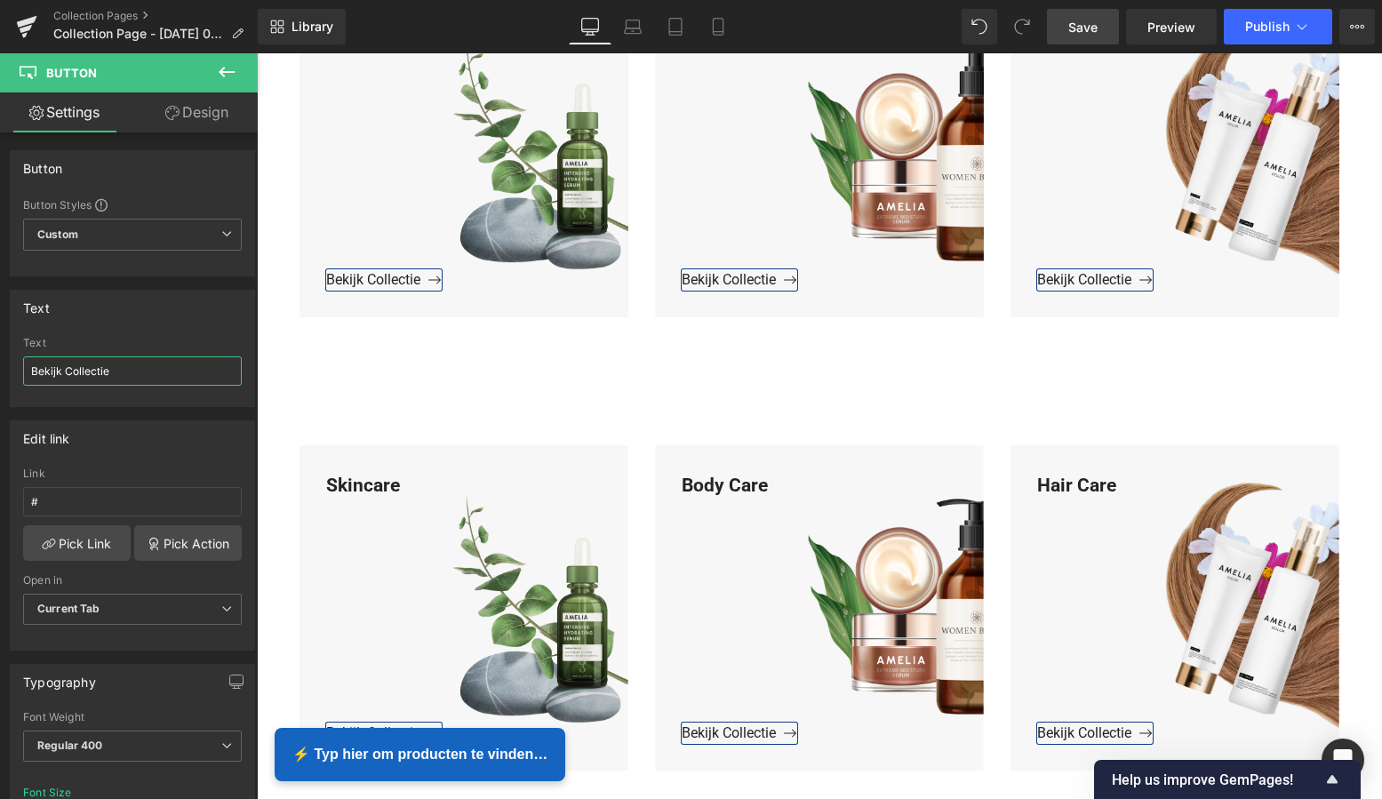
type input "Bekijk Collectie"
click at [1078, 33] on span "Save" at bounding box center [1082, 27] width 29 height 19
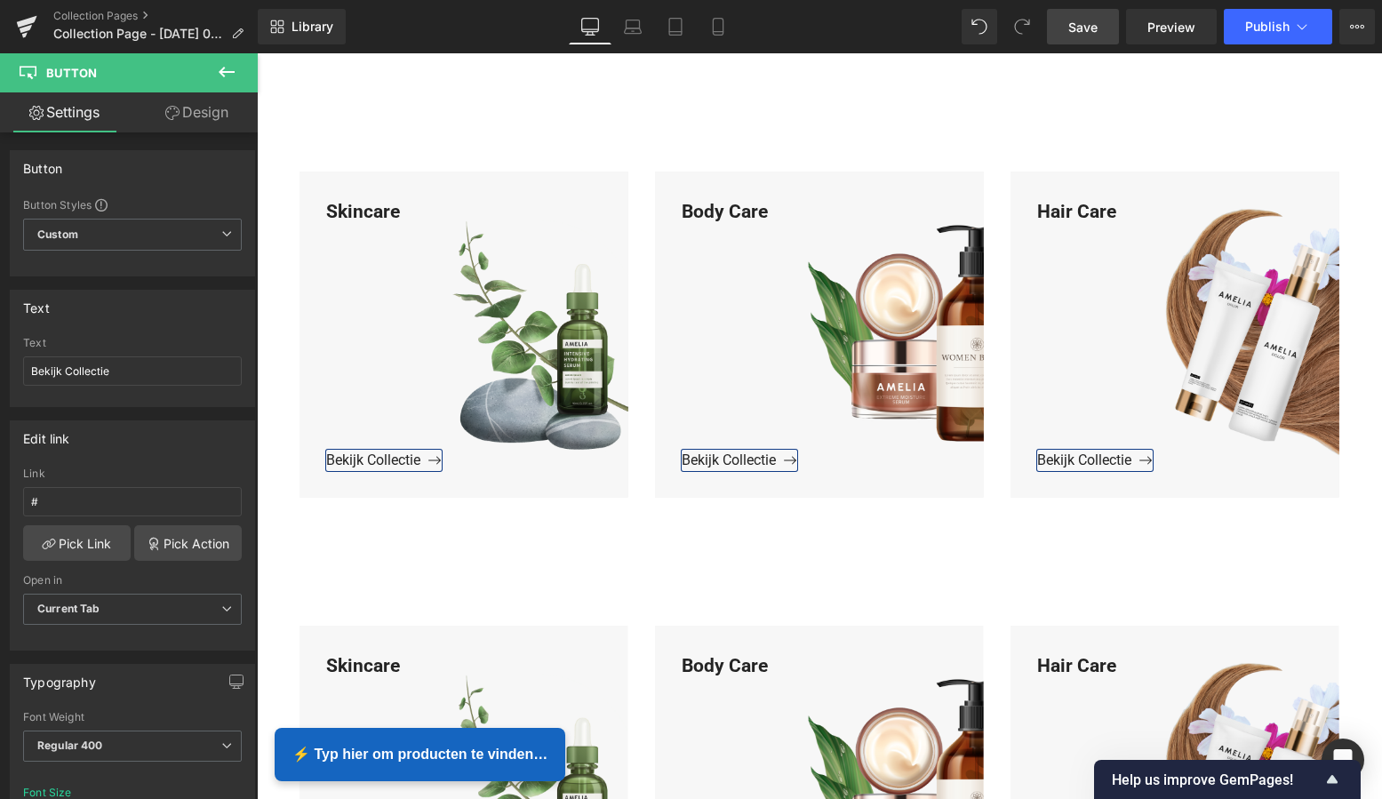
scroll to position [2521, 0]
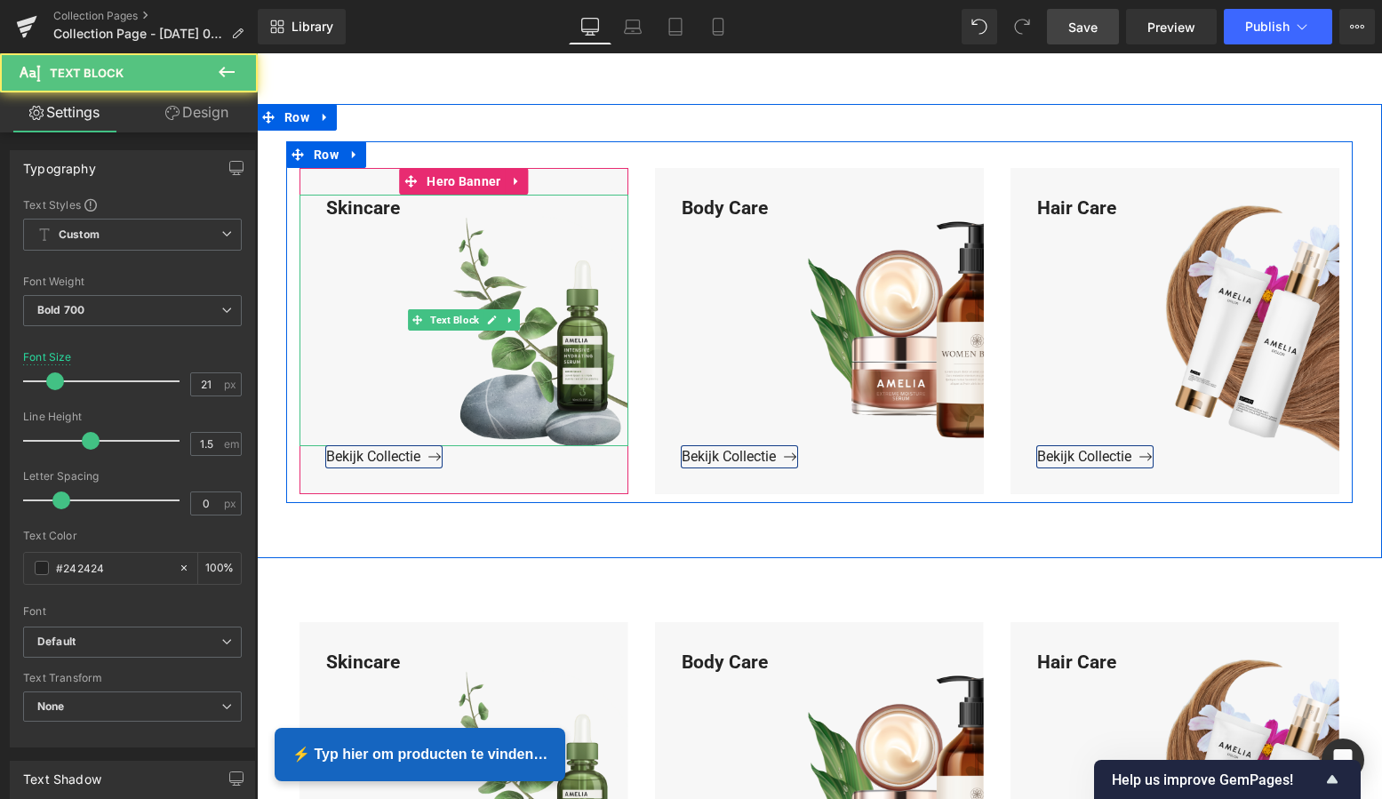
click at [399, 211] on div "Skincare" at bounding box center [464, 321] width 329 height 252
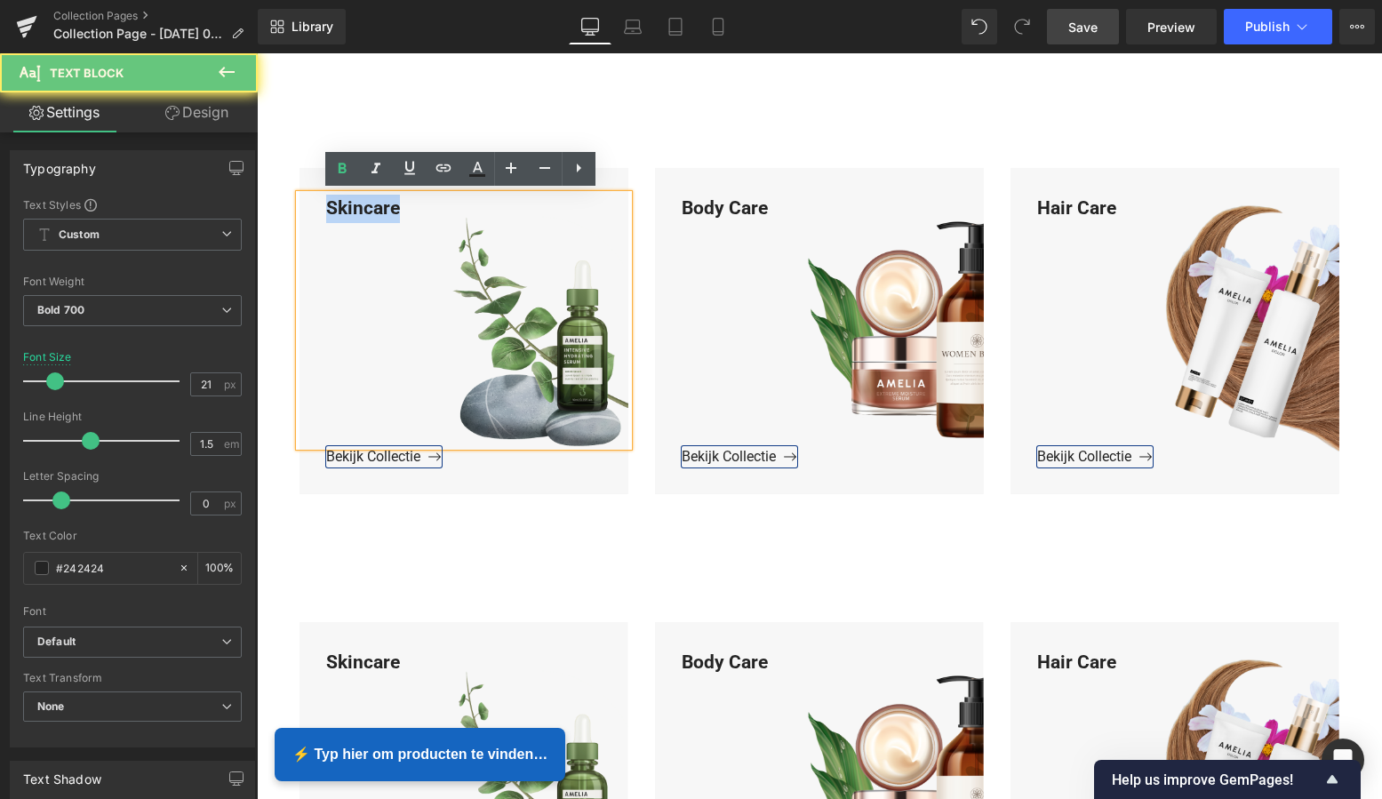
drag, startPoint x: 402, startPoint y: 205, endPoint x: 306, endPoint y: 204, distance: 96.0
click at [306, 204] on div "Skincare" at bounding box center [464, 321] width 329 height 252
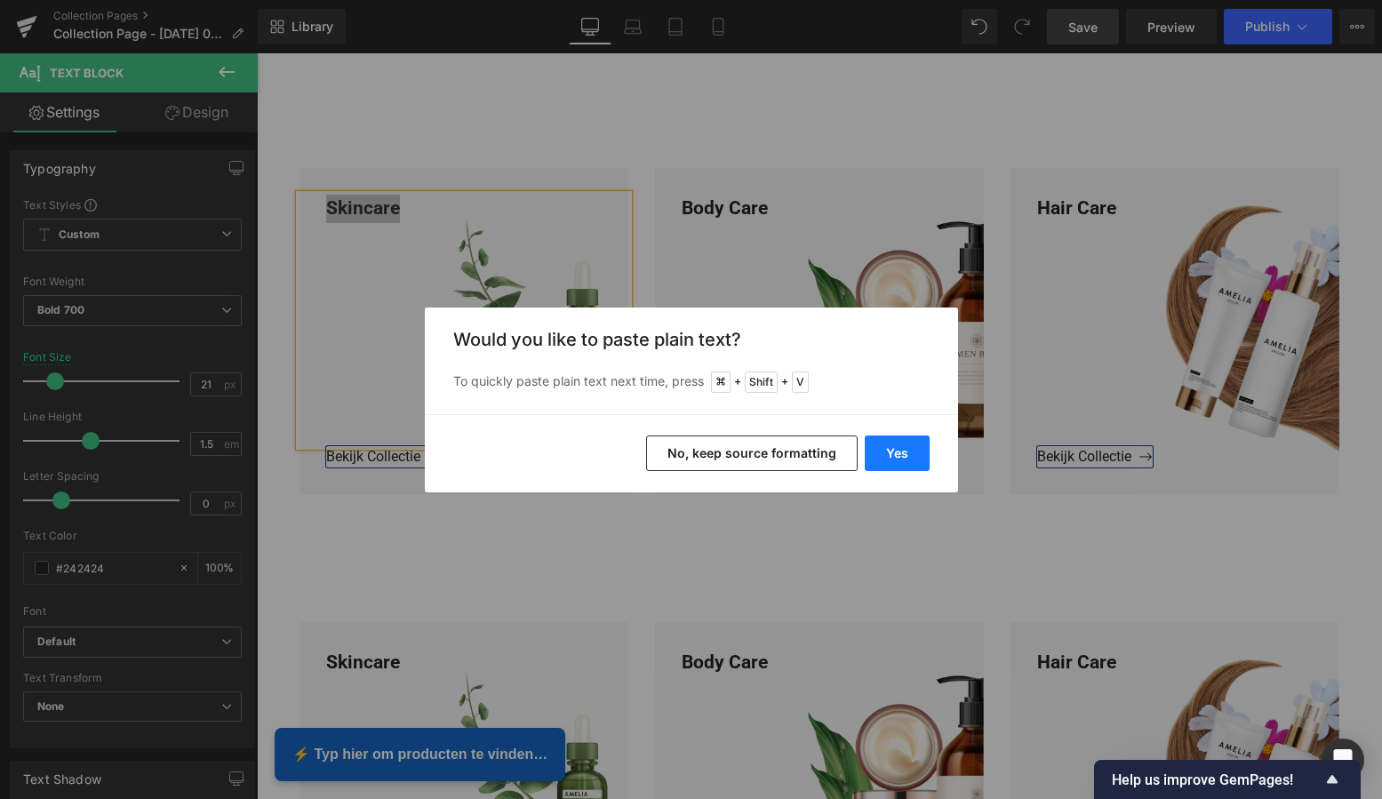
click at [896, 446] on button "Yes" at bounding box center [897, 454] width 65 height 36
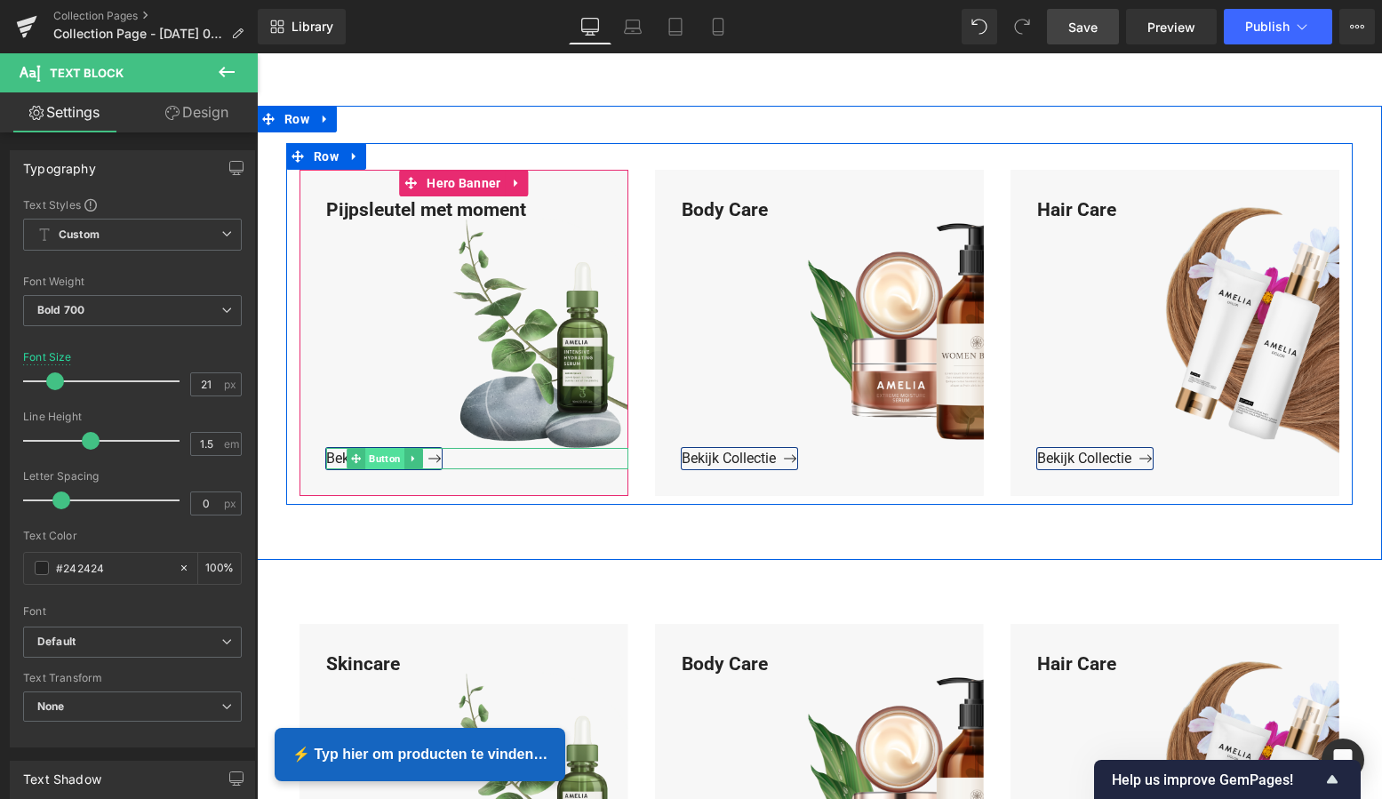
click at [379, 457] on span "Button" at bounding box center [384, 458] width 39 height 21
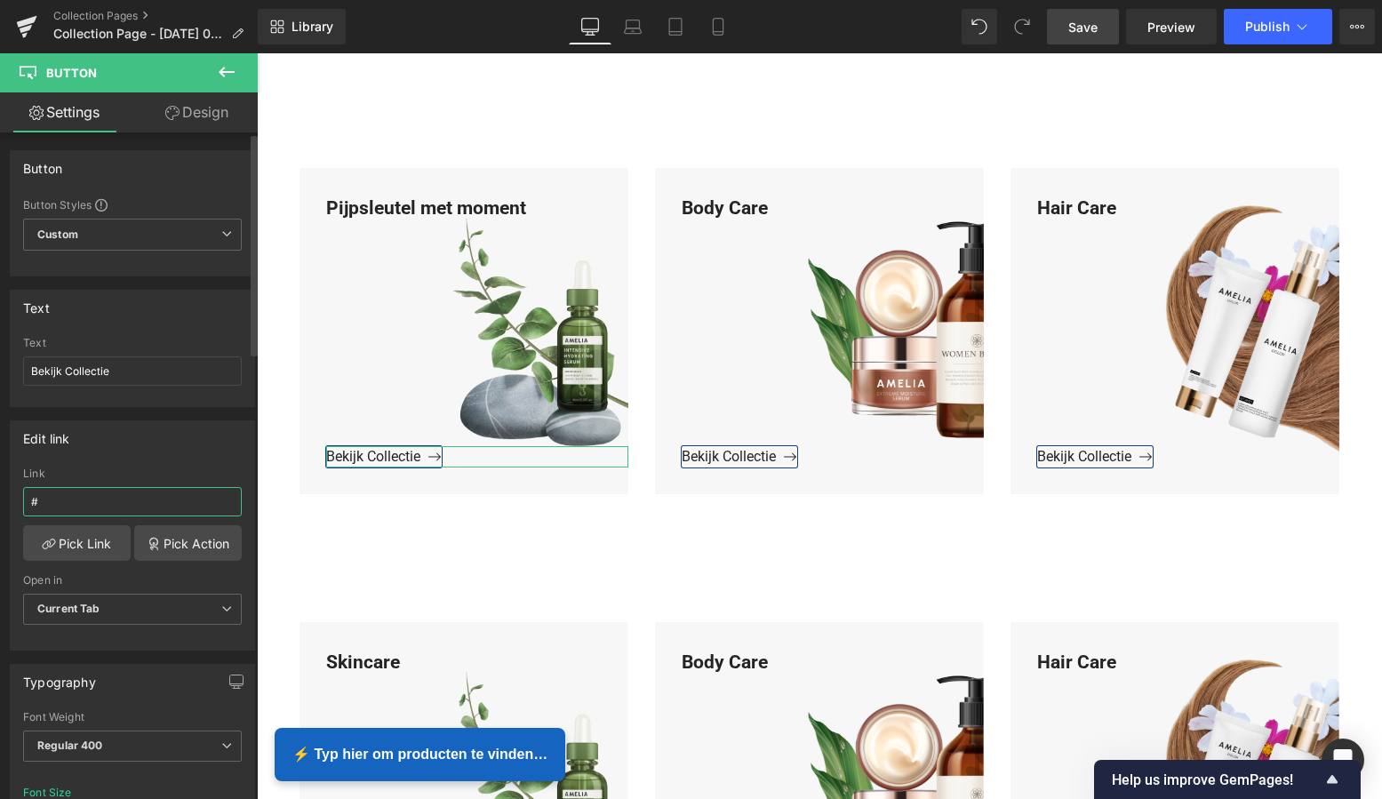
drag, startPoint x: 63, startPoint y: 505, endPoint x: 0, endPoint y: 502, distance: 63.2
click at [0, 500] on html "Button You are previewing how the will restyle your page. You can not edit Elem…" at bounding box center [691, 399] width 1382 height 799
paste input "https://www.mzsgereedschap.nl/collections/pijpsleutel-met-moment"
type input "https://www.mzsgereedschap.nl/collections/pijpsleutel-met-moment"
click at [85, 547] on link "Pick Link" at bounding box center [77, 543] width 108 height 36
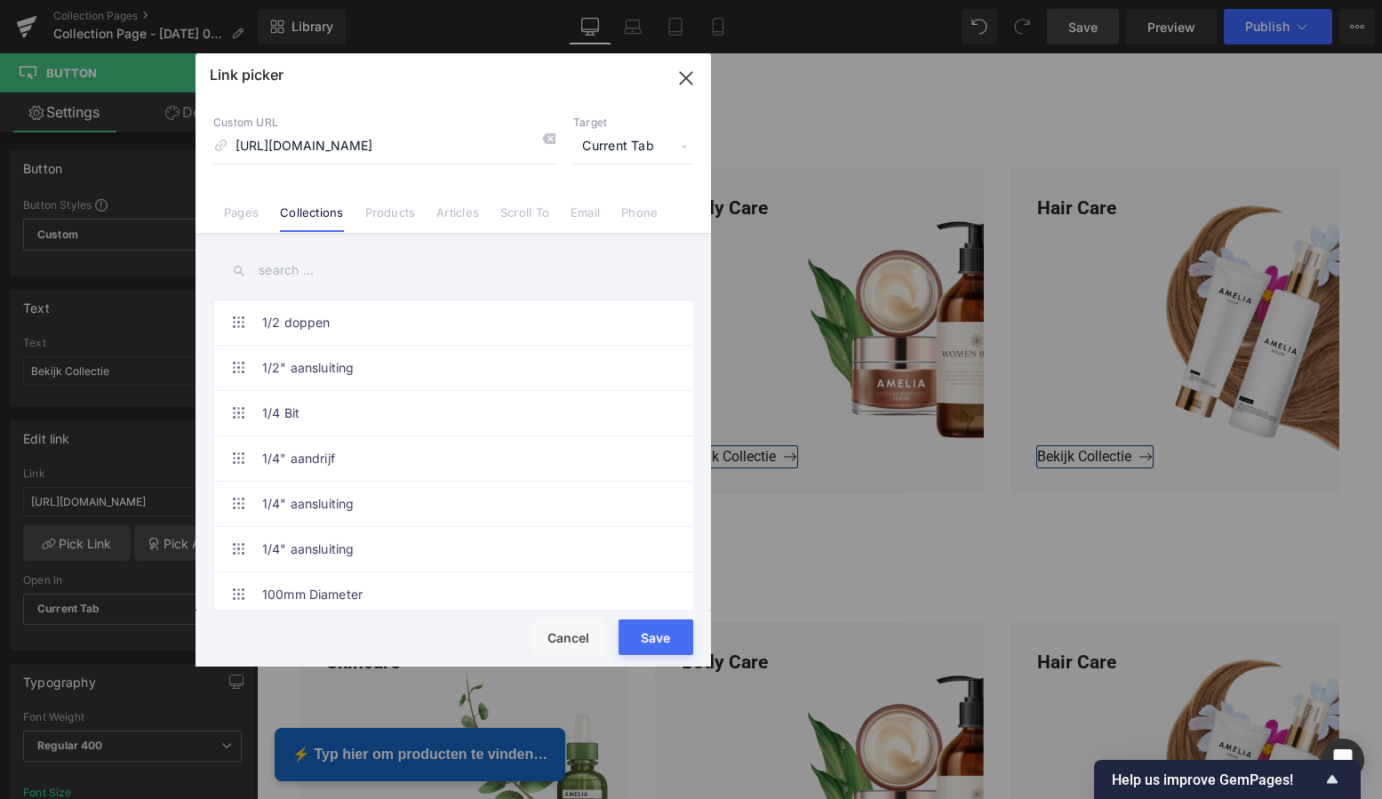
click at [655, 640] on button "Save" at bounding box center [656, 637] width 75 height 36
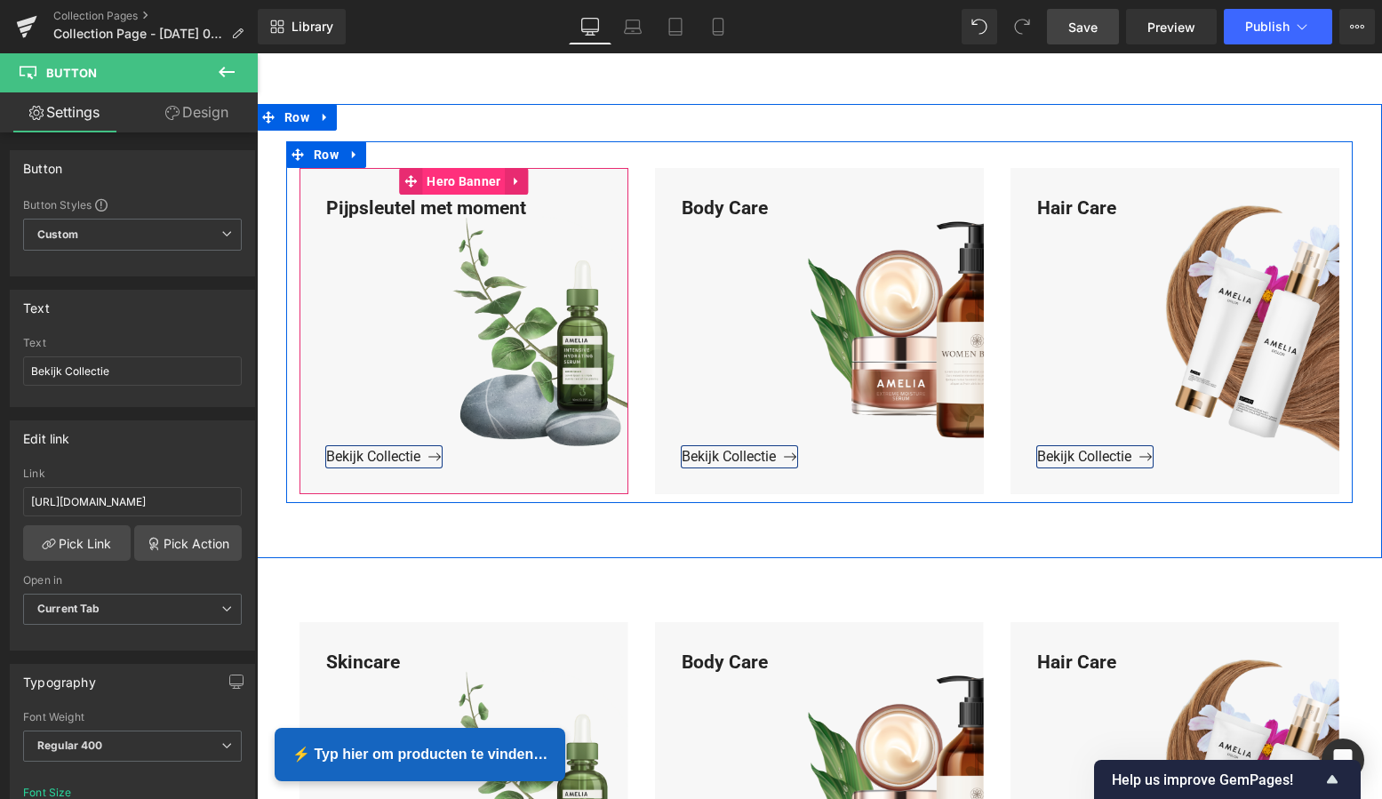
click at [466, 176] on span "Hero Banner" at bounding box center [463, 181] width 83 height 27
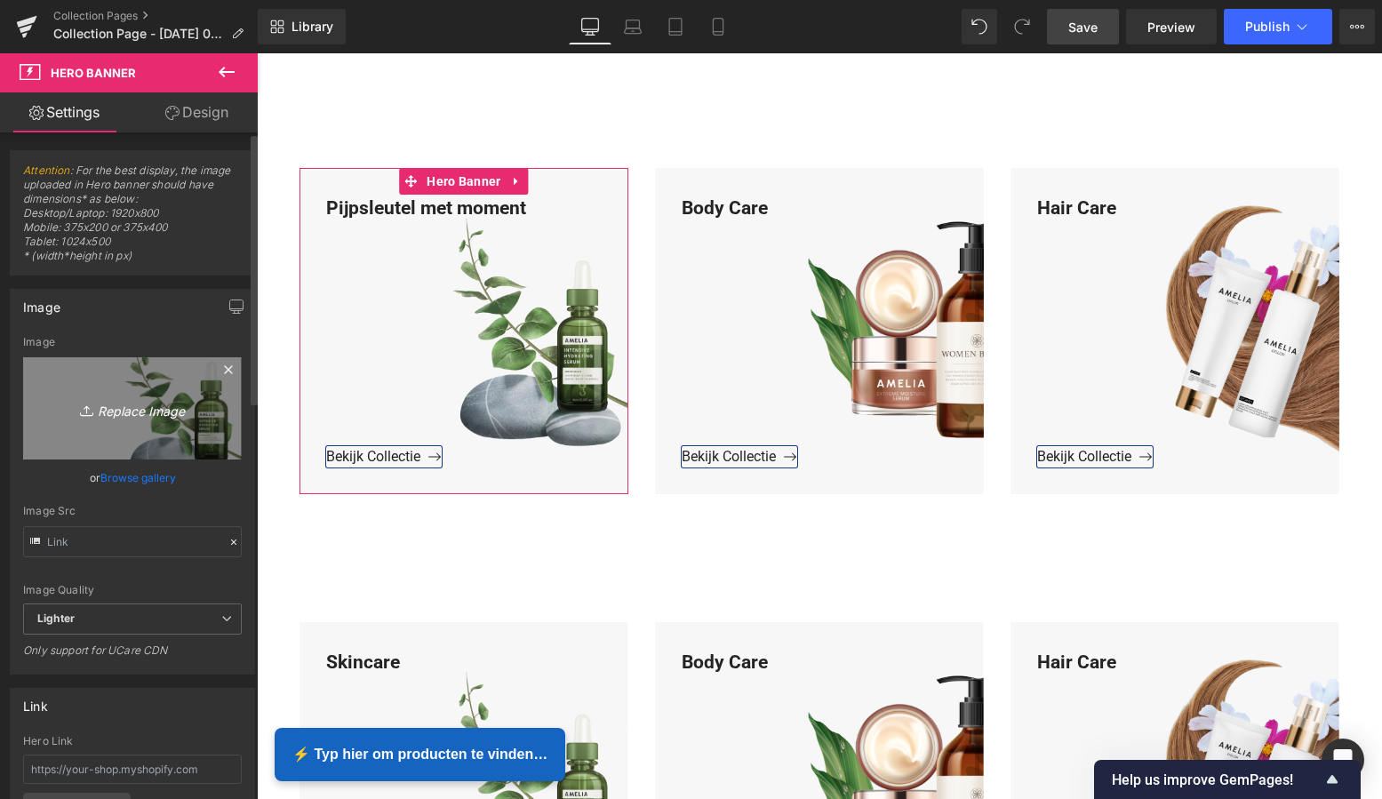
click at [127, 409] on icon "Replace Image" at bounding box center [132, 408] width 142 height 22
type input "C:\fakepath\Groen Modern Doe-het-zelf Instagram Stories (800 x 800 px)-2.png"
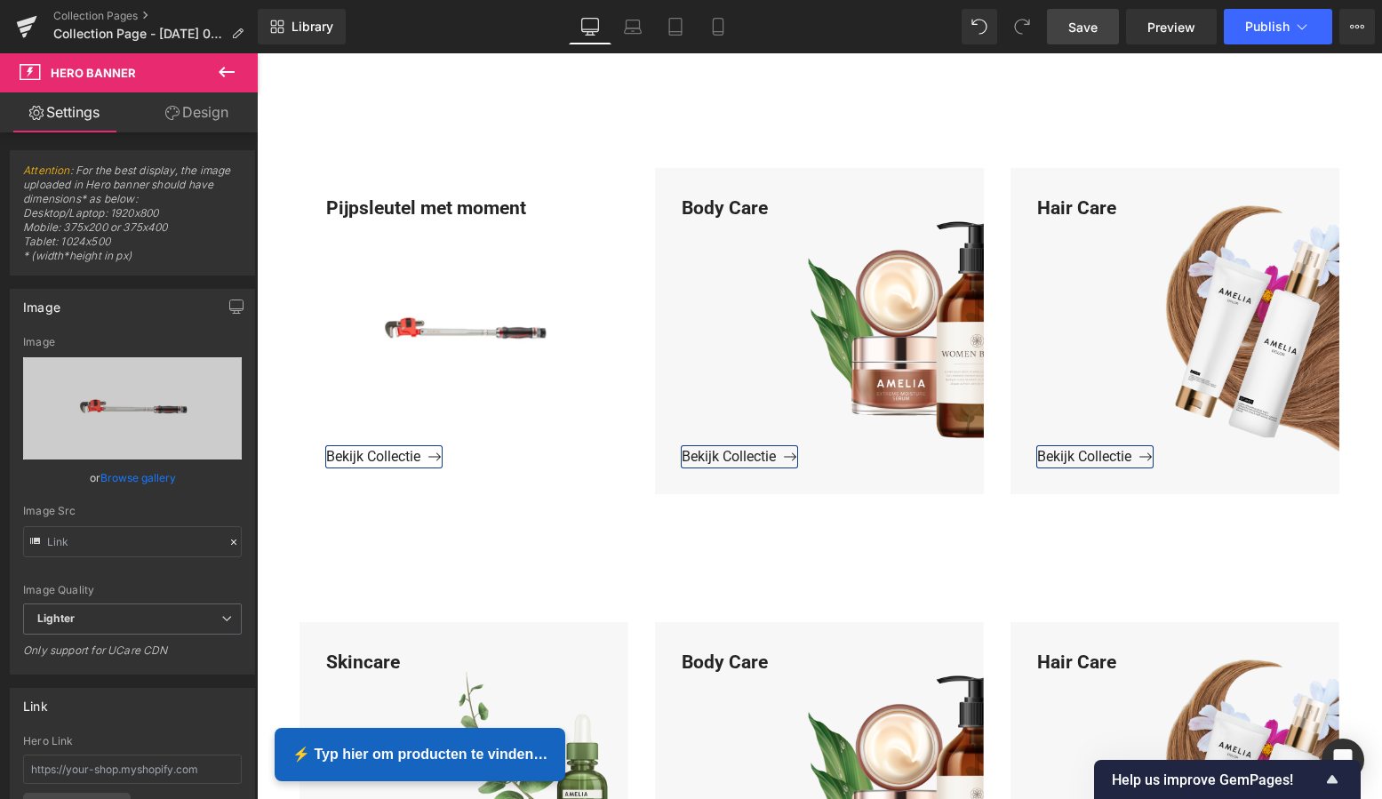
click at [1093, 35] on span "Save" at bounding box center [1082, 27] width 29 height 19
